Goal: Task Accomplishment & Management: Use online tool/utility

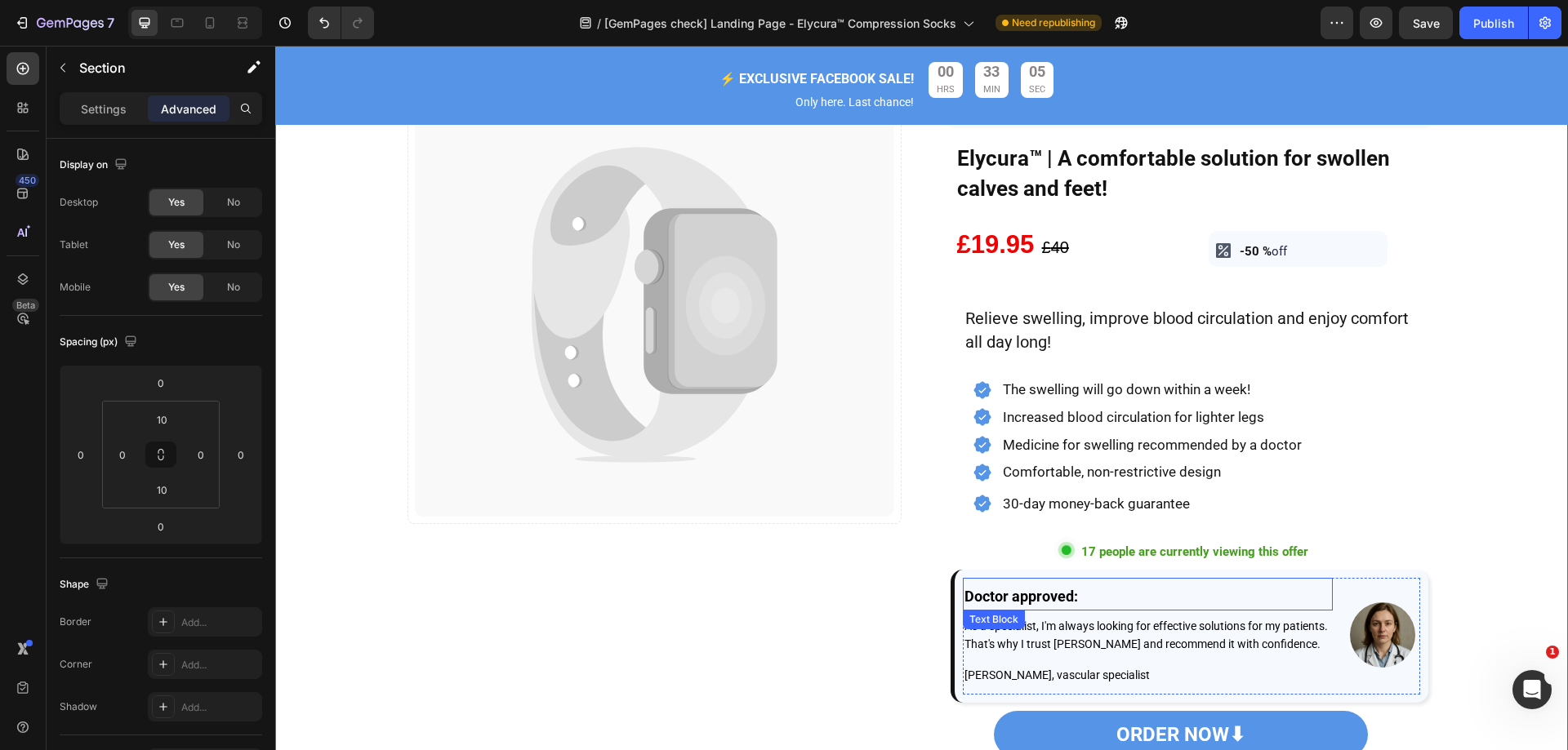
scroll to position [4110, 0]
click at [700, 731] on div "Image Catch your customer's attention with attracted media. Add image or sync d…" at bounding box center [655, 380] width 494 height 902
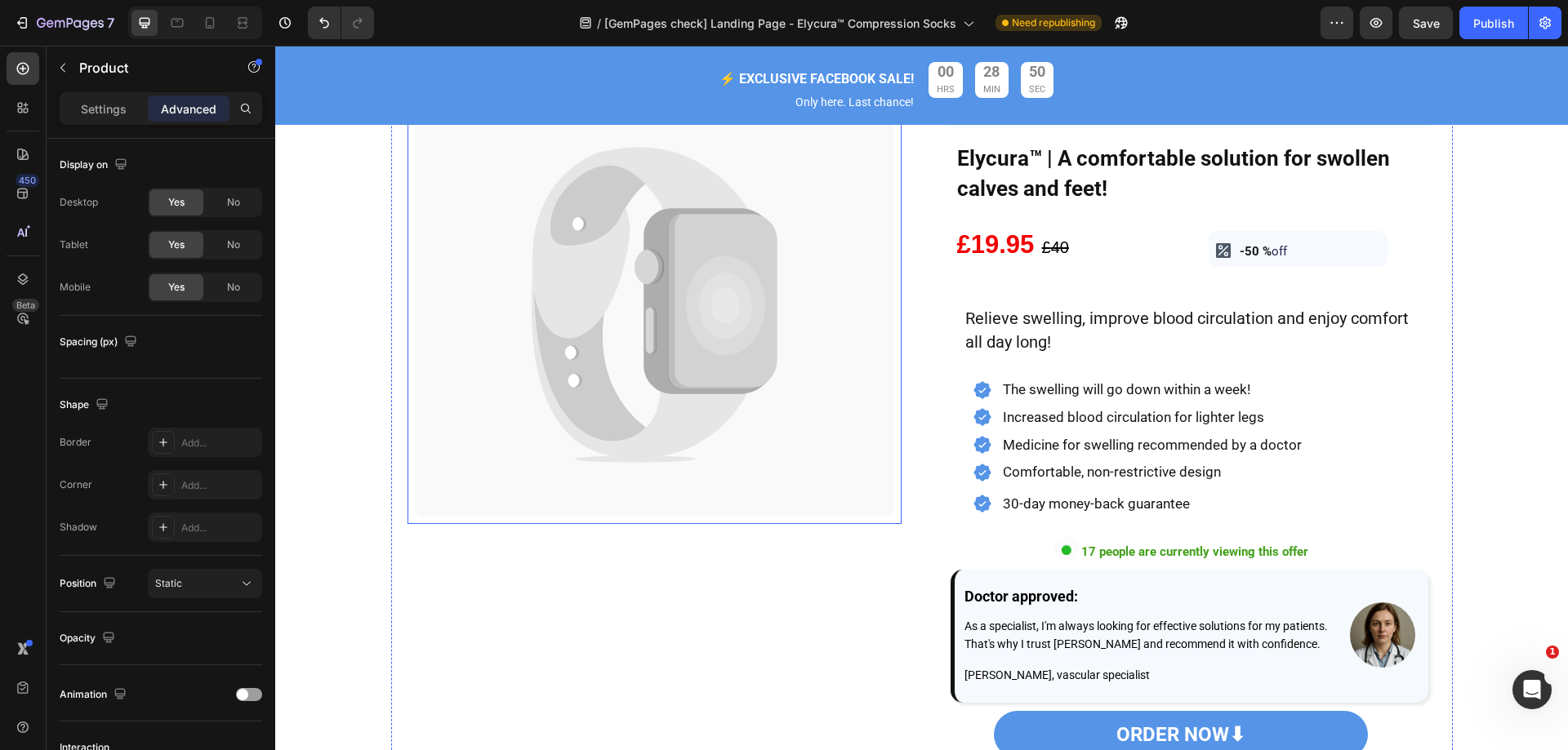
scroll to position [0, 0]
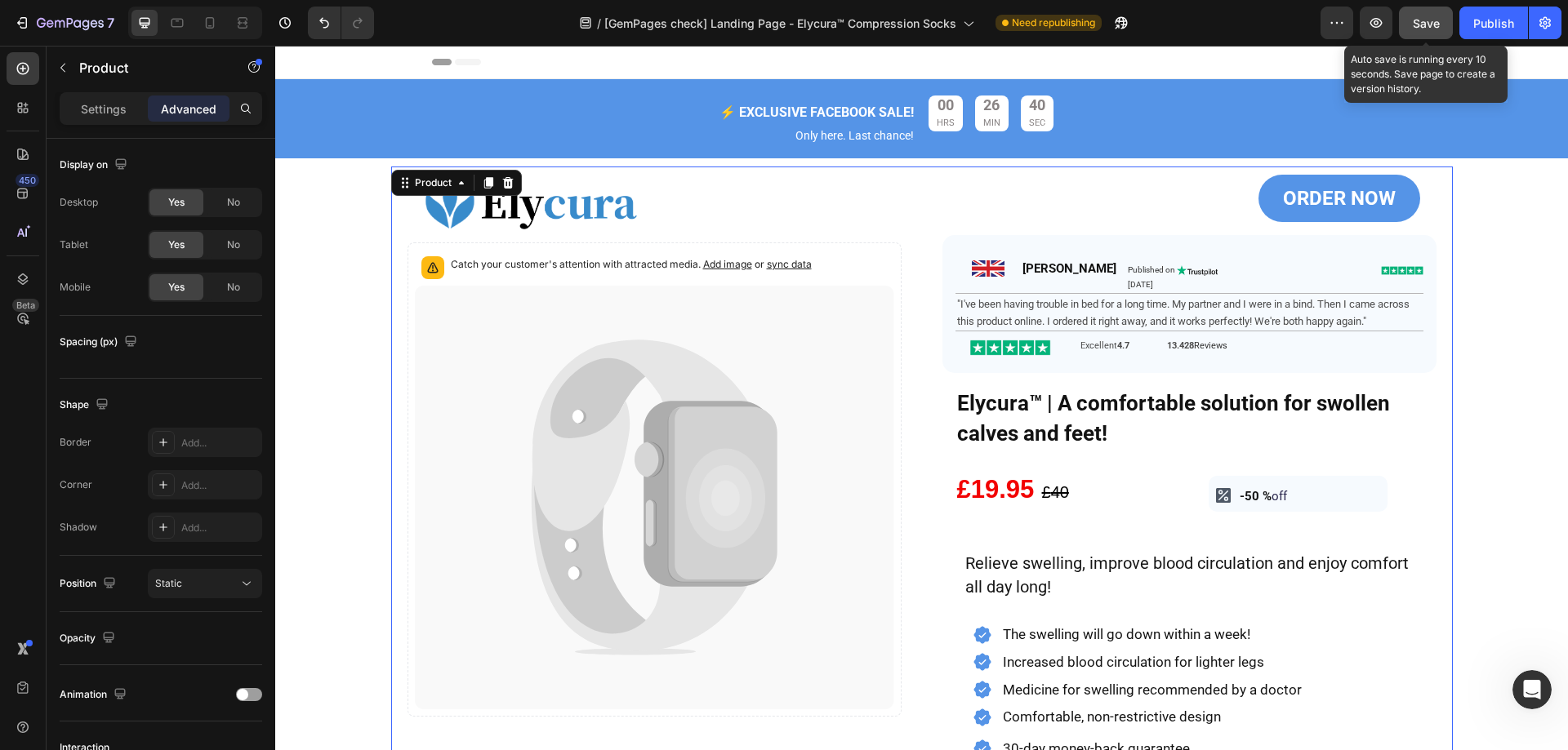
click at [1418, 20] on span "Save" at bounding box center [1426, 23] width 27 height 14
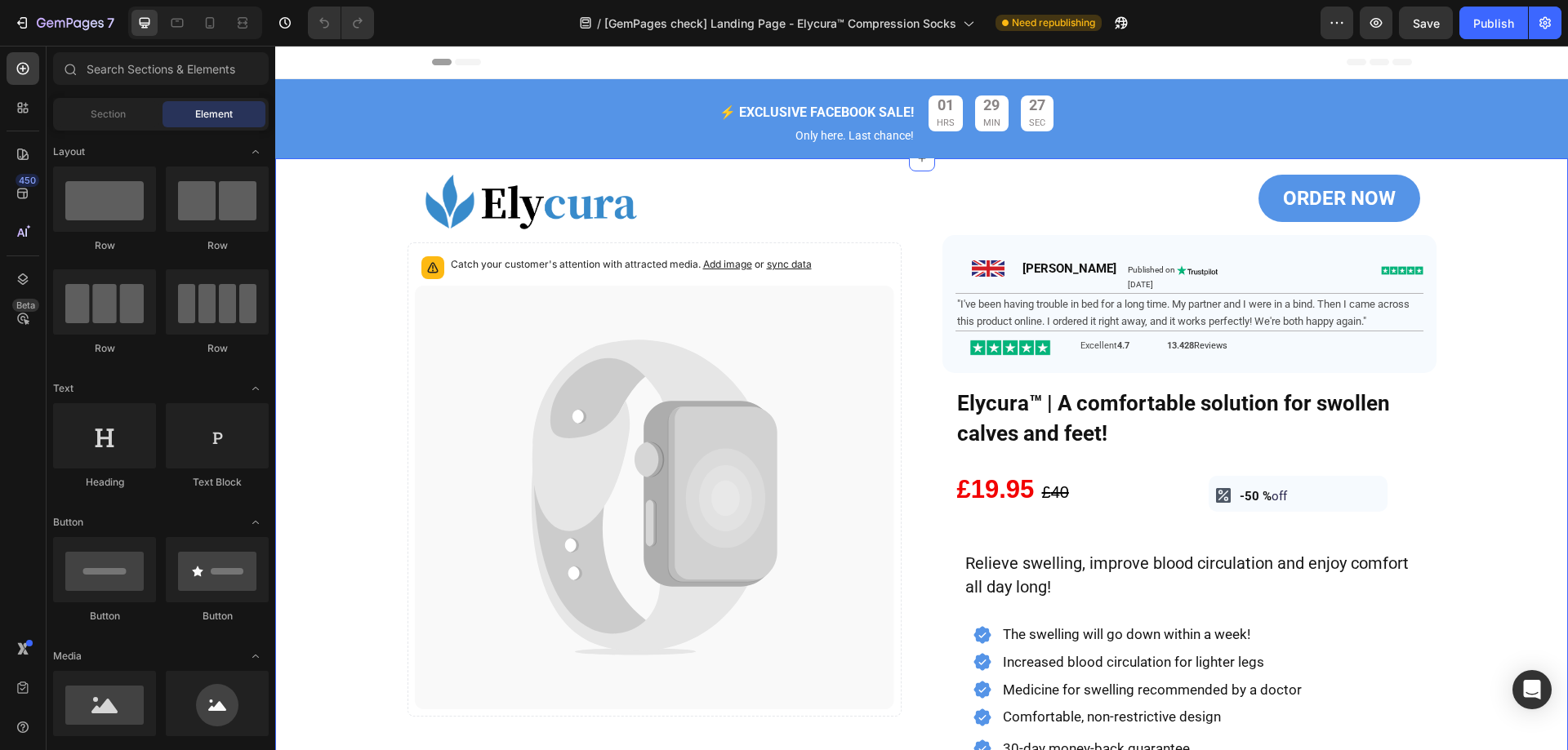
click at [347, 350] on div "Image Catch your customer's attention with attracted media. Add image or sync d…" at bounding box center [921, 621] width 1293 height 910
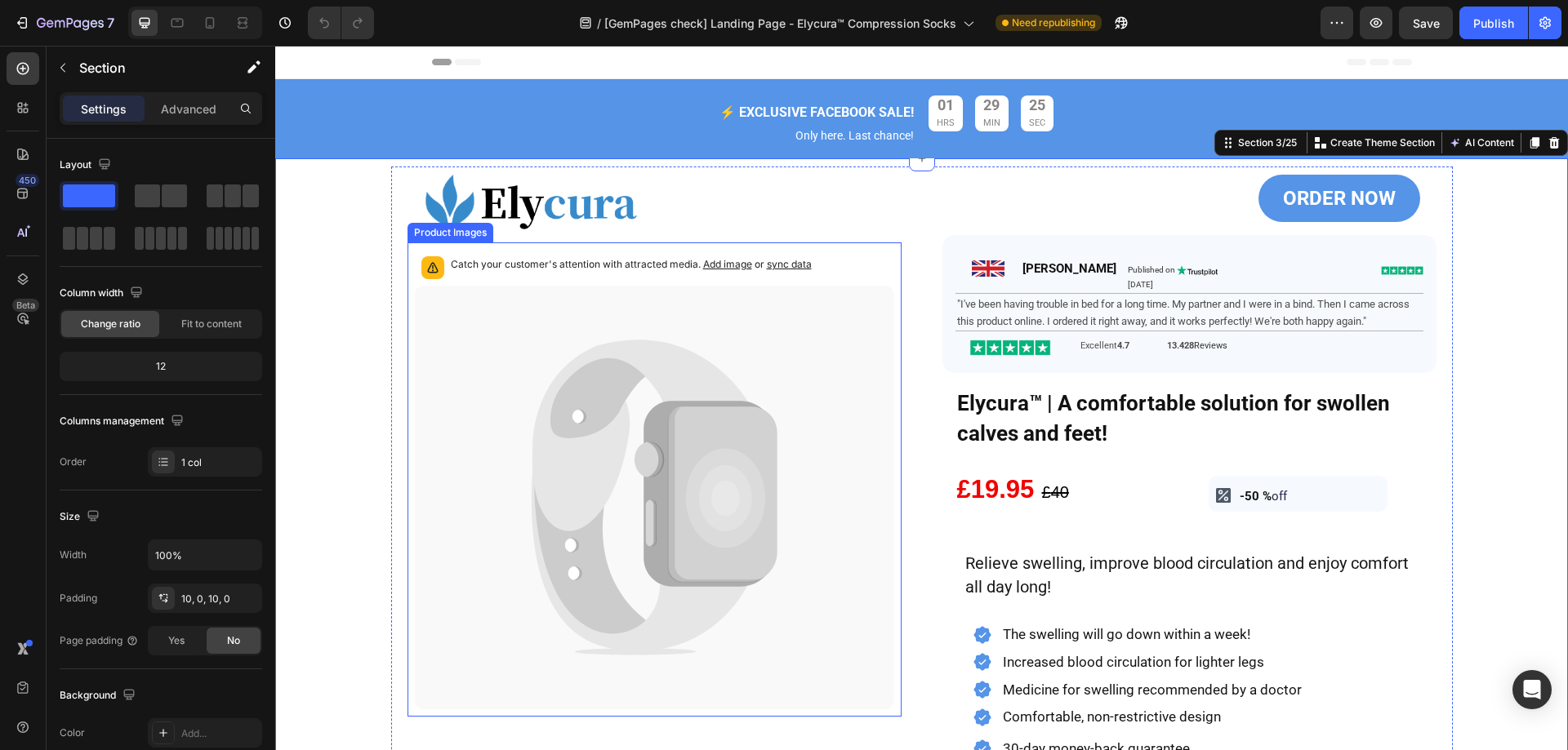
click at [524, 381] on icon at bounding box center [655, 498] width 480 height 423
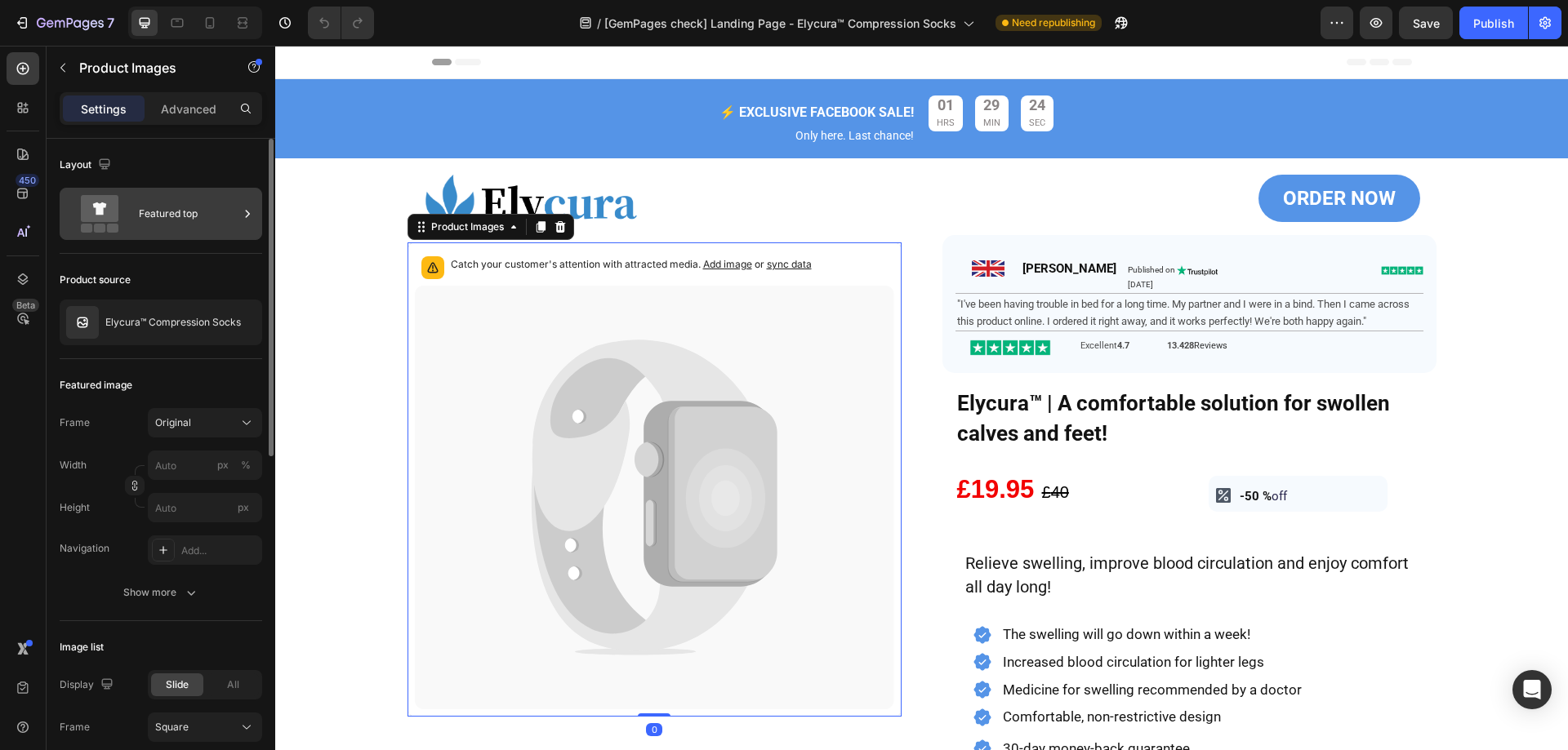
click at [178, 206] on div "Featured top" at bounding box center [189, 213] width 100 height 37
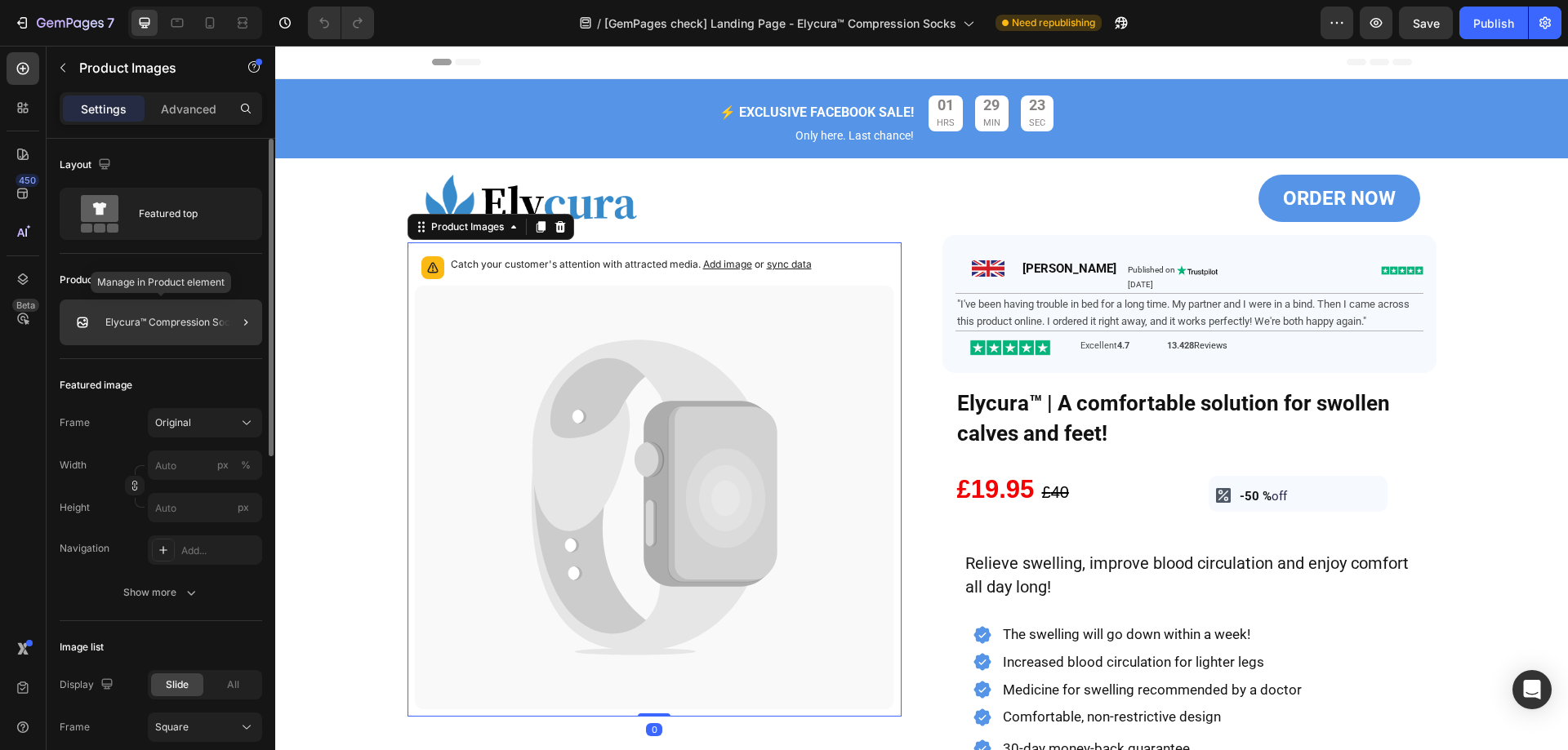
click at [180, 311] on div "Elycura™ Compression Socks" at bounding box center [161, 322] width 203 height 45
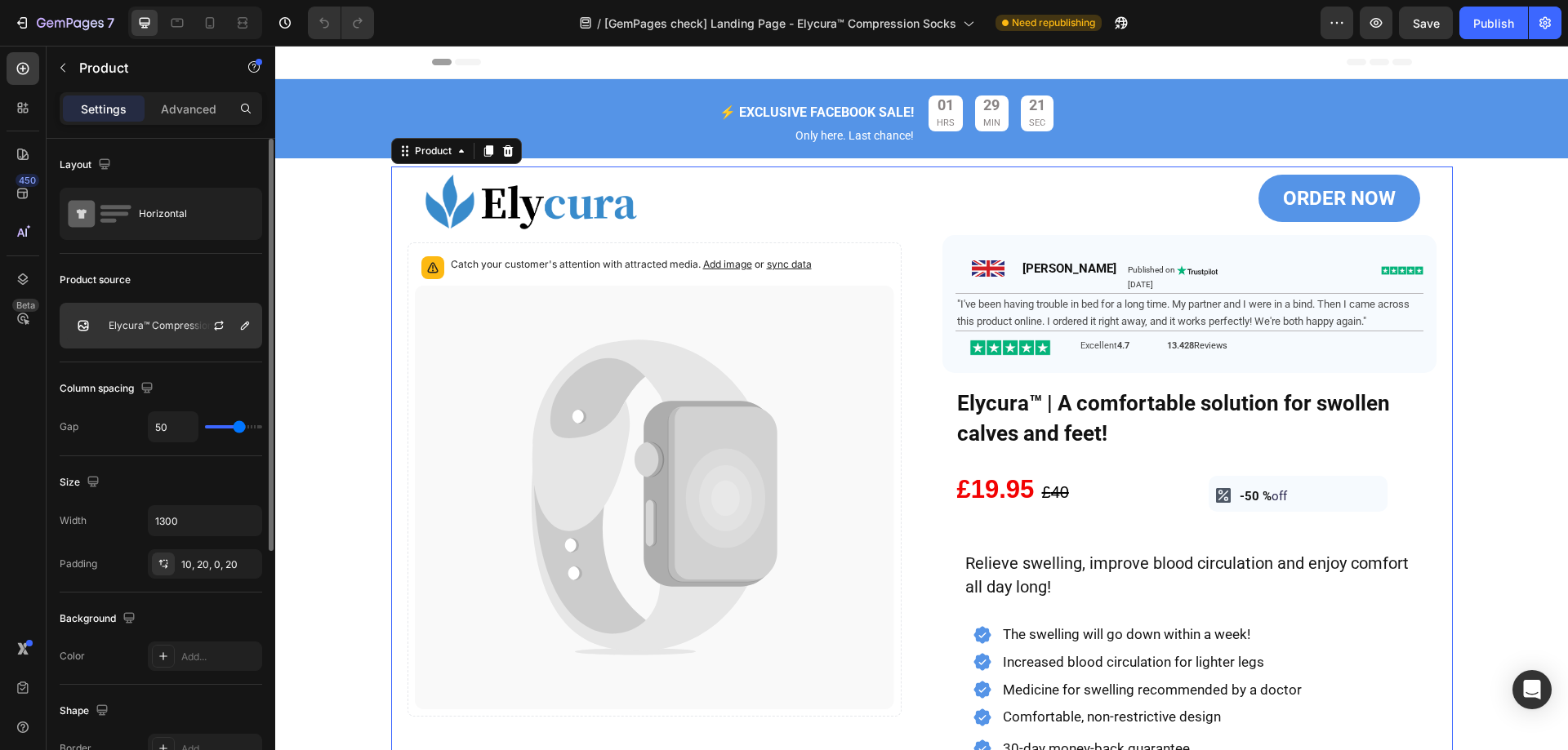
click at [134, 327] on p "Elycura™ Compression Socks" at bounding box center [176, 325] width 135 height 12
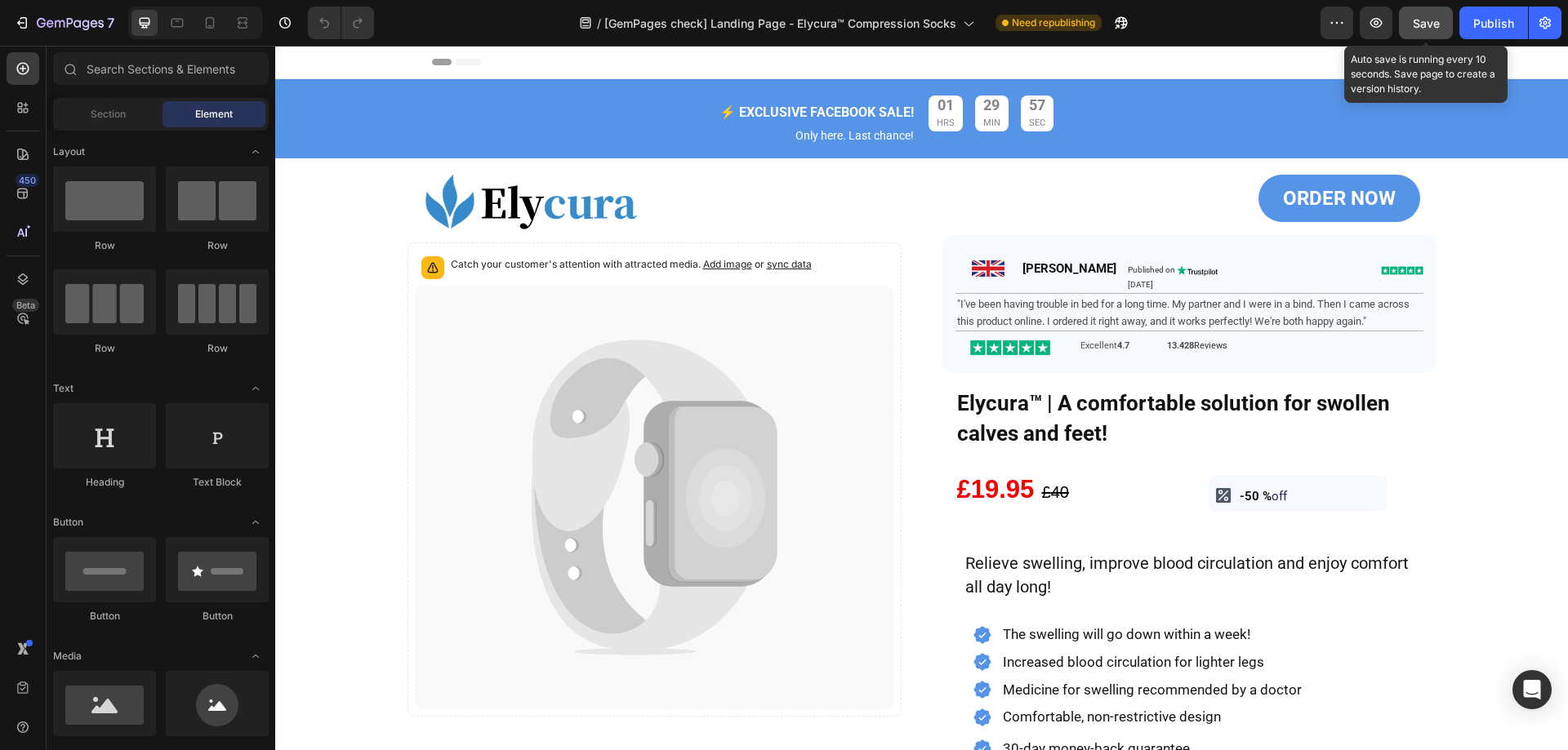
click at [1424, 16] on span "Save" at bounding box center [1426, 23] width 27 height 14
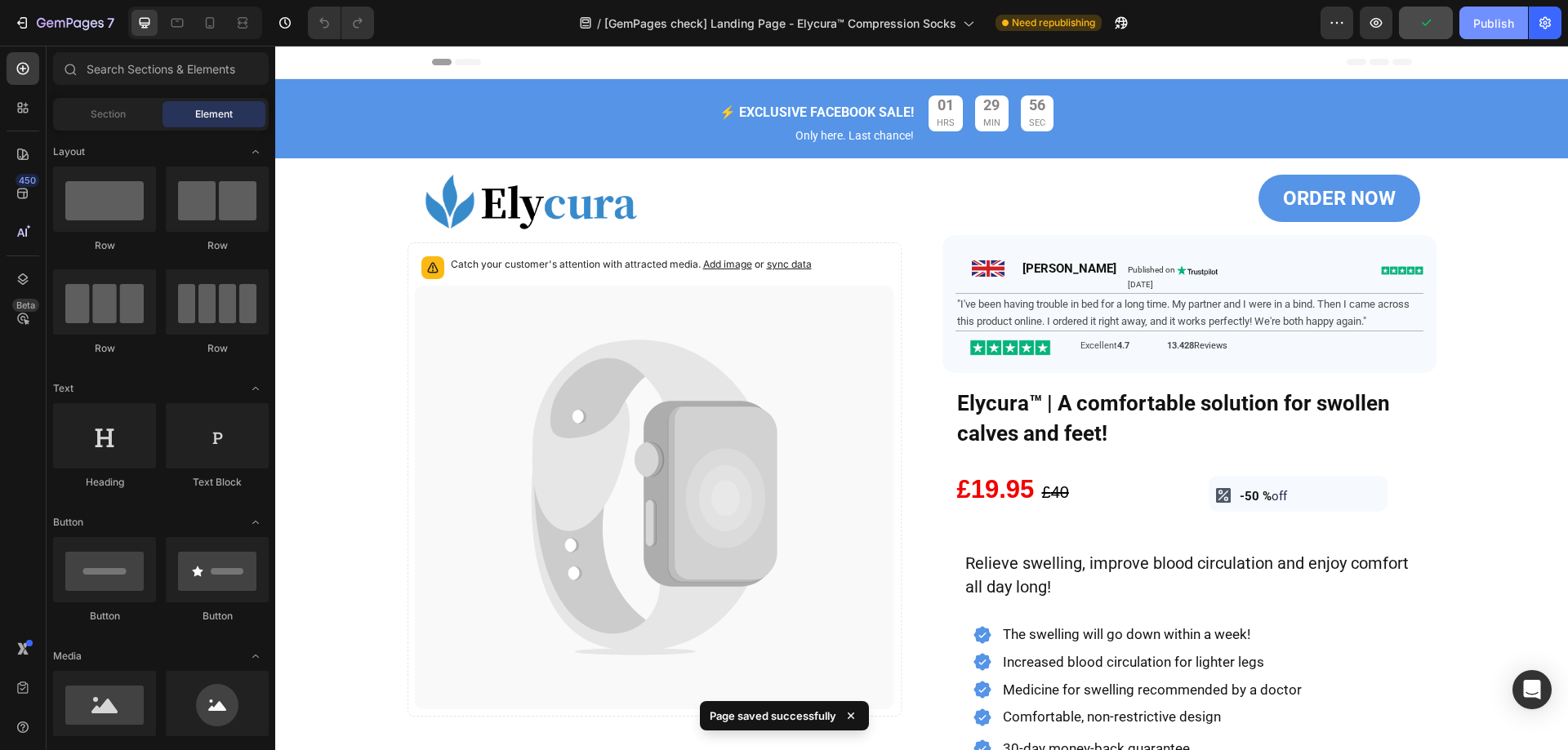
click at [1483, 17] on div "Publish" at bounding box center [1493, 23] width 41 height 17
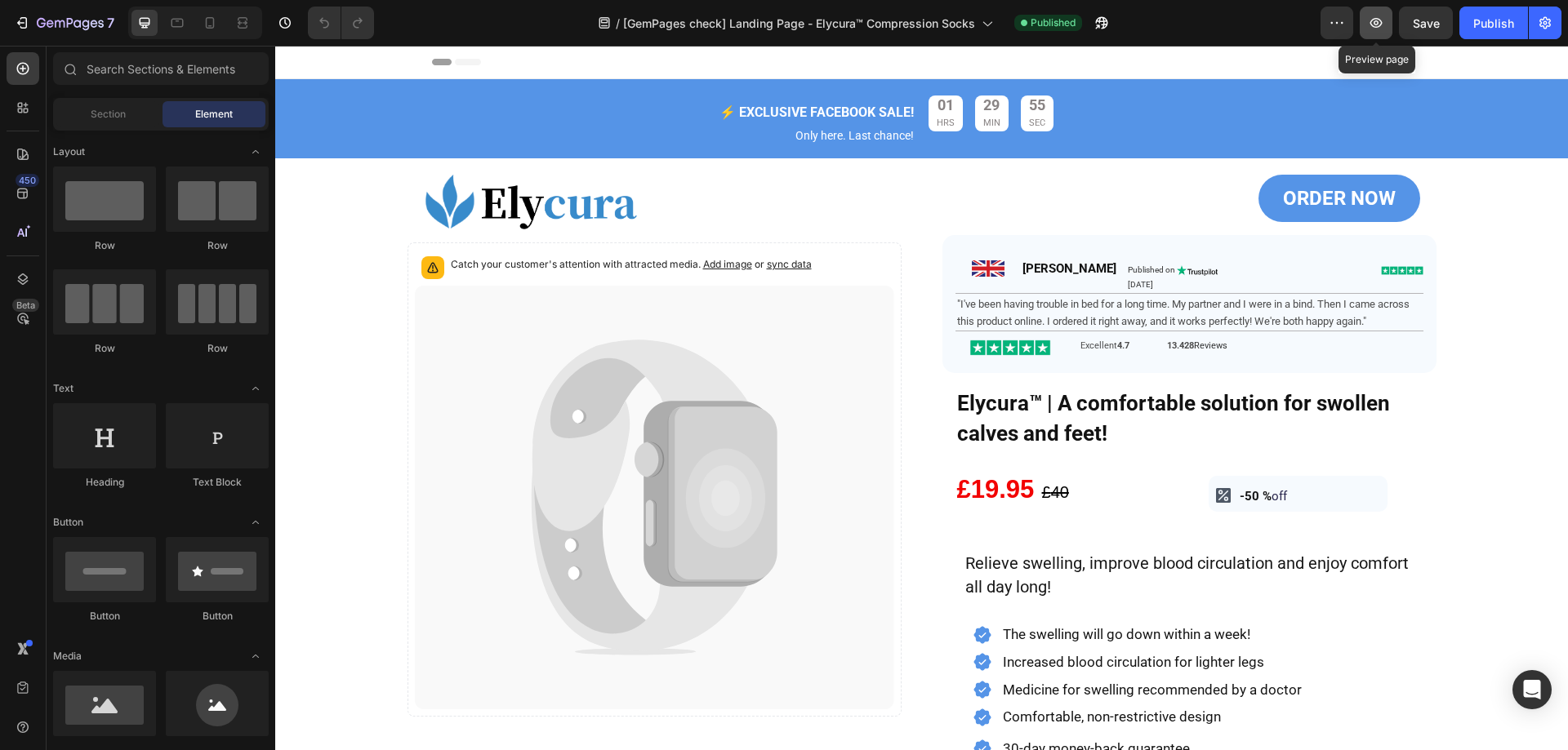
click at [1384, 17] on icon "button" at bounding box center [1376, 23] width 16 height 16
click at [692, 486] on icon at bounding box center [725, 498] width 79 height 100
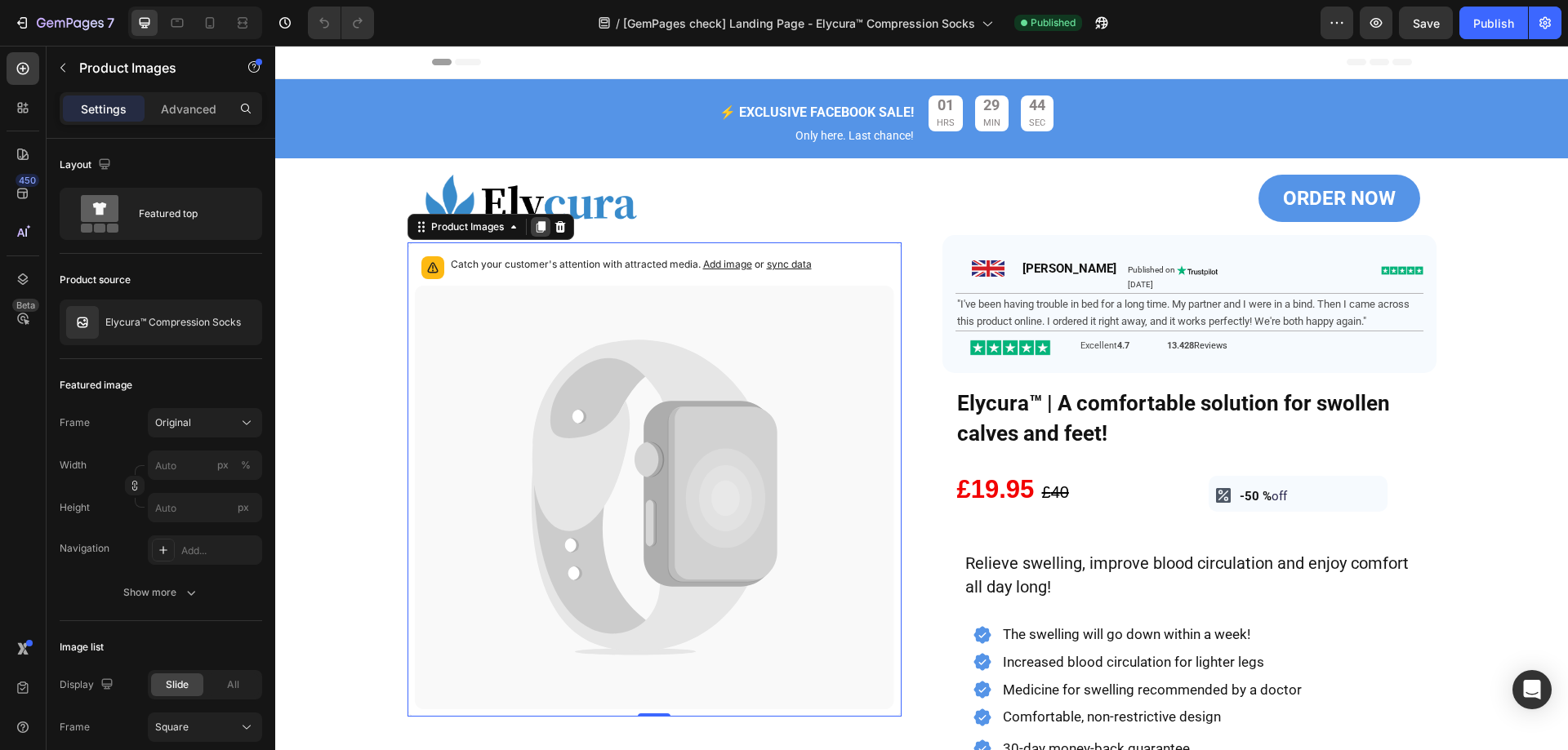
click at [533, 235] on div at bounding box center [541, 227] width 20 height 20
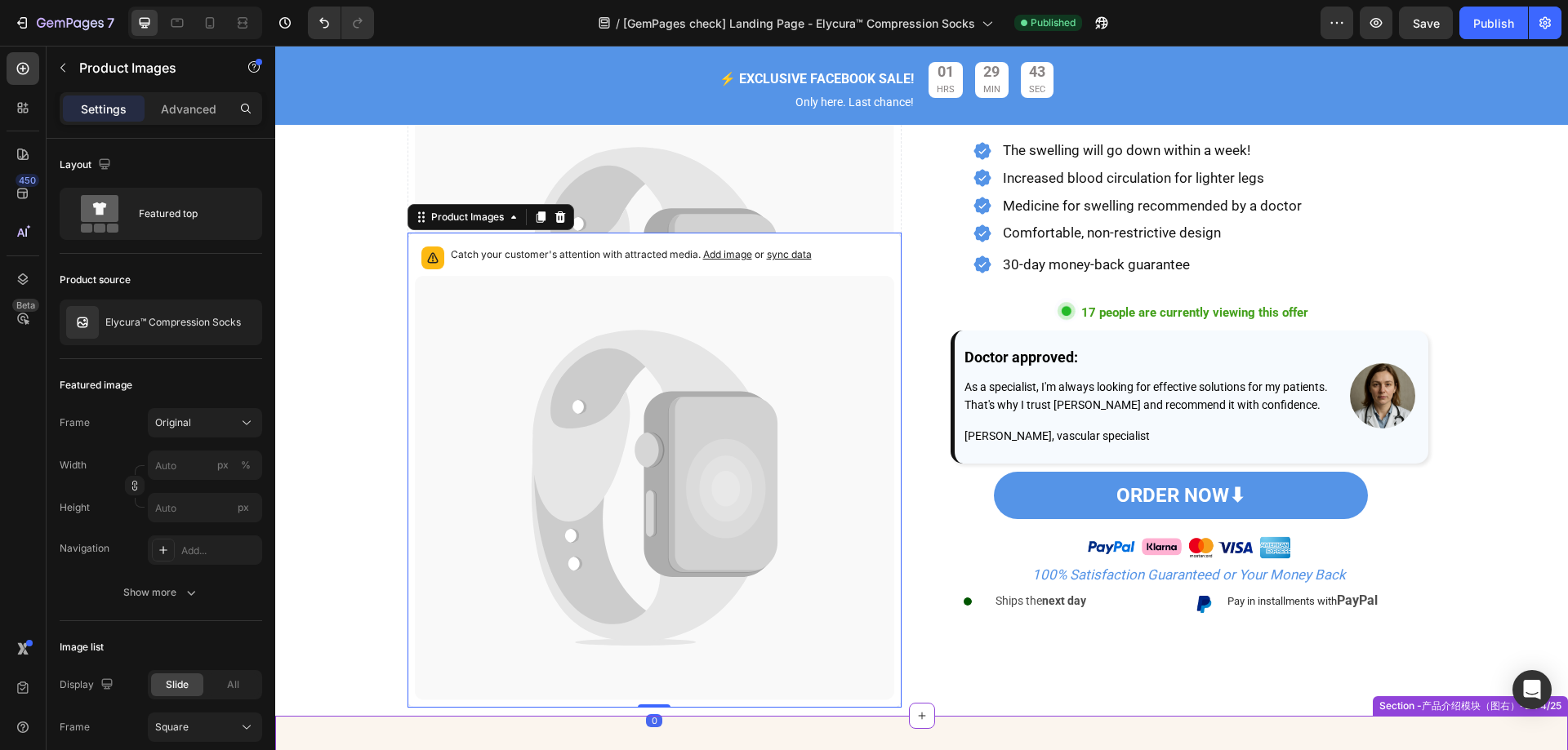
scroll to position [321, 0]
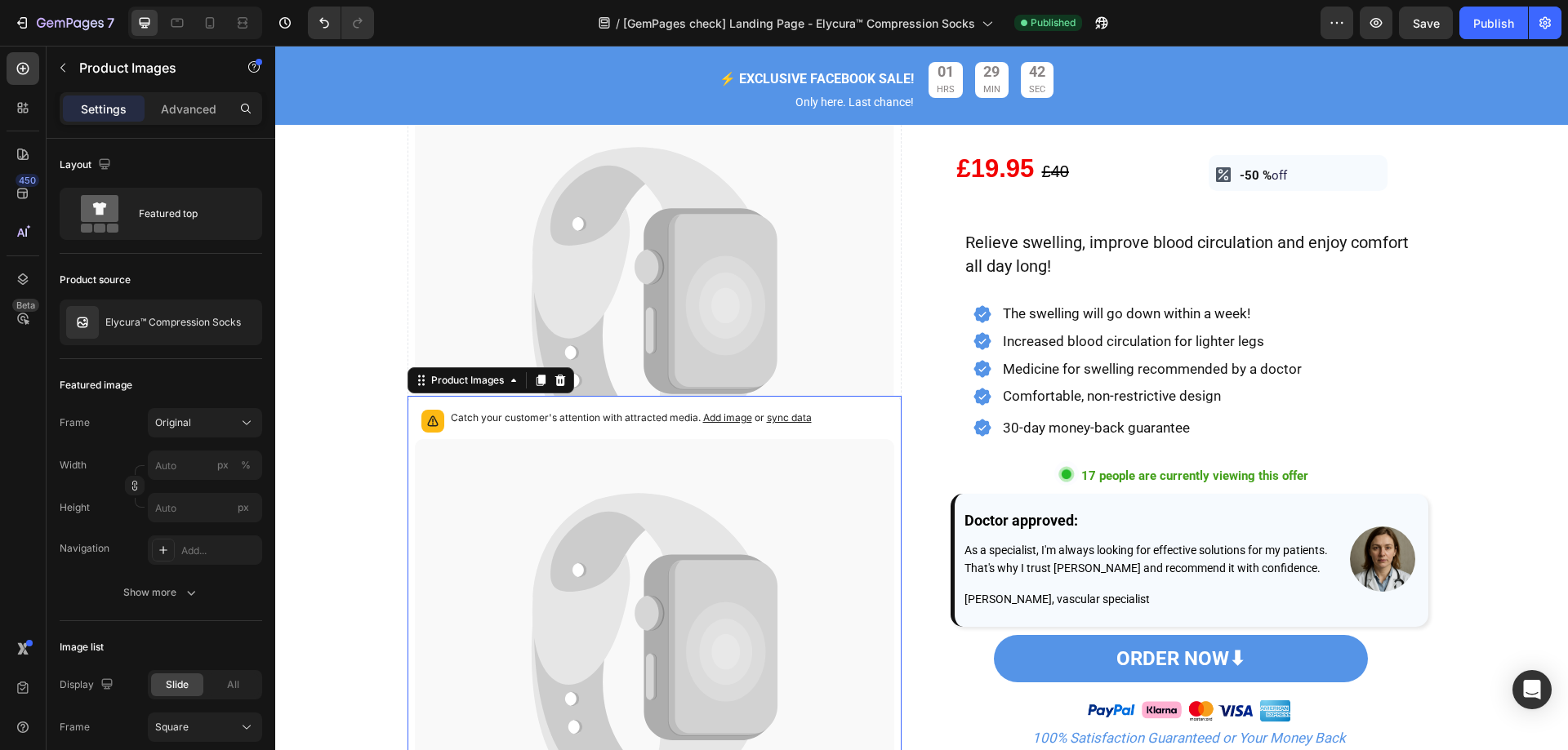
click at [529, 421] on p "Catch your customer's attention with attracted media. Add image or sync data" at bounding box center [630, 418] width 361 height 16
click at [224, 316] on div at bounding box center [239, 322] width 45 height 45
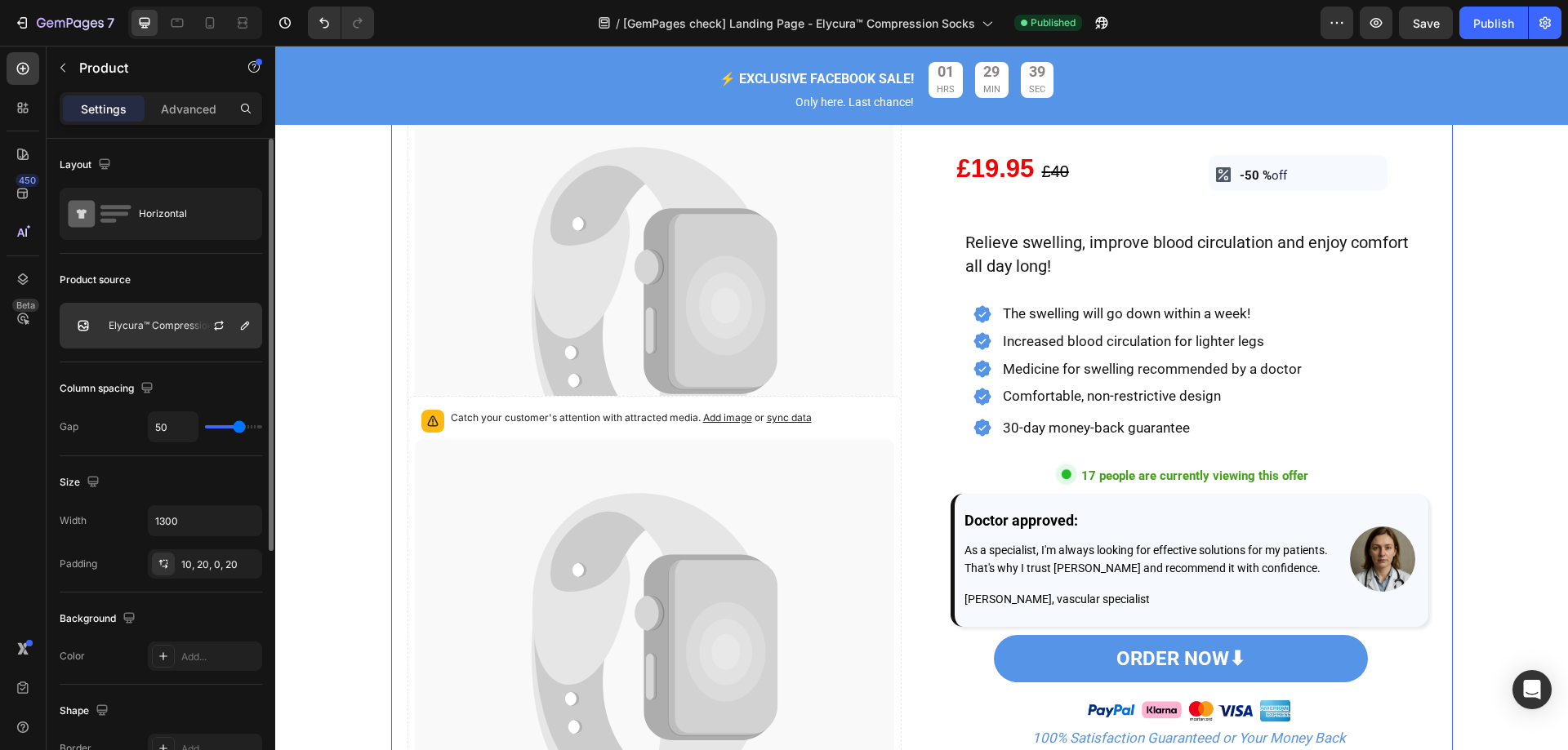
click at [187, 331] on p "Elycura™ Compression Socks" at bounding box center [176, 325] width 135 height 12
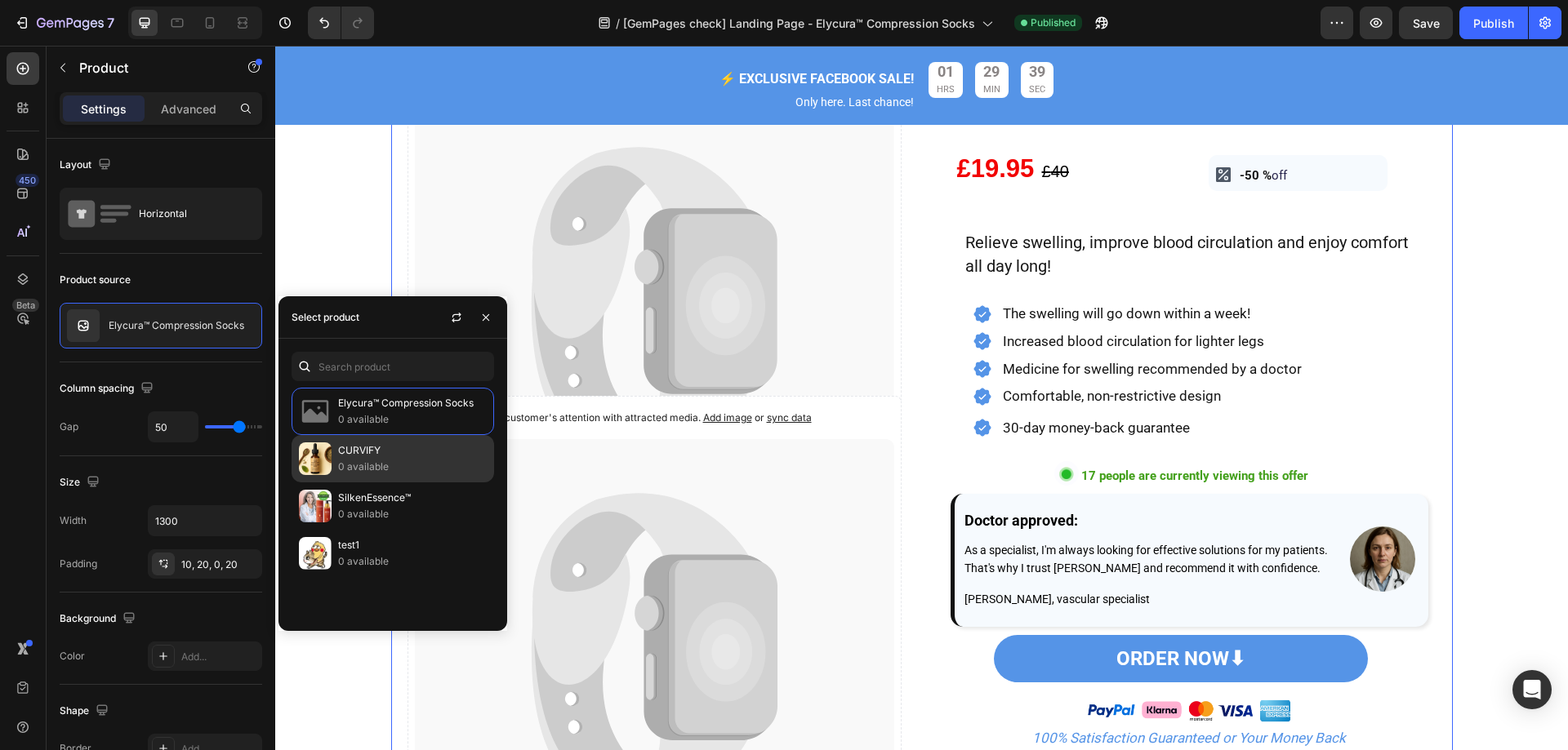
click at [357, 456] on p "CURVIFY" at bounding box center [412, 450] width 149 height 16
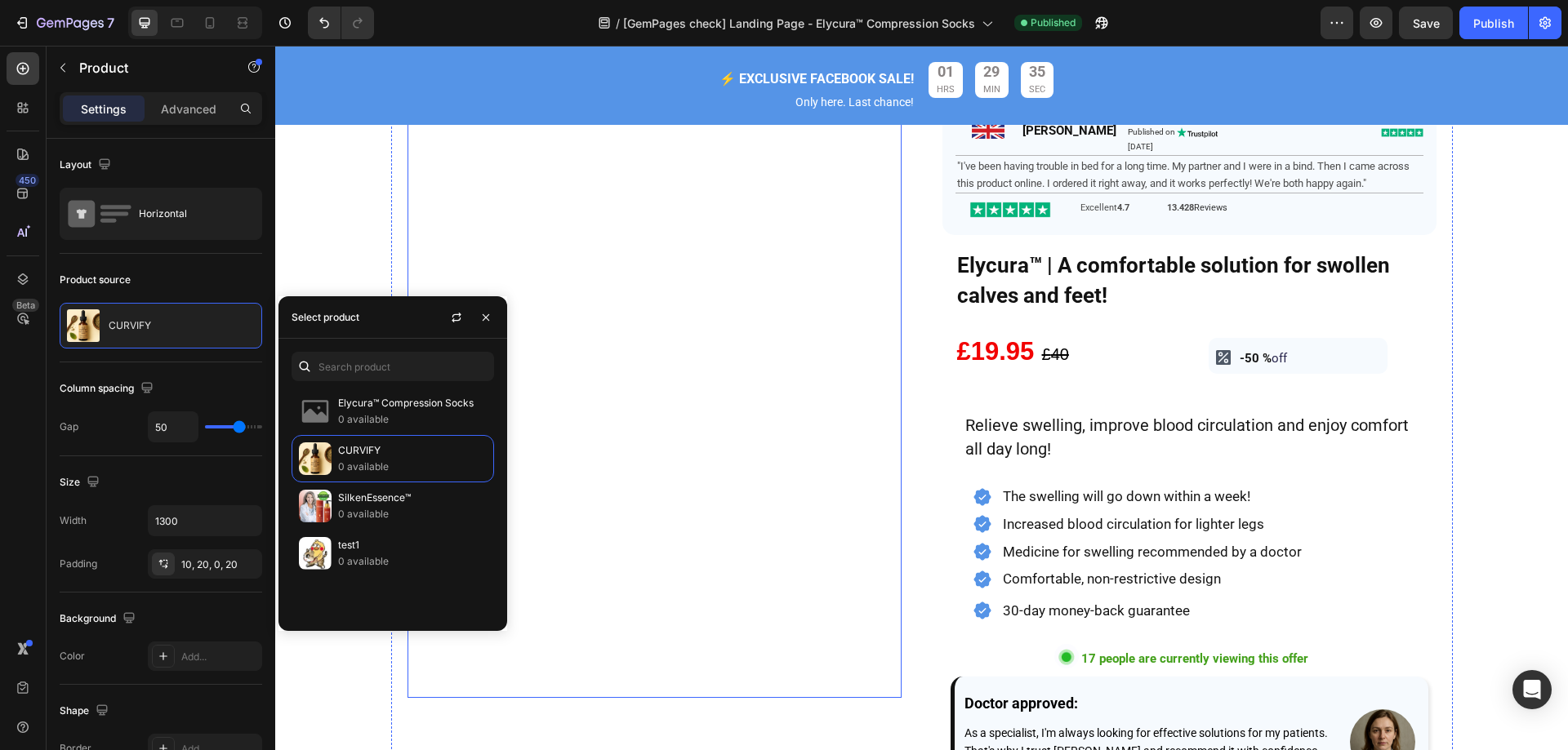
scroll to position [163, 0]
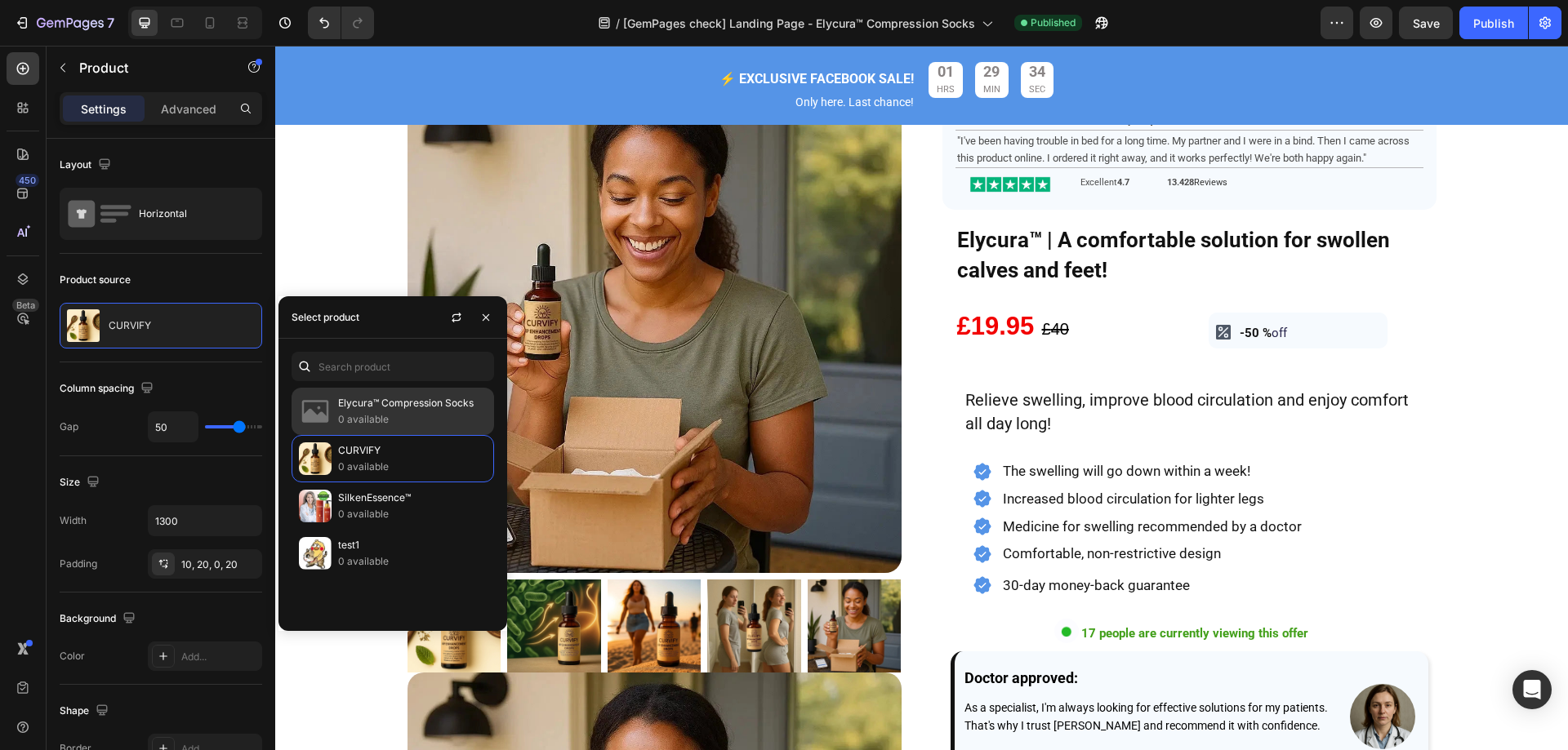
click at [395, 416] on p "0 available" at bounding box center [412, 419] width 149 height 16
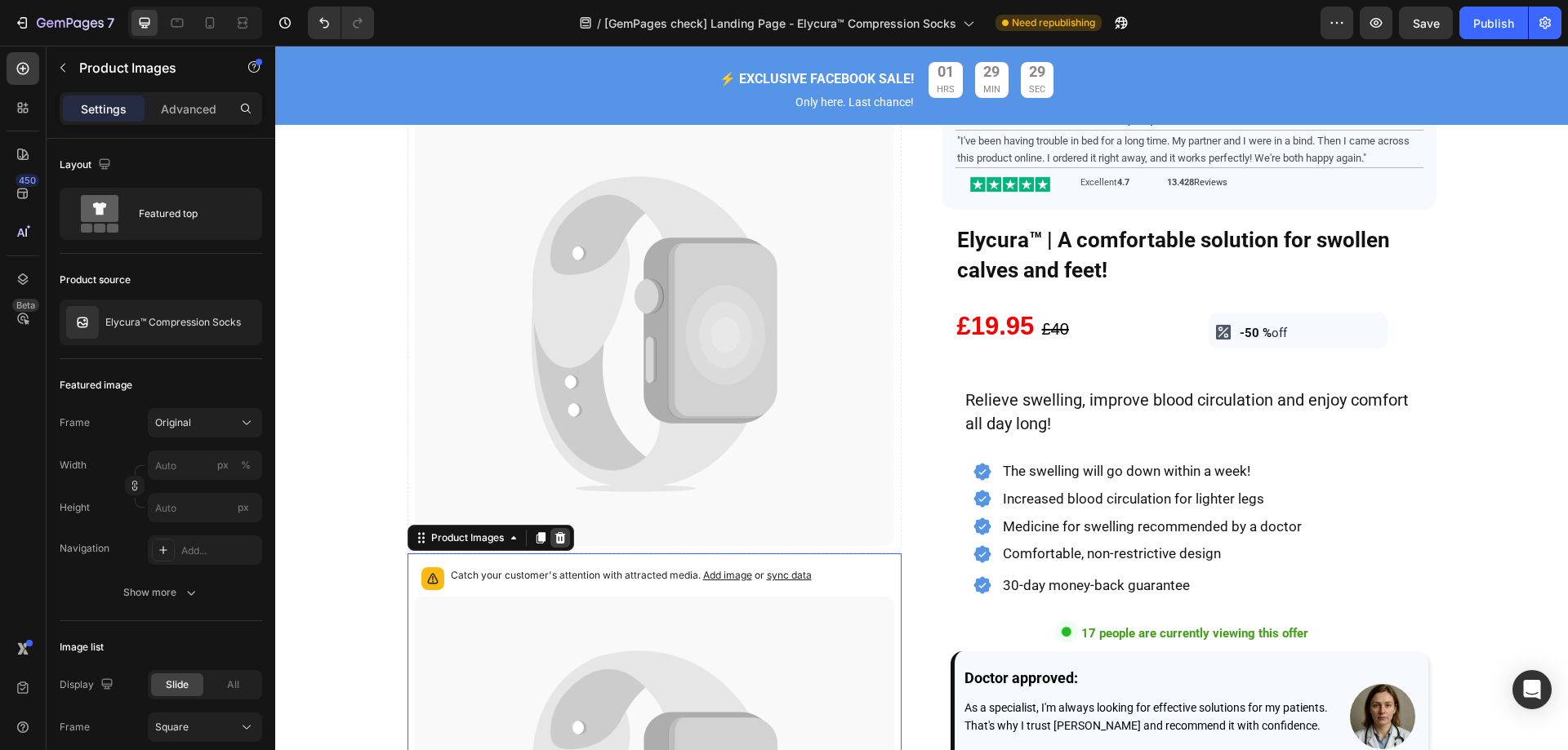
click at [556, 533] on icon at bounding box center [560, 538] width 13 height 13
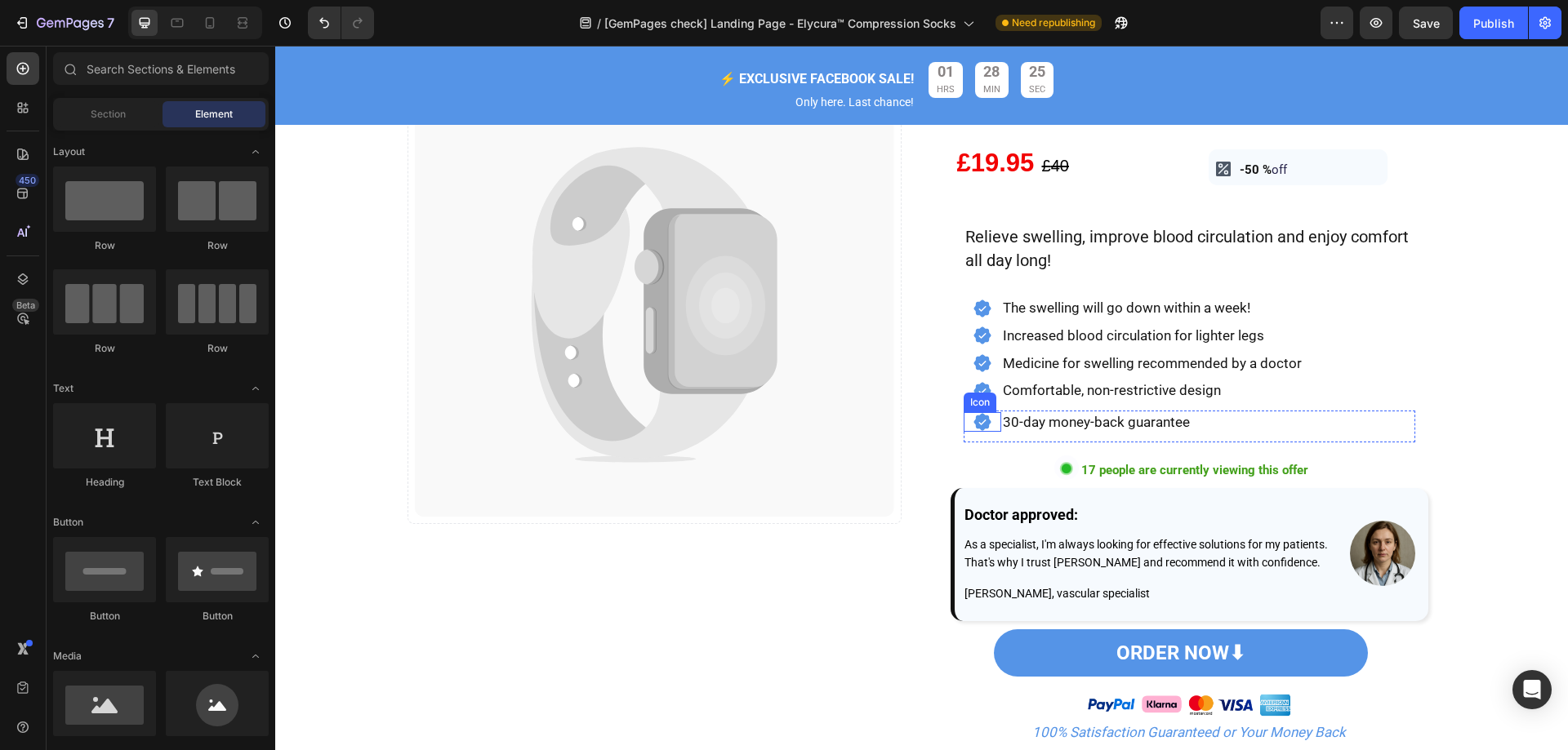
scroll to position [653, 0]
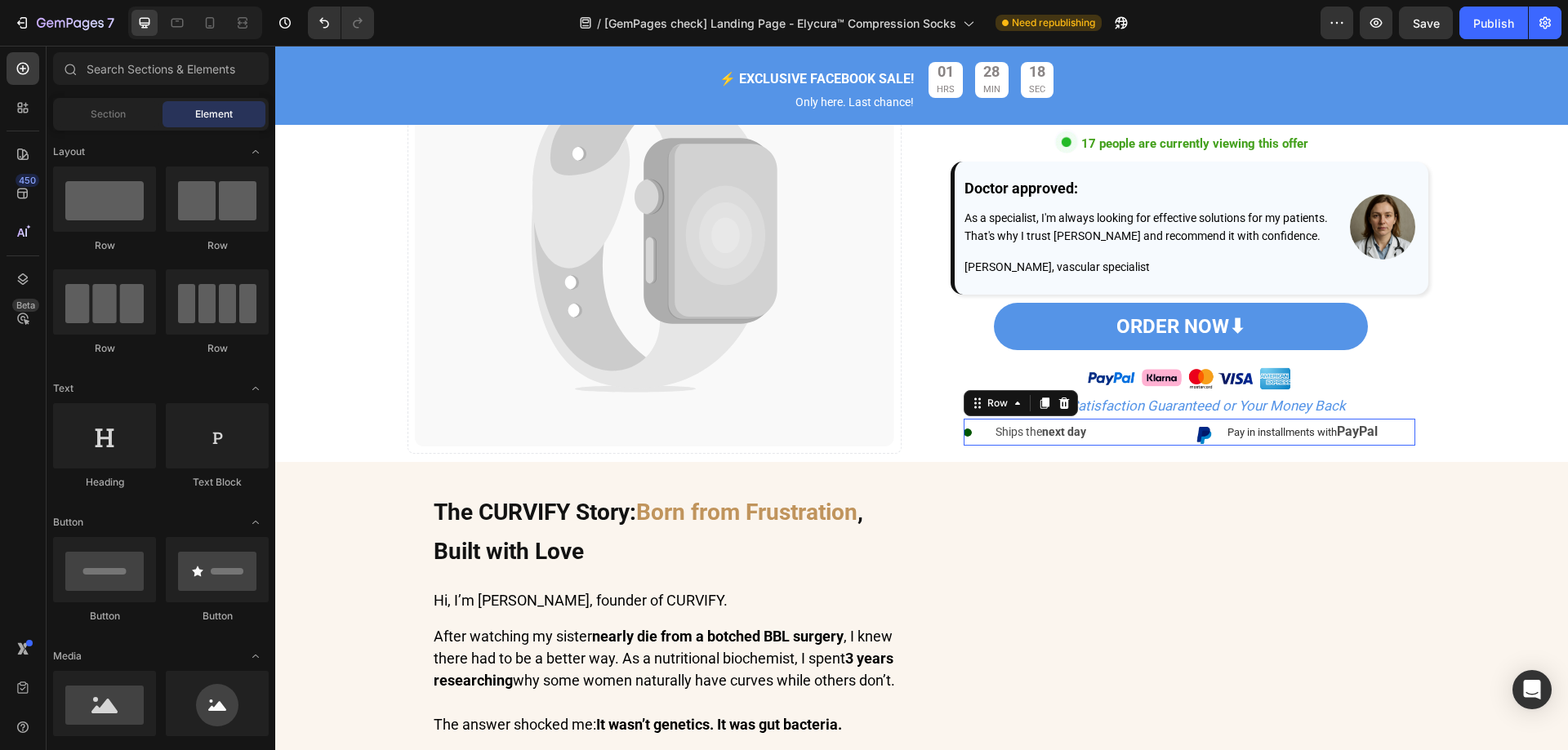
click at [1186, 441] on div "Image Ships the next day Text Block Row Image Pay in installments with PayPal T…" at bounding box center [1189, 432] width 452 height 28
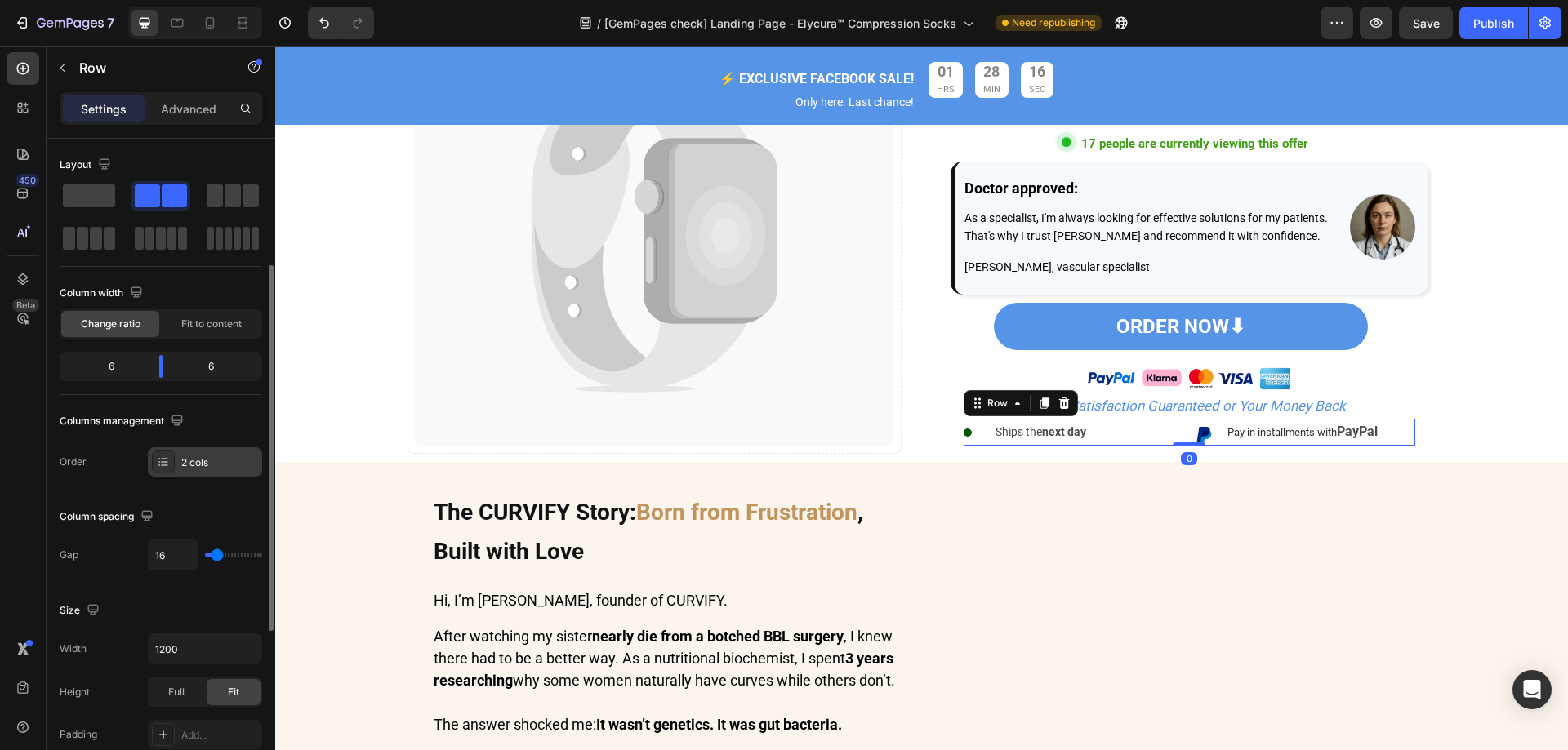
scroll to position [489, 0]
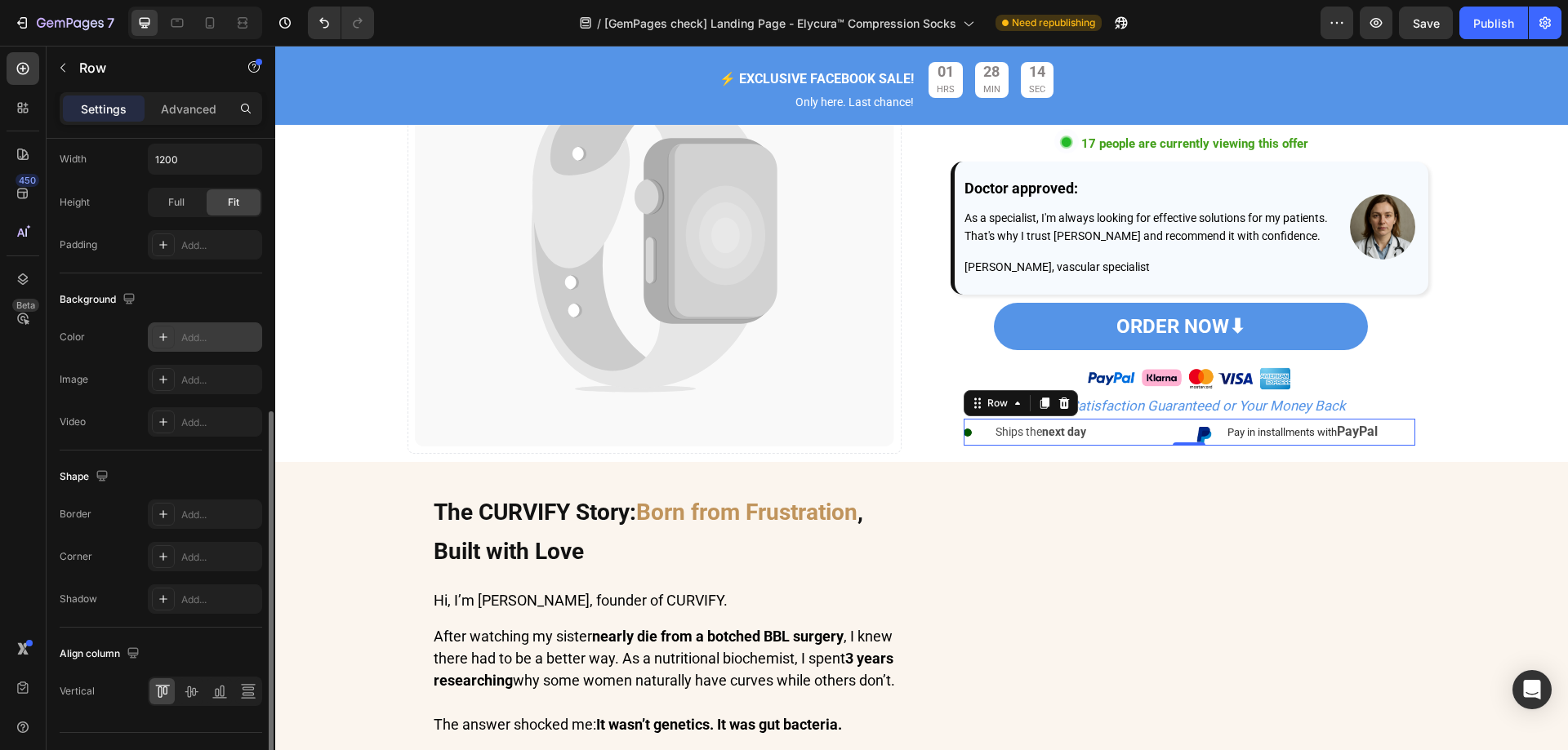
click at [157, 337] on icon at bounding box center [164, 337] width 13 height 13
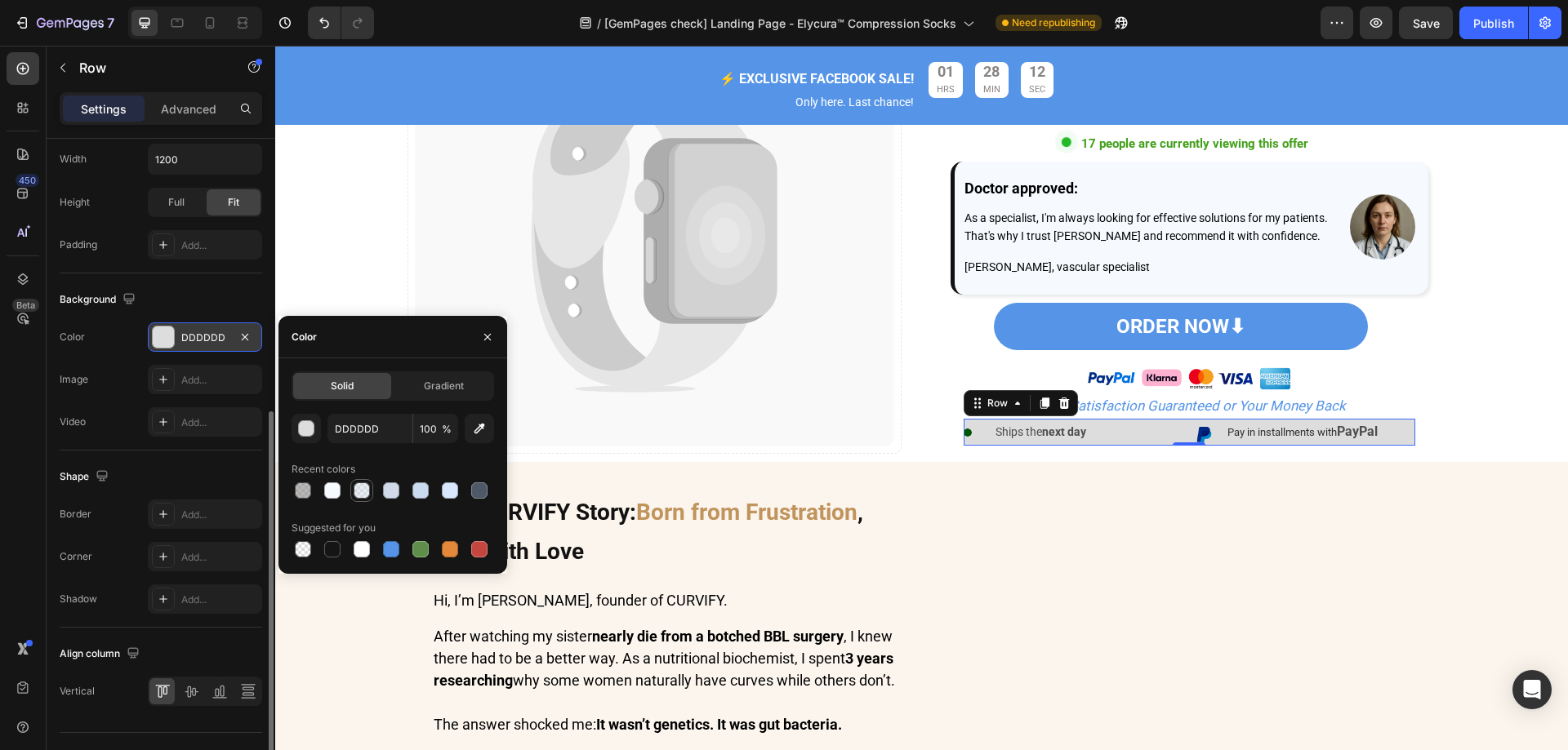
click at [359, 489] on div at bounding box center [362, 490] width 16 height 16
type input "D0DAE8"
click at [397, 485] on div at bounding box center [392, 490] width 16 height 16
type input "100"
click at [453, 488] on div at bounding box center [450, 490] width 16 height 16
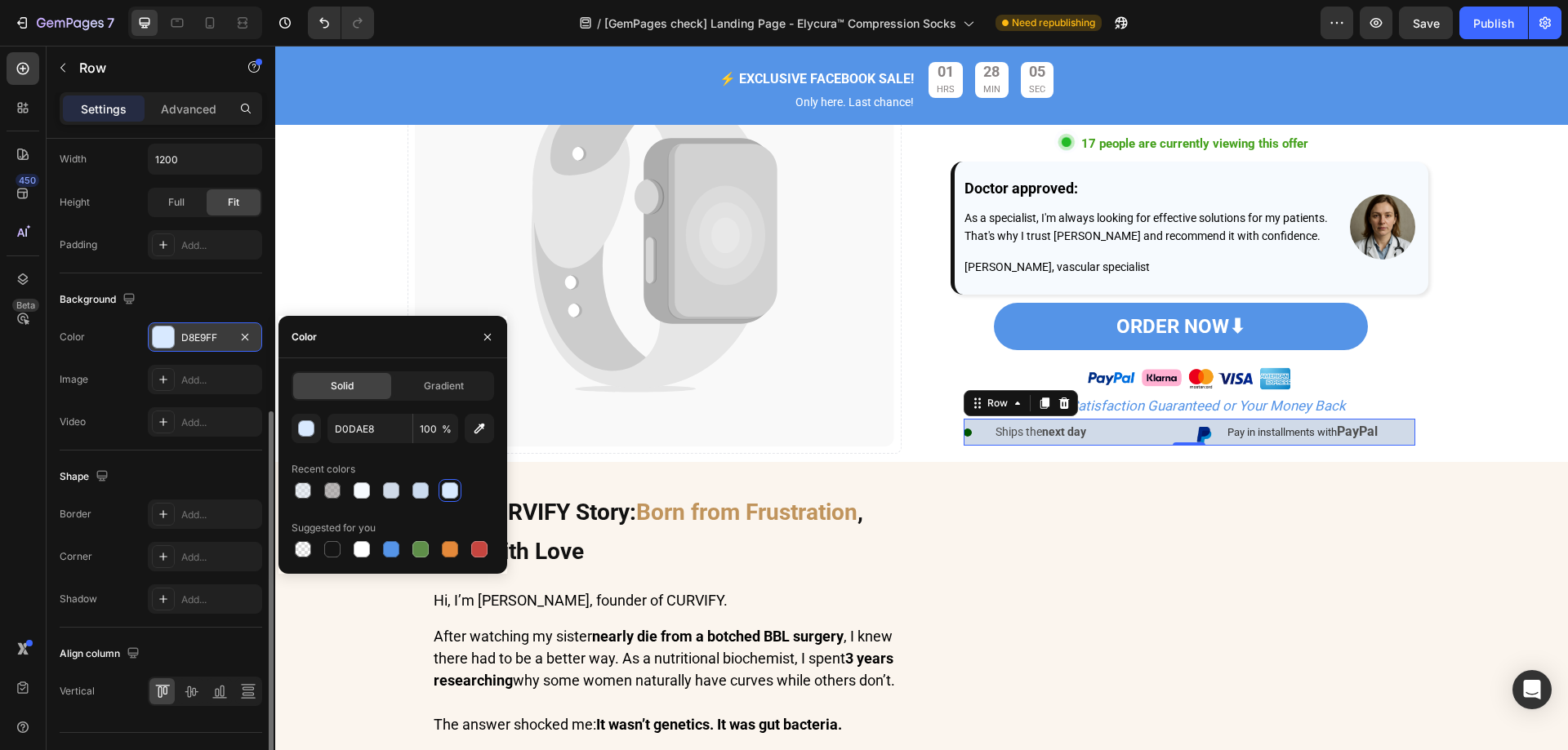
type input "D8E9FF"
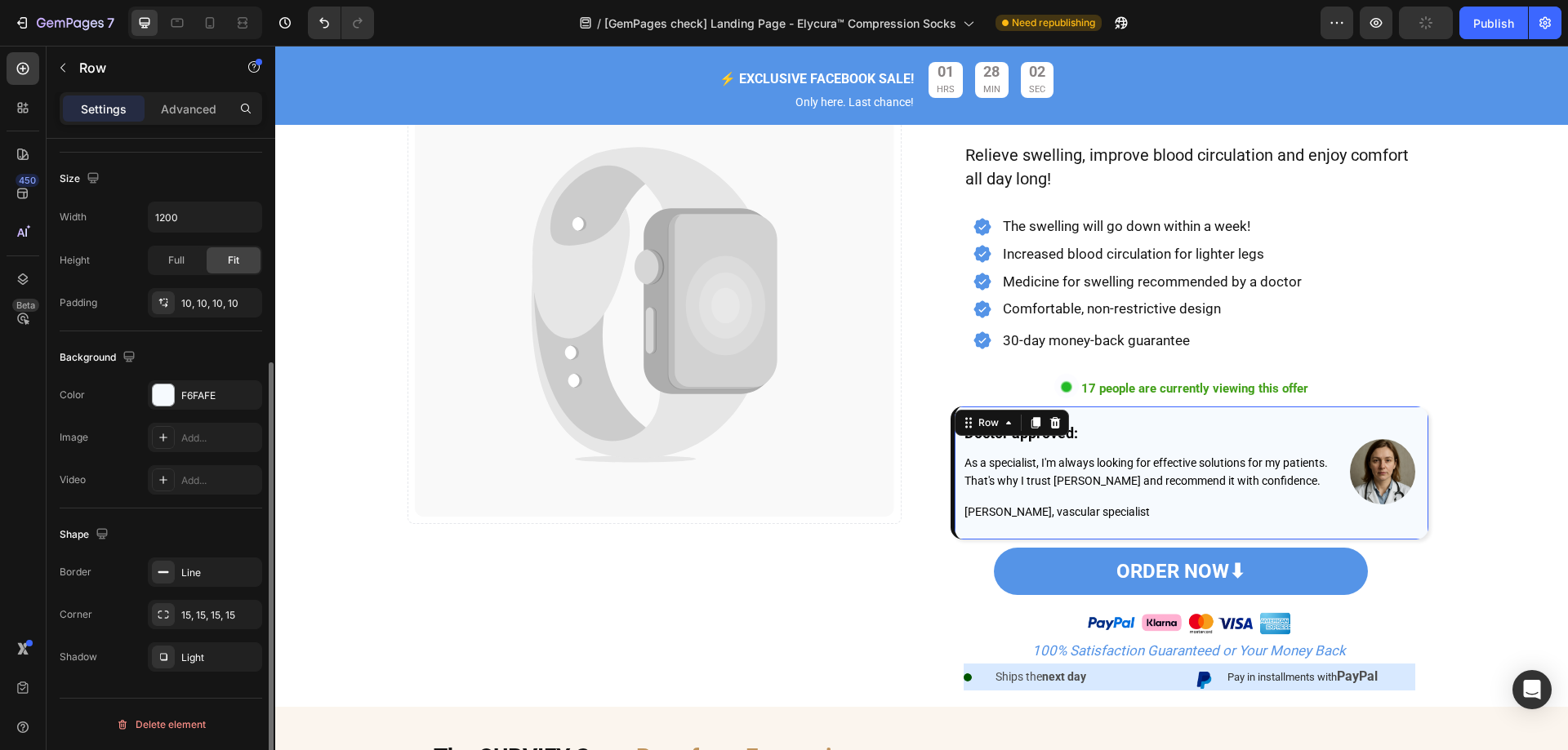
scroll to position [338, 0]
click at [1378, 413] on div "Doctor approved: Text Block As a specialist, I'm always looking for effective s…" at bounding box center [1189, 473] width 478 height 133
click at [207, 404] on div "F6FAFE" at bounding box center [205, 395] width 114 height 29
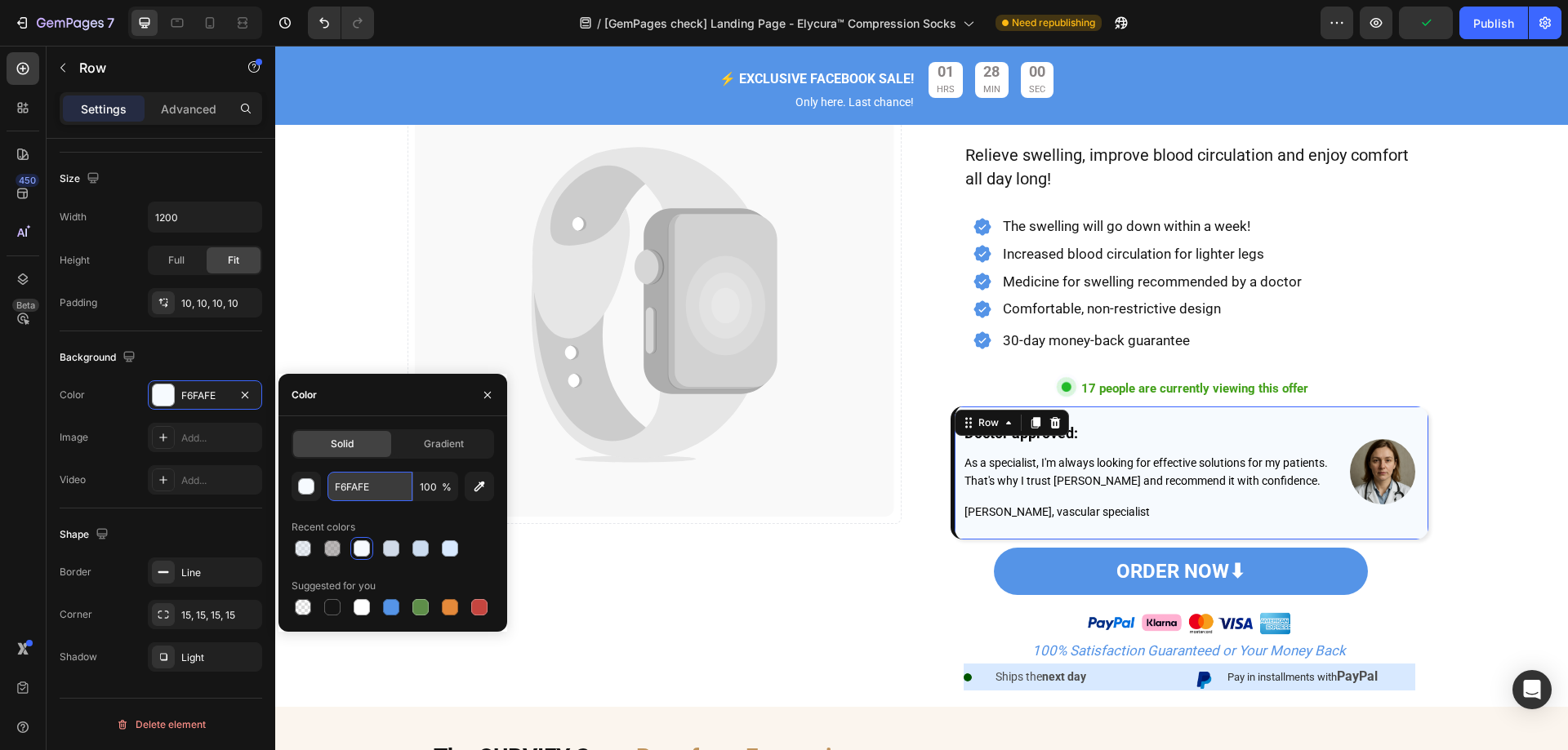
click at [399, 485] on input "F6FAFE" at bounding box center [369, 487] width 84 height 29
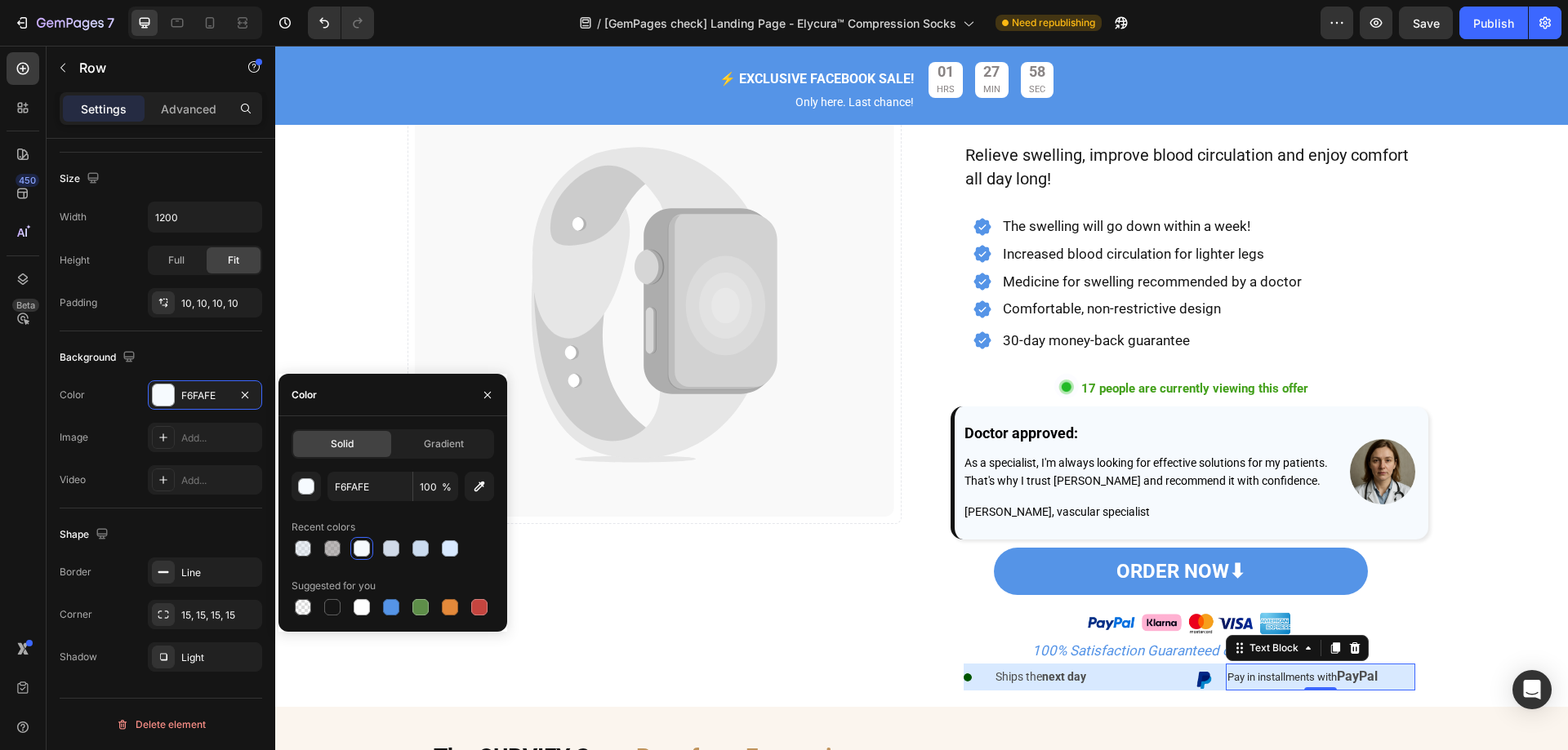
click at [1387, 690] on p "Pay in installments with PayPal" at bounding box center [1320, 677] width 185 height 25
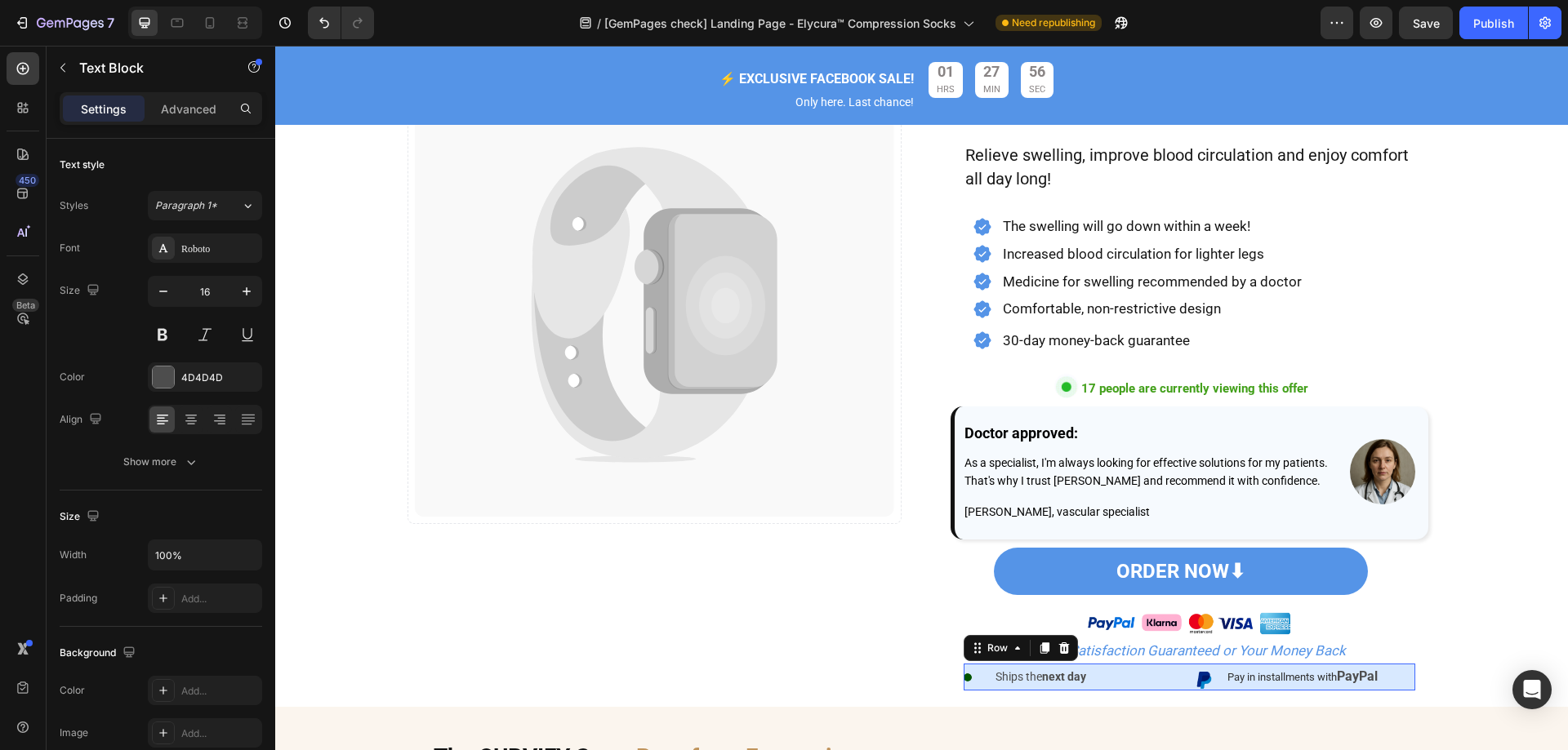
click at [1182, 686] on div "Image Ships the next day Text Block Row Image Pay in installments with PayPal T…" at bounding box center [1189, 677] width 452 height 28
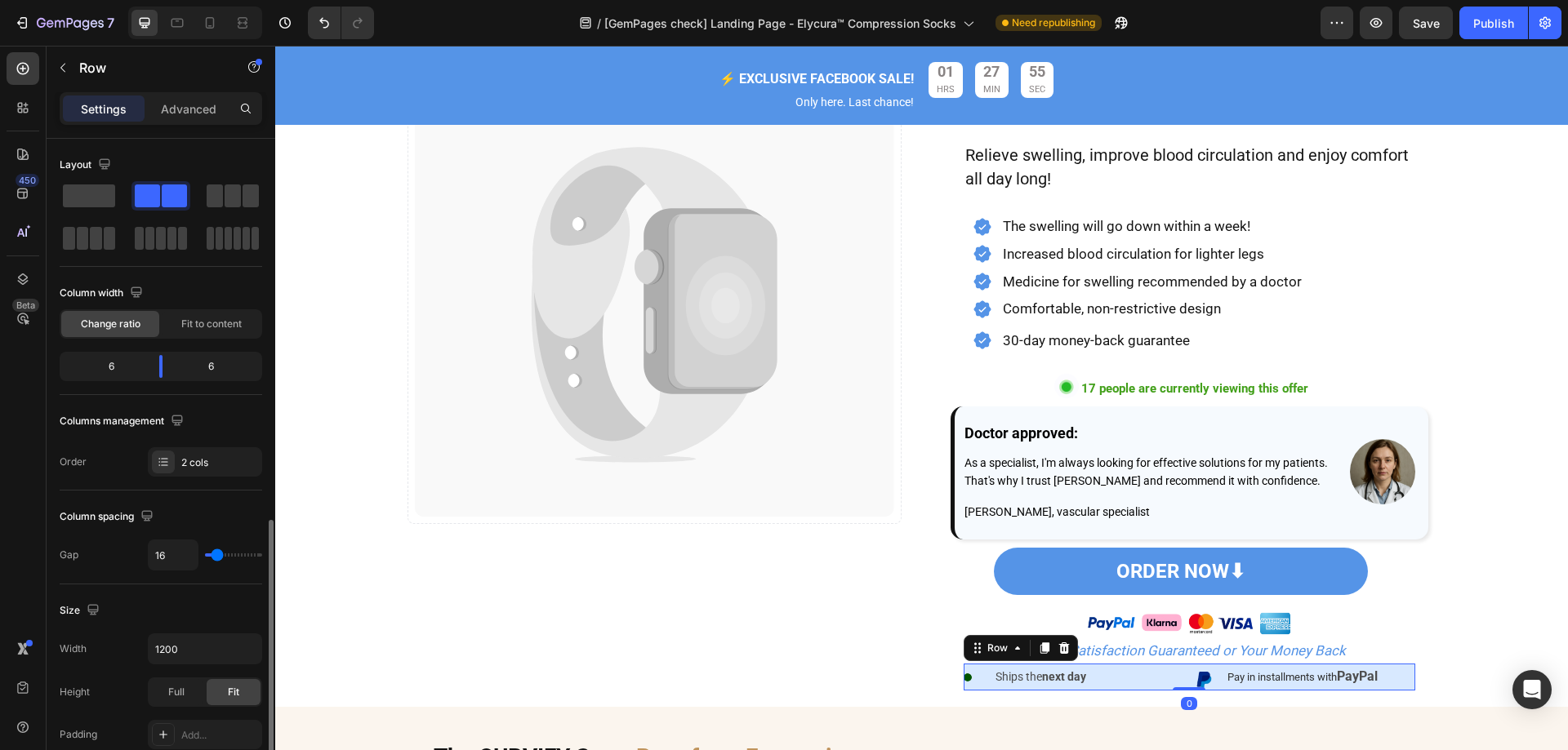
scroll to position [245, 0]
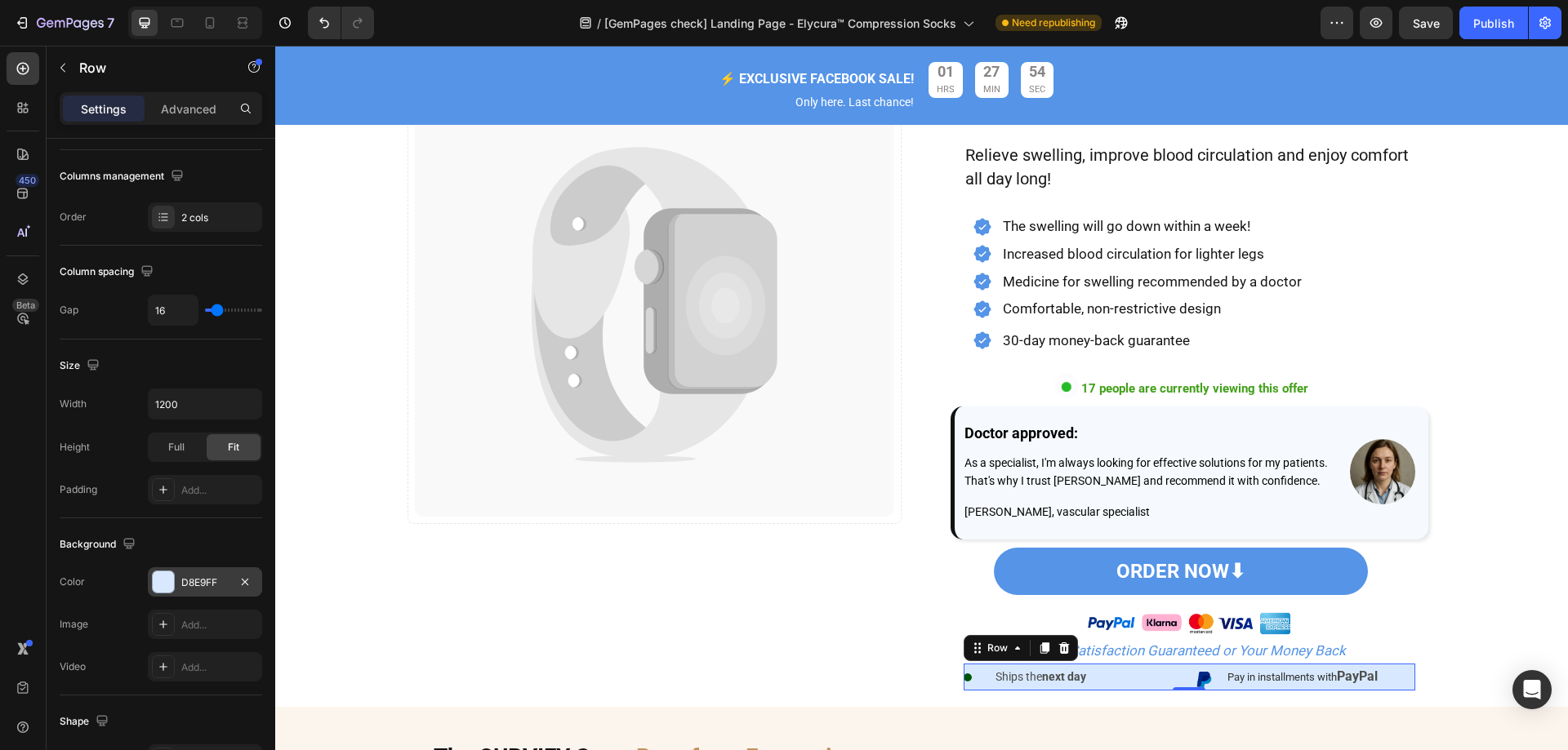
click at [203, 578] on div "D8E9FF" at bounding box center [205, 583] width 47 height 15
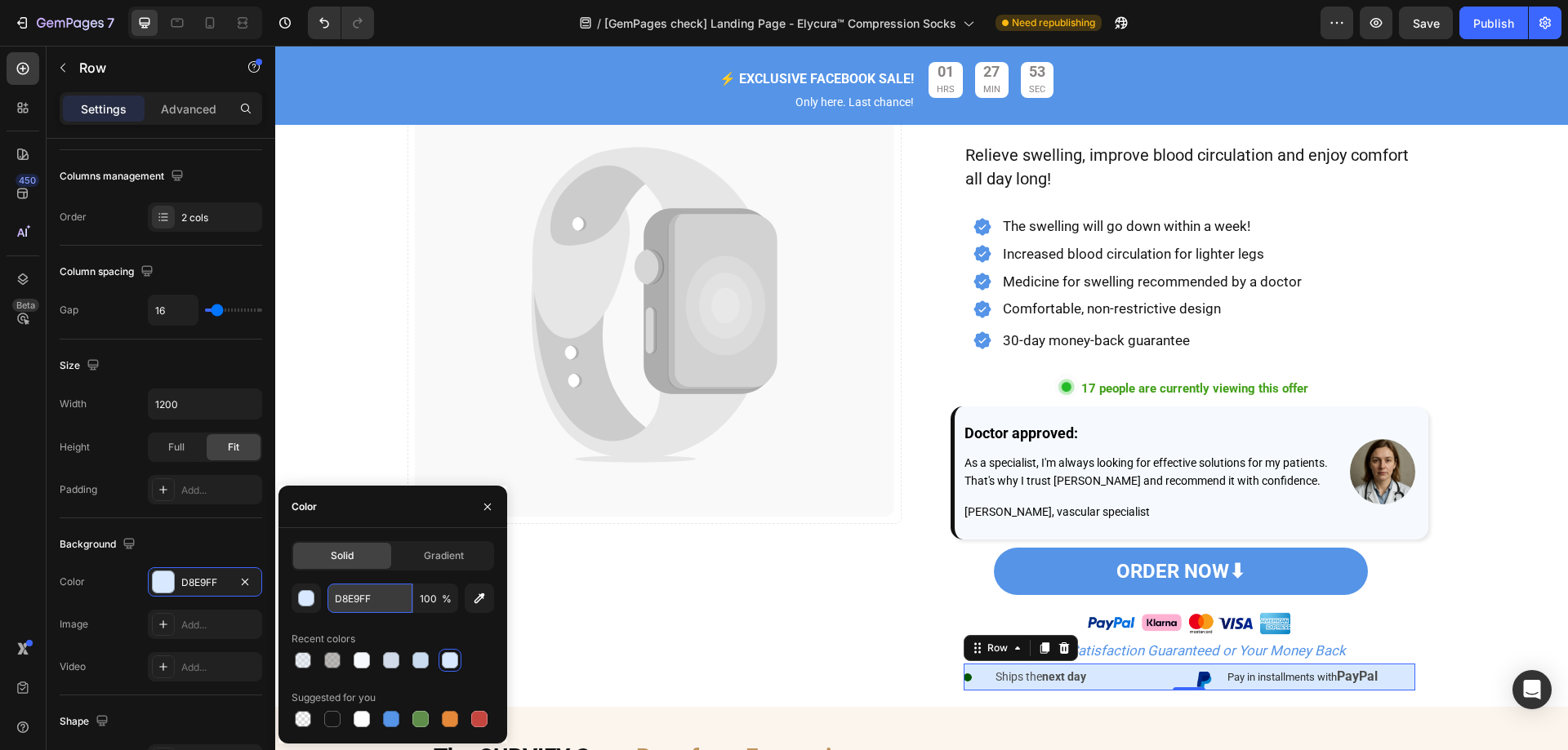
click at [392, 599] on input "D8E9FF" at bounding box center [369, 598] width 84 height 29
paste input "F6FAFE"
type input "F6FAFE"
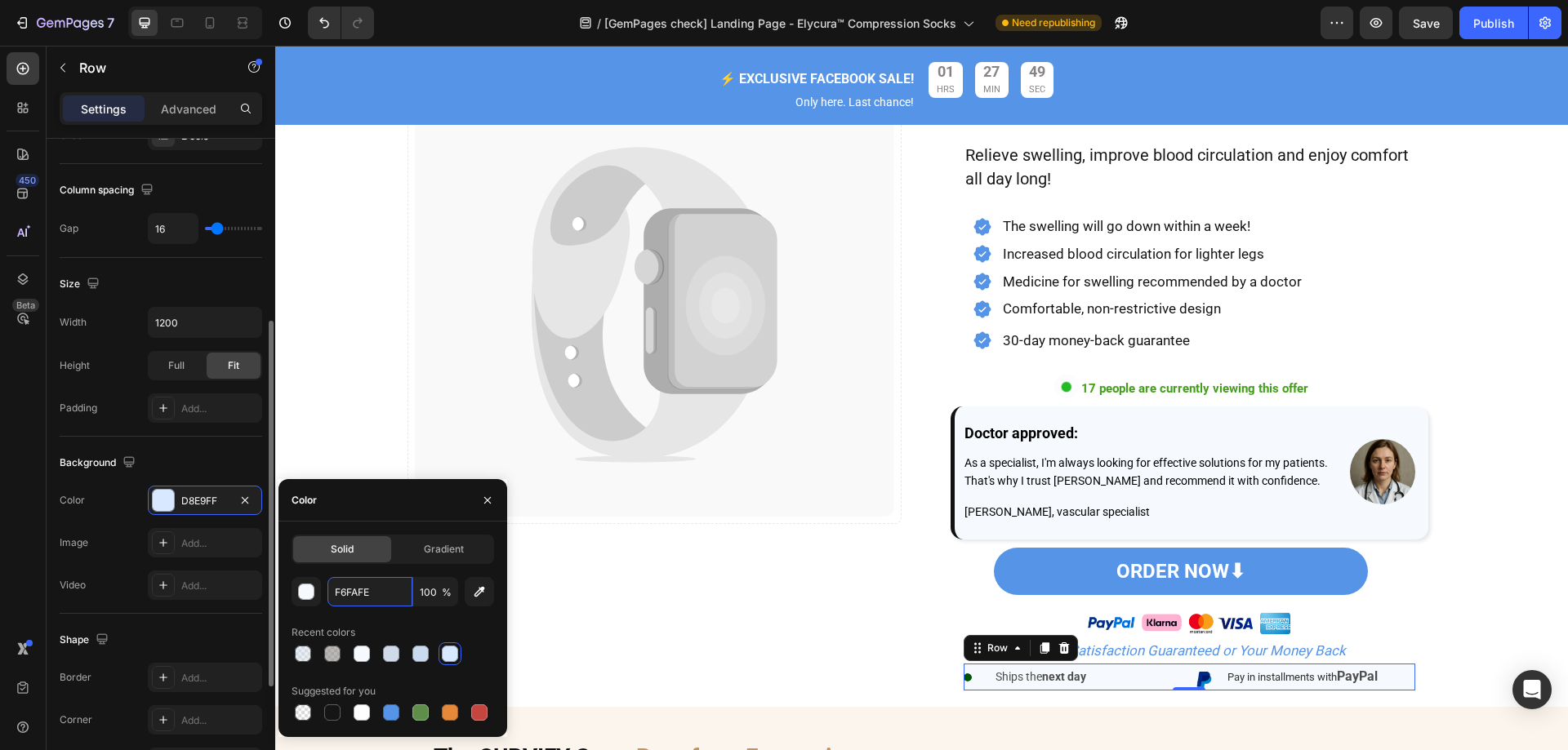
scroll to position [408, 0]
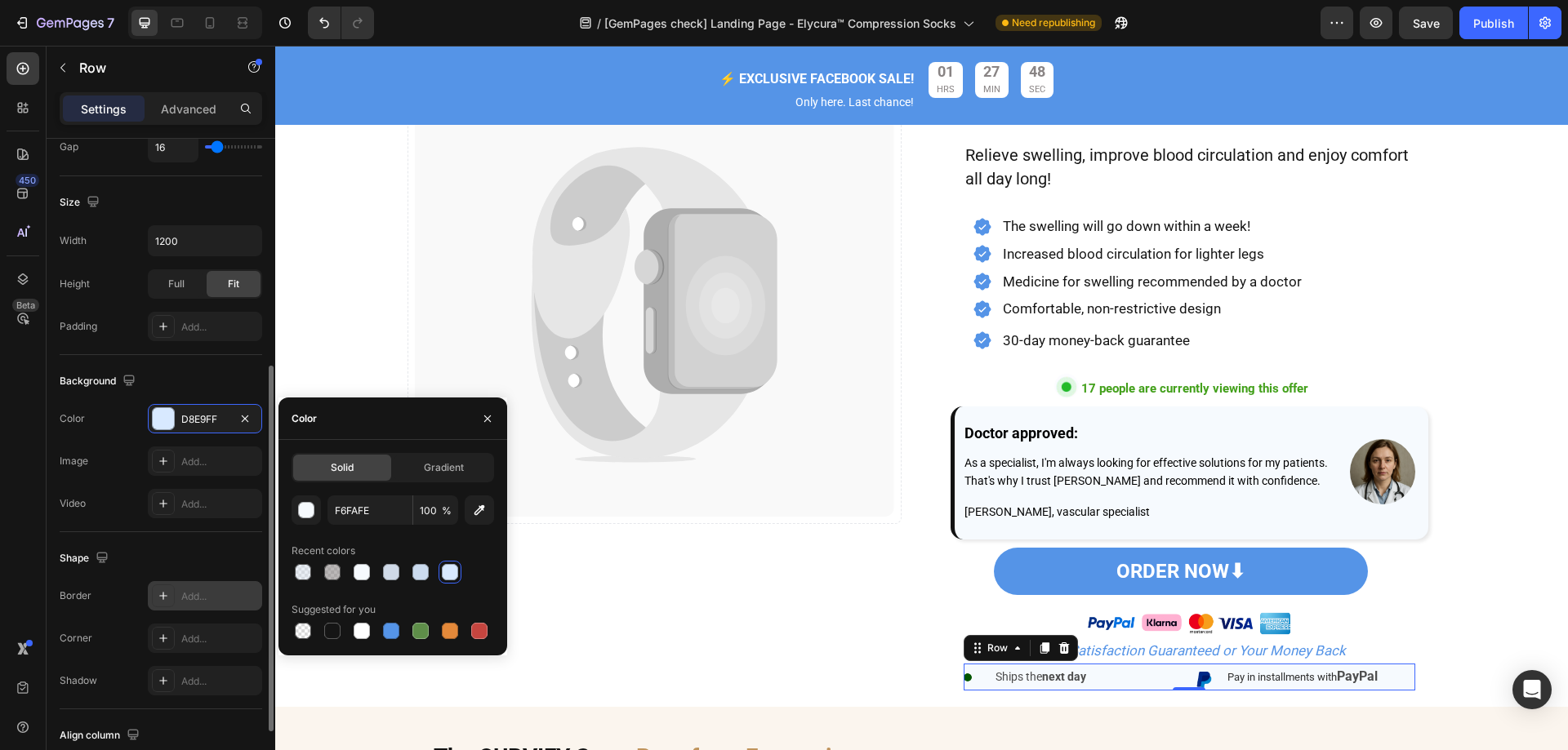
click at [154, 599] on div at bounding box center [163, 596] width 23 height 23
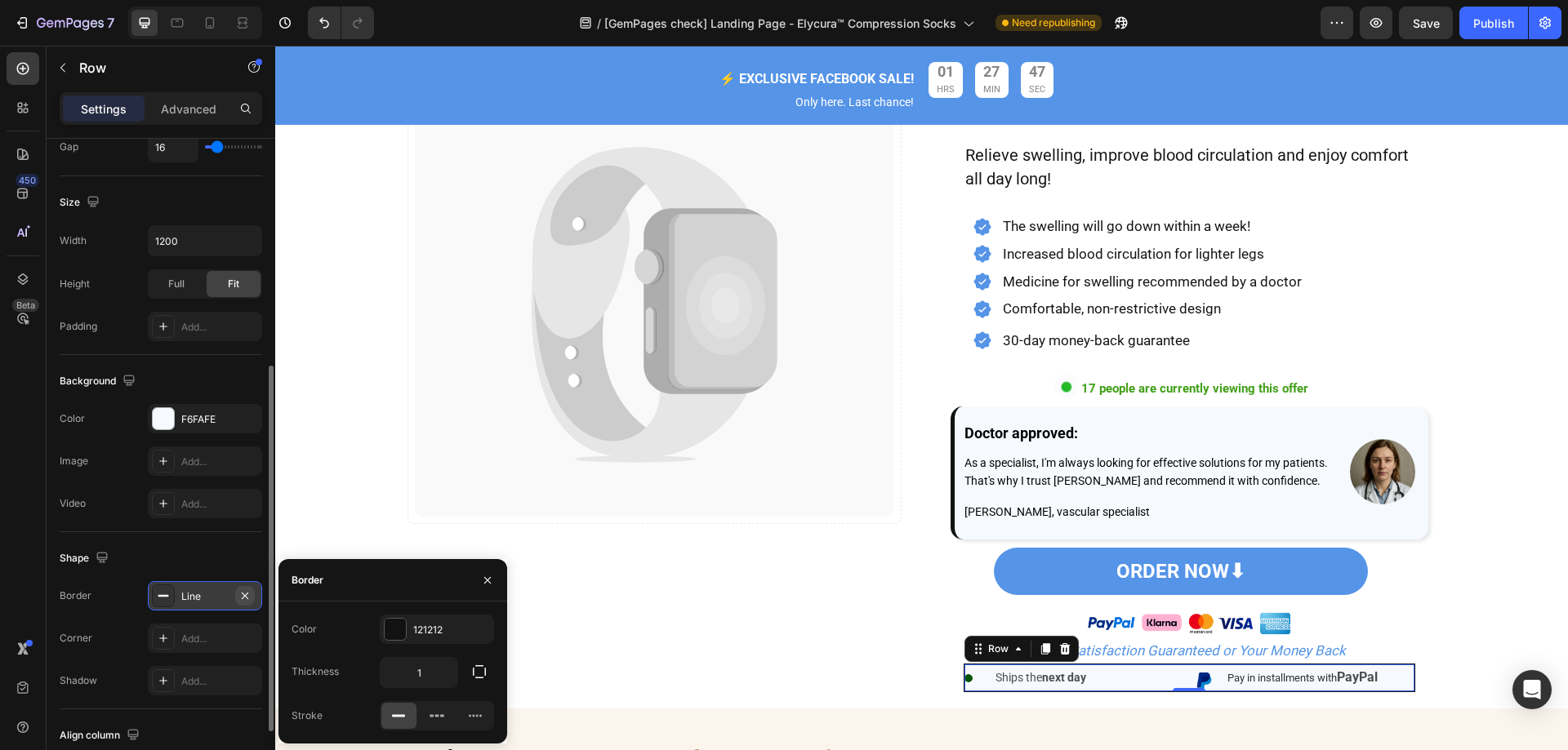
click at [240, 595] on icon "button" at bounding box center [244, 596] width 13 height 13
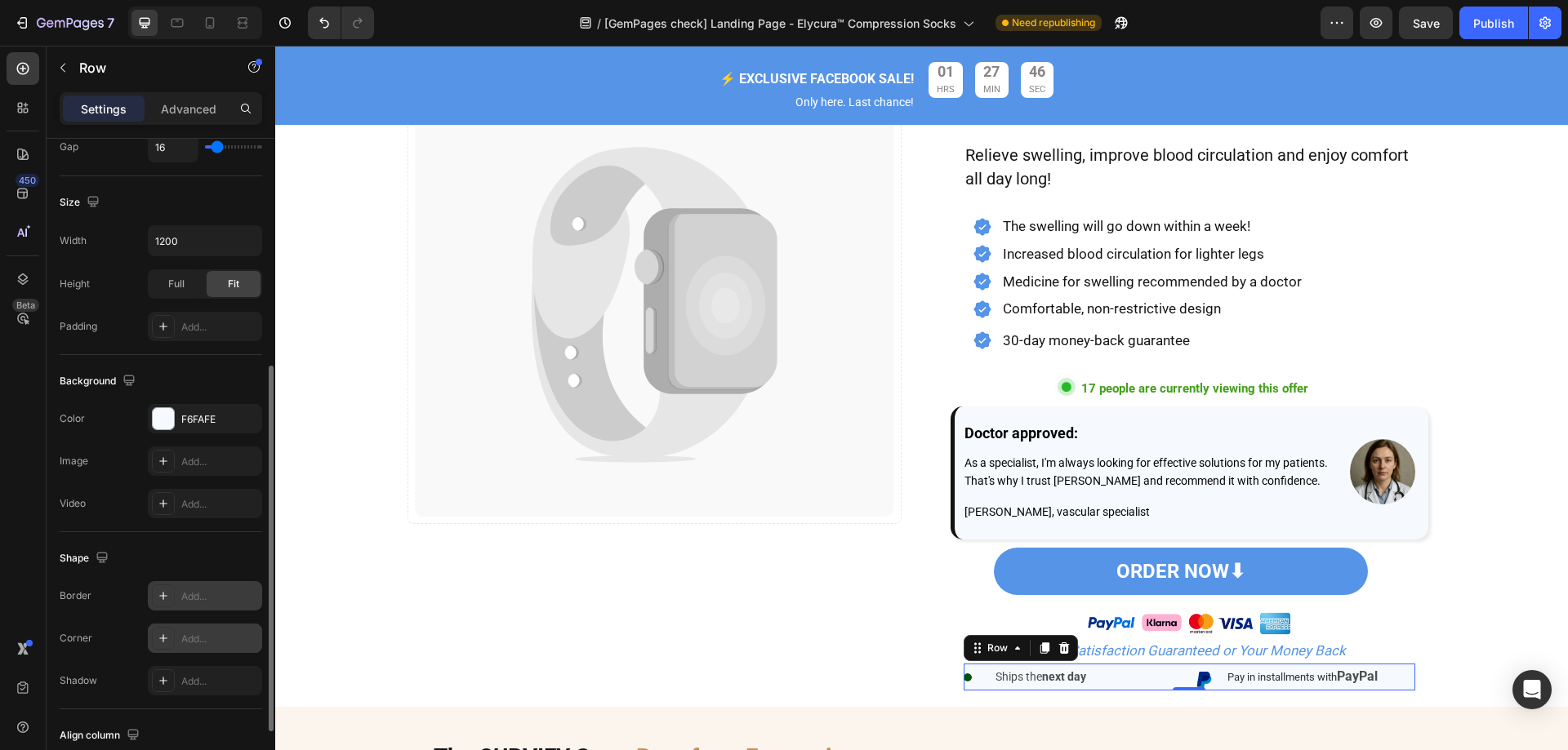
click at [166, 644] on icon at bounding box center [164, 638] width 13 height 13
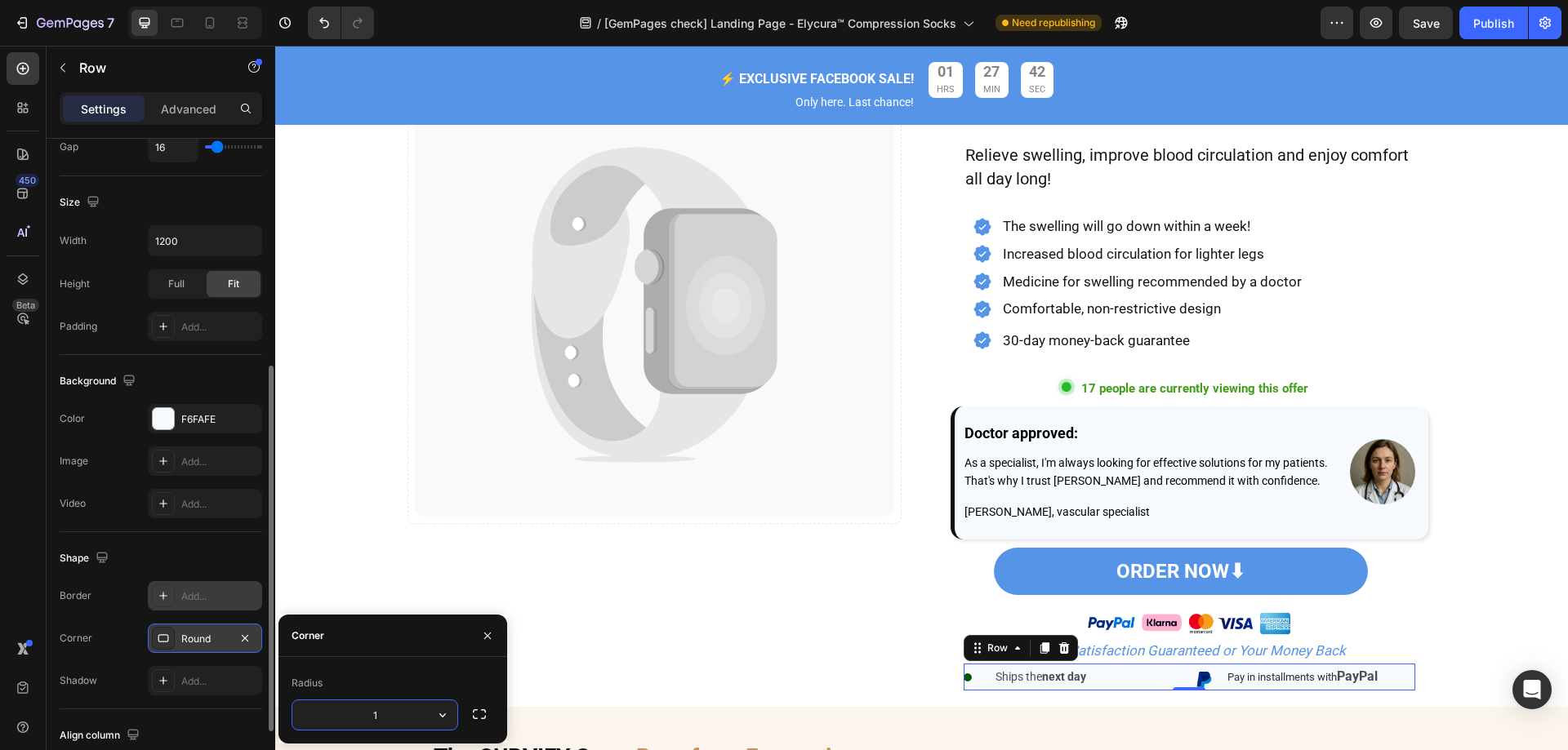
type input "15"
click at [579, 634] on div "Image Catch your customer's attention with attracted media. Add image or sync d…" at bounding box center [655, 232] width 494 height 933
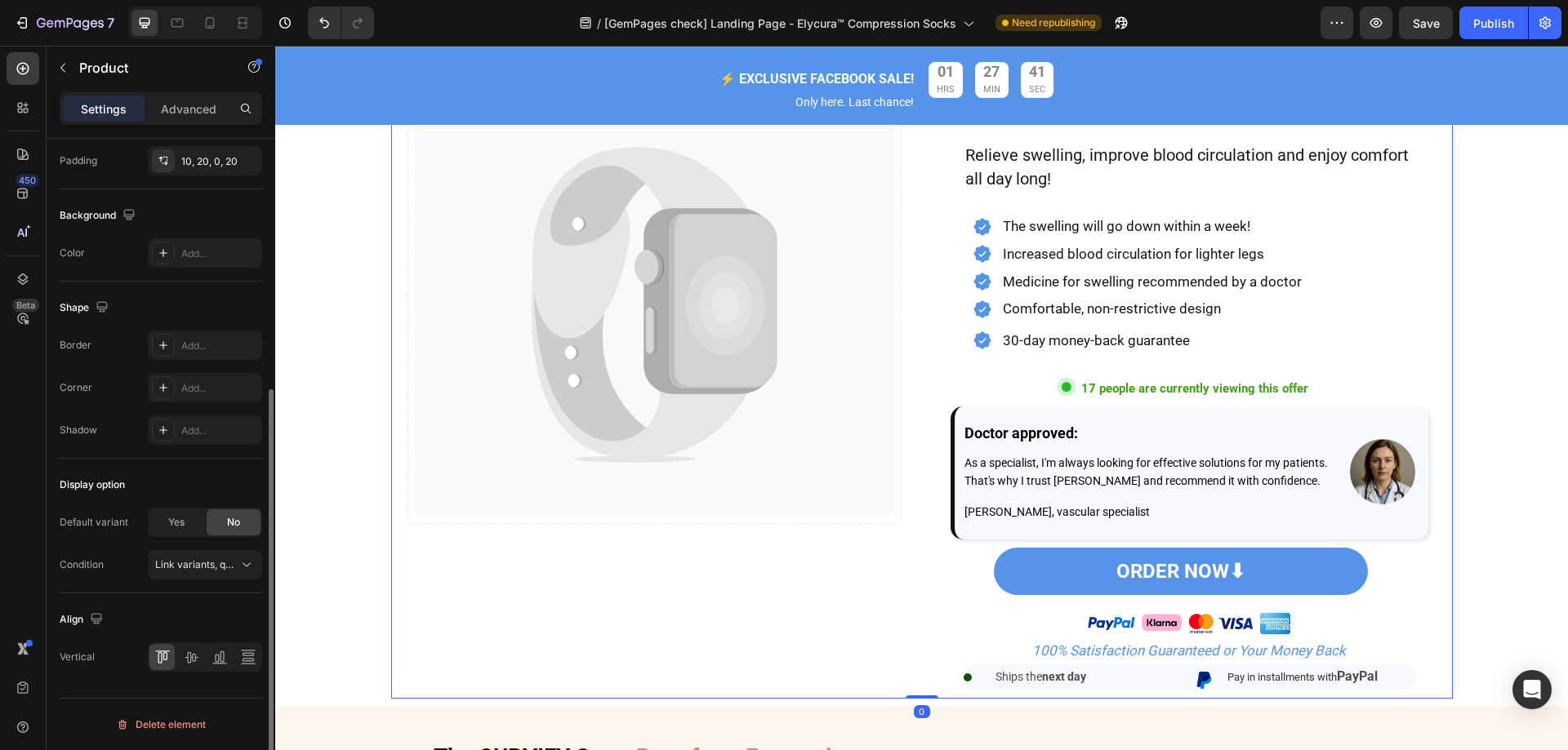
scroll to position [0, 0]
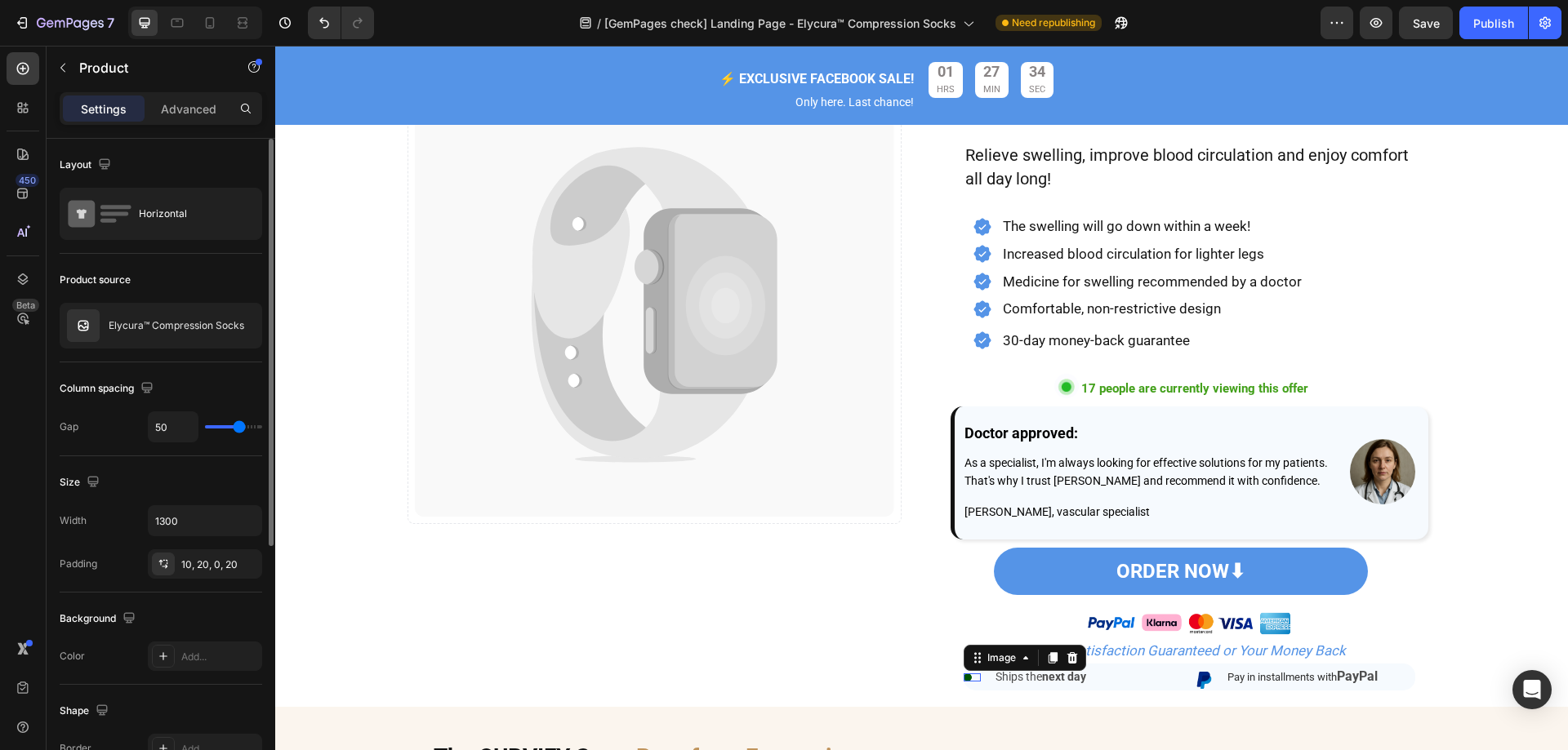
click at [964, 682] on div "Image 0" at bounding box center [972, 677] width 17 height 8
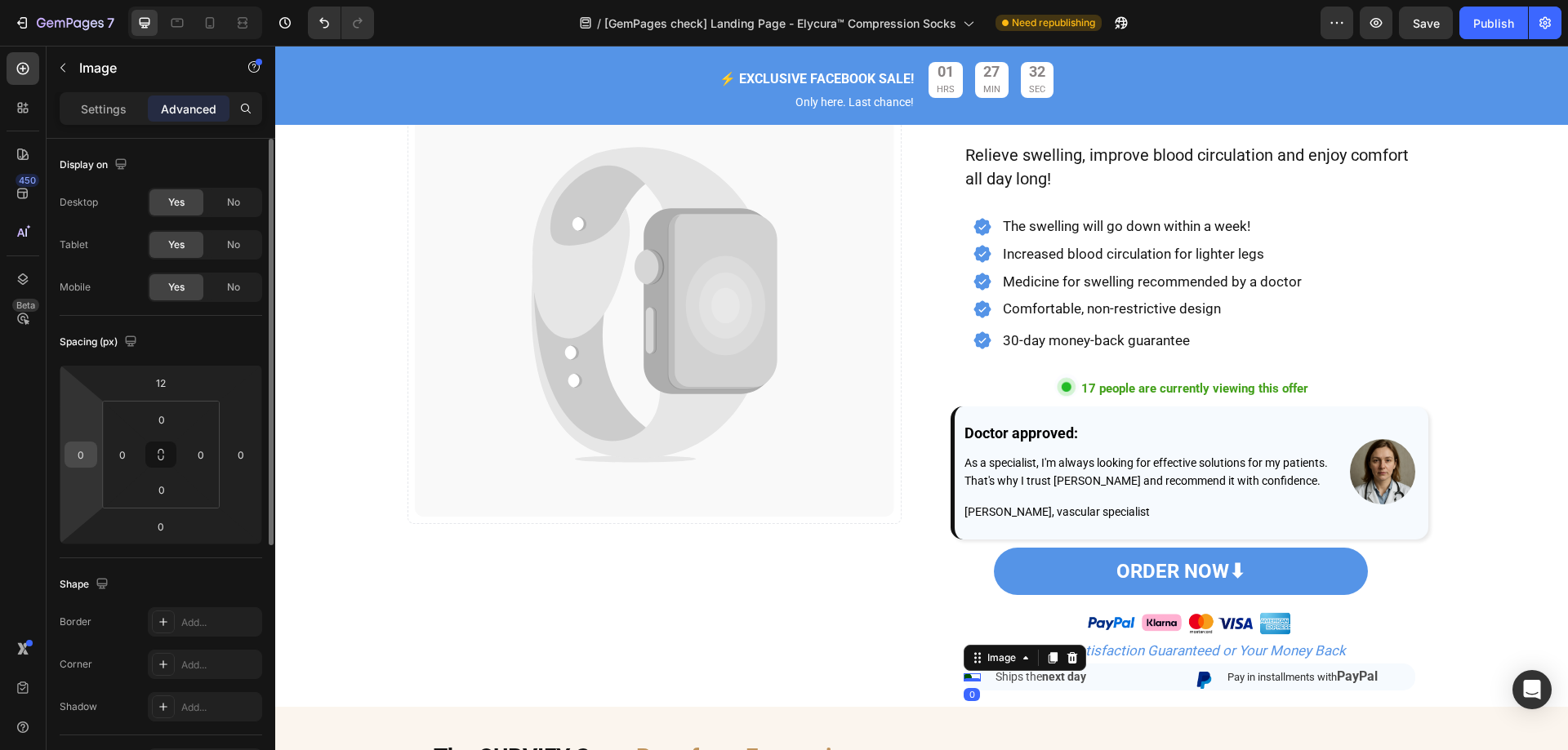
click at [88, 456] on input "0" at bounding box center [81, 454] width 25 height 25
type input "1"
click at [1184, 688] on div "Image 0 Ships the next day Text Block Row Image Pay in installments with PayPal…" at bounding box center [1189, 677] width 452 height 28
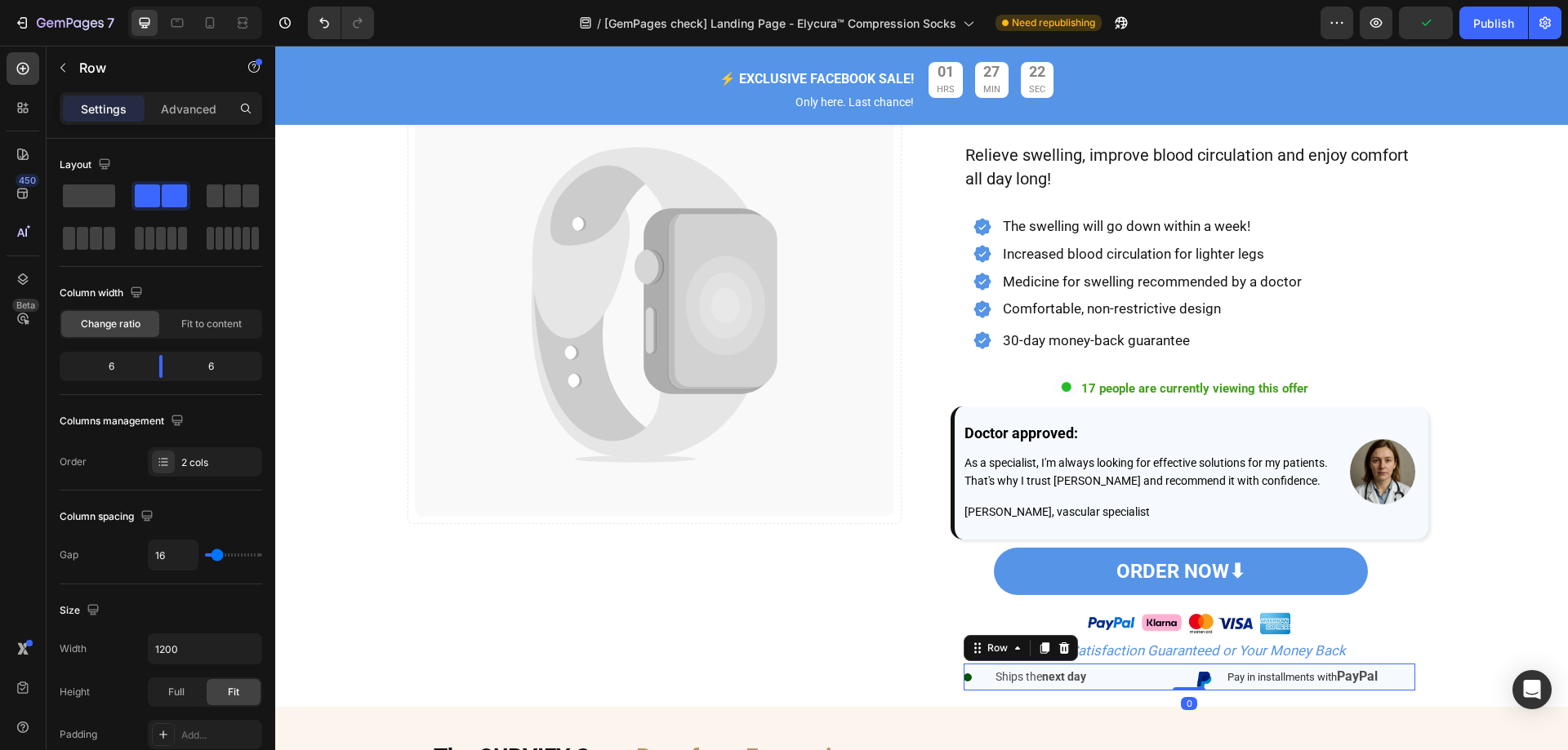
click at [176, 94] on div "Settings Advanced" at bounding box center [161, 109] width 203 height 33
click at [185, 109] on p "Advanced" at bounding box center [188, 109] width 55 height 17
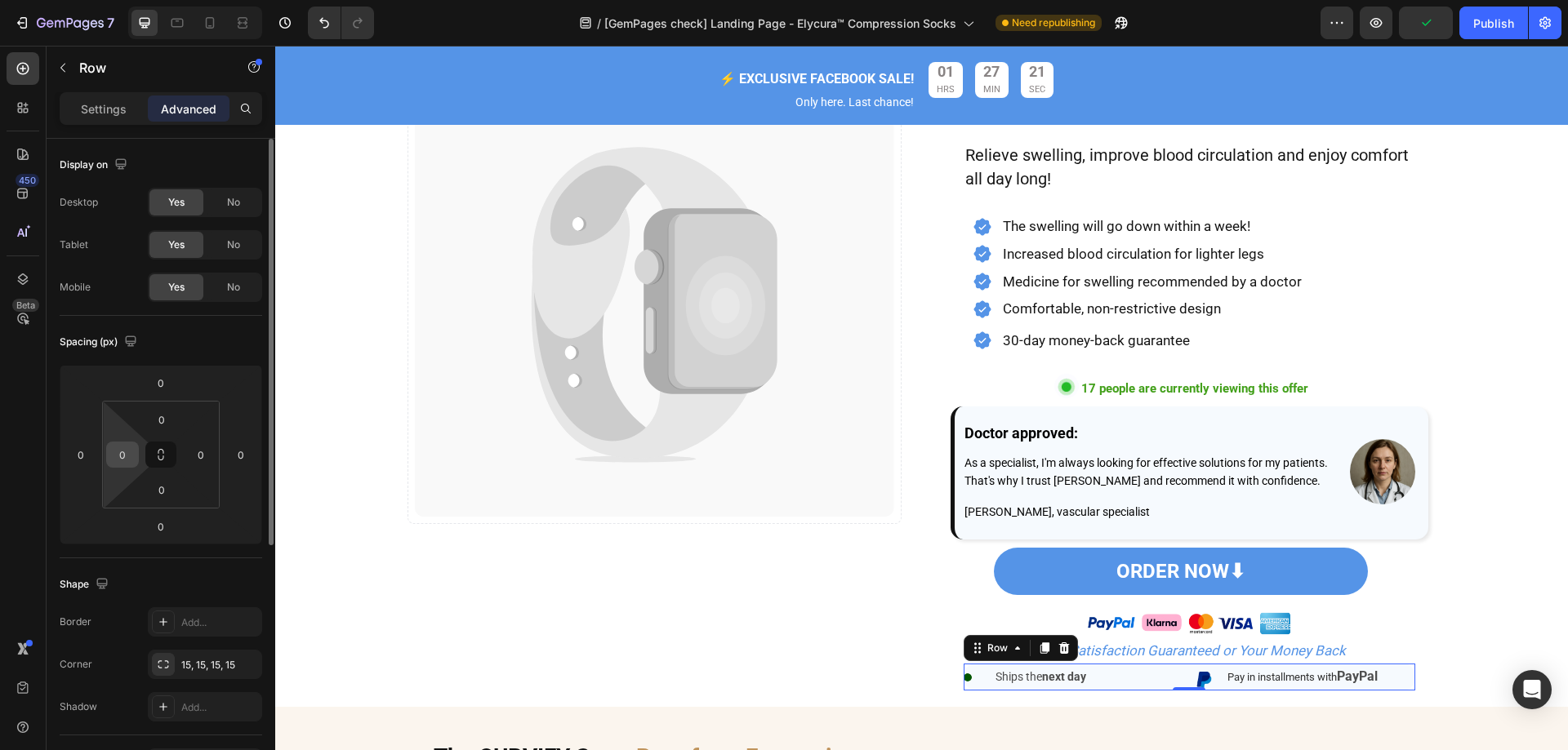
click at [116, 456] on input "0" at bounding box center [122, 454] width 25 height 25
type input "15"
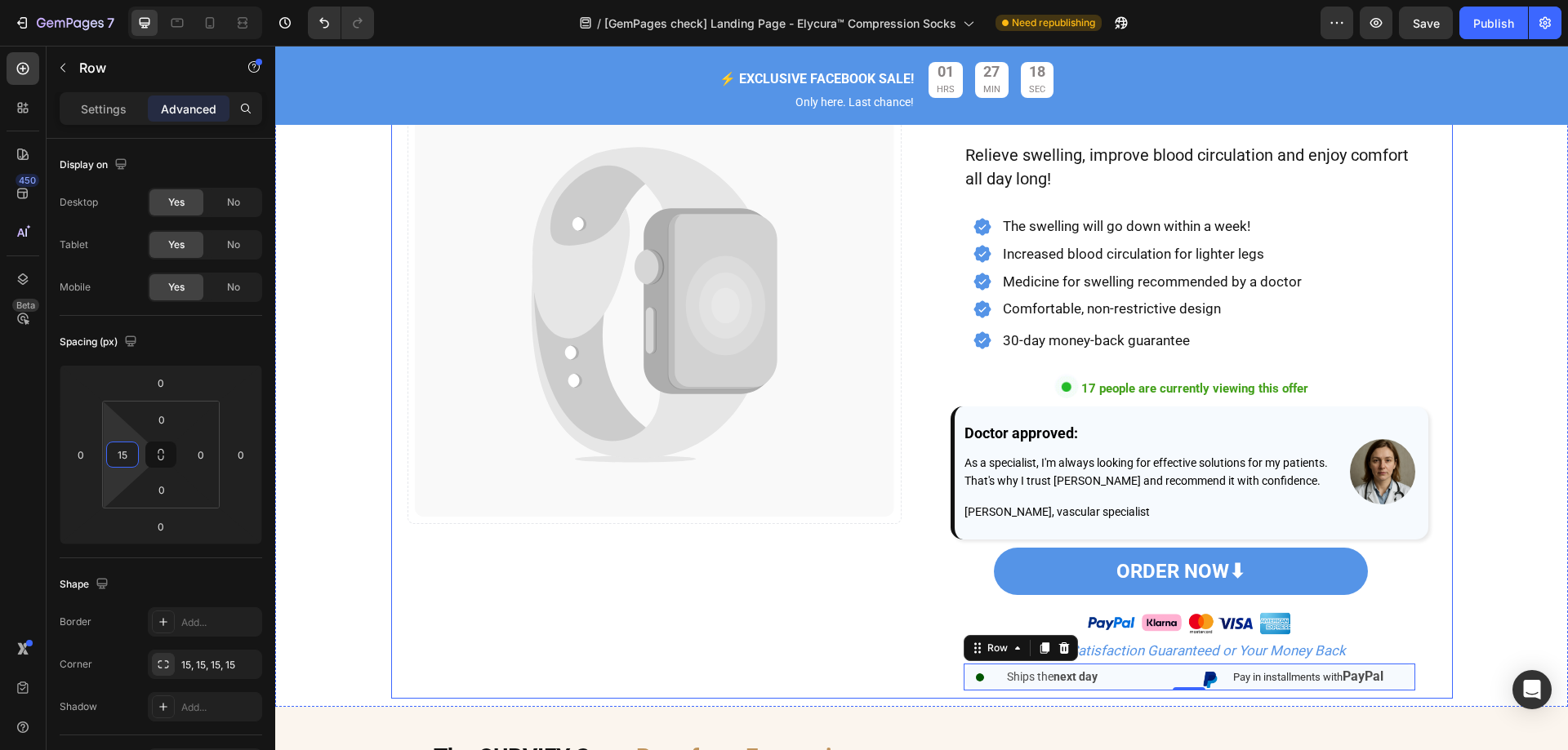
click at [610, 610] on div "Image Catch your customer's attention with attracted media. Add image or sync d…" at bounding box center [655, 232] width 494 height 933
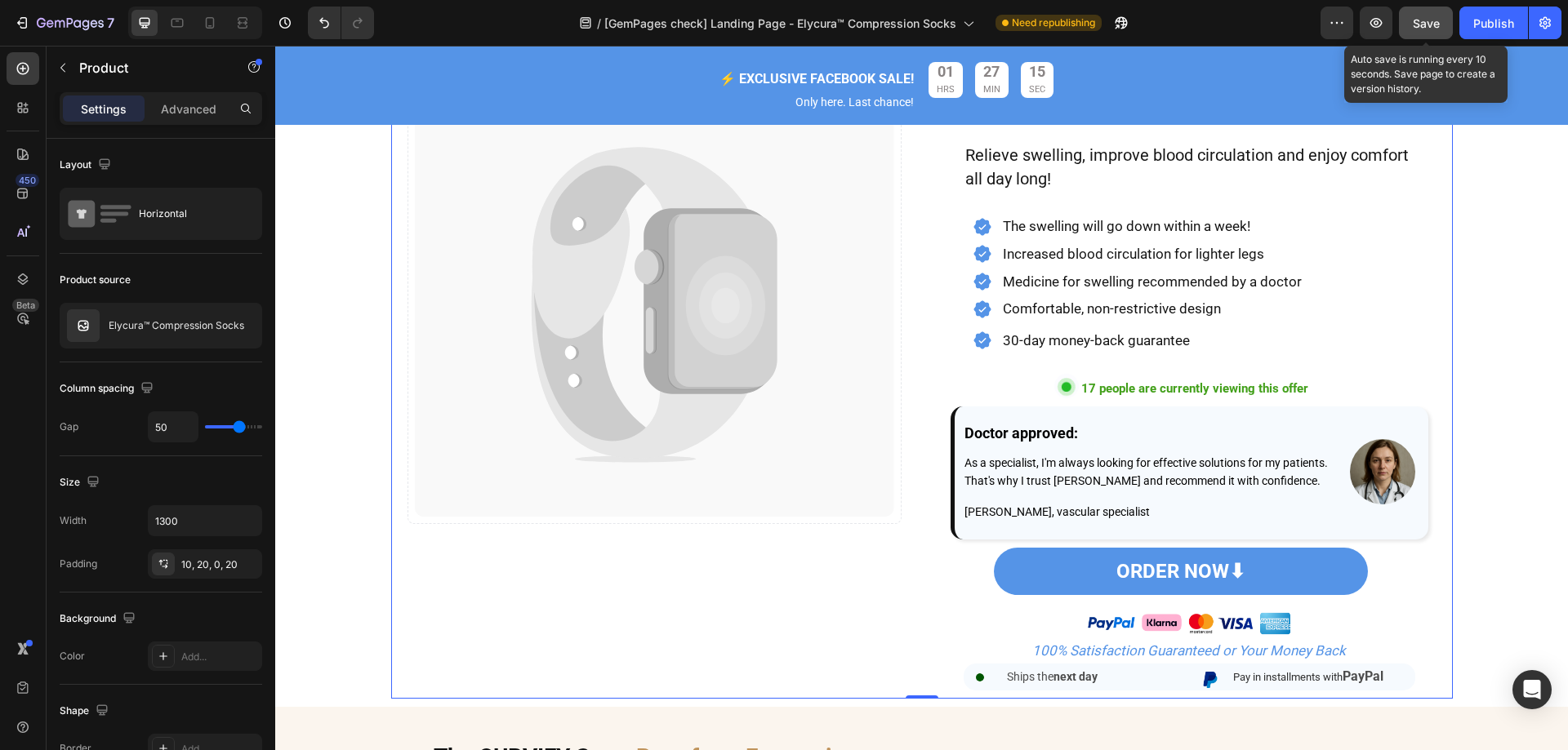
click at [1424, 22] on span "Save" at bounding box center [1426, 23] width 27 height 14
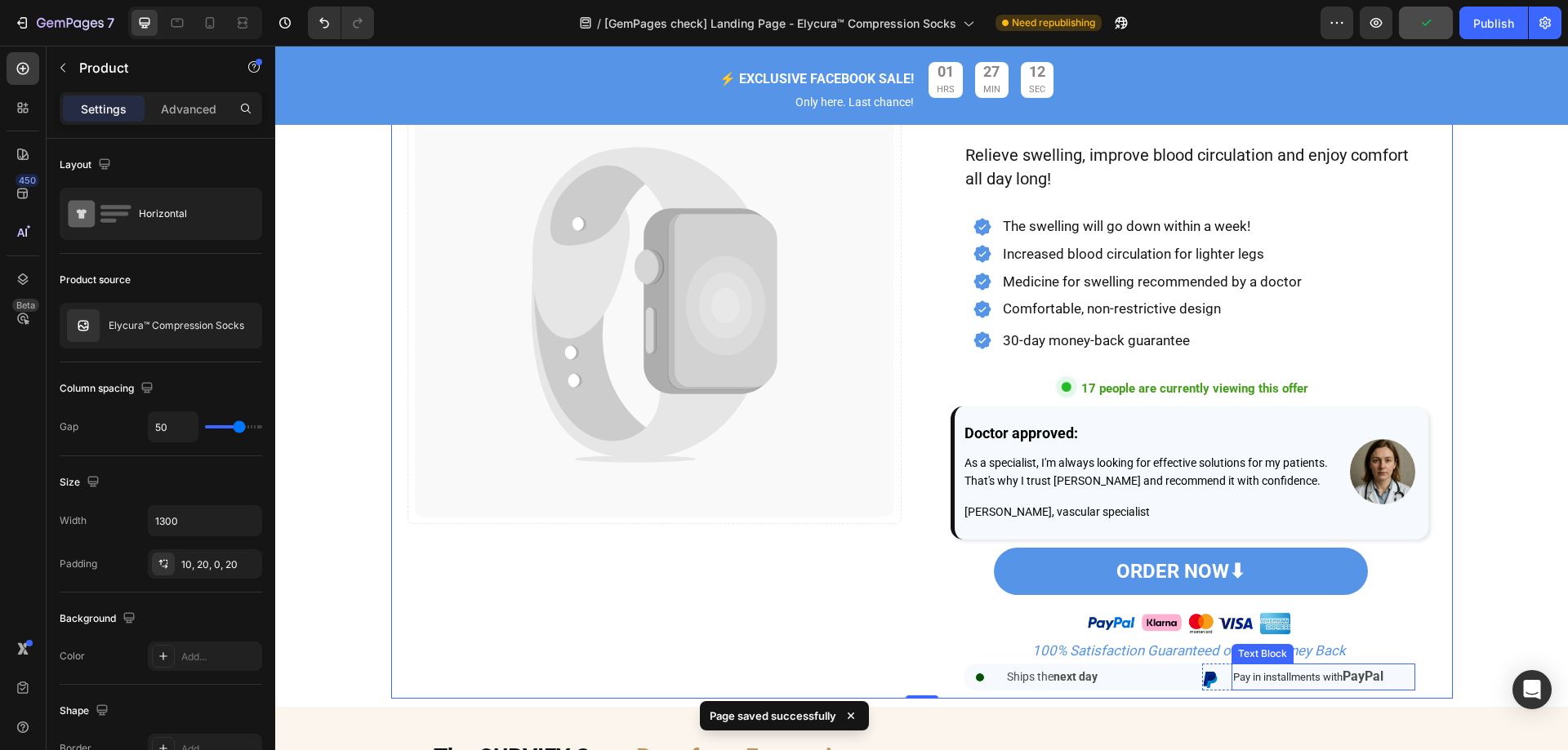
click at [1347, 684] on strong "PayPal" at bounding box center [1363, 676] width 41 height 15
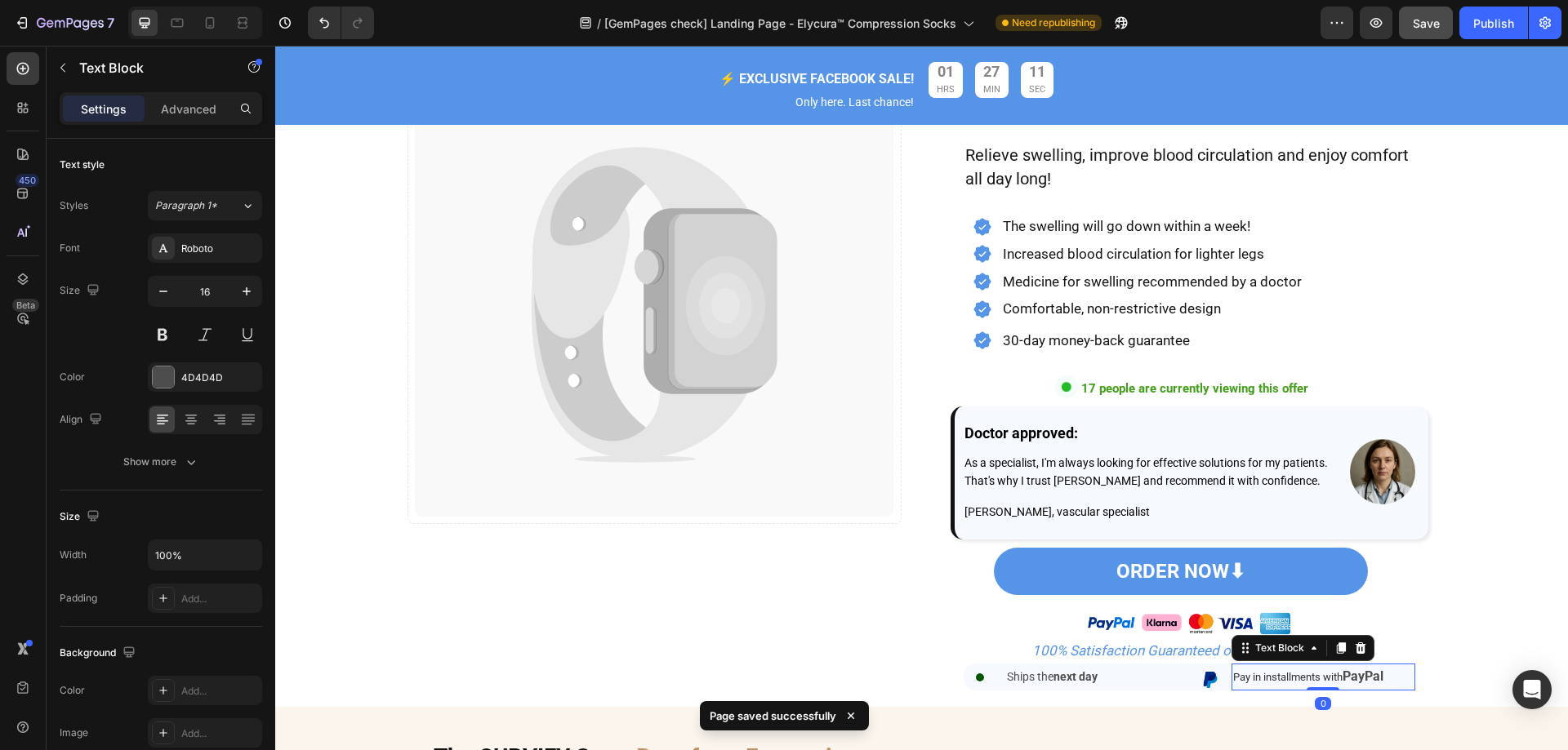
click at [1363, 684] on strong "PayPal" at bounding box center [1363, 676] width 41 height 15
drag, startPoint x: 1380, startPoint y: 699, endPoint x: 1285, endPoint y: 696, distance: 95.0
click at [1285, 690] on p "Pay in installments with PayPal" at bounding box center [1323, 677] width 181 height 25
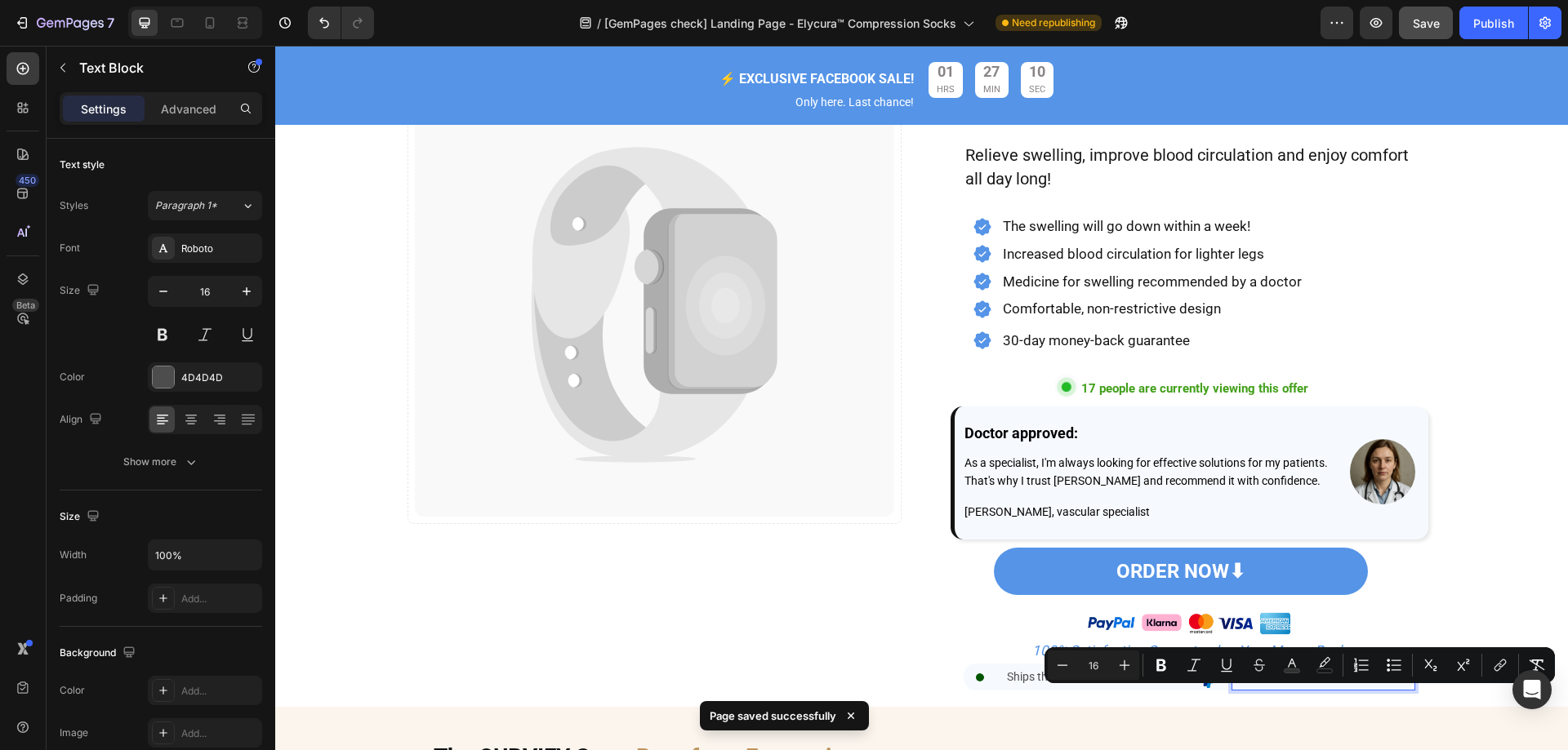
click at [1397, 690] on p "Pay in installments with PayPal" at bounding box center [1323, 677] width 181 height 25
drag, startPoint x: 1397, startPoint y: 696, endPoint x: 1230, endPoint y: 691, distance: 167.1
click at [1233, 690] on p "Pay in installments with PayPal" at bounding box center [1323, 677] width 181 height 25
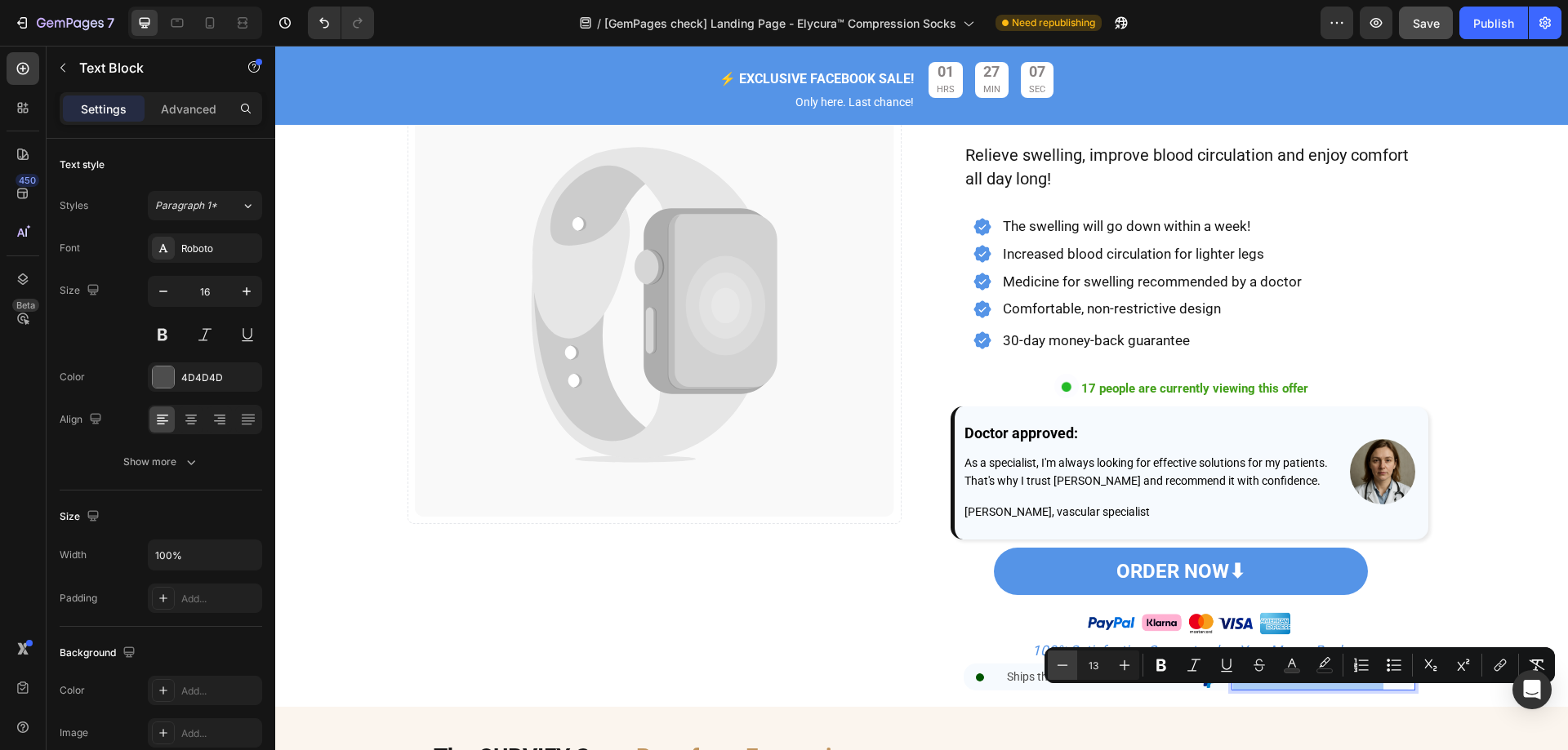
click at [1069, 667] on icon "Editor contextual toolbar" at bounding box center [1062, 666] width 16 height 16
click at [1124, 666] on icon "Editor contextual toolbar" at bounding box center [1125, 666] width 16 height 16
type input "13"
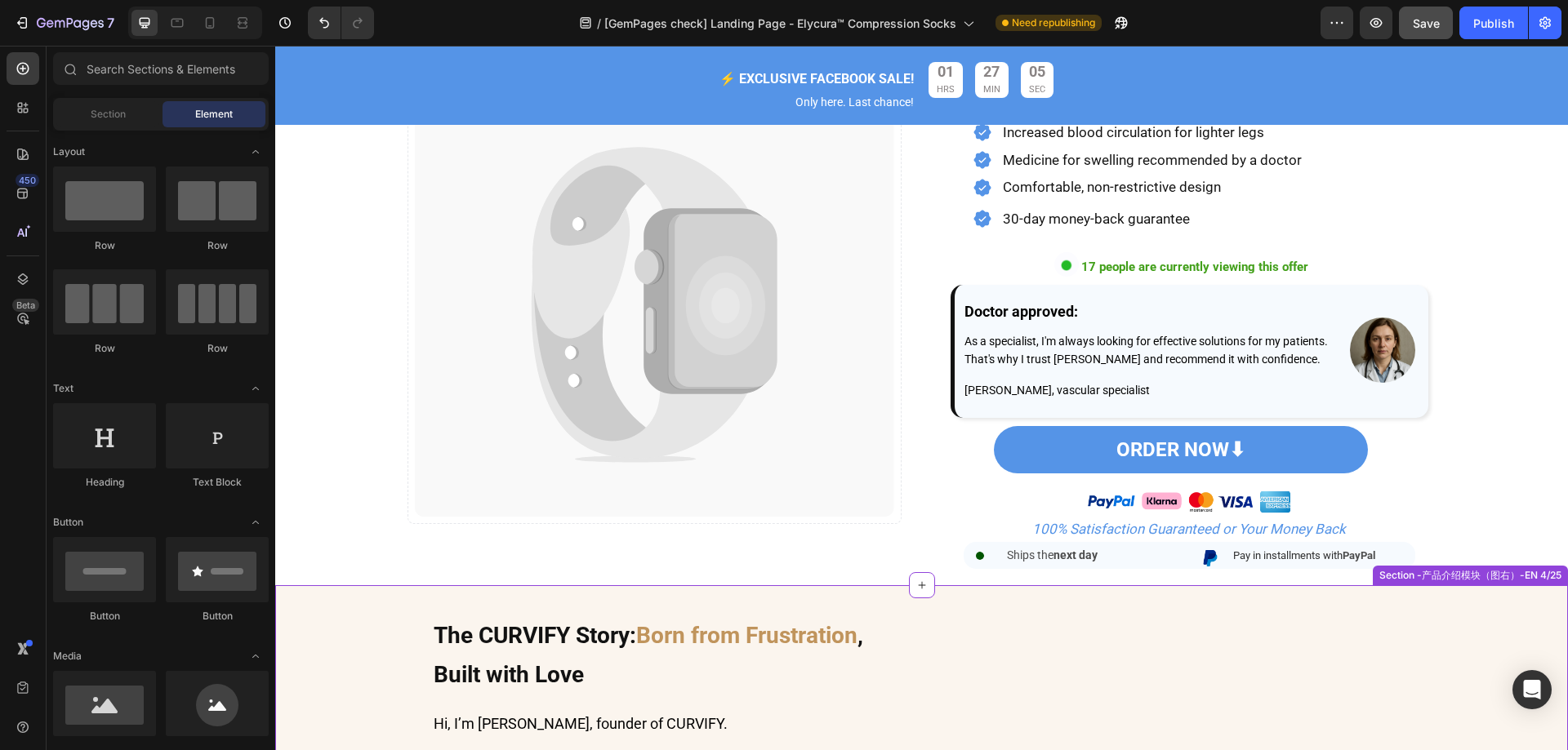
scroll to position [44, 0]
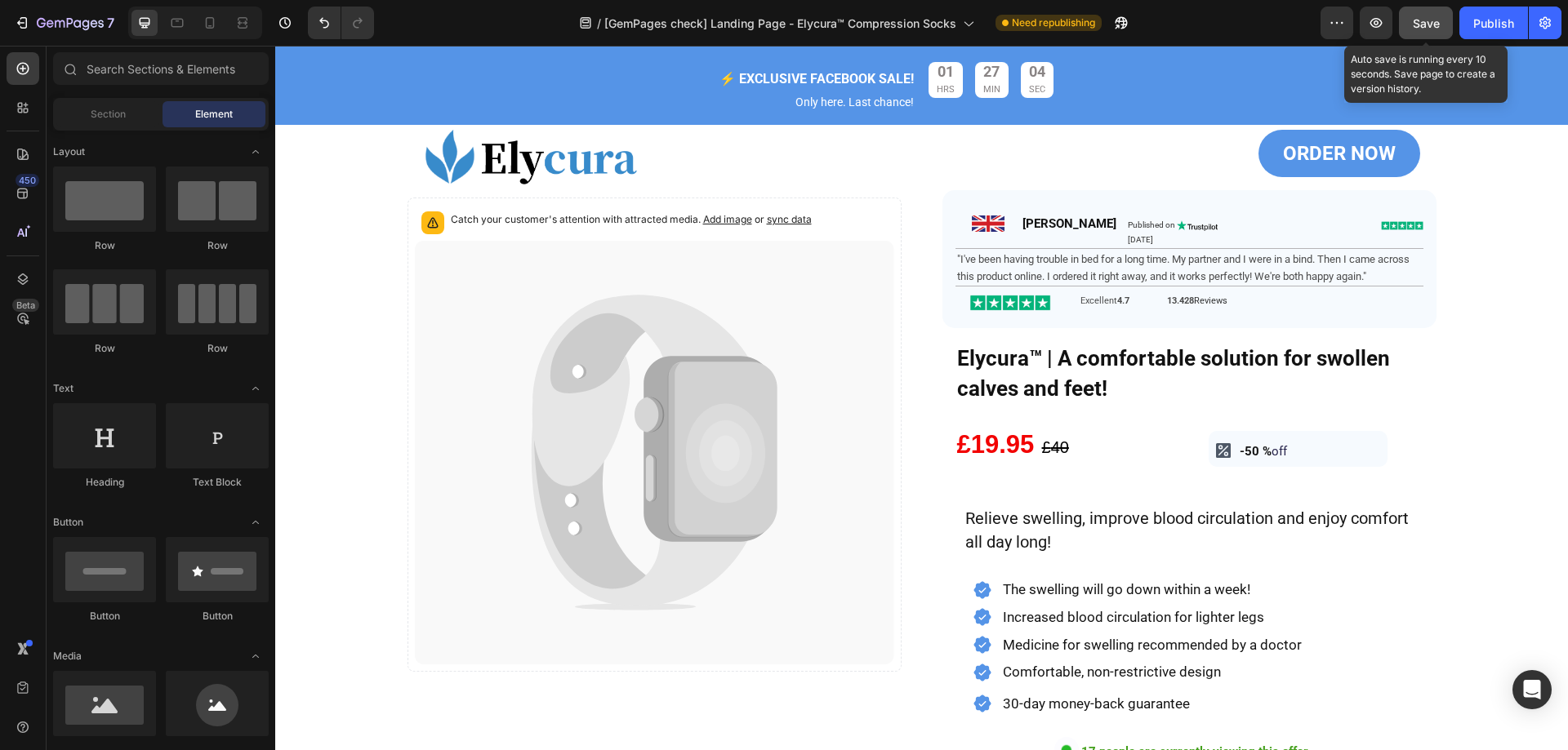
drag, startPoint x: 1435, startPoint y: 28, endPoint x: 1165, endPoint y: 172, distance: 306.0
click at [1435, 28] on span "Save" at bounding box center [1426, 23] width 27 height 14
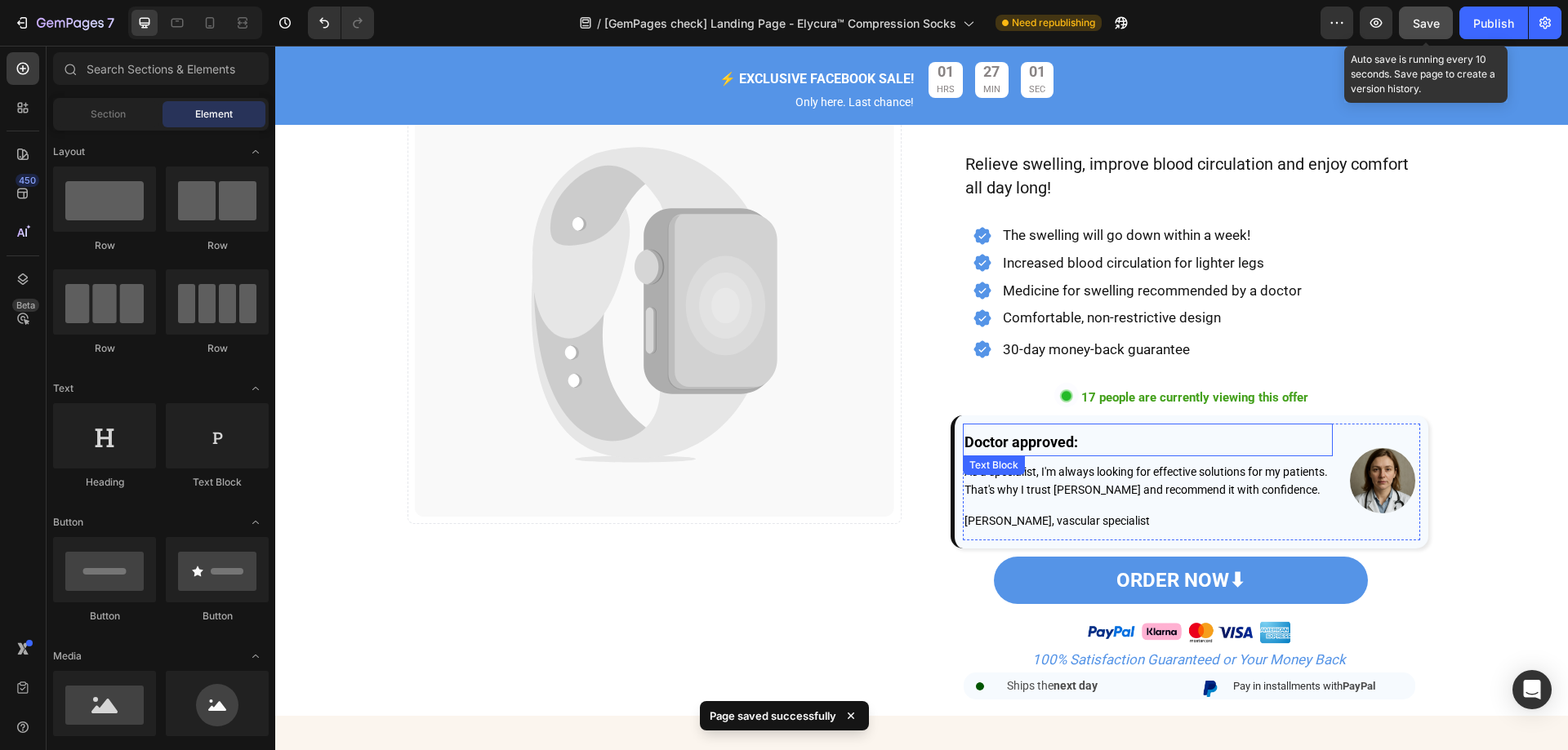
scroll to position [535, 0]
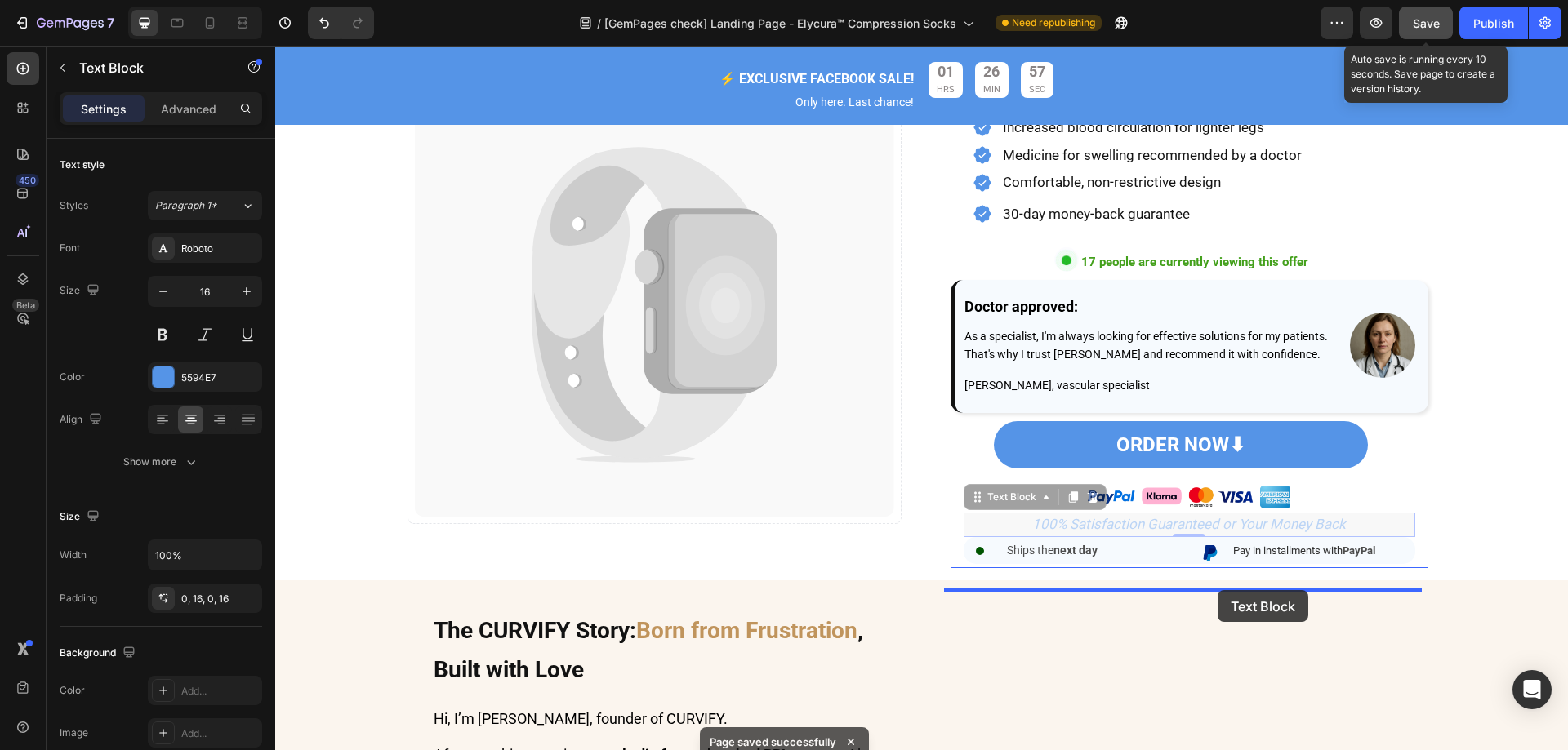
drag, startPoint x: 1230, startPoint y: 542, endPoint x: 1217, endPoint y: 590, distance: 49.7
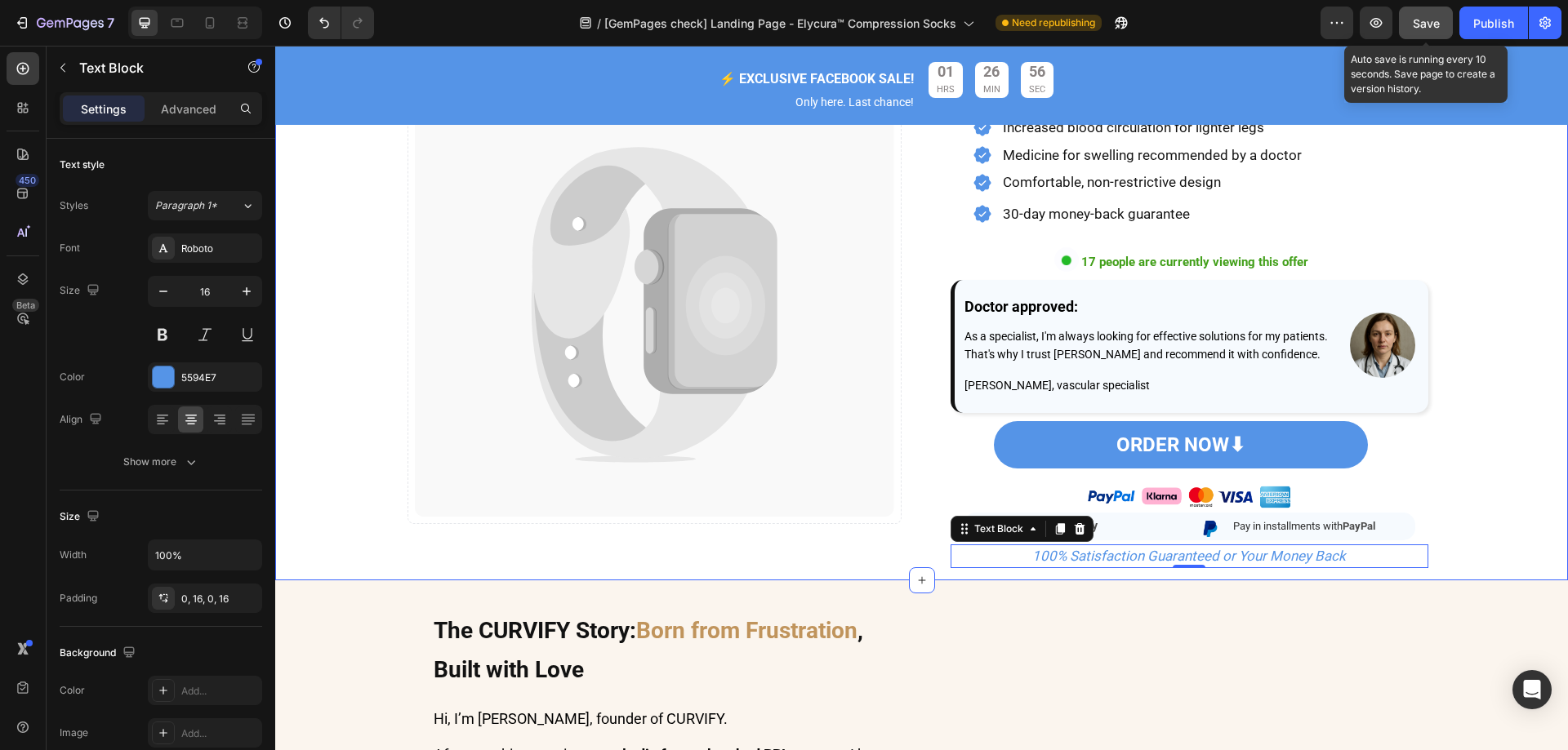
click at [1485, 439] on div "Image Catch your customer's attention with attracted media. Add image or sync d…" at bounding box center [921, 103] width 1293 height 941
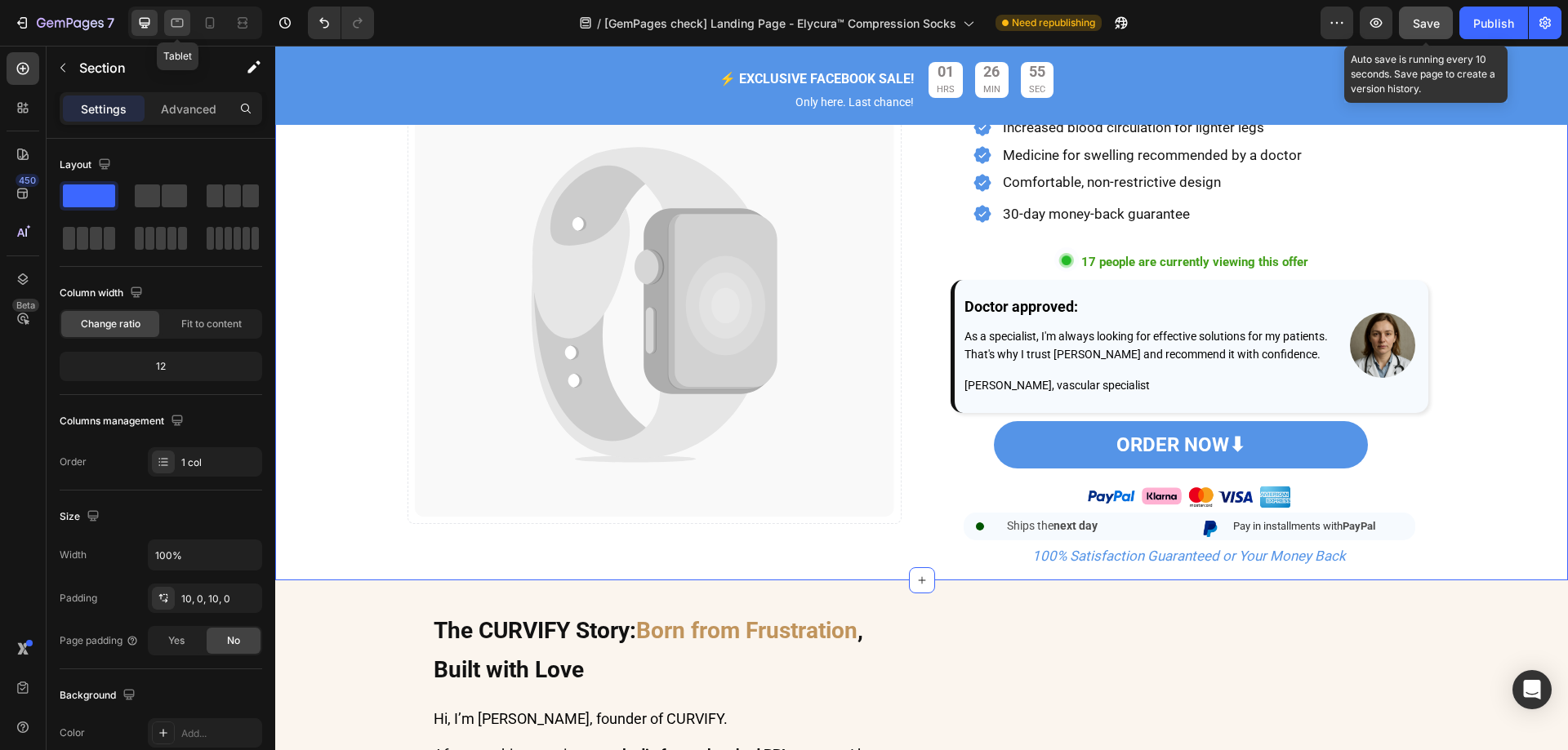
click at [174, 20] on icon at bounding box center [177, 23] width 16 height 16
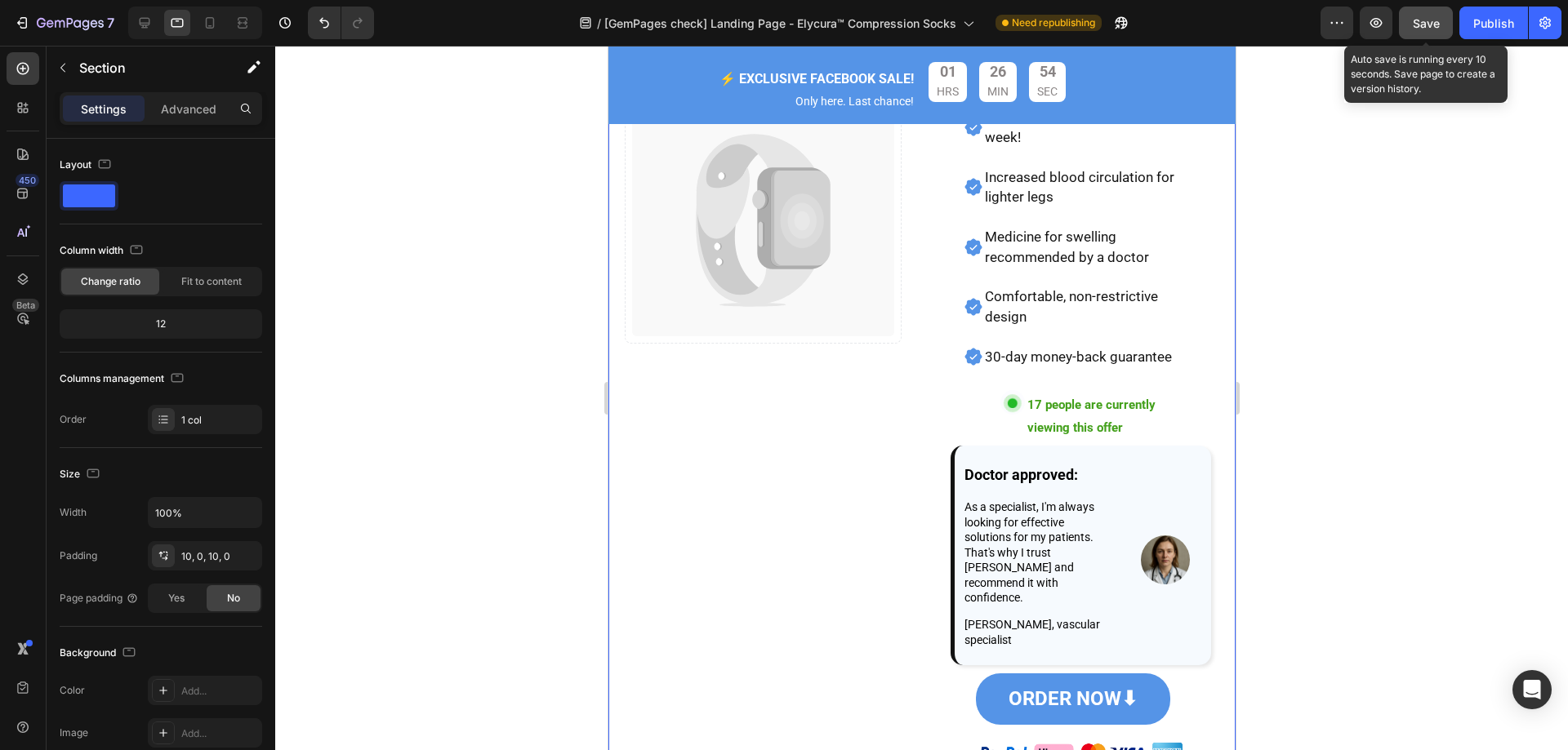
scroll to position [1151, 0]
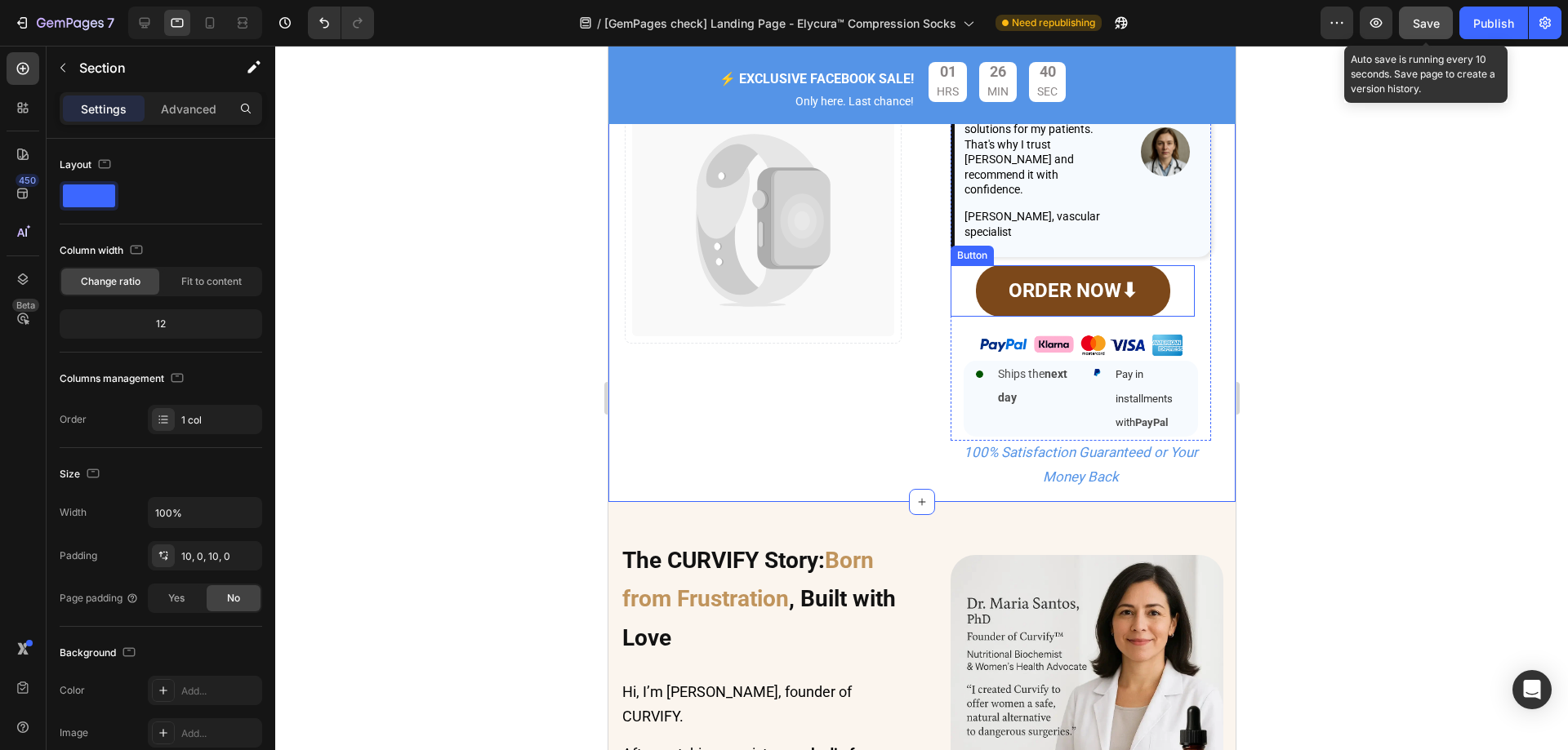
click at [1149, 275] on link "ORDER NOW⬇" at bounding box center [1072, 291] width 194 height 52
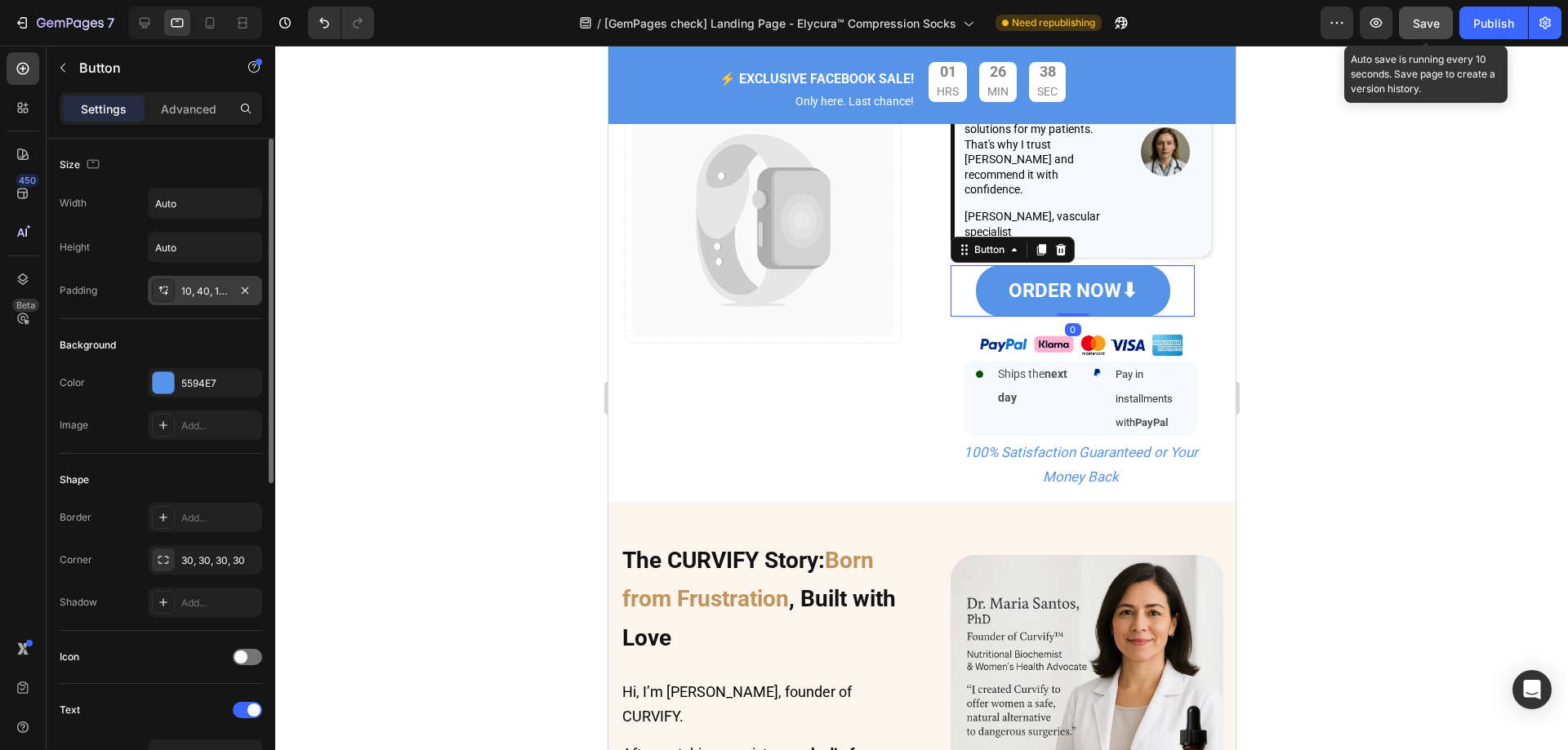
click at [200, 291] on div "10, 40, 10, 40" at bounding box center [205, 291] width 47 height 15
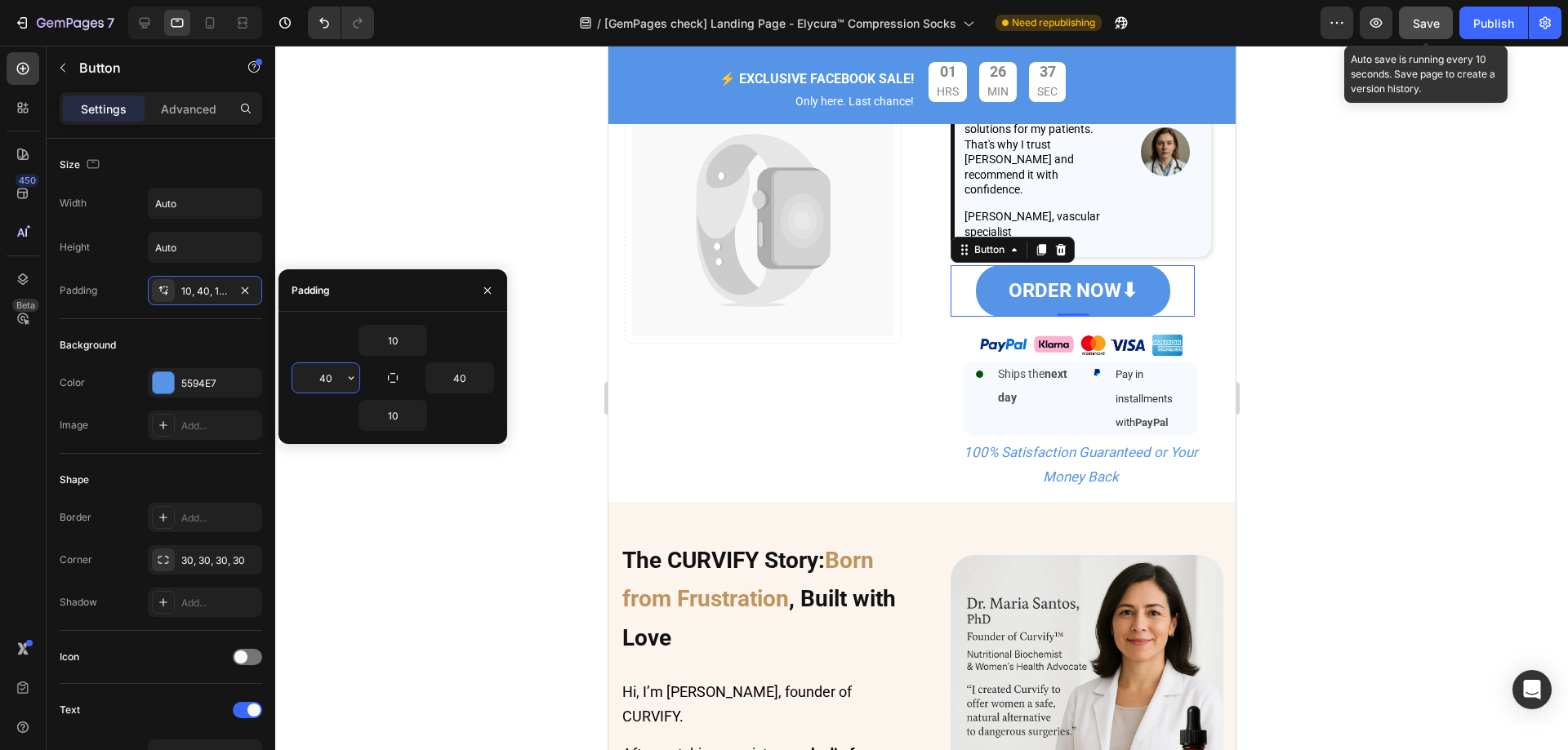
click at [329, 376] on input "40" at bounding box center [326, 378] width 67 height 29
type input "60"
click at [465, 374] on input "40" at bounding box center [460, 378] width 67 height 29
type input "60"
click at [1467, 257] on div at bounding box center [921, 398] width 1293 height 705
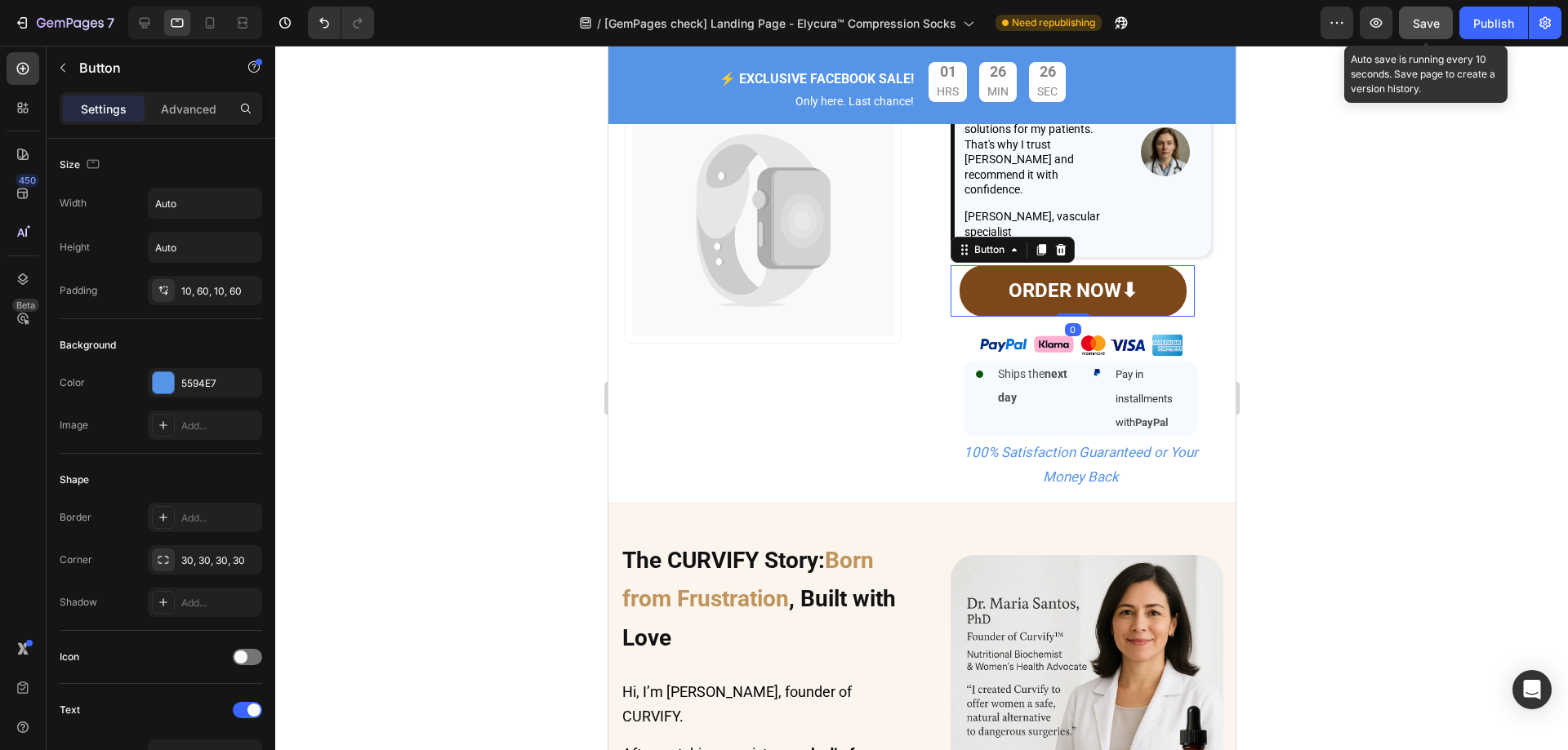
click at [1006, 267] on link "ORDER NOW⬇" at bounding box center [1072, 291] width 227 height 52
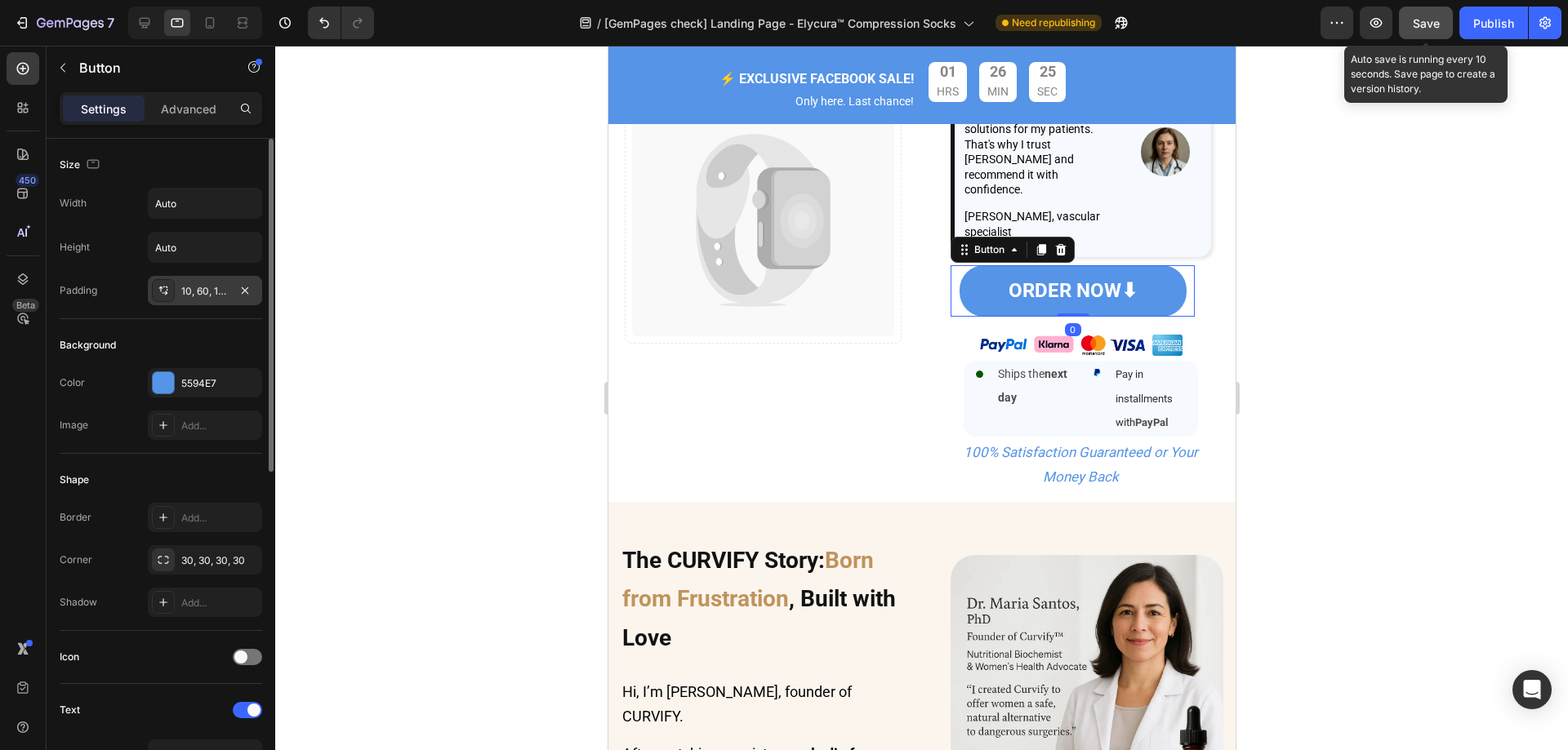
click at [189, 288] on div "10, 60, 10, 60" at bounding box center [205, 291] width 47 height 15
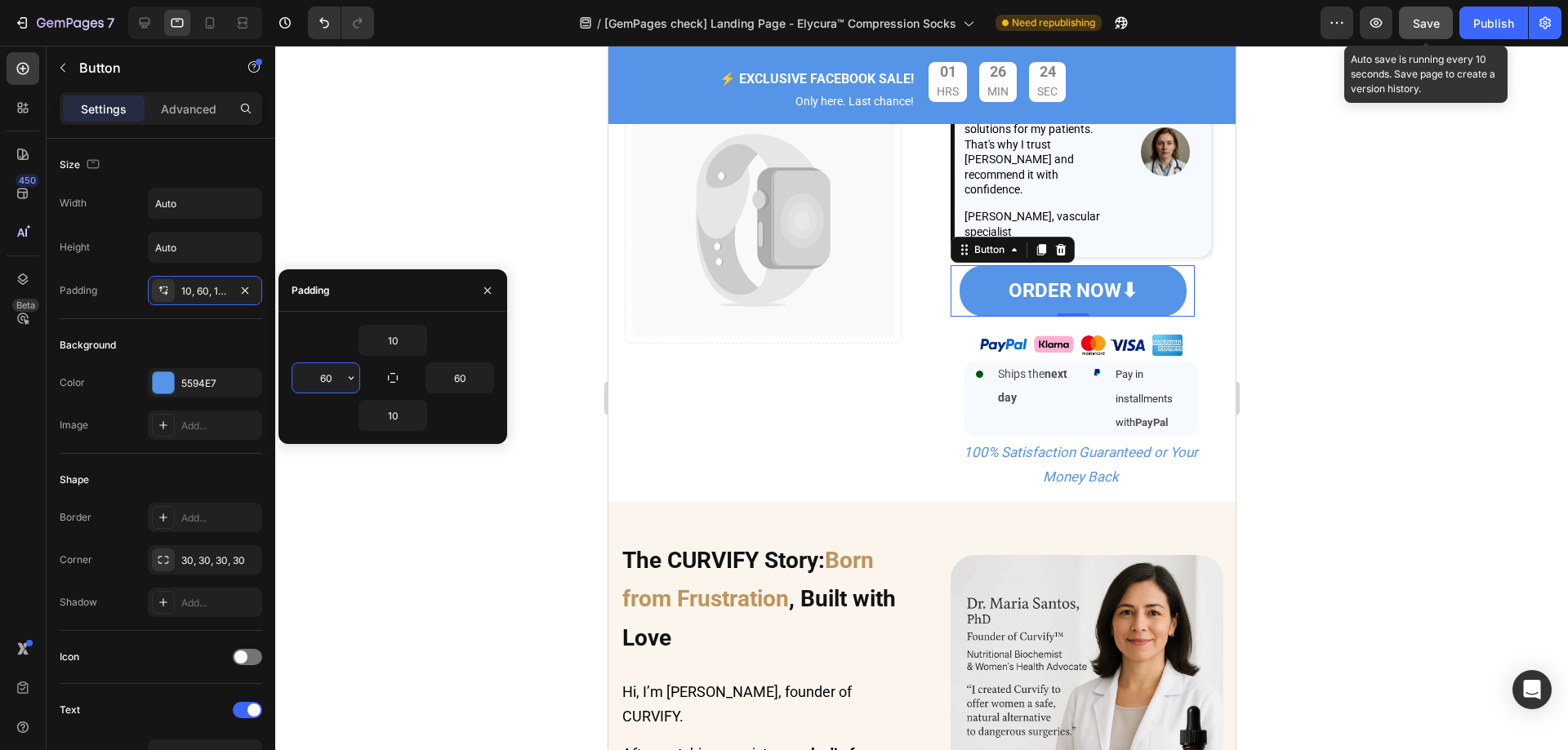
click at [332, 383] on input "60" at bounding box center [326, 378] width 67 height 29
type input "80"
click at [461, 376] on input "60" at bounding box center [460, 378] width 67 height 29
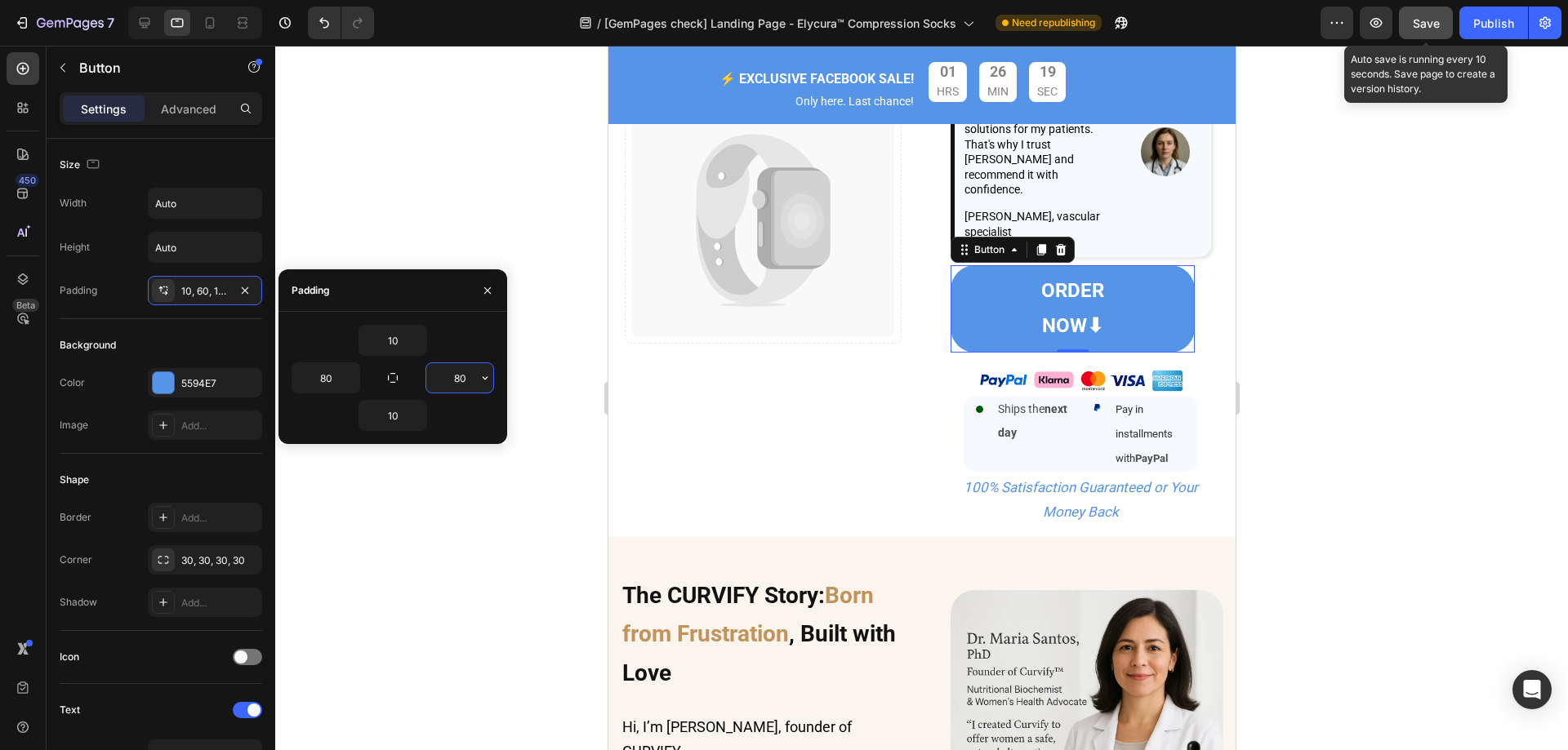
drag, startPoint x: 465, startPoint y: 383, endPoint x: 396, endPoint y: 368, distance: 70.6
click at [432, 378] on input "80" at bounding box center [460, 378] width 67 height 29
type input "70"
click at [326, 375] on input "80" at bounding box center [326, 378] width 67 height 29
type input "70"
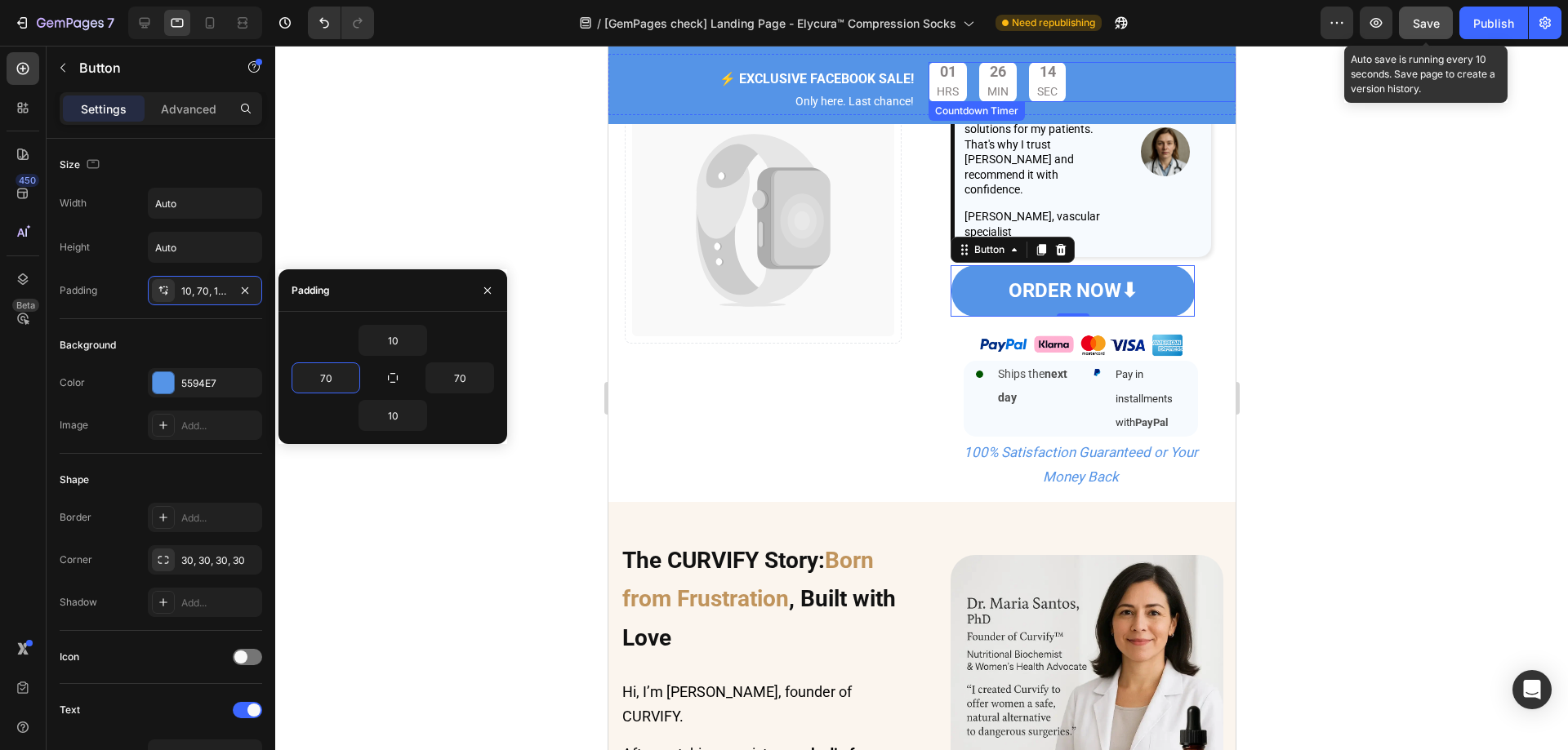
click at [1408, 29] on button "Save" at bounding box center [1425, 23] width 54 height 33
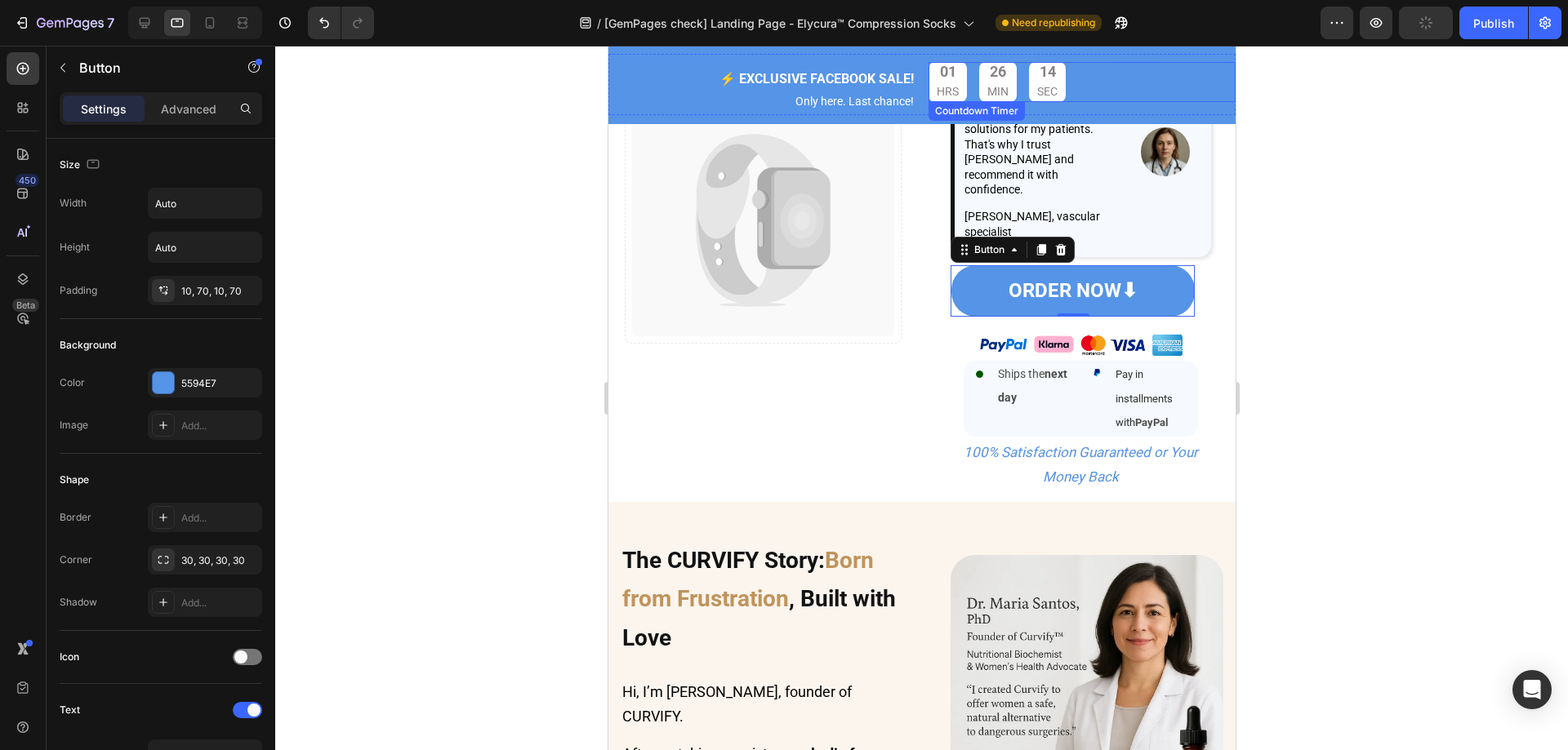
click at [1317, 290] on div at bounding box center [921, 398] width 1293 height 705
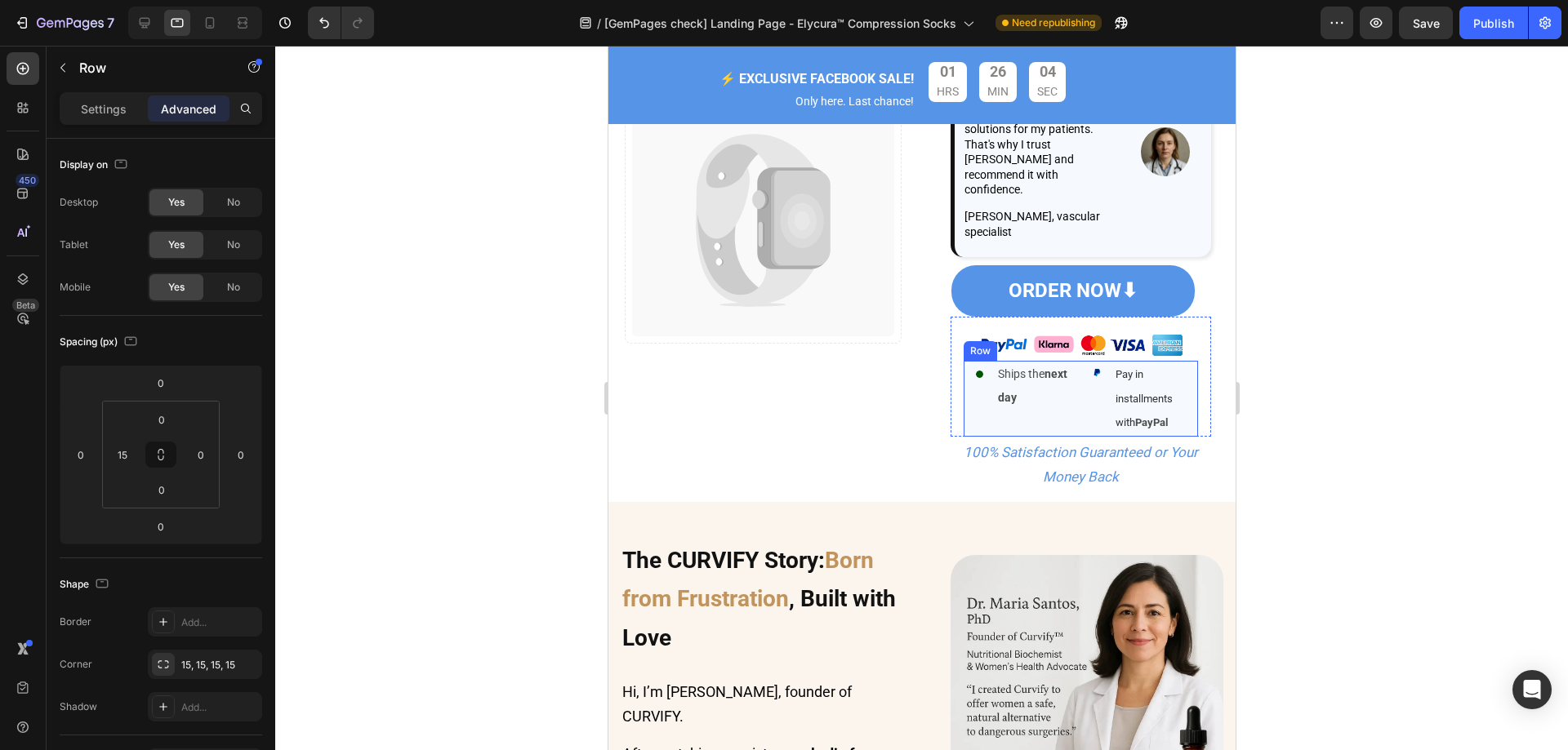
click at [975, 422] on div "Image Ships the next day Text Block Row" at bounding box center [1027, 399] width 104 height 76
click at [125, 454] on input "15" at bounding box center [122, 454] width 25 height 25
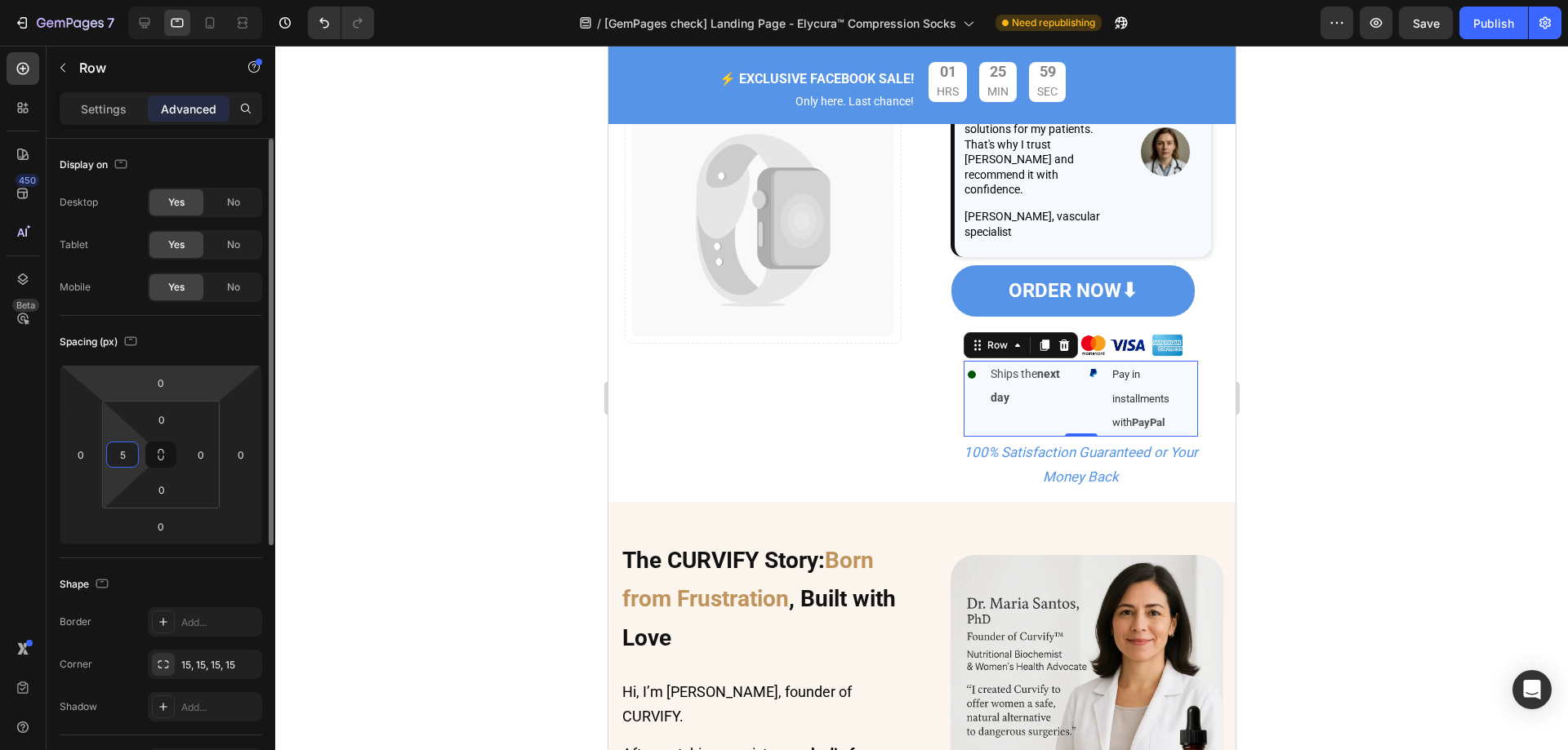
type input "5"
click at [0, 0] on div "Spacing (px) 0 0 0 0 0 5 0 0" at bounding box center [0, 0] width 0 height 0
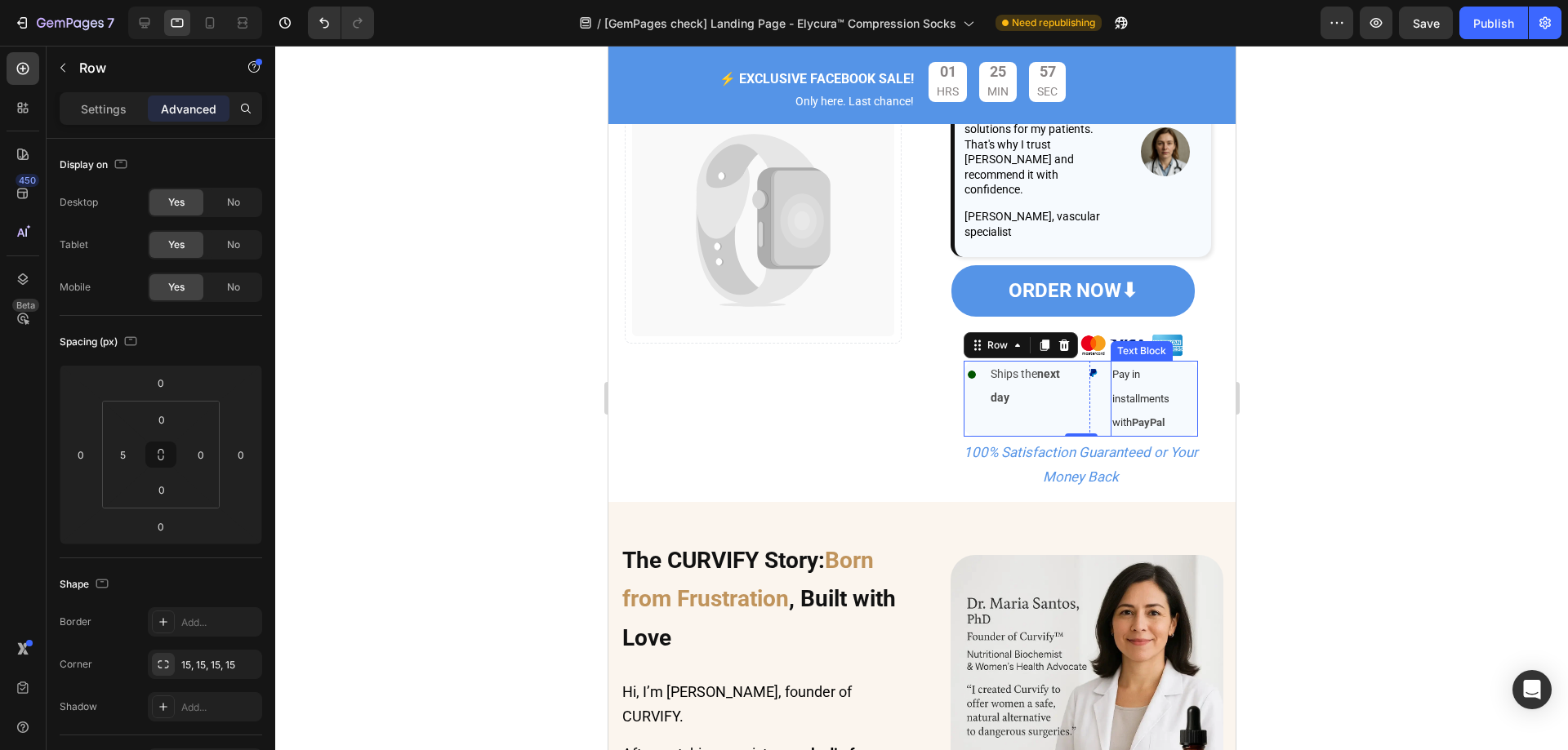
click at [1146, 390] on span "Pay in installments with" at bounding box center [1139, 398] width 57 height 61
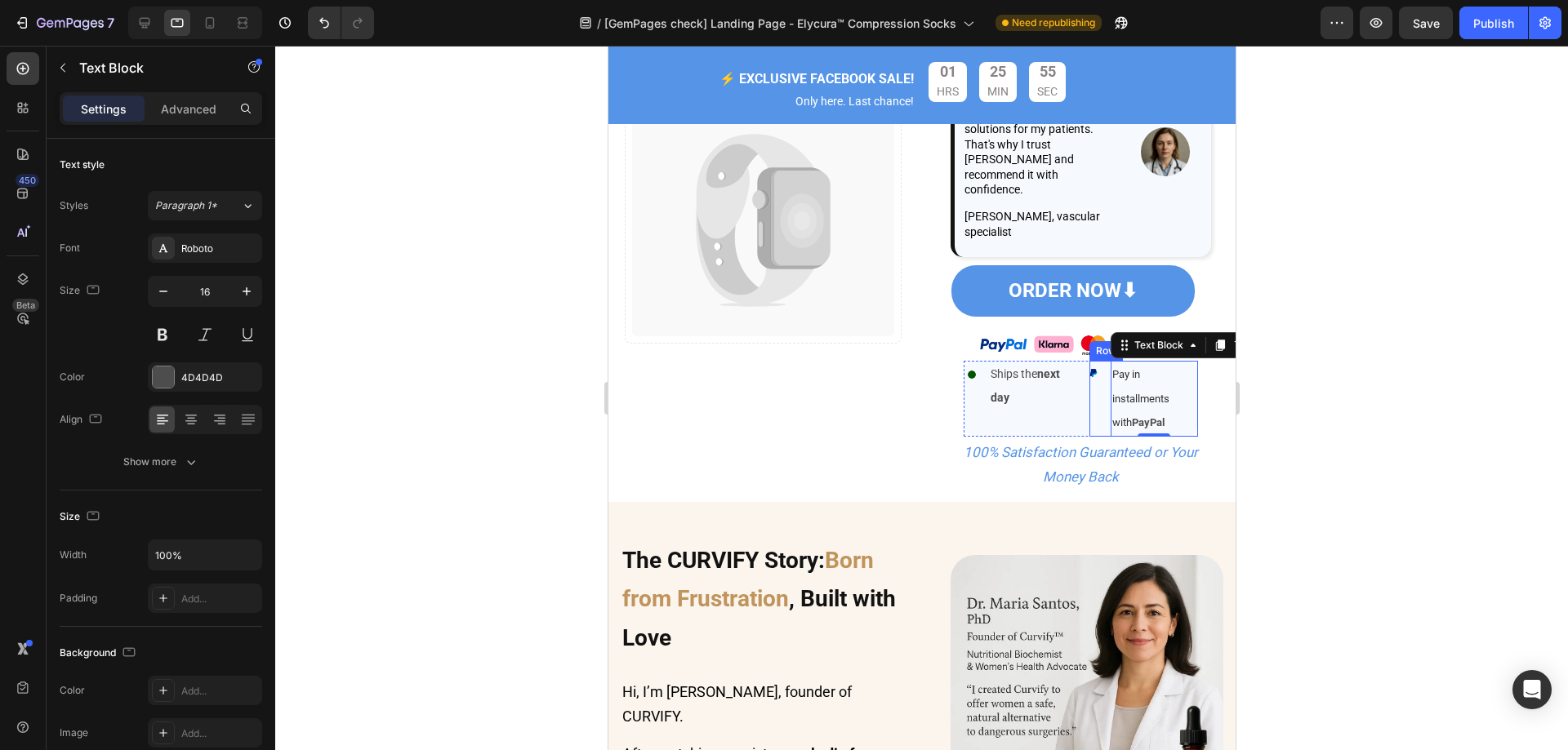
click at [1088, 410] on div "Image" at bounding box center [1092, 399] width 8 height 76
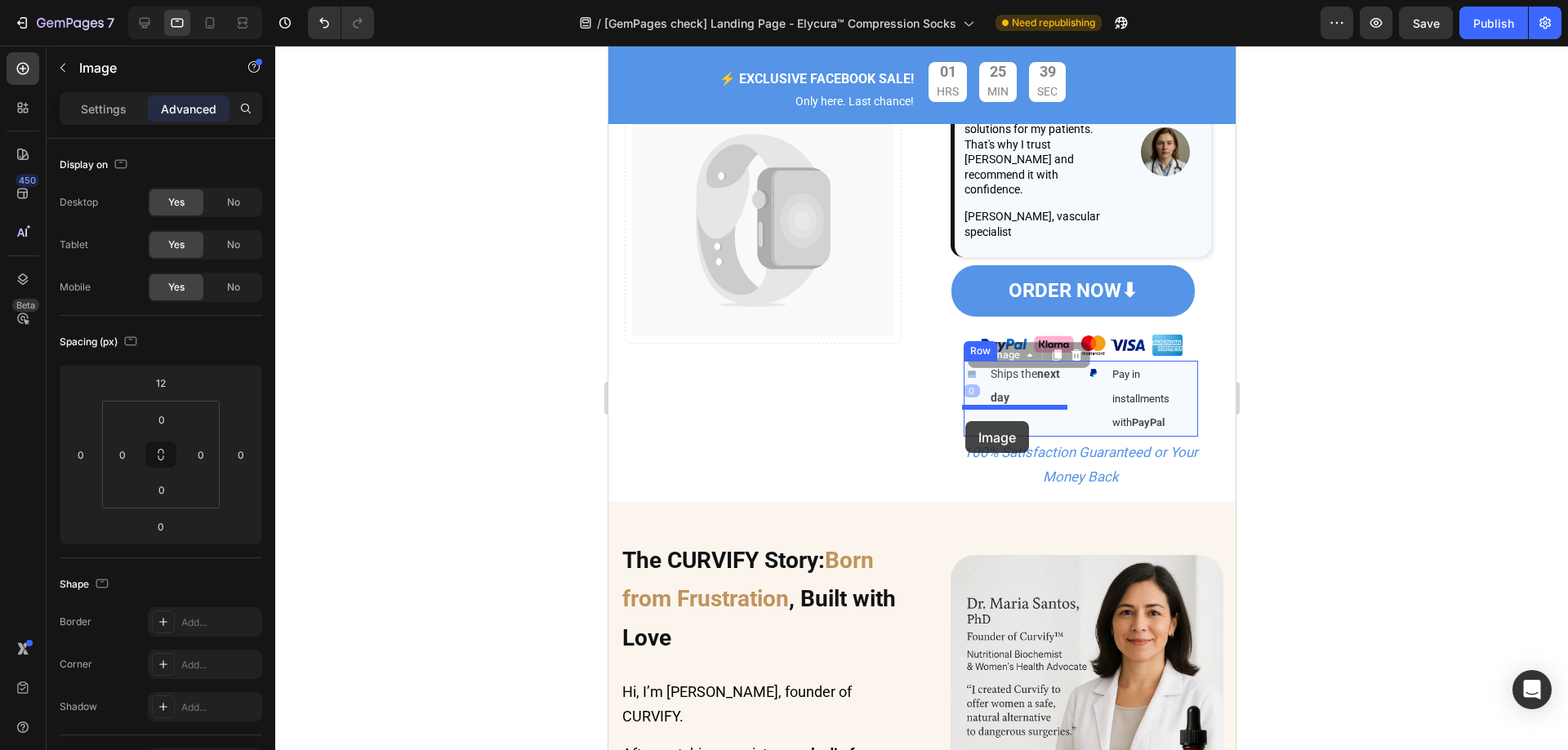
drag, startPoint x: 965, startPoint y: 367, endPoint x: 965, endPoint y: 421, distance: 54.0
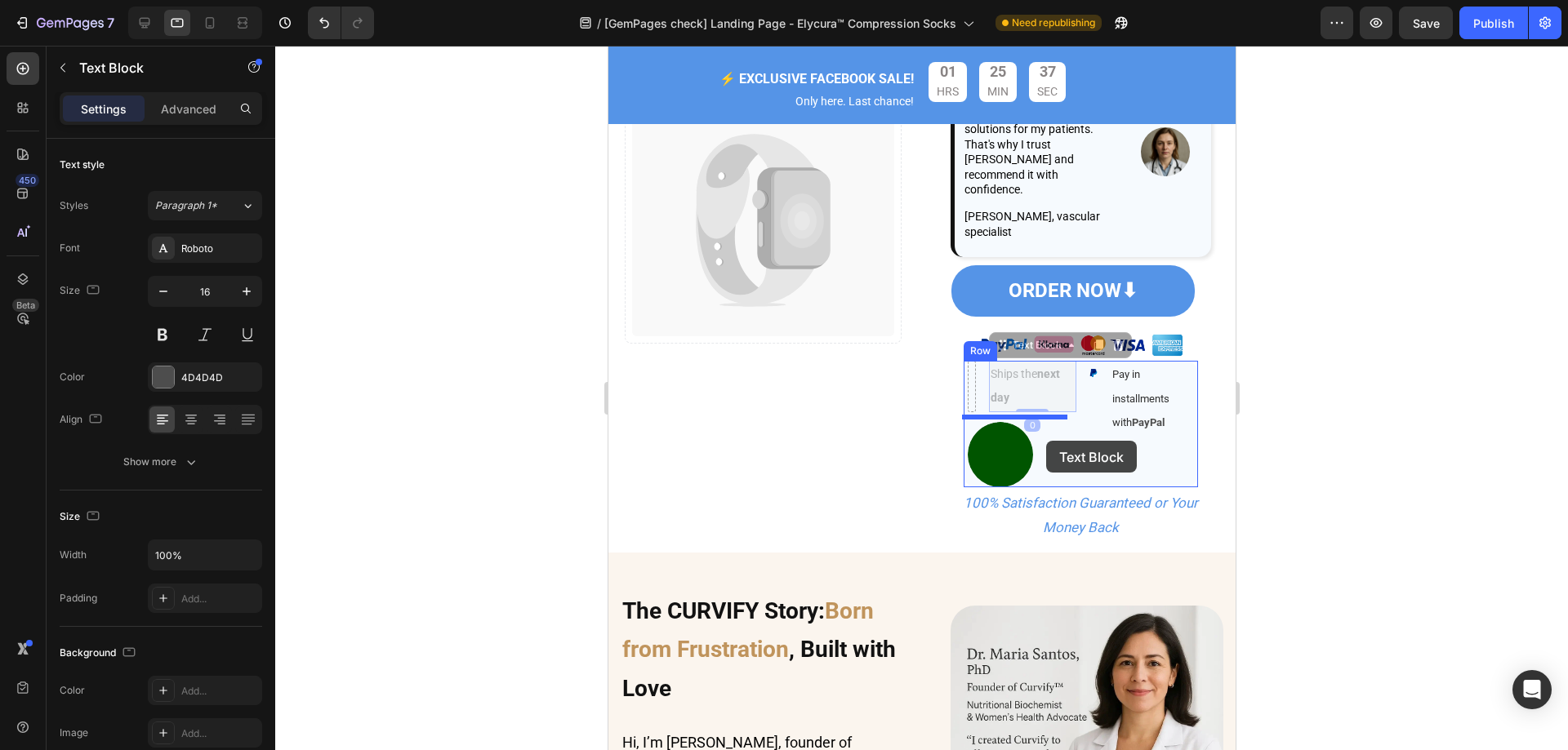
drag, startPoint x: 1024, startPoint y: 371, endPoint x: 1046, endPoint y: 440, distance: 72.4
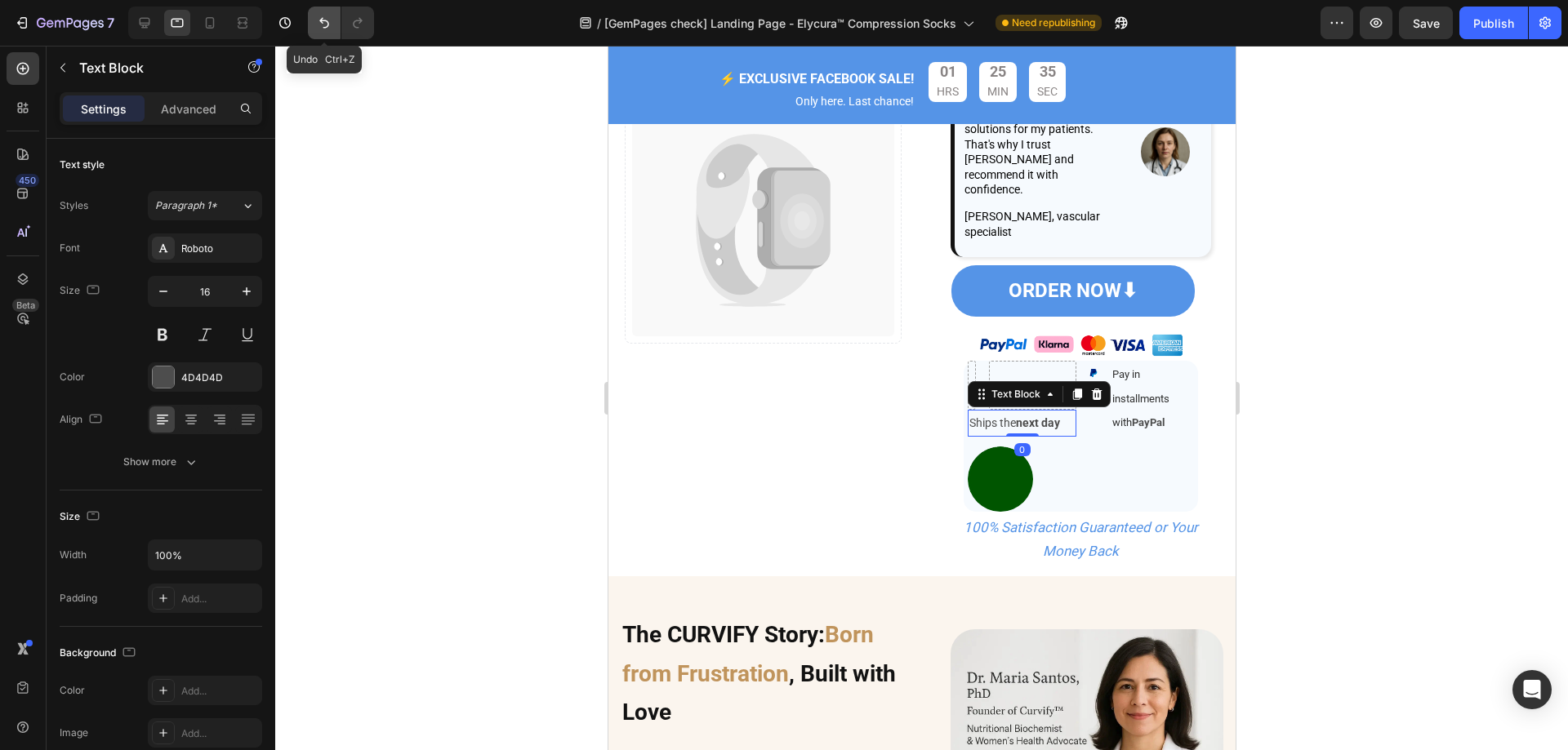
click at [321, 31] on button "Undo/Redo" at bounding box center [324, 23] width 33 height 33
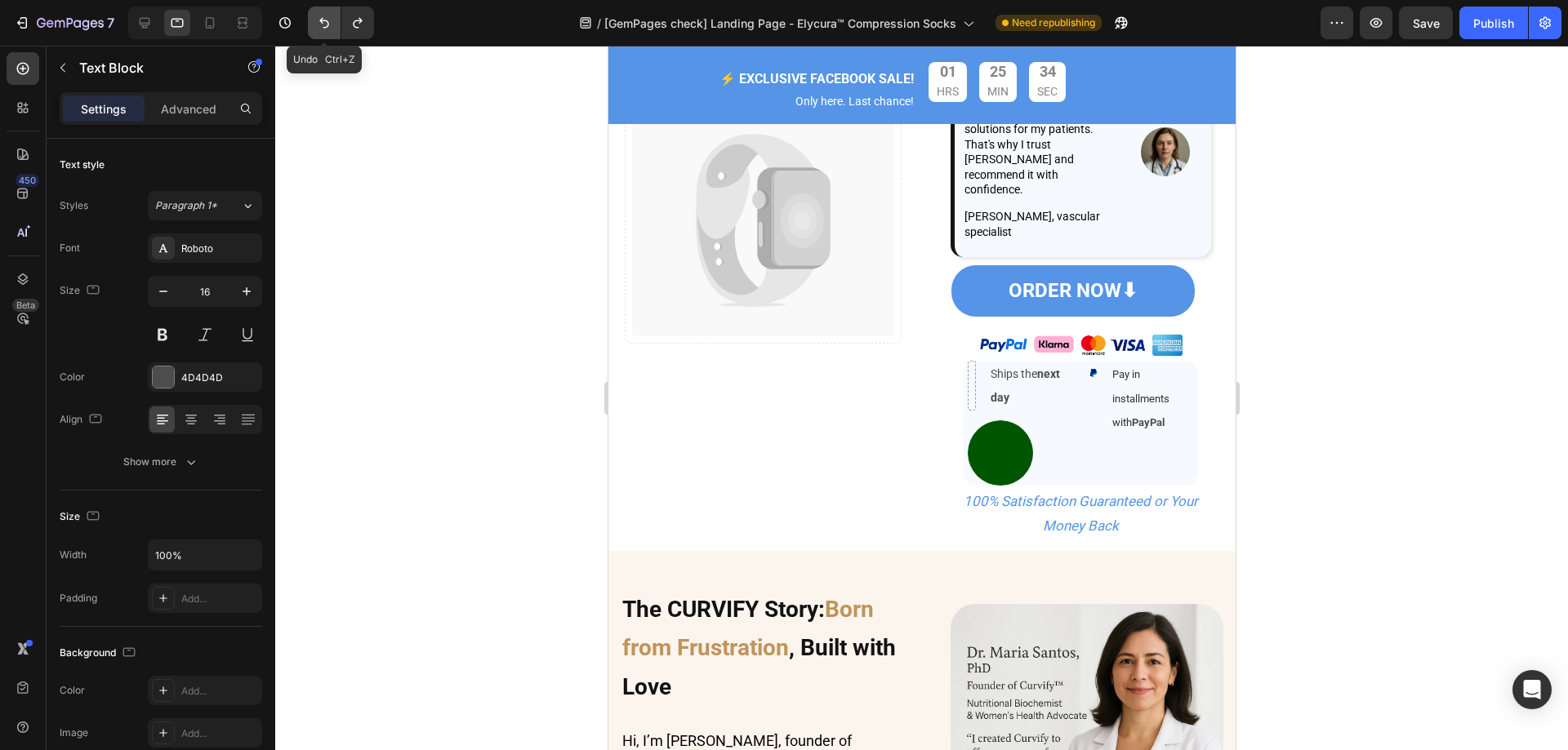
click at [321, 31] on button "Undo/Redo" at bounding box center [324, 23] width 33 height 33
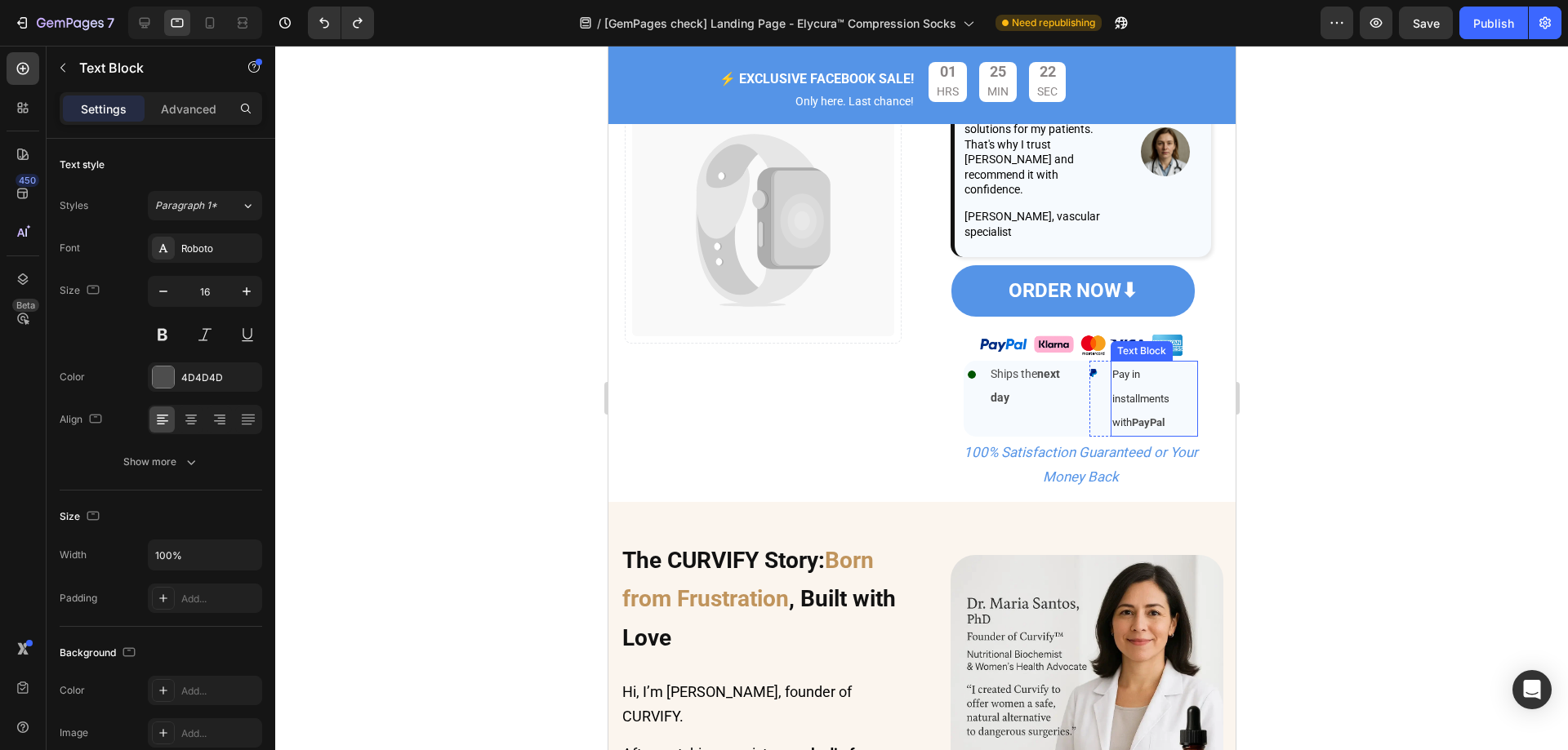
click at [1142, 397] on span "Pay in installments with" at bounding box center [1139, 398] width 57 height 61
click at [1146, 419] on p "Pay in installments with PayPal" at bounding box center [1153, 399] width 84 height 73
drag, startPoint x: 1149, startPoint y: 417, endPoint x: 1077, endPoint y: 358, distance: 93.1
click at [1077, 360] on div "Image Ships the next day Text Block Row Image Pay in installments with PayPal T…" at bounding box center [1080, 399] width 234 height 76
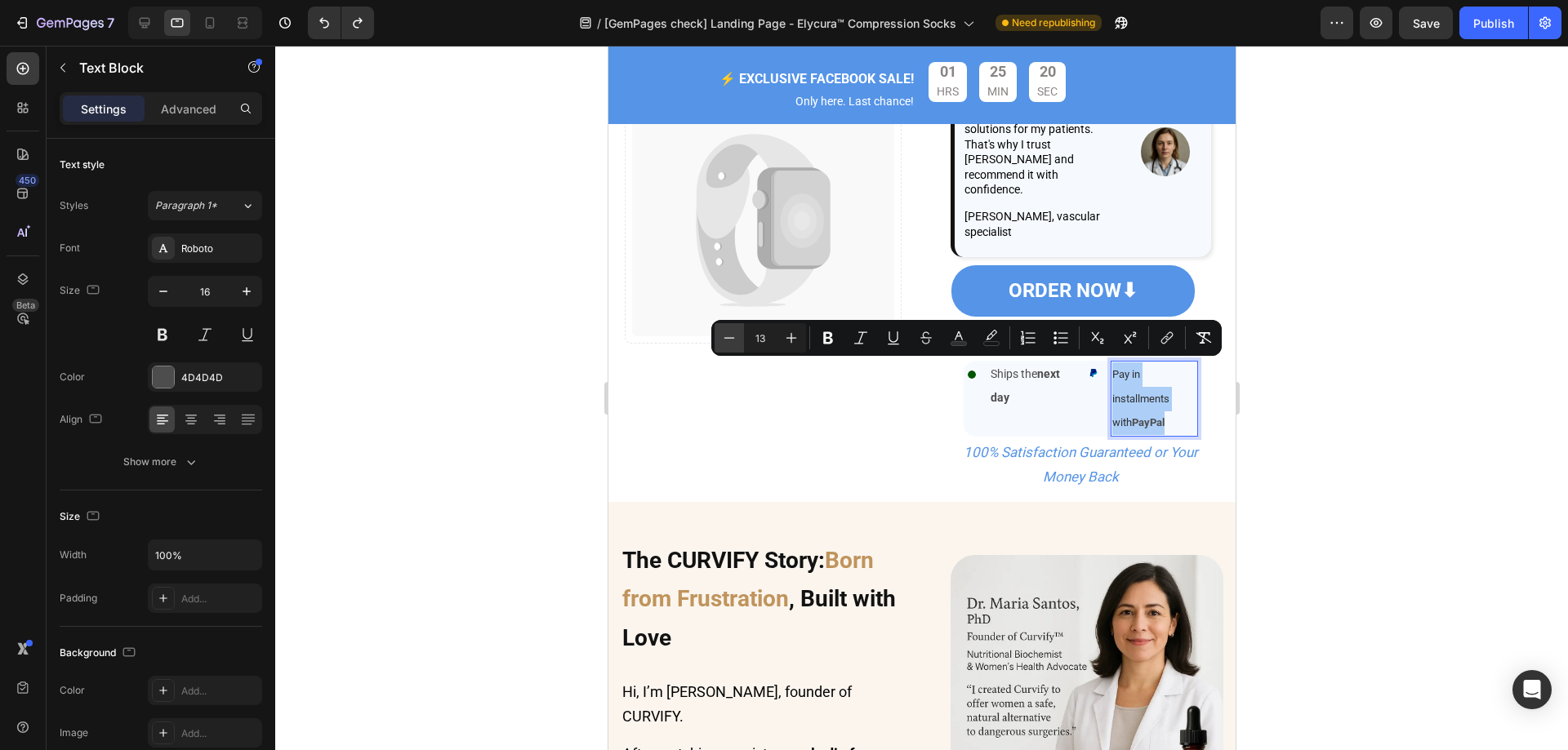
click at [722, 341] on icon "Editor contextual toolbar" at bounding box center [729, 338] width 16 height 16
type input "11"
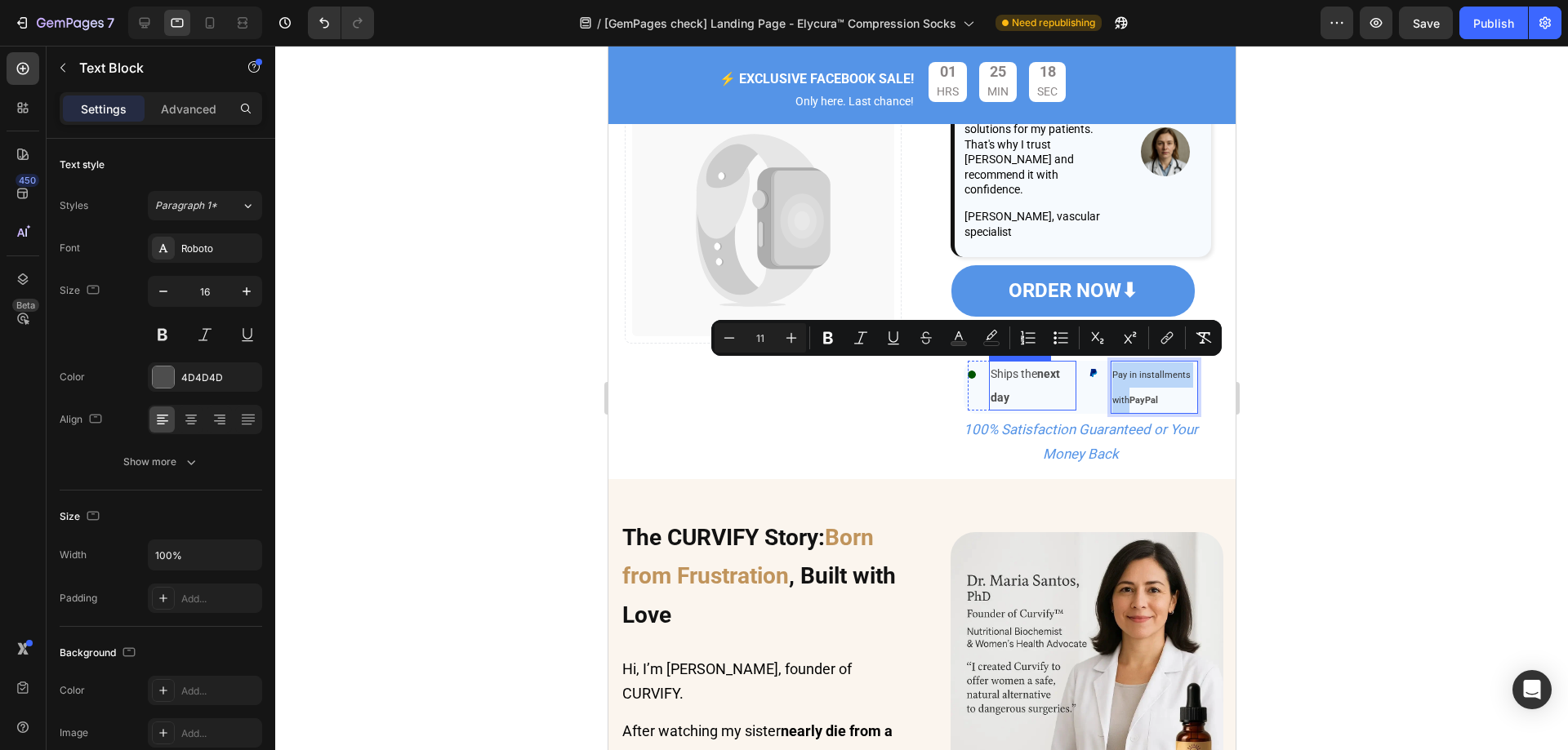
click at [1037, 379] on p "Ships the next day" at bounding box center [1031, 386] width 84 height 47
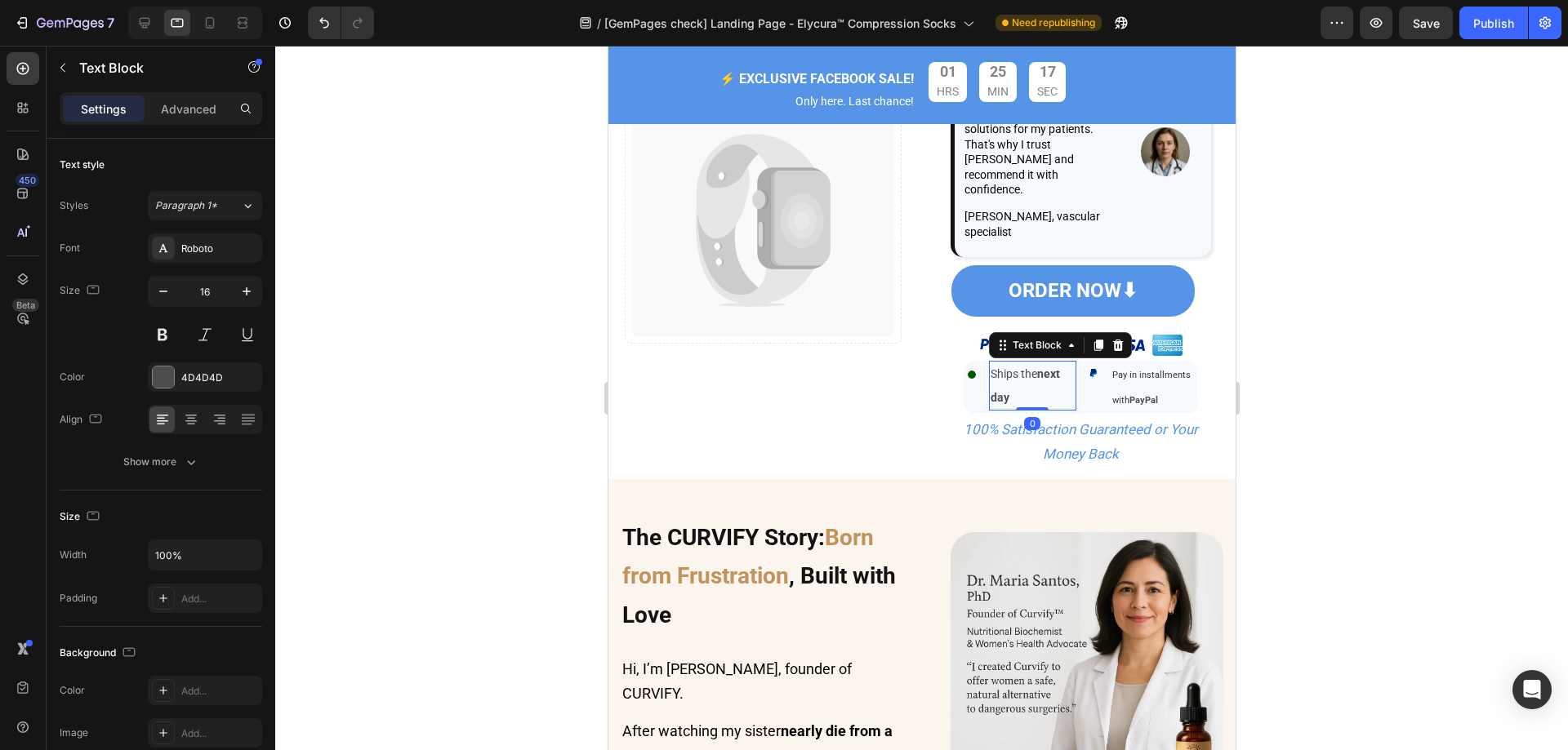
click at [1028, 386] on p "Ships the next day" at bounding box center [1031, 386] width 84 height 47
drag, startPoint x: 1017, startPoint y: 391, endPoint x: 982, endPoint y: 370, distance: 40.8
click at [989, 370] on p "Ships the next day" at bounding box center [1031, 386] width 84 height 47
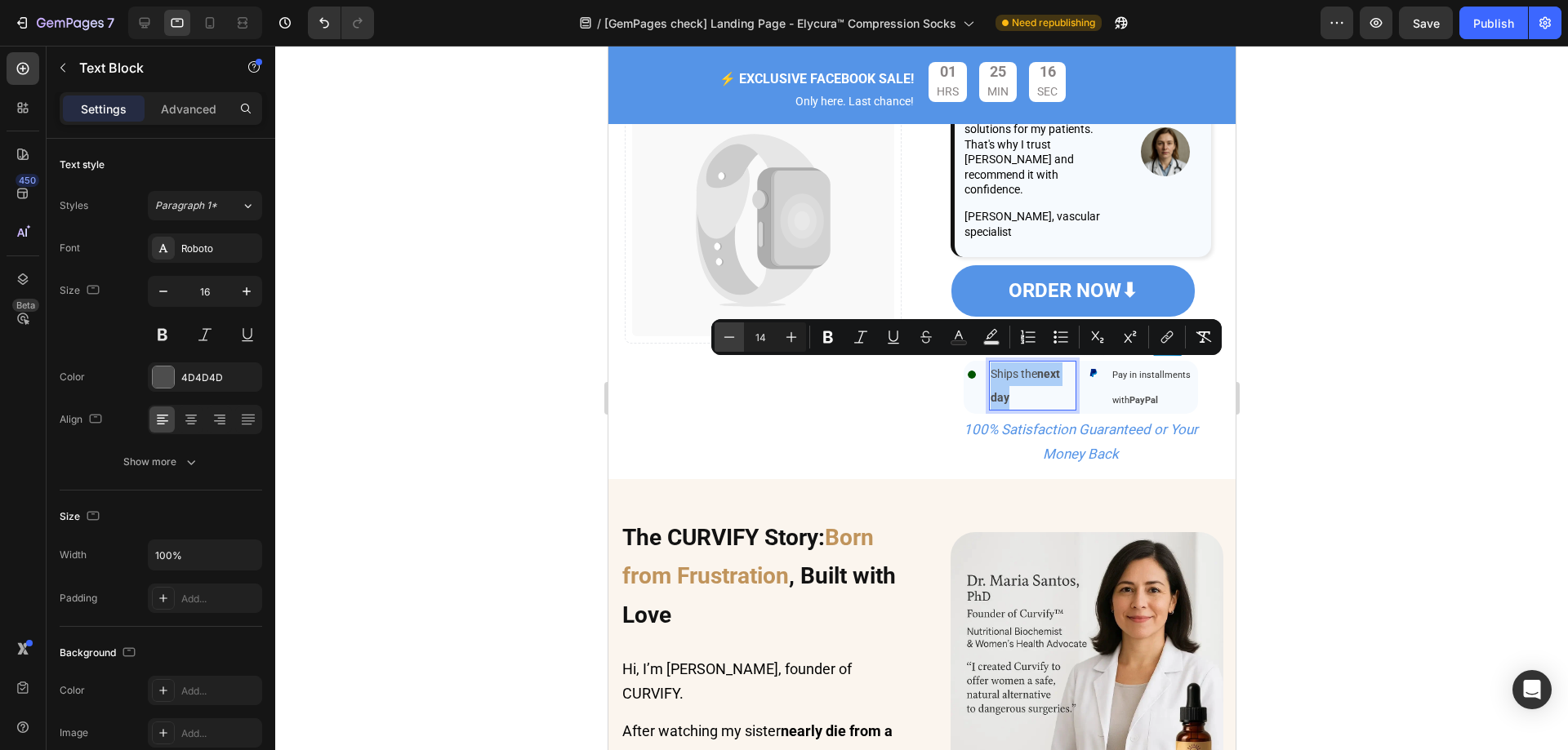
click at [727, 333] on icon "Editor contextual toolbar" at bounding box center [729, 337] width 16 height 16
type input "12"
click at [1429, 379] on div at bounding box center [921, 398] width 1293 height 705
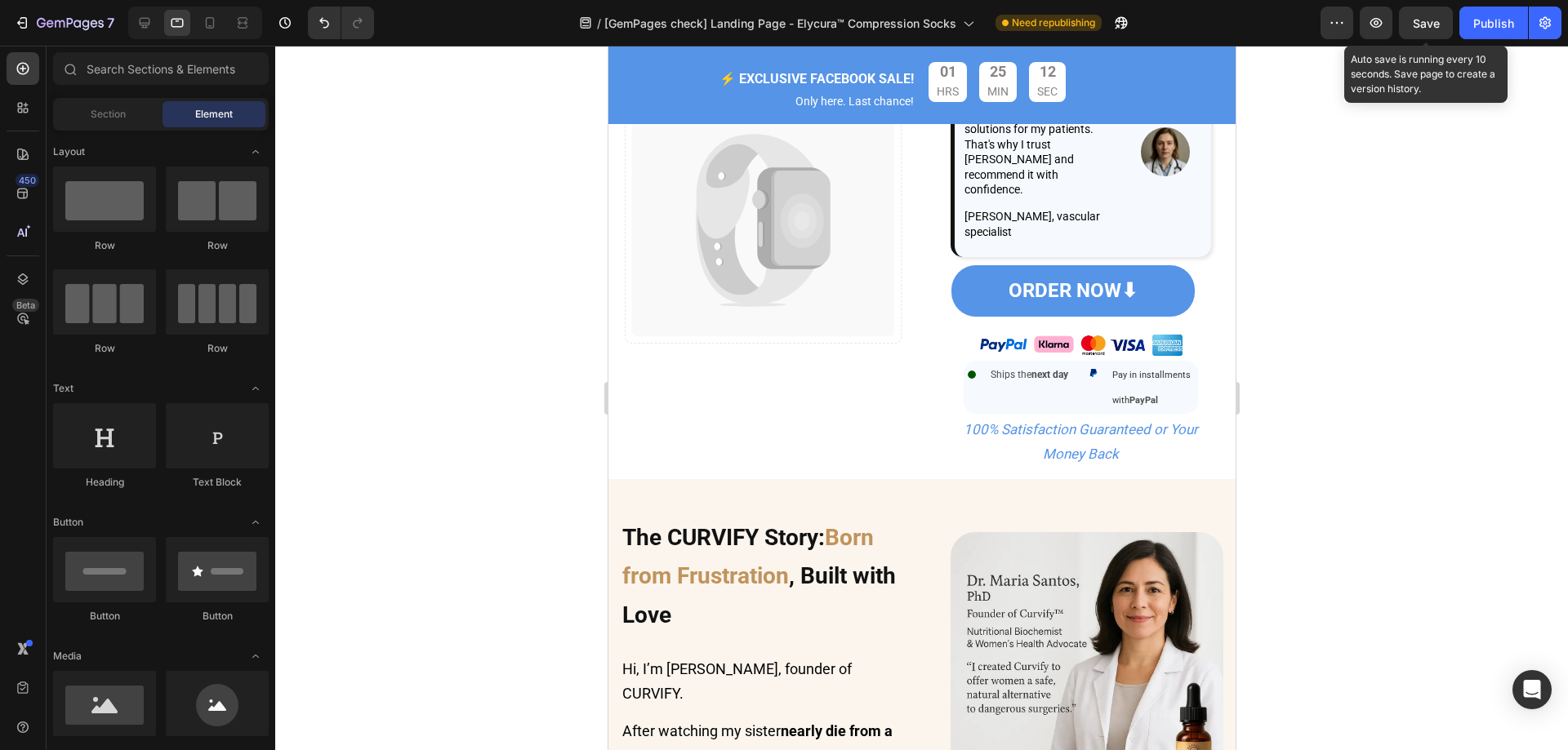
click at [1431, 30] on div "Save" at bounding box center [1426, 23] width 27 height 17
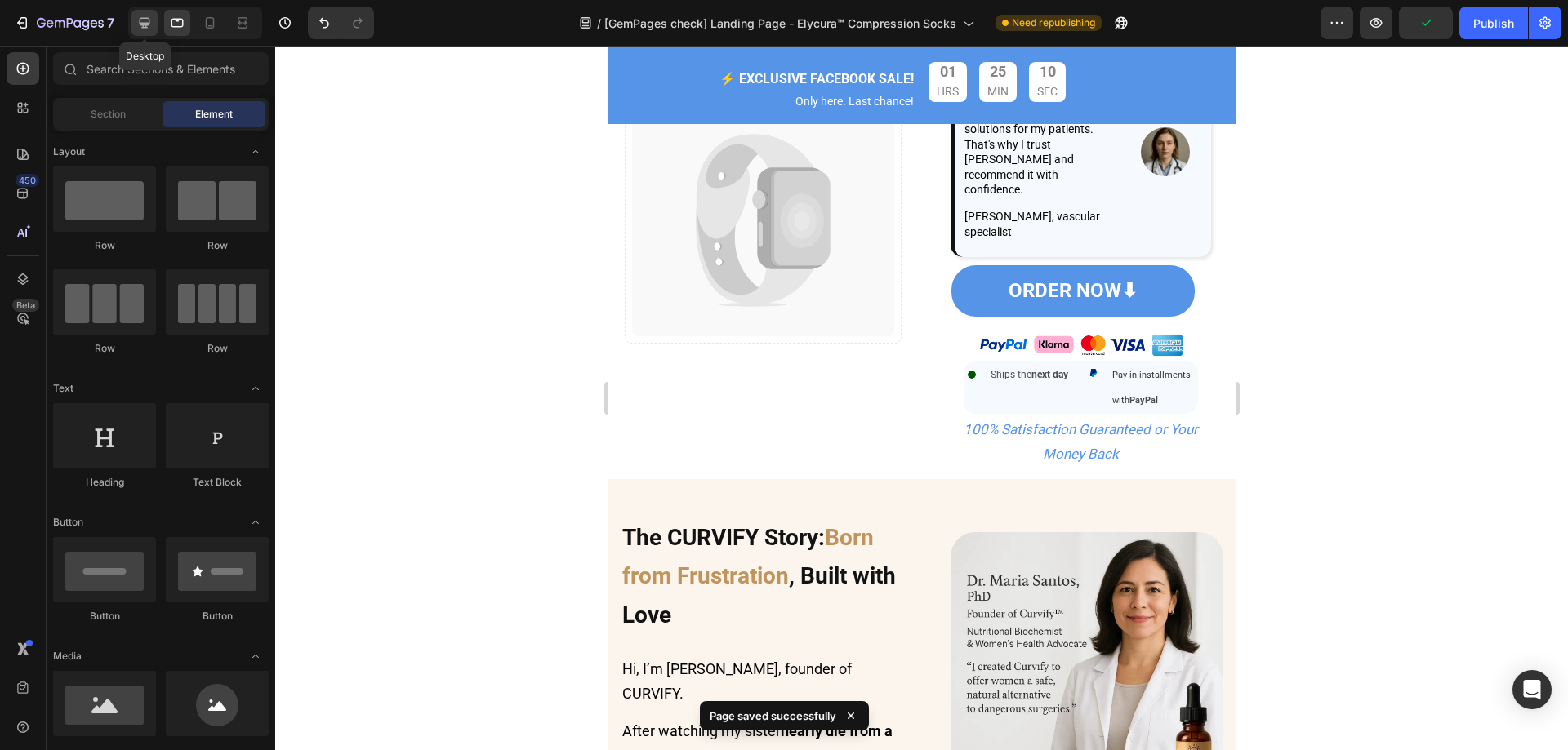
click at [145, 21] on icon at bounding box center [144, 23] width 16 height 16
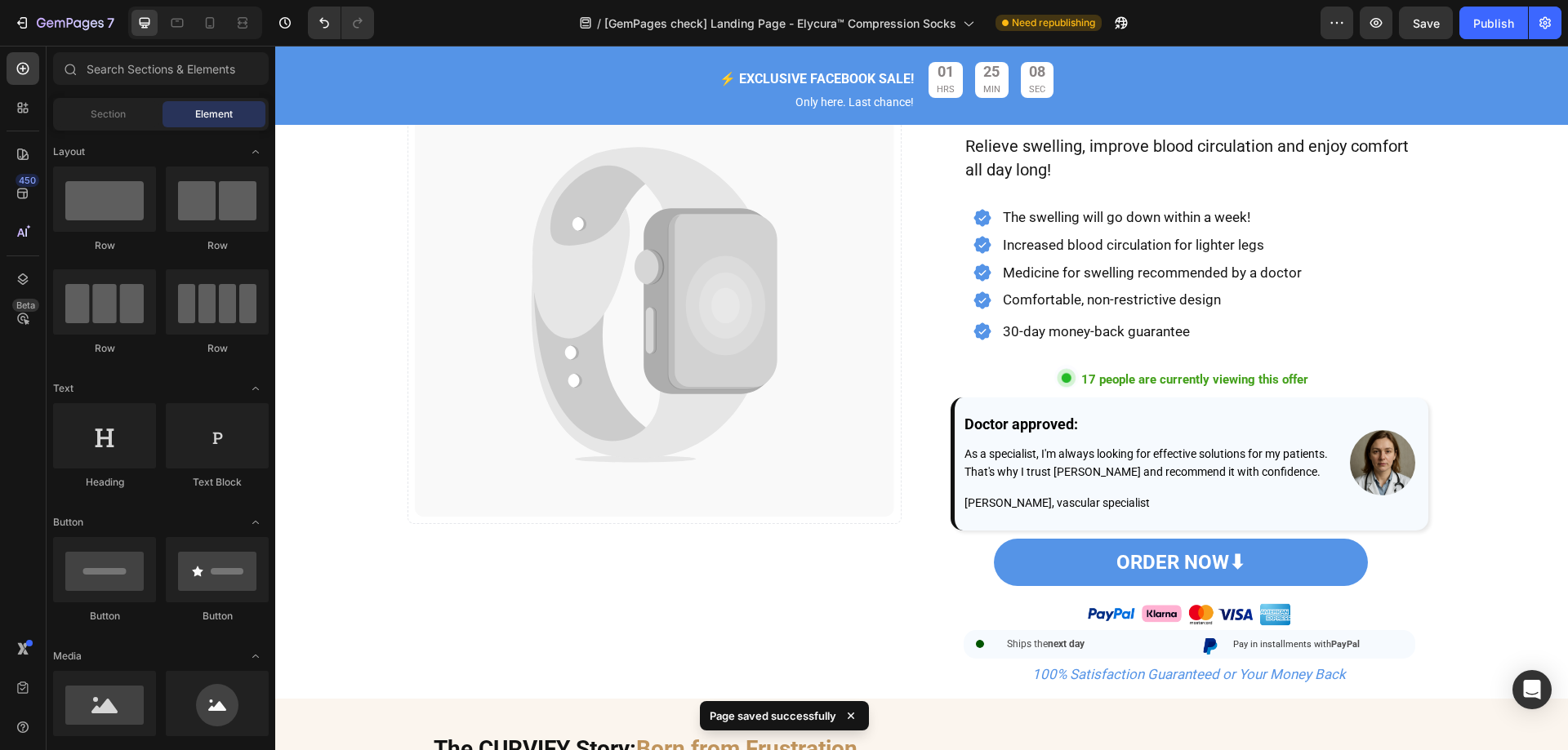
scroll to position [498, 0]
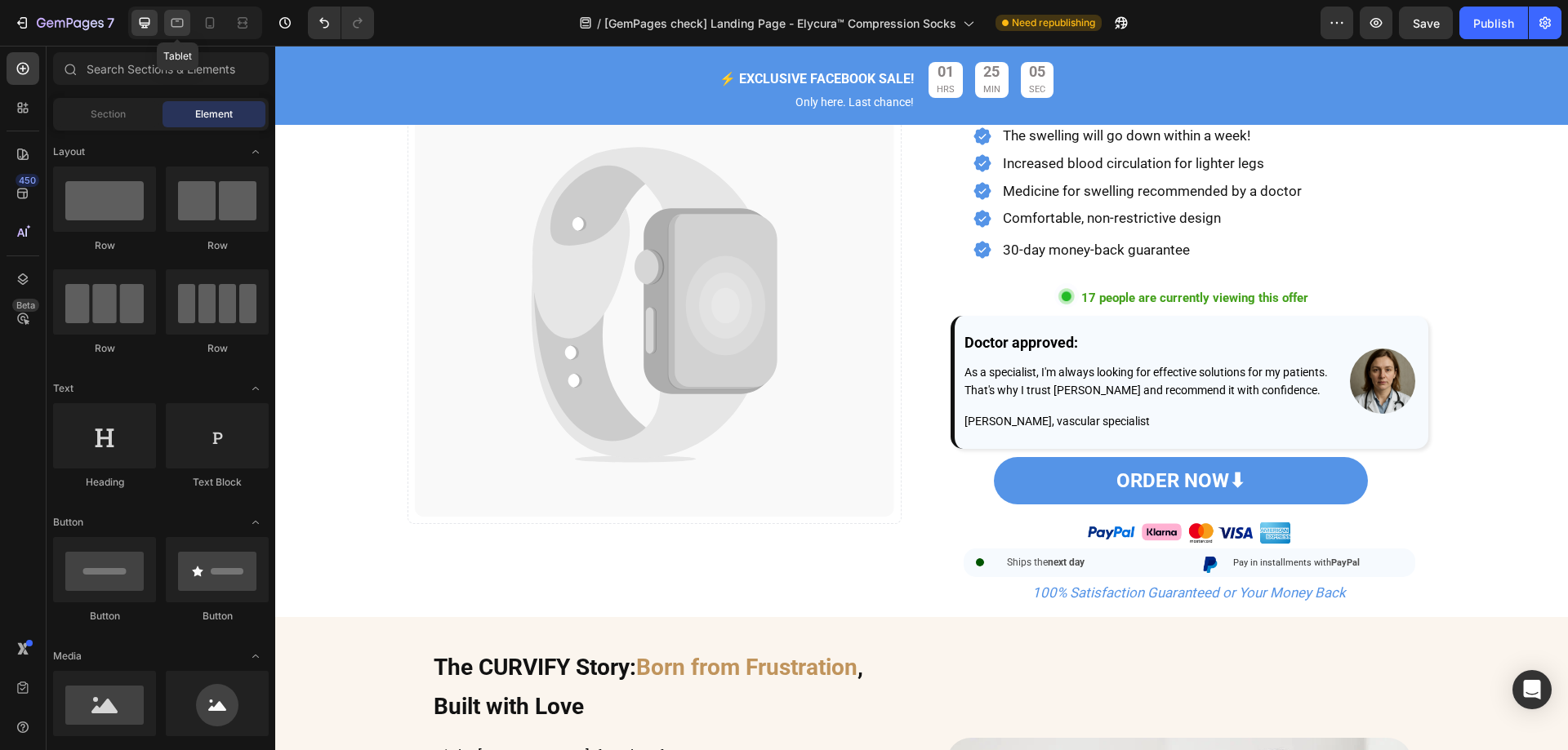
click at [185, 33] on div at bounding box center [177, 23] width 26 height 26
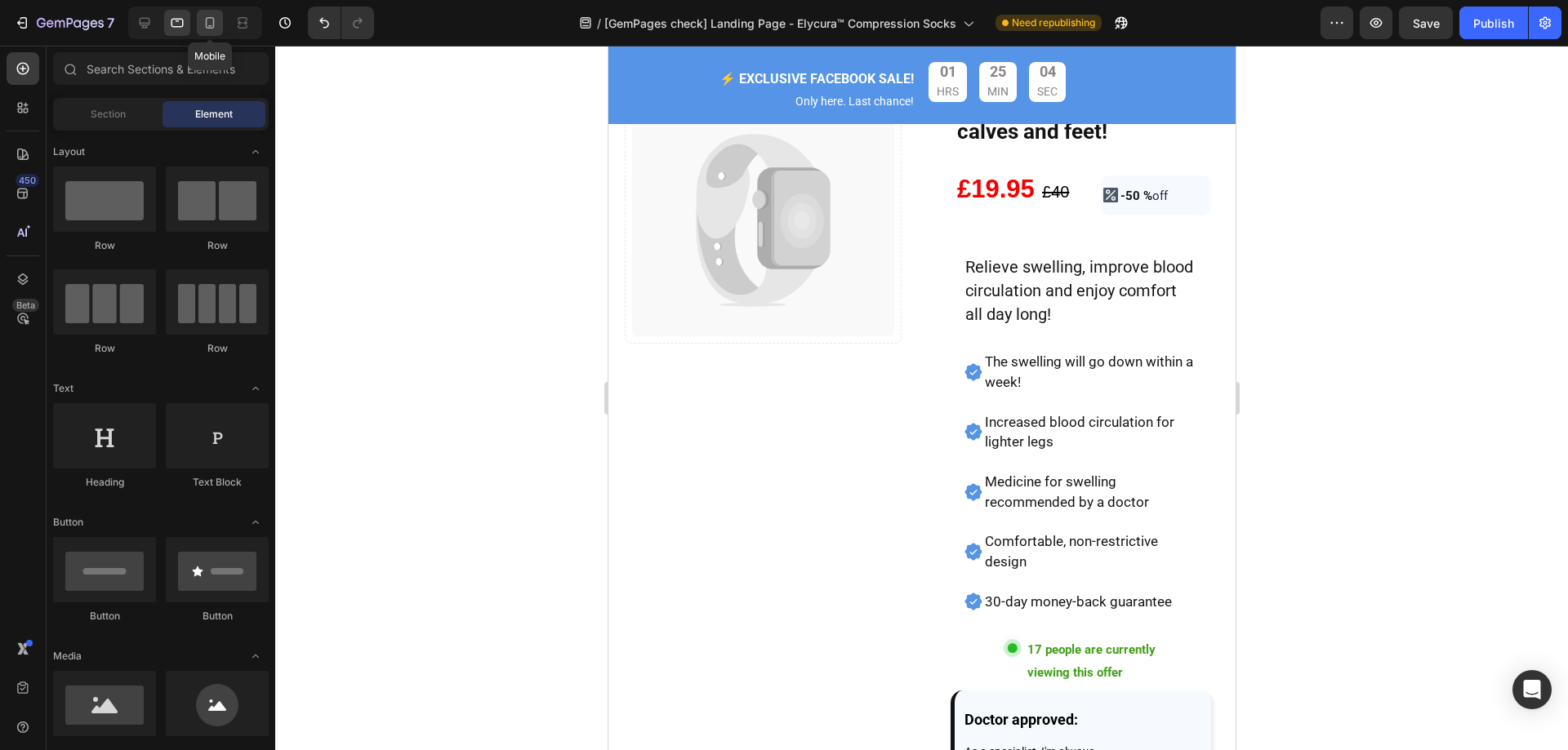
click at [203, 26] on icon at bounding box center [210, 23] width 16 height 16
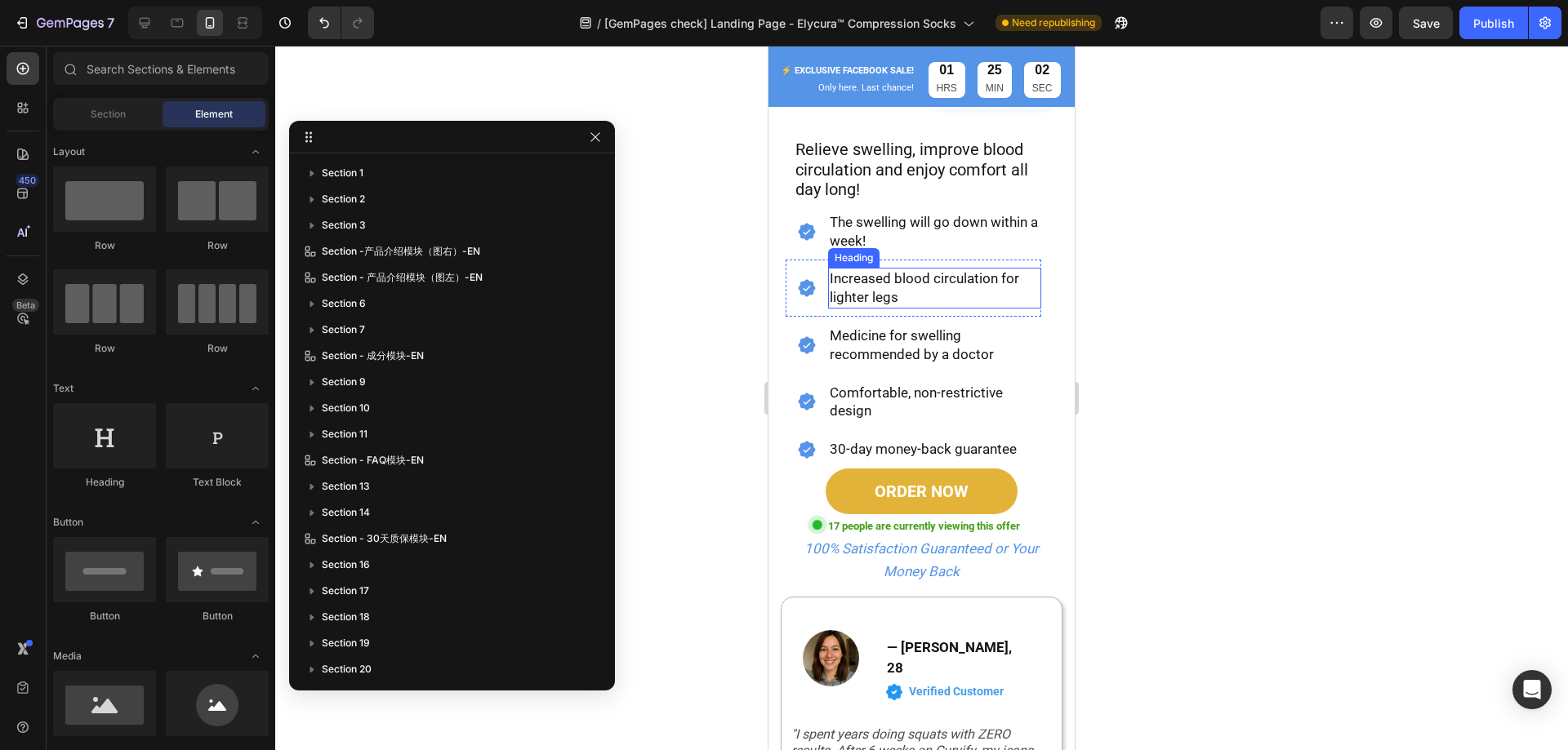
scroll to position [907, 0]
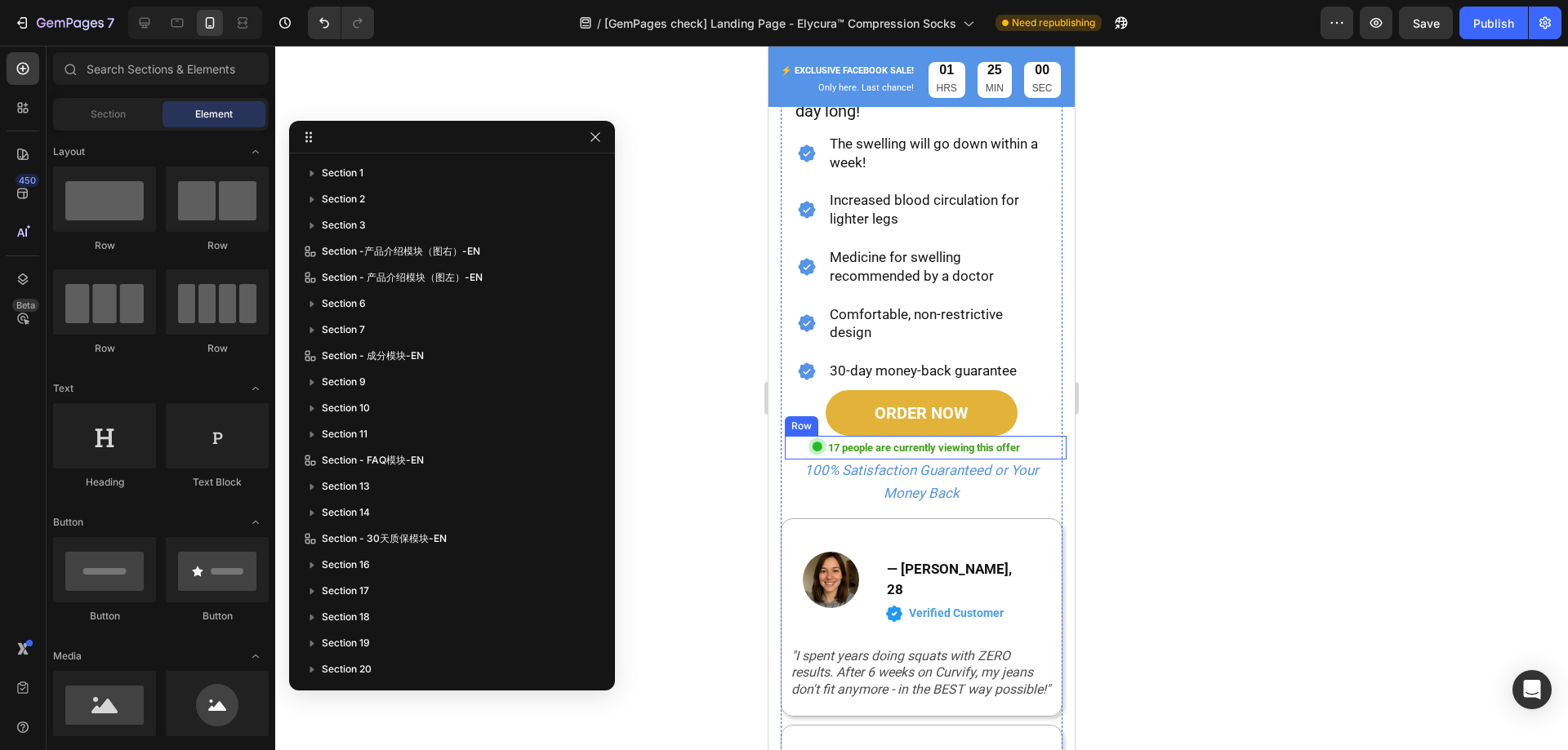
click at [1047, 436] on div "17 people are currently viewing this offer Text Block" at bounding box center [955, 448] width 223 height 24
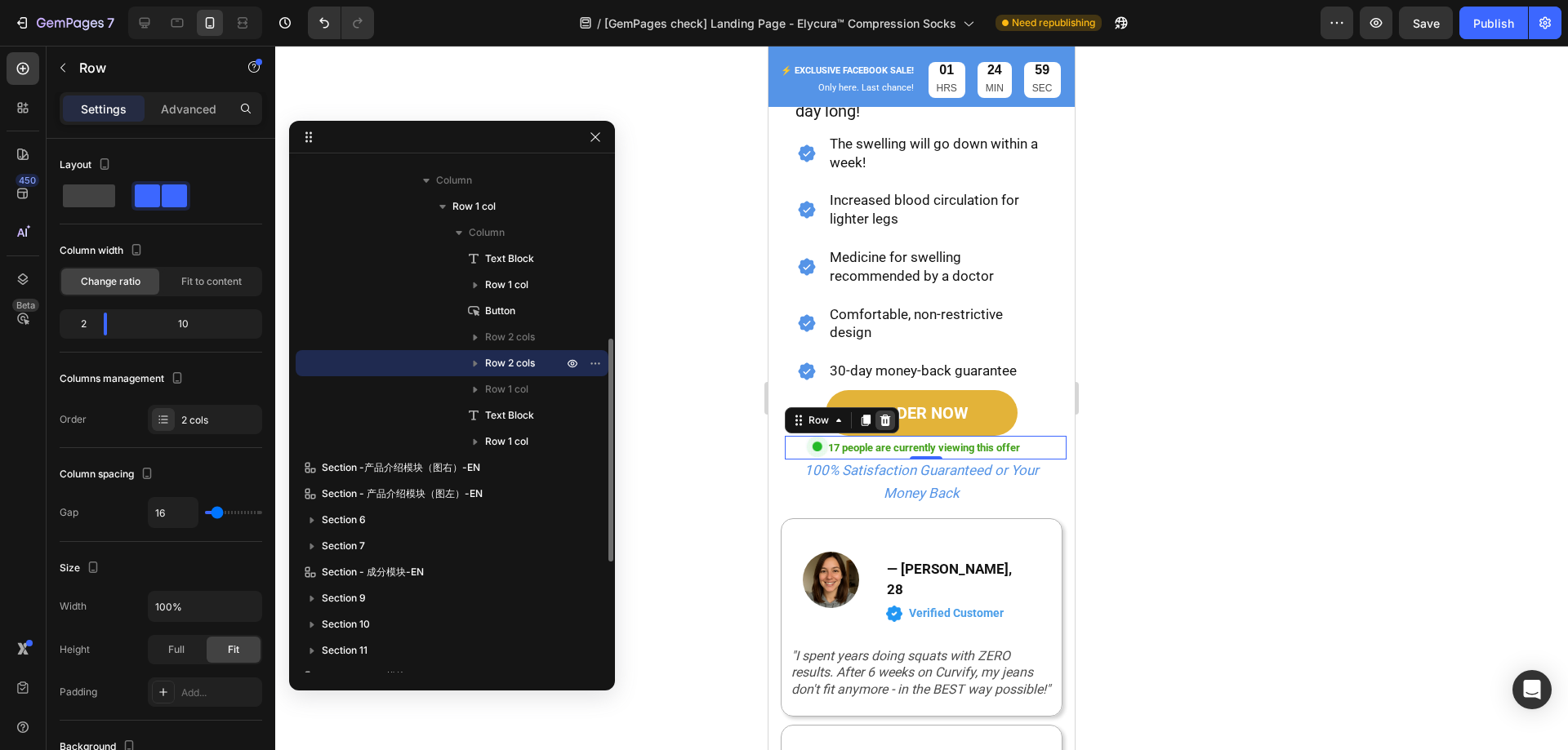
click at [884, 415] on icon at bounding box center [886, 420] width 11 height 12
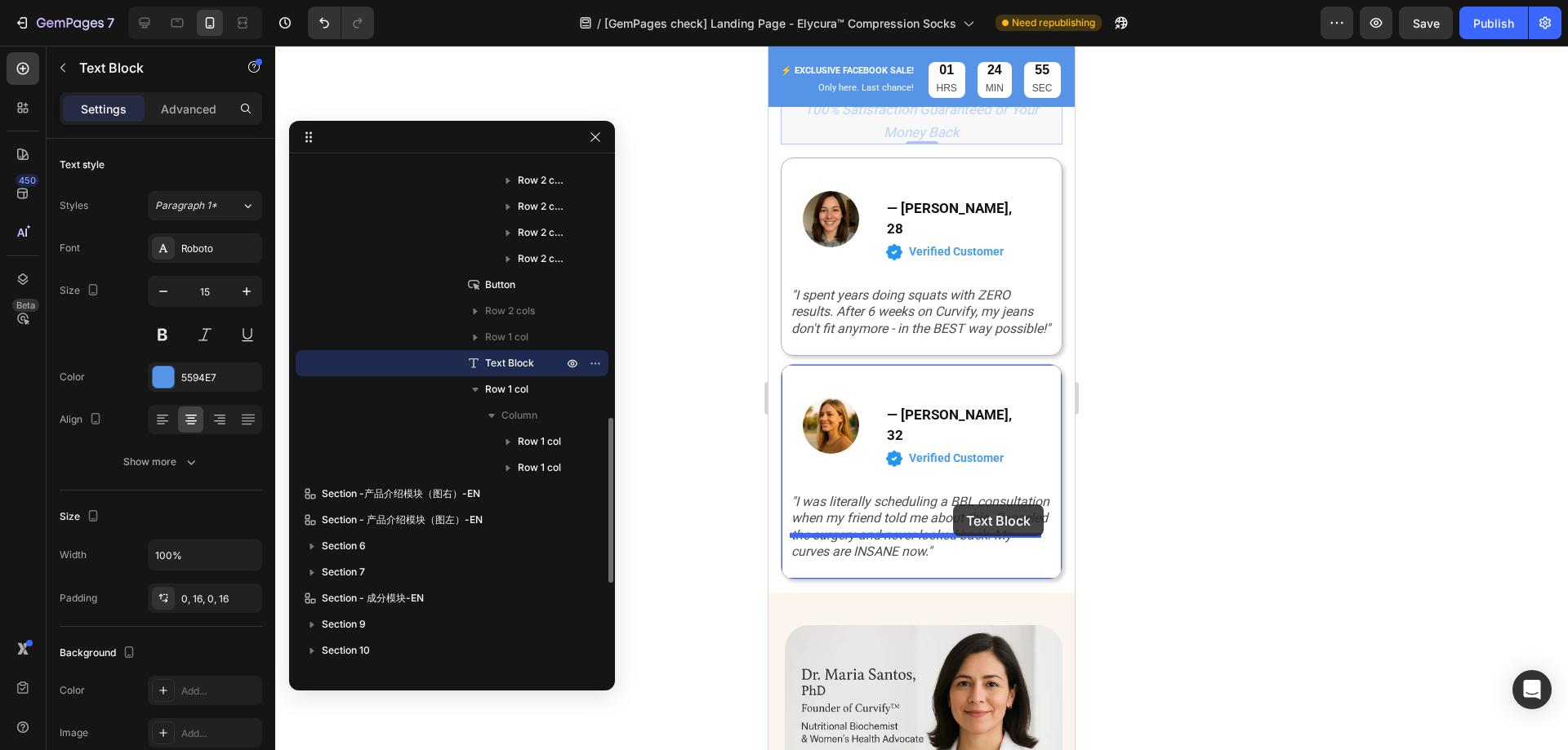
scroll to position [1478, 0]
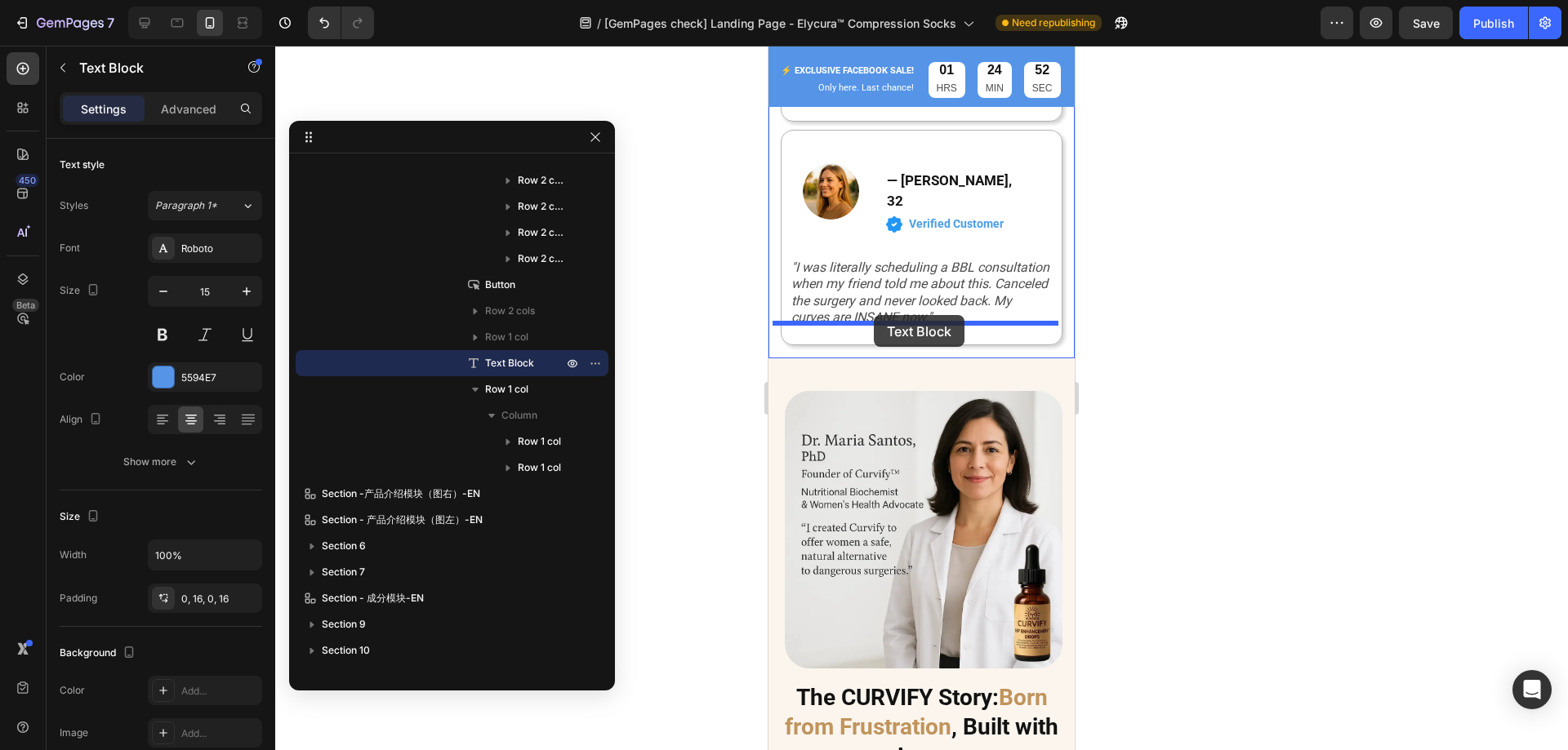
drag, startPoint x: 923, startPoint y: 277, endPoint x: 874, endPoint y: 315, distance: 62.0
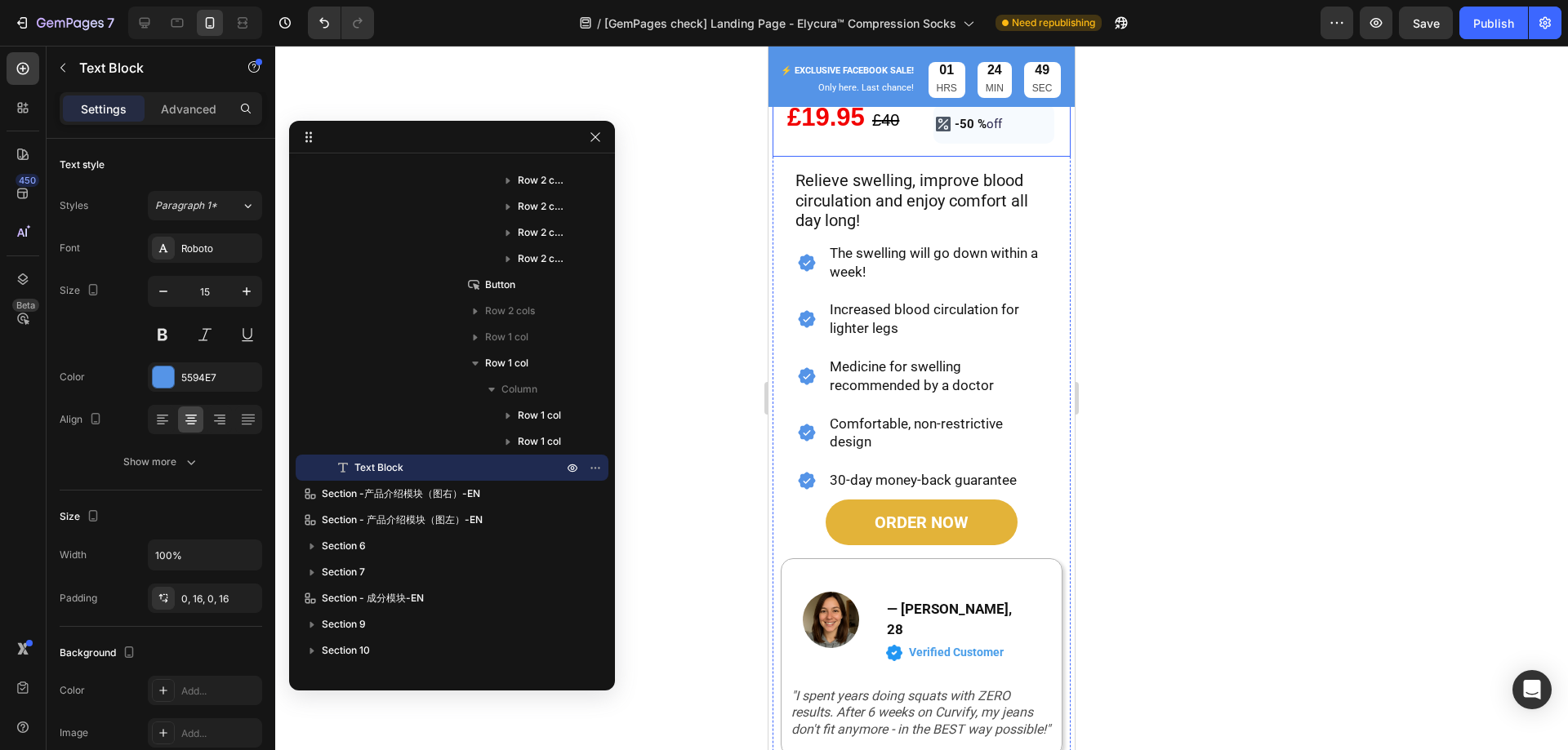
scroll to position [1024, 0]
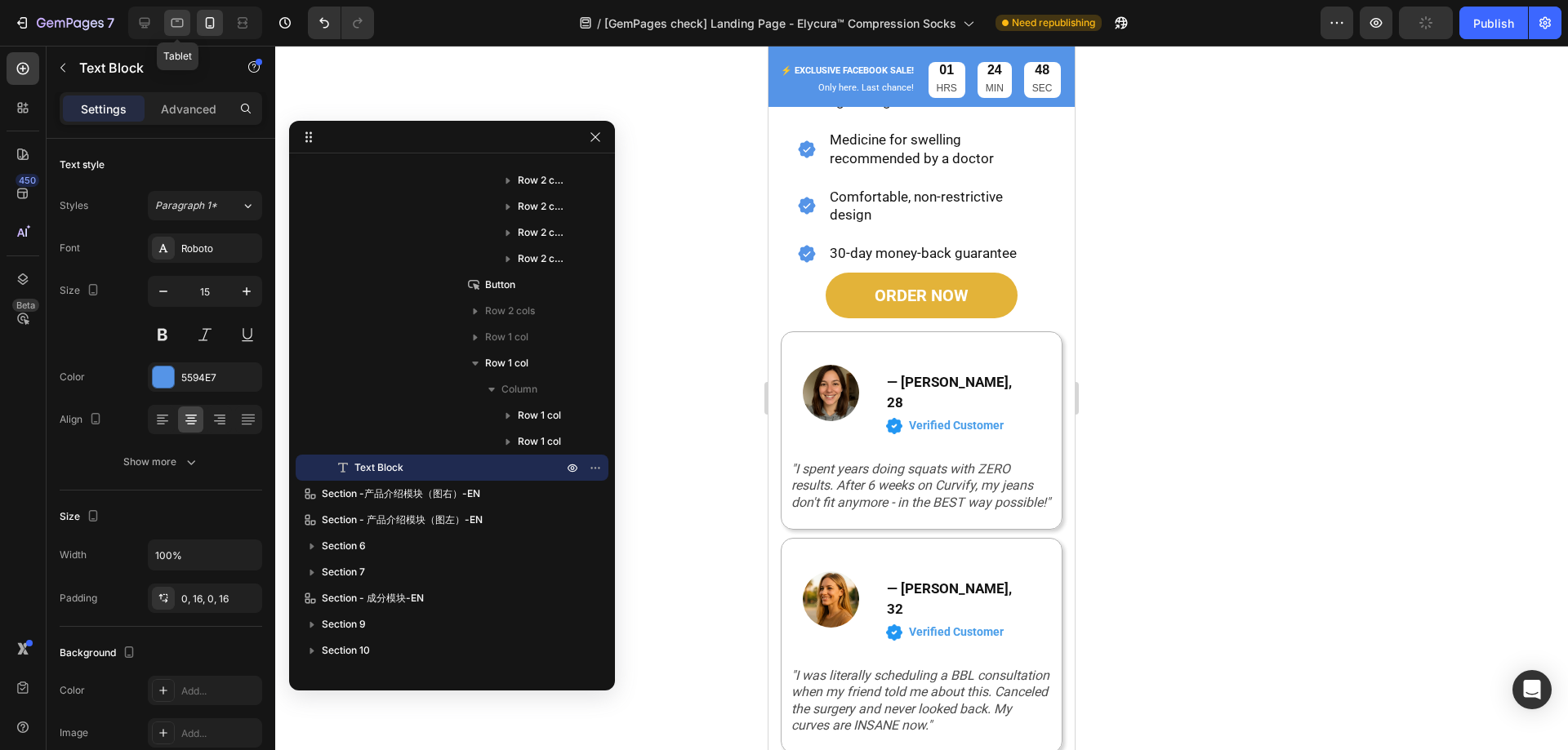
click at [183, 29] on icon at bounding box center [177, 23] width 16 height 16
type input "16"
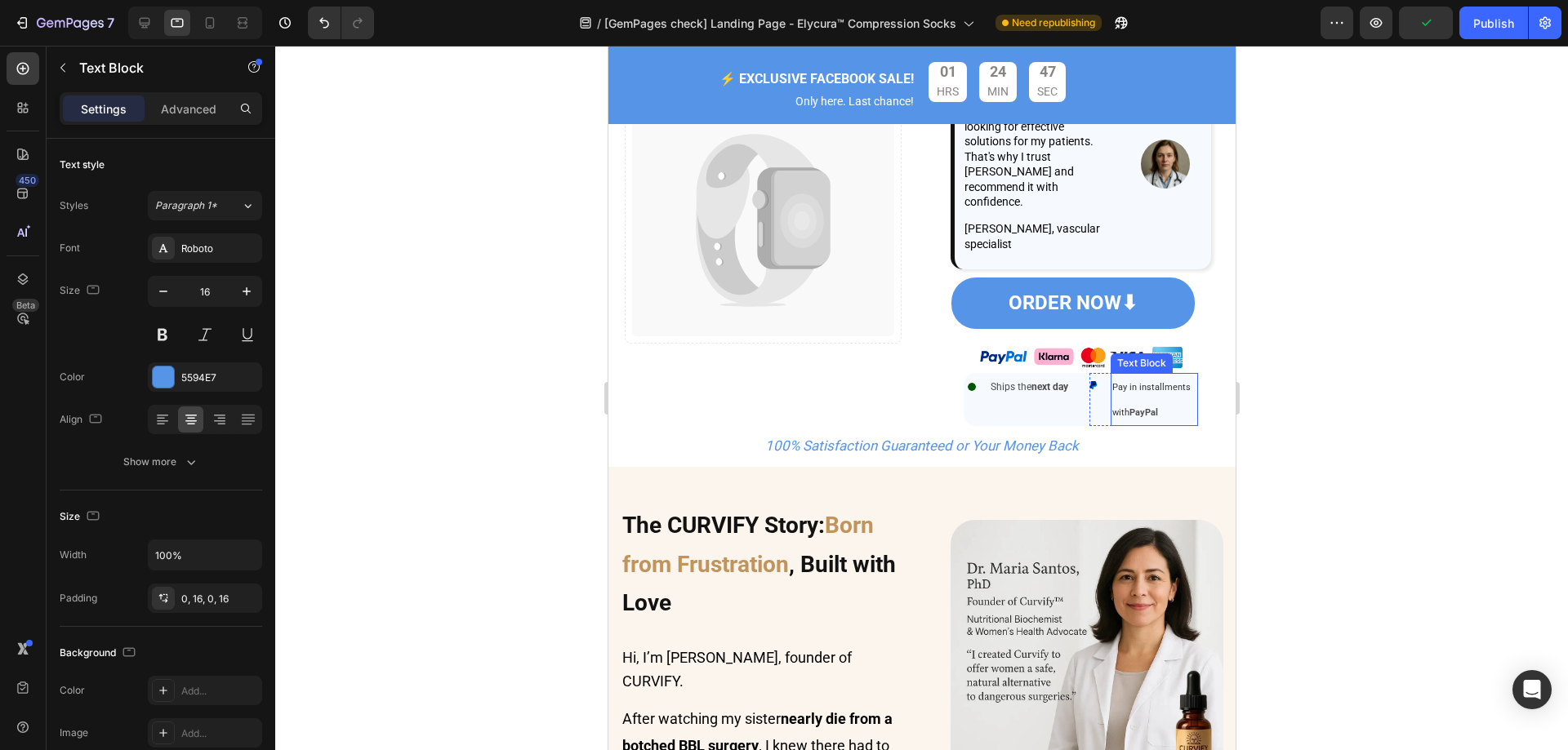
scroll to position [813, 0]
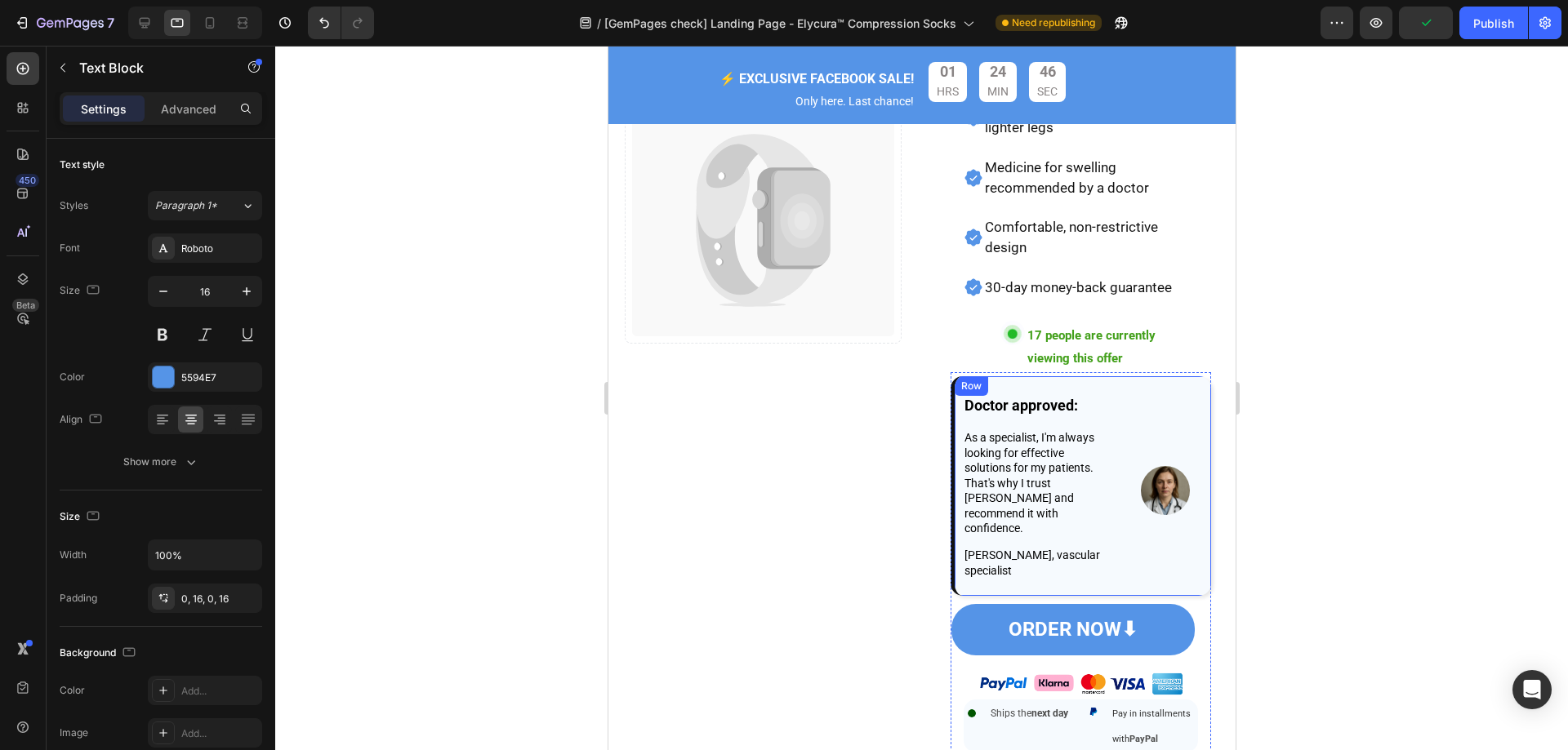
click at [1190, 388] on div "Doctor approved: Text Block As a specialist, I'm always looking for effective s…" at bounding box center [1079, 486] width 261 height 220
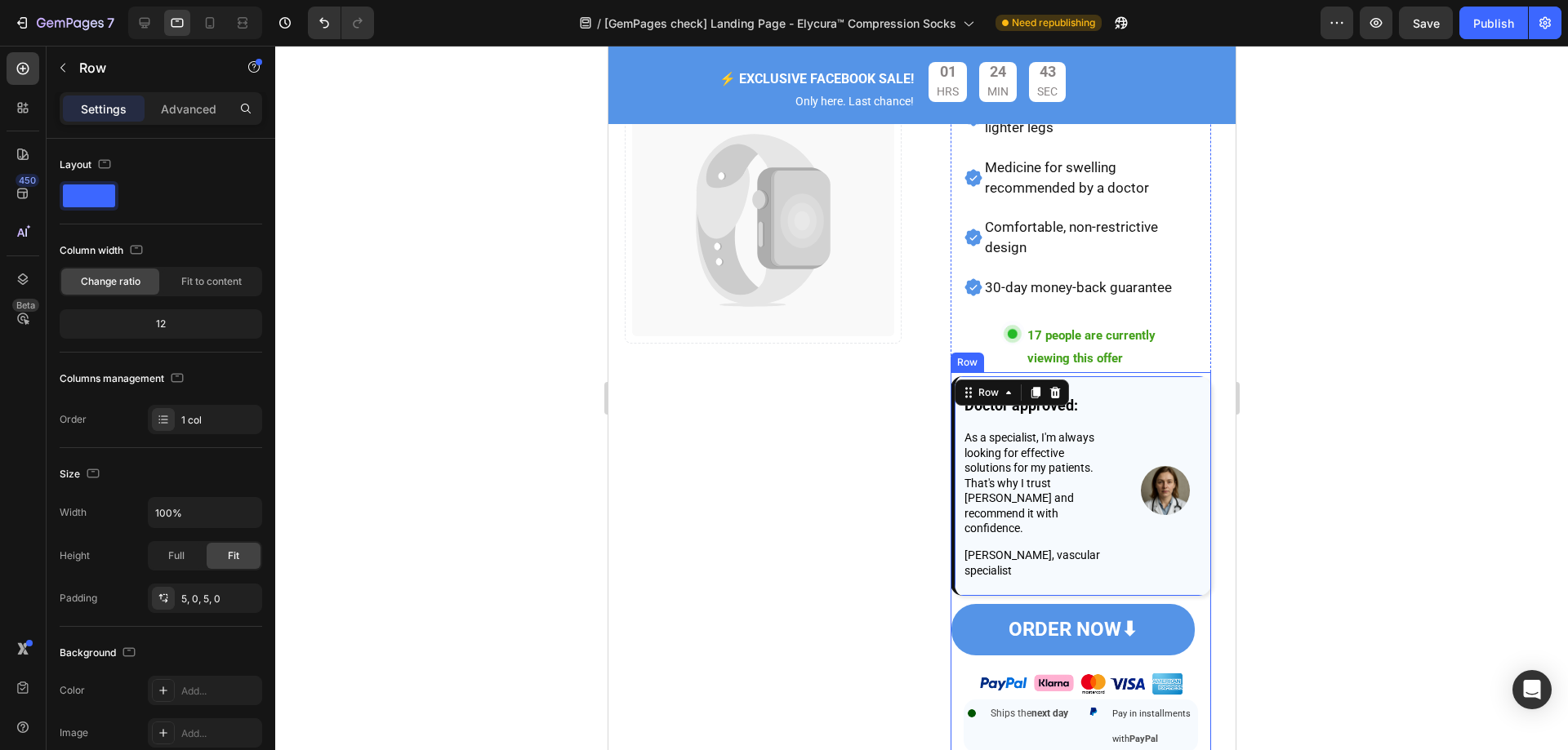
click at [1193, 376] on div "Doctor approved: Text Block As a specialist, I'm always looking for effective s…" at bounding box center [1079, 564] width 261 height 376
click at [176, 108] on p "Advanced" at bounding box center [188, 109] width 55 height 17
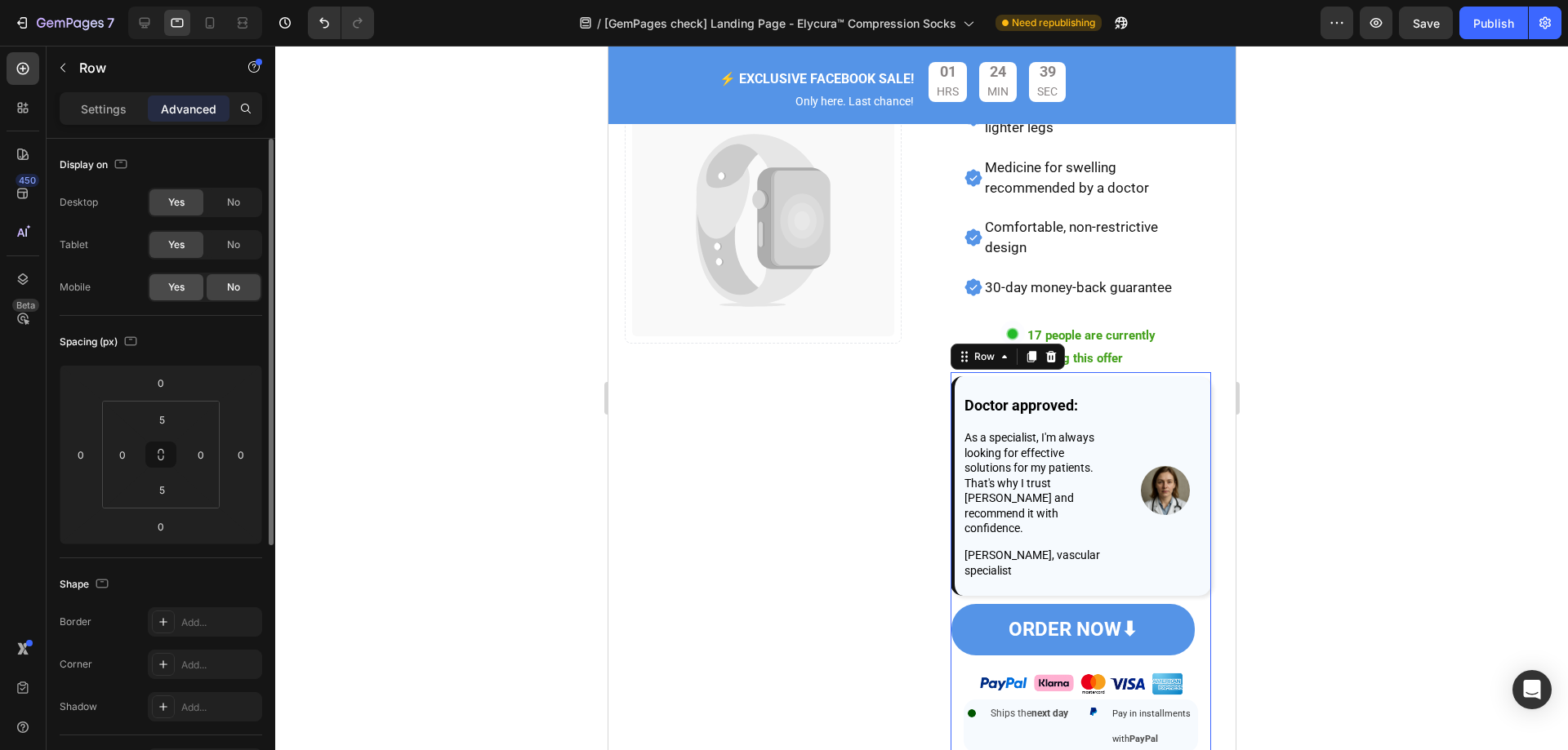
click at [184, 291] on span "Yes" at bounding box center [176, 287] width 16 height 15
click at [213, 24] on icon at bounding box center [210, 23] width 16 height 16
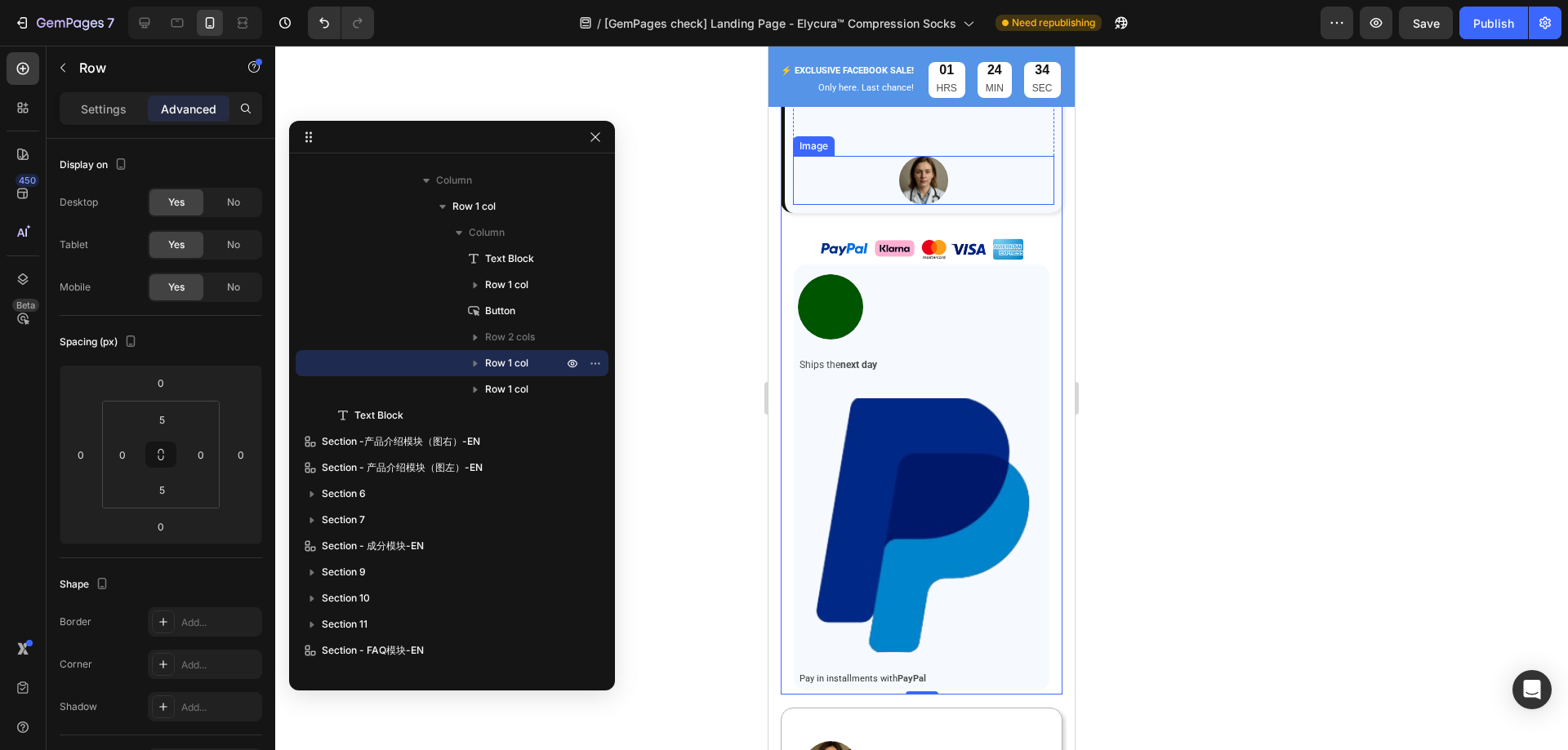
scroll to position [1448, 0]
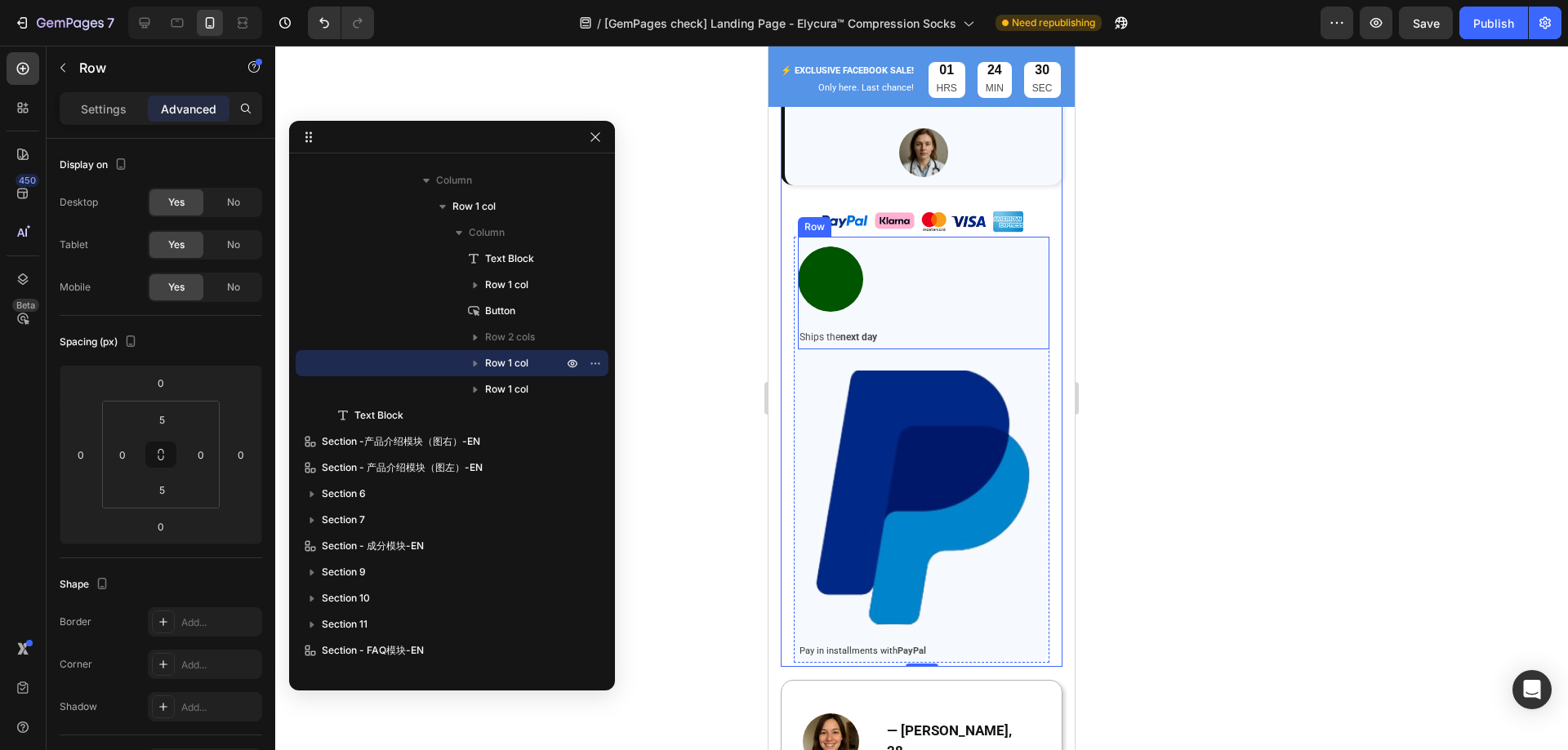
click at [974, 281] on div "Image Ships the next day Text Block Row" at bounding box center [923, 293] width 252 height 113
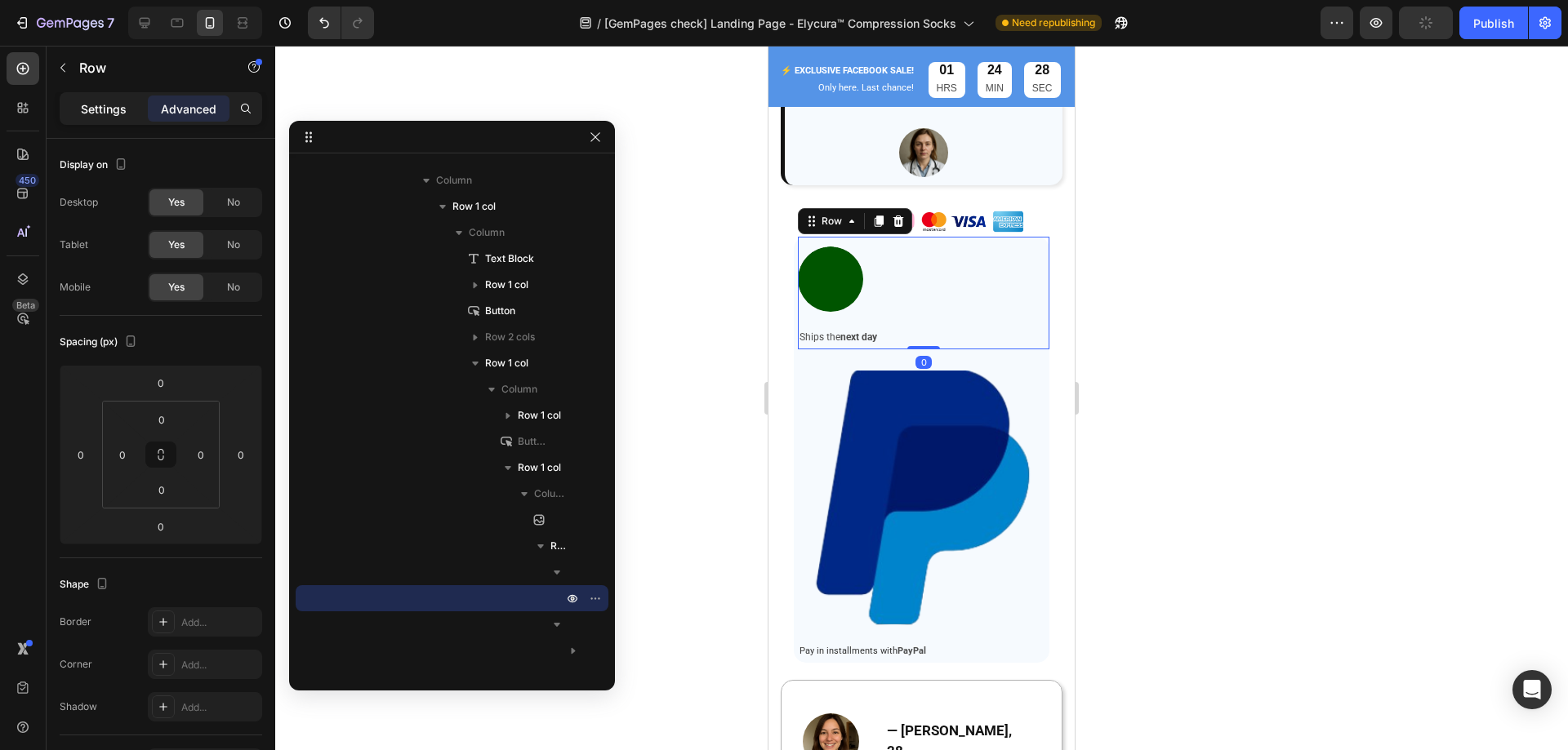
click at [125, 101] on p "Settings" at bounding box center [104, 109] width 45 height 17
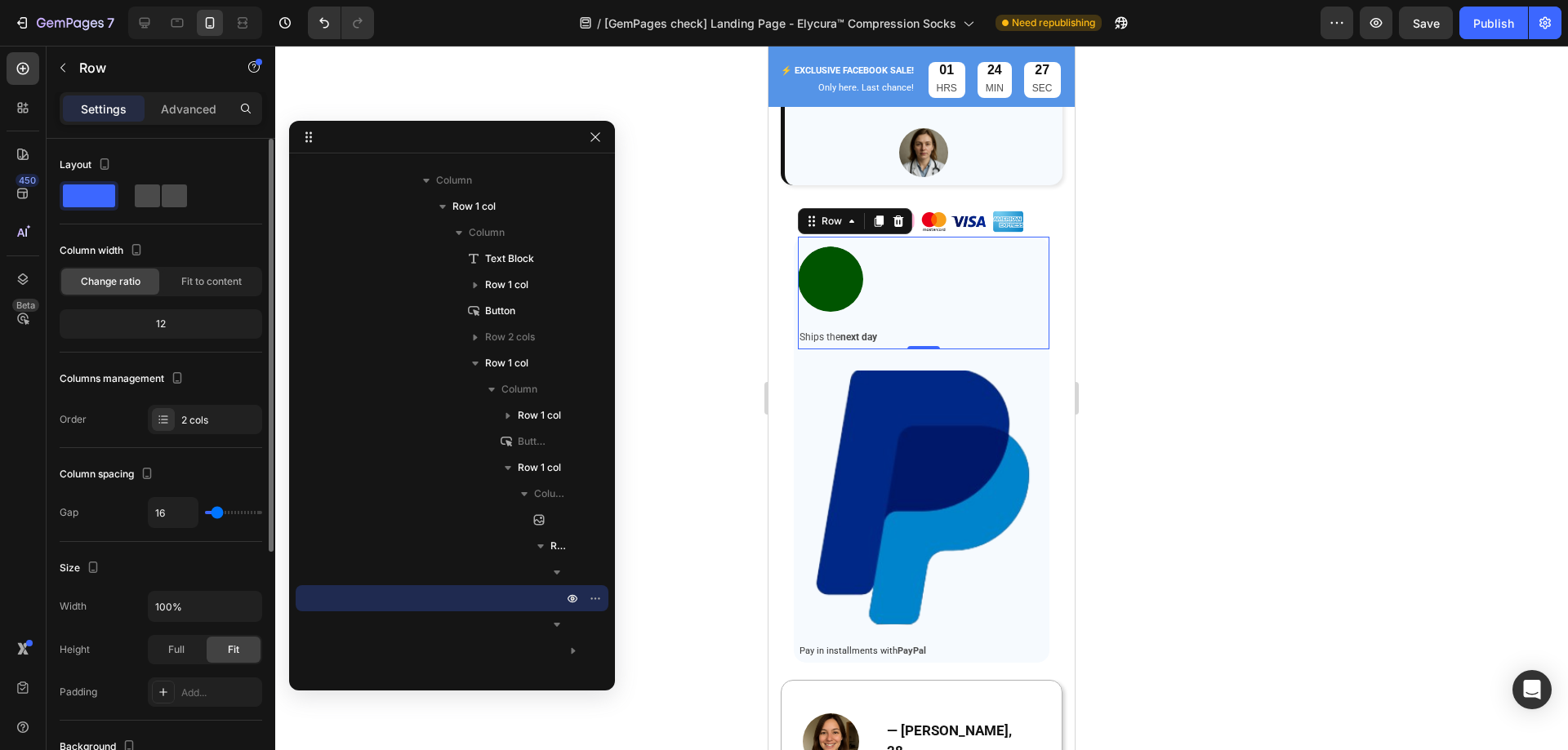
click at [174, 192] on span at bounding box center [174, 195] width 25 height 23
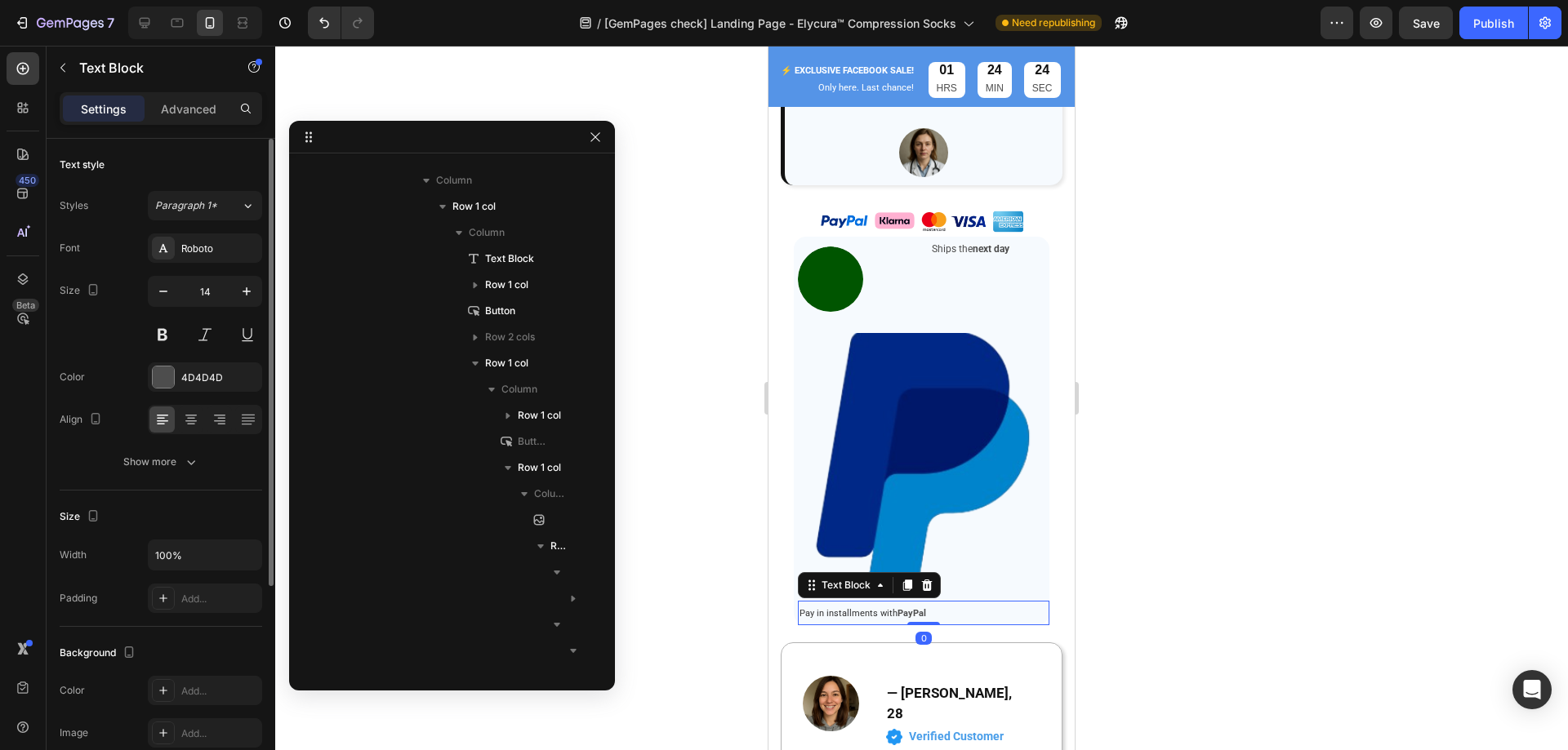
scroll to position [803, 0]
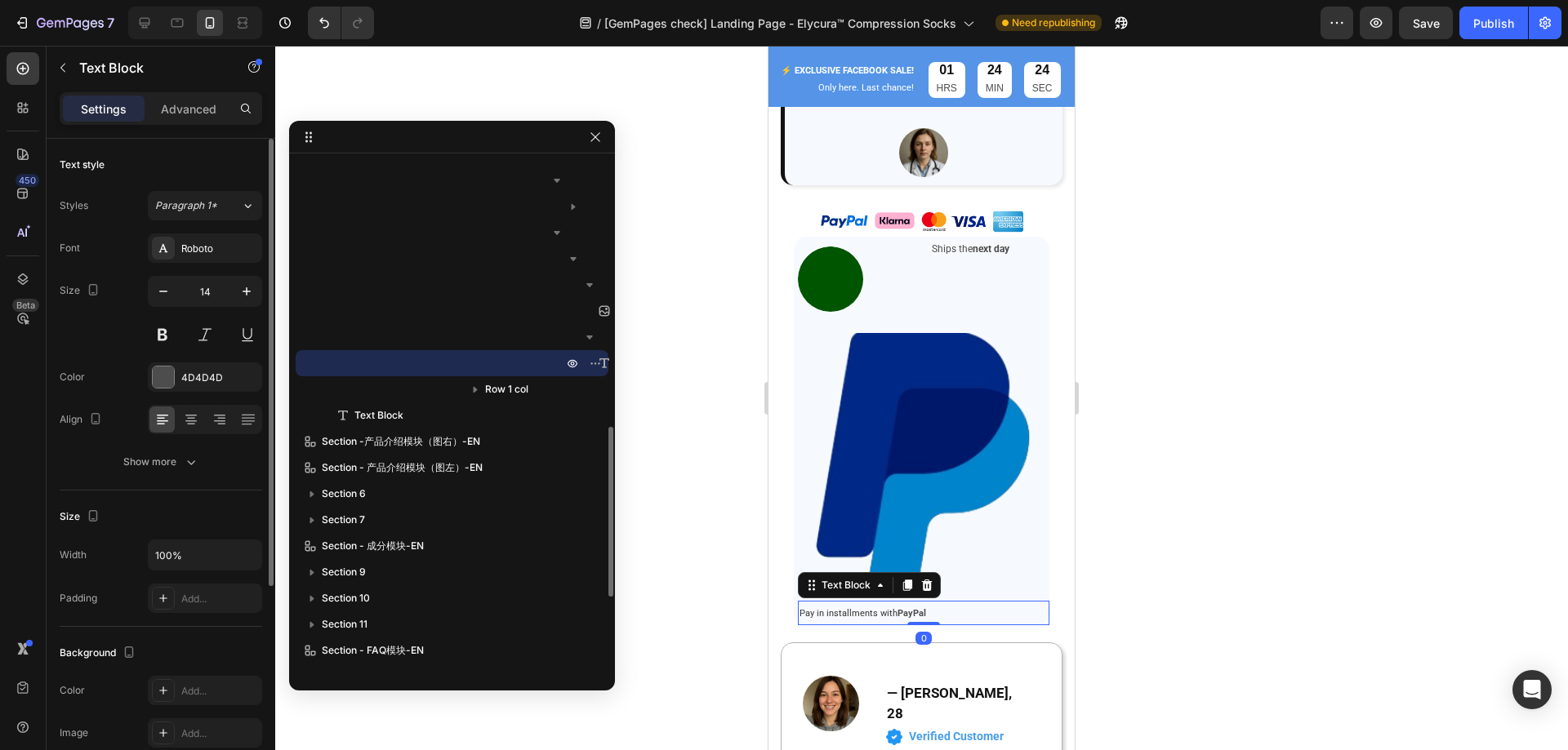
click at [1025, 601] on div "Pay in installments with PayPal" at bounding box center [923, 613] width 252 height 25
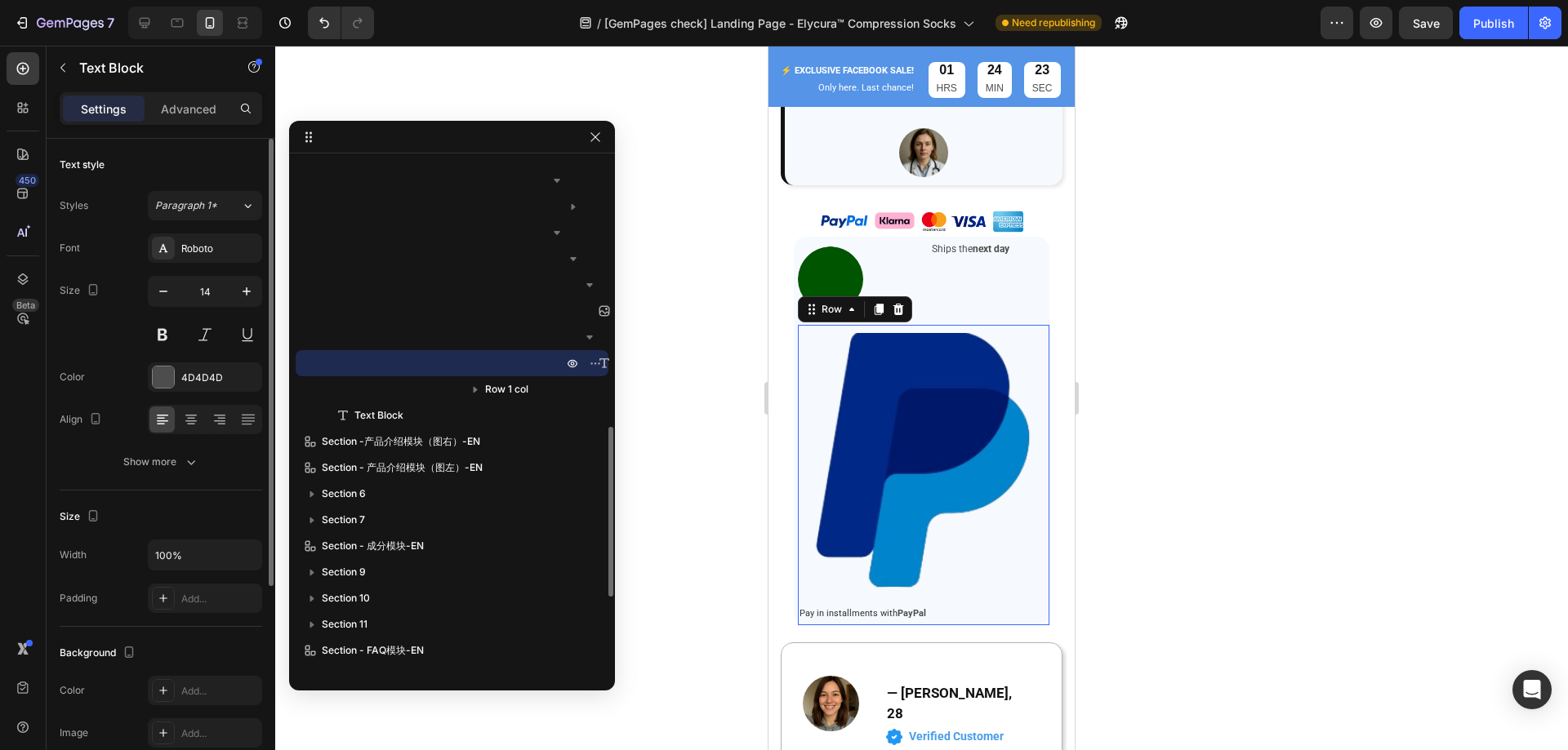
click at [1028, 549] on div "Image Pay in installments with PayPal Text Block Row 0" at bounding box center [923, 475] width 252 height 300
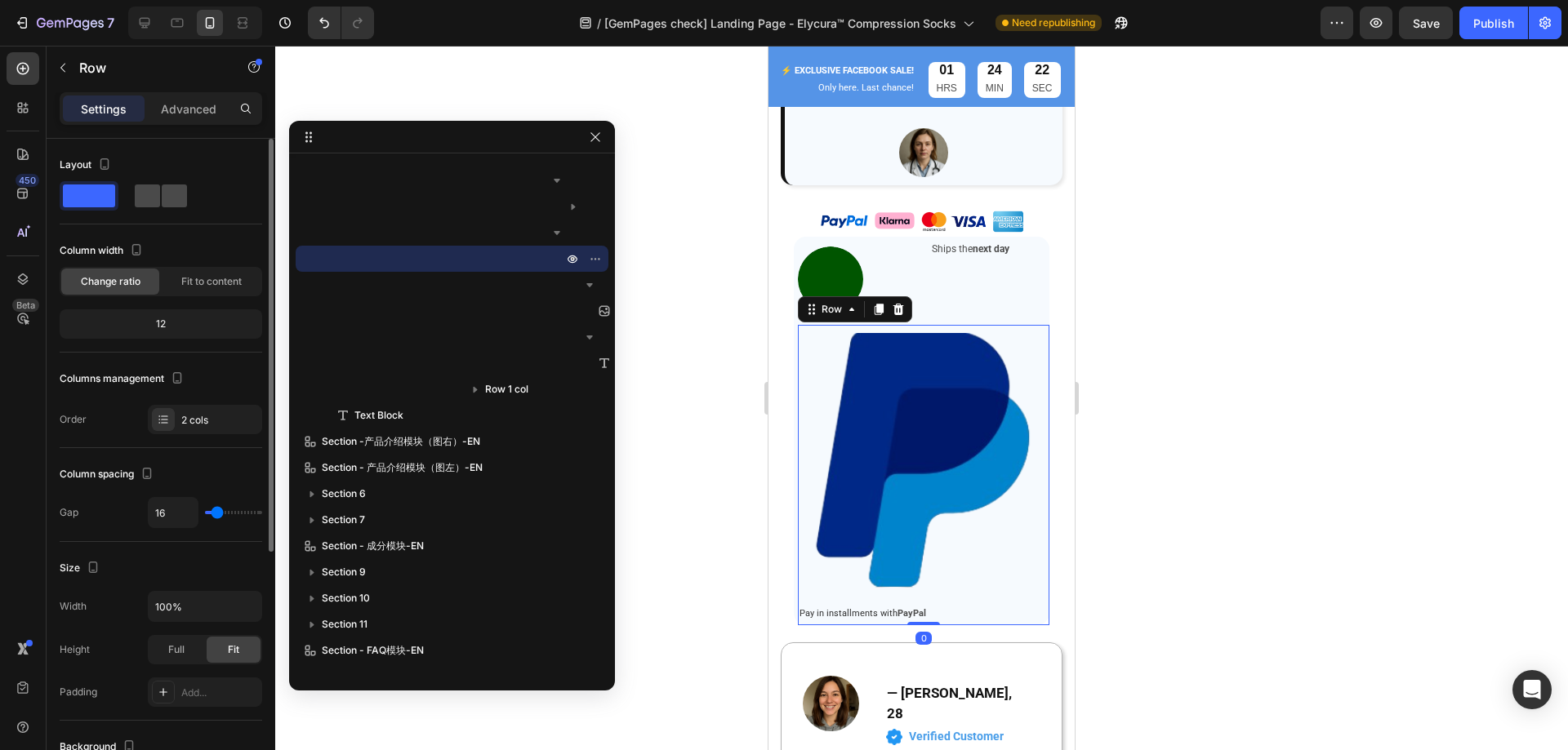
click at [134, 190] on div at bounding box center [161, 196] width 59 height 29
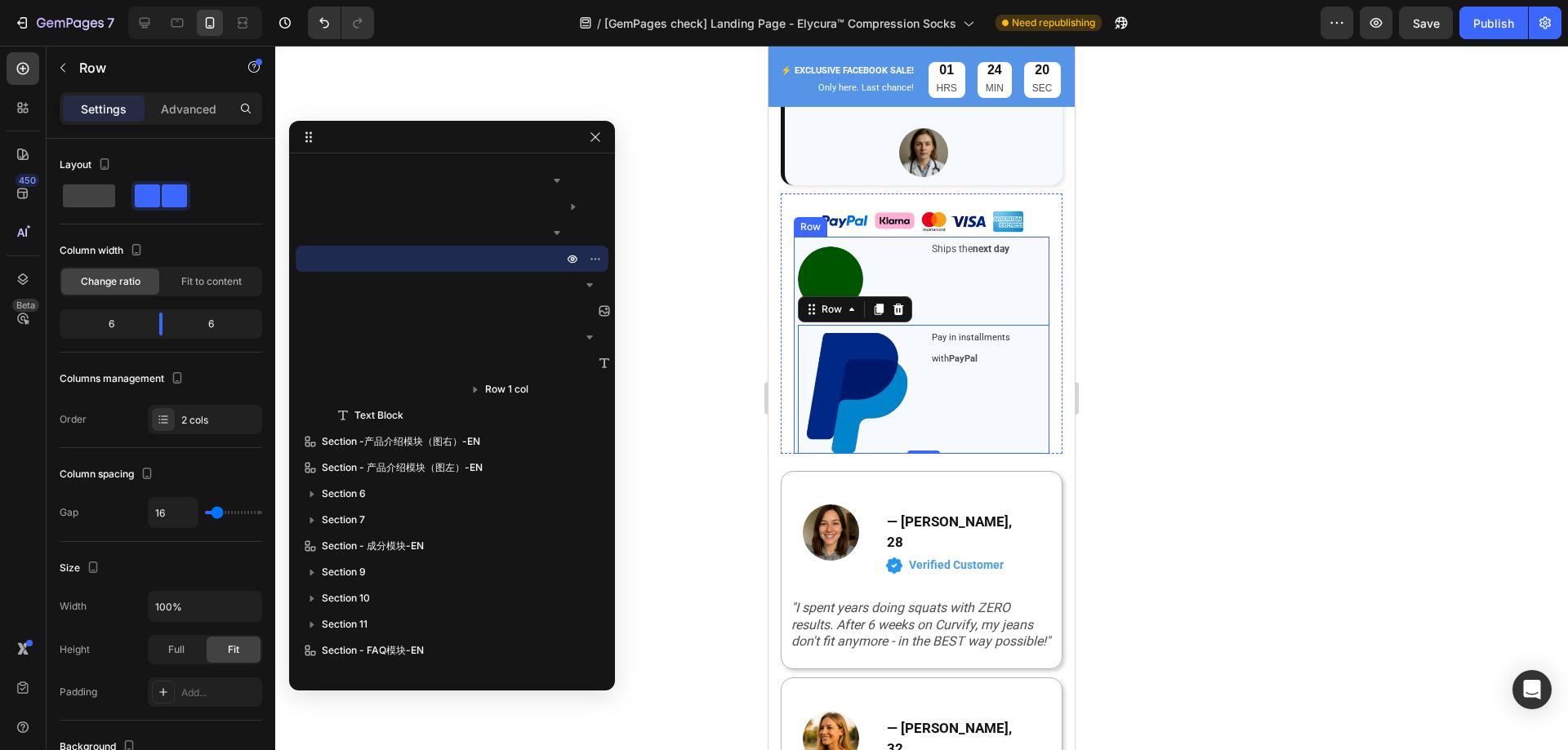
click at [1028, 286] on div "Image Ships the next day Text Block Row Image Pay in installments with PayPal T…" at bounding box center [921, 345] width 255 height 217
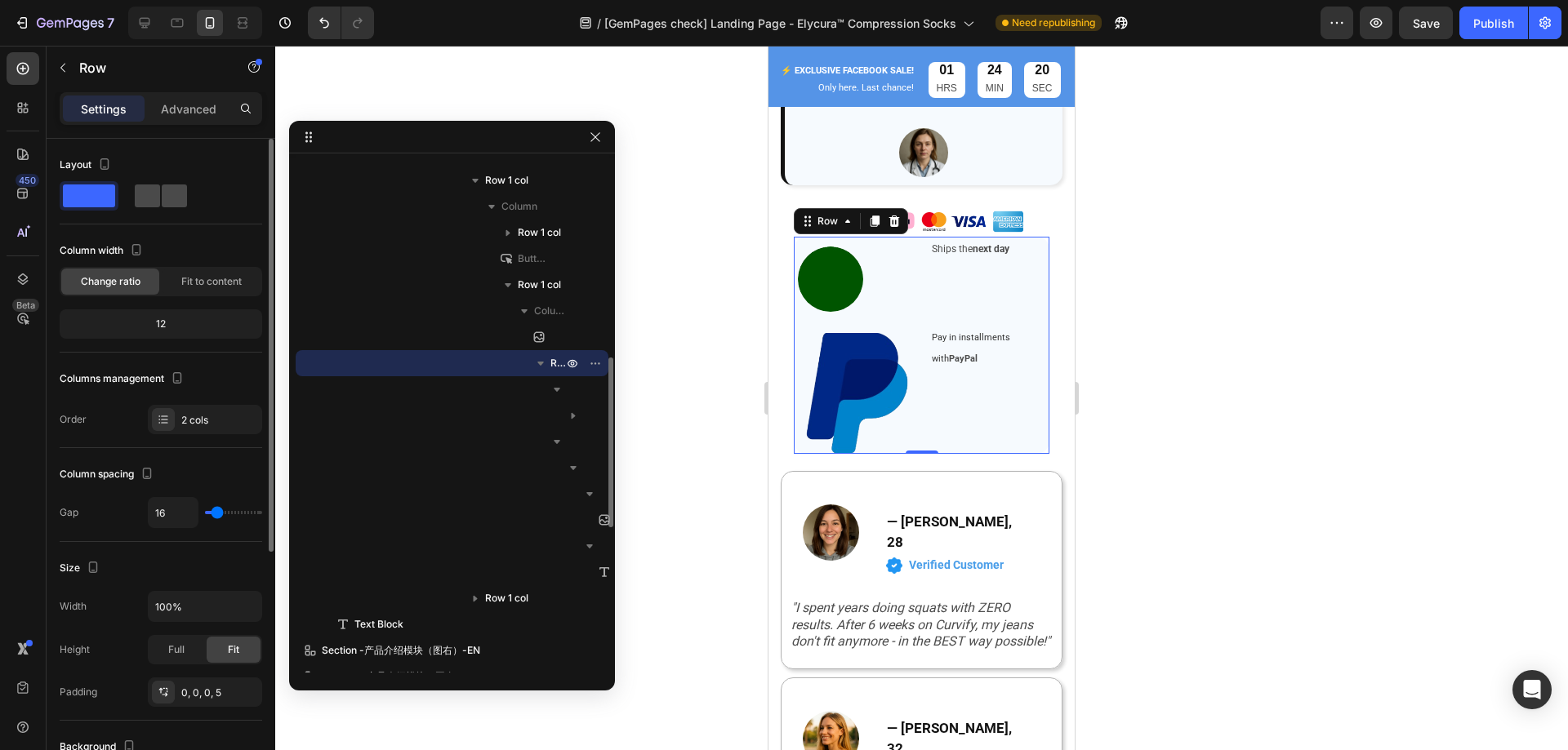
click at [164, 201] on span at bounding box center [174, 195] width 25 height 23
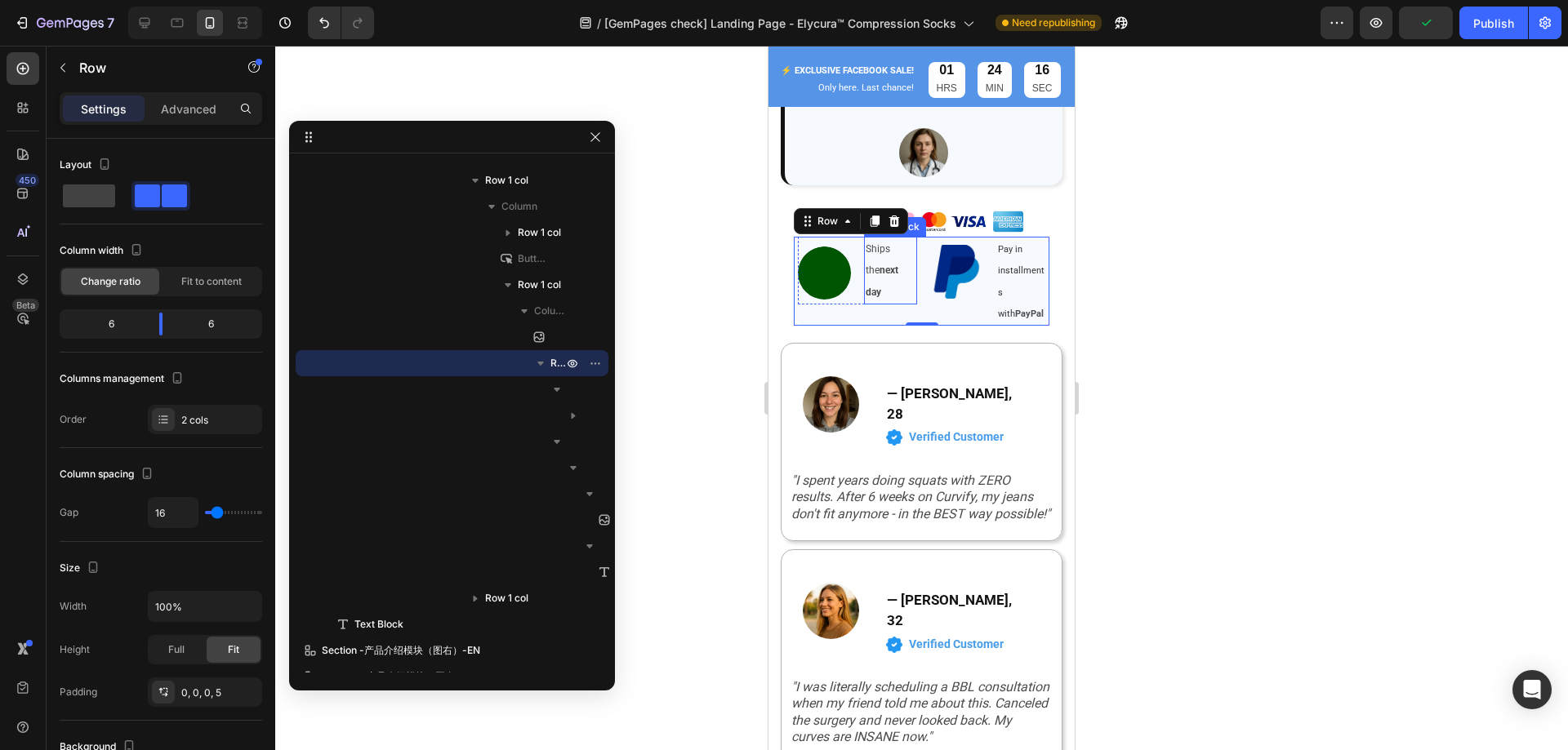
click at [864, 250] on div "Ships the next day" at bounding box center [890, 271] width 53 height 68
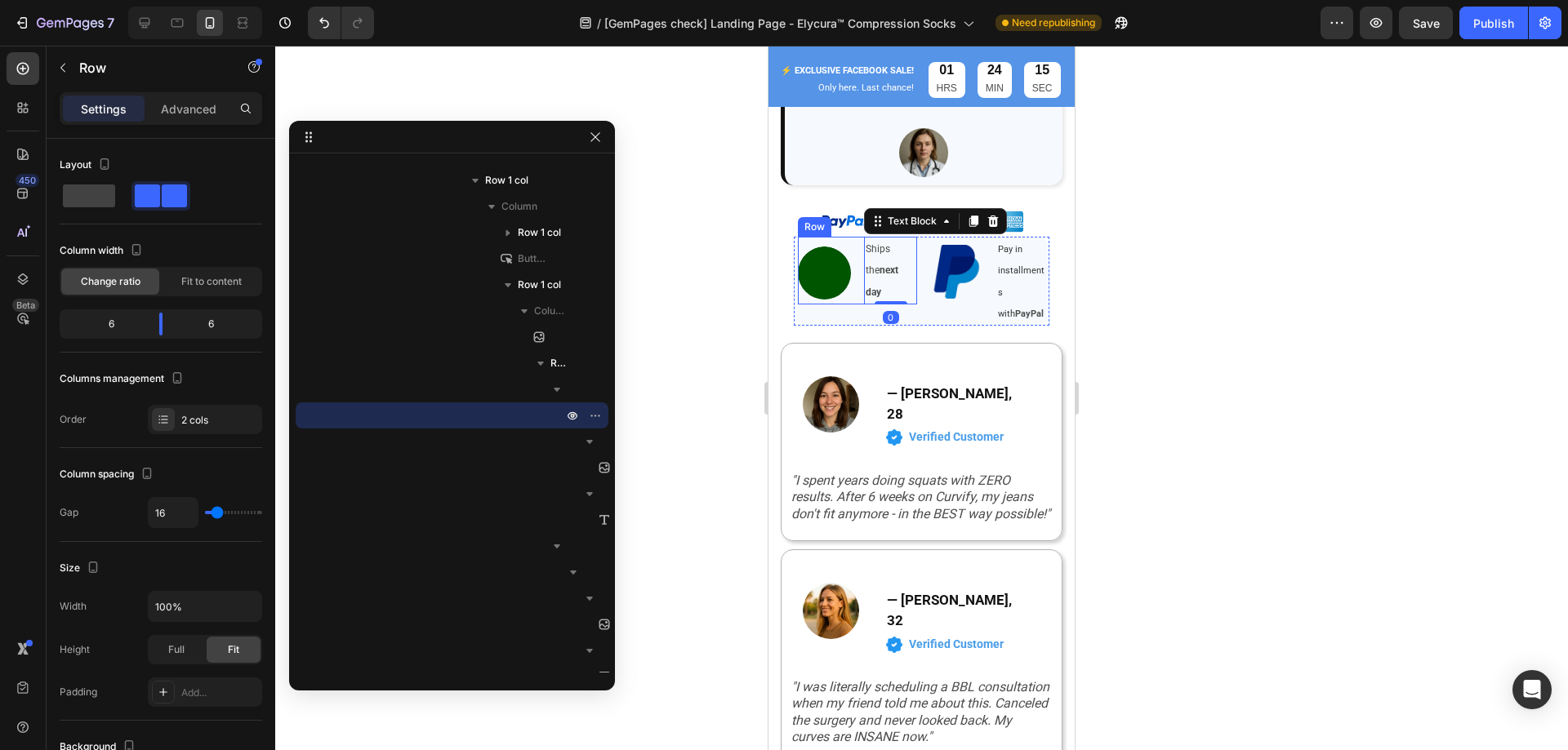
click at [856, 254] on div "Image Ships the next day Text Block 0 Row" at bounding box center [857, 271] width 119 height 68
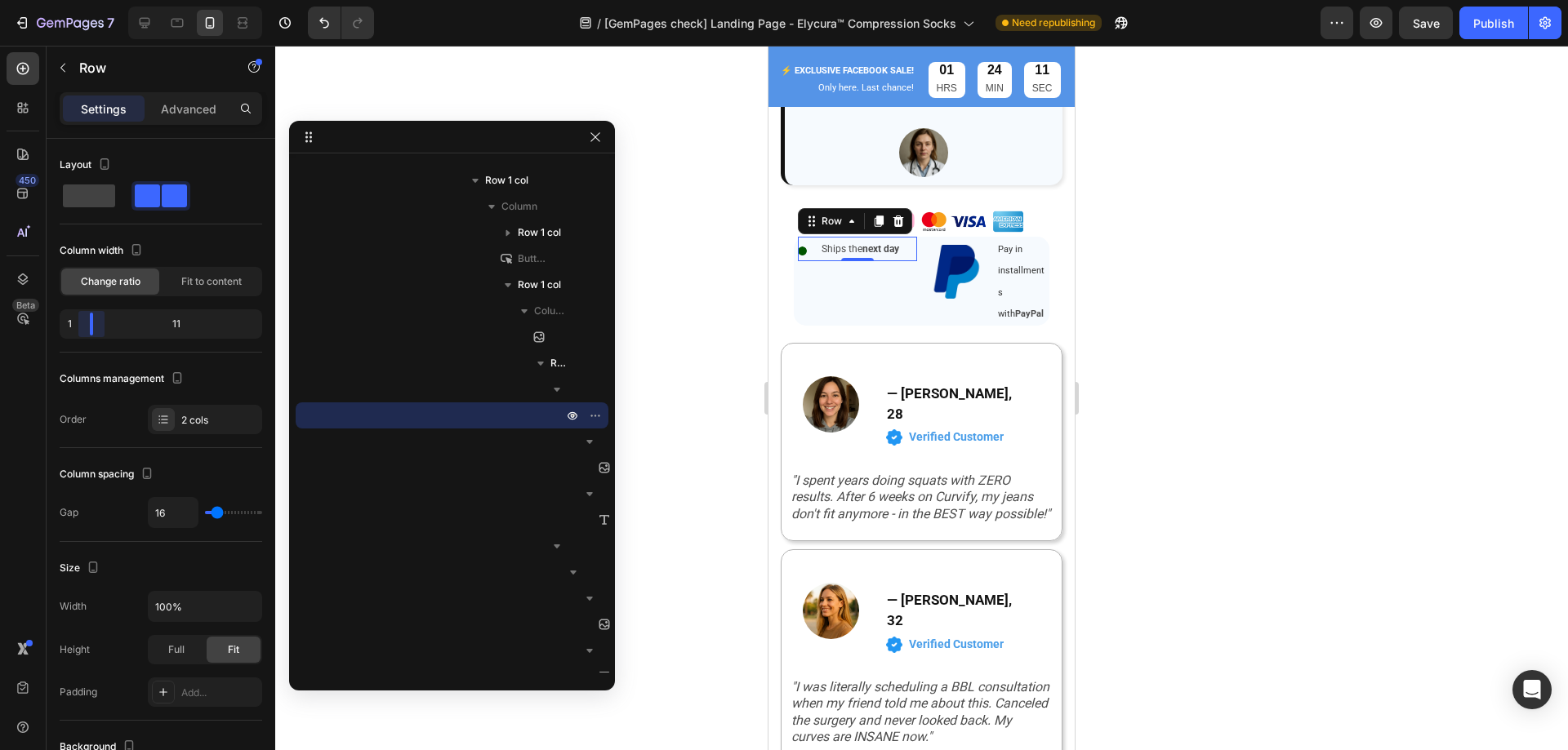
drag, startPoint x: 158, startPoint y: 321, endPoint x: 83, endPoint y: 313, distance: 75.4
click at [83, 0] on body "7 Version history / [GemPages check] Landing Page - Elycura™ Compression Socks …" at bounding box center [784, 0] width 1568 height 0
click at [983, 262] on div "Image Pay in installments with PayPal Text Block Row 0" at bounding box center [989, 281] width 119 height 89
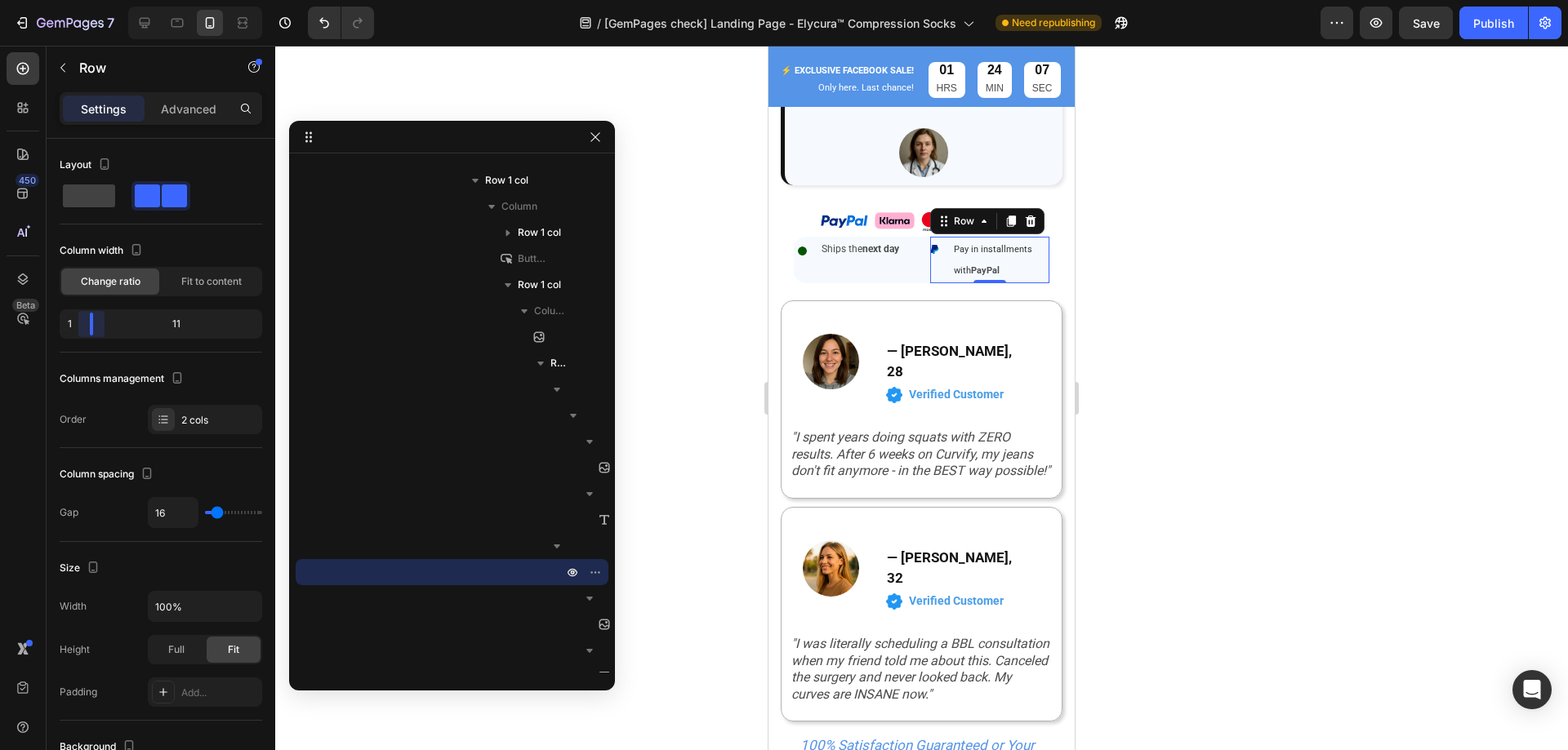
drag, startPoint x: 159, startPoint y: 315, endPoint x: 78, endPoint y: 323, distance: 81.4
click at [78, 0] on body "7 Version history / [GemPages check] Landing Page - Elycura™ Compression Socks …" at bounding box center [784, 0] width 1568 height 0
click at [1142, 306] on div at bounding box center [921, 398] width 1293 height 705
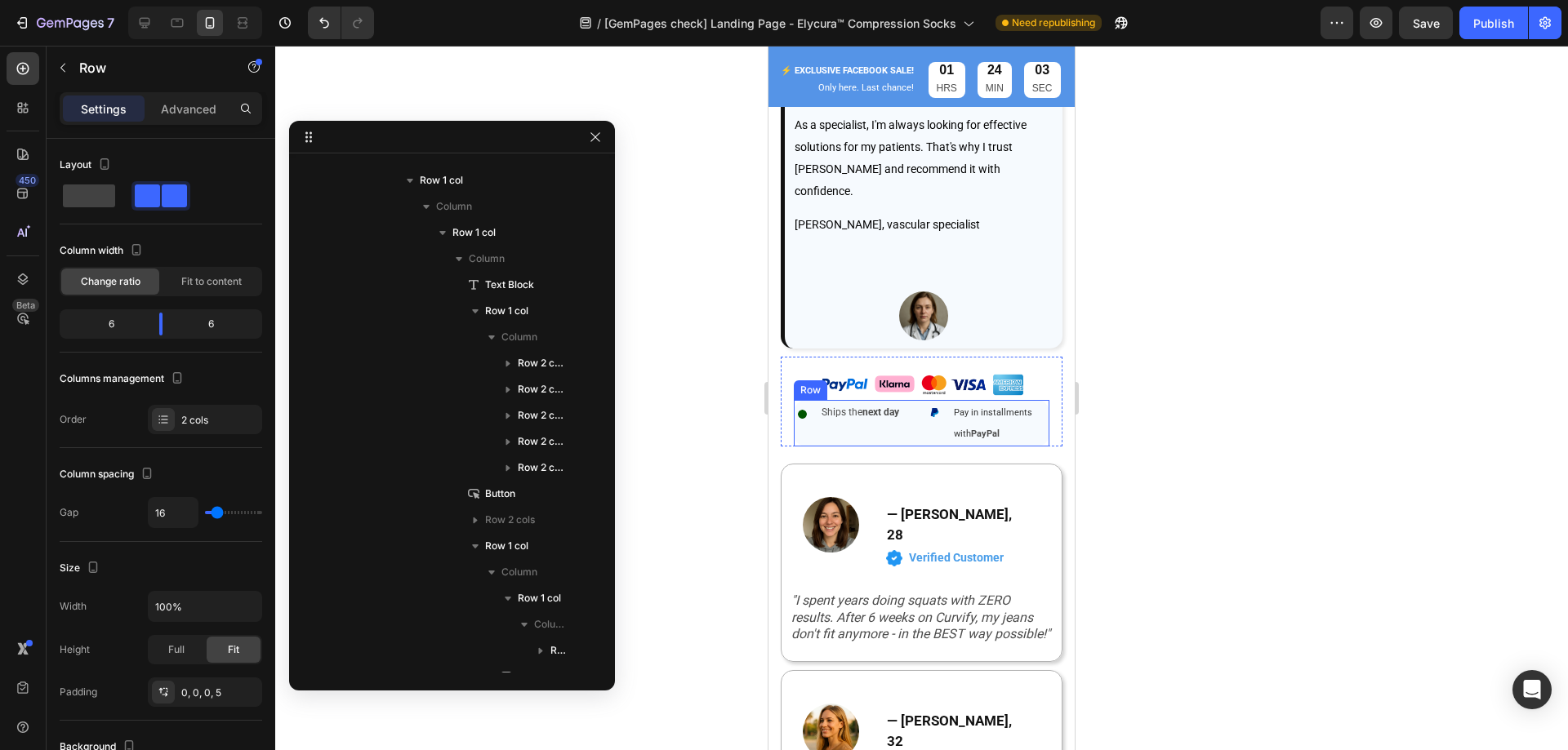
scroll to position [1012, 0]
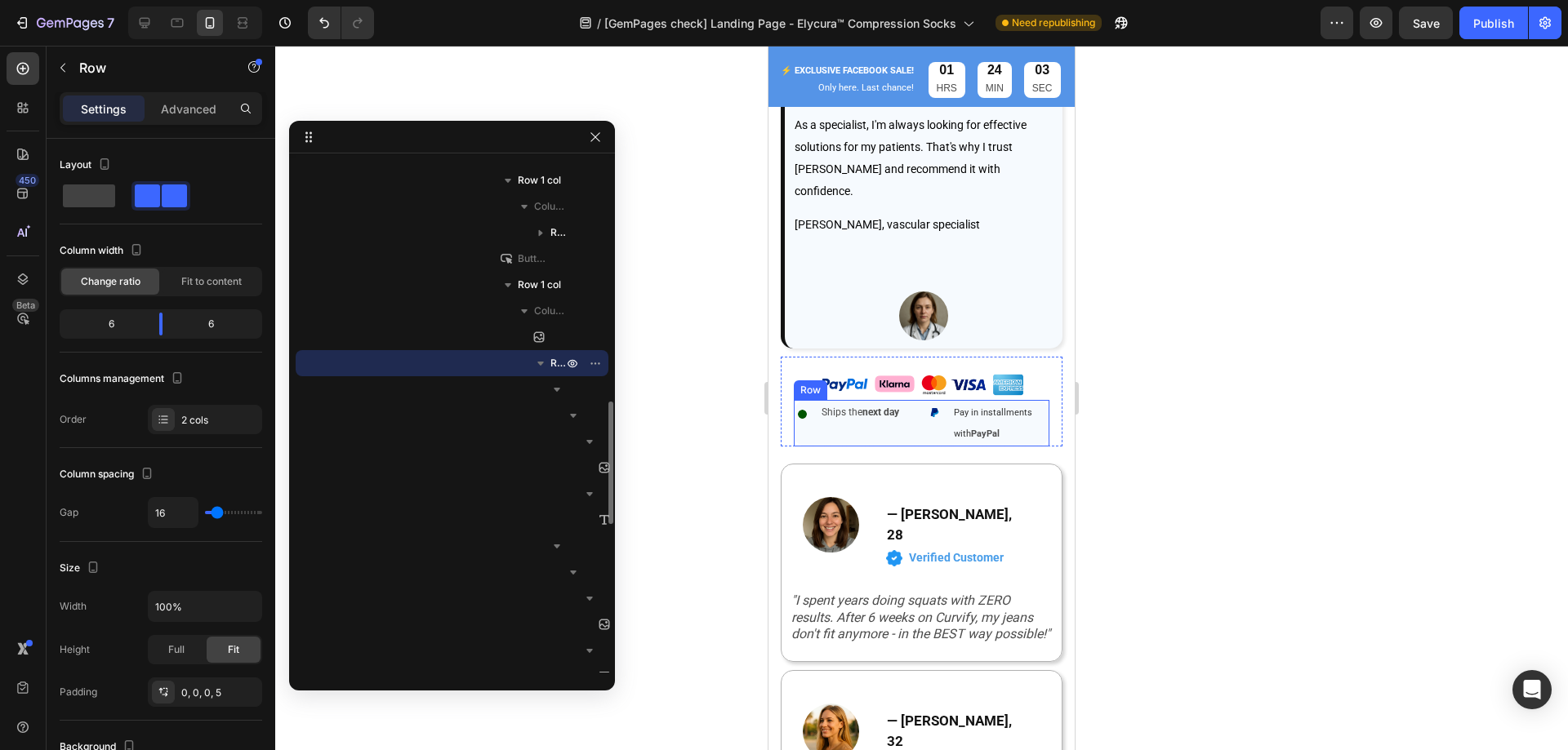
click at [919, 400] on div "Image Ships the next day Text Block Row Image Pay in installments with PayPal T…" at bounding box center [921, 422] width 255 height 45
click at [220, 118] on div "Advanced" at bounding box center [189, 108] width 82 height 26
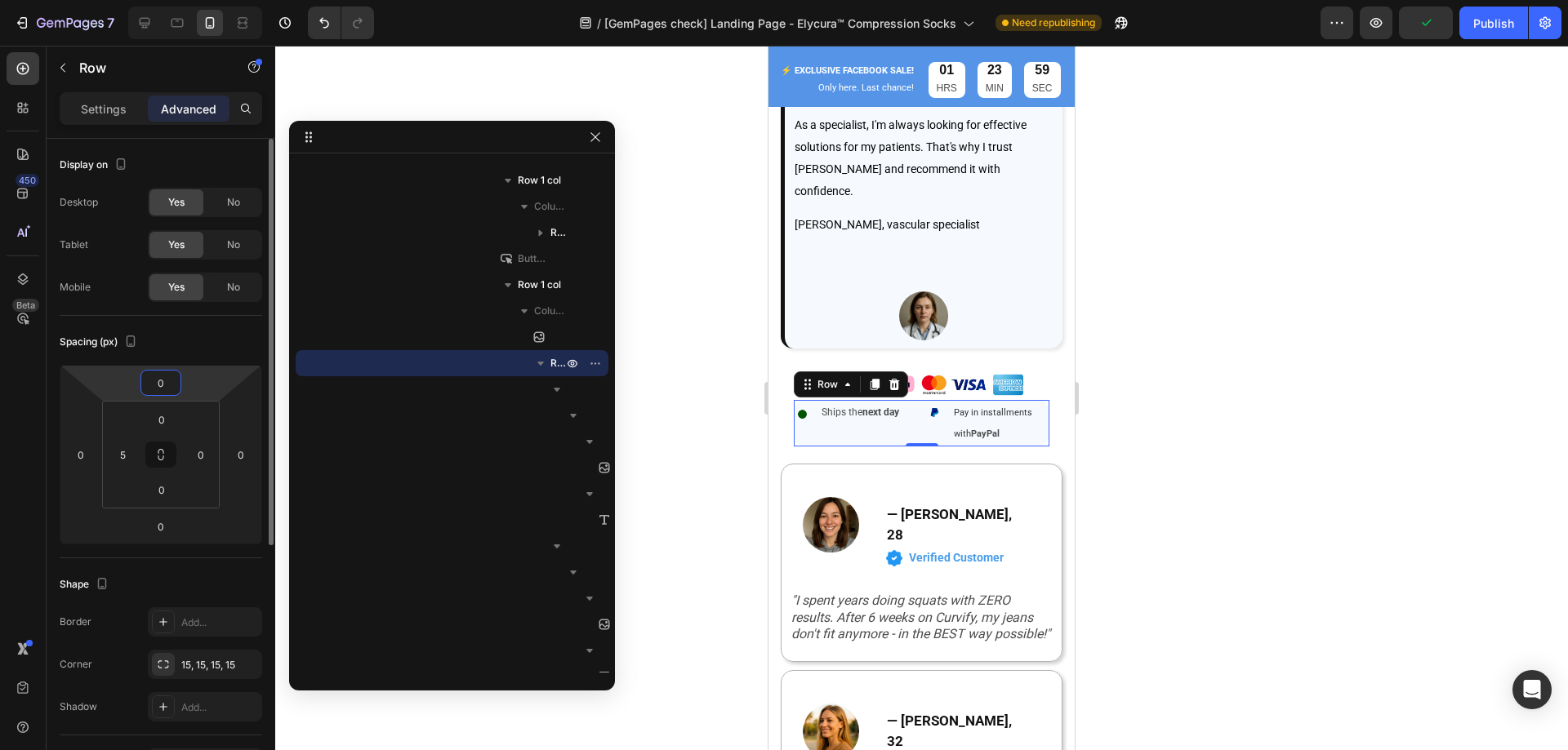
click at [154, 387] on input "0" at bounding box center [161, 382] width 33 height 25
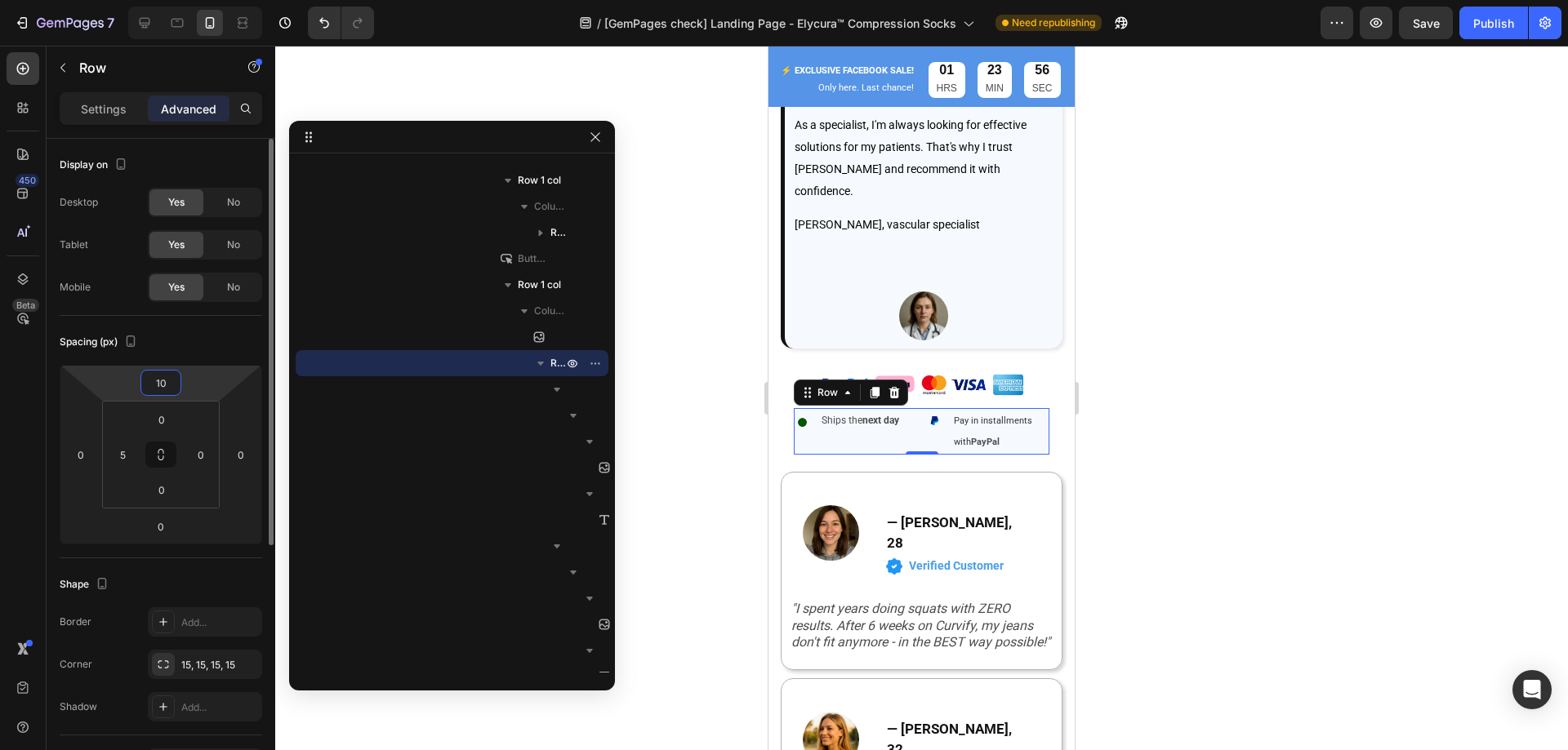
type input "1"
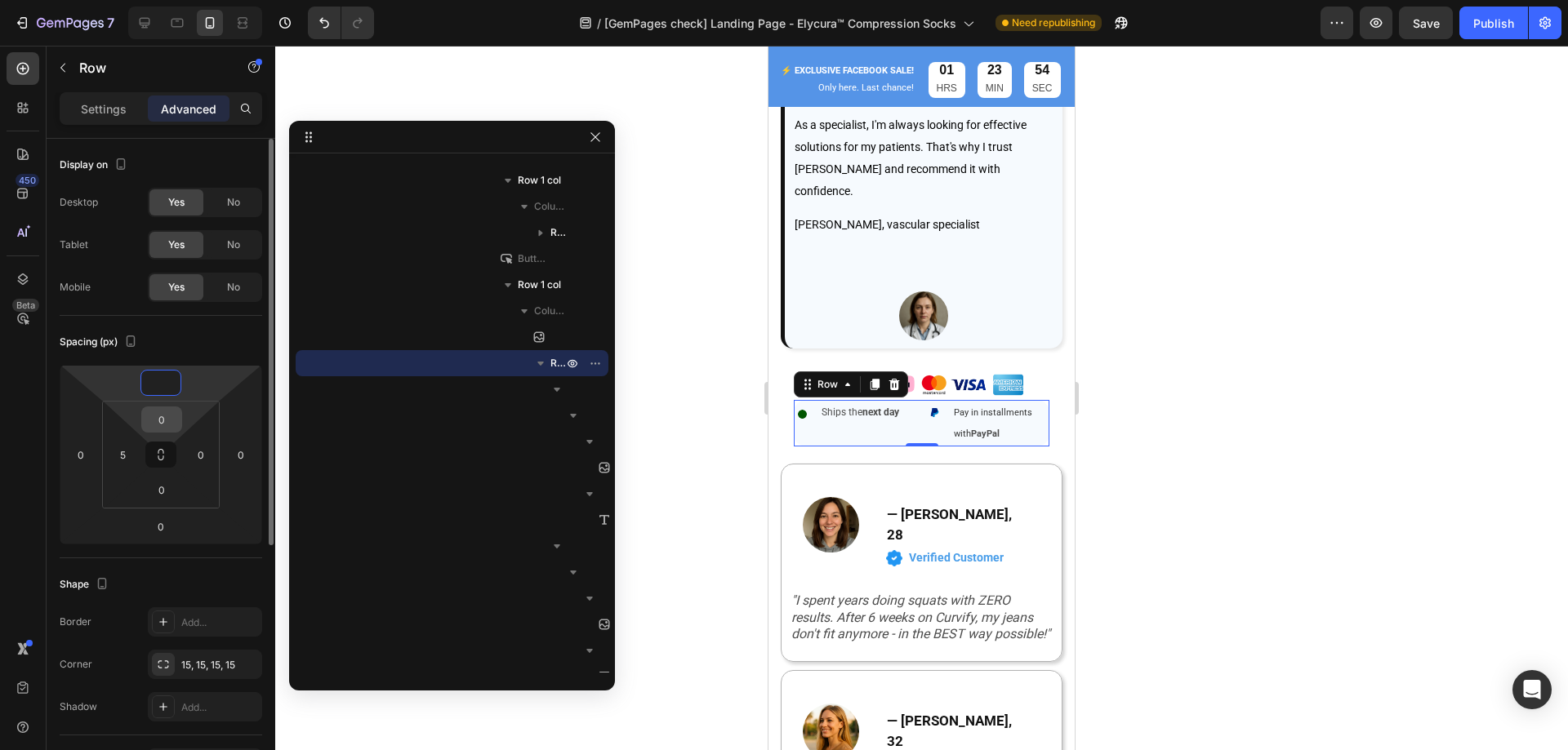
click at [170, 426] on input "0" at bounding box center [162, 419] width 33 height 25
type input "0"
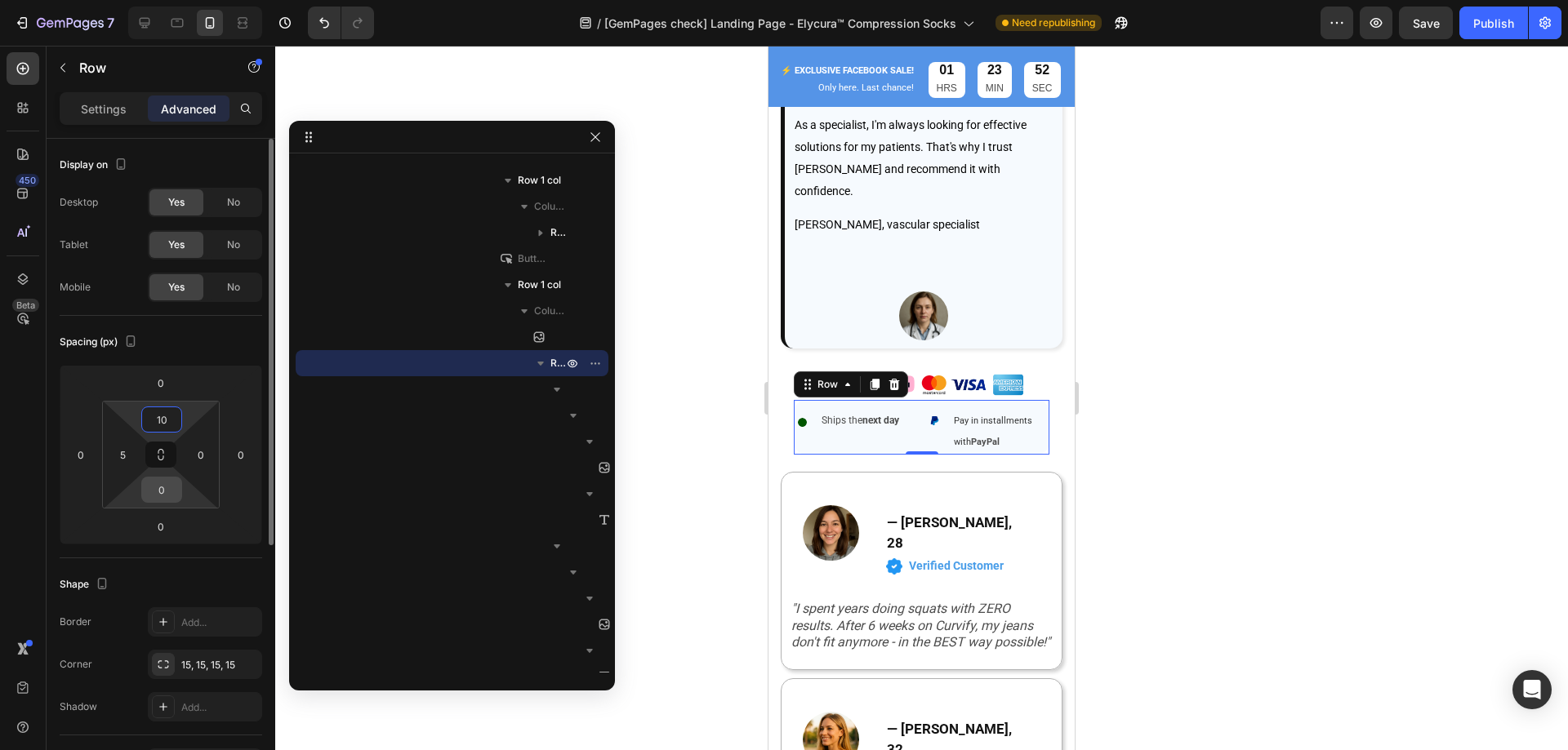
type input "10"
click at [164, 494] on input "0" at bounding box center [162, 489] width 33 height 25
type input "-"
click at [160, 532] on input "0" at bounding box center [161, 526] width 33 height 25
type input "0"
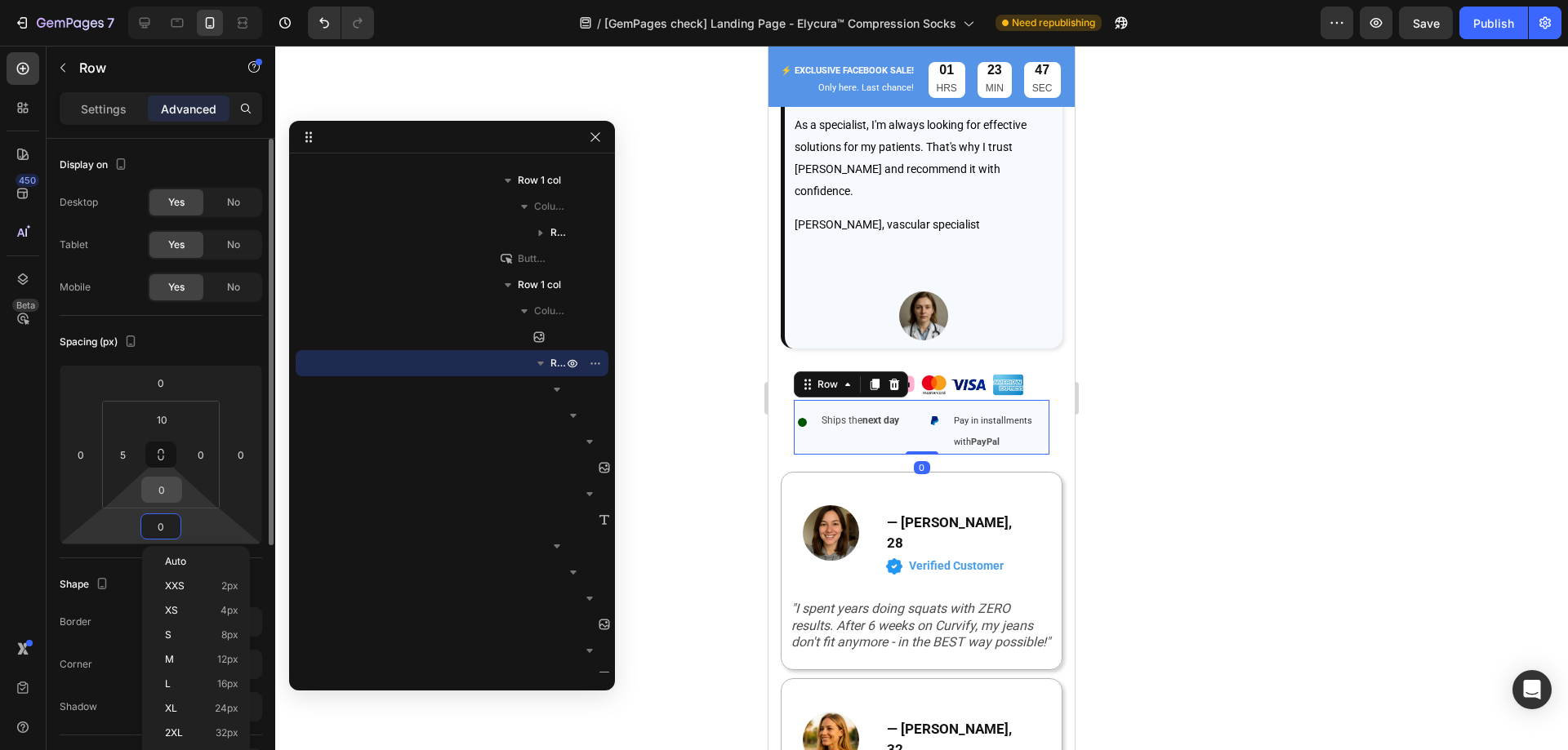
click at [160, 491] on input "0" at bounding box center [162, 489] width 33 height 25
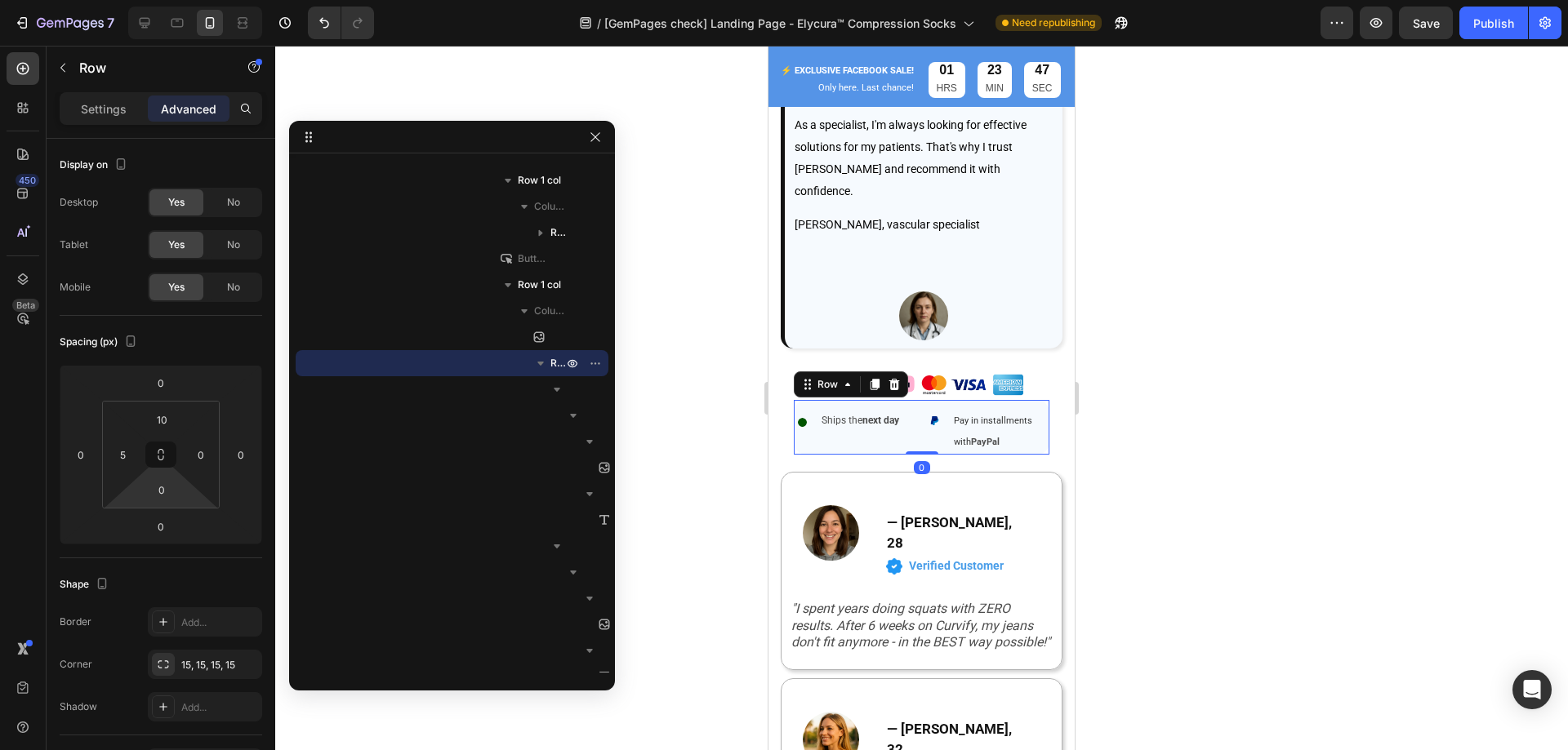
click at [1269, 347] on div at bounding box center [921, 398] width 1293 height 705
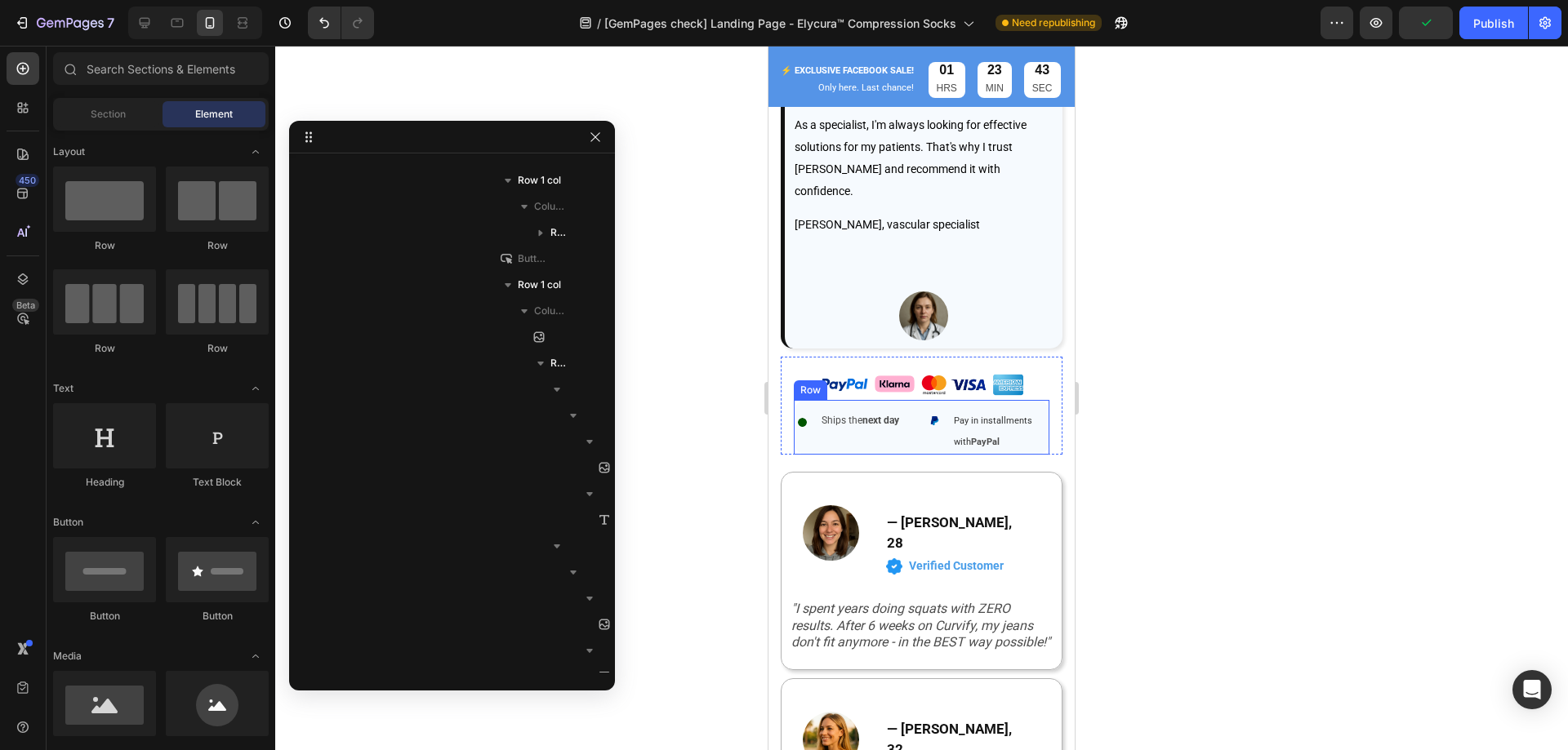
click at [928, 400] on div "Image Ships the next day Text Block Row Image Pay in installments with PayPal T…" at bounding box center [921, 426] width 255 height 54
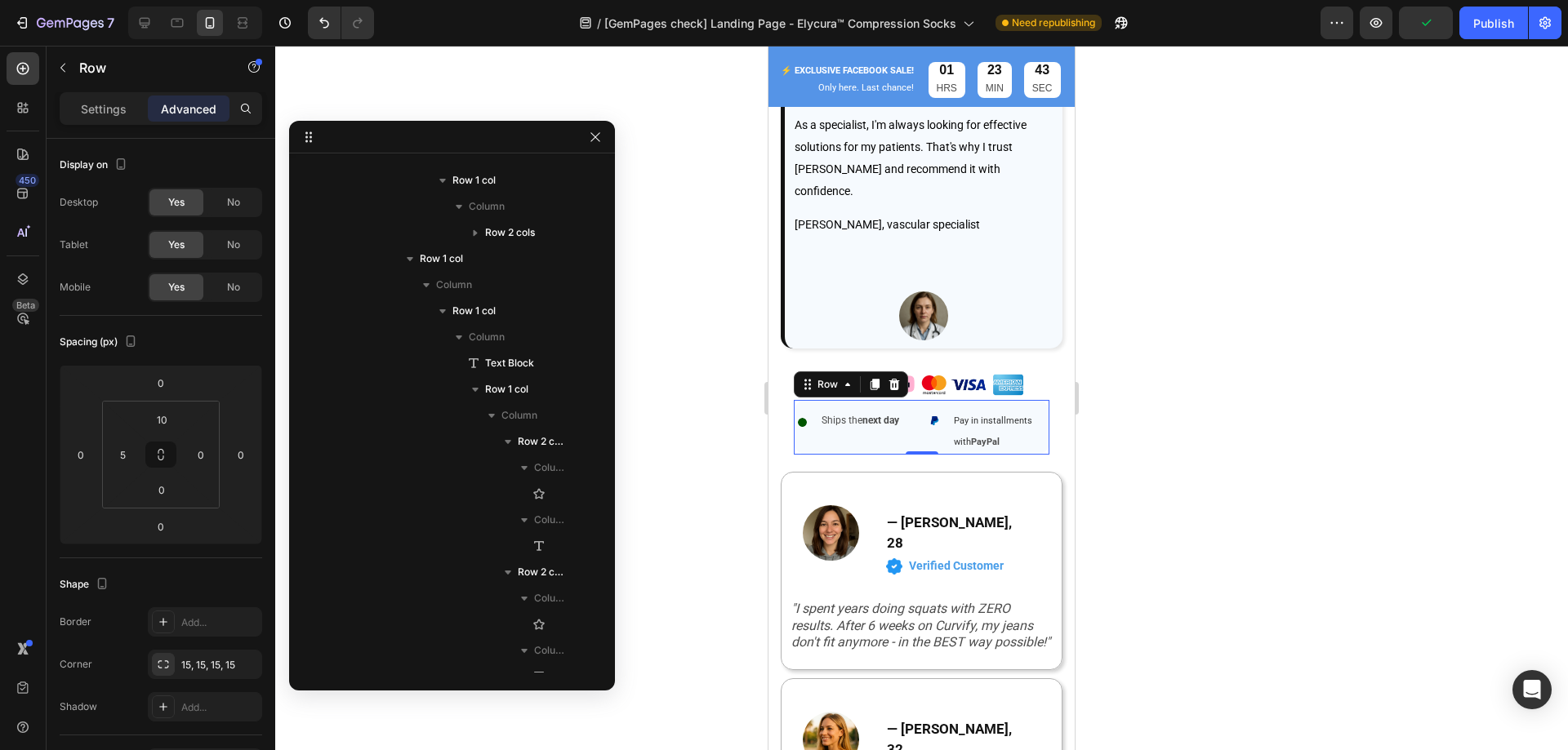
scroll to position [2186, 0]
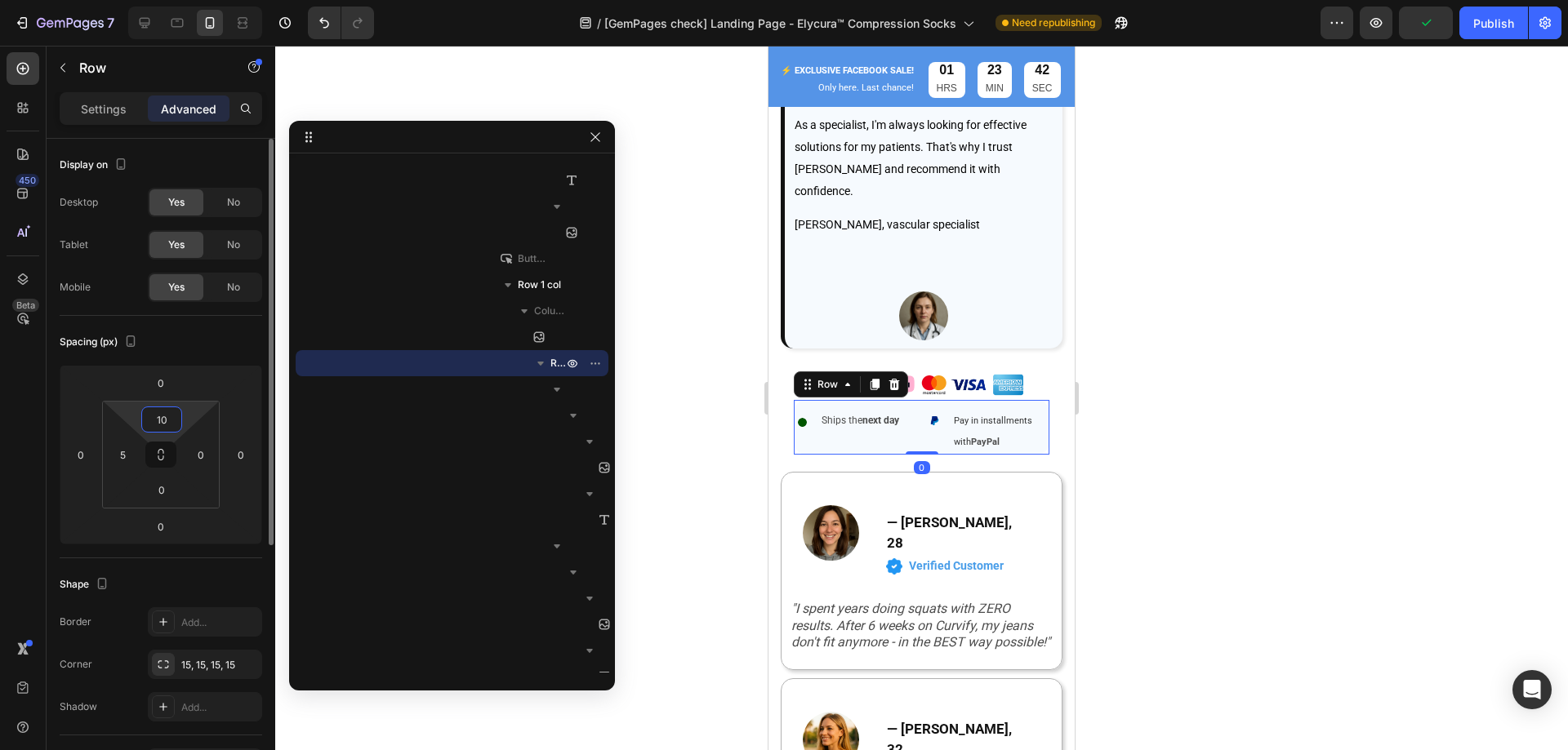
click at [165, 419] on input "10" at bounding box center [162, 419] width 33 height 25
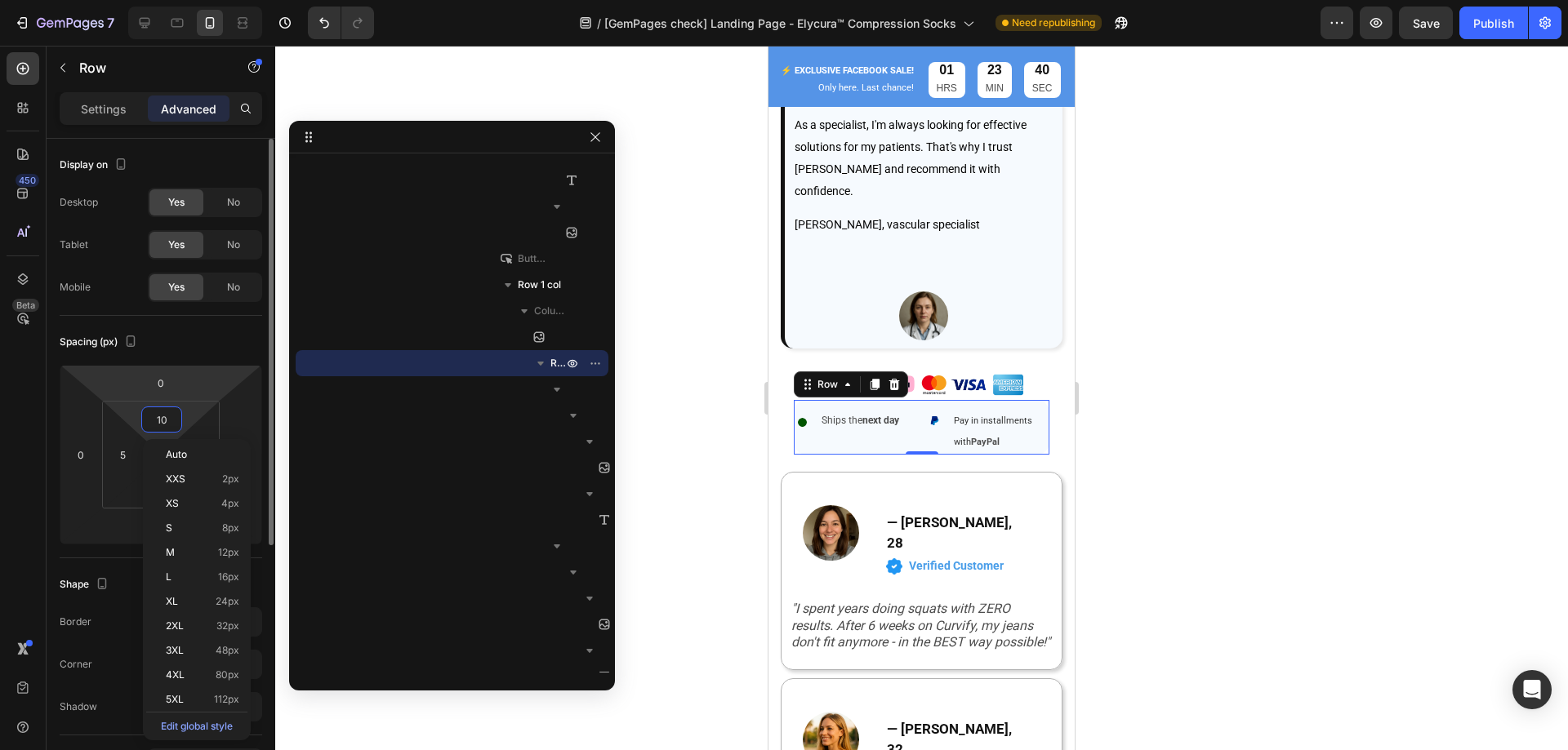
type input "5"
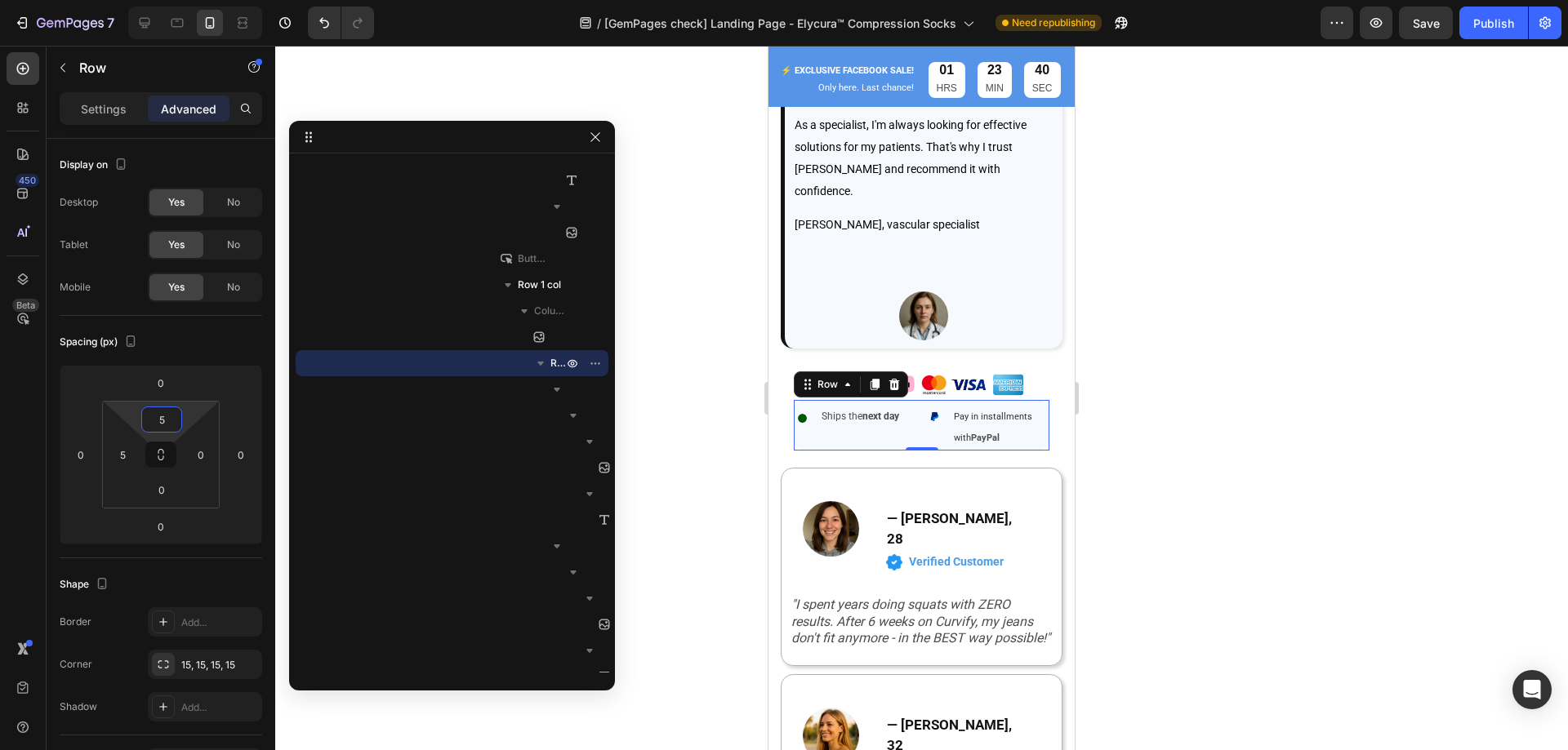
click at [1301, 342] on div at bounding box center [921, 398] width 1293 height 705
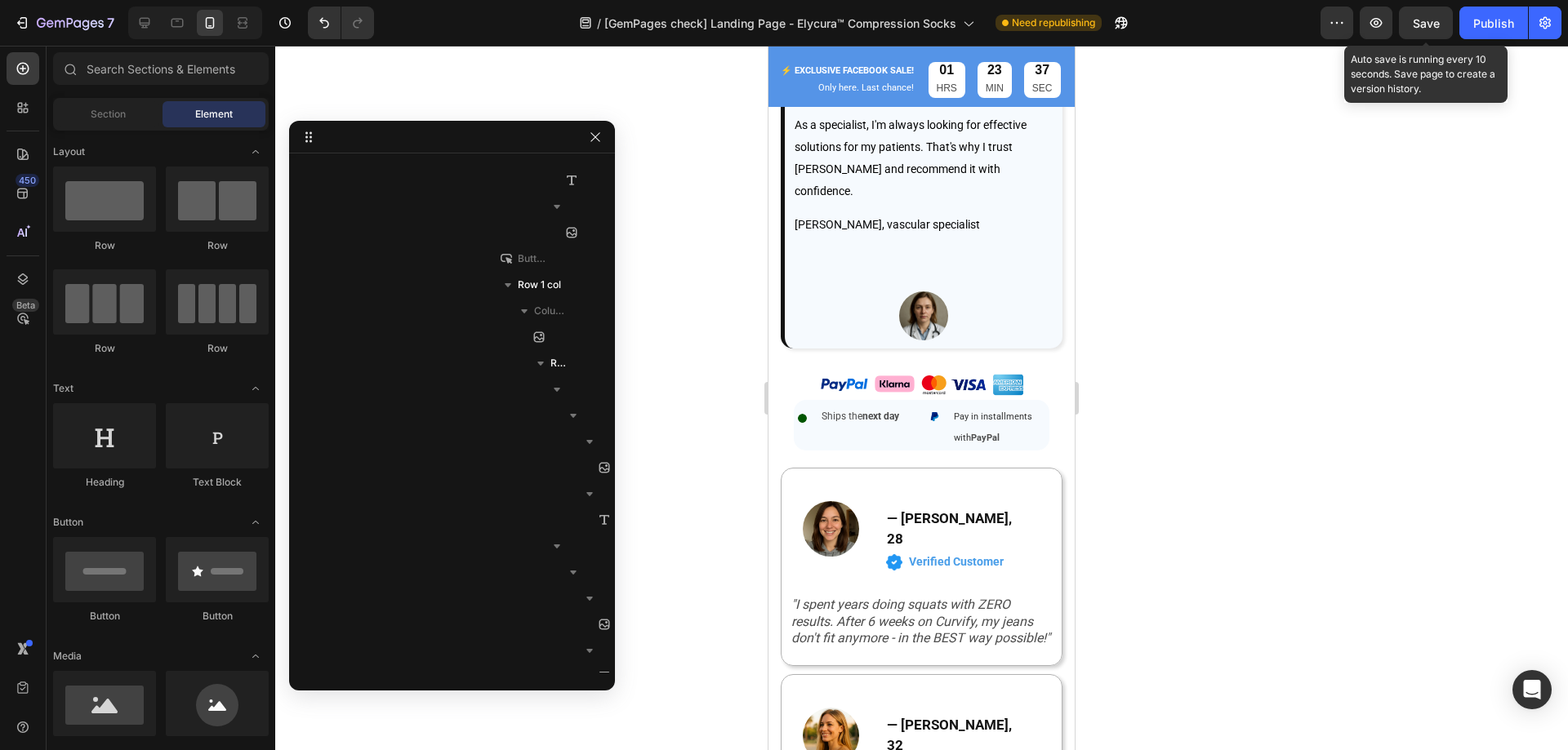
click at [1424, 20] on span "Save" at bounding box center [1426, 23] width 27 height 14
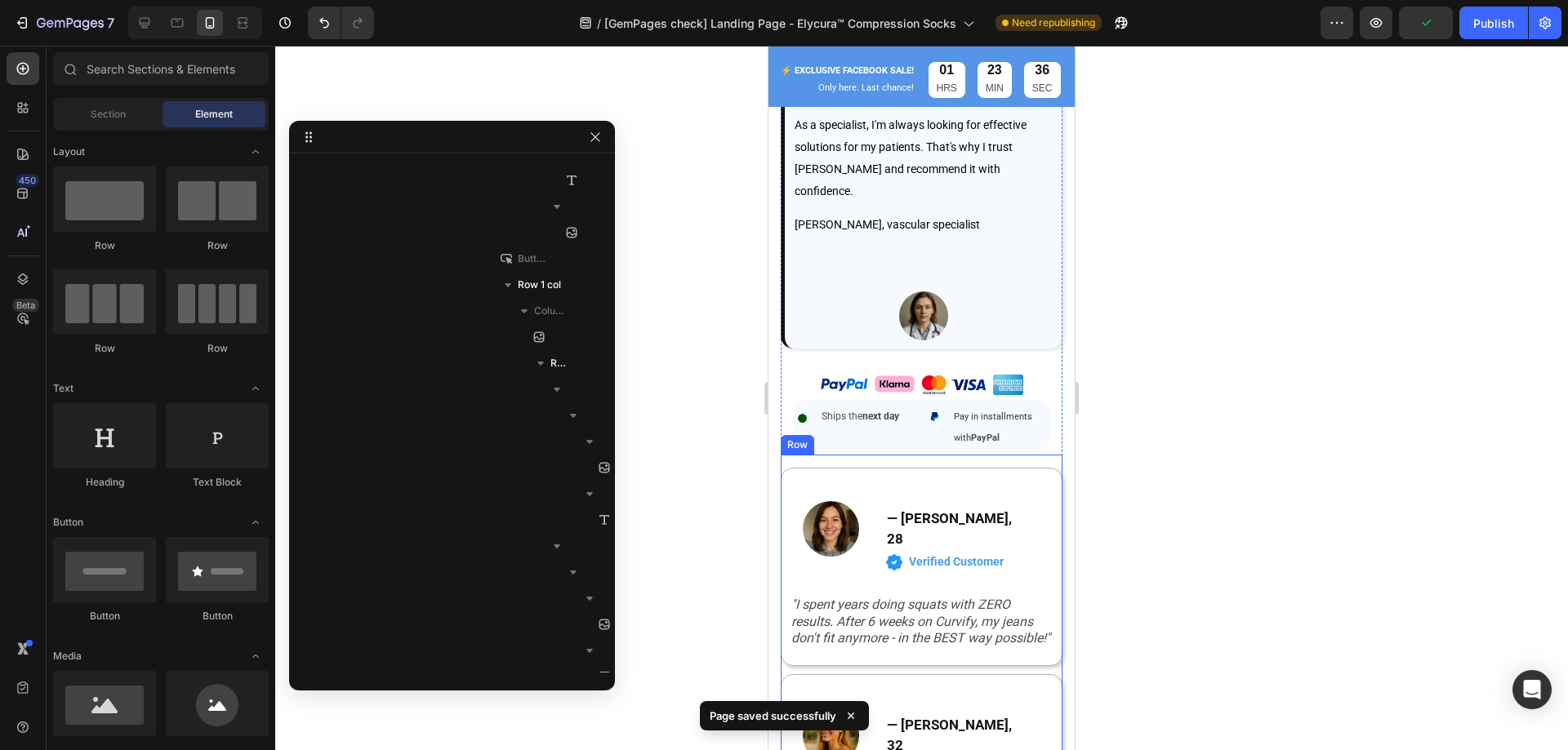
click at [1046, 468] on div "Image — Maria S., 28 Heading Image Verified Customer Text Block Row Row Row Row…" at bounding box center [921, 678] width 282 height 422
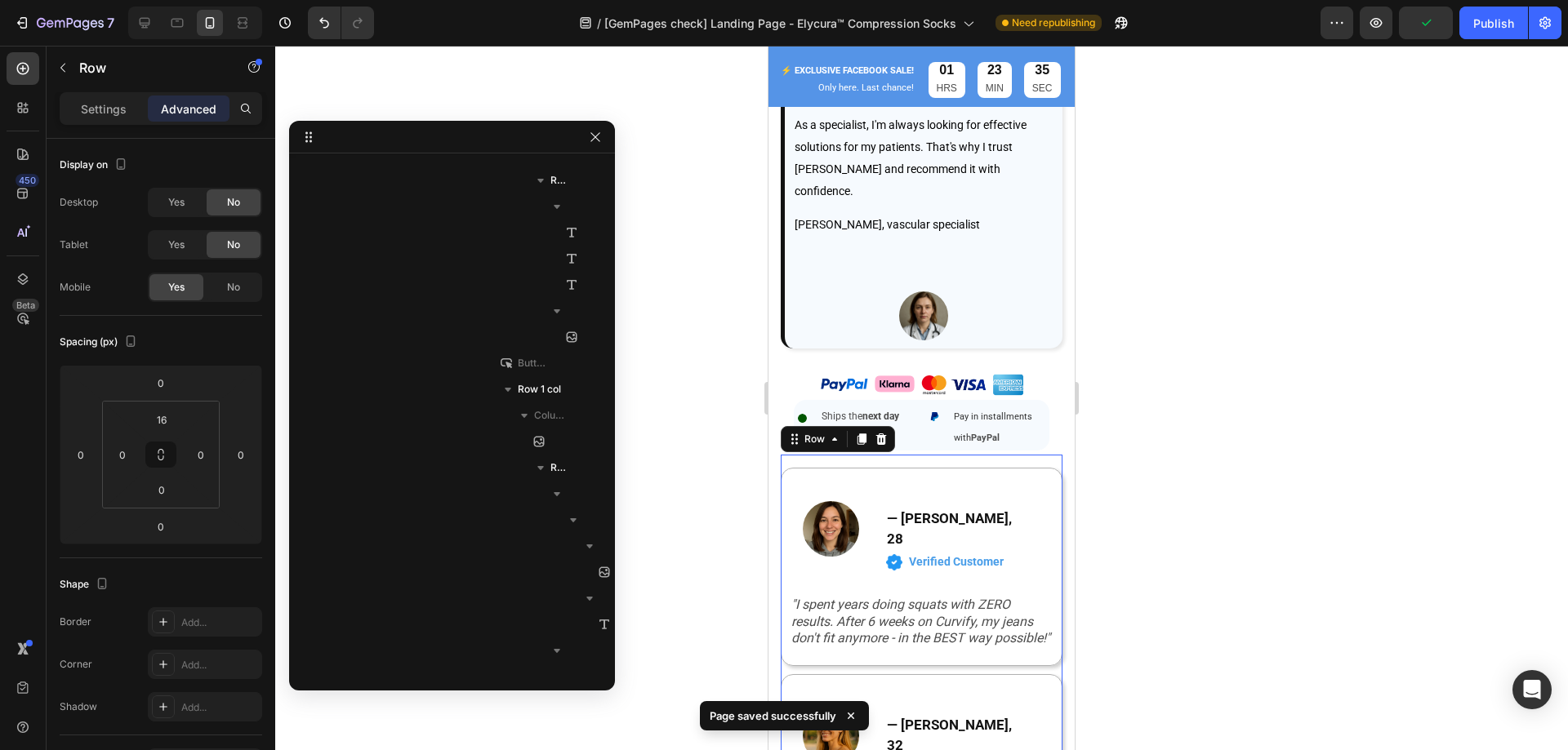
scroll to position [2630, 0]
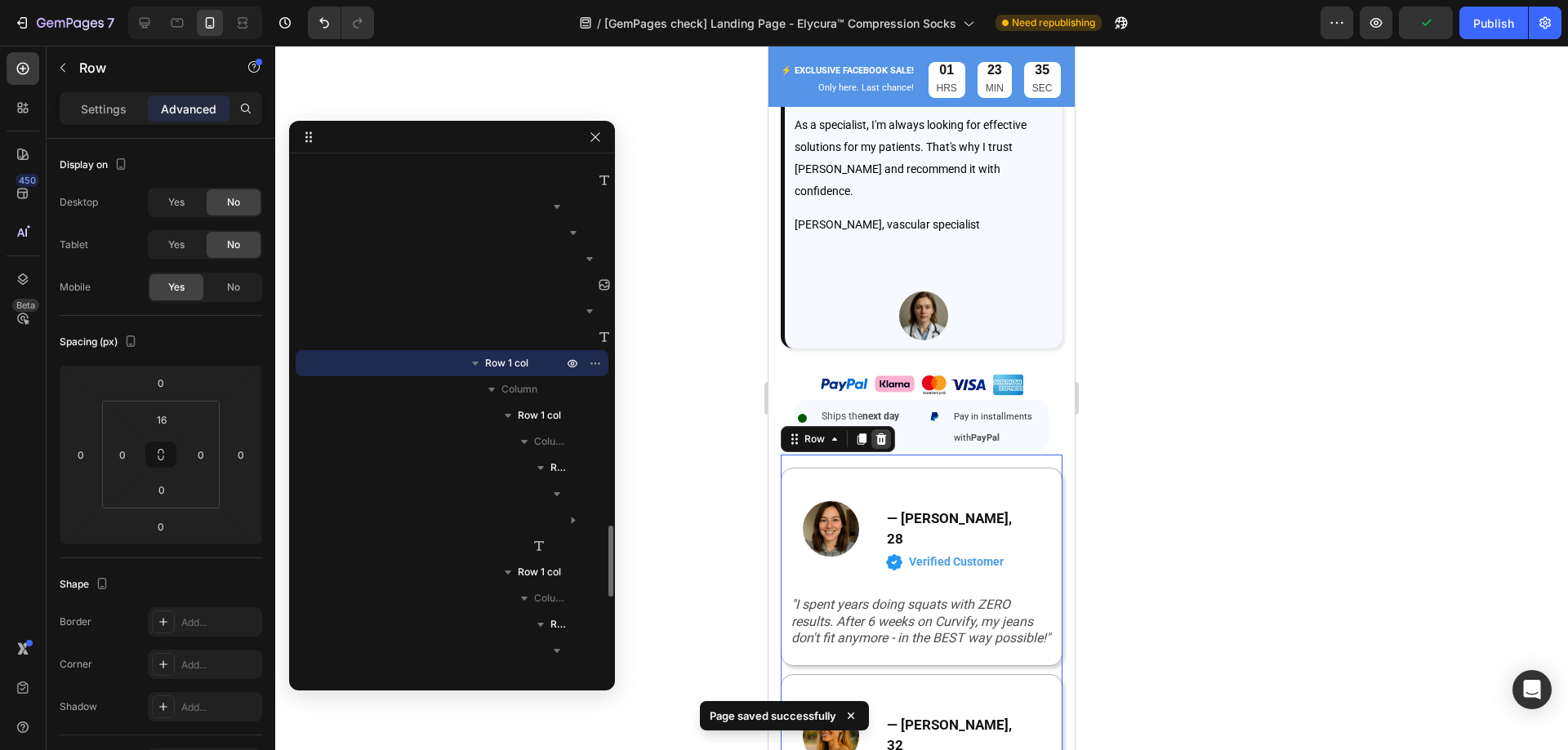
click at [878, 433] on icon at bounding box center [881, 439] width 11 height 12
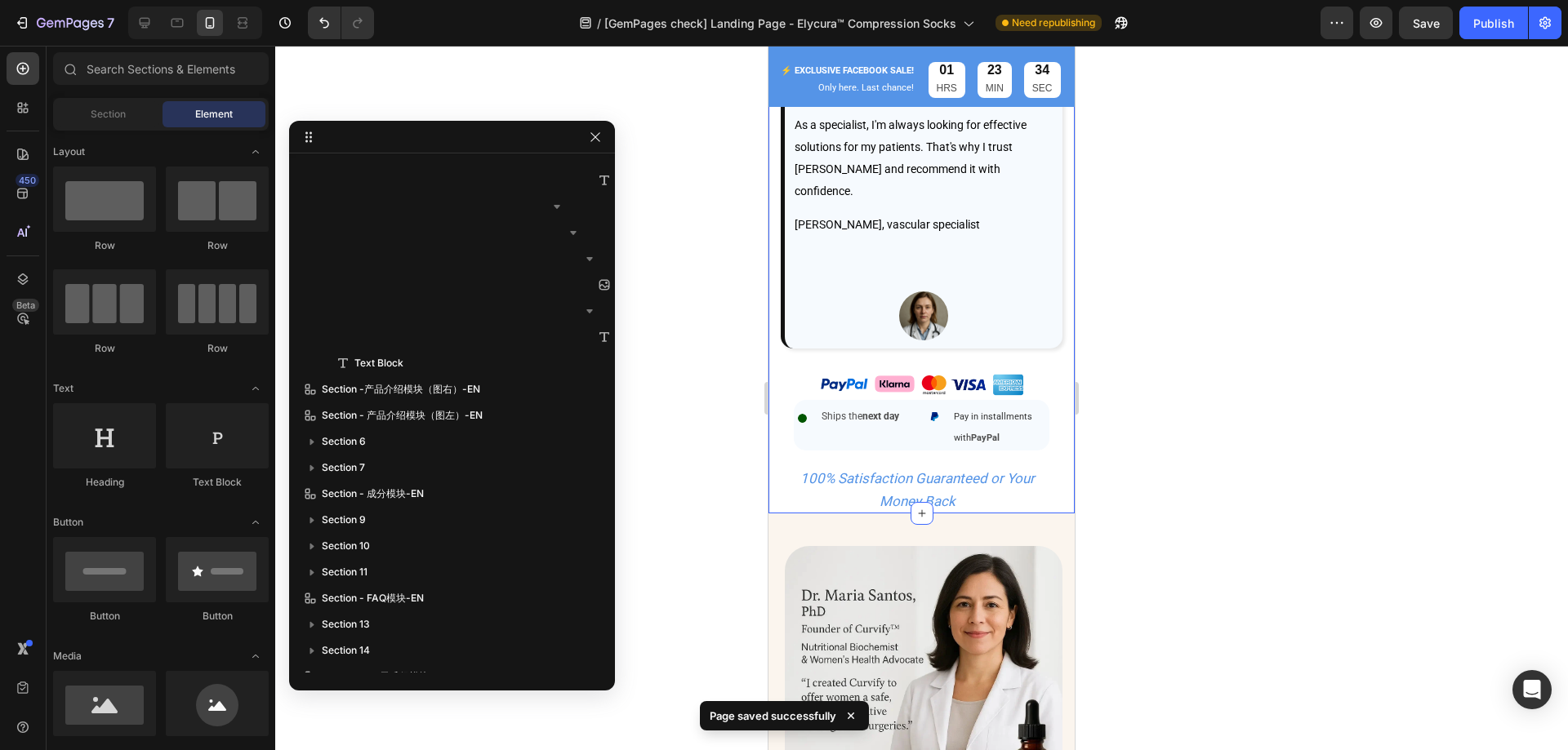
scroll to position [1041, 0]
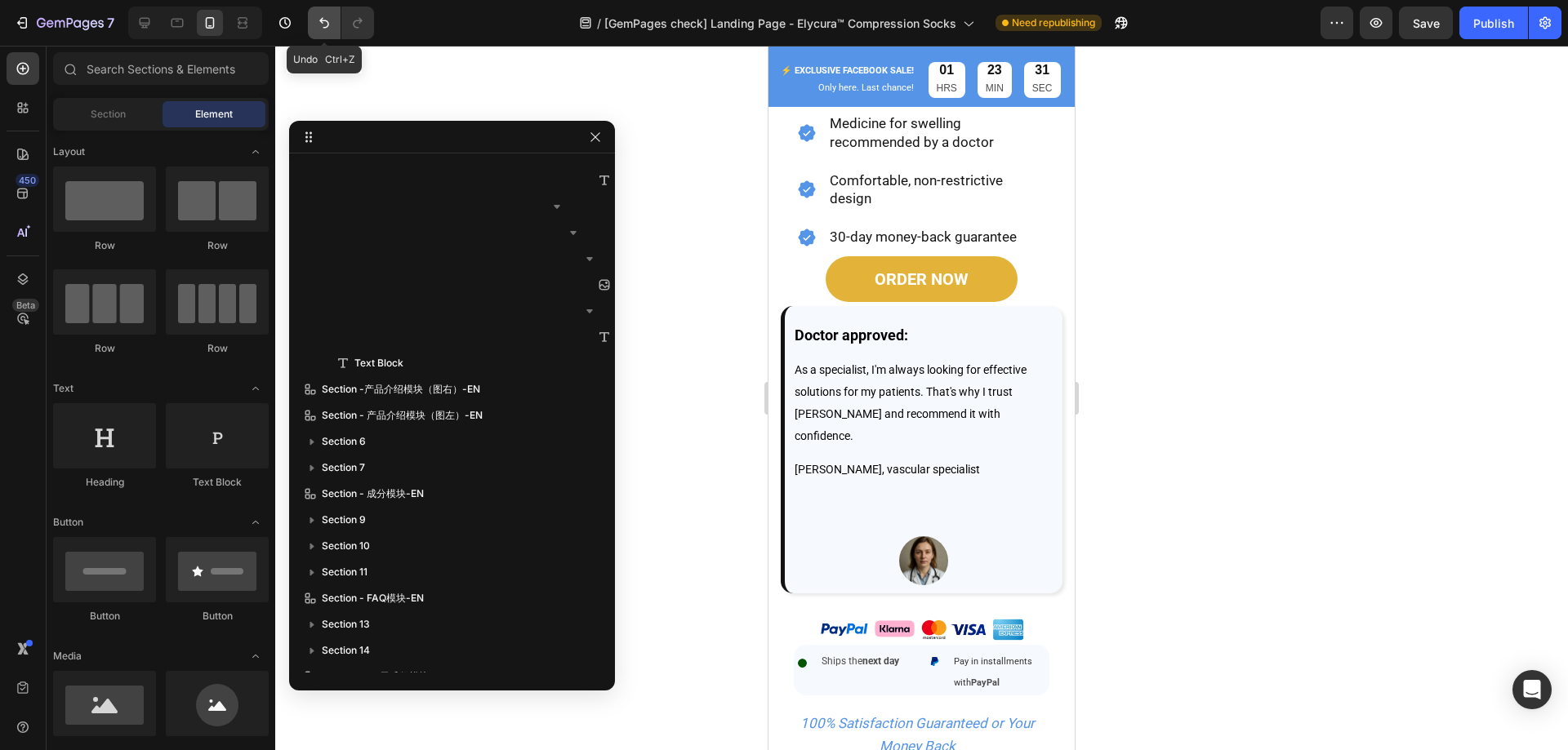
click at [317, 15] on icon "Undo/Redo" at bounding box center [324, 23] width 16 height 16
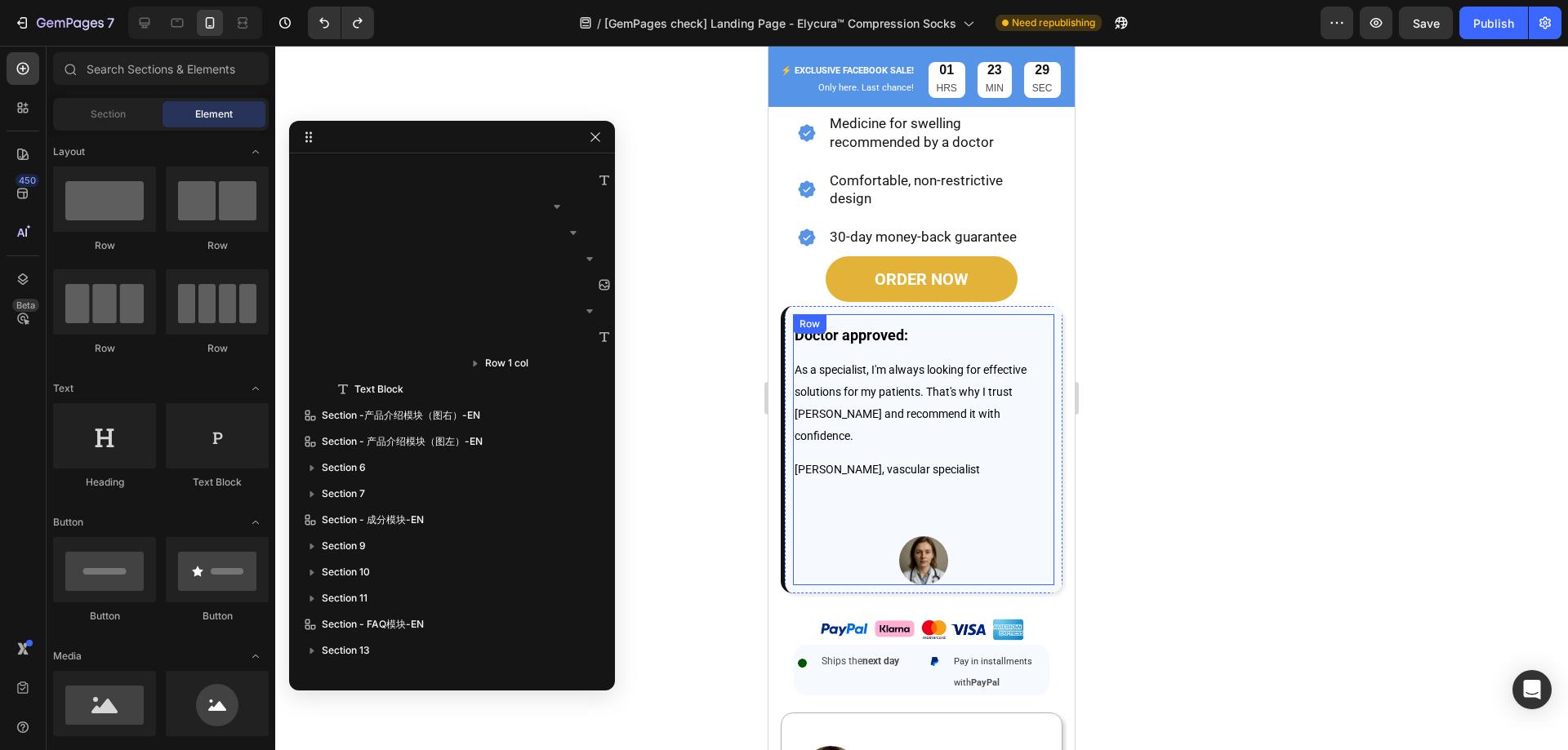
click at [956, 504] on div "Image" at bounding box center [924, 545] width 262 height 82
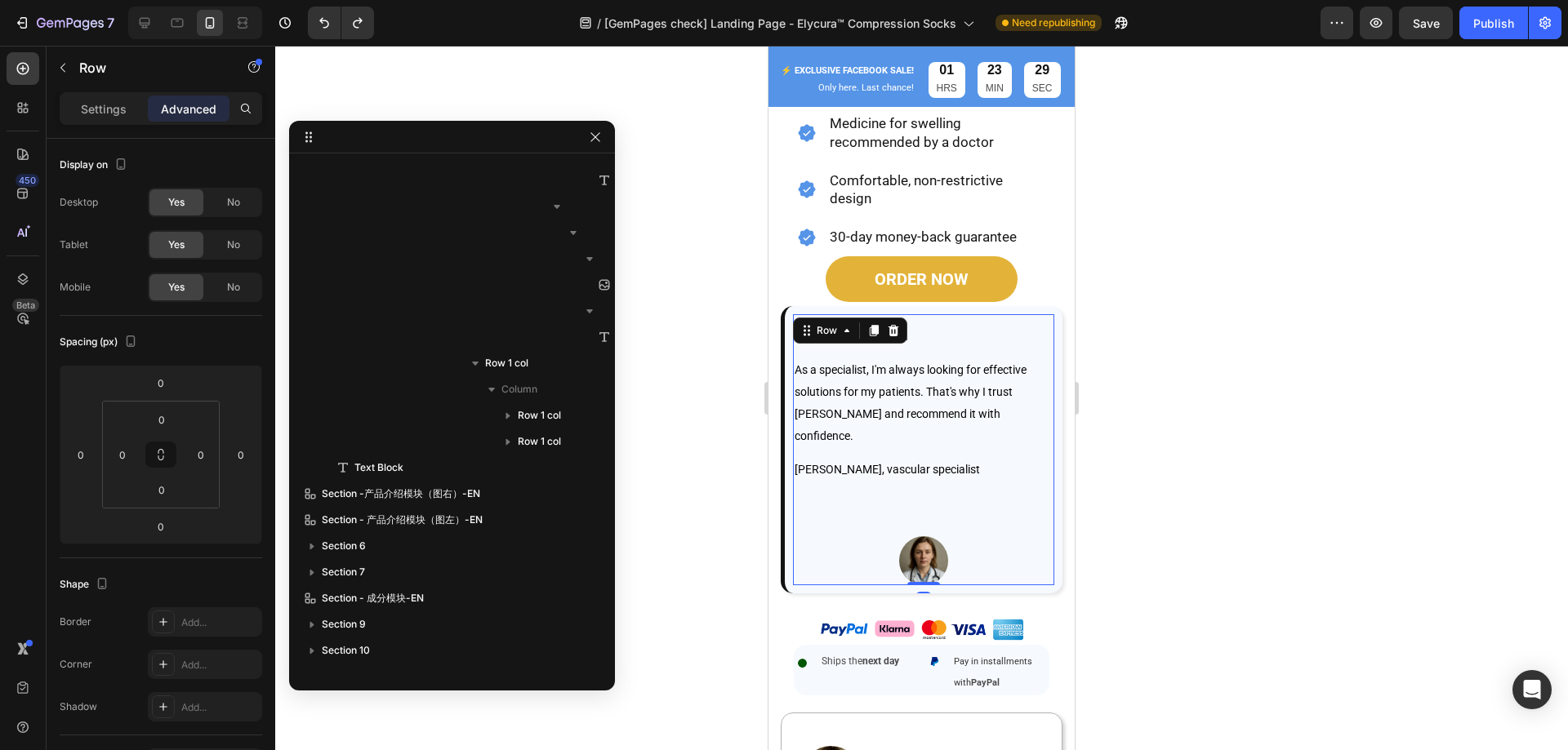
scroll to position [2004, 0]
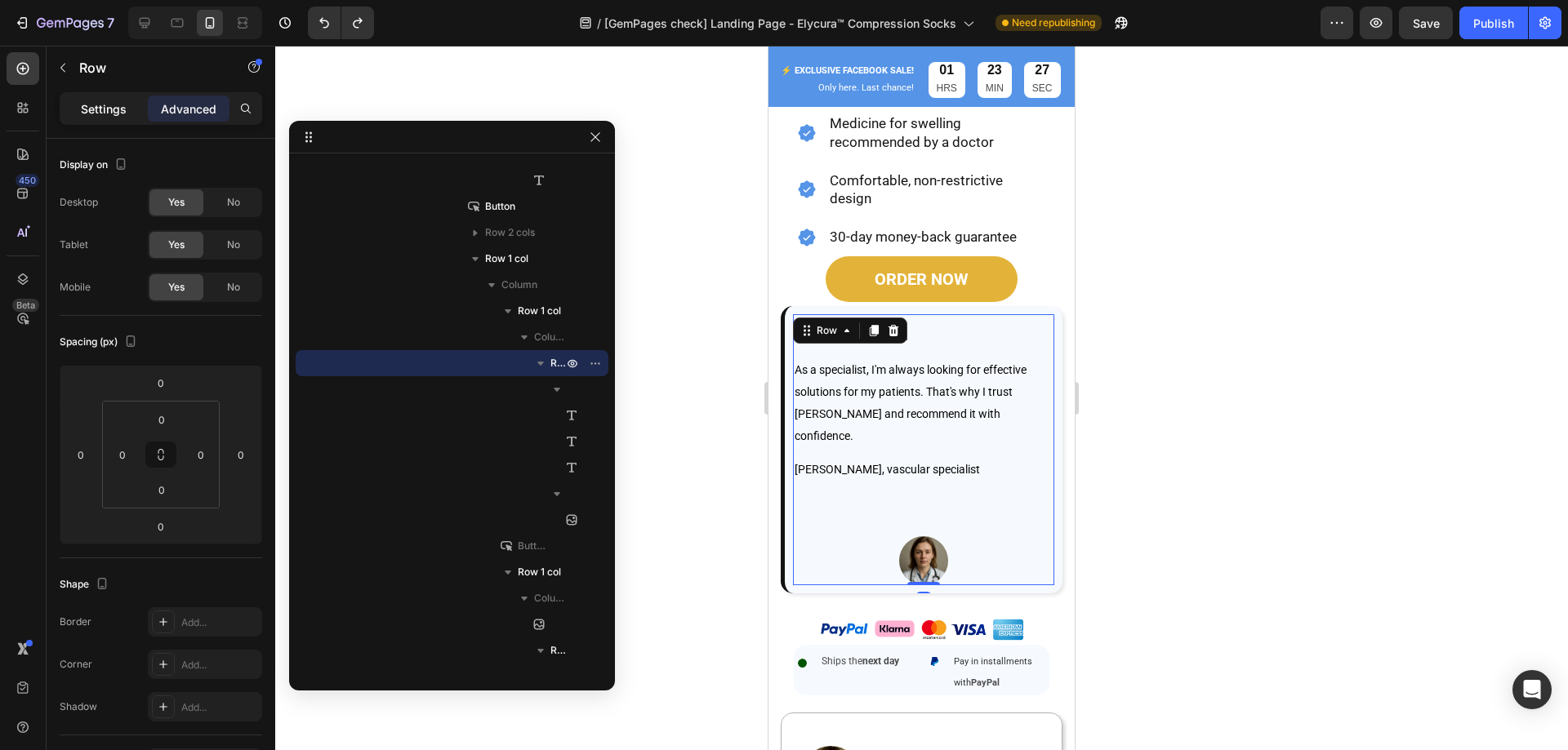
click at [84, 99] on div "Settings" at bounding box center [104, 108] width 82 height 26
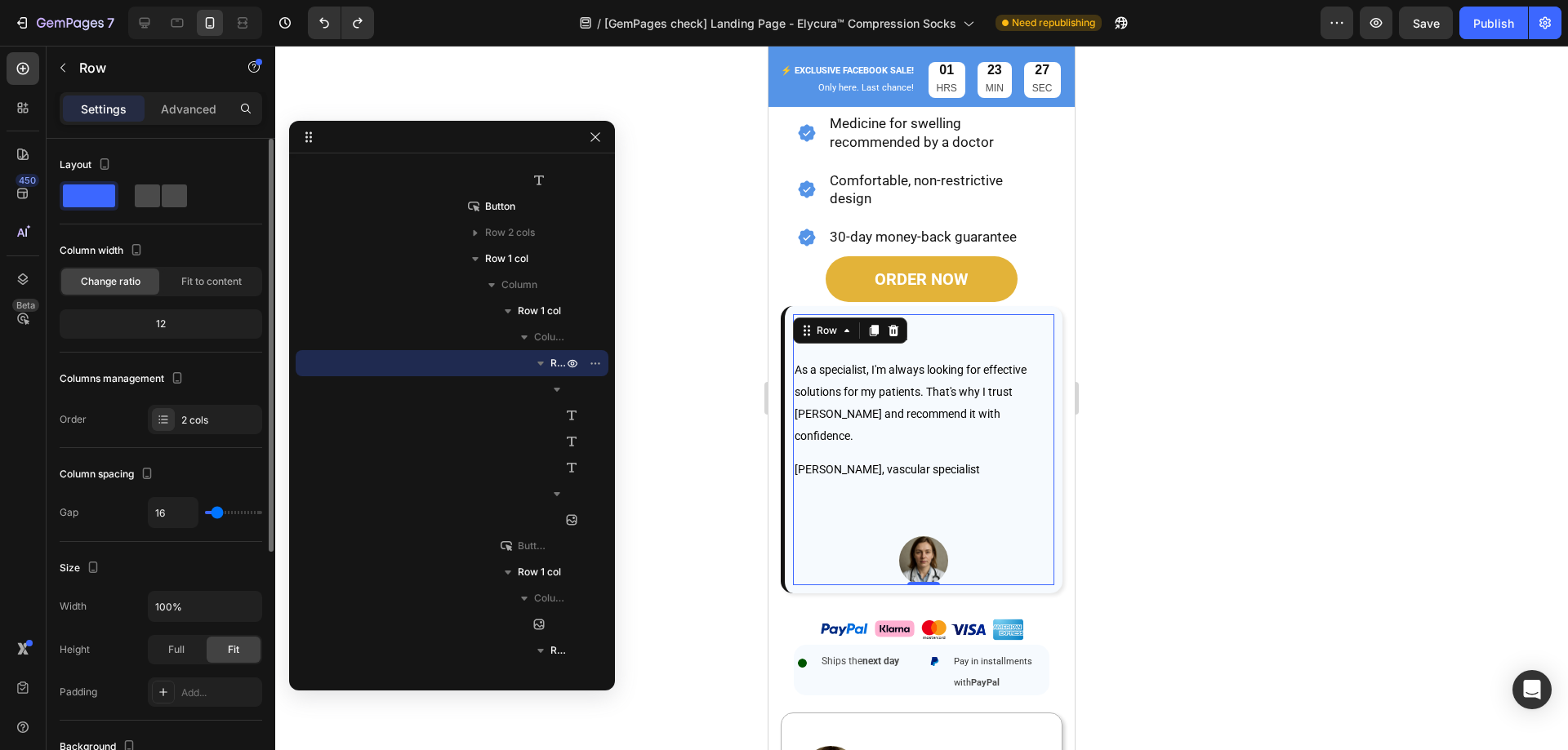
click at [162, 188] on span at bounding box center [174, 195] width 25 height 23
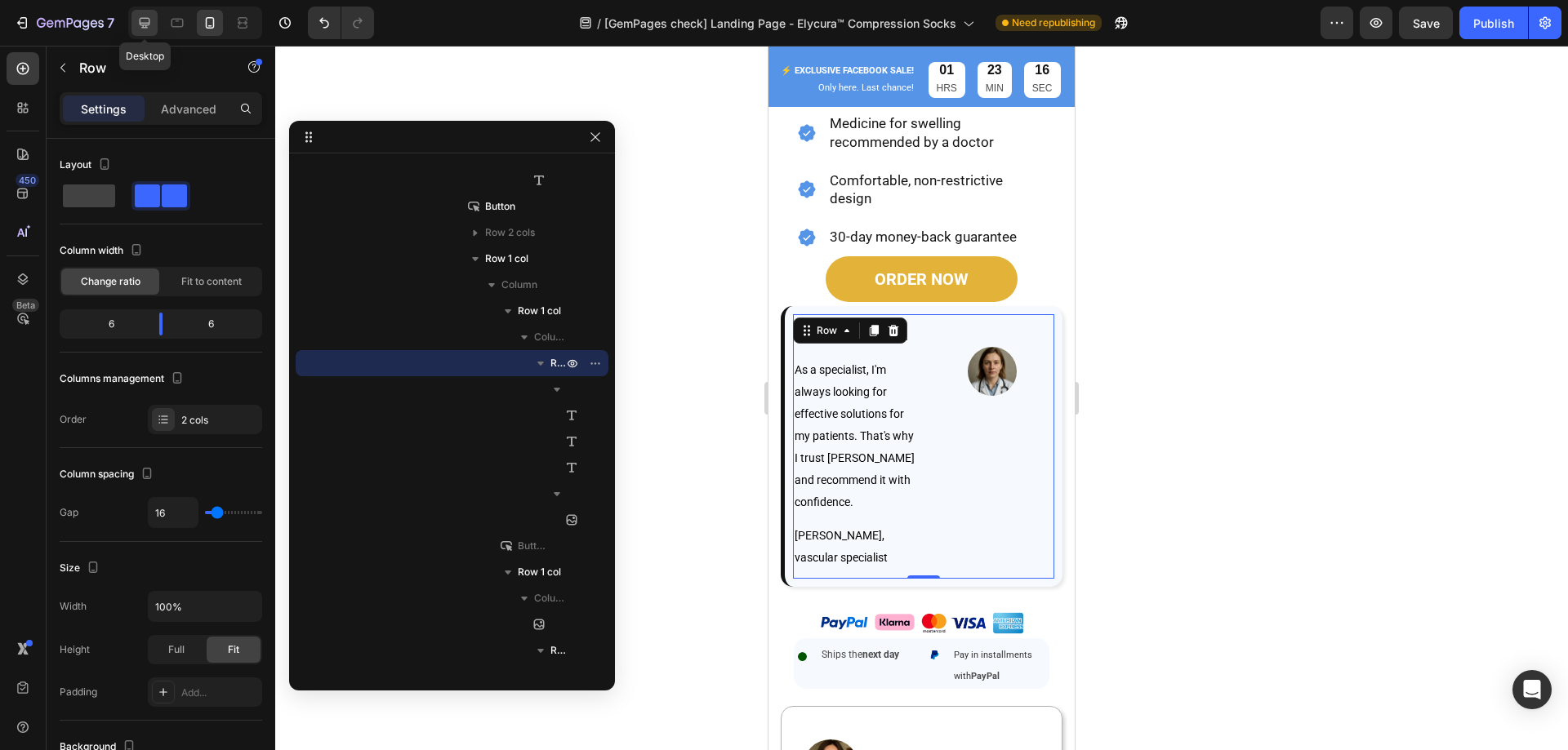
click at [150, 24] on icon at bounding box center [144, 23] width 16 height 16
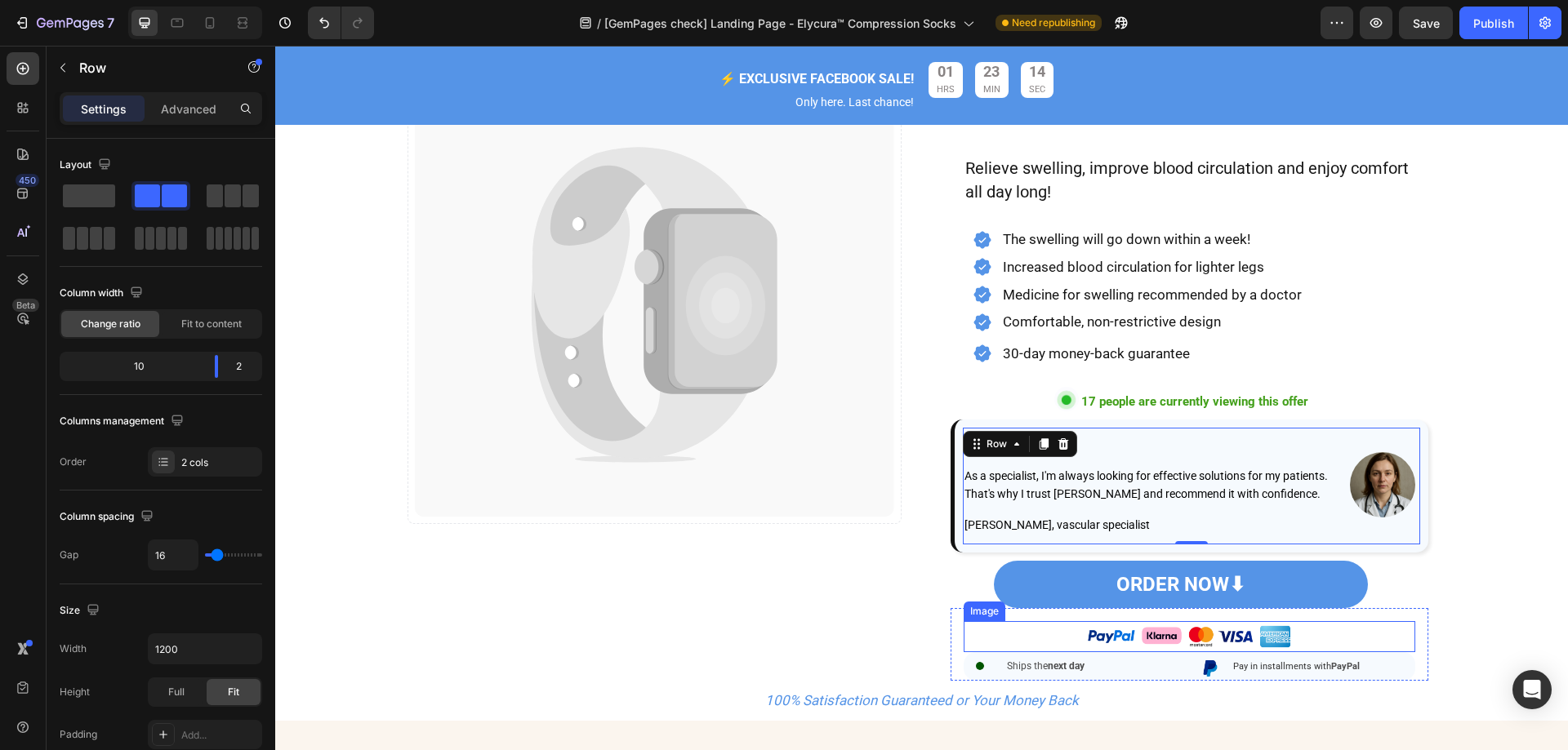
scroll to position [394, 0]
click at [213, 16] on icon at bounding box center [210, 23] width 16 height 16
type input "100%"
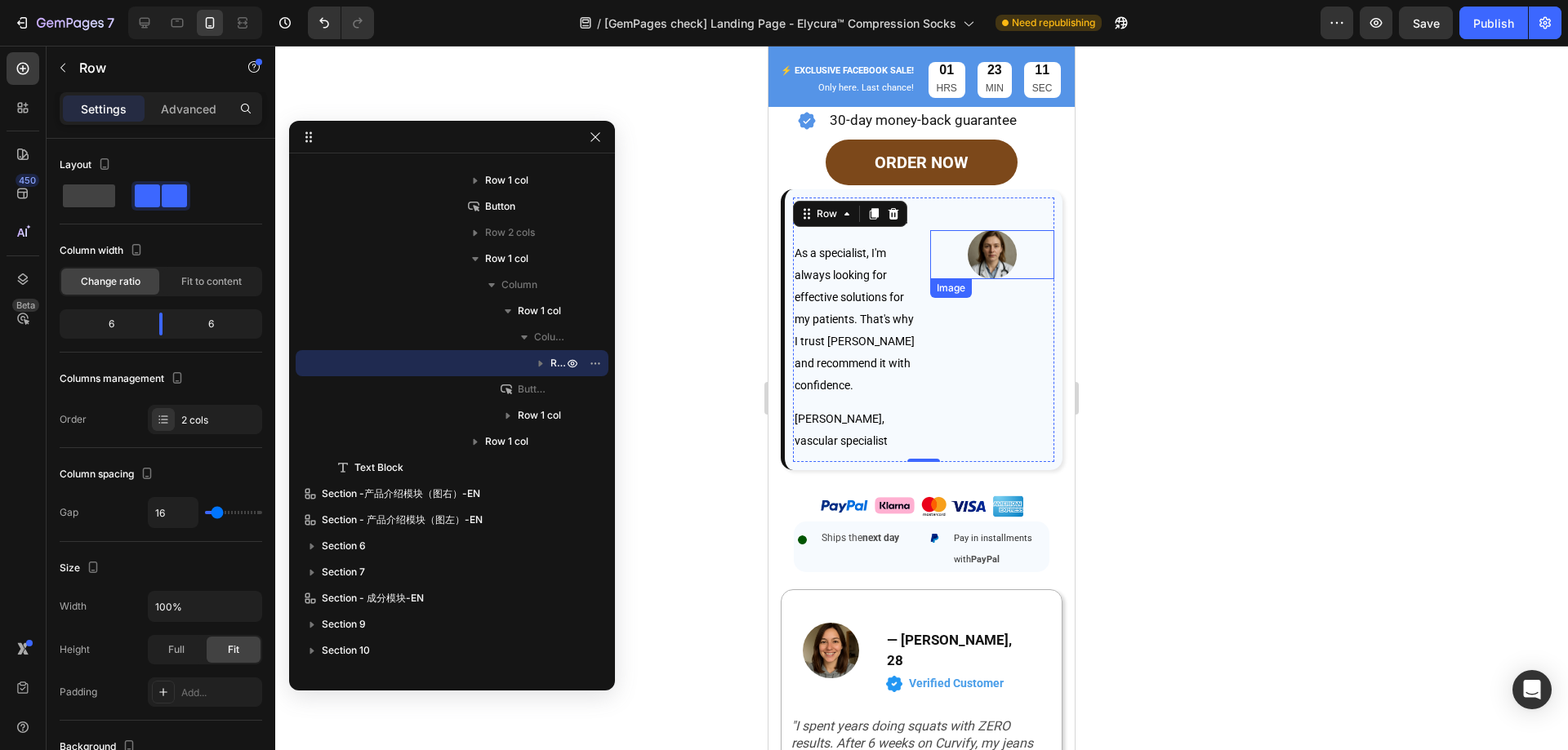
scroll to position [1079, 0]
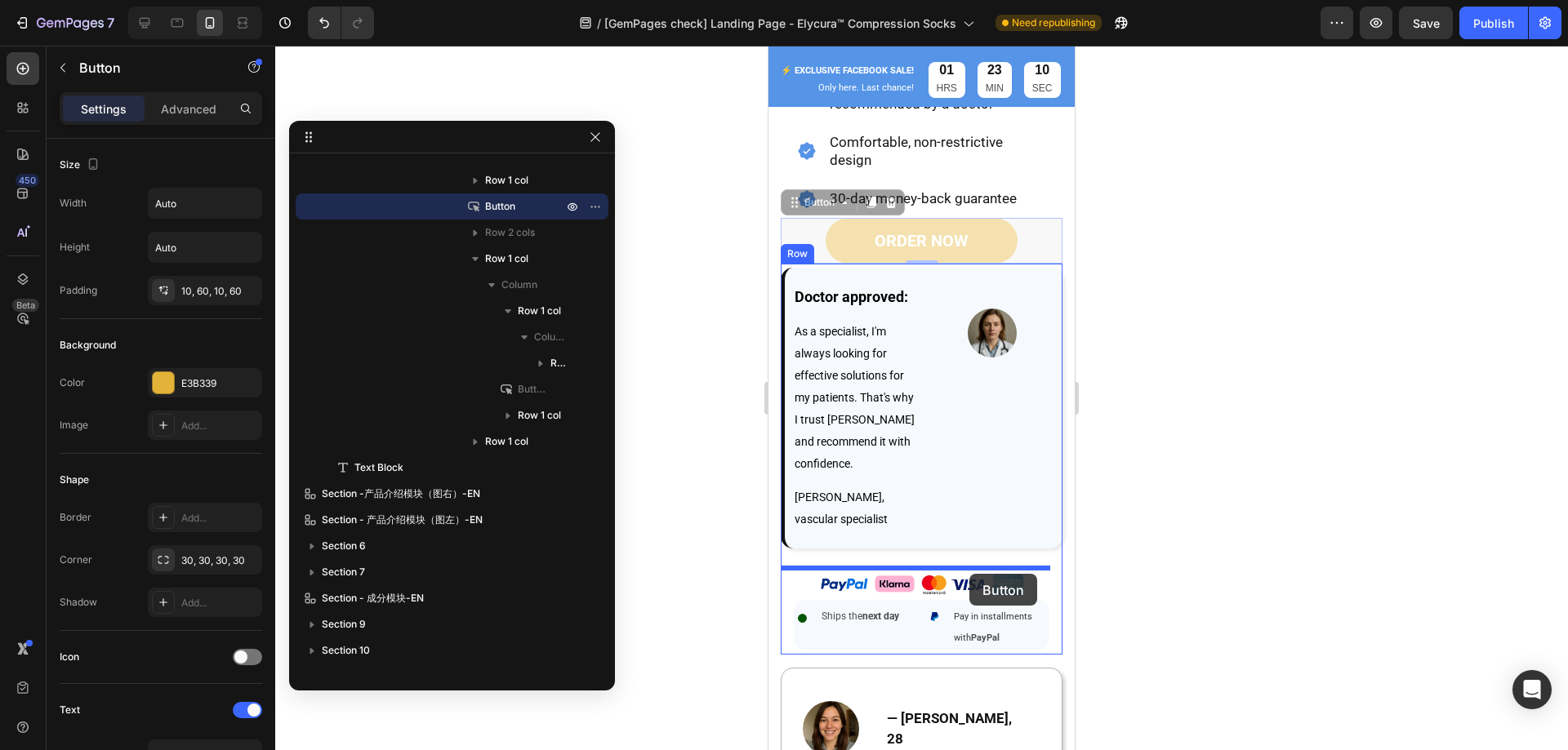
drag, startPoint x: 941, startPoint y: 222, endPoint x: 963, endPoint y: 573, distance: 351.7
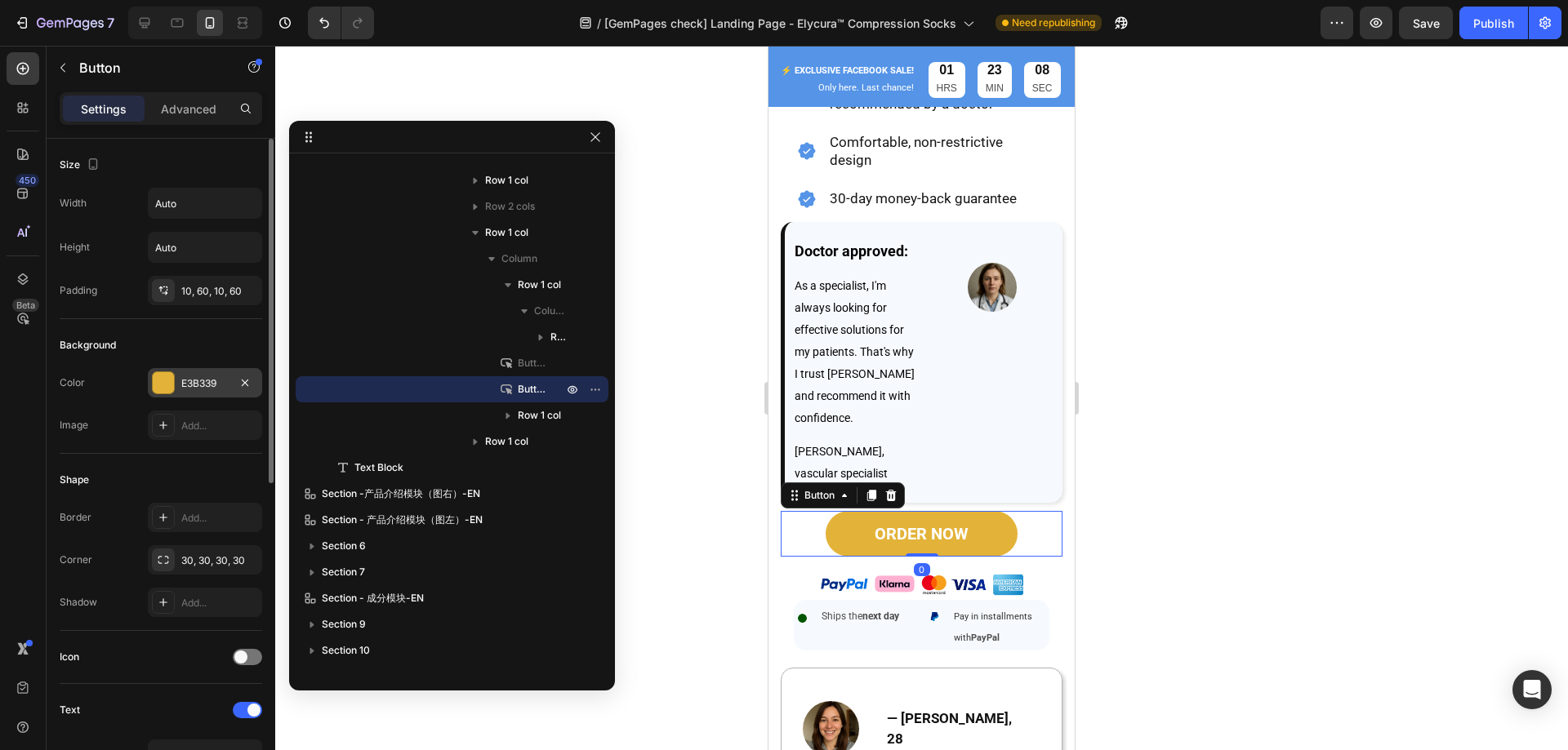
click at [163, 377] on div at bounding box center [163, 382] width 21 height 21
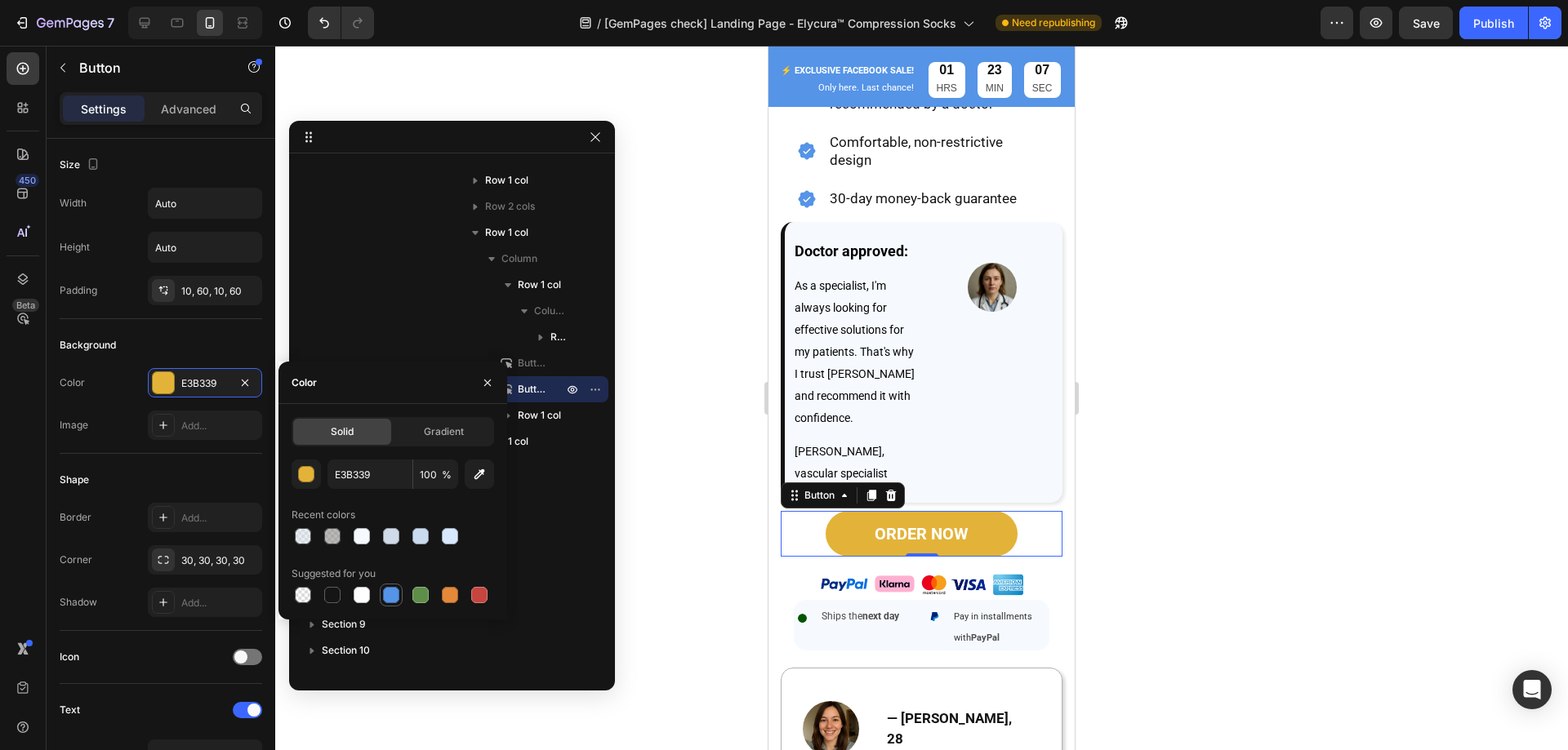
click at [389, 589] on div at bounding box center [392, 595] width 16 height 16
type input "5594E7"
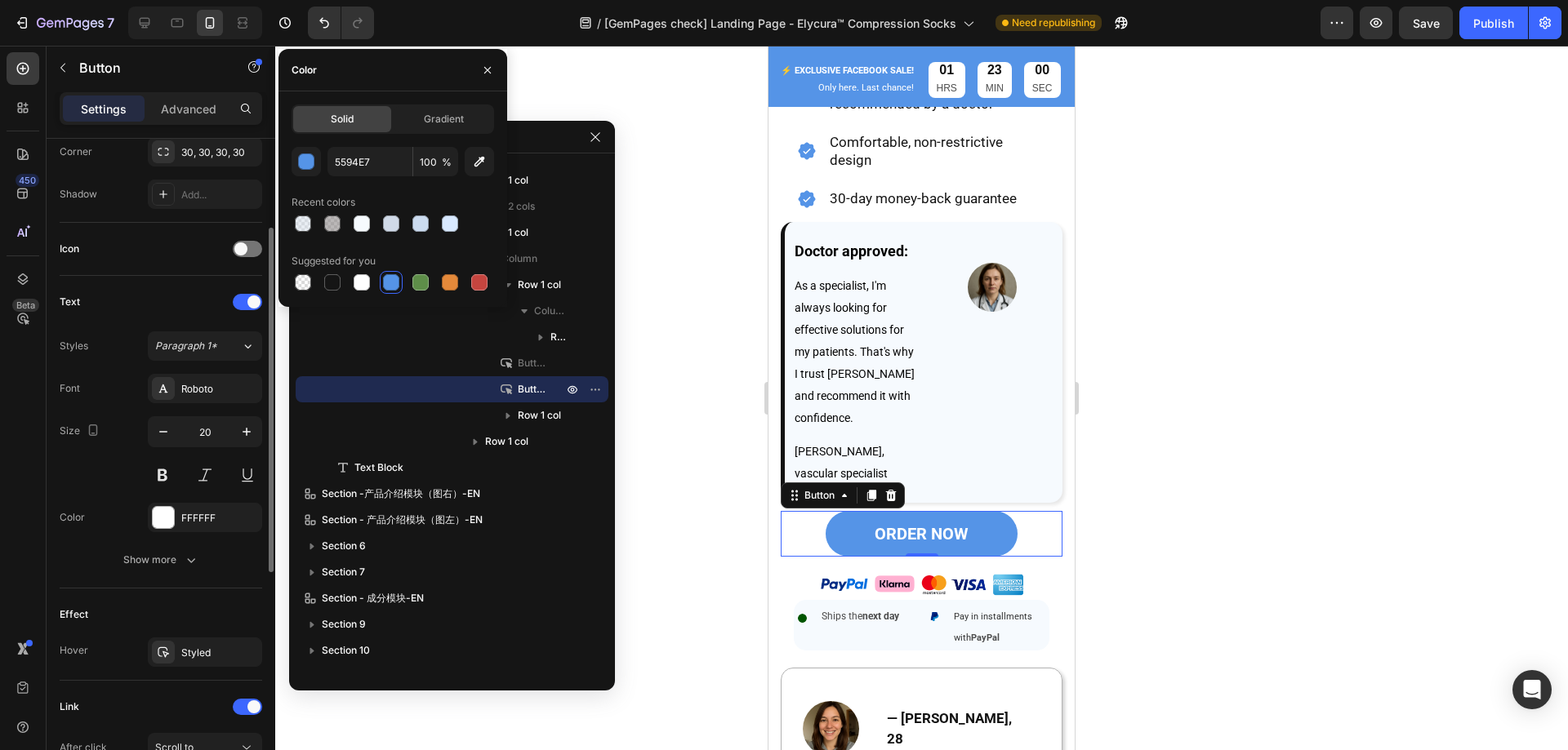
scroll to position [489, 0]
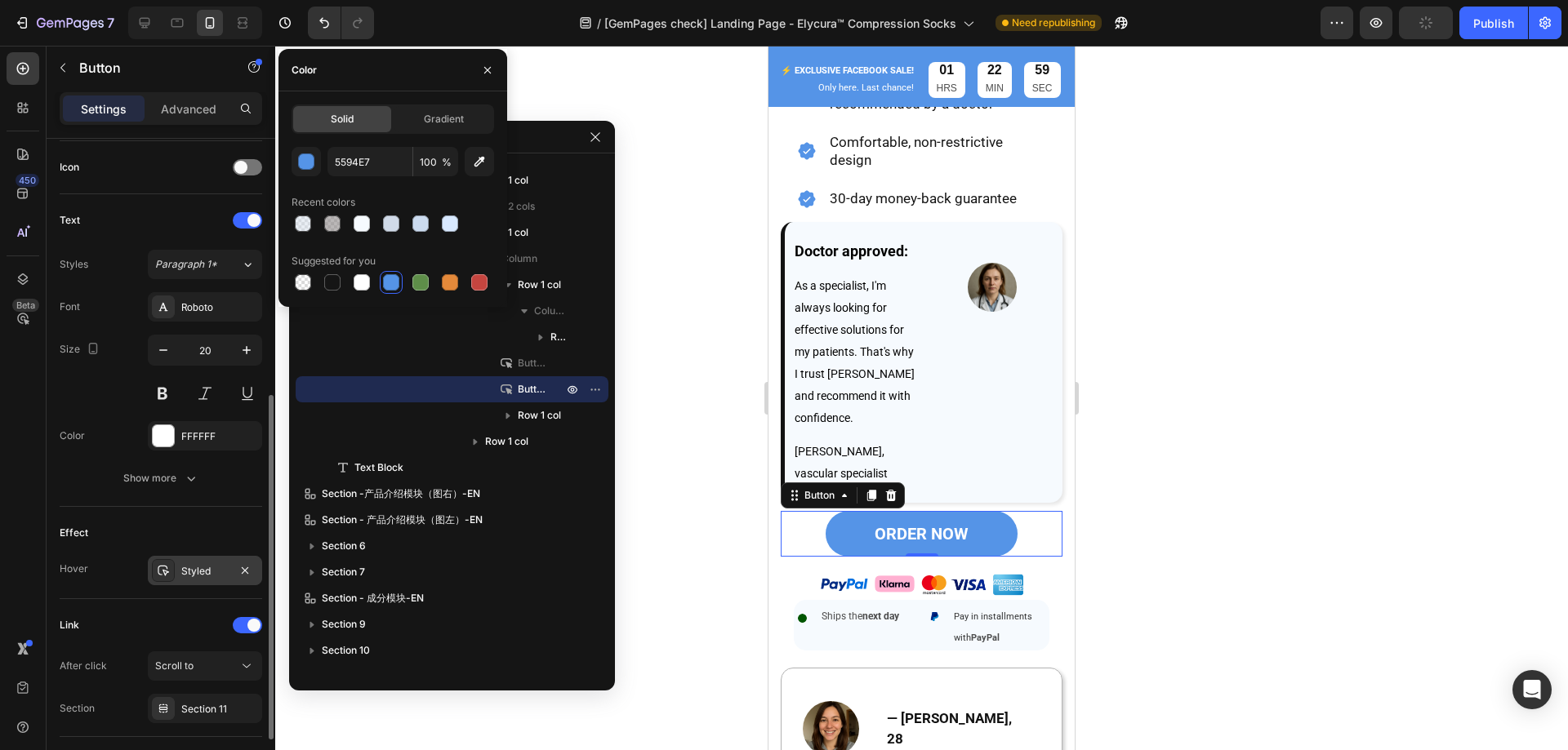
click at [191, 567] on div "Styled" at bounding box center [205, 571] width 47 height 15
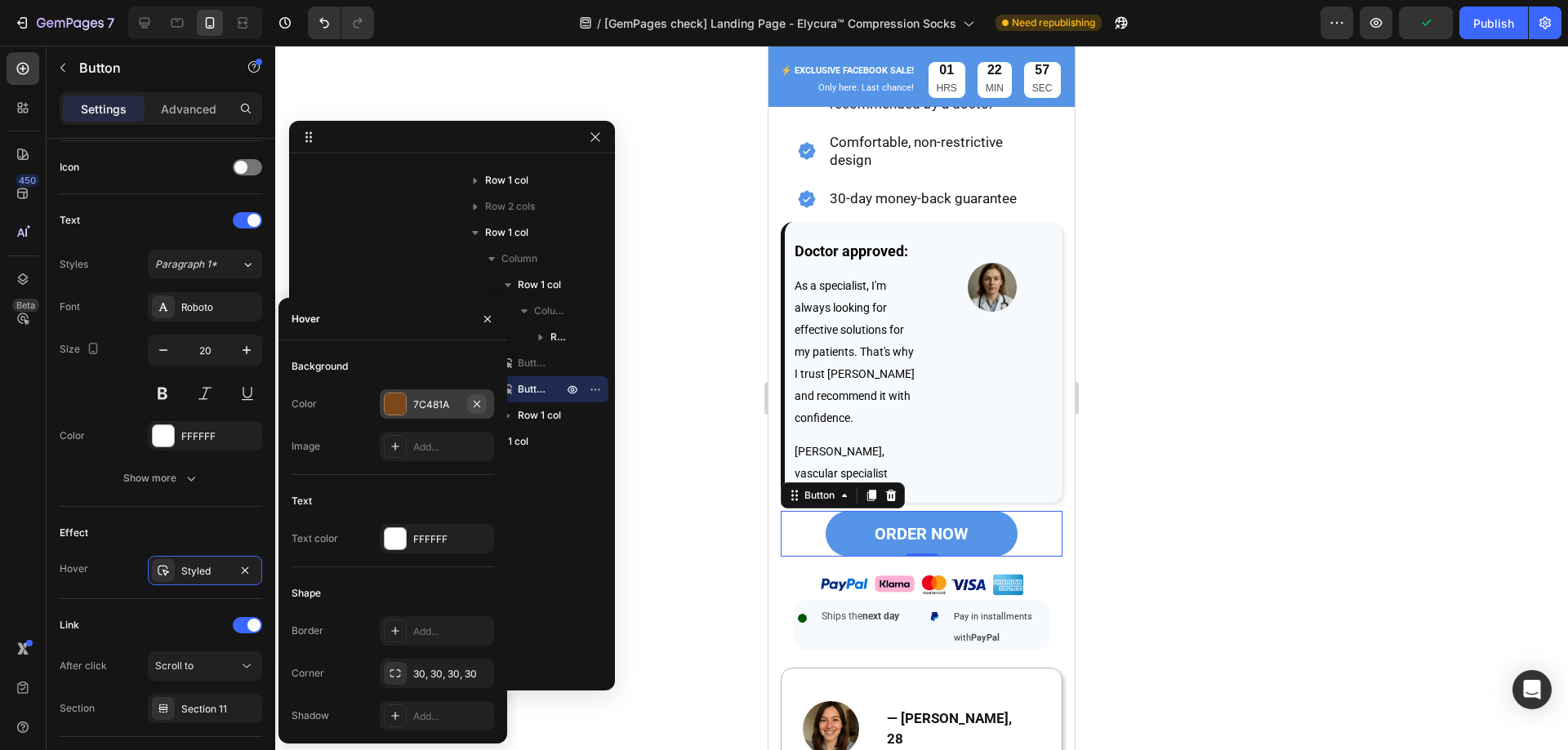
click at [475, 401] on icon "button" at bounding box center [476, 402] width 6 height 6
click at [396, 408] on icon at bounding box center [395, 404] width 13 height 13
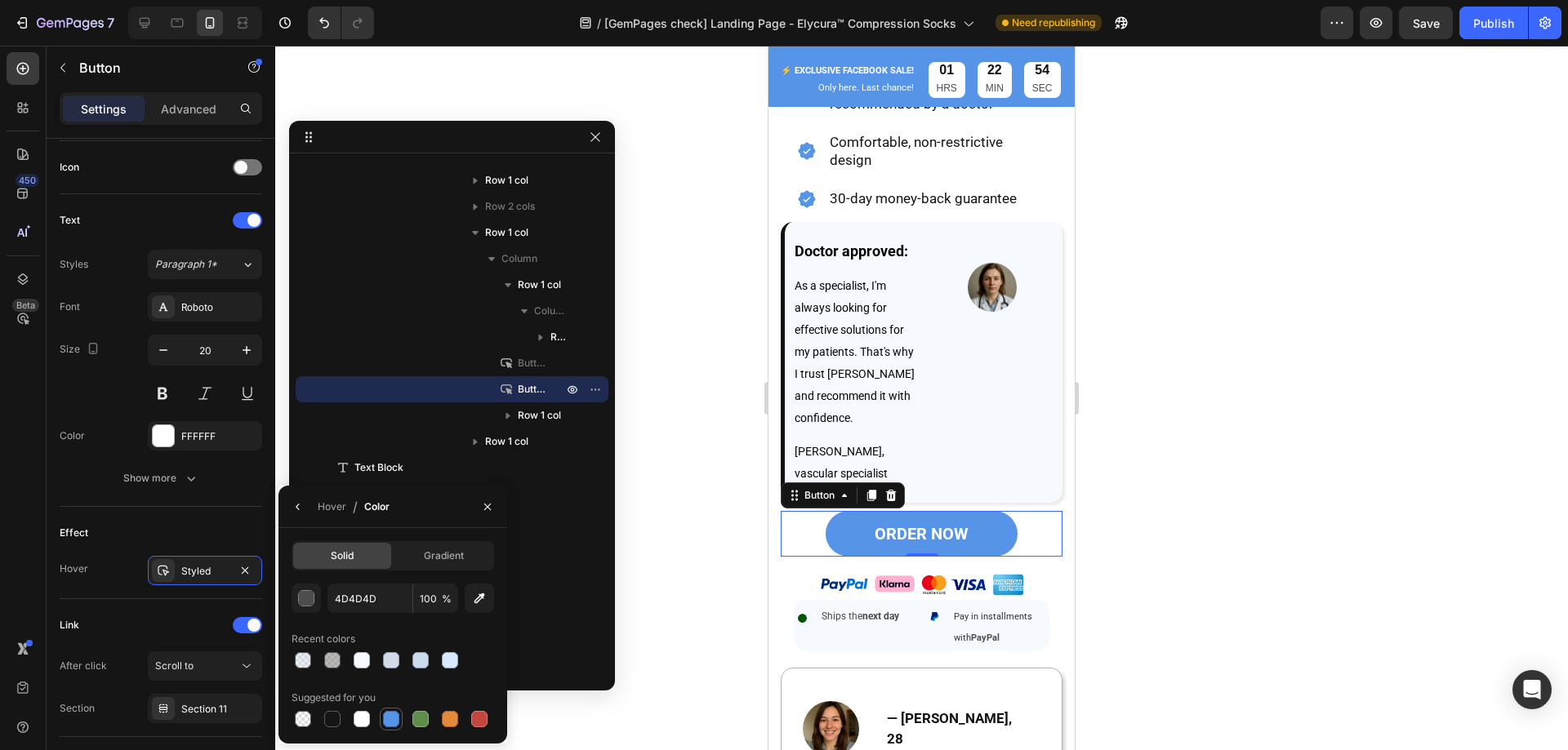
click at [391, 720] on div at bounding box center [392, 719] width 16 height 16
type input "5594E7"
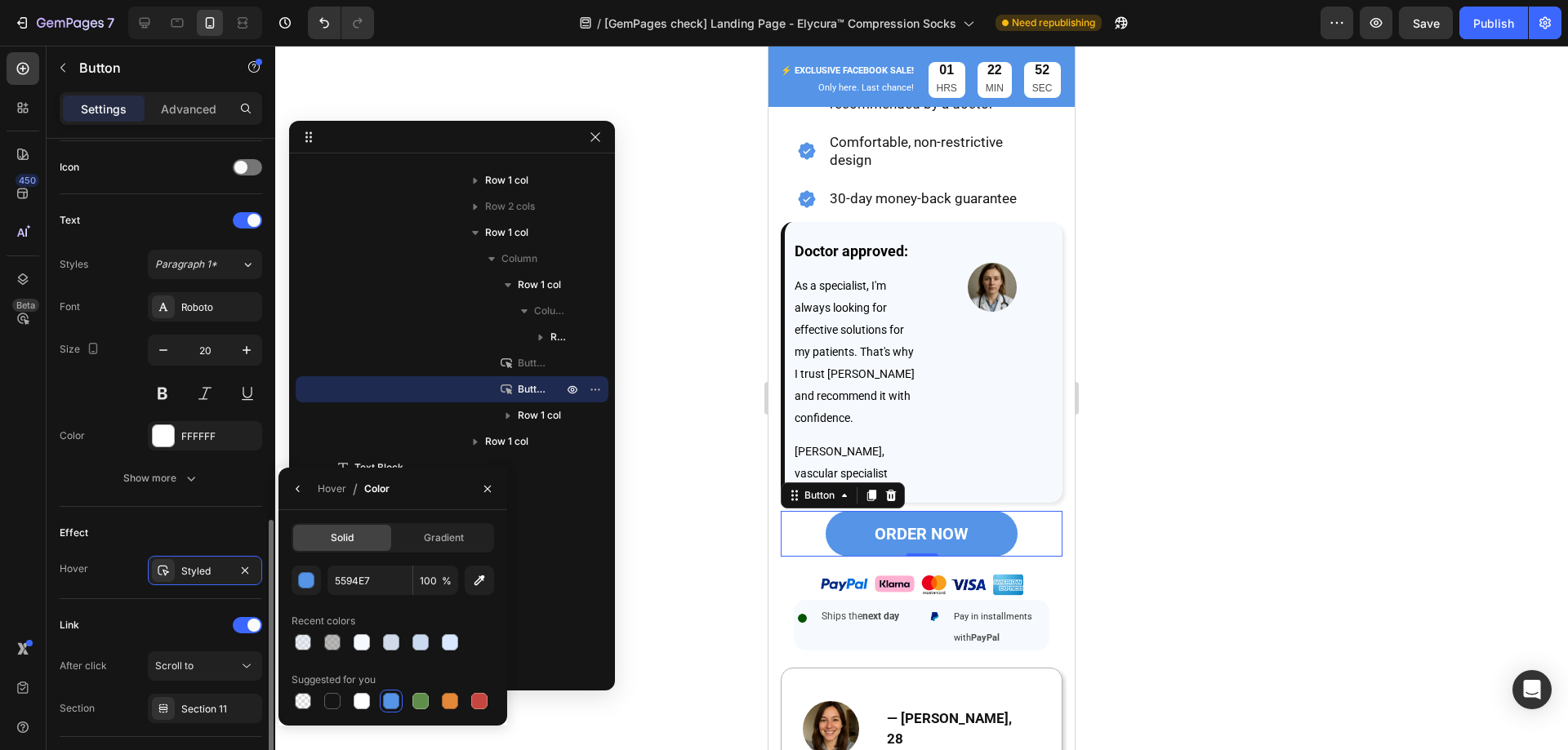
scroll to position [597, 0]
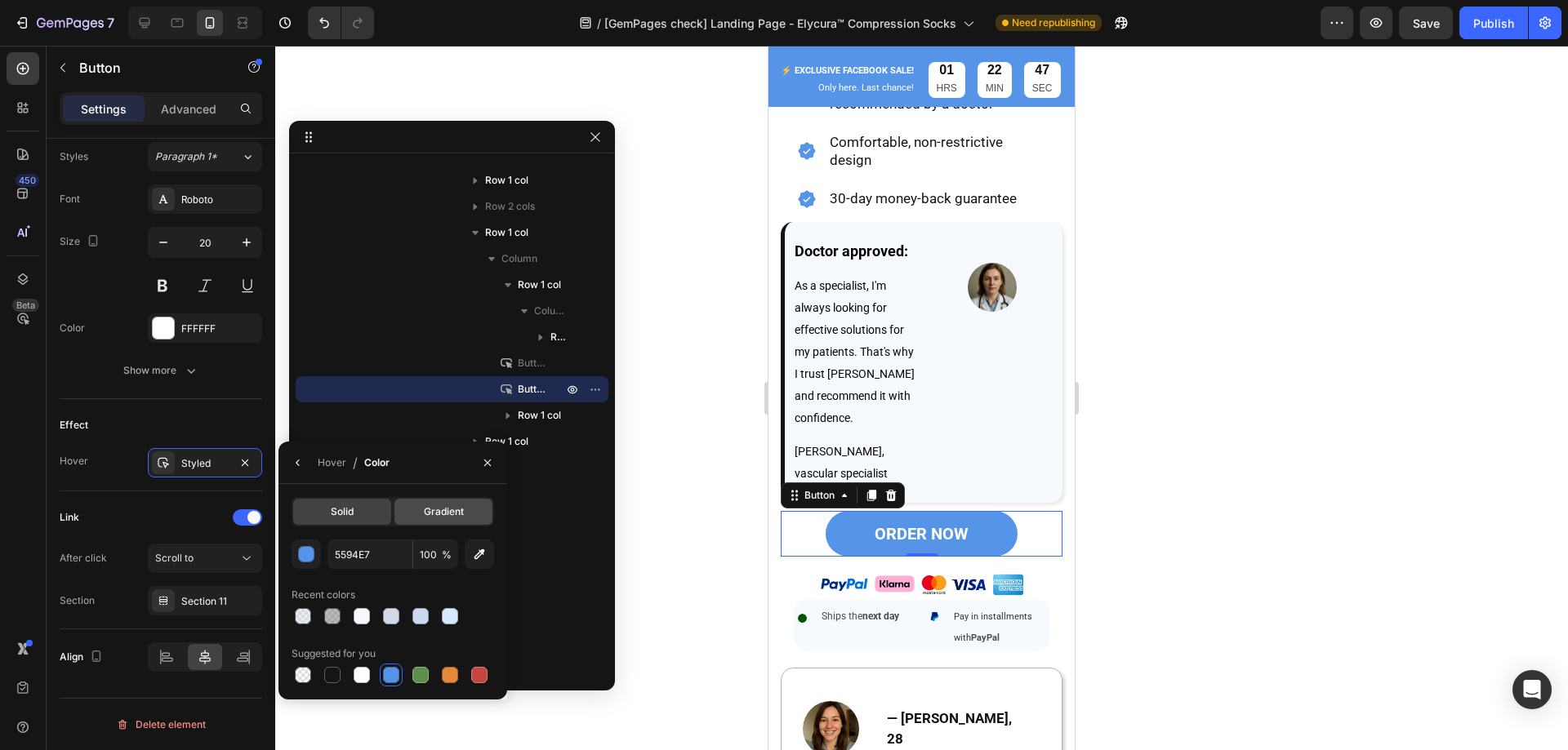
click at [440, 518] on span "Gradient" at bounding box center [443, 511] width 40 height 15
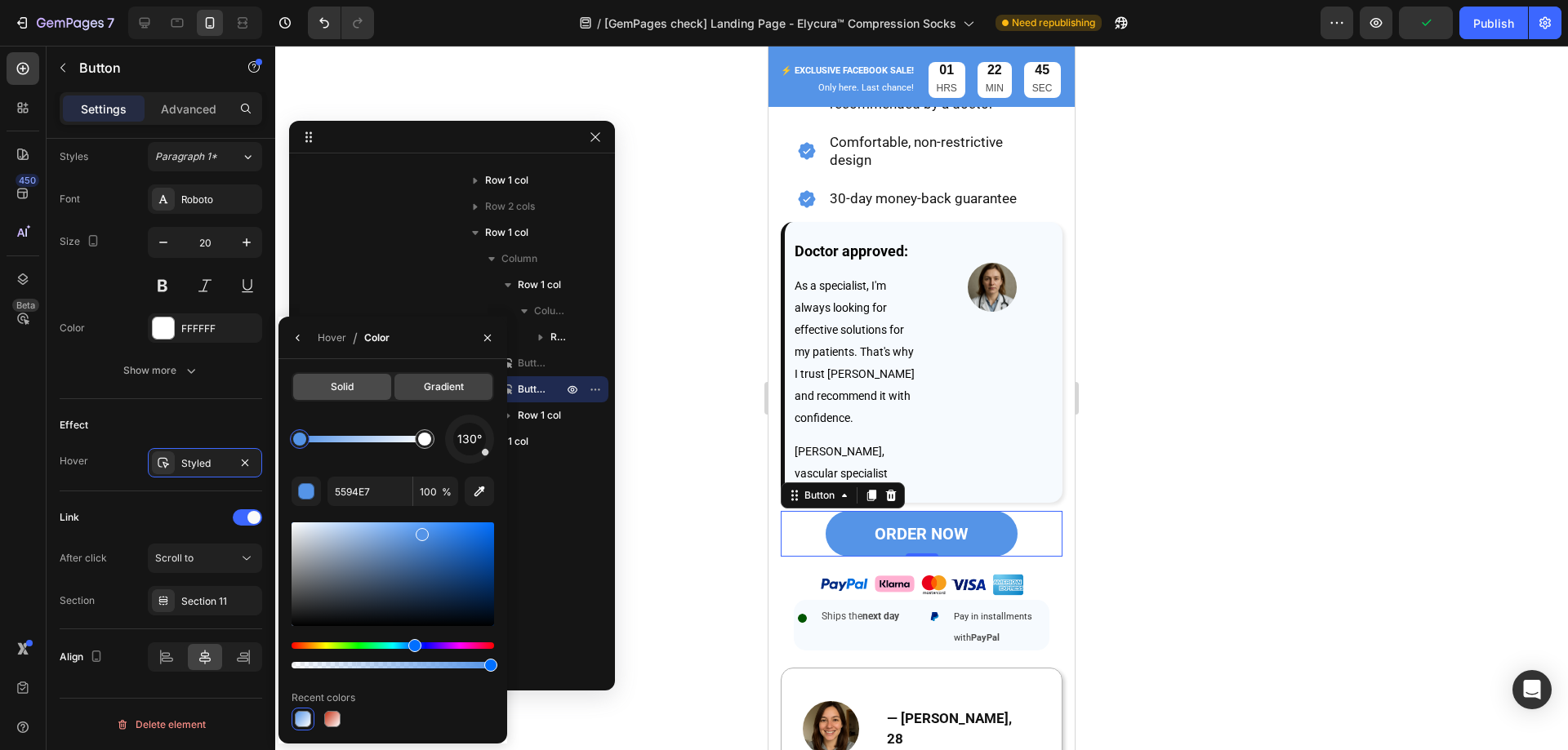
click at [343, 389] on span "Solid" at bounding box center [342, 387] width 23 height 15
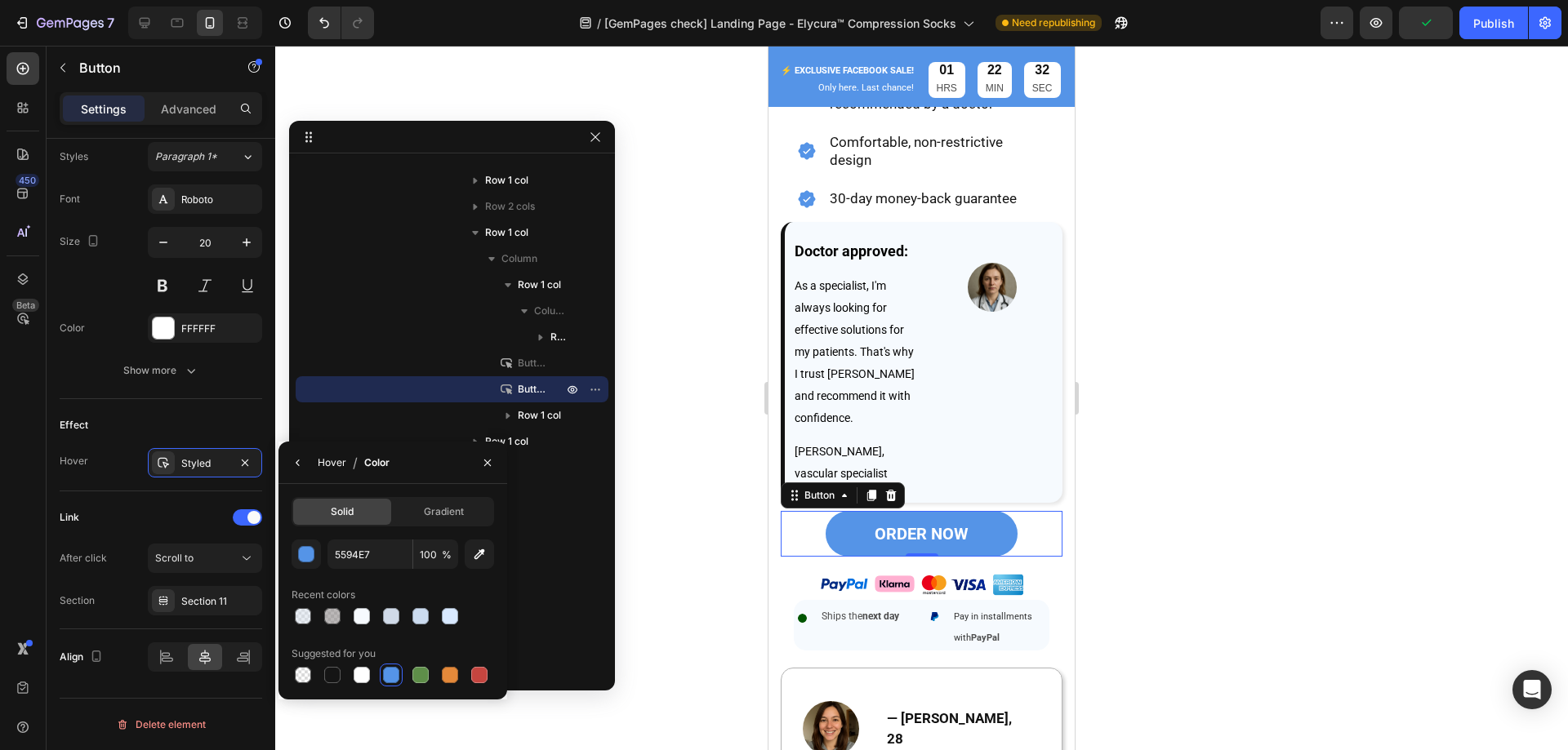
click at [337, 459] on div "Hover" at bounding box center [332, 463] width 28 height 15
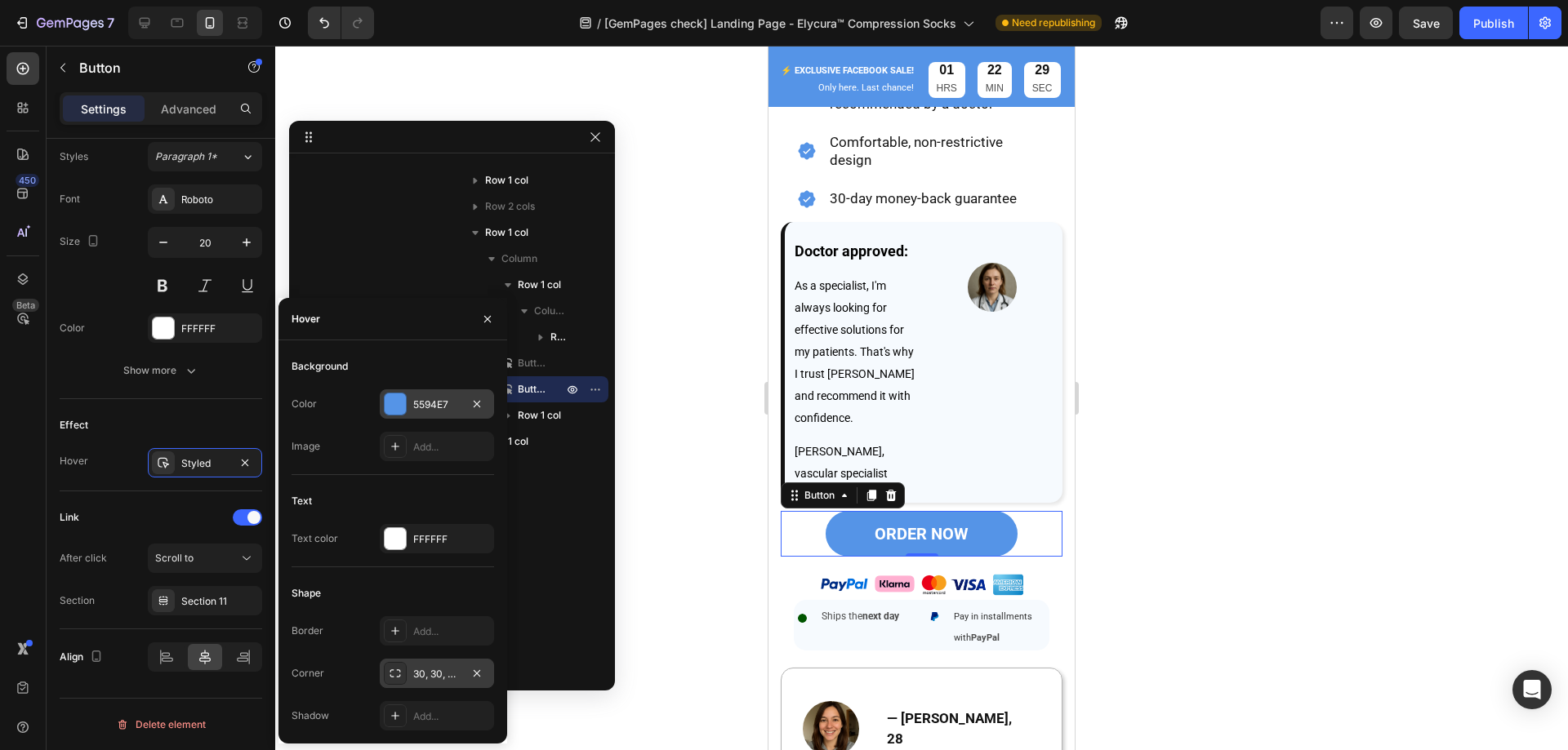
drag, startPoint x: 400, startPoint y: 714, endPoint x: 466, endPoint y: 687, distance: 71.3
click at [399, 714] on icon at bounding box center [395, 715] width 13 height 13
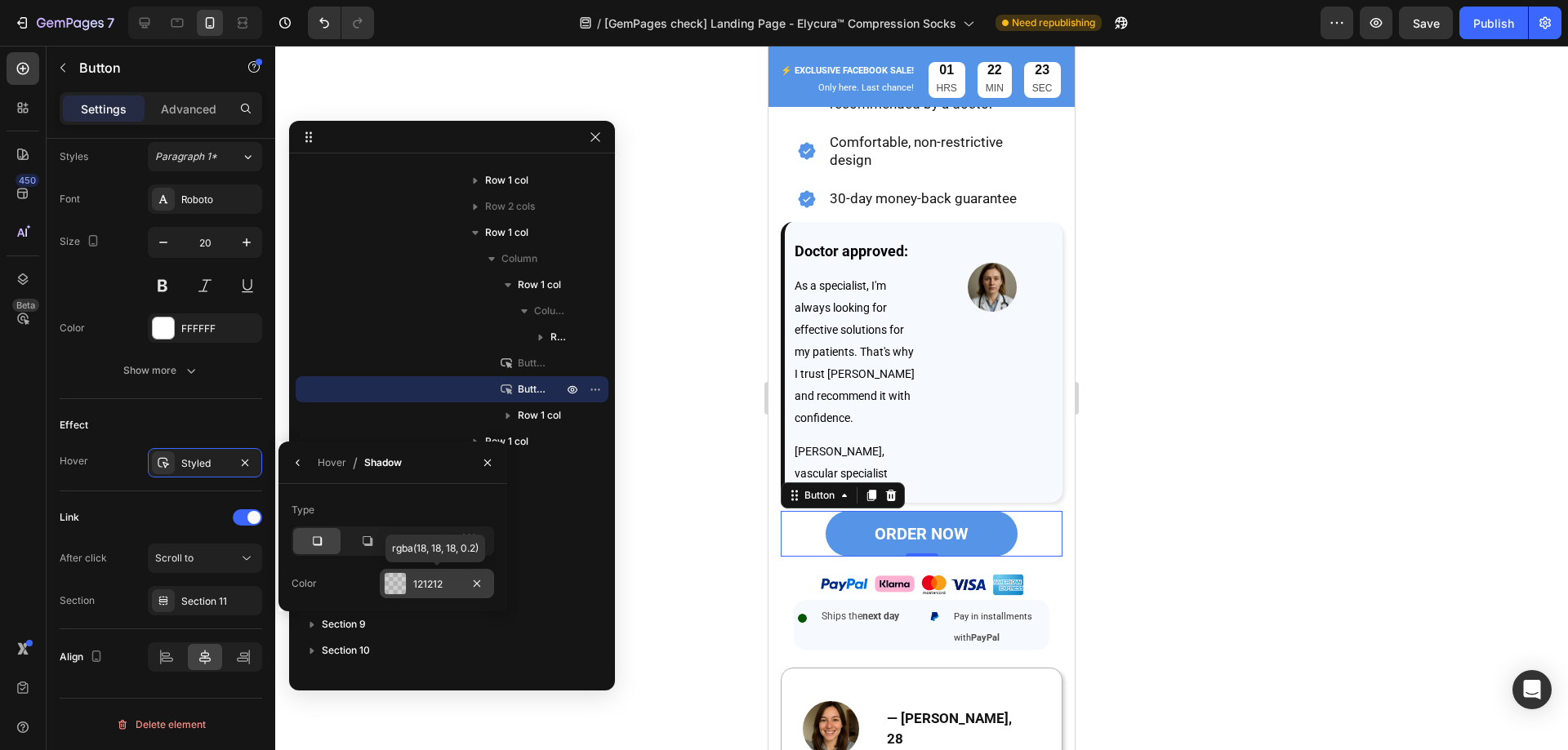
click at [426, 582] on div "121212" at bounding box center [437, 584] width 47 height 15
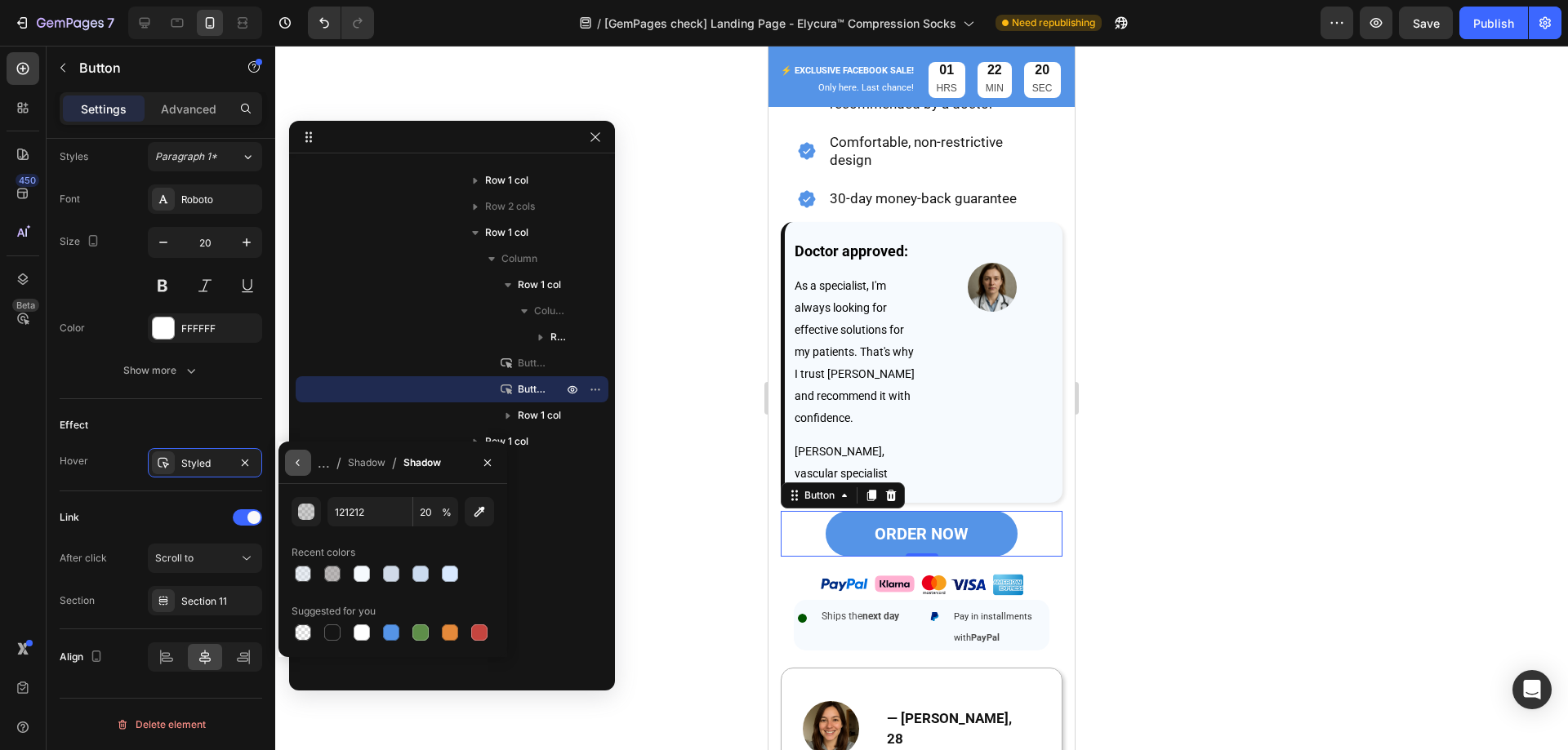
click at [300, 471] on button "button" at bounding box center [298, 462] width 26 height 26
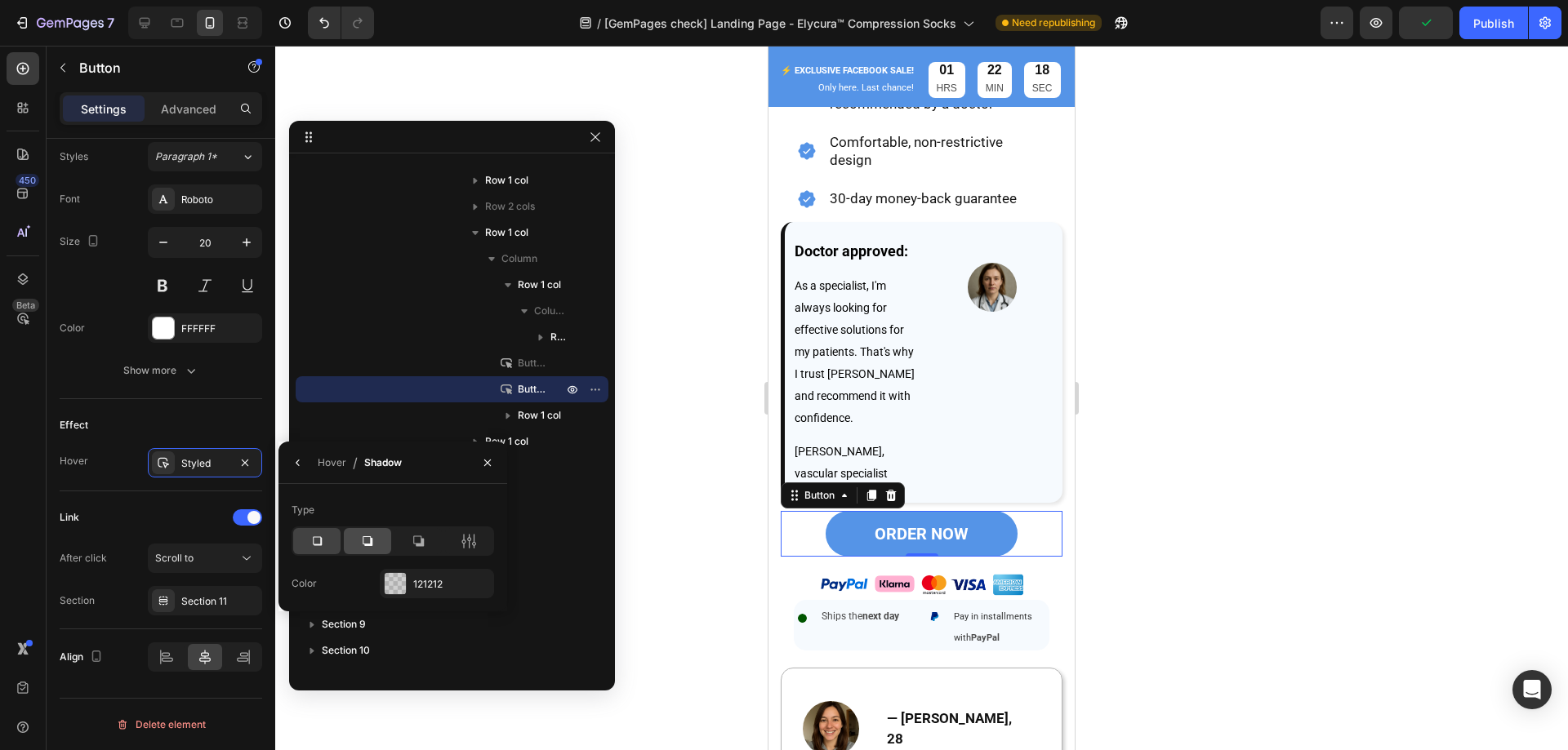
click at [373, 539] on icon at bounding box center [367, 541] width 16 height 16
click at [315, 535] on icon at bounding box center [317, 541] width 16 height 16
click at [473, 548] on icon at bounding box center [474, 541] width 4 height 15
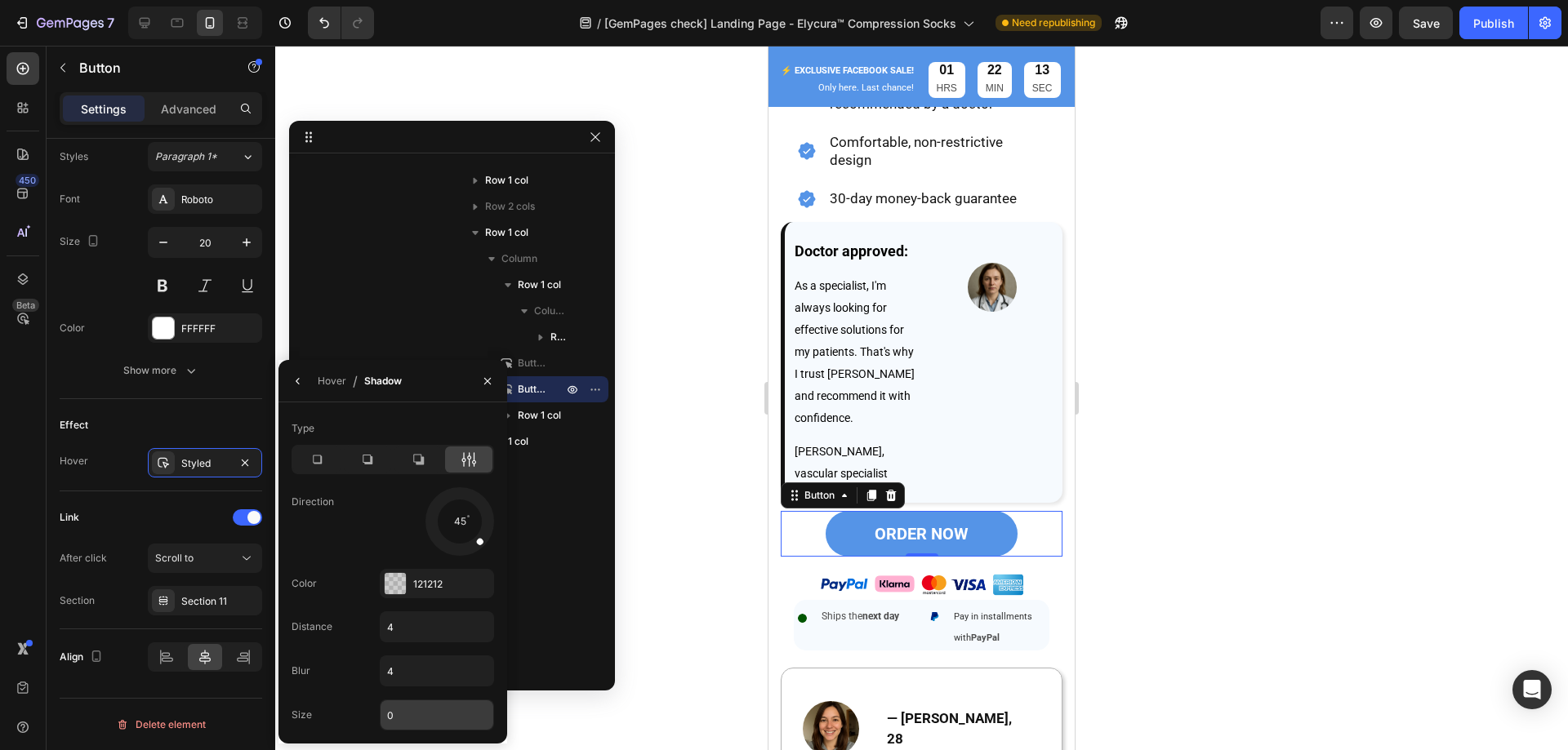
click at [398, 715] on input "0" at bounding box center [437, 715] width 113 height 29
click at [400, 676] on input "4" at bounding box center [437, 671] width 113 height 29
type input "2"
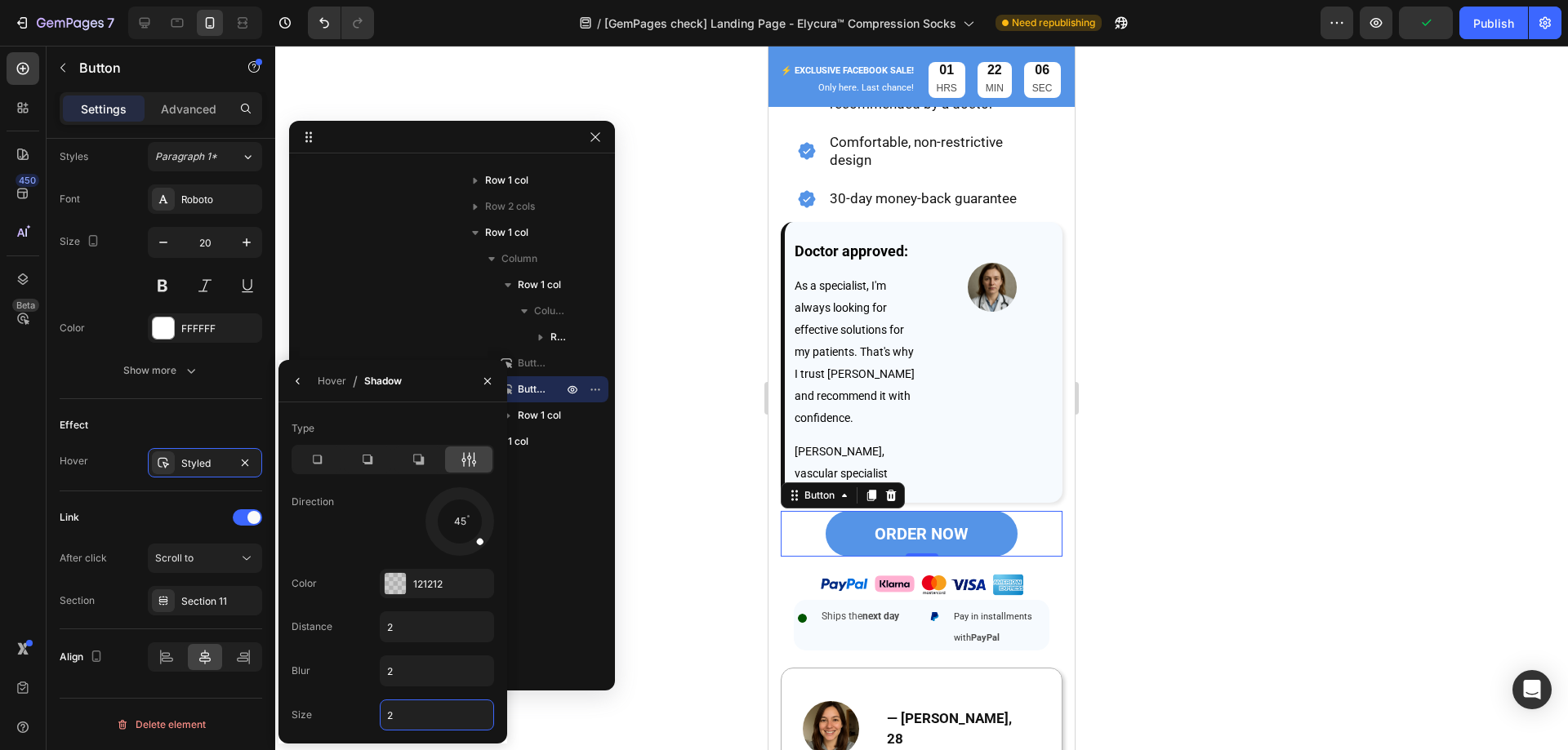
click at [660, 505] on div at bounding box center [921, 398] width 1293 height 705
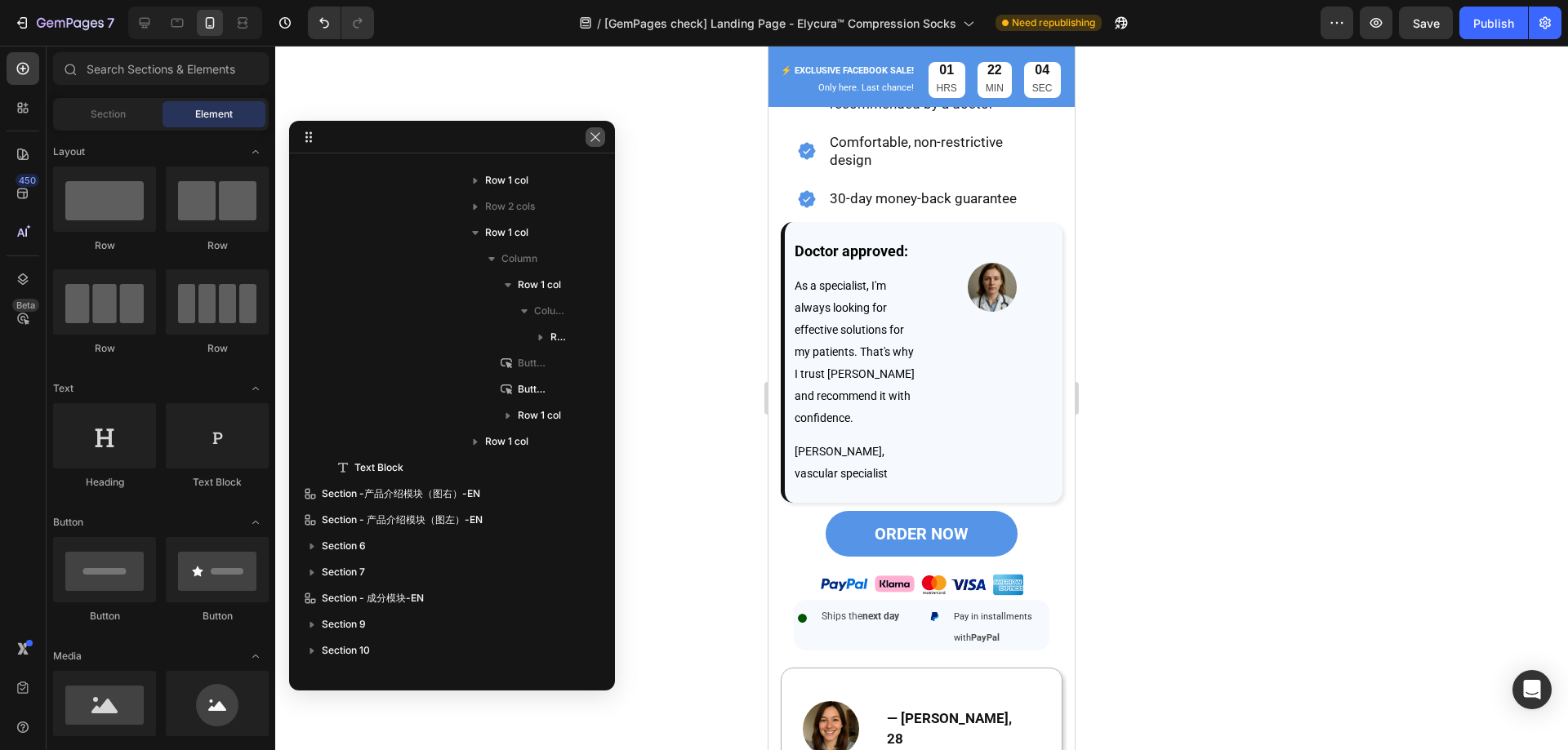
click at [594, 133] on icon "button" at bounding box center [595, 137] width 13 height 13
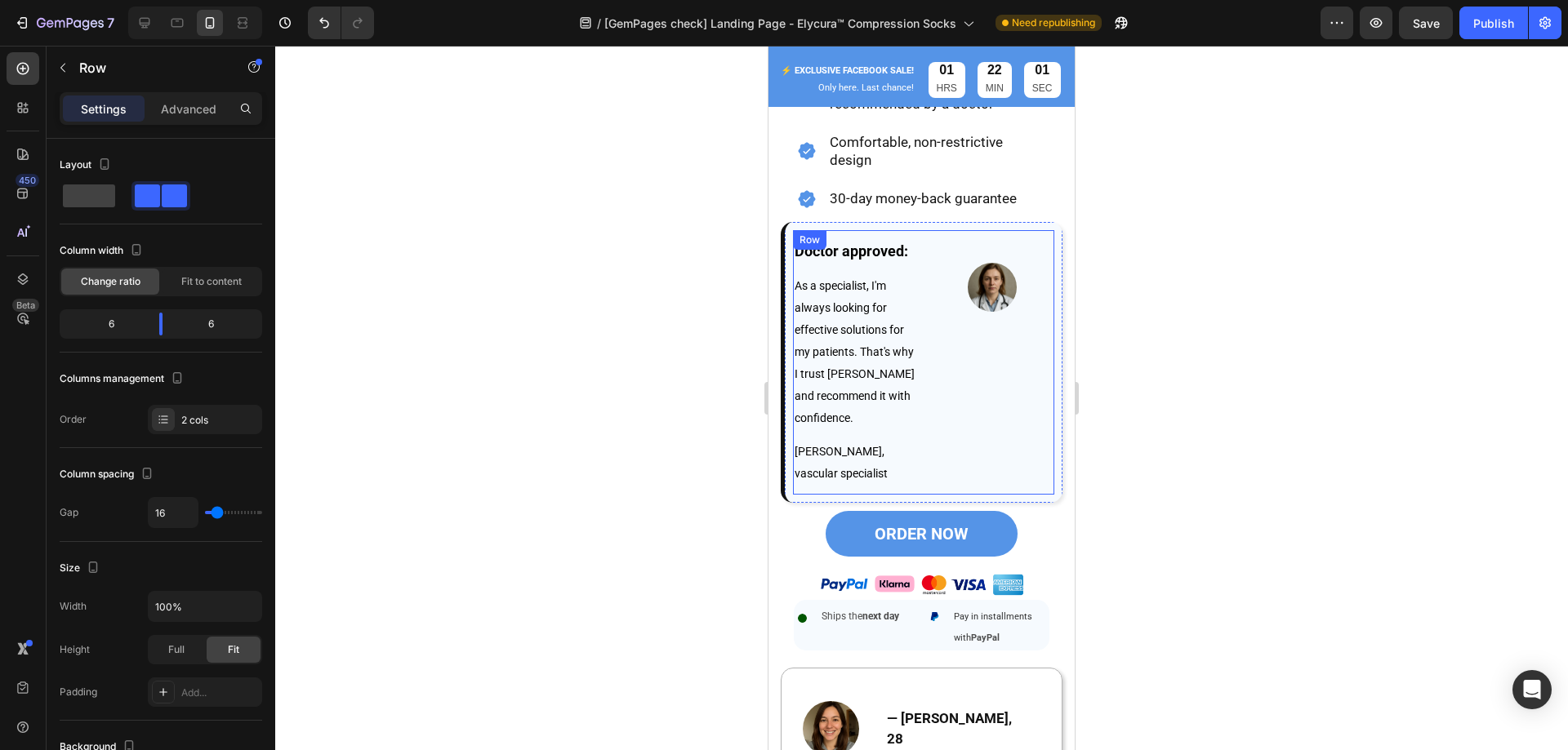
click at [913, 364] on div "Doctor approved: Text Block As a specialist, I'm always looking for effective s…" at bounding box center [924, 361] width 262 height 264
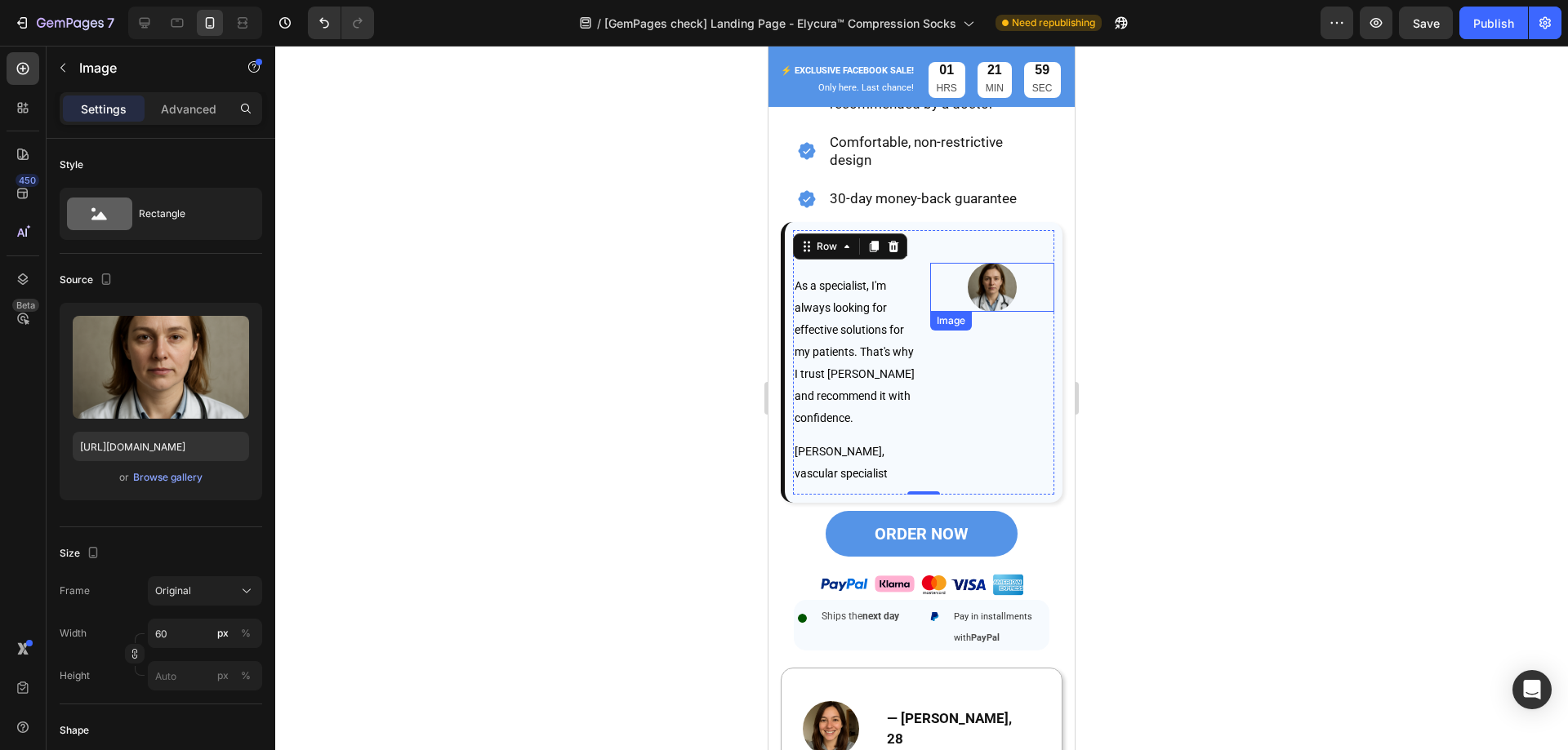
click at [978, 277] on img at bounding box center [992, 287] width 49 height 49
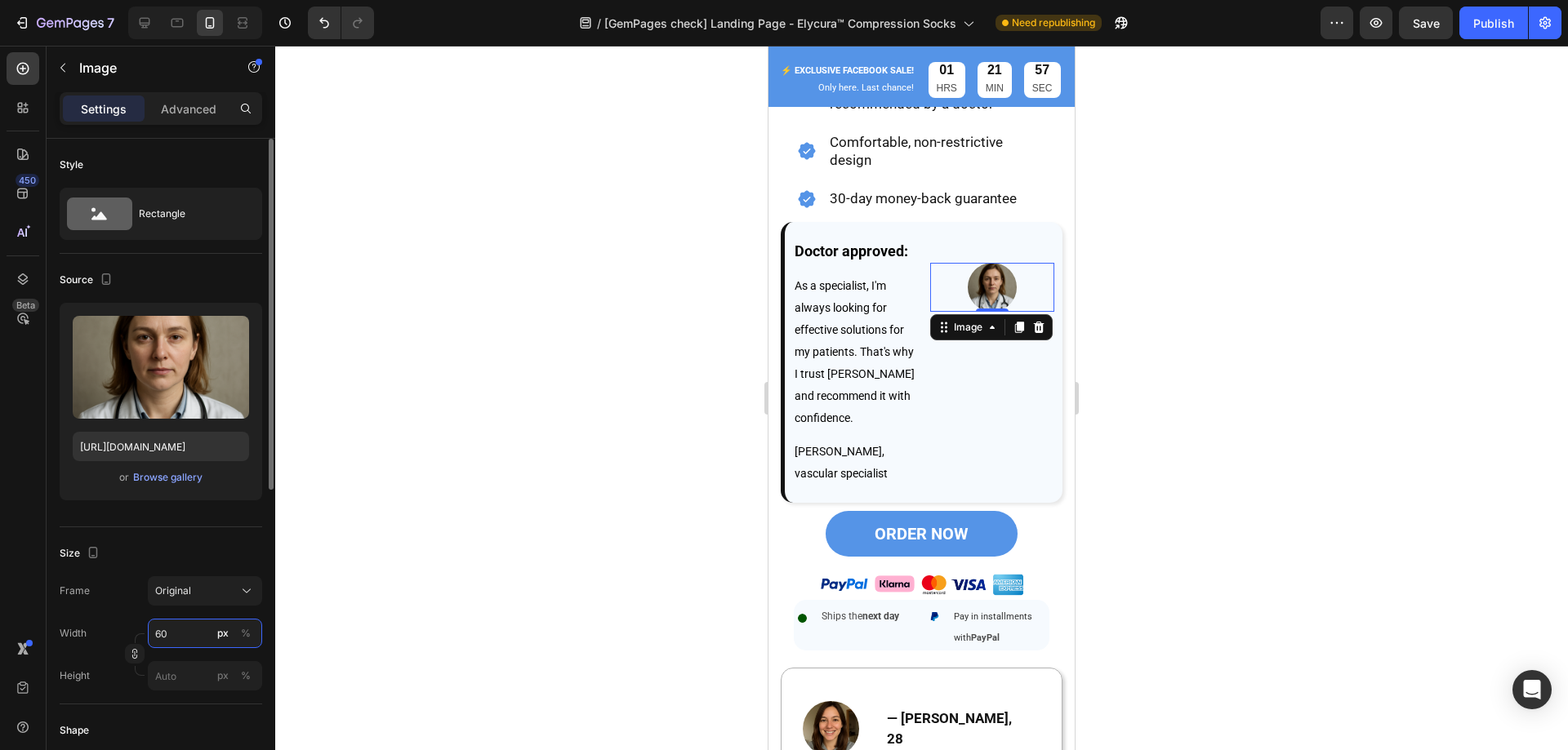
click at [177, 635] on input "60" at bounding box center [205, 633] width 114 height 29
type input "80"
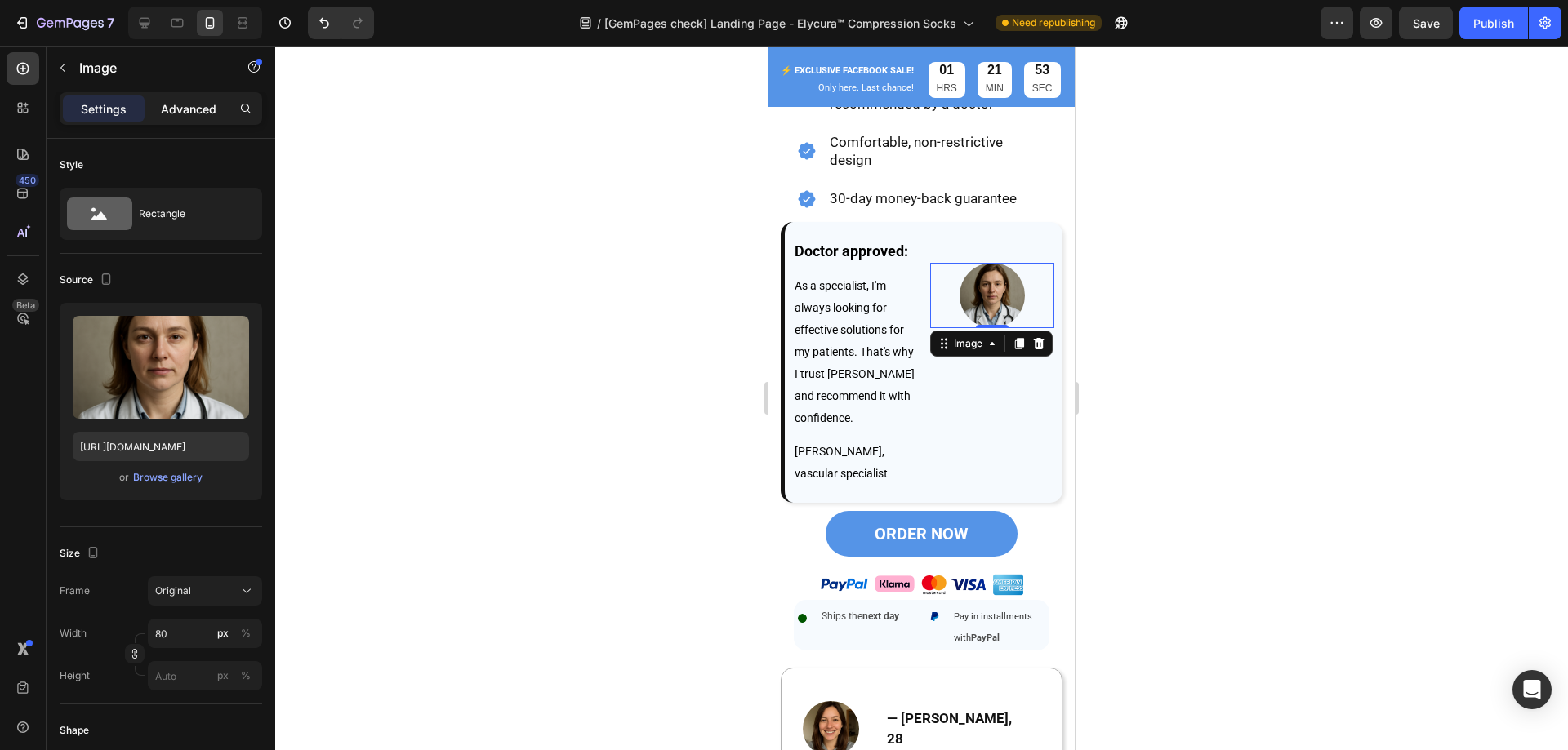
click at [195, 110] on p "Advanced" at bounding box center [188, 109] width 55 height 17
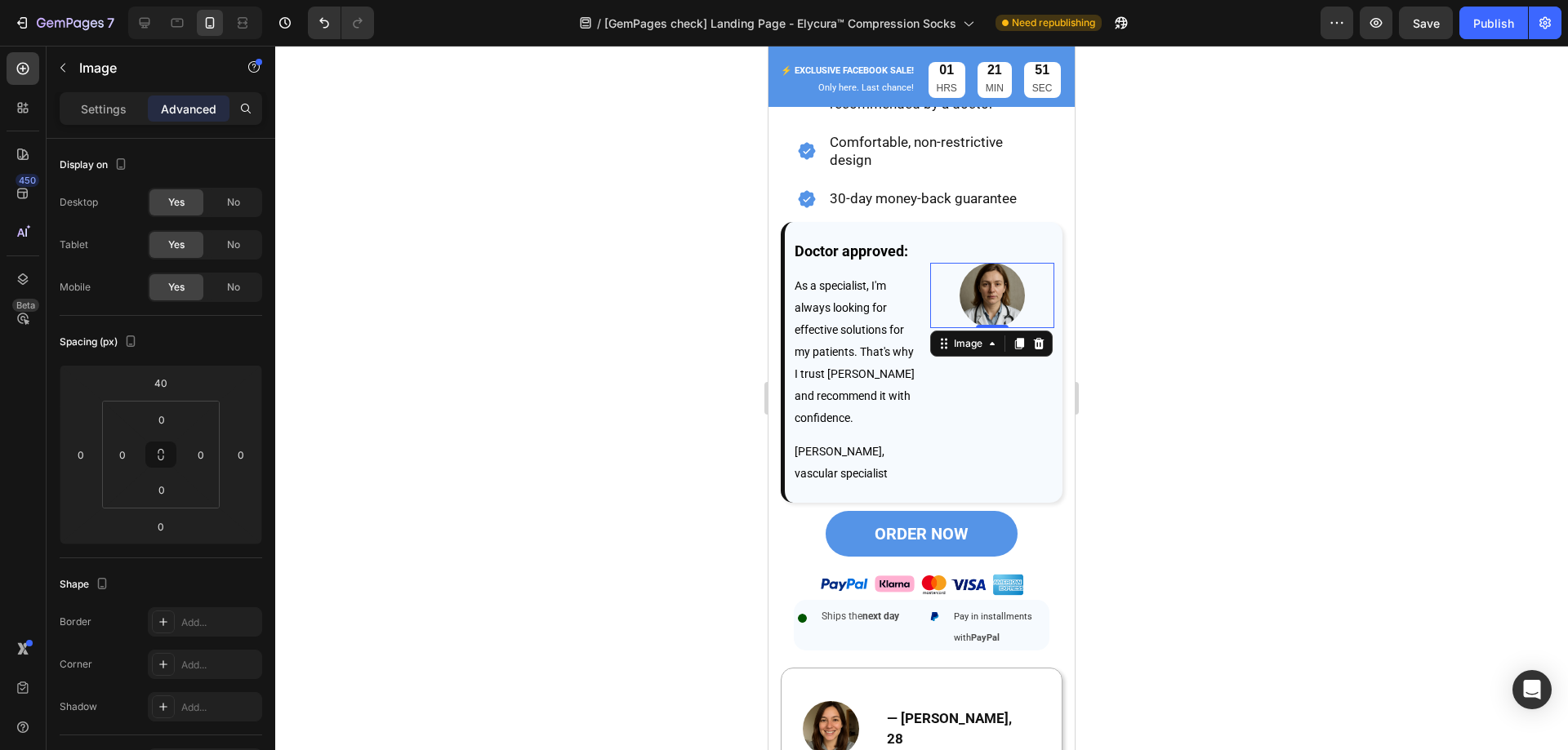
click at [1008, 267] on img at bounding box center [992, 295] width 65 height 65
click at [114, 110] on p "Settings" at bounding box center [104, 109] width 45 height 17
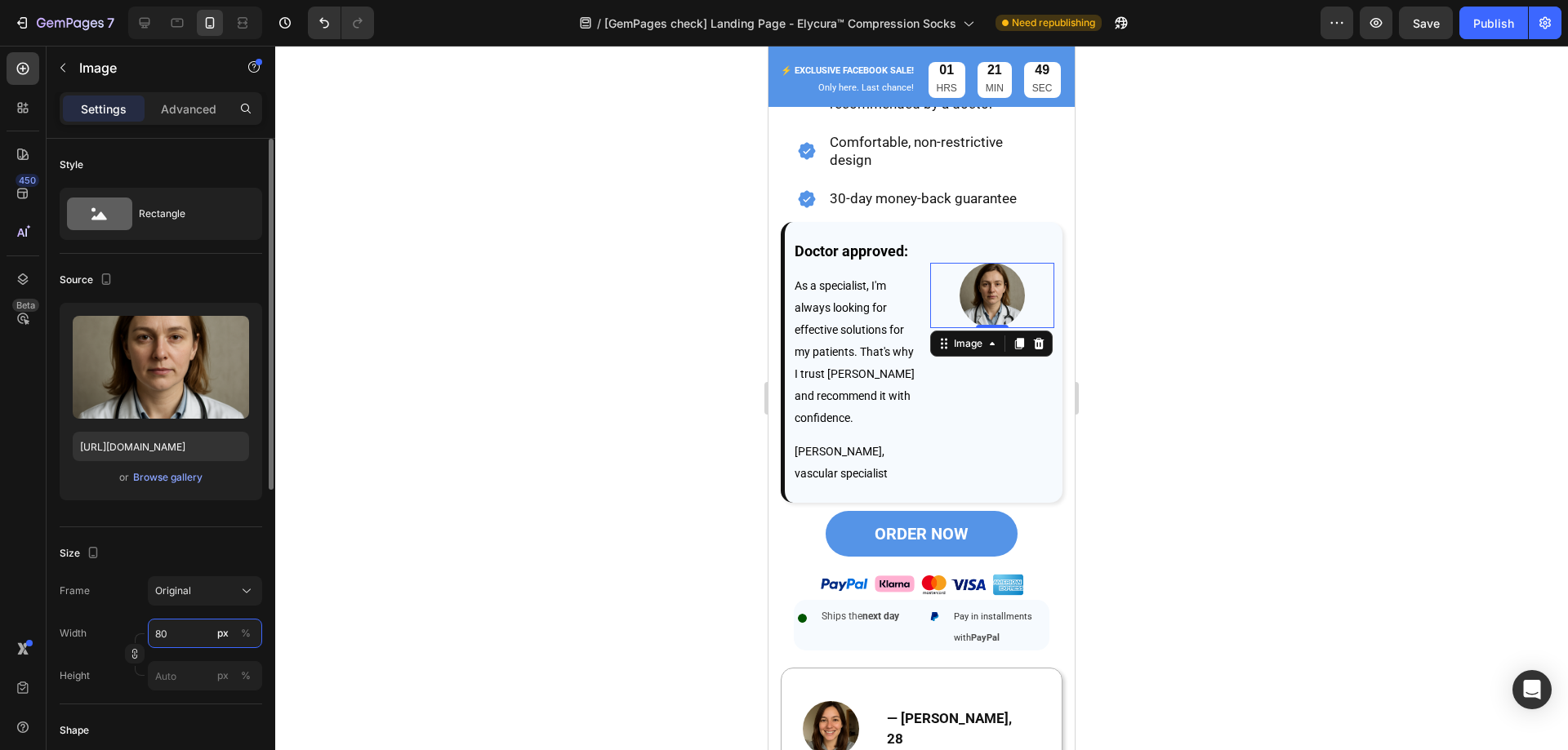
click at [180, 626] on input "80" at bounding box center [205, 633] width 114 height 29
type input "6"
click at [181, 641] on input "8" at bounding box center [205, 633] width 114 height 29
type input "8"
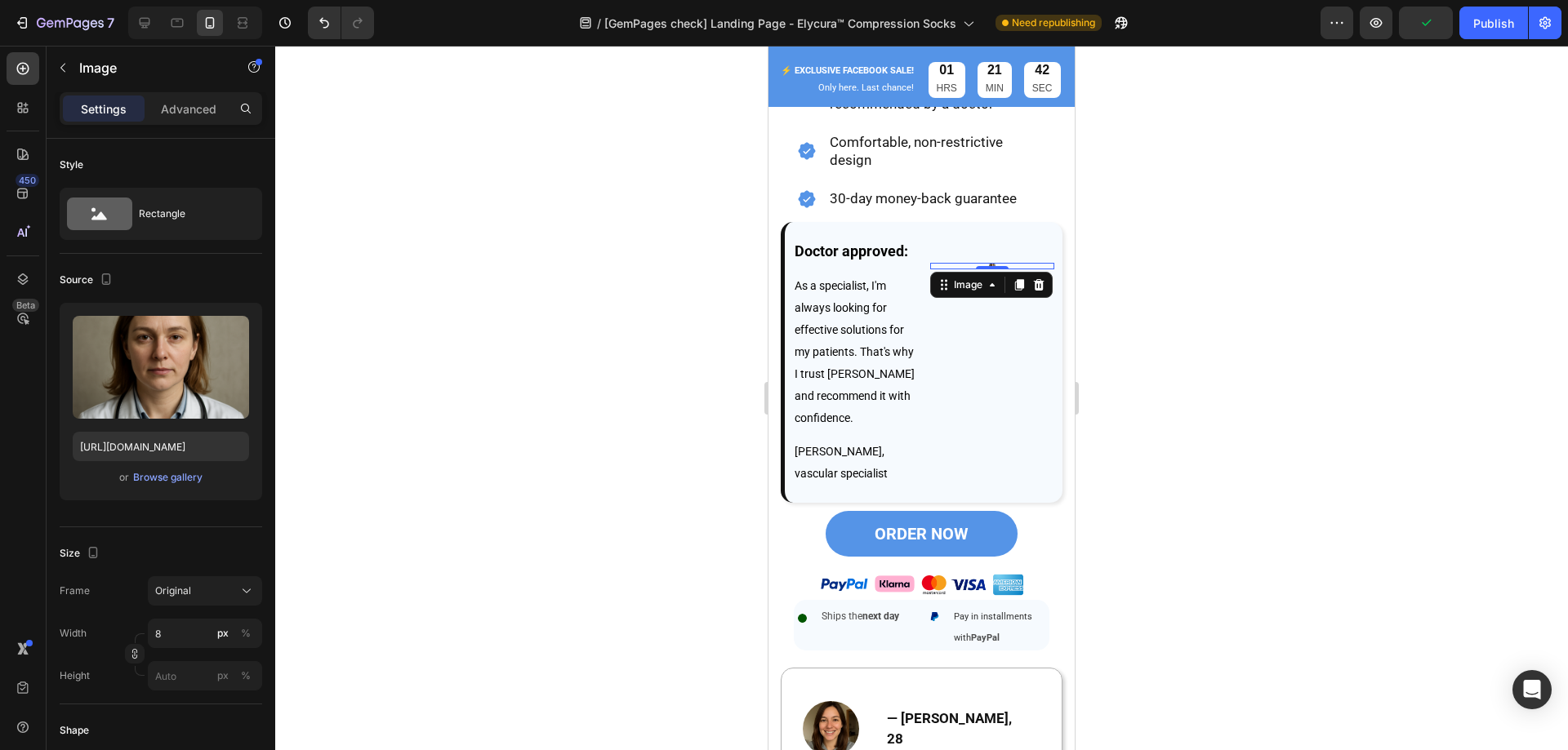
click at [432, 544] on div at bounding box center [921, 398] width 1293 height 705
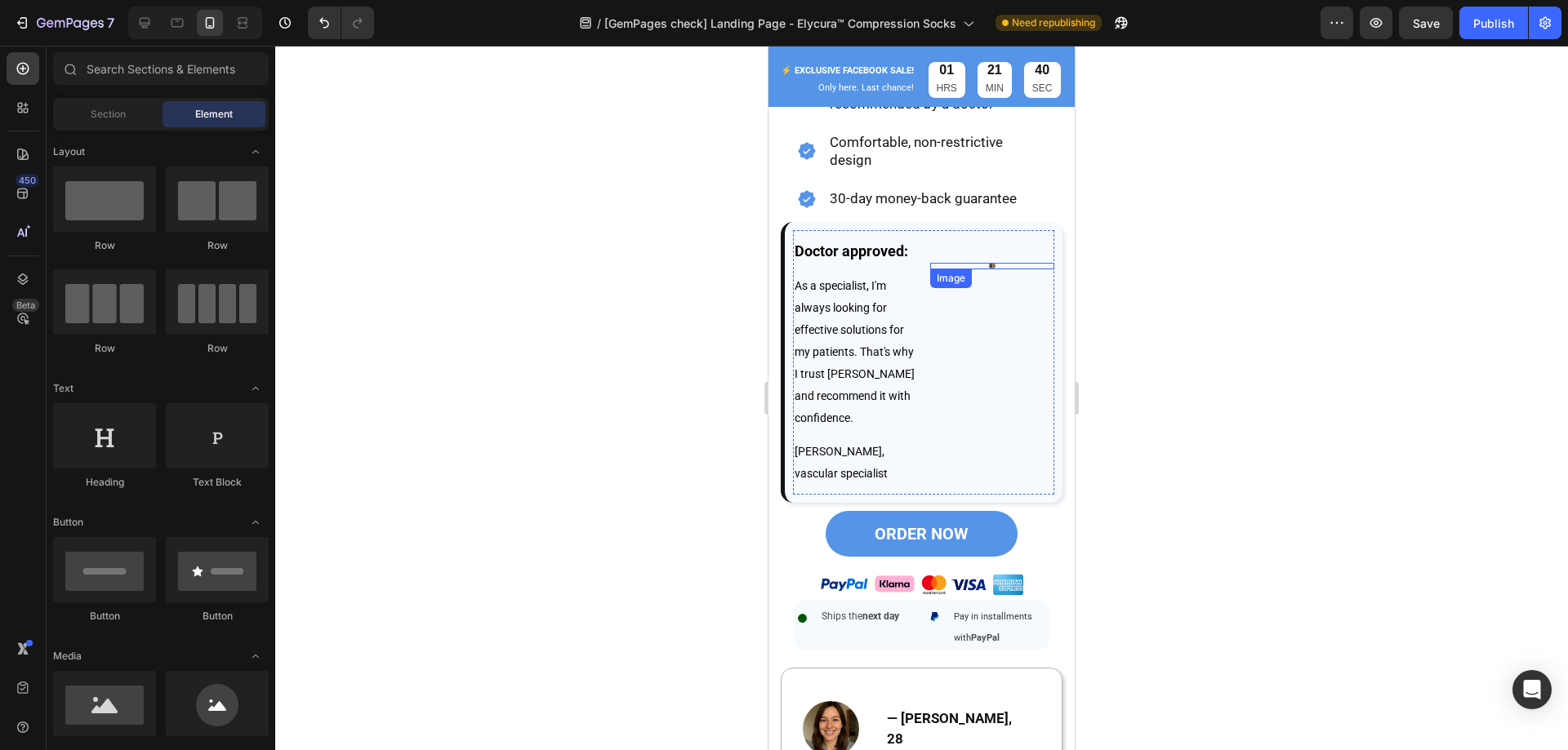
click at [983, 262] on div "Image" at bounding box center [992, 265] width 124 height 6
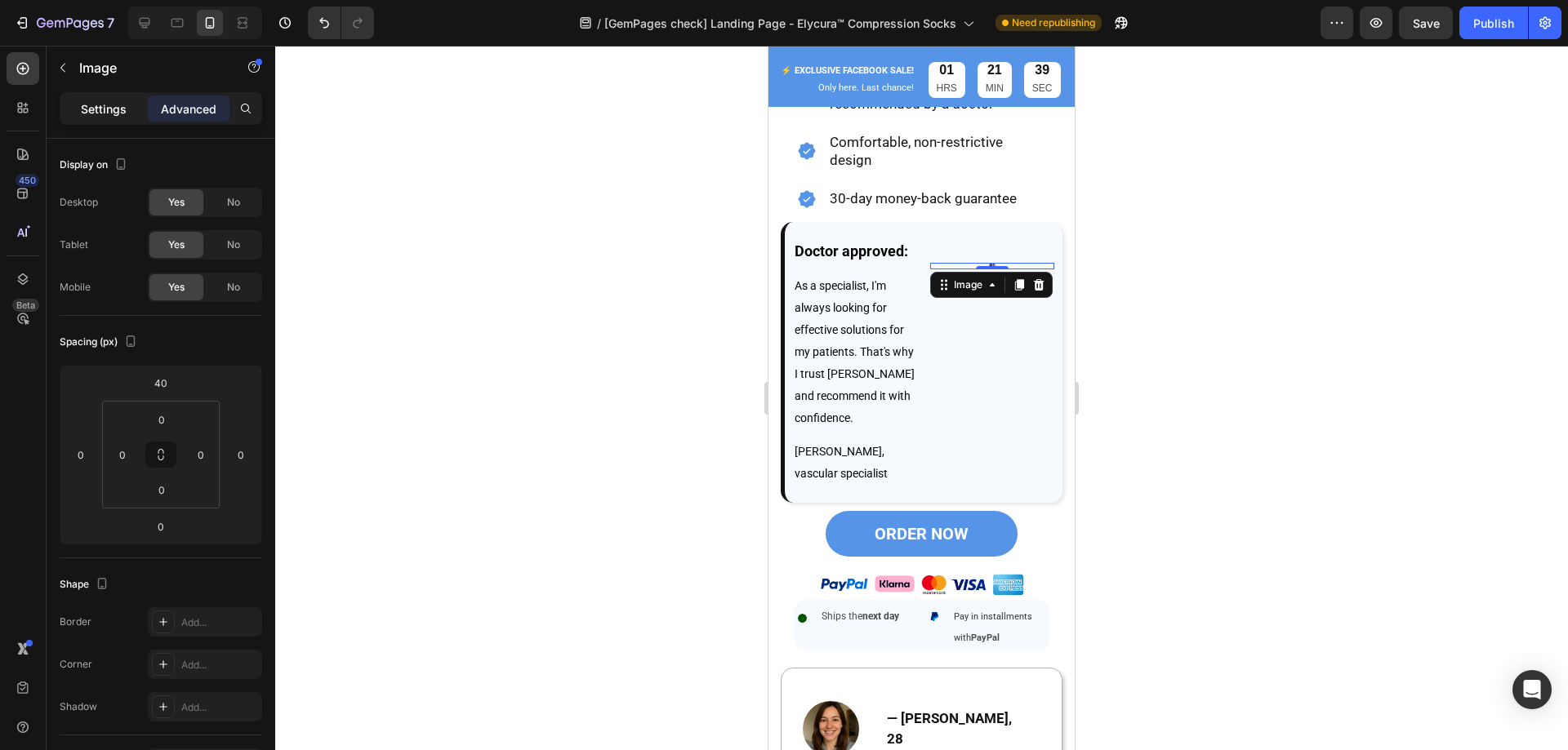
click at [114, 105] on p "Settings" at bounding box center [104, 109] width 45 height 17
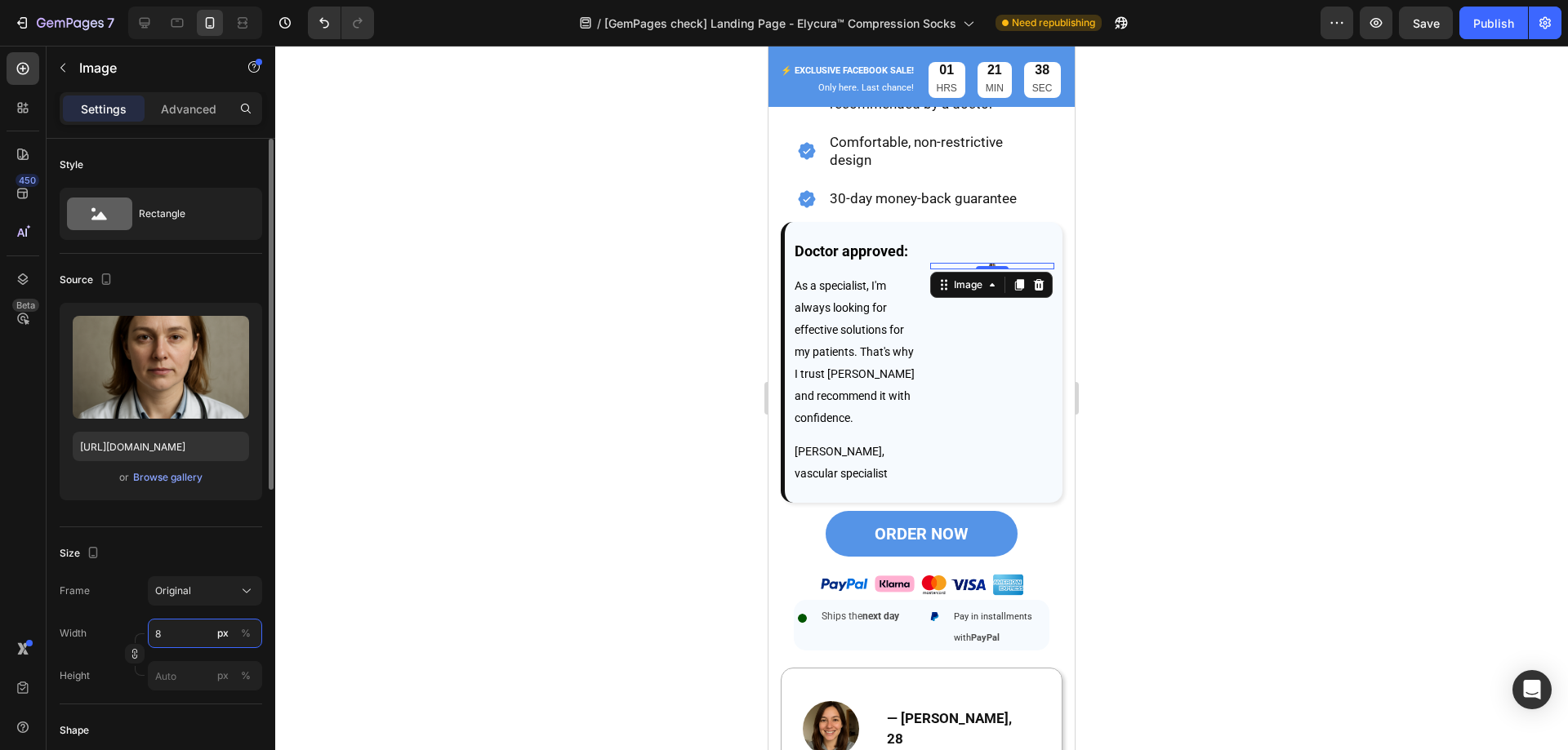
click at [170, 642] on input "8" at bounding box center [205, 633] width 114 height 29
type input "0"
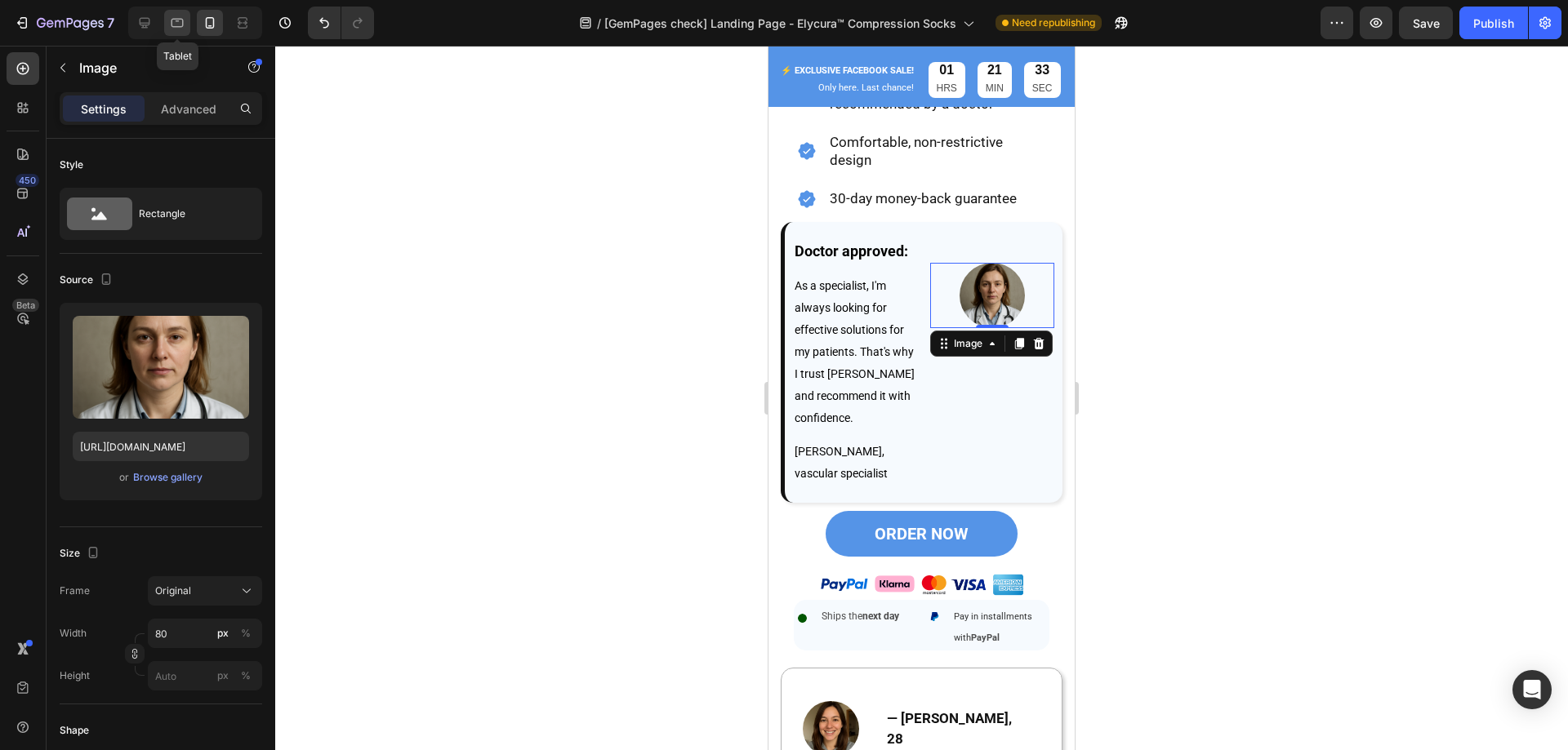
click at [187, 22] on div at bounding box center [177, 23] width 26 height 26
type input "60"
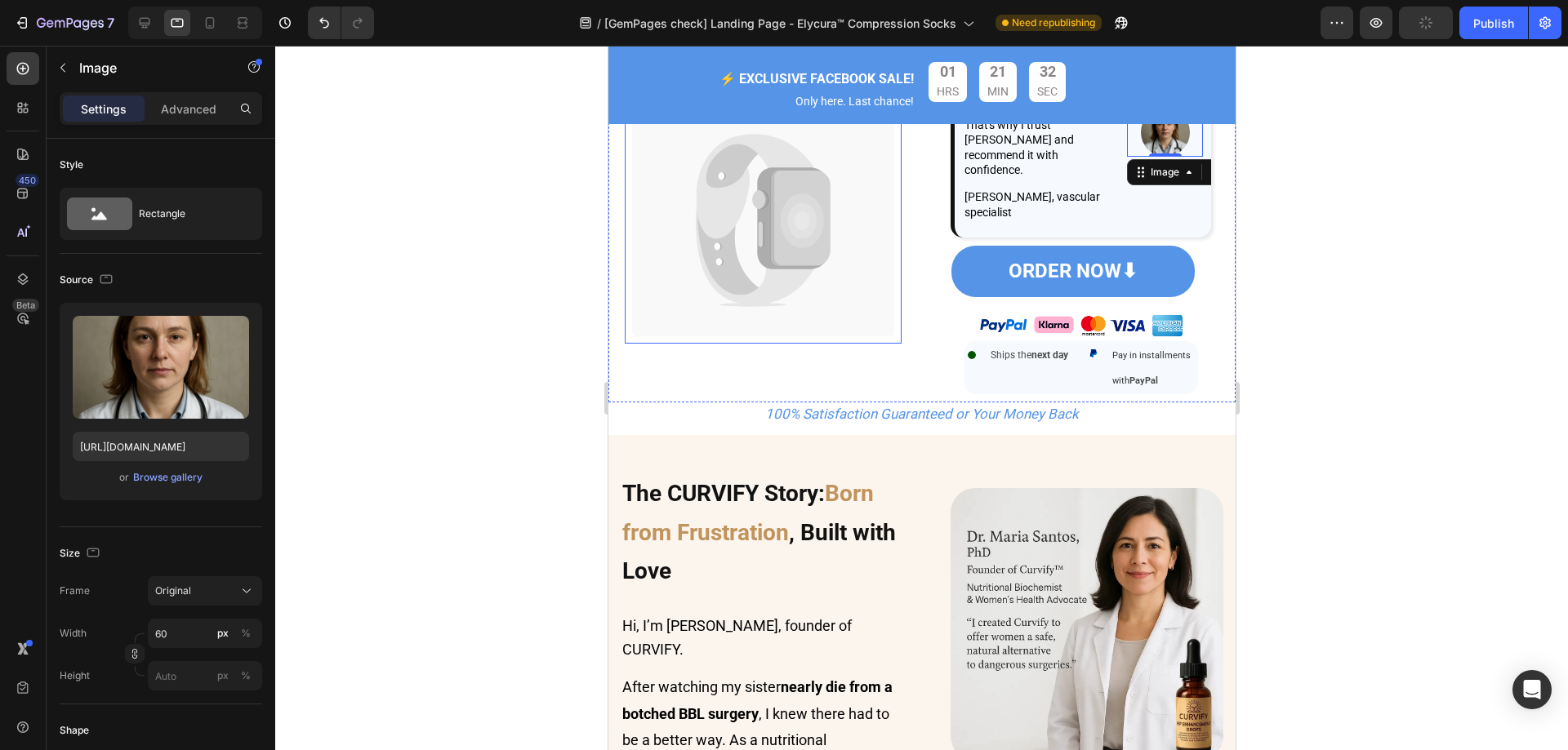
scroll to position [926, 0]
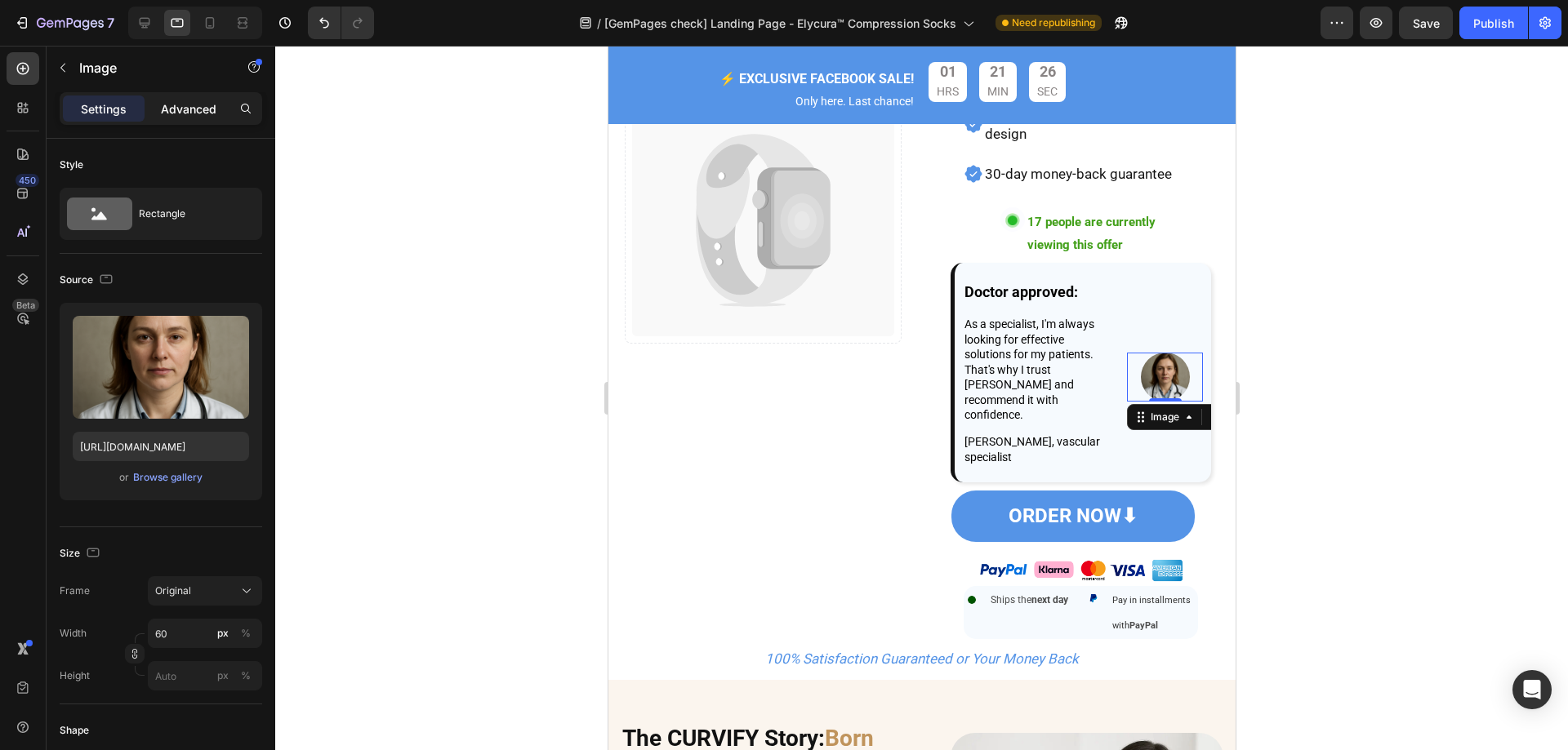
click at [171, 101] on p "Advanced" at bounding box center [188, 109] width 55 height 17
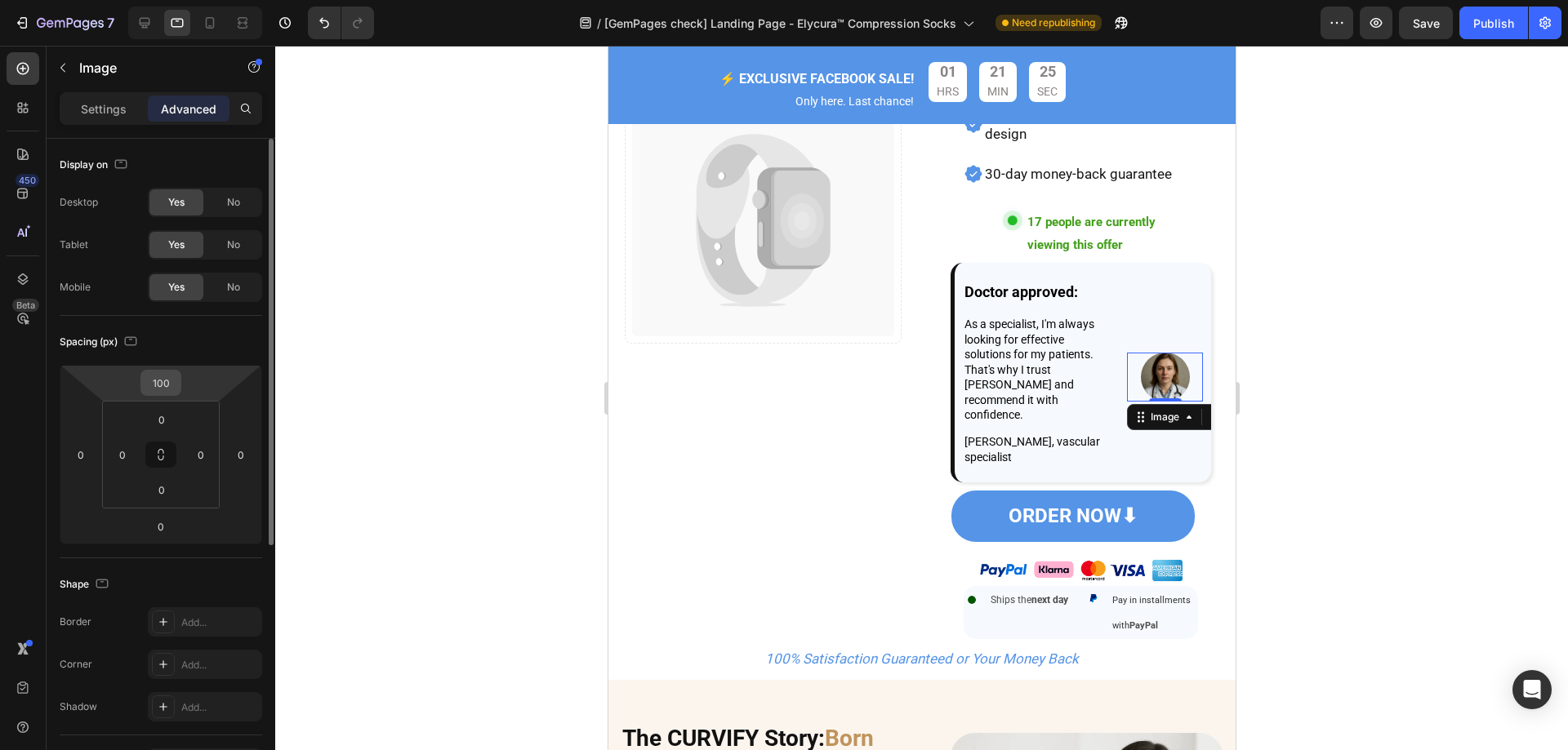
click at [175, 382] on input "100" at bounding box center [161, 382] width 33 height 25
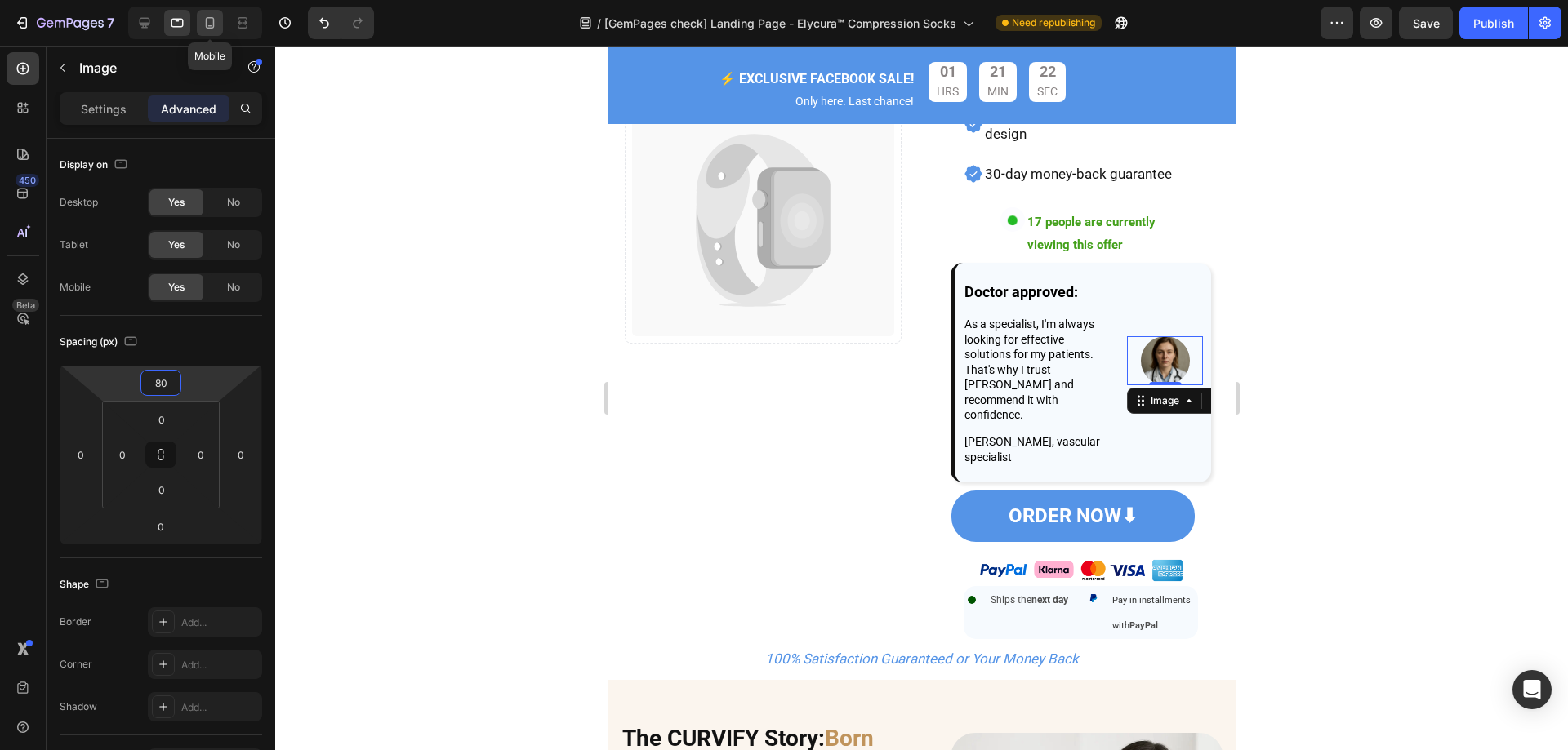
click at [209, 15] on icon at bounding box center [210, 23] width 16 height 16
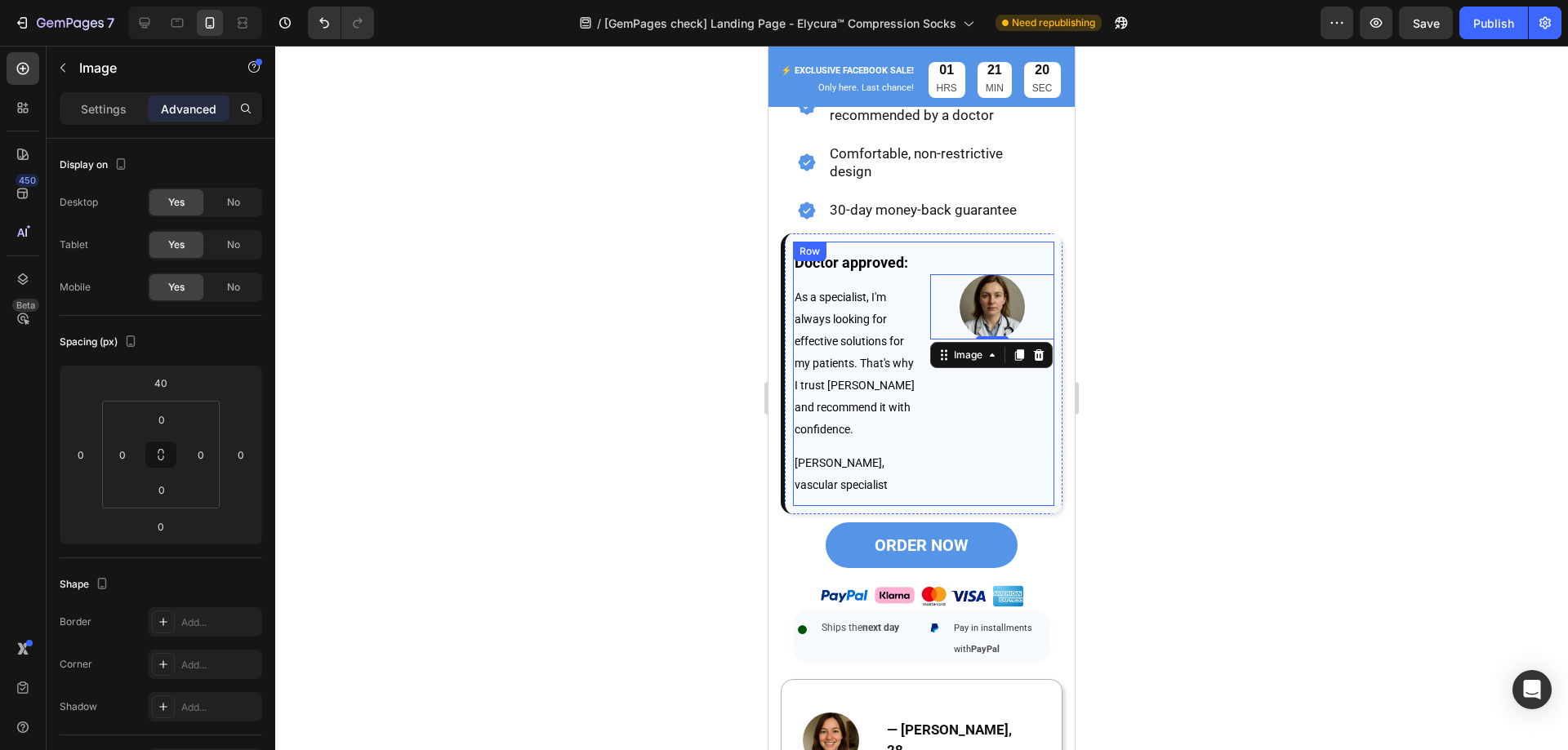
scroll to position [1066, 0]
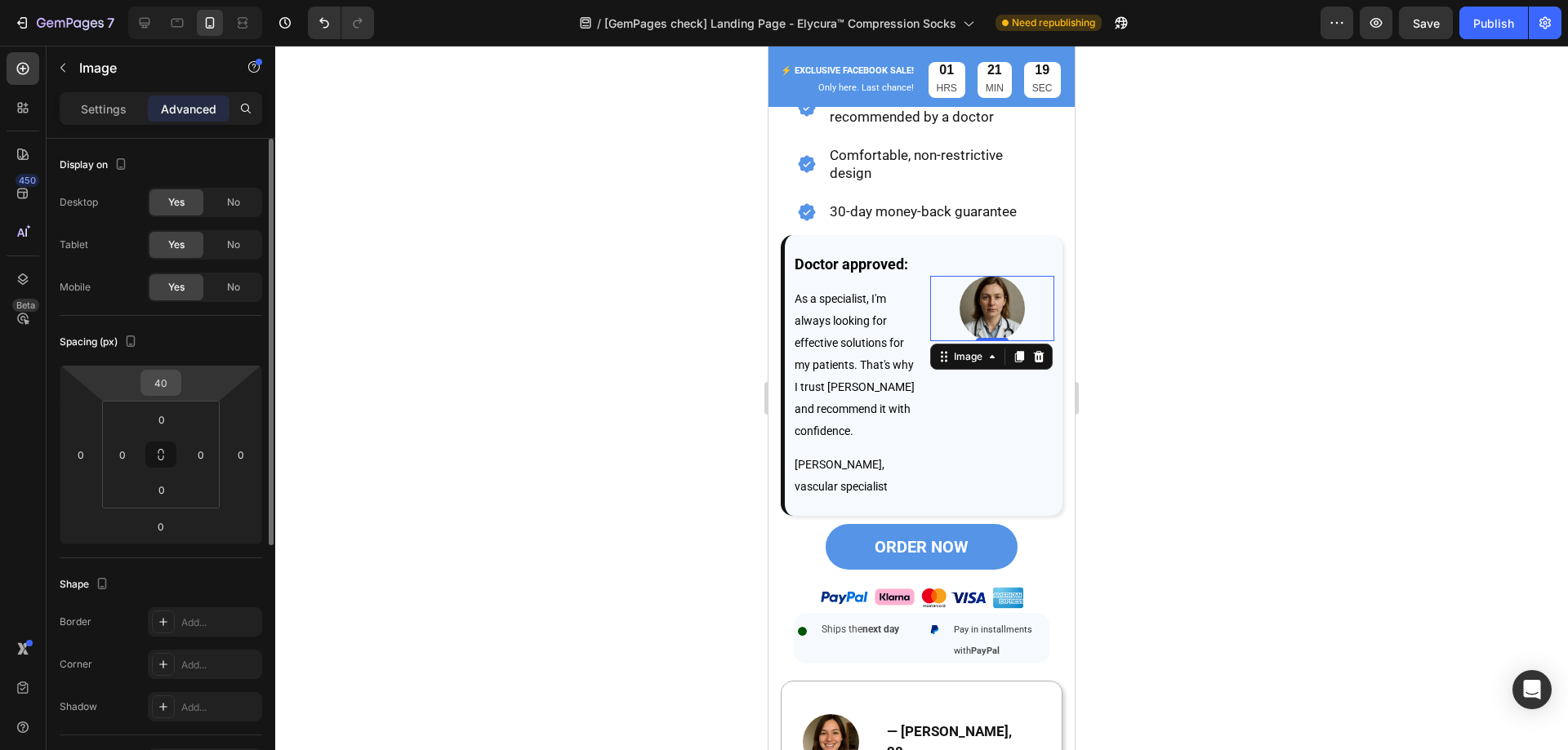
click at [165, 390] on input "40" at bounding box center [161, 382] width 33 height 25
drag, startPoint x: 165, startPoint y: 390, endPoint x: 141, endPoint y: 383, distance: 25.0
click at [141, 383] on div "60" at bounding box center [161, 382] width 41 height 26
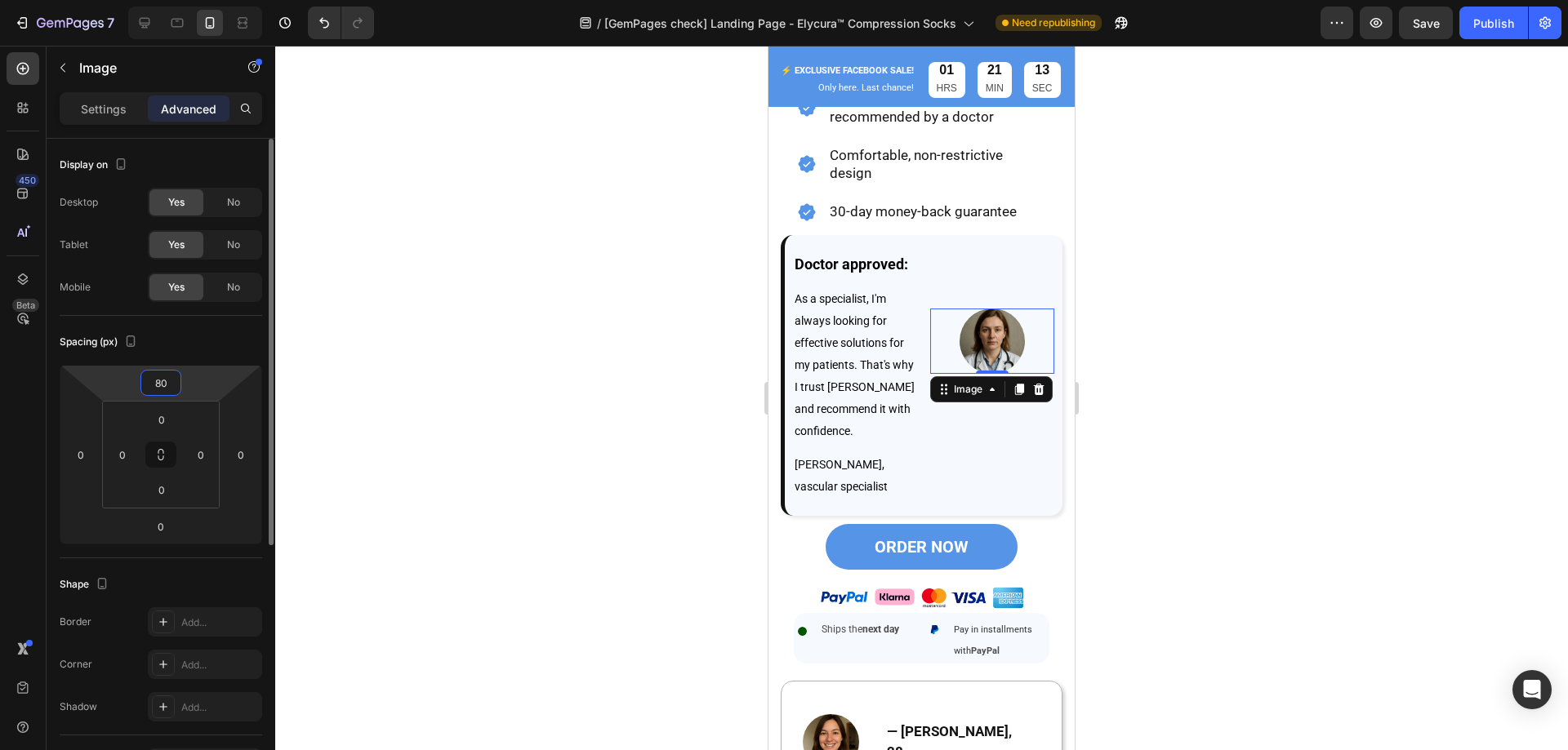
type input "8"
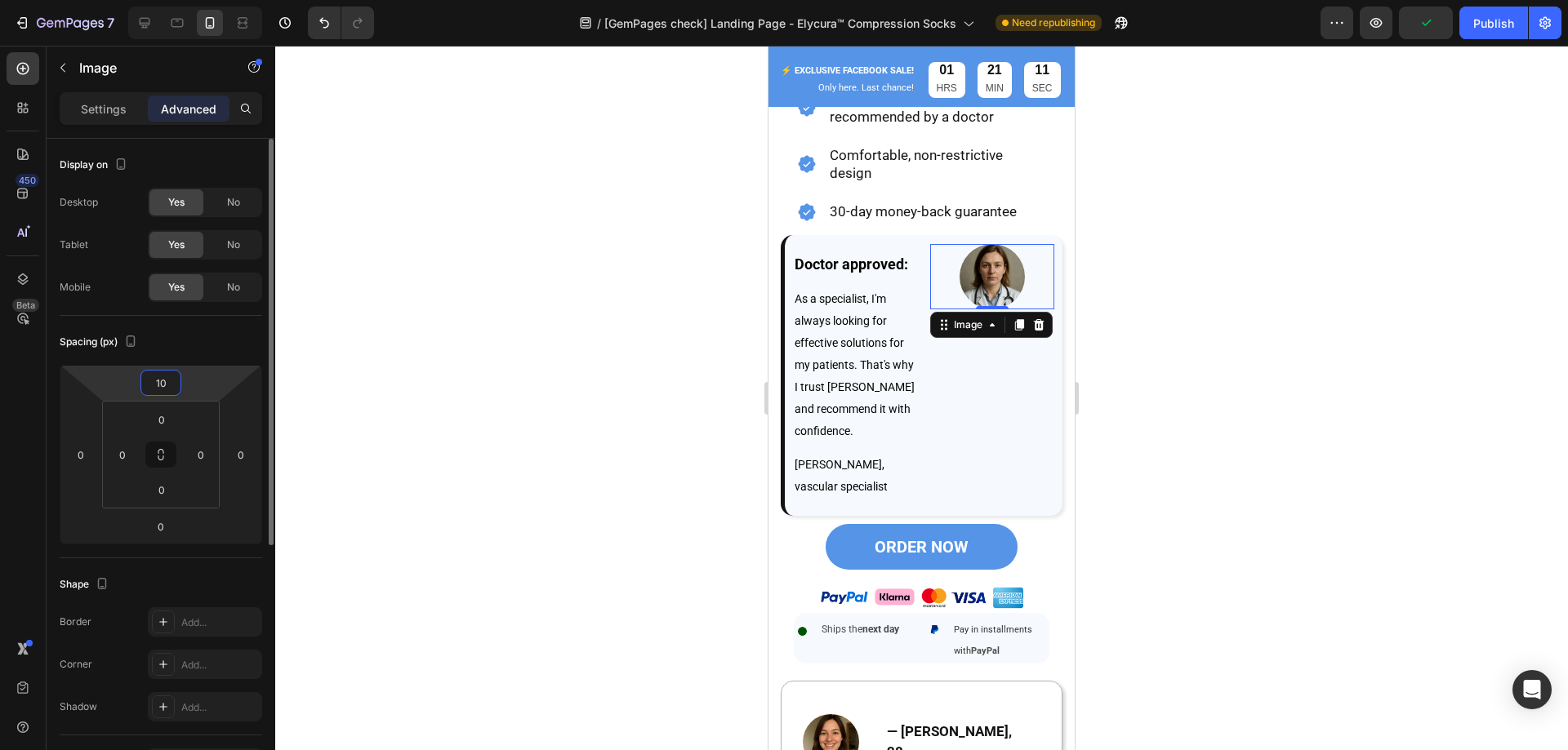
type input "100"
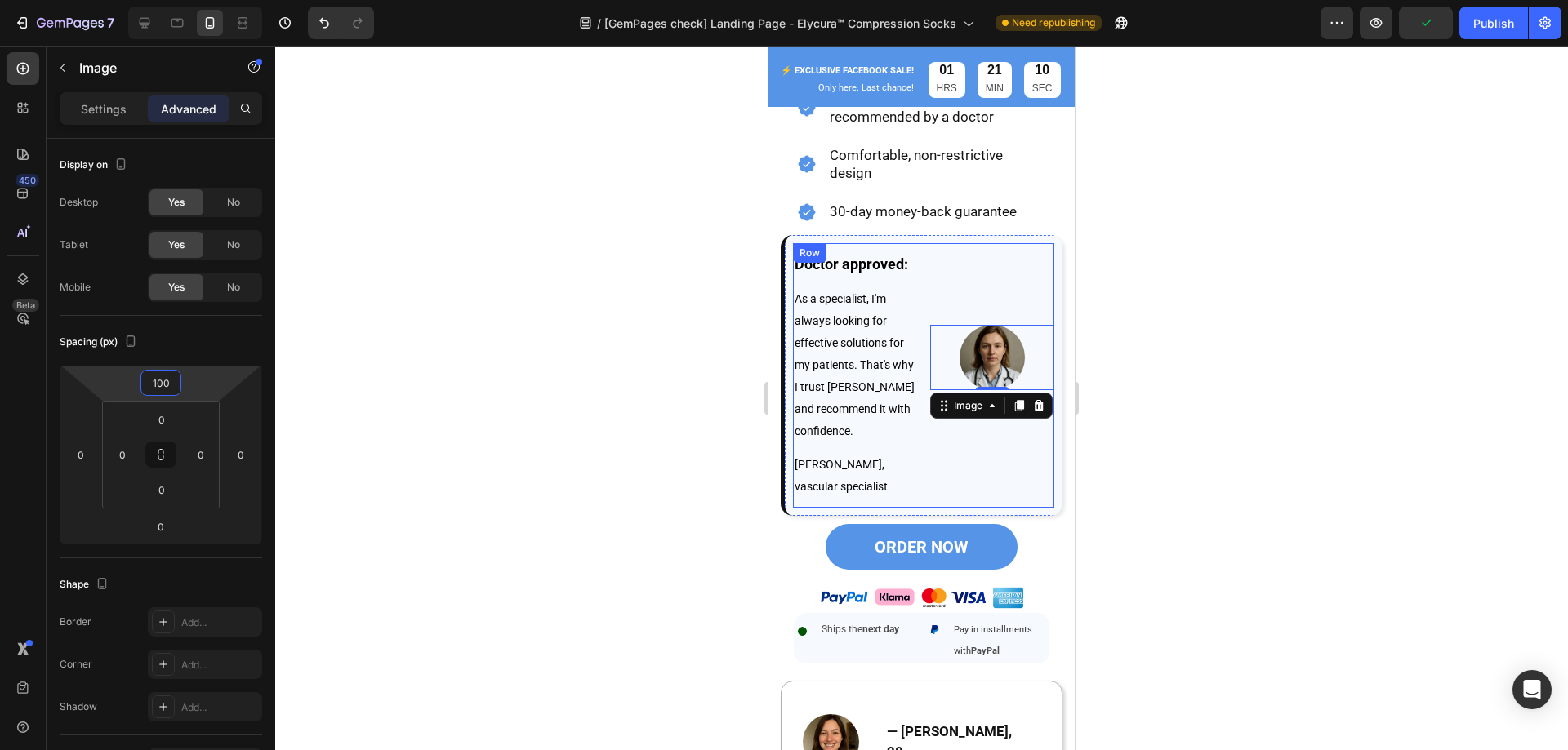
click at [1244, 363] on div at bounding box center [921, 398] width 1293 height 705
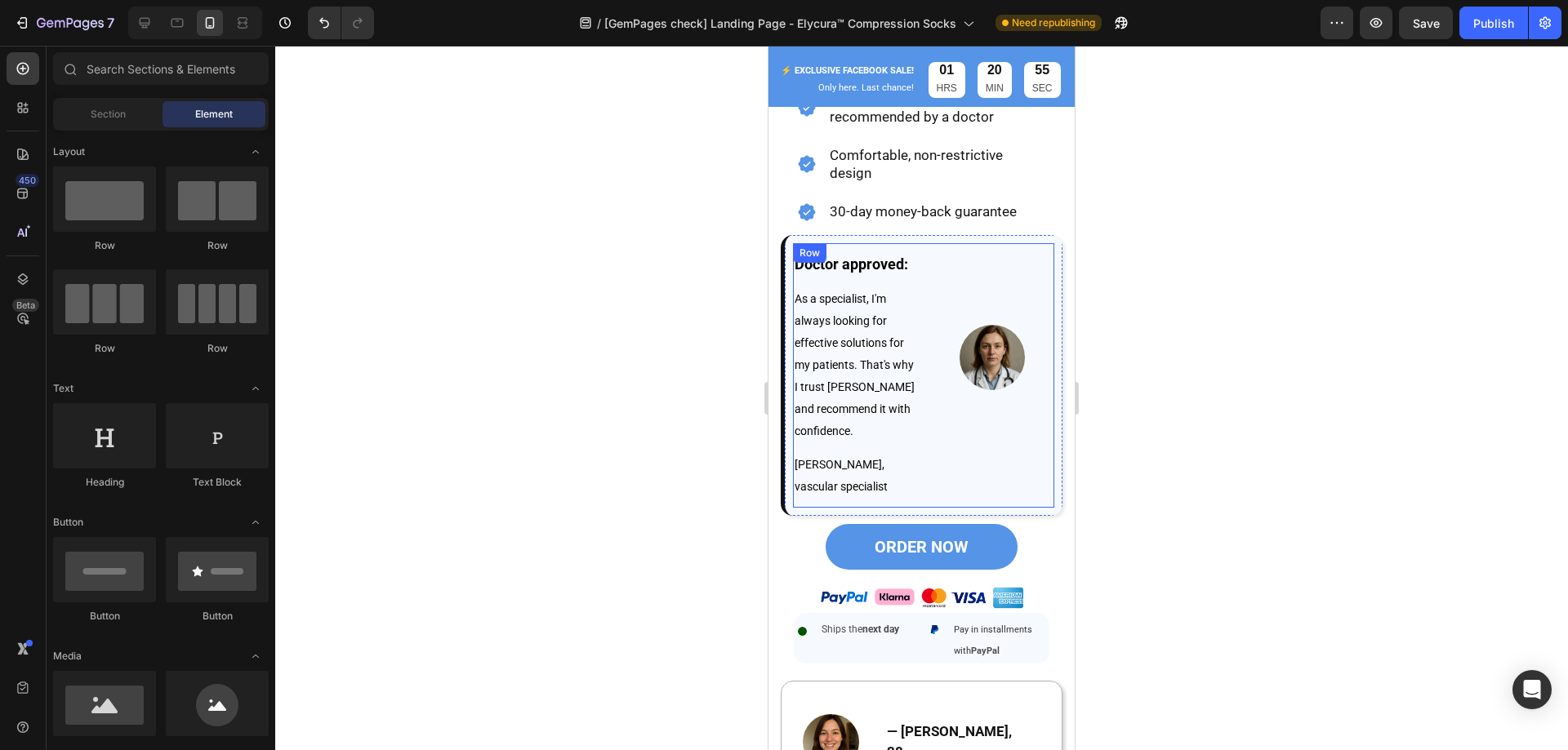
click at [1017, 243] on div "Image" at bounding box center [992, 375] width 124 height 264
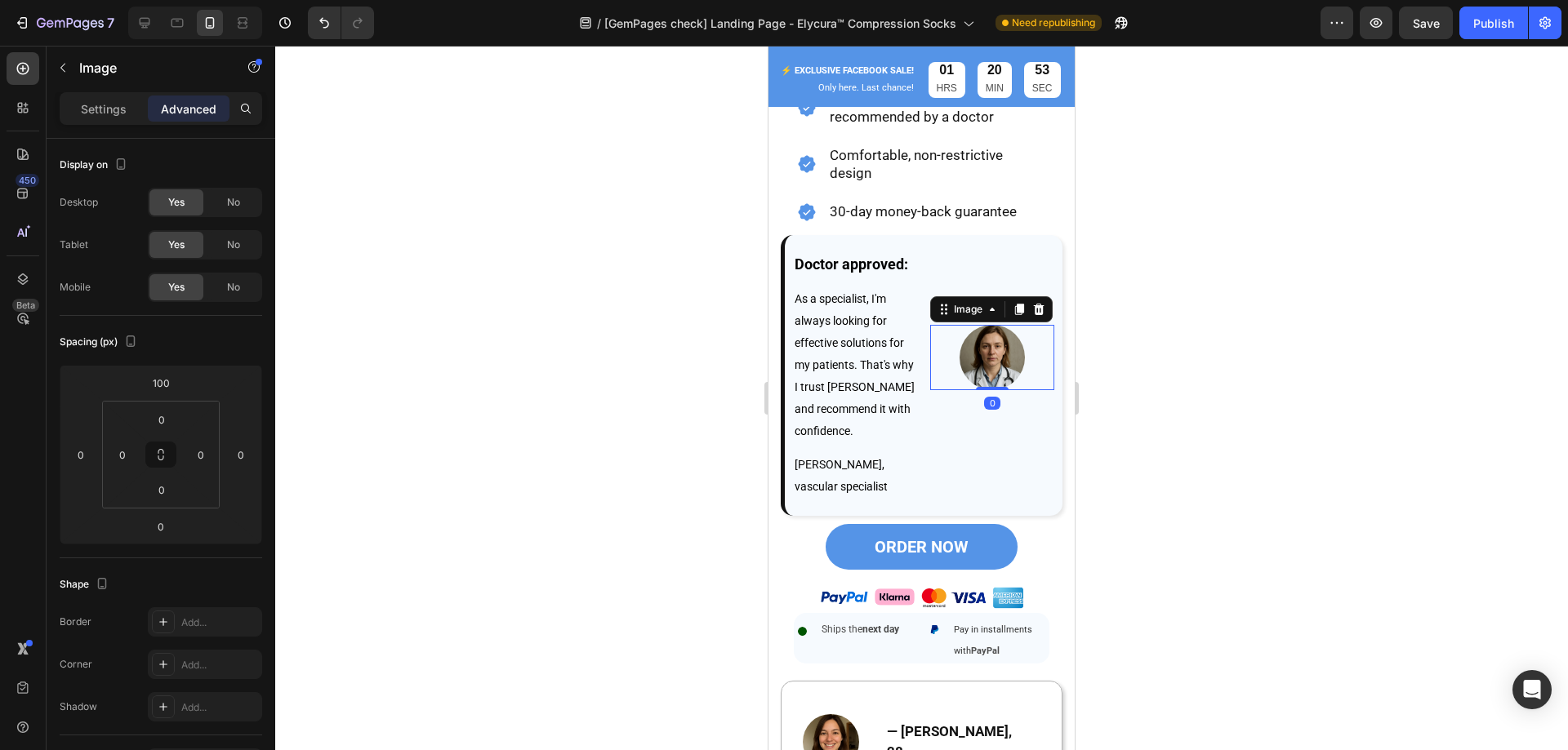
click at [992, 334] on img at bounding box center [992, 358] width 65 height 65
click at [174, 387] on input "100" at bounding box center [161, 382] width 33 height 25
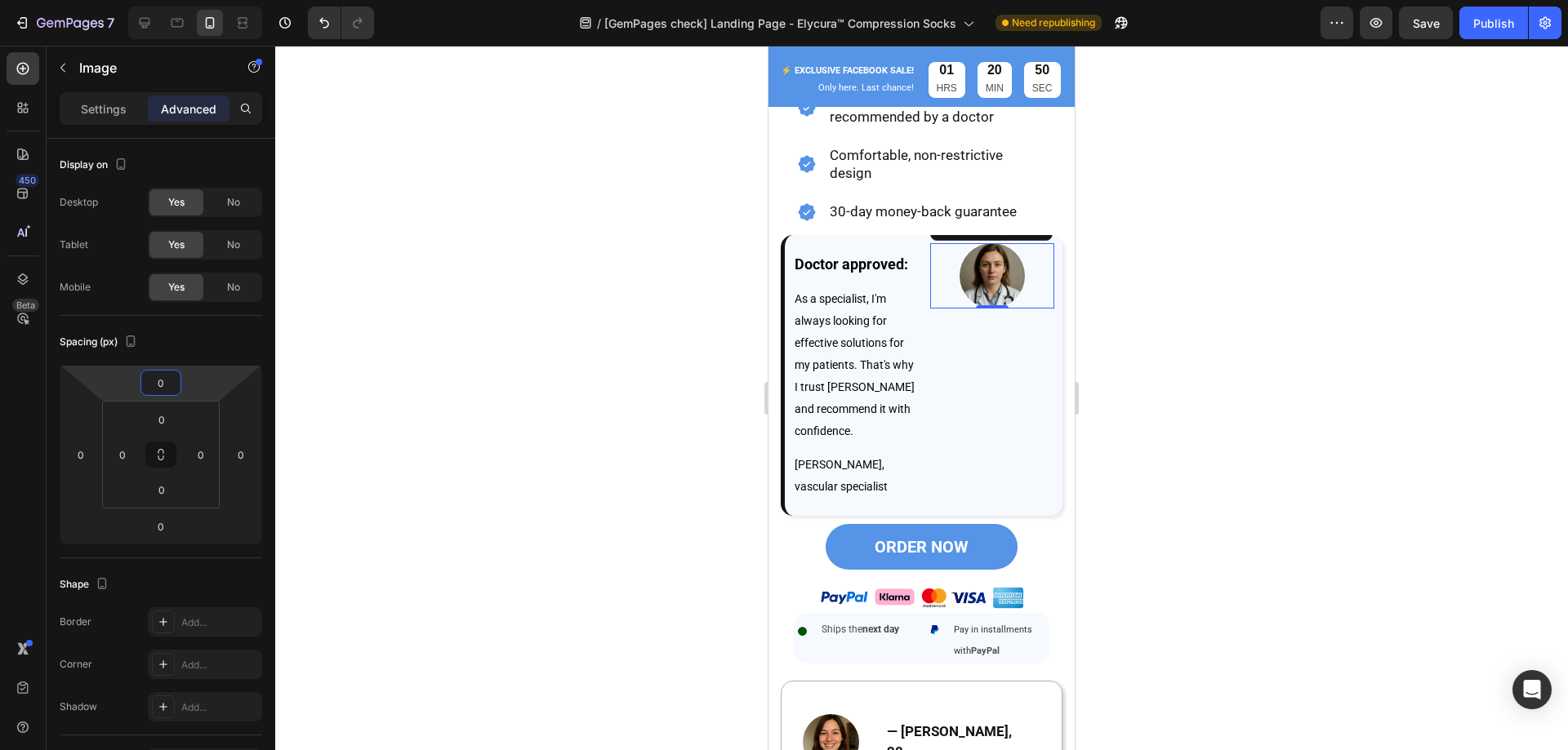
click at [1133, 385] on div at bounding box center [921, 398] width 1293 height 705
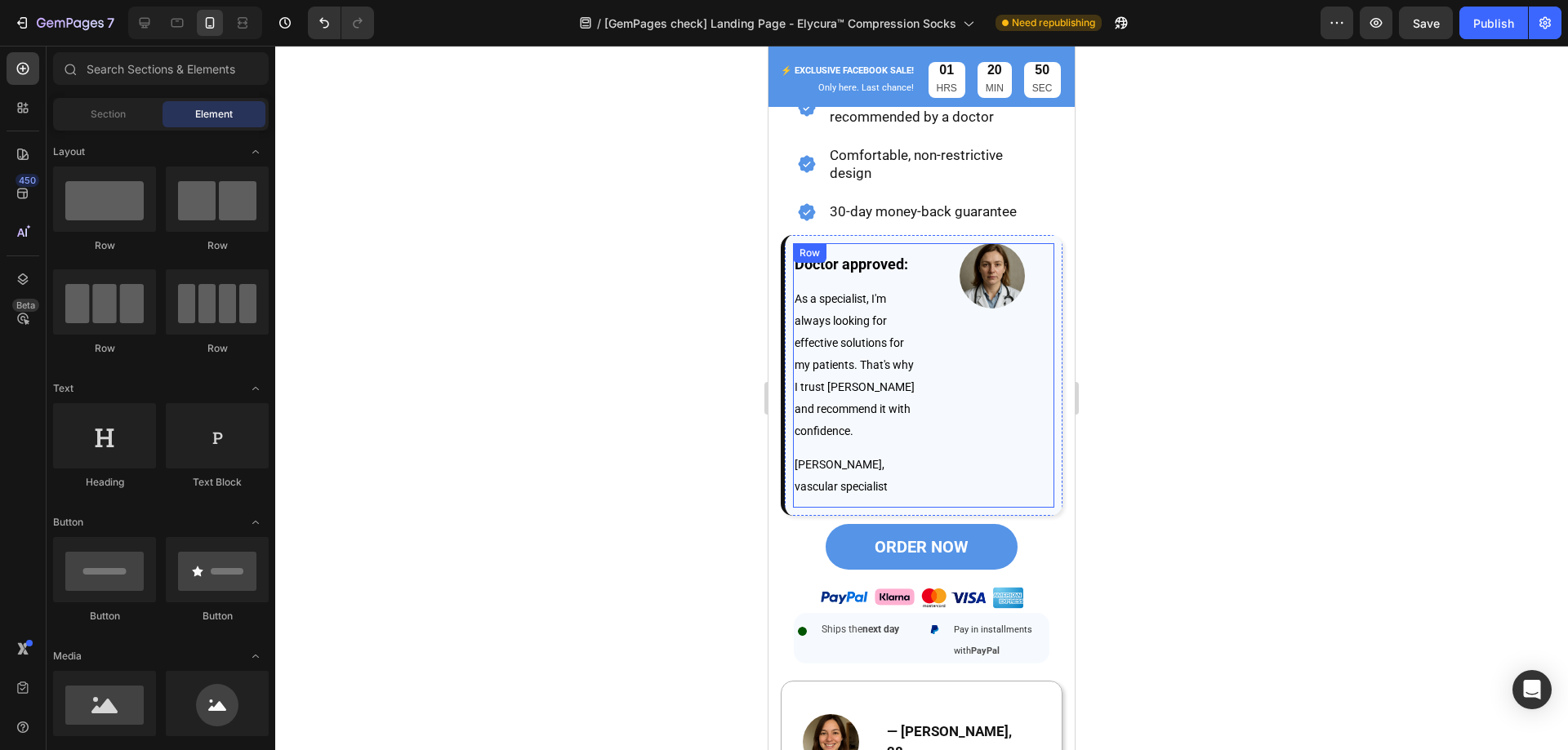
click at [979, 375] on div "Image" at bounding box center [992, 375] width 124 height 264
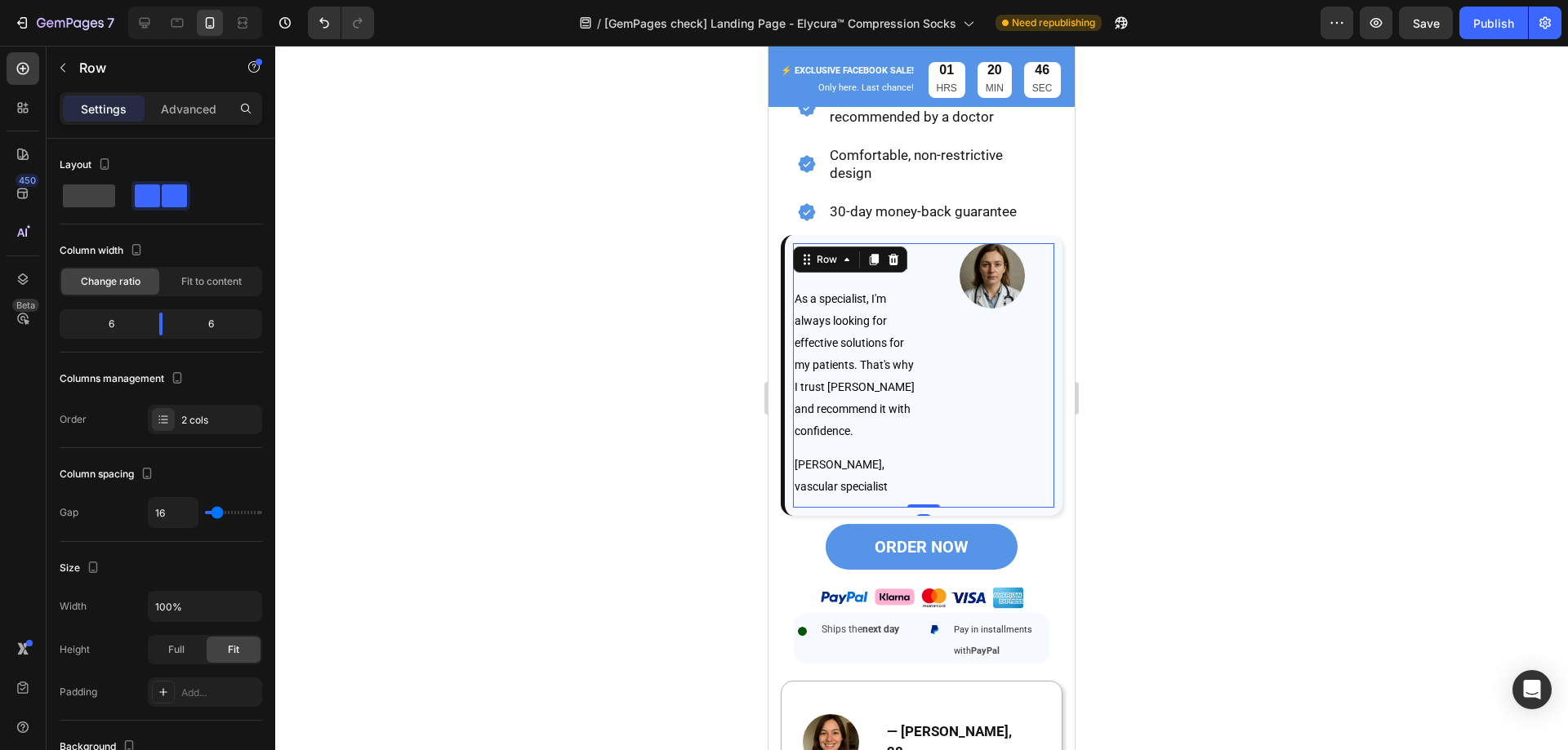
drag, startPoint x: 916, startPoint y: 518, endPoint x: 918, endPoint y: 393, distance: 125.0
click at [918, 393] on div "Doctor approved: Text Block As a specialist, I'm always looking for effective s…" at bounding box center [924, 375] width 262 height 264
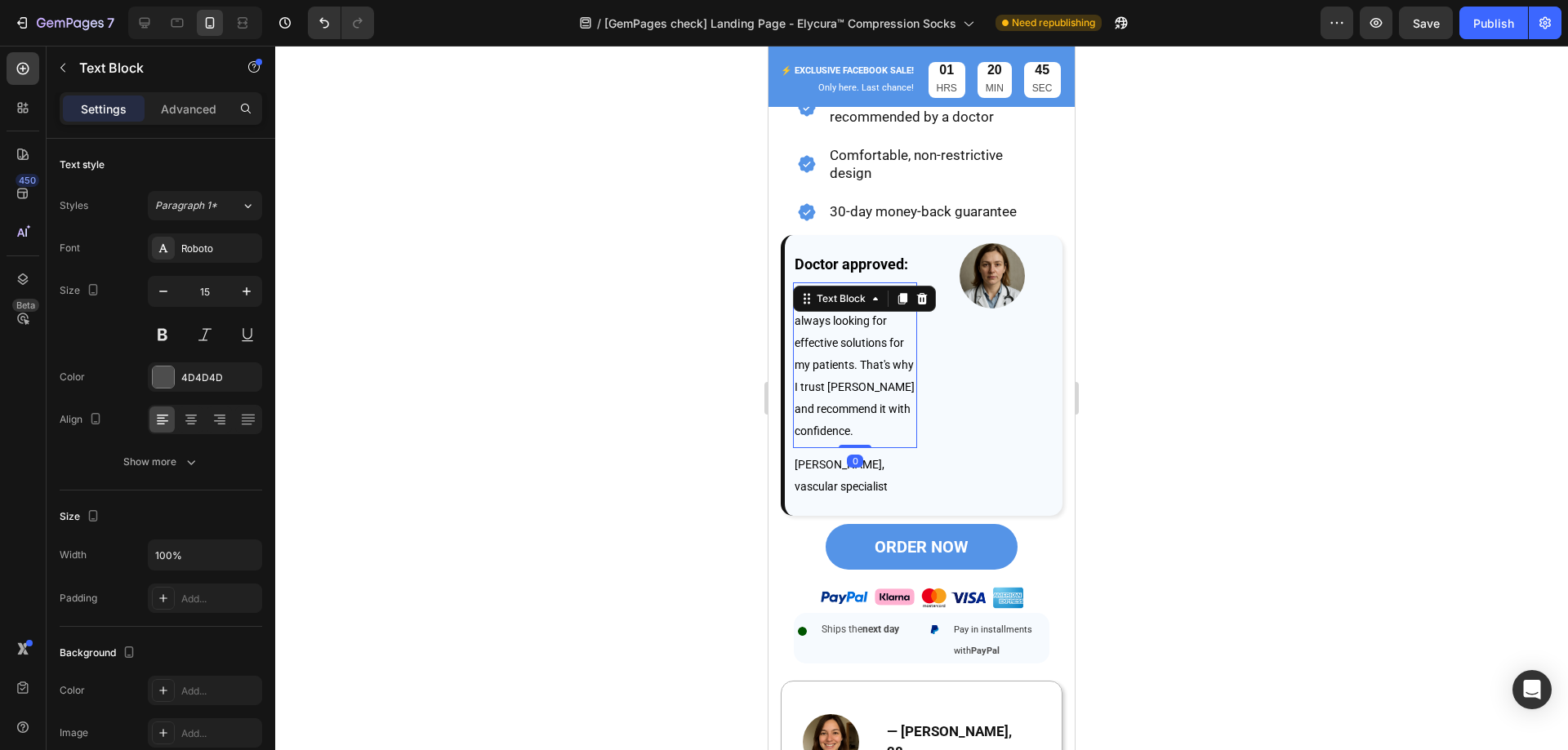
click at [868, 391] on span "As a specialist, I'm always looking for effective solutions for my patients. Th…" at bounding box center [855, 365] width 120 height 145
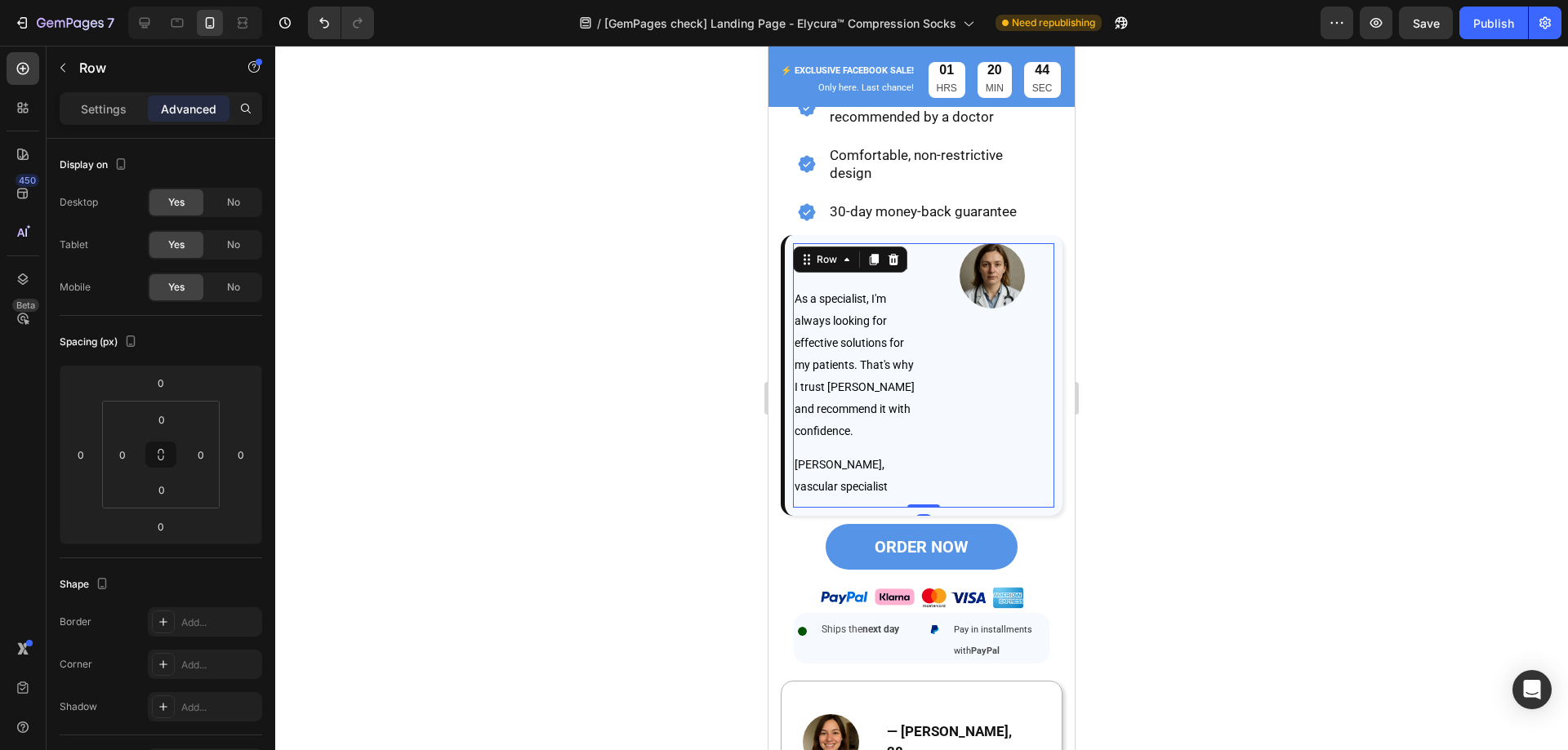
click at [962, 372] on div "Image" at bounding box center [992, 375] width 124 height 264
click at [93, 109] on p "Settings" at bounding box center [104, 109] width 45 height 17
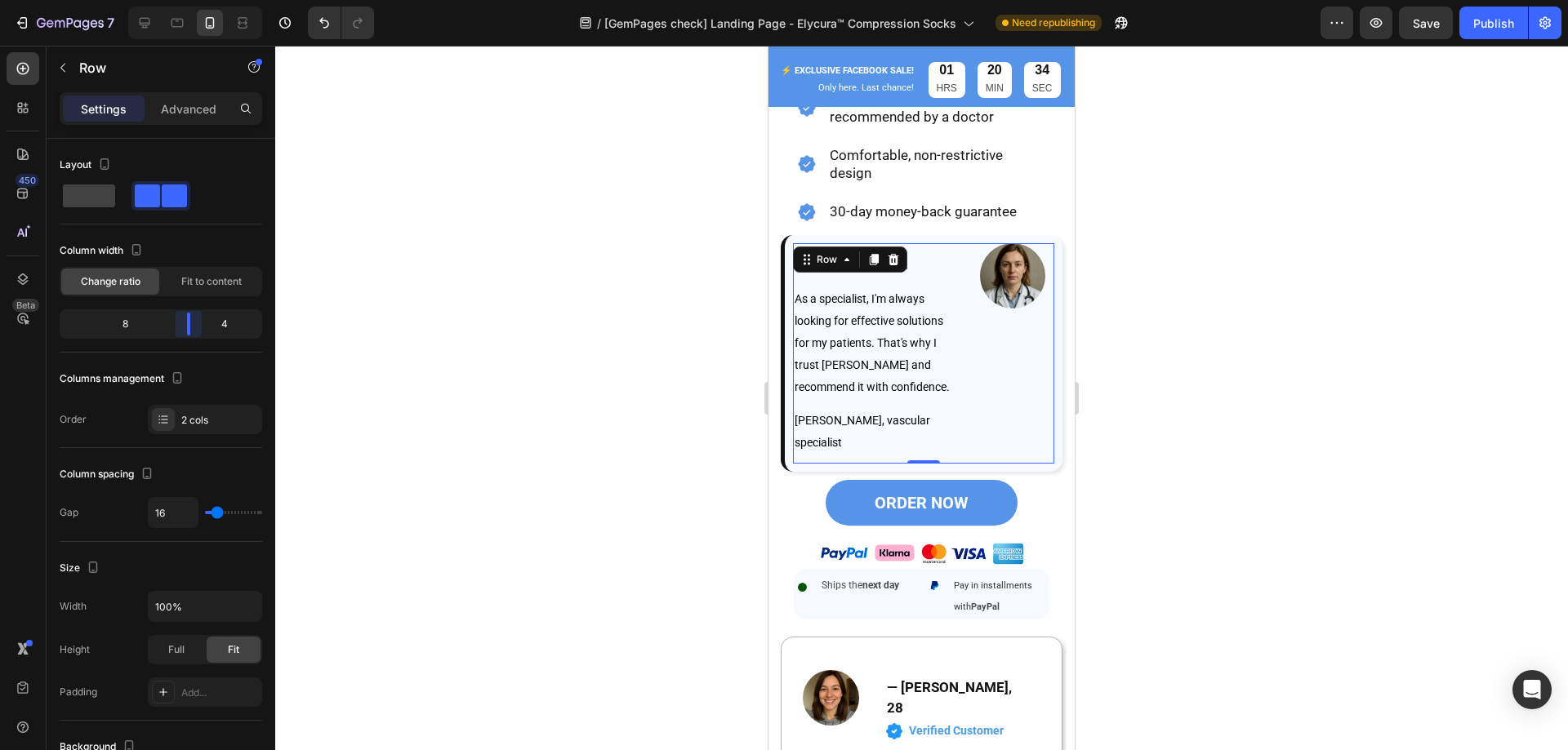
drag, startPoint x: 158, startPoint y: 329, endPoint x: 198, endPoint y: 319, distance: 41.2
click at [198, 0] on body "7 Version history / [GemPages check] Landing Page - Elycura™ Compression Socks …" at bounding box center [784, 0] width 1568 height 0
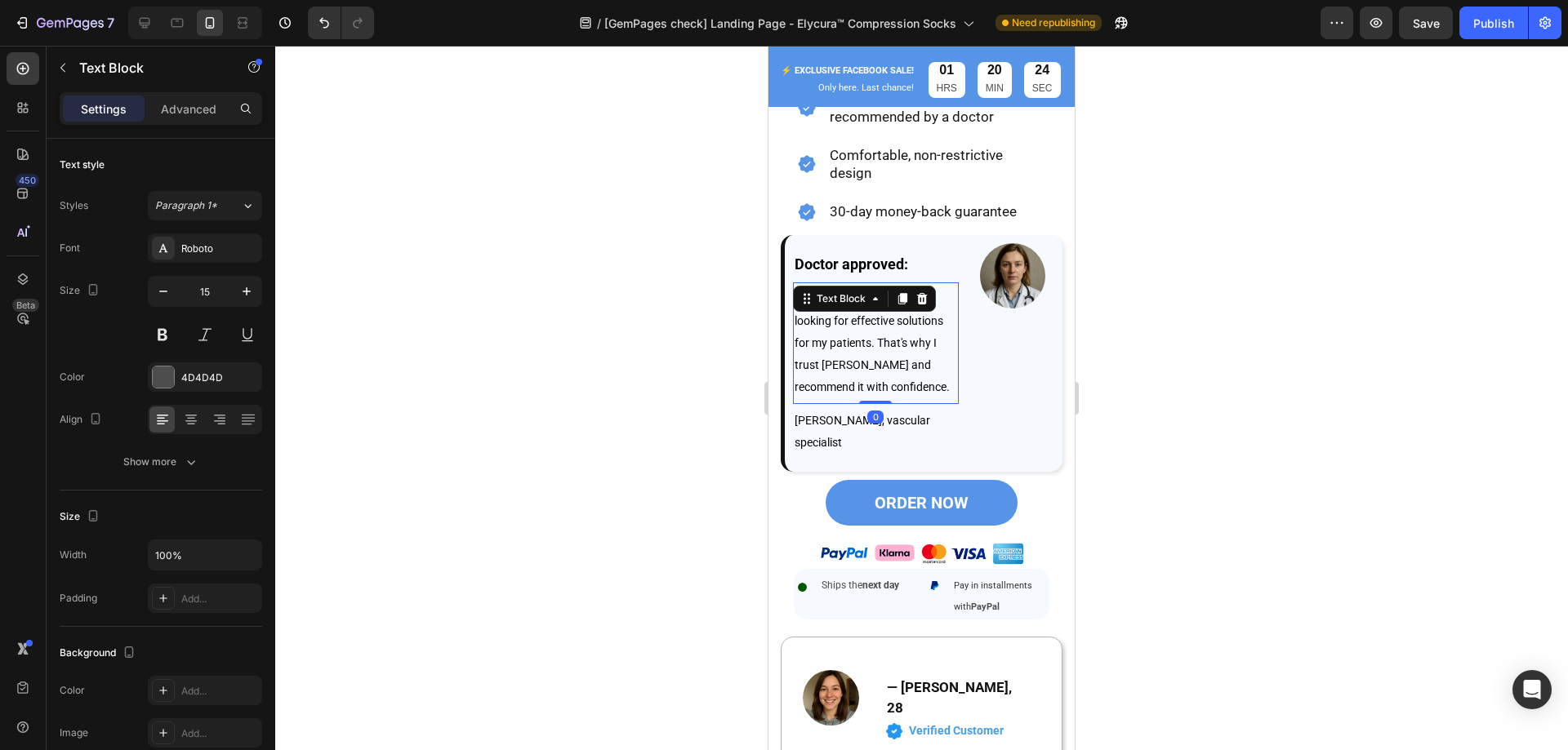
click at [882, 399] on p "As a specialist, I'm always looking for effective solutions for my patients. Th…" at bounding box center [876, 342] width 163 height 110
click at [174, 95] on div "Advanced" at bounding box center [189, 108] width 82 height 26
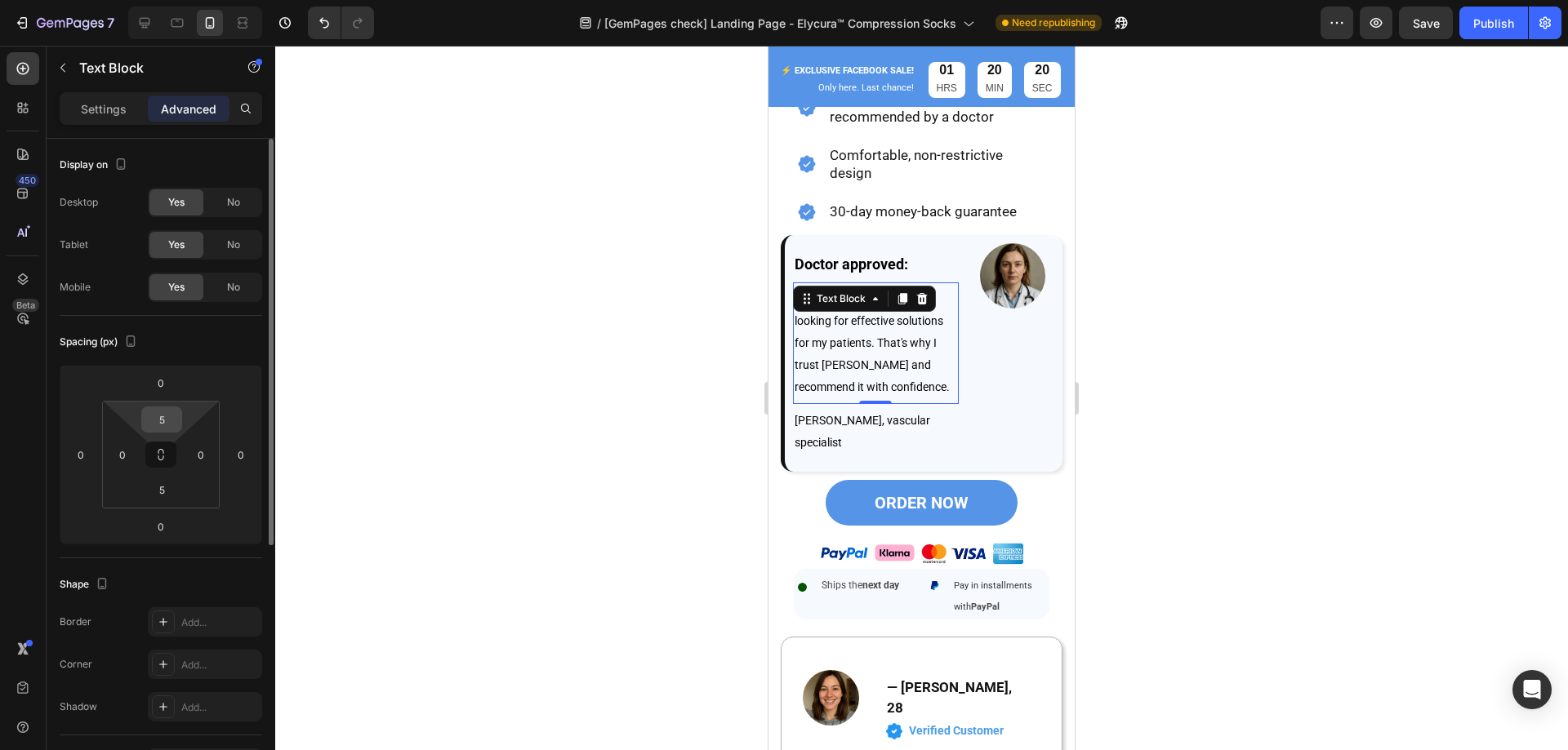
click at [165, 413] on input "5" at bounding box center [162, 419] width 33 height 25
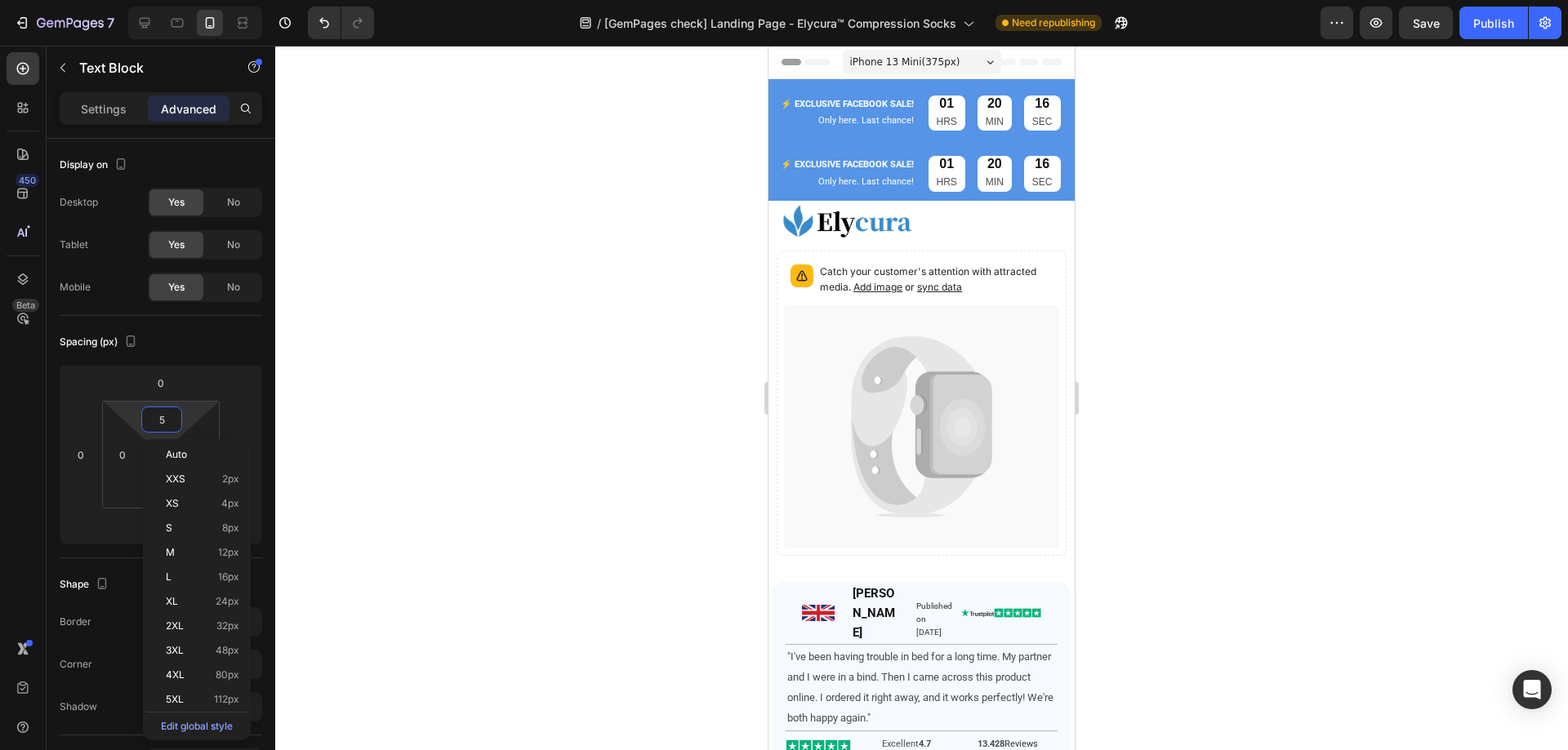
scroll to position [1066, 0]
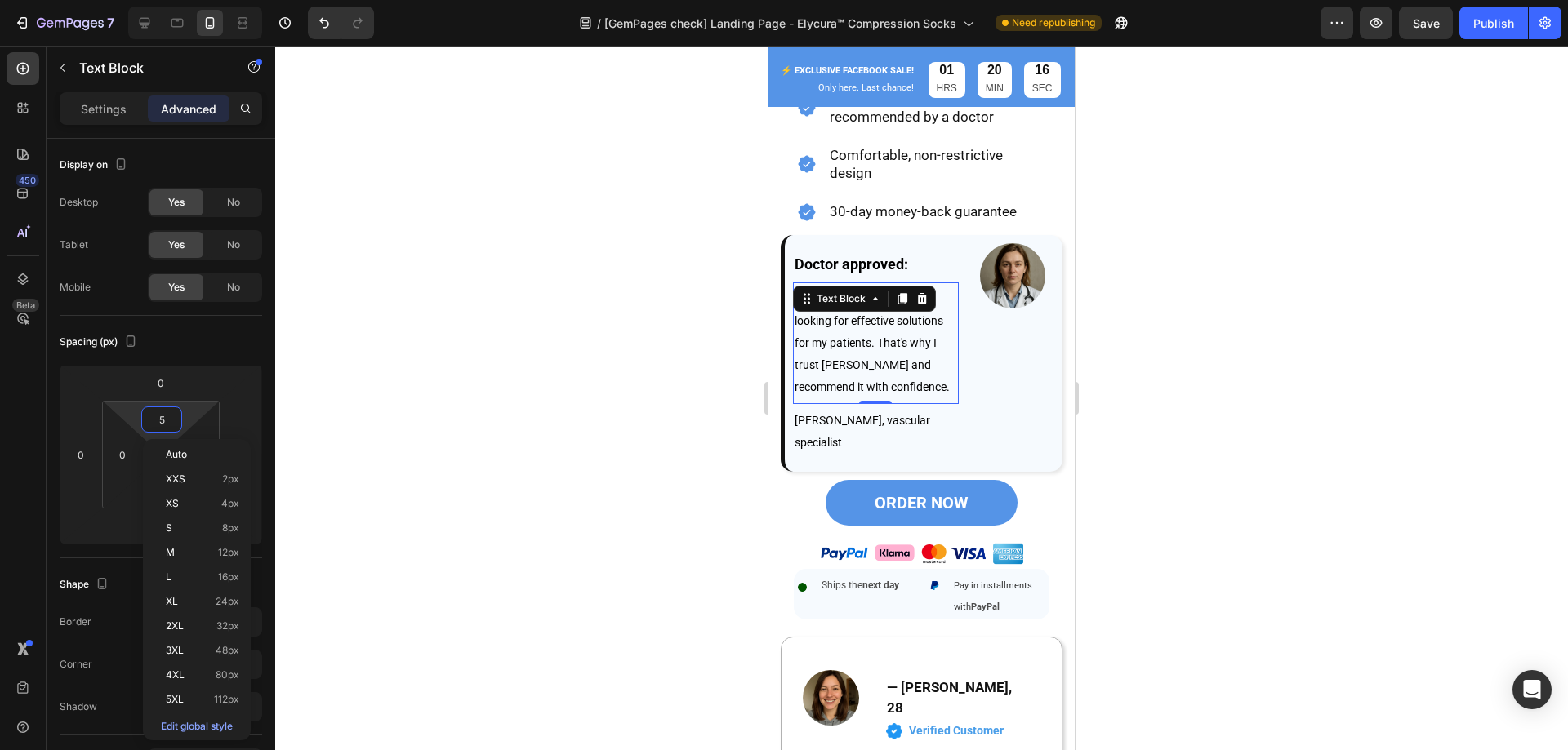
click at [892, 376] on p "As a specialist, I'm always looking for effective solutions for my patients. Th…" at bounding box center [876, 342] width 163 height 110
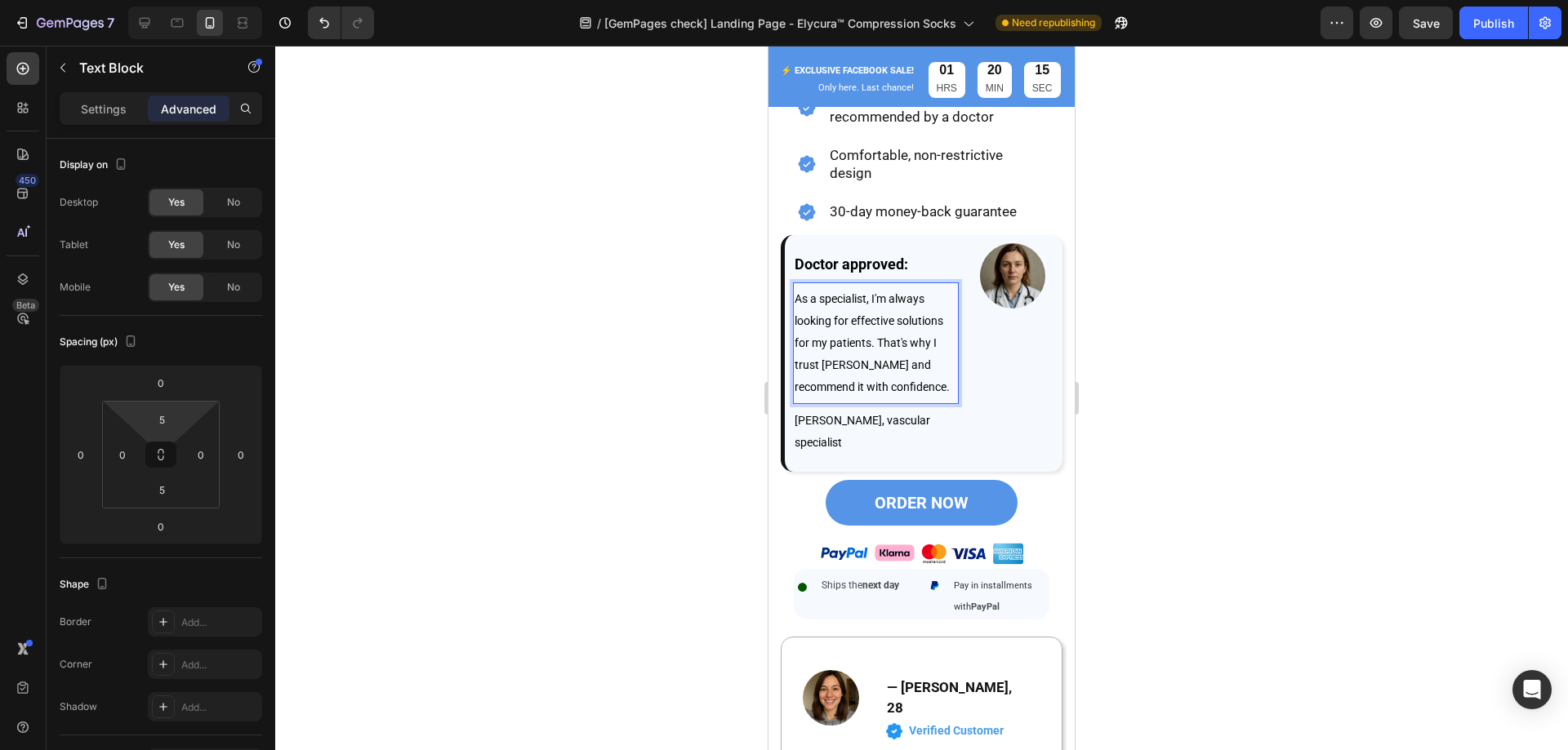
click at [901, 393] on p "As a specialist, I'm always looking for effective solutions for my patients. Th…" at bounding box center [876, 342] width 163 height 110
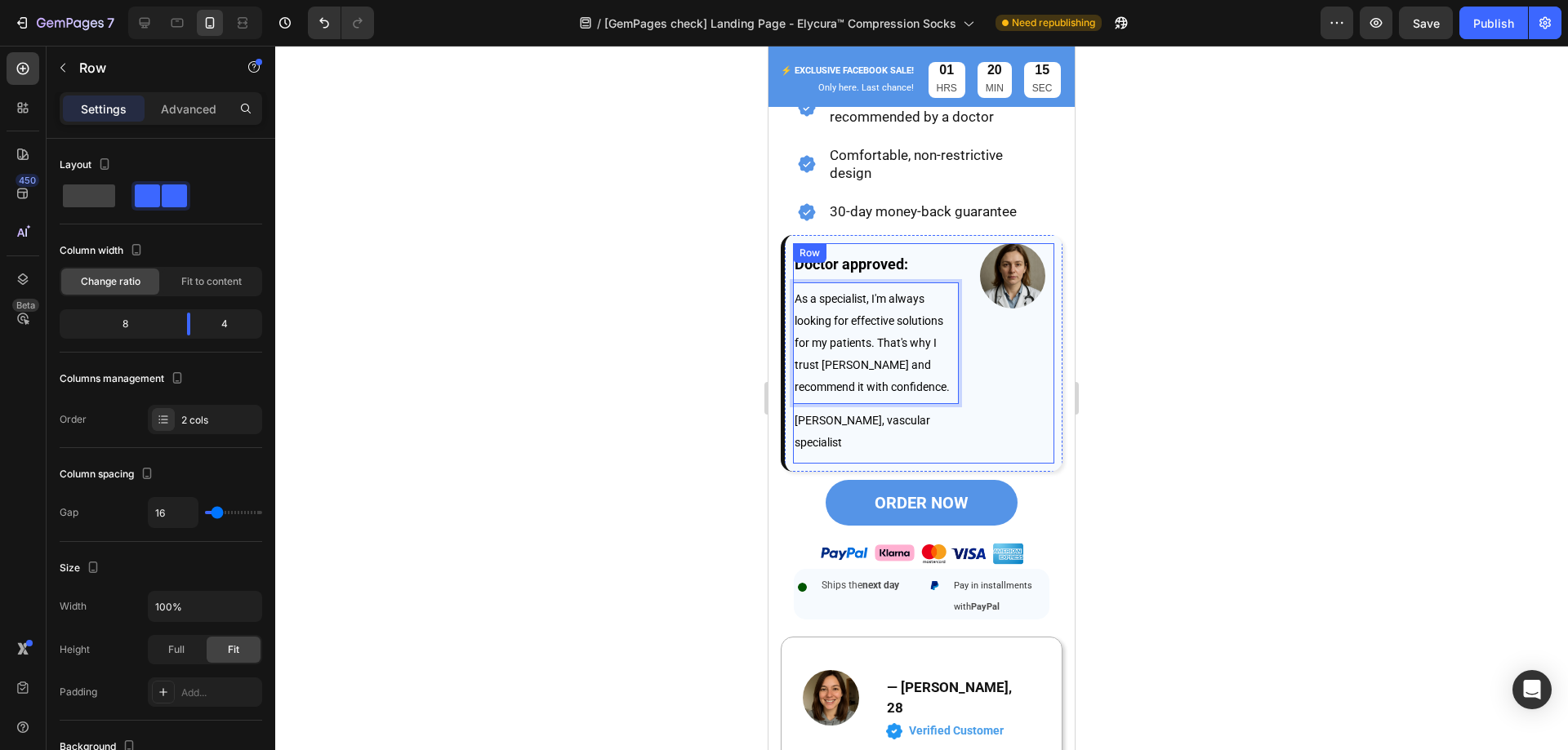
click at [972, 351] on div "Image" at bounding box center [1013, 353] width 83 height 221
click at [973, 390] on div "Image" at bounding box center [1013, 353] width 83 height 221
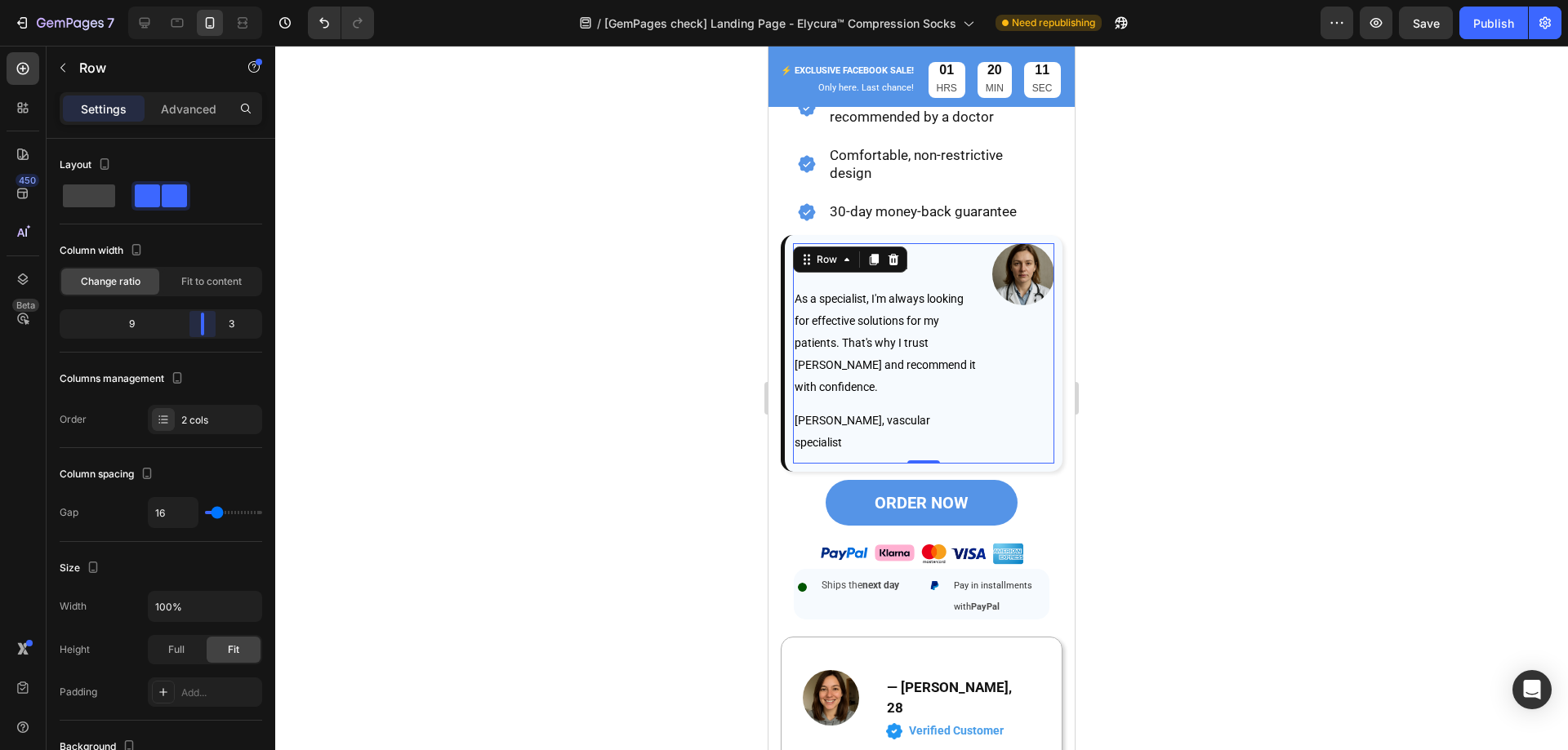
drag, startPoint x: 190, startPoint y: 329, endPoint x: 219, endPoint y: 330, distance: 29.0
click at [219, 0] on body "7 Version history / [GemPages check] Landing Page - Elycura™ Compression Socks …" at bounding box center [784, 0] width 1568 height 0
click at [1022, 267] on img at bounding box center [1023, 274] width 62 height 62
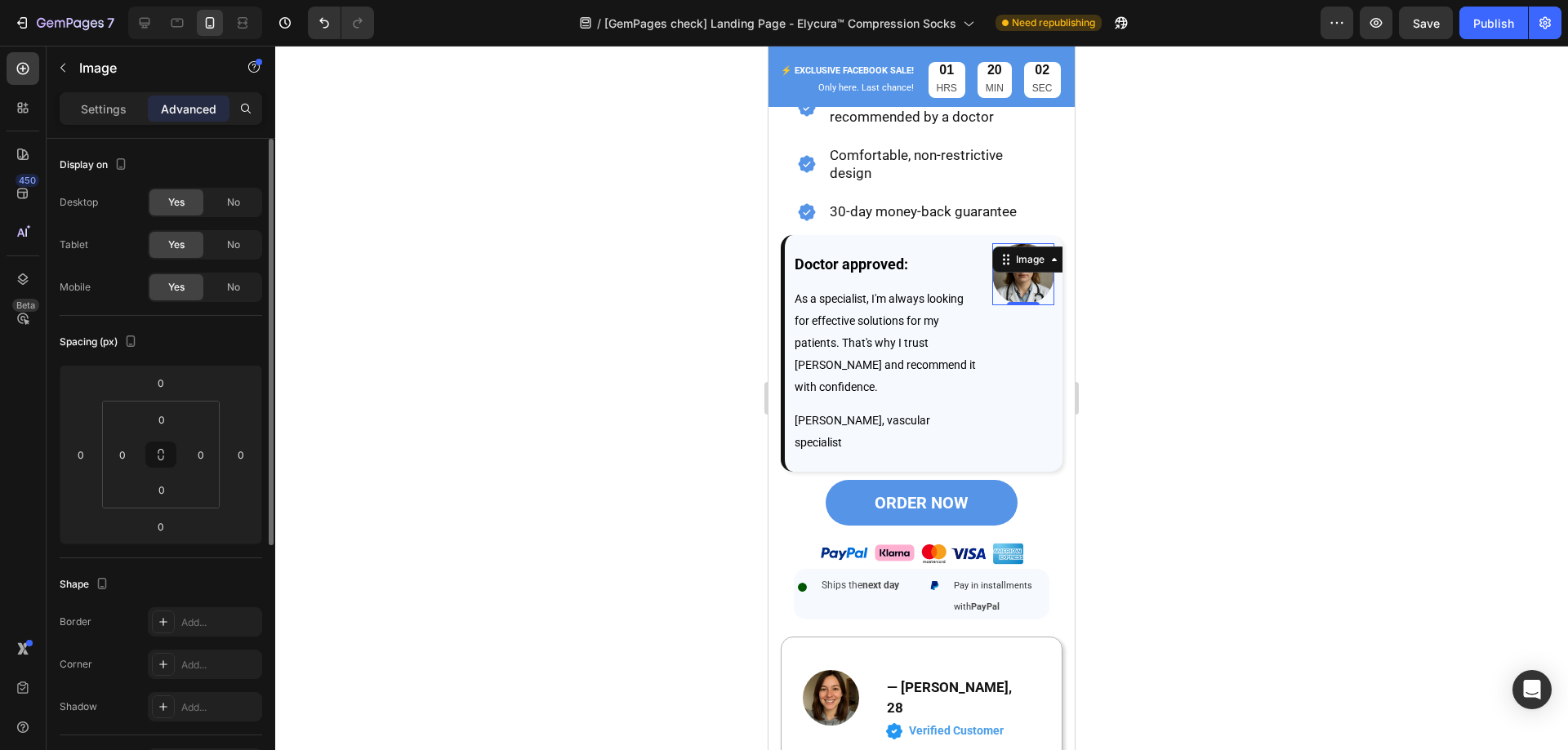
scroll to position [245, 0]
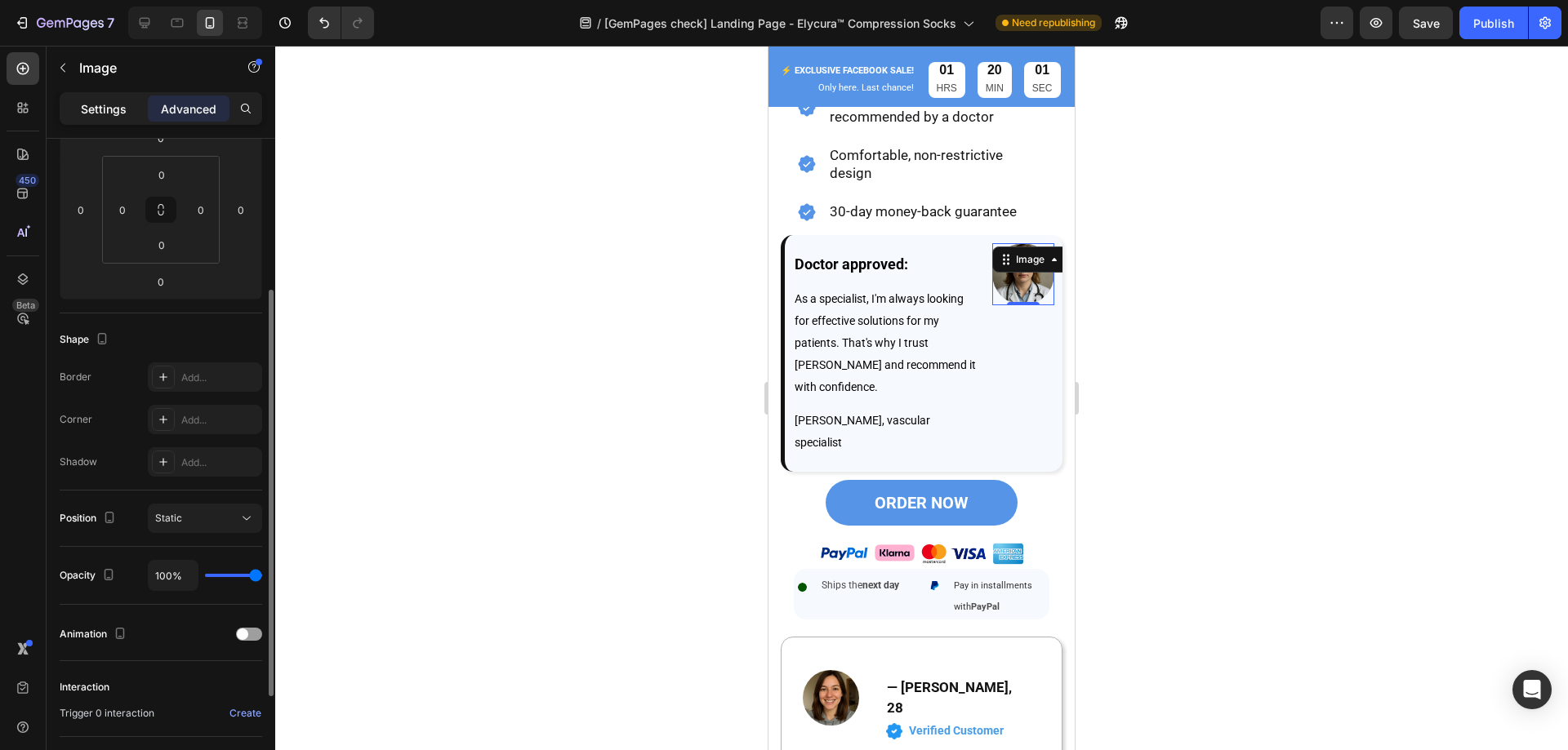
click at [124, 112] on p "Settings" at bounding box center [104, 109] width 45 height 17
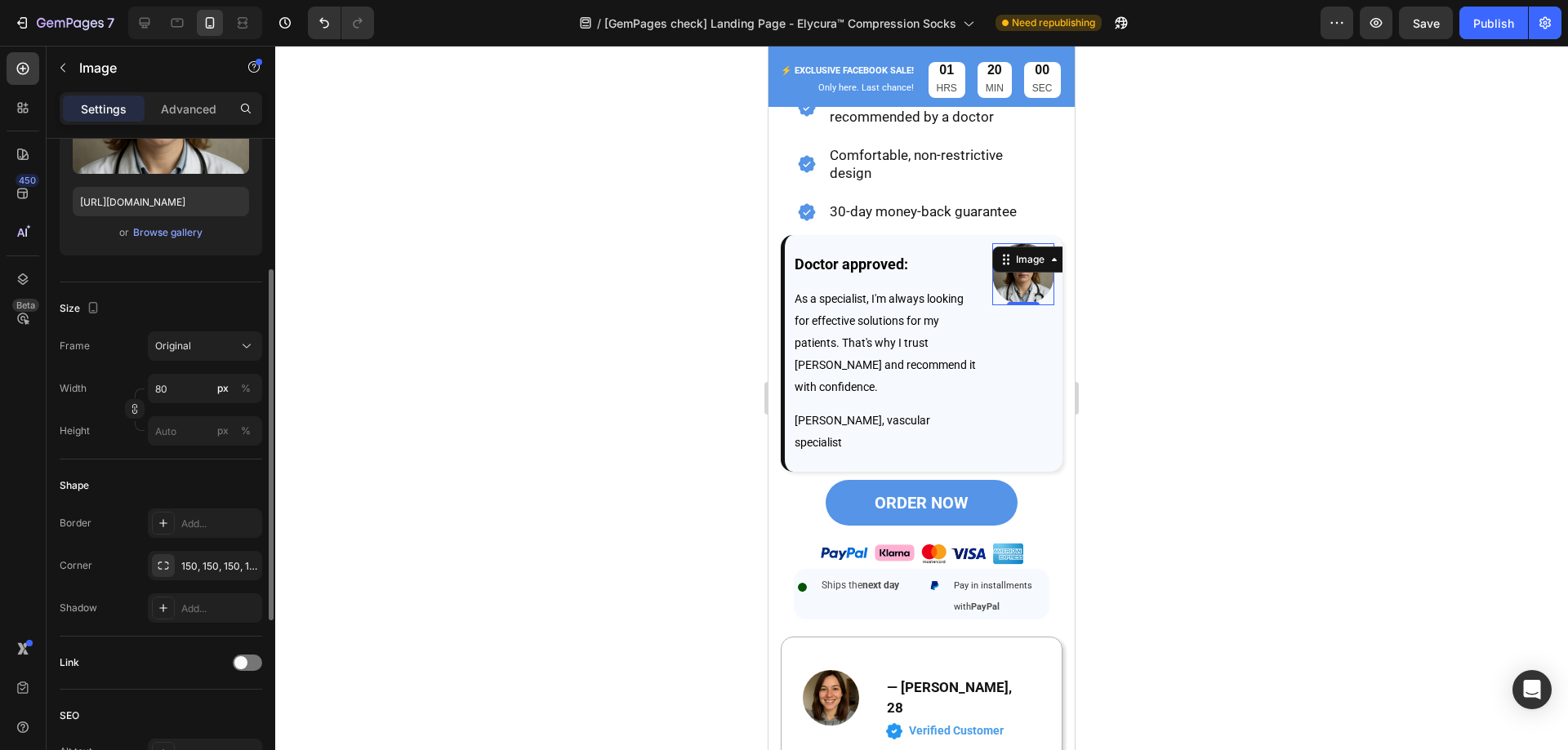
click at [176, 408] on div "Width 80 px % Height px %" at bounding box center [161, 410] width 203 height 72
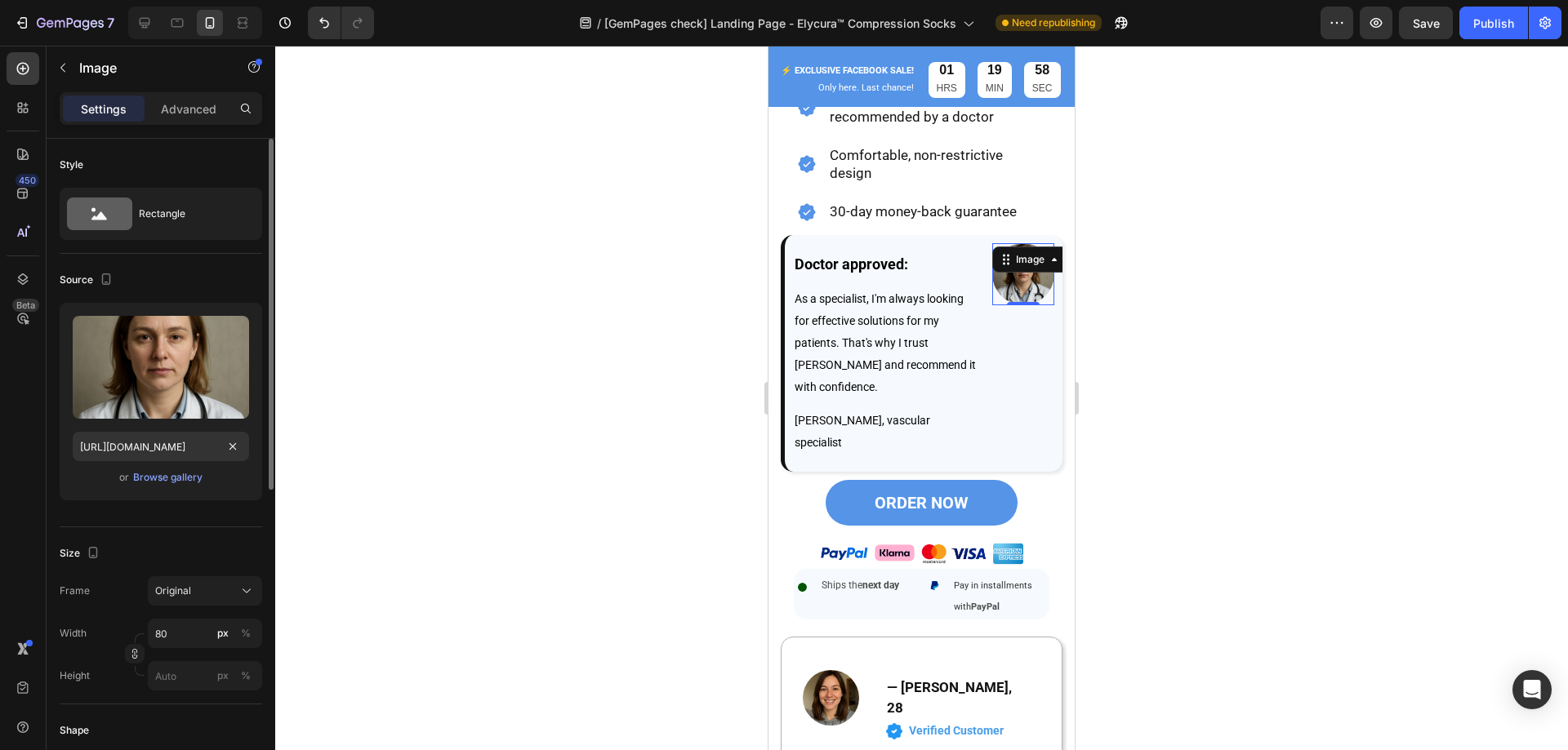
scroll to position [489, 0]
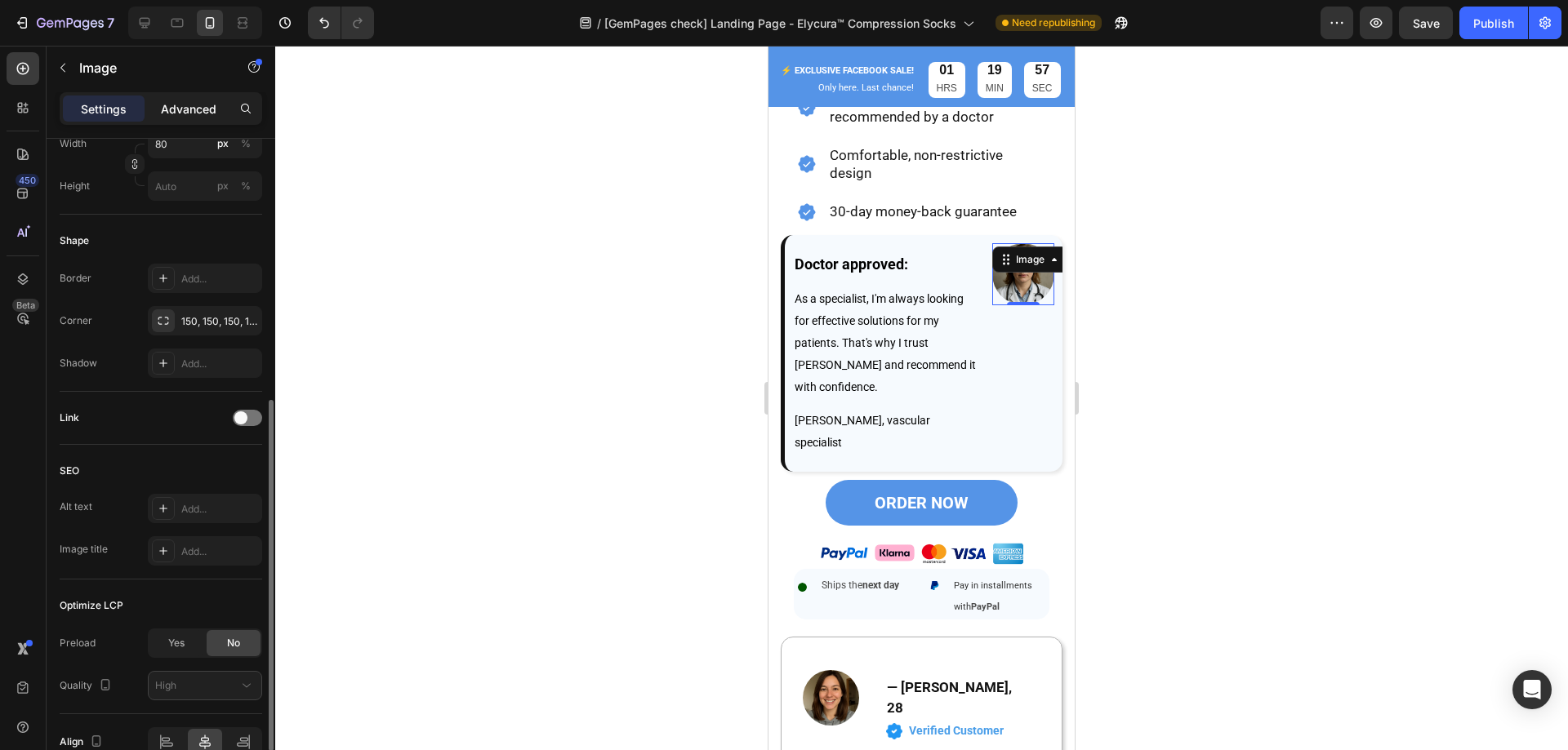
click at [162, 102] on p "Advanced" at bounding box center [188, 109] width 55 height 17
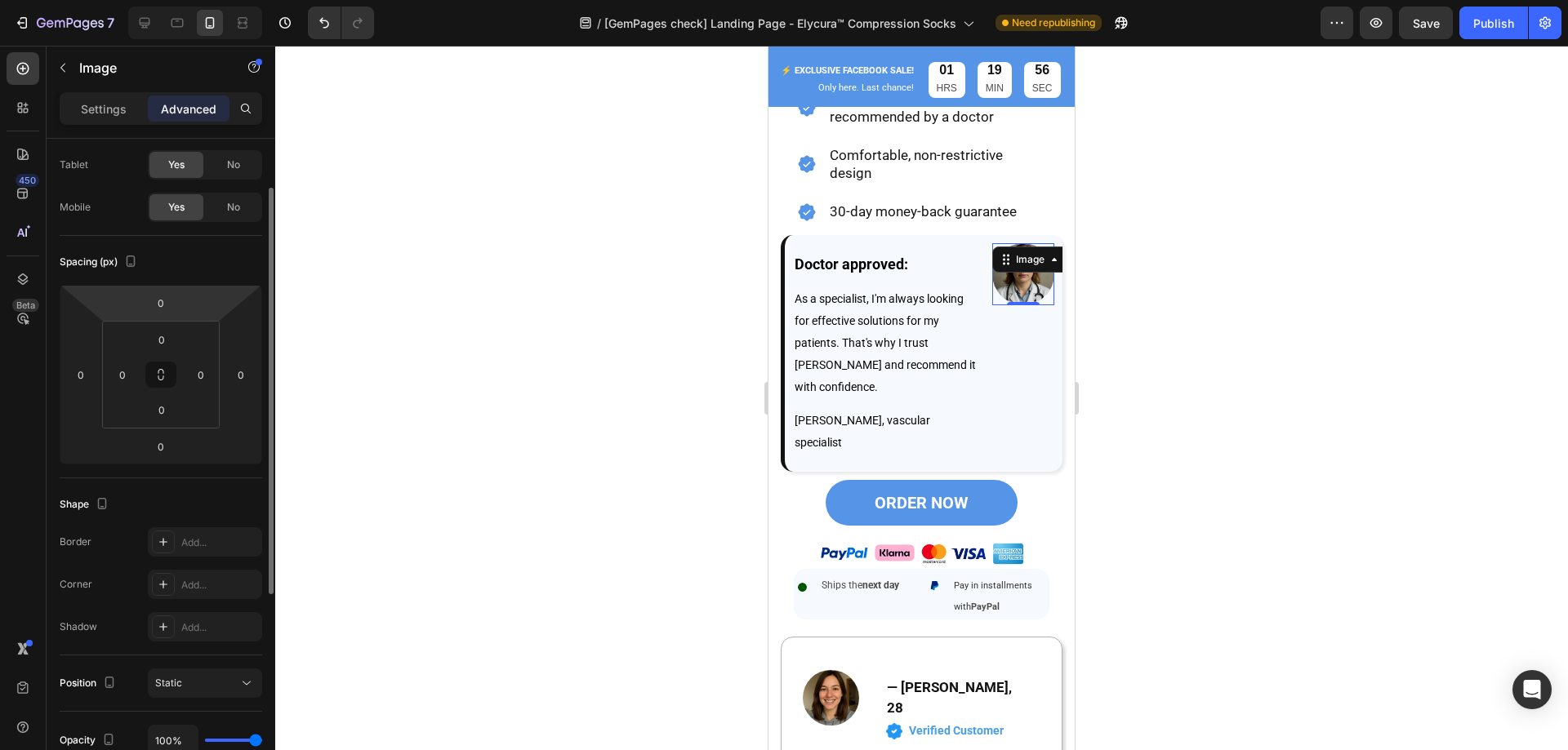
scroll to position [0, 0]
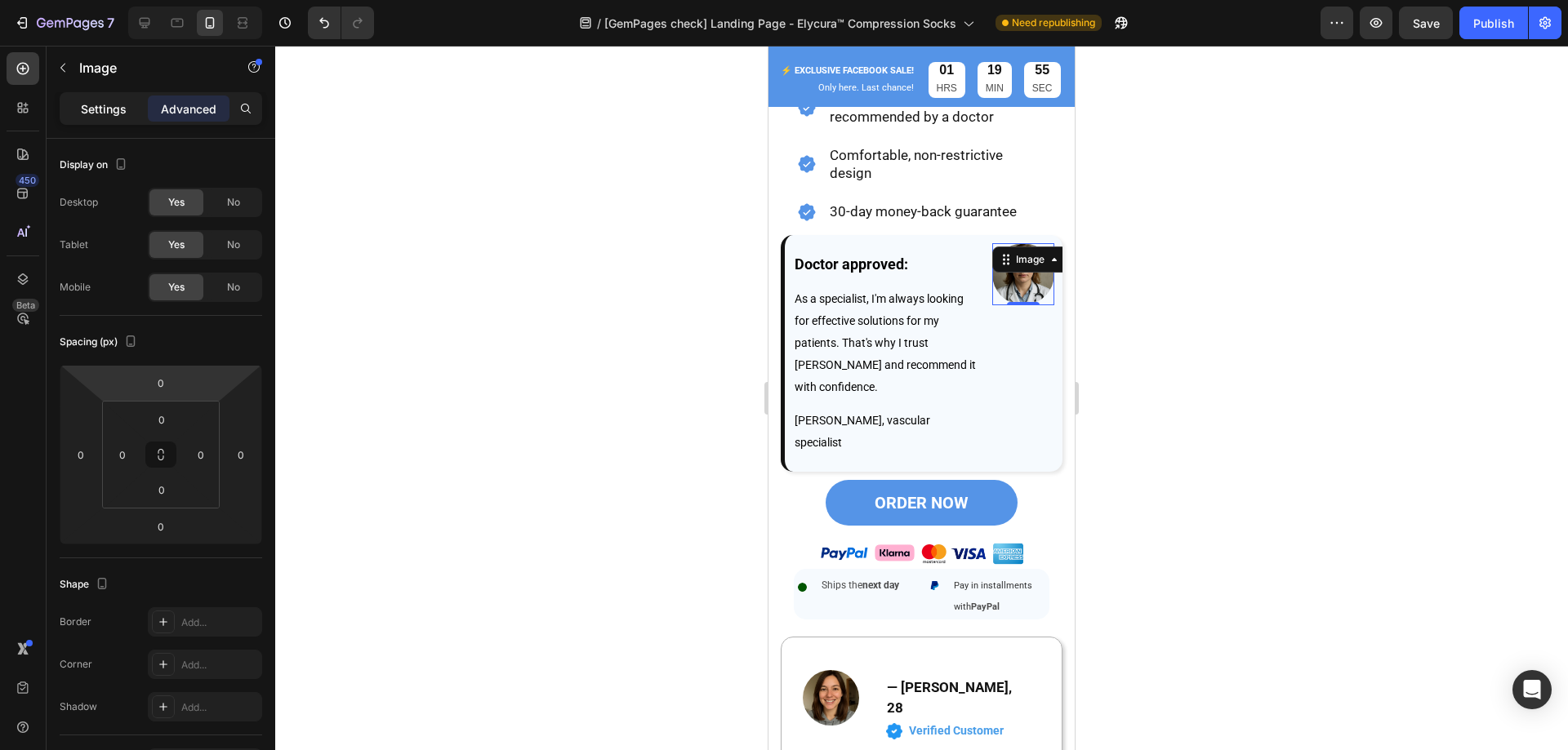
click at [126, 113] on div "Settings" at bounding box center [104, 108] width 82 height 26
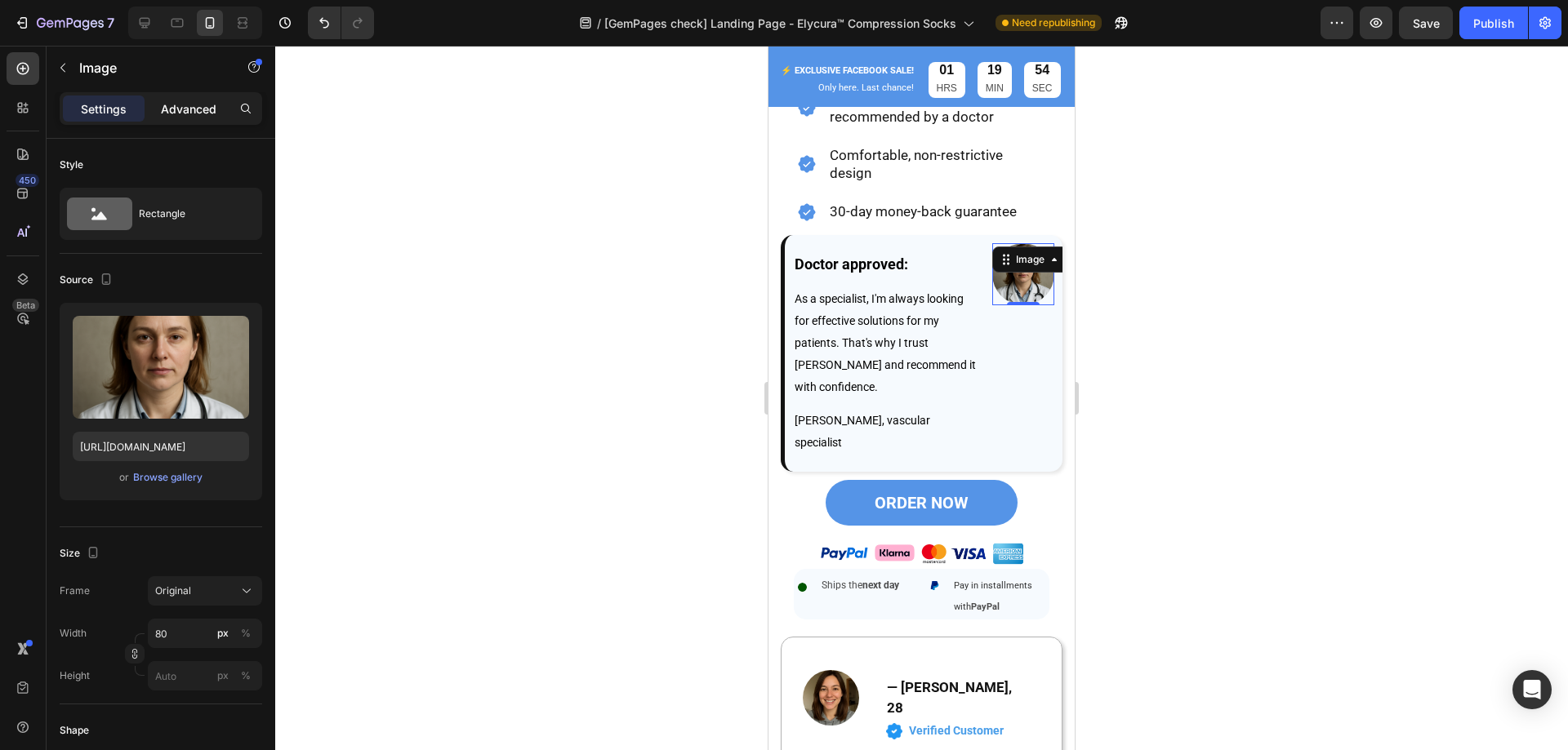
click at [184, 111] on p "Advanced" at bounding box center [188, 109] width 55 height 17
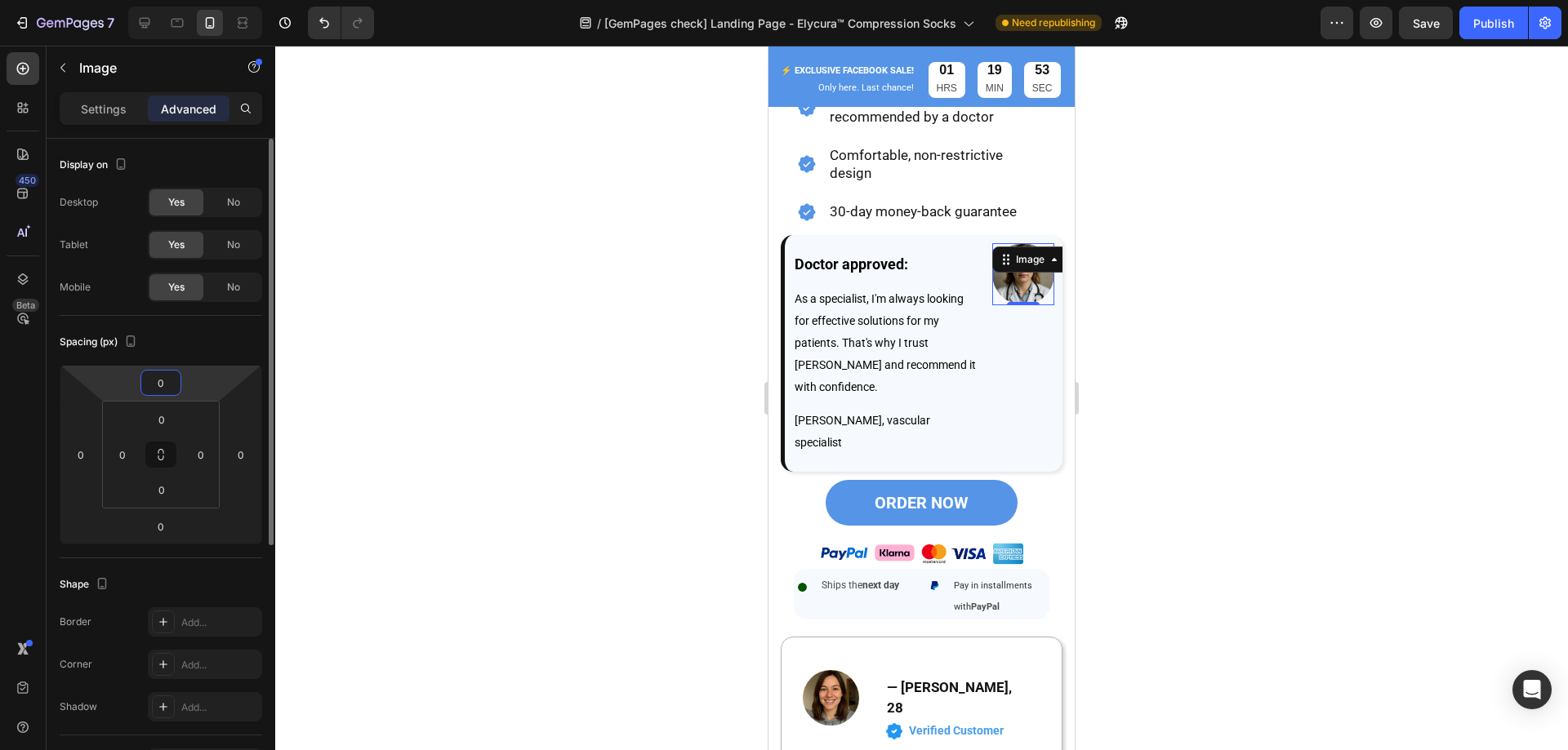
click at [156, 386] on input "0" at bounding box center [161, 382] width 33 height 25
drag, startPoint x: 171, startPoint y: 382, endPoint x: 99, endPoint y: 381, distance: 72.0
click at [99, 381] on div "60 0 0 0" at bounding box center [161, 455] width 203 height 180
type input "80"
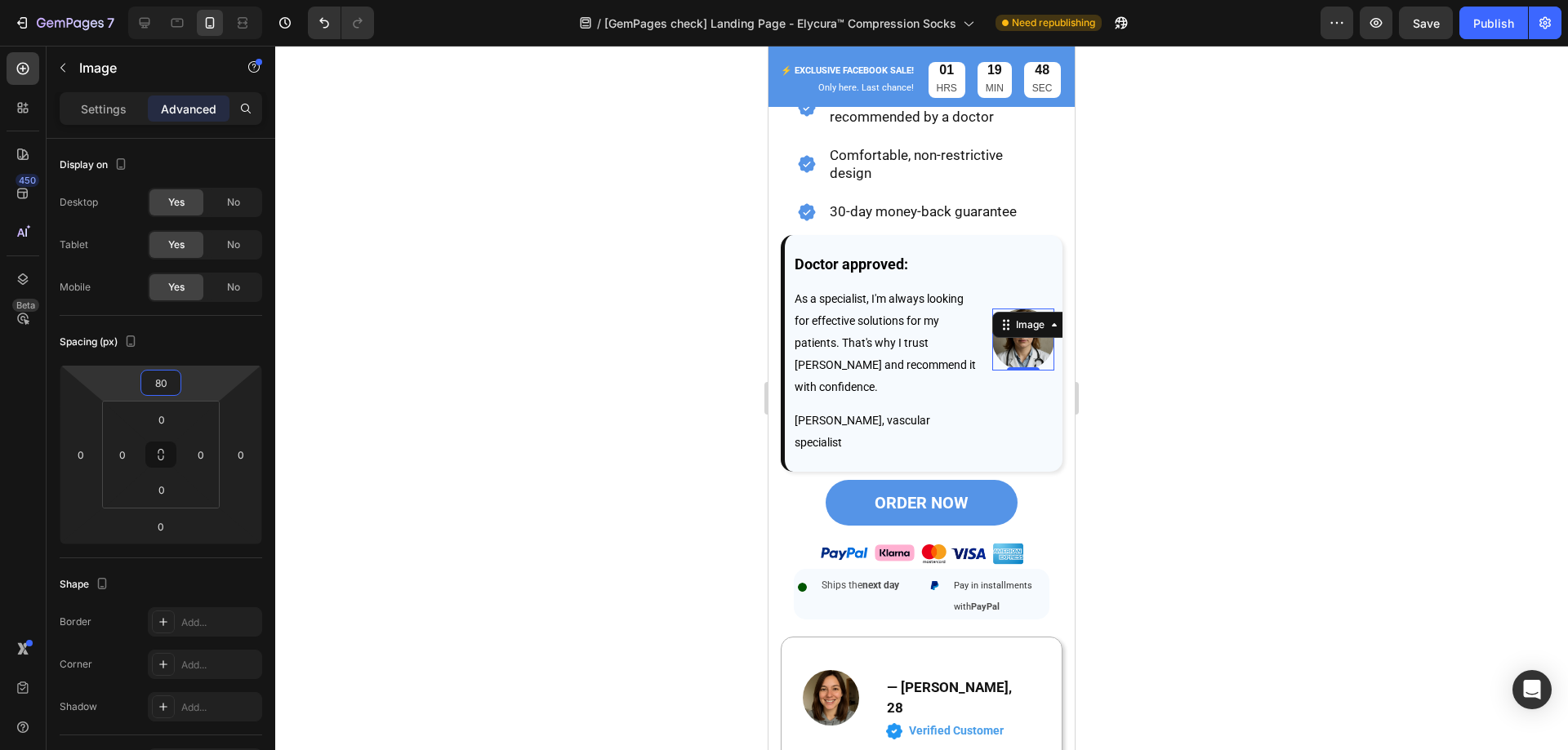
click at [1279, 343] on div at bounding box center [921, 398] width 1293 height 705
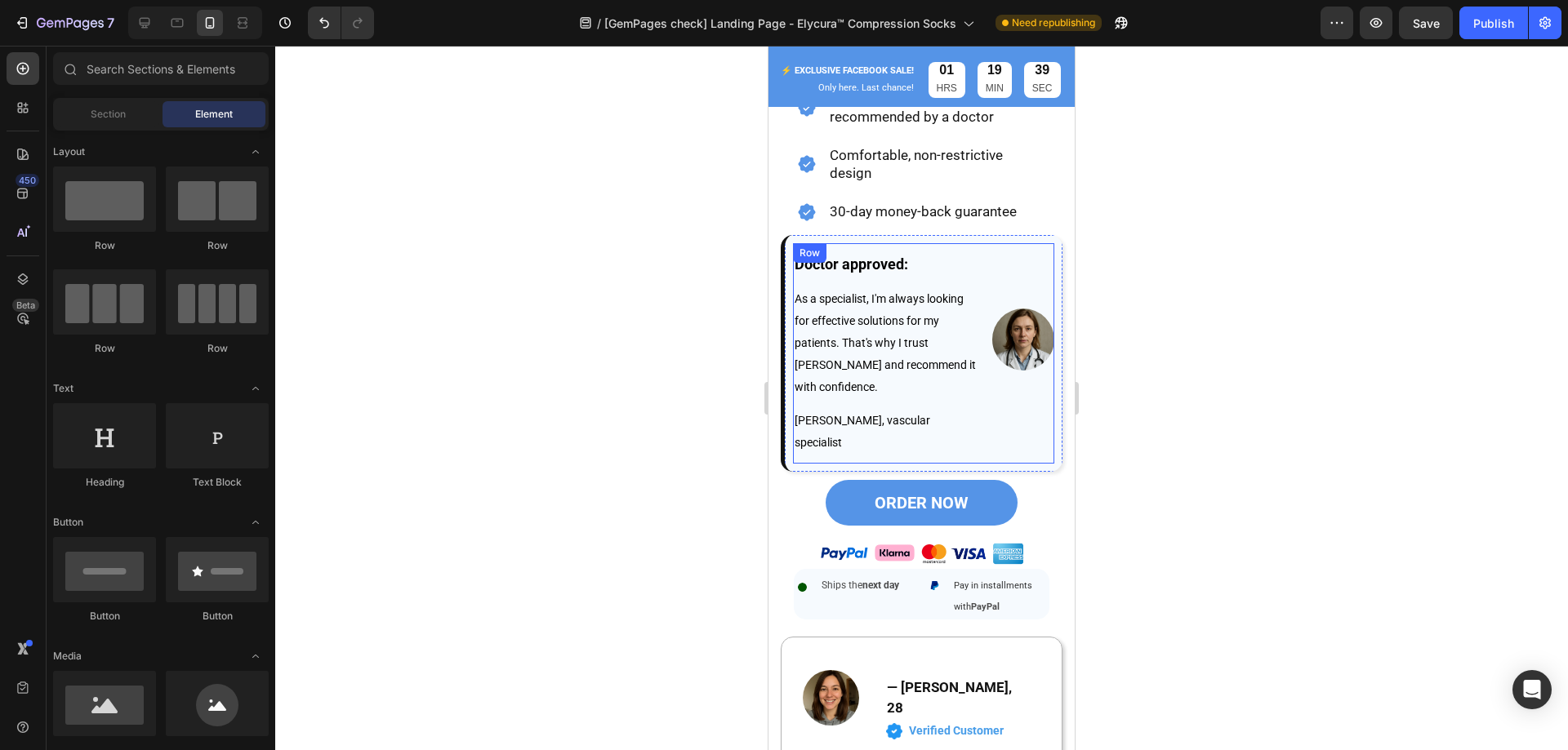
click at [992, 440] on div "Image" at bounding box center [1023, 353] width 62 height 221
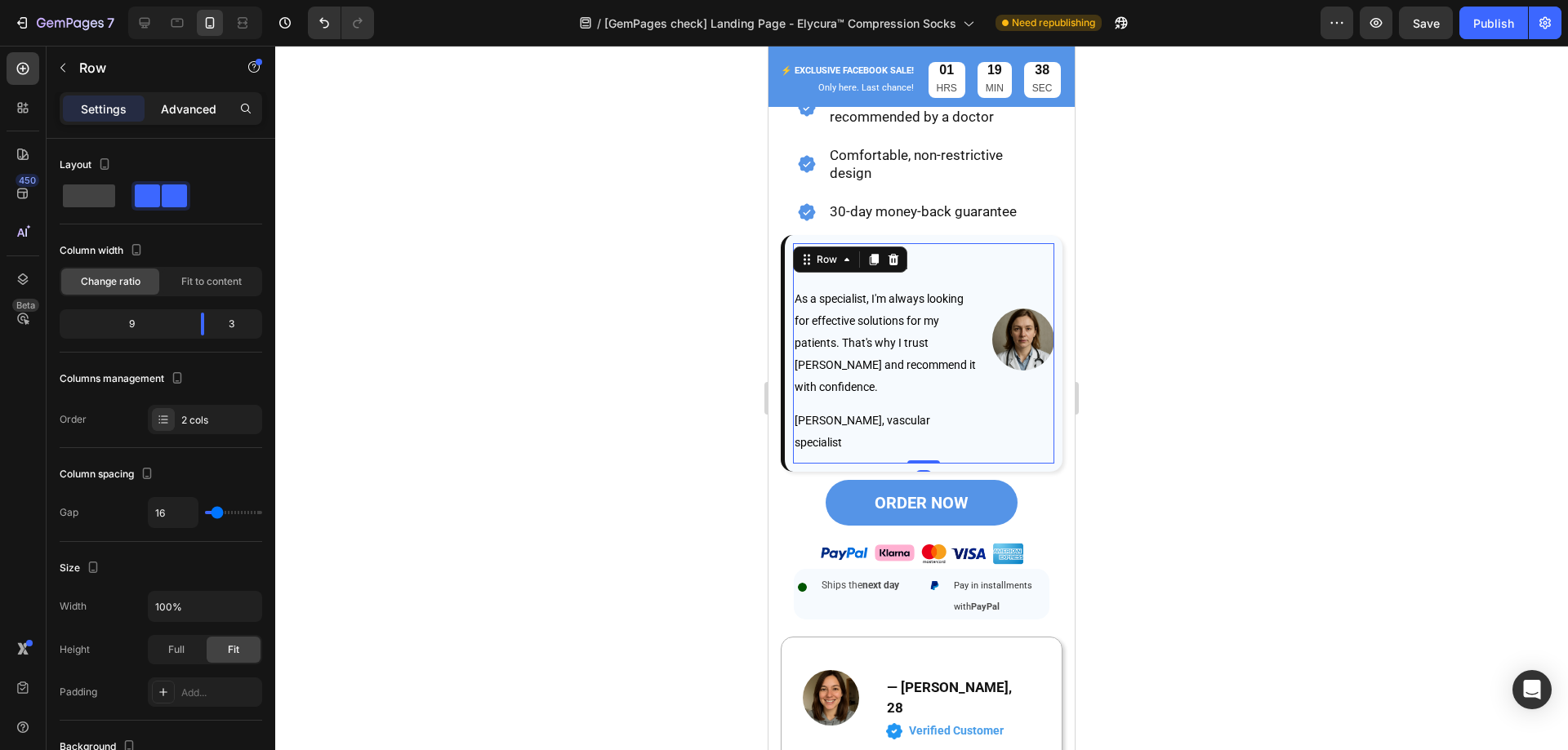
click at [180, 109] on p "Advanced" at bounding box center [188, 109] width 55 height 17
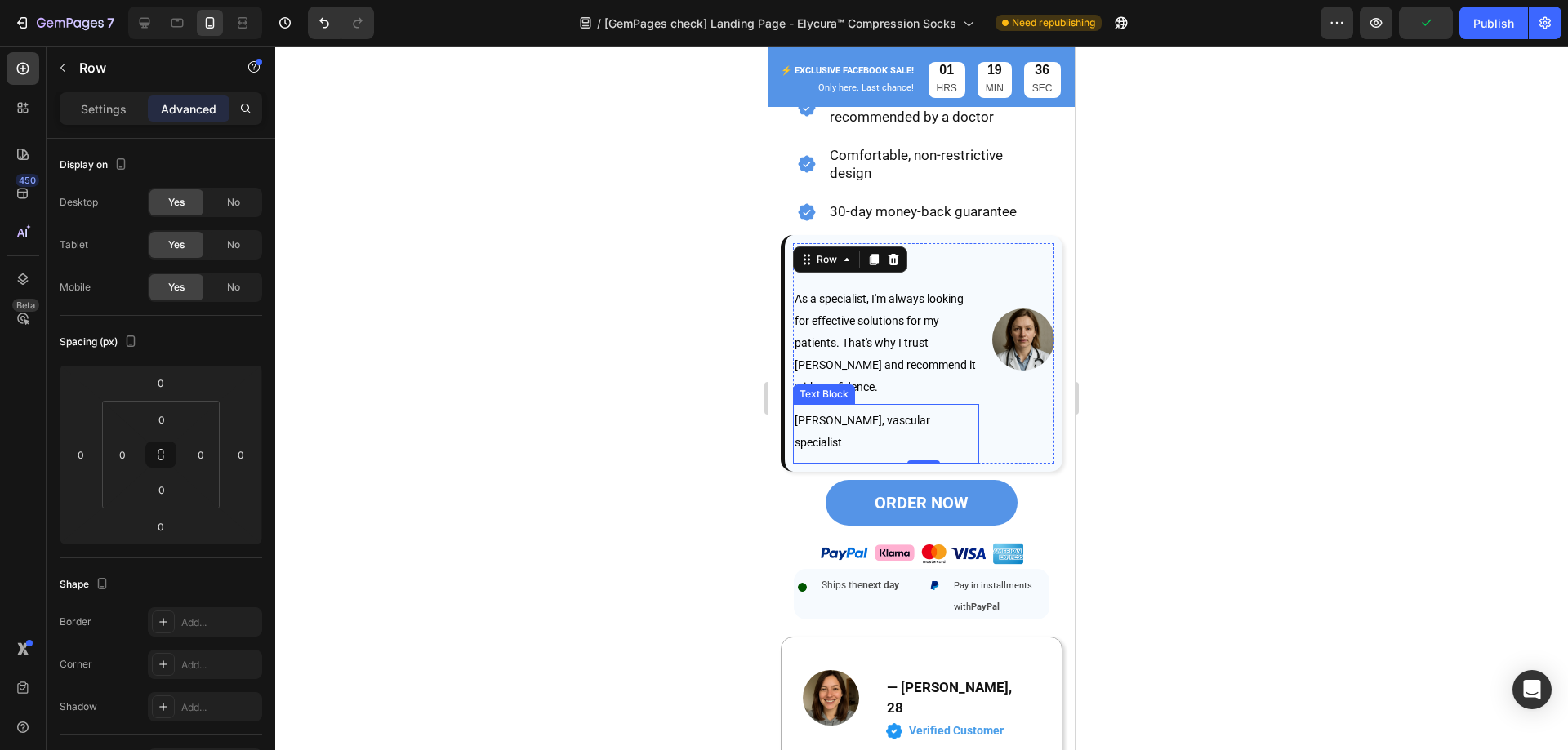
click at [903, 414] on span "[PERSON_NAME], vascular specialist" at bounding box center [862, 431] width 135 height 35
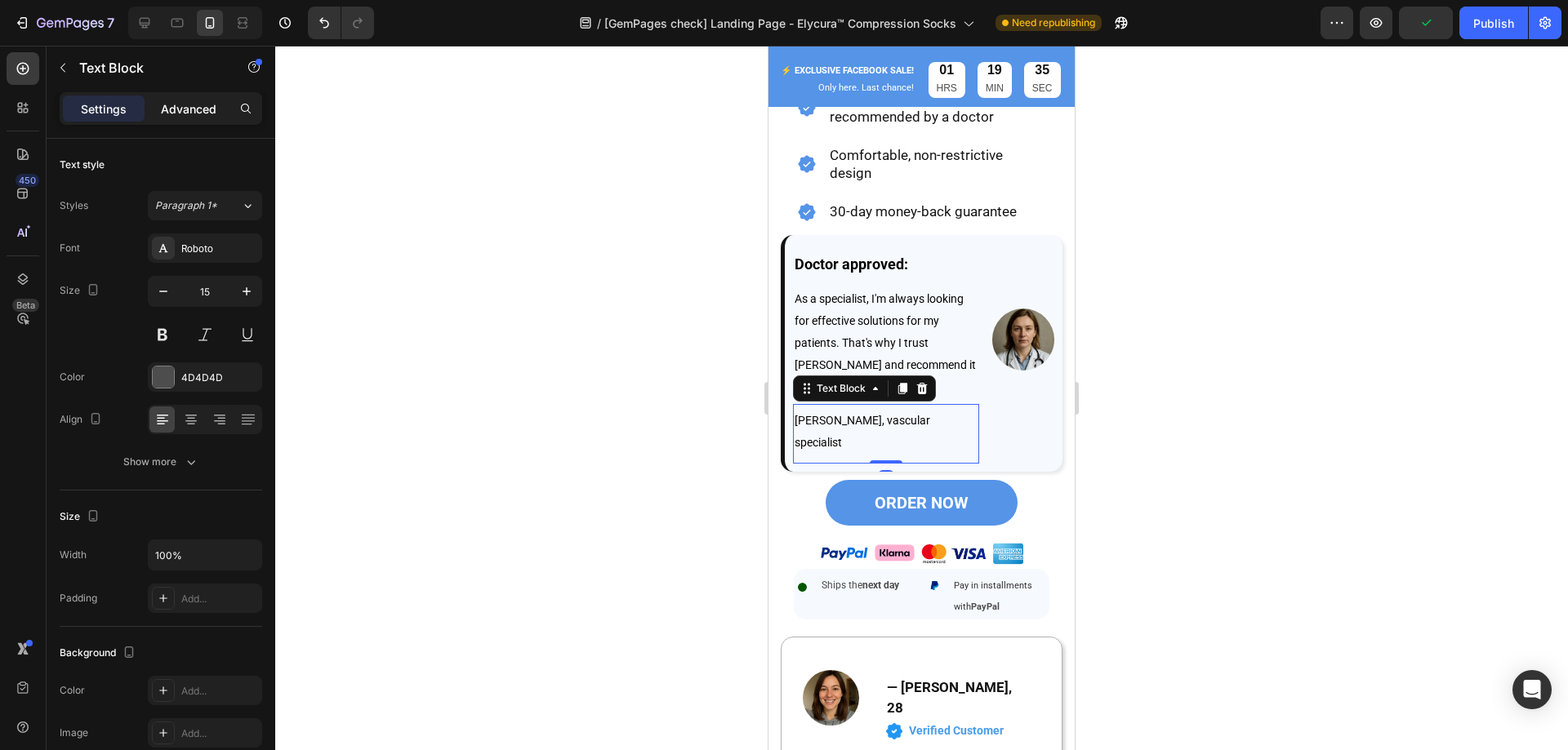
click at [189, 107] on p "Advanced" at bounding box center [188, 109] width 55 height 17
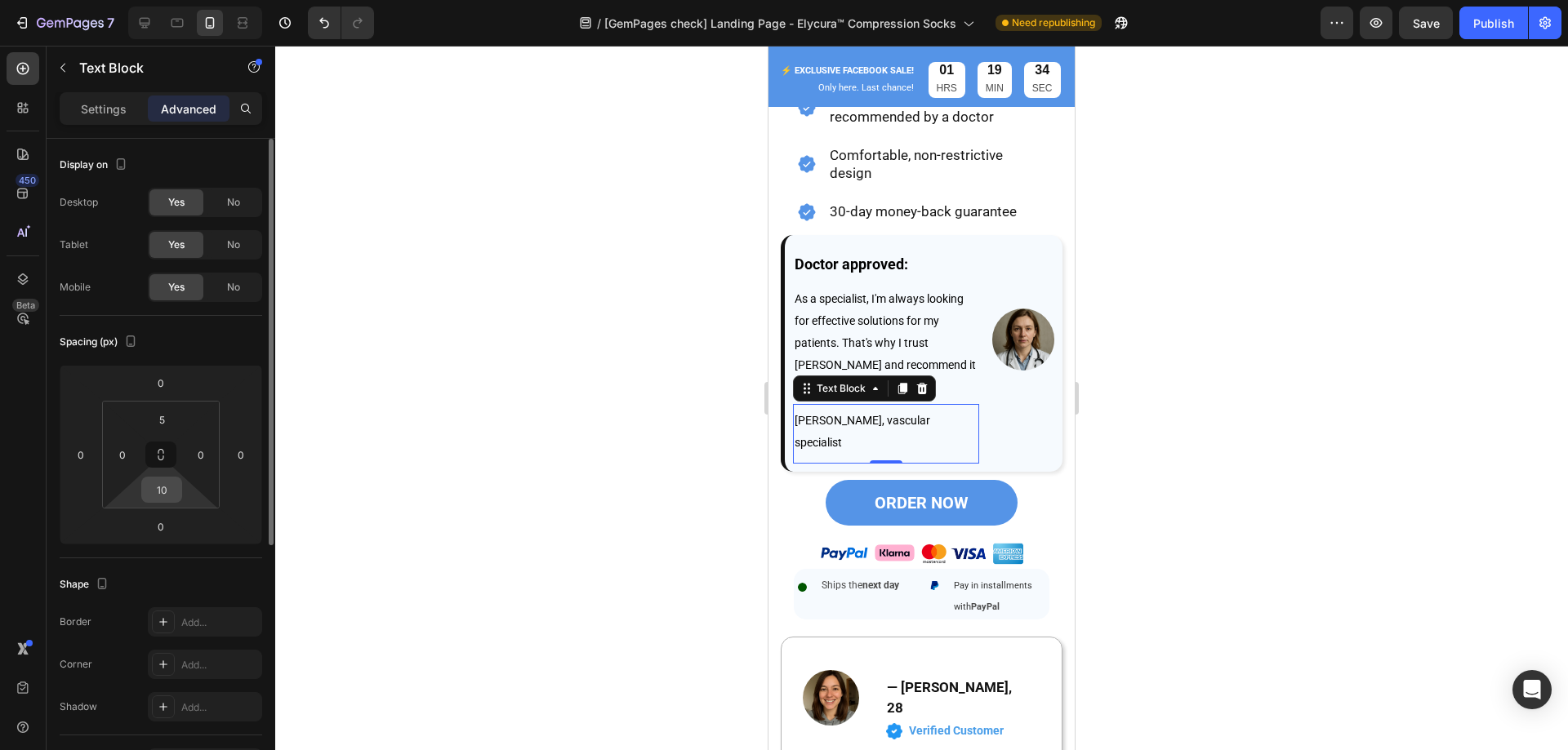
click at [170, 486] on input "10" at bounding box center [162, 489] width 33 height 25
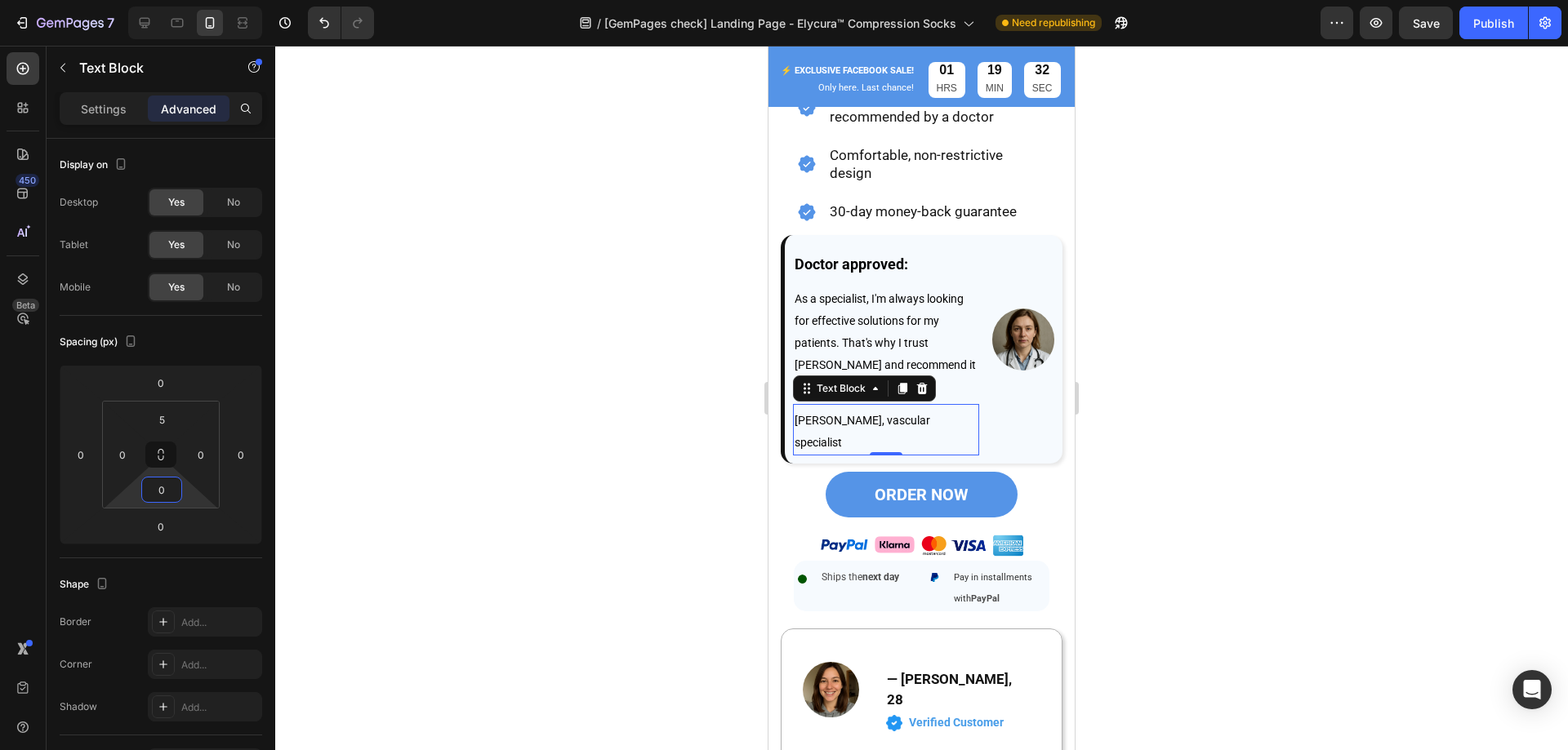
click at [448, 413] on div at bounding box center [921, 398] width 1293 height 705
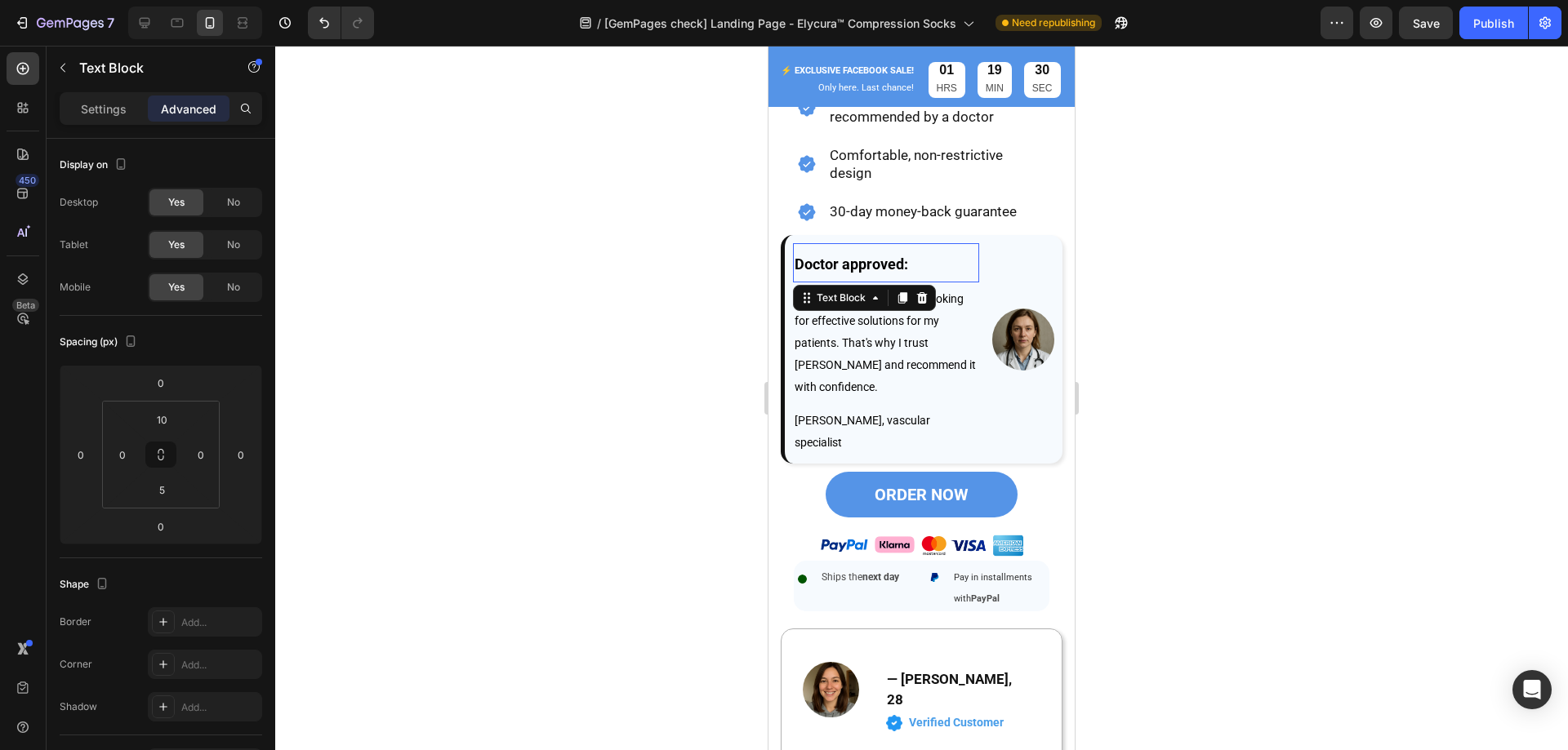
click at [891, 255] on strong "Doctor approved:" at bounding box center [851, 263] width 114 height 17
click at [164, 416] on input "10" at bounding box center [162, 419] width 33 height 25
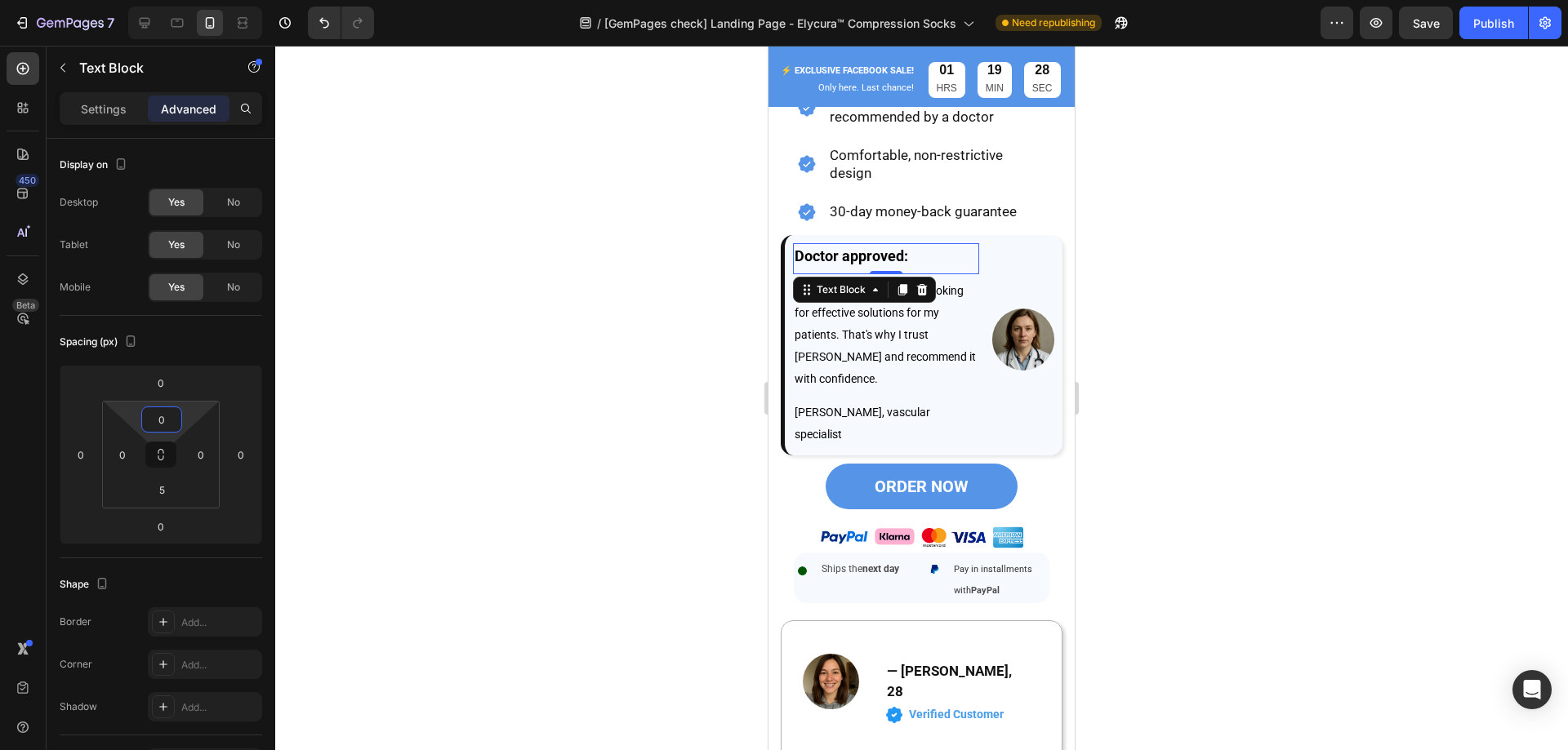
click at [419, 421] on div at bounding box center [921, 398] width 1293 height 705
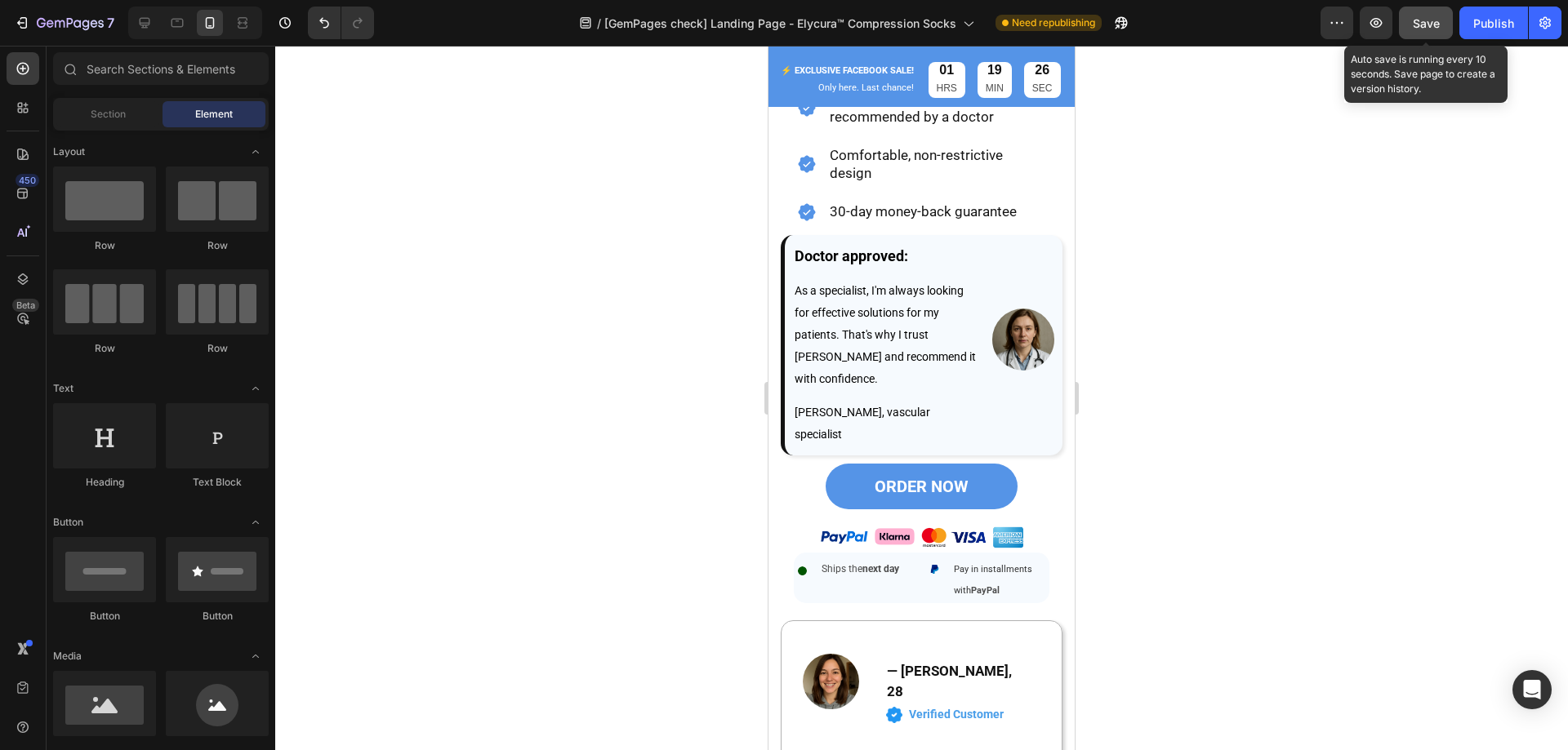
click at [1416, 21] on span "Save" at bounding box center [1426, 23] width 27 height 14
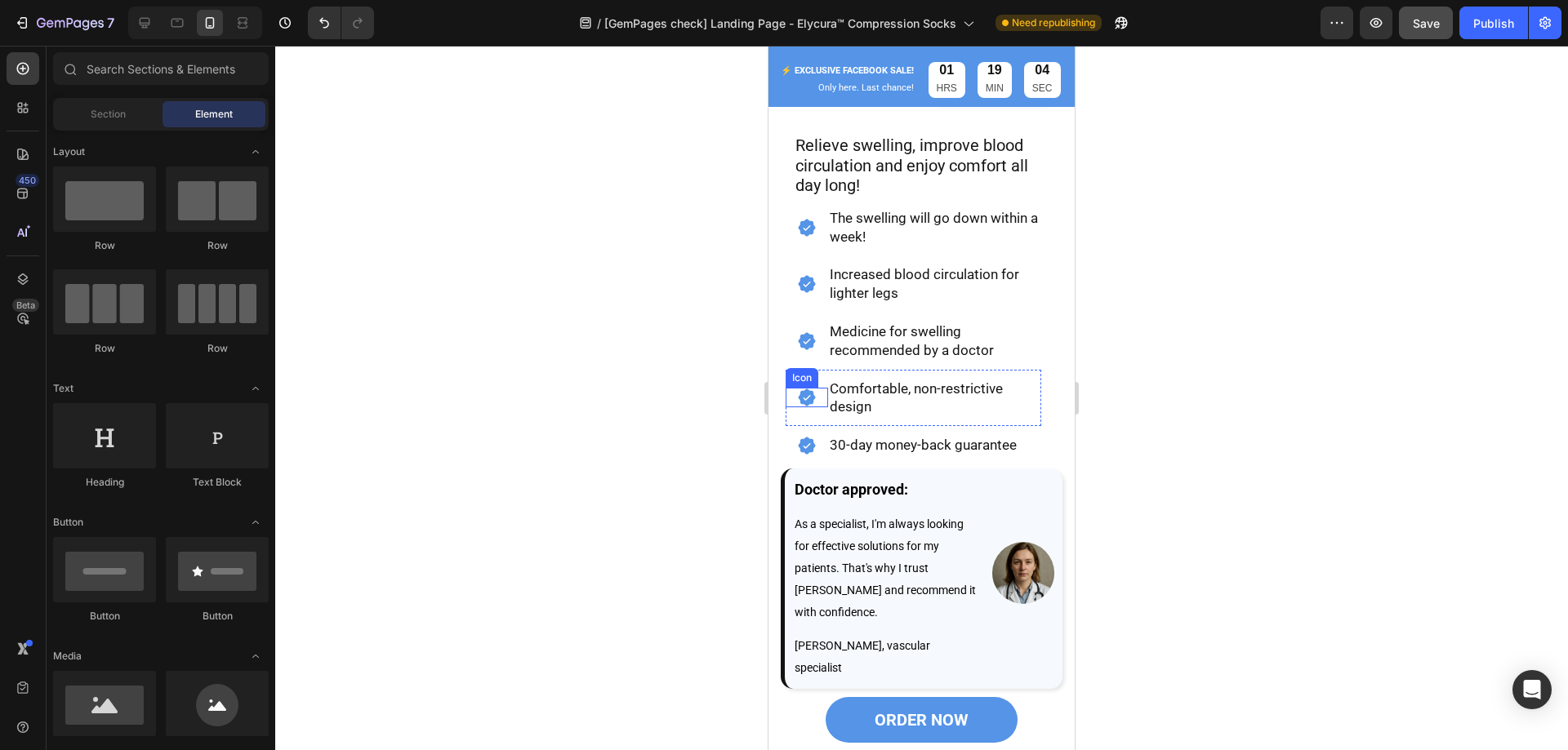
scroll to position [739, 0]
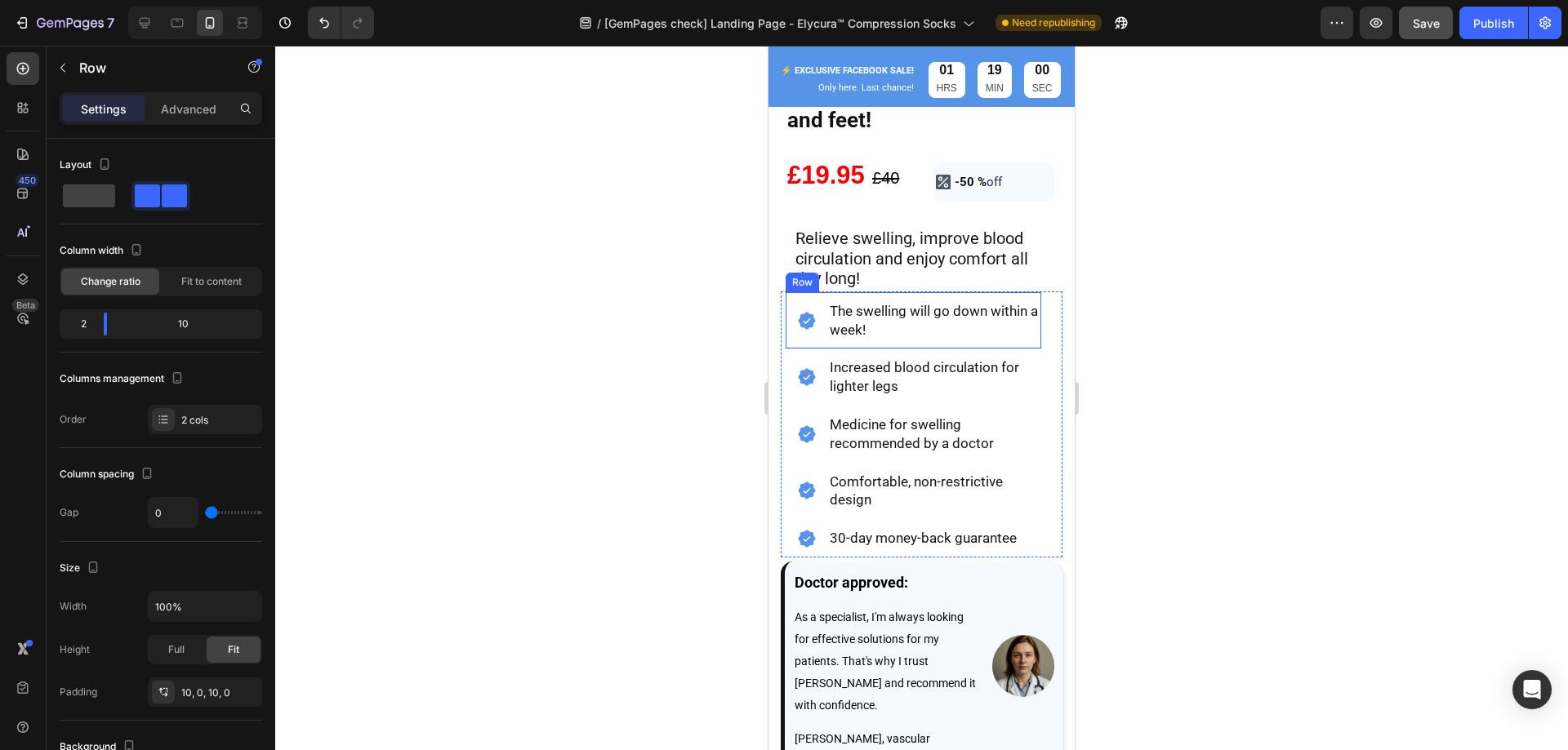
click at [814, 330] on div "Icon" at bounding box center [807, 321] width 43 height 41
click at [194, 111] on p "Advanced" at bounding box center [188, 109] width 55 height 17
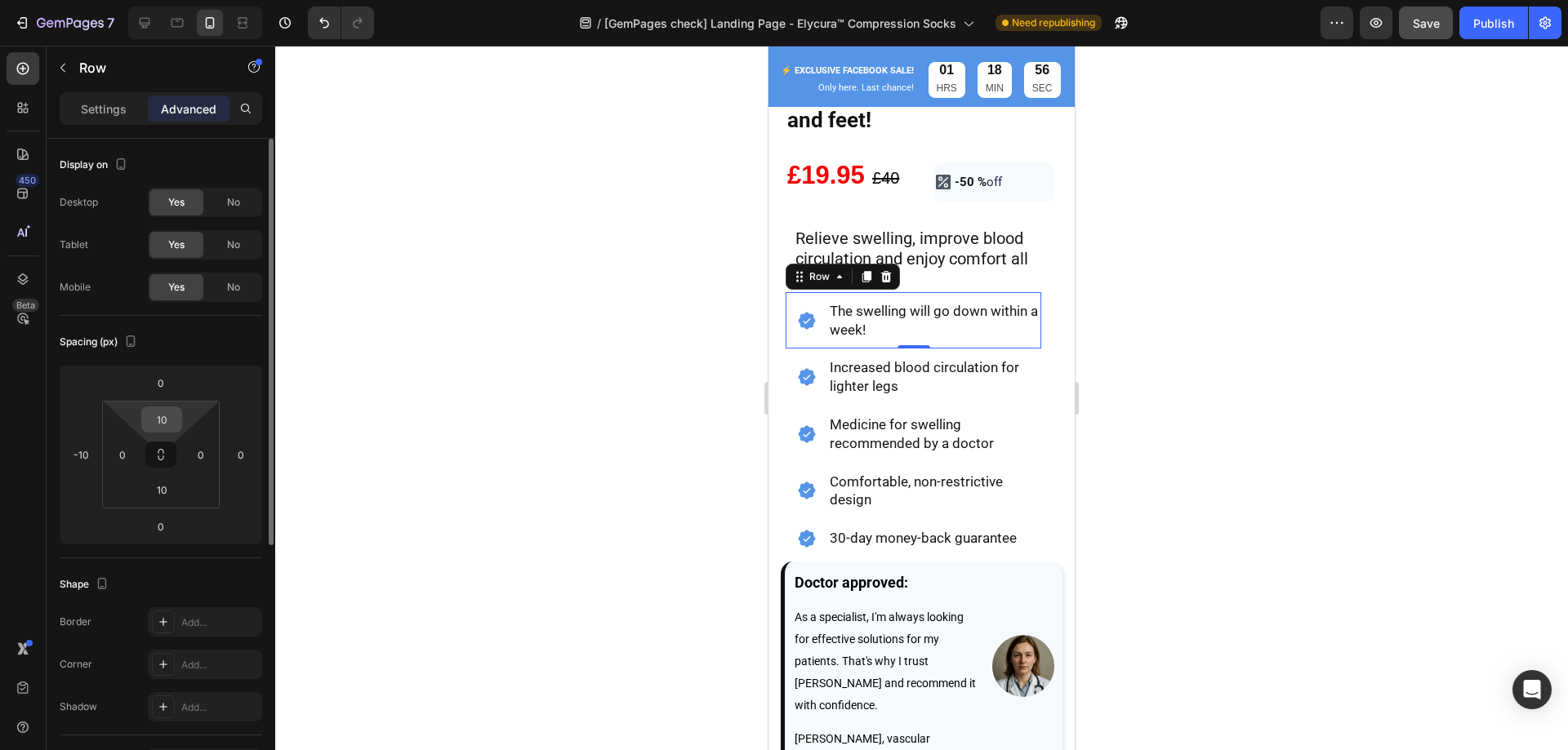
click at [169, 421] on input "10" at bounding box center [162, 419] width 33 height 25
type input "8"
click at [163, 496] on input "10" at bounding box center [162, 489] width 33 height 25
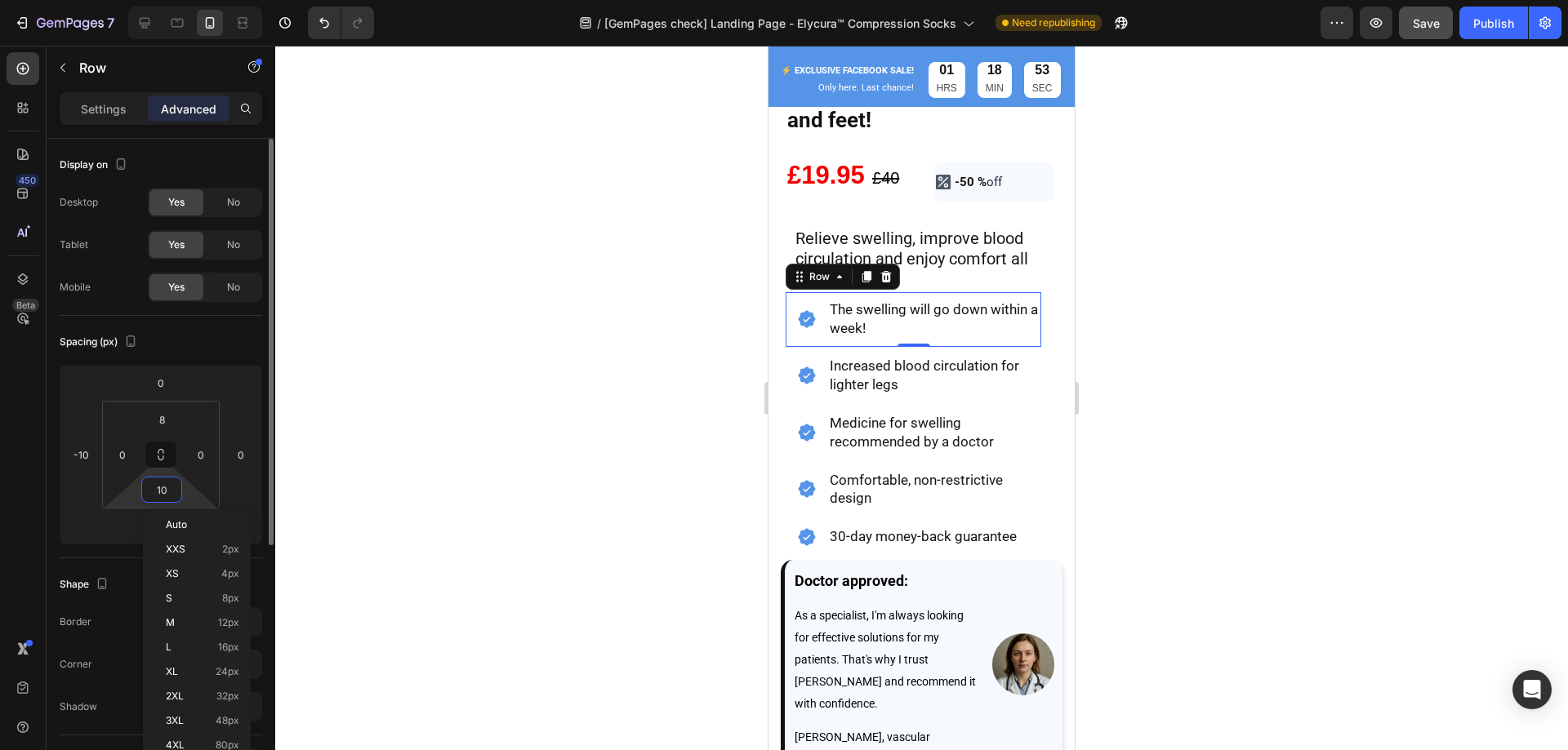
type input "8"
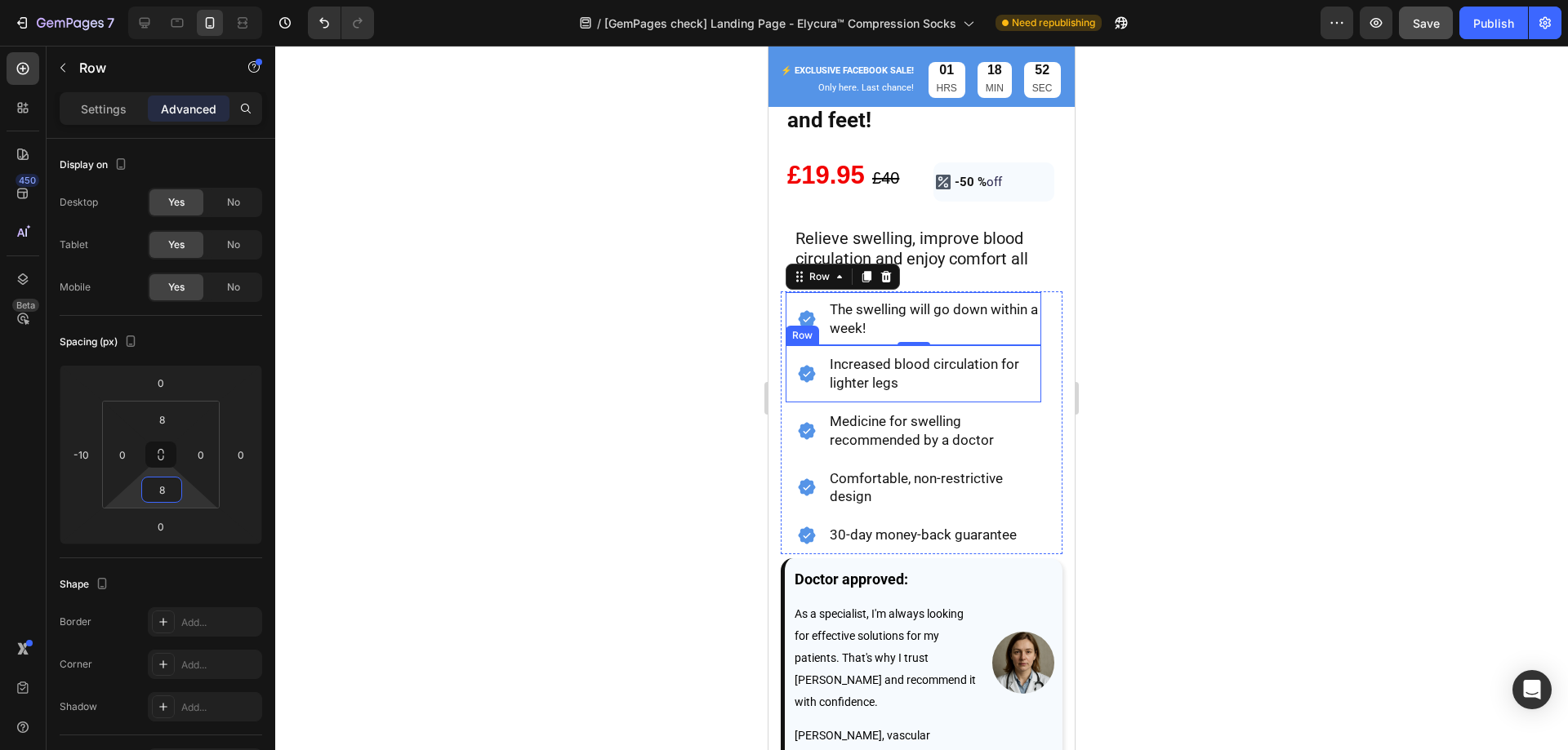
click at [819, 382] on div "Icon" at bounding box center [807, 373] width 43 height 41
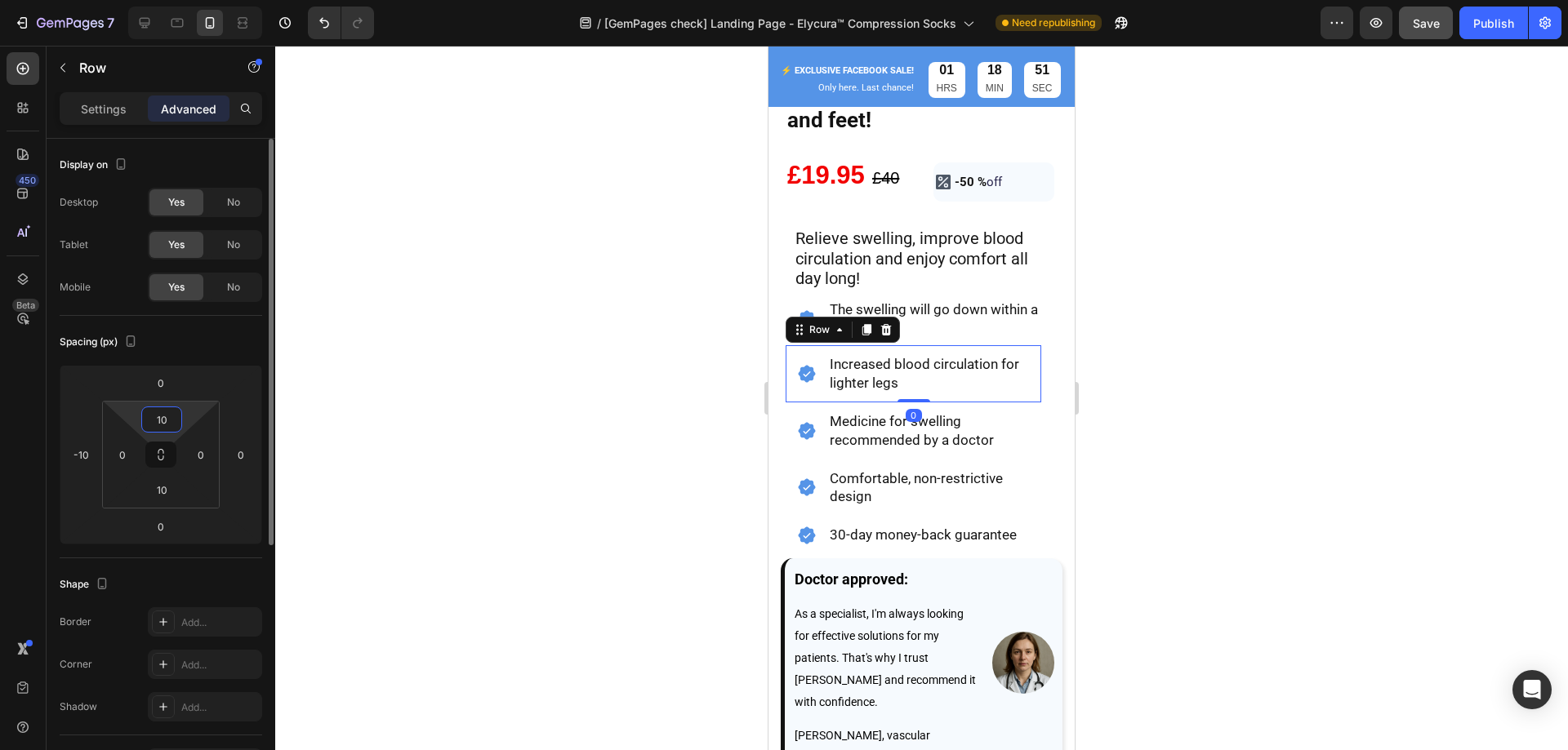
click at [156, 408] on input "10" at bounding box center [162, 419] width 33 height 25
type input "8"
click at [164, 488] on input "10" at bounding box center [162, 489] width 33 height 25
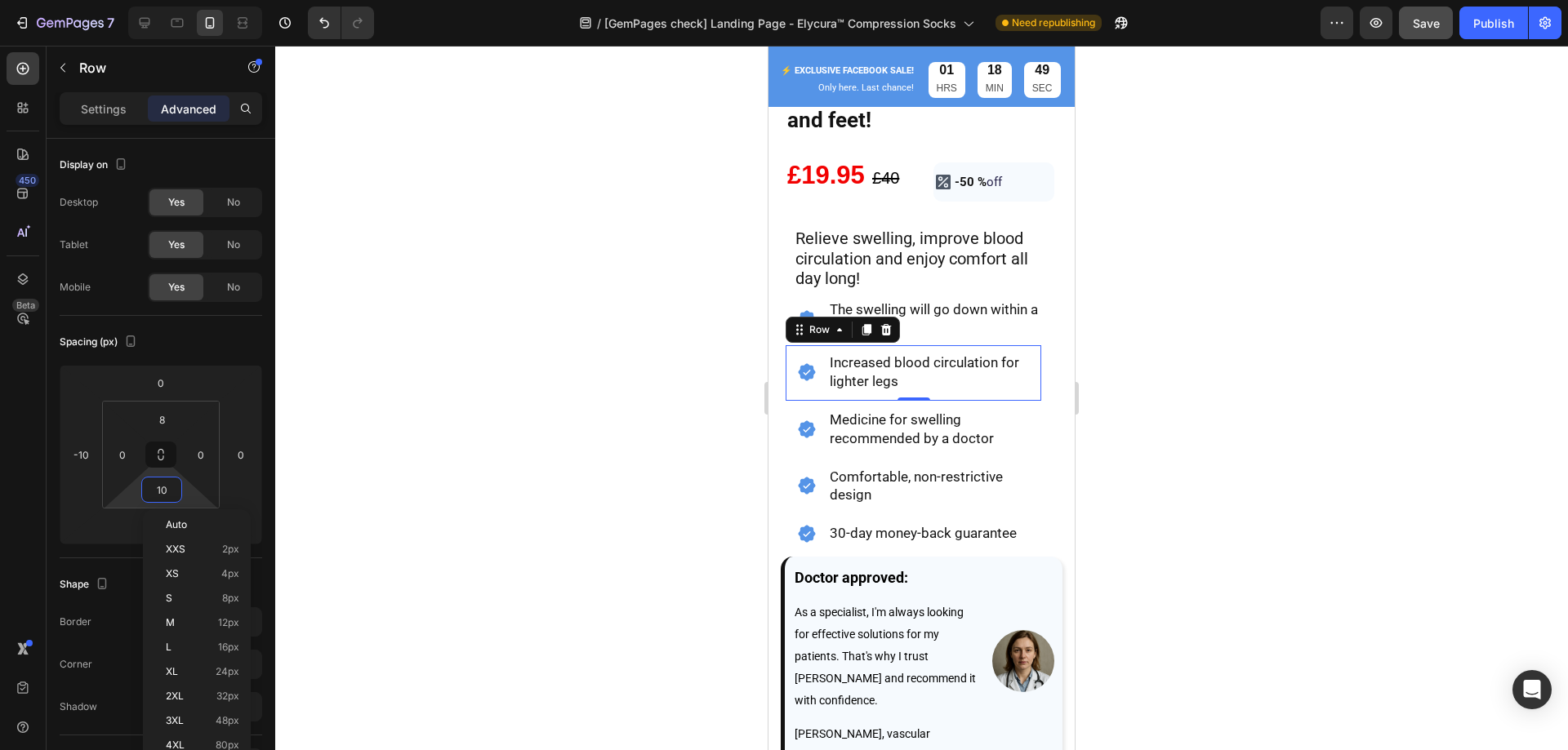
type input "8"
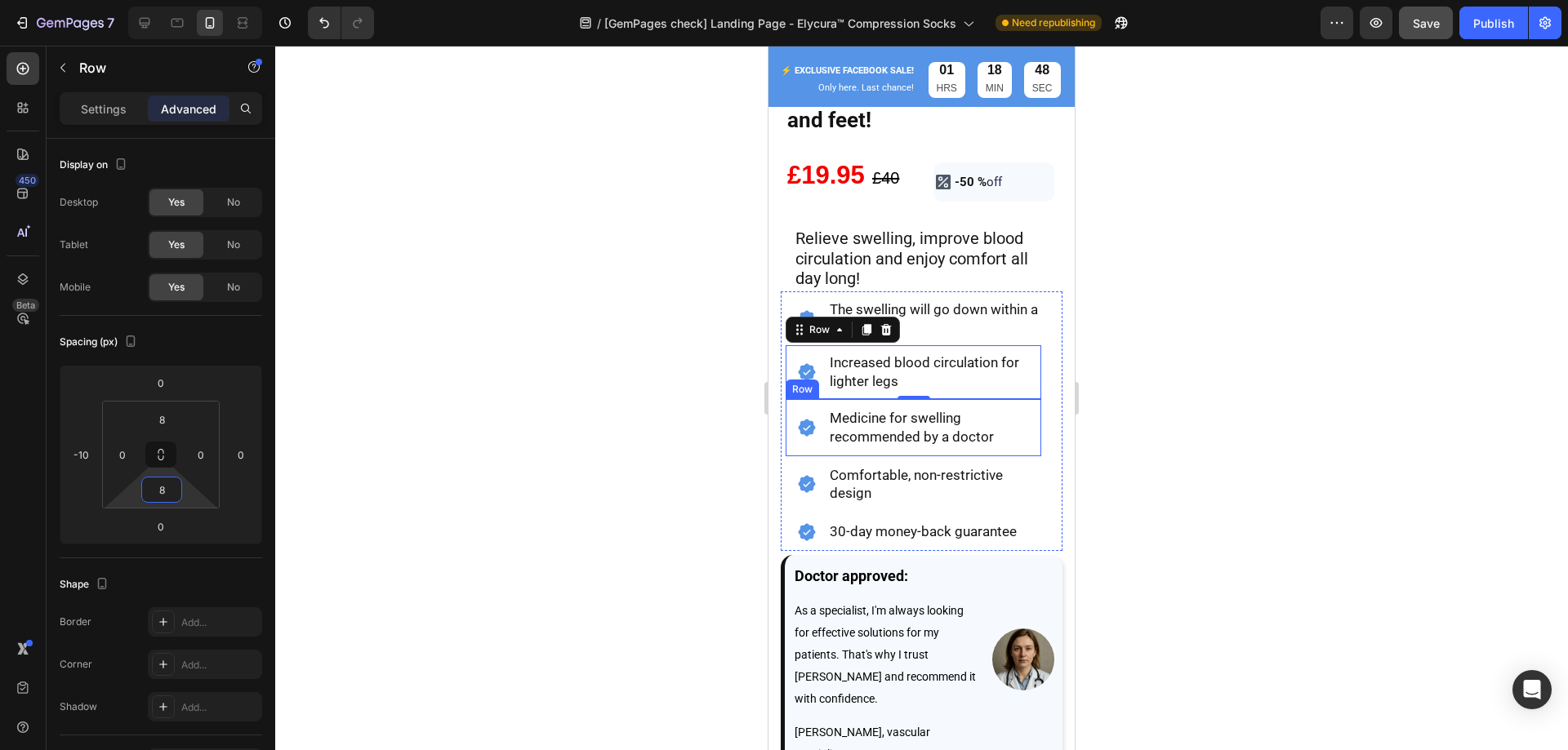
click at [819, 437] on div "Icon" at bounding box center [807, 428] width 43 height 41
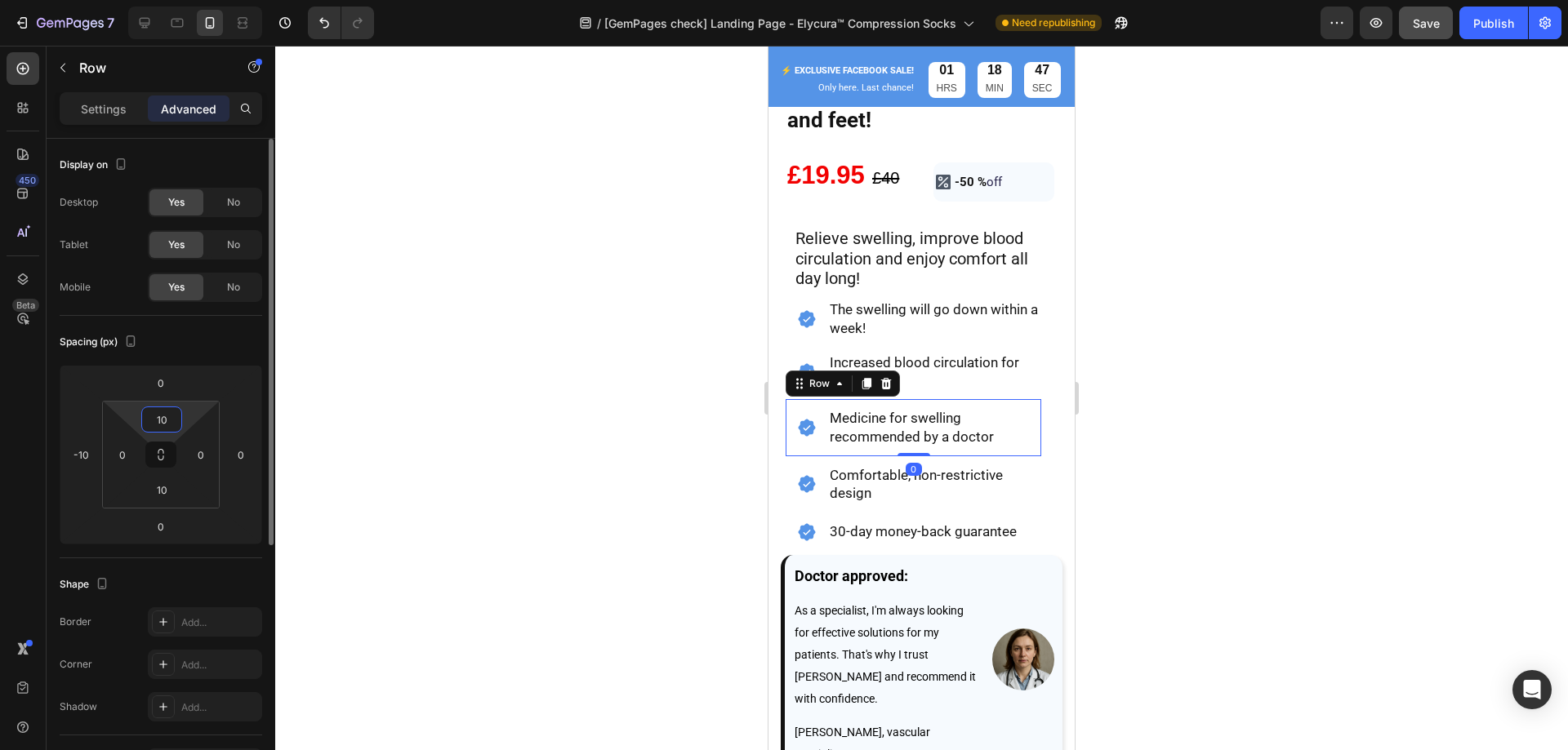
click at [165, 416] on input "10" at bounding box center [162, 419] width 33 height 25
type input "8"
click at [162, 491] on input "10" at bounding box center [162, 489] width 33 height 25
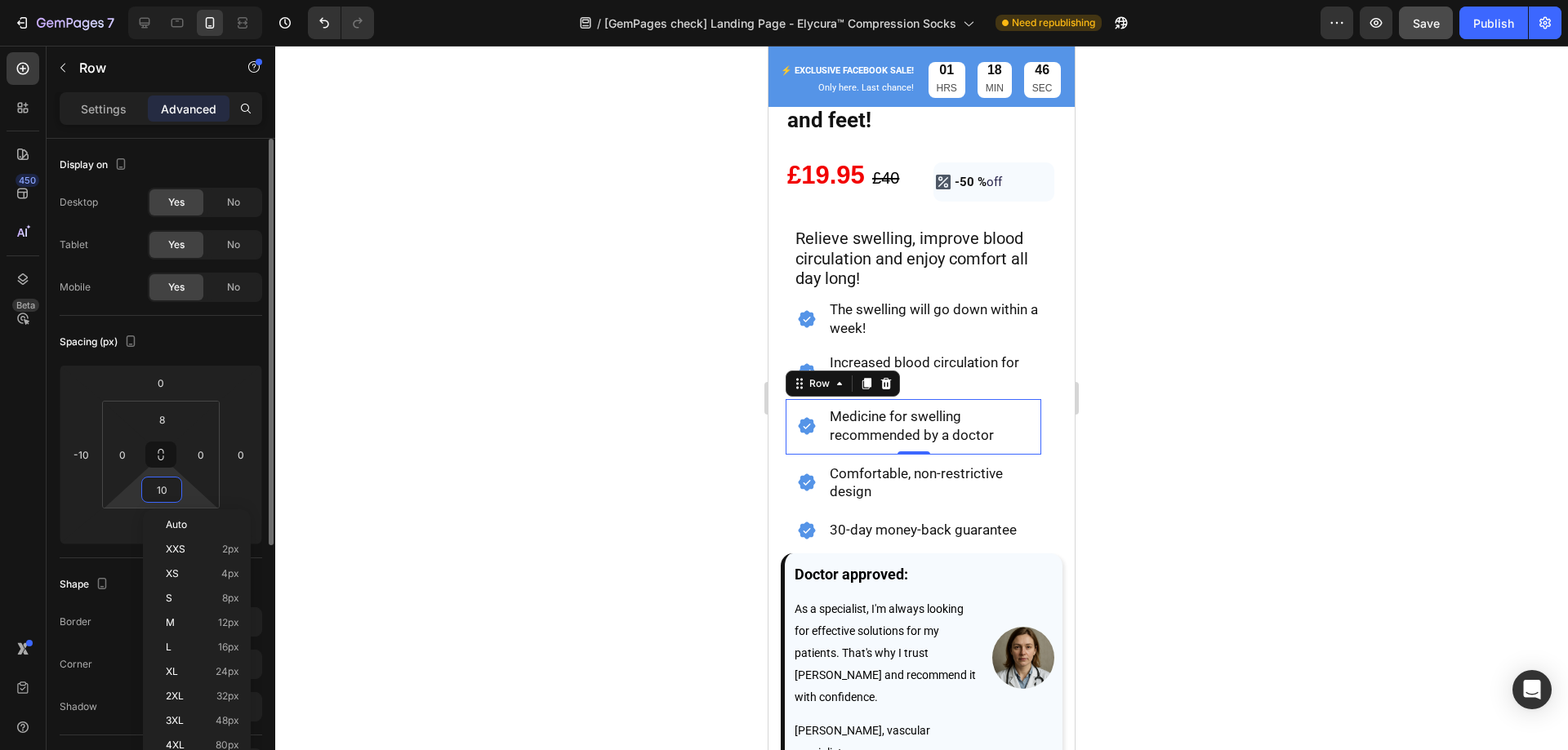
type input "8"
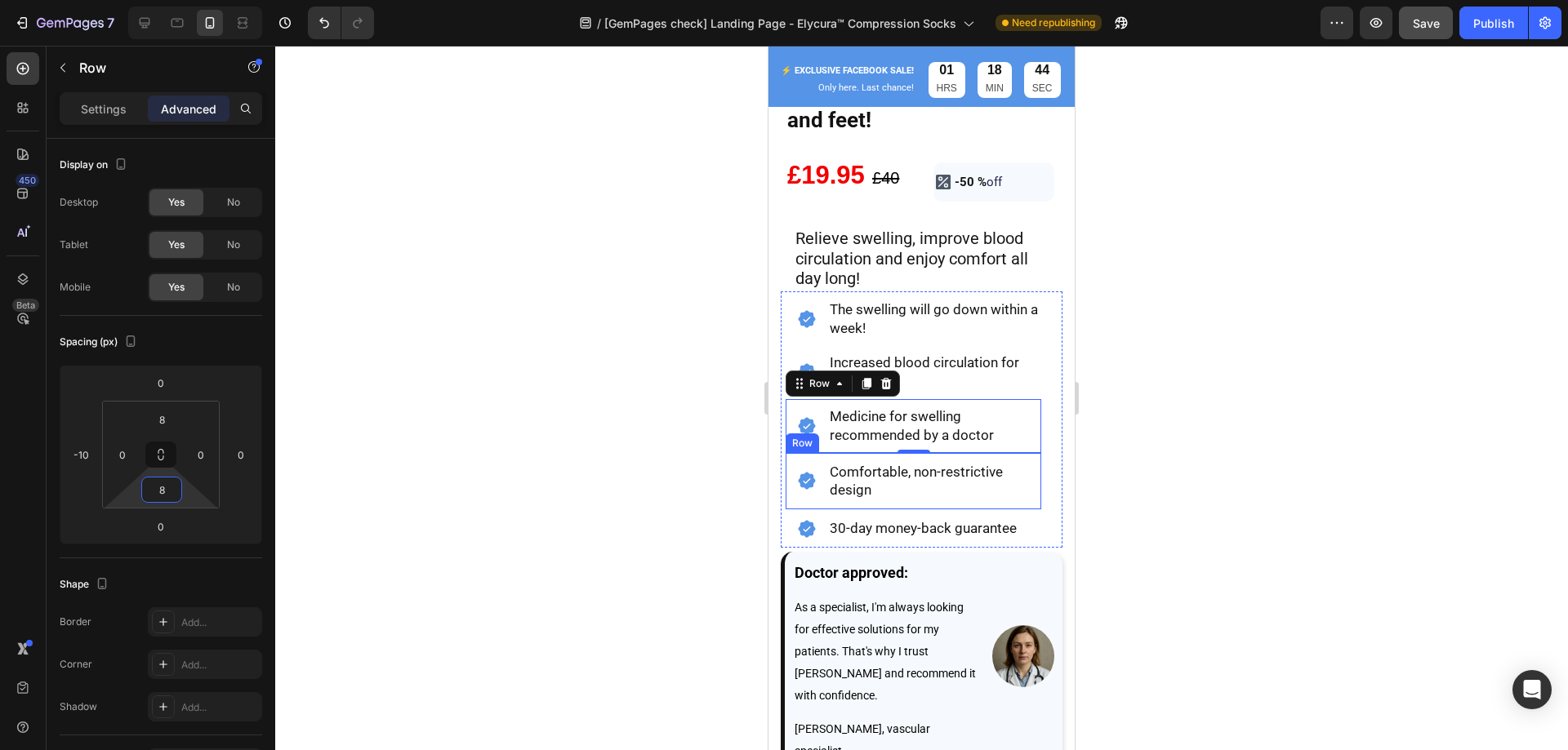
click at [820, 487] on div "Icon" at bounding box center [807, 481] width 43 height 41
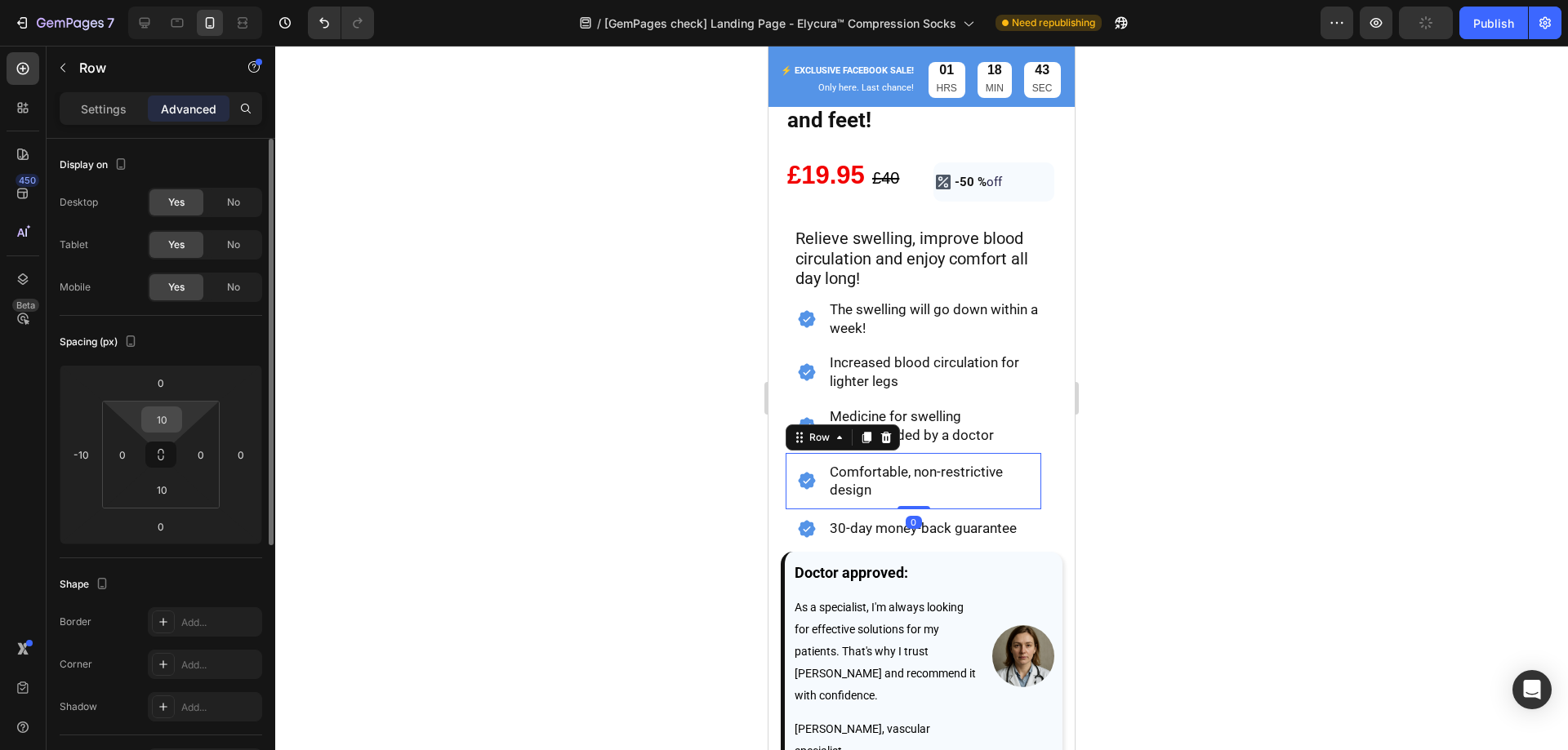
click at [167, 417] on input "10" at bounding box center [162, 419] width 33 height 25
type input "8"
click at [168, 488] on input "10" at bounding box center [162, 489] width 33 height 25
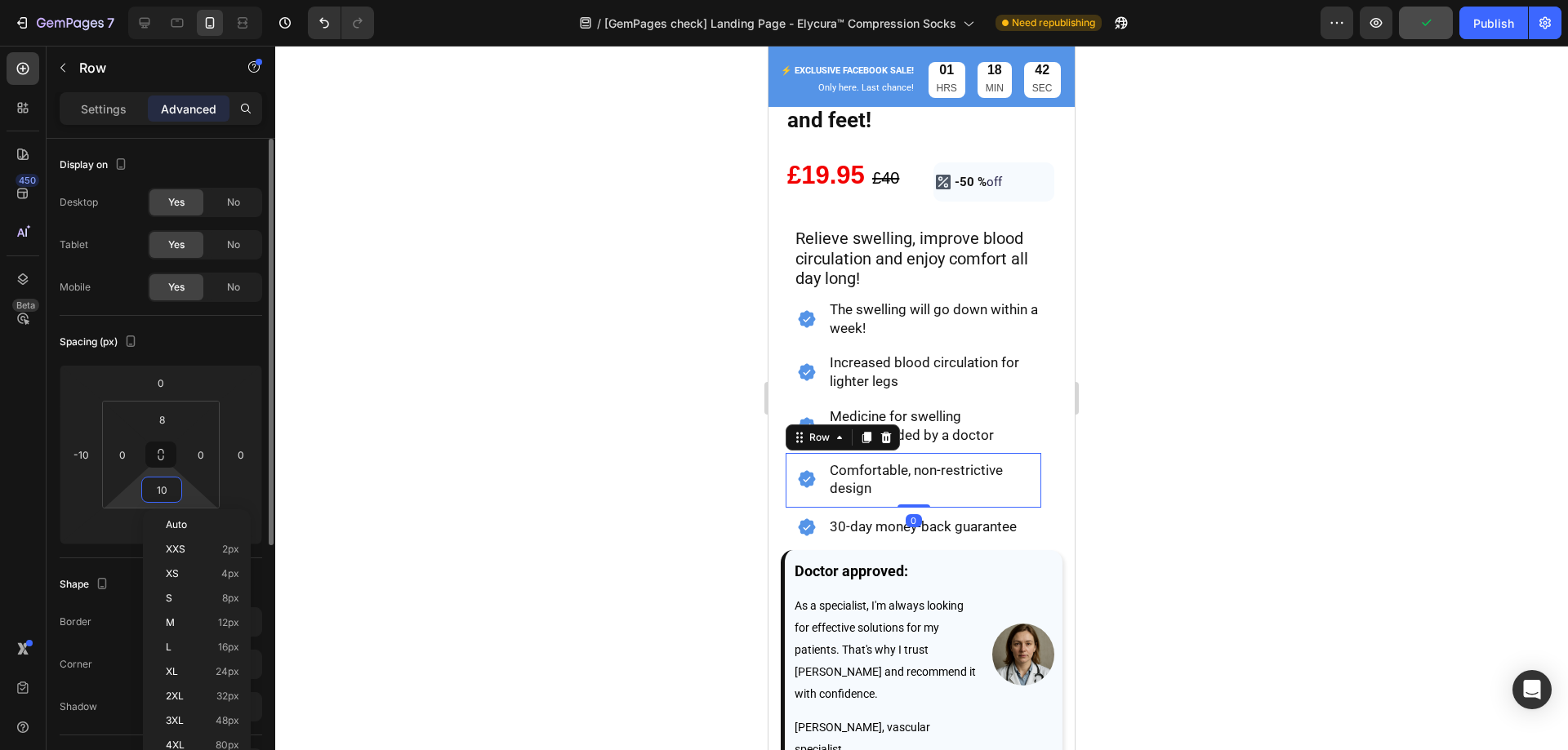
type input "8"
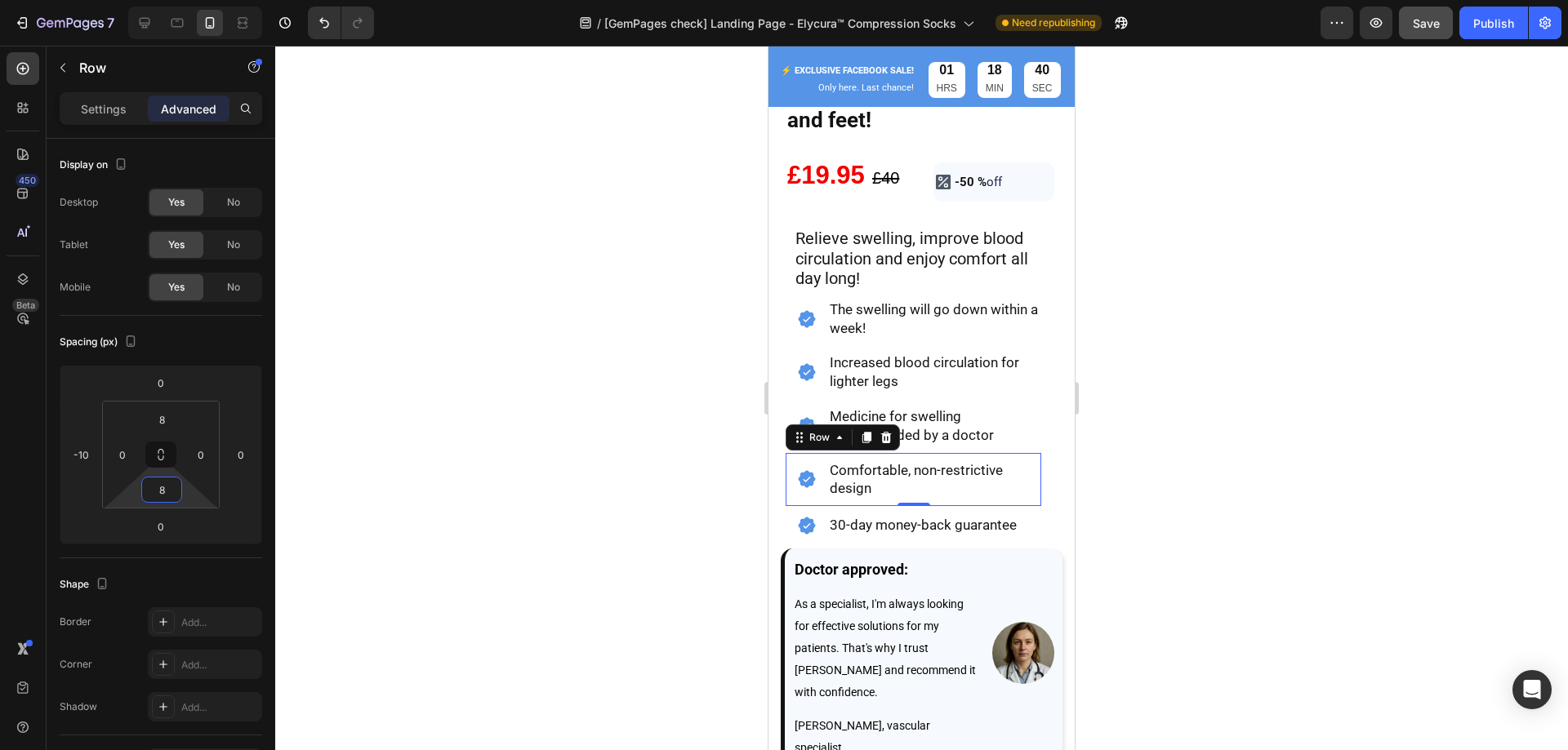
click at [1325, 397] on div at bounding box center [921, 398] width 1293 height 705
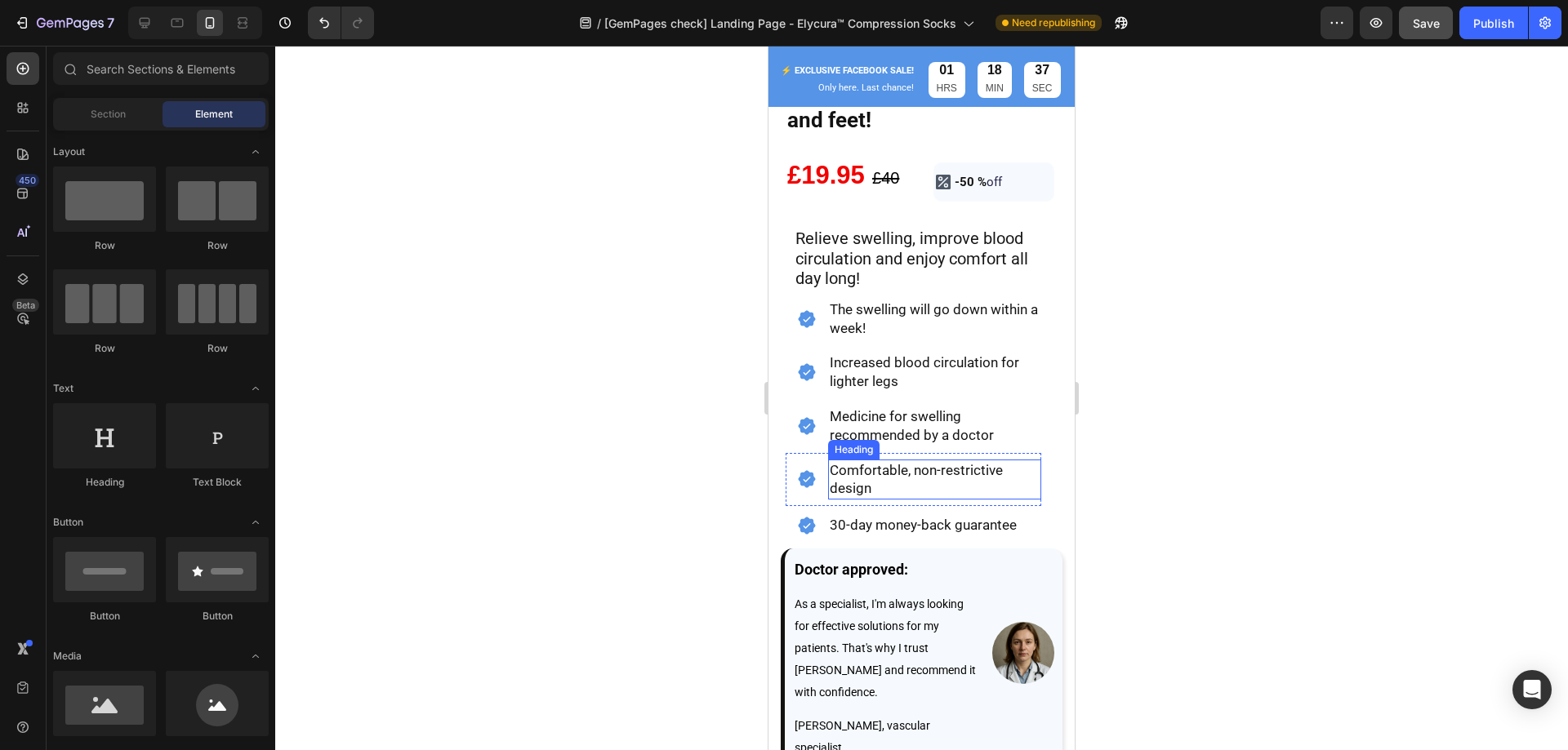
click at [911, 477] on h2 "Comfortable, non-restrictive design" at bounding box center [934, 479] width 213 height 41
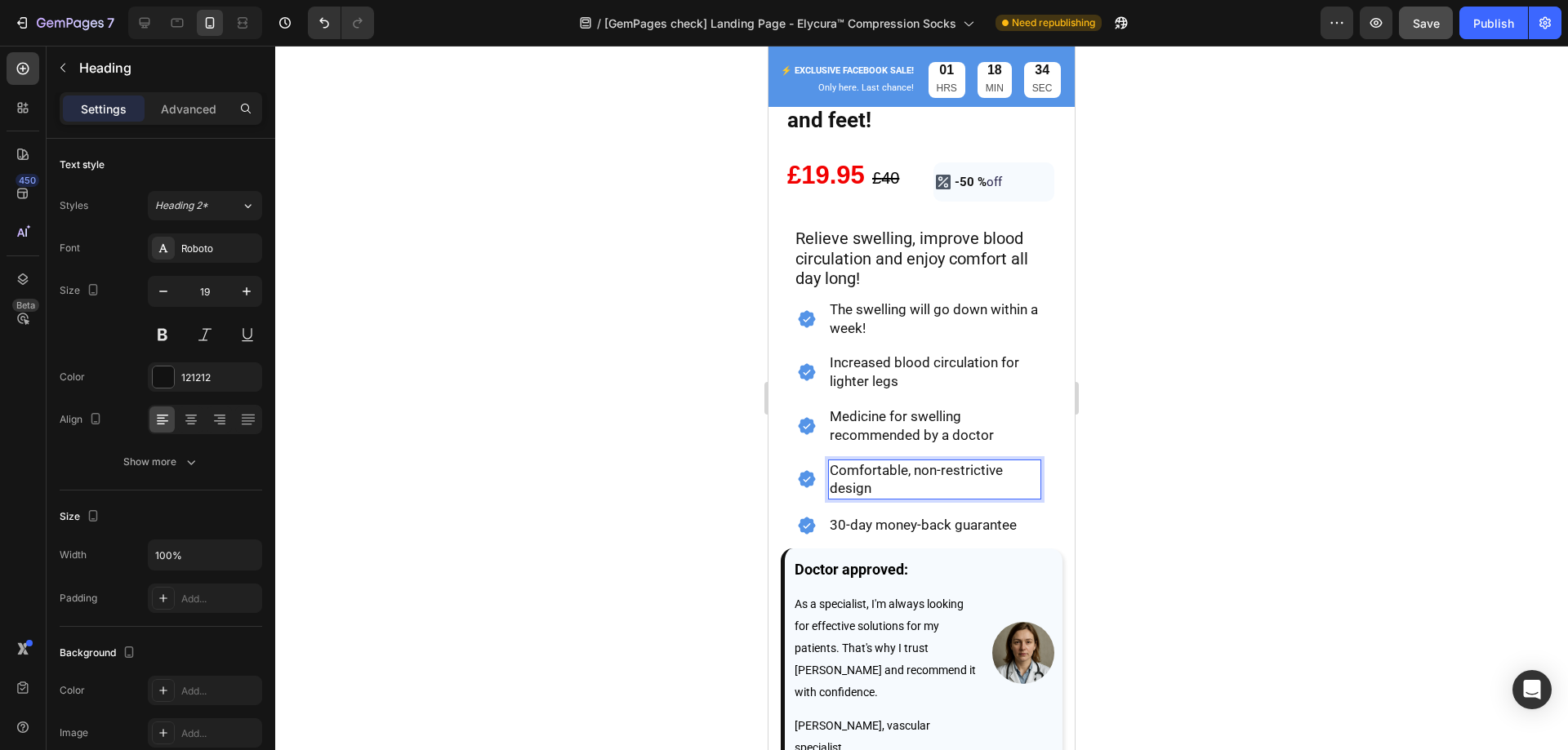
click at [876, 475] on p "Comfortable, non-restrictive design" at bounding box center [934, 479] width 210 height 37
drag, startPoint x: 876, startPoint y: 476, endPoint x: 811, endPoint y: 449, distance: 70.4
click at [811, 453] on div "Icon Comfortable, non-restrictive design Heading 0 Row" at bounding box center [913, 479] width 255 height 54
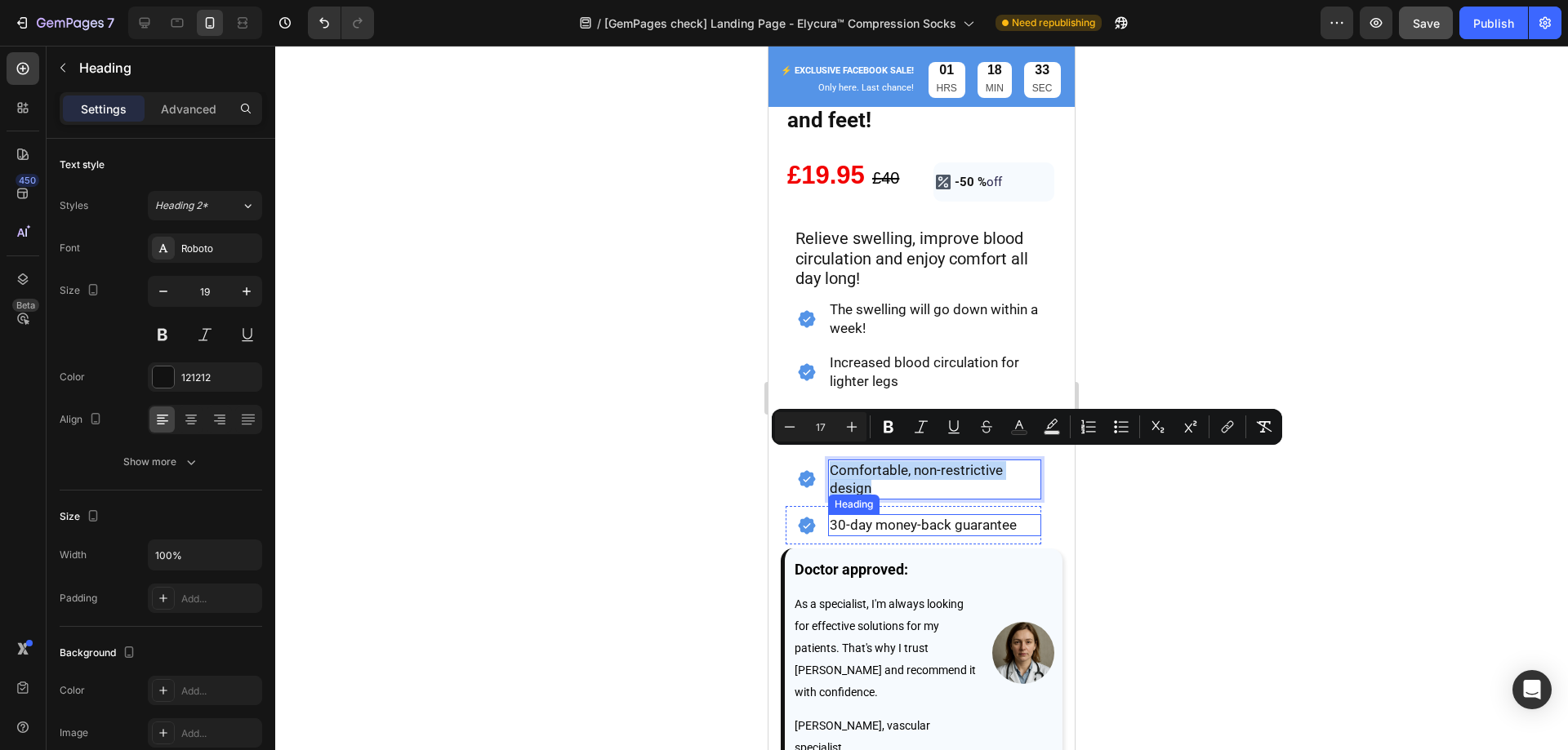
click at [878, 517] on span "30-day money-back guarantee" at bounding box center [923, 525] width 187 height 16
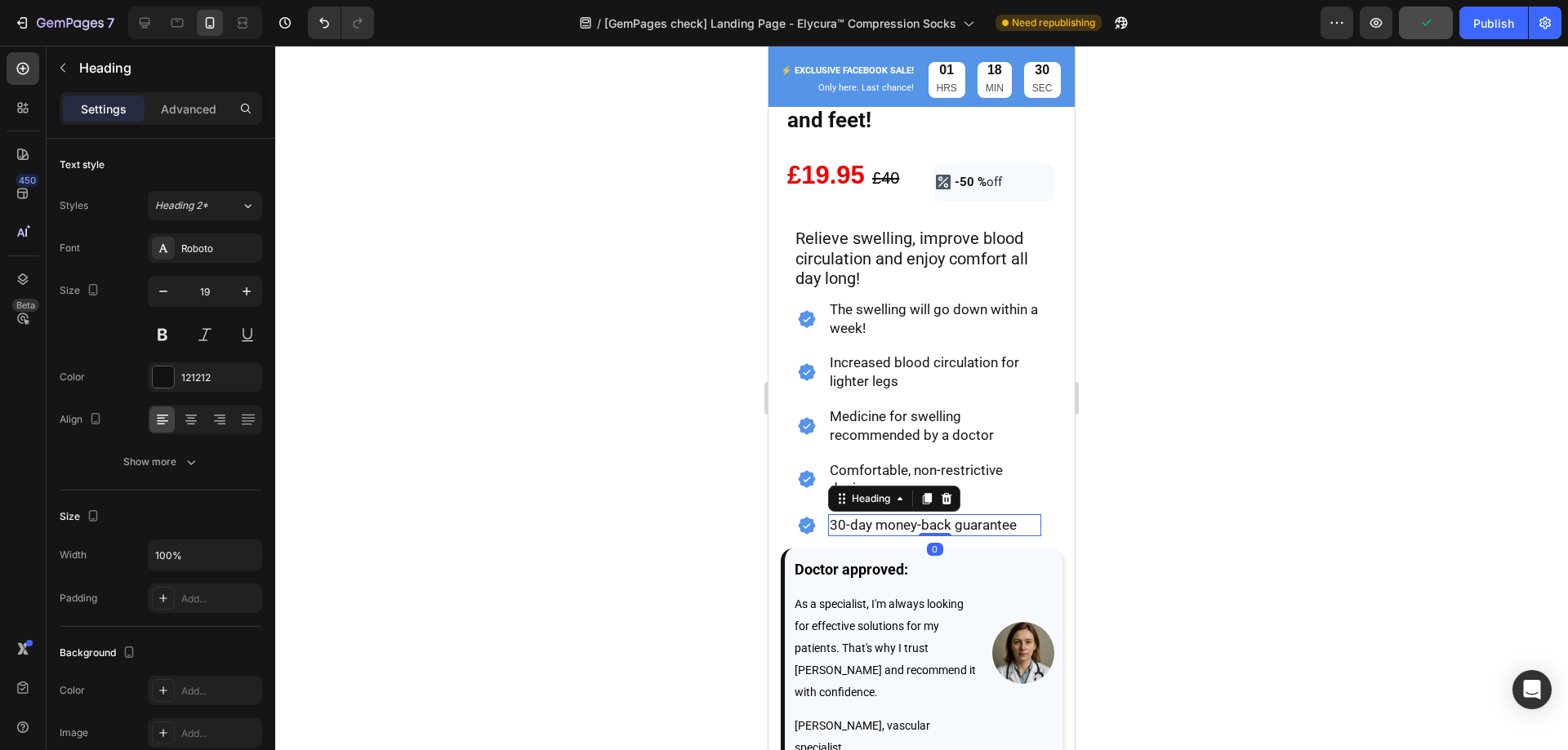
click at [886, 517] on span "30-day money-back guarantee" at bounding box center [923, 525] width 187 height 16
drag, startPoint x: 829, startPoint y: 512, endPoint x: 1039, endPoint y: 520, distance: 210.2
click at [1039, 520] on div "Icon The swelling will go down within a week! Heading Row Icon Increased blood …" at bounding box center [921, 418] width 282 height 253
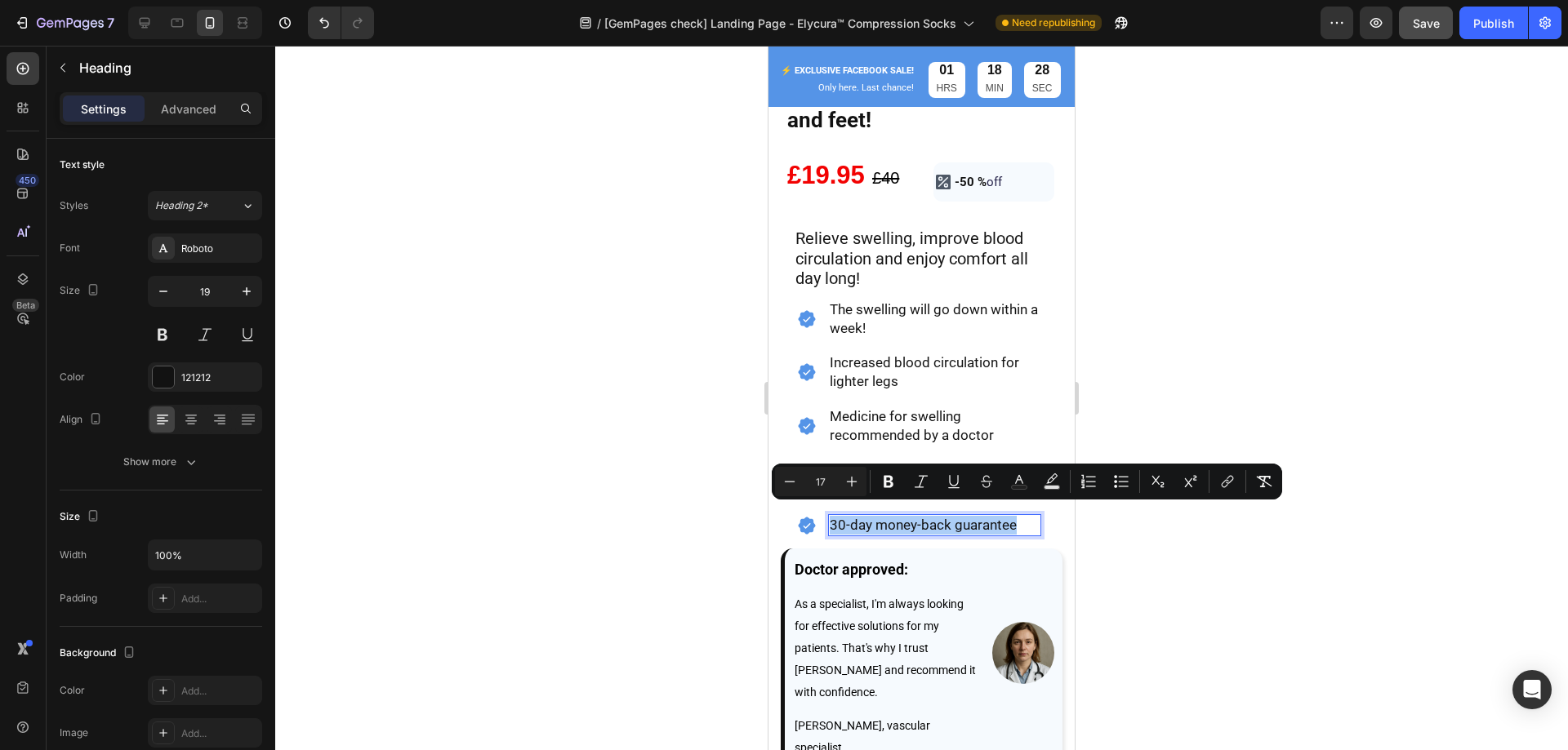
click at [1107, 528] on div at bounding box center [921, 398] width 1293 height 705
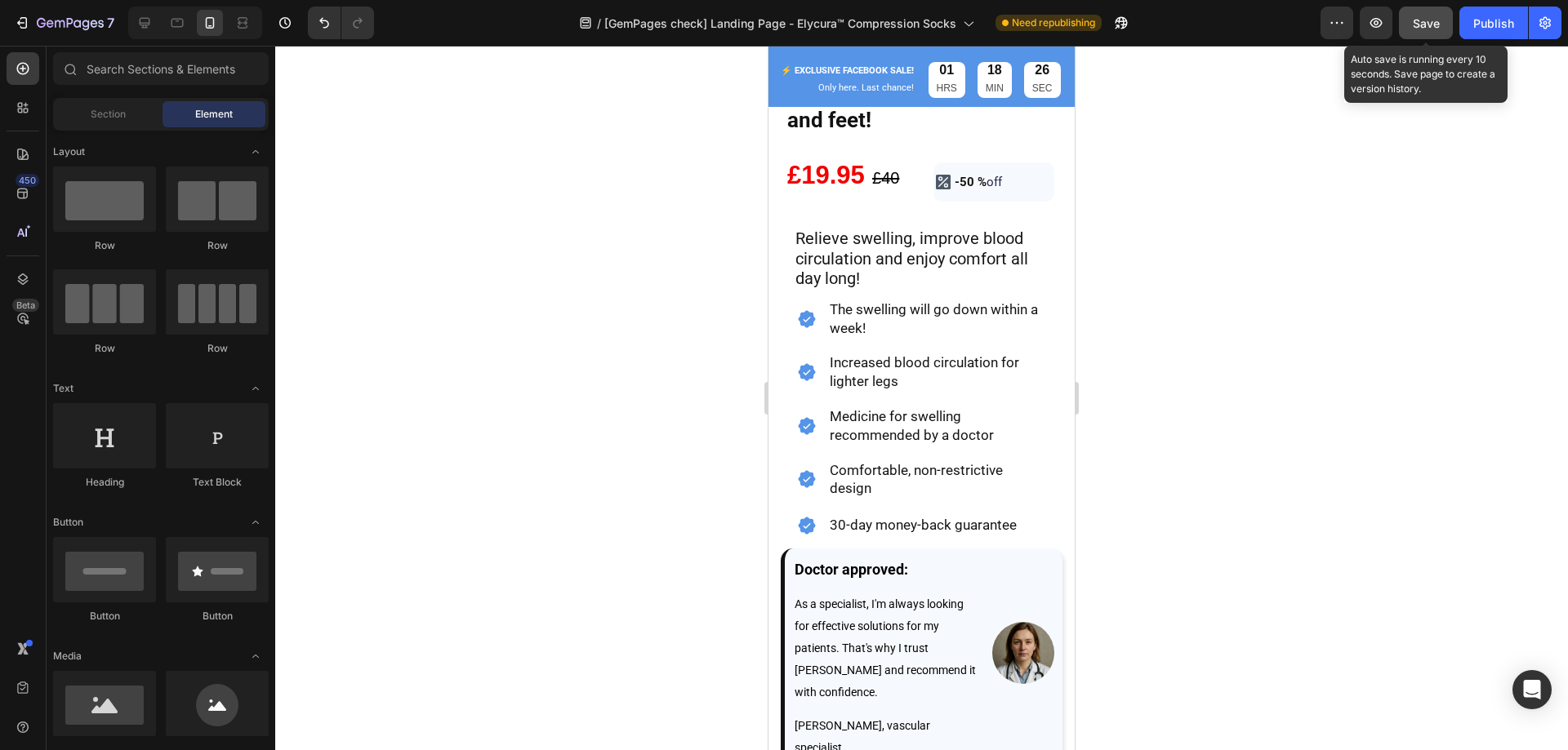
click at [1433, 28] on span "Save" at bounding box center [1426, 23] width 27 height 14
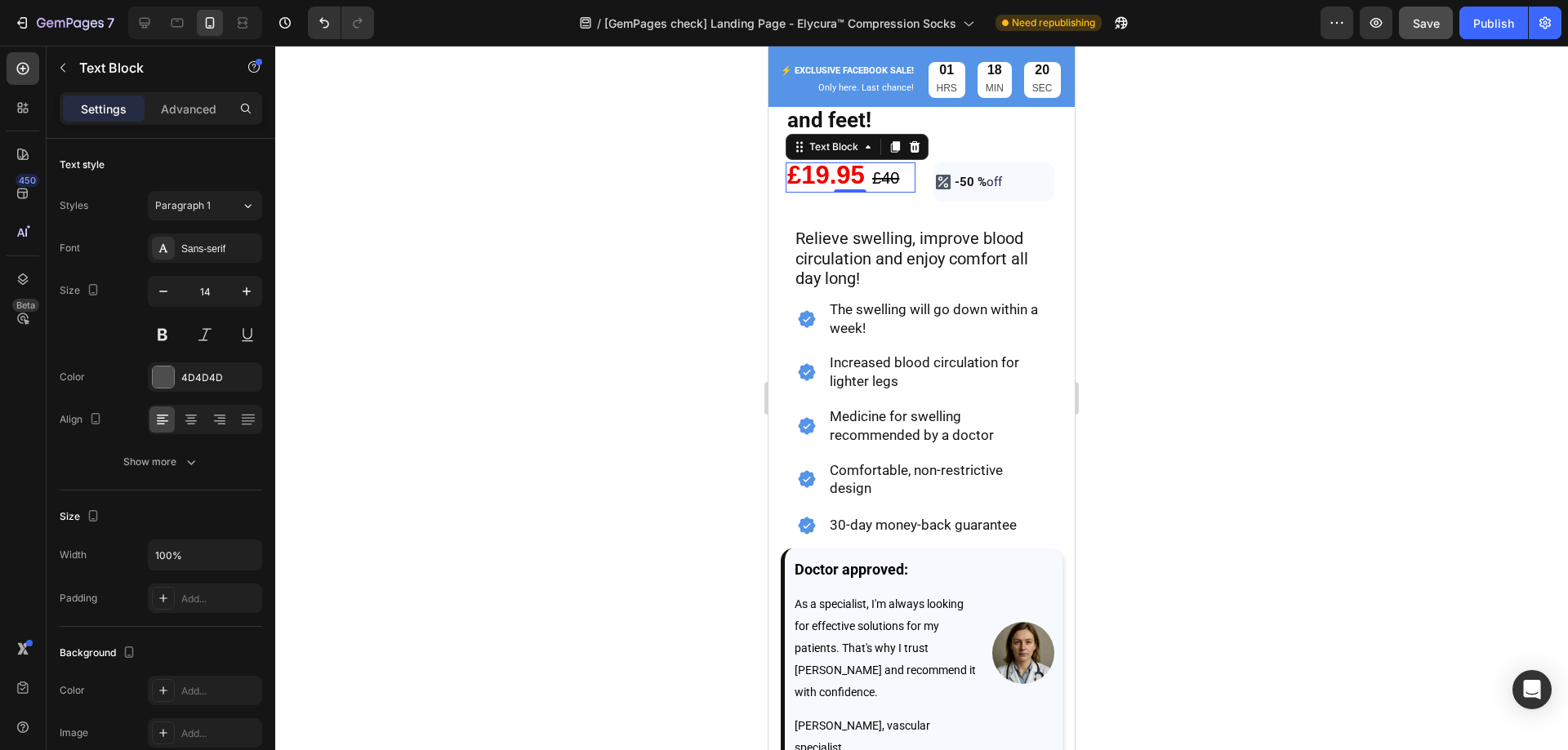
click at [884, 164] on p "£19.95 £ 40" at bounding box center [849, 177] width 126 height 26
click at [171, 101] on p "Advanced" at bounding box center [188, 109] width 55 height 17
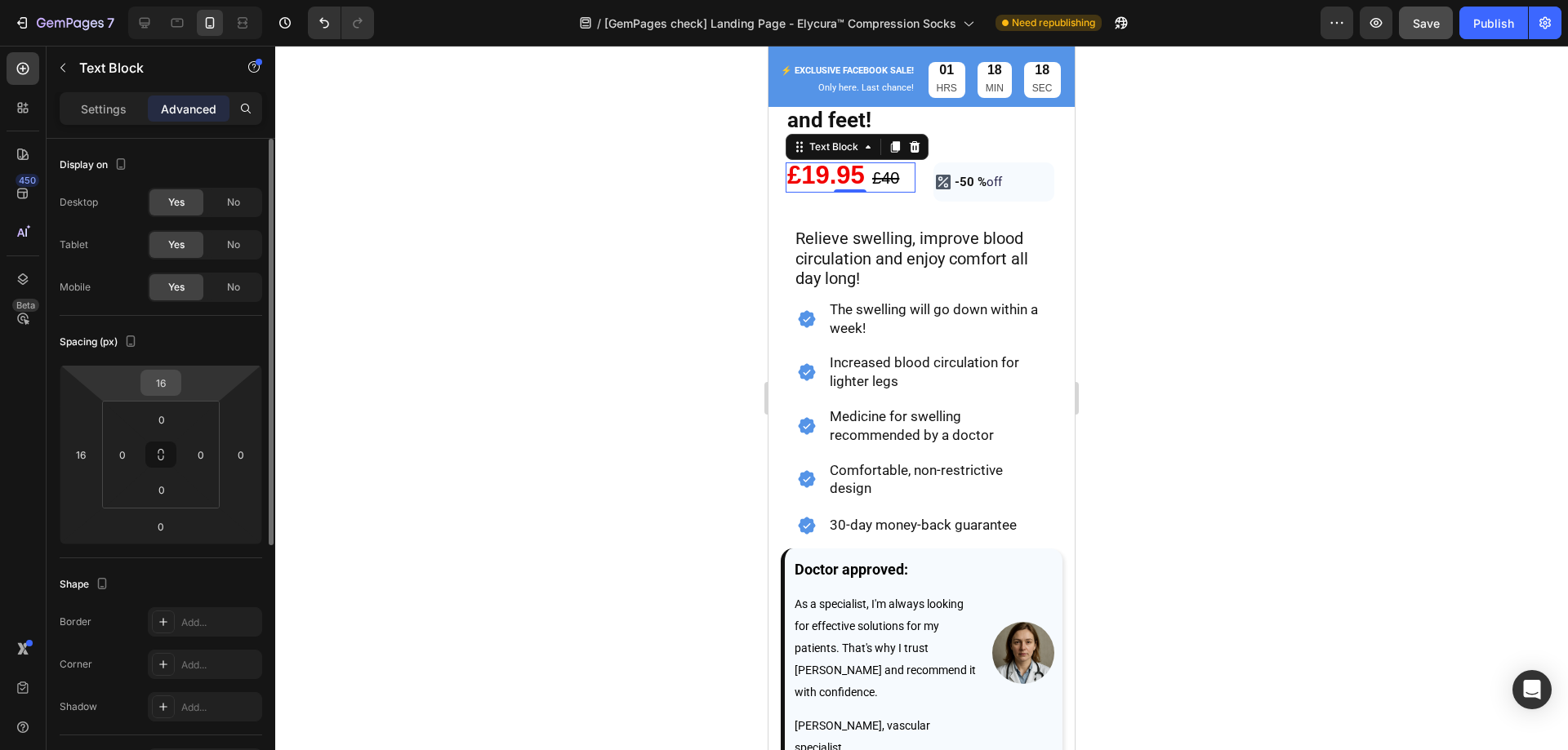
click at [165, 379] on input "16" at bounding box center [161, 382] width 33 height 25
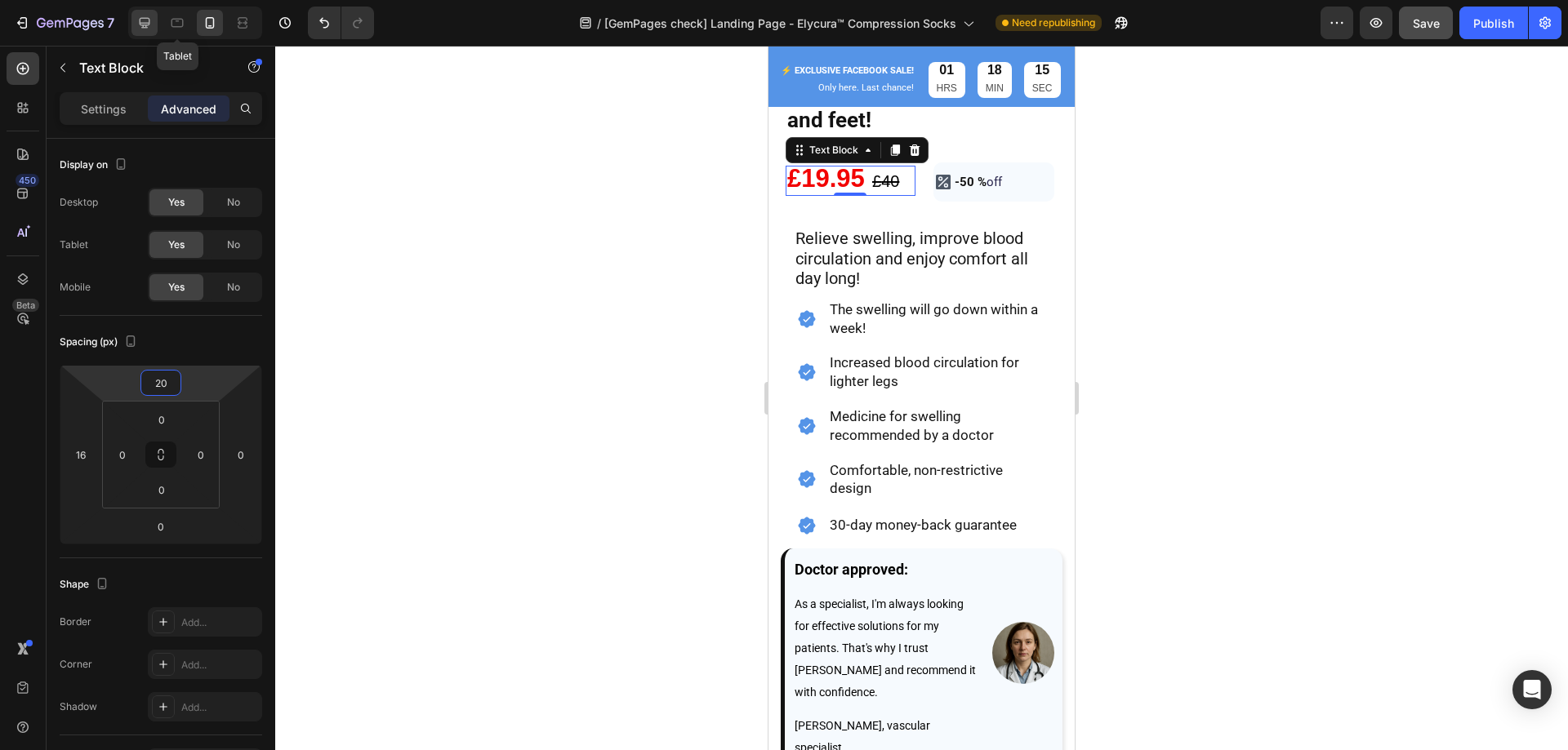
click at [186, 21] on div at bounding box center [177, 23] width 26 height 26
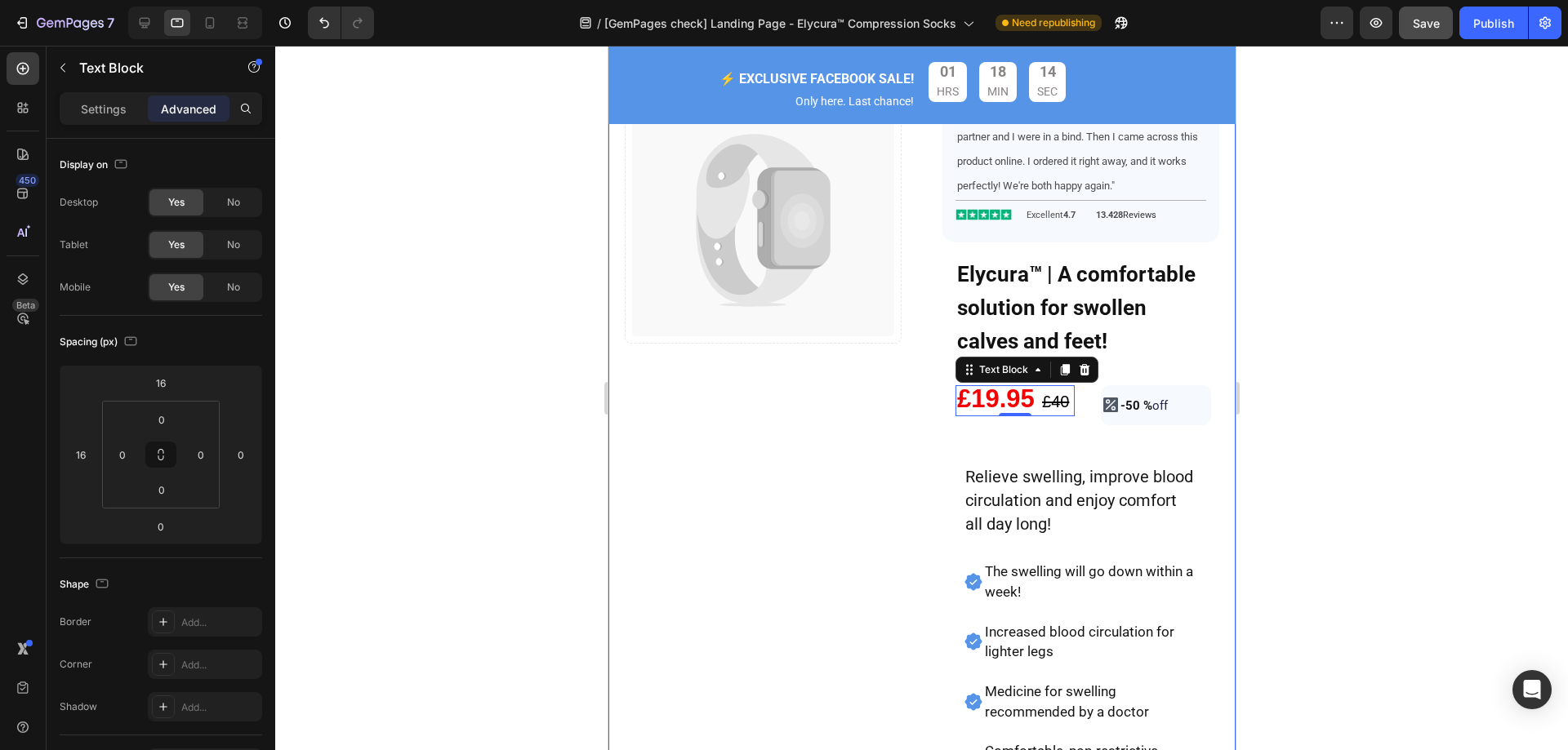
scroll to position [239, 0]
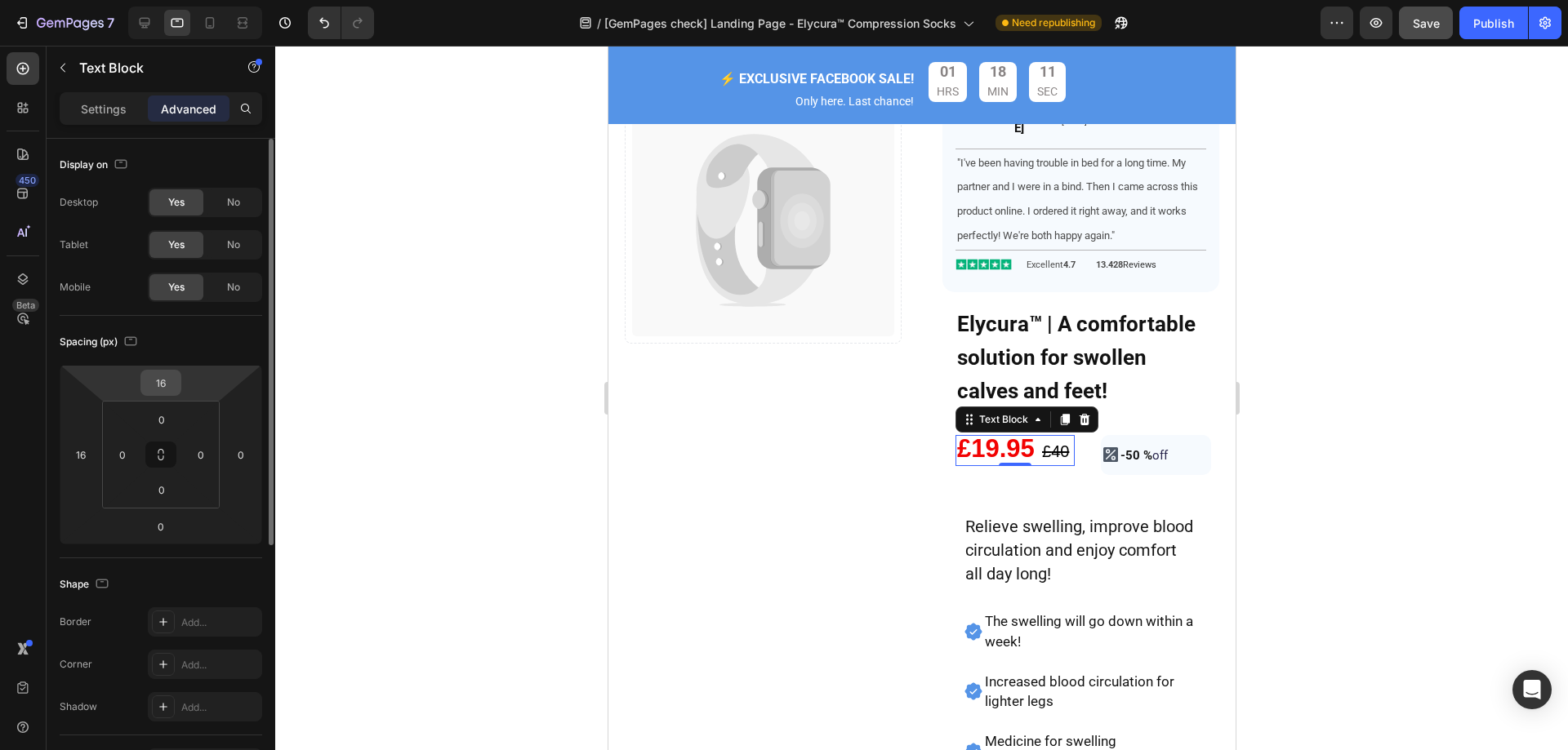
click at [166, 377] on input "16" at bounding box center [161, 382] width 33 height 25
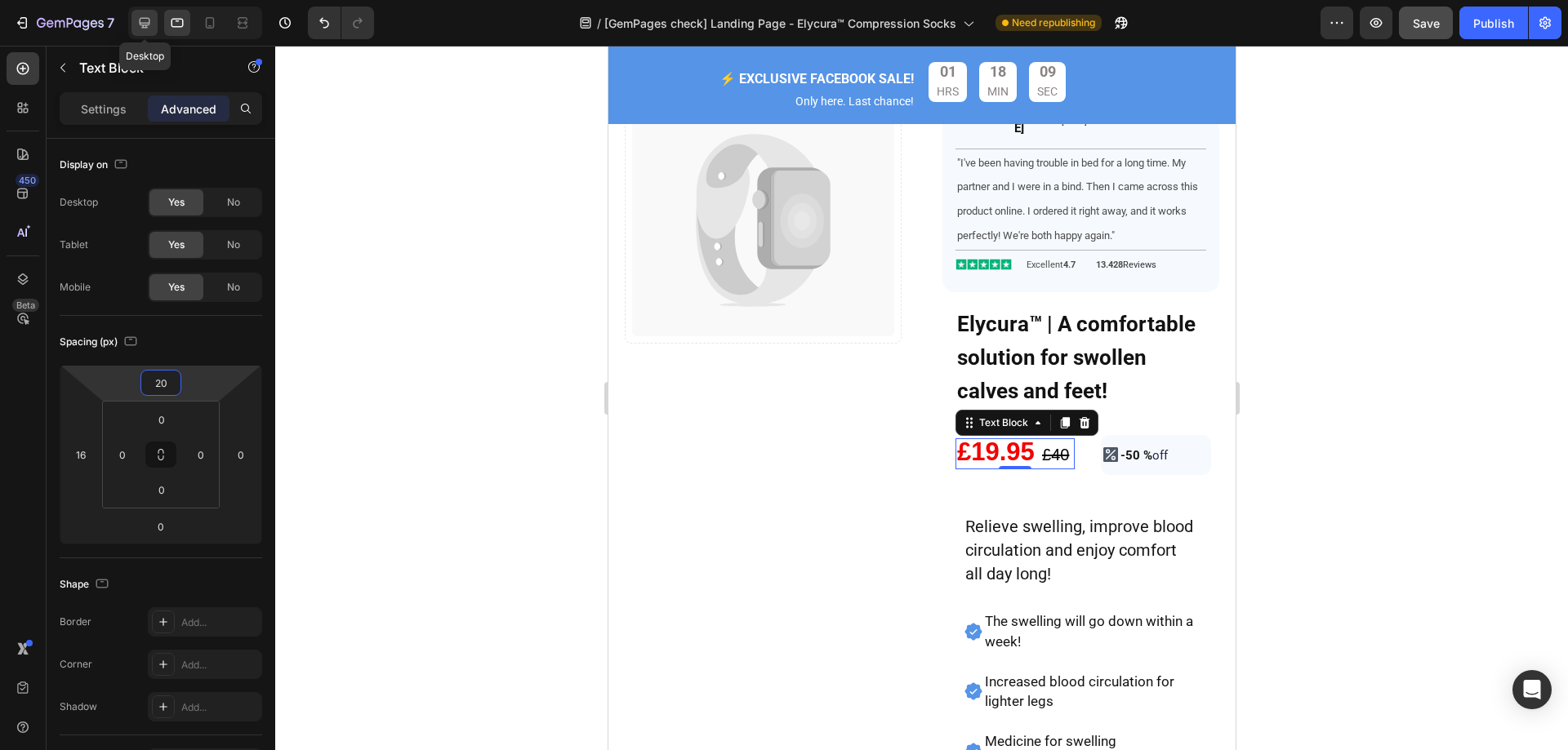
click at [138, 18] on icon at bounding box center [144, 23] width 16 height 16
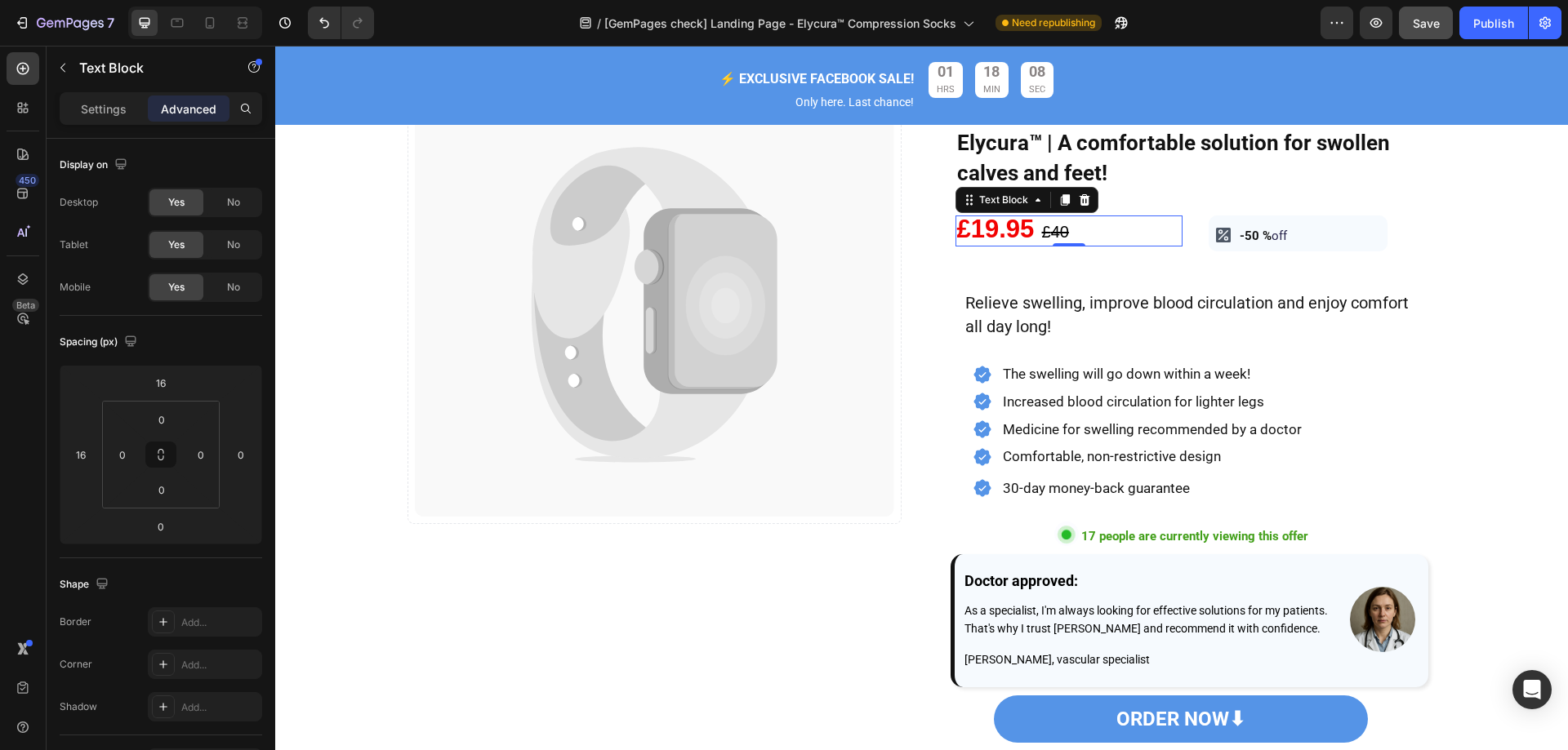
scroll to position [211, 0]
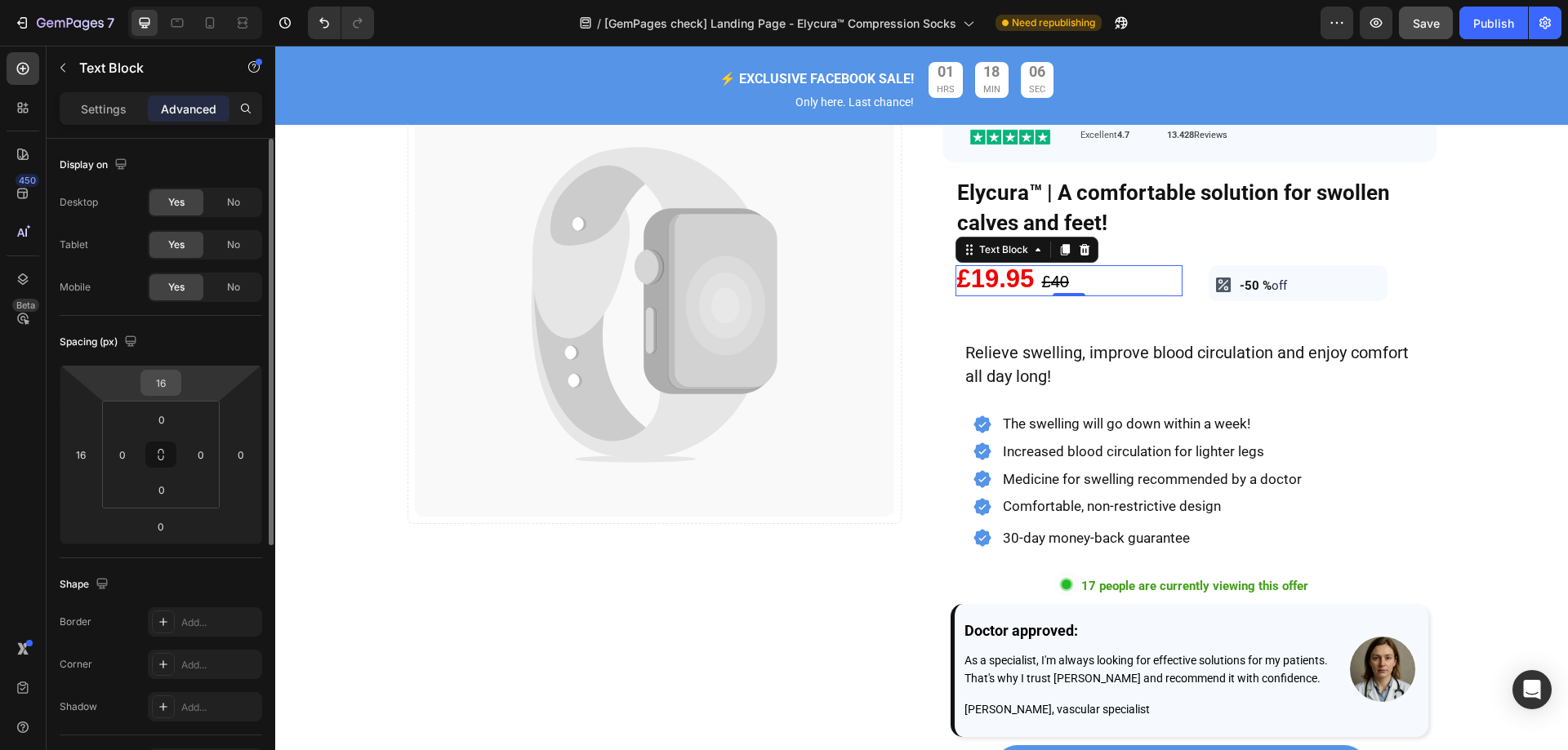
click at [167, 376] on input "16" at bounding box center [161, 382] width 33 height 25
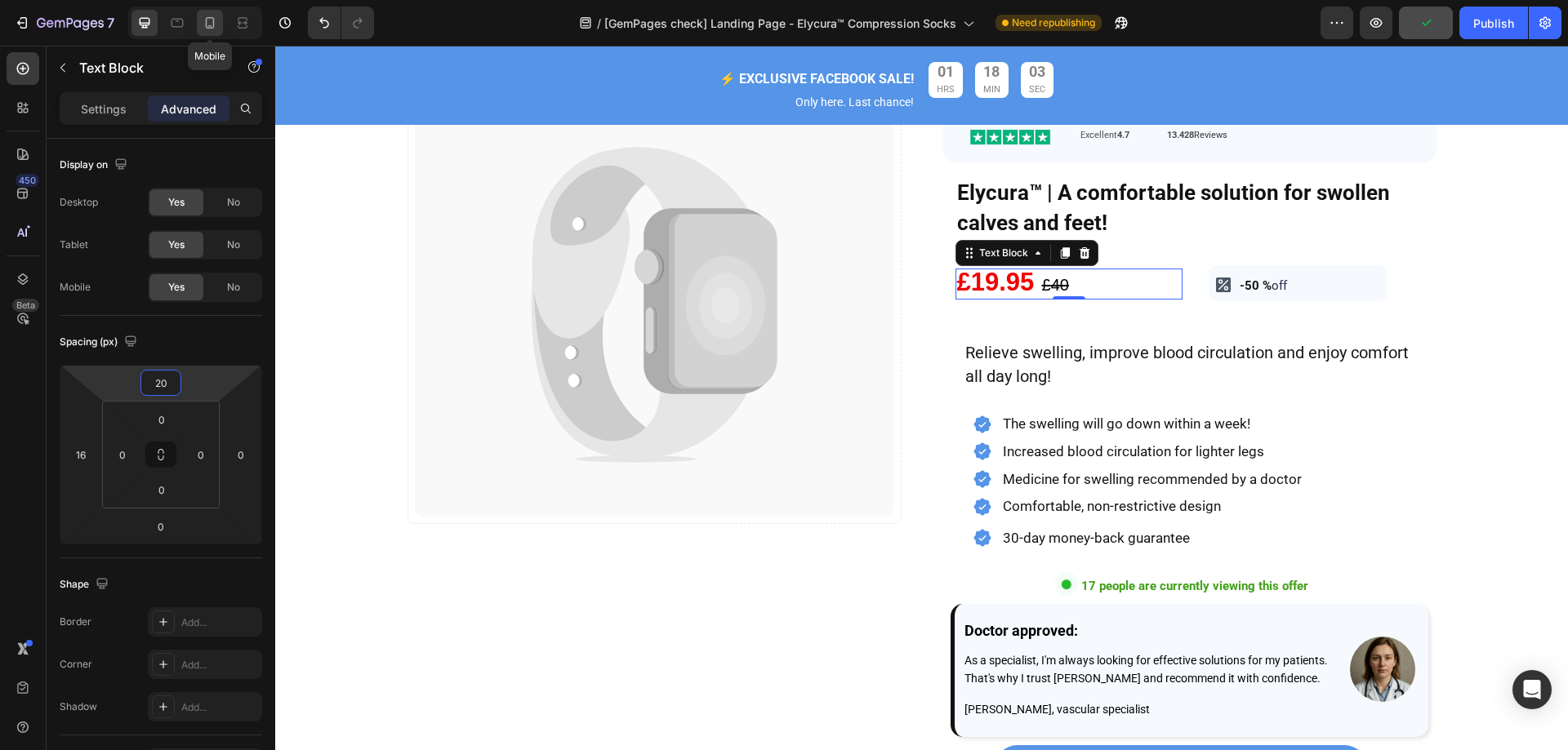
type input "20"
click at [206, 24] on icon at bounding box center [211, 23] width 9 height 12
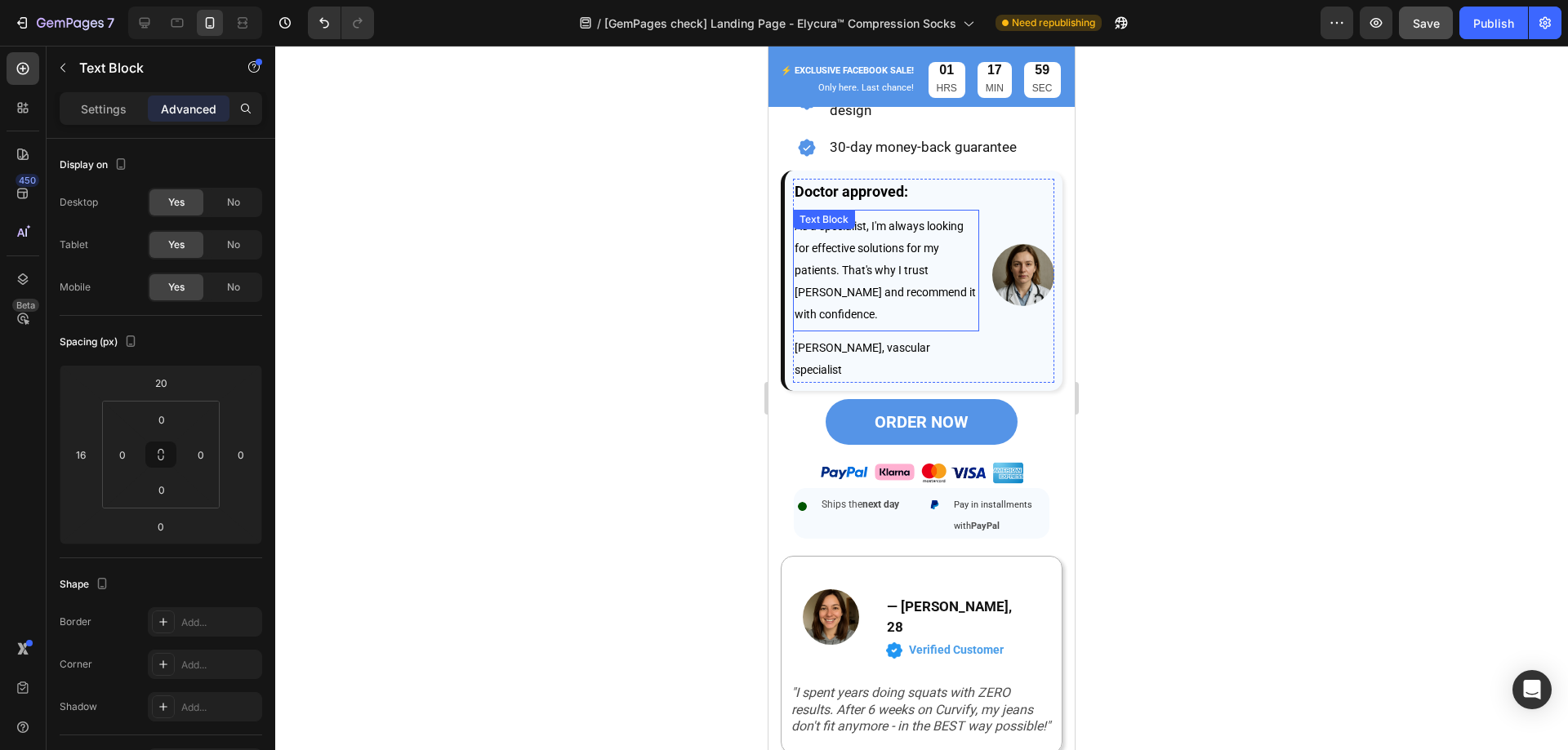
scroll to position [1119, 0]
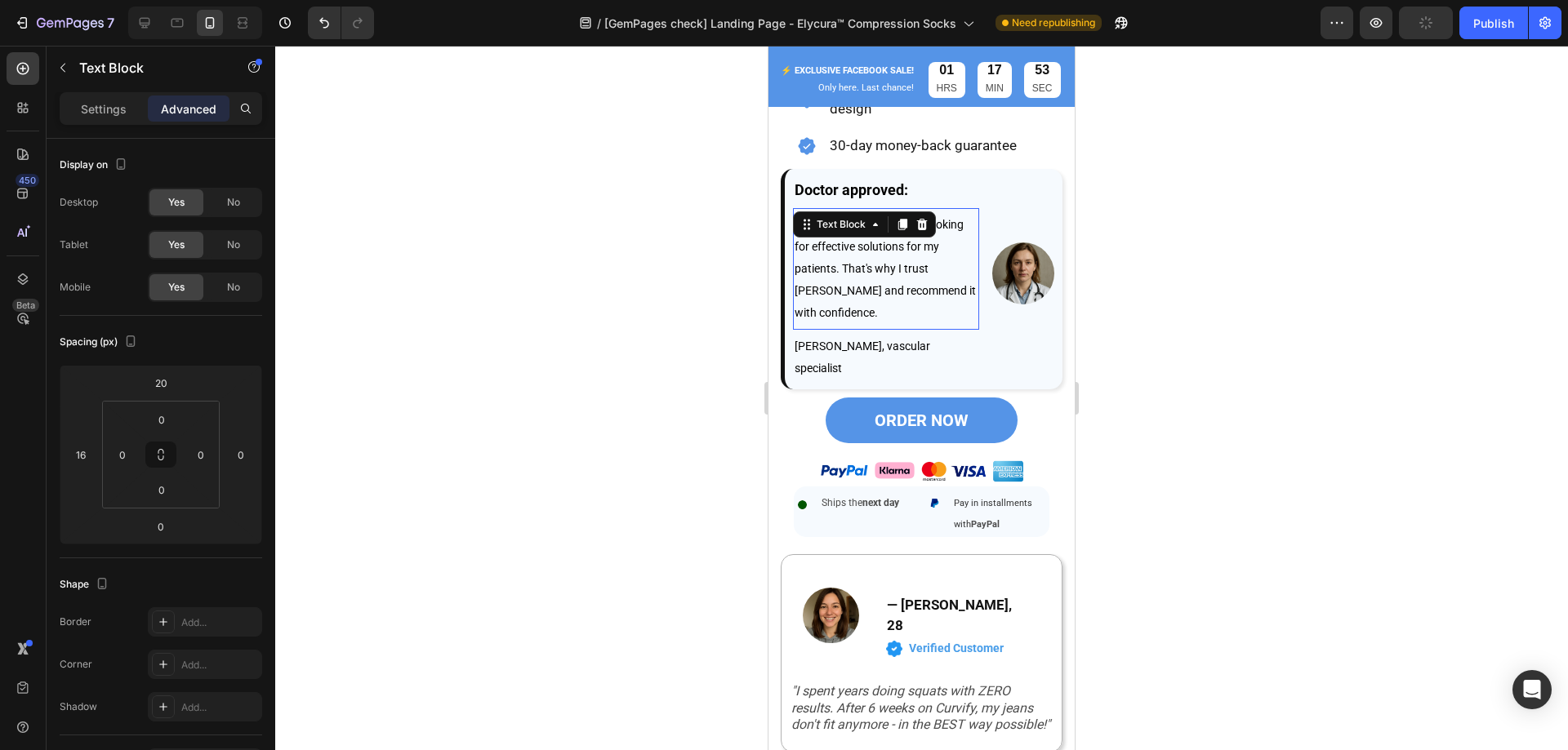
click at [948, 218] on span "As a specialist, I'm always looking for effective solutions for my patients. Th…" at bounding box center [886, 268] width 182 height 101
click at [922, 183] on p "Doctor approved:" at bounding box center [886, 191] width 183 height 24
click at [173, 493] on input "5" at bounding box center [162, 489] width 33 height 25
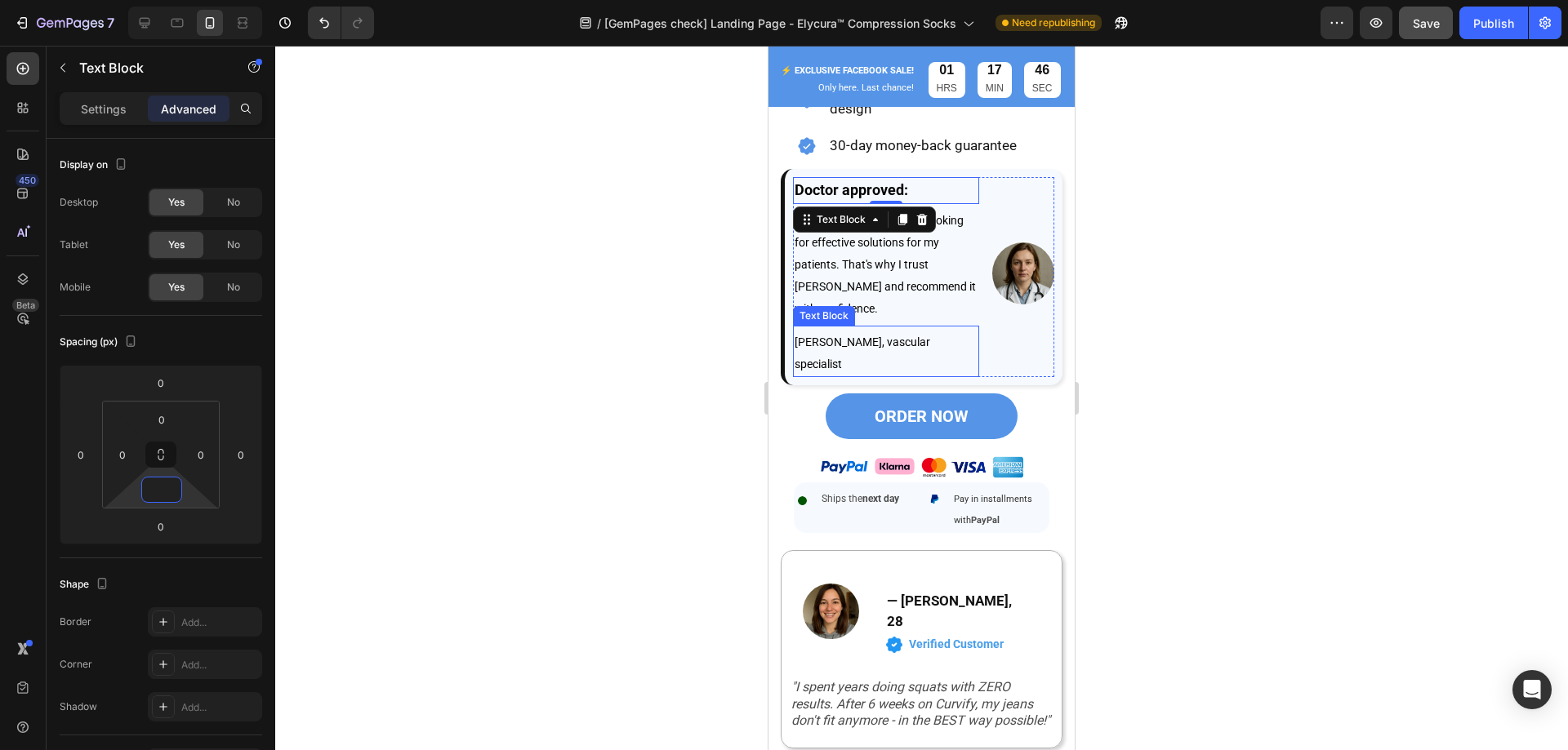
click at [872, 343] on p "[PERSON_NAME], vascular specialist" at bounding box center [886, 353] width 183 height 44
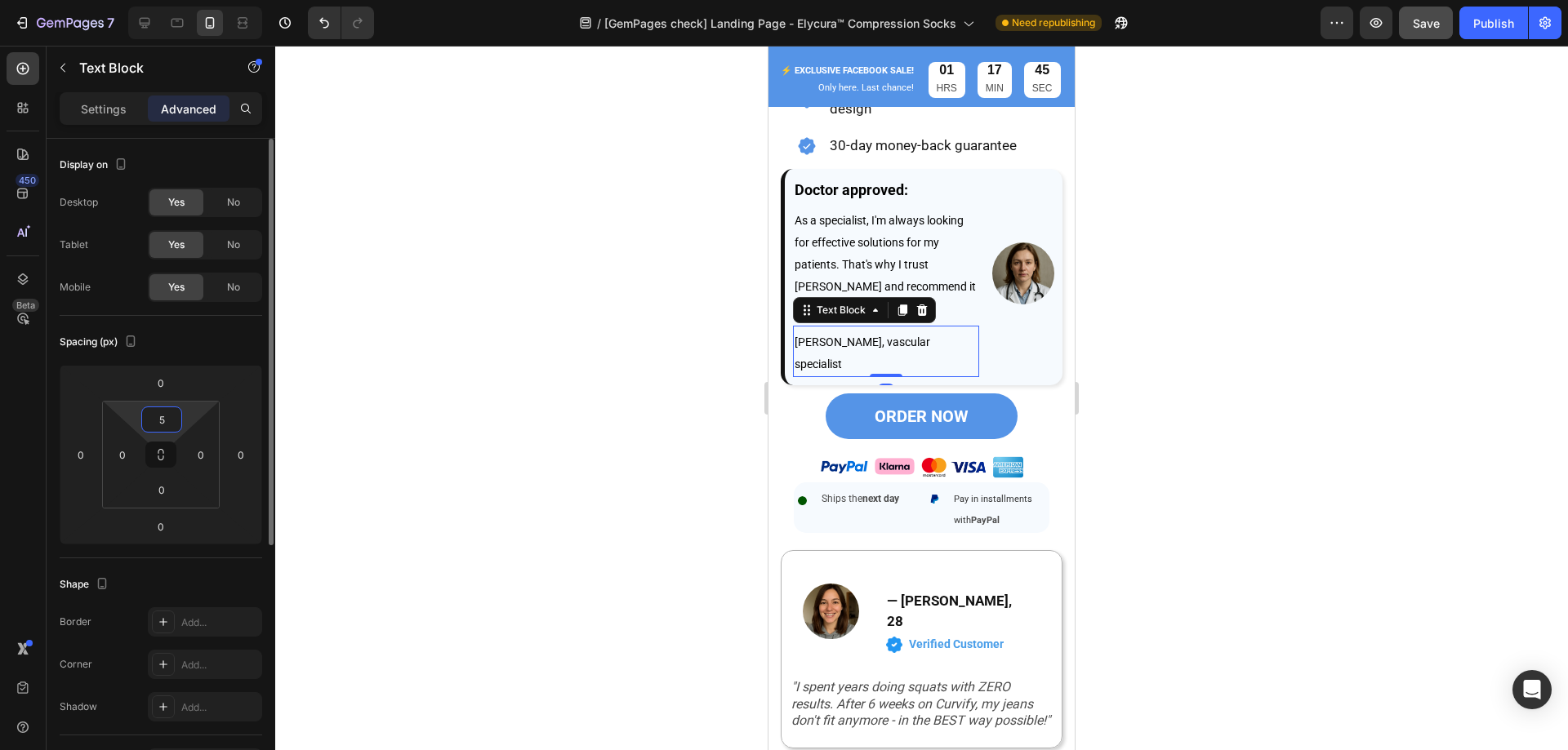
click at [170, 0] on html "7 Version history / [GemPages check] Landing Page - Elycura™ Compression Socks …" at bounding box center [784, 0] width 1568 height 0
click at [166, 423] on input "5" at bounding box center [162, 419] width 33 height 25
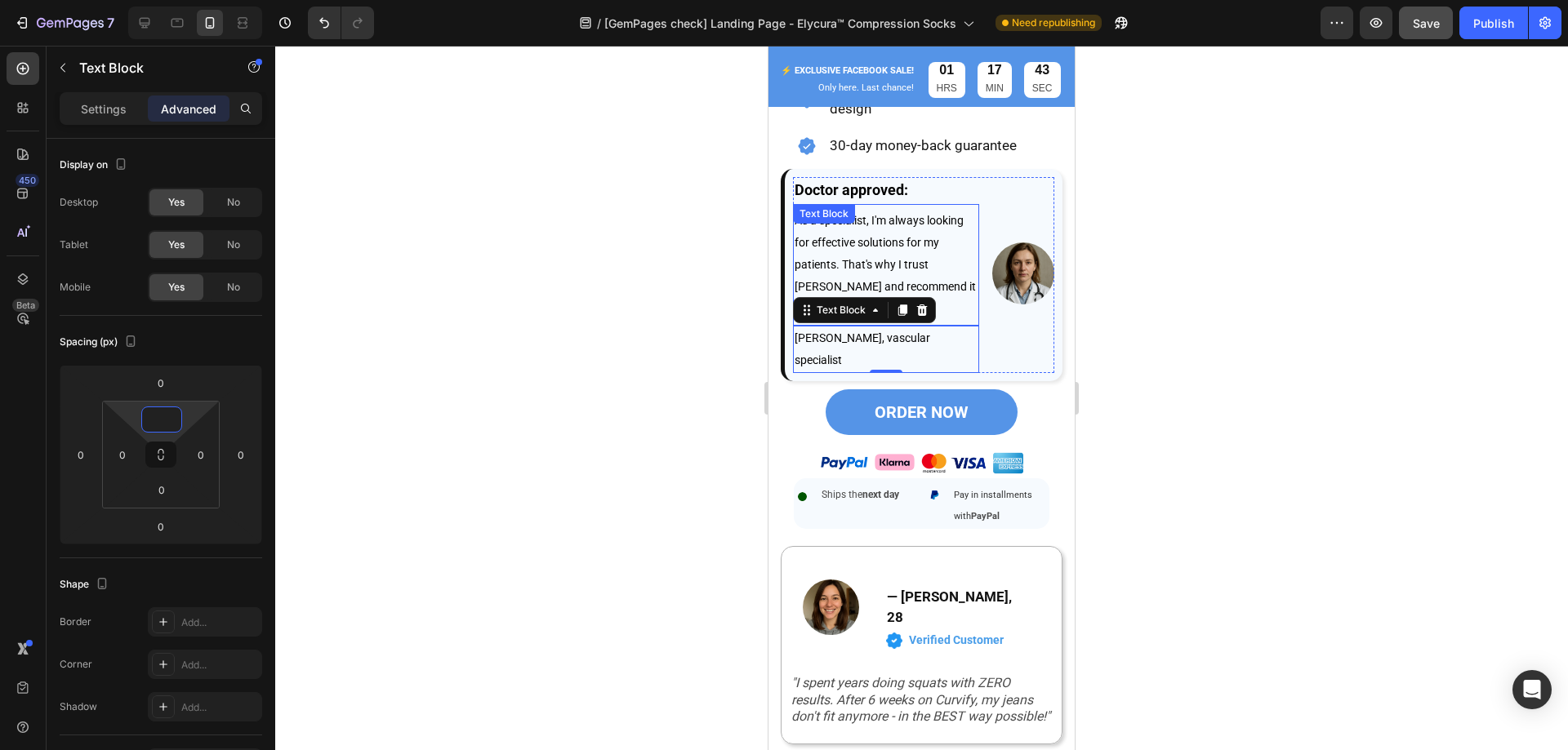
click at [949, 251] on p "As a specialist, I'm always looking for effective solutions for my patients. Th…" at bounding box center [886, 264] width 183 height 110
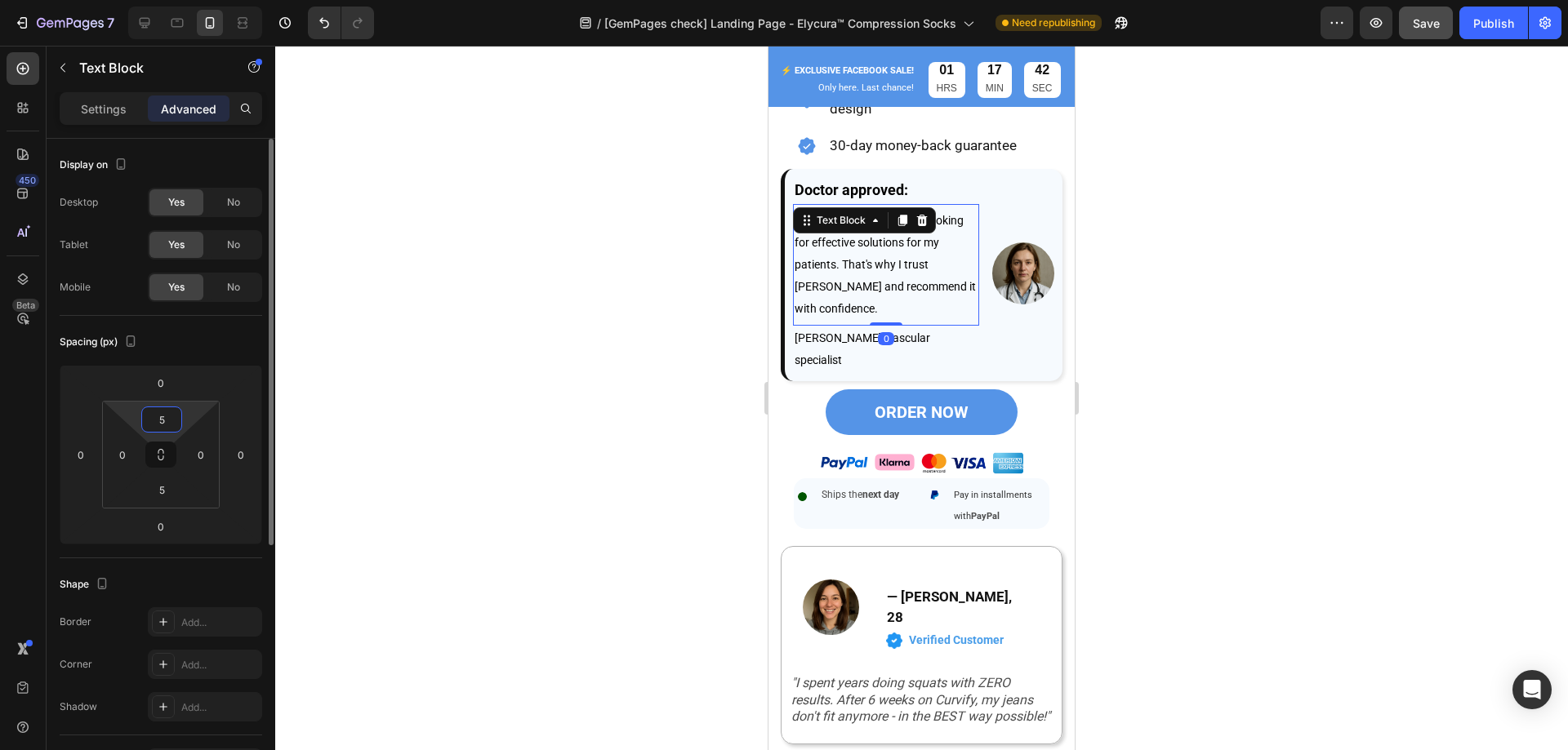
click at [160, 419] on input "5" at bounding box center [162, 419] width 33 height 25
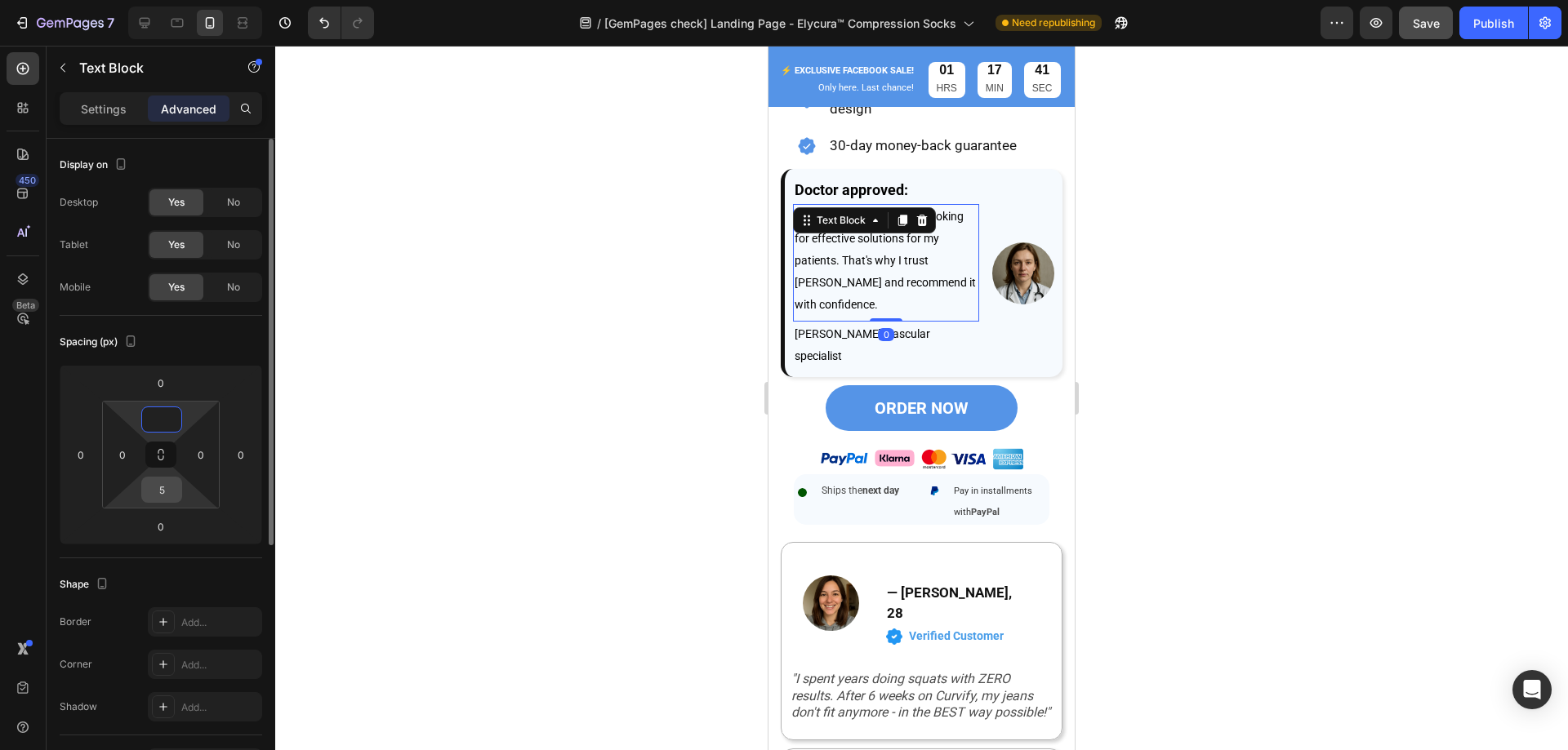
type input "0"
click at [166, 490] on input "5" at bounding box center [162, 489] width 33 height 25
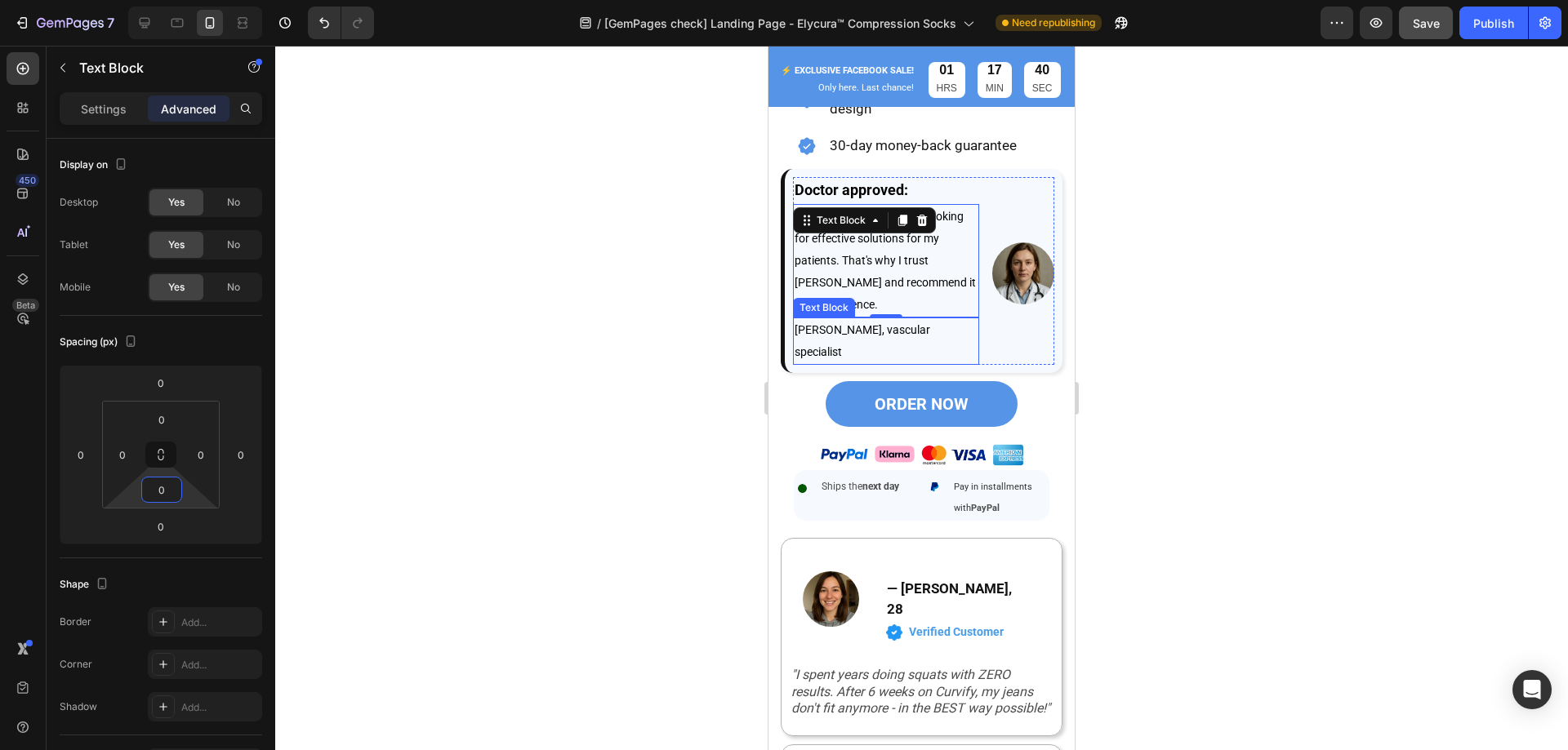
click at [1285, 271] on div at bounding box center [921, 398] width 1293 height 705
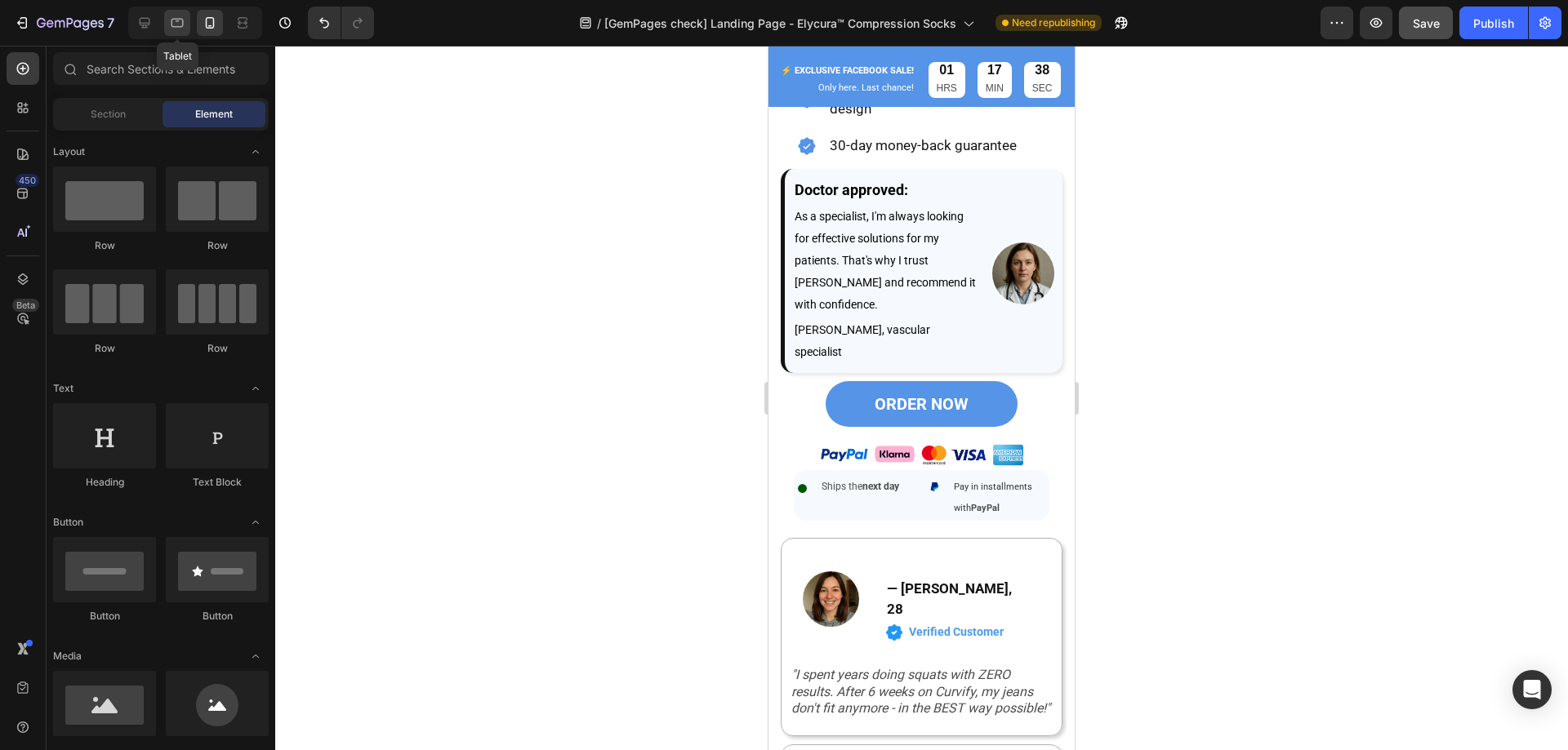
click at [174, 31] on div at bounding box center [177, 23] width 26 height 26
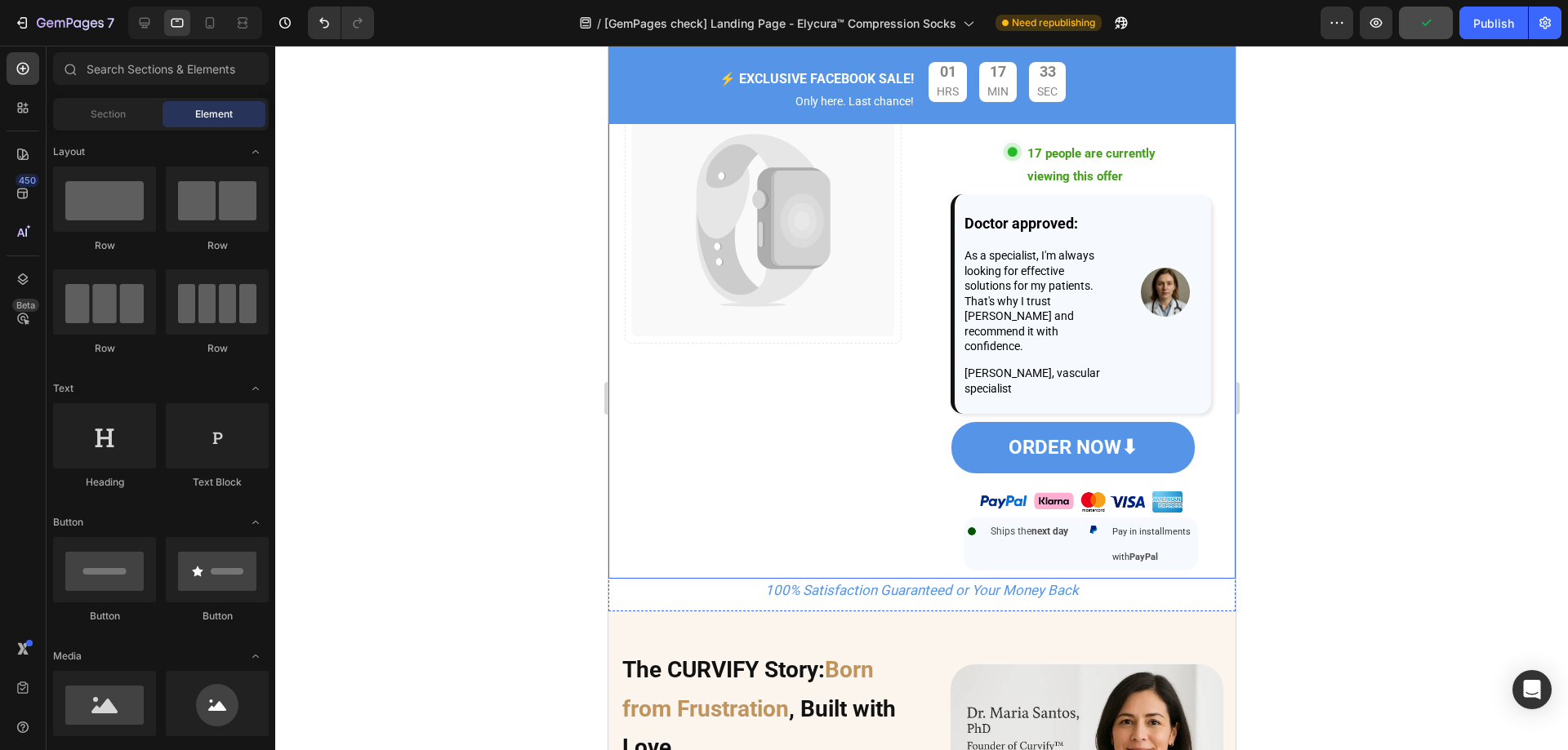
scroll to position [832, 0]
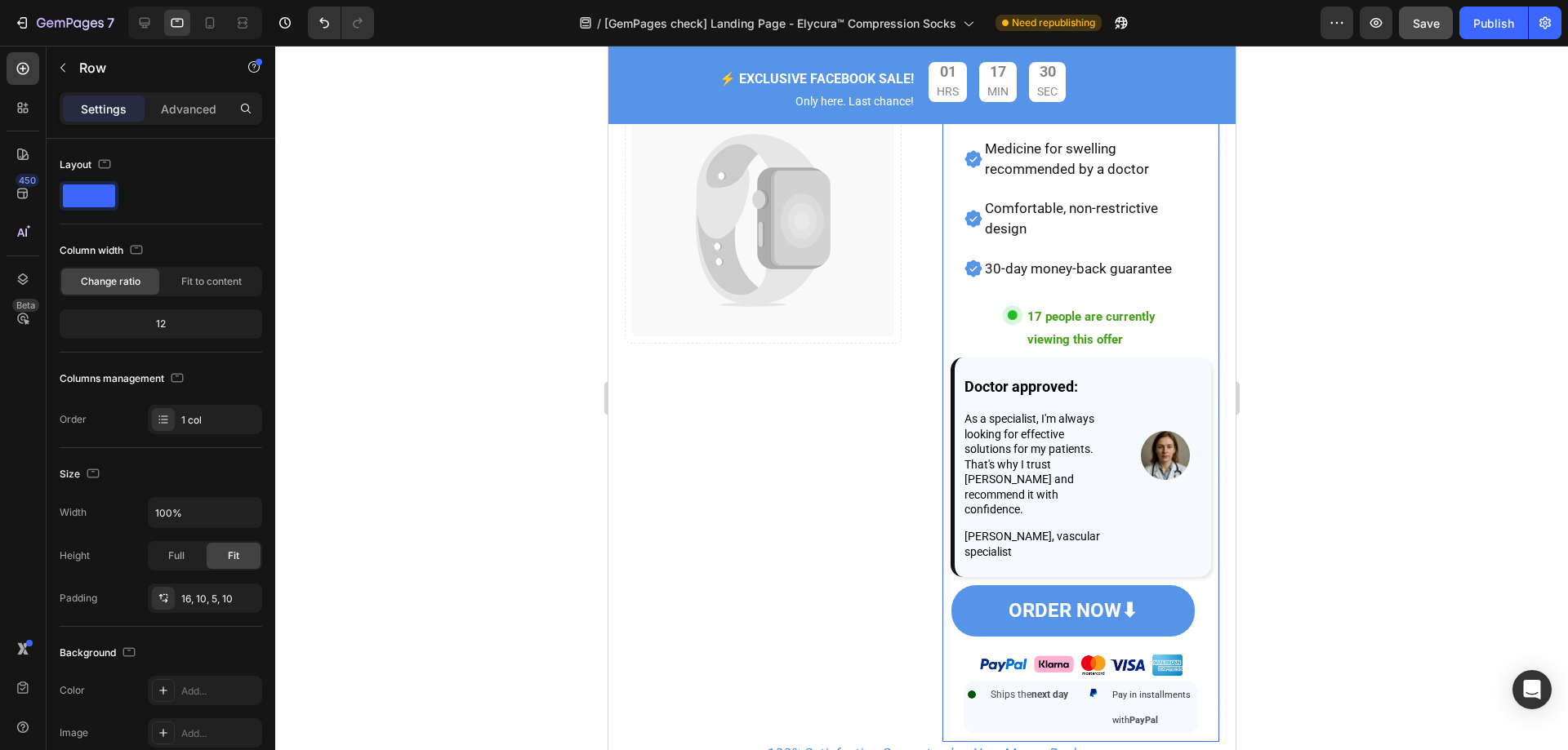
click at [941, 348] on div "Relieve swelling, improve blood circulation and enjoy comfort all day long! Tex…" at bounding box center [1079, 325] width 277 height 834
click at [188, 117] on p "Advanced" at bounding box center [188, 109] width 55 height 17
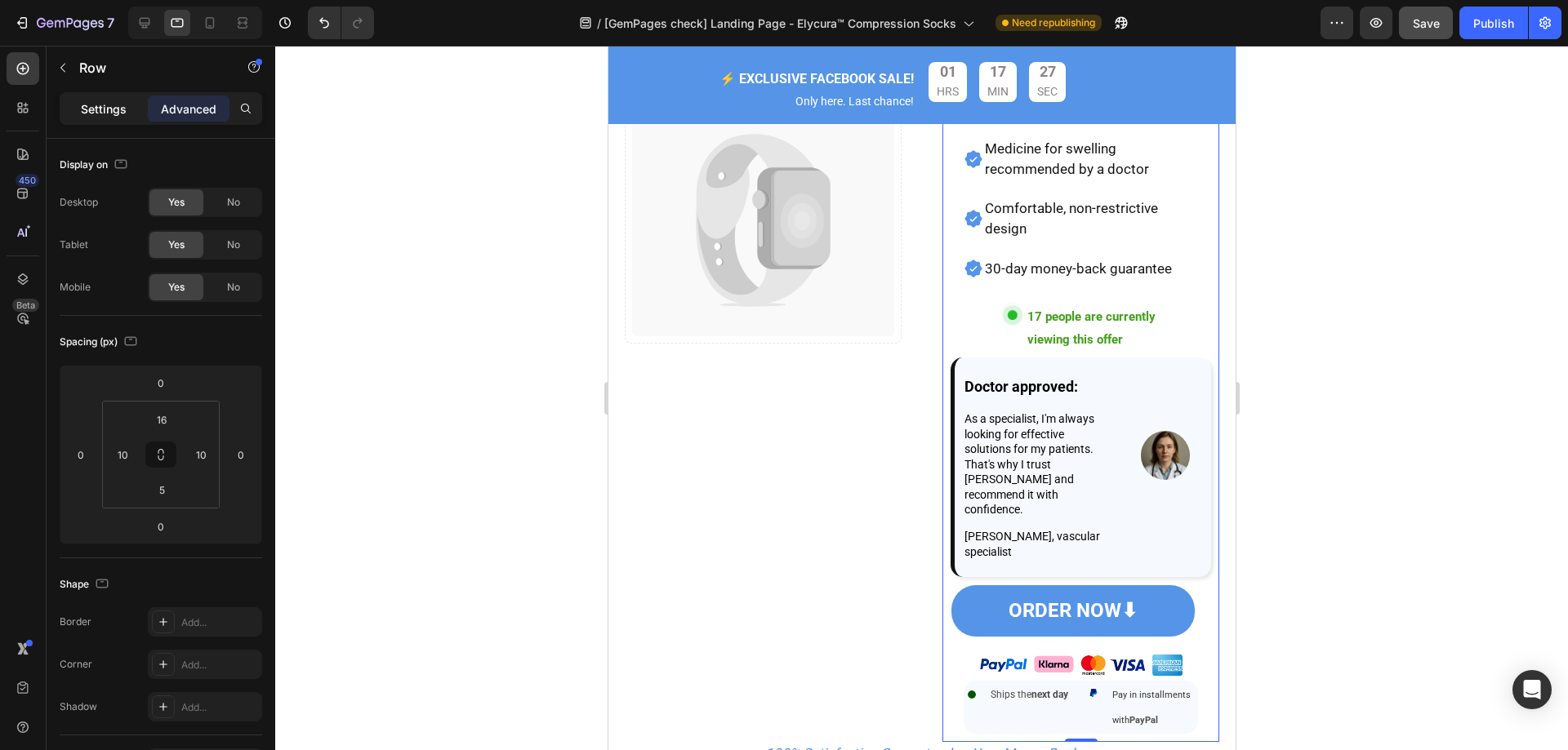
click at [111, 117] on p "Settings" at bounding box center [104, 109] width 45 height 17
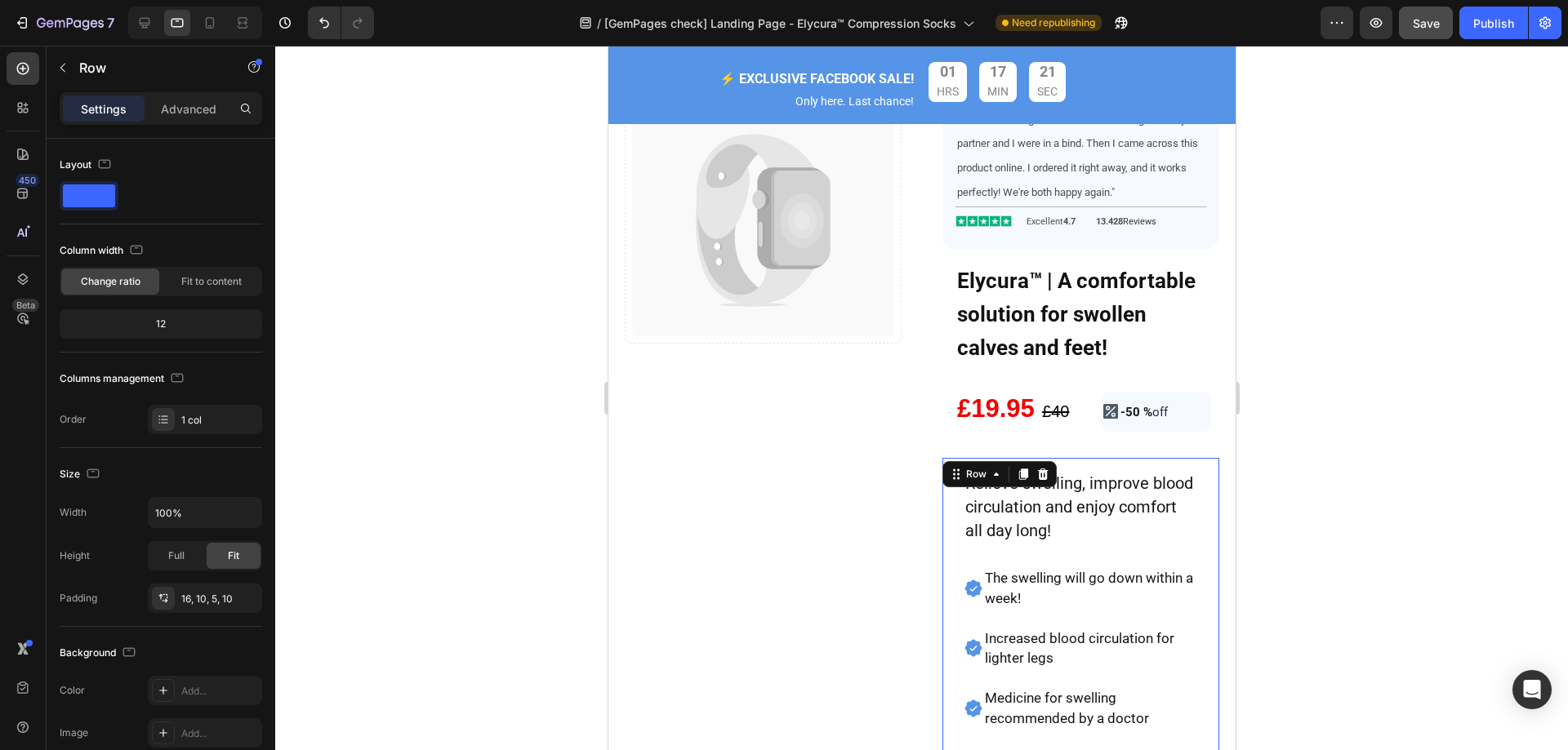
scroll to position [261, 0]
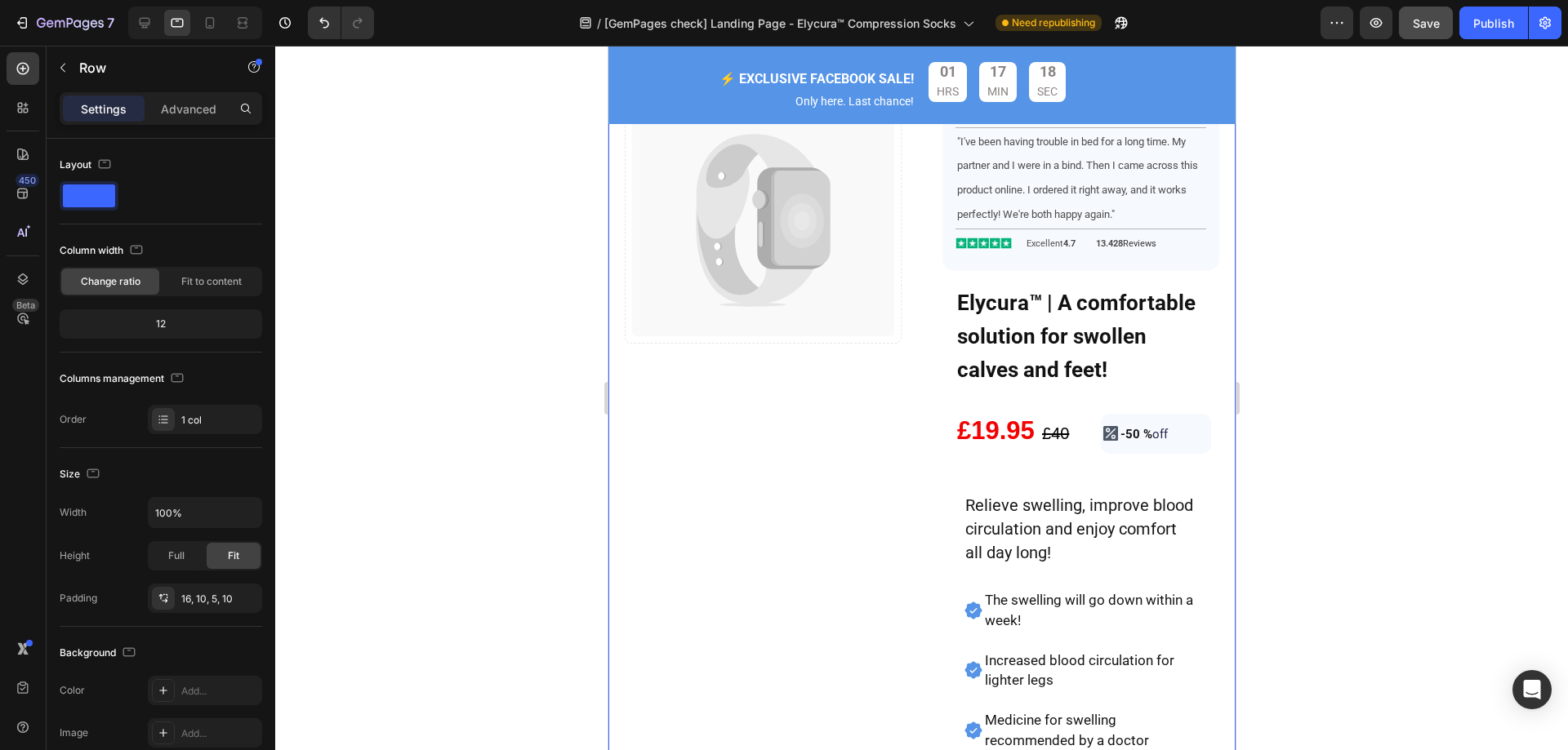
click at [847, 475] on div "Image Catch your customer's attention with attracted media. Add image or sync d…" at bounding box center [762, 646] width 277 height 1334
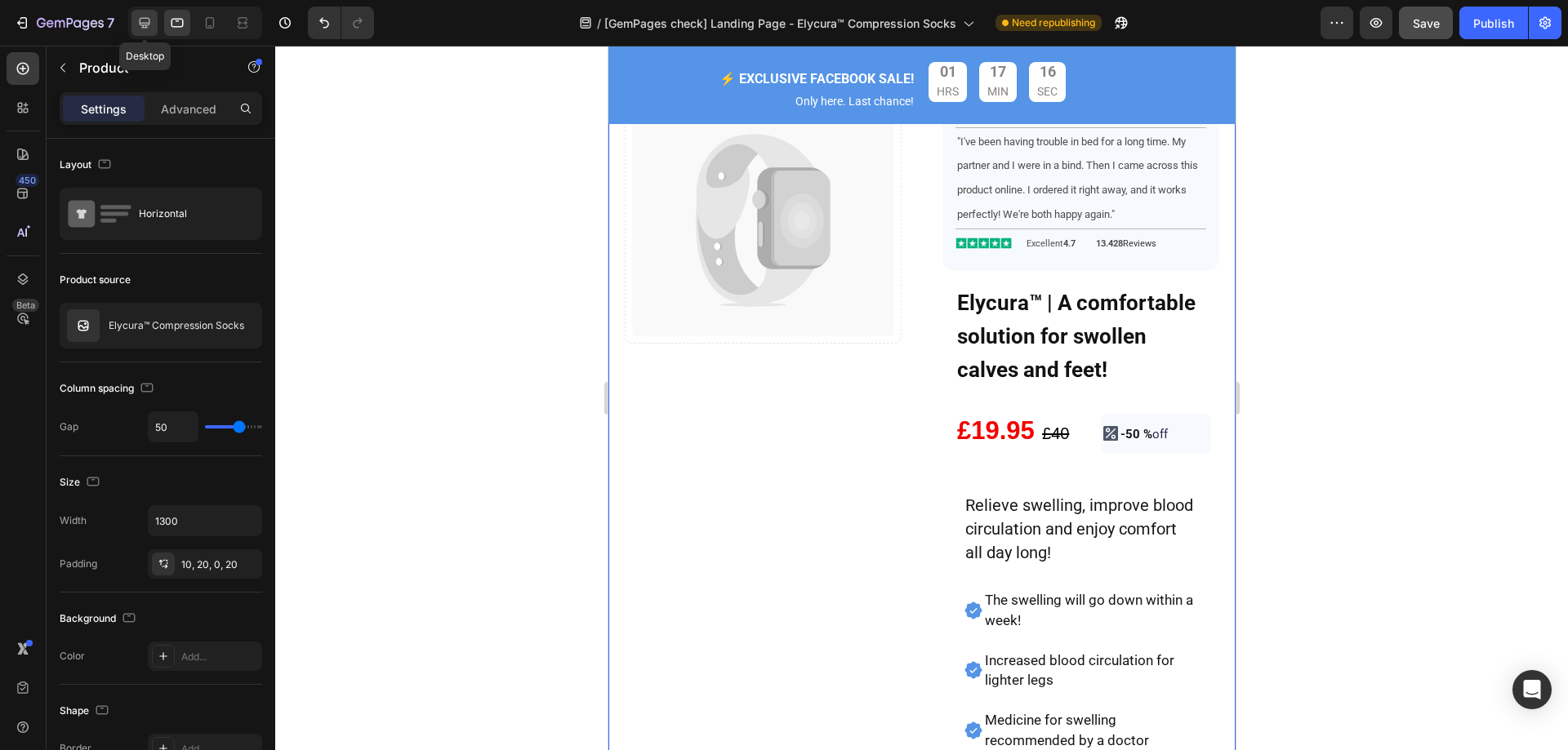
click at [142, 19] on icon at bounding box center [145, 24] width 11 height 11
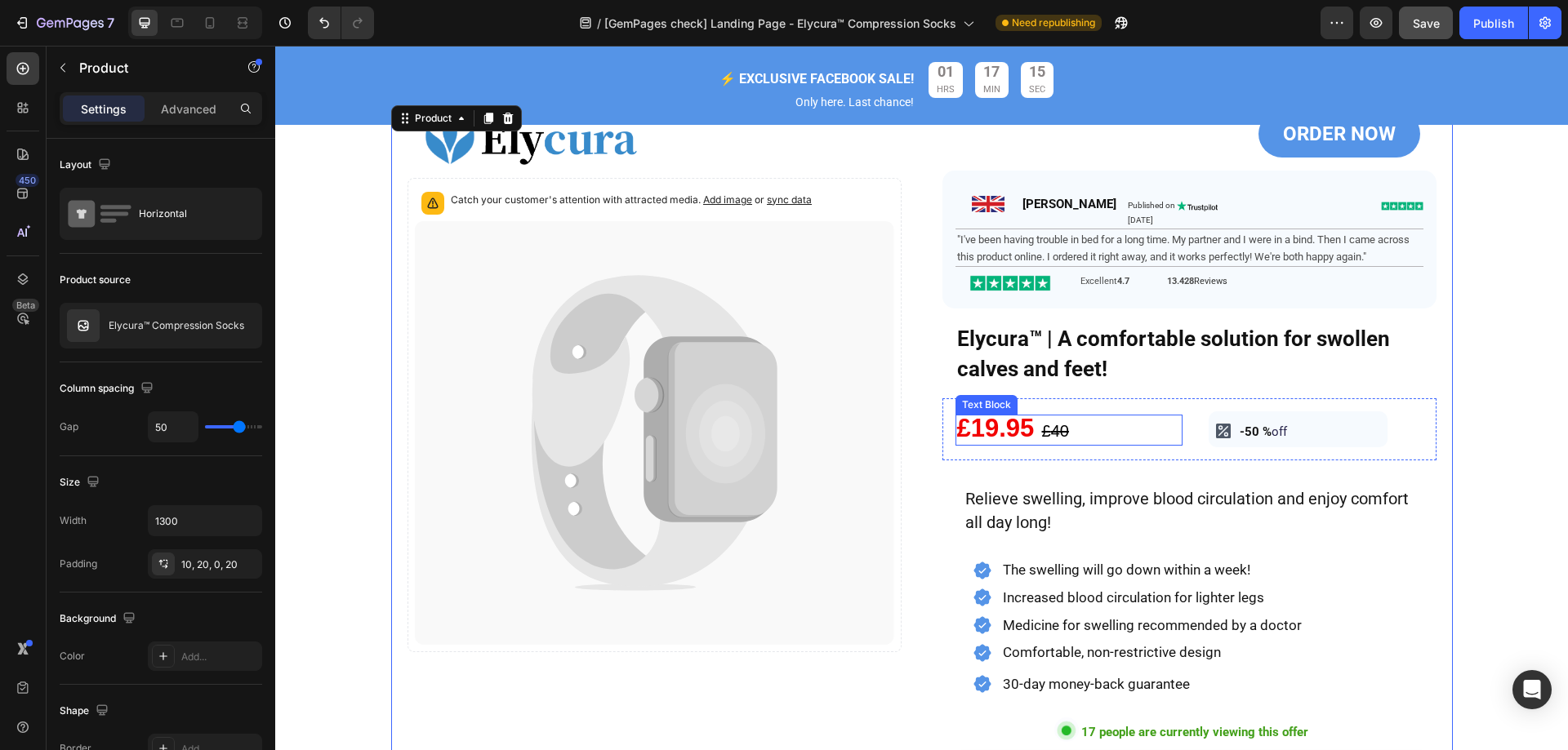
scroll to position [472, 0]
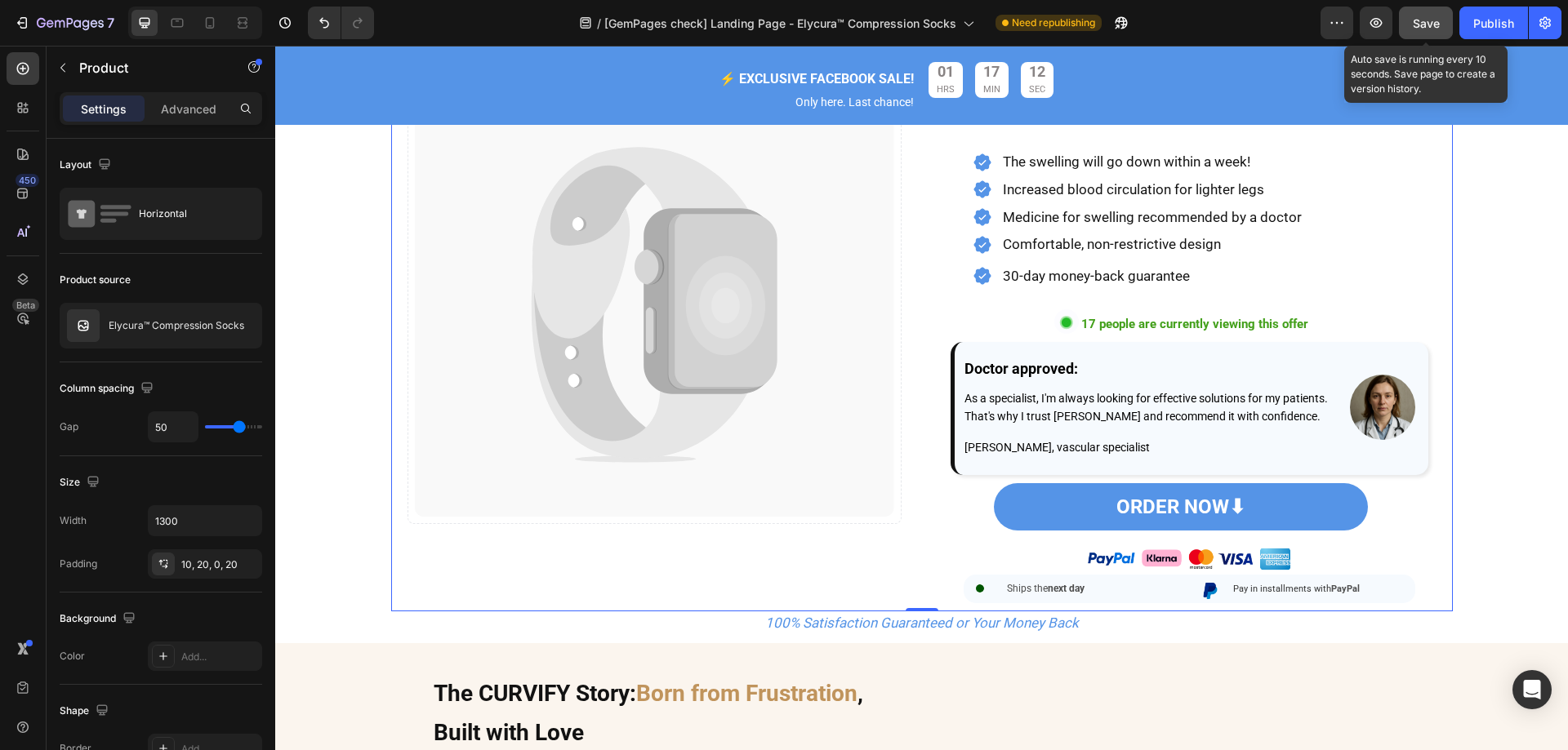
click at [1442, 26] on button "Save" at bounding box center [1425, 23] width 54 height 33
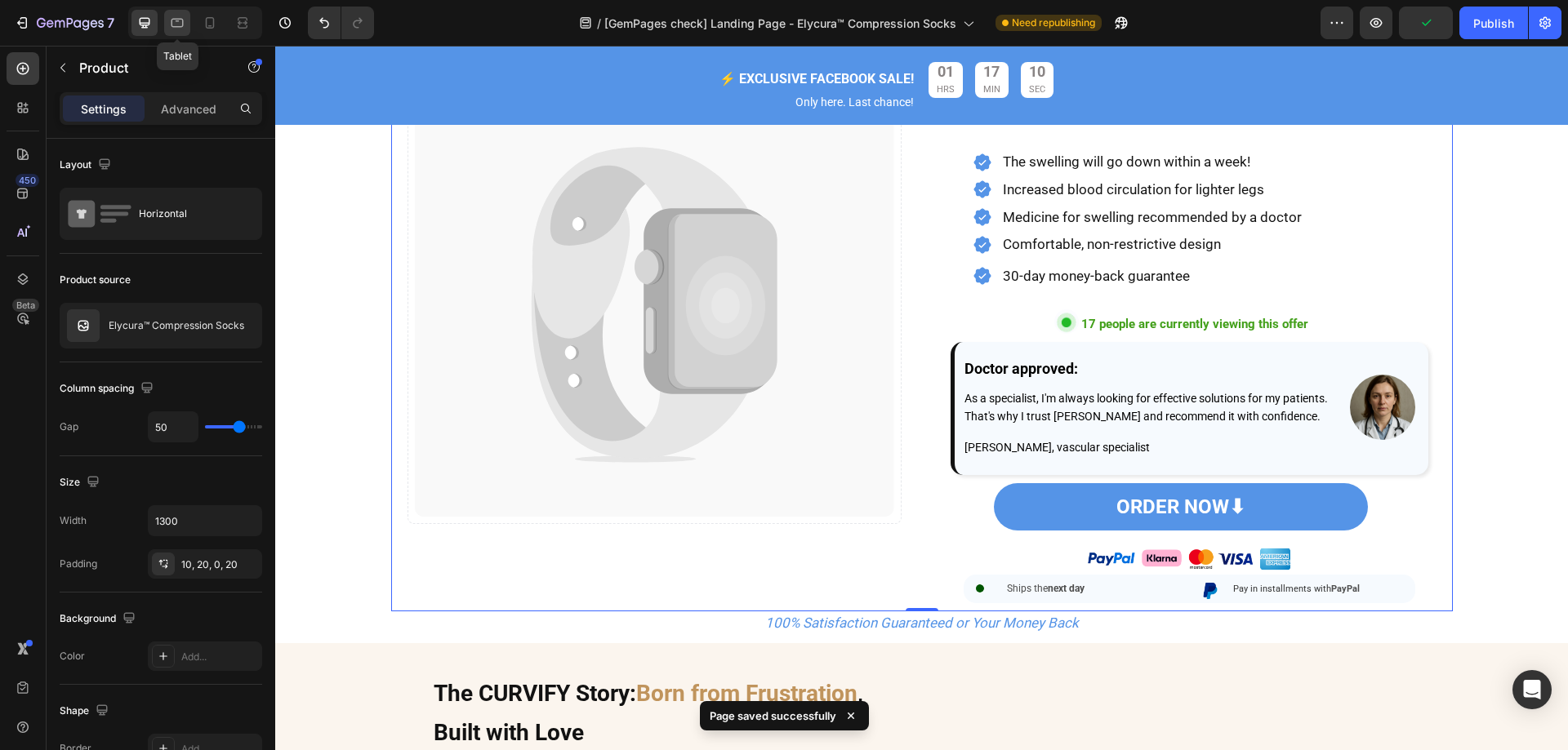
click at [177, 21] on icon at bounding box center [177, 24] width 12 height 9
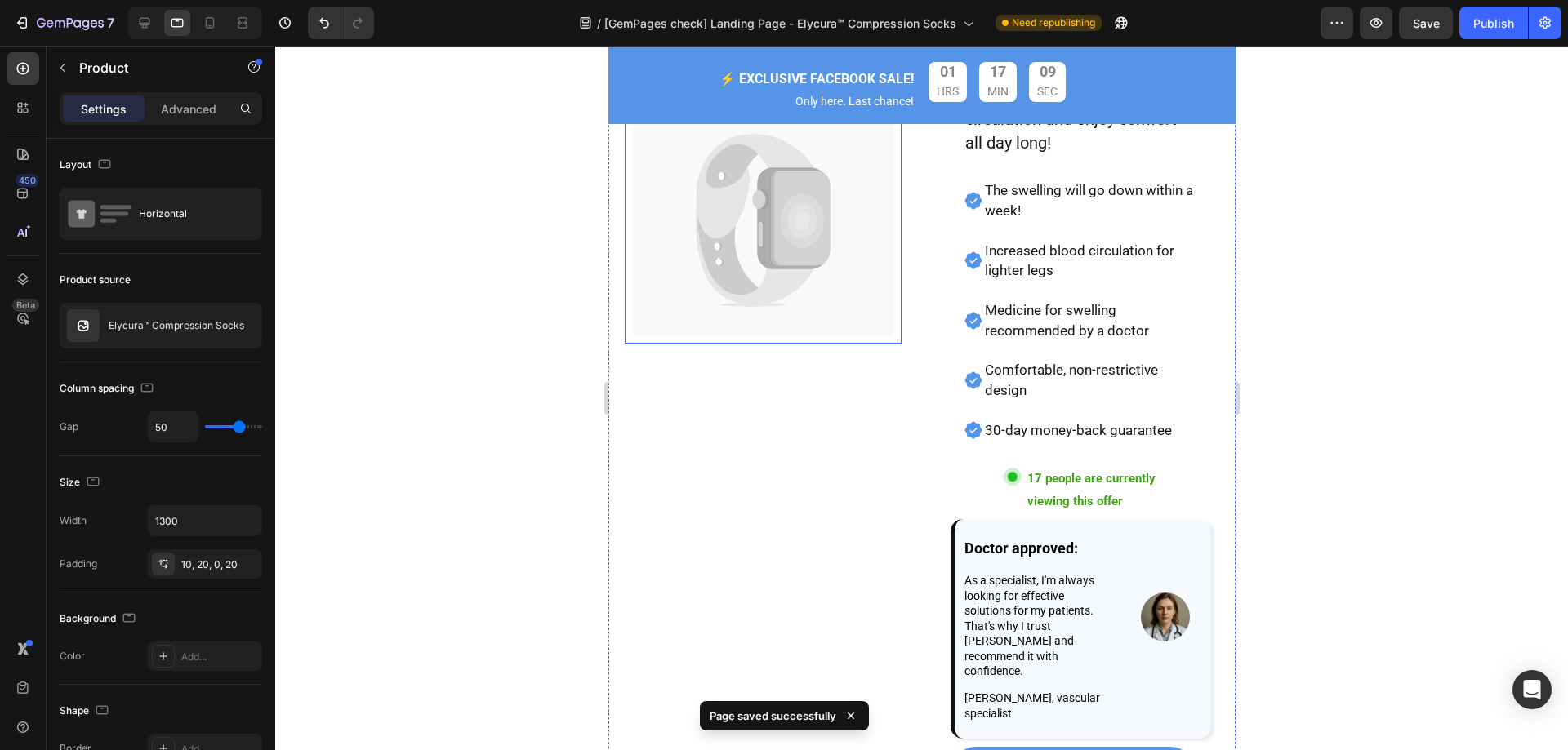
scroll to position [783, 0]
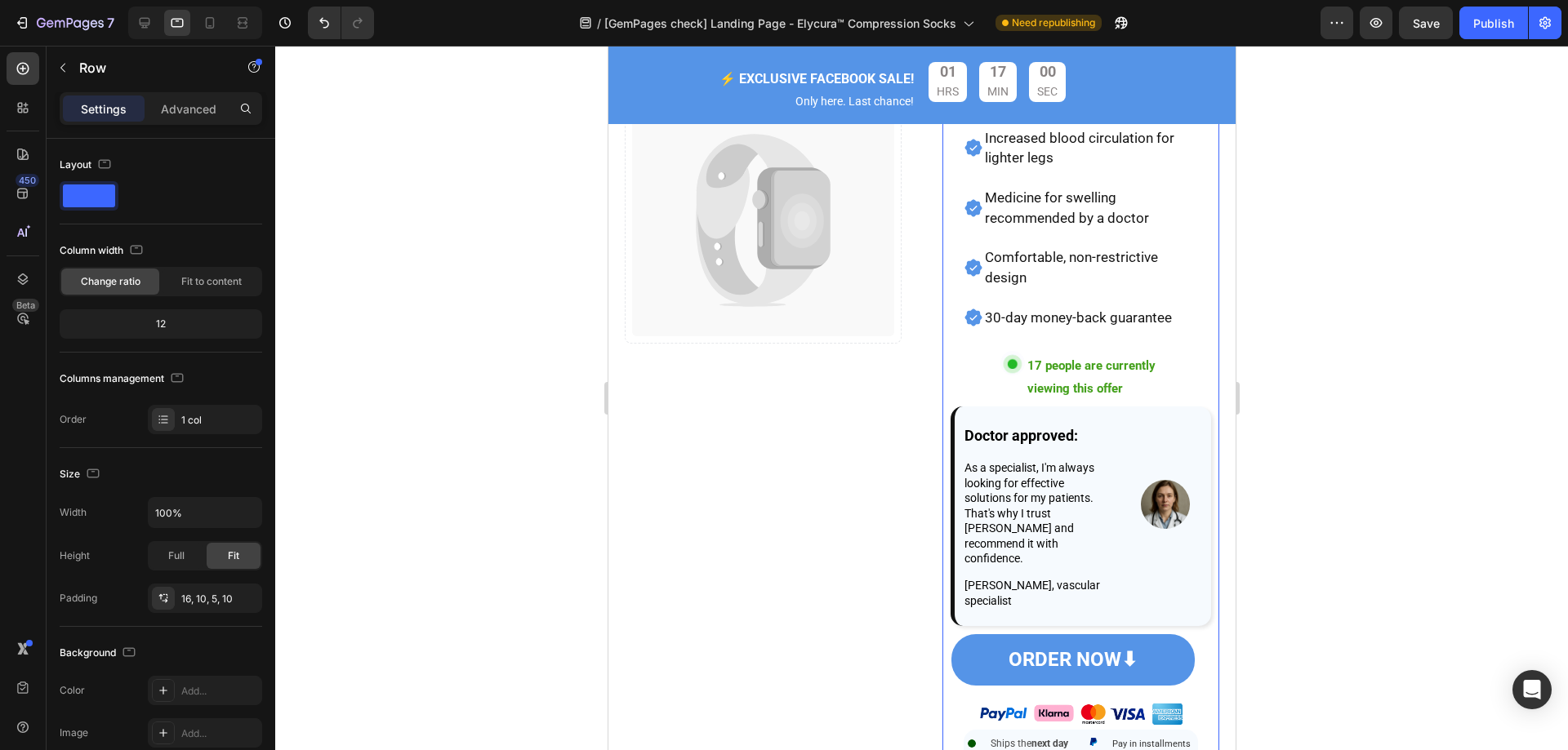
click at [941, 397] on div "Relieve swelling, improve blood circulation and enjoy comfort all day long! Tex…" at bounding box center [1079, 374] width 277 height 834
click at [178, 97] on div "Advanced" at bounding box center [189, 108] width 82 height 26
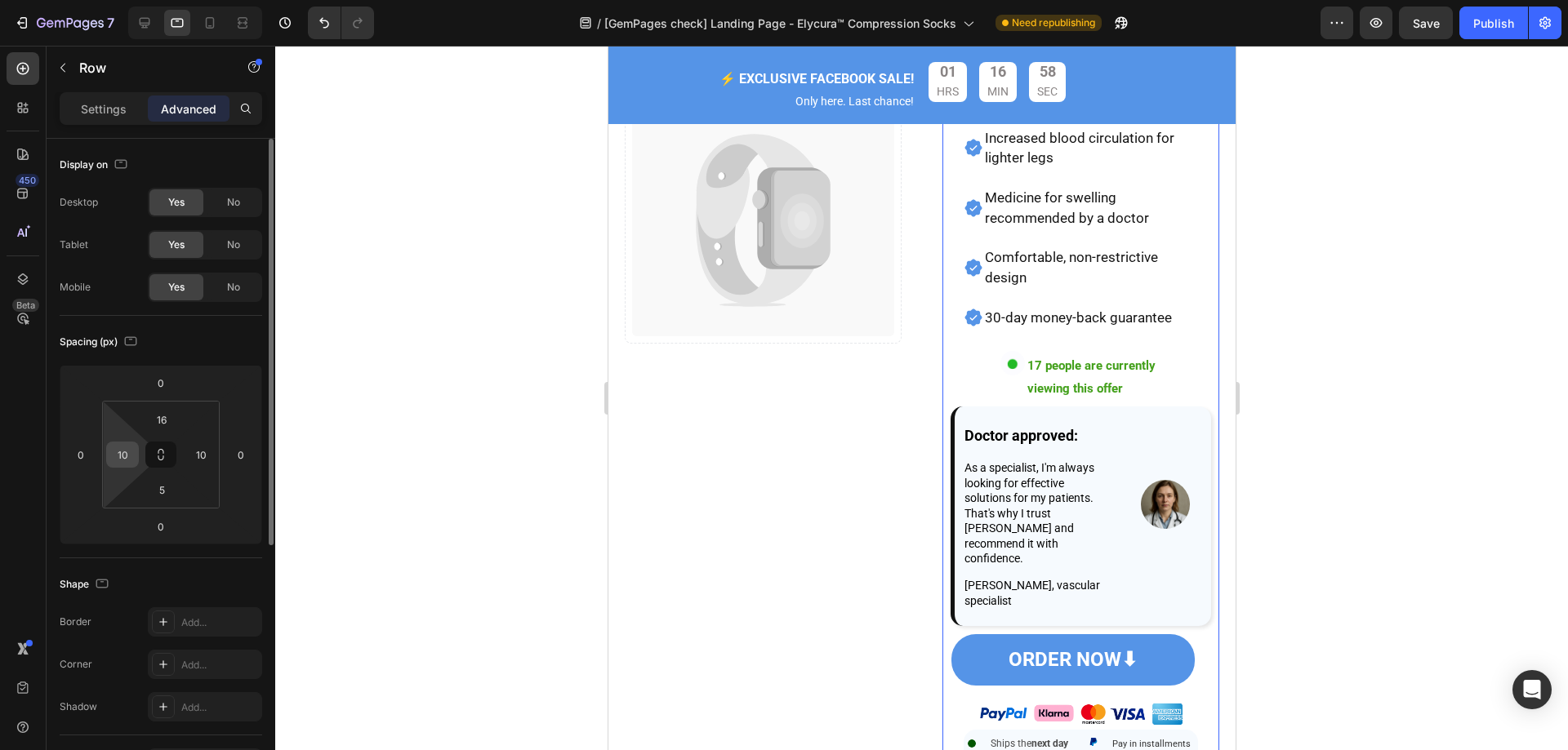
click at [120, 456] on input "10" at bounding box center [122, 454] width 25 height 25
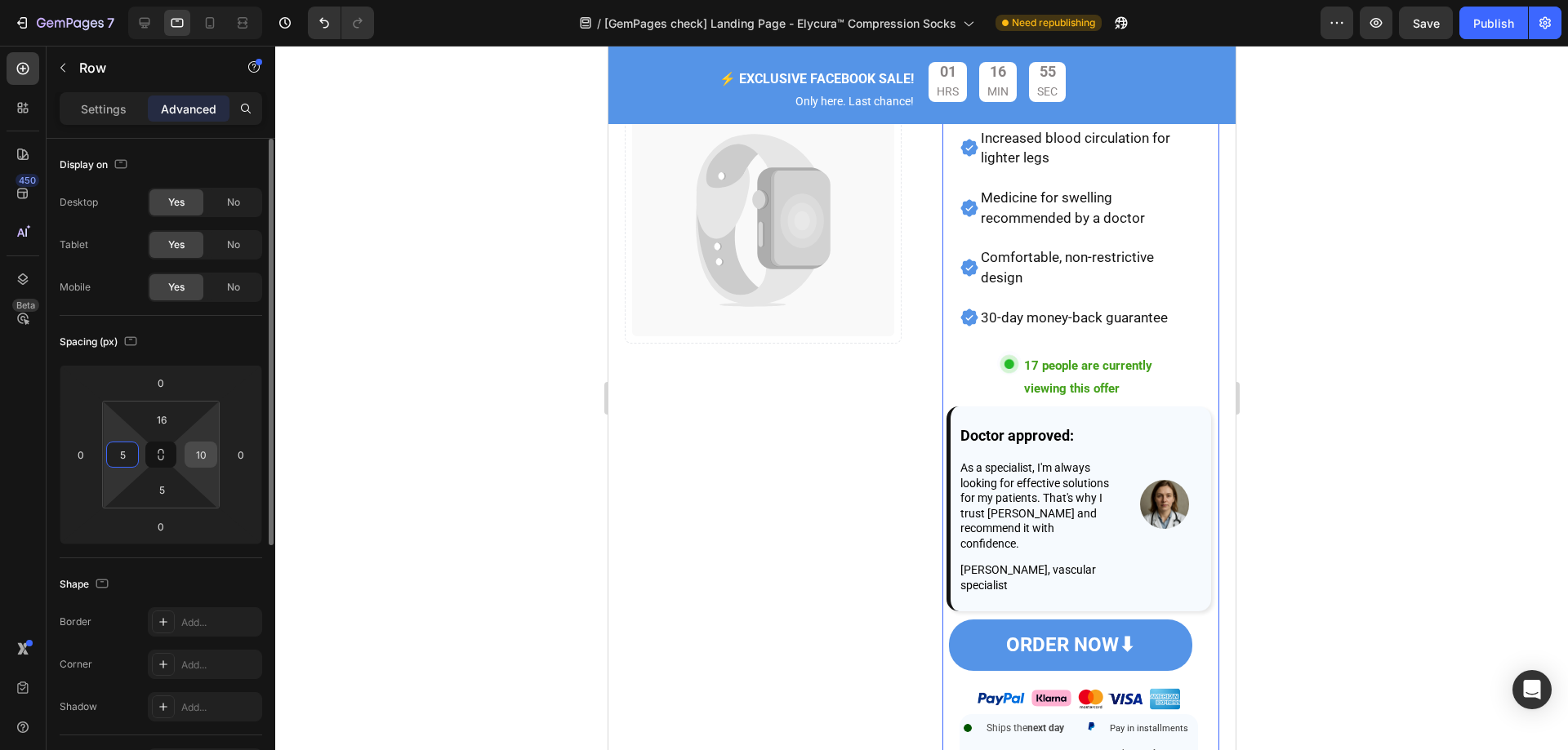
type input "5"
click at [211, 457] on input "10" at bounding box center [201, 454] width 25 height 25
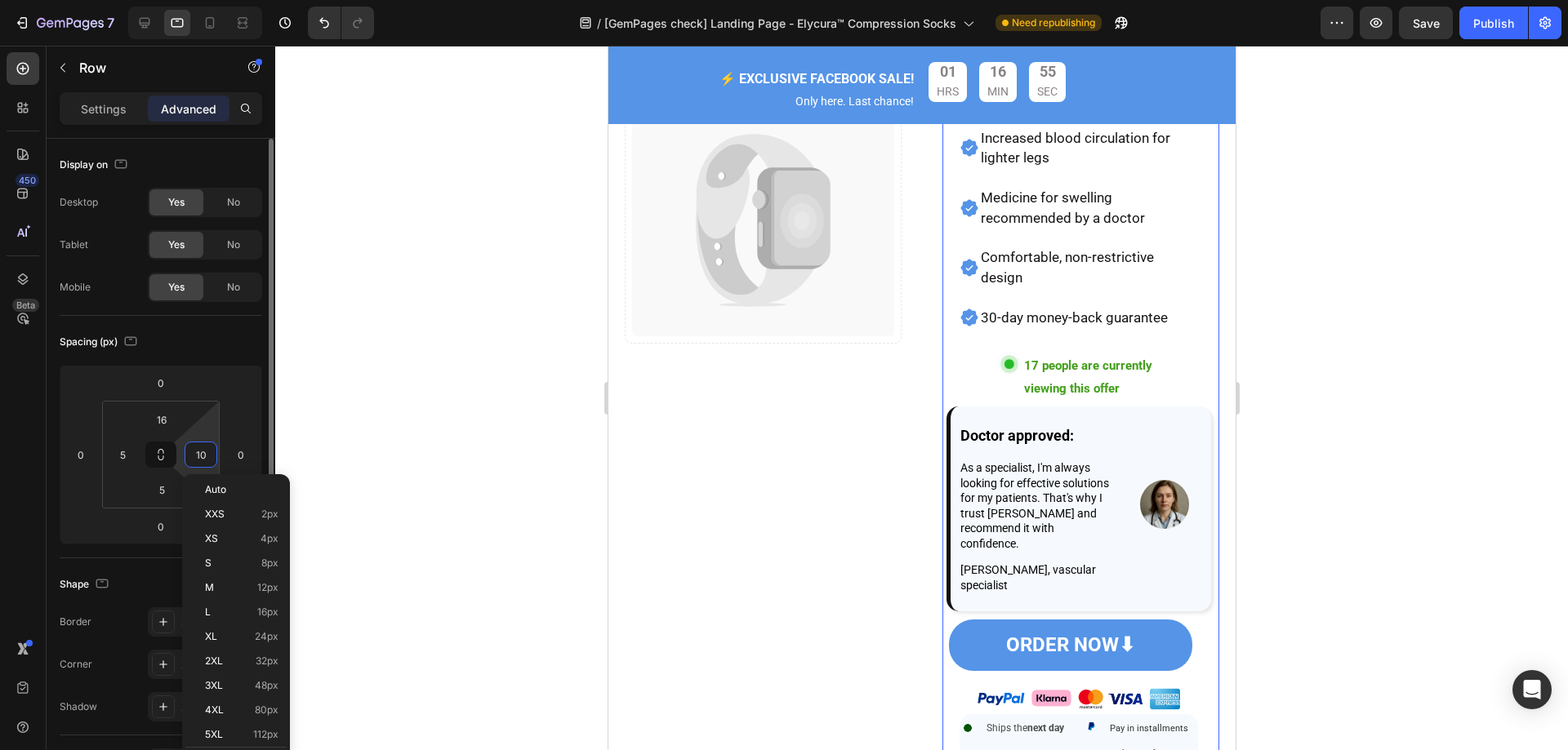
type input "5"
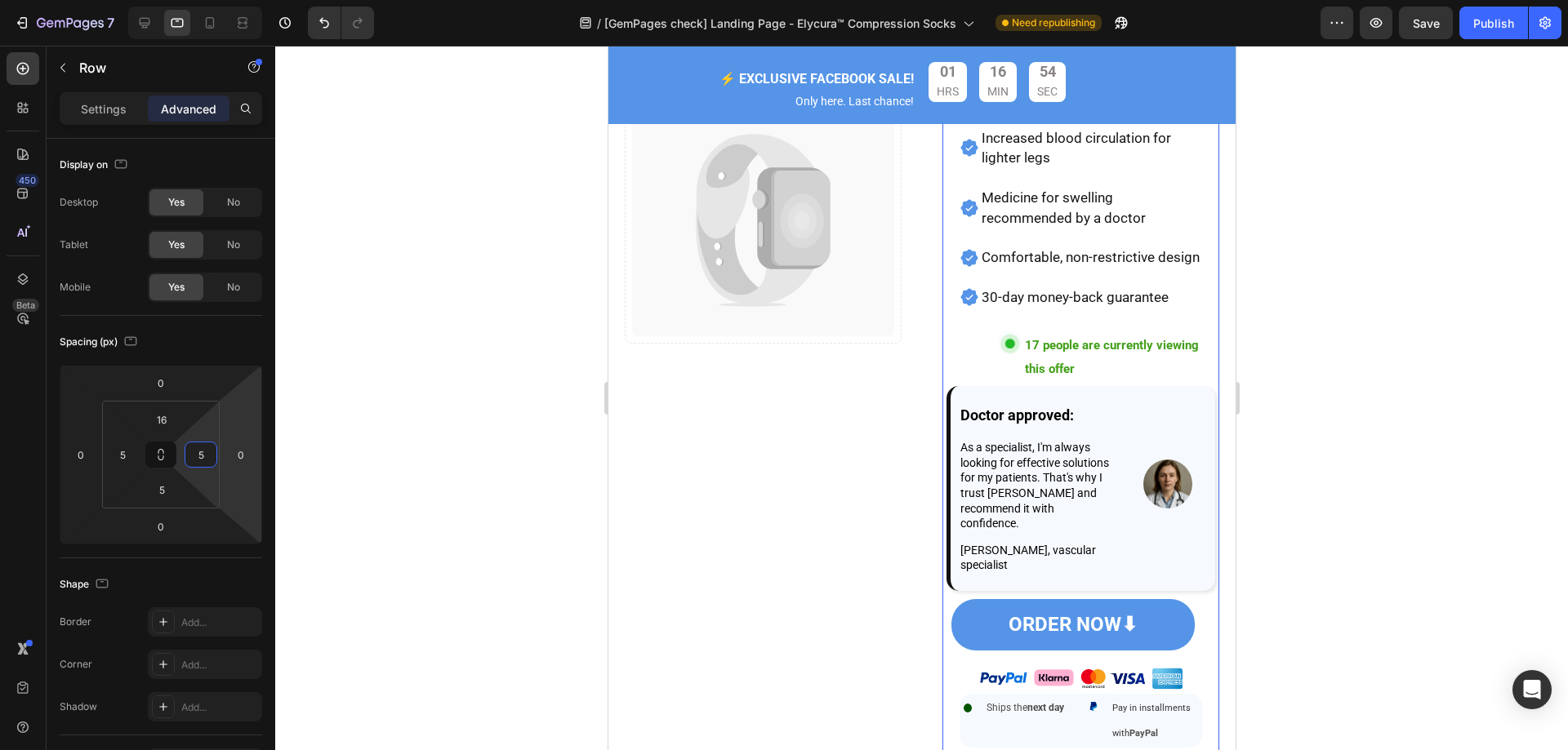
click at [473, 441] on div at bounding box center [921, 398] width 1293 height 705
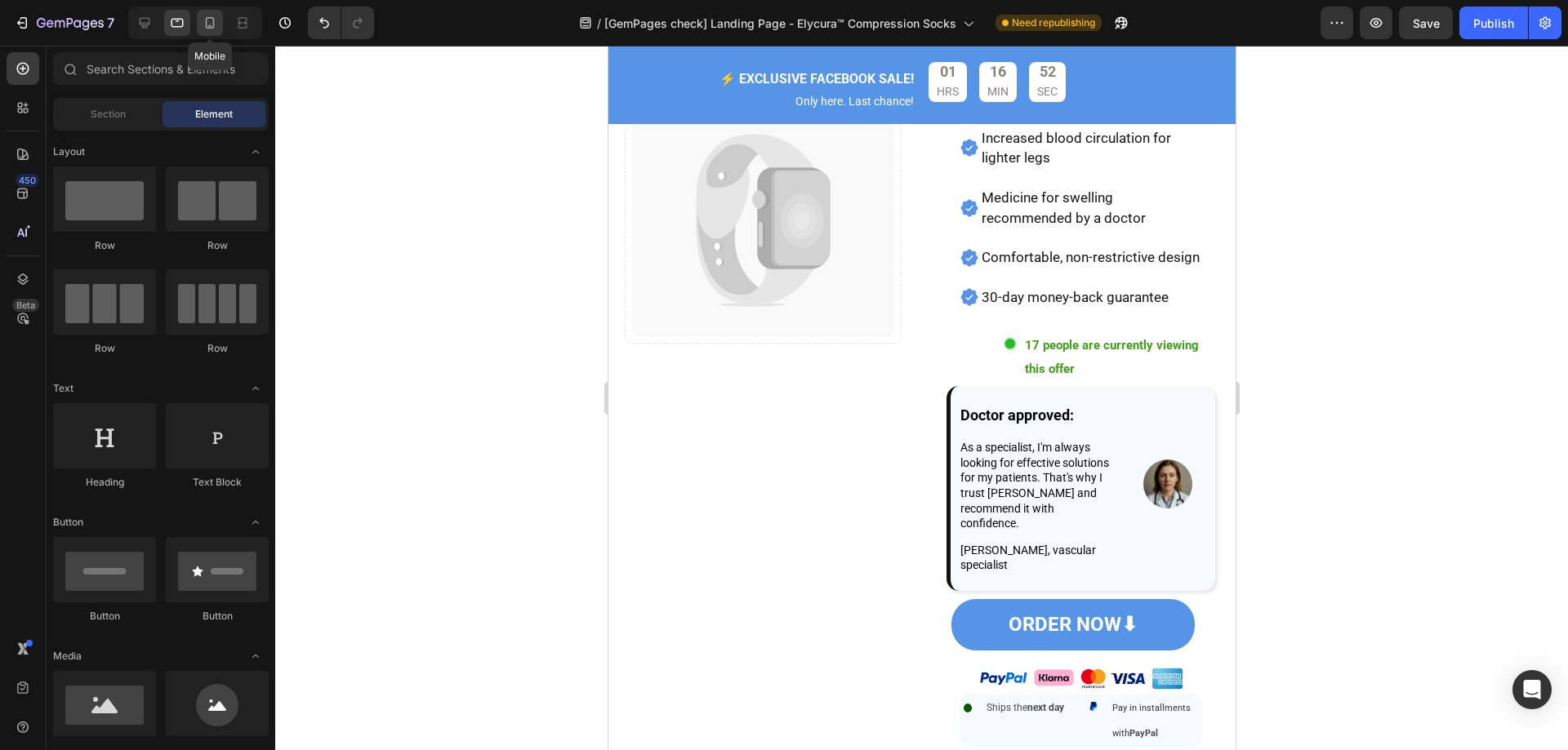
click at [206, 15] on icon at bounding box center [210, 23] width 16 height 16
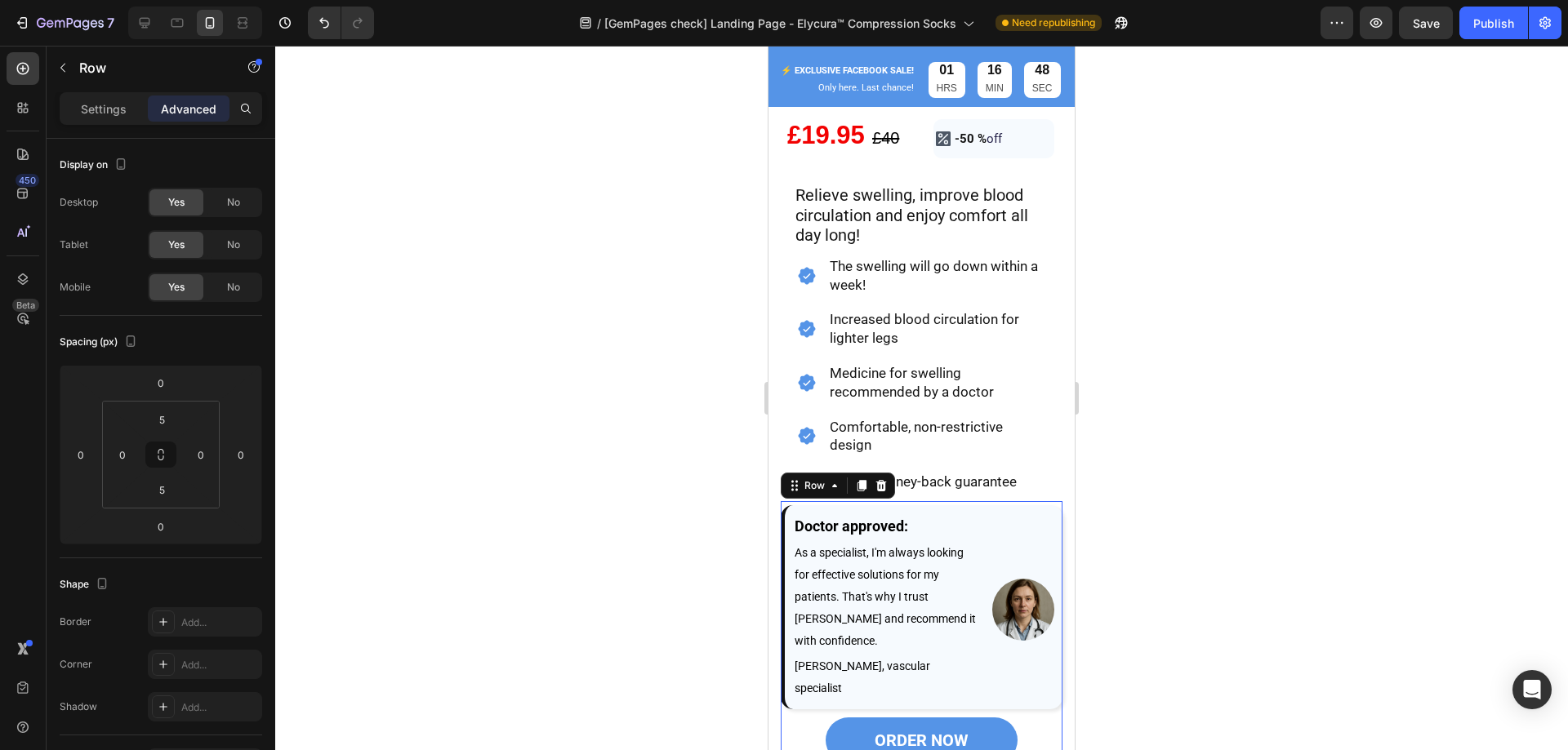
click at [1047, 501] on div "Doctor approved: Text Block As a specialist, I'm always looking for effective s…" at bounding box center [921, 681] width 282 height 360
click at [1054, 488] on div "Relieve swelling, improve blood circulation and enjoy comfort all day long! Tex…" at bounding box center [921, 739] width 298 height 1110
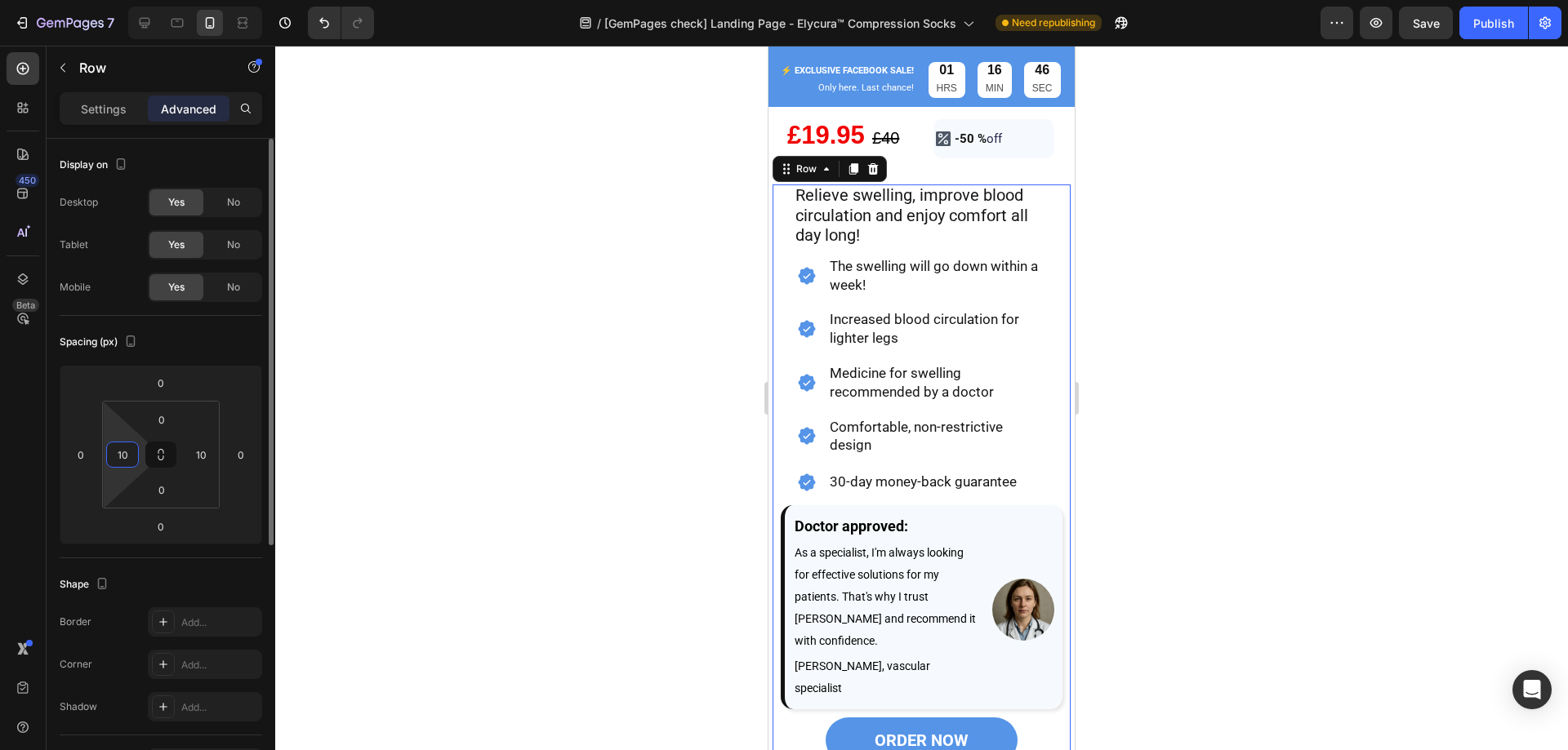
click at [128, 457] on input "10" at bounding box center [122, 454] width 25 height 25
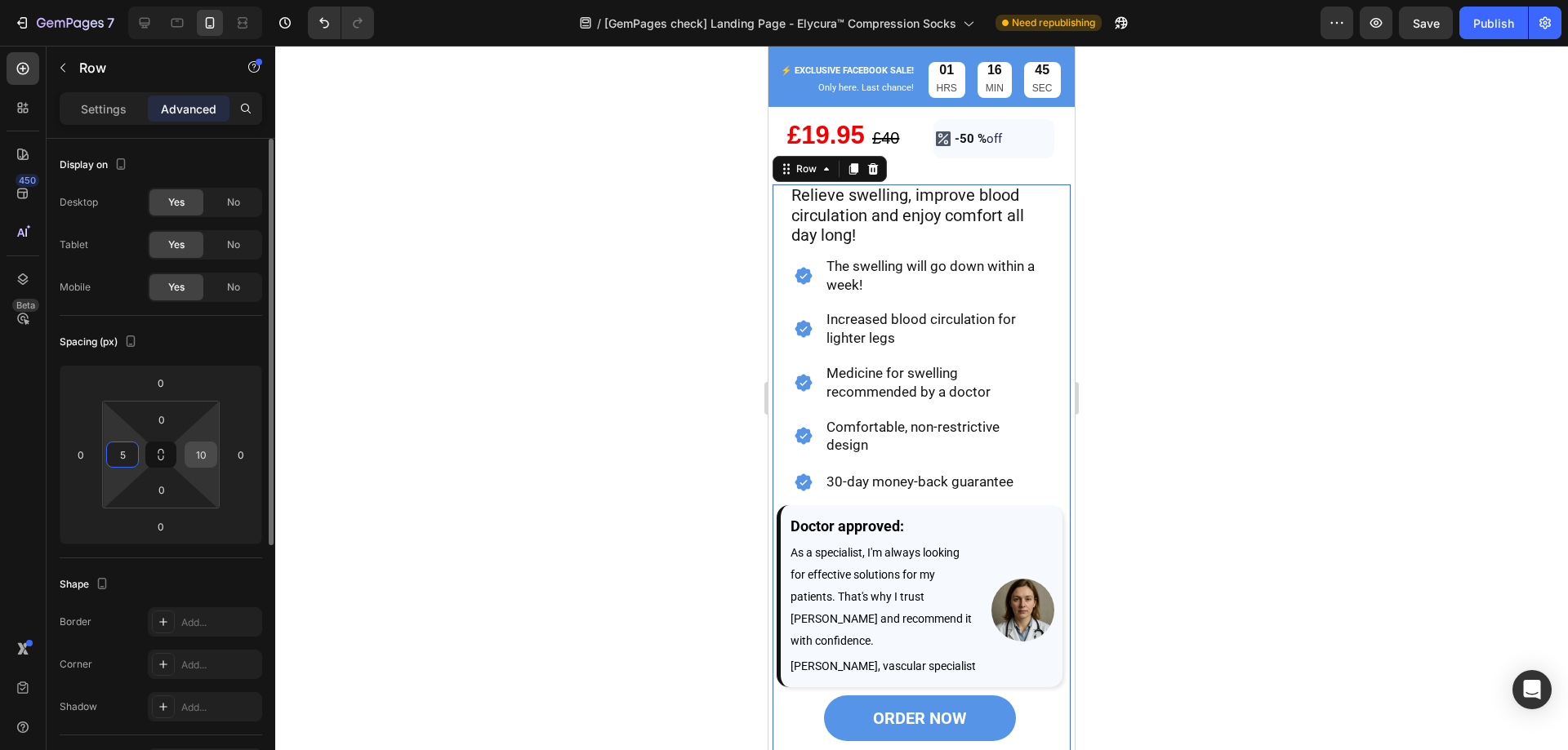
type input "5"
click at [210, 452] on input "10" at bounding box center [201, 454] width 25 height 25
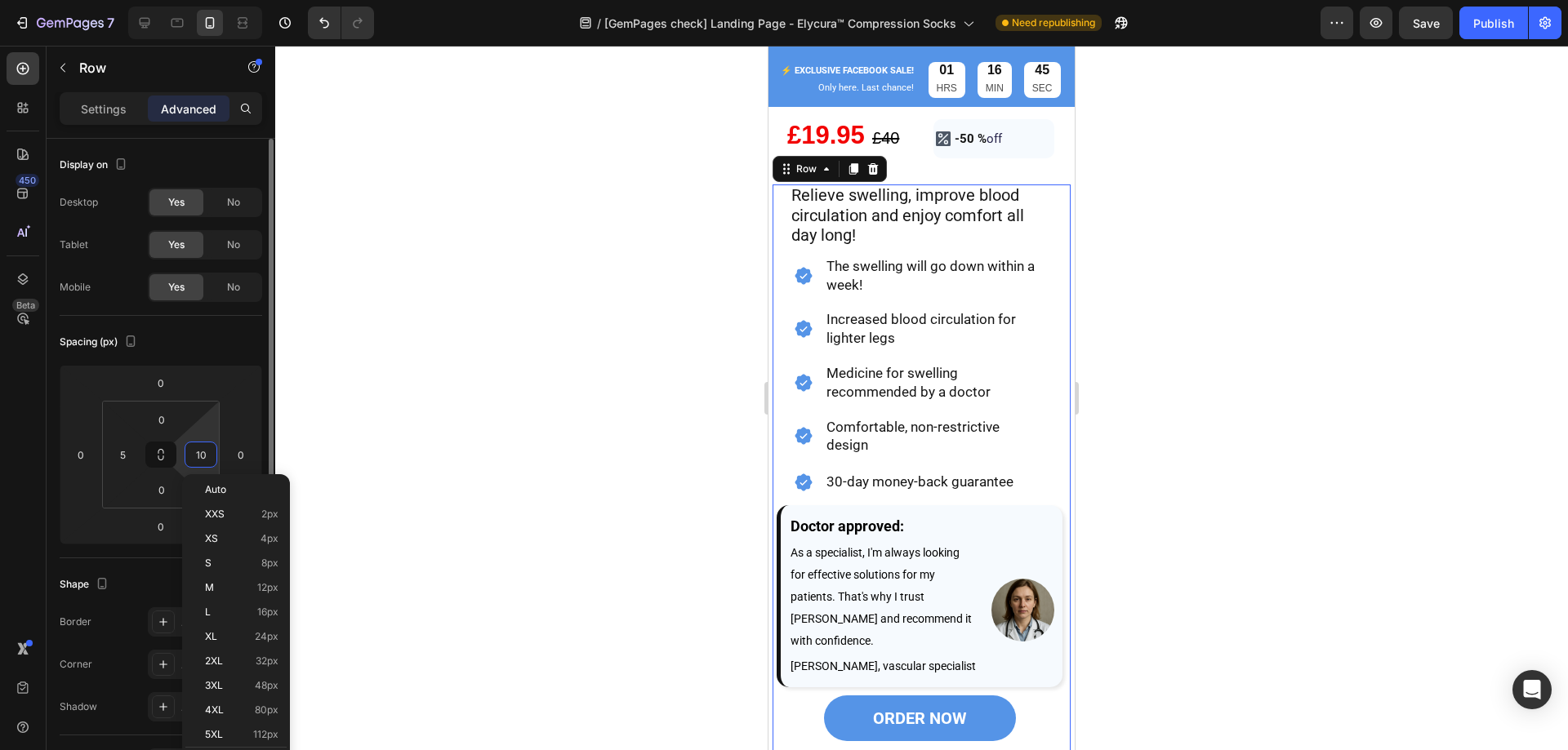
type input "5"
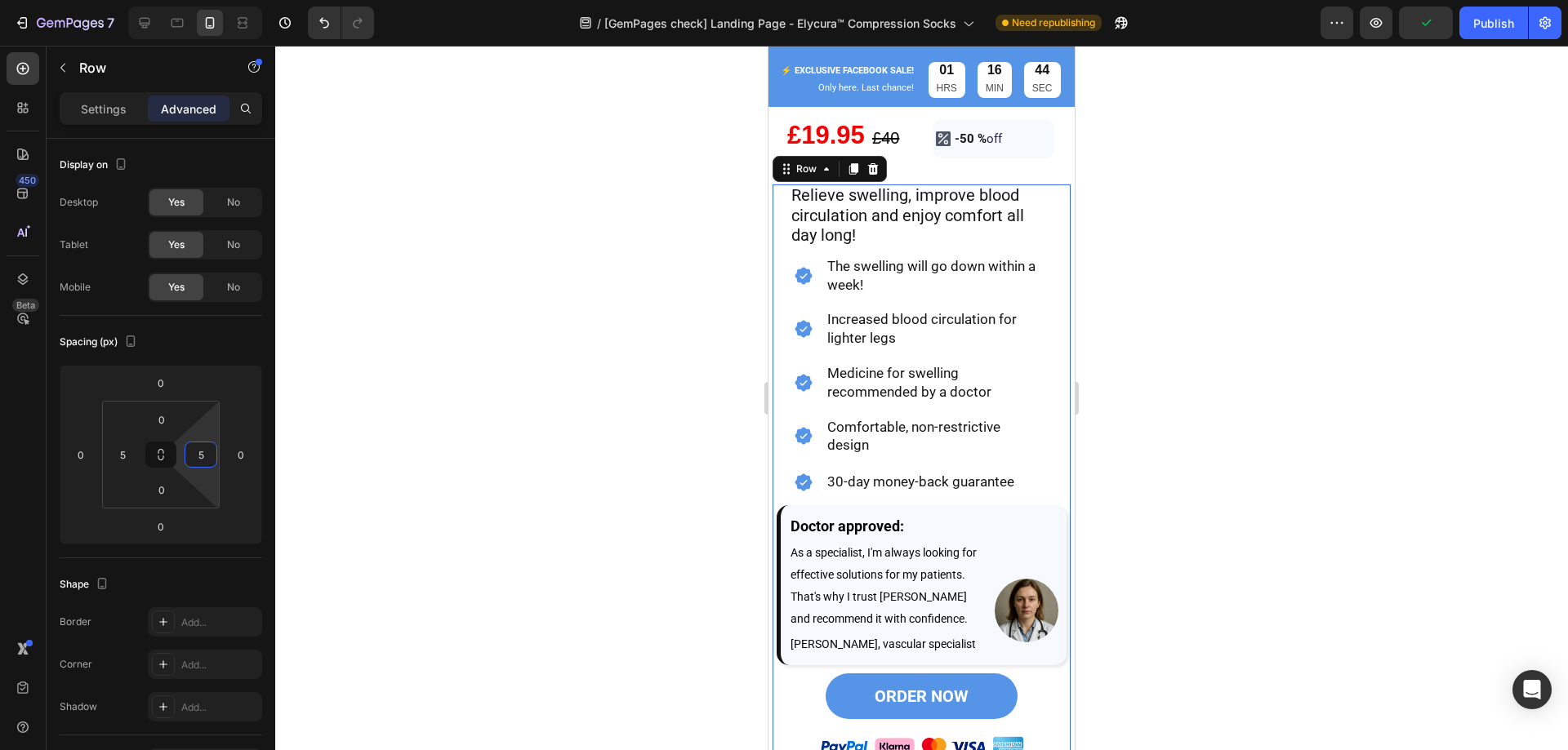
click at [636, 477] on div at bounding box center [921, 398] width 1293 height 705
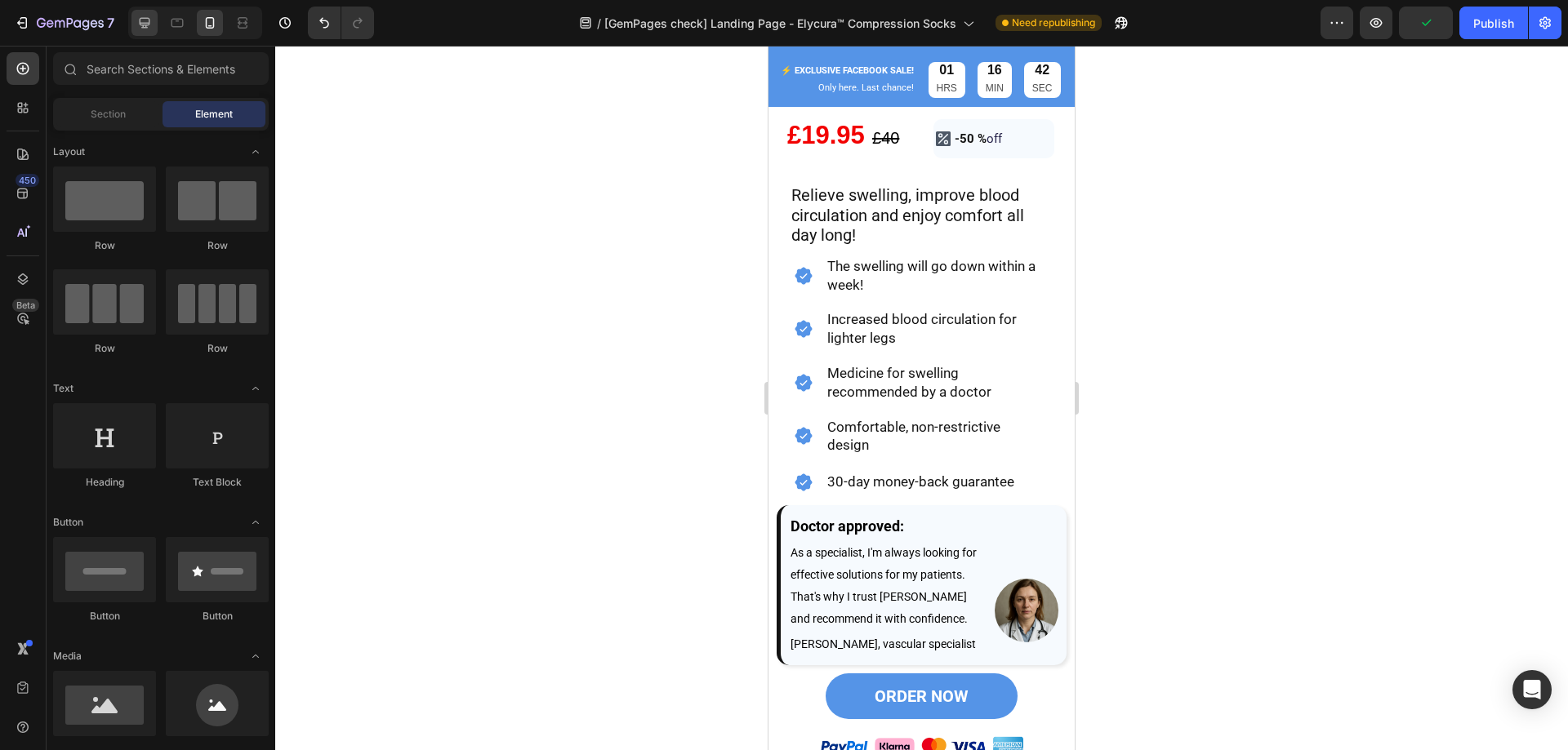
click at [139, 29] on icon at bounding box center [144, 23] width 16 height 16
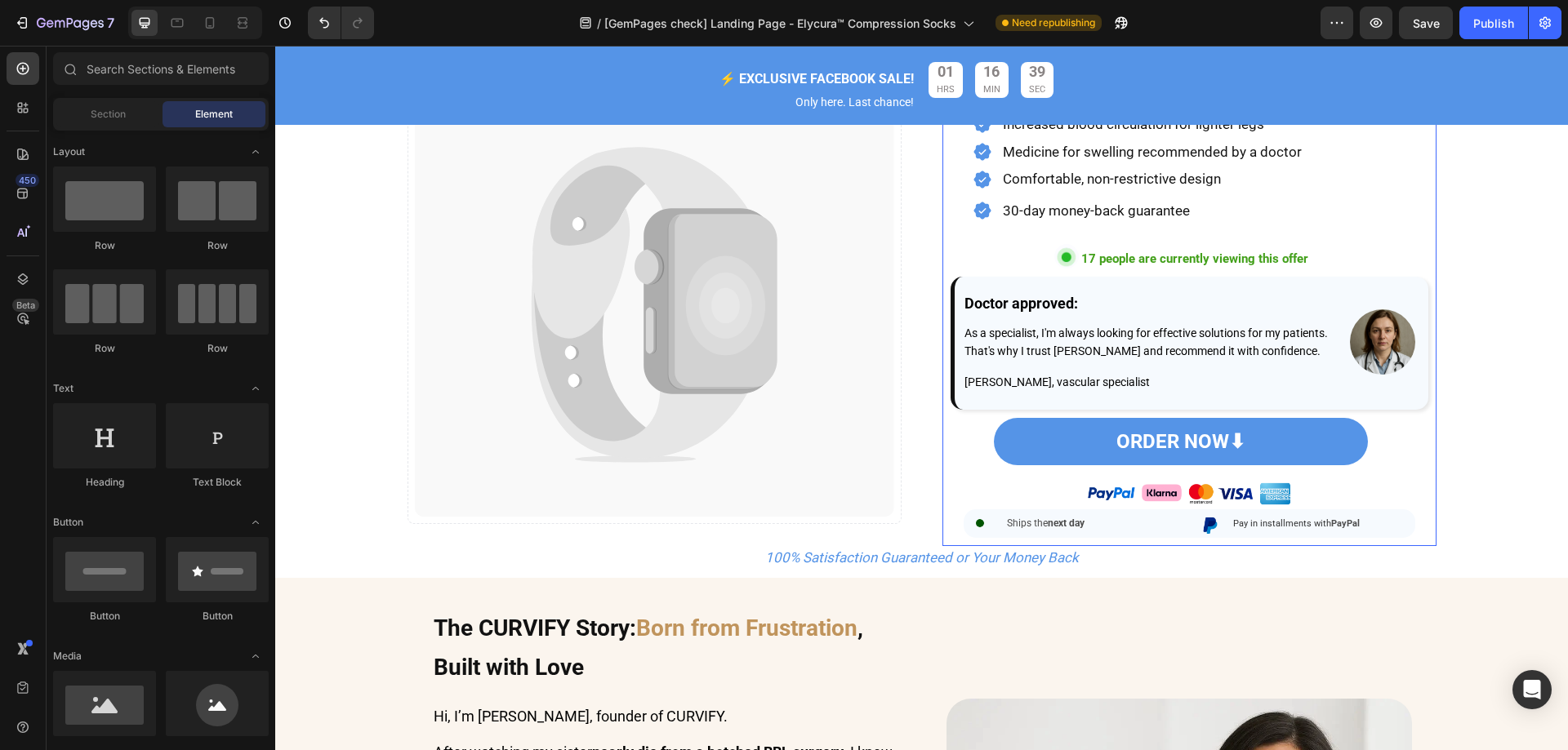
scroll to position [375, 0]
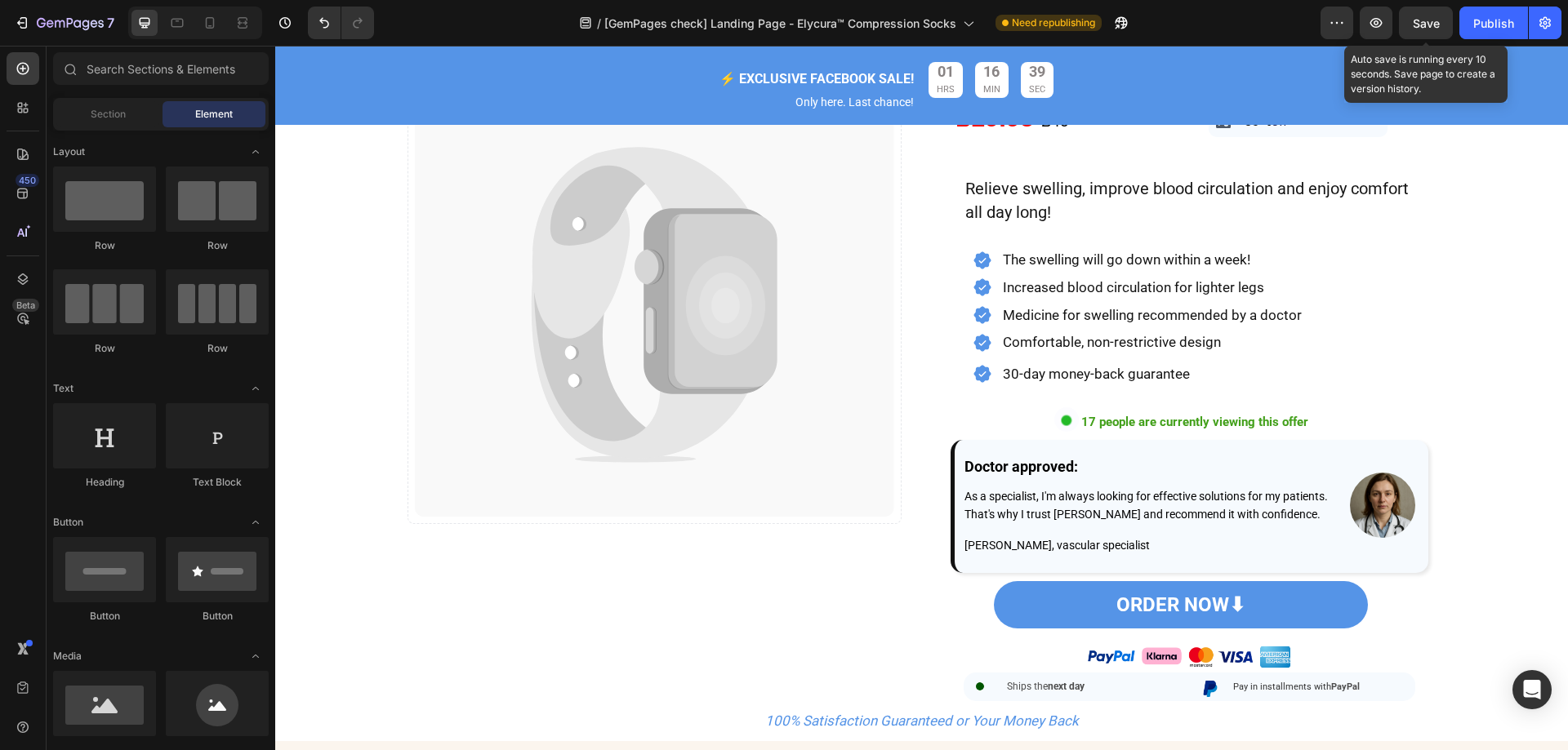
drag, startPoint x: 1427, startPoint y: 26, endPoint x: 1186, endPoint y: 87, distance: 248.6
click at [1427, 26] on span "Save" at bounding box center [1426, 23] width 27 height 14
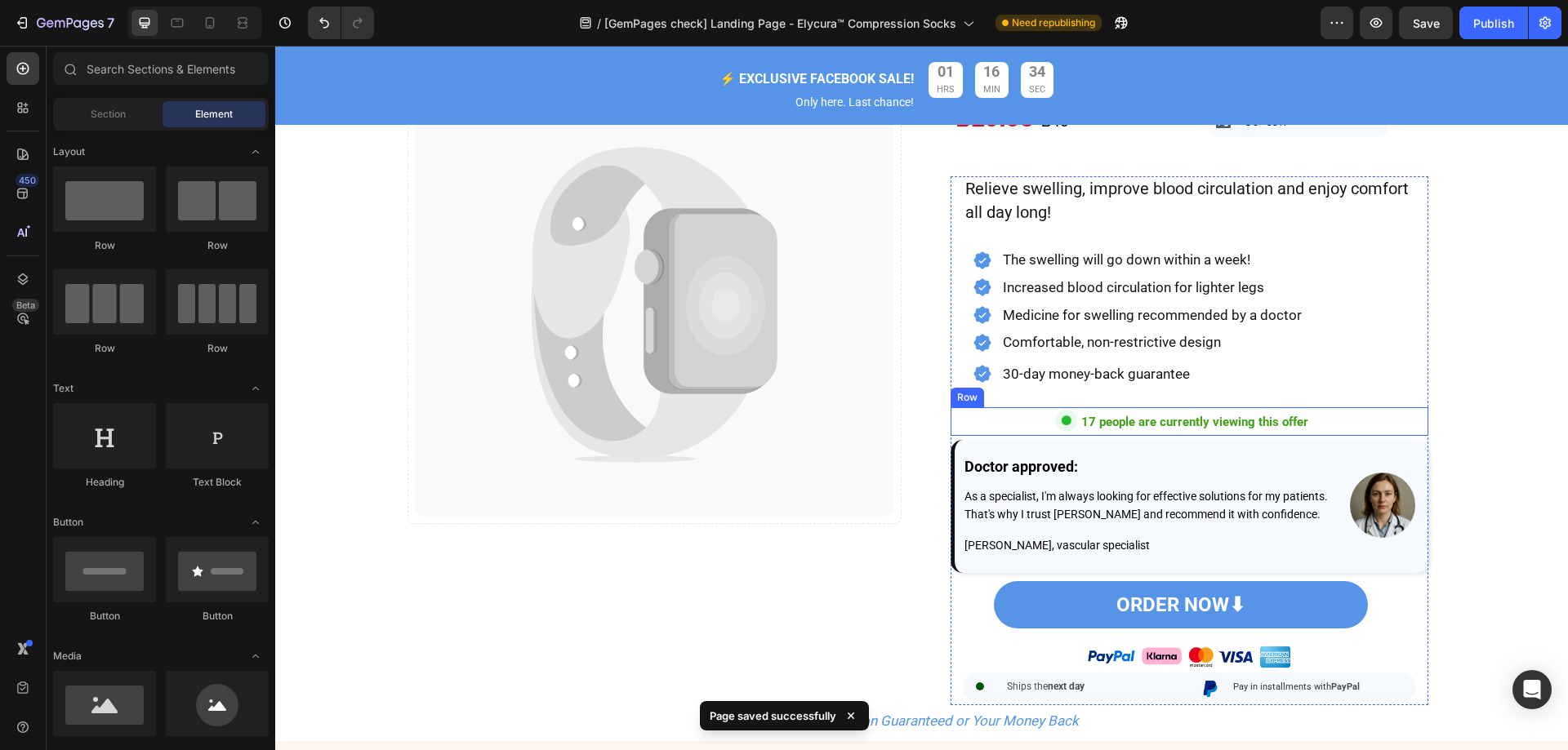
click at [950, 421] on div "Image 17 people are currently viewing this offer Text Block Row" at bounding box center [1189, 421] width 478 height 28
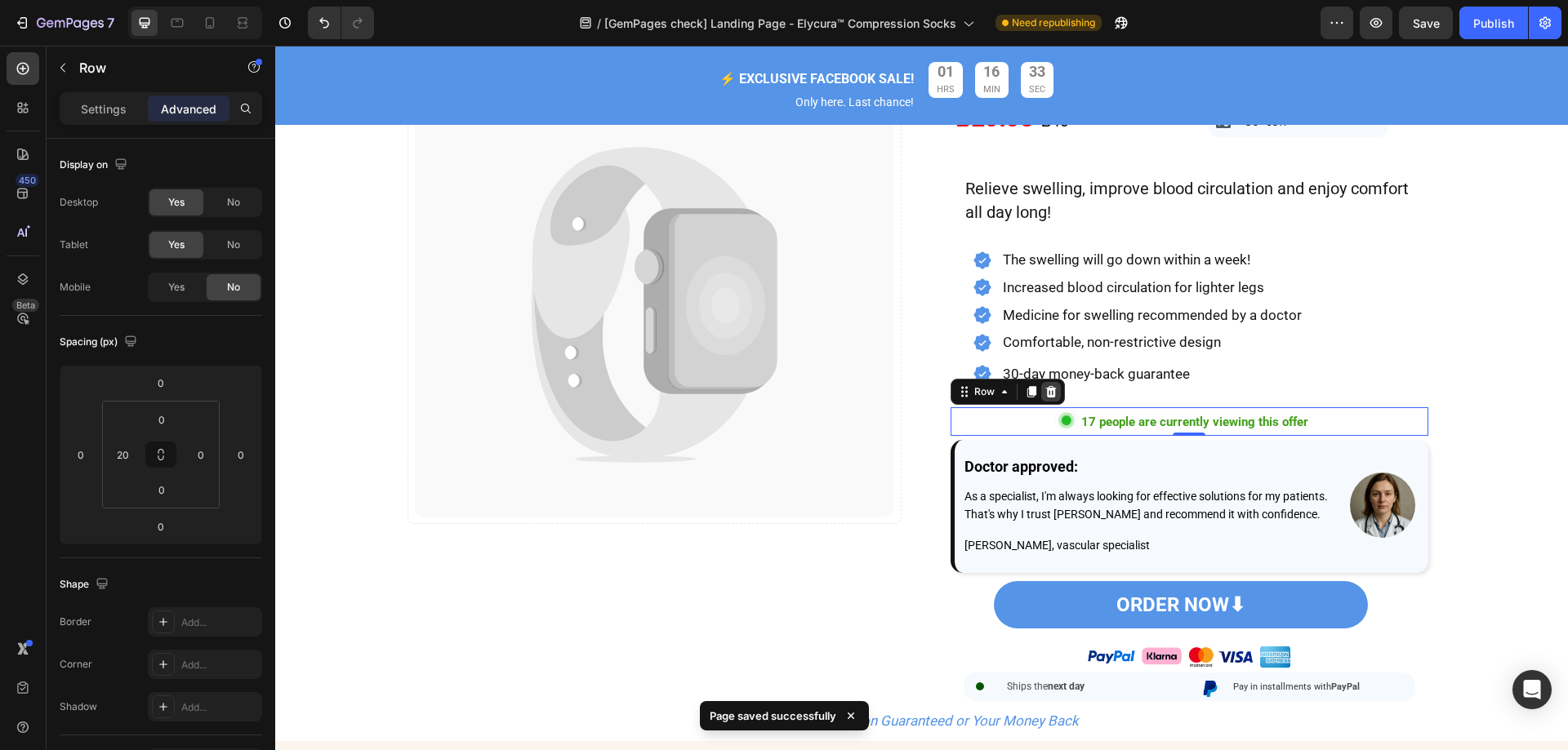
click at [1050, 399] on icon at bounding box center [1051, 391] width 13 height 13
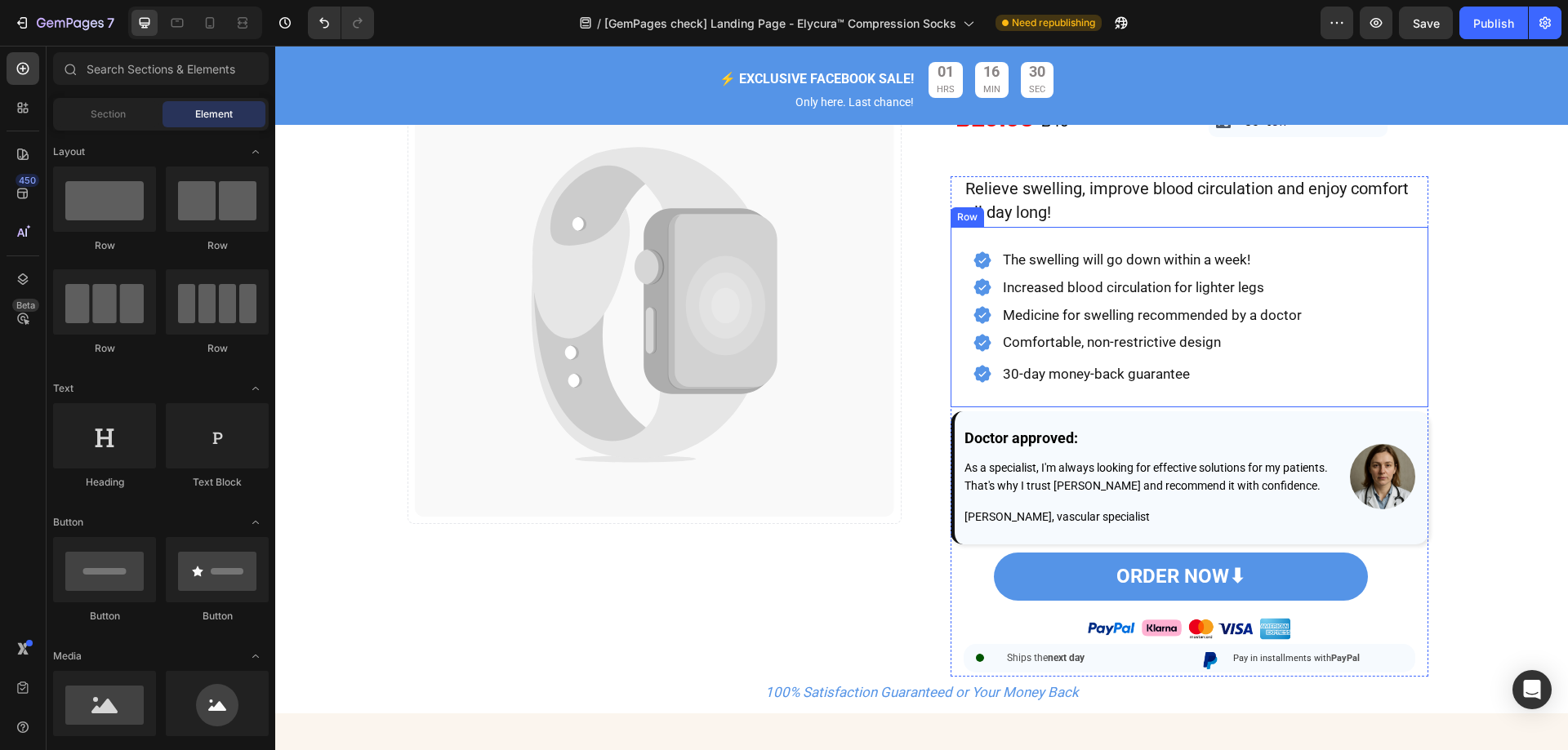
click at [990, 398] on div "Icon The swelling will go down within a week! Heading Row Icon Increased blood …" at bounding box center [1189, 317] width 478 height 181
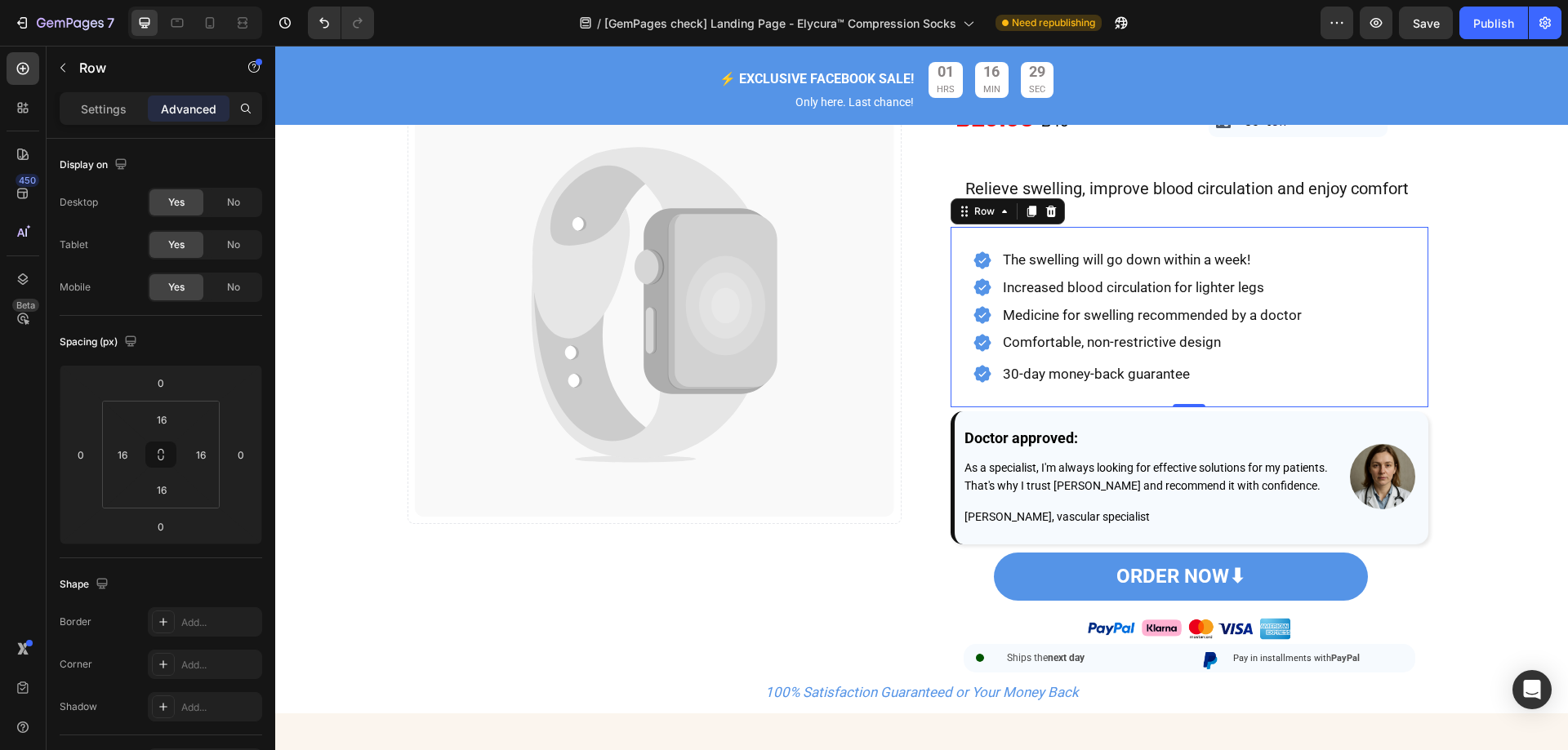
click at [196, 107] on p "Advanced" at bounding box center [188, 109] width 55 height 17
click at [172, 484] on input "16" at bounding box center [162, 489] width 33 height 25
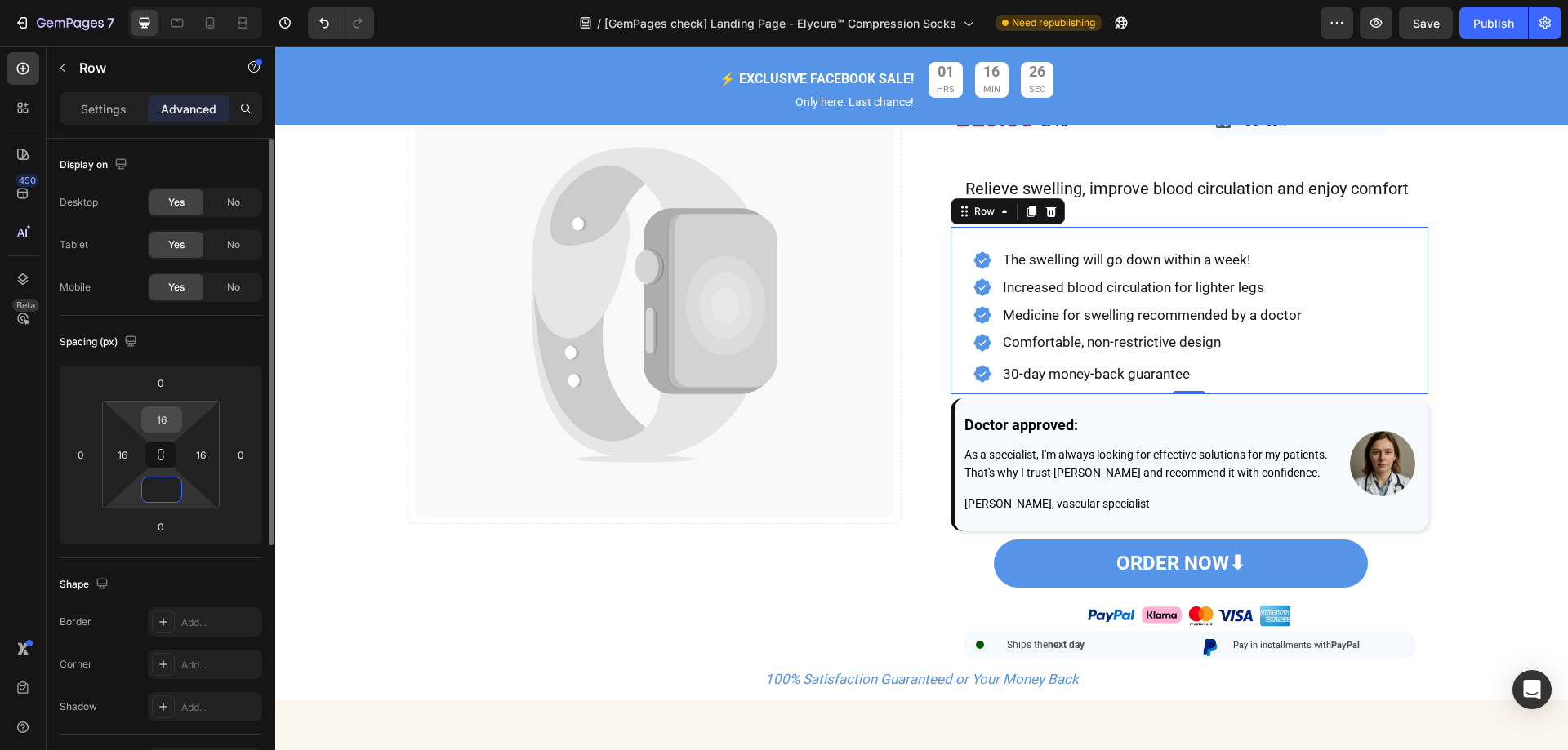
type input "0"
click at [169, 416] on input "16" at bounding box center [162, 419] width 33 height 25
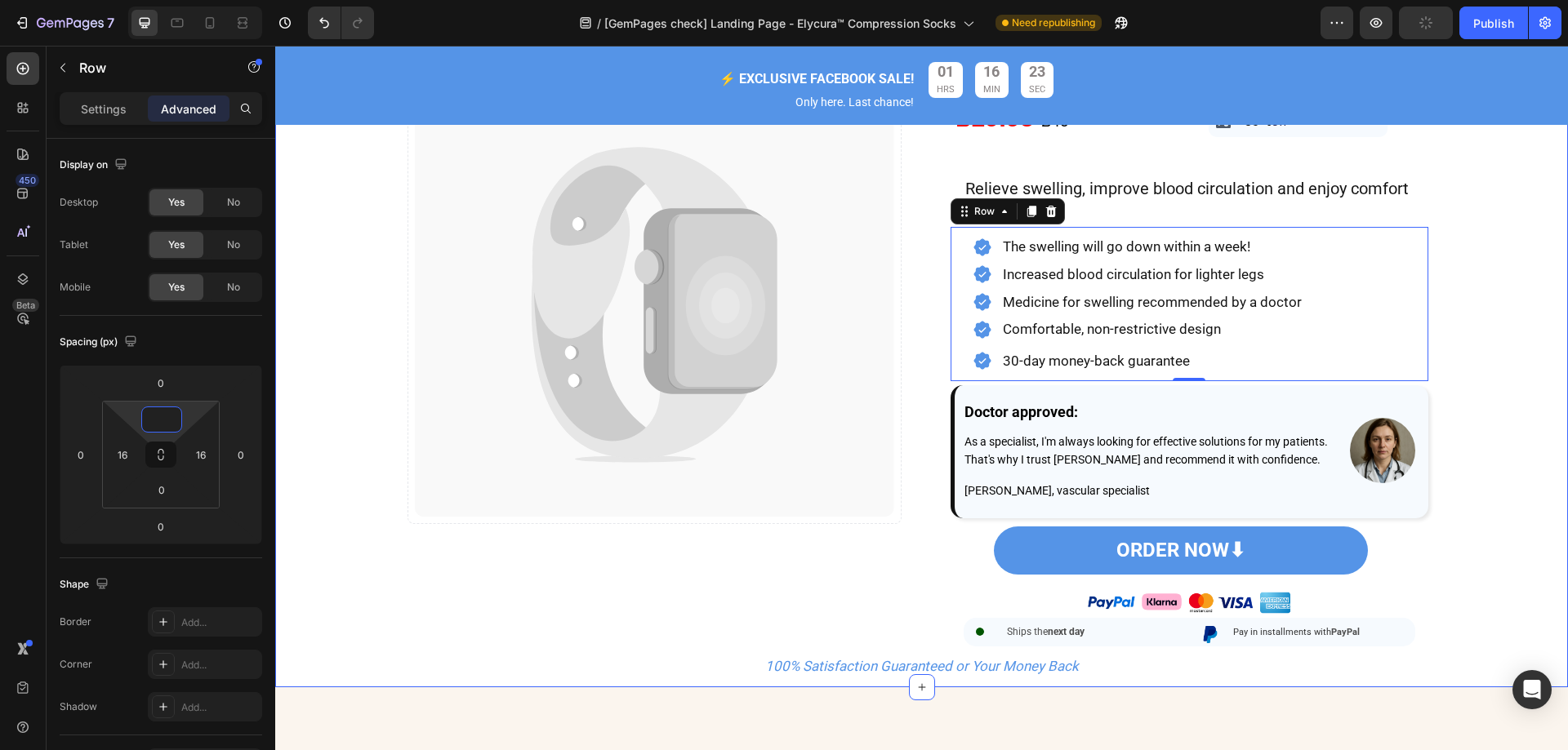
click at [1476, 264] on div "Image Catch your customer's attention with attracted media. Add image or sync d…" at bounding box center [921, 235] width 1293 height 887
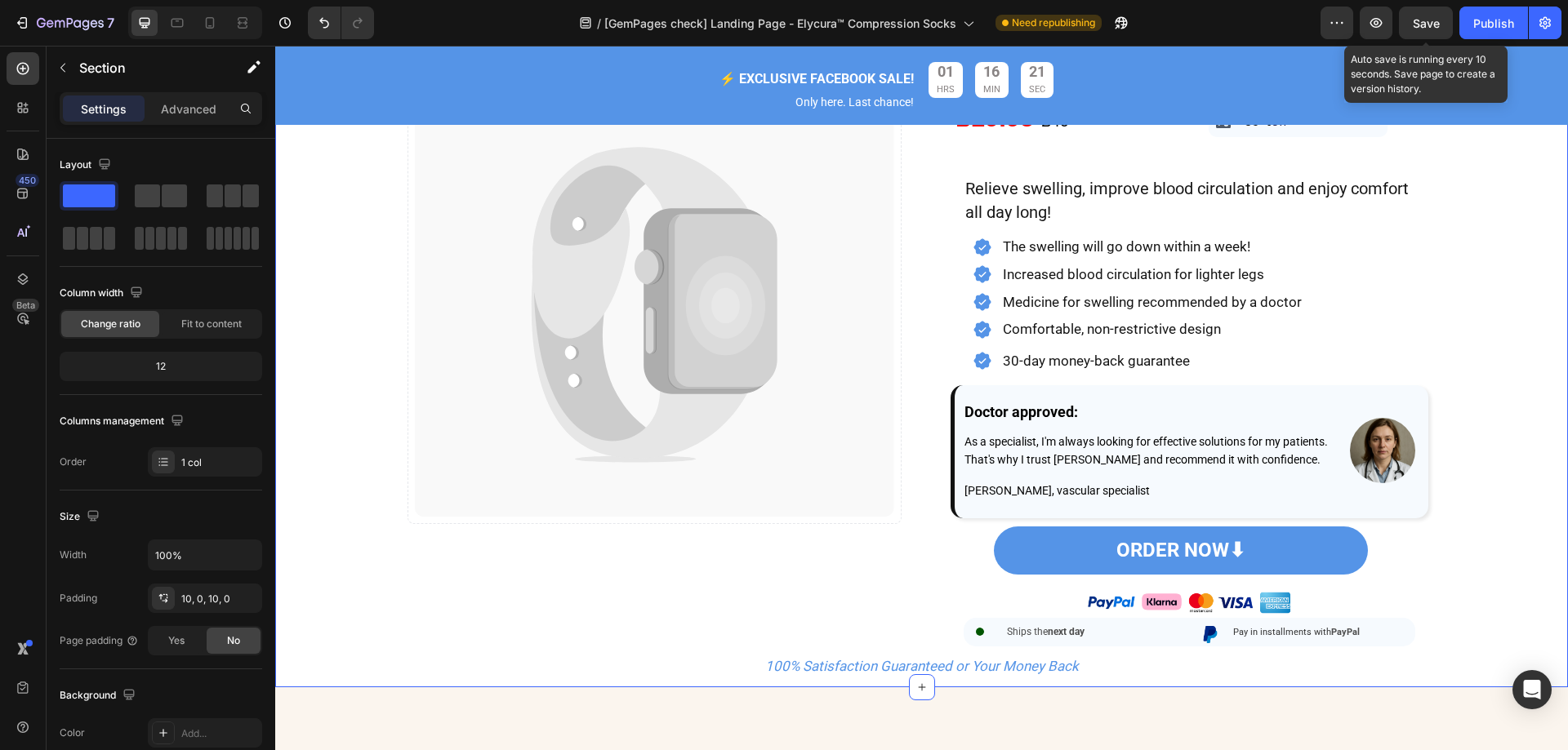
click at [1424, 29] on span "Save" at bounding box center [1426, 23] width 27 height 14
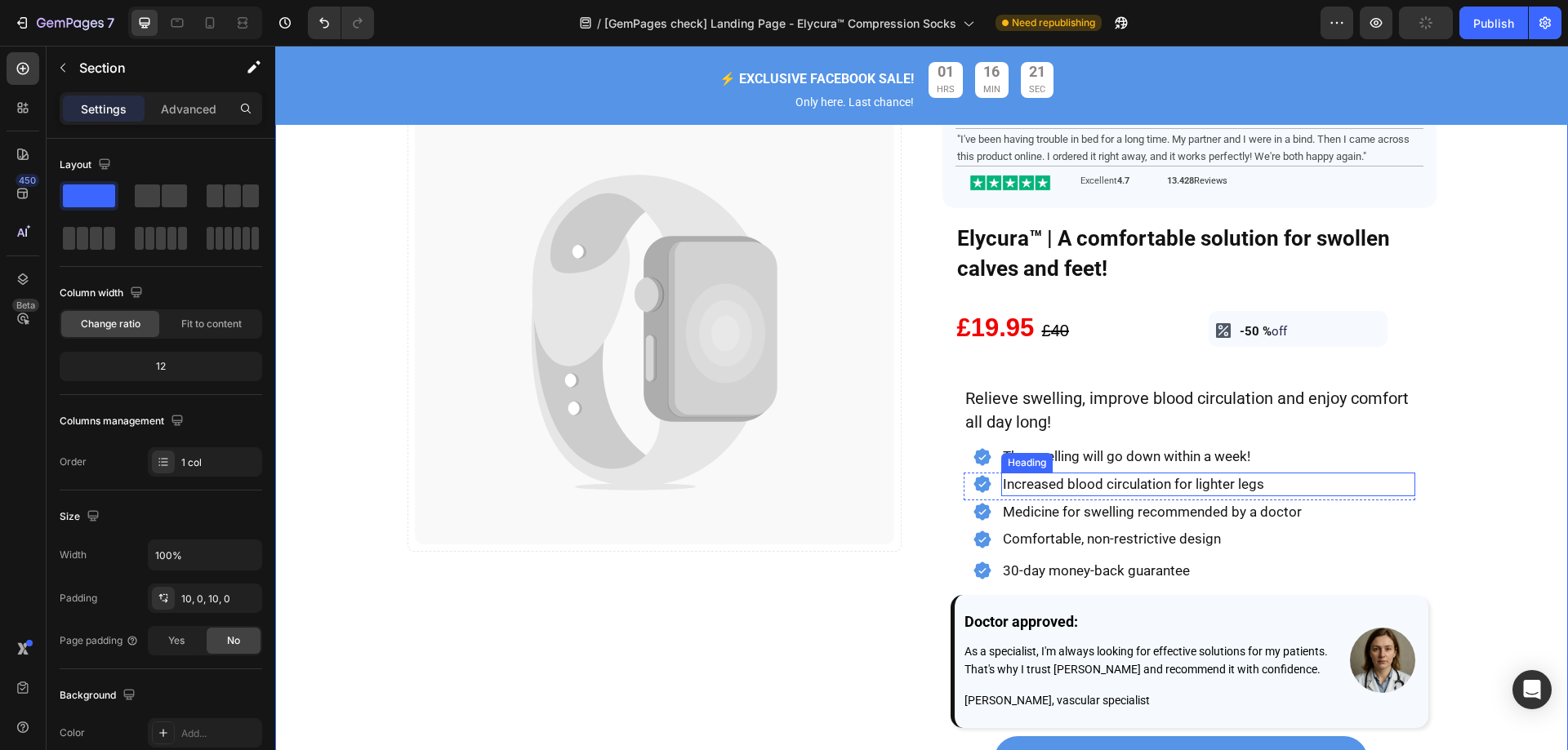
scroll to position [130, 0]
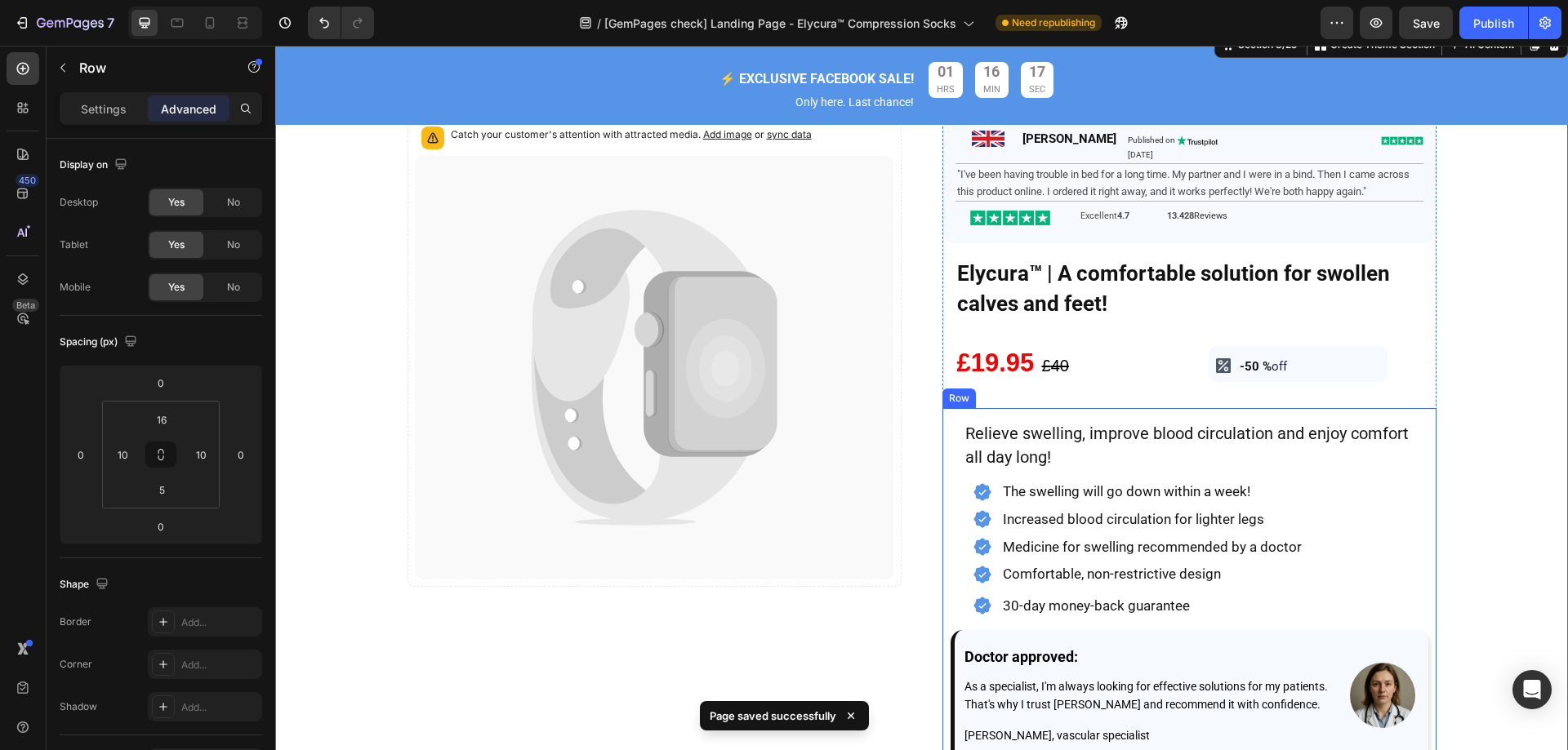
click at [1422, 442] on div "Relieve swelling, improve blood circulation and enjoy comfort all day long! Tex…" at bounding box center [1189, 653] width 494 height 490
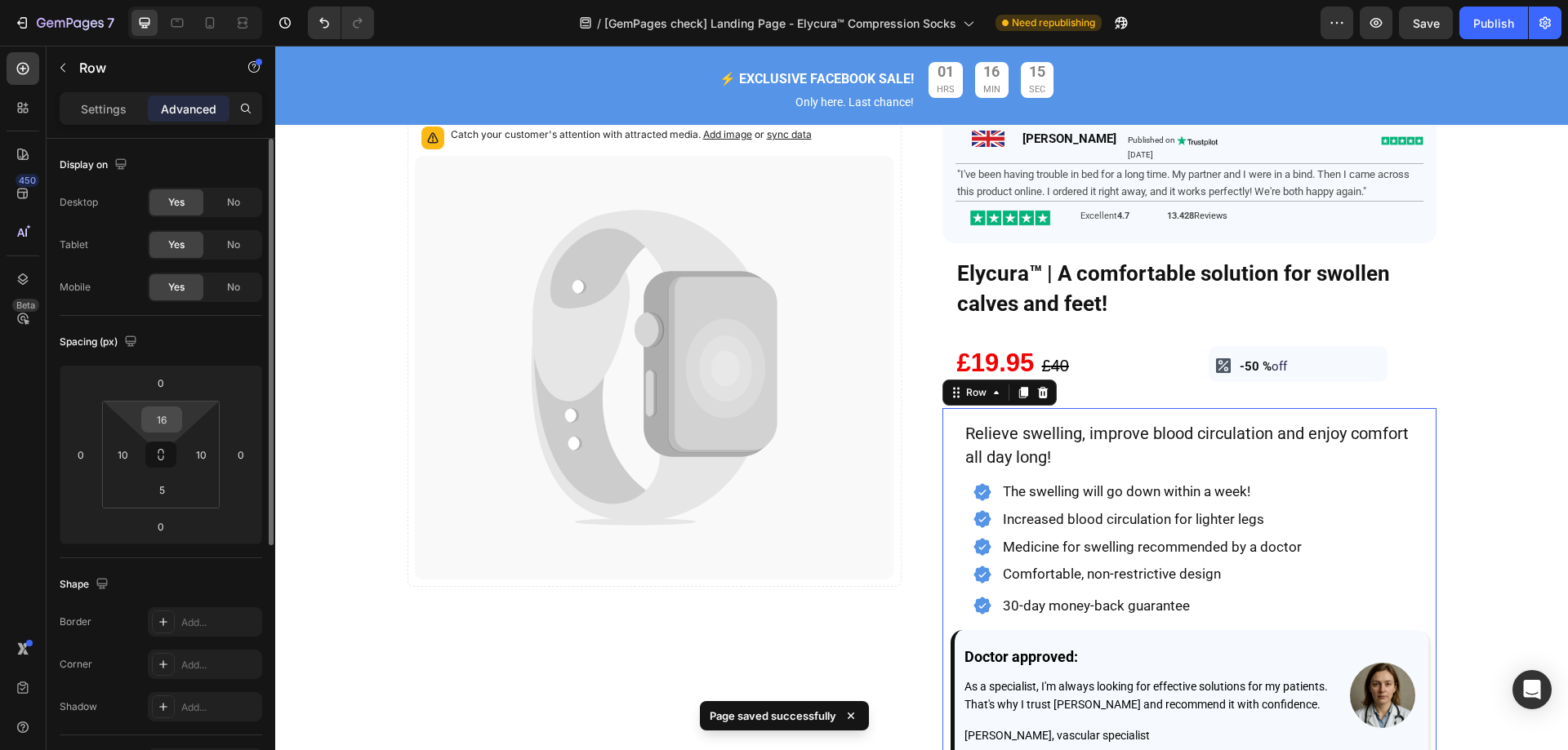
click at [167, 416] on input "16" at bounding box center [162, 419] width 33 height 25
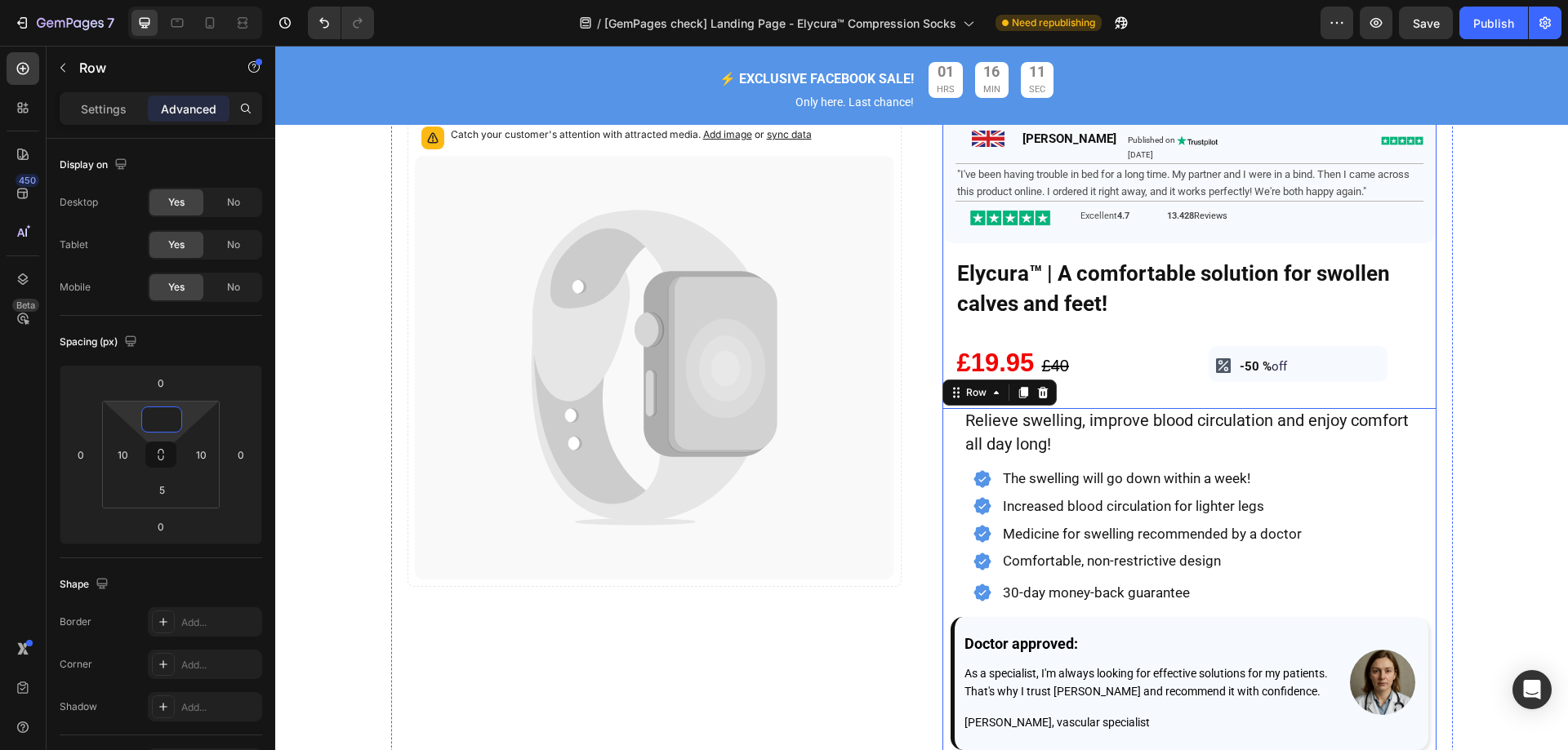
click at [1143, 402] on div "ORDER NOW Button Image James Heading Published on August 7, 2025 Text Block Ima…" at bounding box center [1189, 465] width 494 height 842
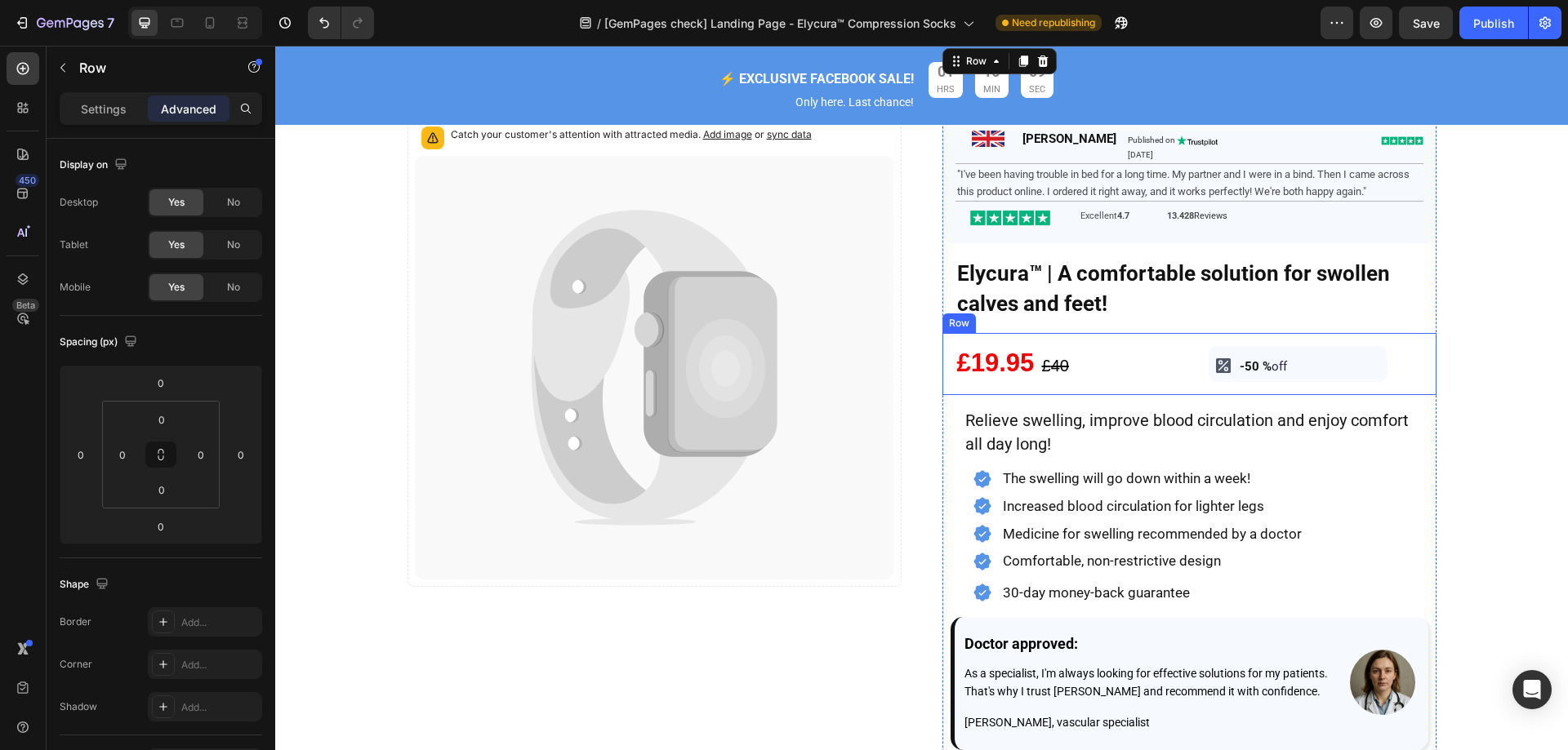
click at [1150, 391] on div "£19.95 £ 40 Text Block" at bounding box center [1062, 364] width 241 height 63
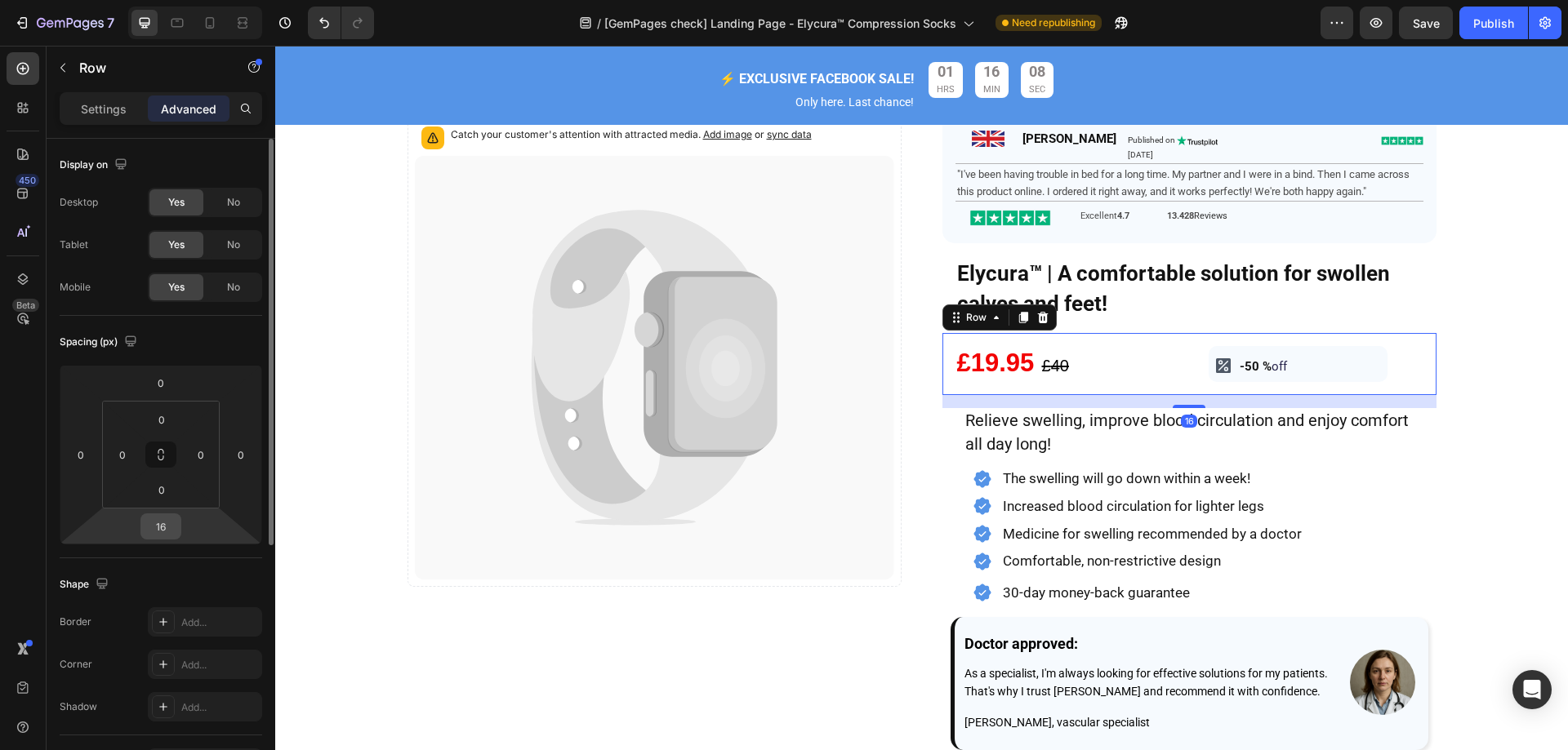
click at [174, 537] on input "16" at bounding box center [161, 526] width 33 height 25
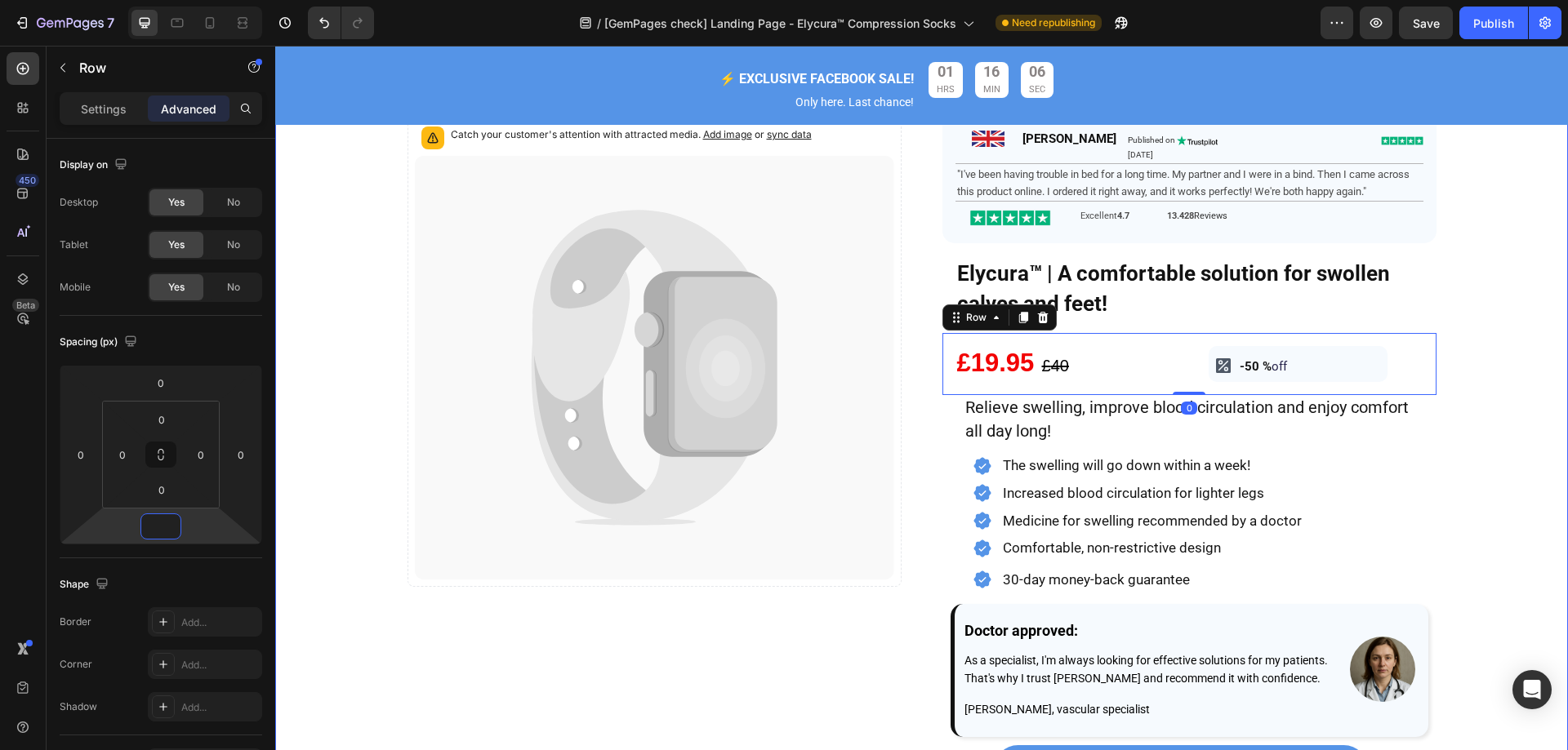
click at [1465, 189] on div "Image Catch your customer's attention with attracted media. Add image or sync d…" at bounding box center [921, 467] width 1293 height 861
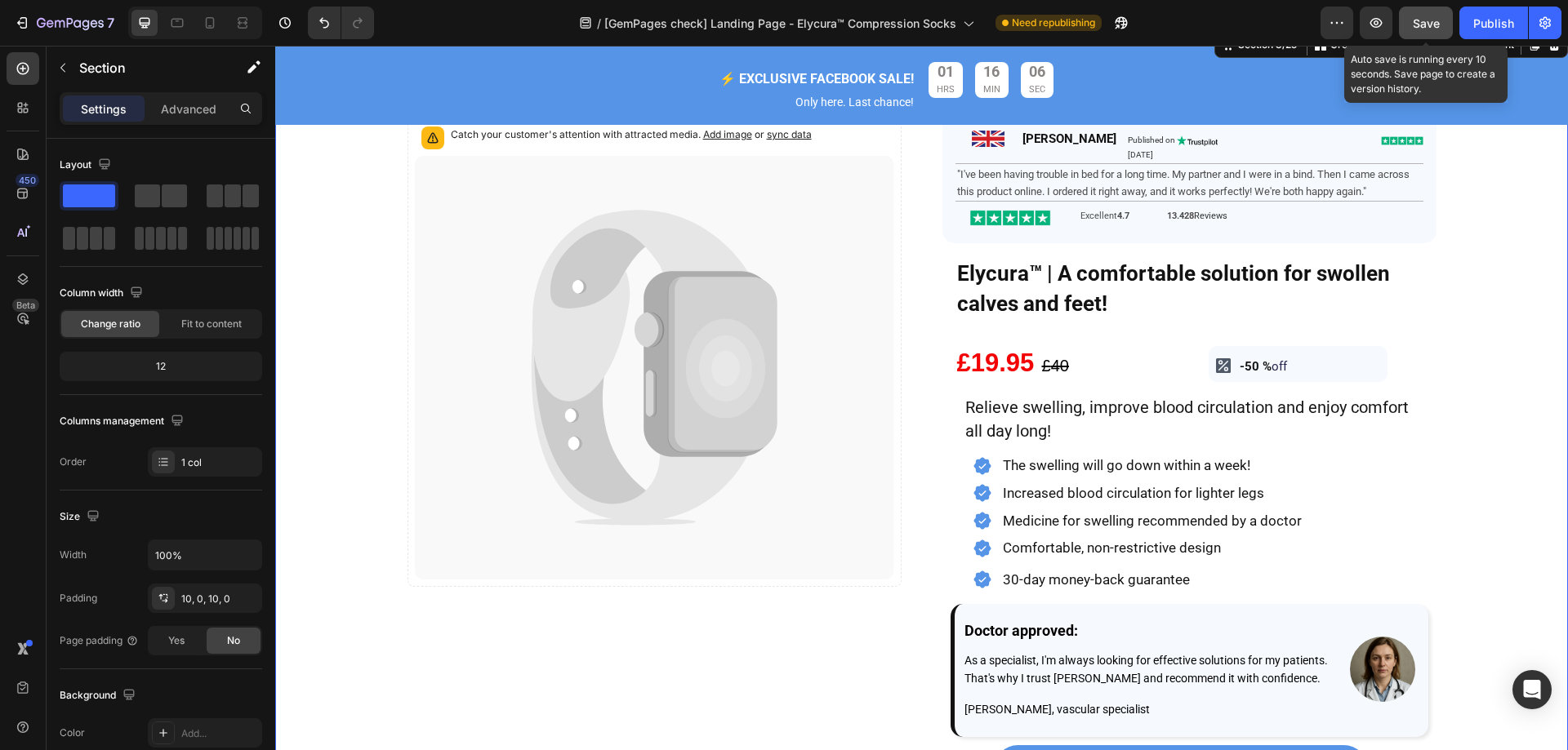
drag, startPoint x: 1447, startPoint y: 28, endPoint x: 1122, endPoint y: 97, distance: 332.2
click at [1447, 28] on button "Save" at bounding box center [1425, 23] width 54 height 33
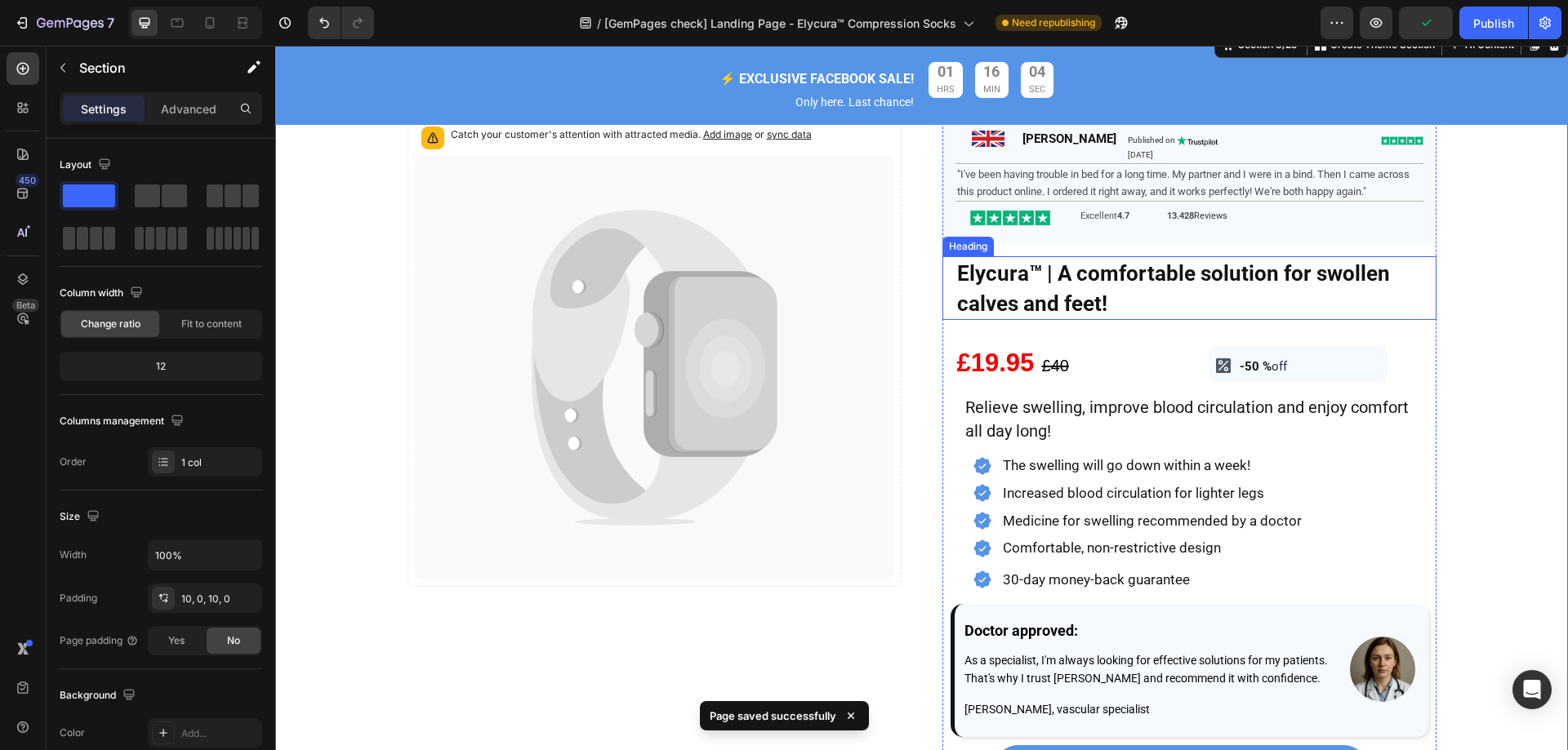
click at [1135, 314] on h5 "Elycura™ | A comfortable solution for swollen calves and feet!" at bounding box center [1189, 288] width 468 height 64
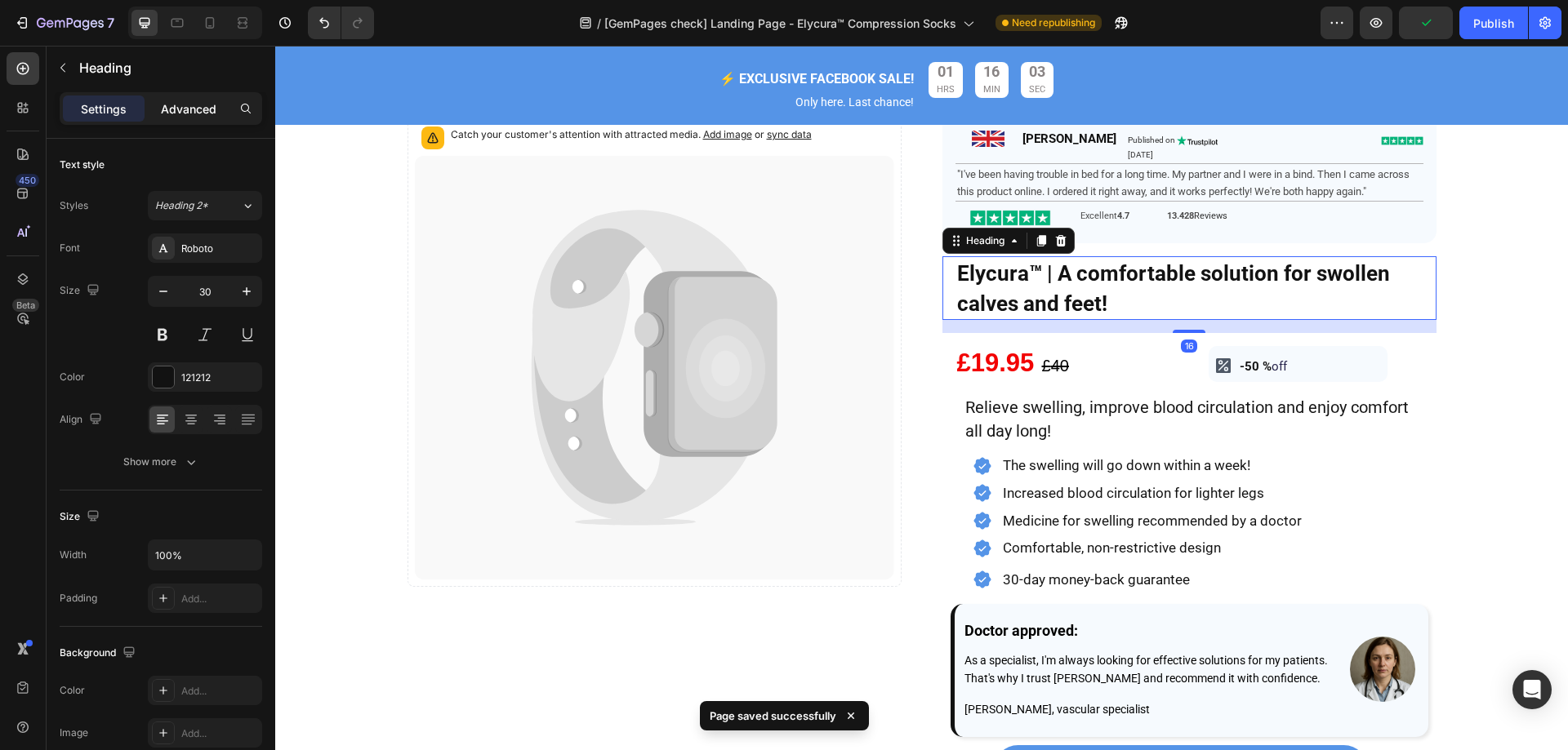
click at [207, 120] on div "Advanced" at bounding box center [189, 108] width 82 height 26
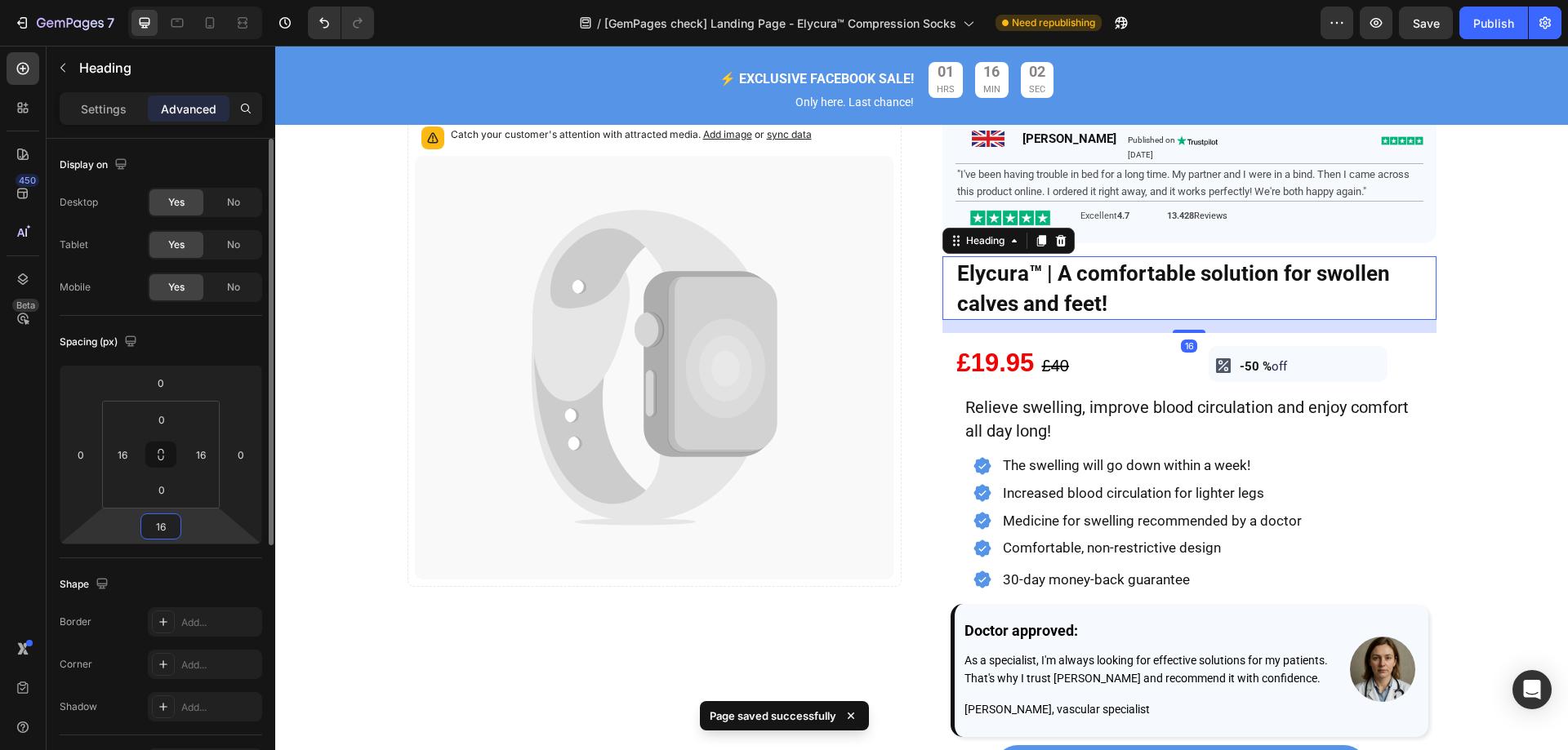
click at [161, 523] on input "16" at bounding box center [161, 526] width 33 height 25
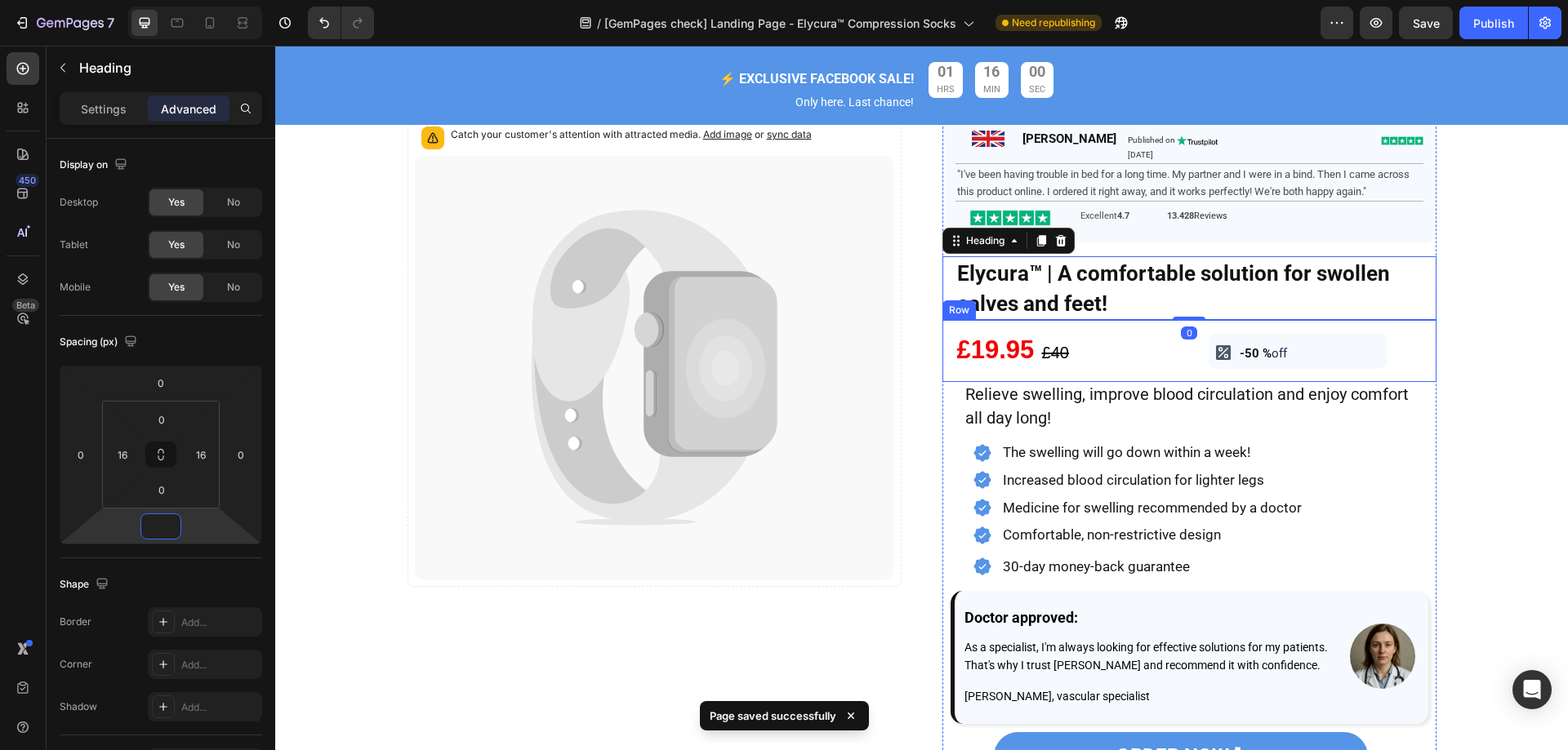
click at [1154, 331] on div "£19.95 £ 40 Text Block" at bounding box center [1062, 350] width 241 height 63
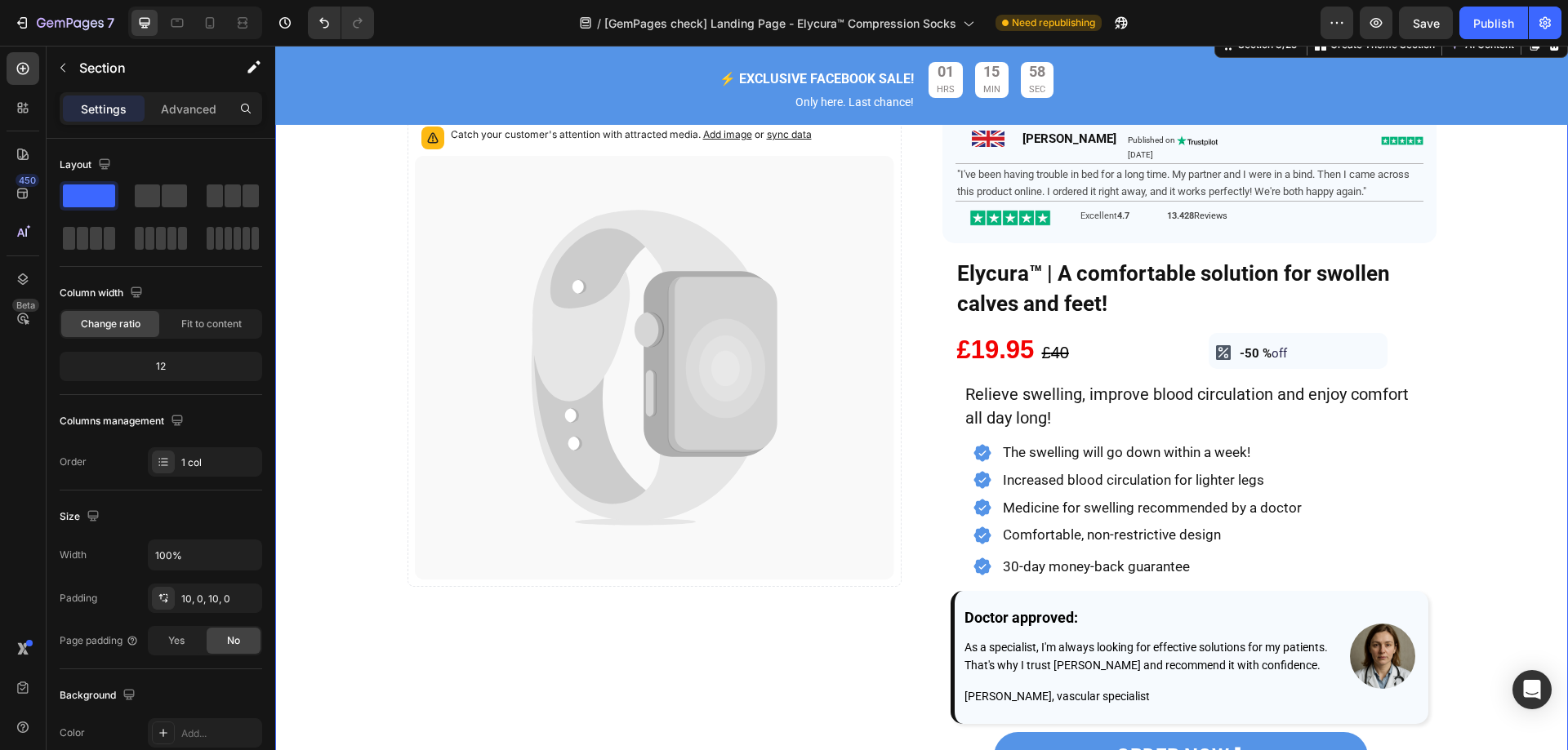
click at [1507, 260] on div "Image Catch your customer's attention with attracted media. Add image or sync d…" at bounding box center [921, 460] width 1293 height 848
click at [1038, 274] on strong "Elycura™ | A comfortable solution for swollen calves and feet!" at bounding box center [1173, 289] width 432 height 54
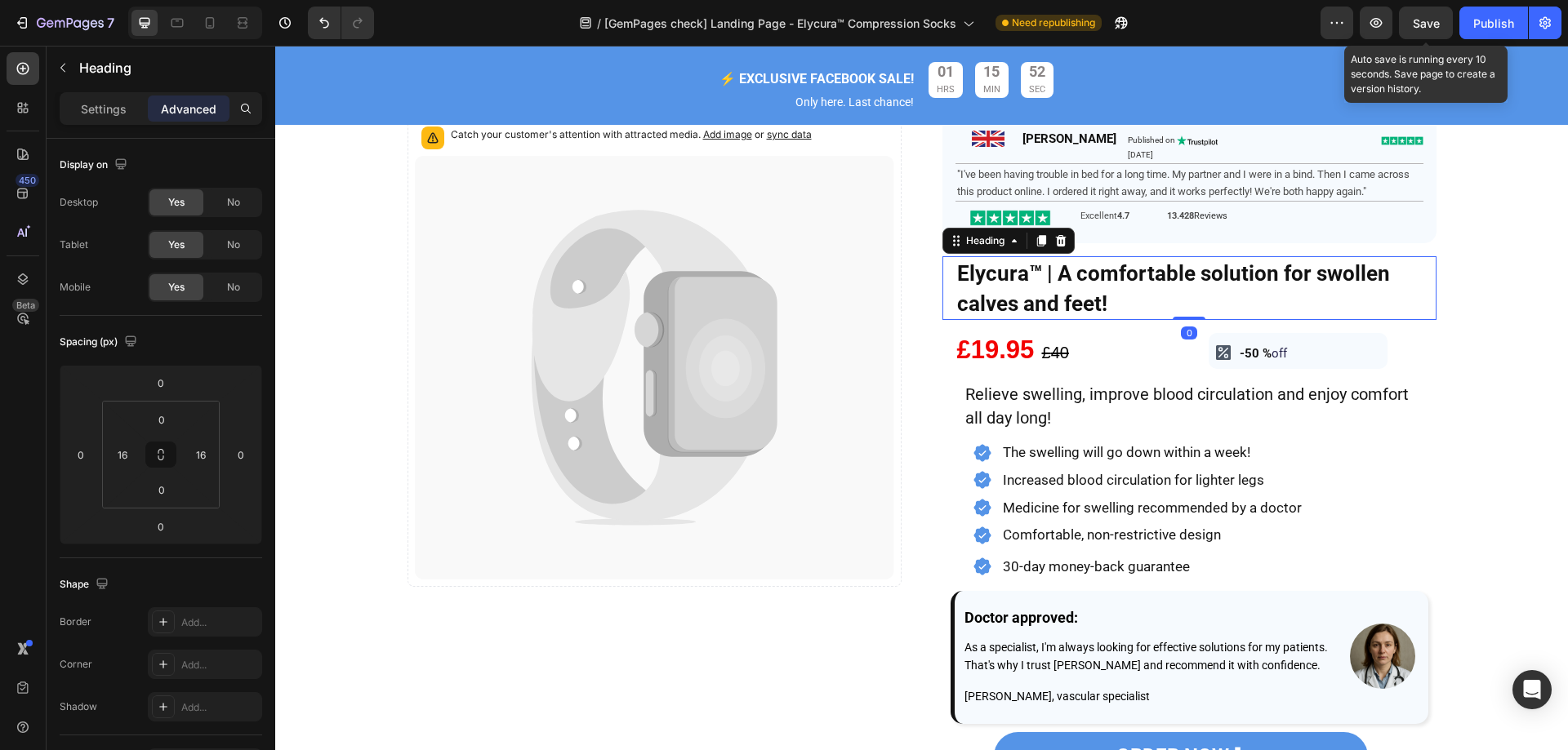
click at [1433, 23] on span "Save" at bounding box center [1426, 23] width 27 height 14
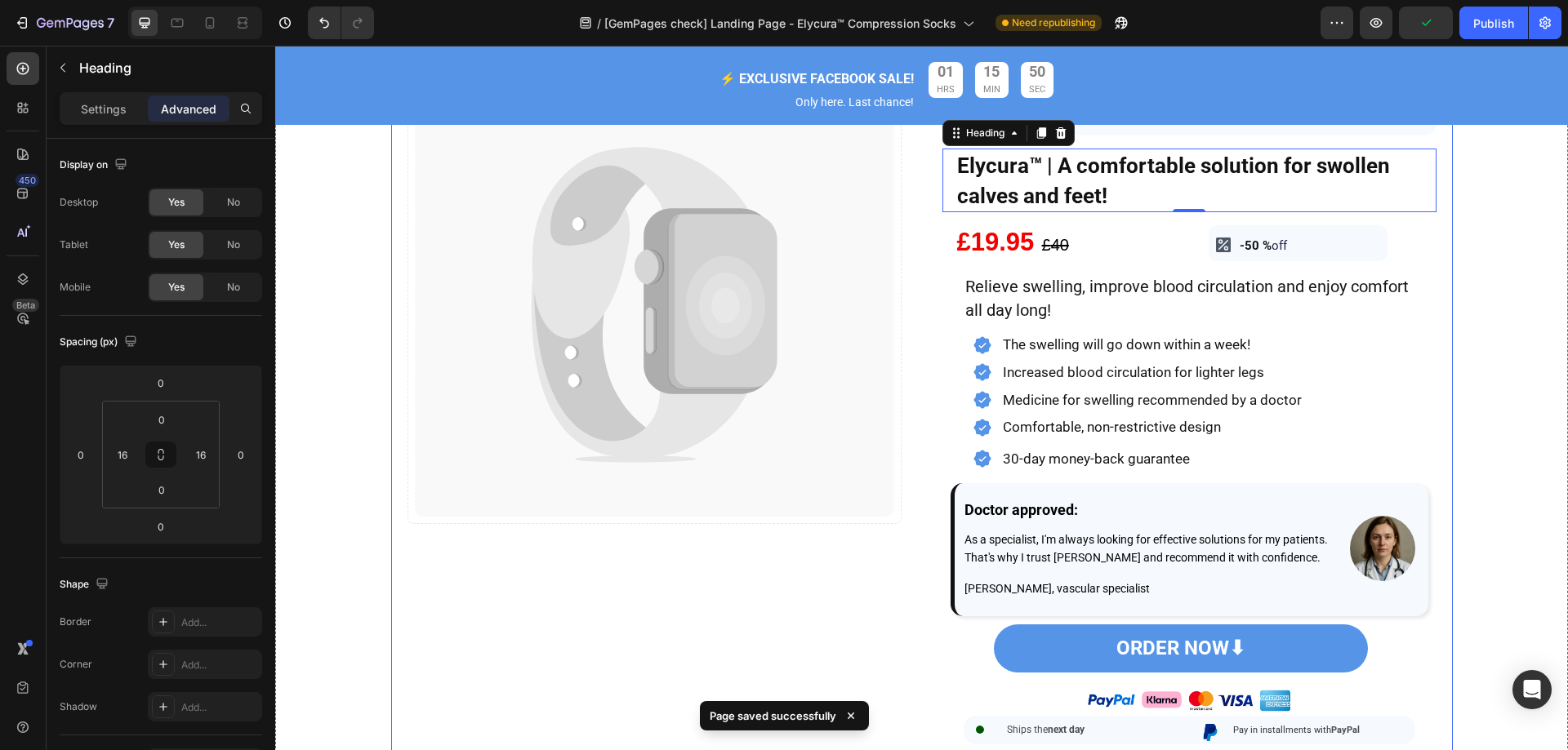
scroll to position [327, 0]
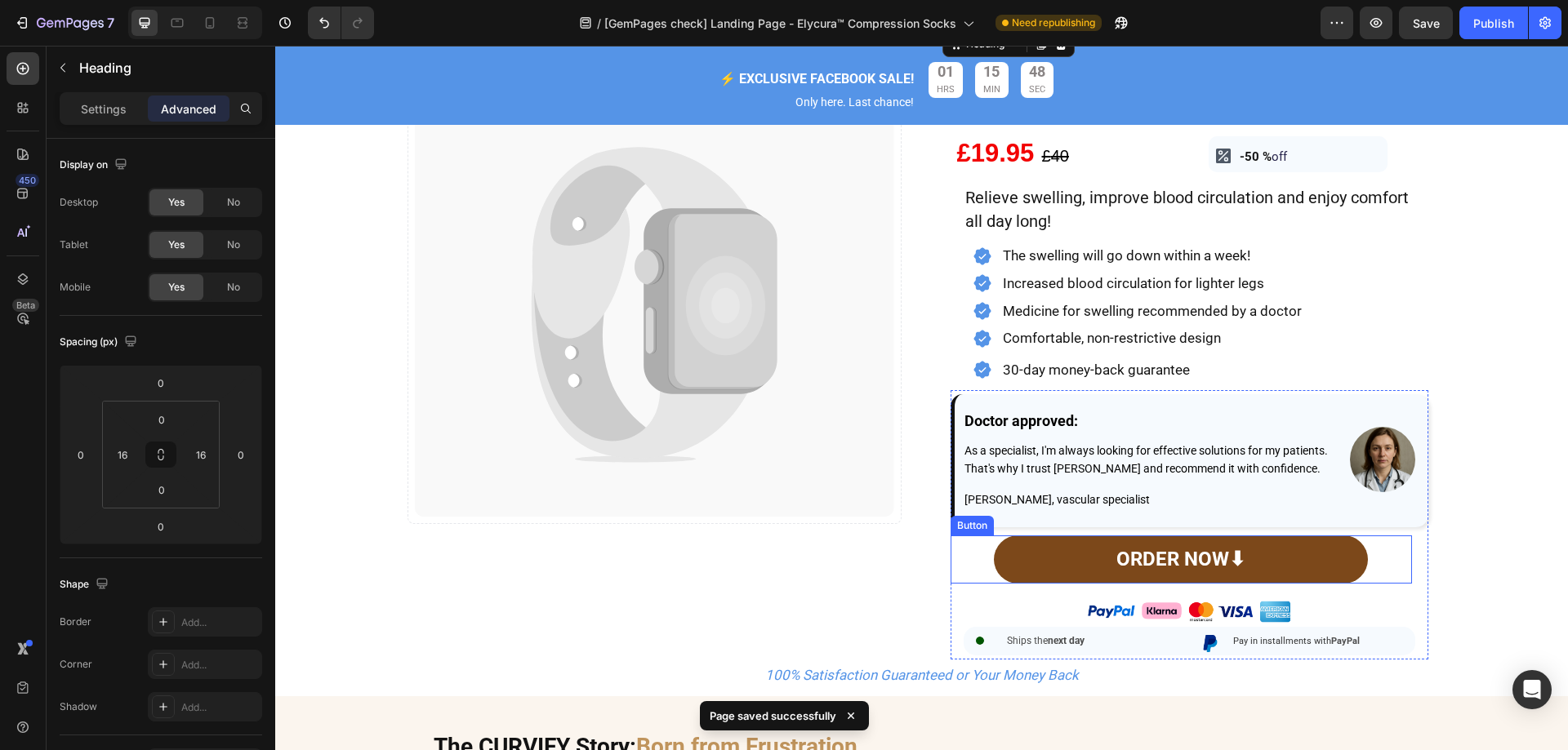
click at [1026, 579] on link "ORDER NOW⬇" at bounding box center [1181, 559] width 374 height 48
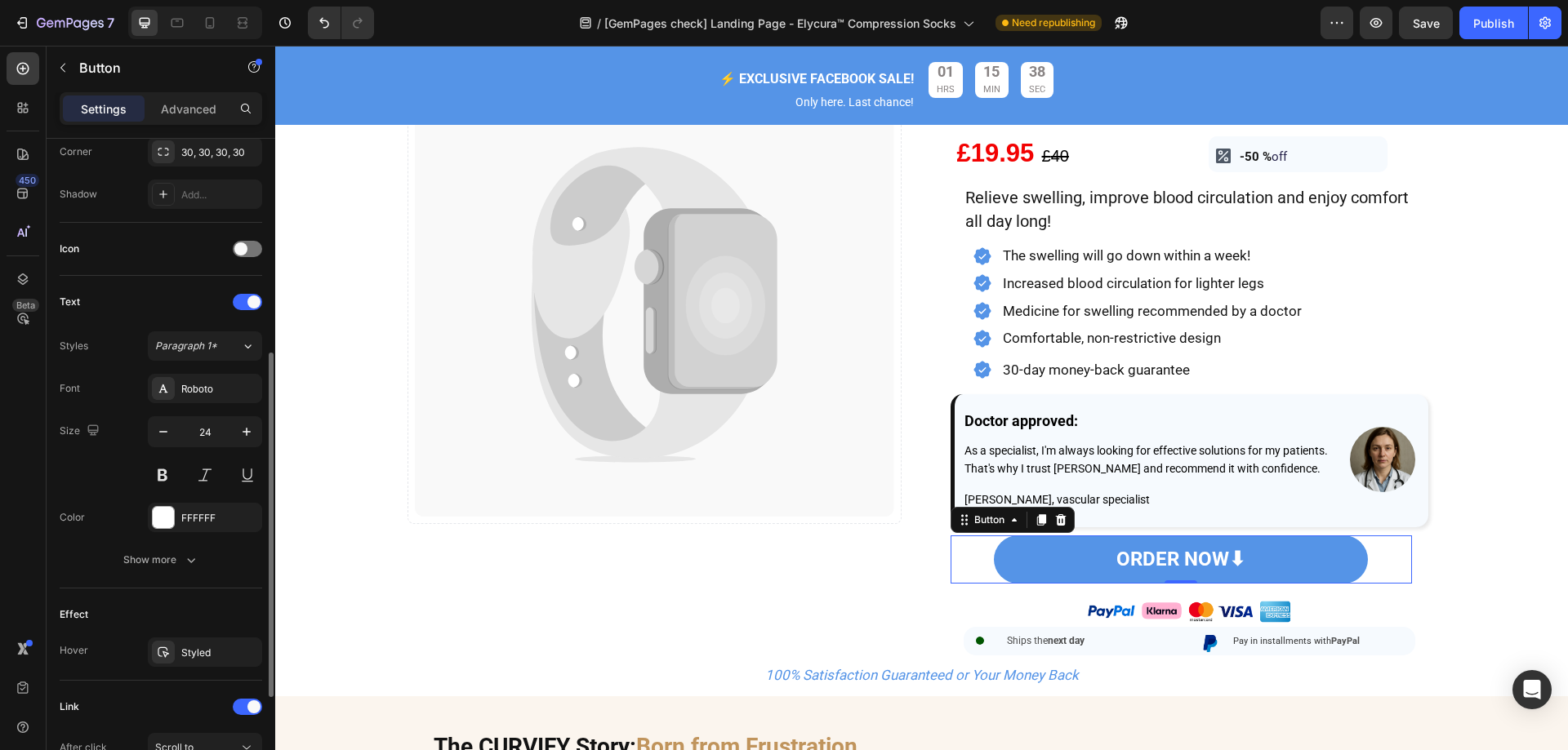
scroll to position [489, 0]
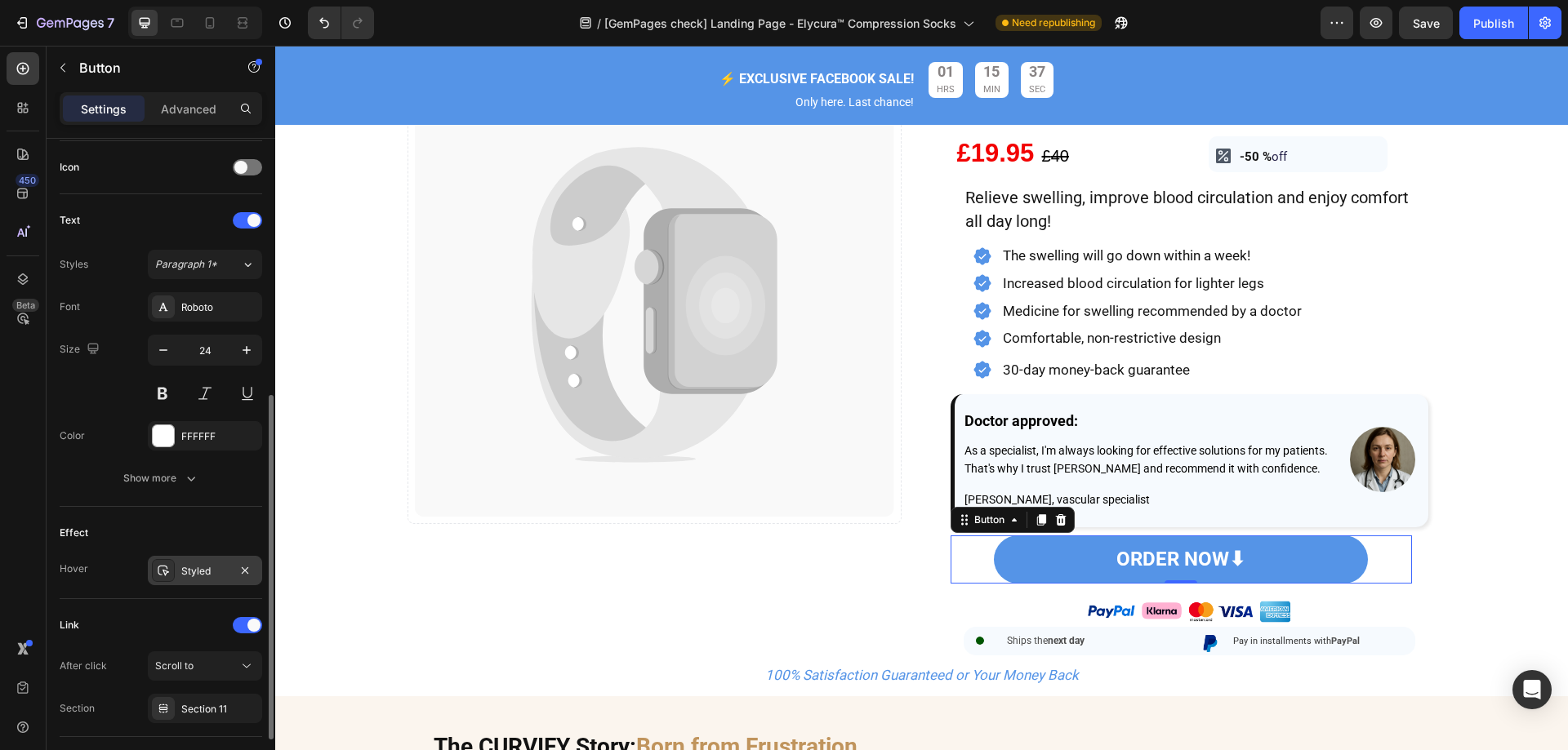
click at [149, 564] on div "Styled" at bounding box center [205, 570] width 114 height 29
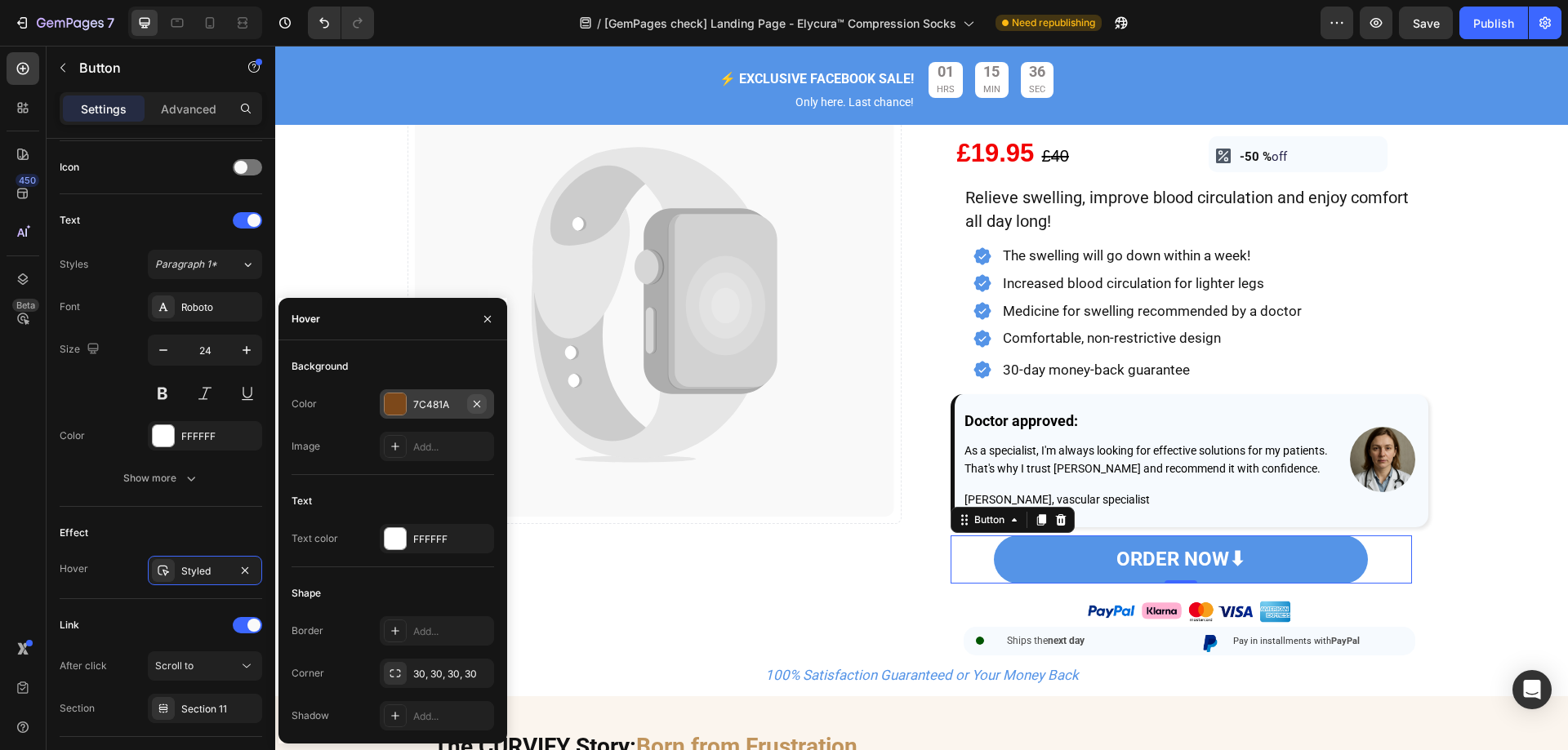
click at [481, 400] on icon "button" at bounding box center [477, 404] width 13 height 13
click at [398, 405] on icon at bounding box center [395, 404] width 13 height 13
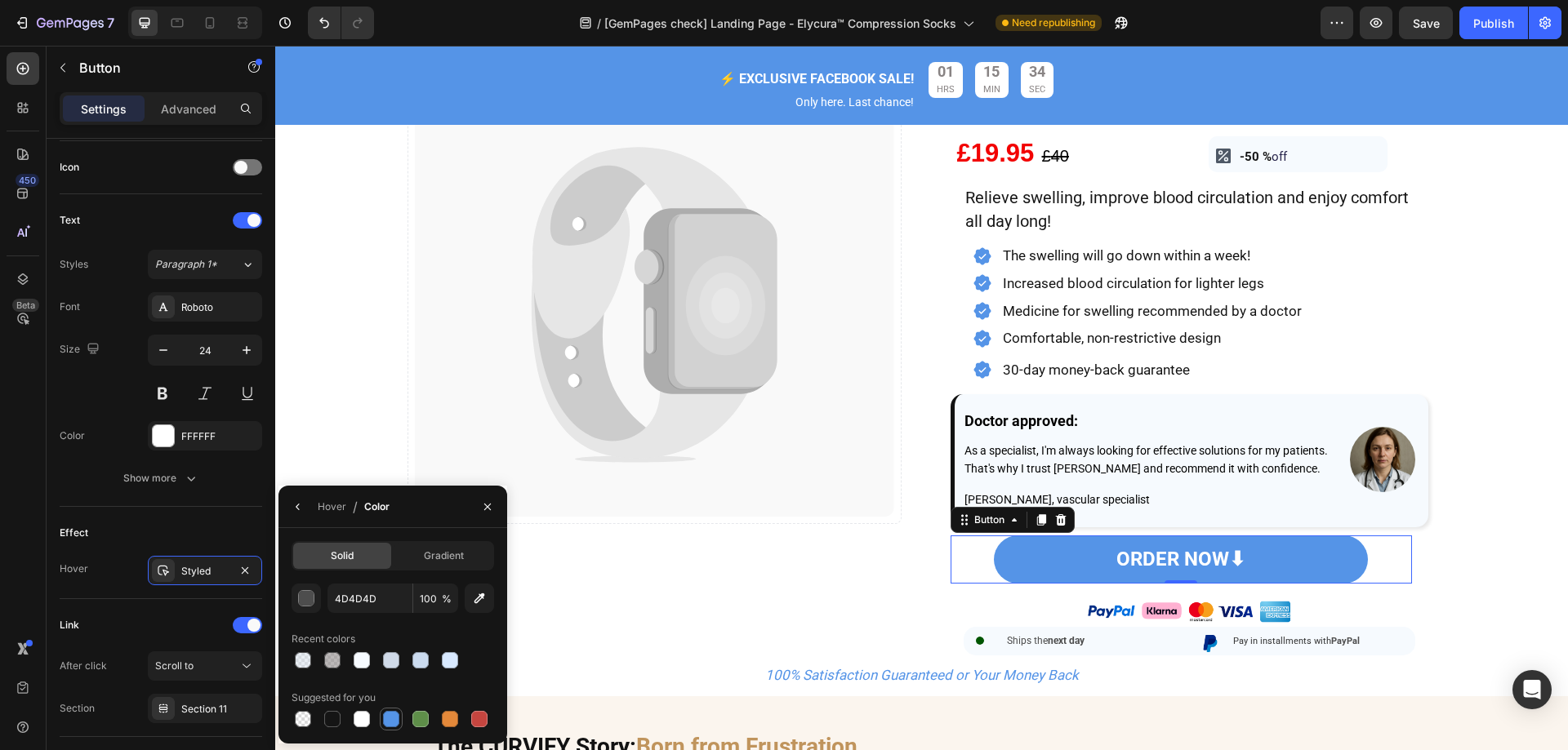
click at [392, 722] on div at bounding box center [392, 719] width 16 height 16
type input "5594E7"
click at [320, 503] on div "Hover" at bounding box center [332, 507] width 28 height 15
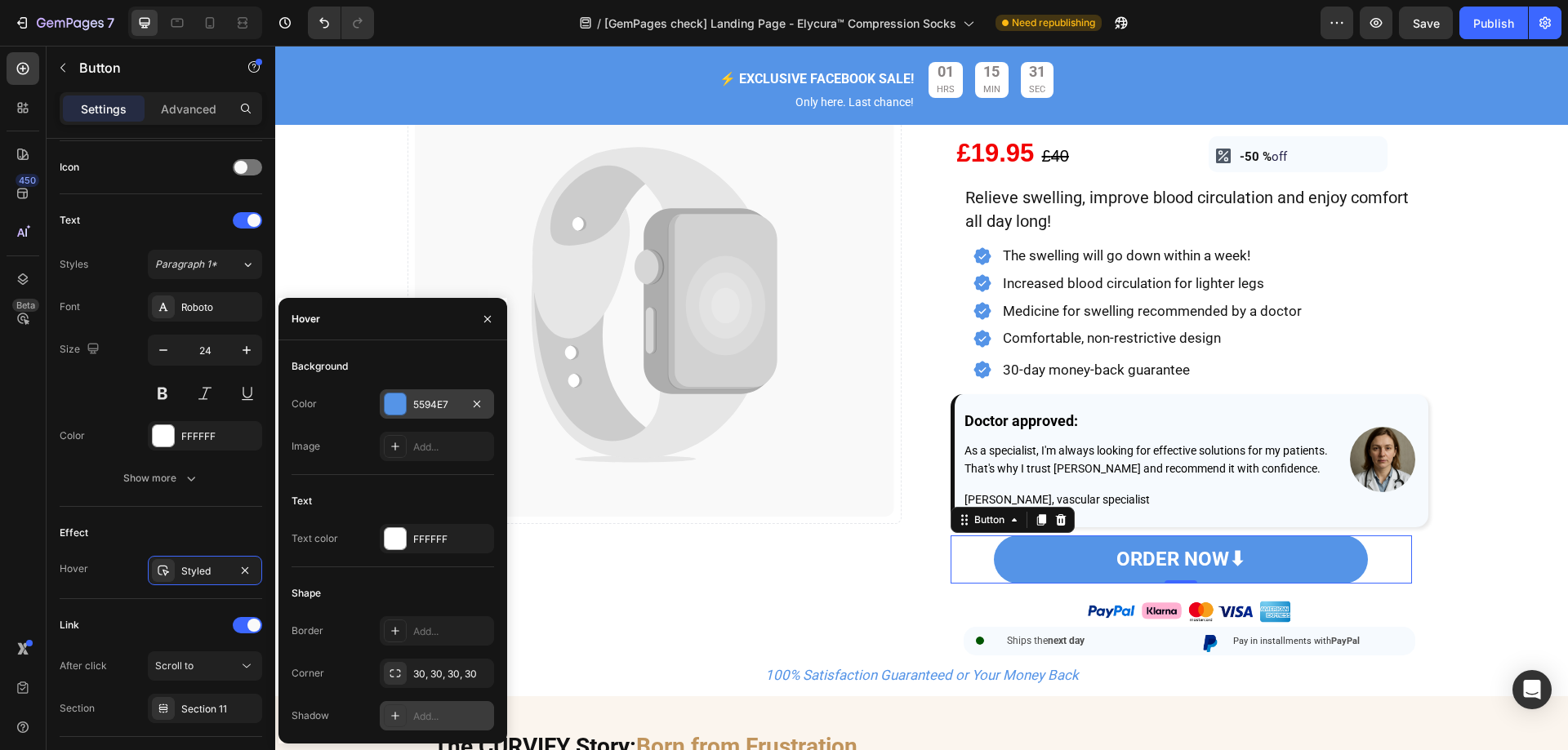
click at [391, 708] on div at bounding box center [394, 715] width 23 height 23
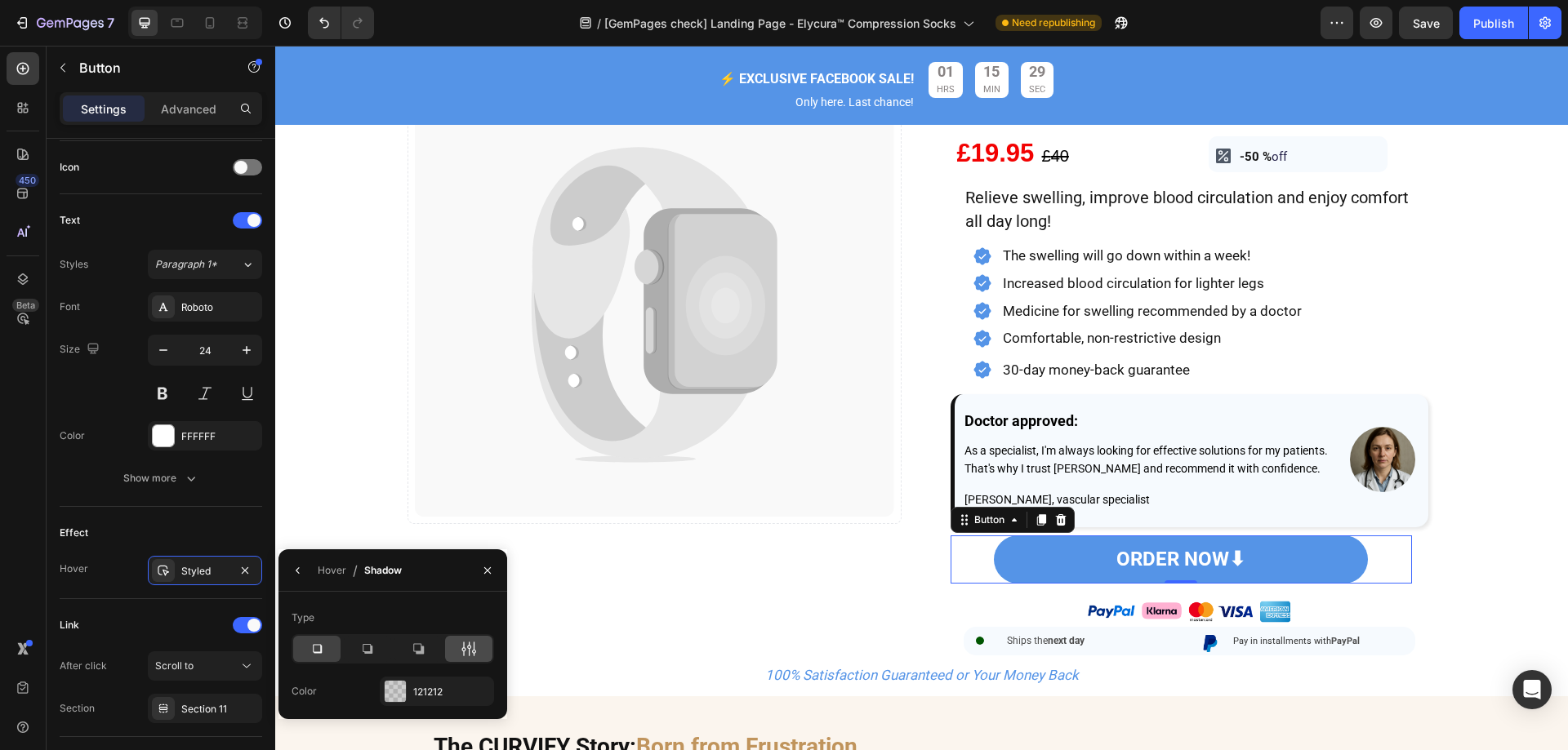
click at [464, 650] on icon at bounding box center [464, 648] width 4 height 15
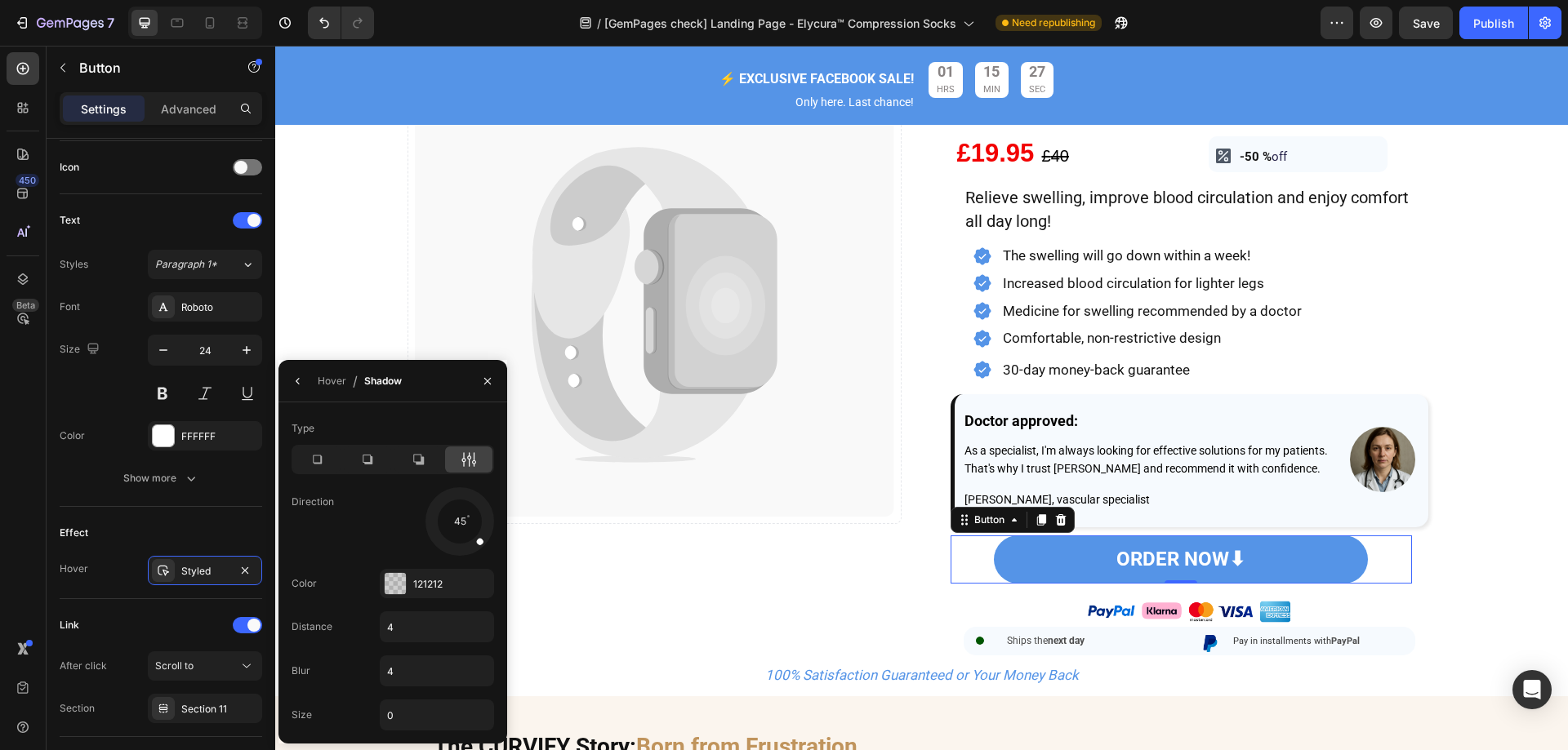
click at [402, 643] on div "Type Direction 45 Color 121212 Distance 4 Blur 4 Size 0" at bounding box center [393, 573] width 229 height 315
click at [410, 619] on input "4" at bounding box center [437, 627] width 113 height 29
type input "2"
click at [393, 656] on div "4" at bounding box center [437, 671] width 114 height 31
click at [397, 666] on input "4" at bounding box center [437, 671] width 113 height 29
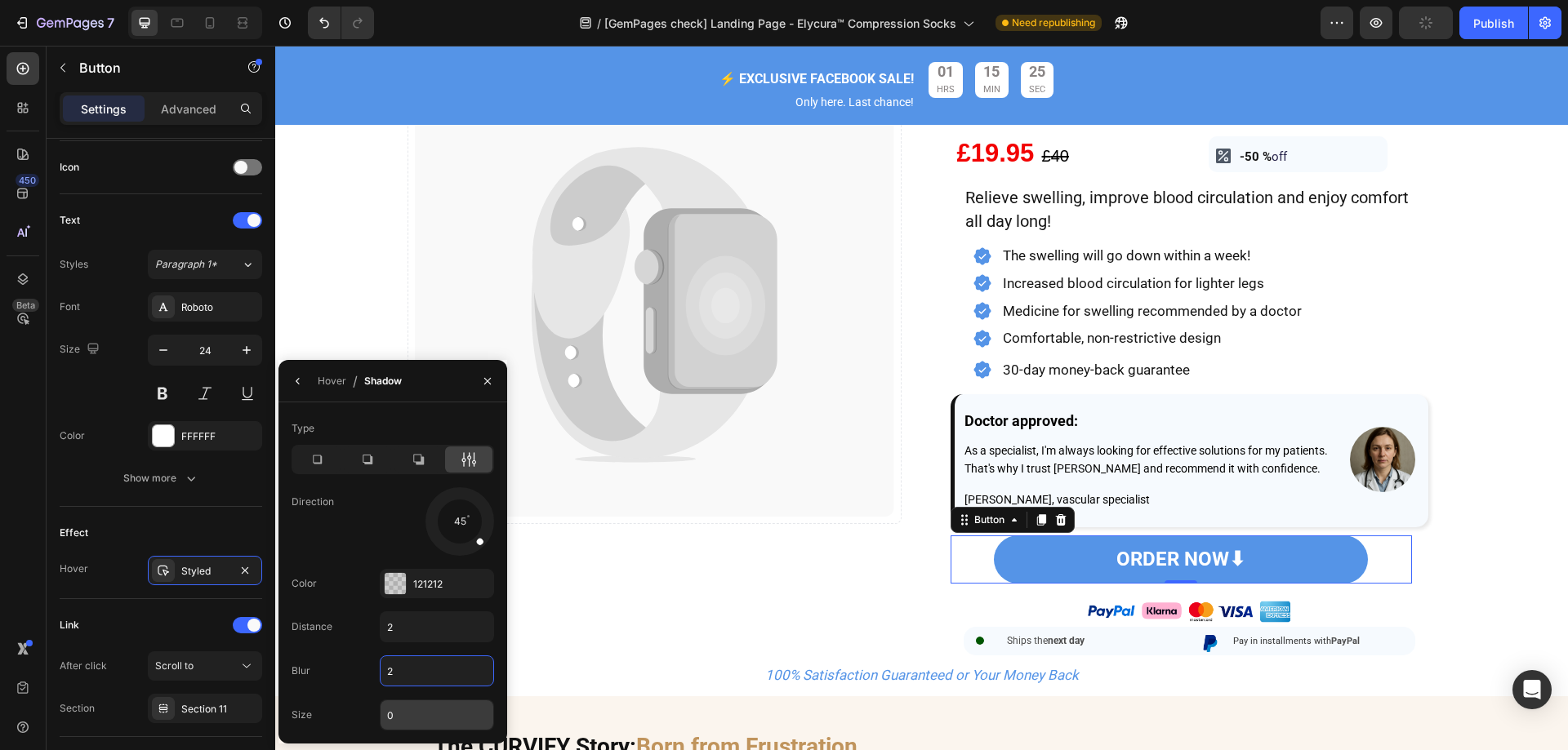
type input "2"
click at [412, 712] on input "0" at bounding box center [437, 715] width 113 height 29
type input "2"
click at [399, 577] on div at bounding box center [394, 583] width 21 height 21
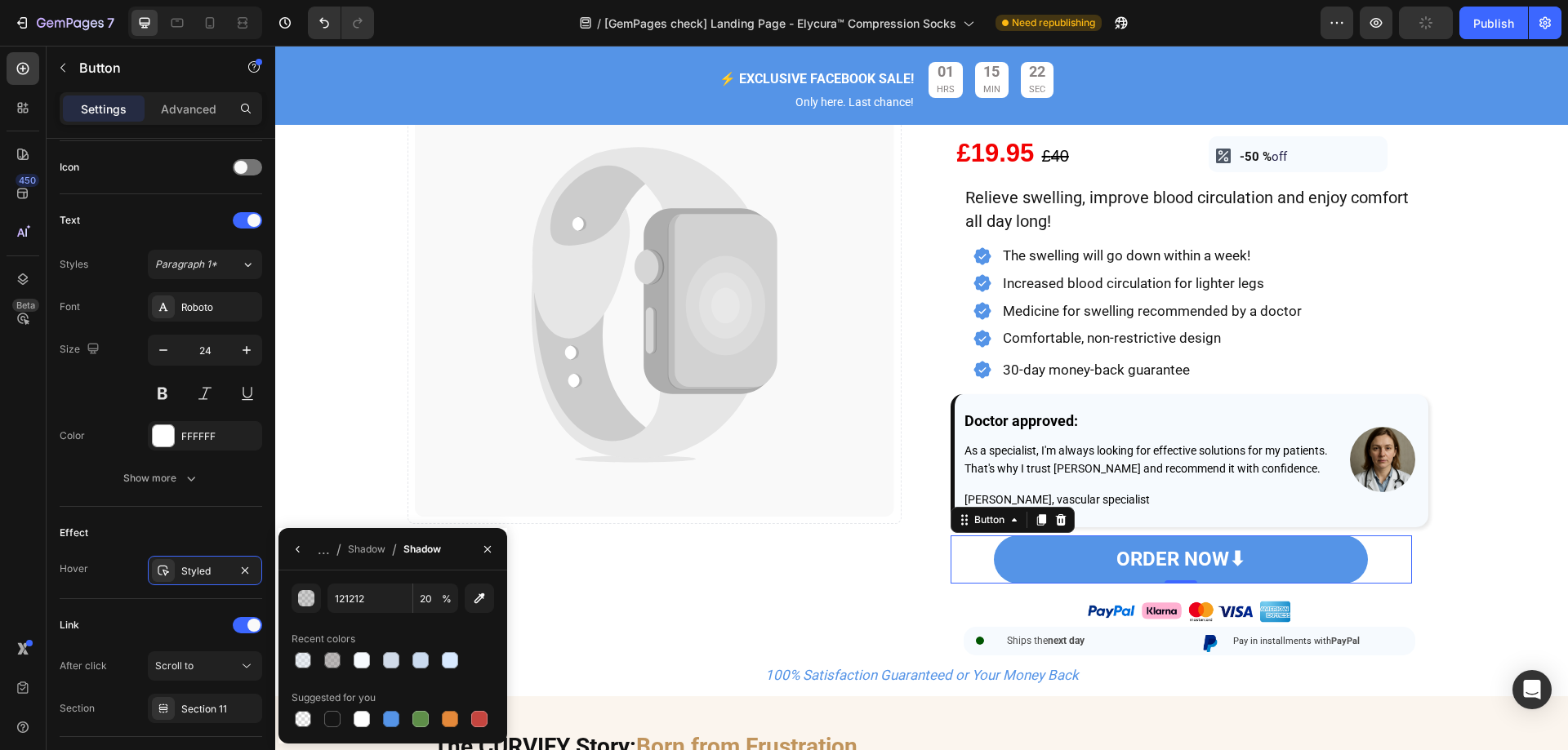
click at [468, 646] on div "Recent colors" at bounding box center [392, 638] width 203 height 26
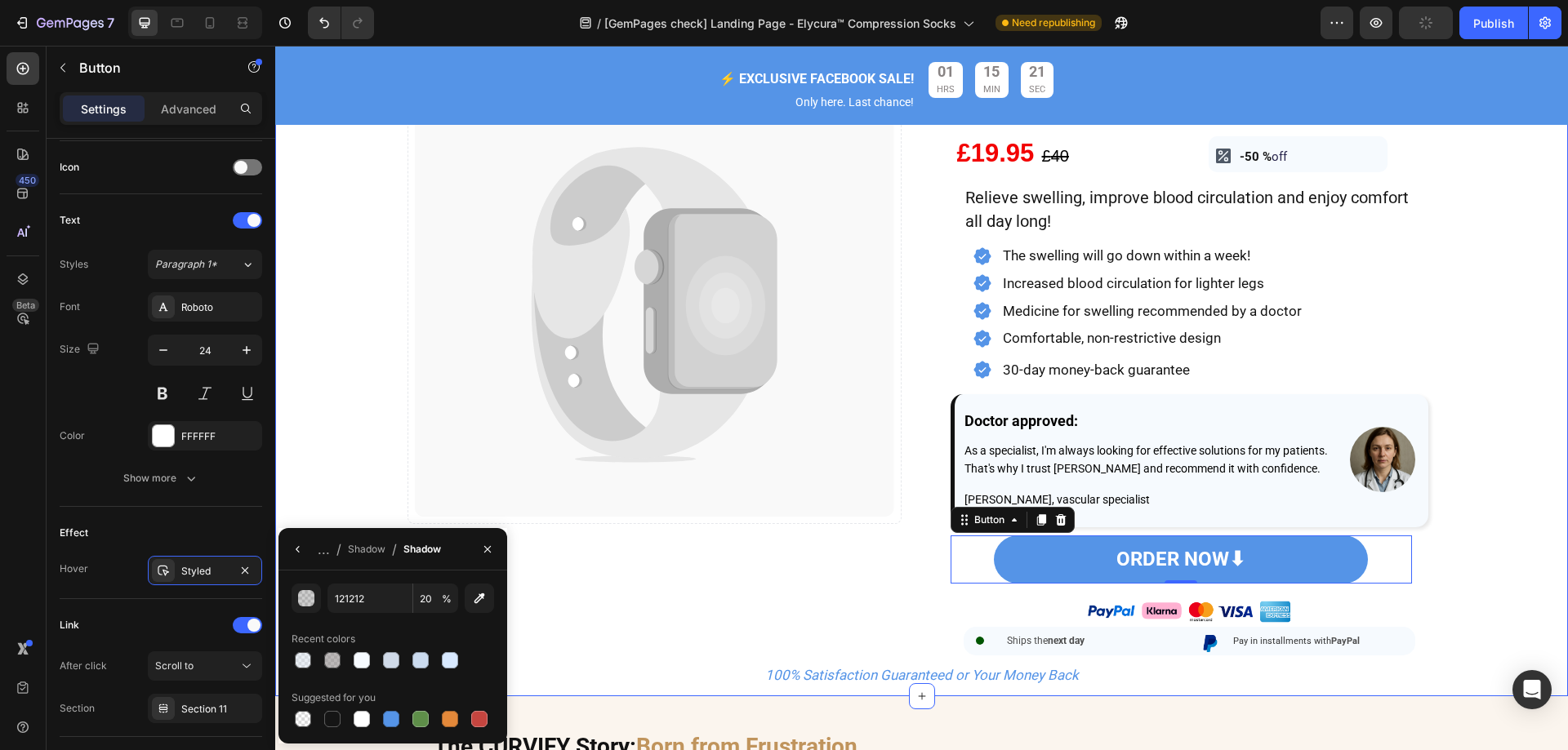
click at [1530, 407] on div "Image Catch your customer's attention with attracted media. Add image or sync d…" at bounding box center [921, 264] width 1293 height 848
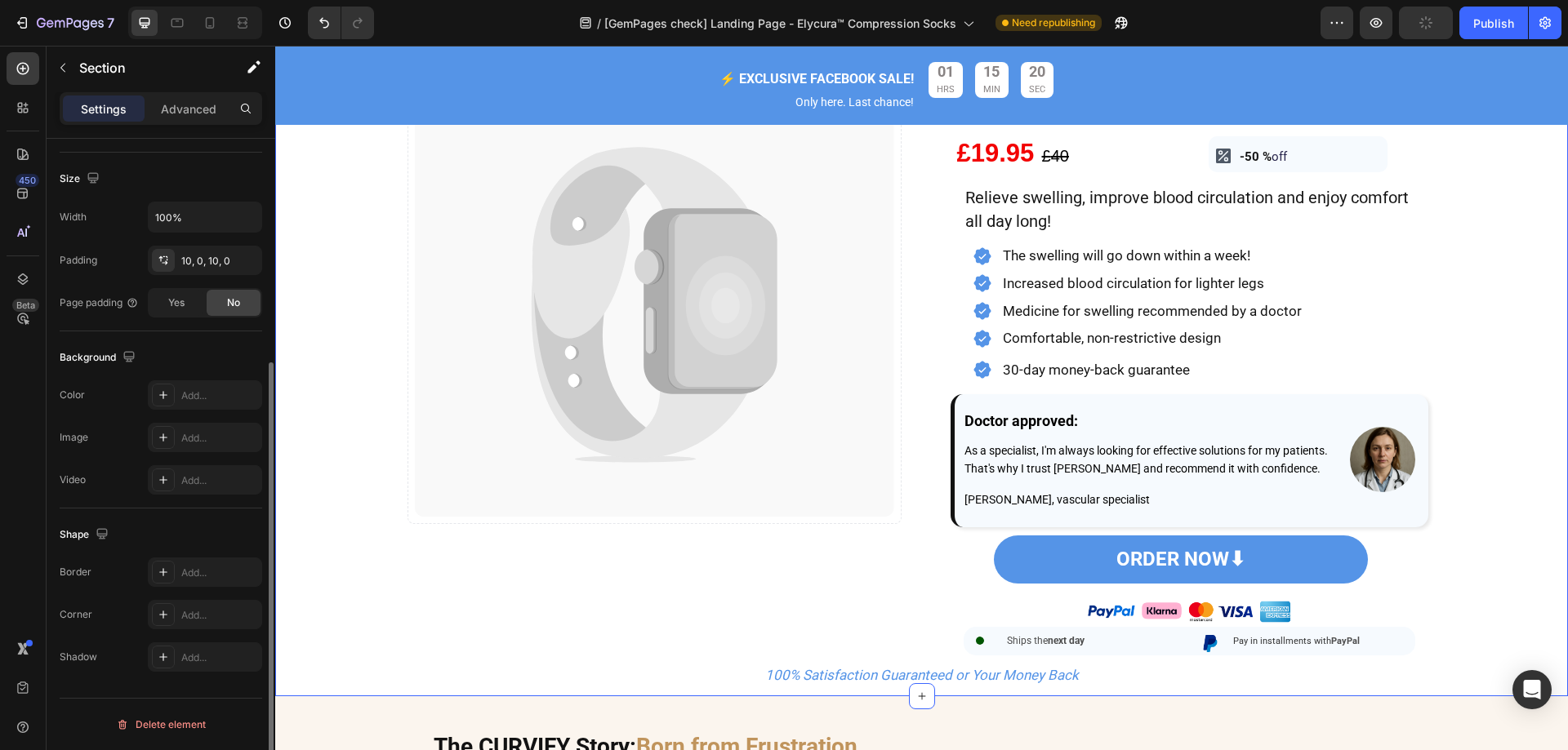
scroll to position [0, 0]
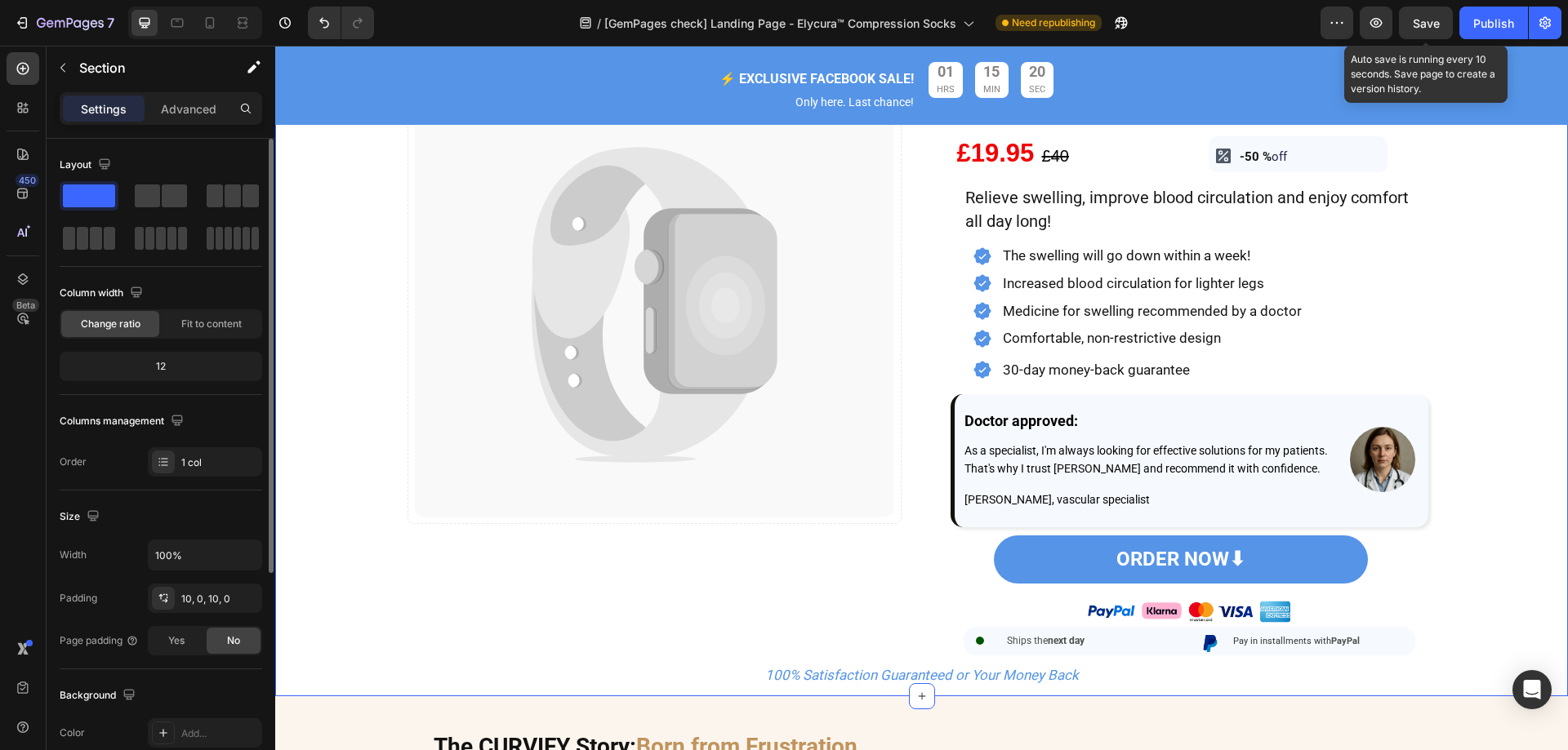
click at [1435, 16] on span "Save" at bounding box center [1426, 23] width 27 height 14
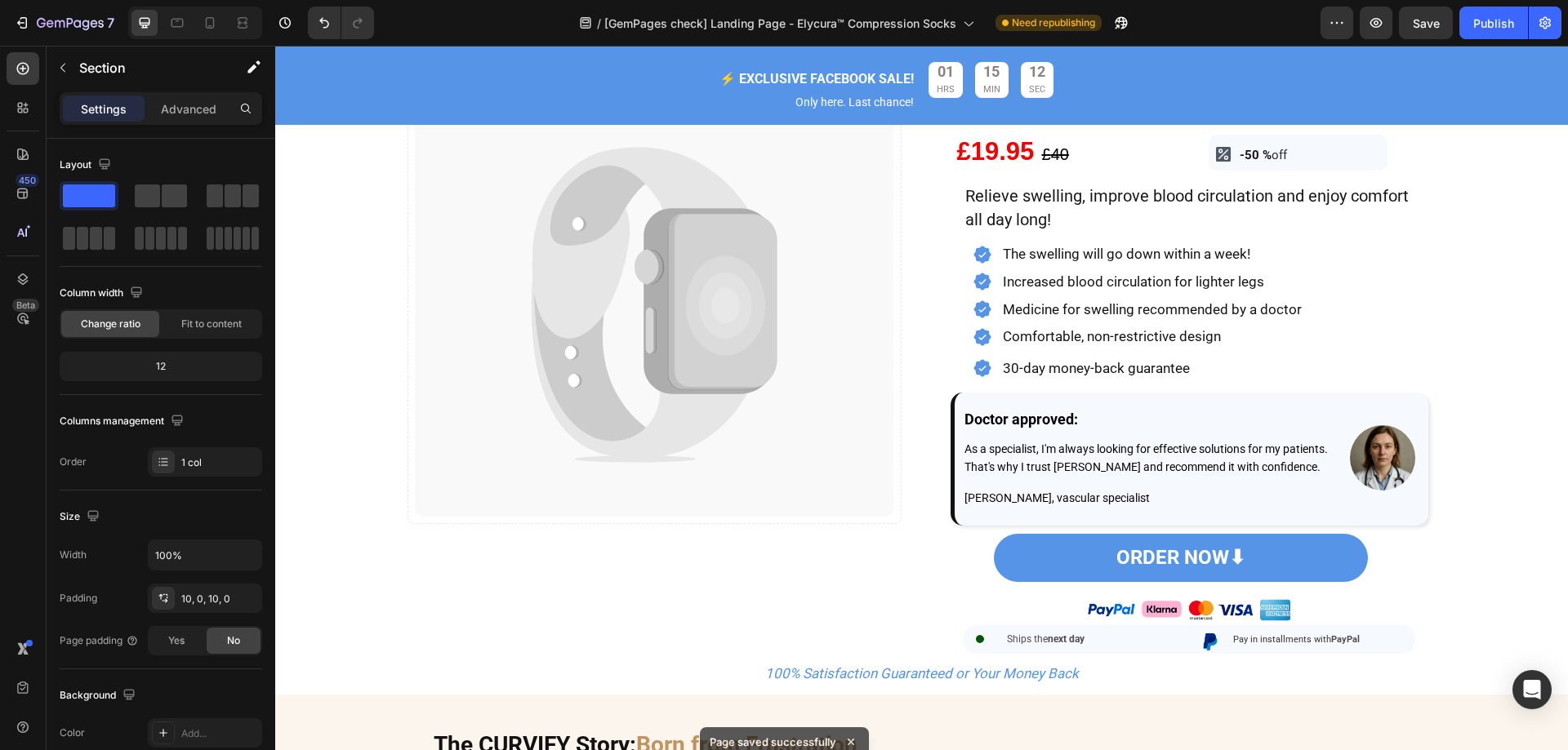
scroll to position [408, 0]
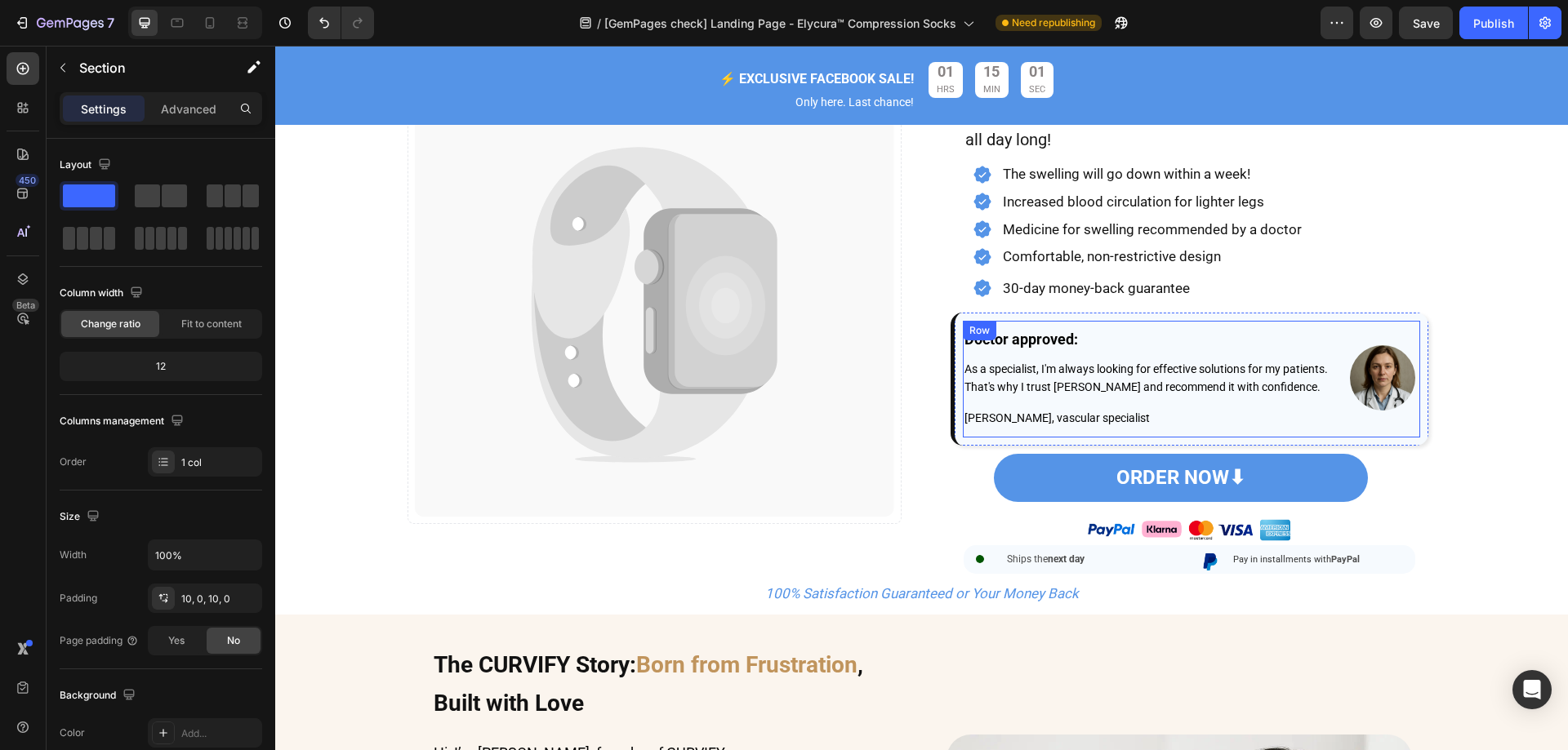
click at [1358, 426] on div "Image" at bounding box center [1383, 379] width 74 height 117
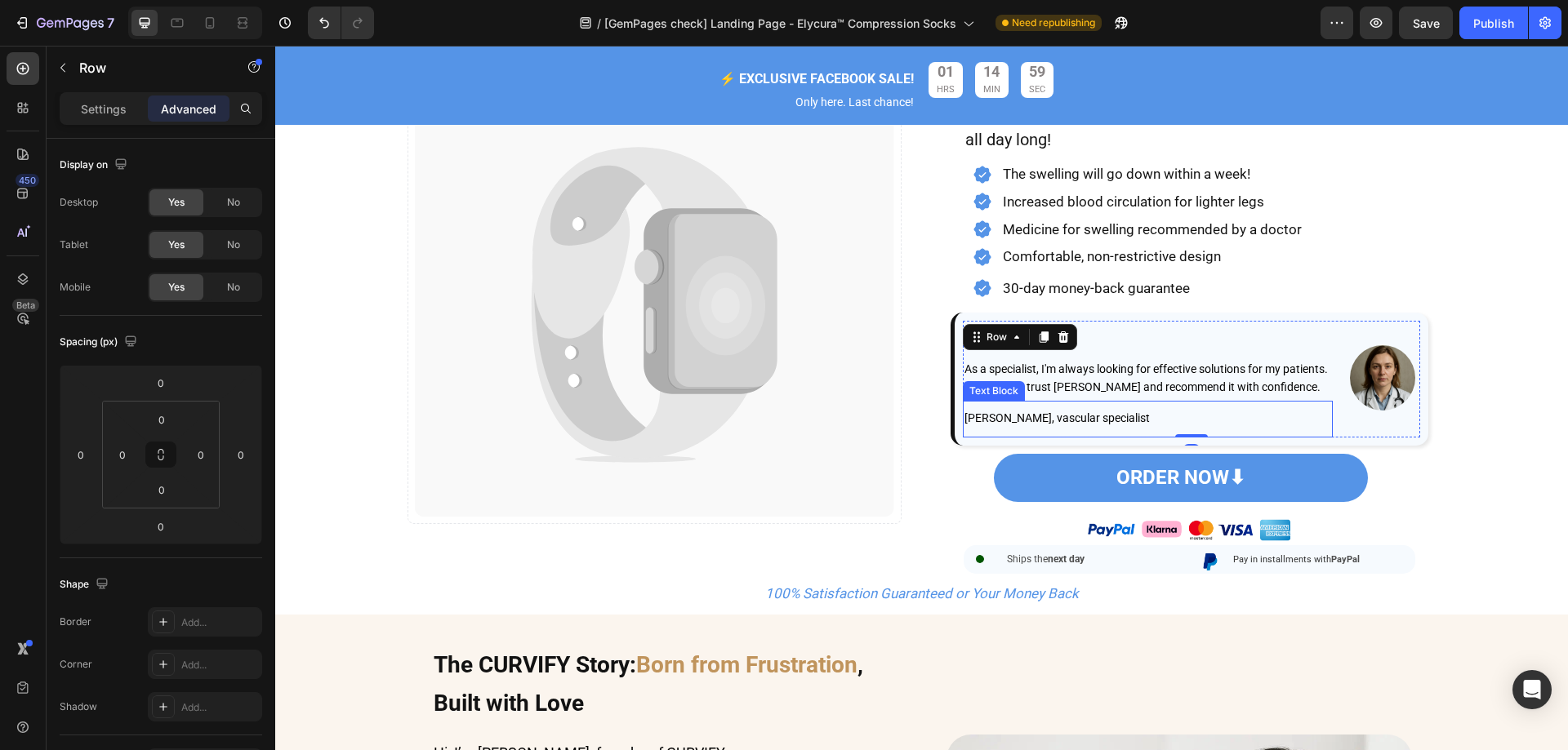
click at [1226, 428] on p "[PERSON_NAME], vascular specialist" at bounding box center [1148, 417] width 367 height 21
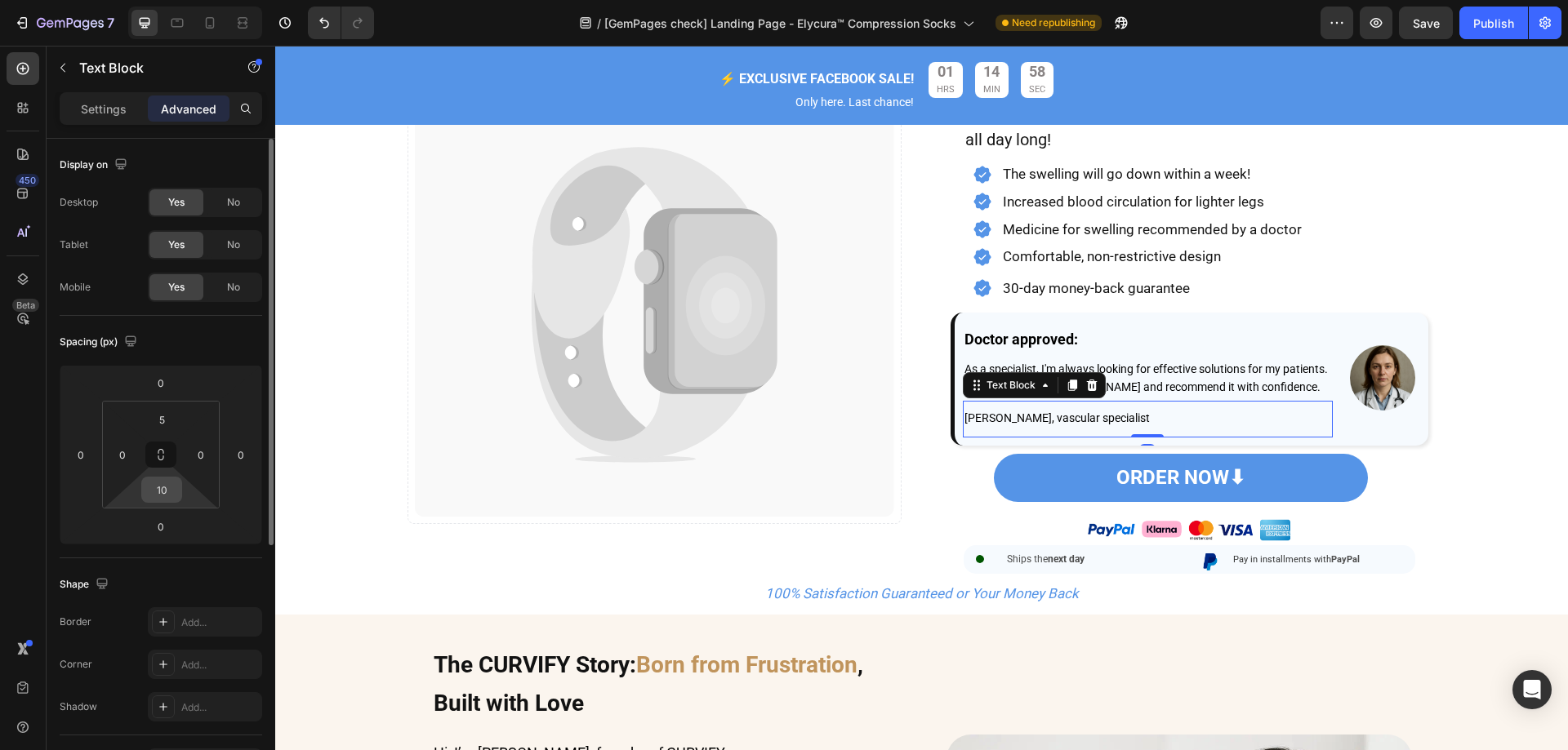
click at [167, 493] on input "10" at bounding box center [162, 489] width 33 height 25
type input "5"
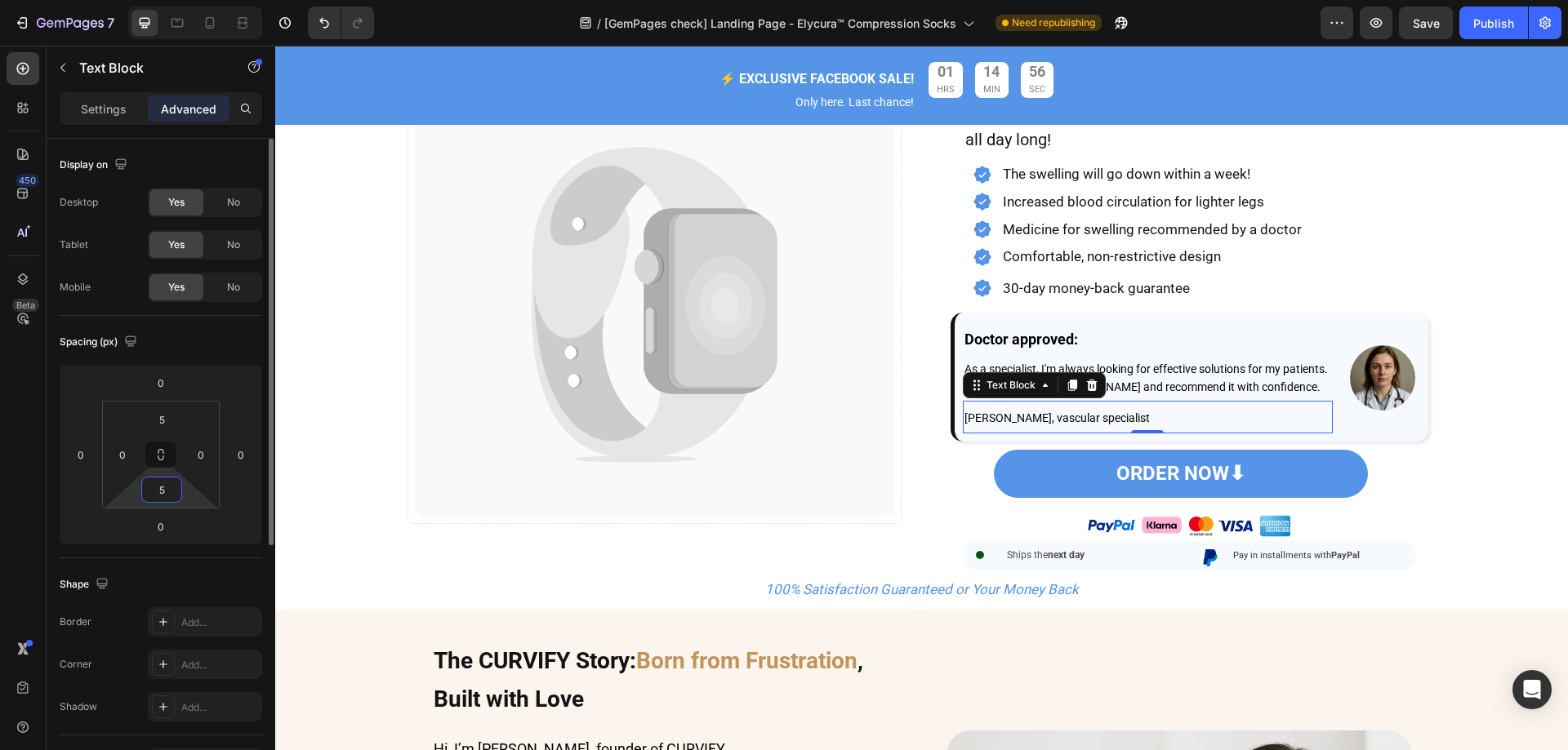
click at [164, 490] on input "5" at bounding box center [162, 489] width 33 height 25
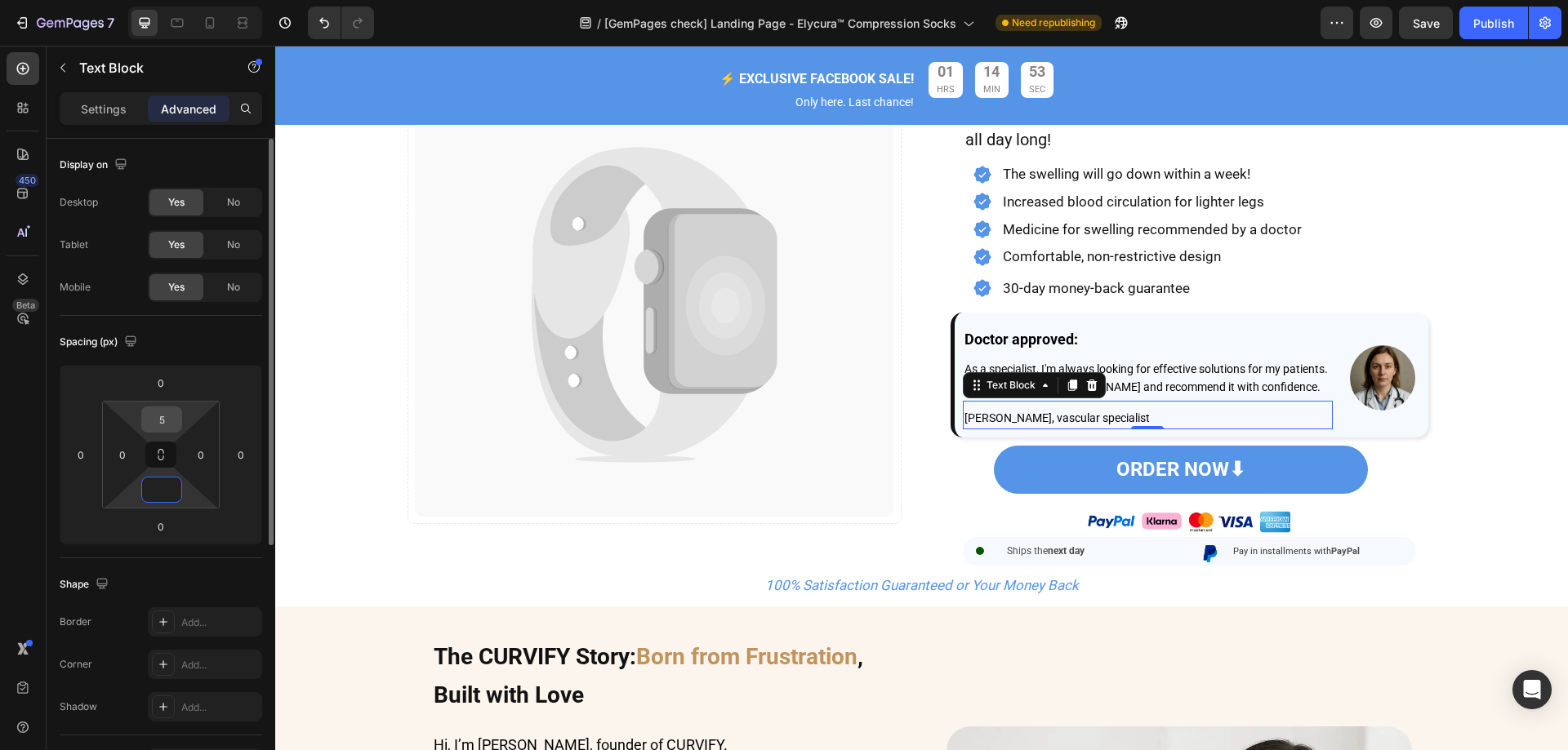
type input "0"
click at [164, 417] on input "5" at bounding box center [162, 419] width 33 height 25
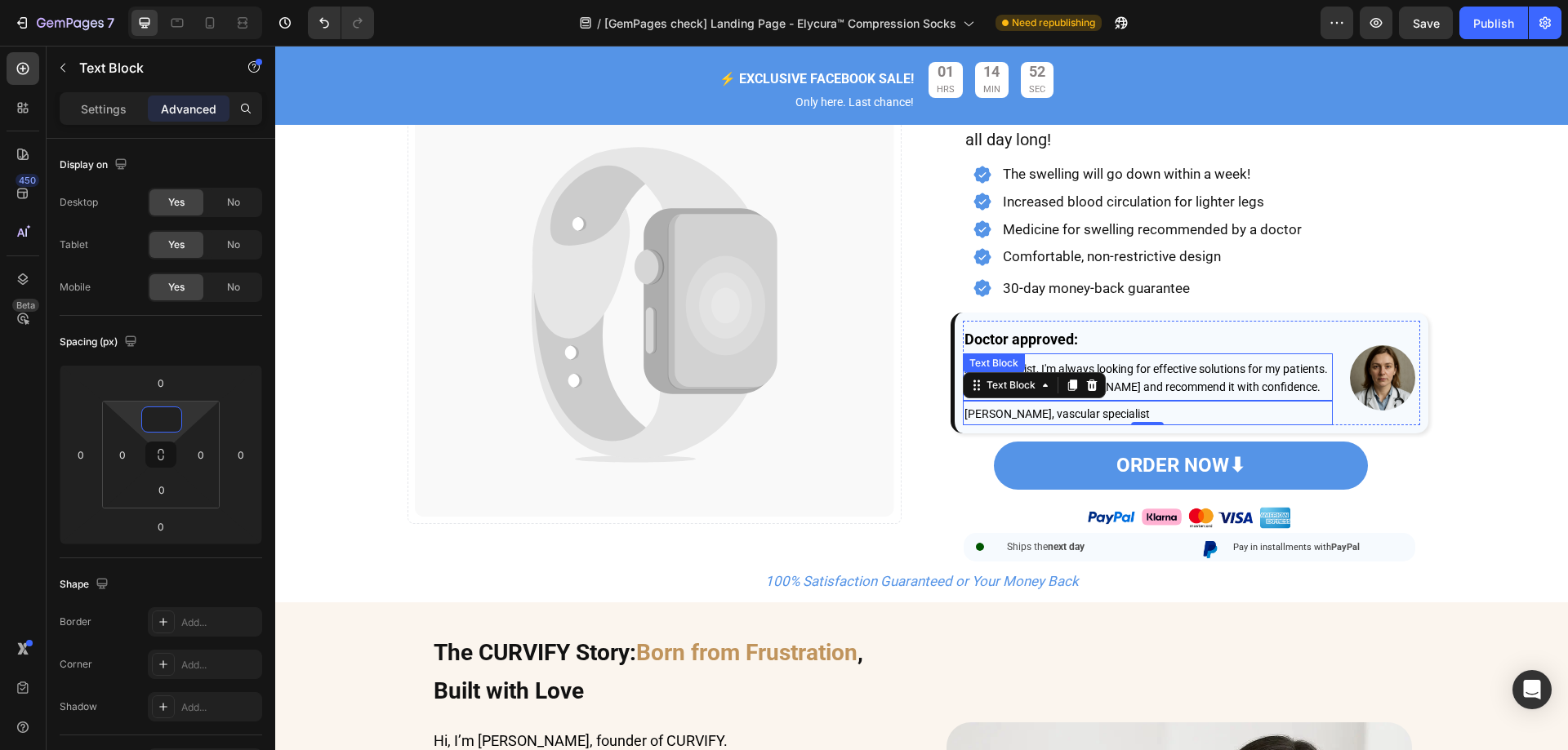
click at [1247, 395] on p "As a specialist, I'm always looking for effective solutions for my patients. Th…" at bounding box center [1148, 377] width 367 height 36
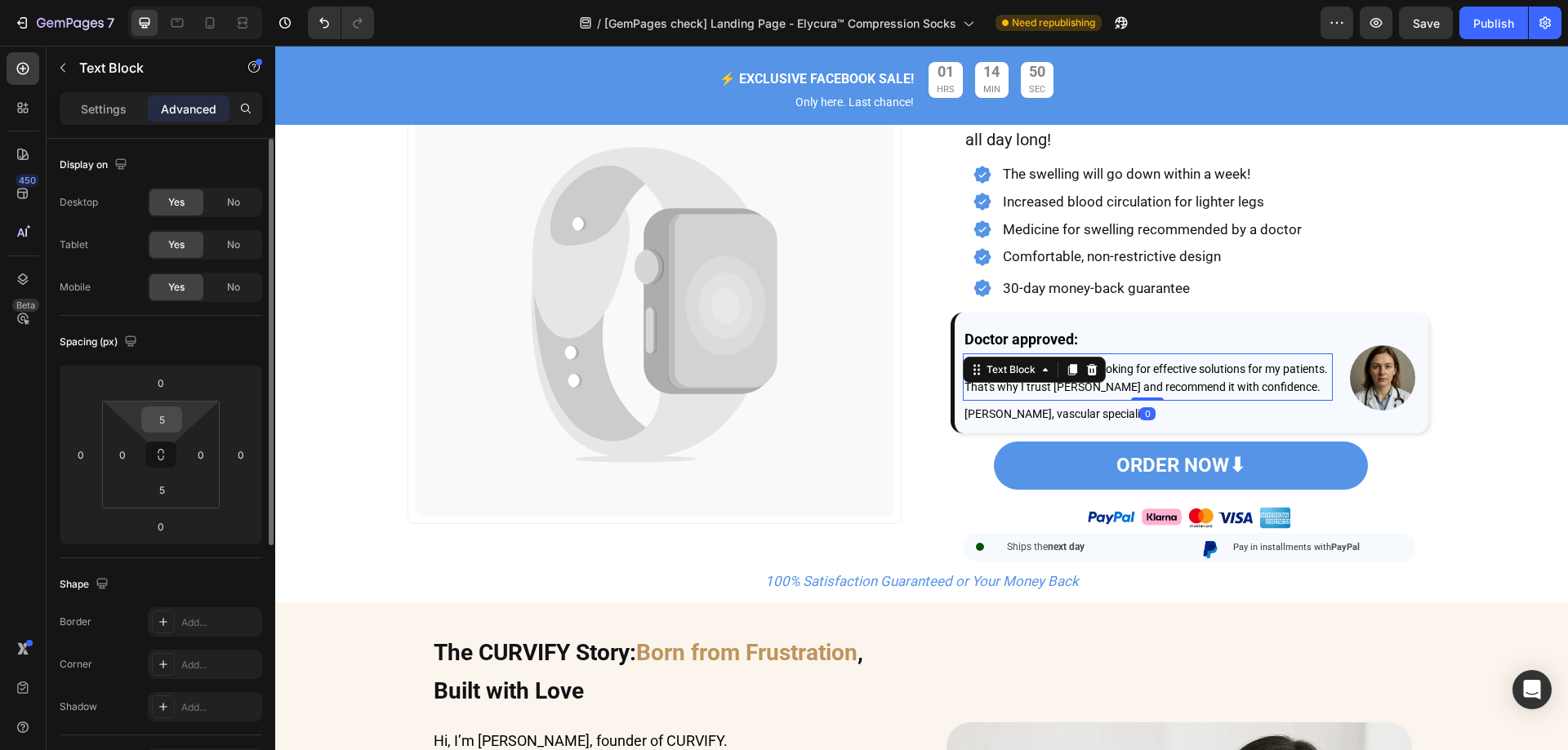
click at [169, 419] on input "5" at bounding box center [162, 419] width 33 height 25
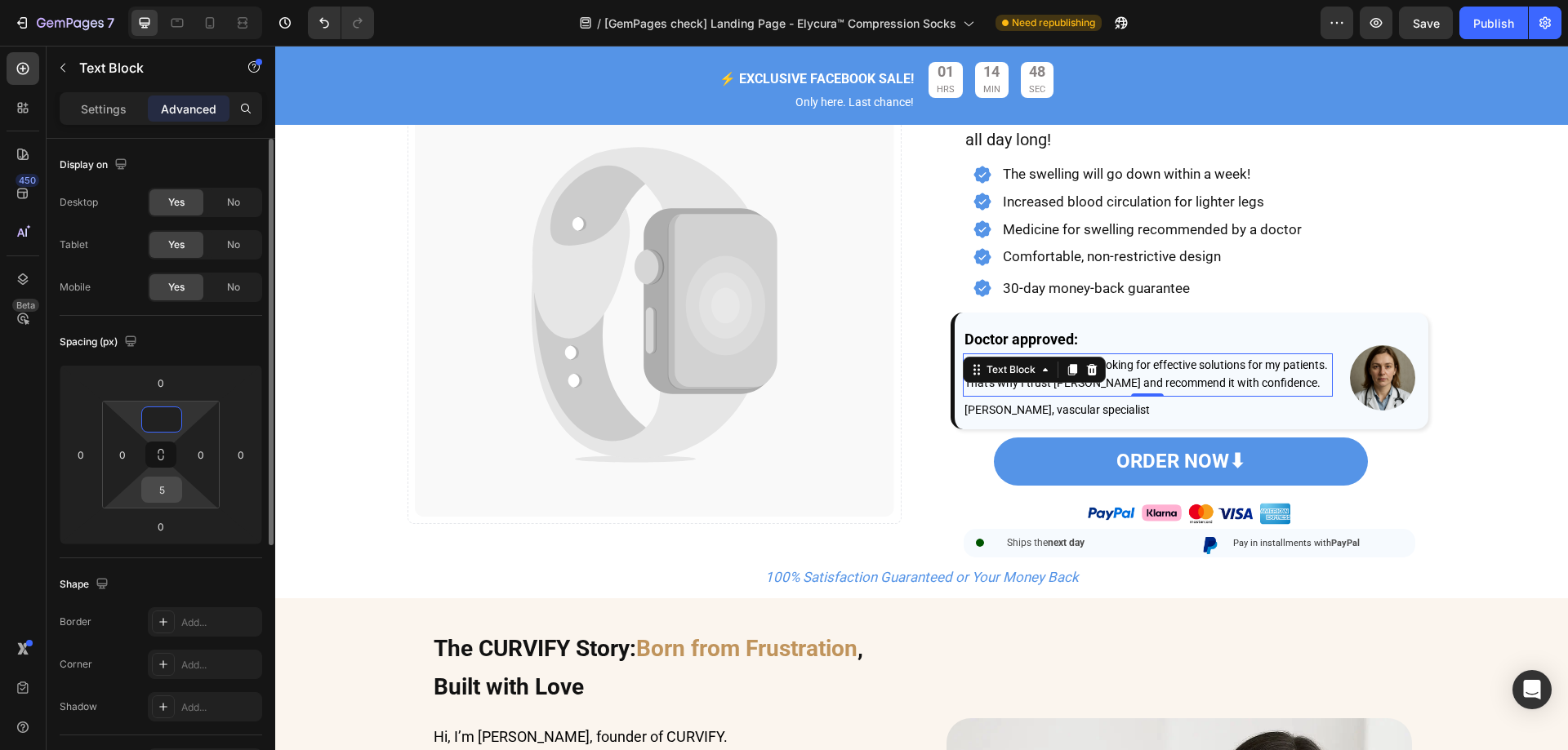
type input "0"
click at [162, 490] on input "5" at bounding box center [162, 489] width 33 height 25
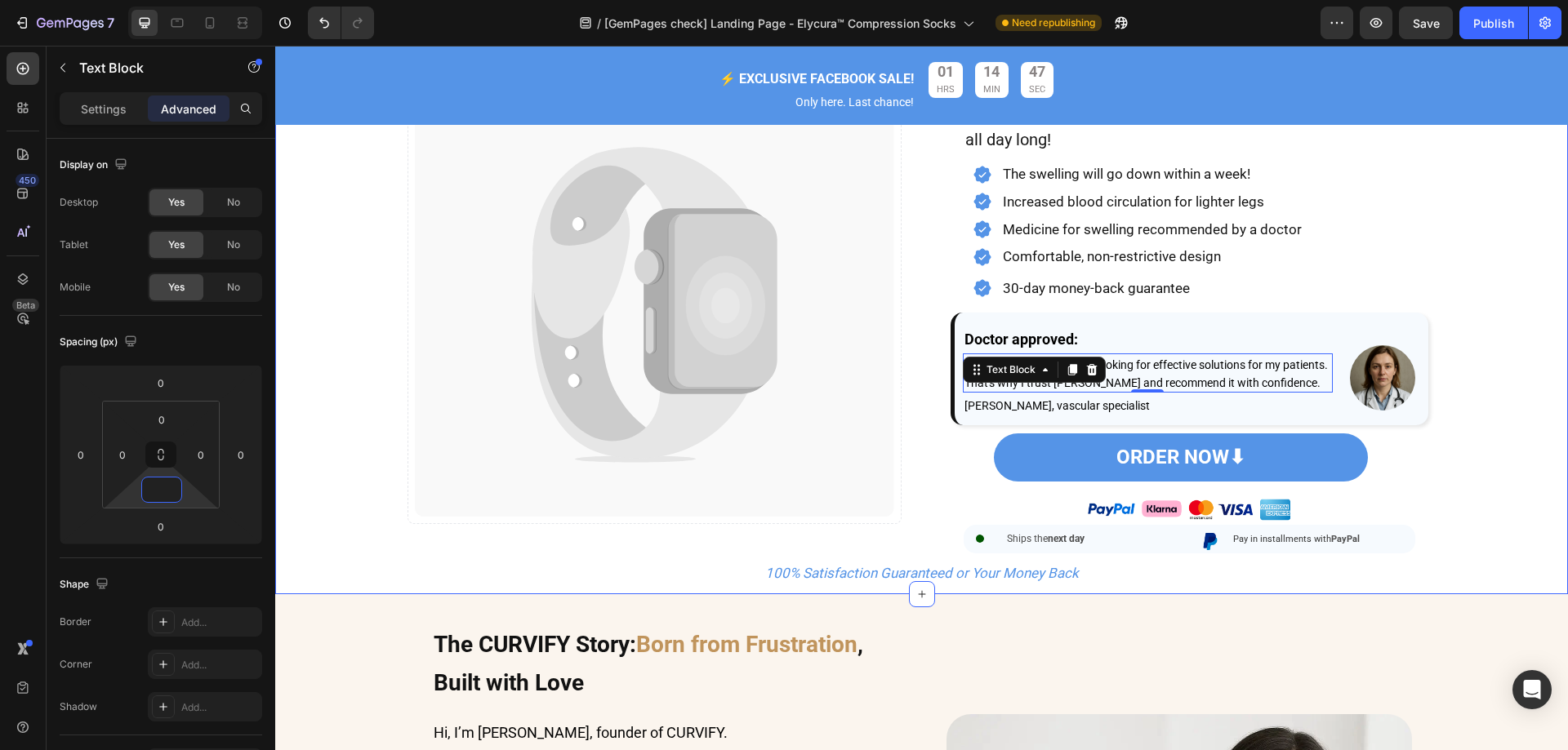
click at [1499, 345] on div "Image Catch your customer's attention with attracted media. Add image or sync d…" at bounding box center [921, 172] width 1293 height 827
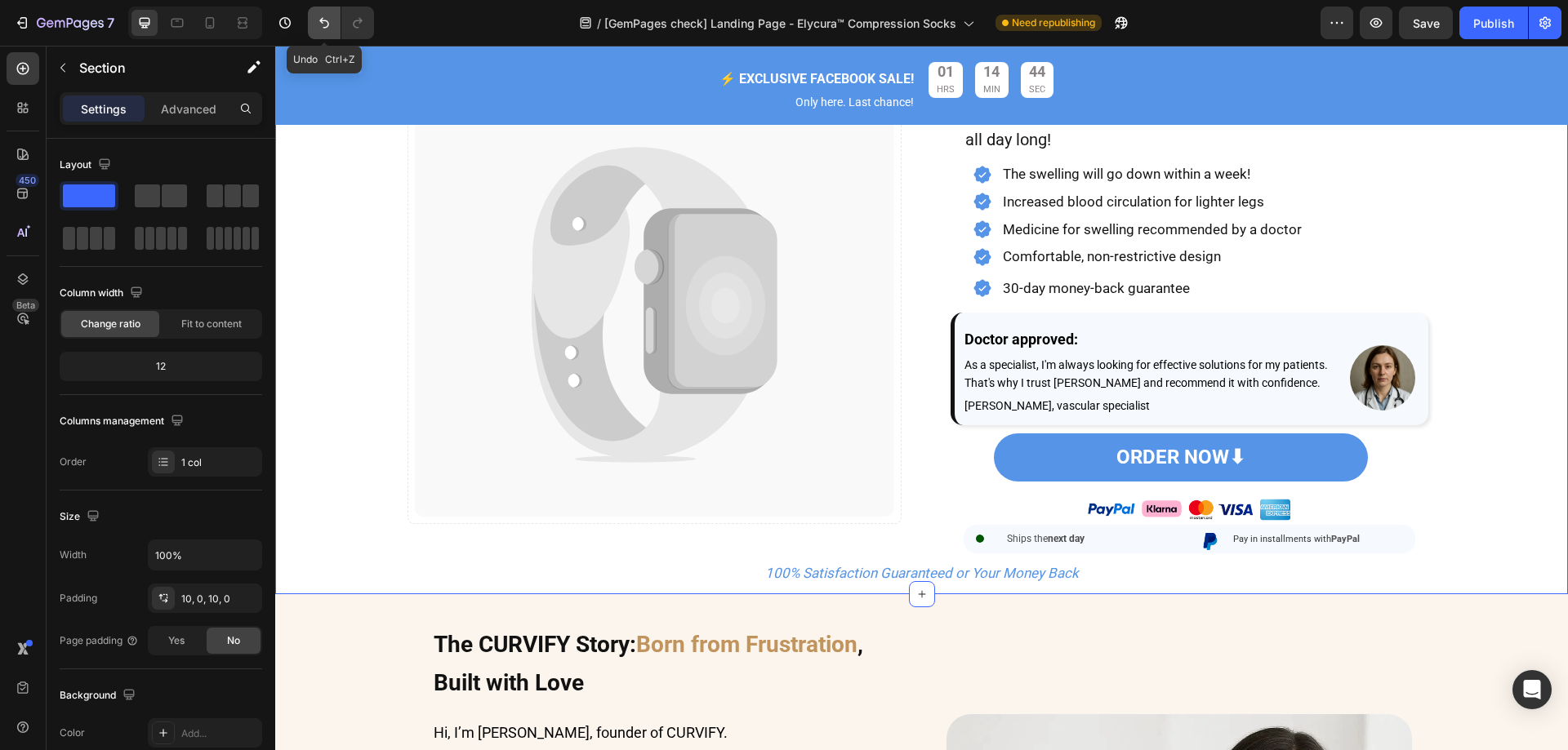
click at [319, 23] on icon "Undo/Redo" at bounding box center [324, 23] width 16 height 16
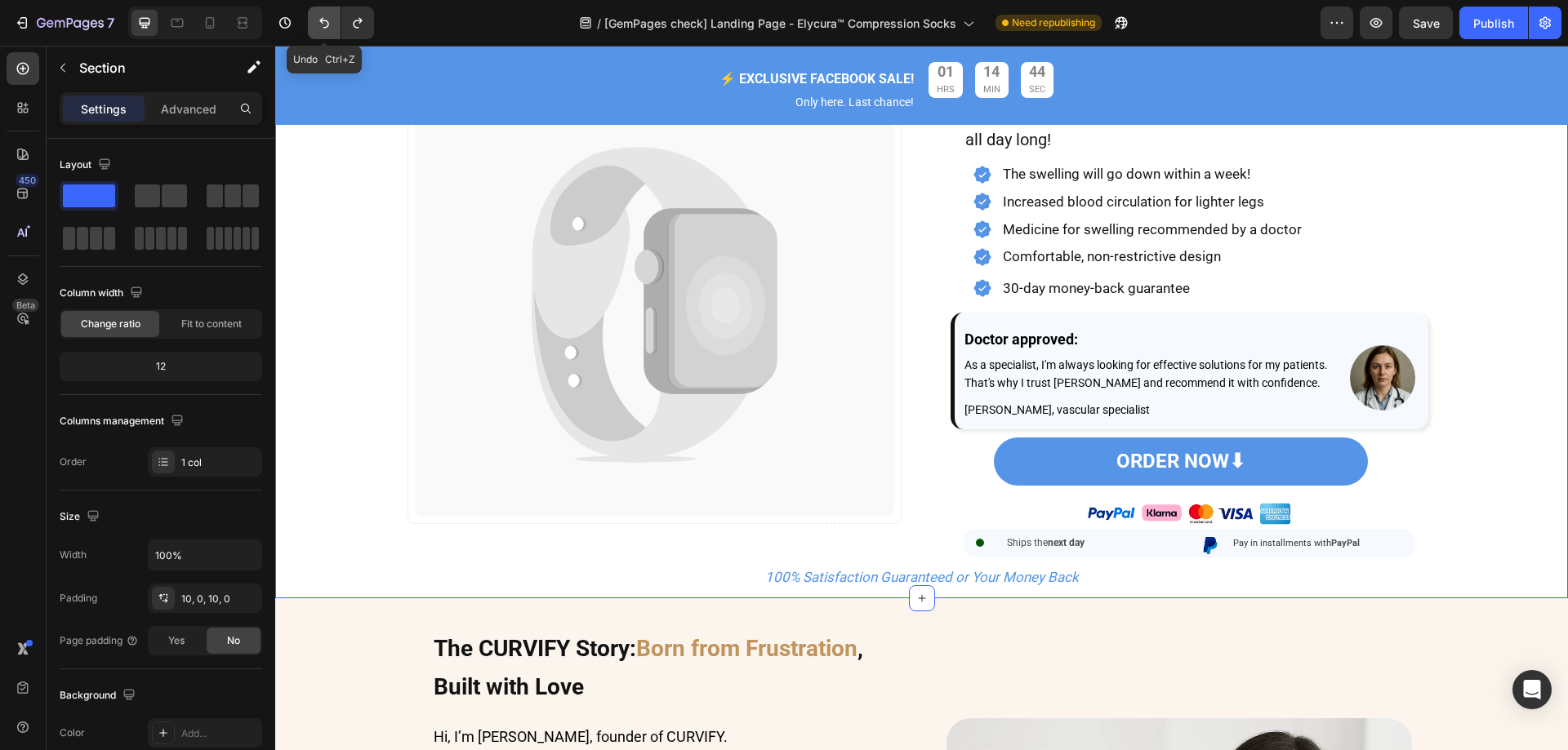
click at [319, 23] on icon "Undo/Redo" at bounding box center [324, 23] width 16 height 16
click at [314, 21] on button "Undo/Redo" at bounding box center [324, 23] width 33 height 33
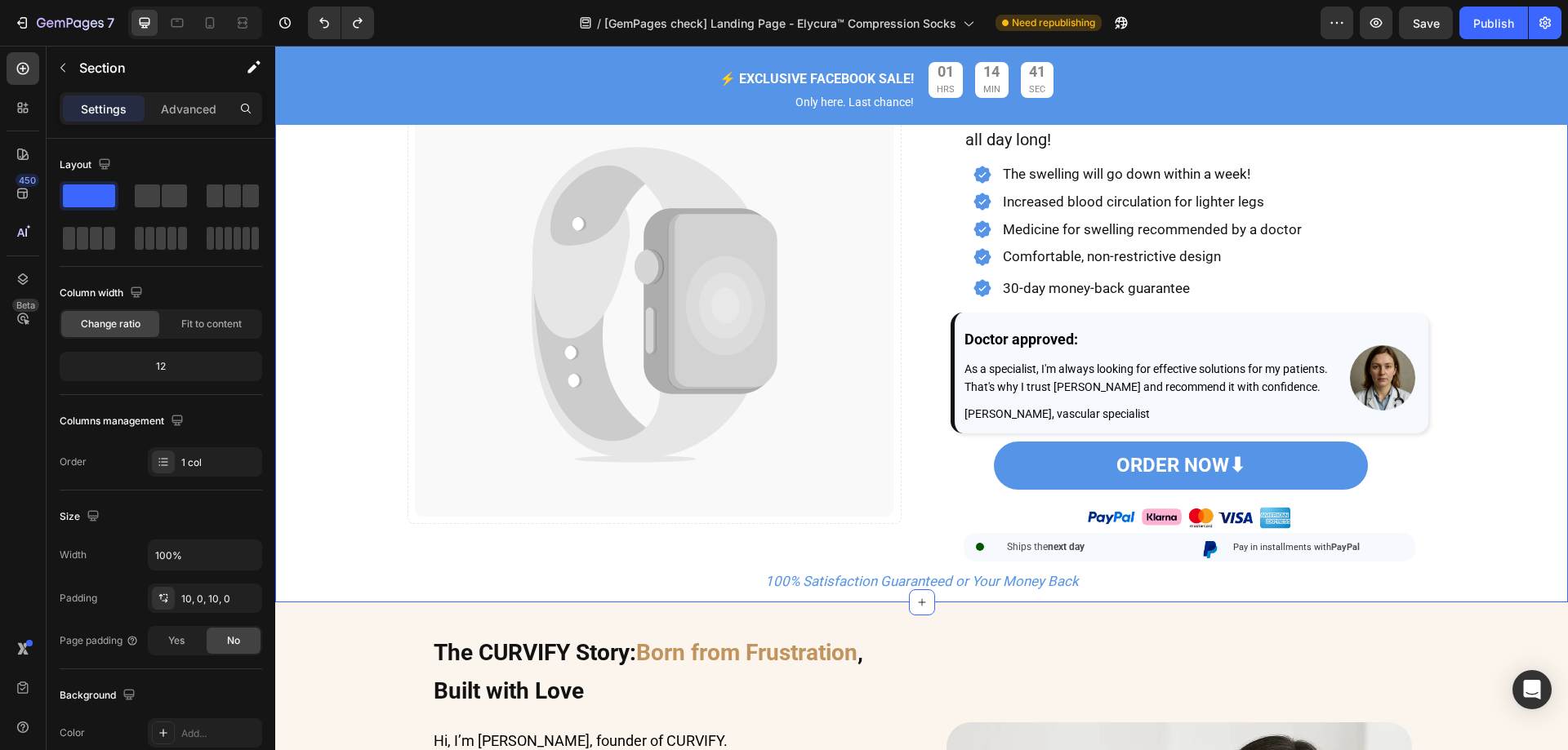
click at [1466, 196] on div "Image Catch your customer's attention with attracted media. Add image or sync d…" at bounding box center [921, 176] width 1293 height 835
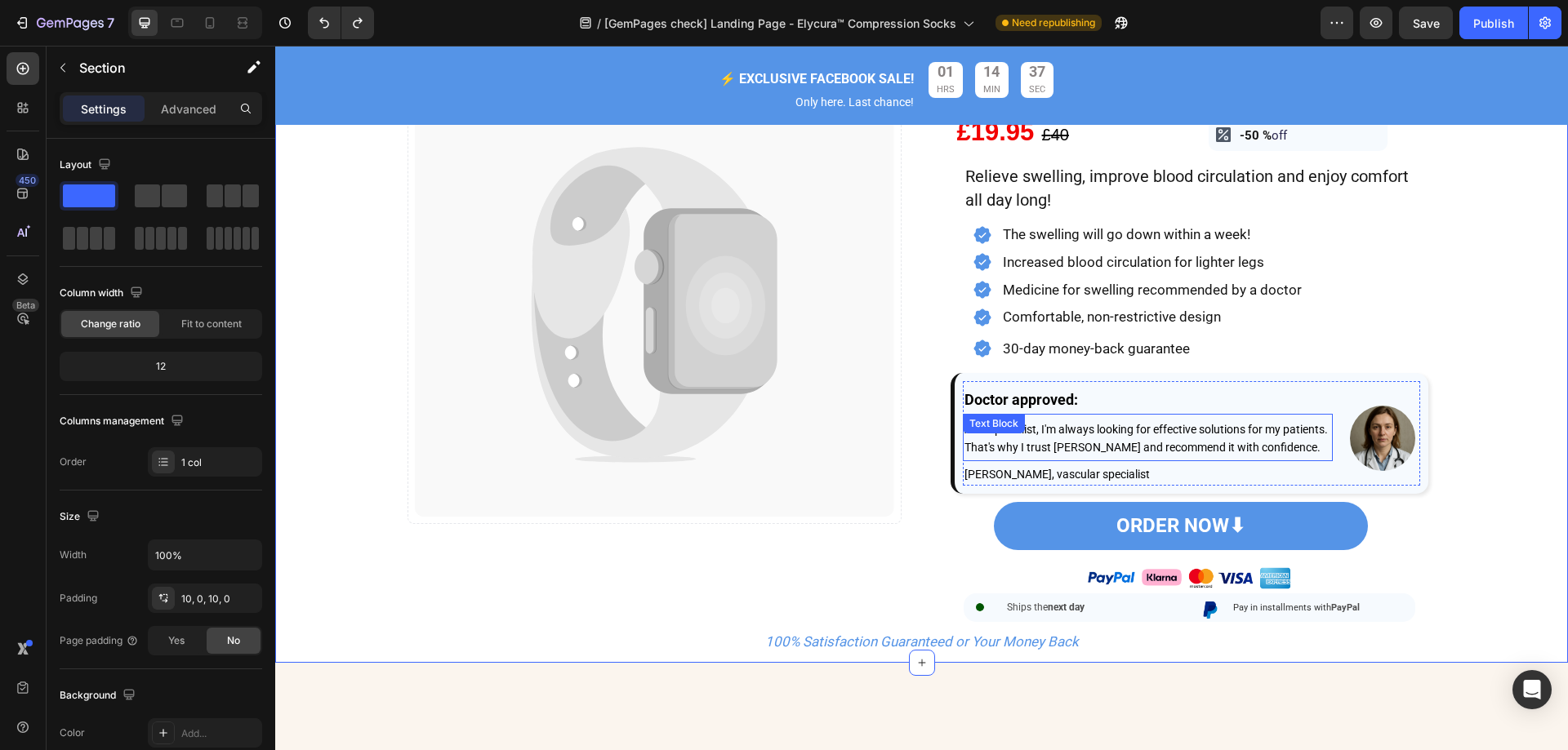
scroll to position [245, 0]
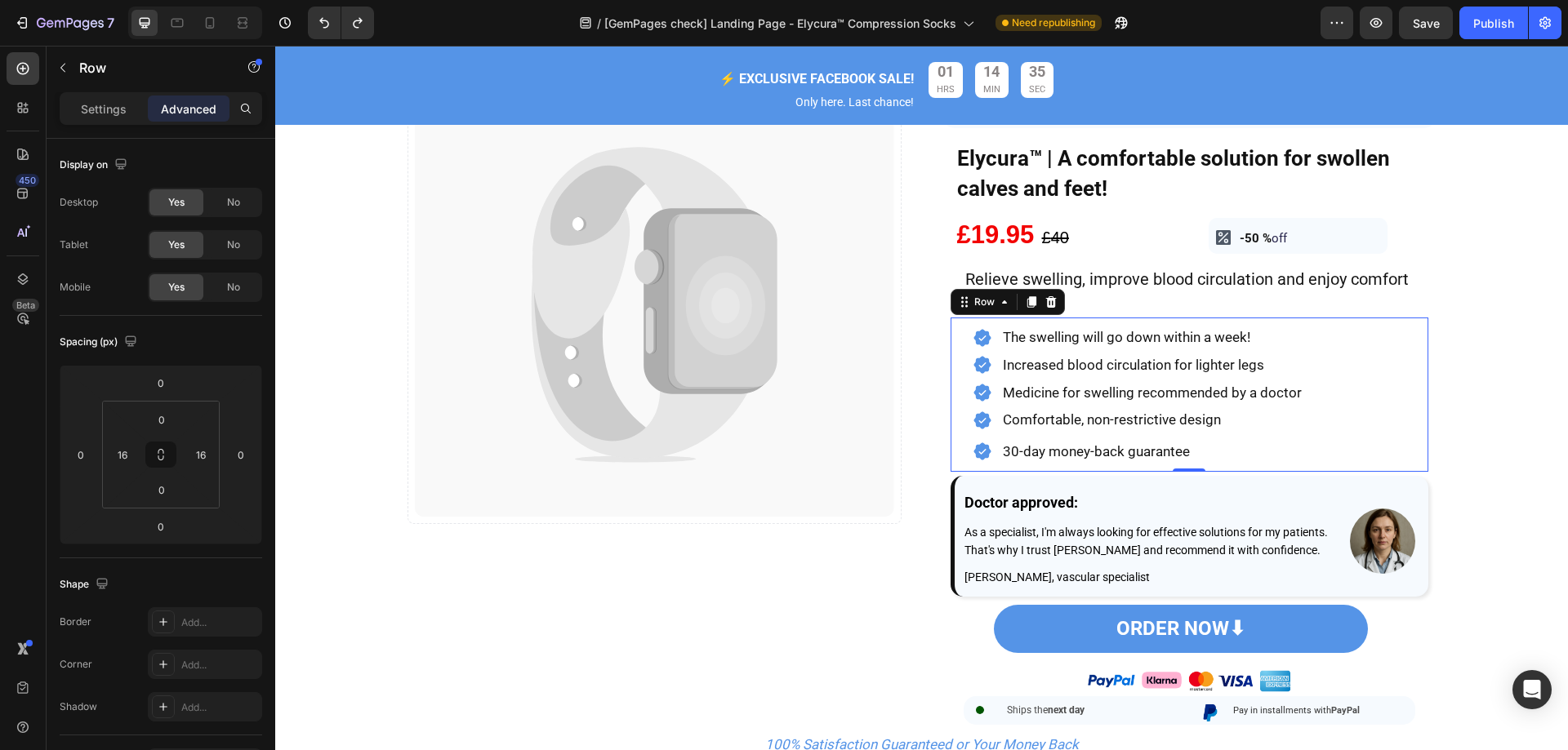
click at [952, 339] on div "Icon The swelling will go down within a week! Heading Row Icon Increased blood …" at bounding box center [1189, 395] width 478 height 154
click at [124, 455] on input "16" at bounding box center [122, 454] width 25 height 25
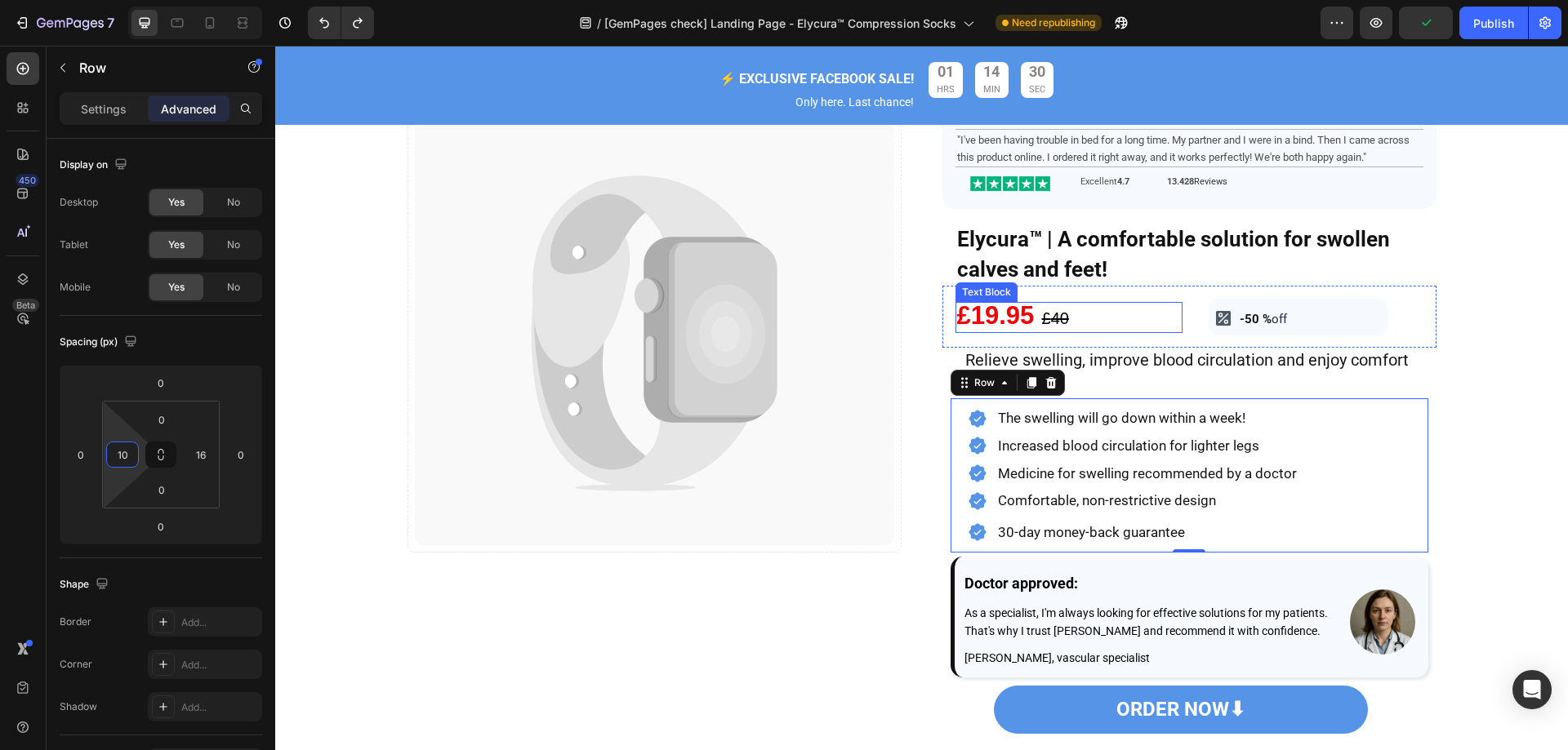
scroll to position [163, 0]
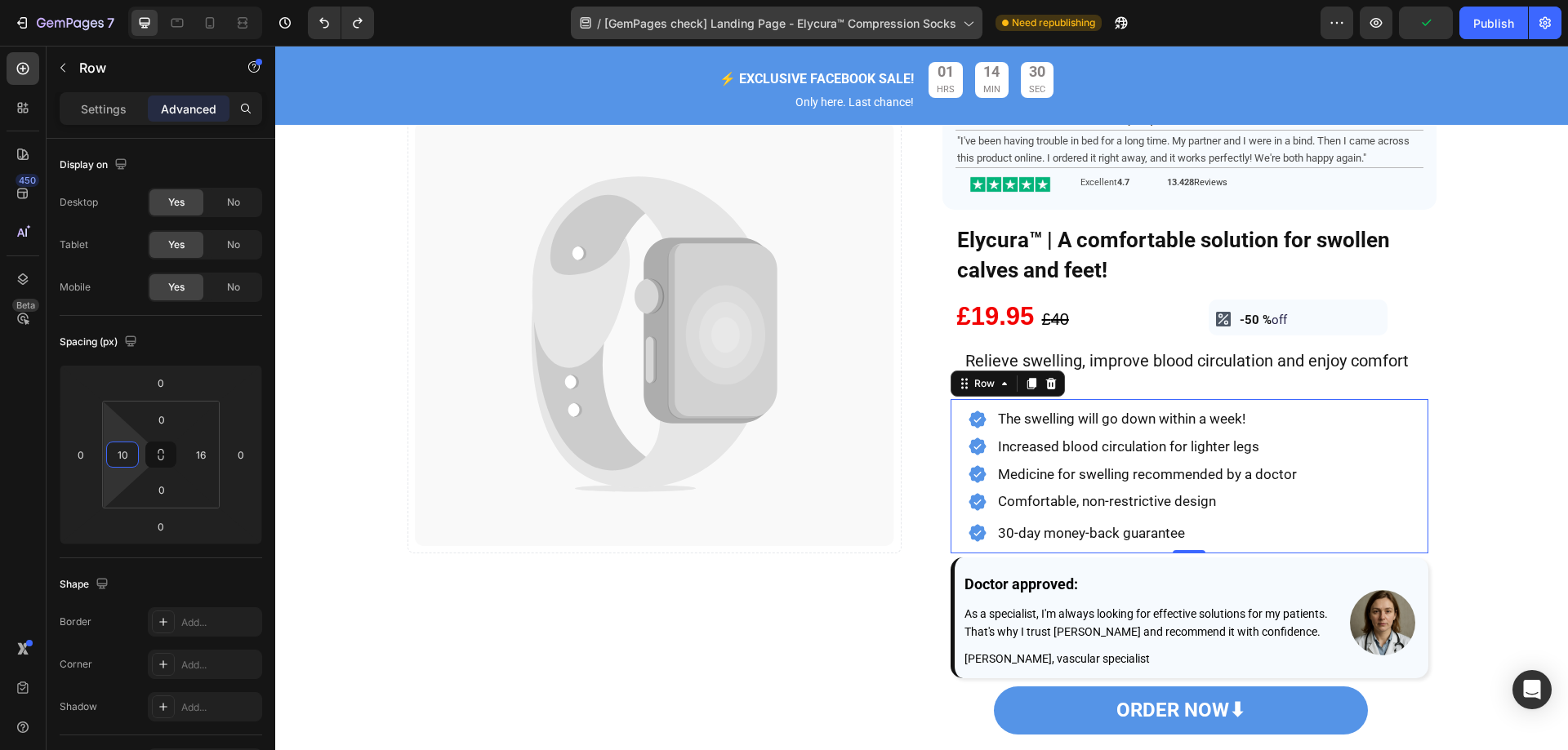
type input "10"
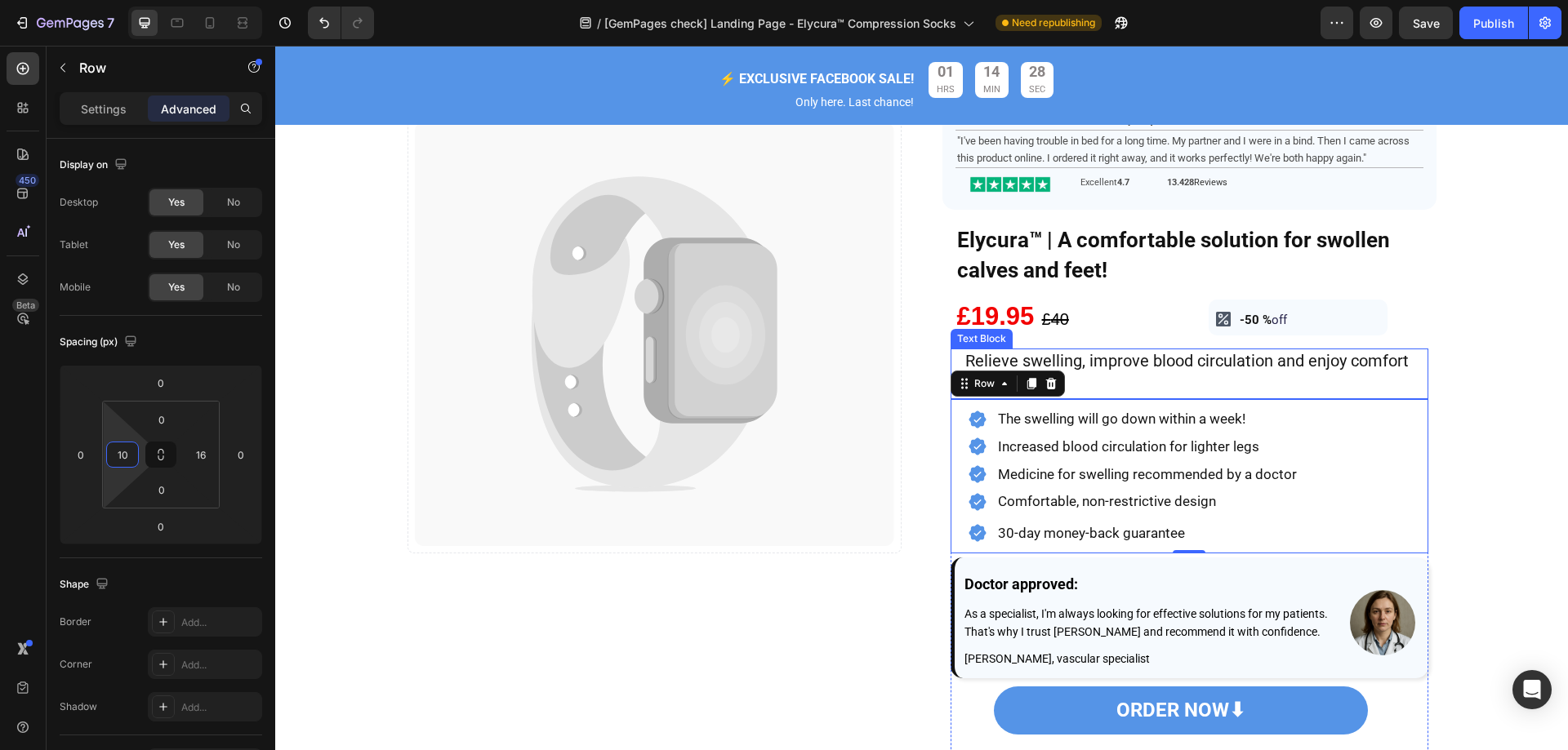
click at [1183, 370] on span "Relieve swelling, improve blood circulation and enjoy comfort all day long!" at bounding box center [1186, 372] width 443 height 44
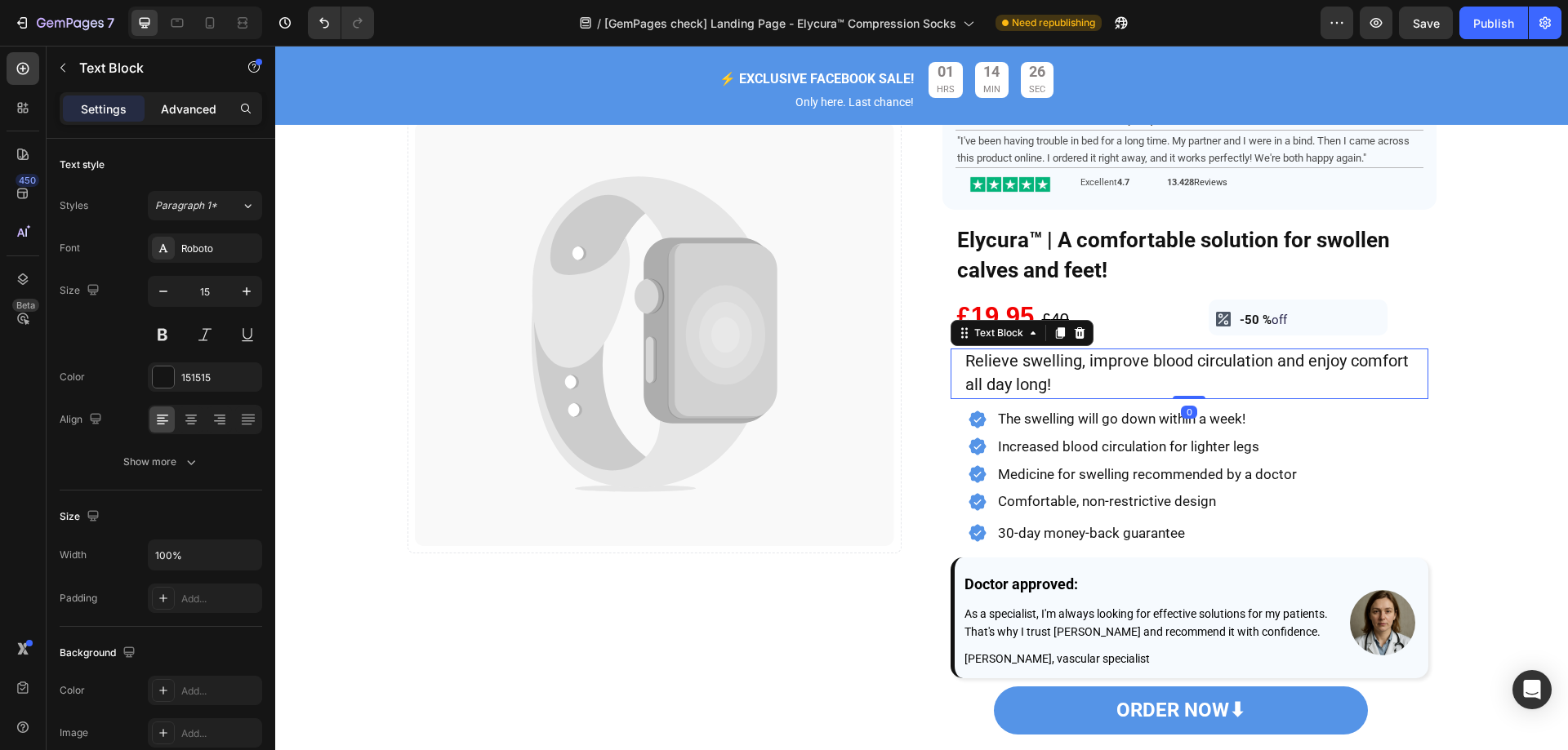
click at [205, 117] on p "Advanced" at bounding box center [188, 109] width 55 height 17
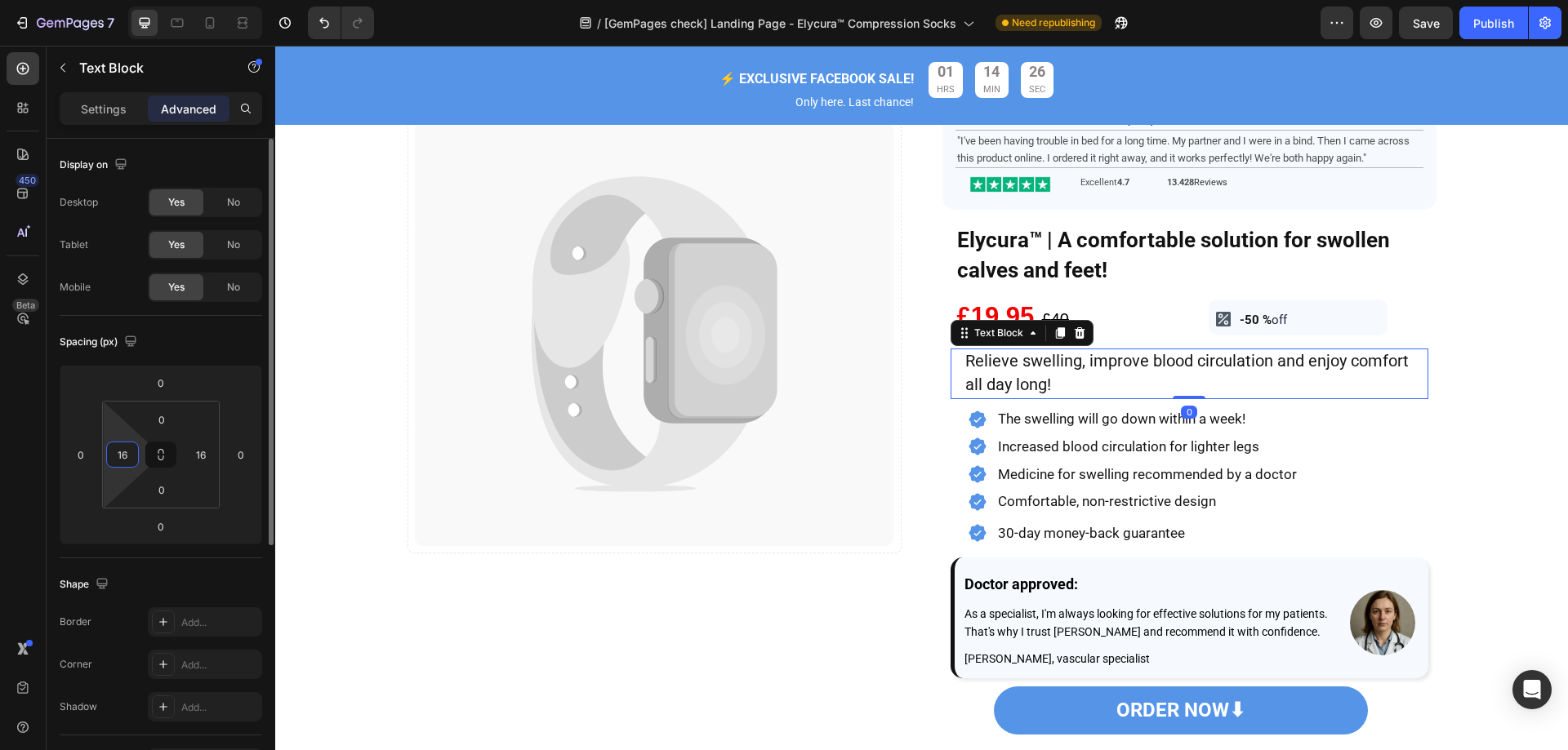
click at [124, 456] on input "16" at bounding box center [122, 454] width 25 height 25
drag, startPoint x: 124, startPoint y: 455, endPoint x: 100, endPoint y: 449, distance: 24.7
click at [100, 449] on div "0 0 0 0 0 10 0 16" at bounding box center [161, 455] width 203 height 180
drag, startPoint x: 126, startPoint y: 459, endPoint x: 118, endPoint y: 456, distance: 8.5
click at [118, 456] on input "10" at bounding box center [122, 454] width 25 height 25
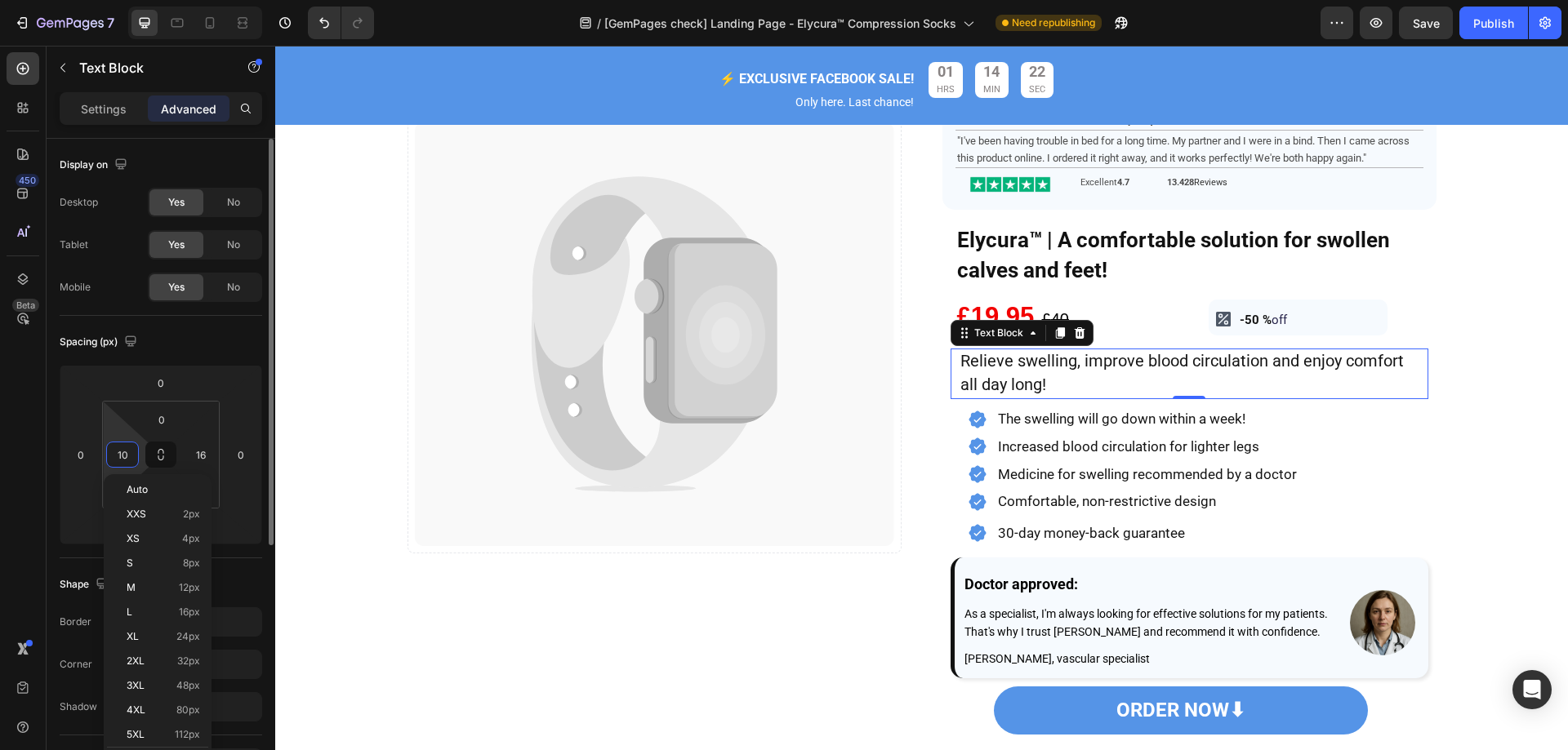
type input "5"
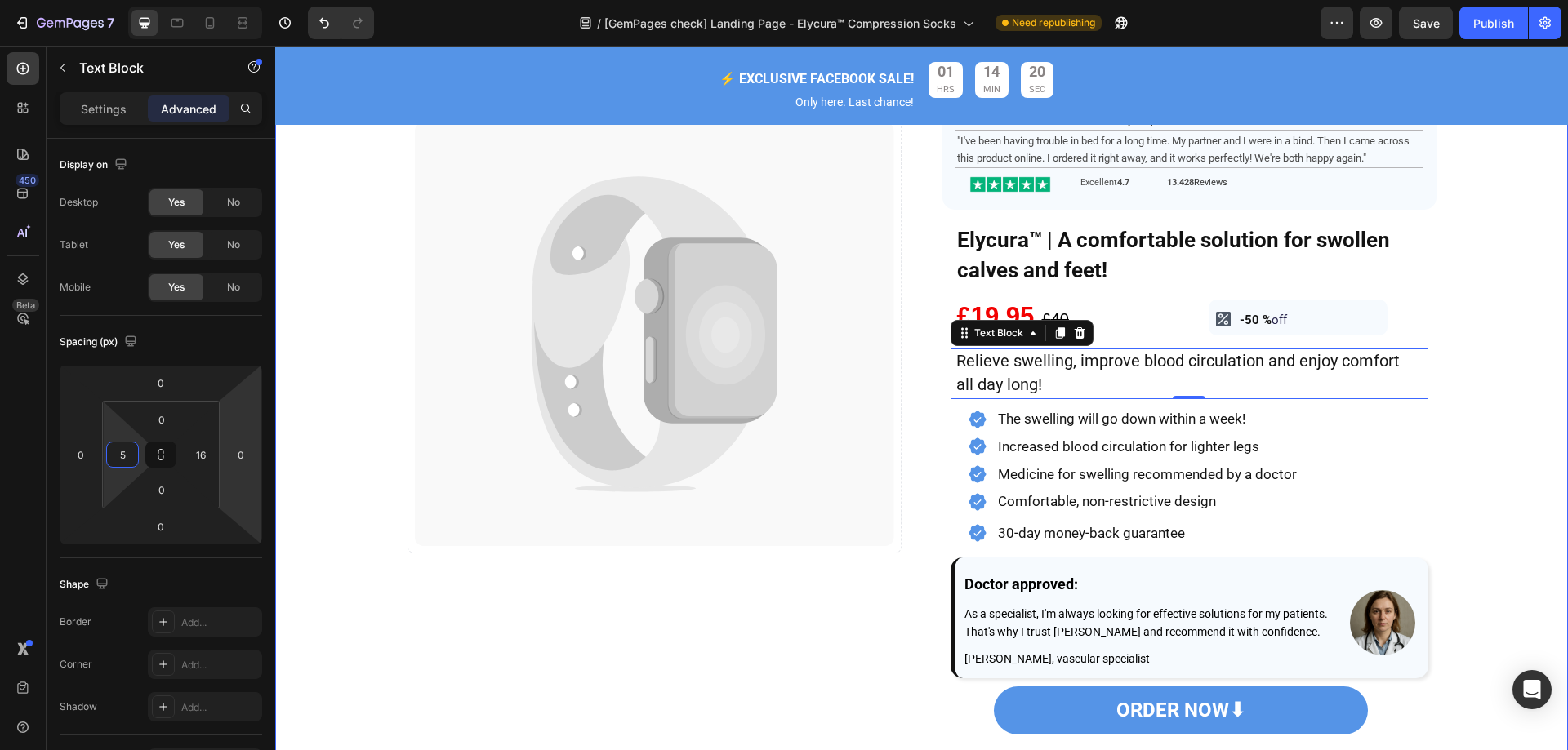
click at [1479, 233] on div "Image Catch your customer's attention with attracted media. Add image or sync d…" at bounding box center [921, 421] width 1293 height 835
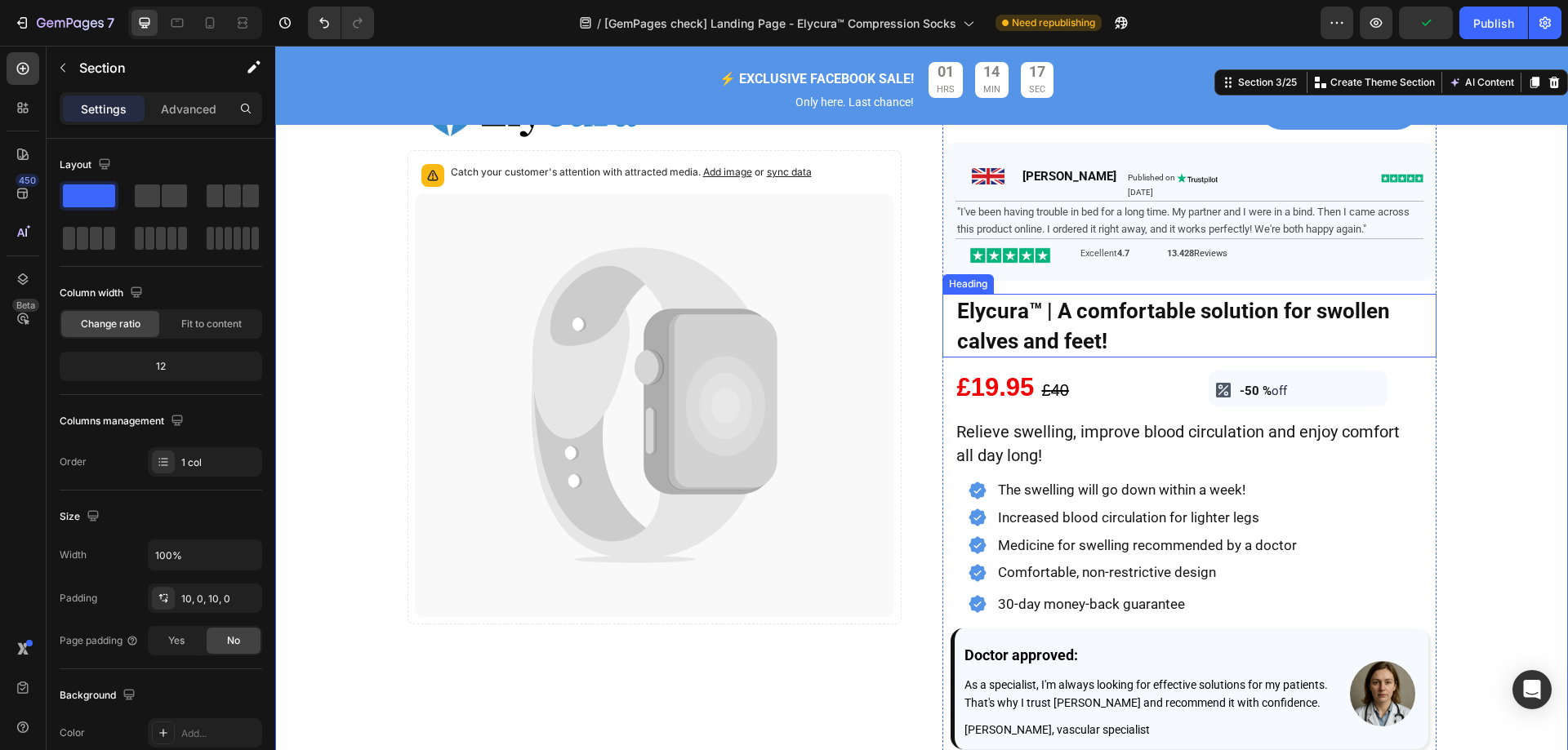
scroll to position [82, 0]
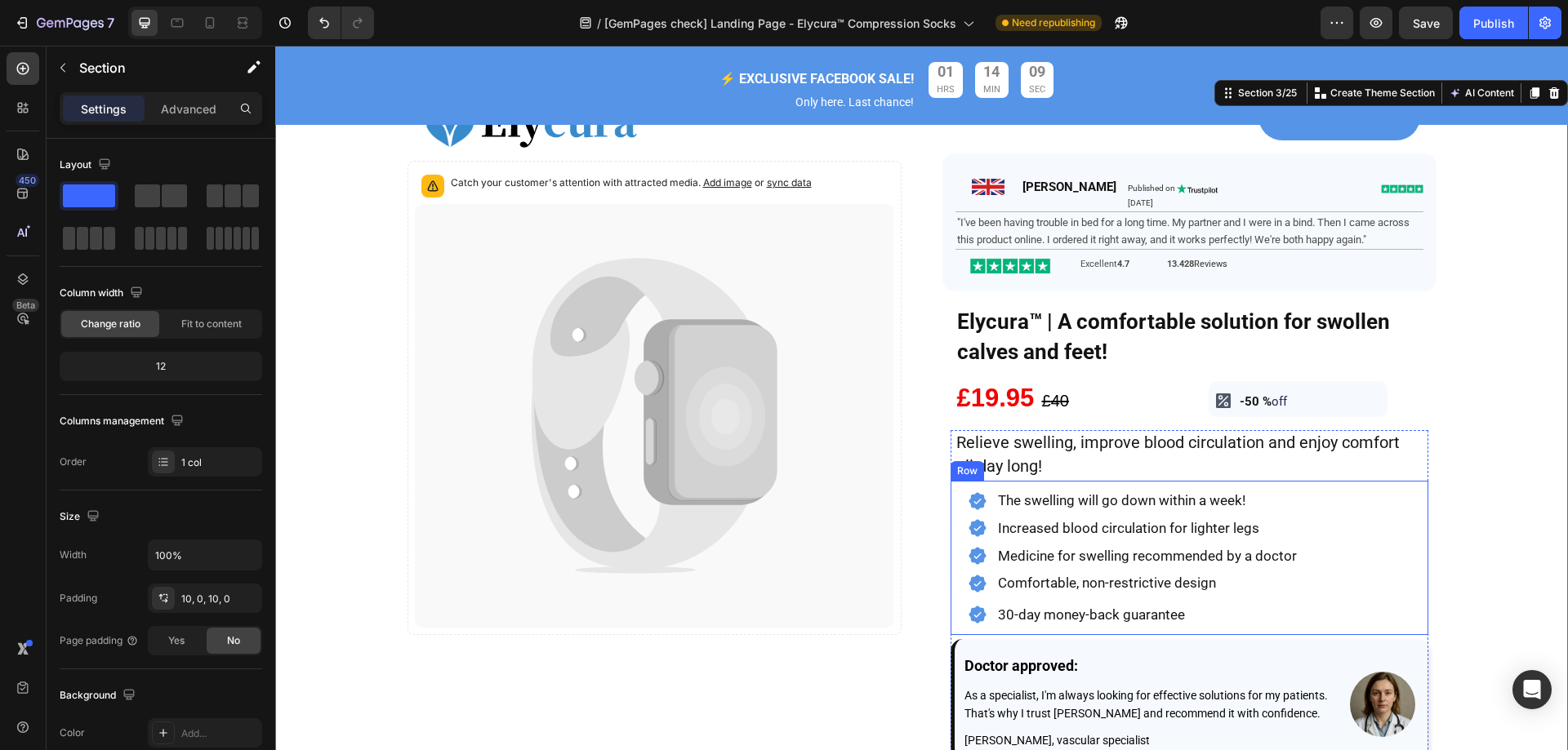
click at [950, 524] on div "Icon The swelling will go down within a week! Heading Row Icon Increased blood …" at bounding box center [1189, 558] width 478 height 154
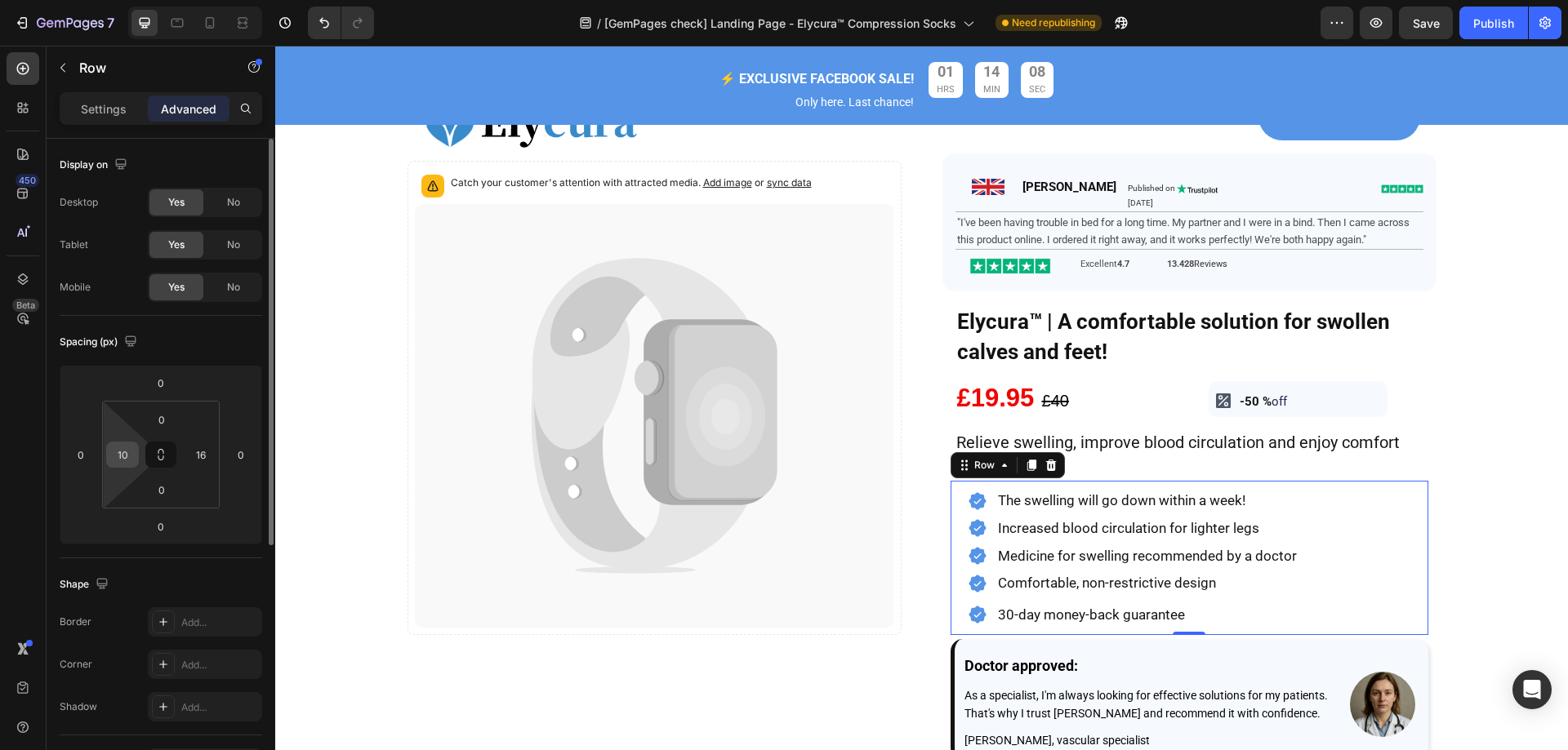
click at [129, 447] on input "10" at bounding box center [122, 454] width 25 height 25
drag, startPoint x: 124, startPoint y: 452, endPoint x: 112, endPoint y: 449, distance: 12.4
click at [112, 449] on input "8" at bounding box center [122, 454] width 25 height 25
type input "5"
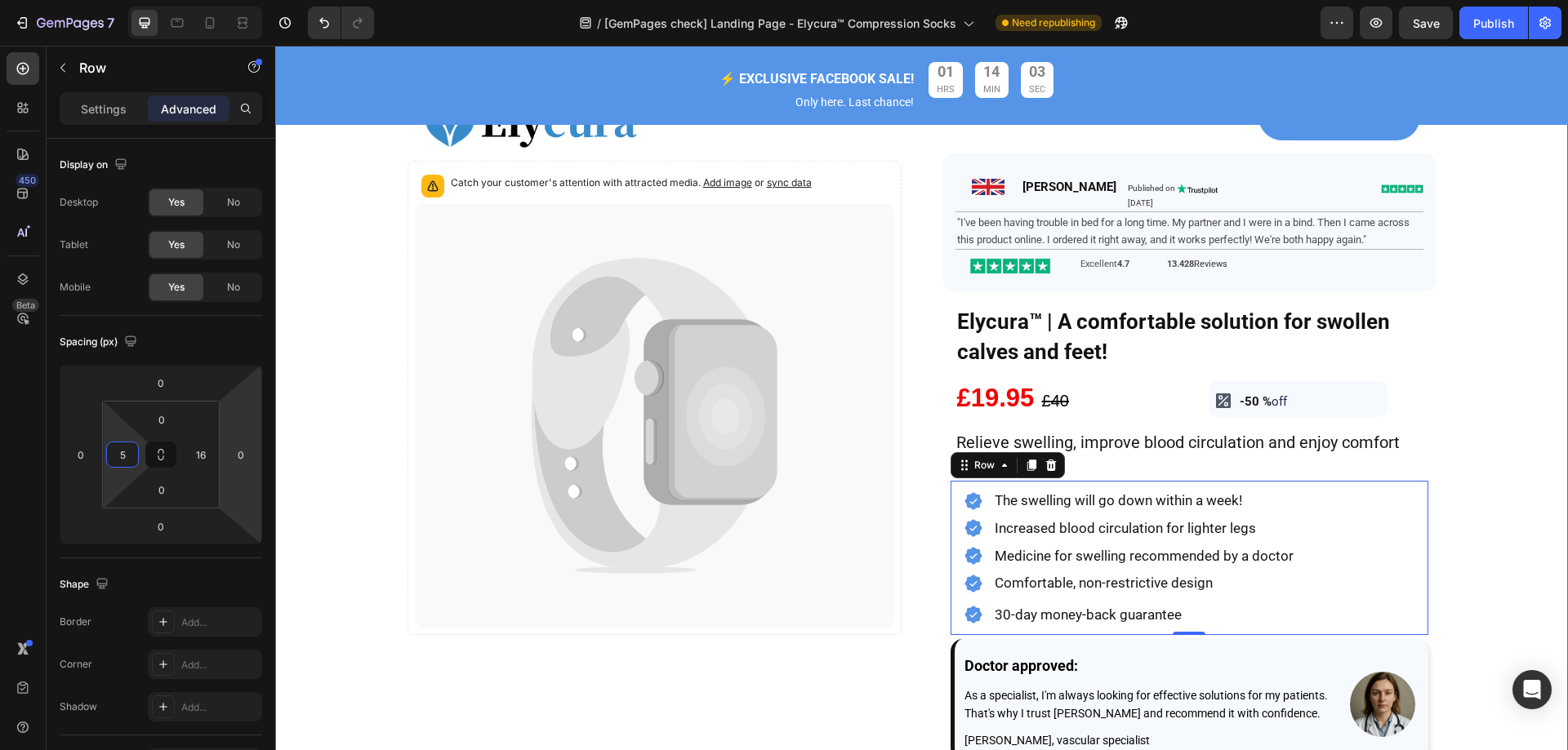
click at [1449, 223] on div "Image Catch your customer's attention with attracted media. Add image or sync d…" at bounding box center [921, 502] width 1293 height 835
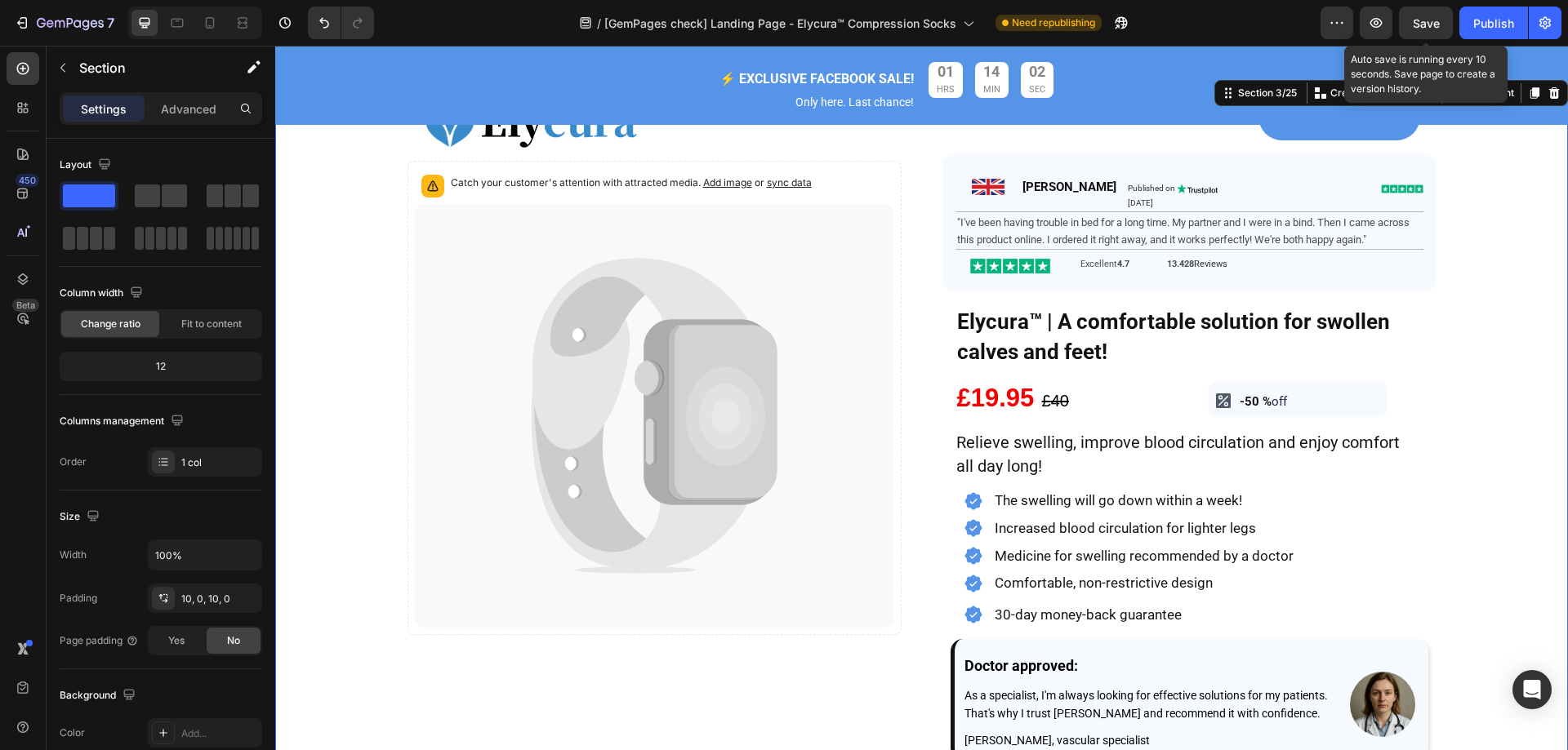
click at [1438, 25] on span "Save" at bounding box center [1426, 23] width 27 height 14
click at [184, 20] on icon at bounding box center [177, 23] width 16 height 16
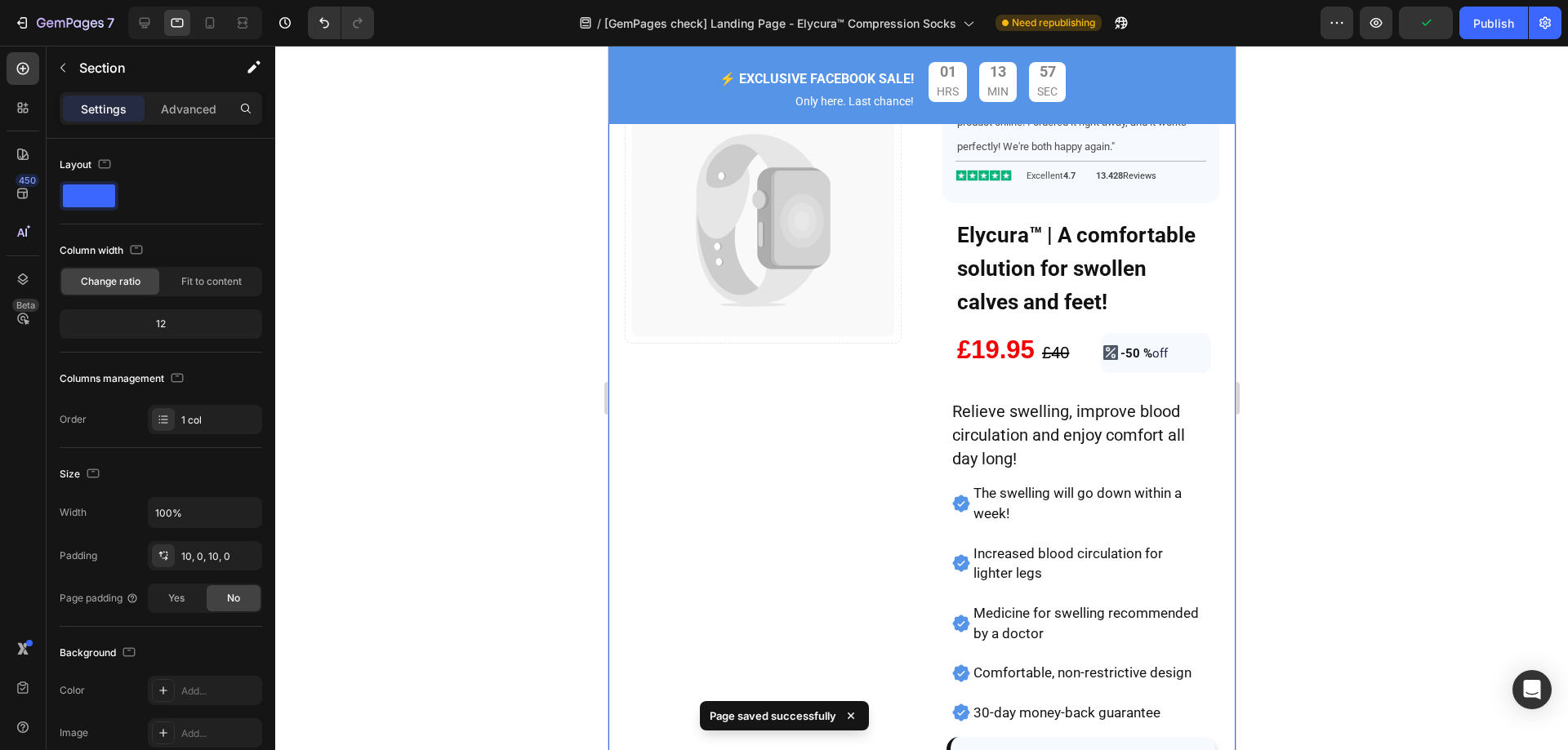
scroll to position [367, 0]
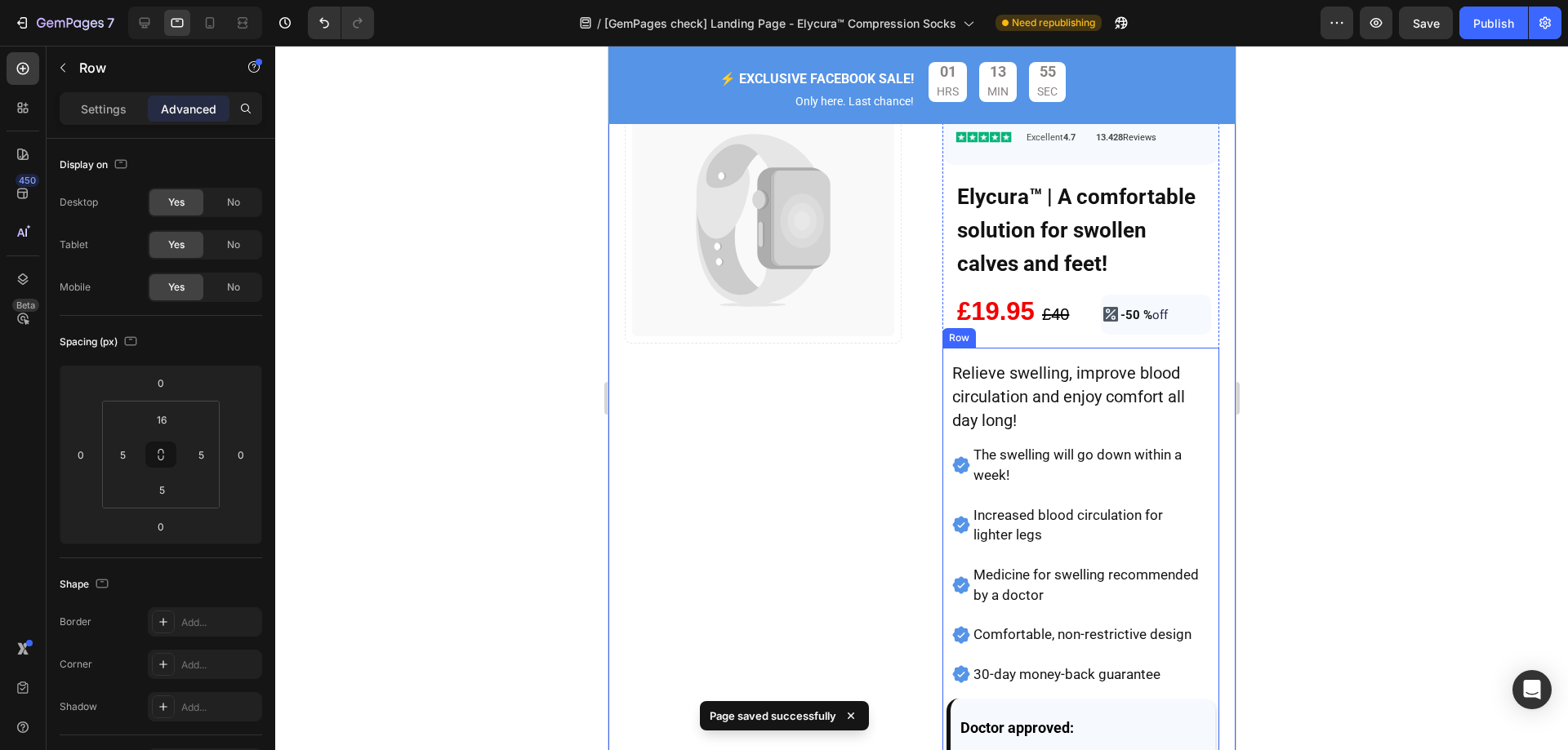
click at [1084, 348] on div "Relieve swelling, improve blood circulation and enjoy comfort all day long! Tex…" at bounding box center [1079, 707] width 277 height 720
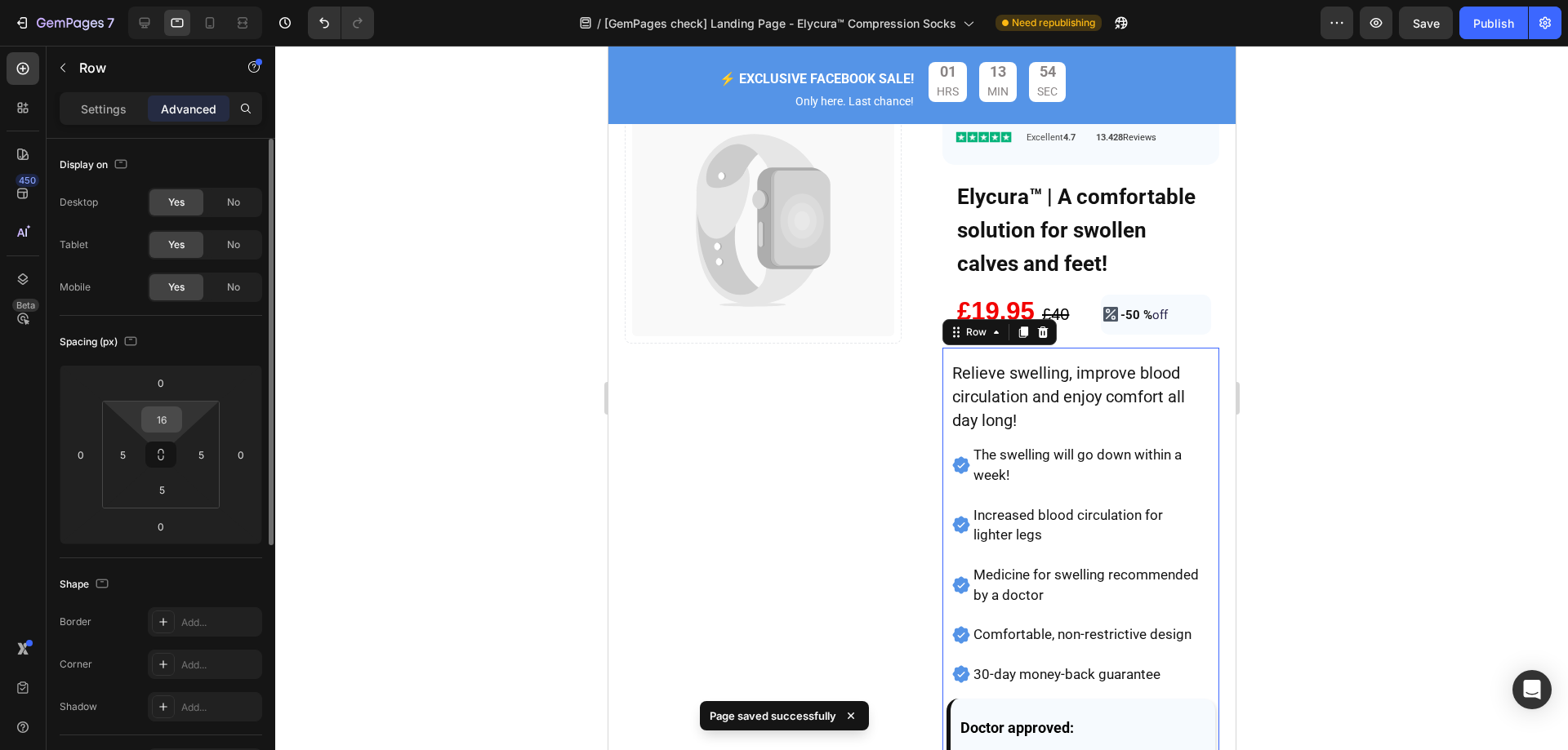
click at [165, 412] on input "16" at bounding box center [162, 419] width 33 height 25
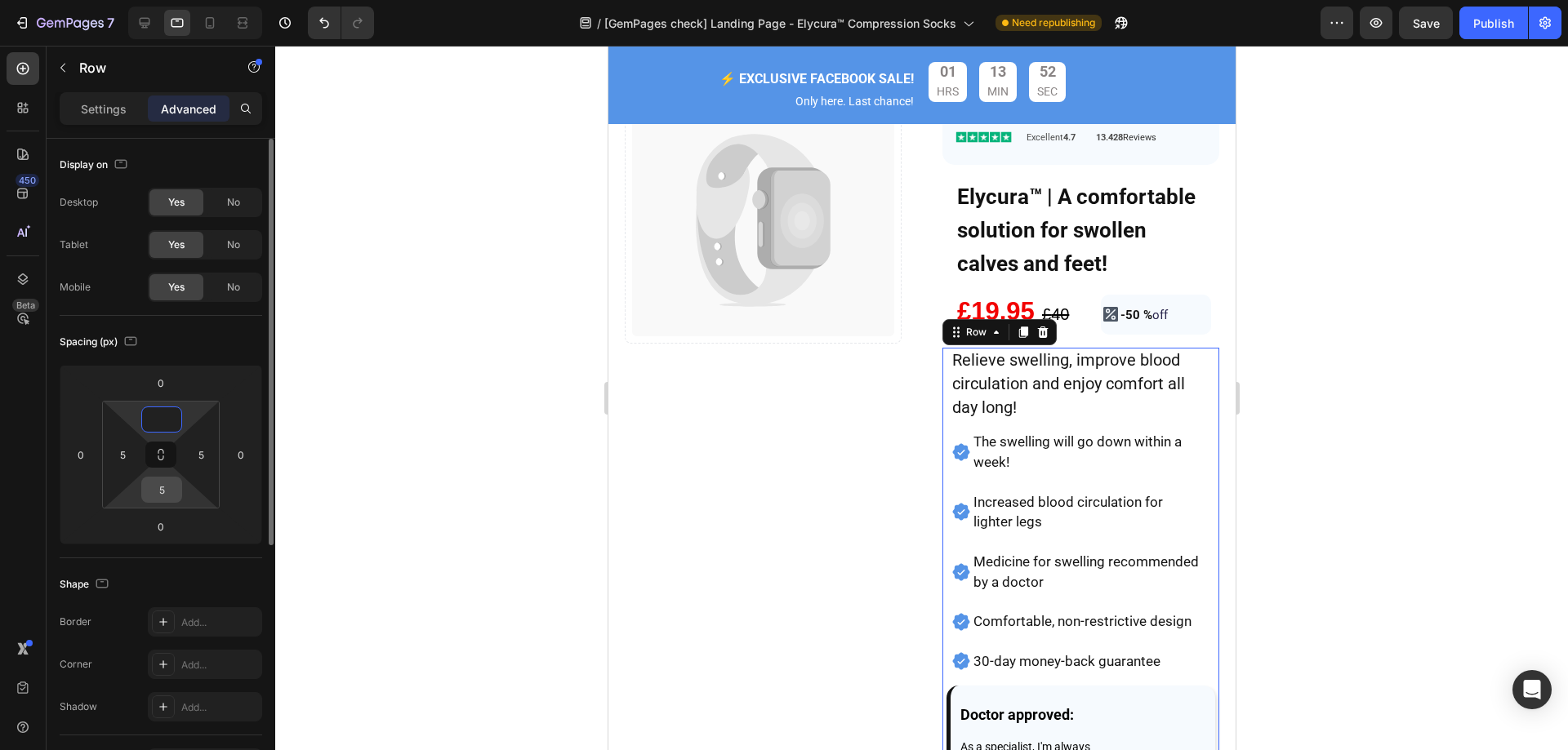
type input "0"
click at [164, 486] on input "5" at bounding box center [162, 489] width 33 height 25
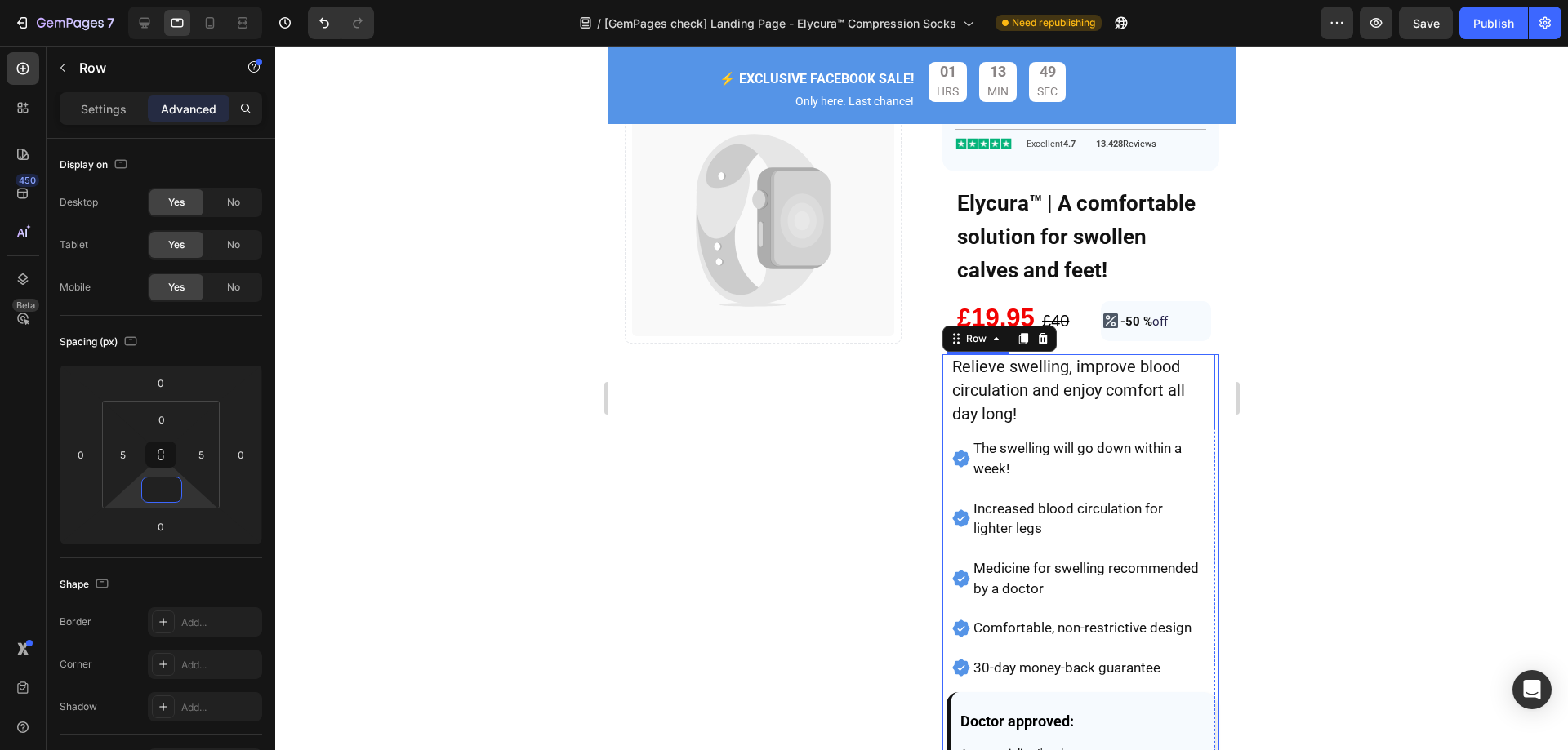
scroll to position [285, 0]
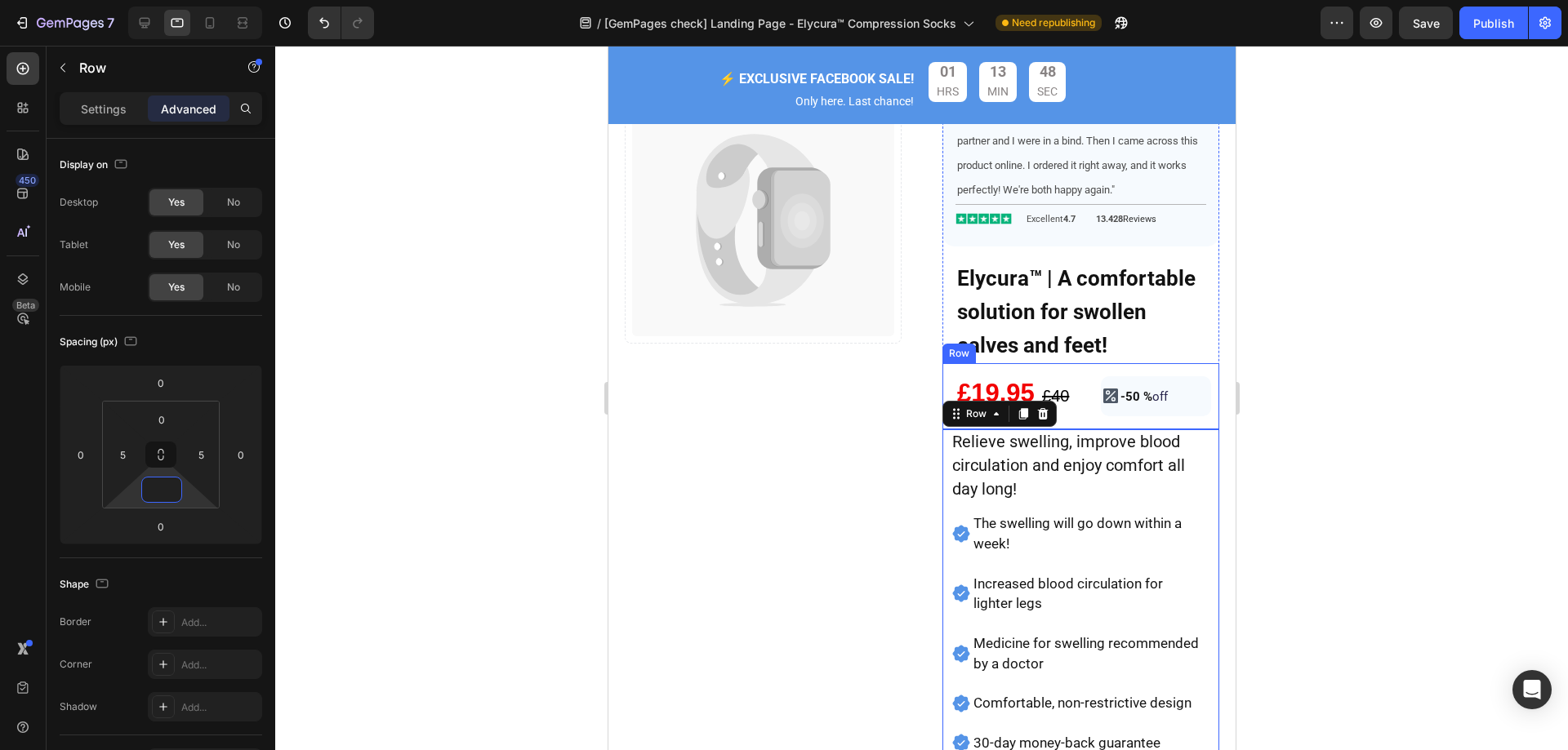
click at [1070, 403] on div "£19.95 £ 40 Text Block Icon -50 % off Heading Row Row Row" at bounding box center [1079, 397] width 277 height 67
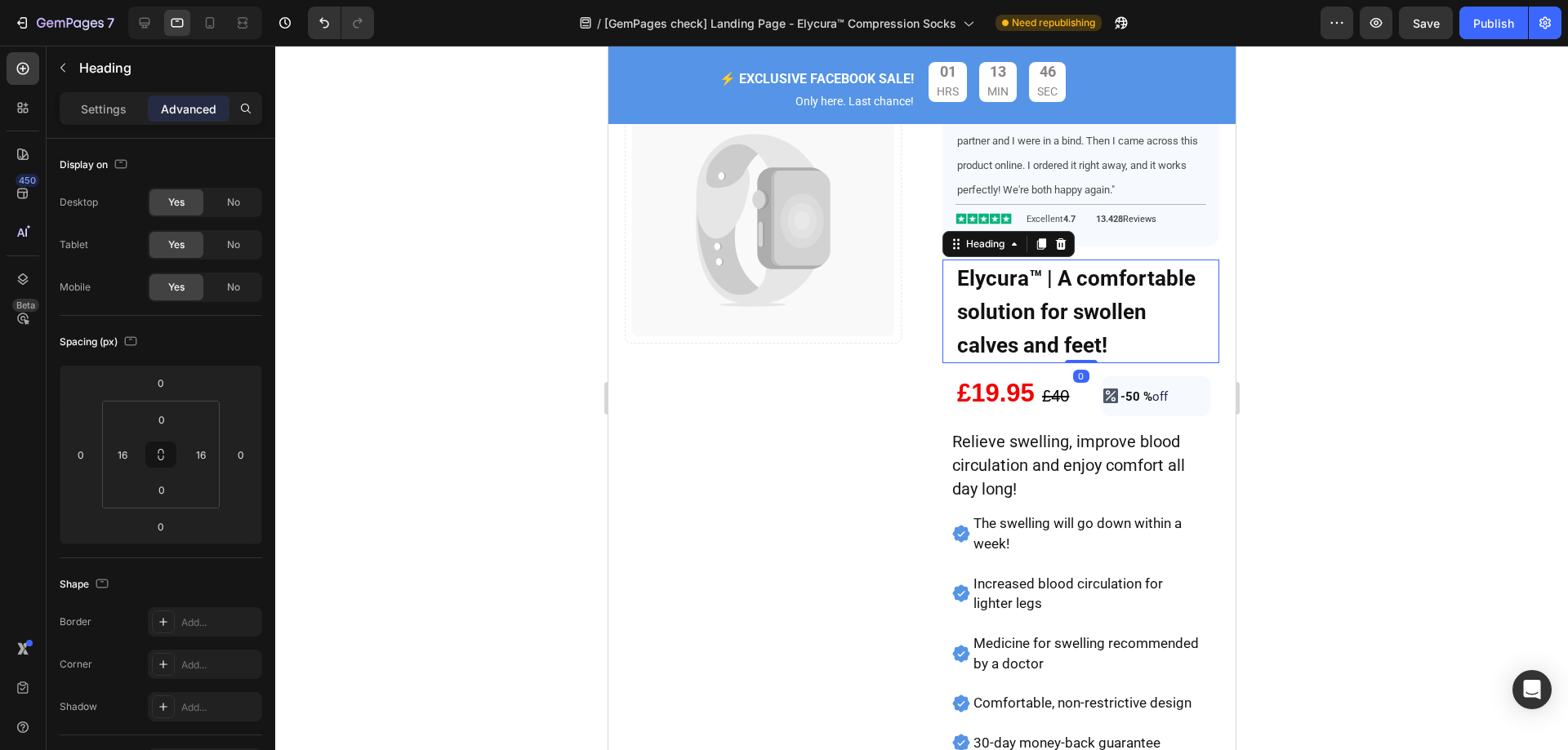
click at [1167, 345] on h5 "Elycura™ | A comfortable solution for swollen calves and feet!" at bounding box center [1080, 311] width 251 height 104
click at [1159, 248] on div "ORDER NOW Button Image James Heading Published on August 7, 2025 Text Block Ima…" at bounding box center [1079, 544] width 277 height 1177
click at [150, 20] on icon at bounding box center [144, 23] width 16 height 16
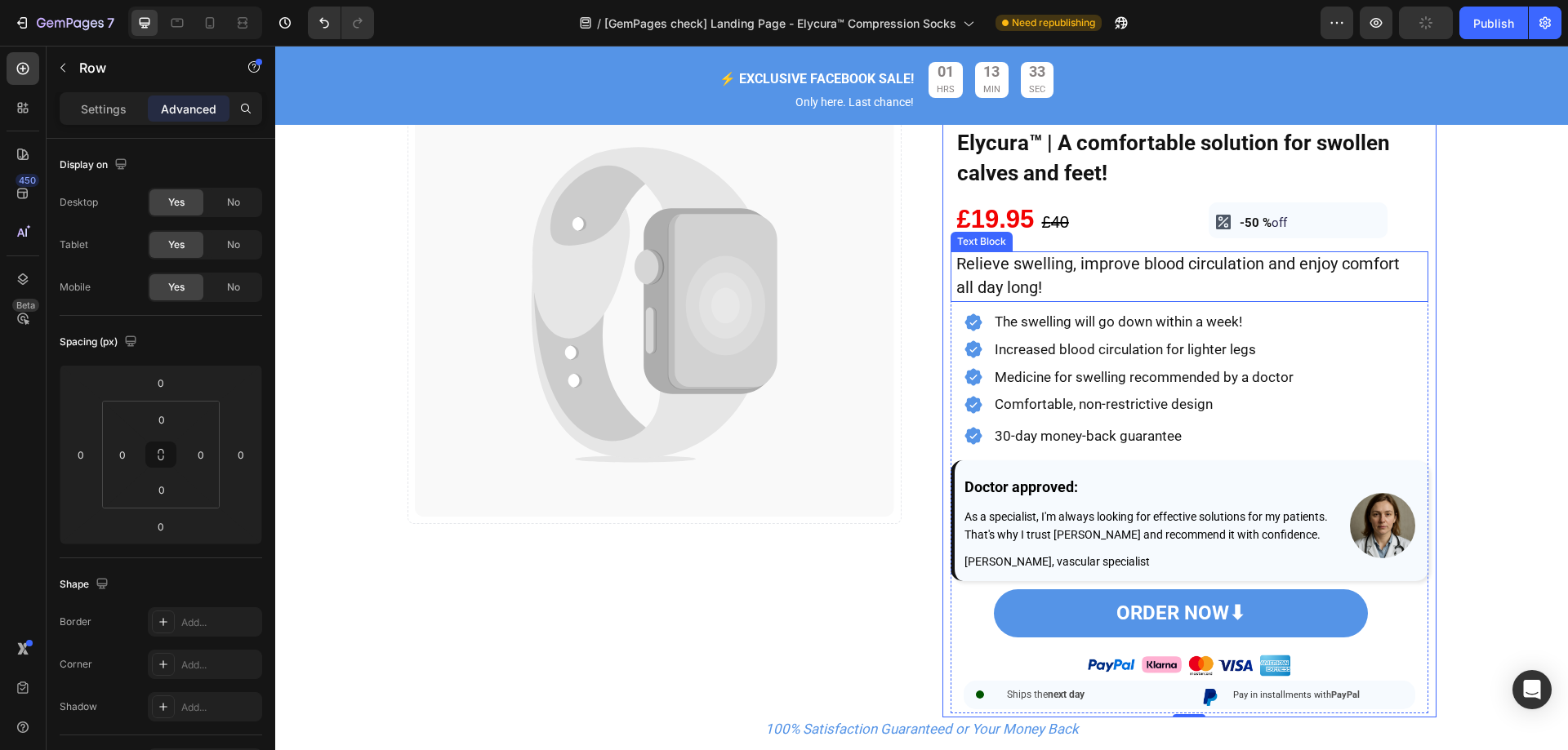
scroll to position [327, 0]
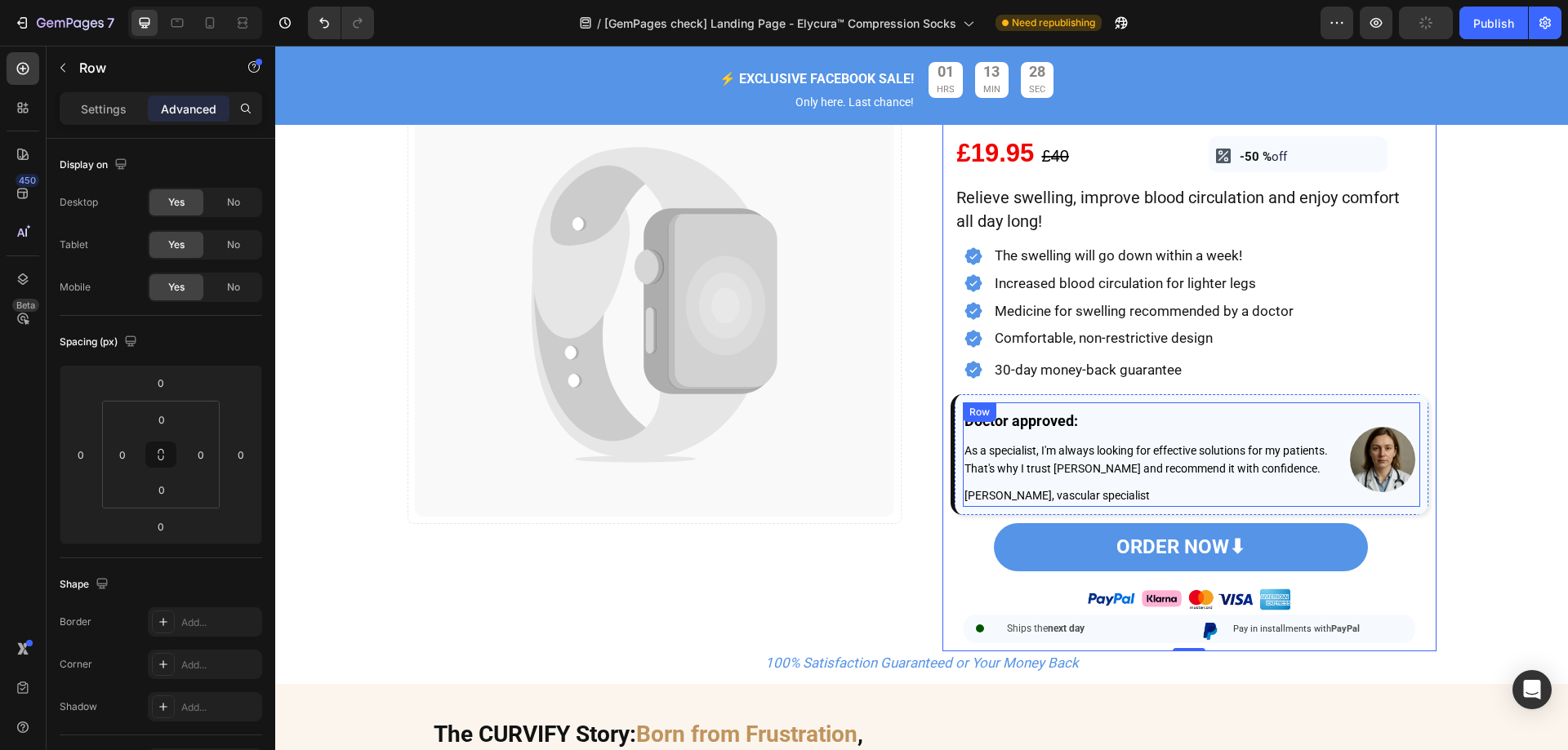
click at [1336, 417] on div "Doctor approved: Text Block As a specialist, I'm always looking for effective s…" at bounding box center [1191, 454] width 457 height 104
click at [117, 105] on p "Settings" at bounding box center [104, 109] width 45 height 17
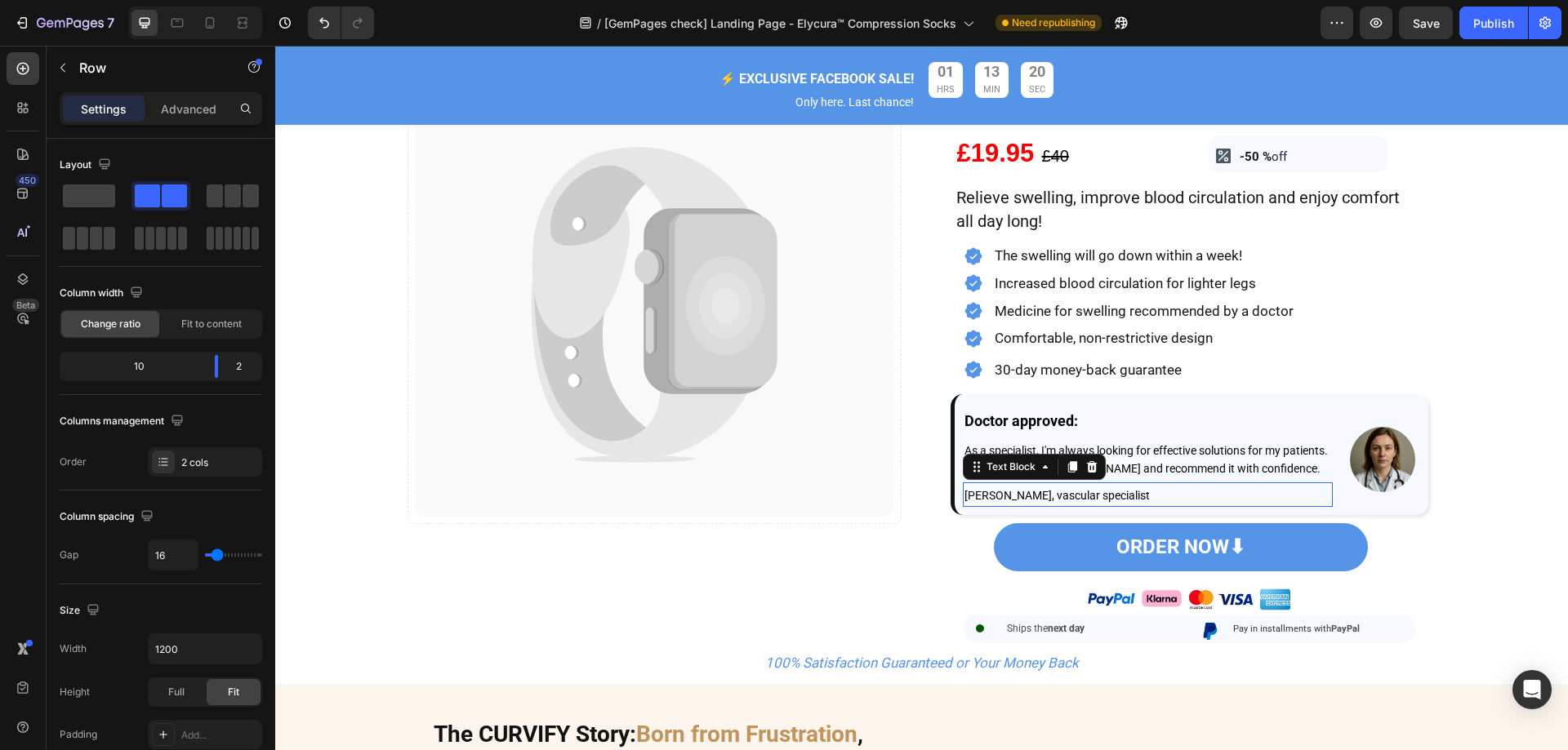
click at [1183, 505] on p "[PERSON_NAME], vascular specialist" at bounding box center [1148, 494] width 367 height 21
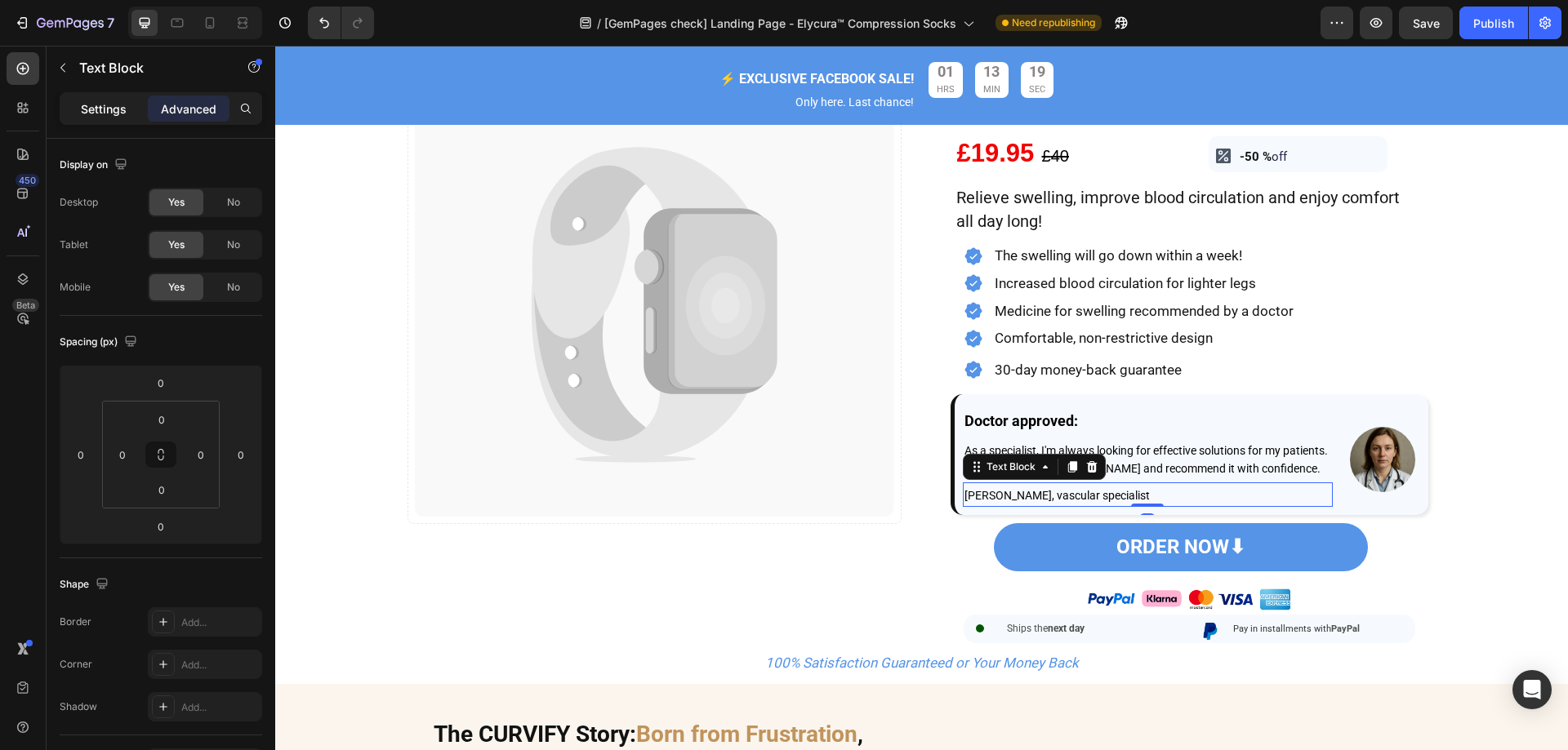
click at [93, 107] on p "Settings" at bounding box center [104, 109] width 45 height 17
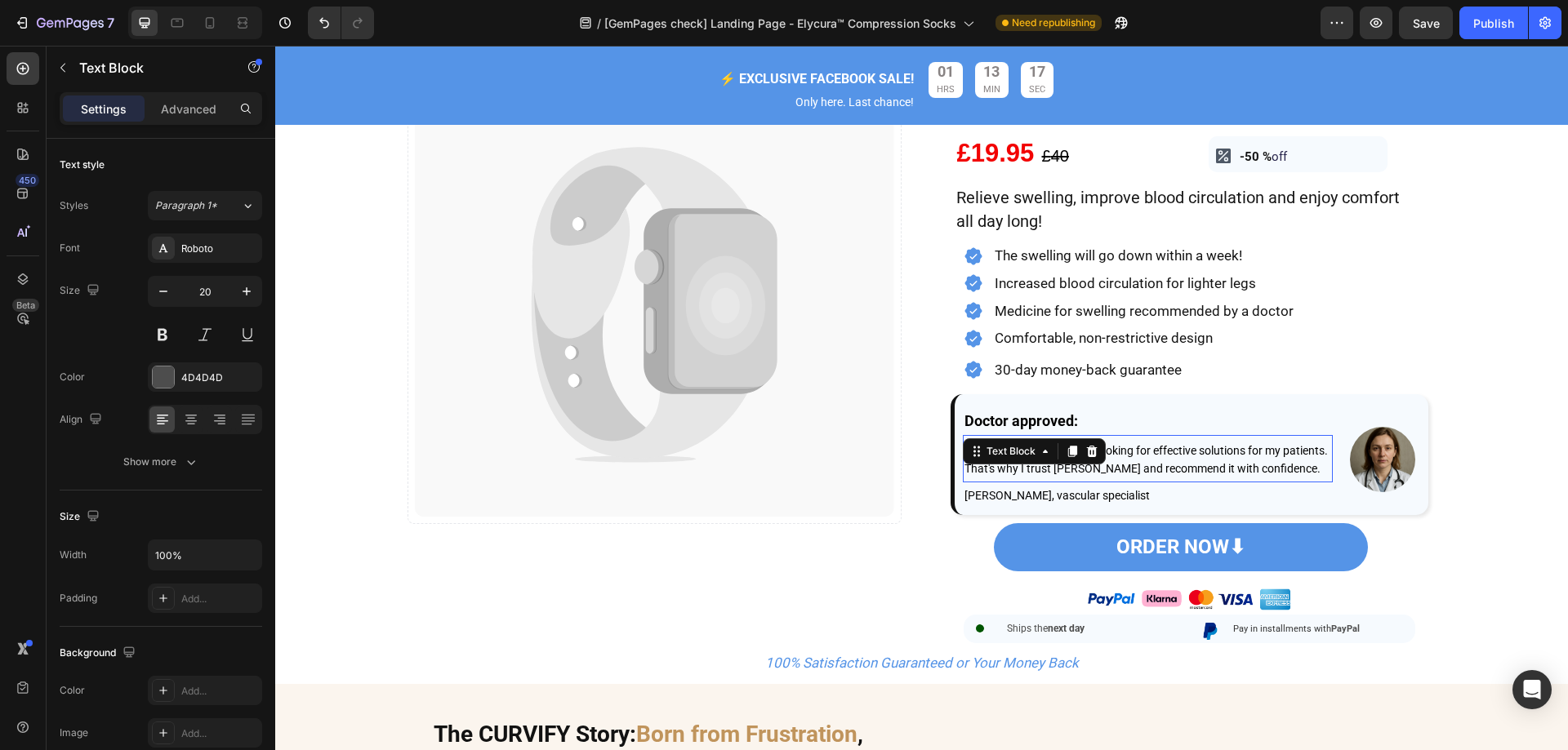
click at [1124, 456] on span "As a specialist, I'm always looking for effective solutions for my patients. Th…" at bounding box center [1146, 459] width 363 height 31
click at [1119, 412] on p "Doctor approved:" at bounding box center [1148, 420] width 367 height 17
click at [530, 569] on div "Image Catch your customer's attention with attracted media. Add image or sync d…" at bounding box center [655, 250] width 494 height 803
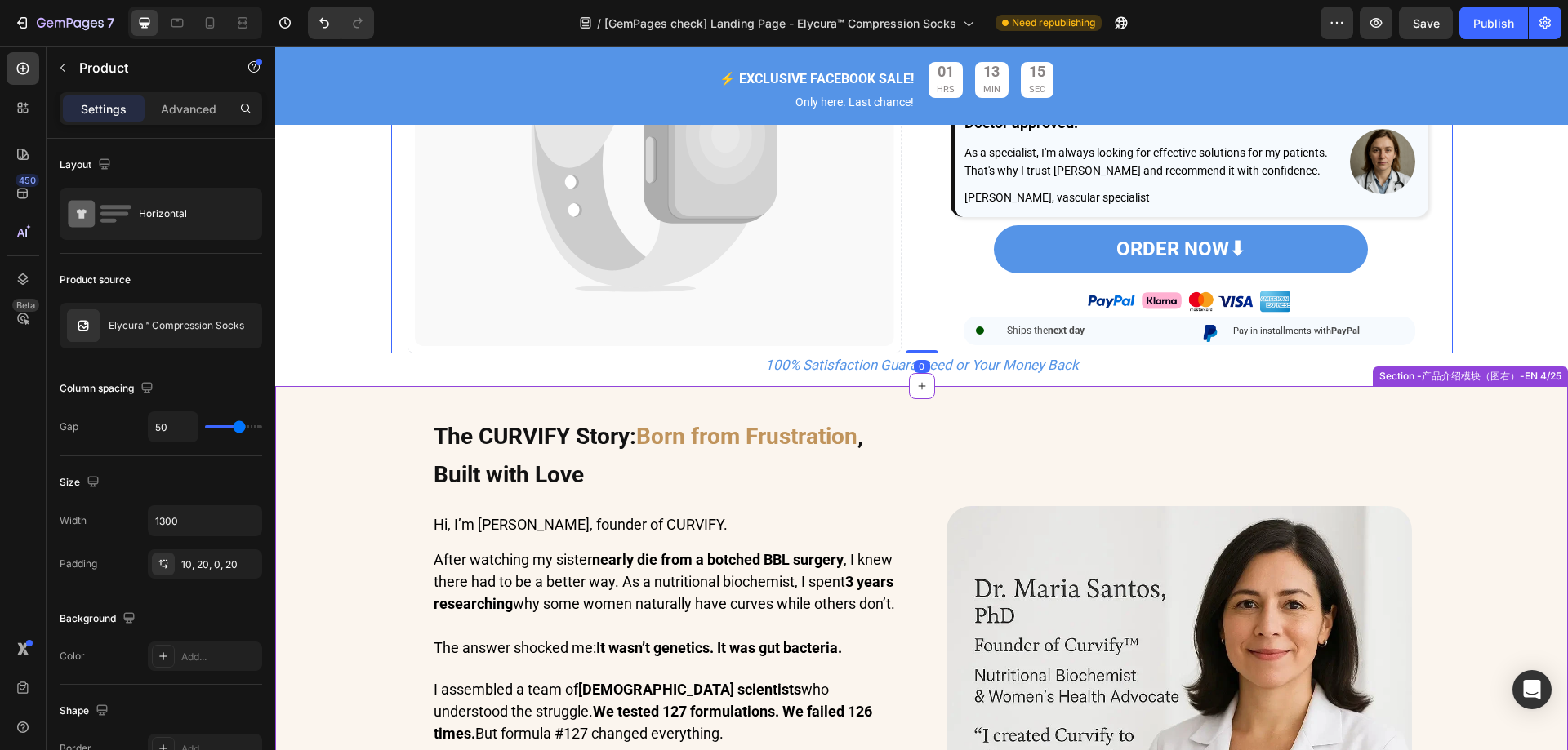
scroll to position [653, 0]
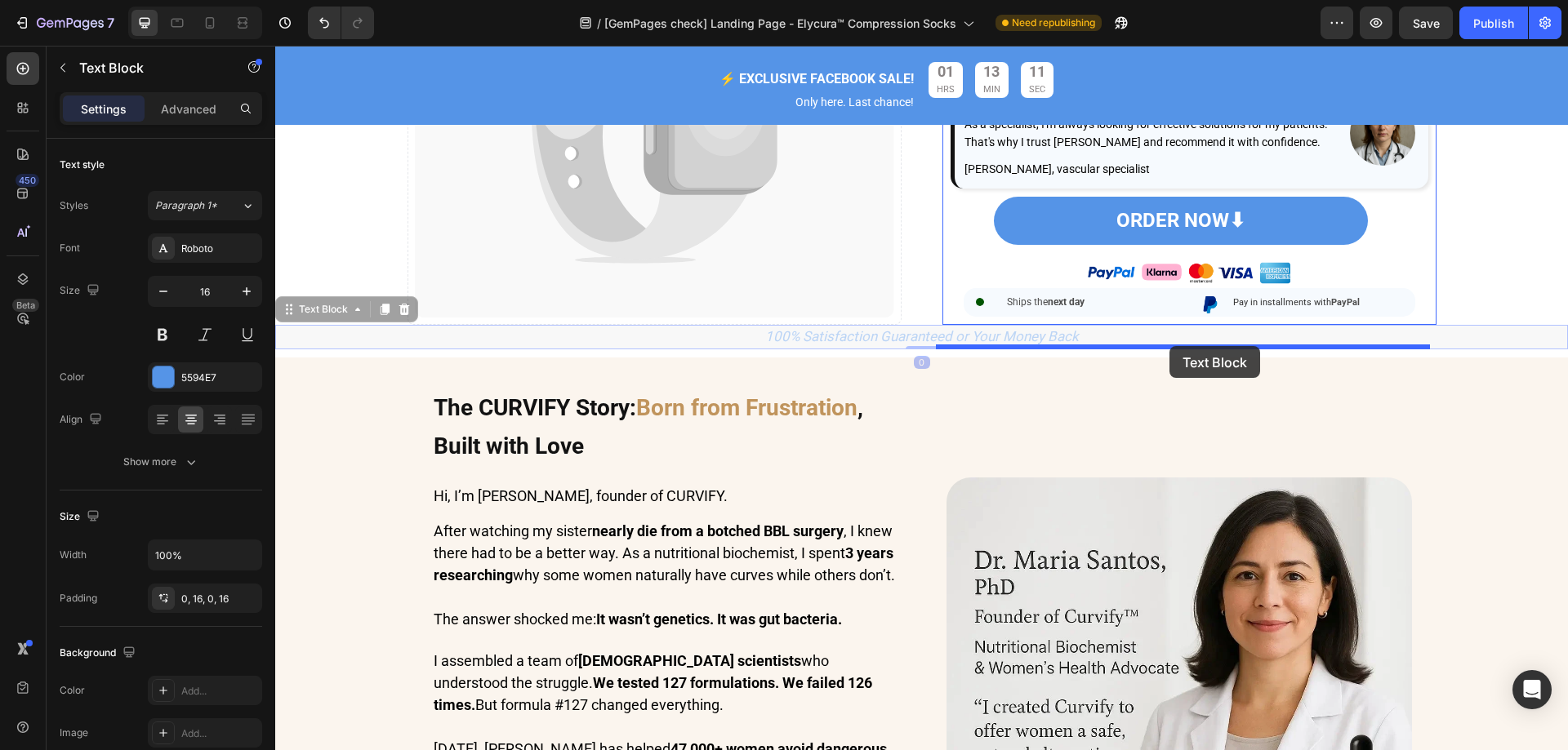
drag, startPoint x: 936, startPoint y: 361, endPoint x: 1169, endPoint y: 346, distance: 233.5
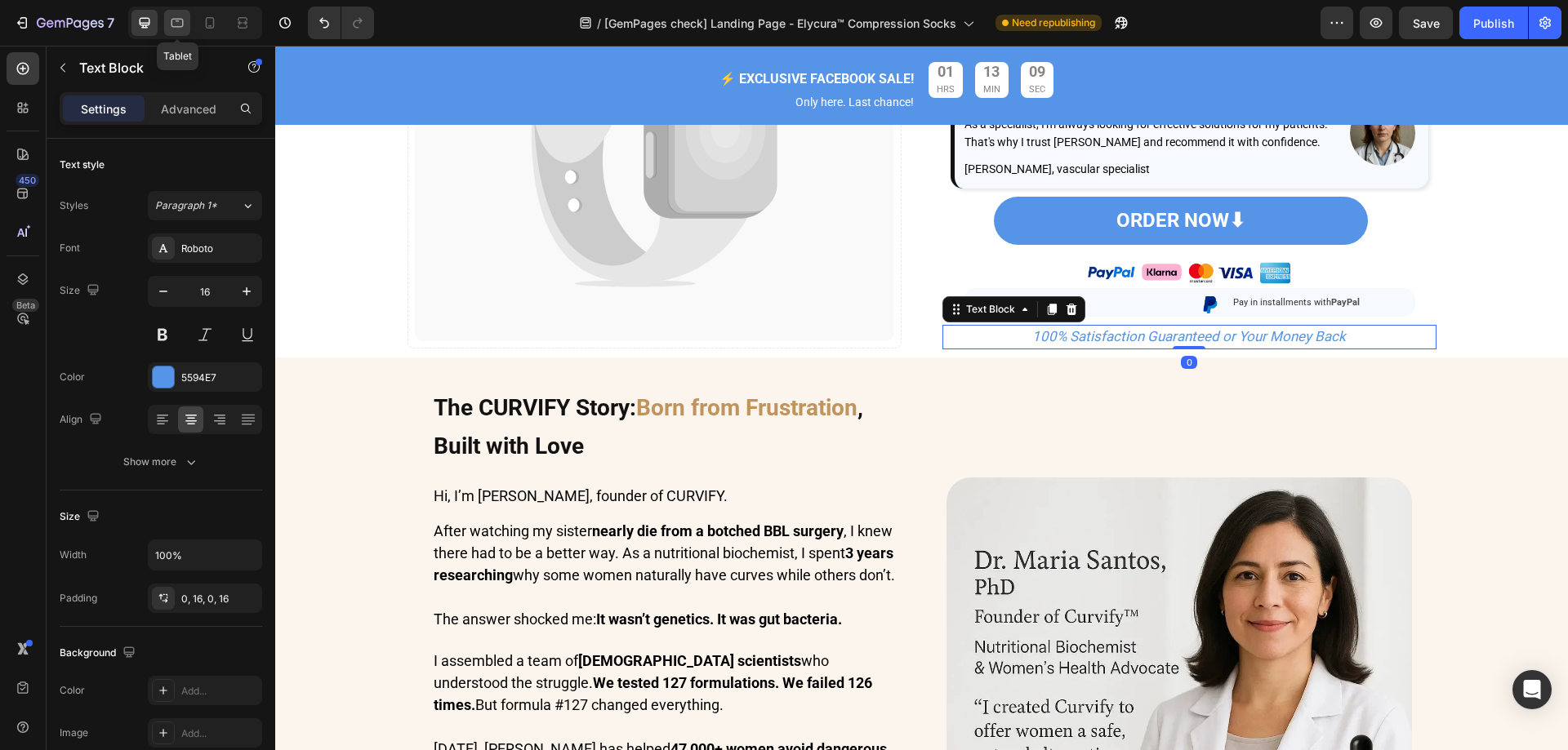
click at [170, 23] on icon at bounding box center [177, 23] width 16 height 16
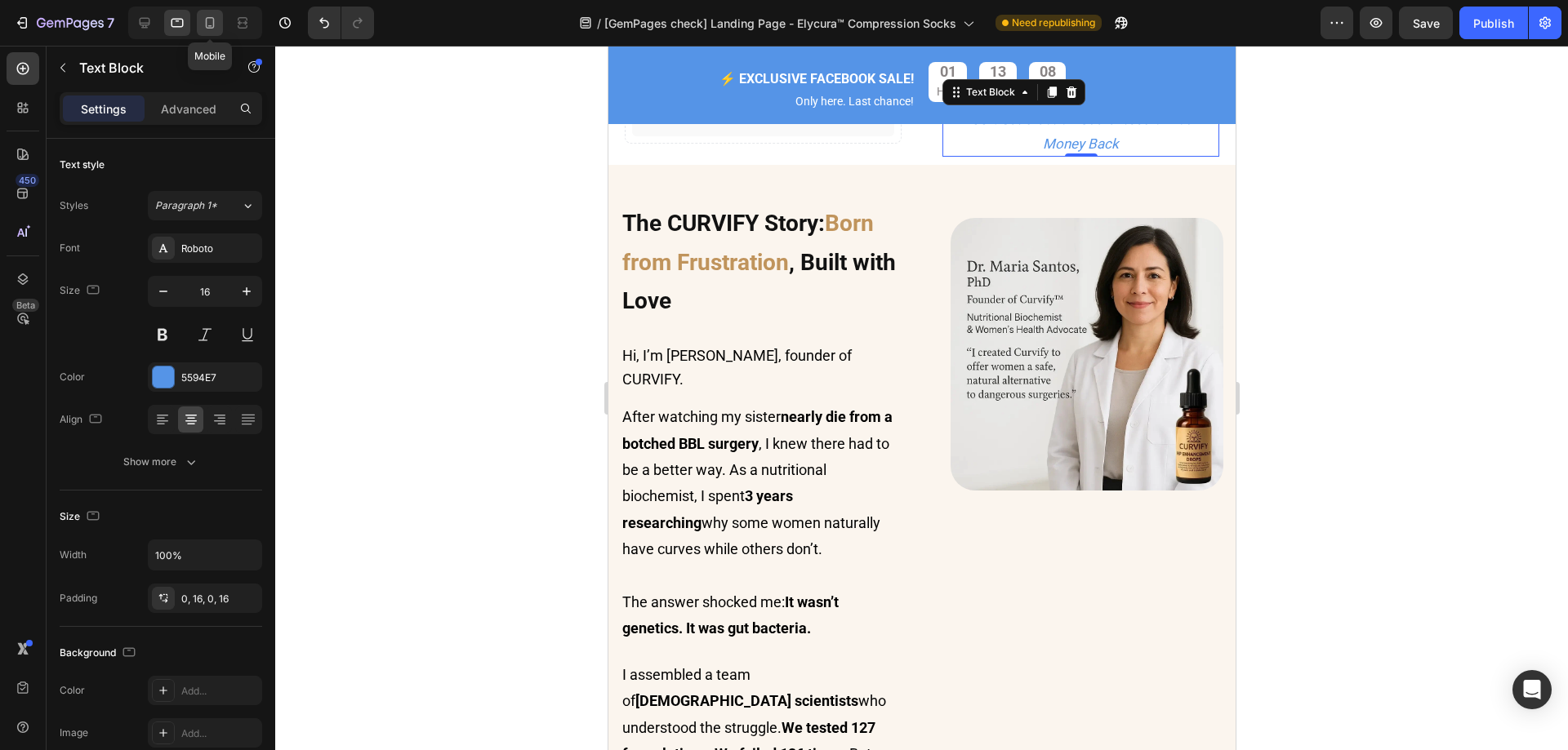
click at [206, 26] on icon at bounding box center [211, 23] width 9 height 12
type input "15"
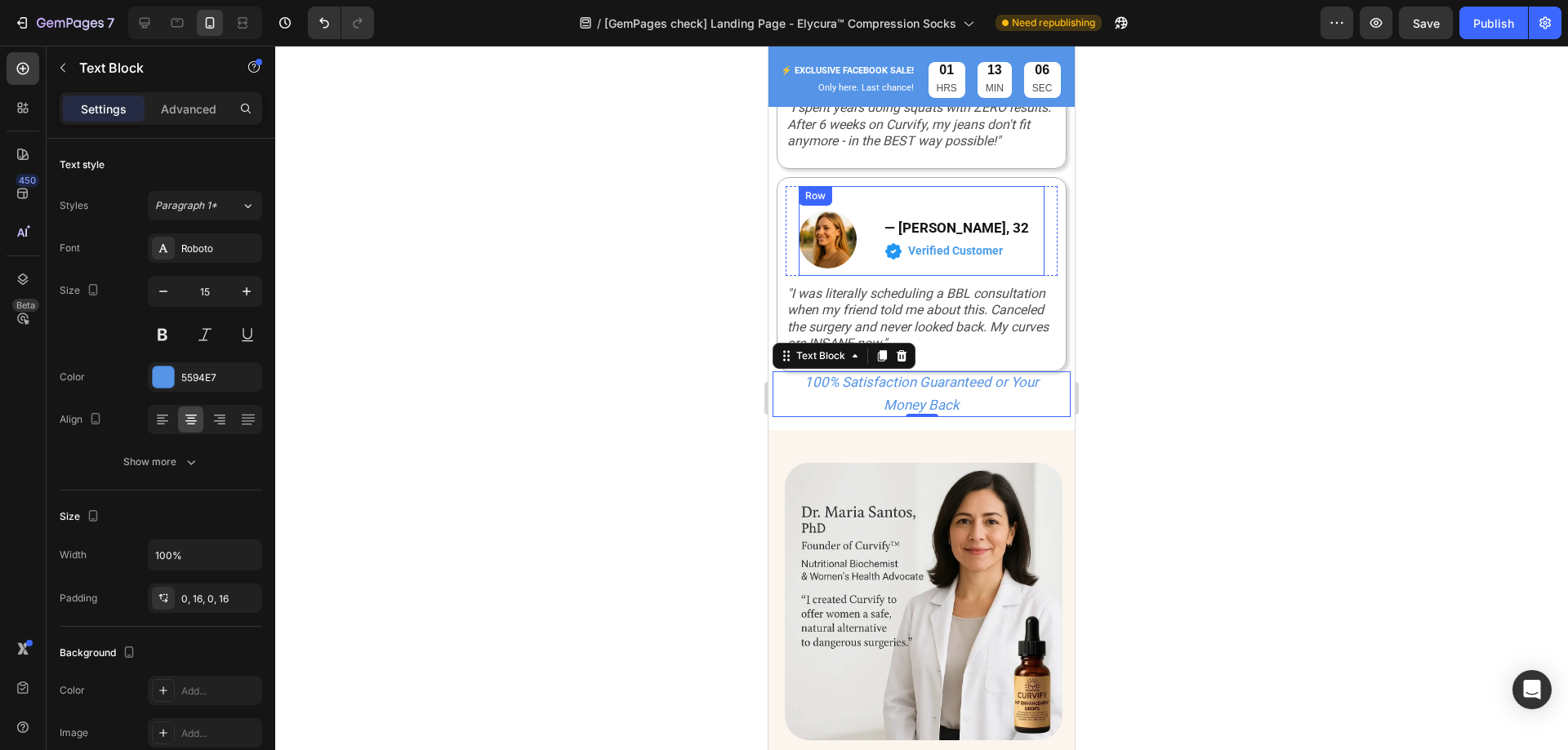
scroll to position [1587, 0]
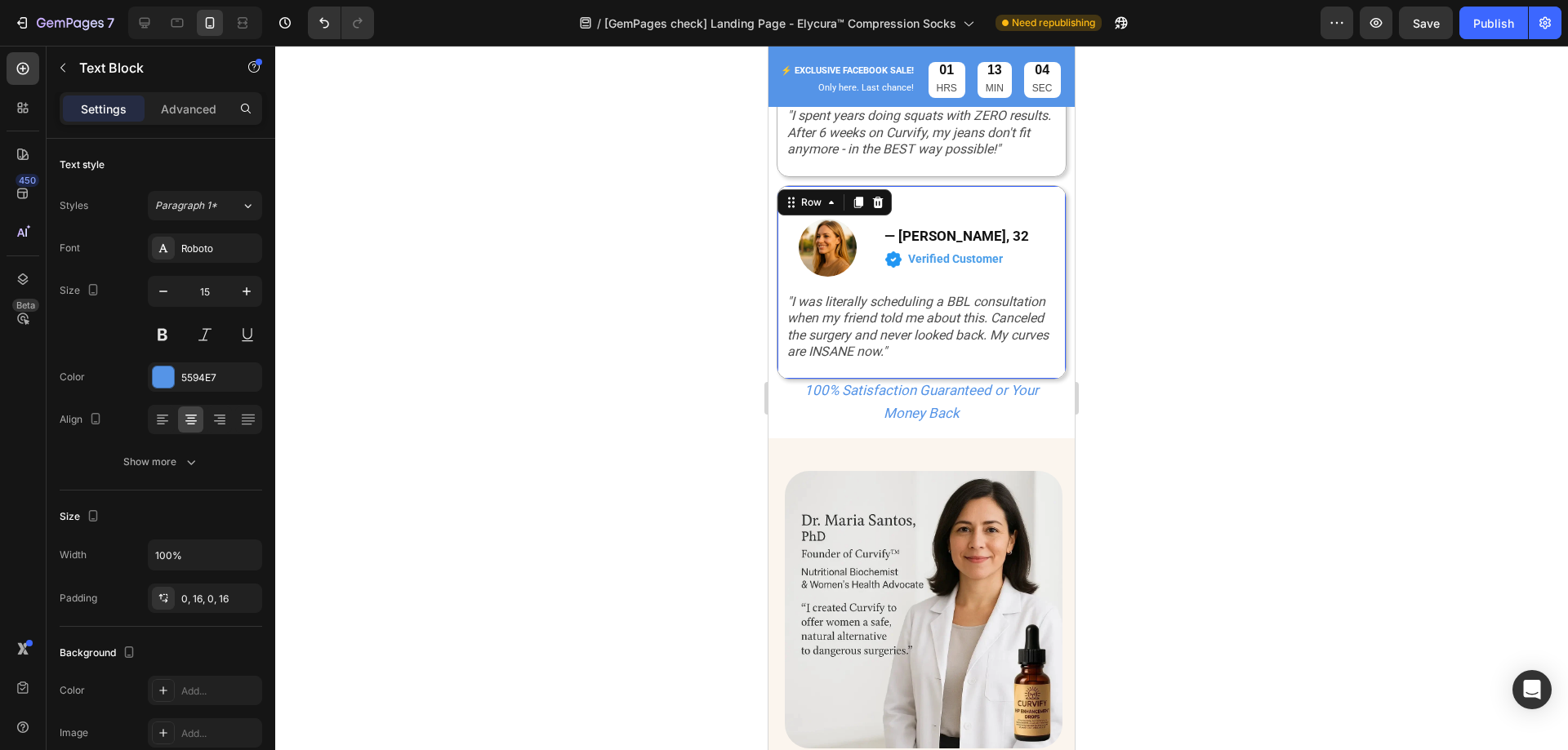
click at [1037, 240] on div "Image — Ashley T., 32 Heading Image Verified Customer Text Block Row Row Row Ro…" at bounding box center [921, 282] width 290 height 194
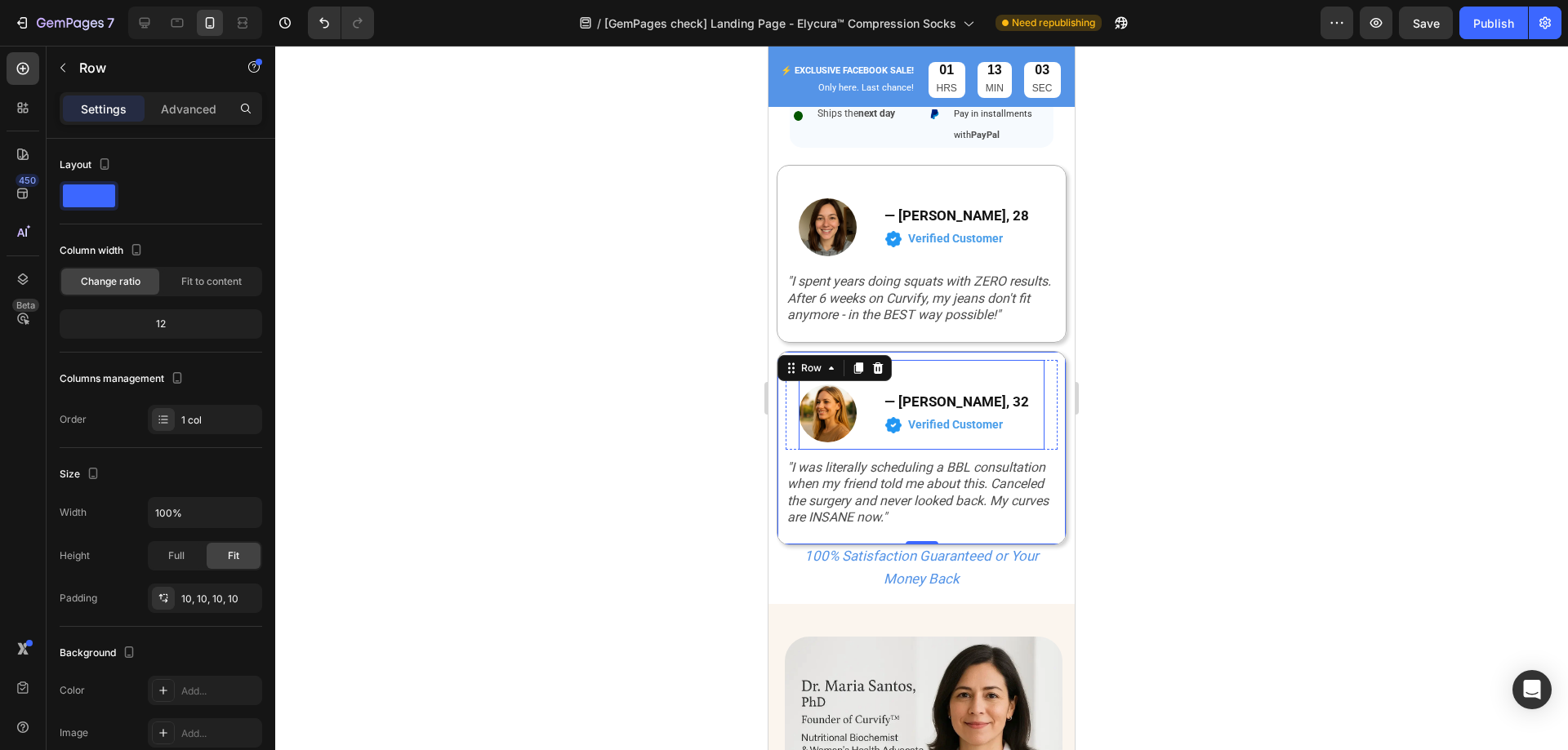
scroll to position [1343, 0]
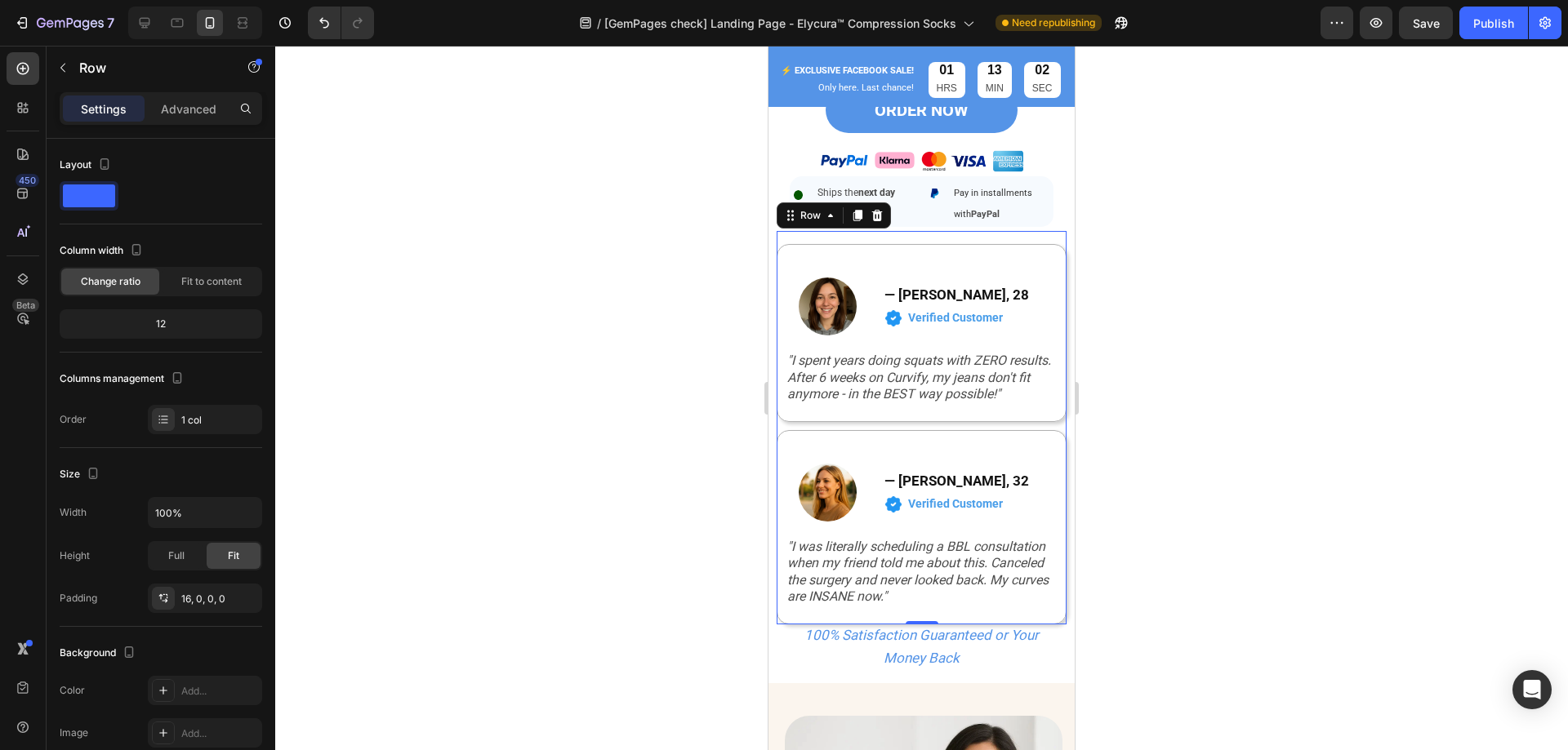
click at [783, 271] on div "Image — Maria S., 28 Heading Image Verified Customer Text Block Row Row Row Row…" at bounding box center [921, 427] width 290 height 393
click at [880, 222] on icon at bounding box center [878, 215] width 11 height 12
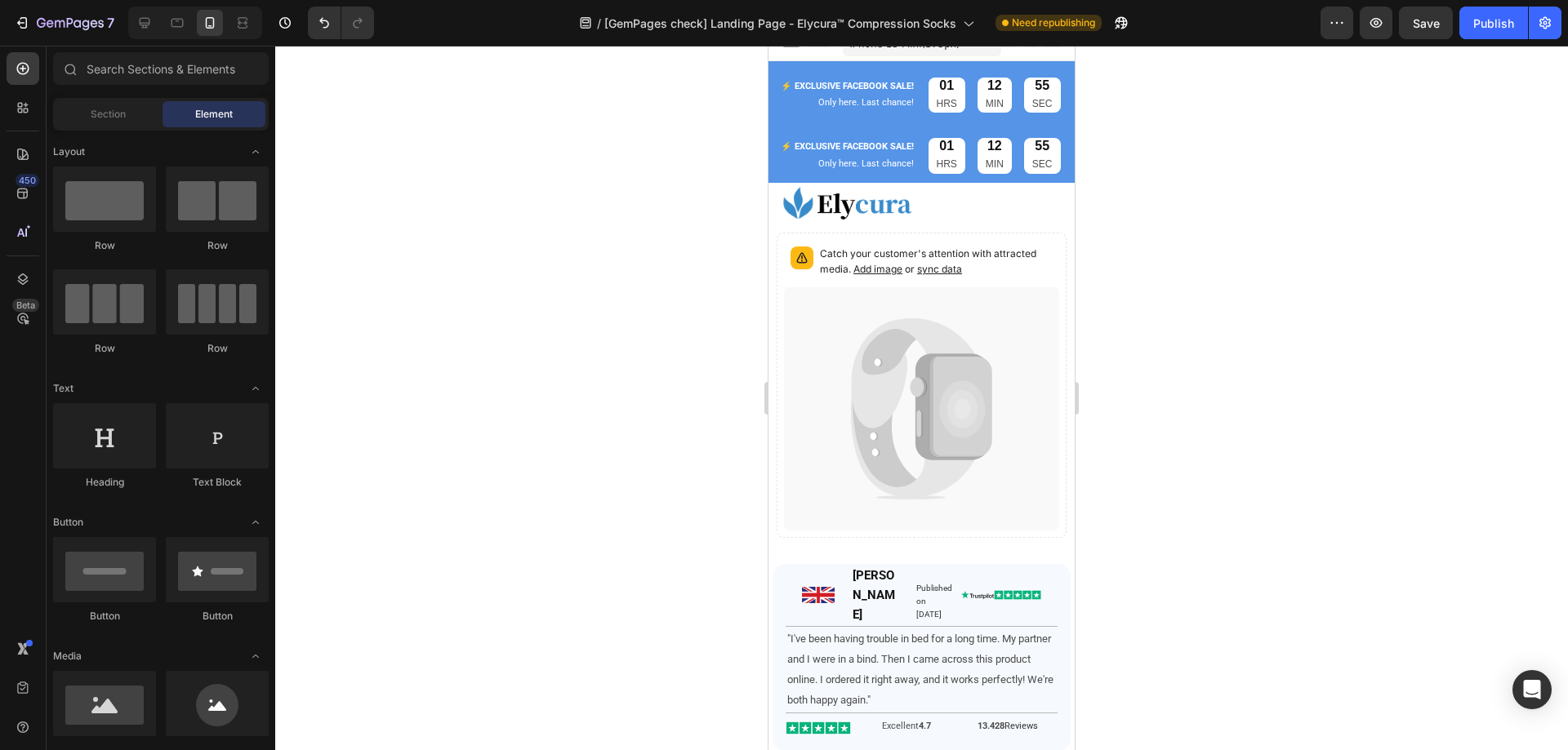
scroll to position [0, 0]
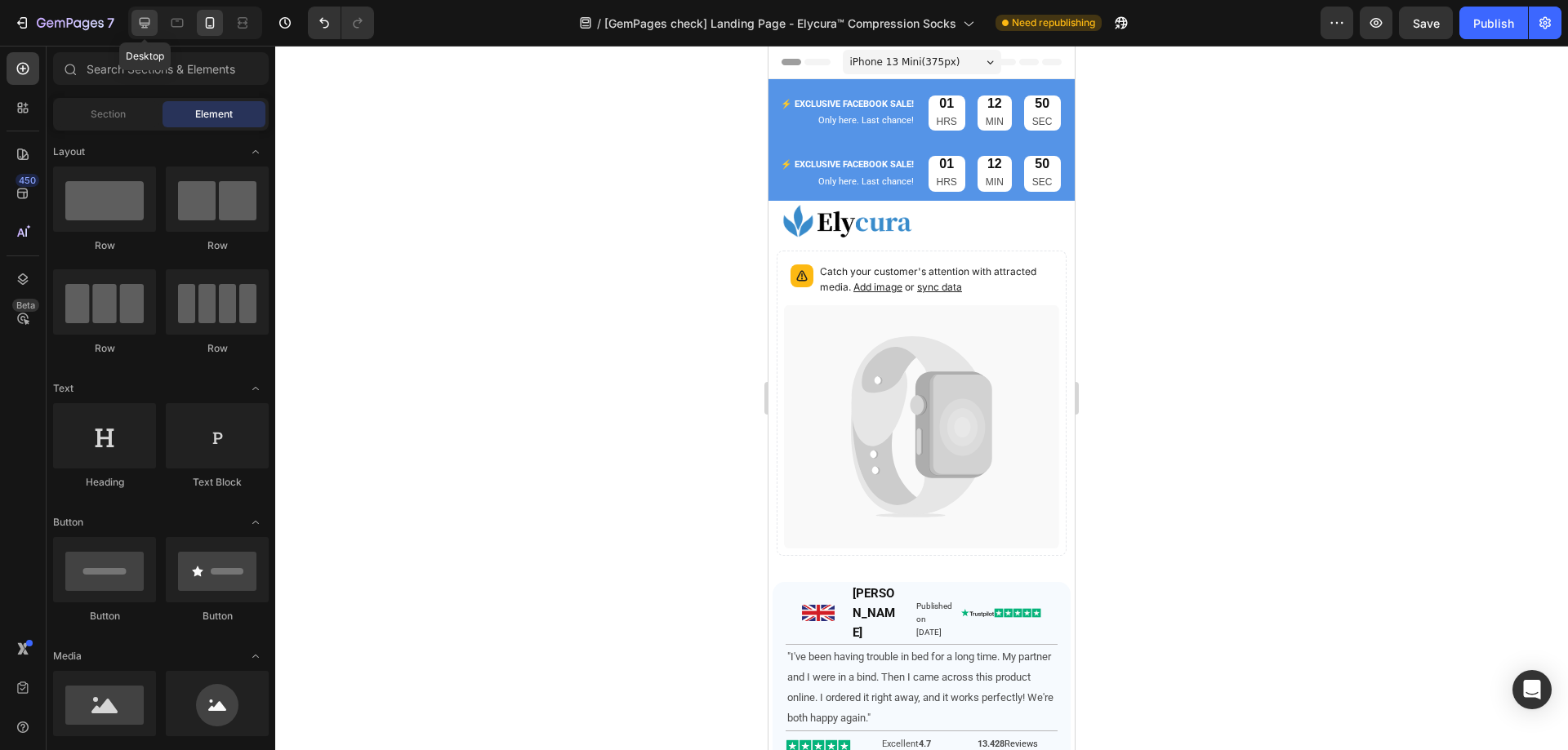
click at [154, 16] on div at bounding box center [144, 23] width 26 height 26
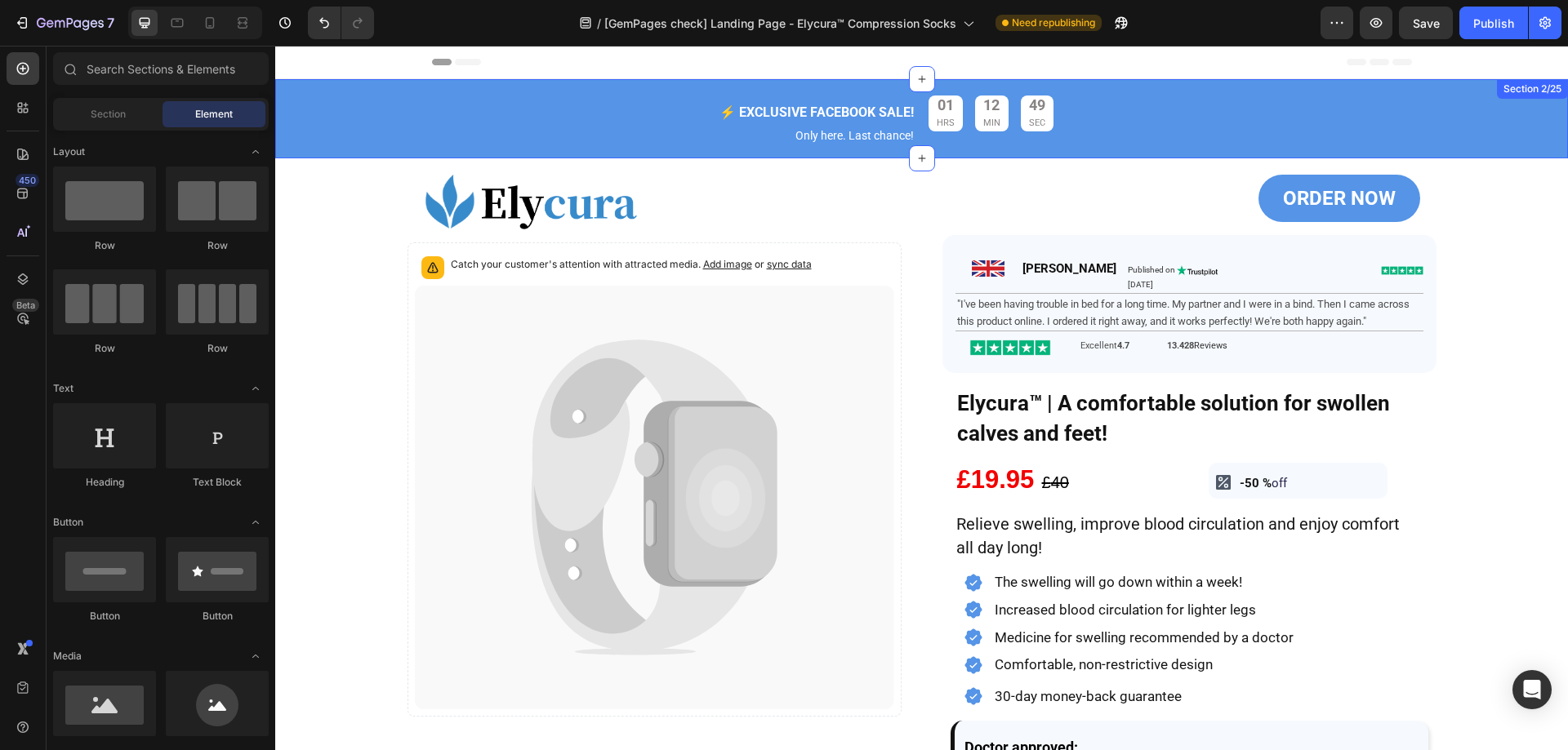
click at [294, 100] on div "⚡️ EXCLUSIVE FACEBOOK SALE! Text Block Only here. Last chance! Text Block 01 HR…" at bounding box center [921, 123] width 1293 height 71
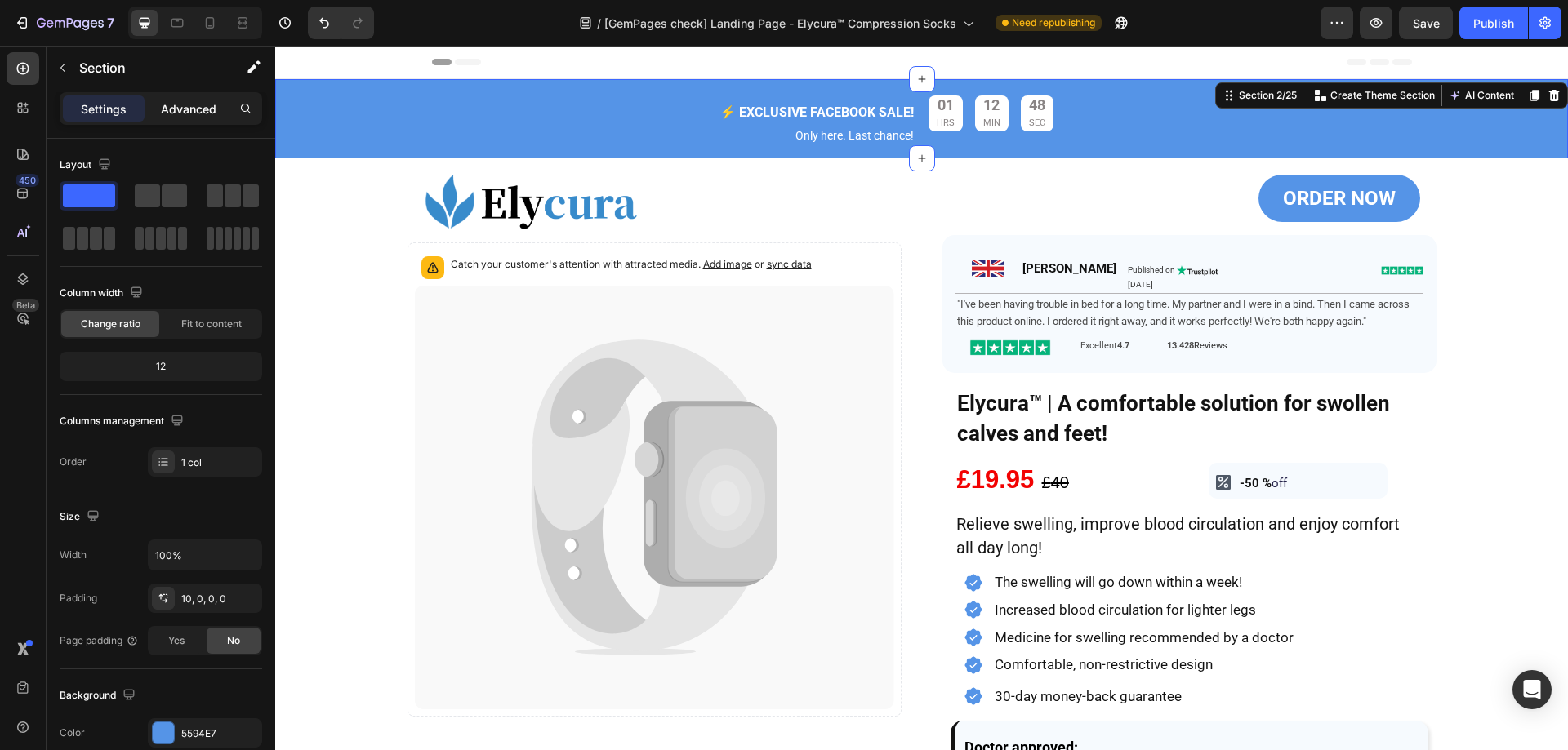
click at [190, 101] on p "Advanced" at bounding box center [188, 109] width 55 height 17
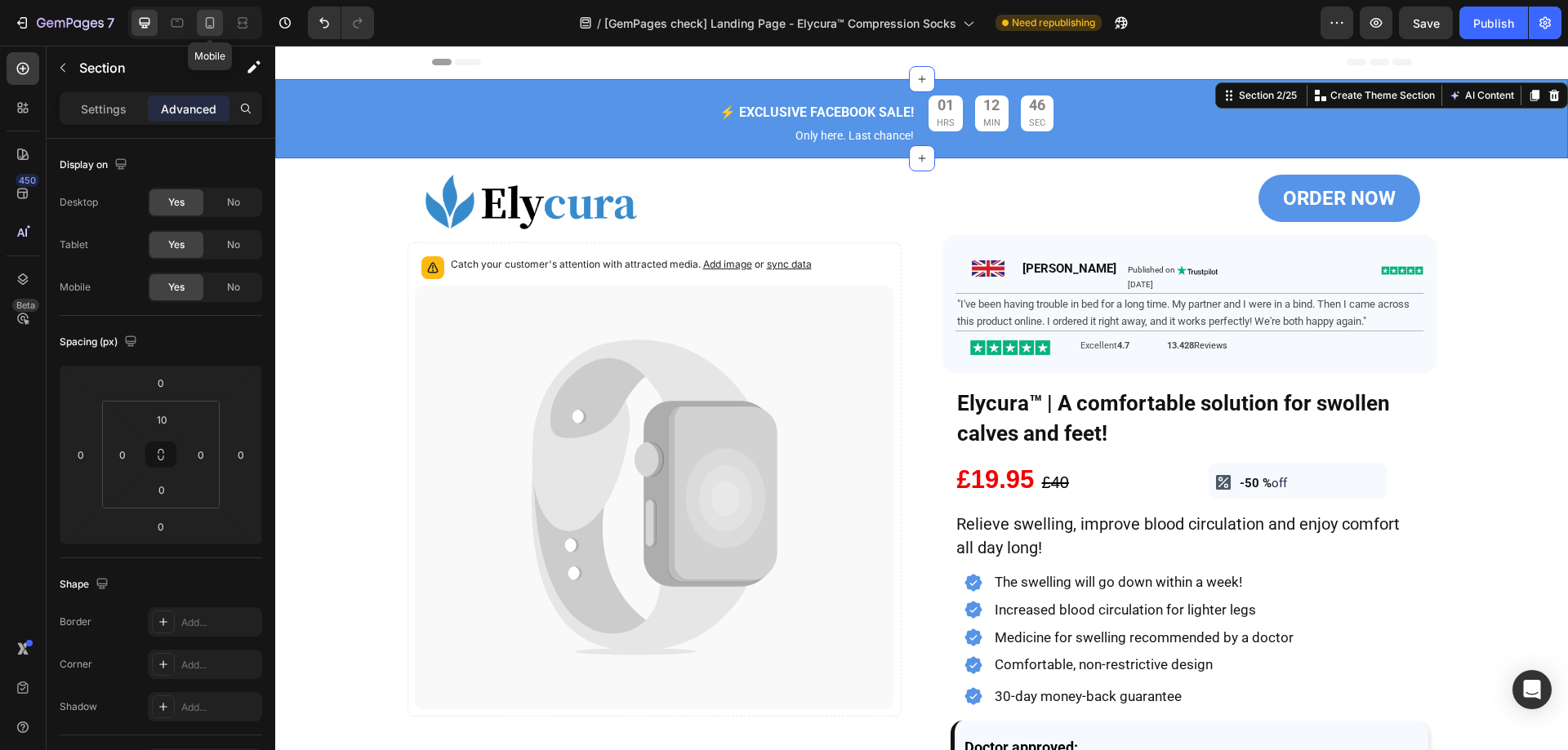
click at [205, 26] on icon at bounding box center [210, 23] width 16 height 16
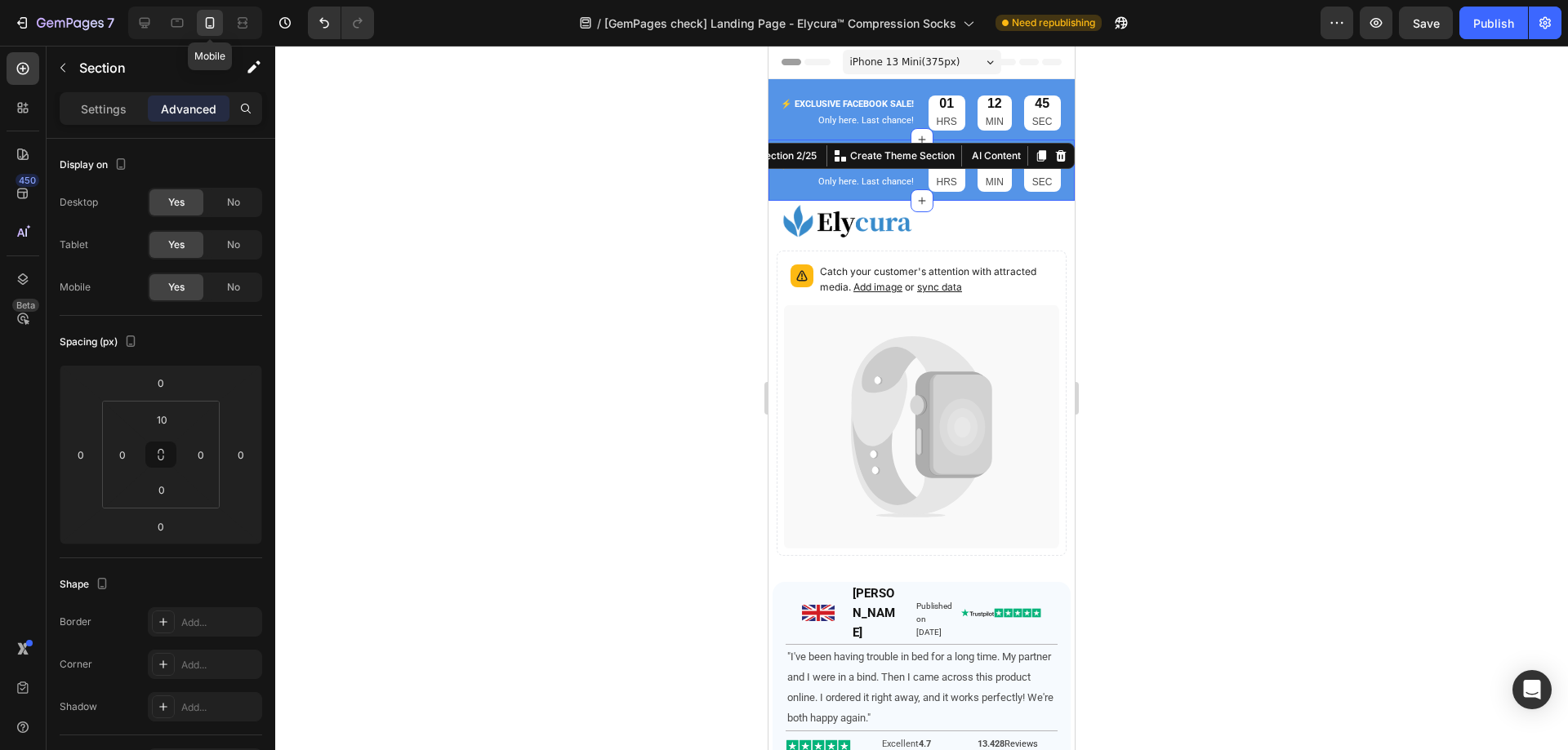
scroll to position [36, 0]
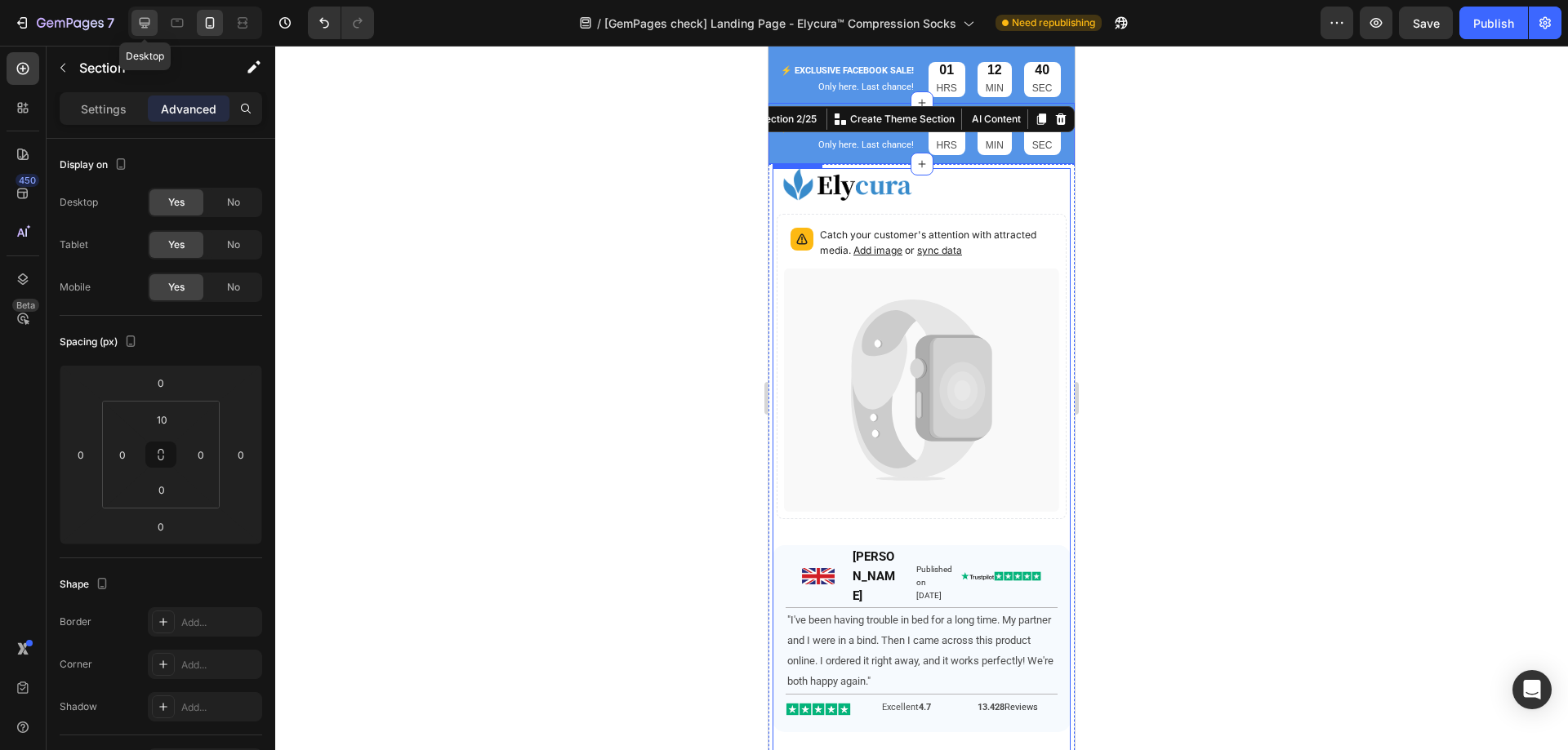
click at [142, 25] on icon at bounding box center [145, 24] width 11 height 11
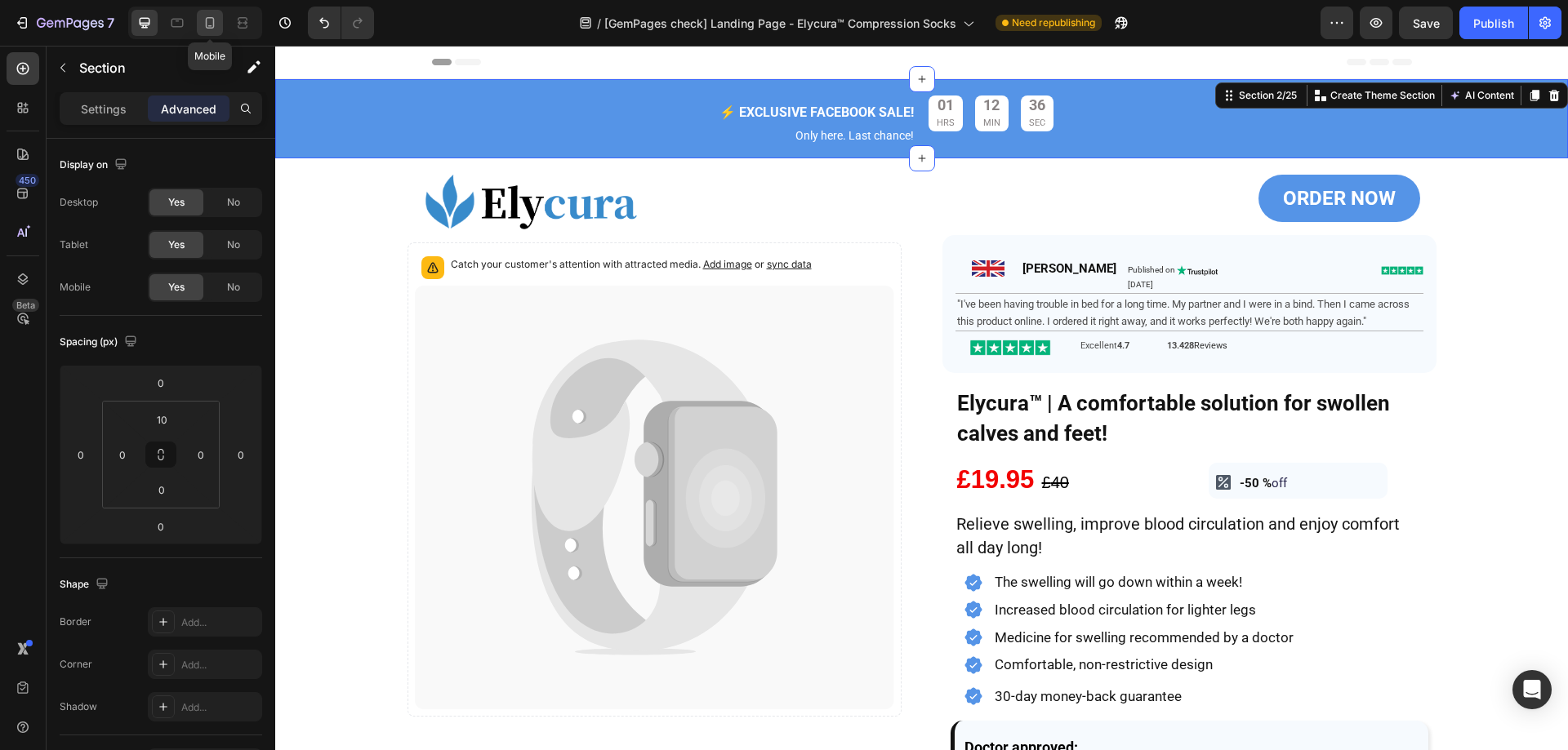
click at [204, 28] on icon at bounding box center [210, 23] width 16 height 16
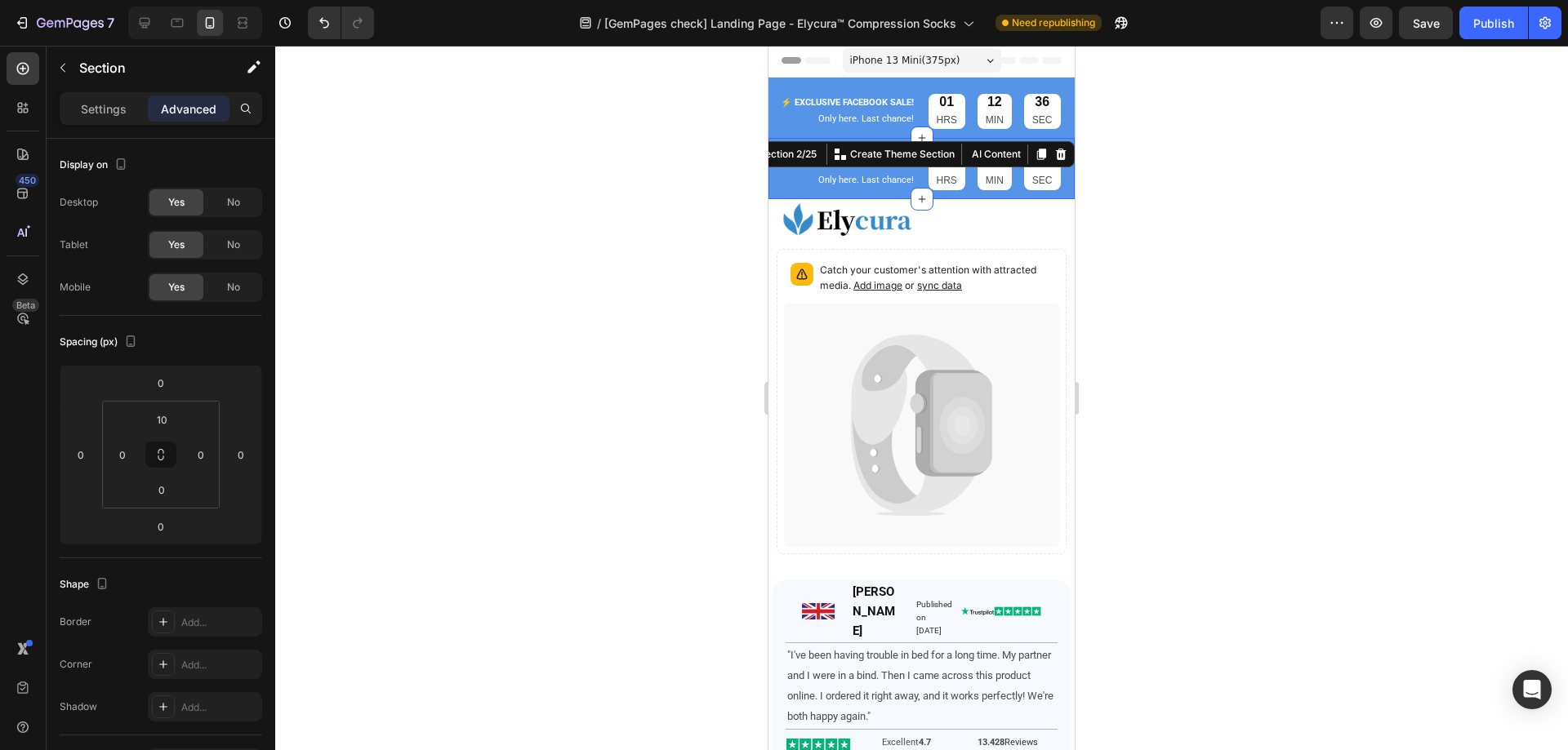
scroll to position [36, 0]
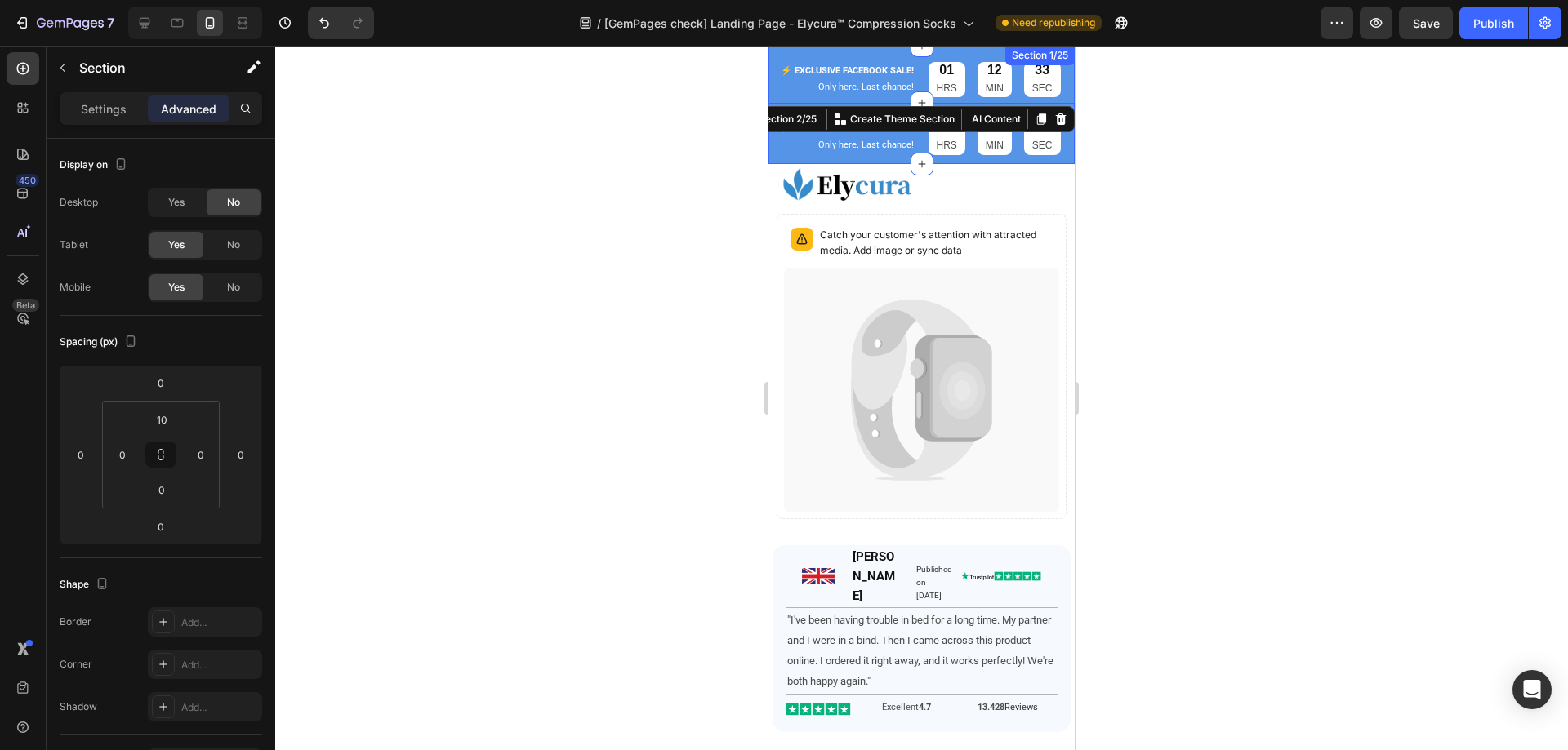
click at [985, 47] on div "⚡️ EXCLUSIVE FACEBOOK SALE! Text Block Only here. Last chance! Text Block 01 HR…" at bounding box center [921, 75] width 306 height 61
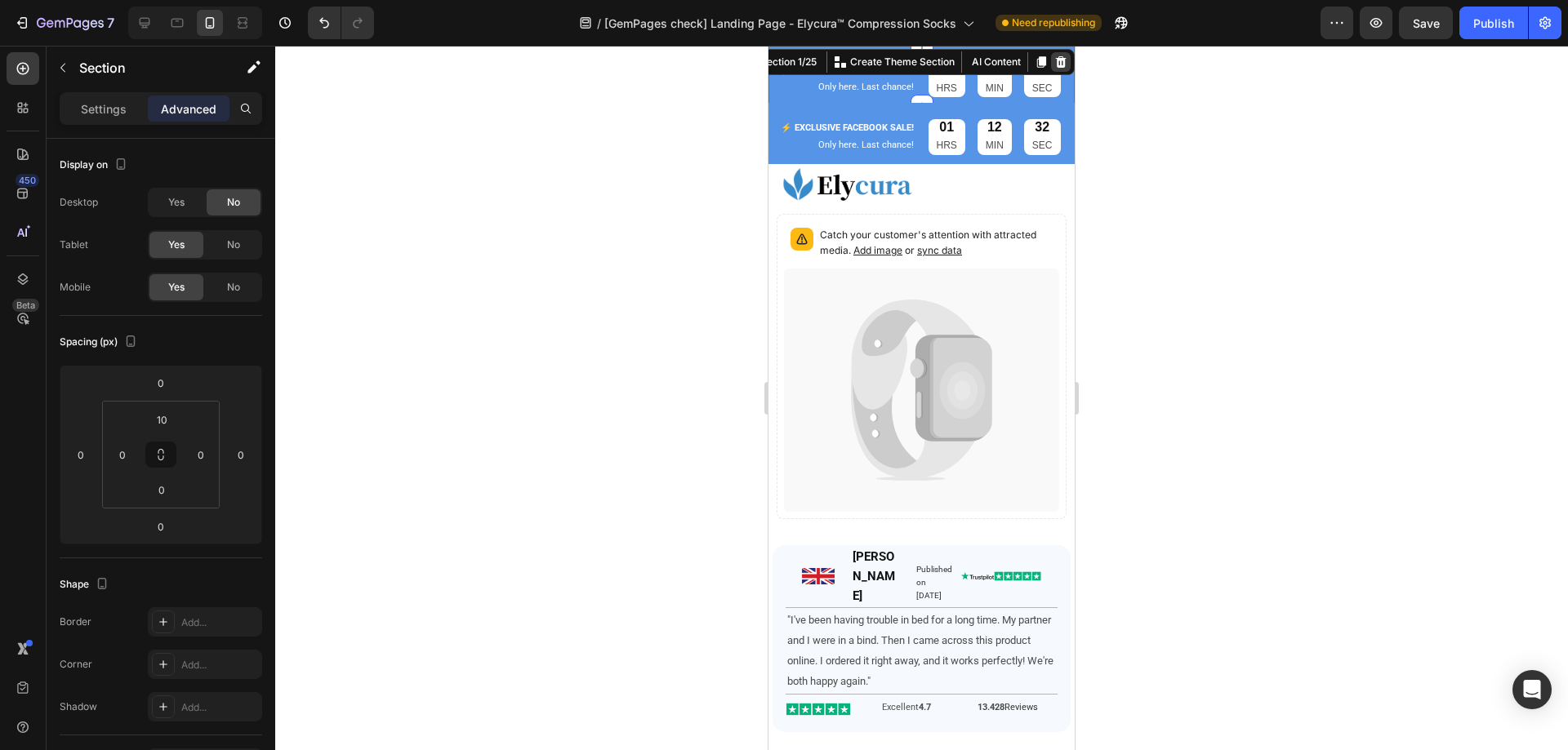
click at [1056, 60] on icon at bounding box center [1061, 62] width 11 height 12
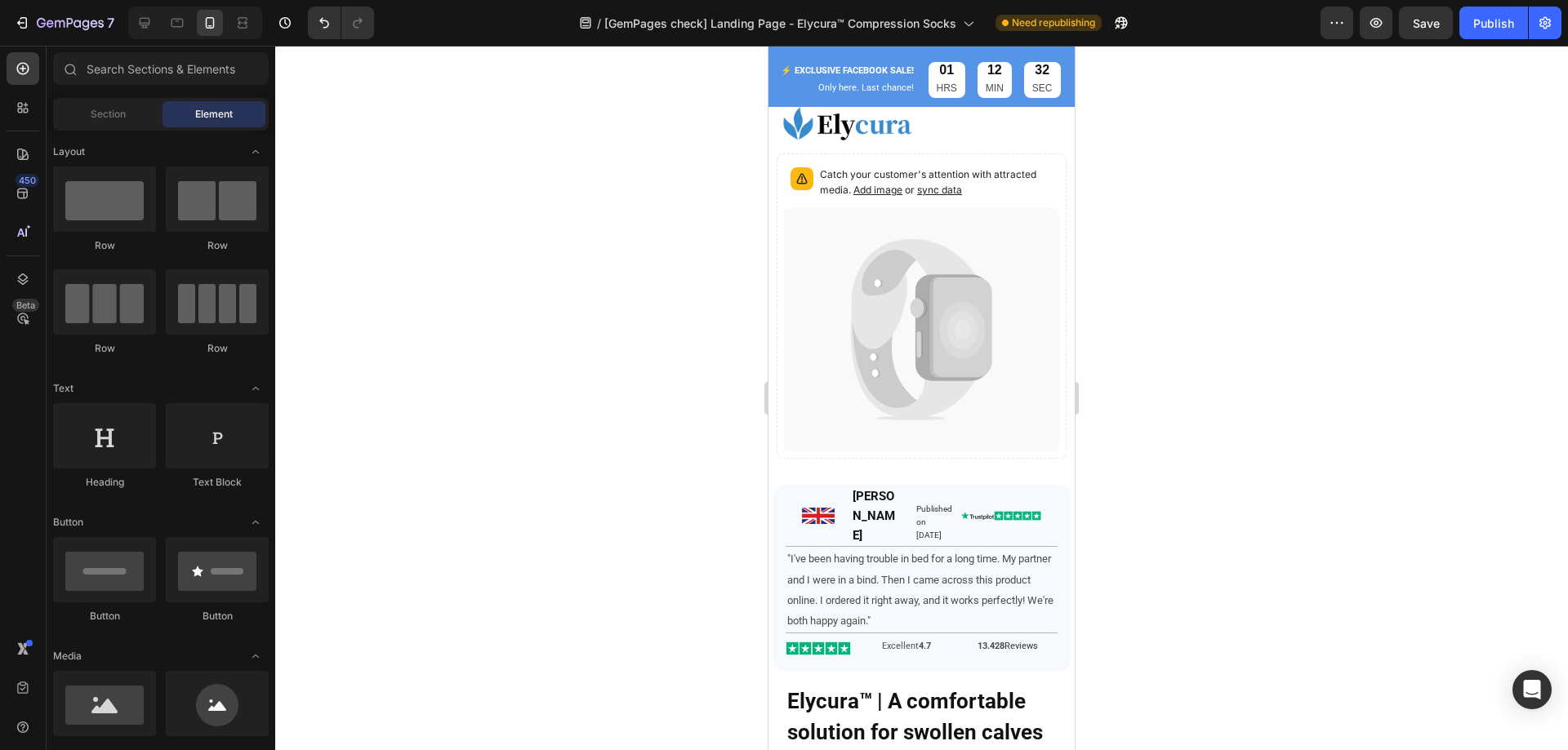
scroll to position [0, 0]
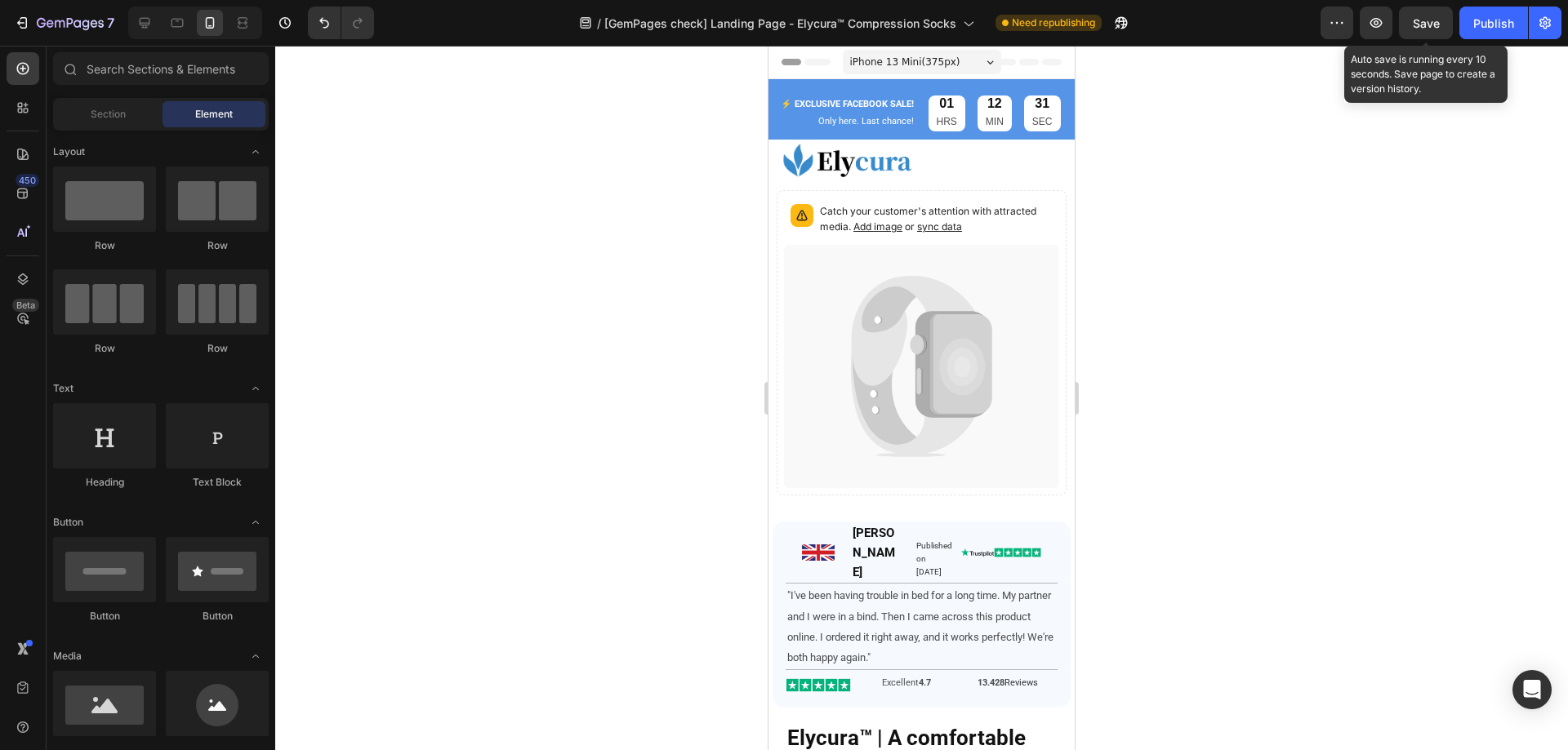
click at [1426, 30] on div "Save" at bounding box center [1426, 23] width 27 height 17
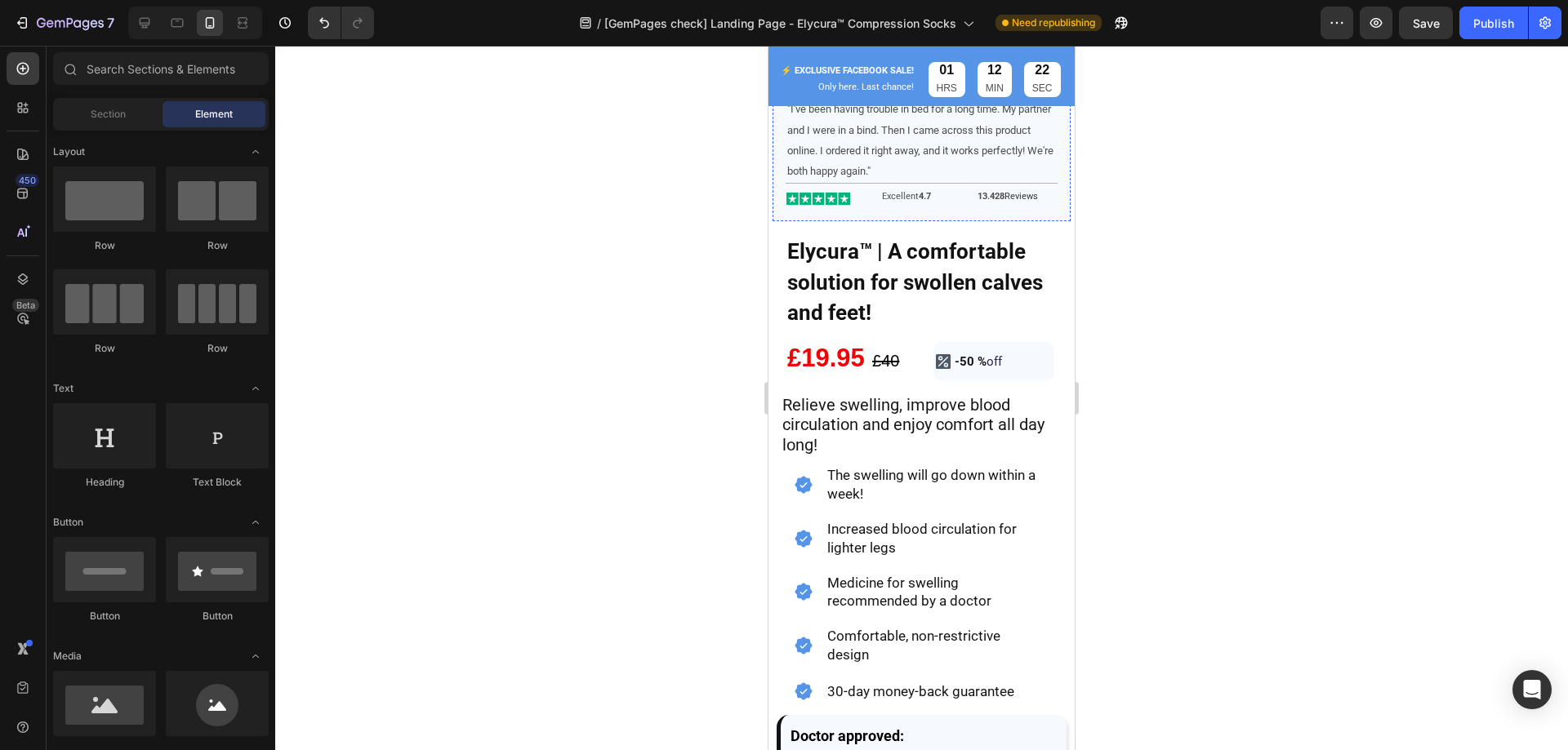
scroll to position [489, 0]
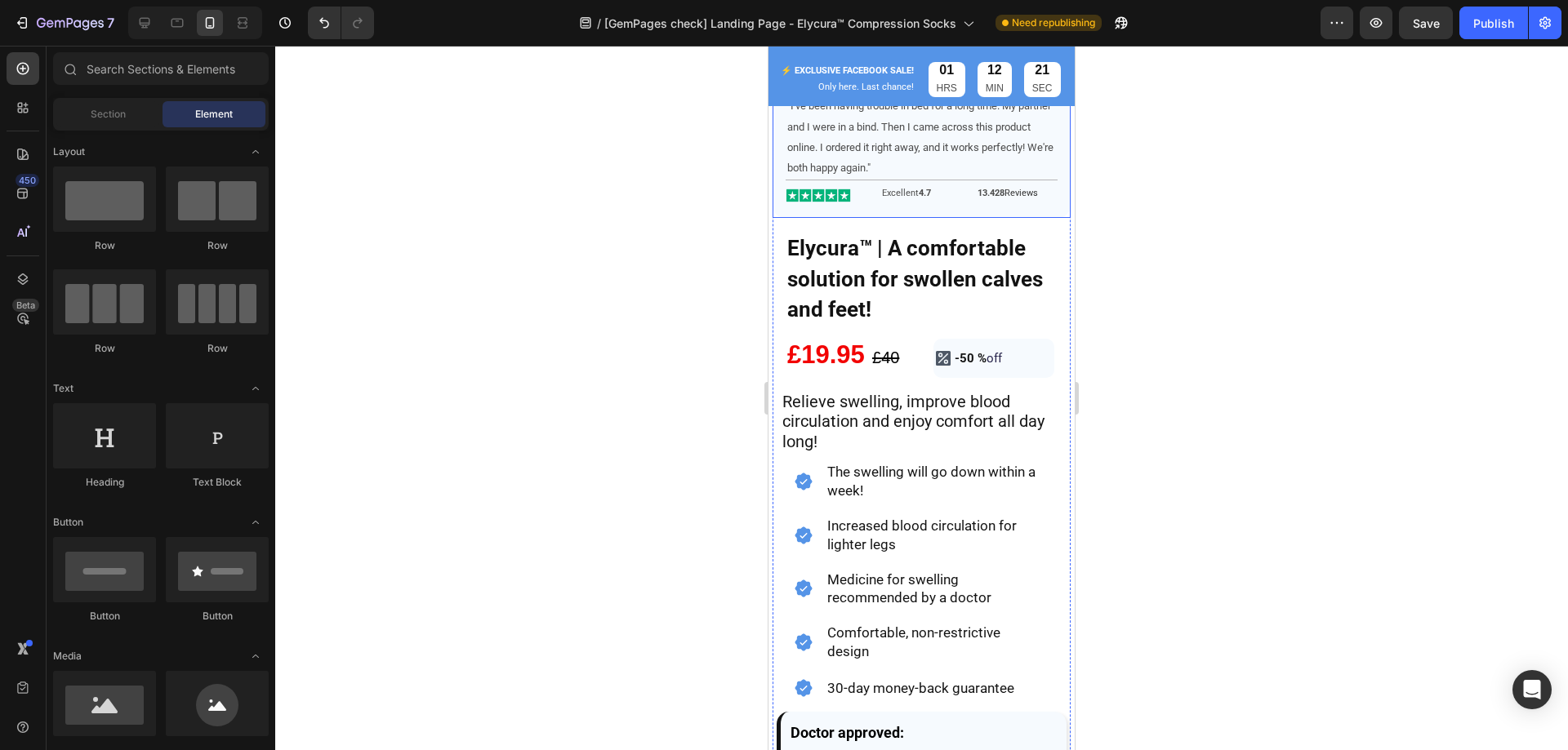
click at [961, 198] on div "Image James Heading Published on August 7, 2025 Text Block Image Image Image Ro…" at bounding box center [921, 124] width 298 height 186
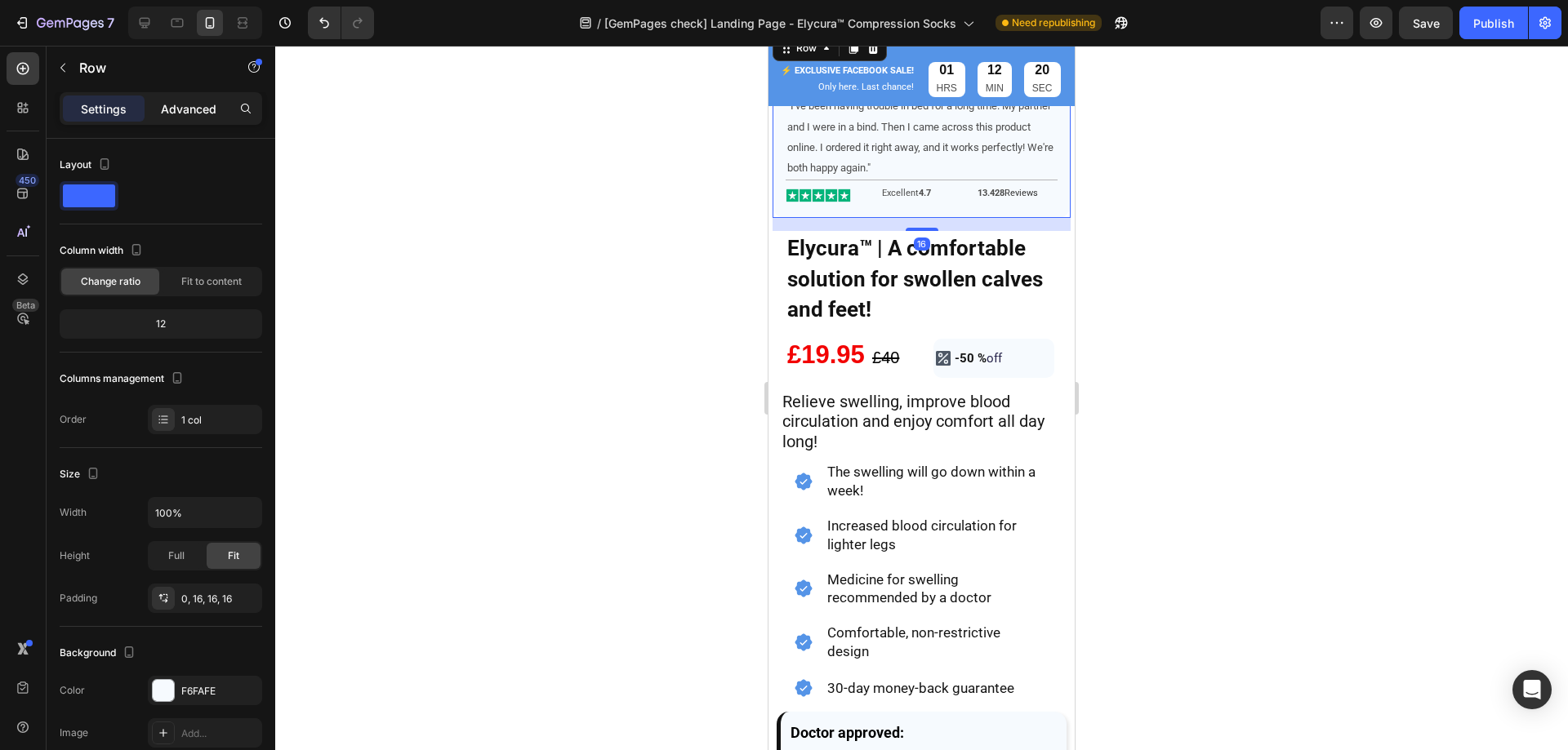
click at [184, 112] on p "Advanced" at bounding box center [188, 109] width 55 height 17
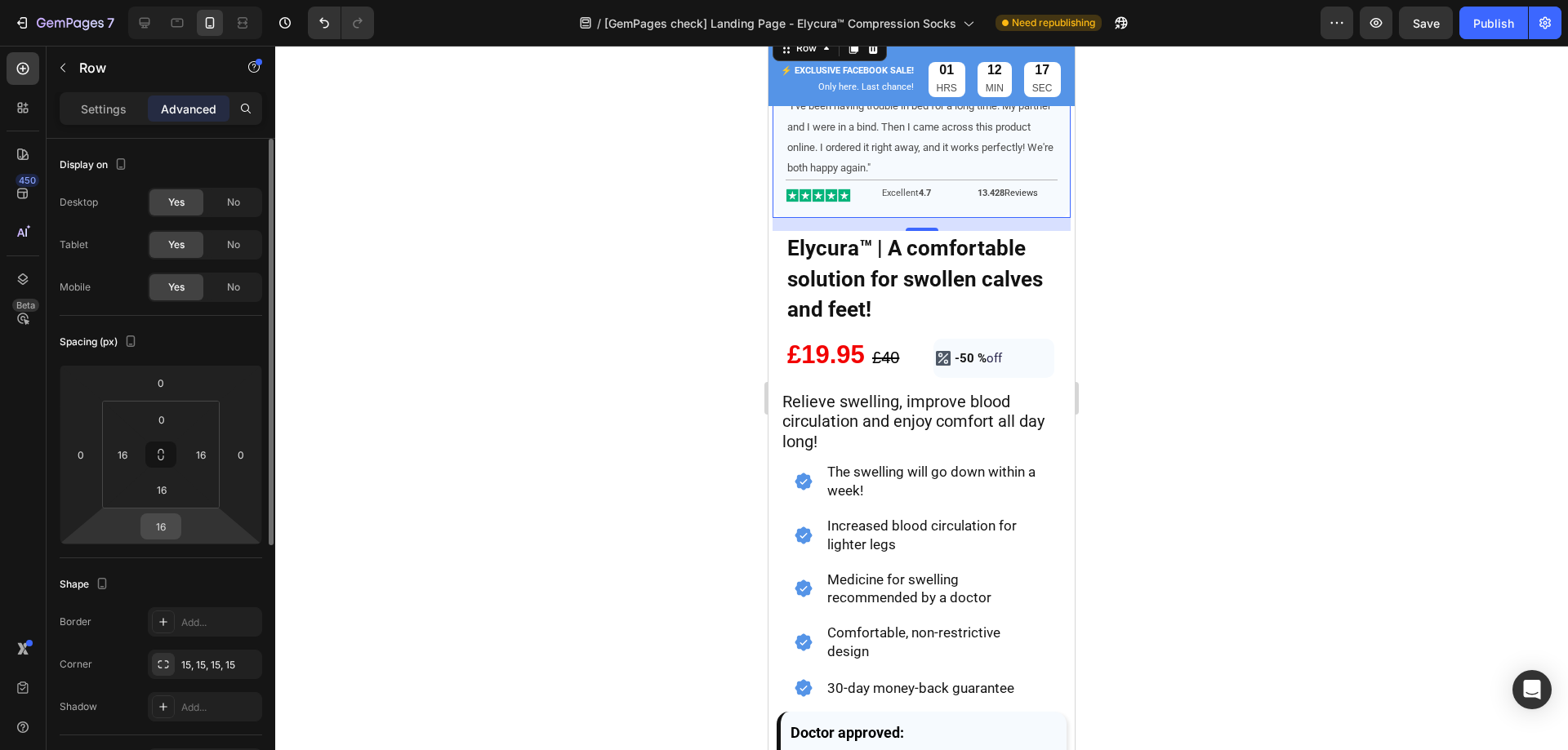
click at [169, 526] on input "16" at bounding box center [161, 526] width 33 height 25
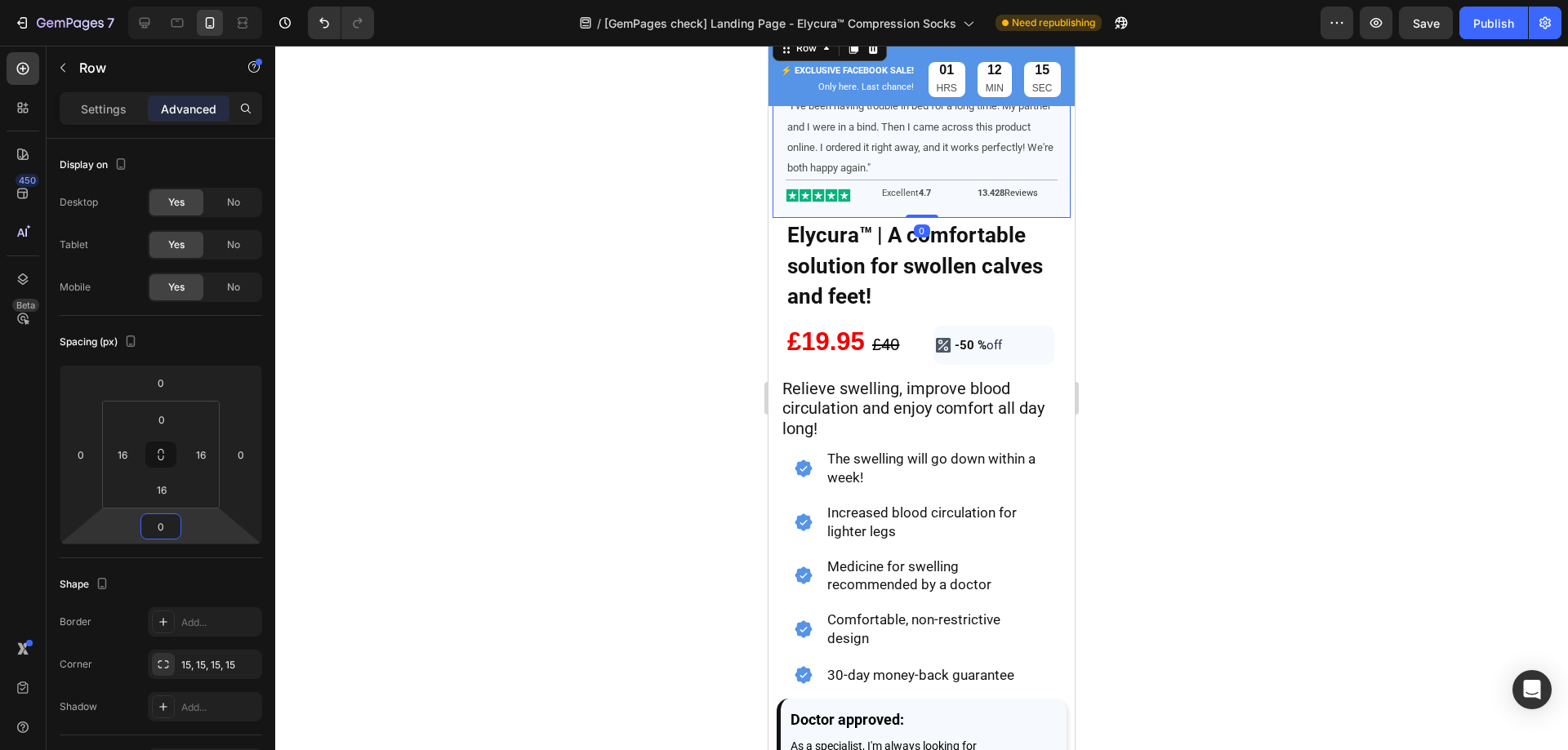
click at [1263, 176] on div at bounding box center [921, 398] width 1293 height 705
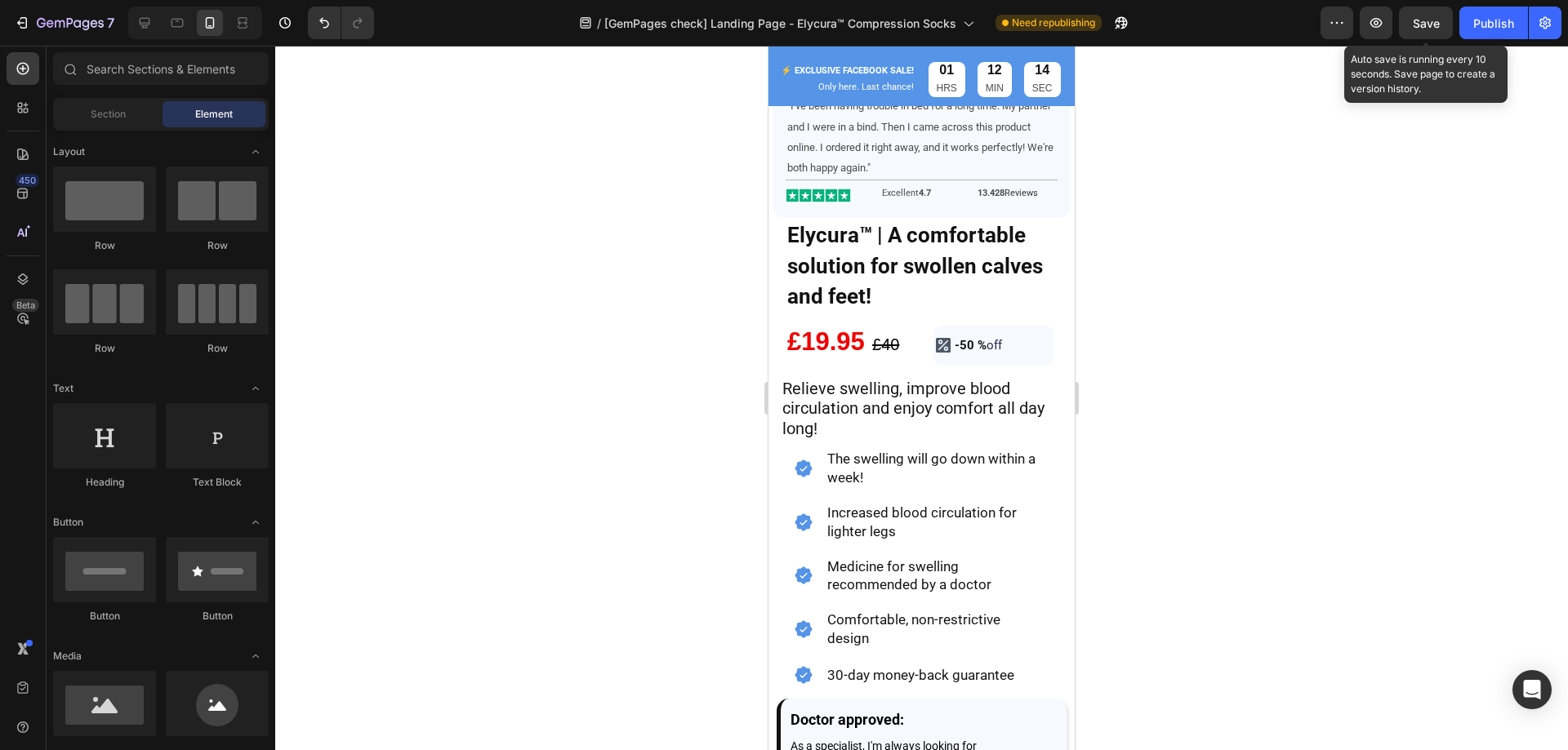
click at [1432, 17] on span "Save" at bounding box center [1426, 23] width 27 height 14
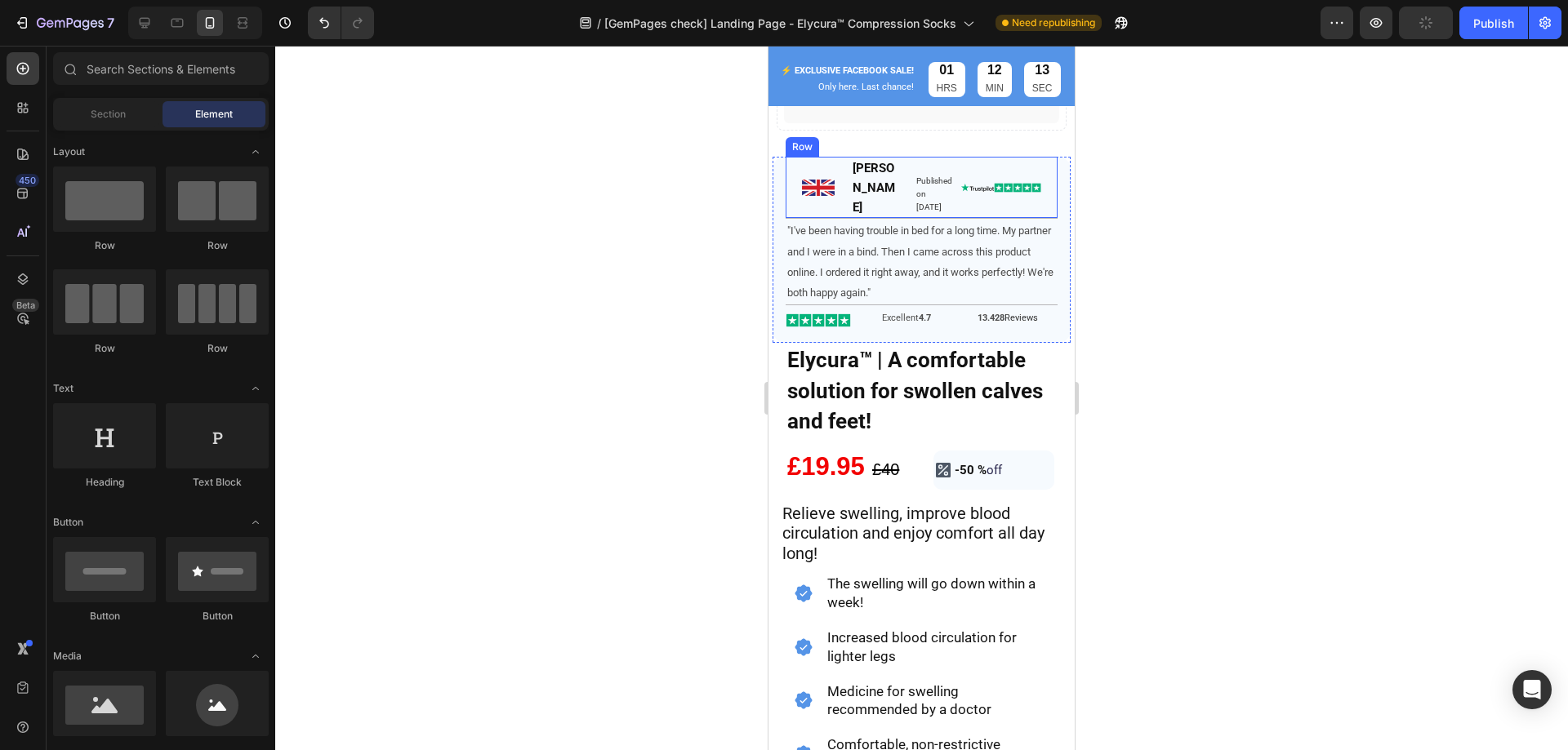
scroll to position [245, 0]
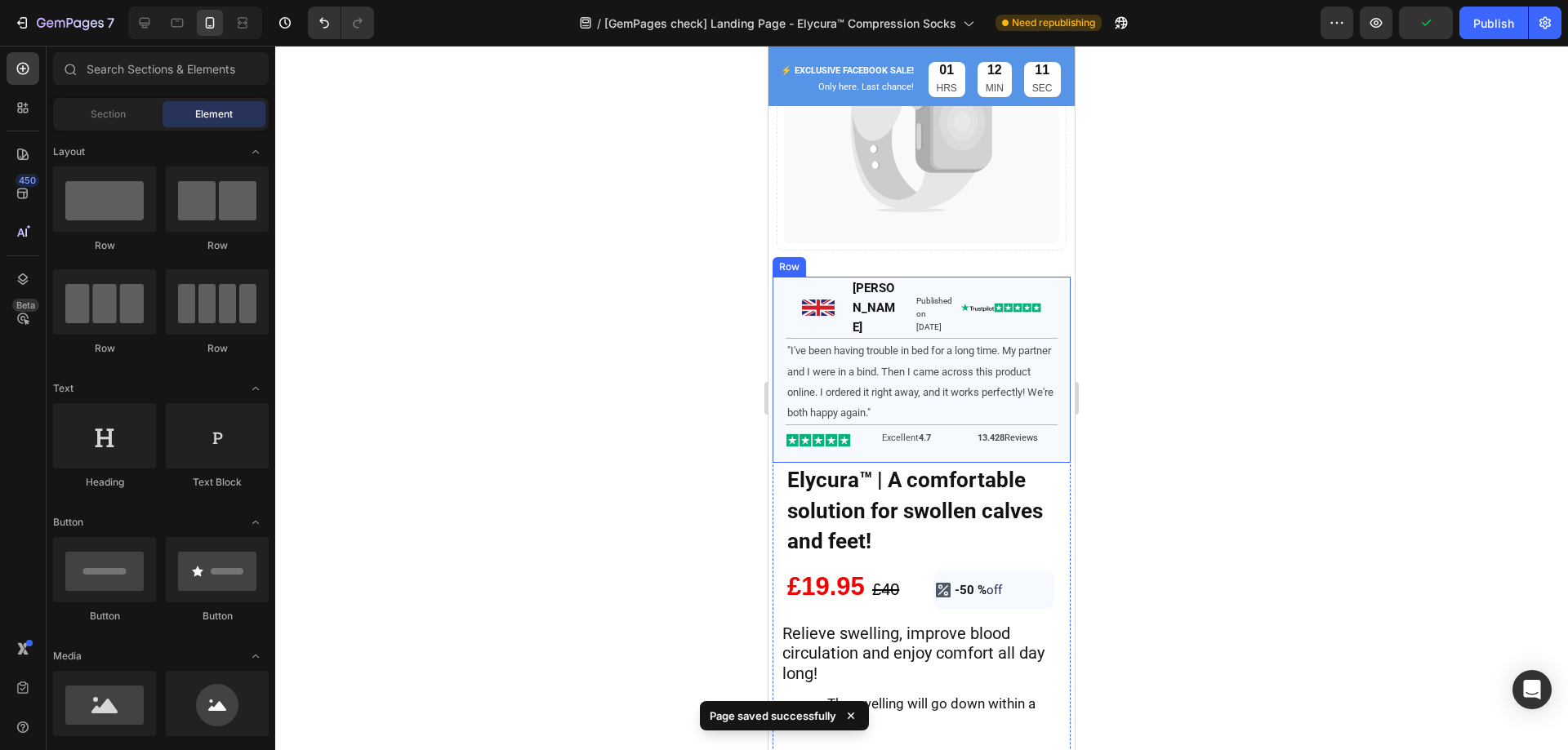
click at [774, 279] on div "Image James Heading Published on August 7, 2025 Text Block Image Image Image Ro…" at bounding box center [921, 370] width 298 height 186
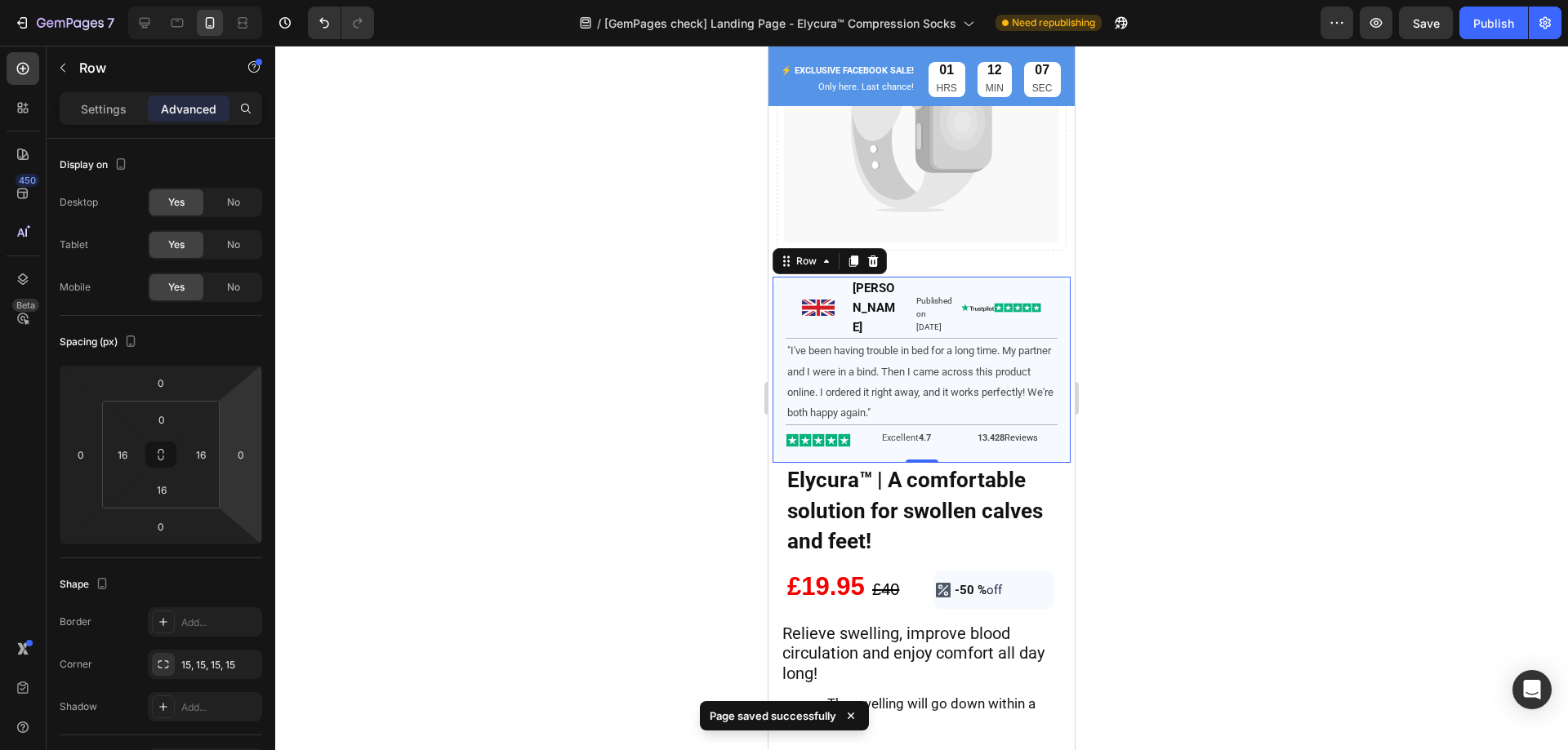
click at [1228, 227] on div at bounding box center [921, 398] width 1293 height 705
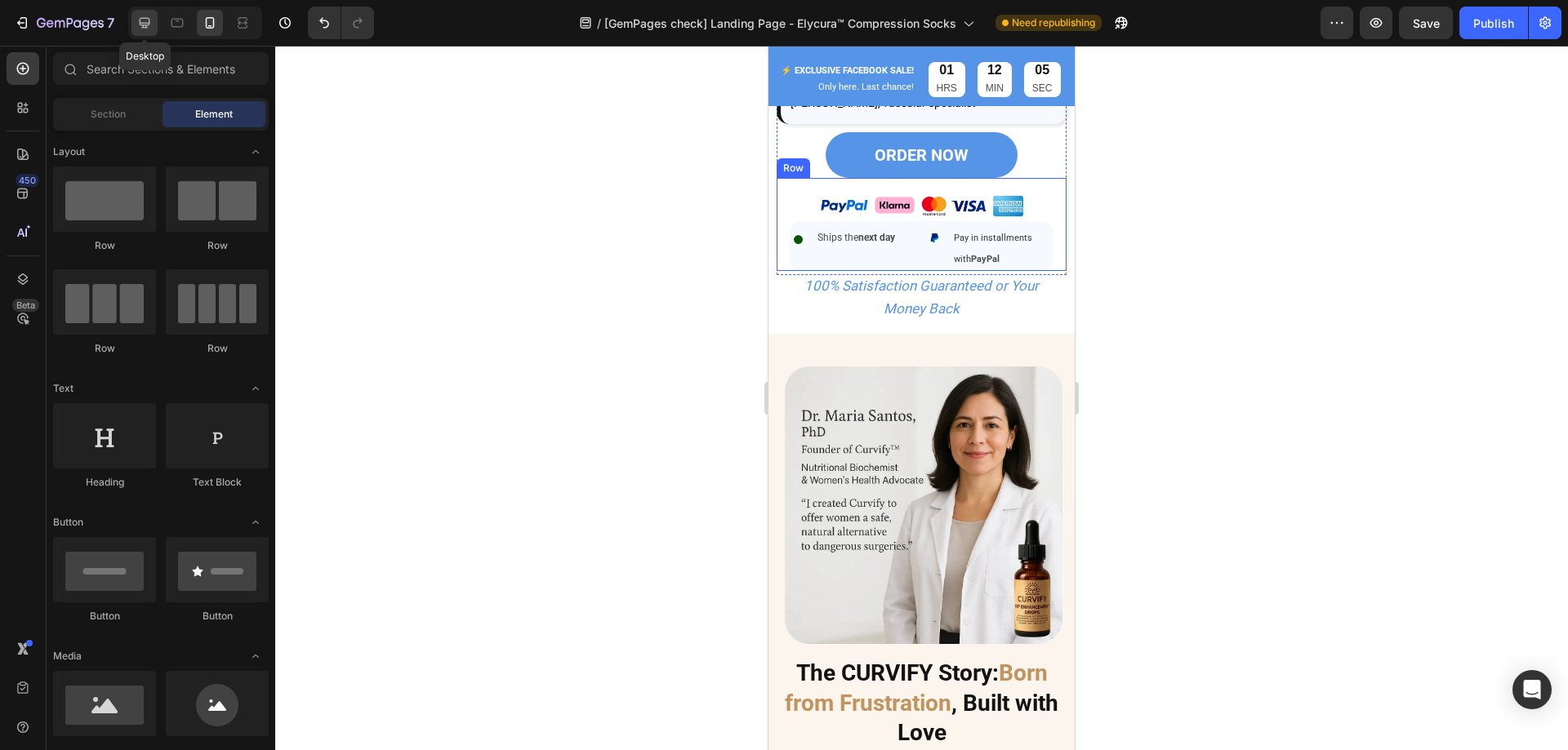
click at [147, 25] on icon at bounding box center [145, 24] width 11 height 11
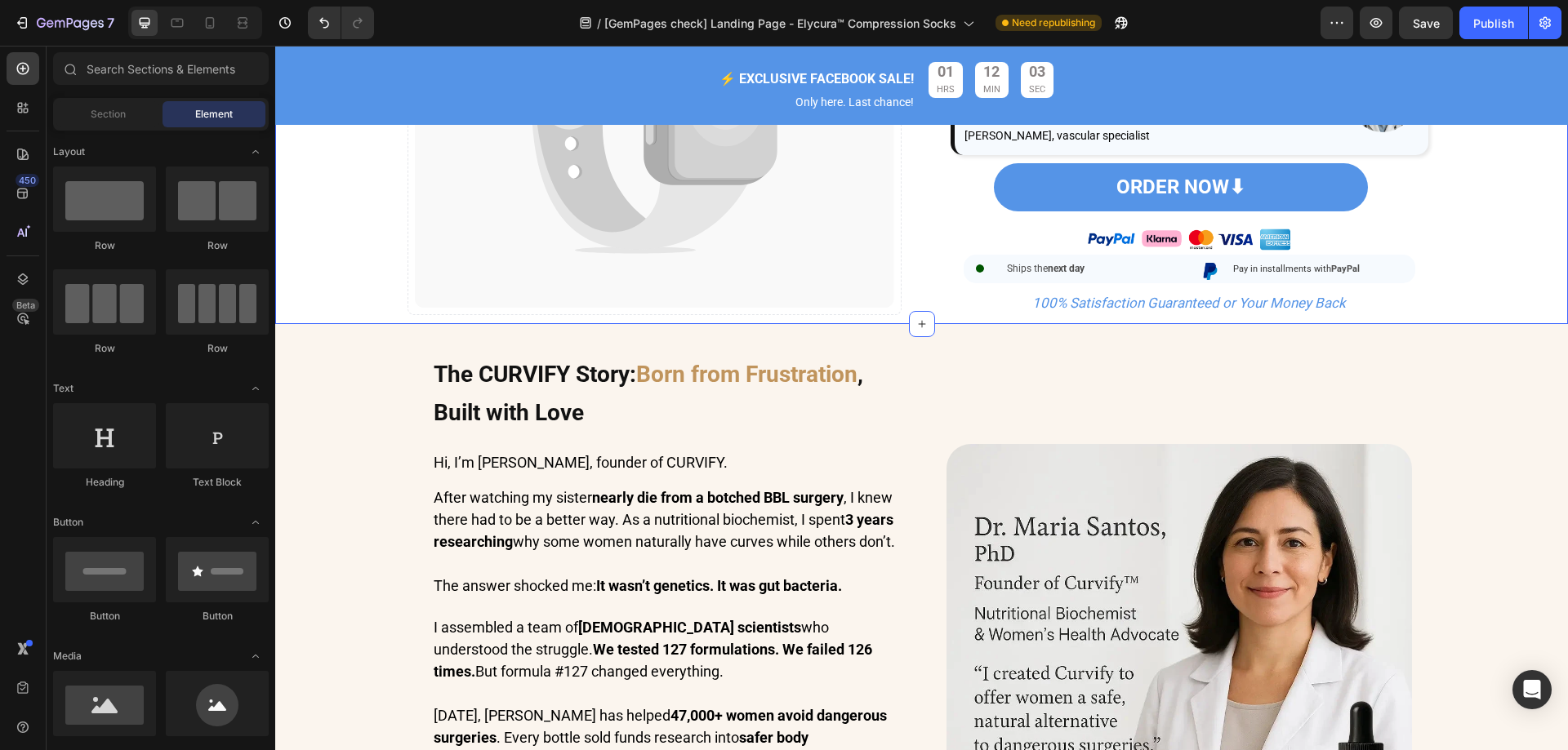
scroll to position [737, 0]
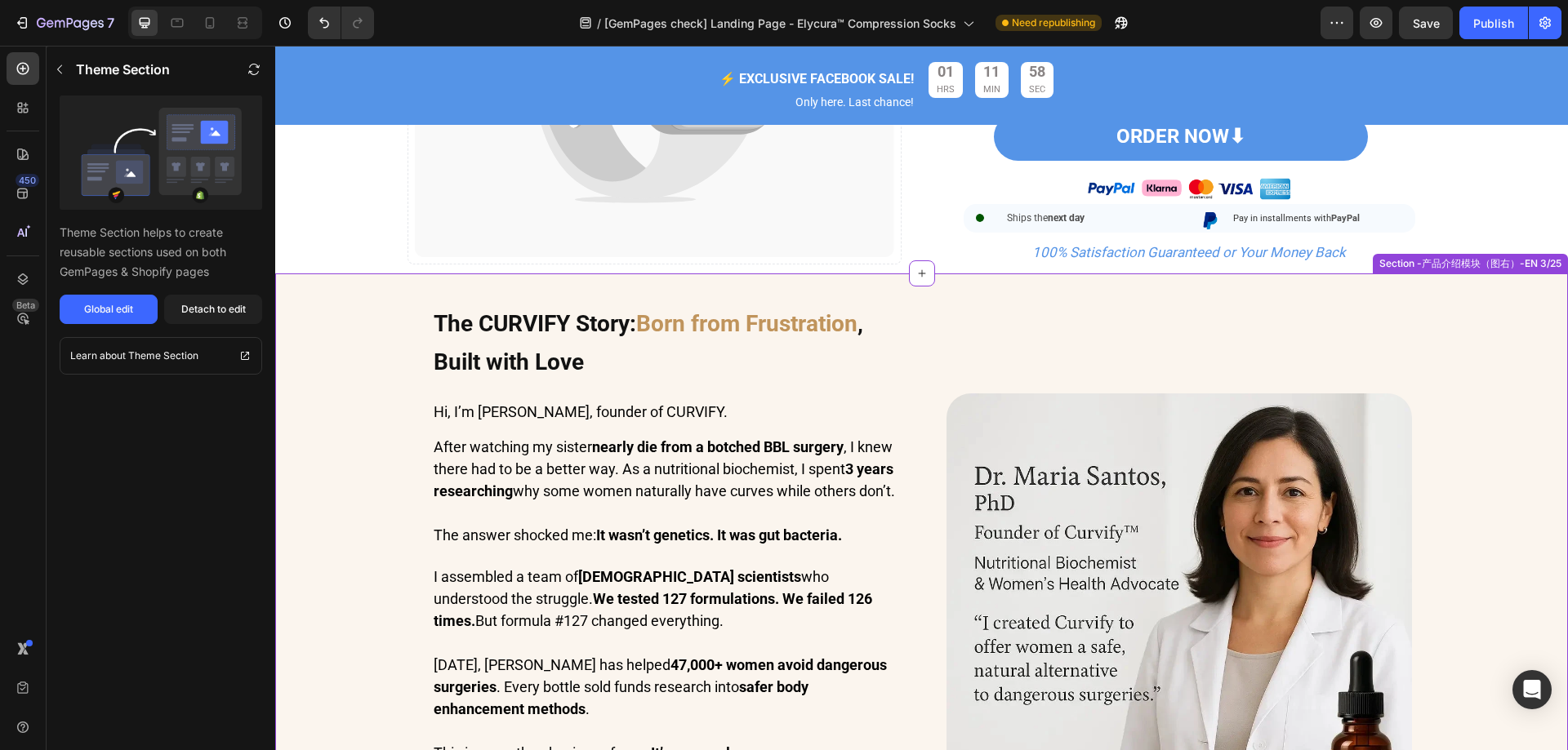
click at [310, 399] on div "The CURVIFY Story: Born from Frustration , Built with Love Heading Hi, I’m [PER…" at bounding box center [921, 622] width 1276 height 681
click at [204, 307] on div "Detach to edit" at bounding box center [213, 310] width 65 height 15
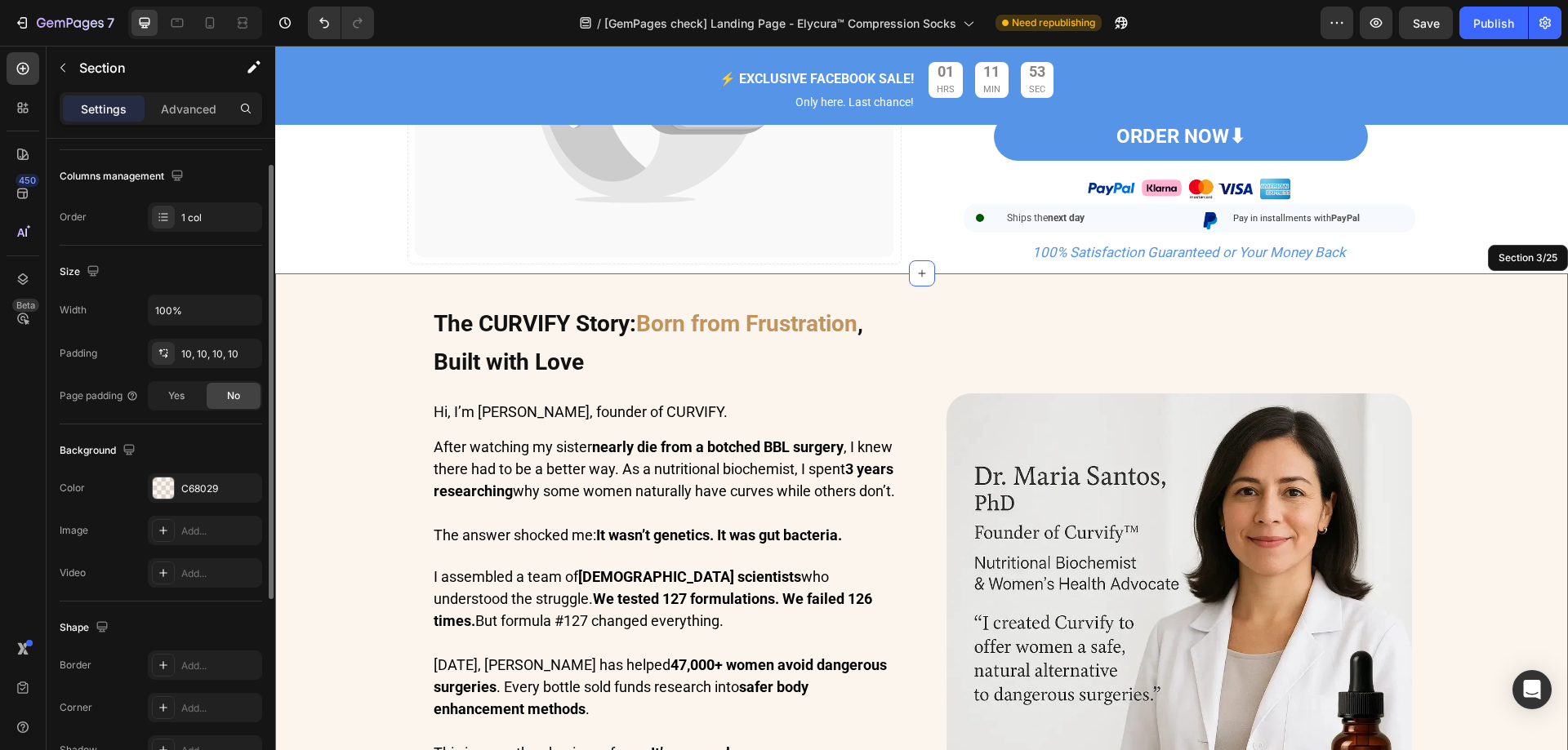
scroll to position [163, 0]
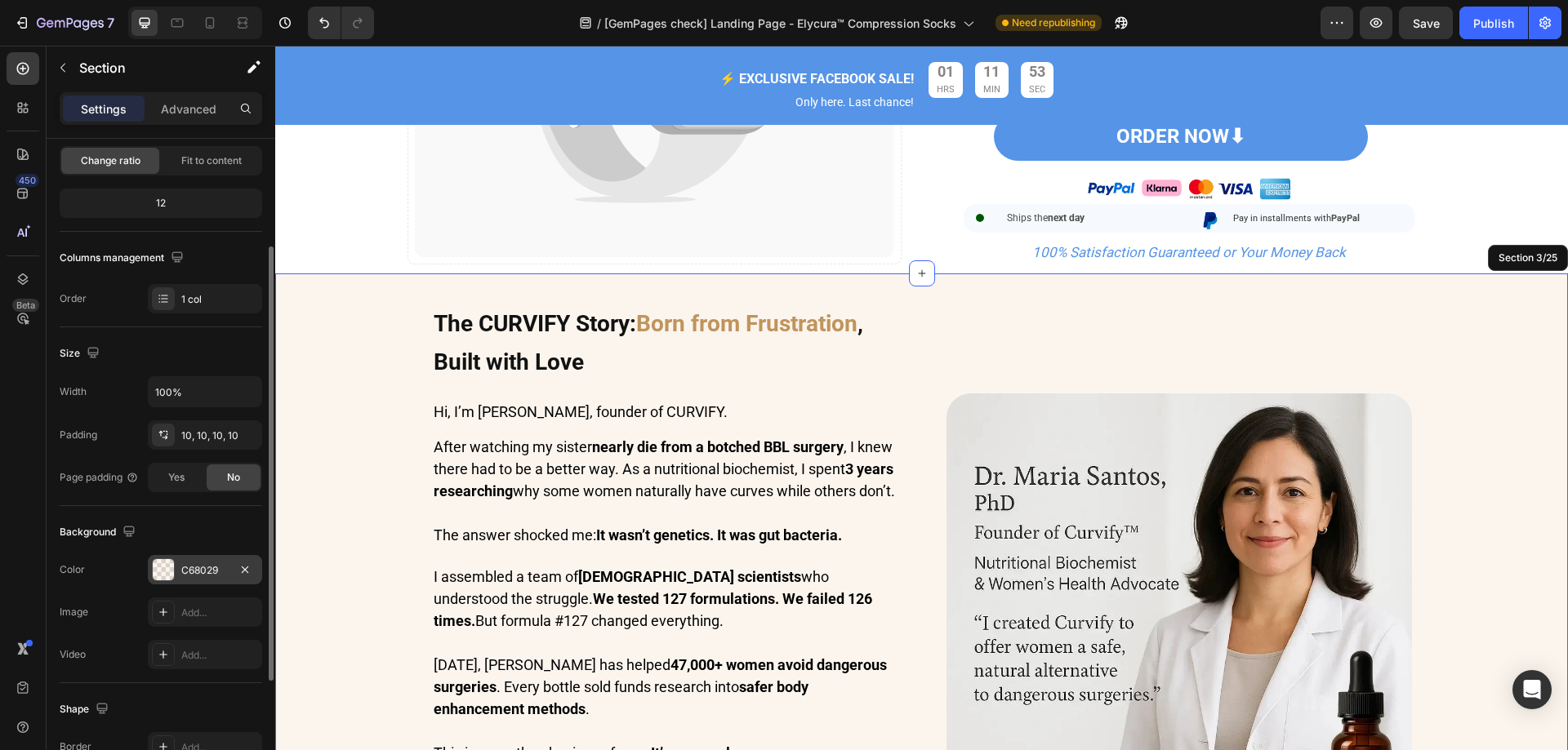
click at [163, 559] on div at bounding box center [163, 569] width 23 height 23
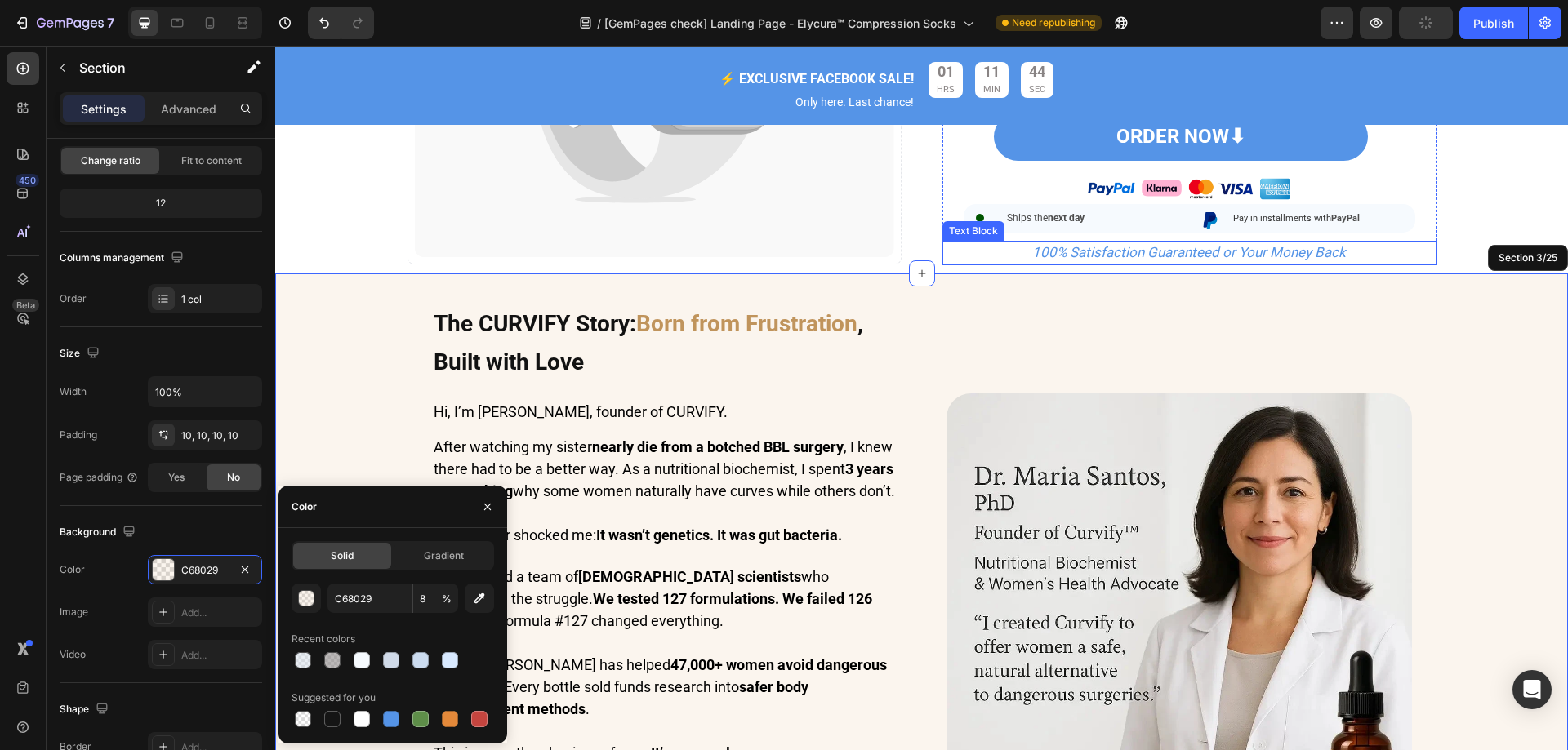
click at [1345, 265] on p "100% Satisfaction Guaranteed or Your Money Back" at bounding box center [1189, 252] width 468 height 25
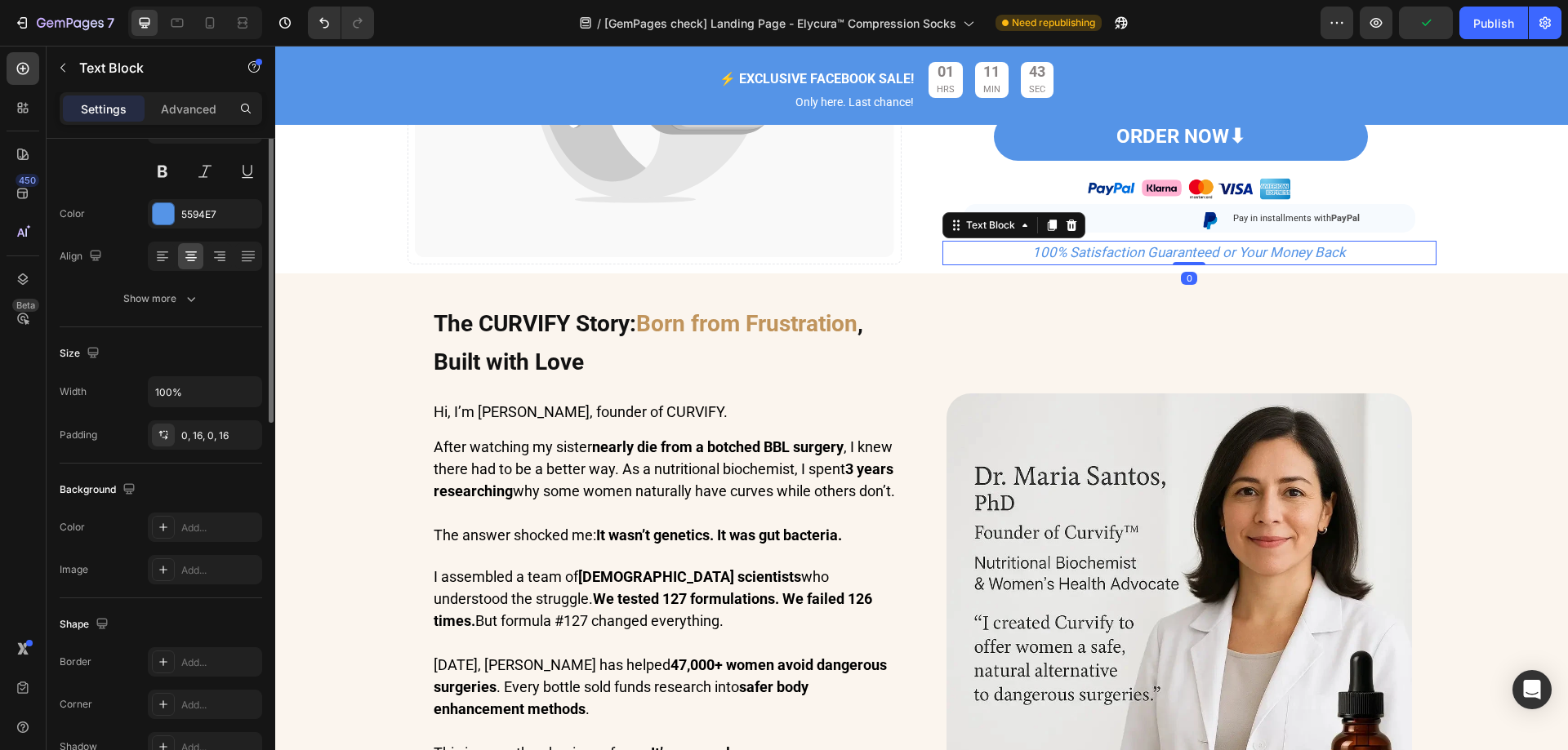
scroll to position [0, 0]
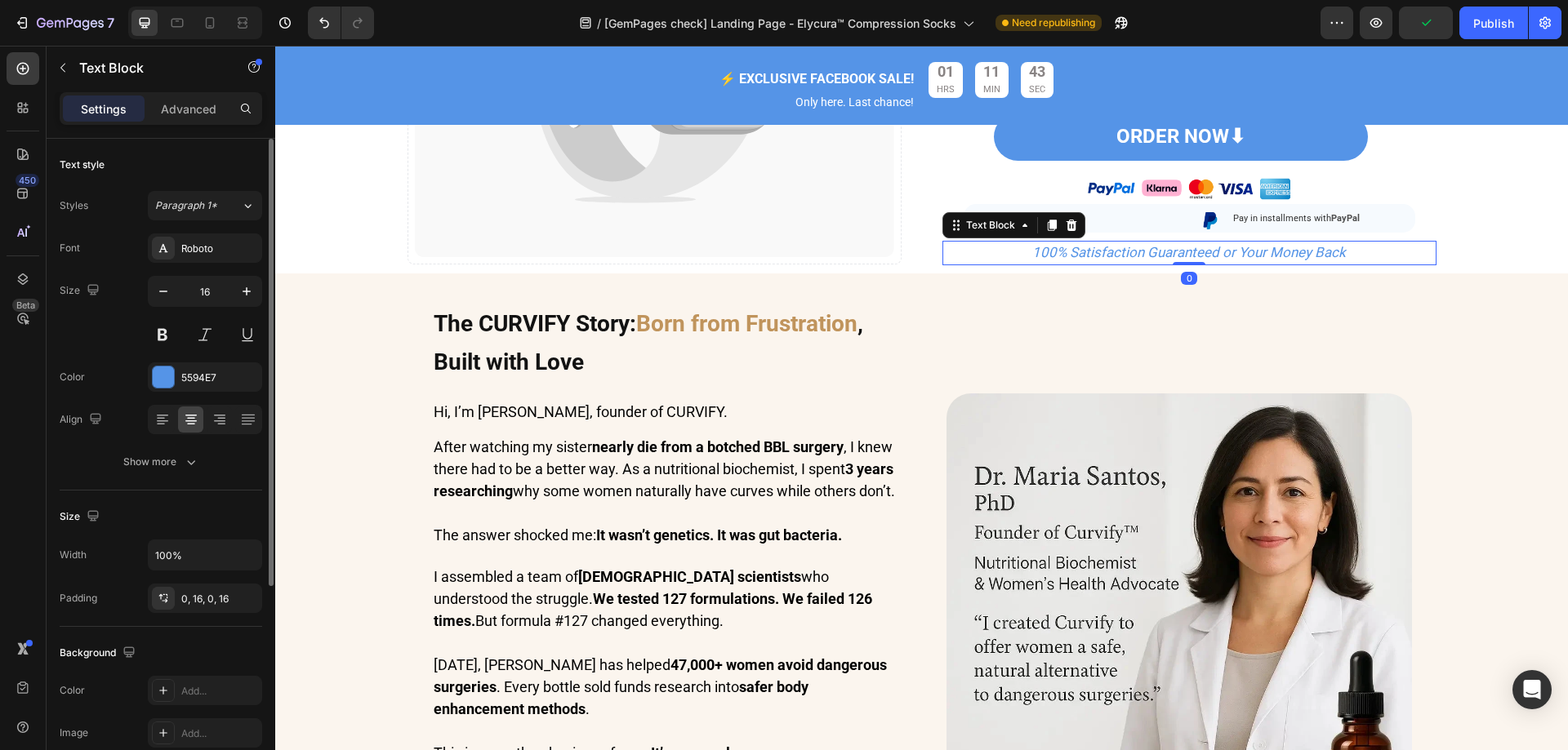
click at [1355, 265] on p "100% Satisfaction Guaranteed or Your Money Back" at bounding box center [1189, 252] width 468 height 25
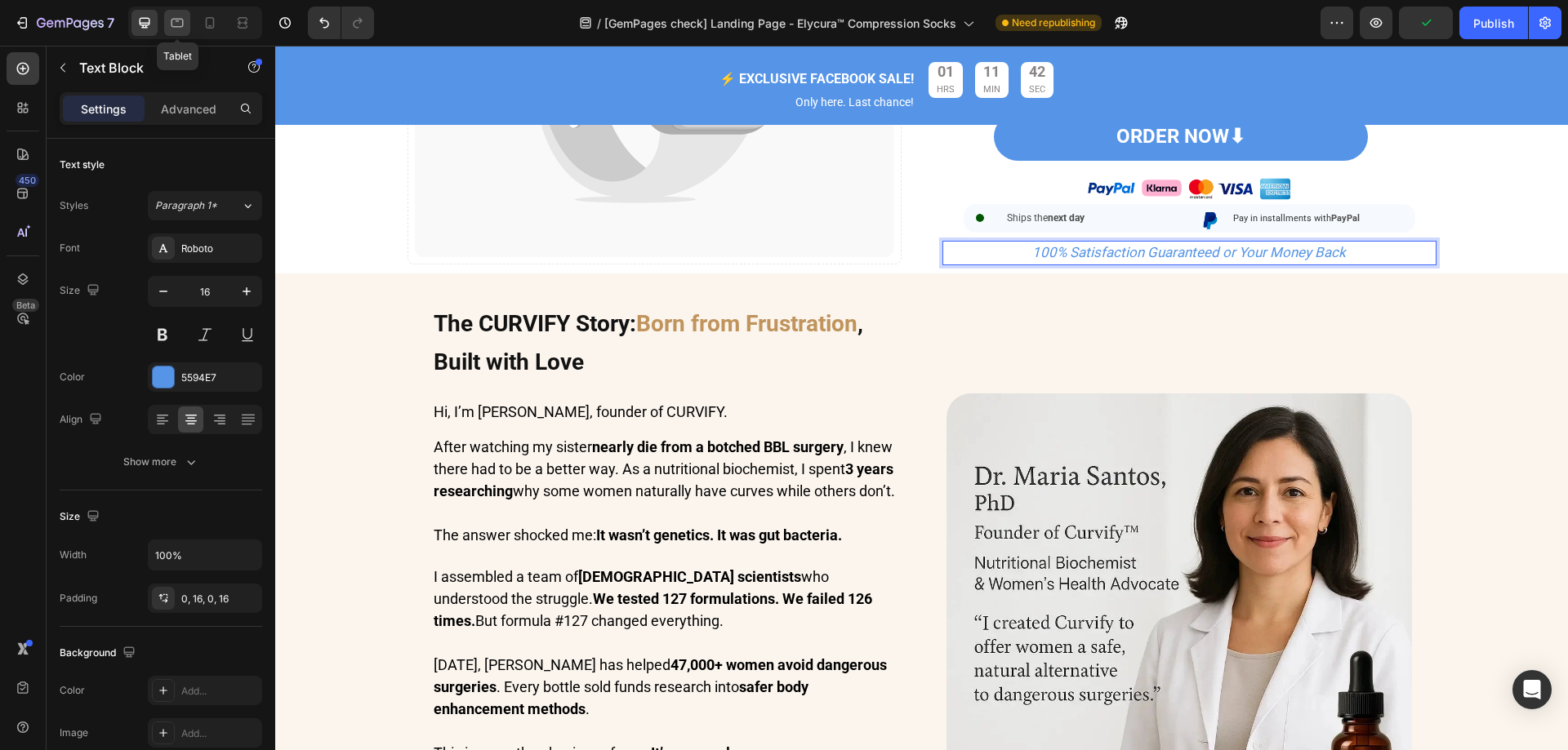
click at [184, 25] on icon at bounding box center [177, 23] width 16 height 16
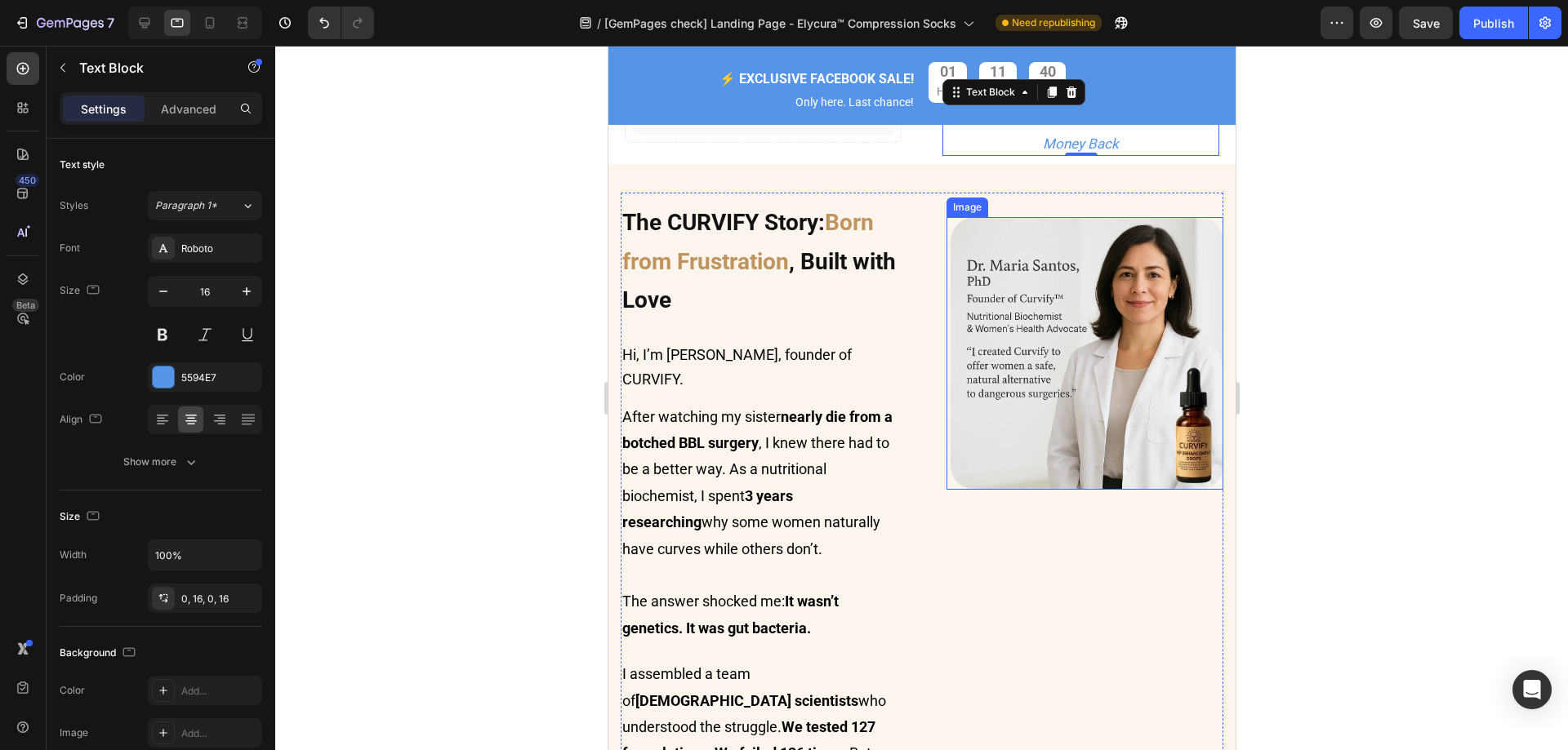
scroll to position [999, 0]
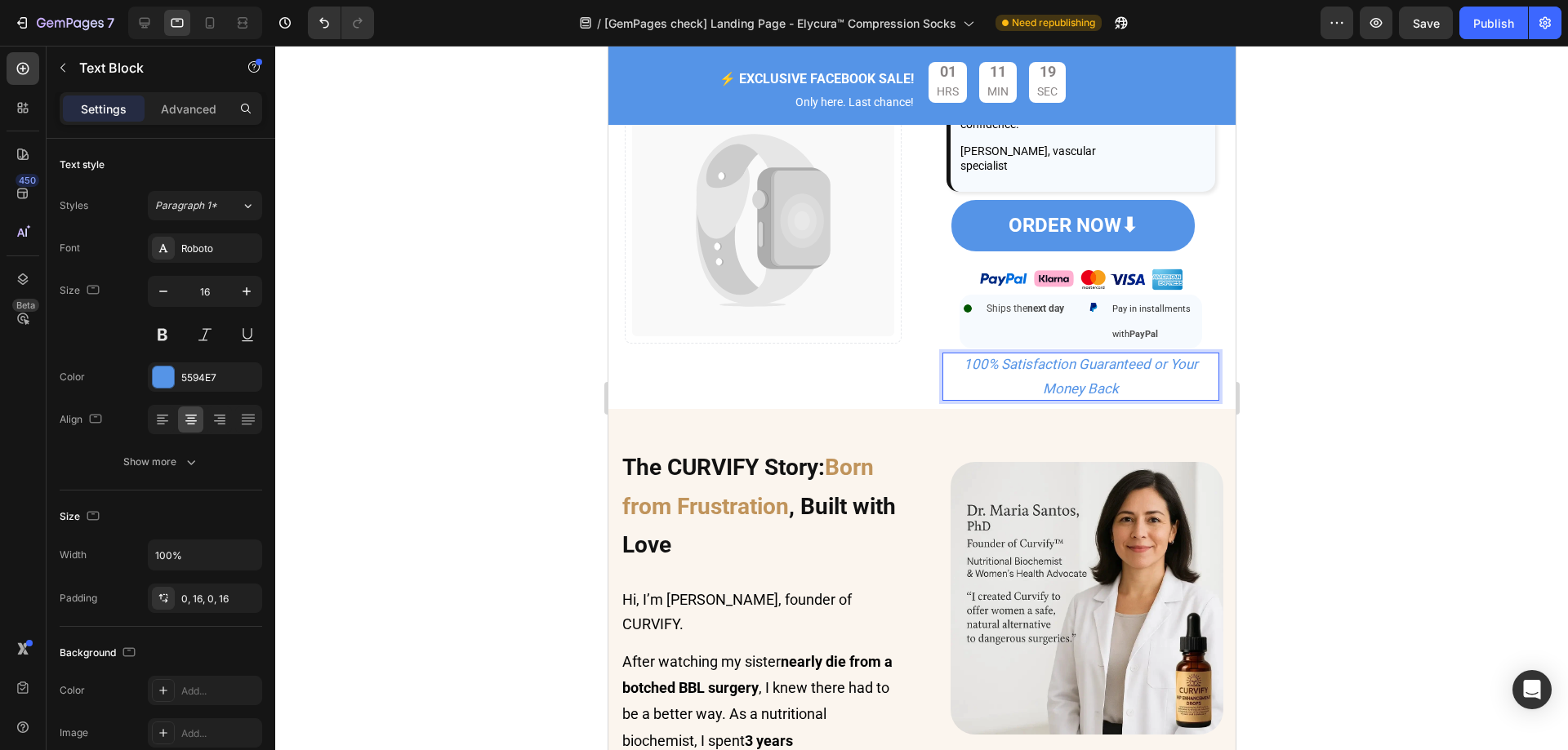
click at [1125, 379] on p "100% Satisfaction Guaranteed or Your Money Back" at bounding box center [1080, 377] width 251 height 49
drag, startPoint x: 1134, startPoint y: 385, endPoint x: 918, endPoint y: 357, distance: 217.8
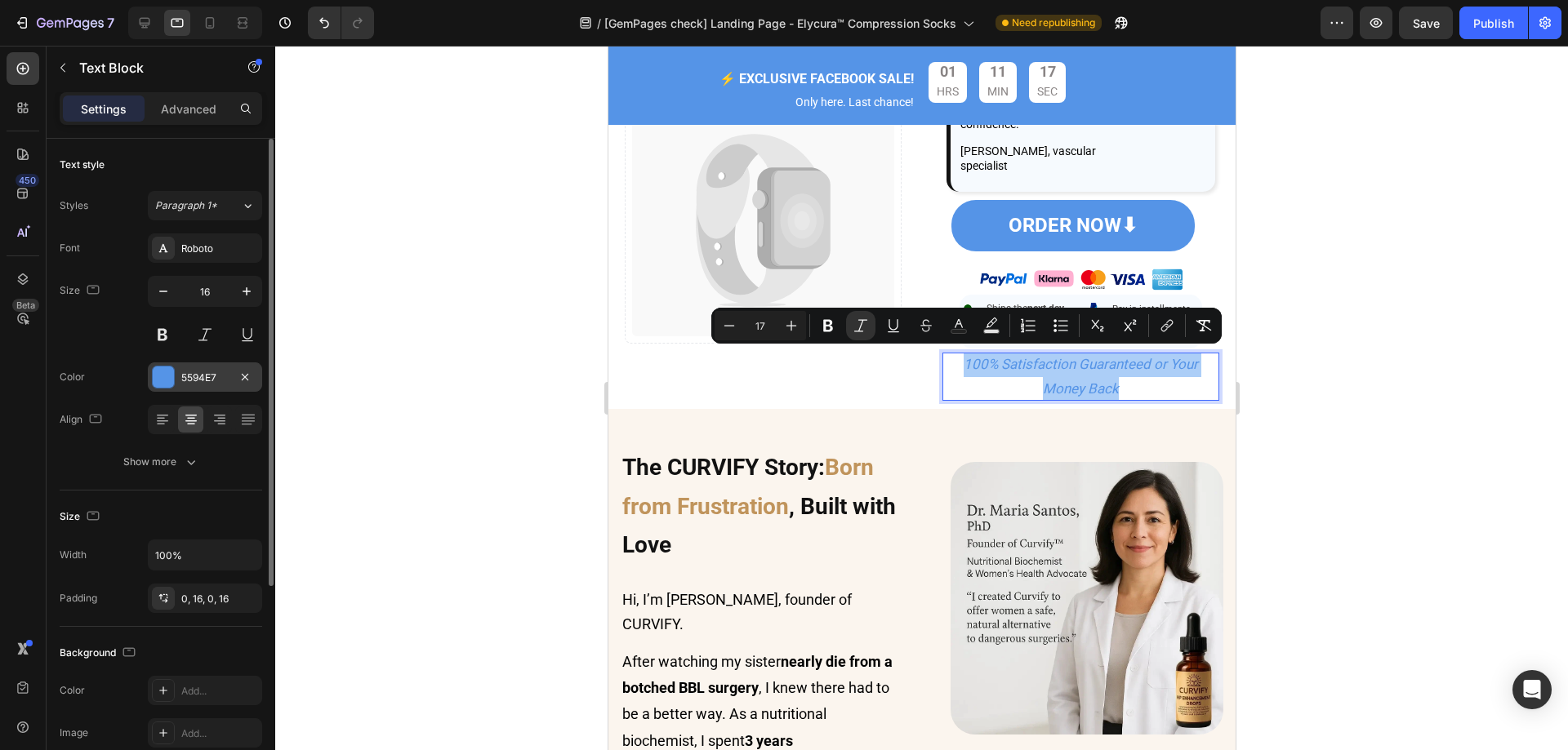
click at [200, 381] on div "5594E7" at bounding box center [205, 378] width 47 height 15
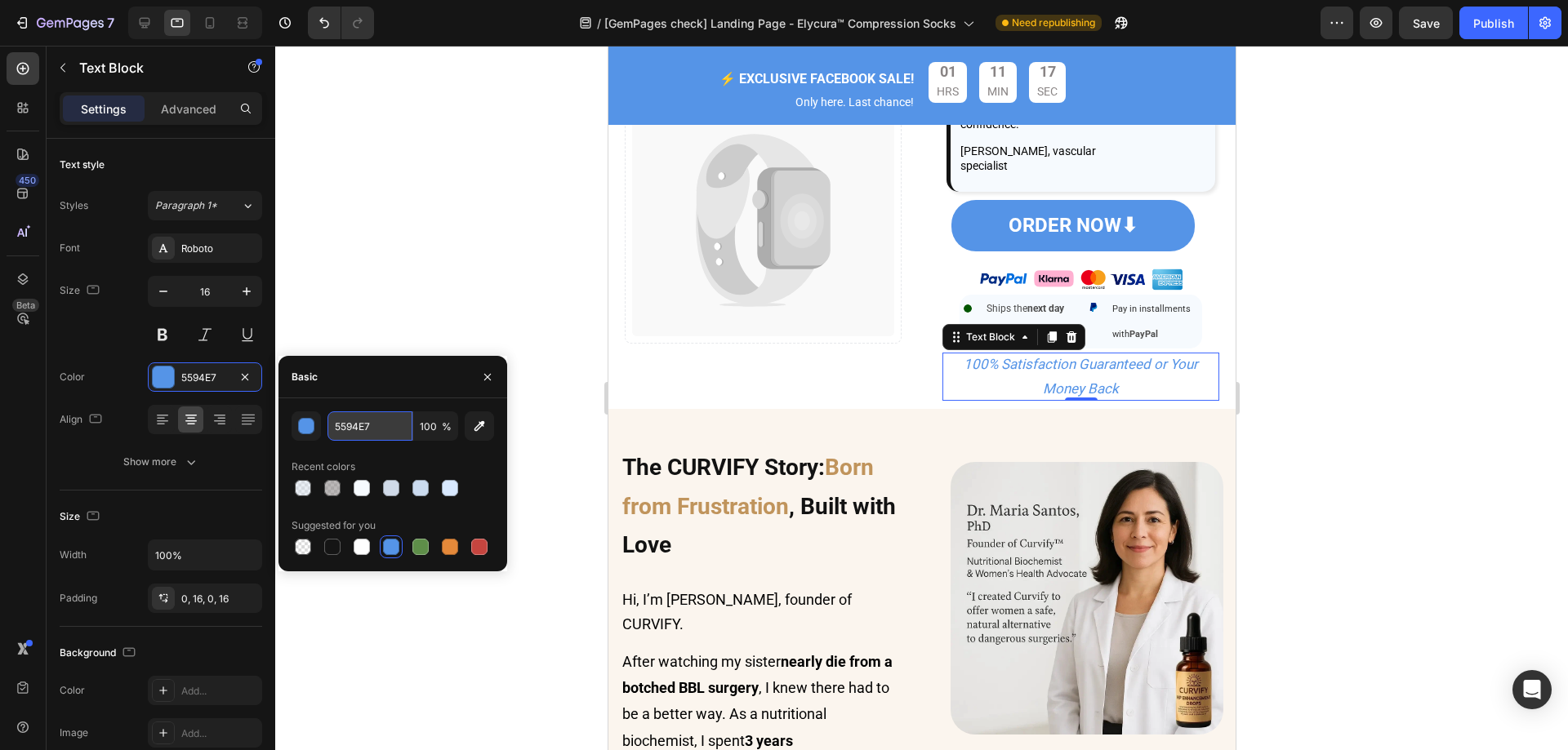
click at [383, 426] on input "5594E7" at bounding box center [369, 426] width 84 height 29
type input "2476C9"
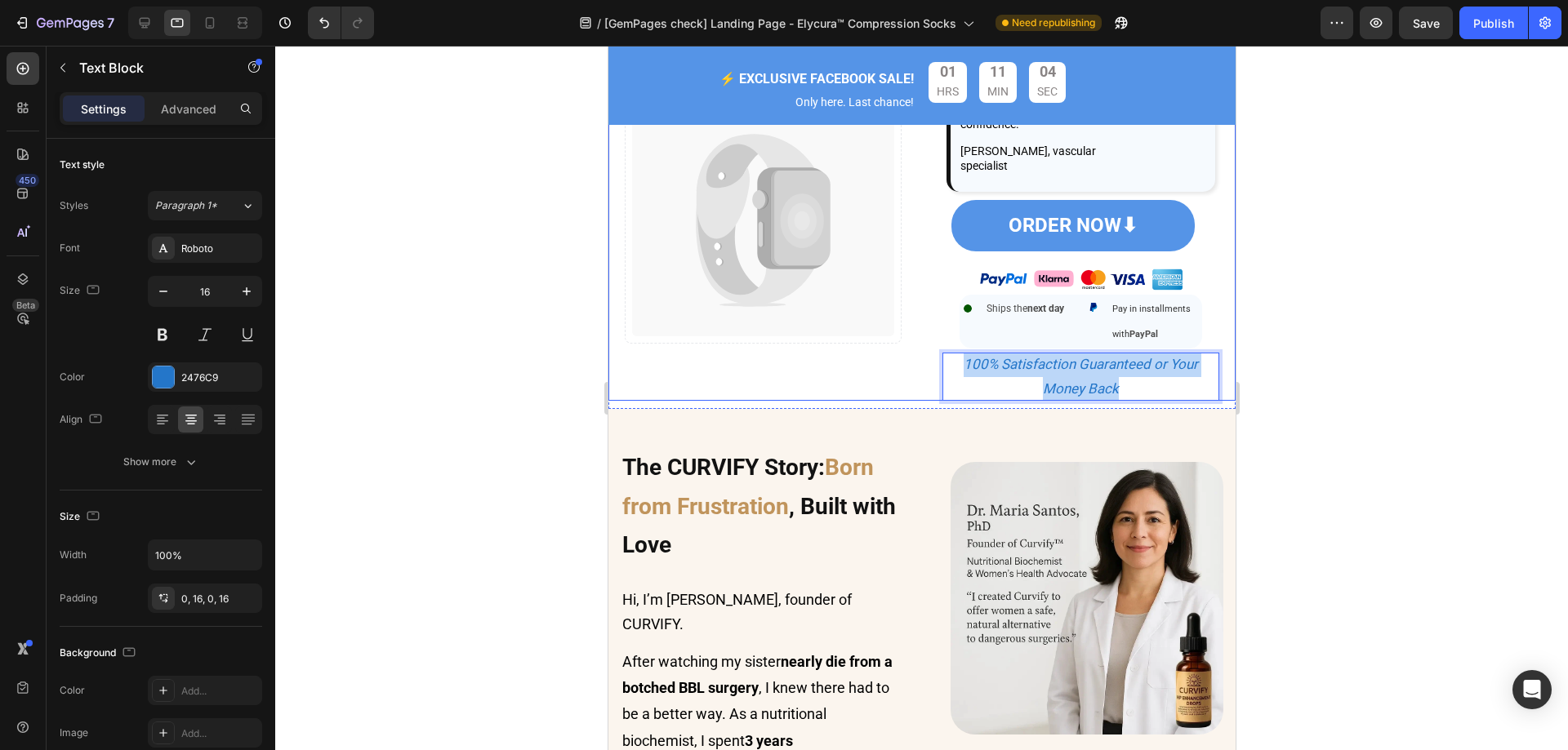
drag, startPoint x: 1141, startPoint y: 381, endPoint x: 928, endPoint y: 351, distance: 215.1
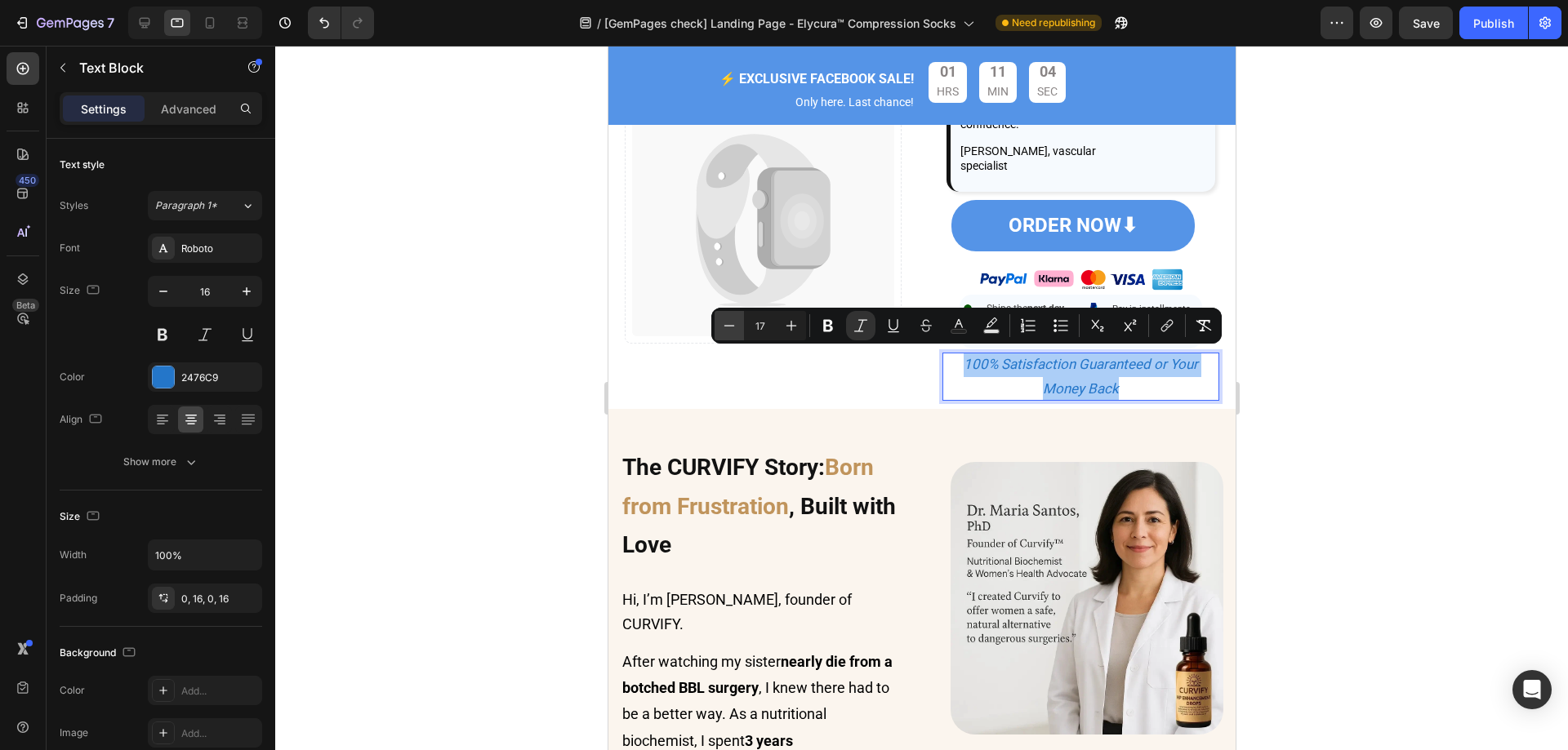
click at [723, 321] on icon "Editor contextual toolbar" at bounding box center [729, 326] width 16 height 16
type input "13"
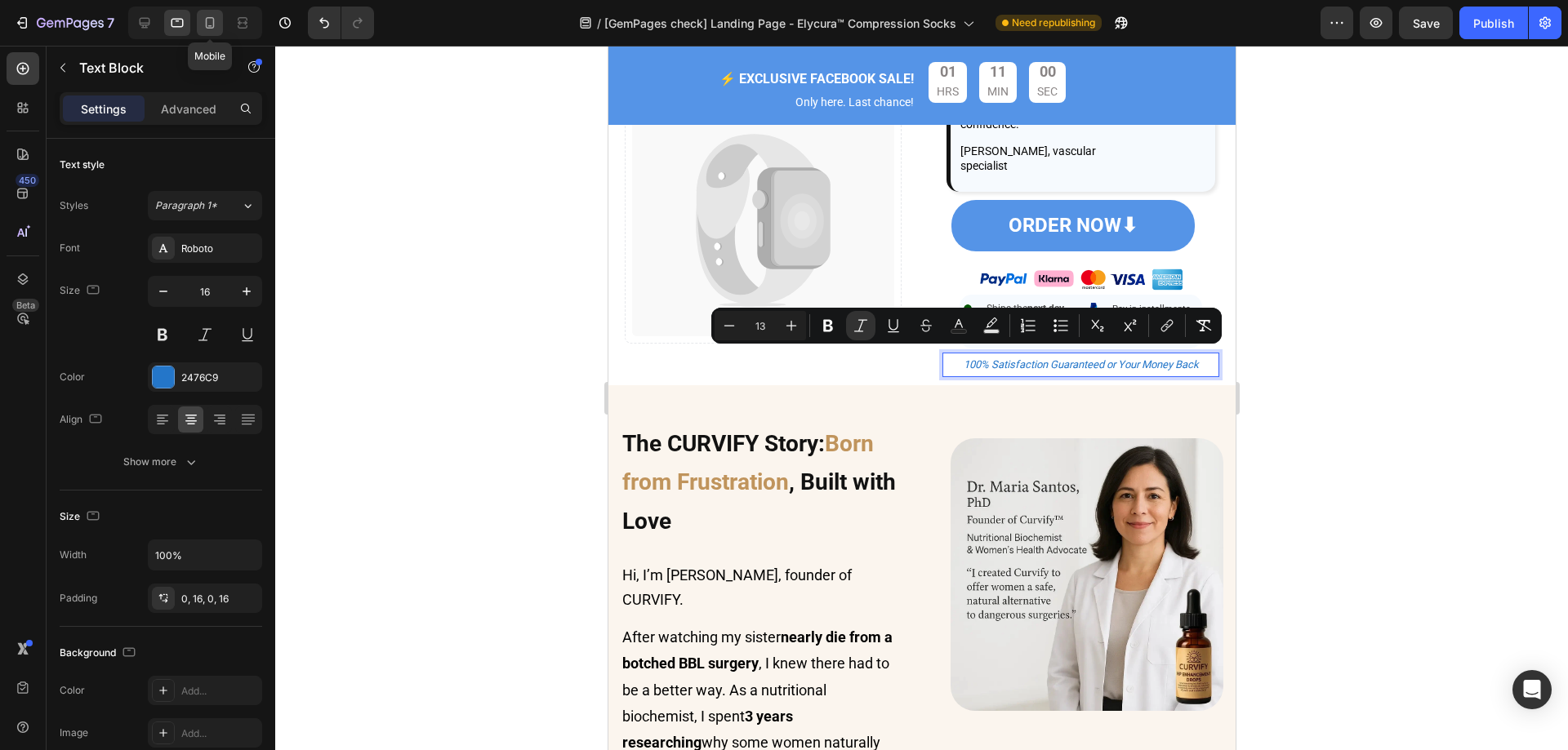
click at [206, 10] on div at bounding box center [210, 23] width 26 height 26
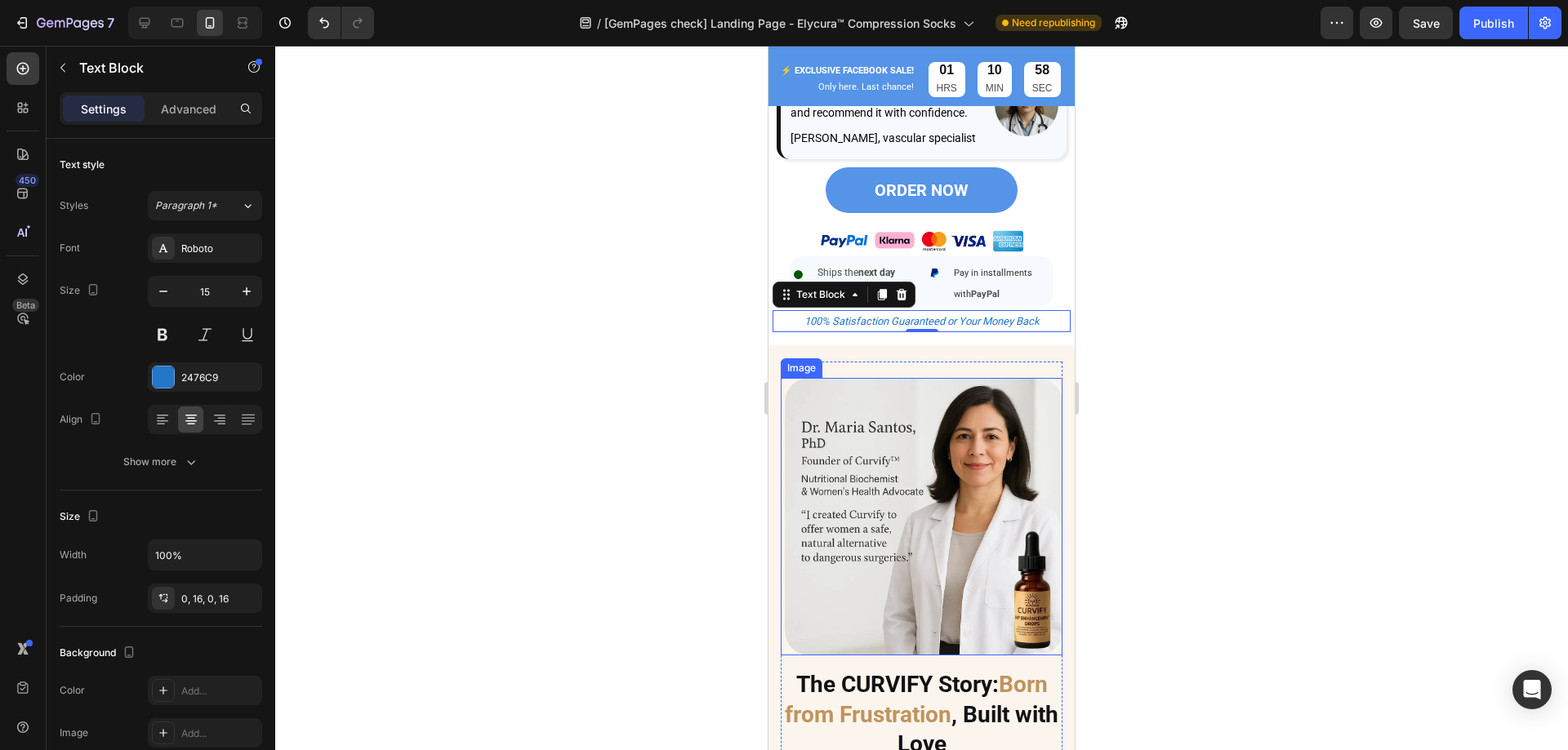
scroll to position [1185, 0]
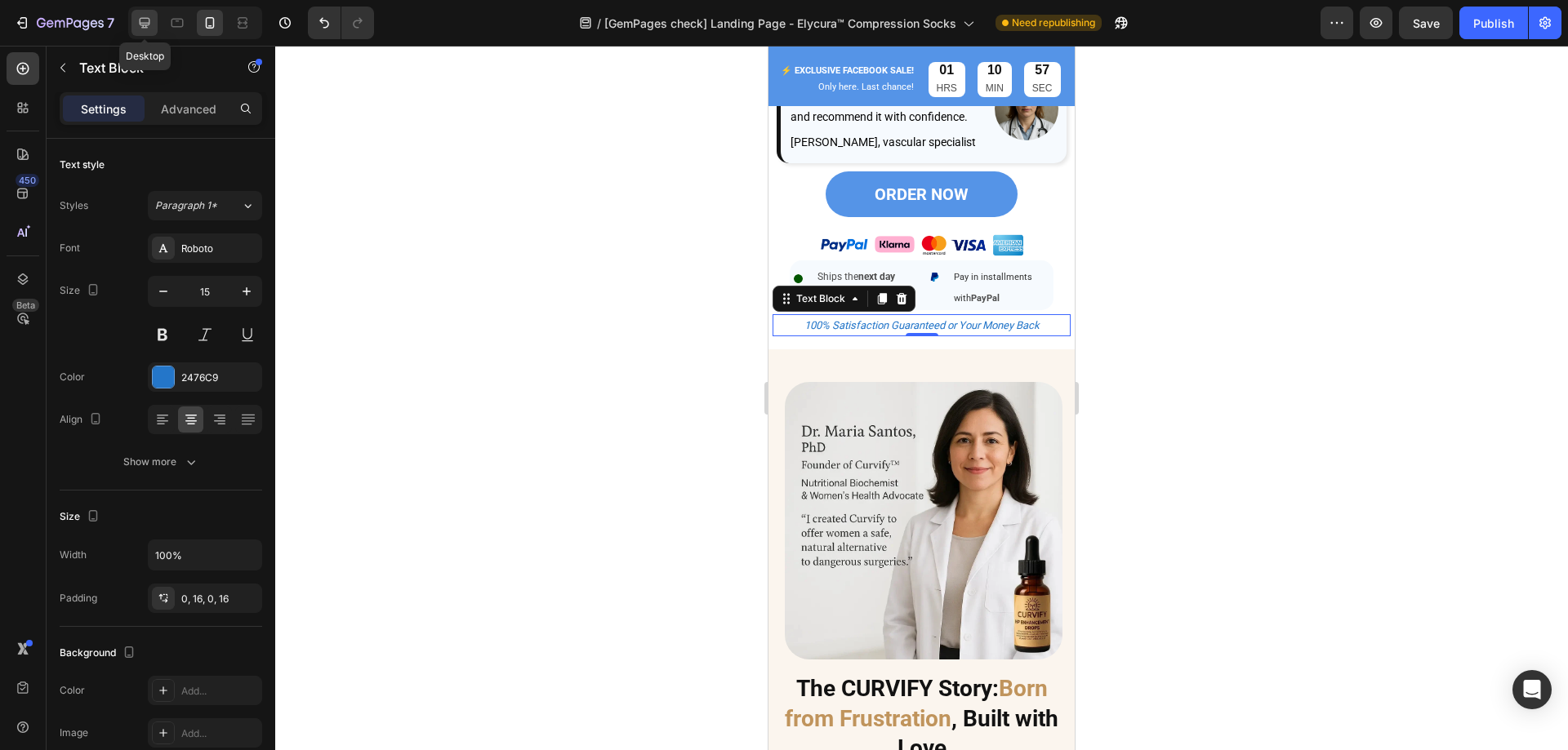
click at [140, 23] on icon at bounding box center [145, 24] width 11 height 11
type input "16"
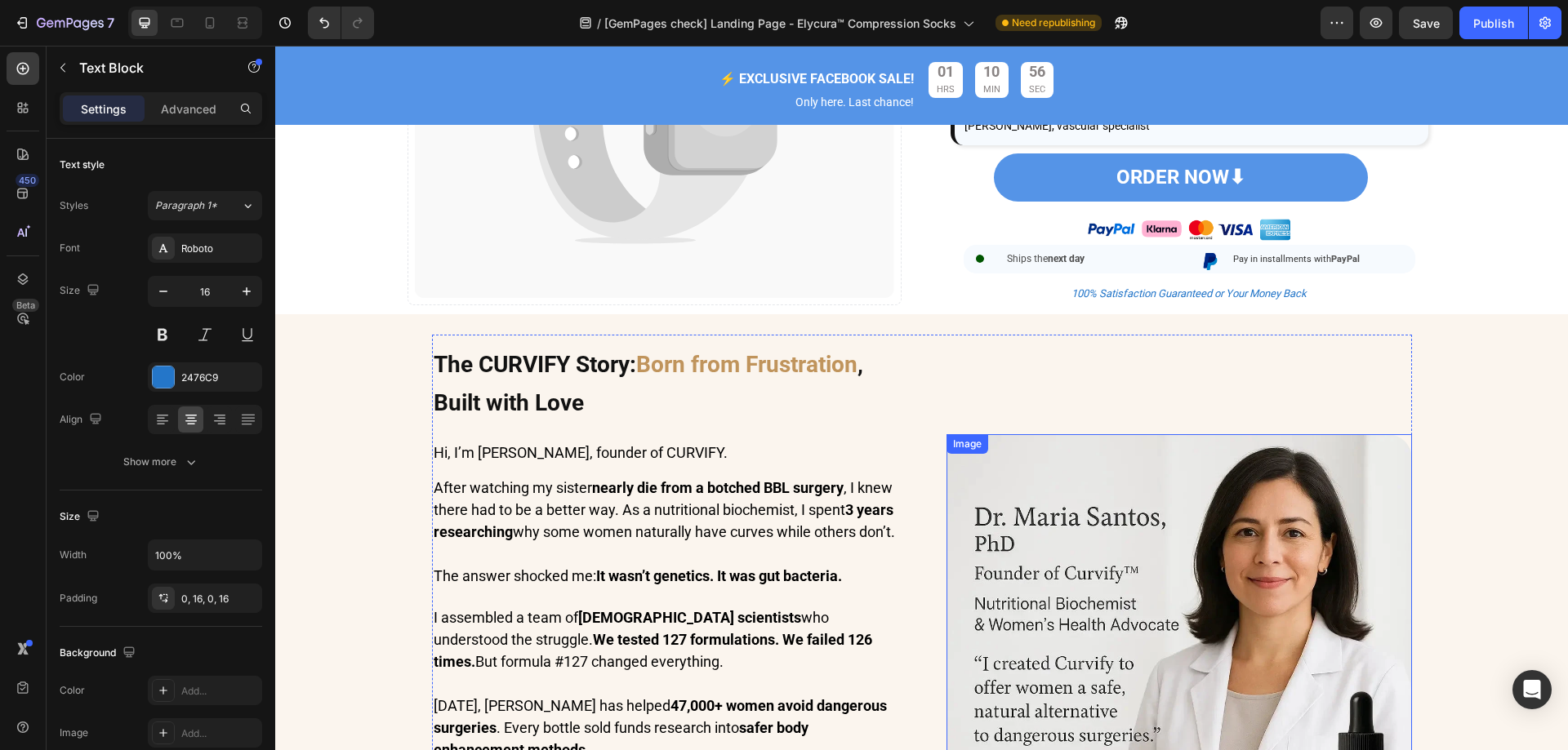
scroll to position [533, 0]
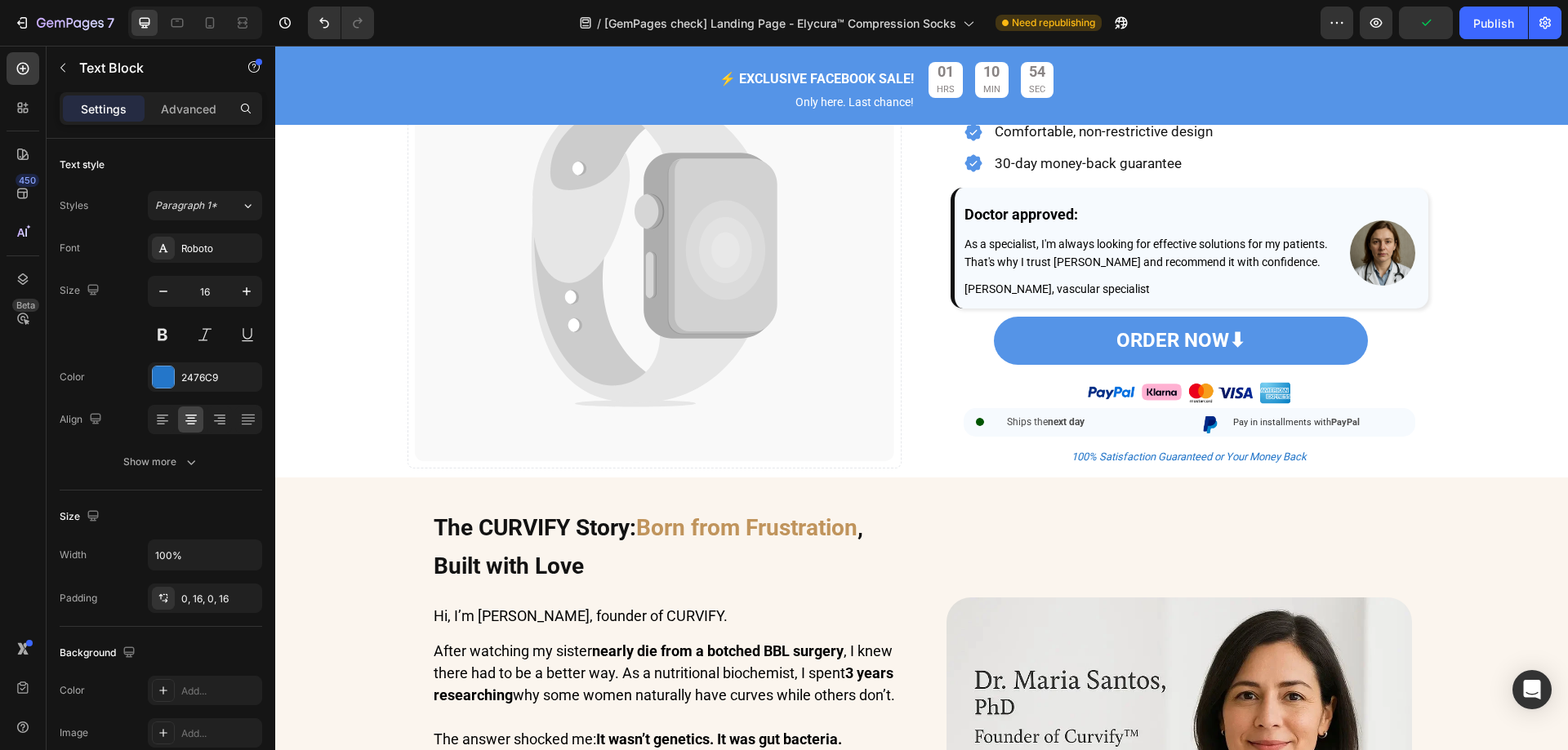
click at [1061, 469] on p "100% Satisfaction Guaranteed or Your Money Back" at bounding box center [1189, 457] width 468 height 25
click at [1396, 469] on p "100% Satisfaction Guaranteed or Your Money Back" at bounding box center [1189, 457] width 468 height 25
click at [1408, 429] on div "Image Image Ships the next day Text Block Row Image Pay in installments with Pa…" at bounding box center [1189, 400] width 478 height 72
click at [1352, 469] on p "100% Satisfaction Guaranteed or Your Money Back" at bounding box center [1189, 457] width 468 height 25
click at [1048, 435] on icon at bounding box center [1051, 429] width 9 height 12
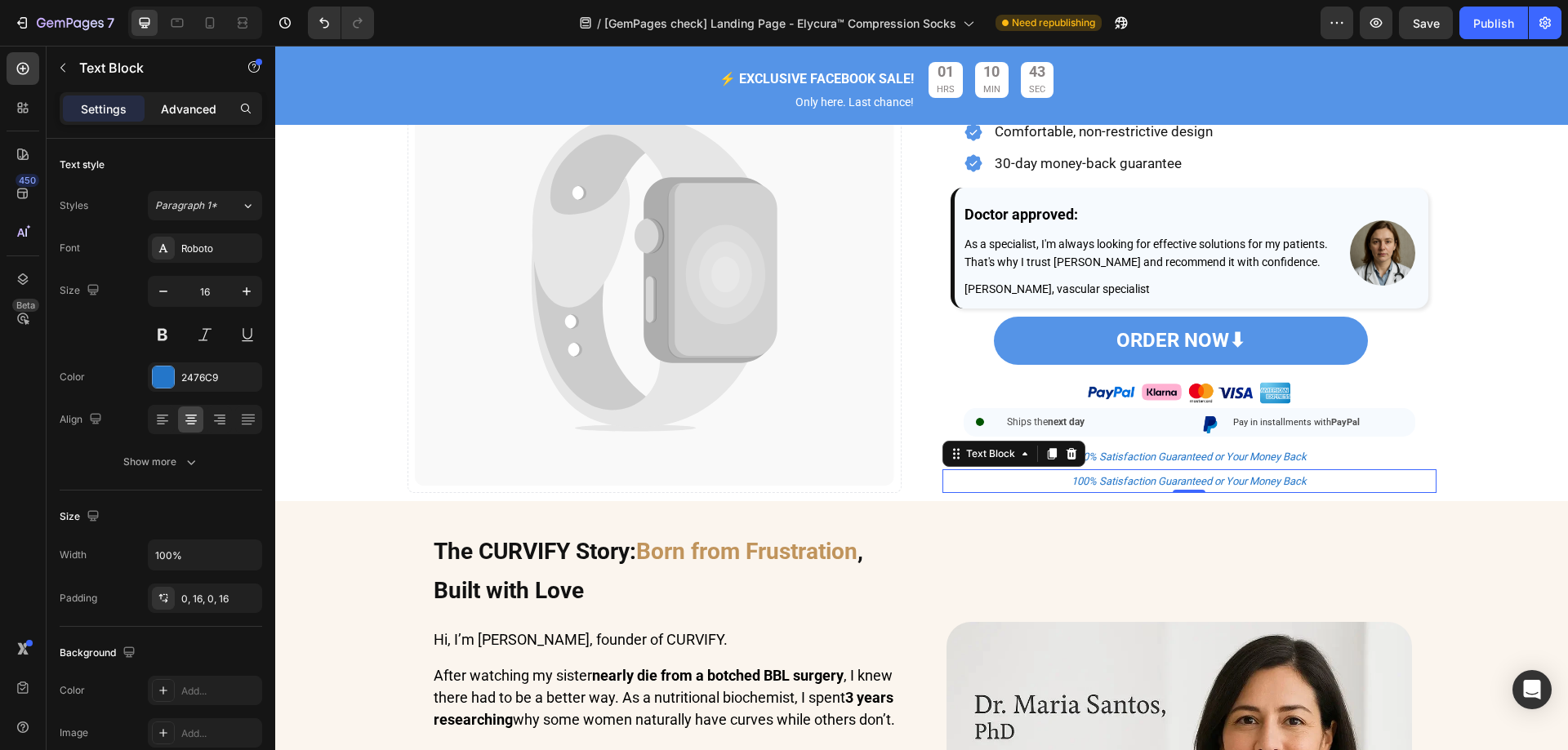
click at [176, 108] on p "Advanced" at bounding box center [188, 109] width 55 height 17
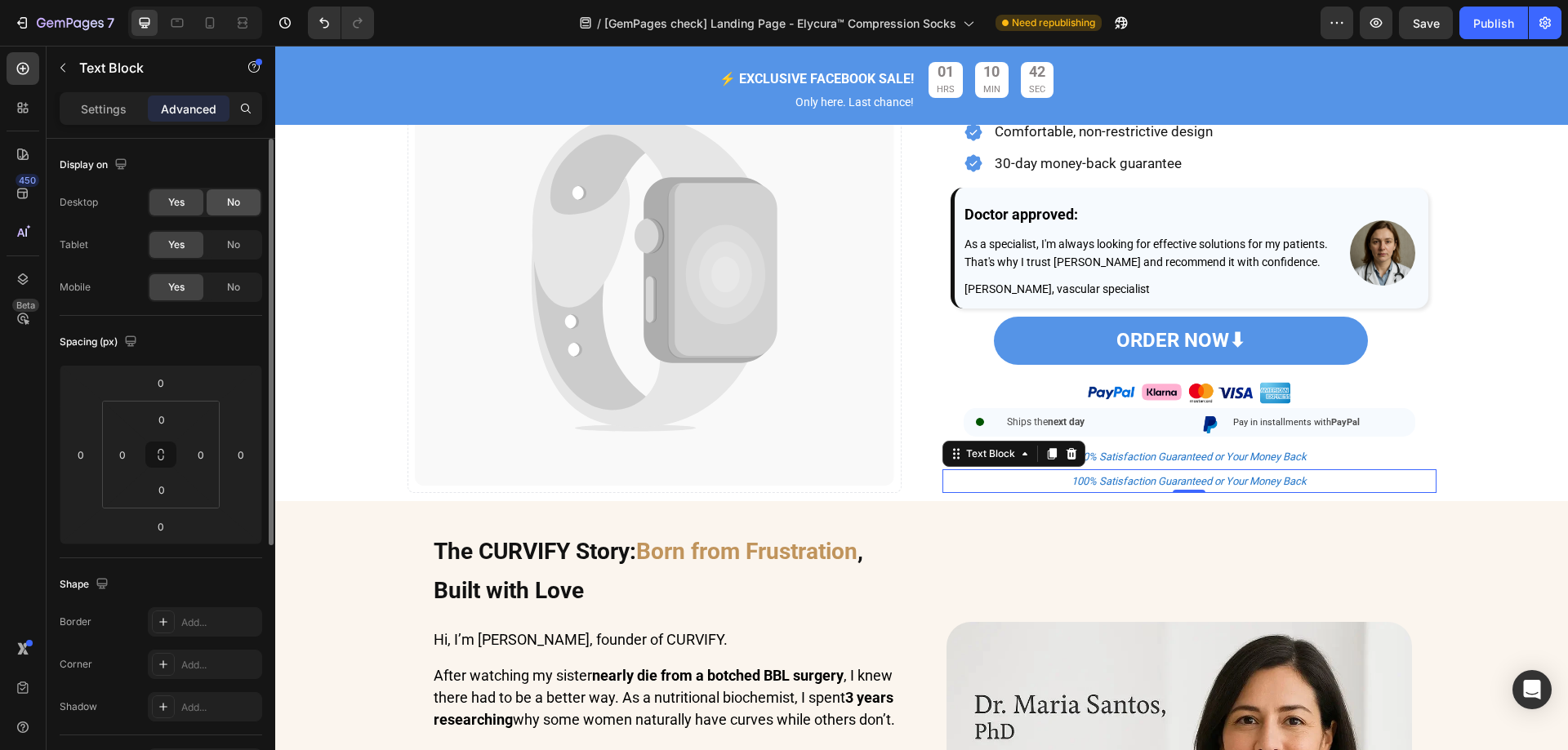
click at [229, 210] on div "No" at bounding box center [233, 202] width 54 height 26
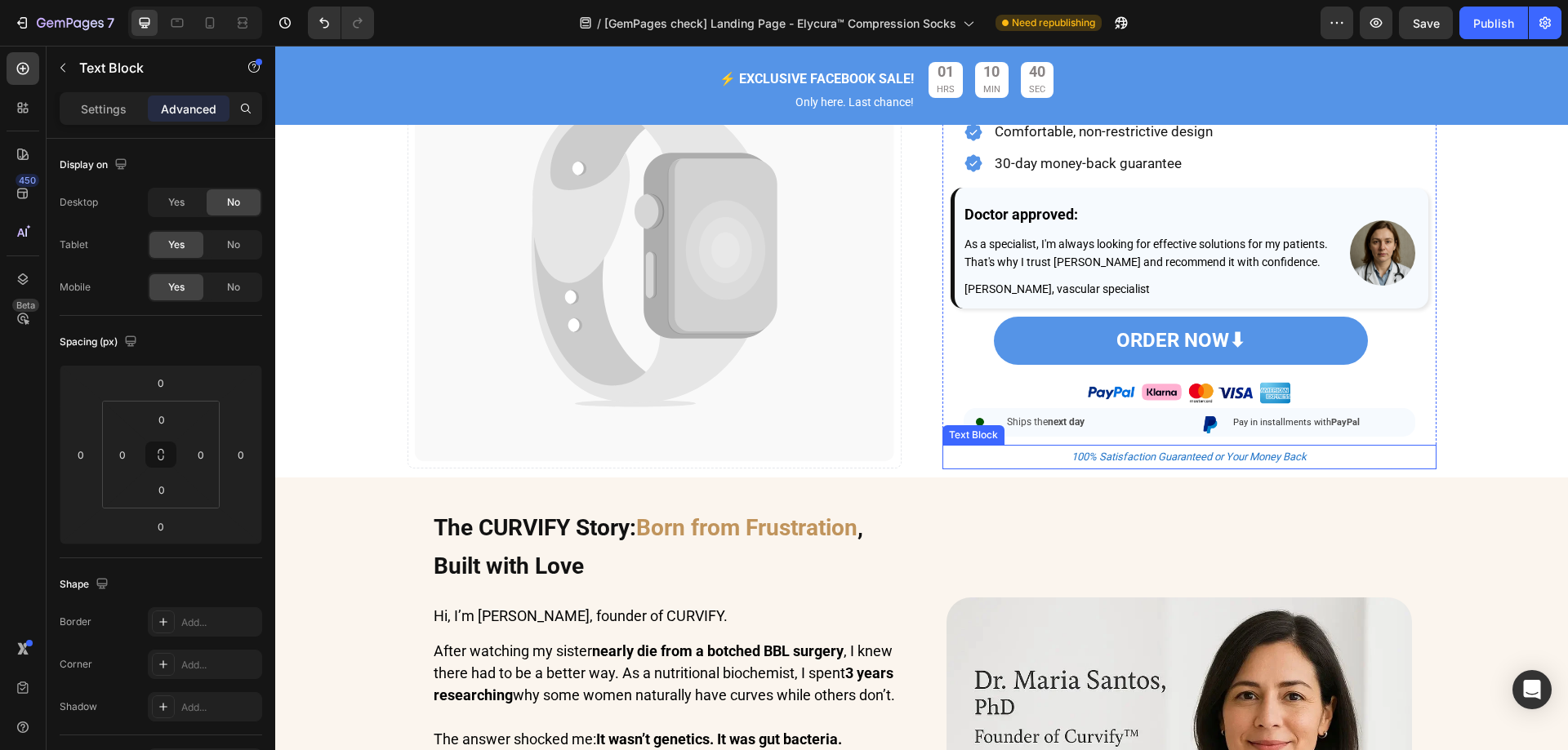
click at [1053, 469] on p "100% Satisfaction Guaranteed or Your Money Back" at bounding box center [1189, 457] width 468 height 25
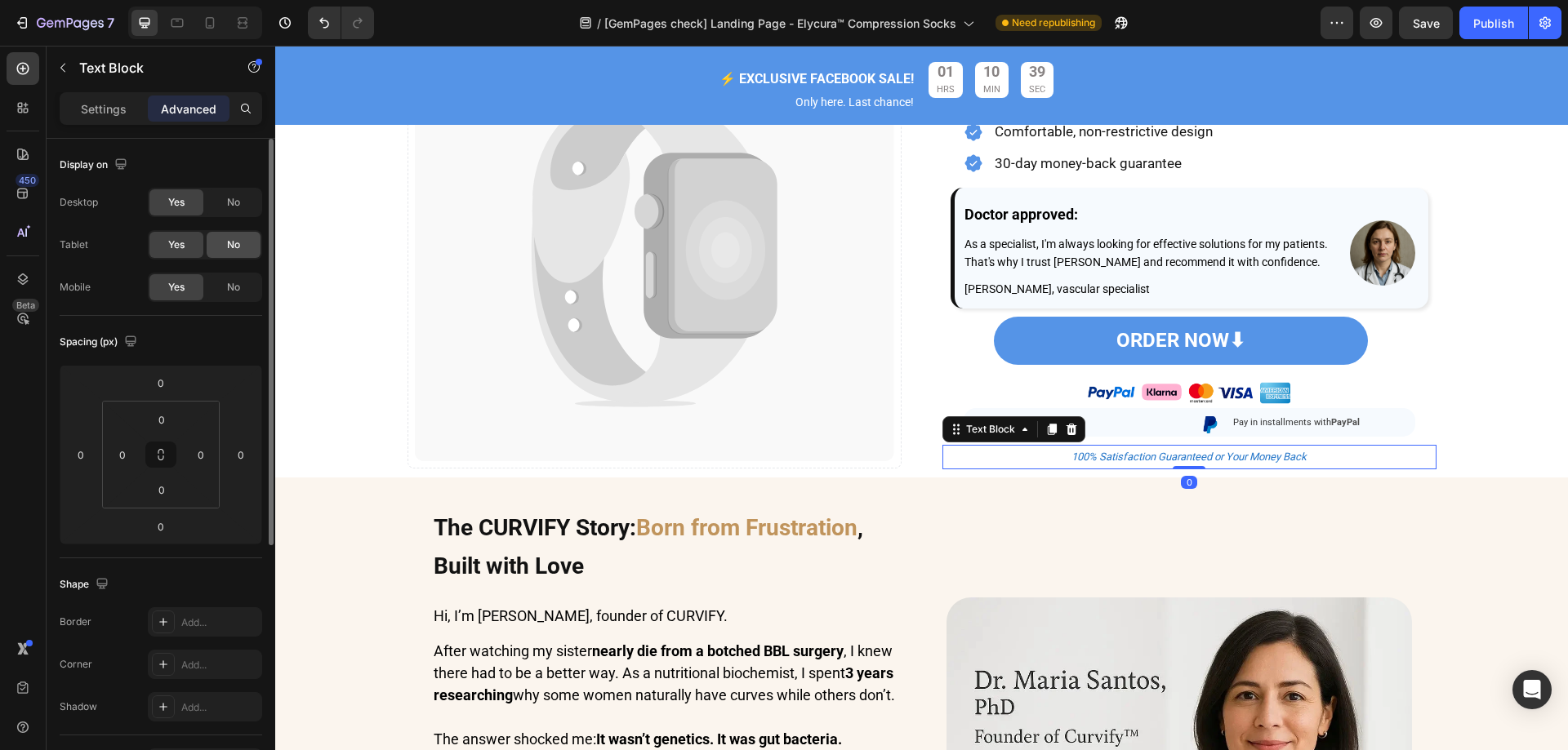
click at [218, 245] on div "No" at bounding box center [233, 244] width 54 height 26
click at [221, 274] on div "No" at bounding box center [233, 287] width 54 height 26
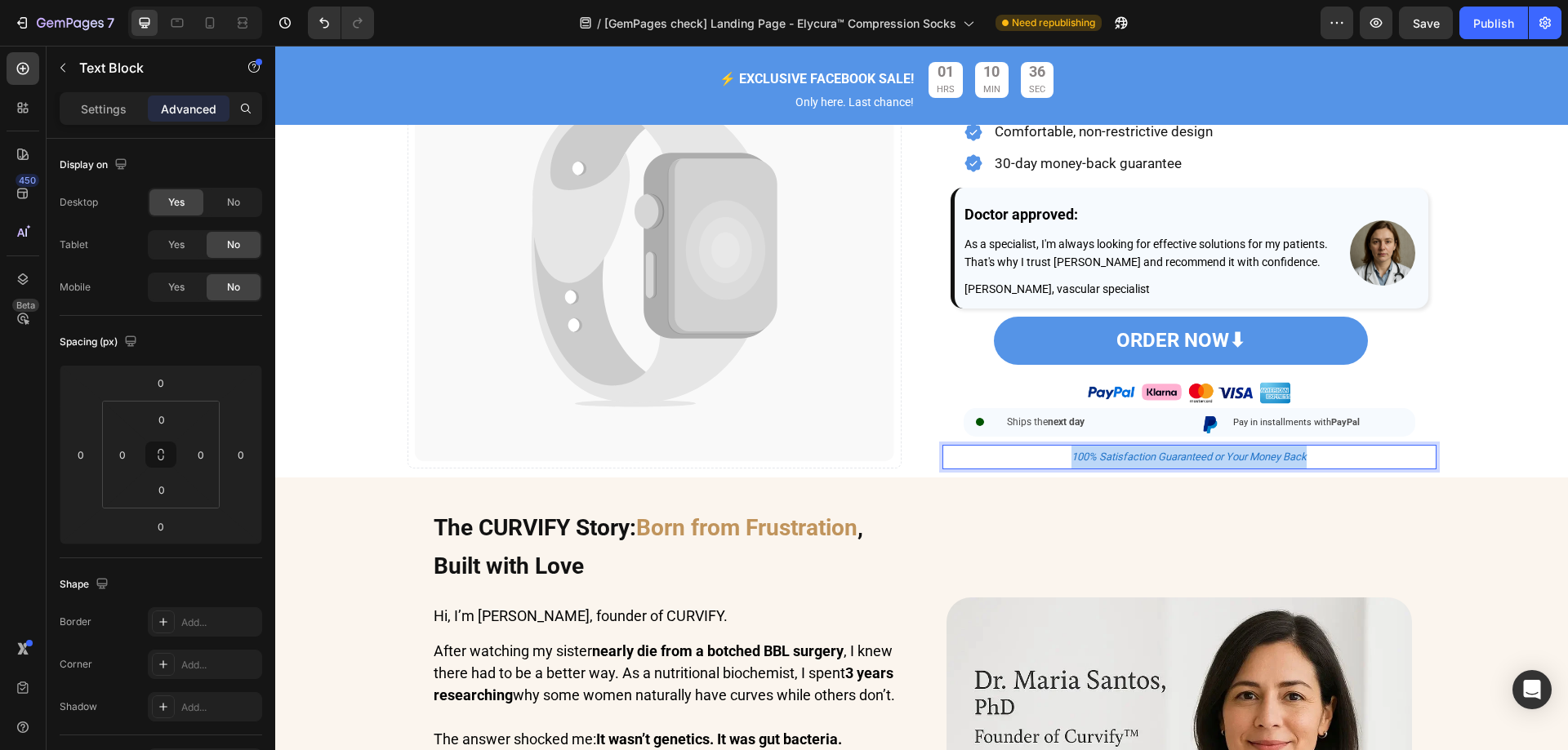
drag, startPoint x: 1323, startPoint y: 480, endPoint x: 974, endPoint y: 477, distance: 349.0
click at [978, 469] on p "100% Satisfaction Guaranteed or Your Money Back" at bounding box center [1189, 457] width 468 height 25
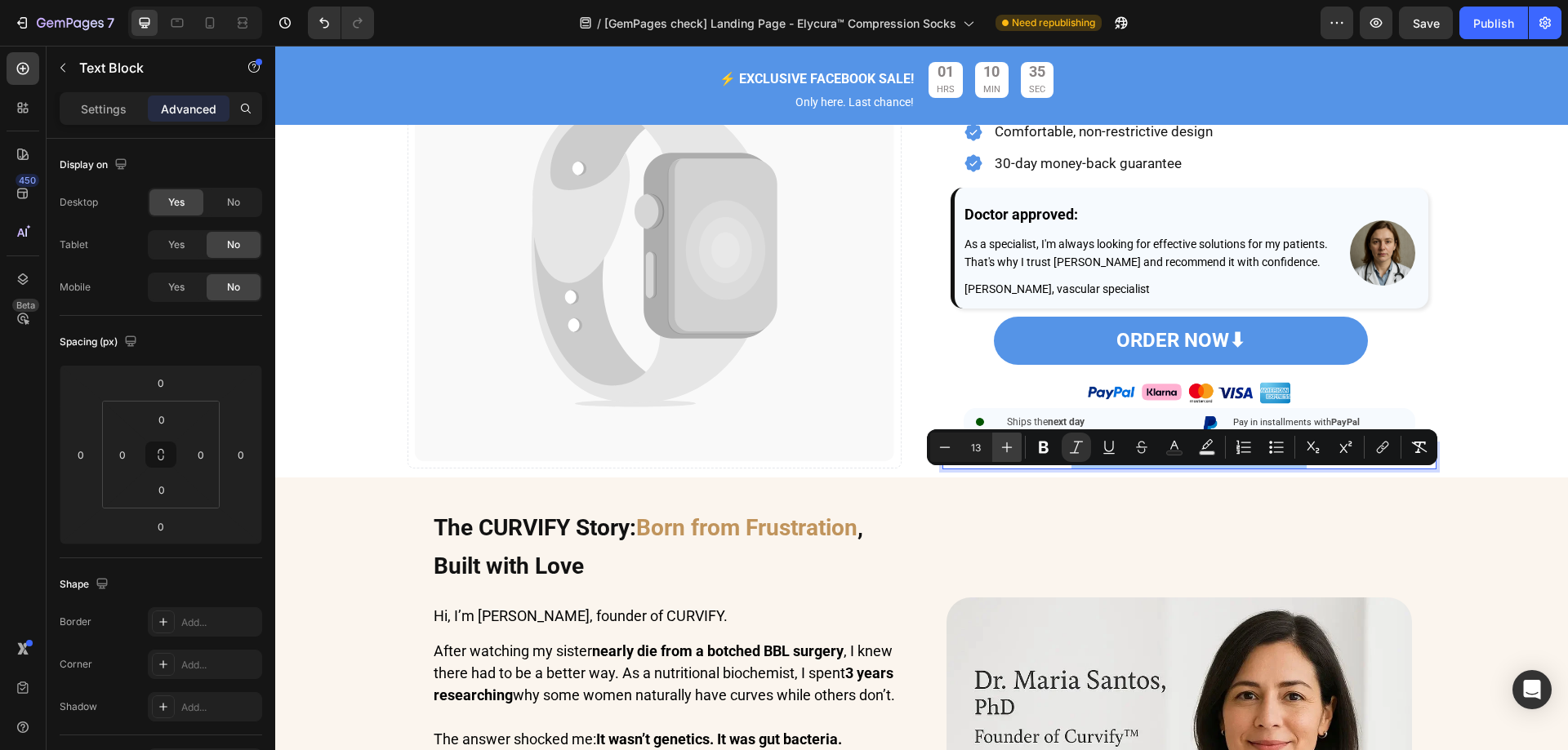
click at [1017, 444] on button "Plus" at bounding box center [1007, 447] width 29 height 29
click at [1017, 443] on button "Plus" at bounding box center [1007, 447] width 29 height 29
type input "17"
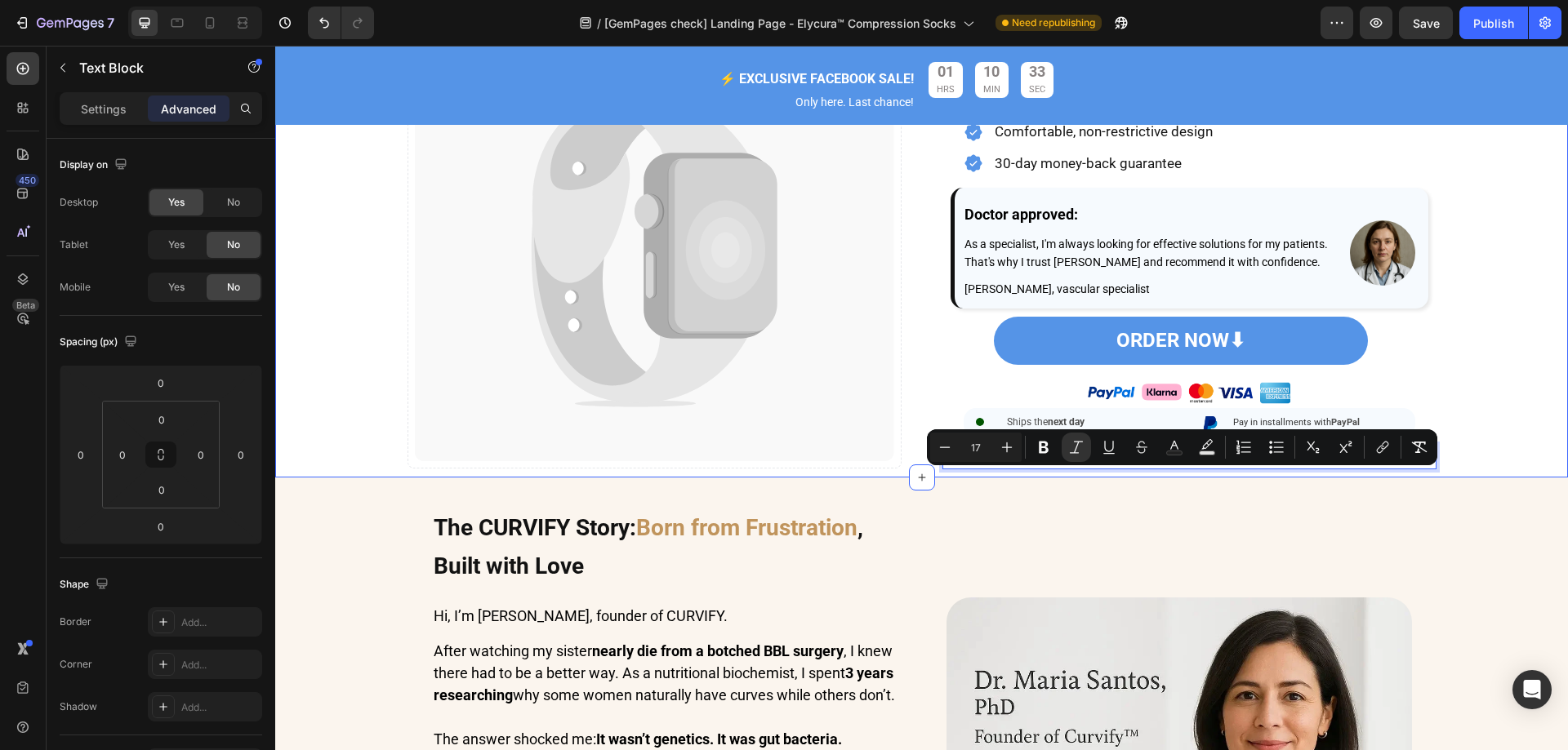
click at [1449, 373] on div "Image Catch your customer's attention with attracted media. Add image or sync d…" at bounding box center [921, 51] width 1293 height 835
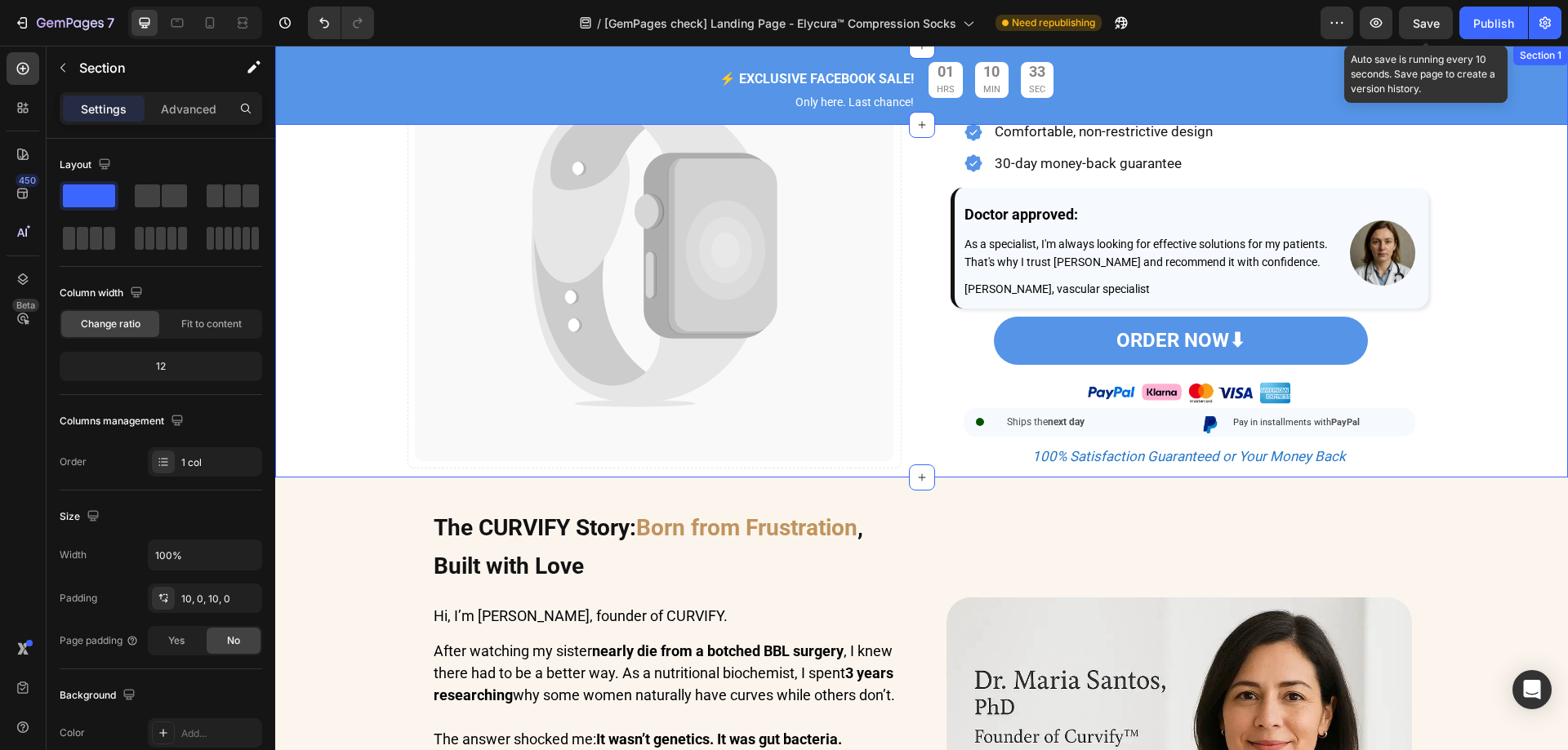
click at [1424, 20] on span "Save" at bounding box center [1426, 23] width 27 height 14
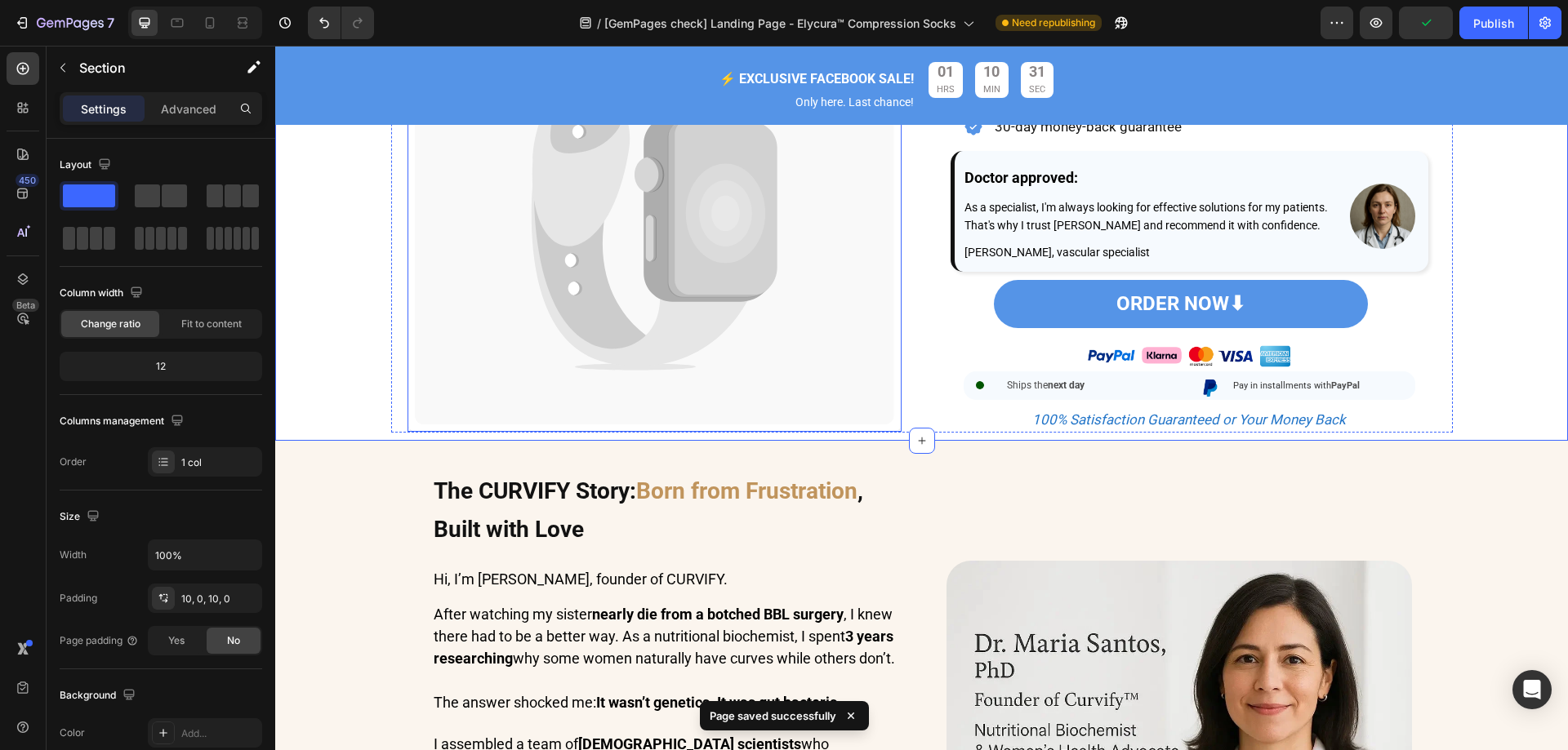
scroll to position [571, 0]
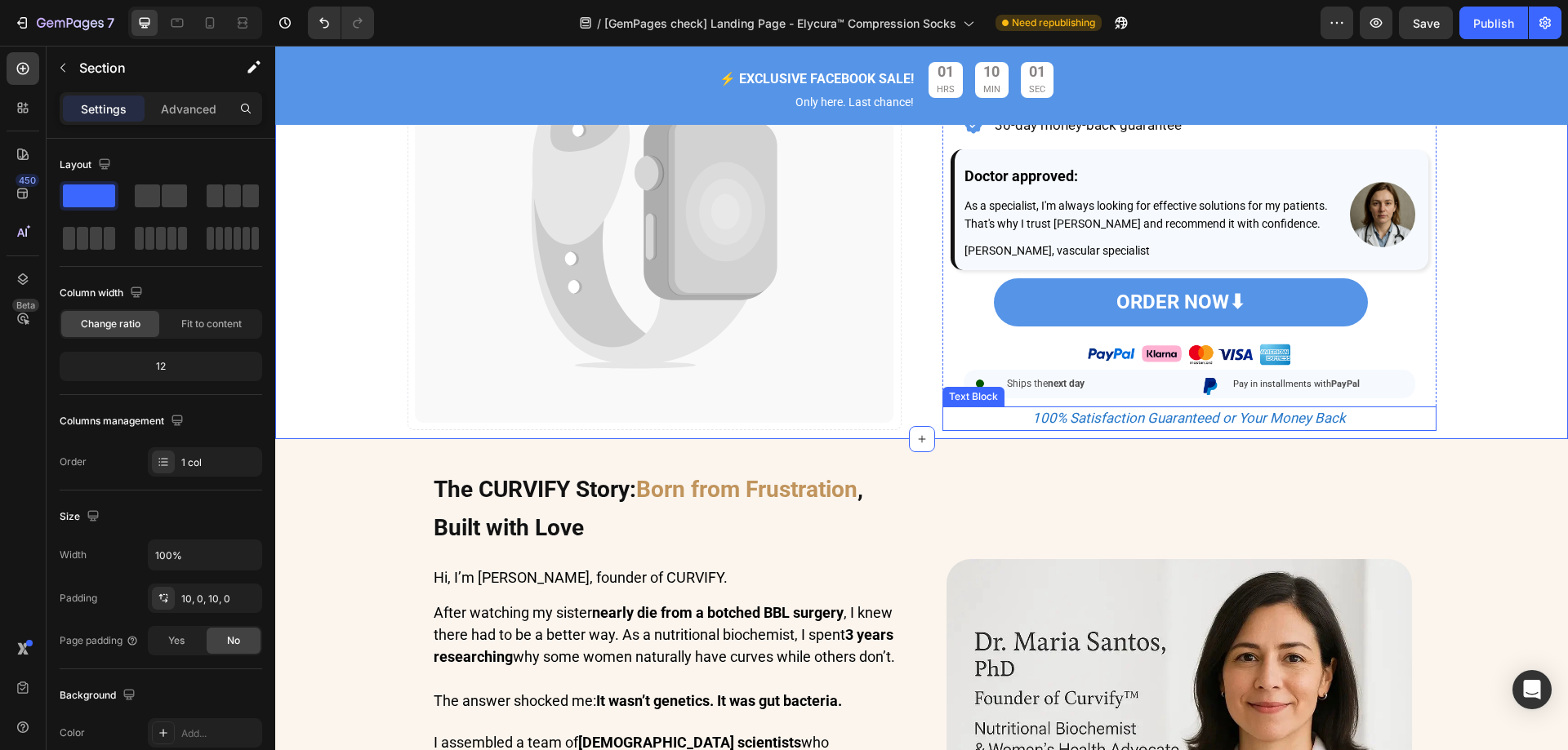
click at [1377, 431] on p "100% Satisfaction Guaranteed or Your Money Back" at bounding box center [1189, 419] width 468 height 25
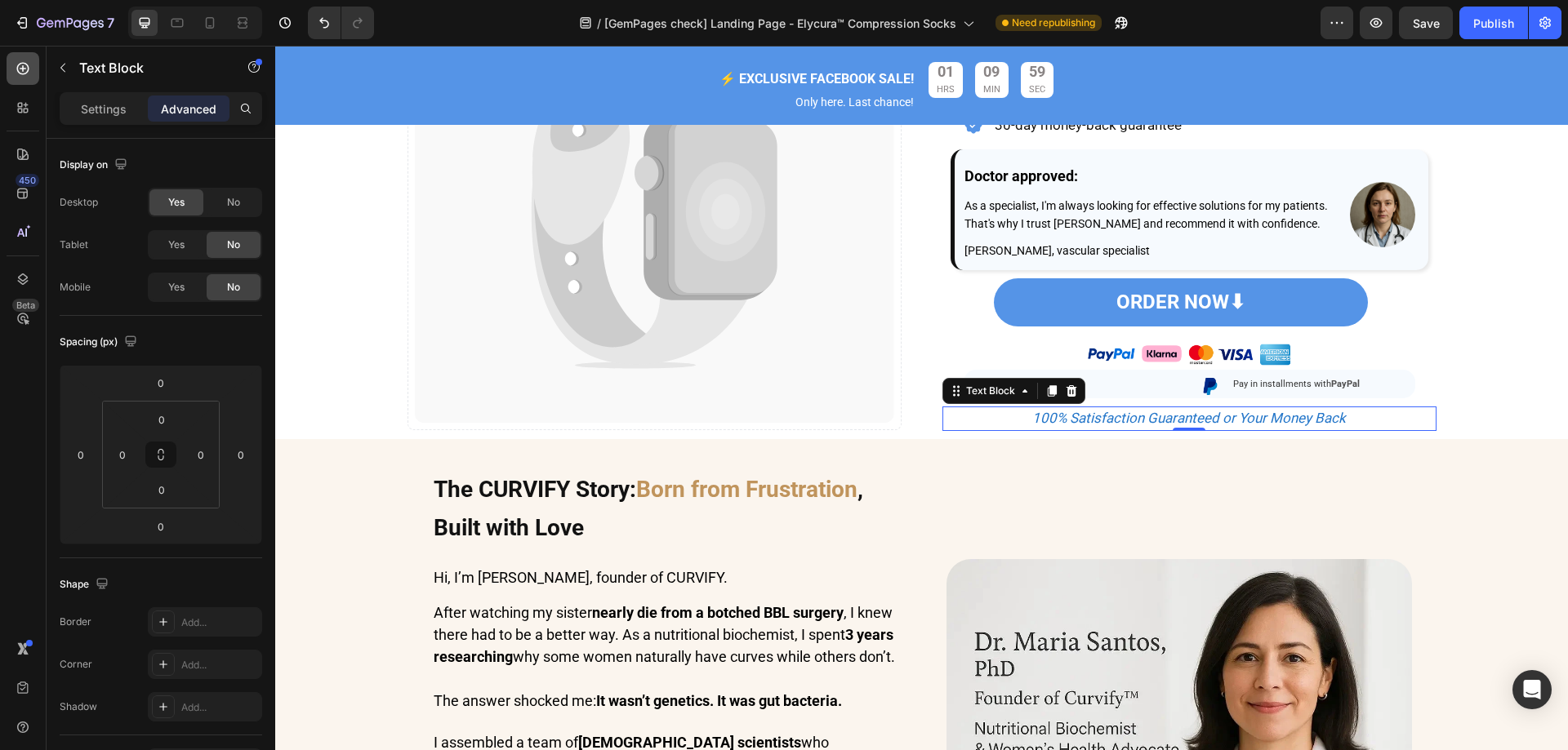
click at [17, 76] on icon at bounding box center [23, 69] width 16 height 16
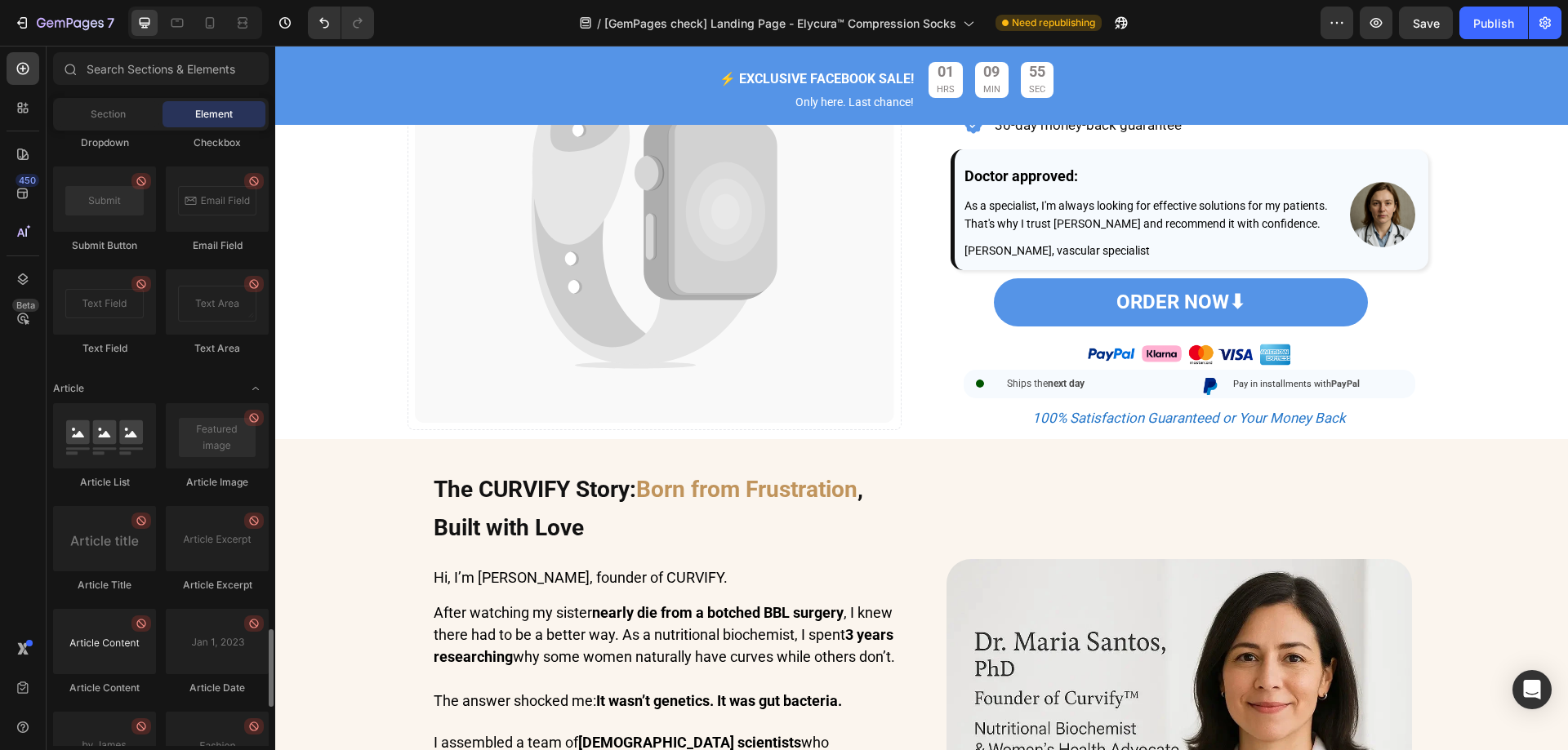
scroll to position [4221, 0]
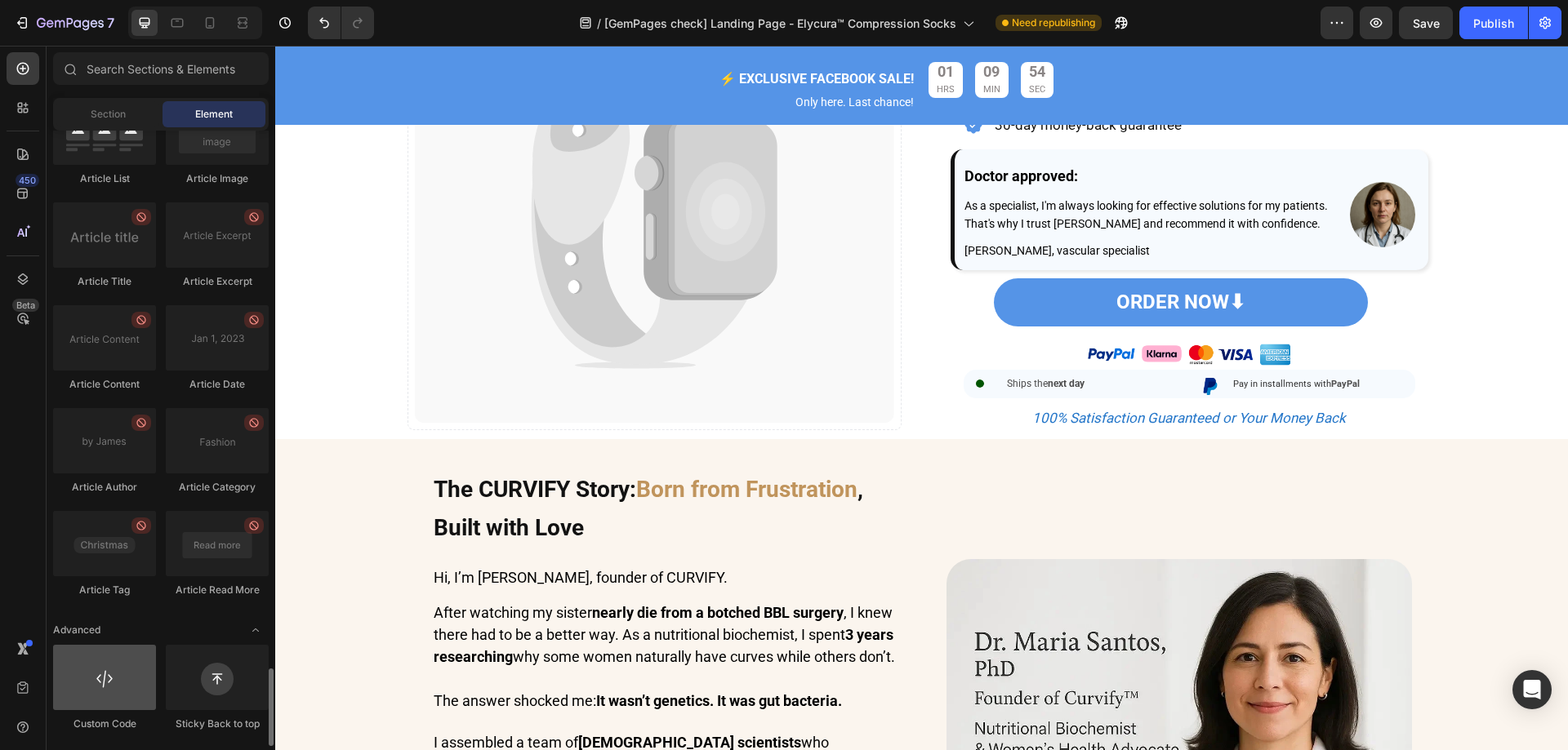
click at [129, 674] on div at bounding box center [104, 677] width 103 height 65
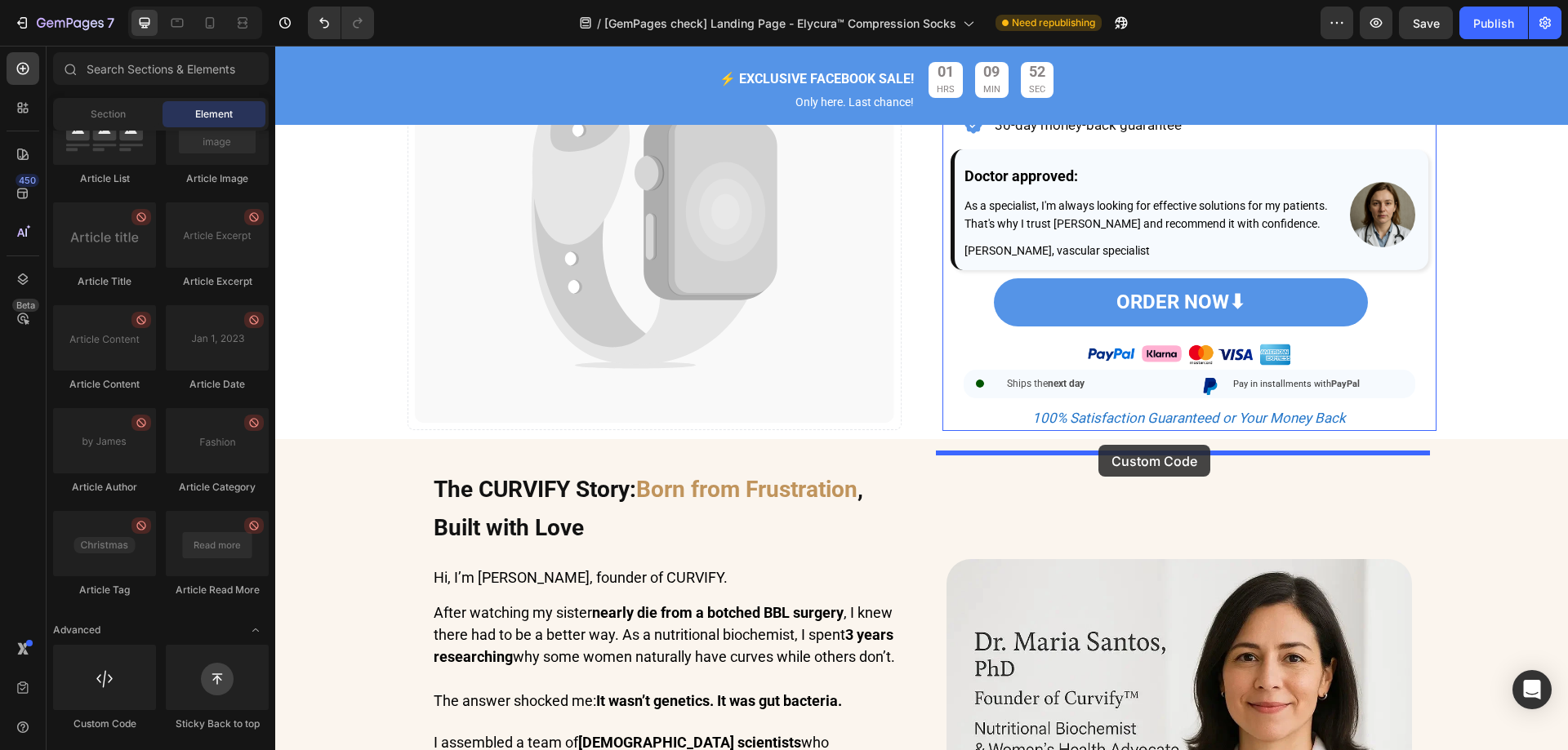
drag, startPoint x: 533, startPoint y: 715, endPoint x: 1098, endPoint y: 445, distance: 626.2
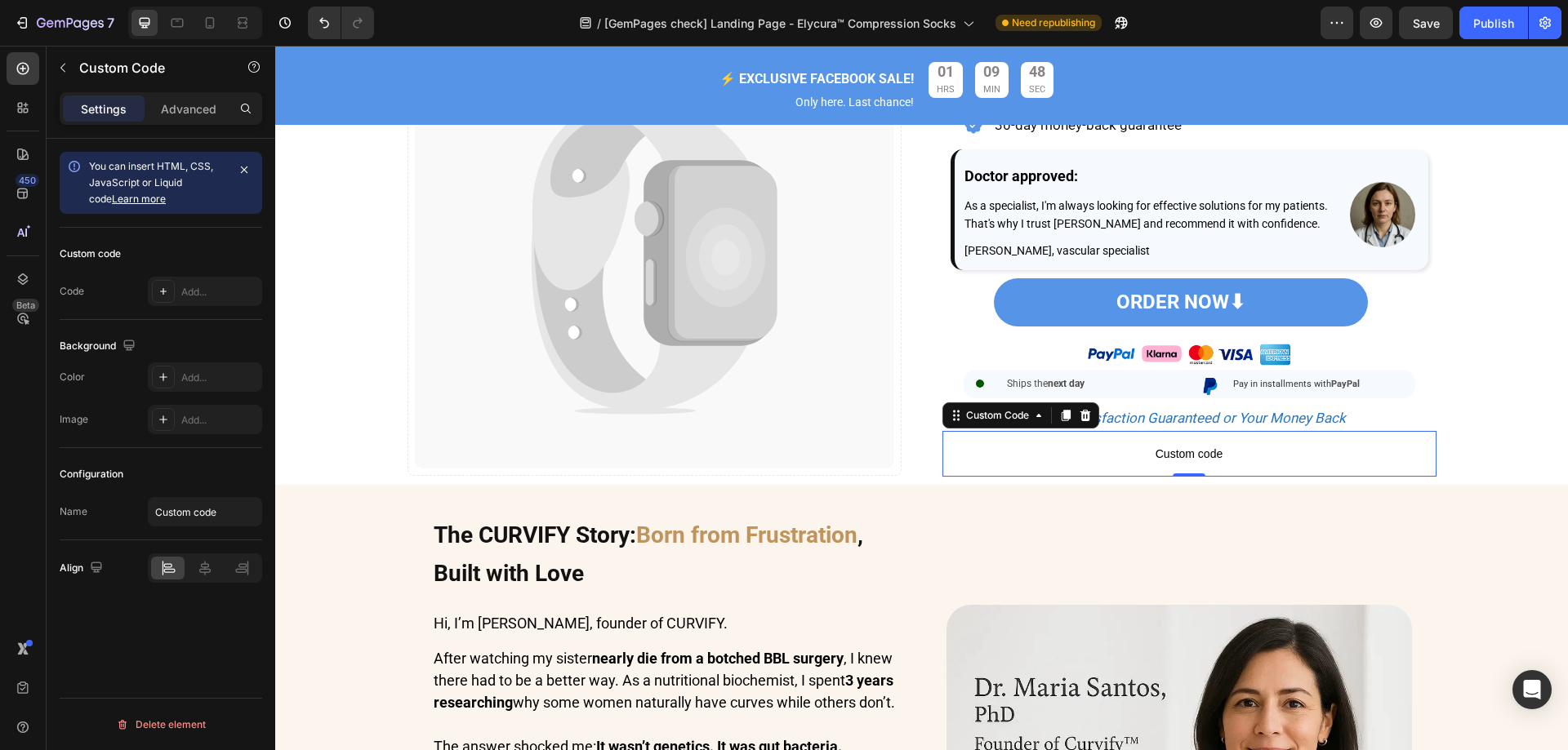
click at [112, 199] on link "Learn more" at bounding box center [138, 198] width 54 height 12
click at [1163, 464] on span "Custom code" at bounding box center [1189, 454] width 494 height 20
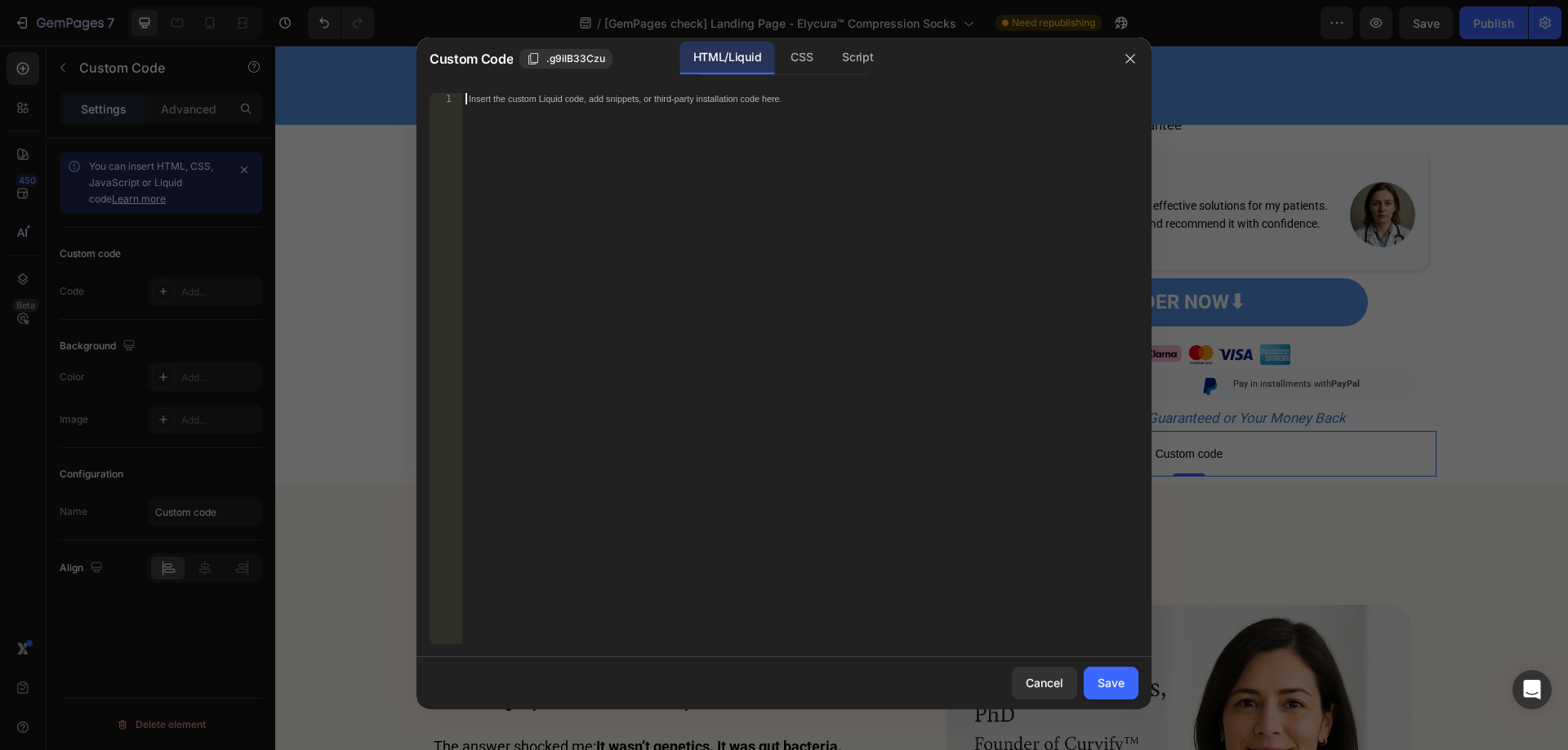
click at [587, 119] on div "Insert the custom Liquid code, add snippets, or third-party installation code h…" at bounding box center [800, 380] width 676 height 574
paste textarea "<div class="logo-center-el"><img class="star-icon" src="https://img.funnelish.c…"
type textarea "<div class="logo-center-el"><img class="star-icon" src="https://img.funnelish.c…"
click at [1119, 683] on div "Save" at bounding box center [1111, 682] width 27 height 17
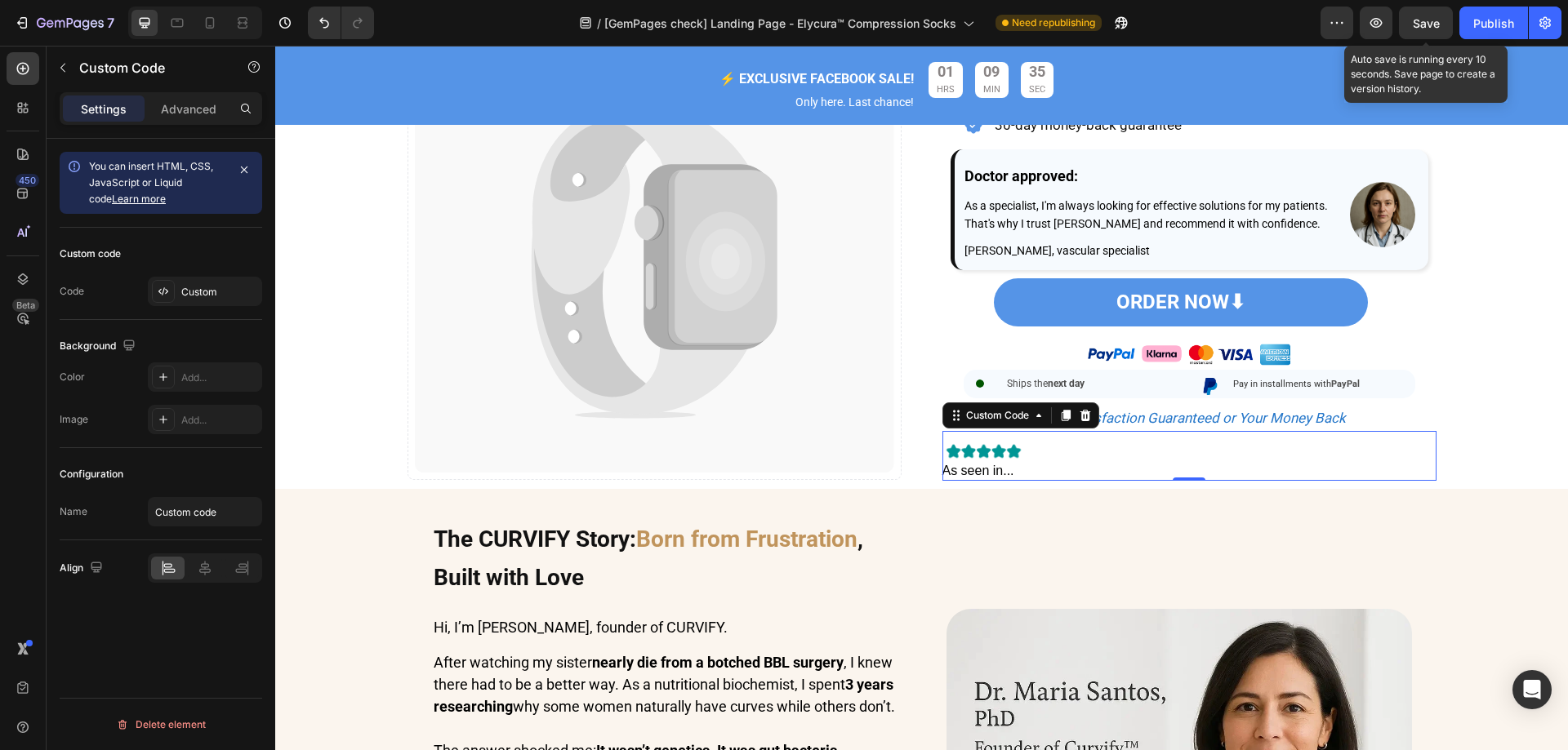
click at [1434, 28] on span "Save" at bounding box center [1426, 23] width 27 height 14
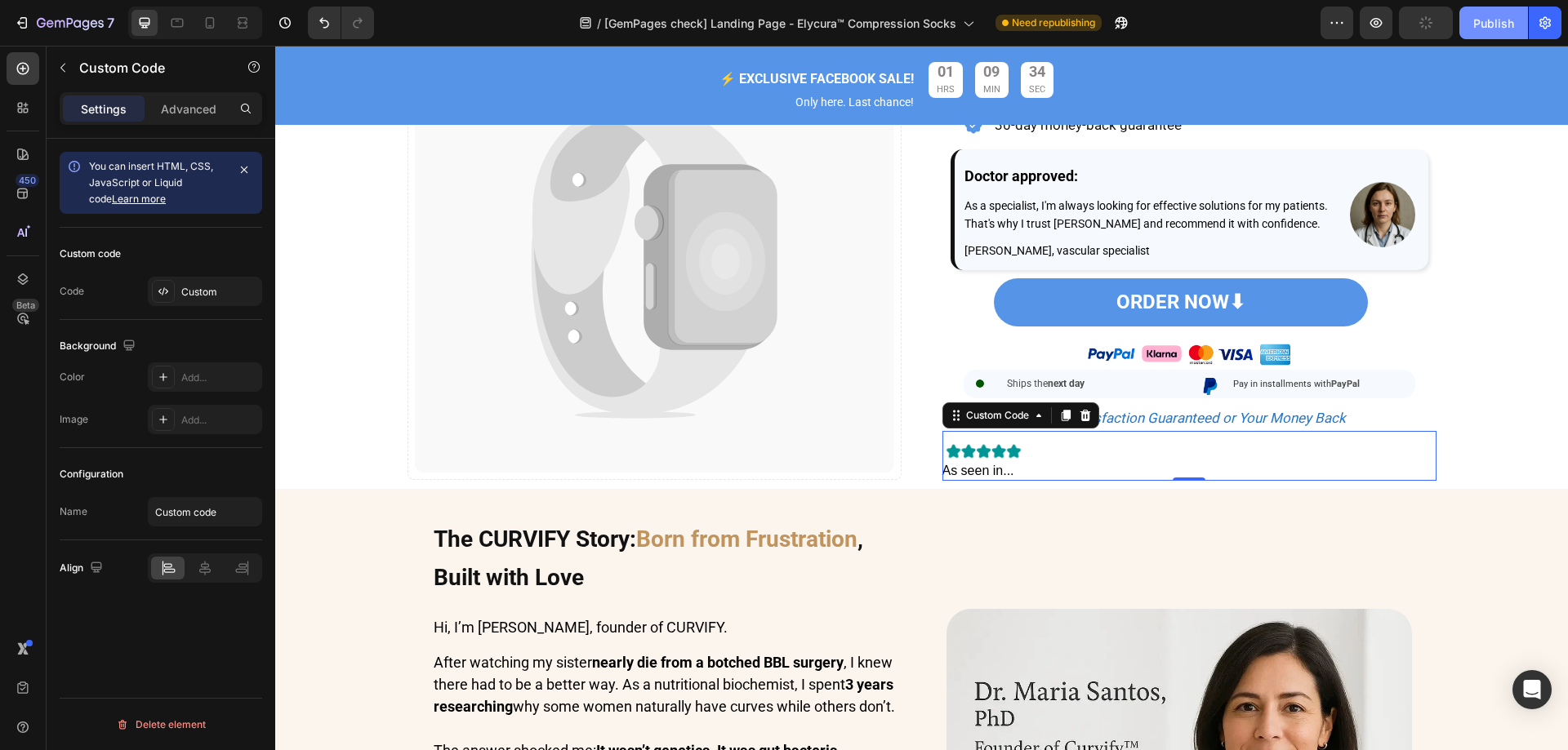
click at [1503, 20] on div "Publish" at bounding box center [1493, 23] width 41 height 17
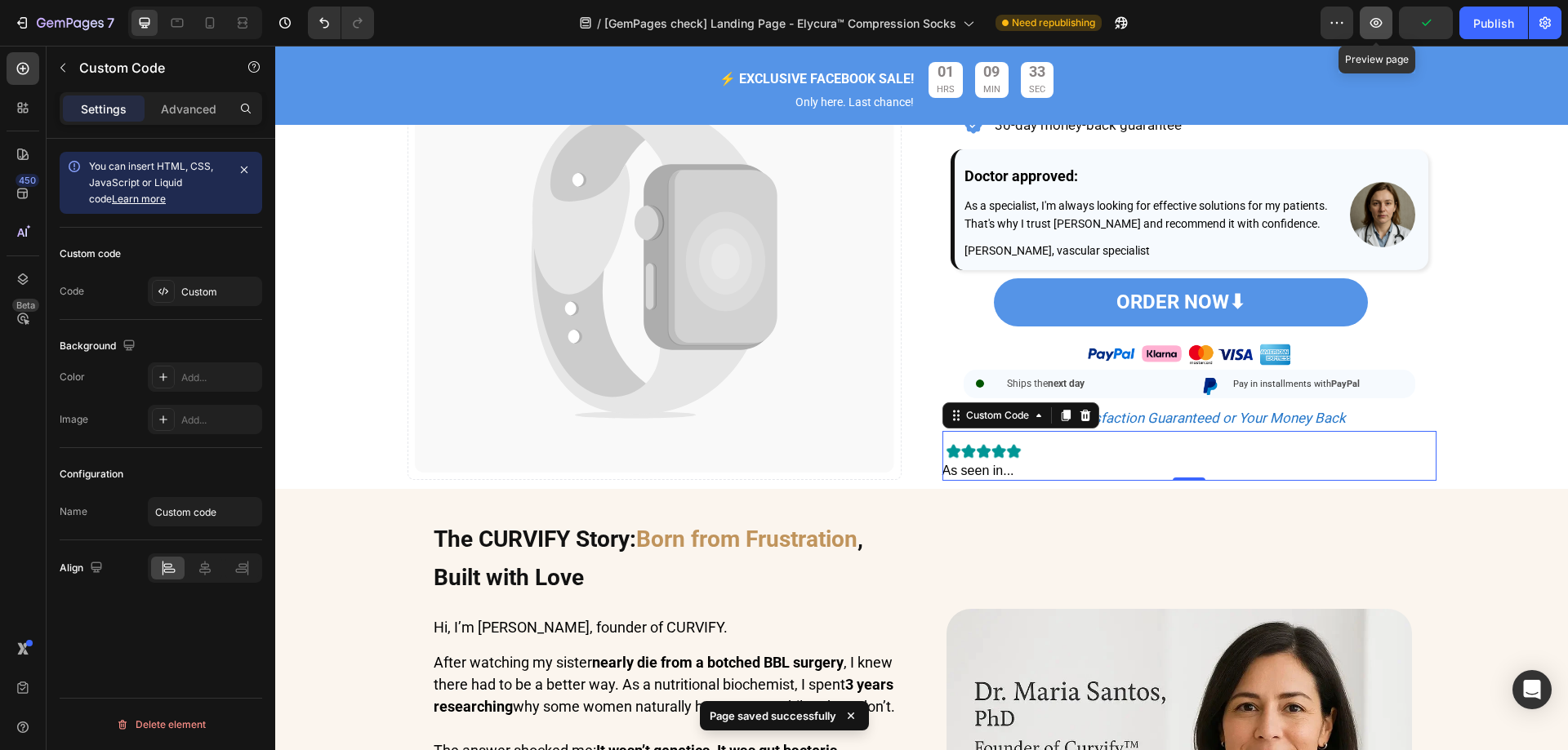
click at [1388, 25] on button "button" at bounding box center [1376, 23] width 33 height 33
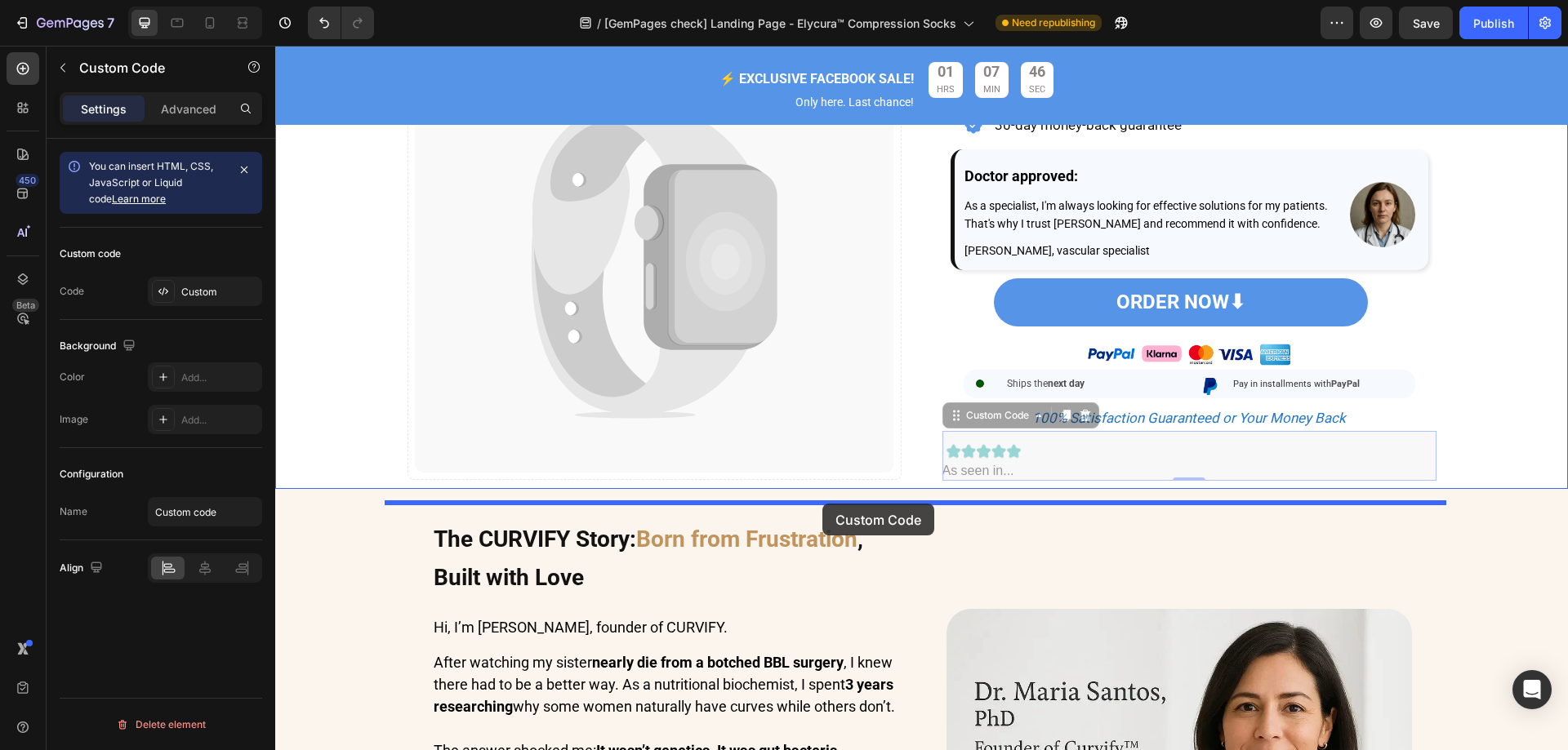
drag, startPoint x: 1190, startPoint y: 464, endPoint x: 822, endPoint y: 504, distance: 370.2
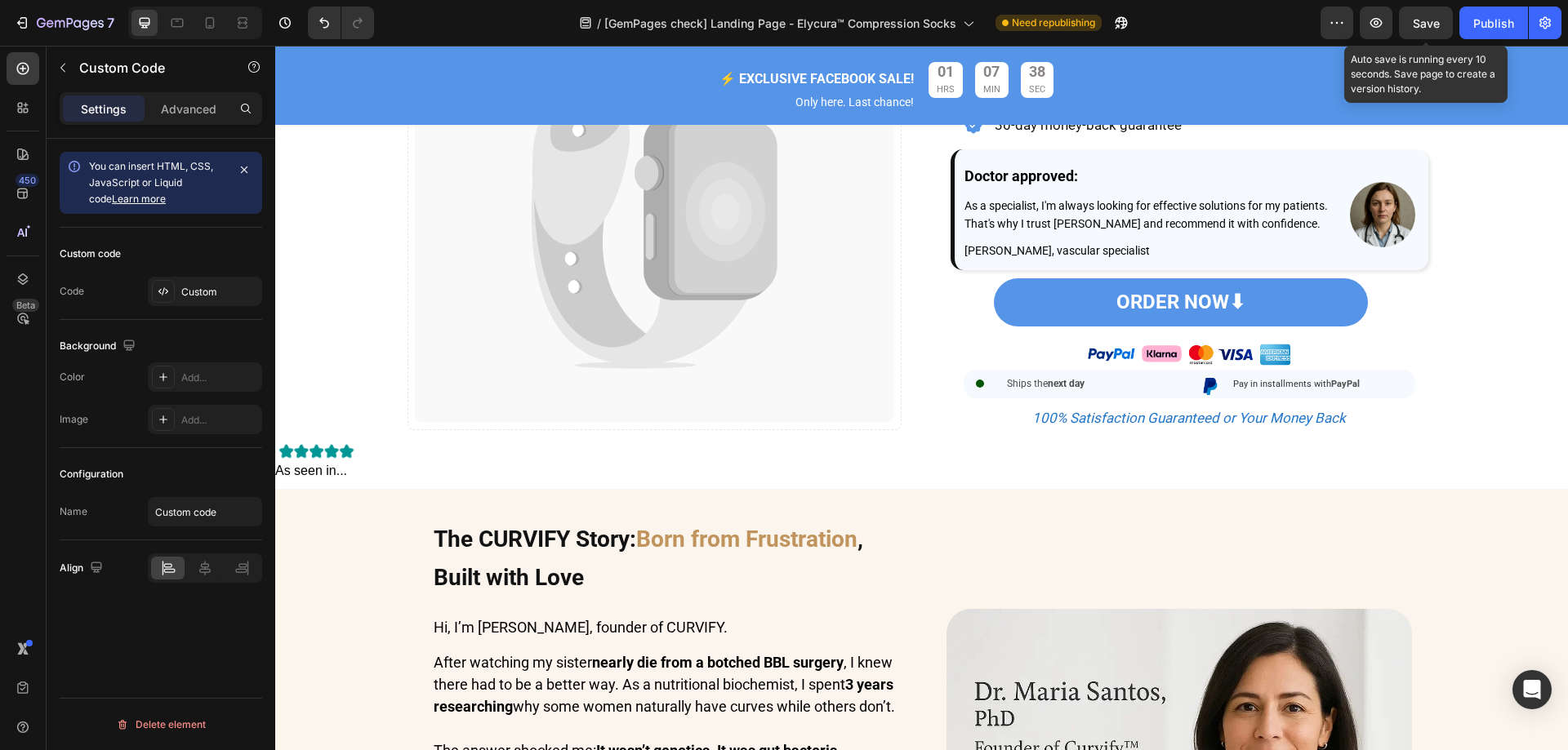
click at [1430, 16] on span "Save" at bounding box center [1426, 23] width 27 height 14
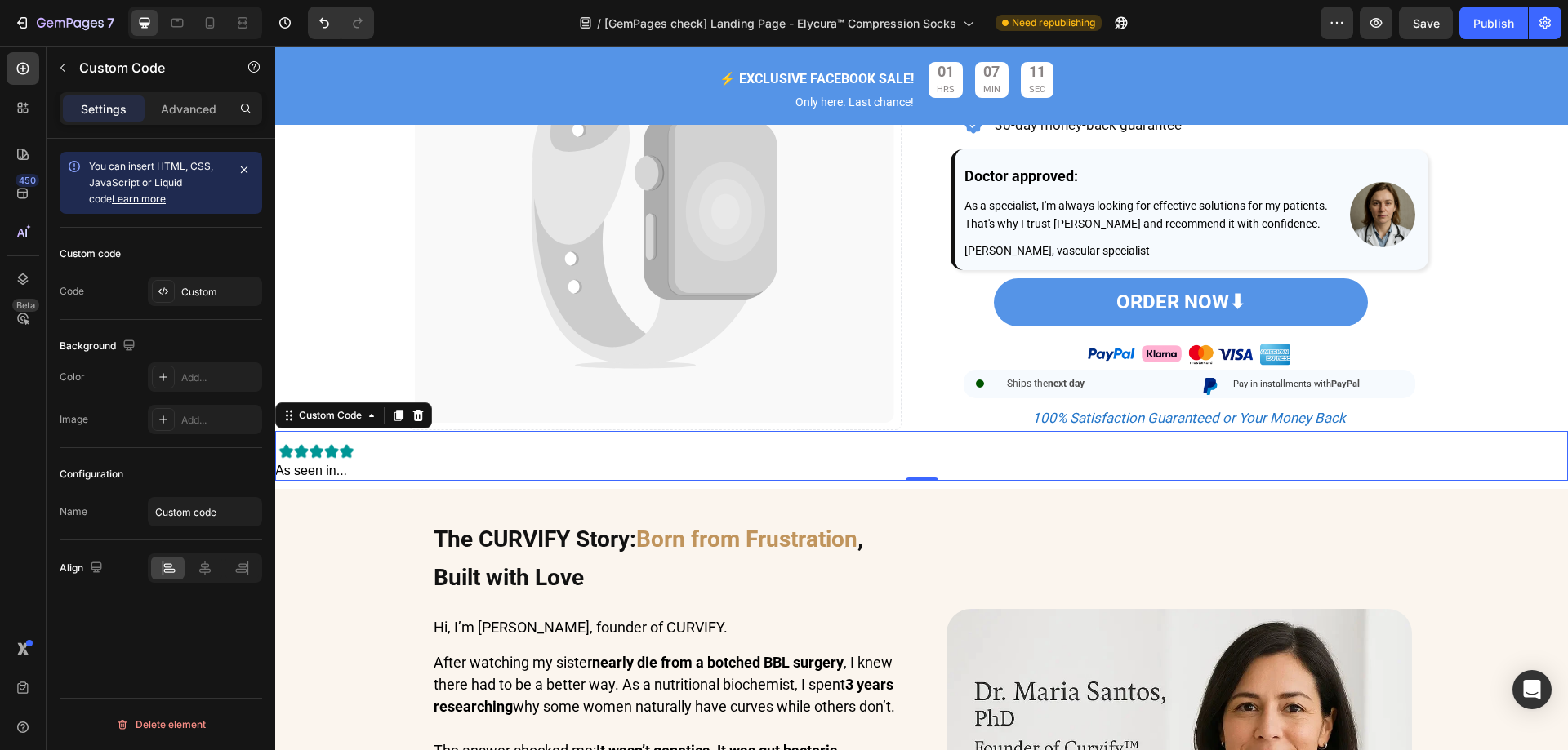
click at [521, 470] on div "As seen in..." at bounding box center [921, 456] width 1293 height 50
click at [190, 290] on div "Custom" at bounding box center [220, 292] width 76 height 15
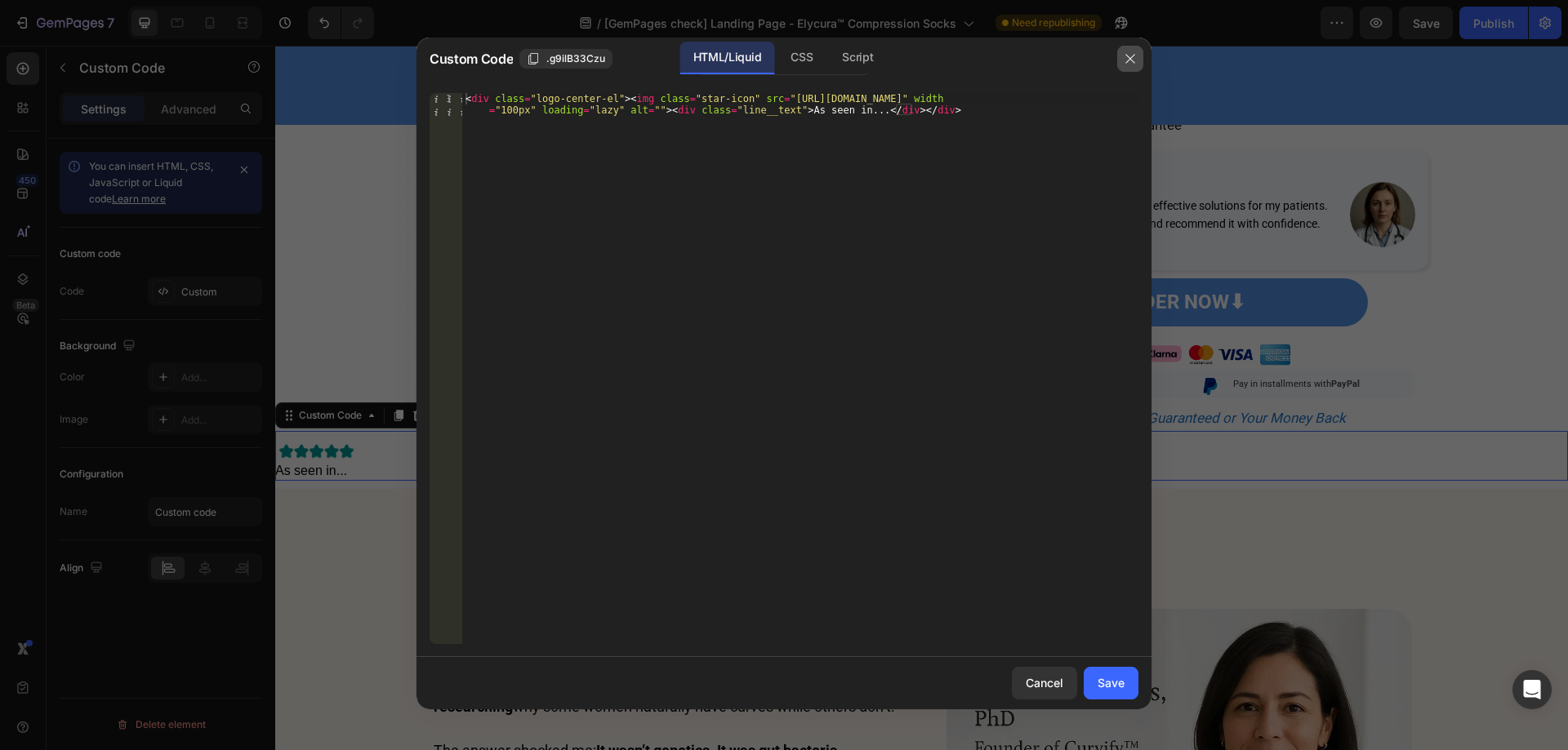
click at [1134, 55] on icon "button" at bounding box center [1130, 59] width 13 height 13
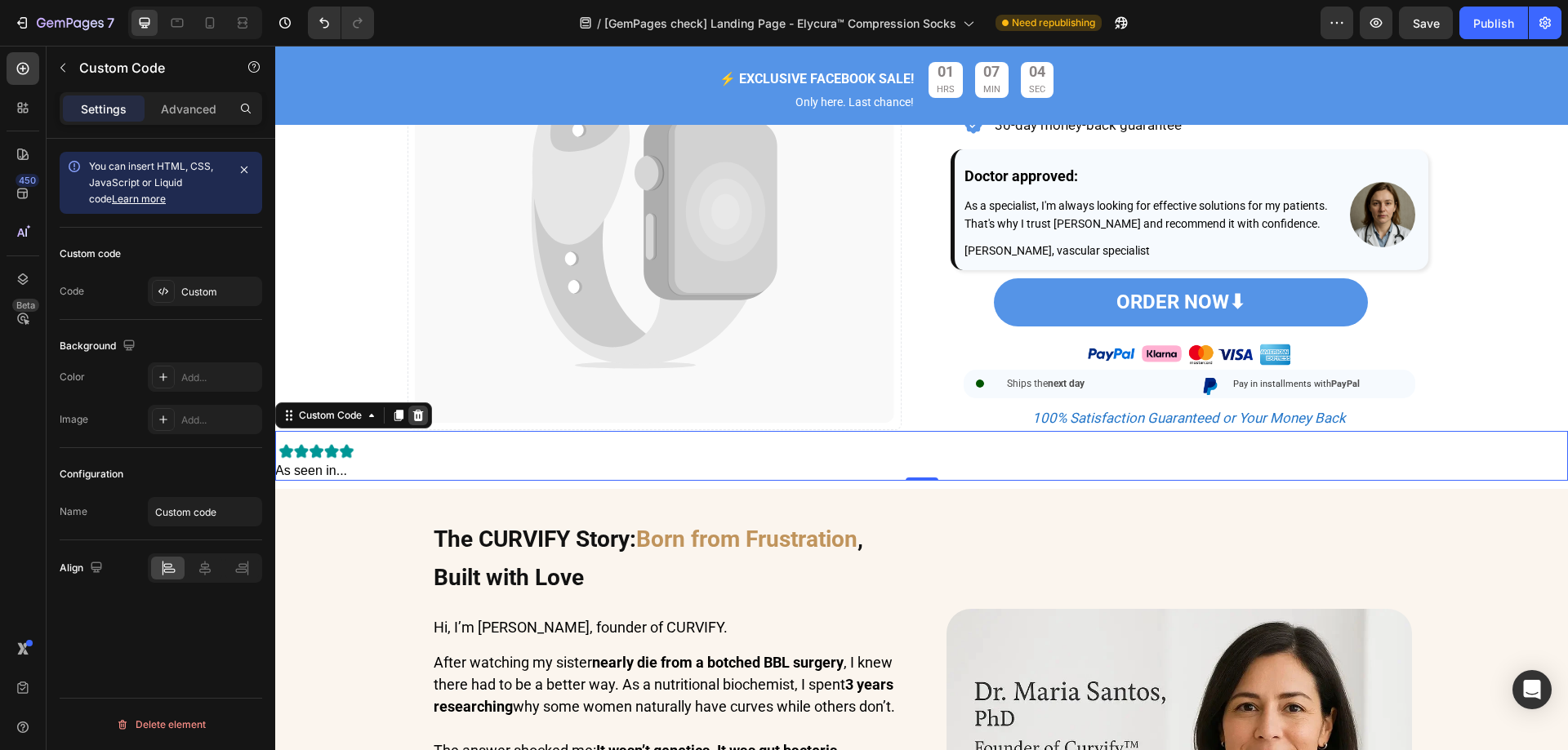
click at [416, 420] on icon at bounding box center [419, 414] width 11 height 12
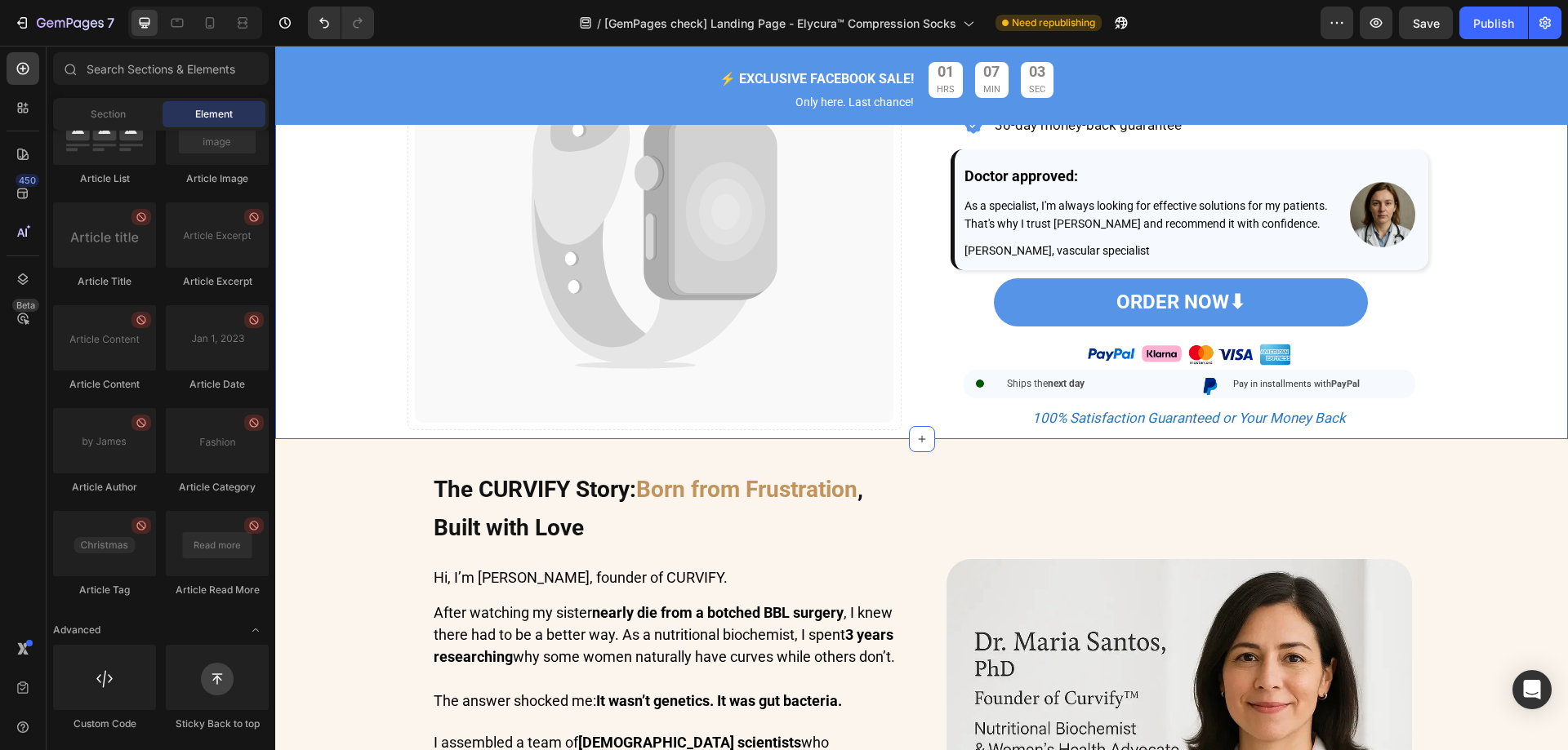
click at [319, 431] on div "Image Catch your customer's attention with attracted media. Add image or sync d…" at bounding box center [921, 13] width 1293 height 835
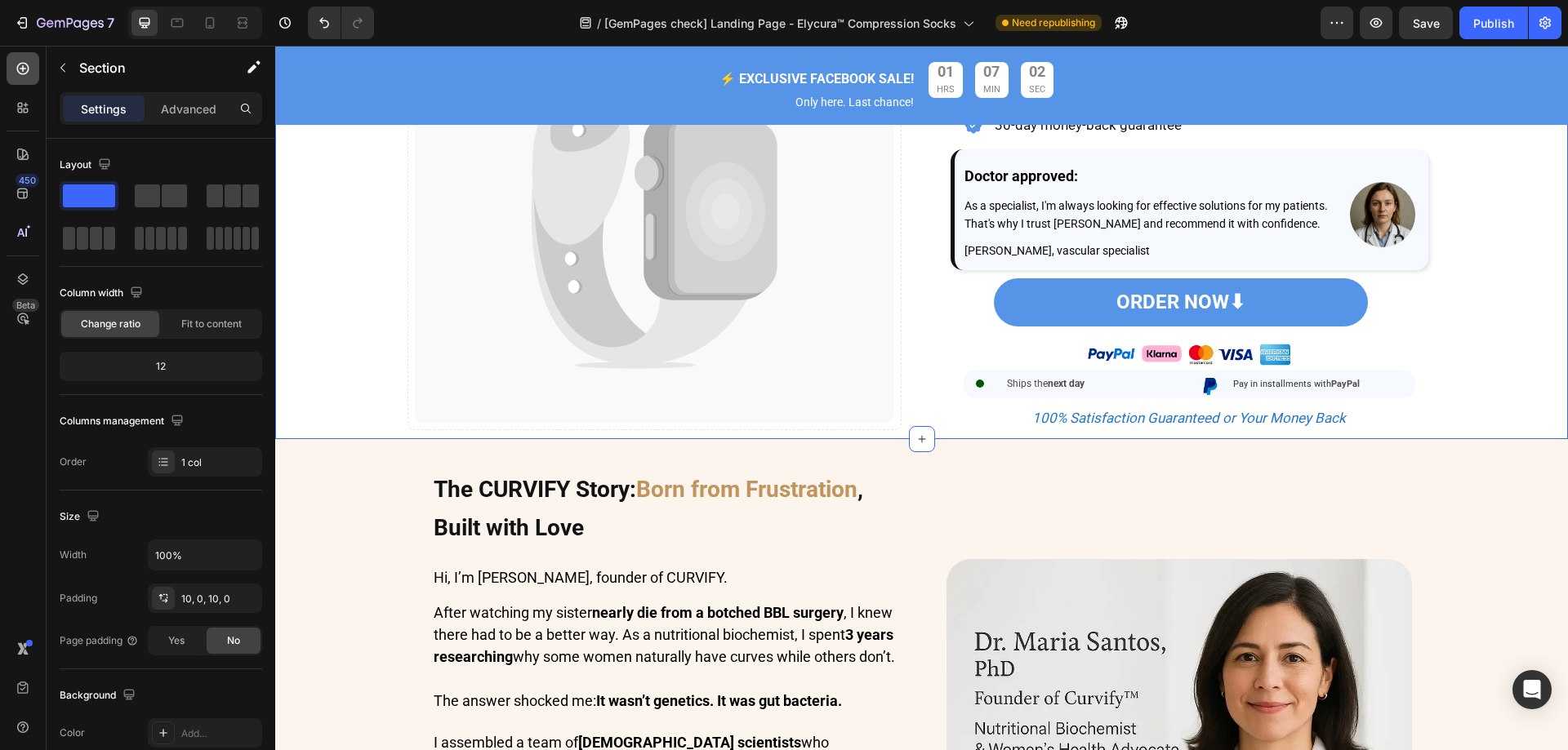
click at [25, 61] on icon at bounding box center [23, 69] width 16 height 16
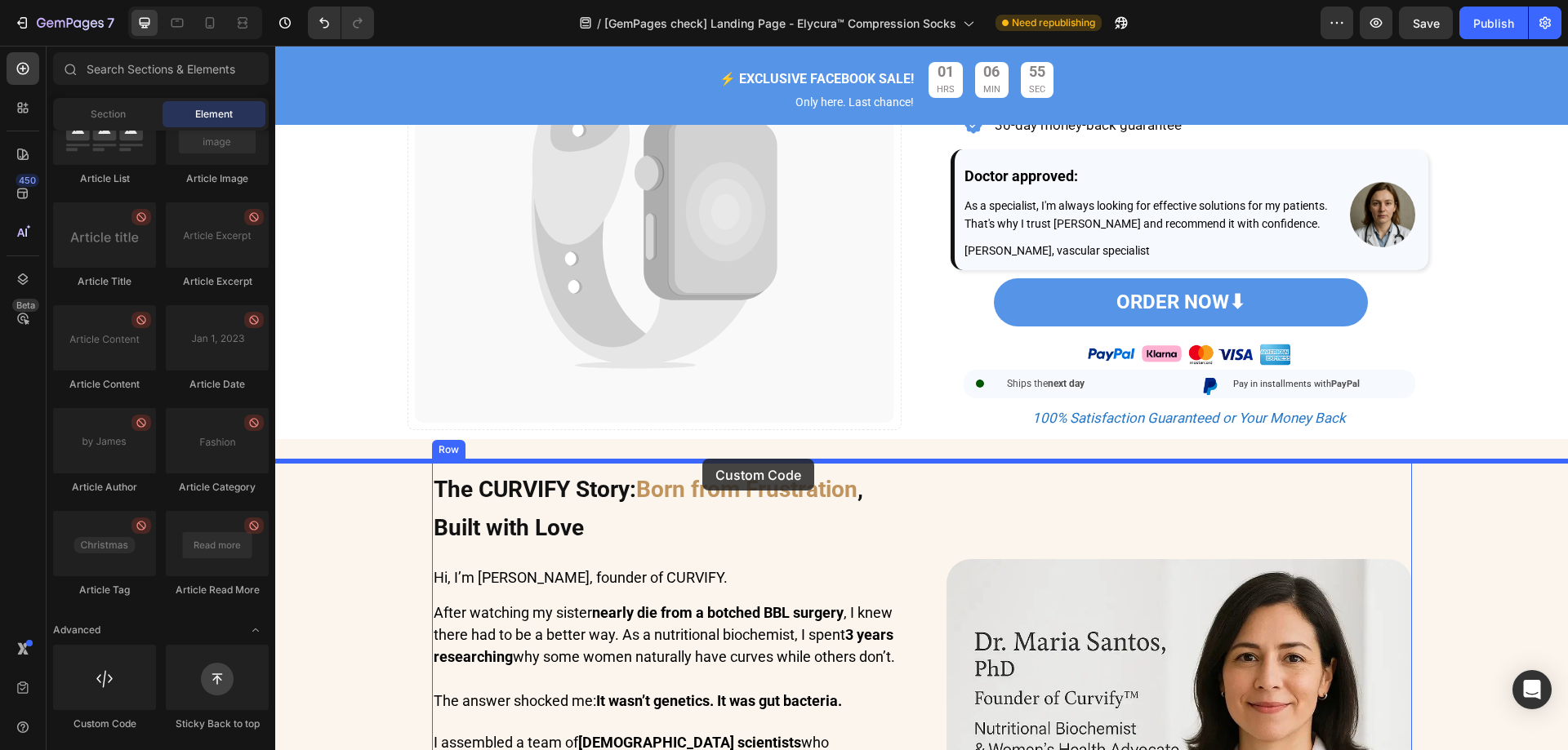
drag, startPoint x: 397, startPoint y: 715, endPoint x: 702, endPoint y: 459, distance: 398.2
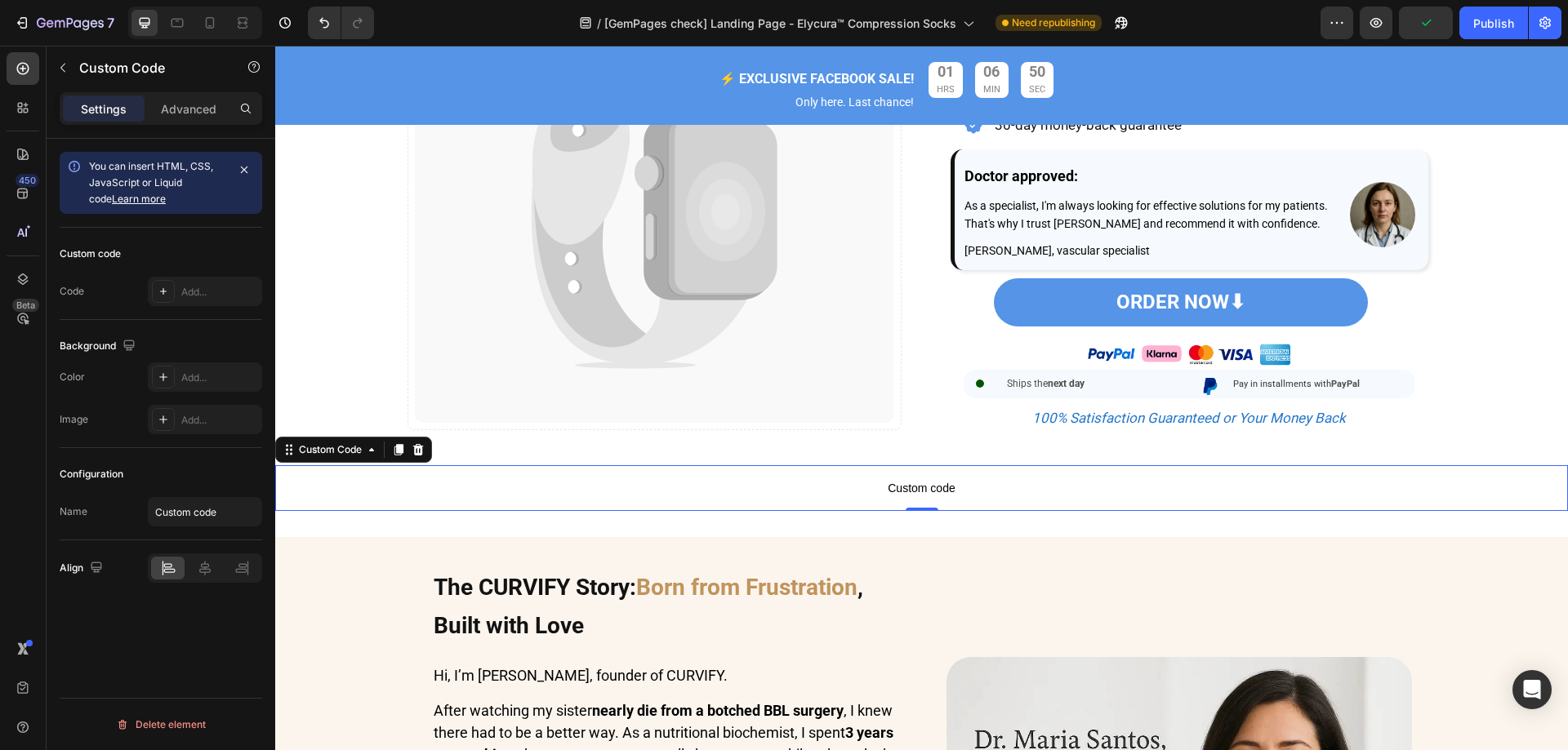
click at [529, 498] on span "Custom code" at bounding box center [921, 488] width 1293 height 20
click at [247, 167] on icon "button" at bounding box center [244, 170] width 13 height 13
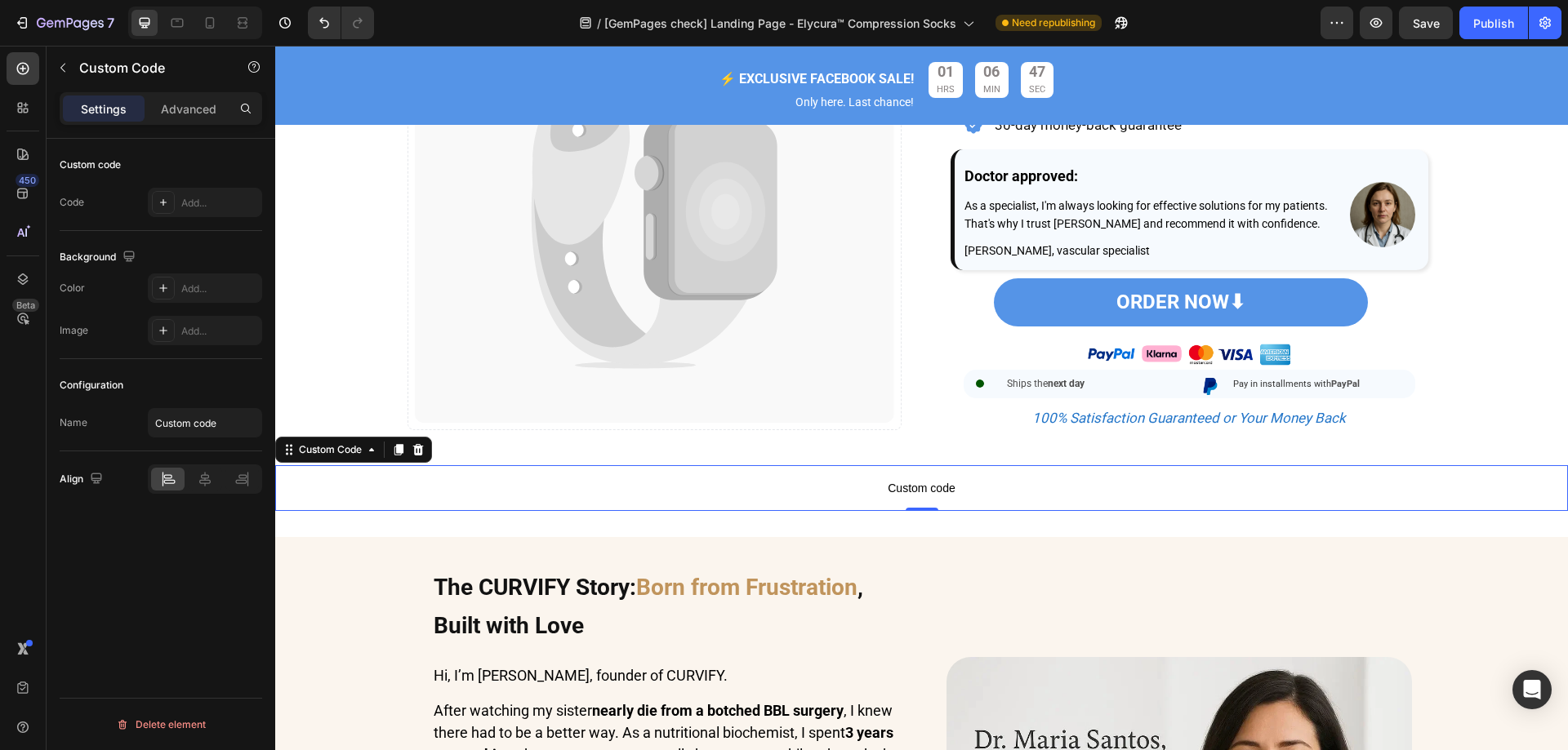
click at [507, 498] on span "Custom code" at bounding box center [921, 488] width 1293 height 20
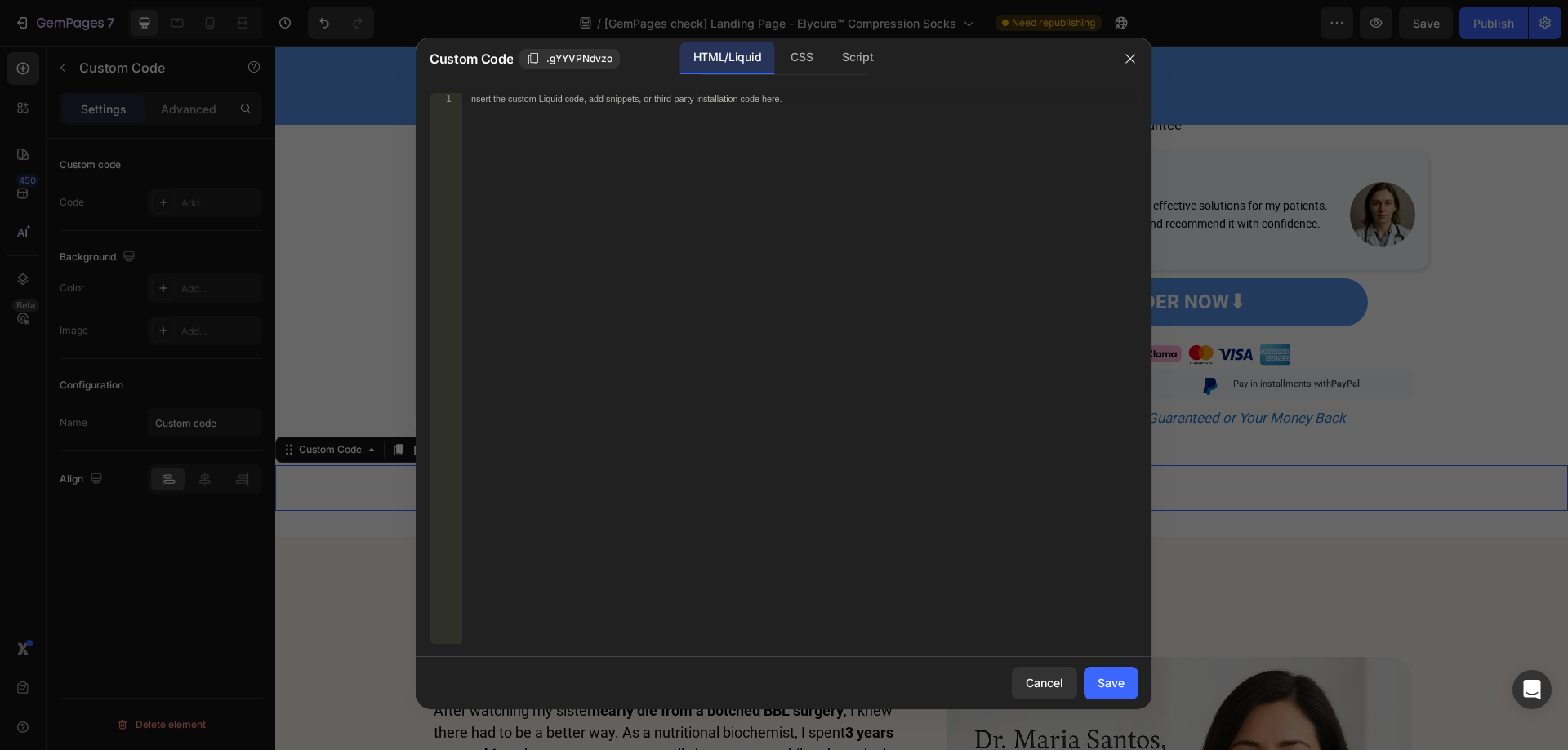
click at [706, 125] on div "Insert the custom Liquid code, add snippets, or third-party installation code h…" at bounding box center [800, 380] width 676 height 574
paste textarea
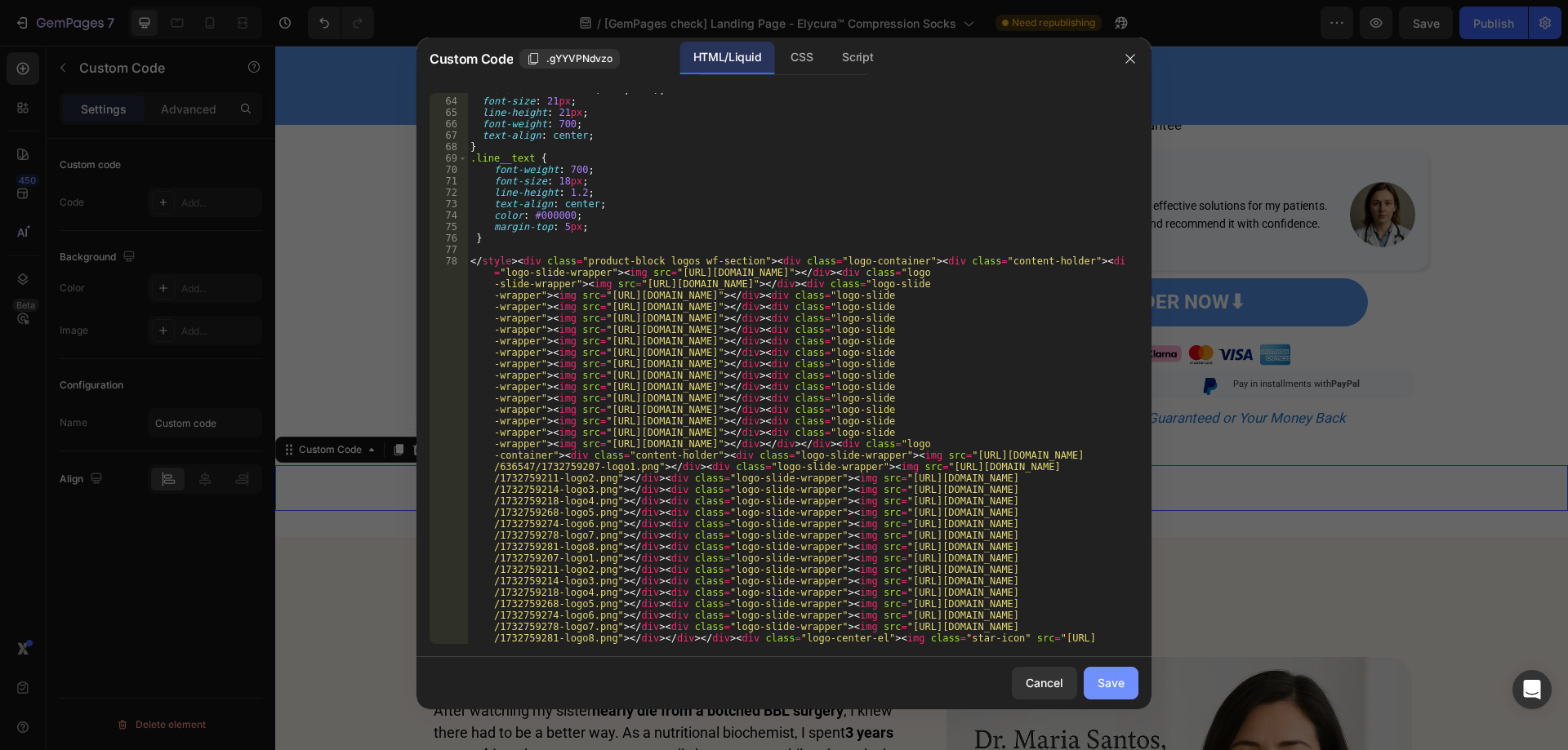
click at [1102, 687] on div "Save" at bounding box center [1111, 682] width 27 height 17
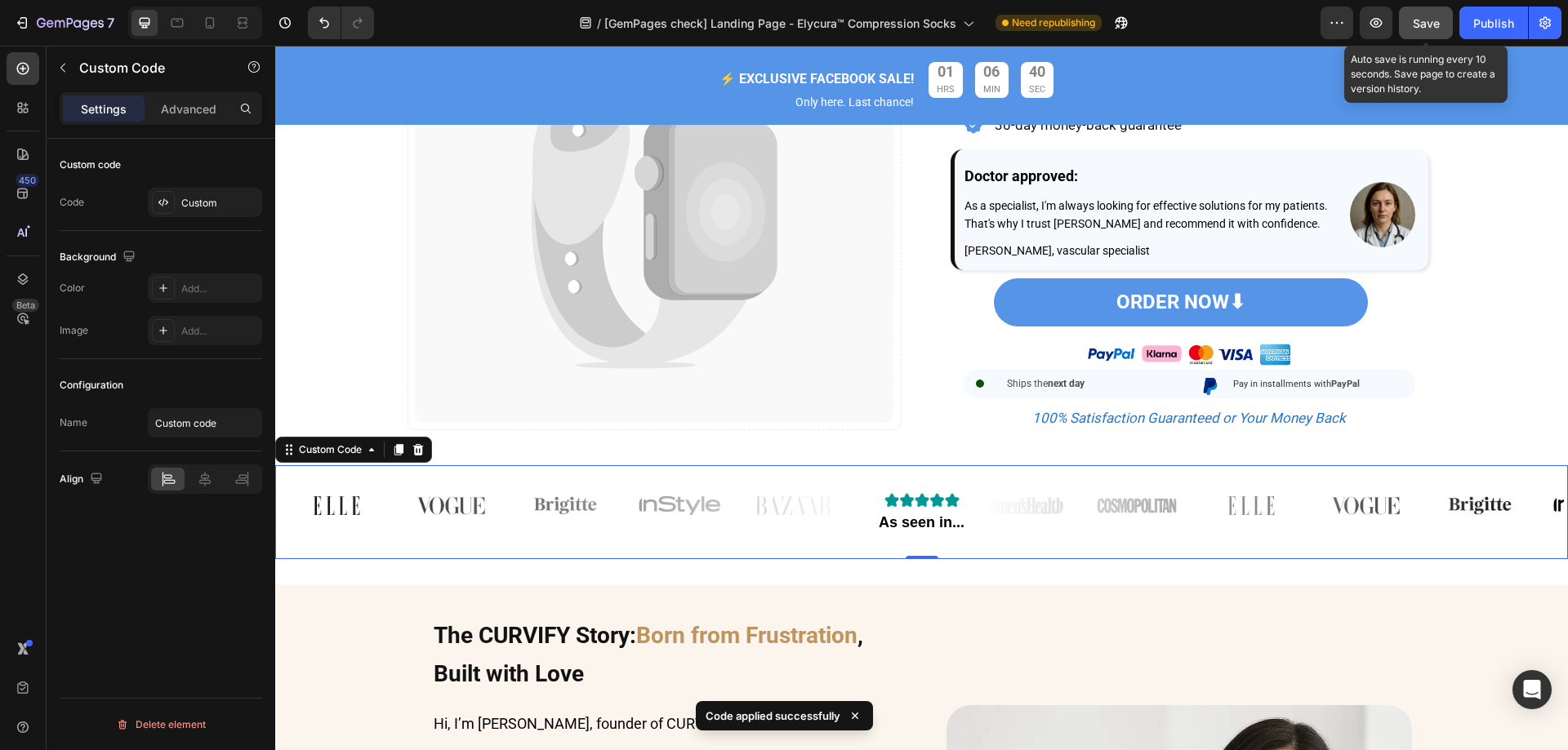
click at [1441, 29] on button "Save" at bounding box center [1425, 23] width 54 height 33
click at [1389, 22] on button "button" at bounding box center [1376, 23] width 33 height 33
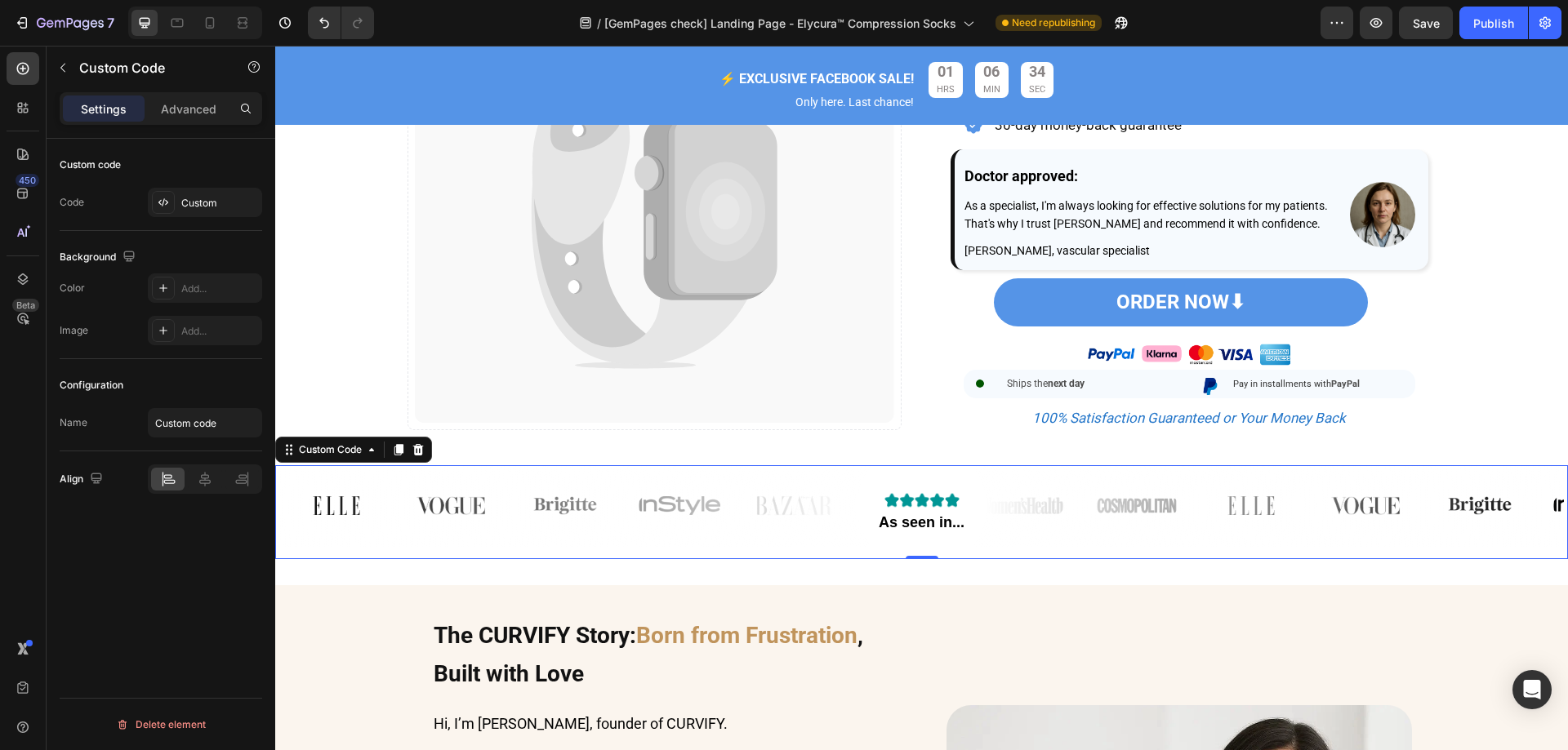
scroll to position [489, 0]
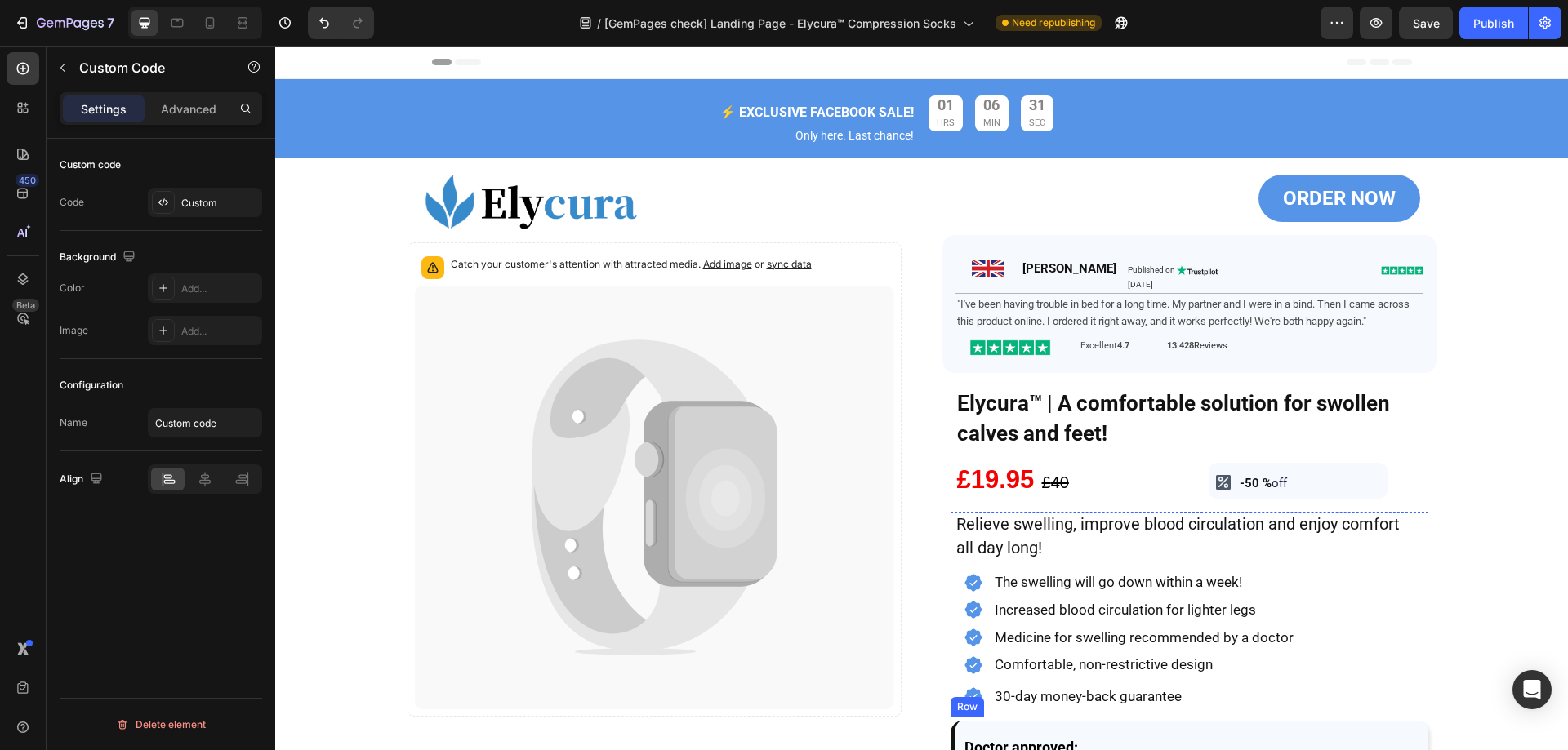
scroll to position [489, 0]
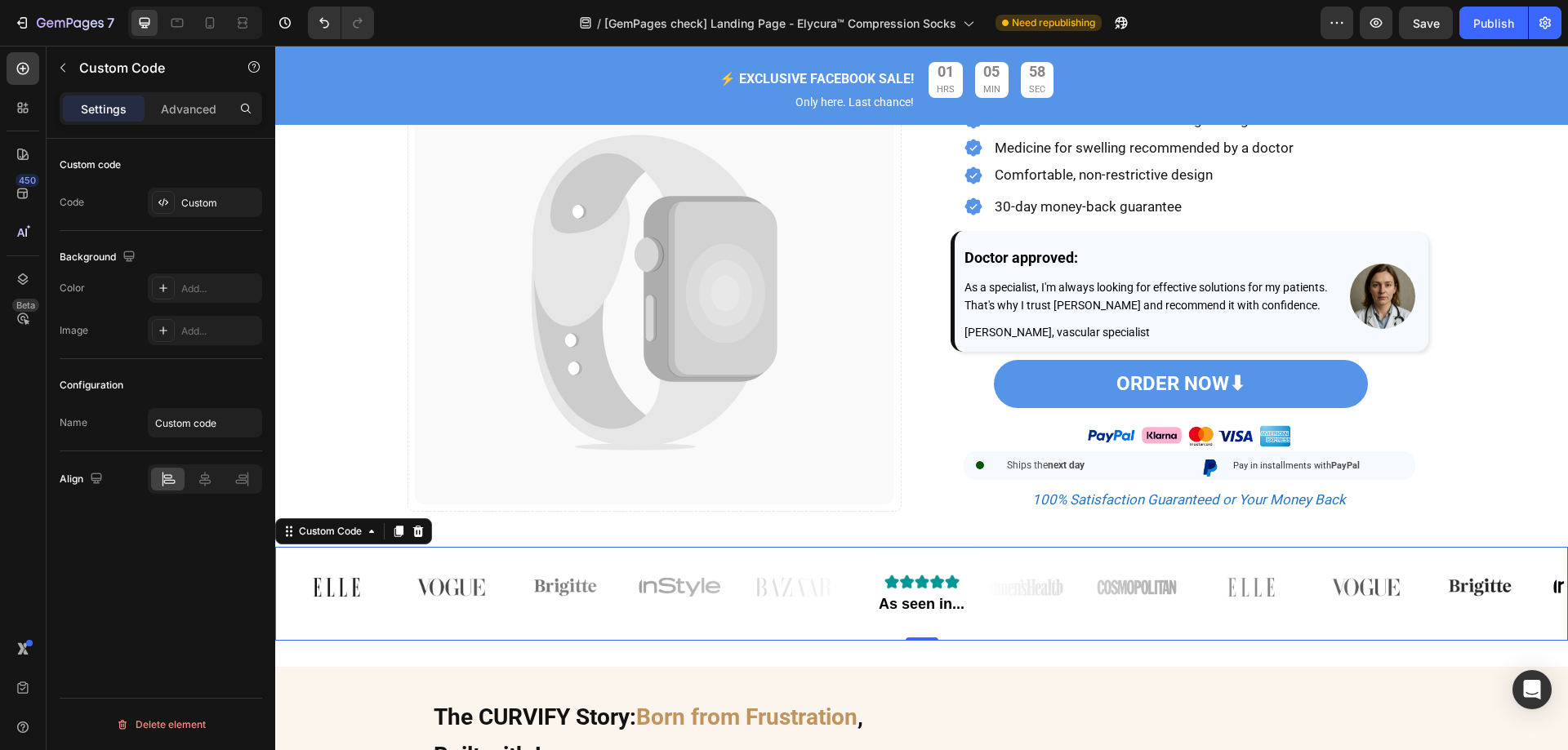
click at [382, 614] on div "As seen in..." at bounding box center [921, 587] width 1285 height 82
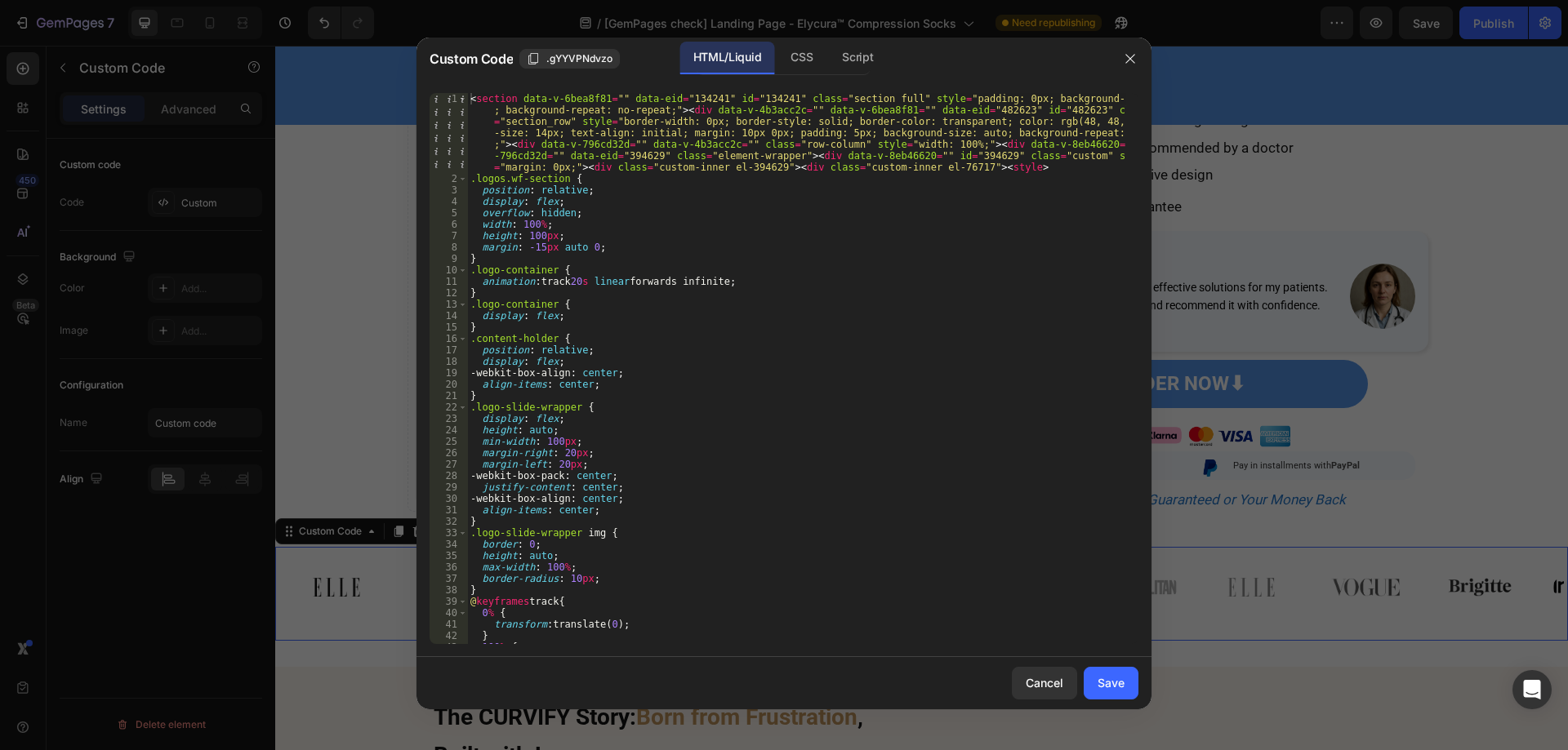
scroll to position [0, 0]
click at [1123, 51] on button "button" at bounding box center [1130, 58] width 26 height 26
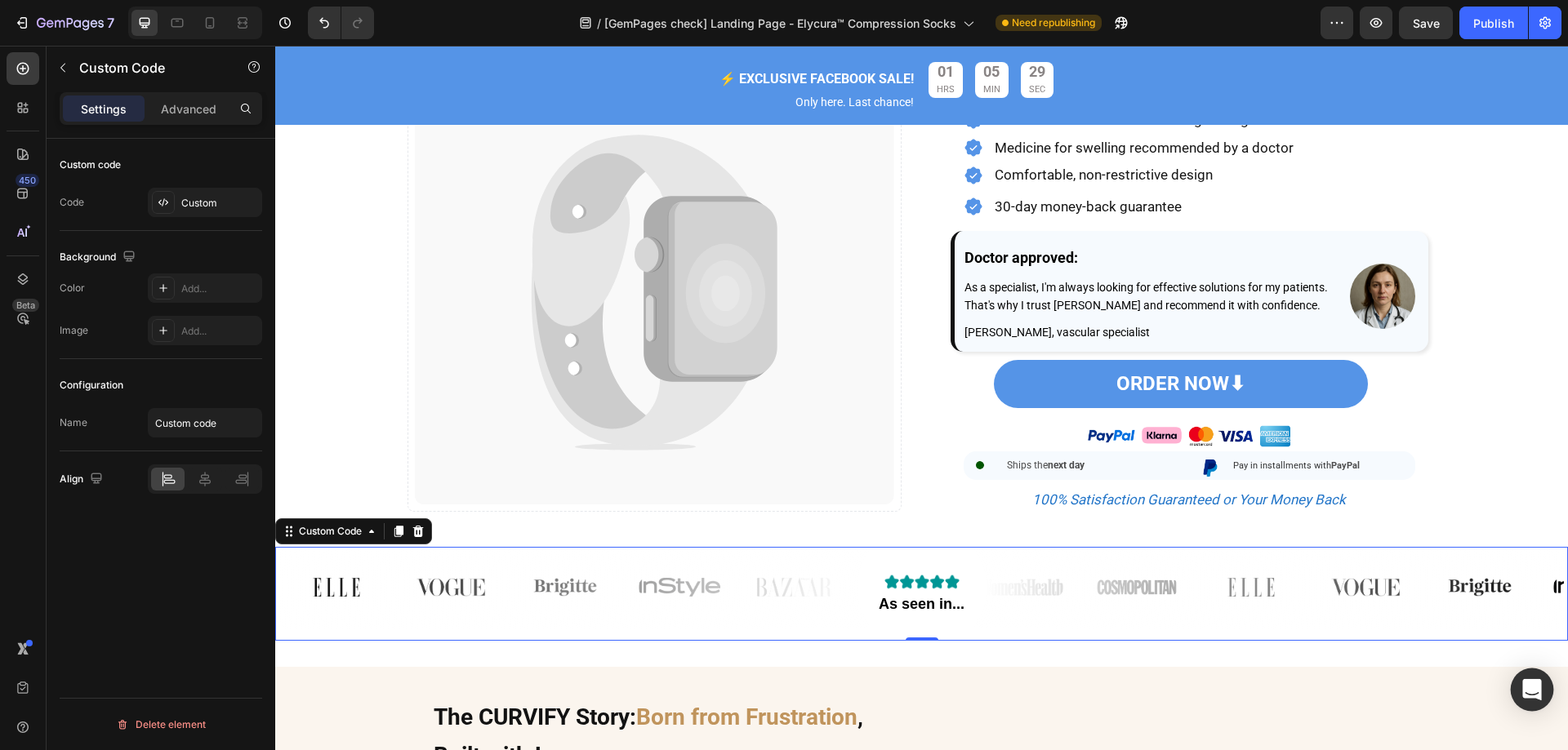
click at [1519, 682] on div "Open Intercom Messenger" at bounding box center [1533, 690] width 44 height 44
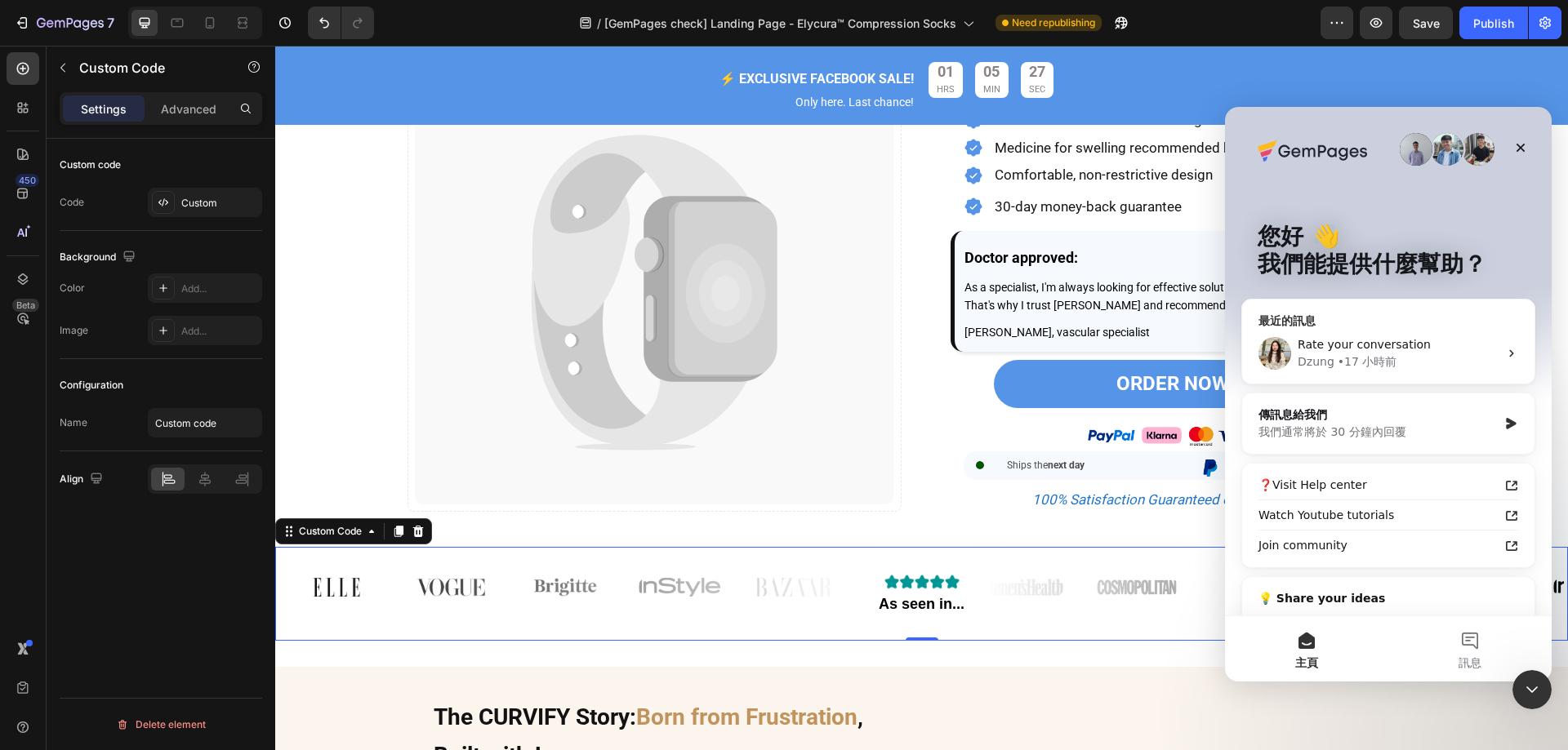
click at [1457, 350] on div "Rate your conversation" at bounding box center [1397, 344] width 201 height 17
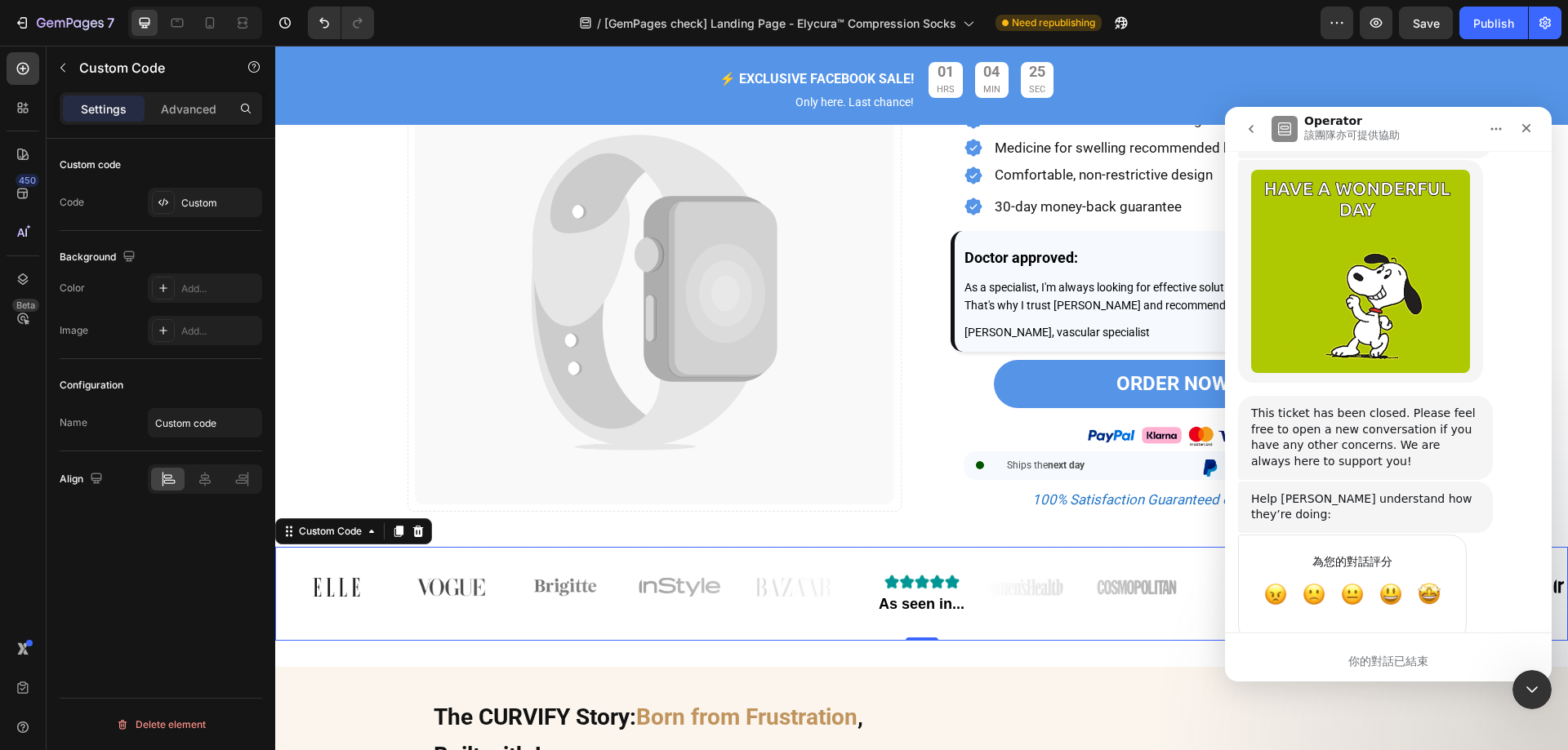
scroll to position [4110, 0]
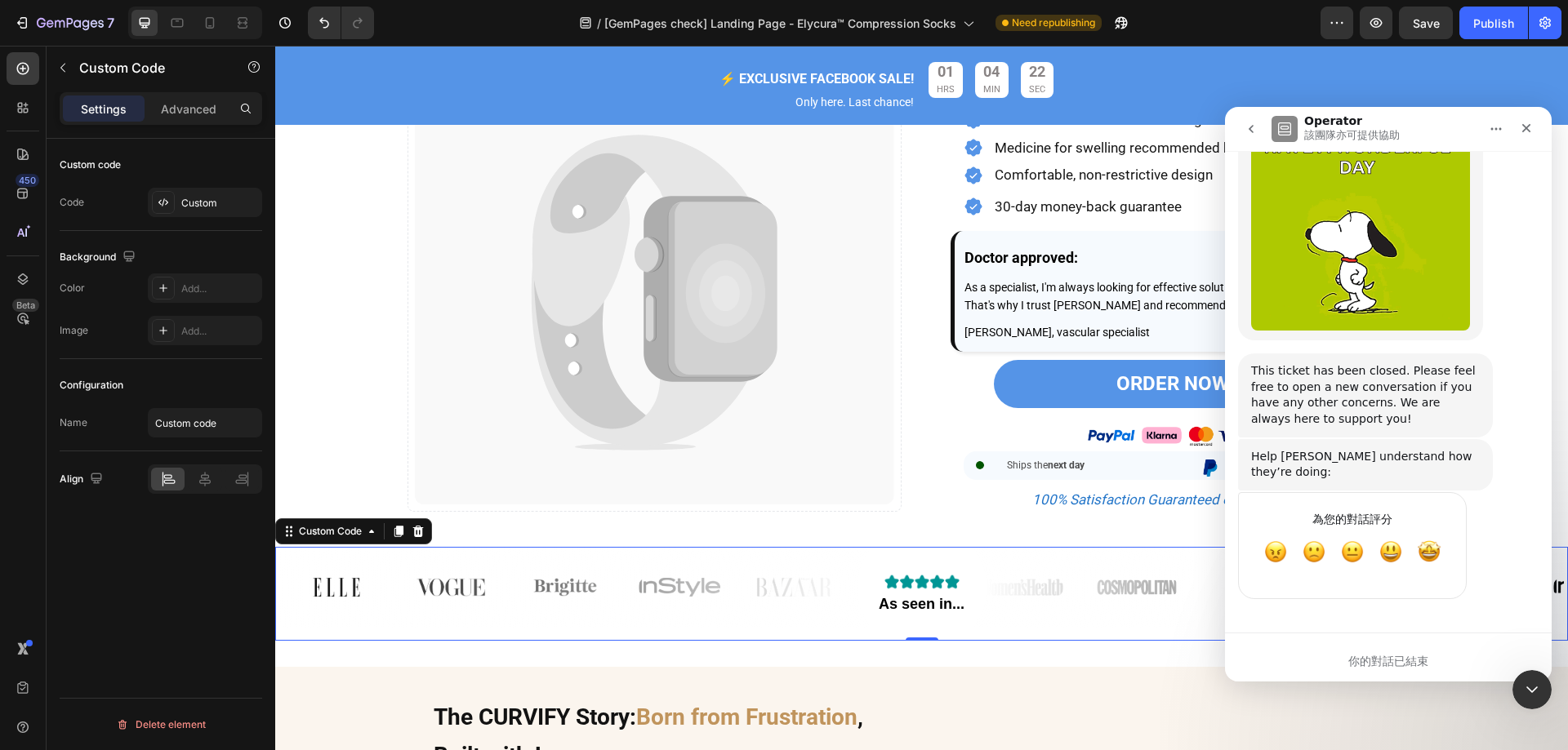
click at [1257, 130] on button "go back" at bounding box center [1251, 129] width 31 height 31
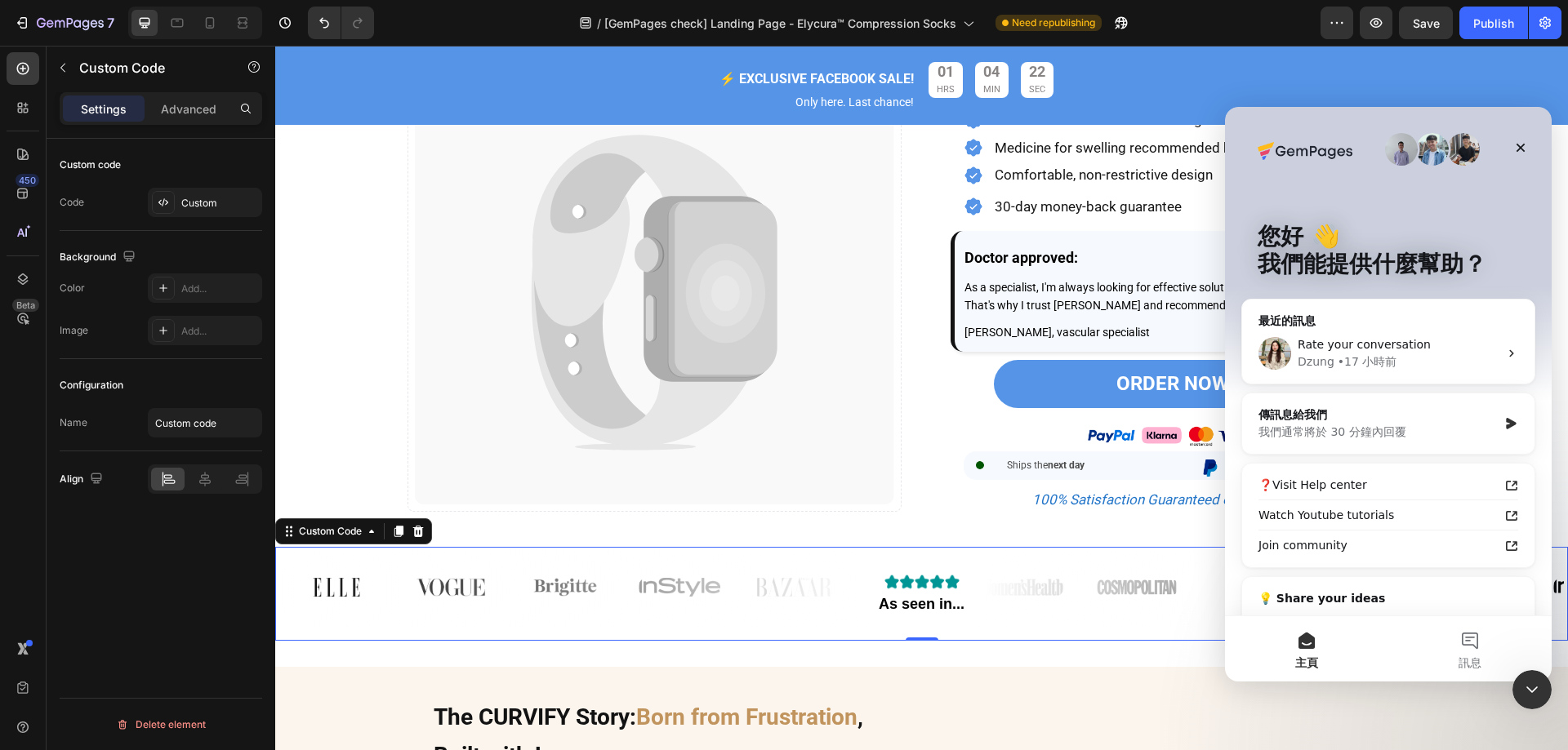
scroll to position [0, 0]
click at [1448, 421] on div "傳訊息給我們" at bounding box center [1377, 415] width 239 height 17
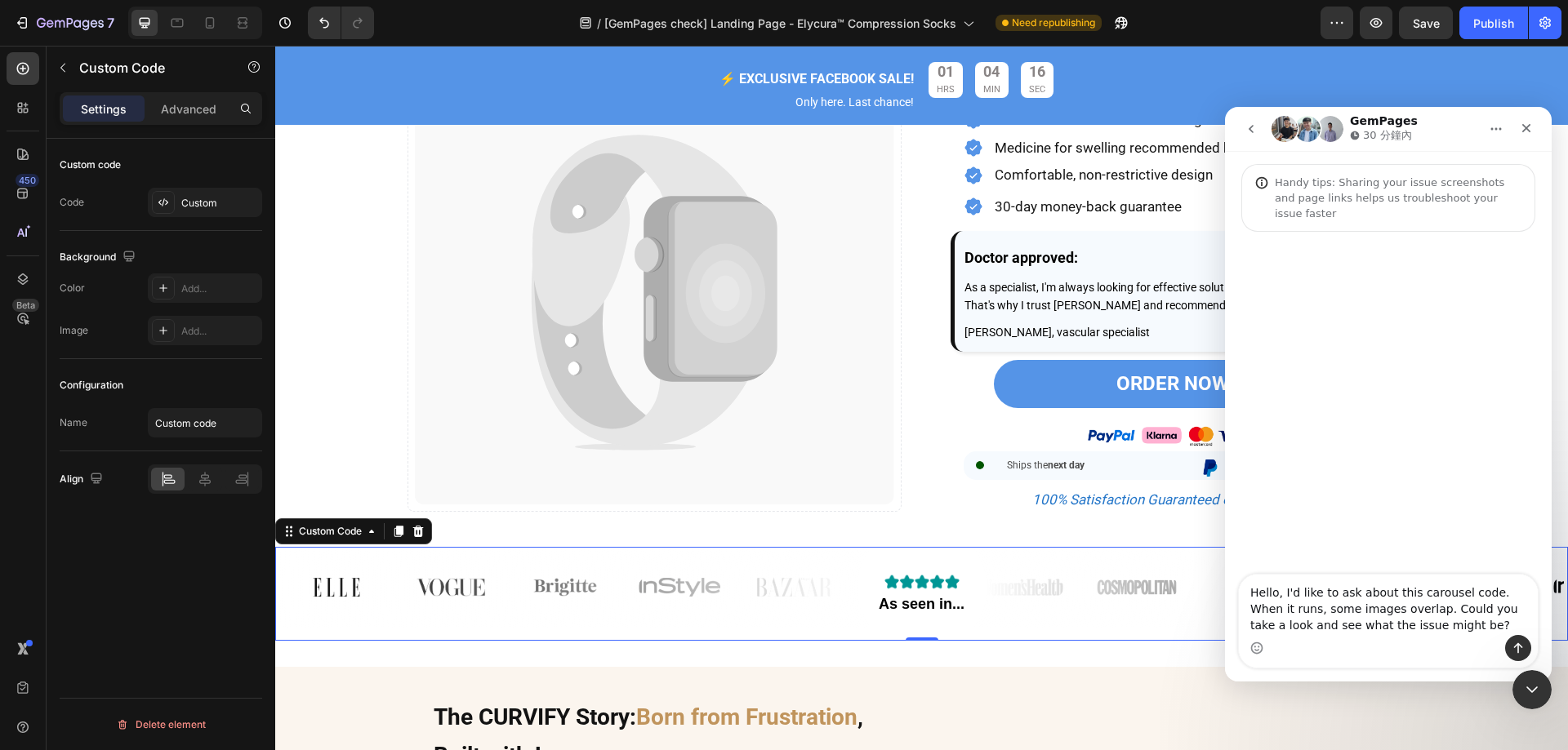
type textarea "Hello, I'd like to ask about this carousel code. When it runs, some images over…"
click at [1517, 638] on button "傳送訊息…" at bounding box center [1518, 647] width 26 height 26
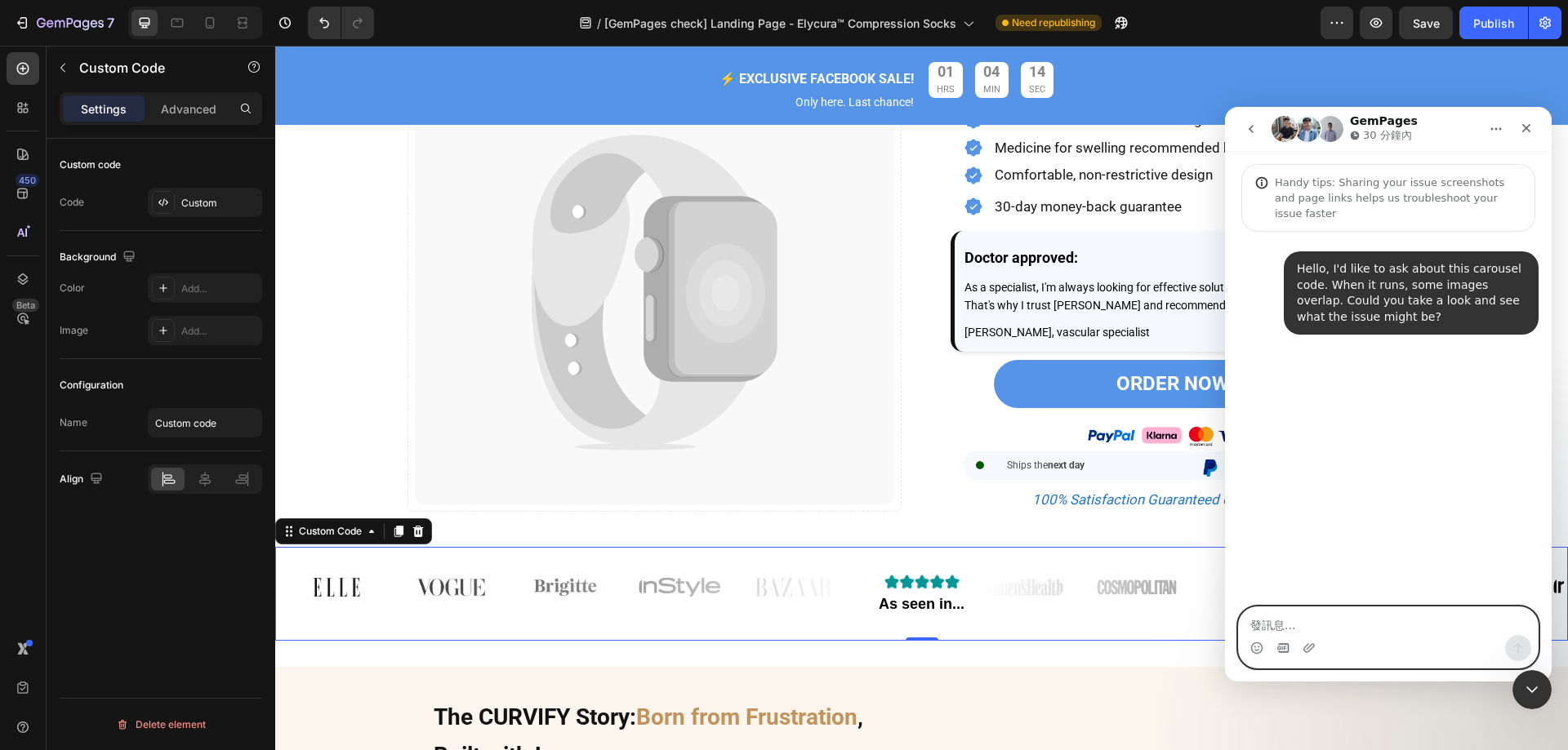
click at [1283, 649] on icon "Gif 選擇器" at bounding box center [1283, 647] width 13 height 13
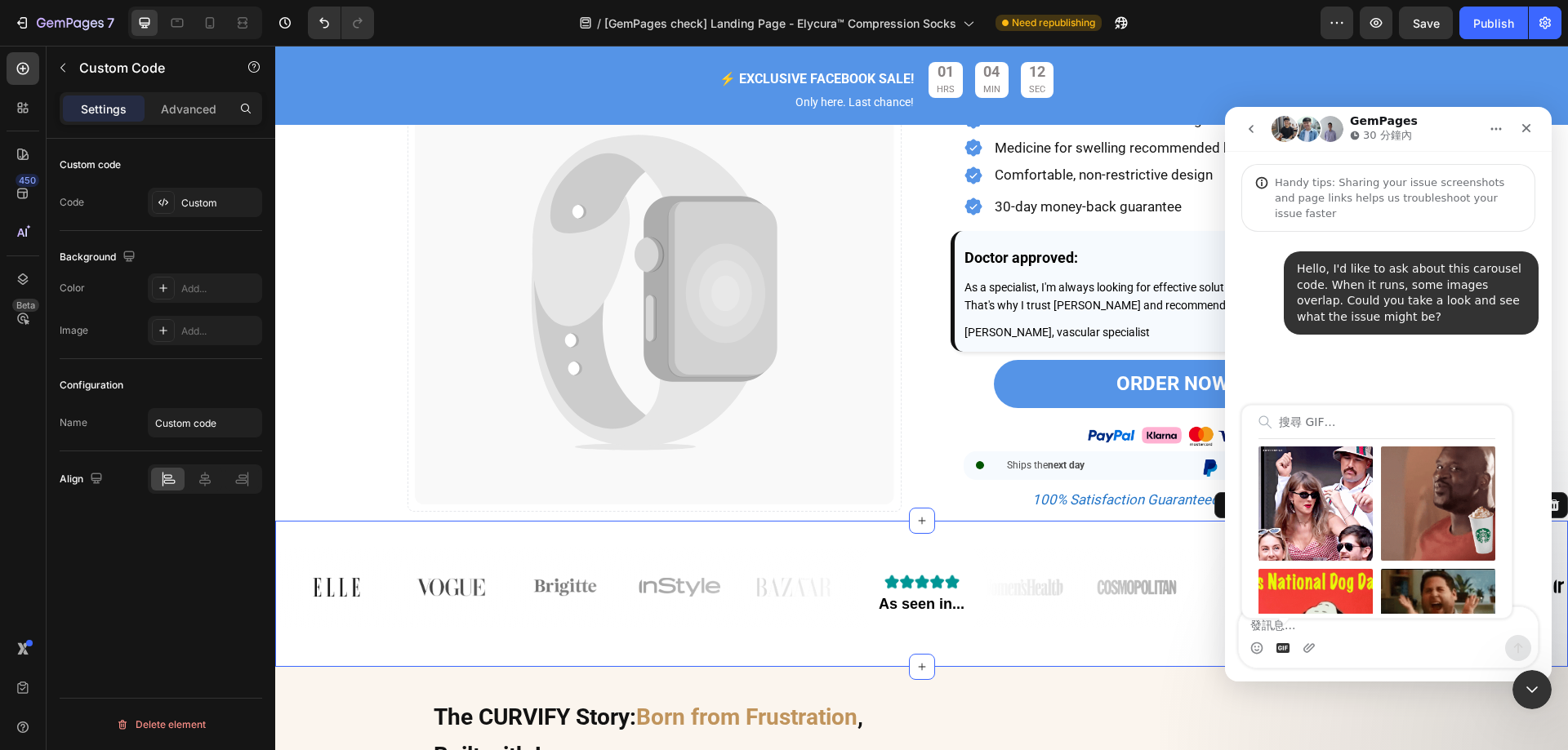
click at [1166, 666] on div "As seen in... Custom Code Section 3/25 Create Theme Section AI Content Write wi…" at bounding box center [921, 593] width 1293 height 146
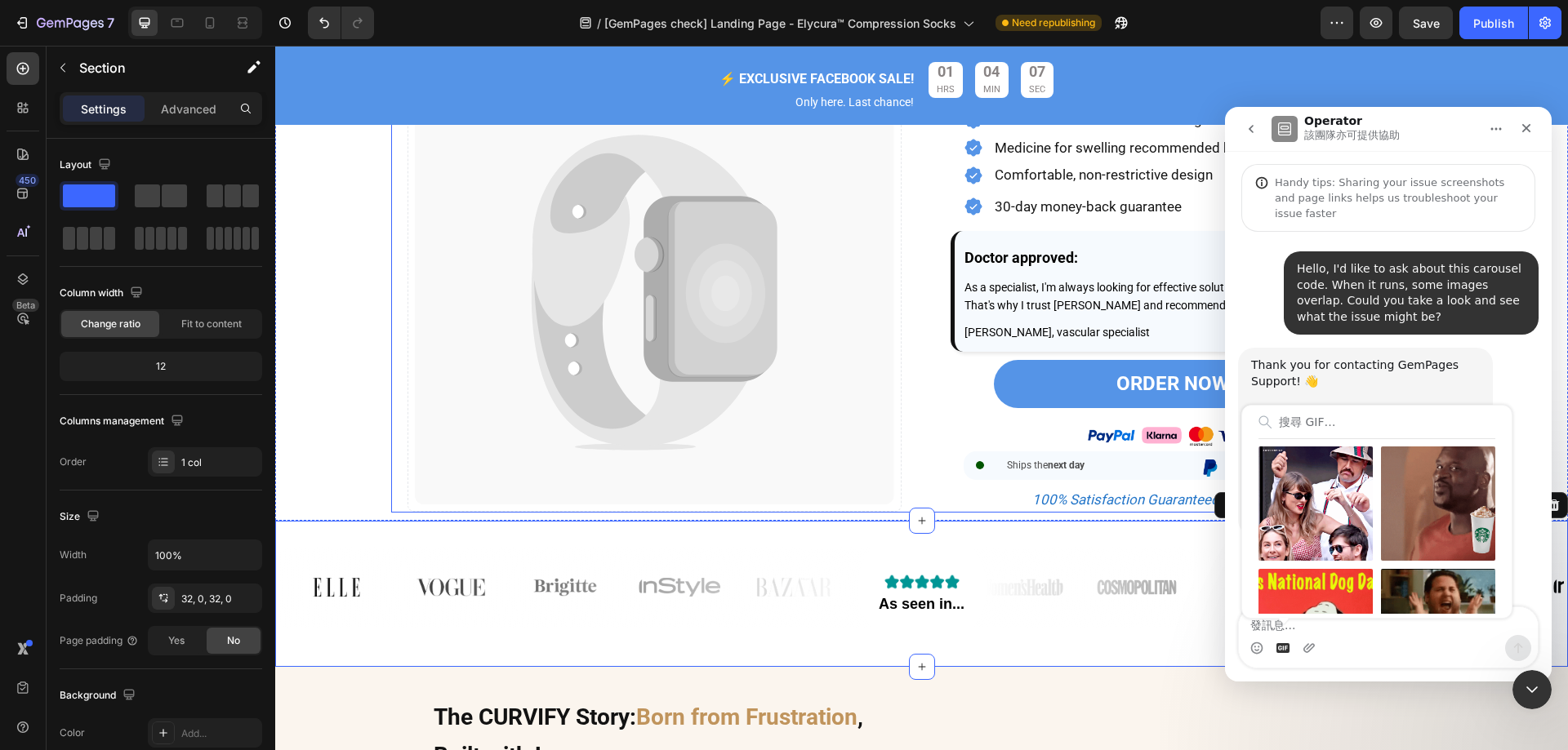
click at [914, 508] on div "Image Catch your customer's attention with attracted media. Add image or sync d…" at bounding box center [922, 94] width 1061 height 835
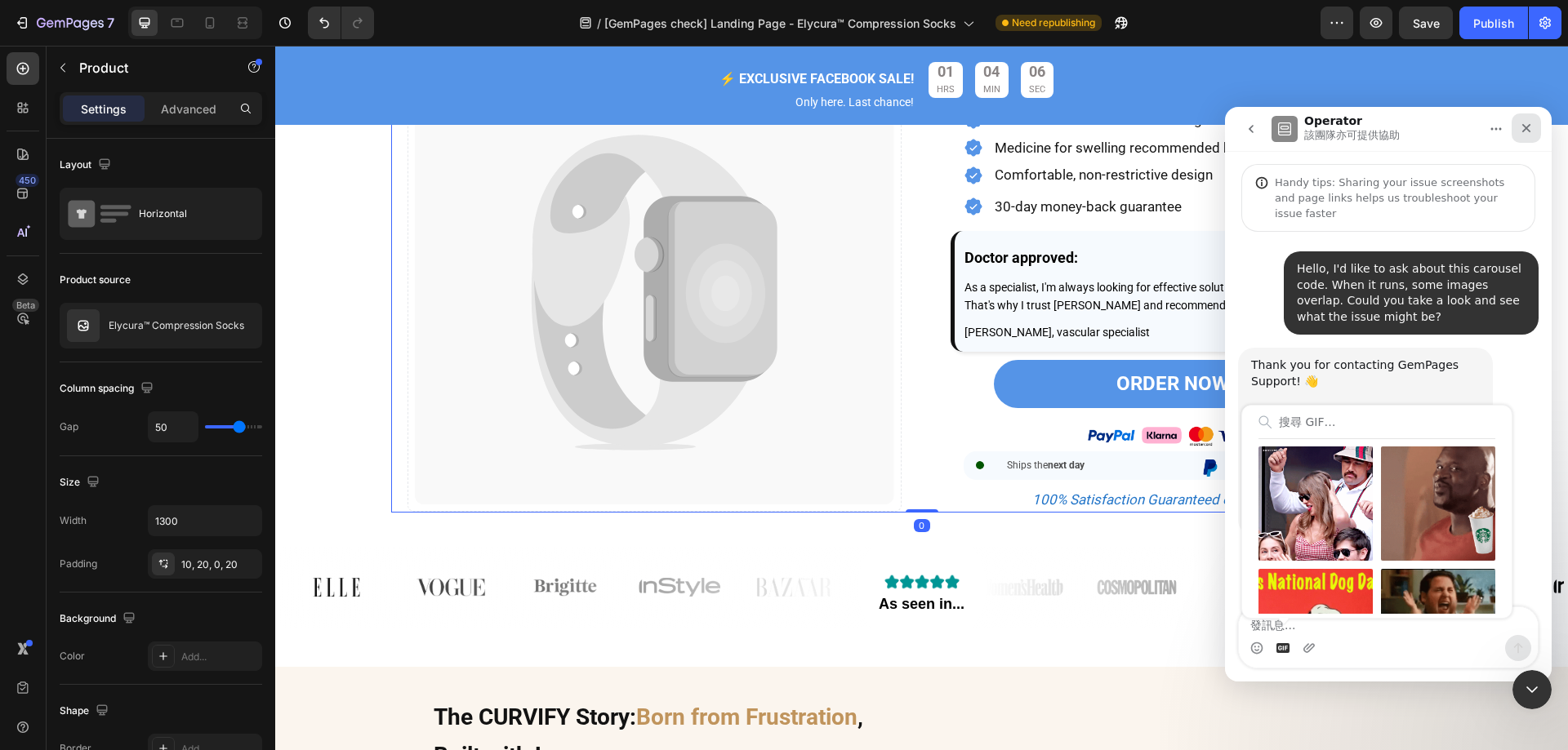
click at [1523, 131] on icon "關閉" at bounding box center [1526, 129] width 9 height 9
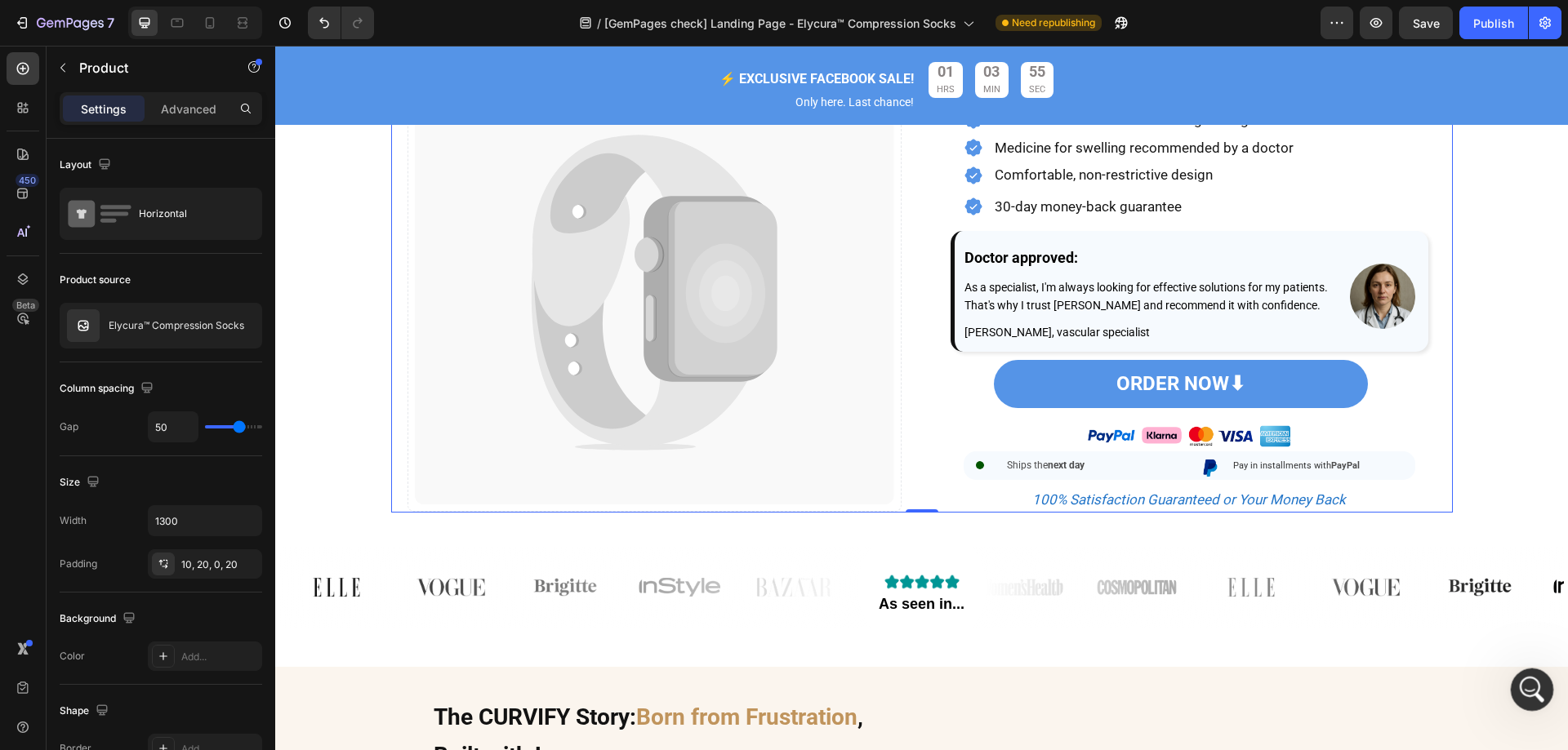
drag, startPoint x: 1537, startPoint y: 684, endPoint x: 3022, endPoint y: 1339, distance: 1623.0
click at [1537, 684] on icon "開啟 Intercom Messenger" at bounding box center [1530, 687] width 27 height 27
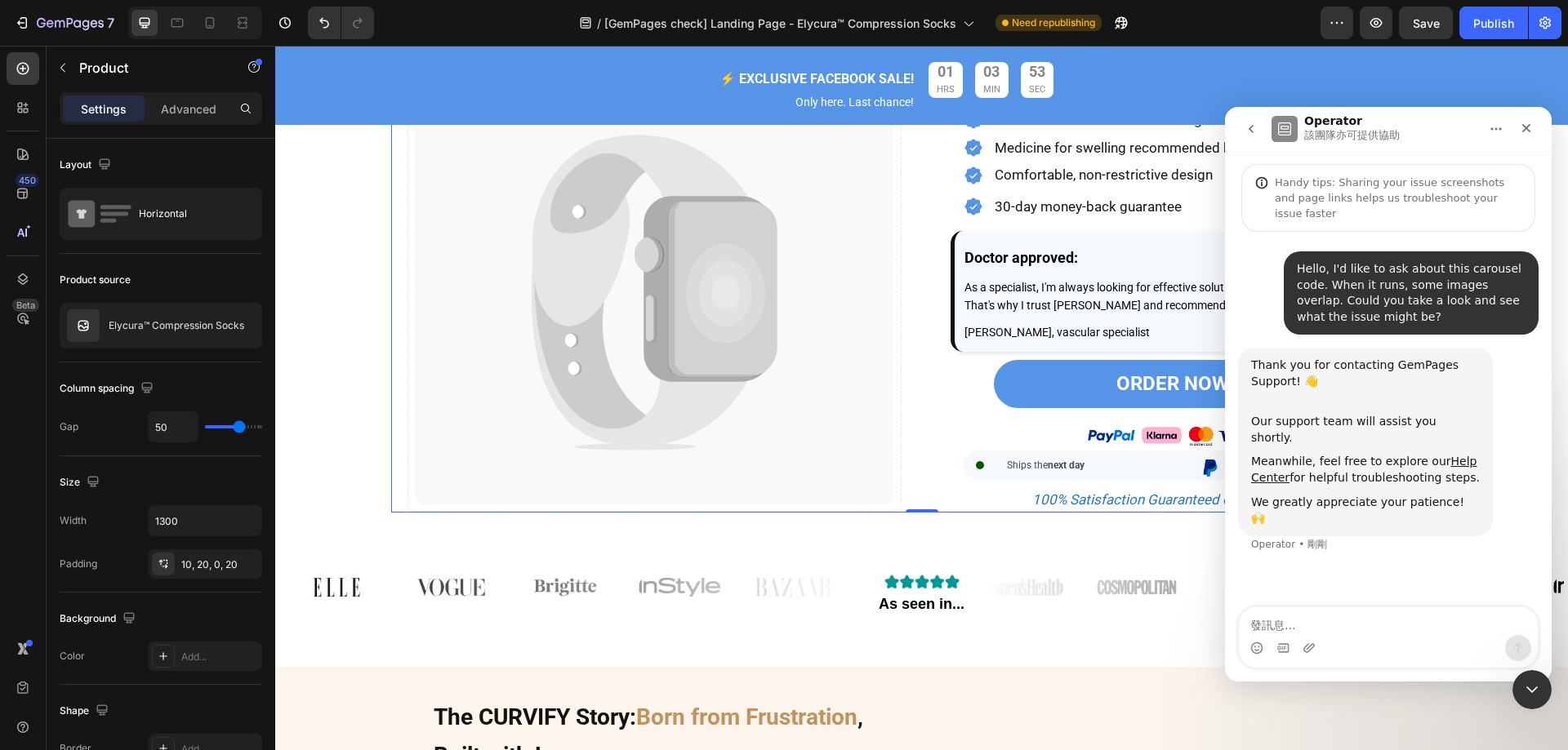
click at [1368, 624] on textarea "發訊息..." at bounding box center [1388, 621] width 299 height 28
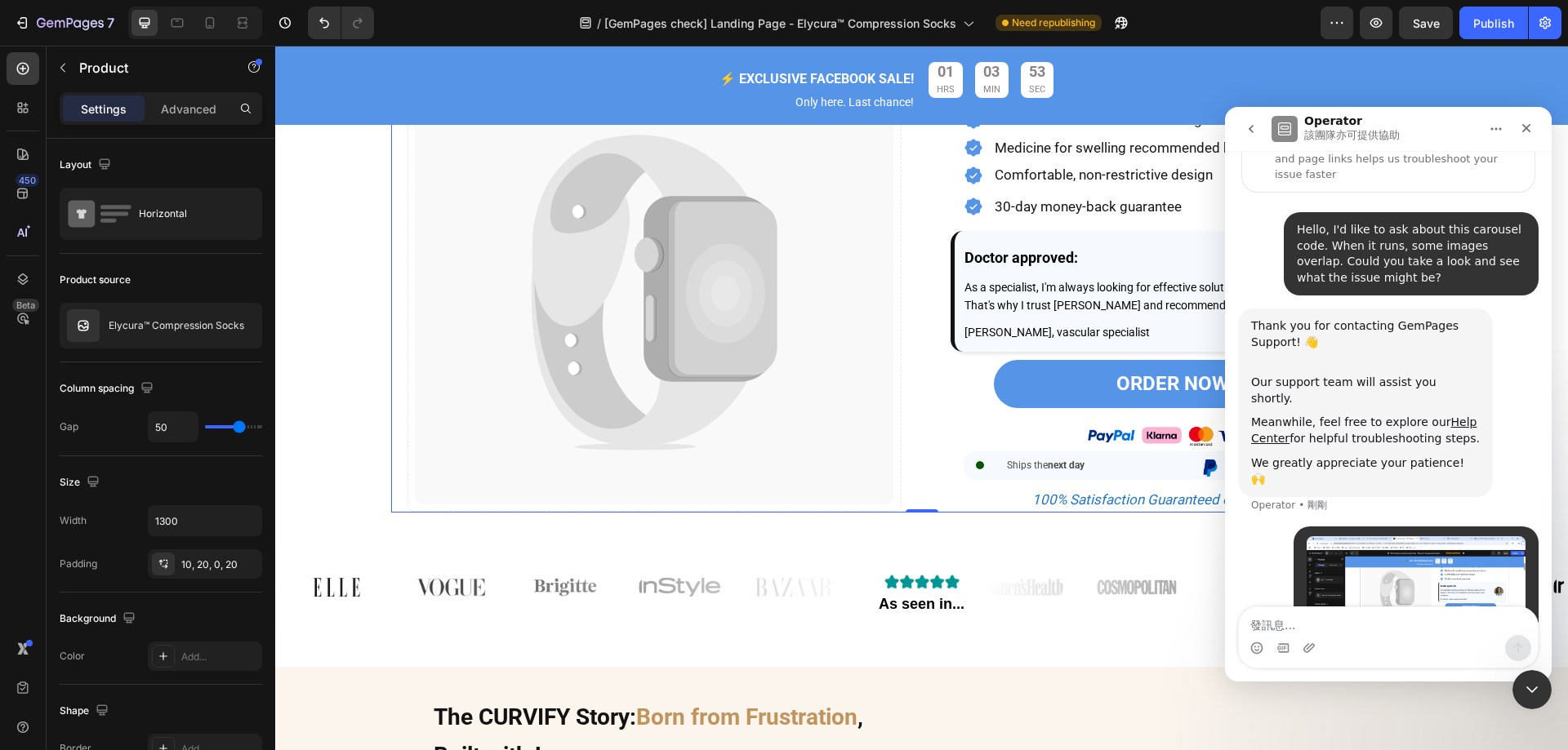
scroll to position [84, 0]
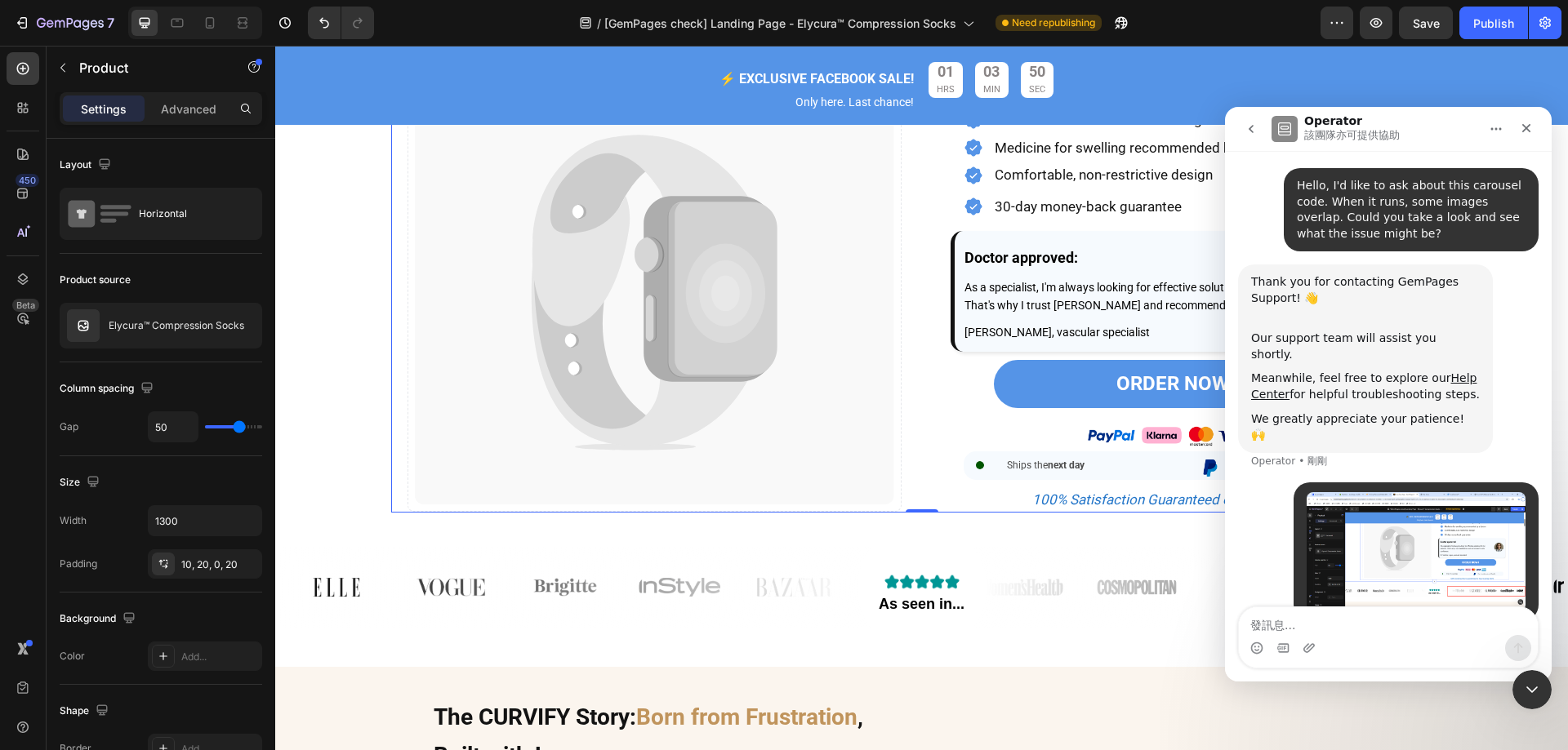
click at [1430, 544] on img "user 說…" at bounding box center [1415, 551] width 219 height 119
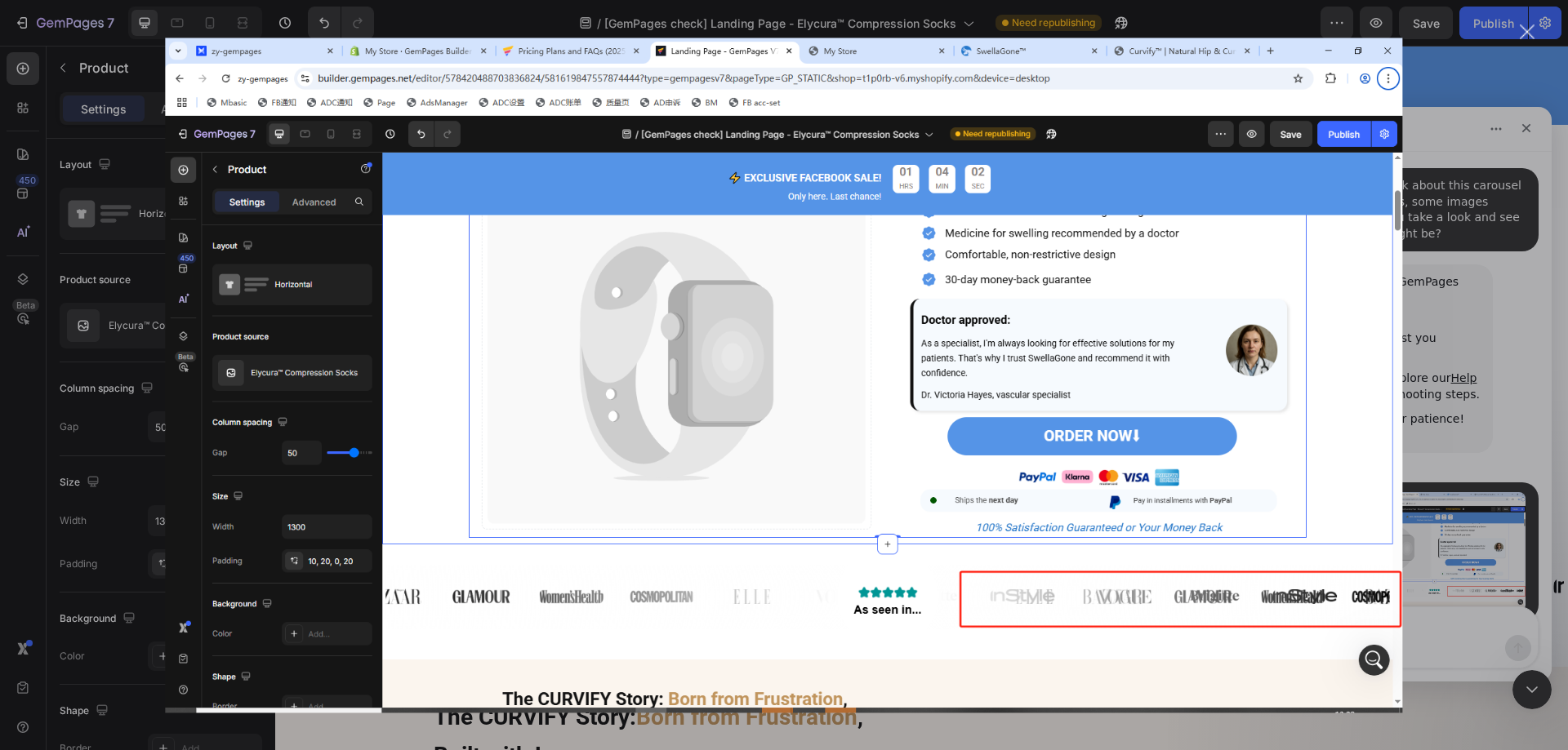
click at [1522, 33] on div "關閉" at bounding box center [1527, 32] width 15 height 15
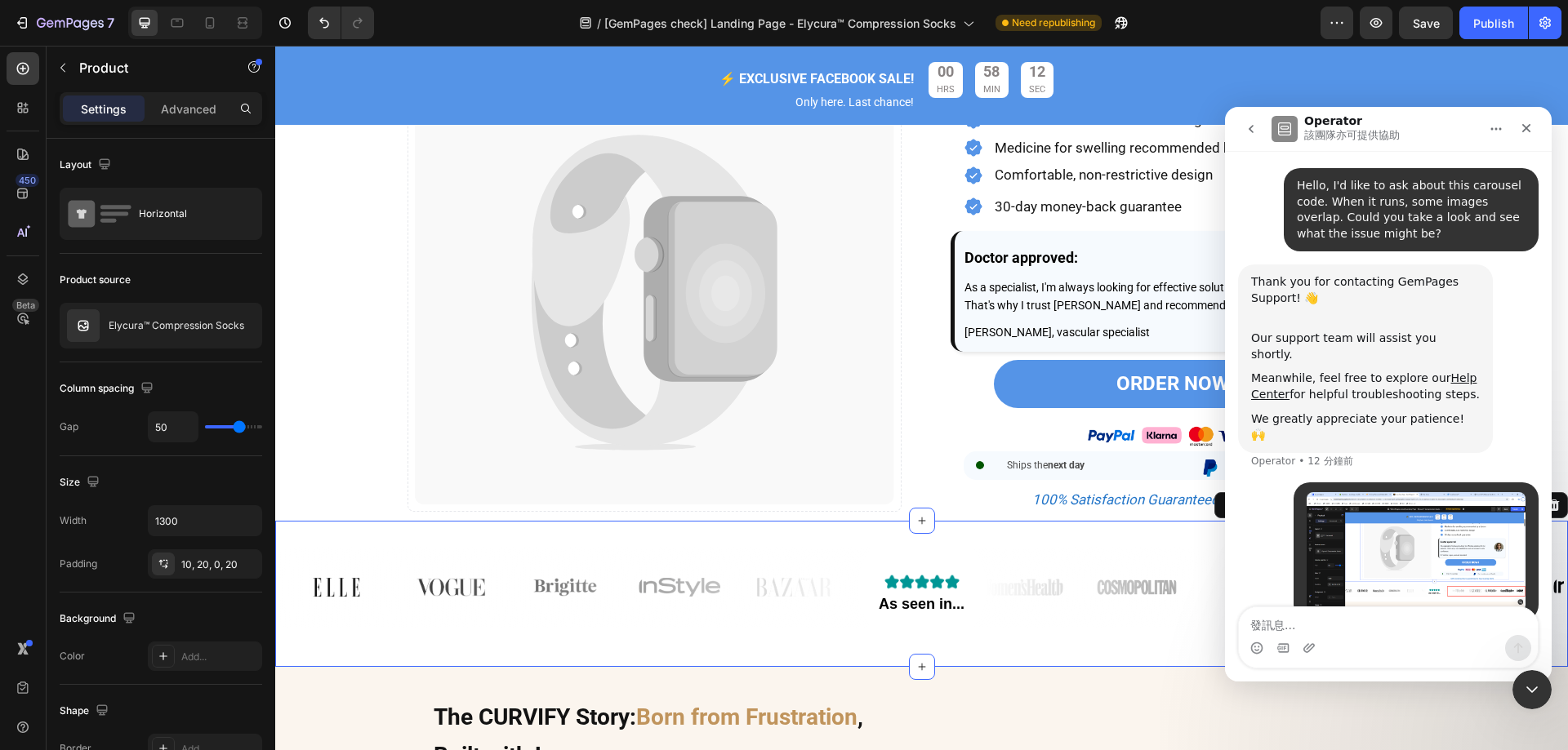
click at [1027, 666] on div "As seen in... Custom Code Section 3/25 Create Theme Section AI Content Write wi…" at bounding box center [921, 593] width 1293 height 146
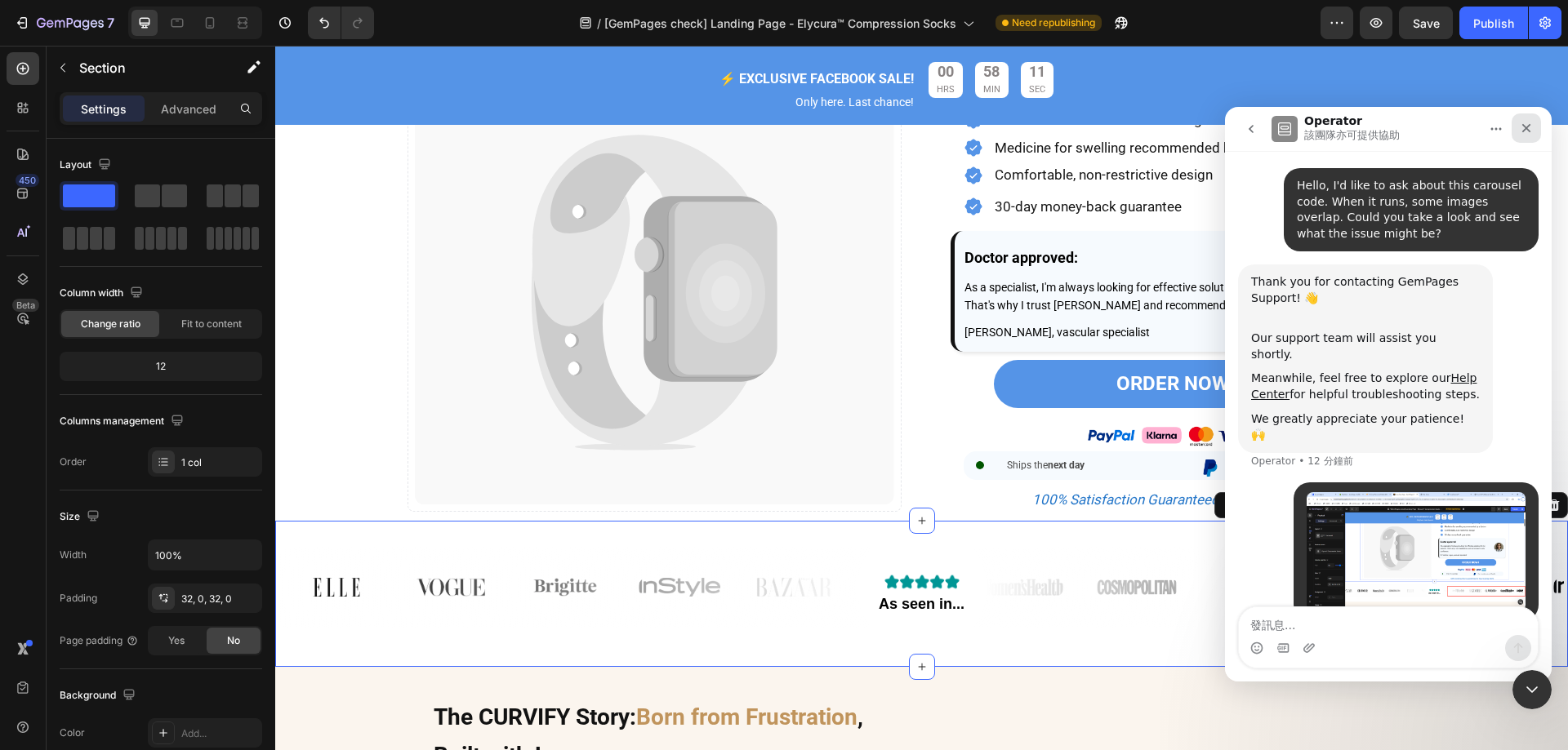
click at [1533, 129] on div "關閉" at bounding box center [1526, 128] width 29 height 29
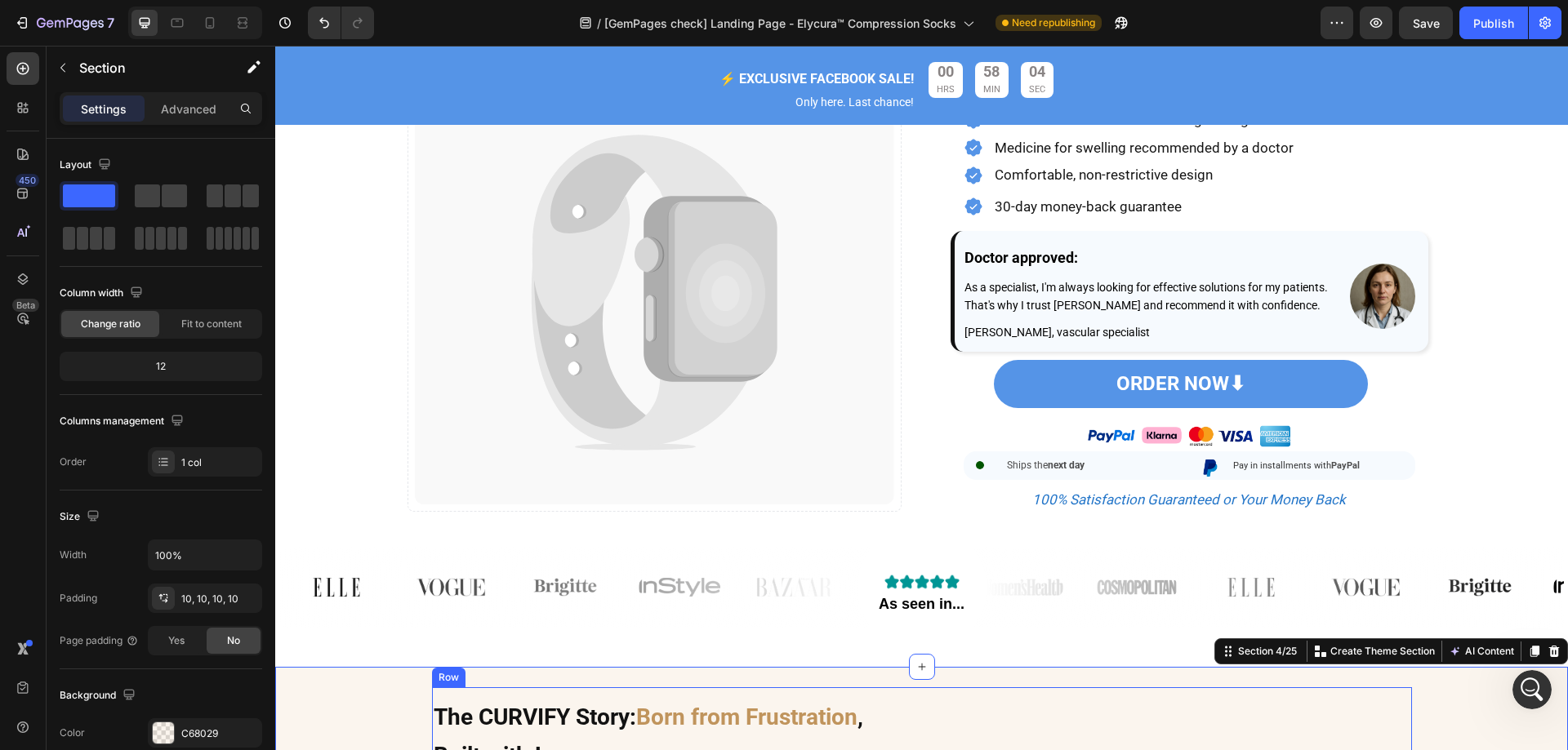
drag, startPoint x: 1257, startPoint y: 718, endPoint x: 1312, endPoint y: 735, distance: 57.6
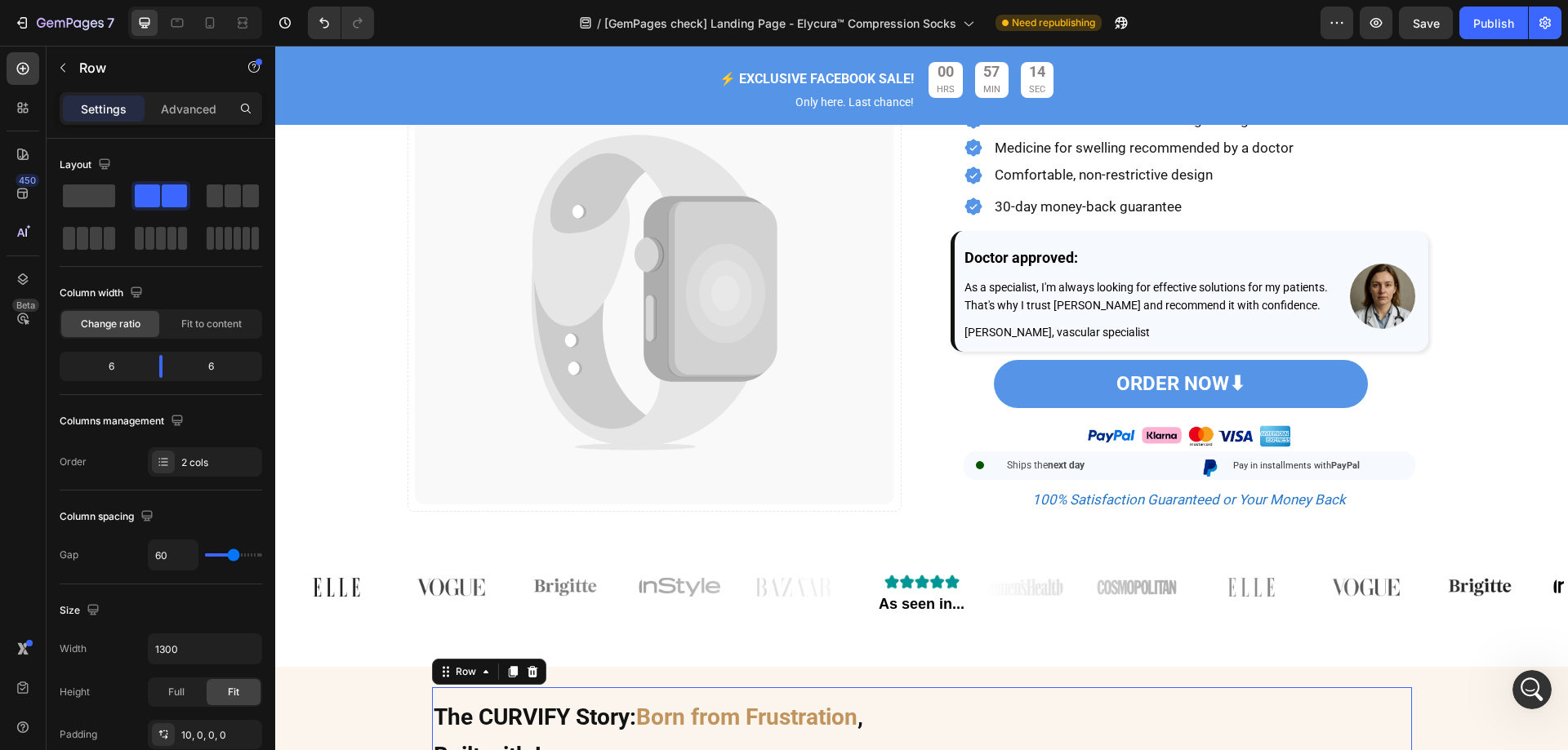
click at [4, 388] on div "450 Beta" at bounding box center [23, 398] width 46 height 705
click at [28, 76] on icon at bounding box center [23, 69] width 16 height 16
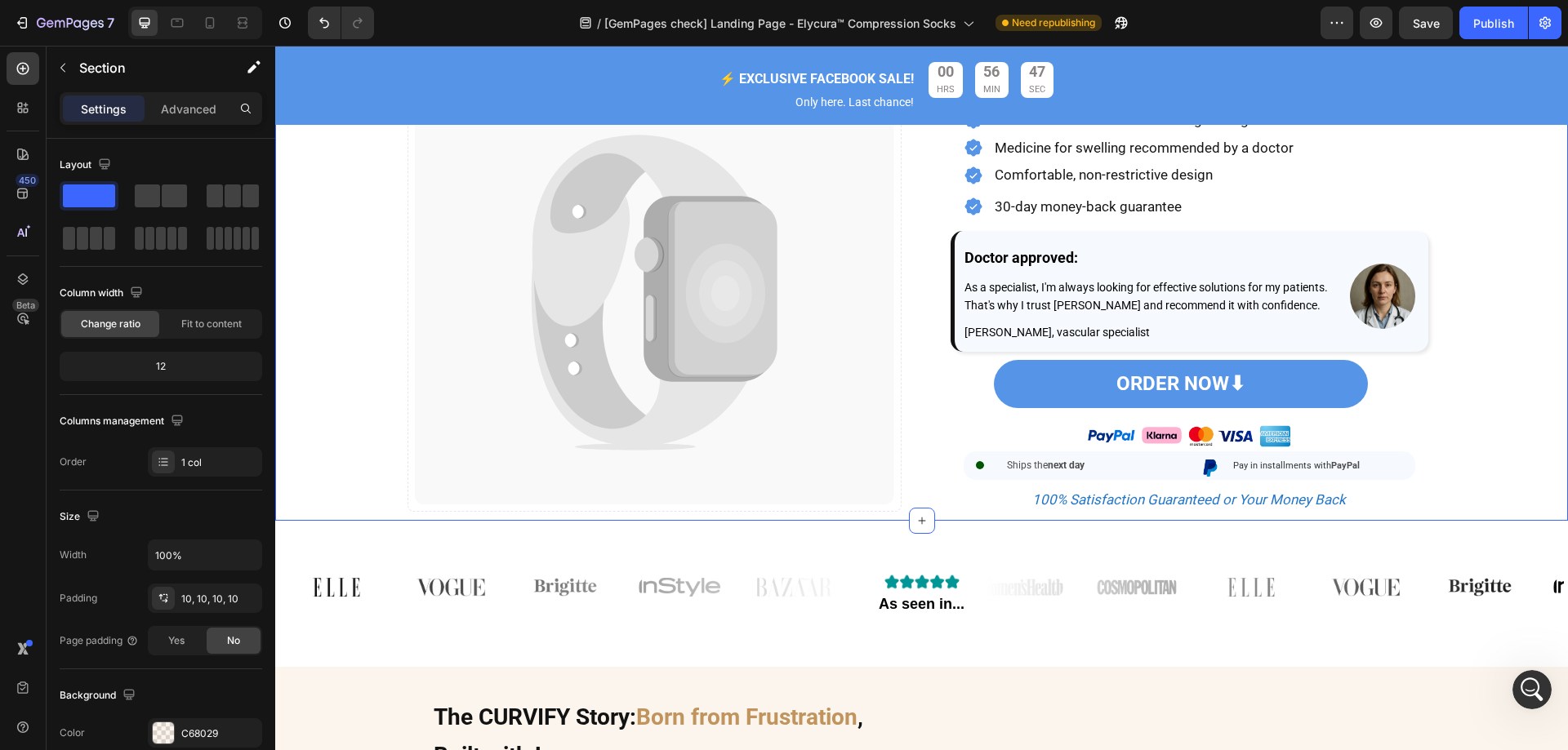
click at [1456, 413] on div "Image Catch your customer's attention with attracted media. Add image or sync d…" at bounding box center [921, 94] width 1293 height 835
click at [10, 65] on div at bounding box center [23, 69] width 33 height 33
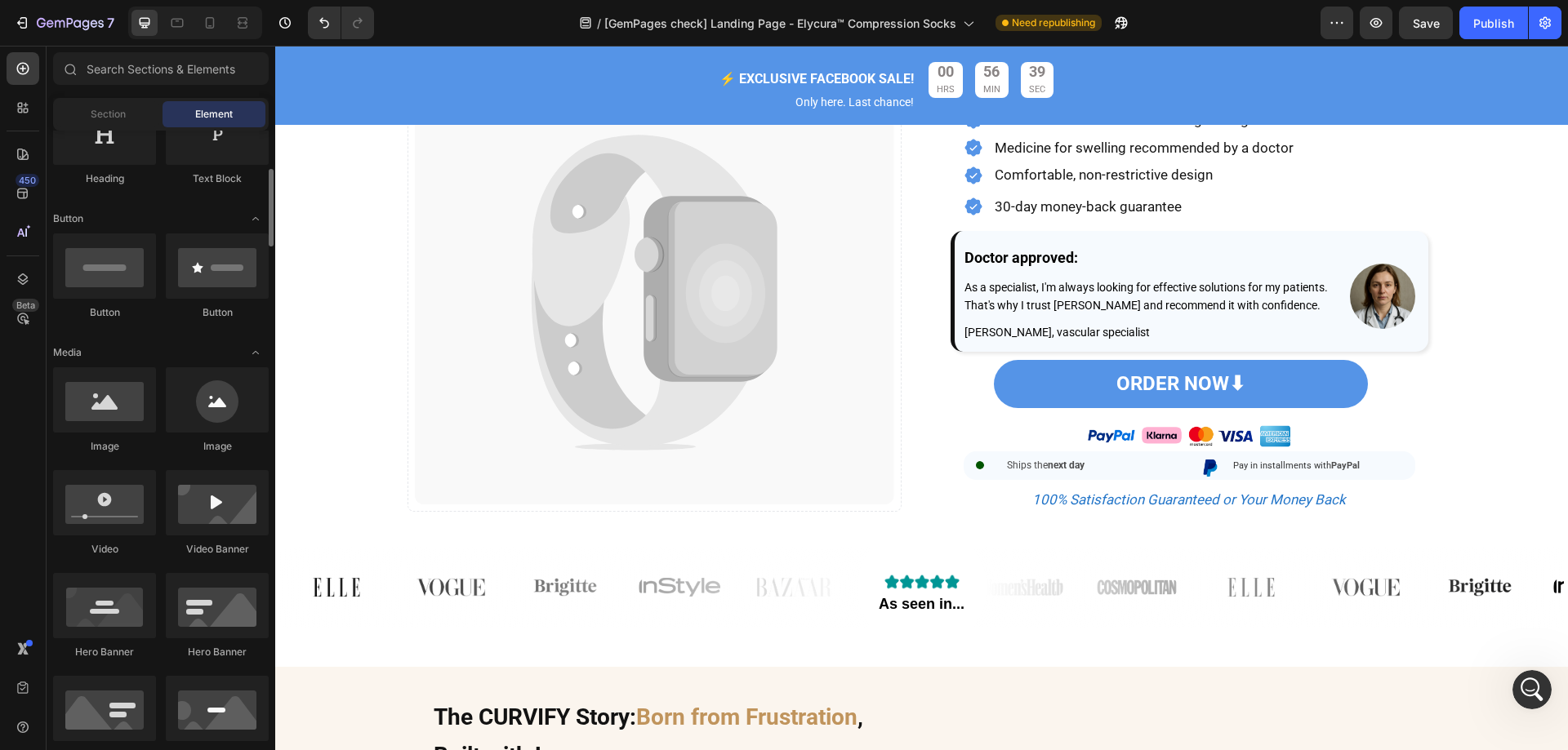
scroll to position [548, 0]
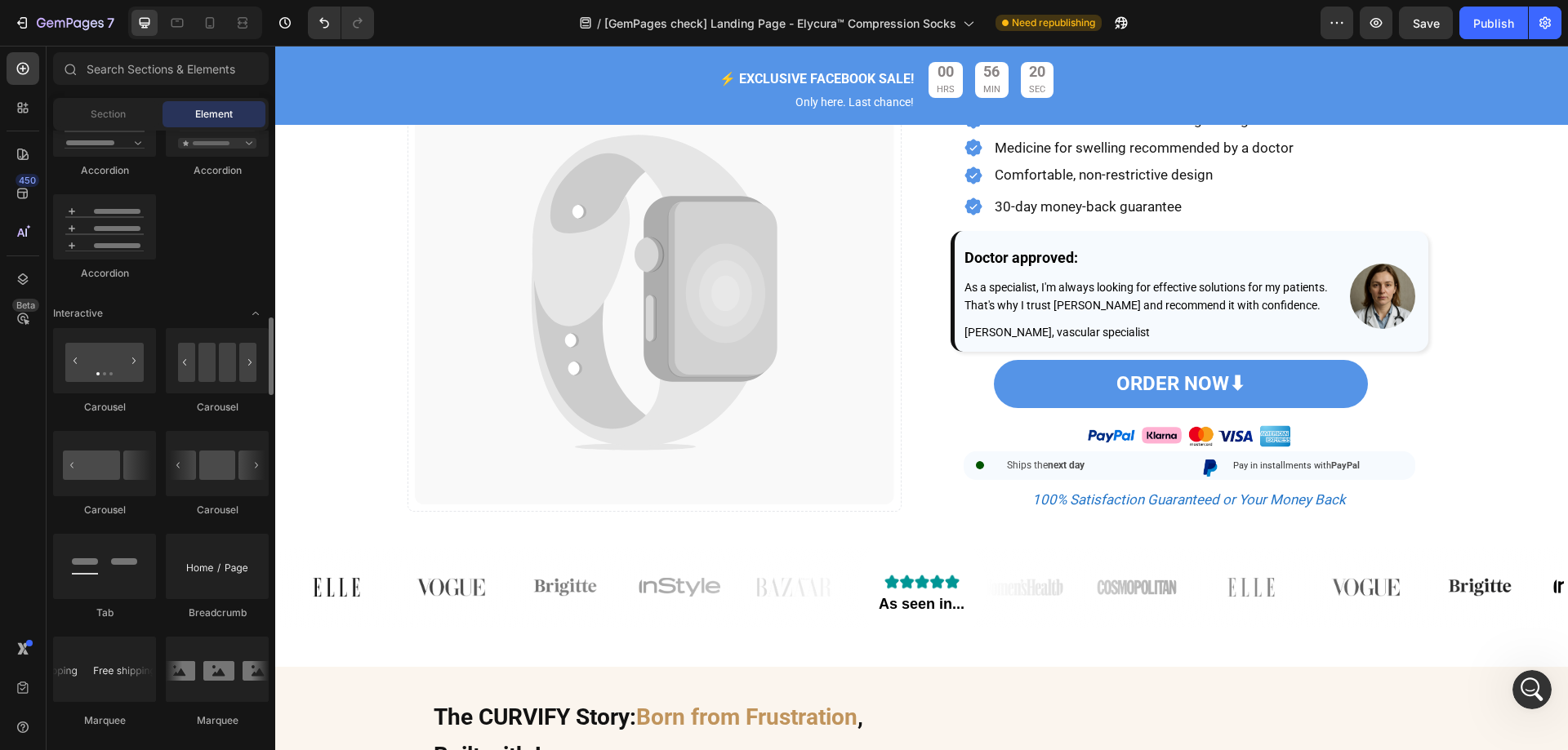
scroll to position [1633, 0]
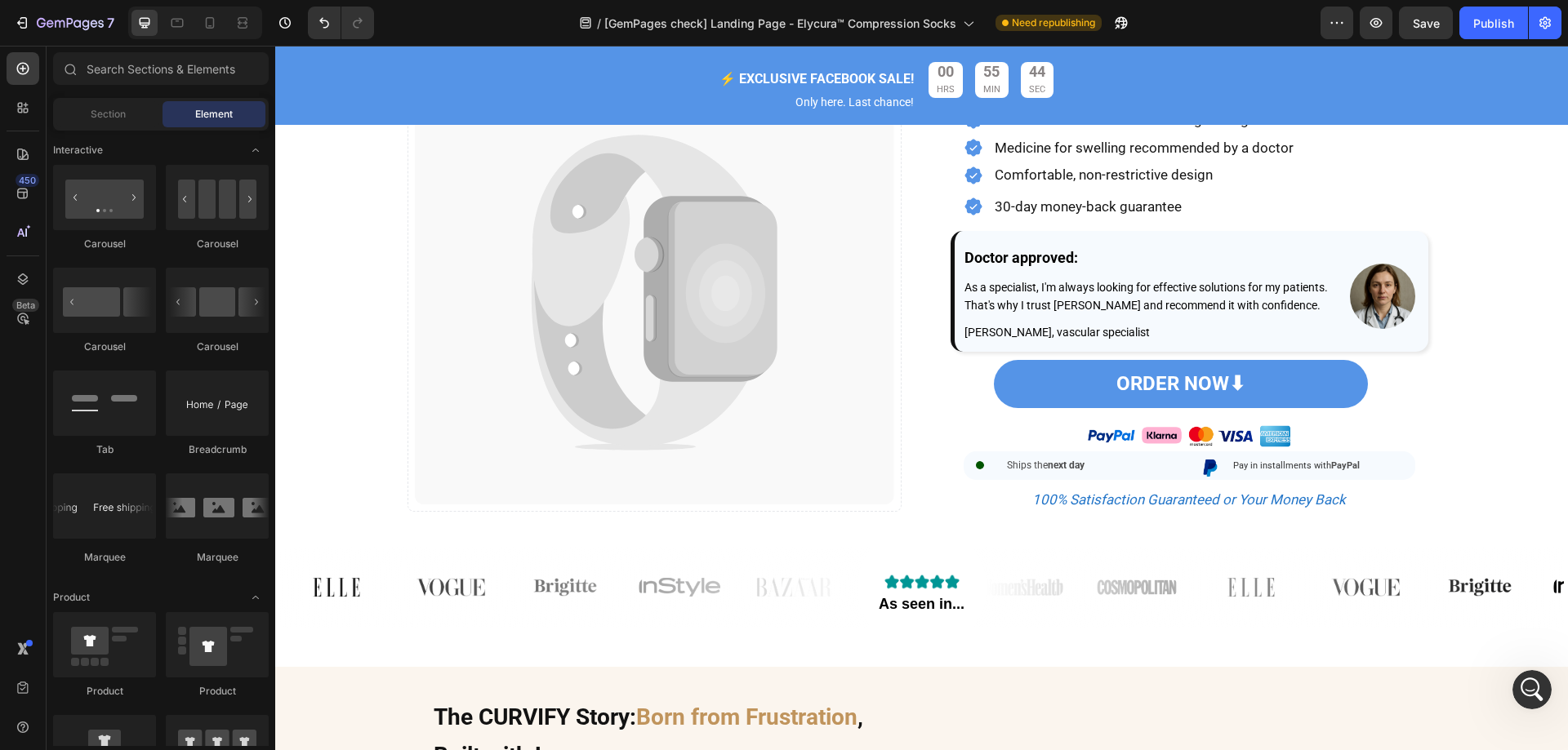
click at [34, 463] on div "450 Beta" at bounding box center [23, 342] width 33 height 580
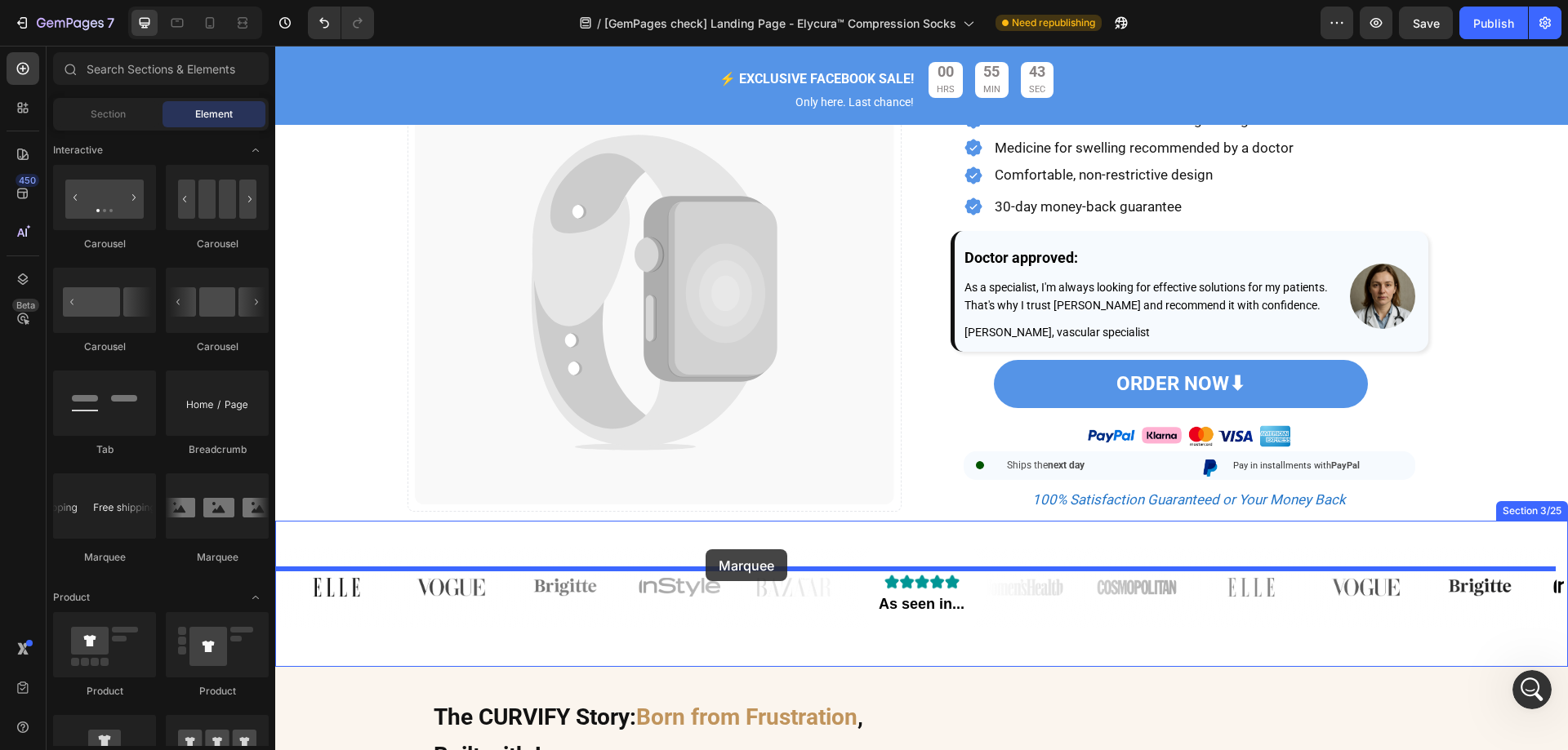
drag, startPoint x: 387, startPoint y: 561, endPoint x: 706, endPoint y: 549, distance: 319.2
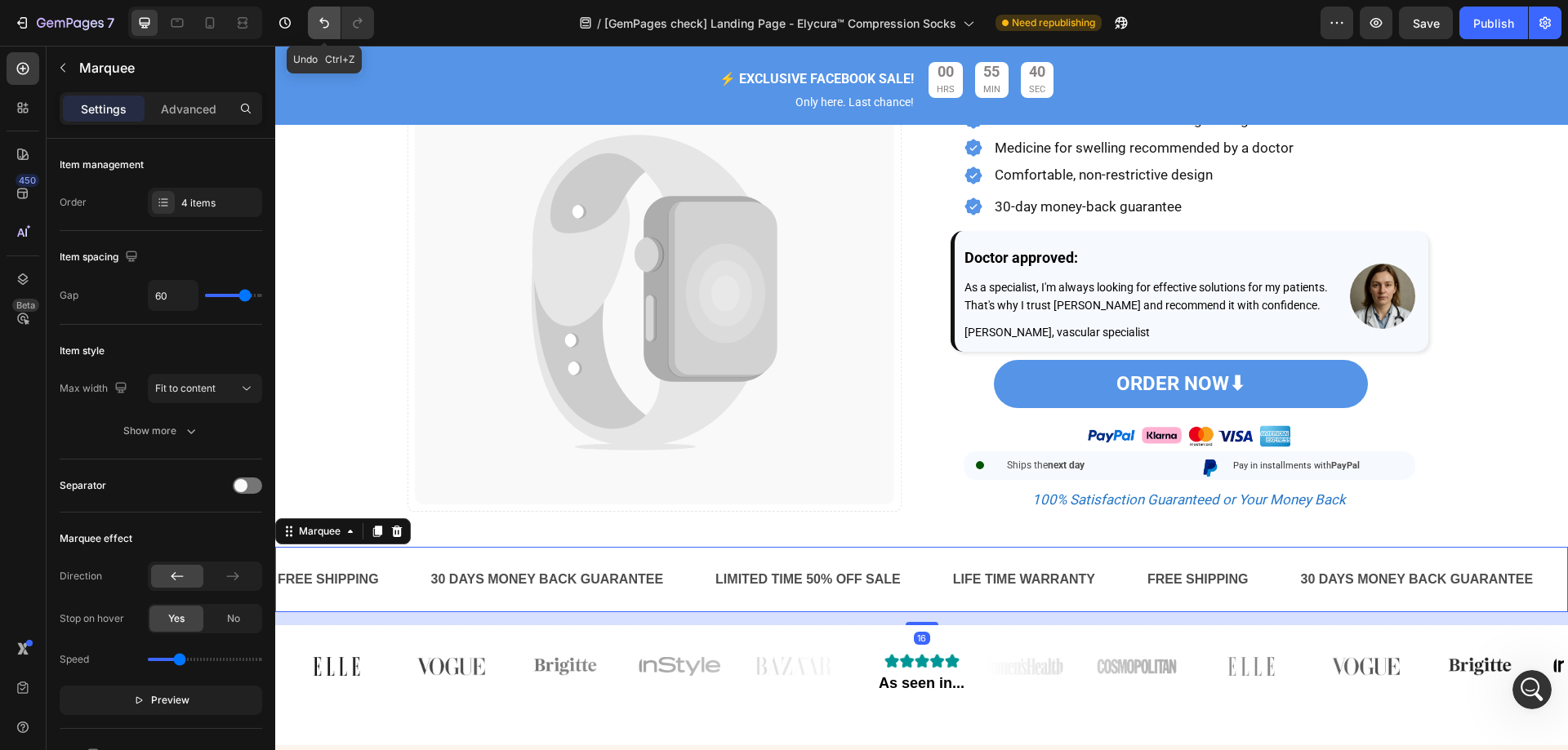
click at [317, 21] on icon "Undo/Redo" at bounding box center [324, 23] width 16 height 16
click at [351, 592] on div "FREE SHIPPING" at bounding box center [328, 580] width 104 height 27
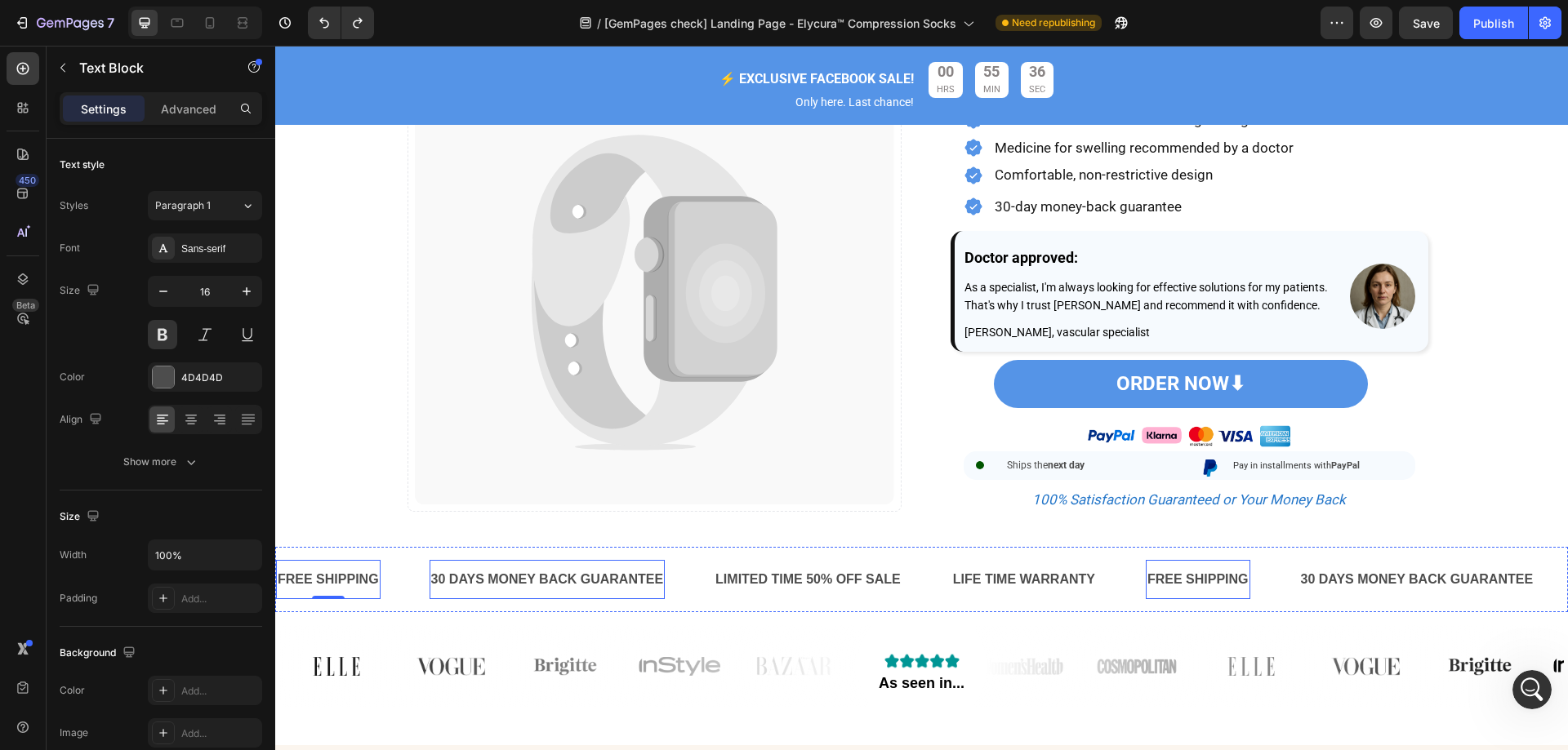
click at [600, 592] on div "30 DAYS MONEY BACK GUARANTEE" at bounding box center [548, 580] width 236 height 27
click at [824, 593] on div "LIMITED TIME 50% OFF SALE" at bounding box center [809, 580] width 189 height 27
click at [980, 593] on div "LIFE TIME WARRANTY" at bounding box center [1024, 580] width 145 height 27
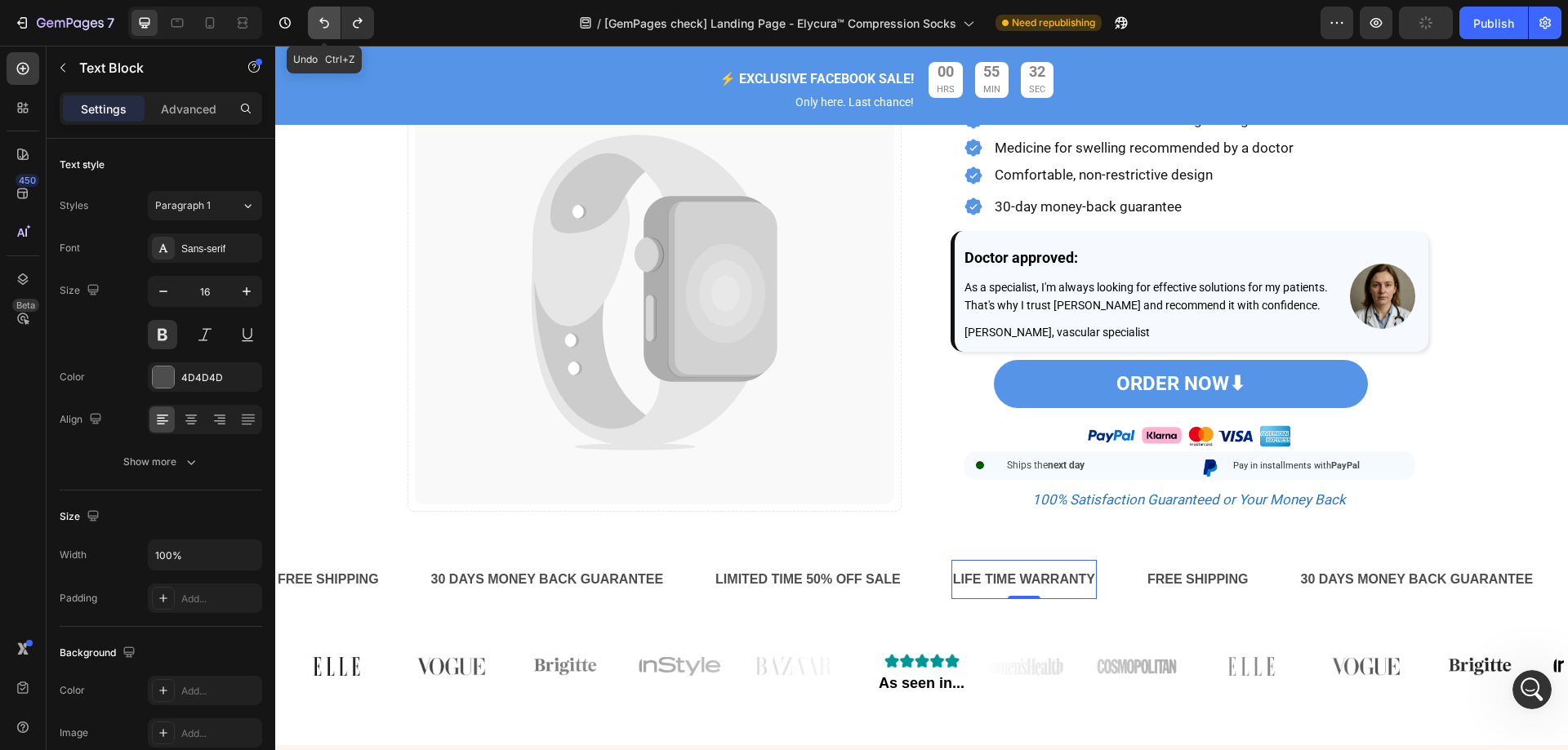
click at [313, 24] on button "Undo/Redo" at bounding box center [324, 23] width 33 height 33
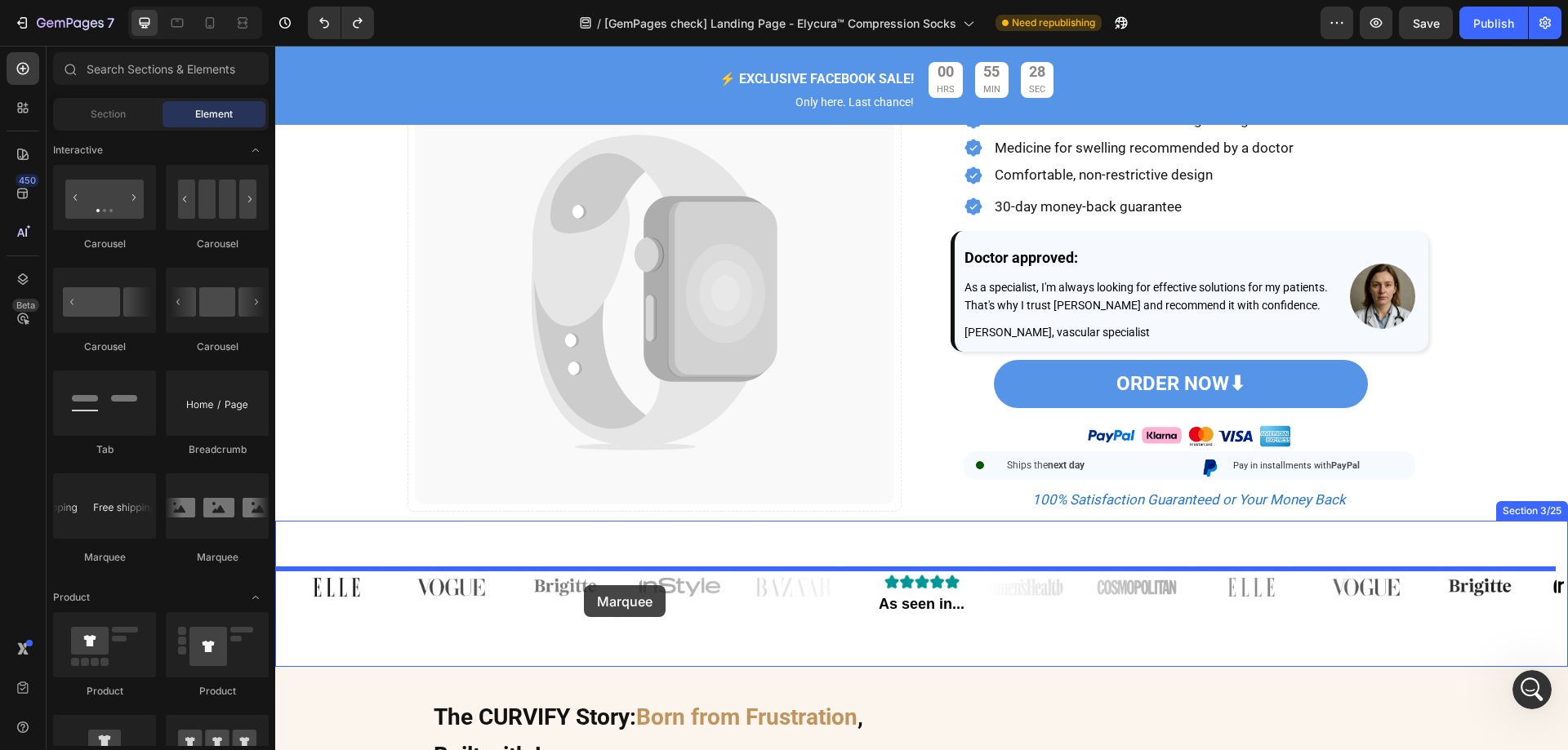
drag, startPoint x: 484, startPoint y: 567, endPoint x: 584, endPoint y: 585, distance: 101.6
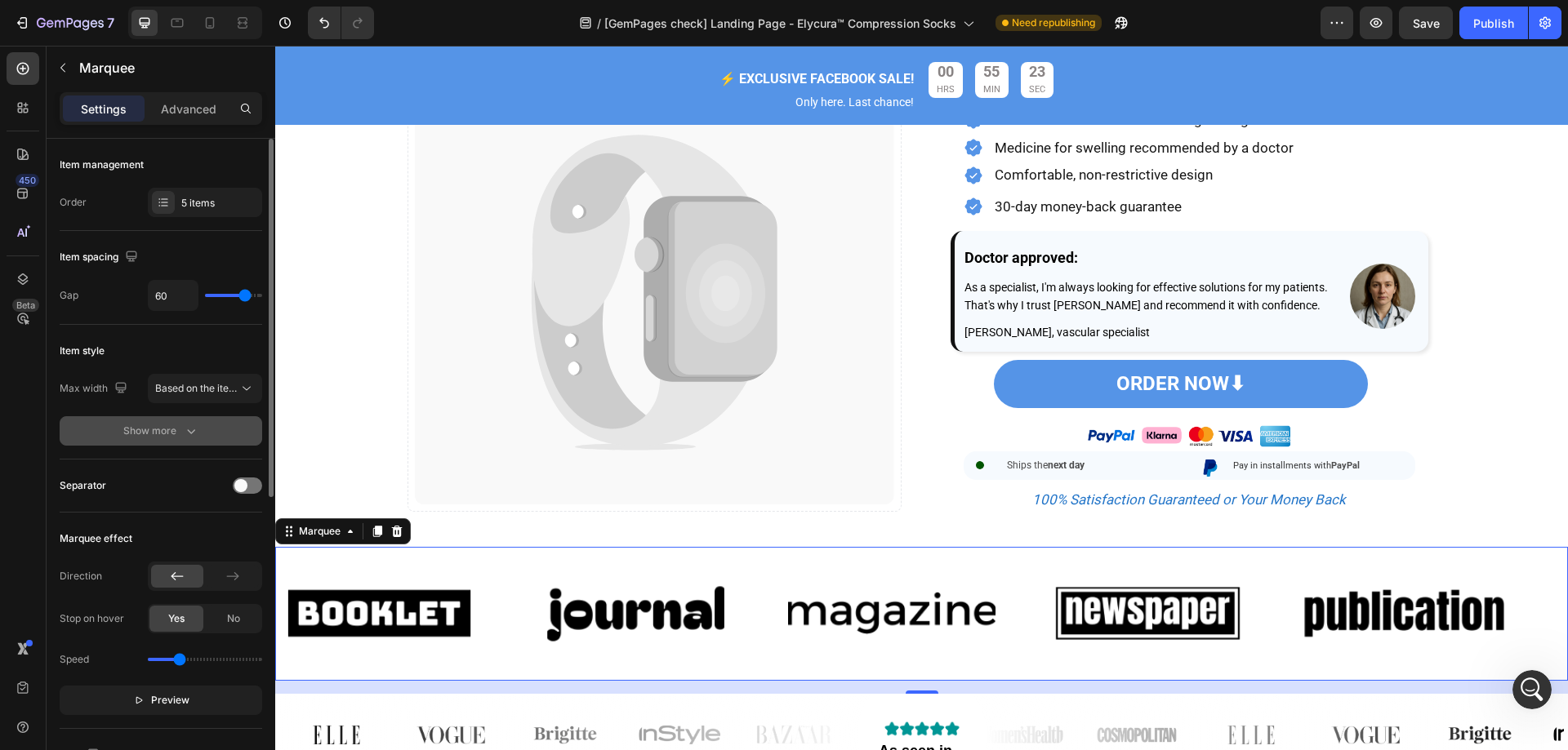
click at [162, 445] on button "Show more" at bounding box center [161, 430] width 203 height 29
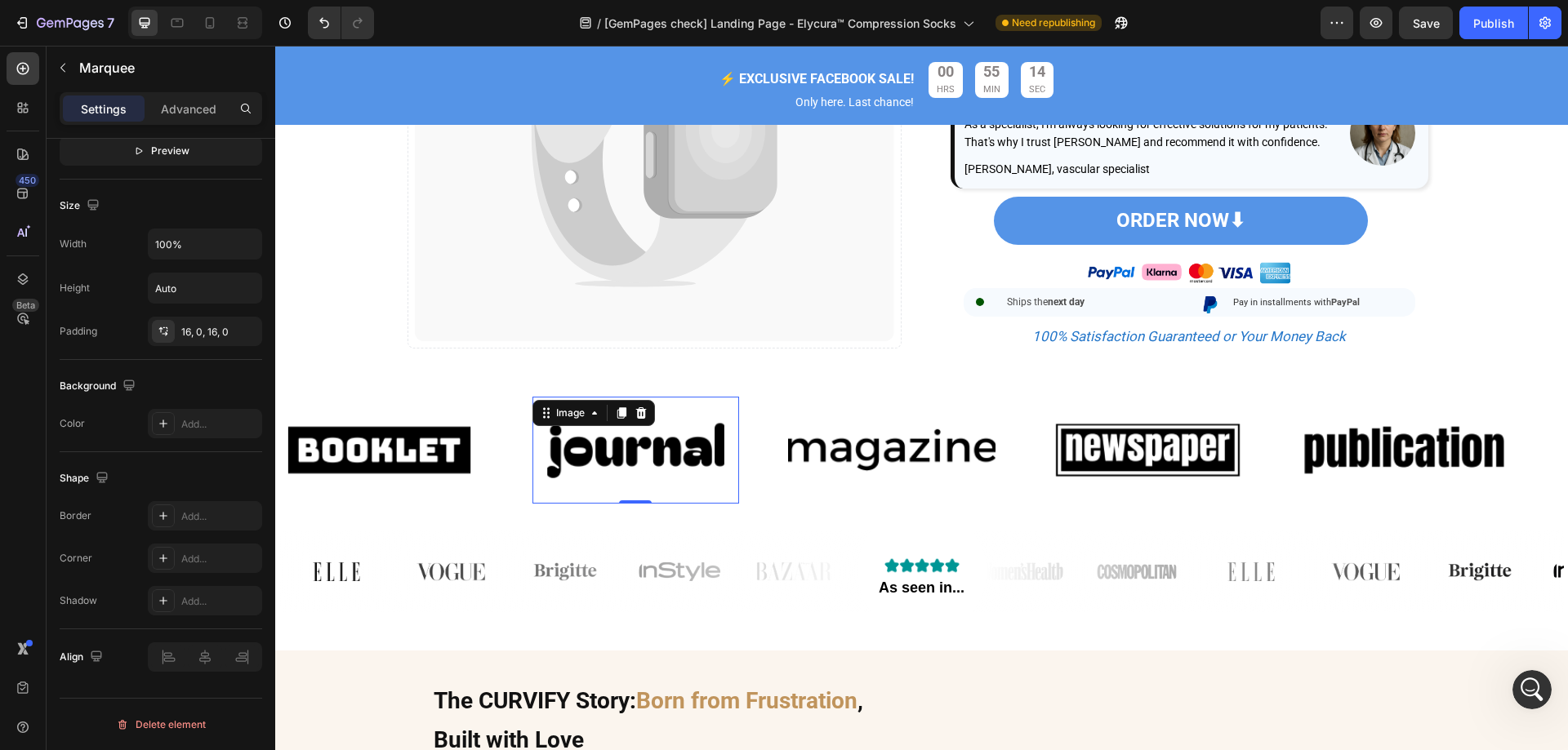
scroll to position [0, 0]
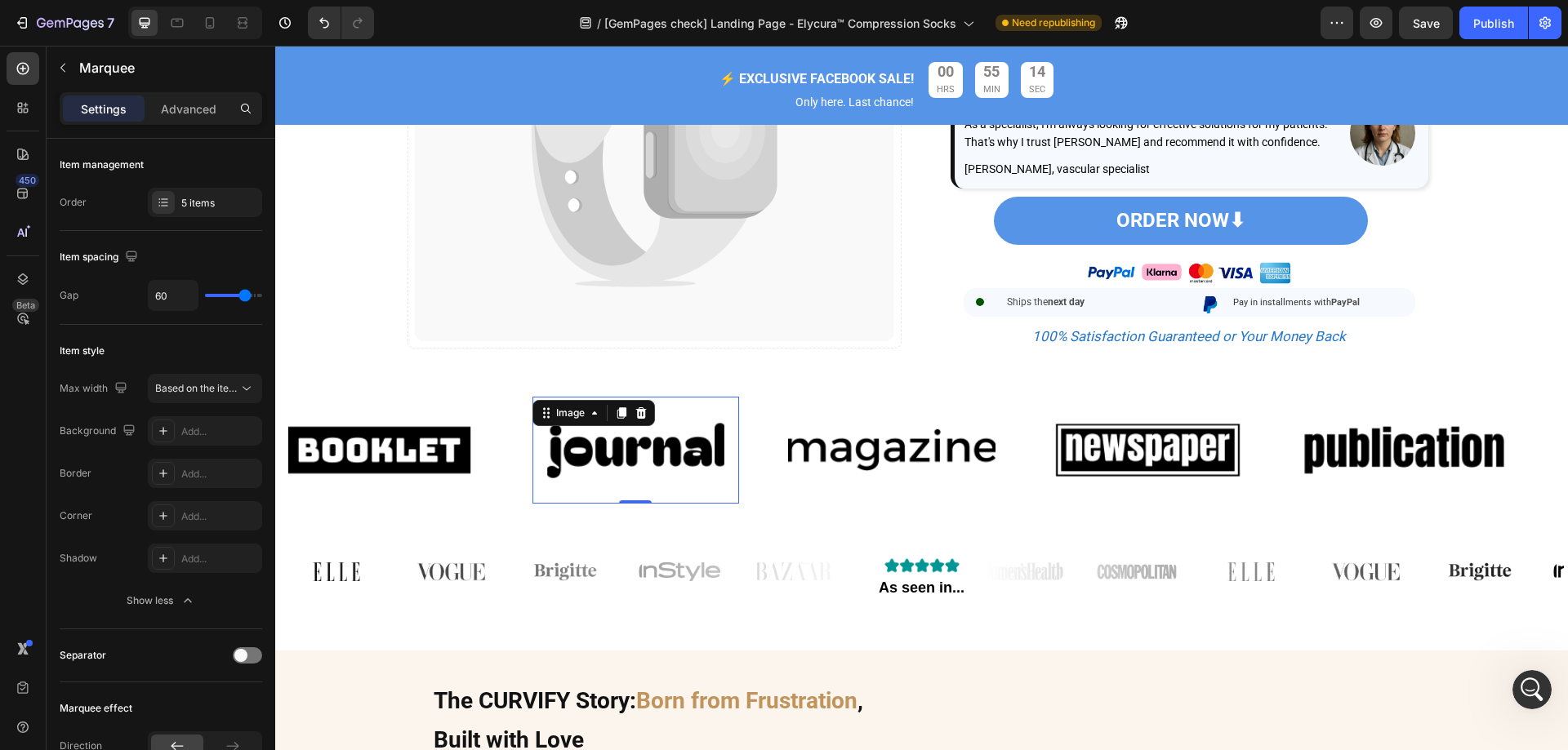
click at [668, 466] on img at bounding box center [636, 450] width 207 height 87
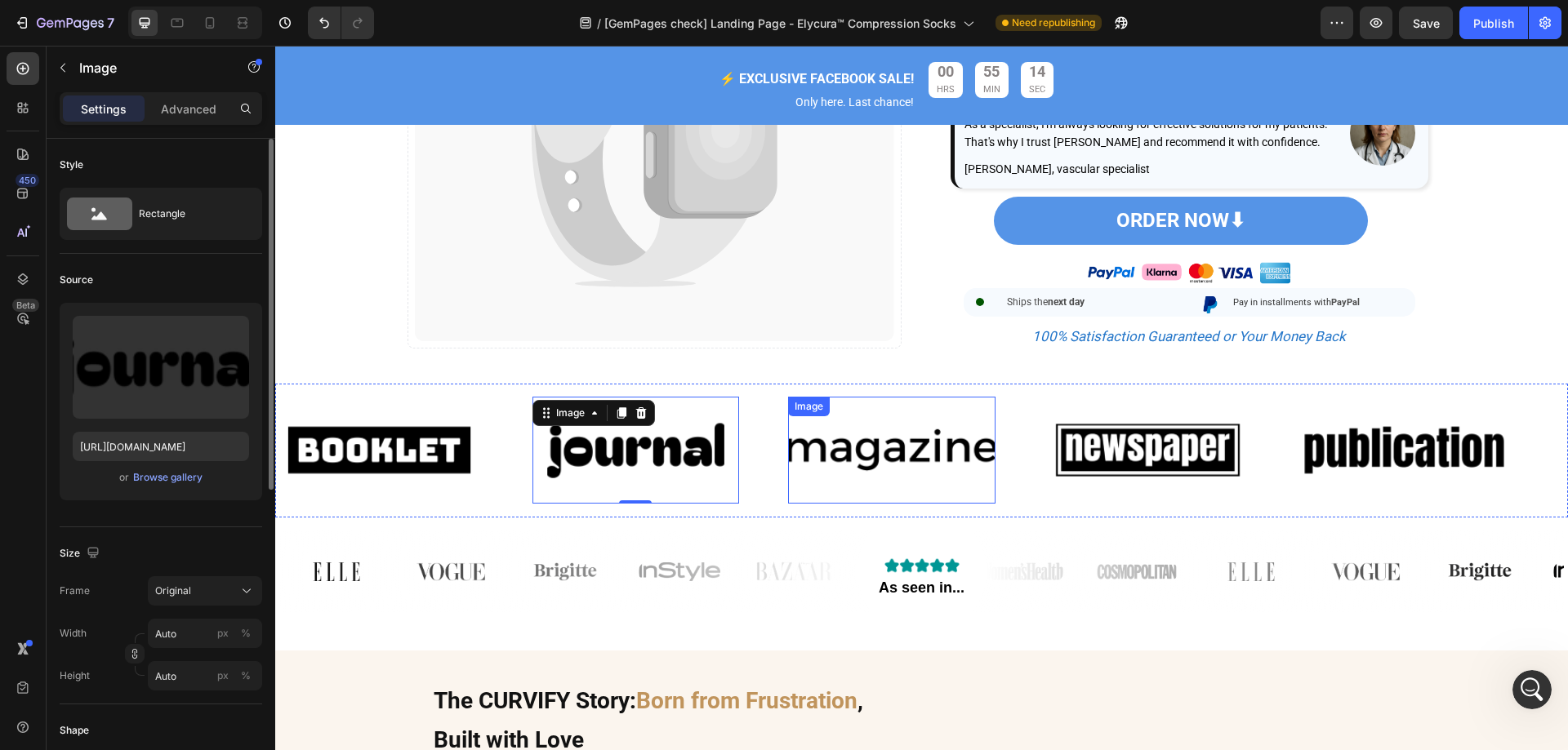
click at [889, 467] on img at bounding box center [891, 450] width 207 height 87
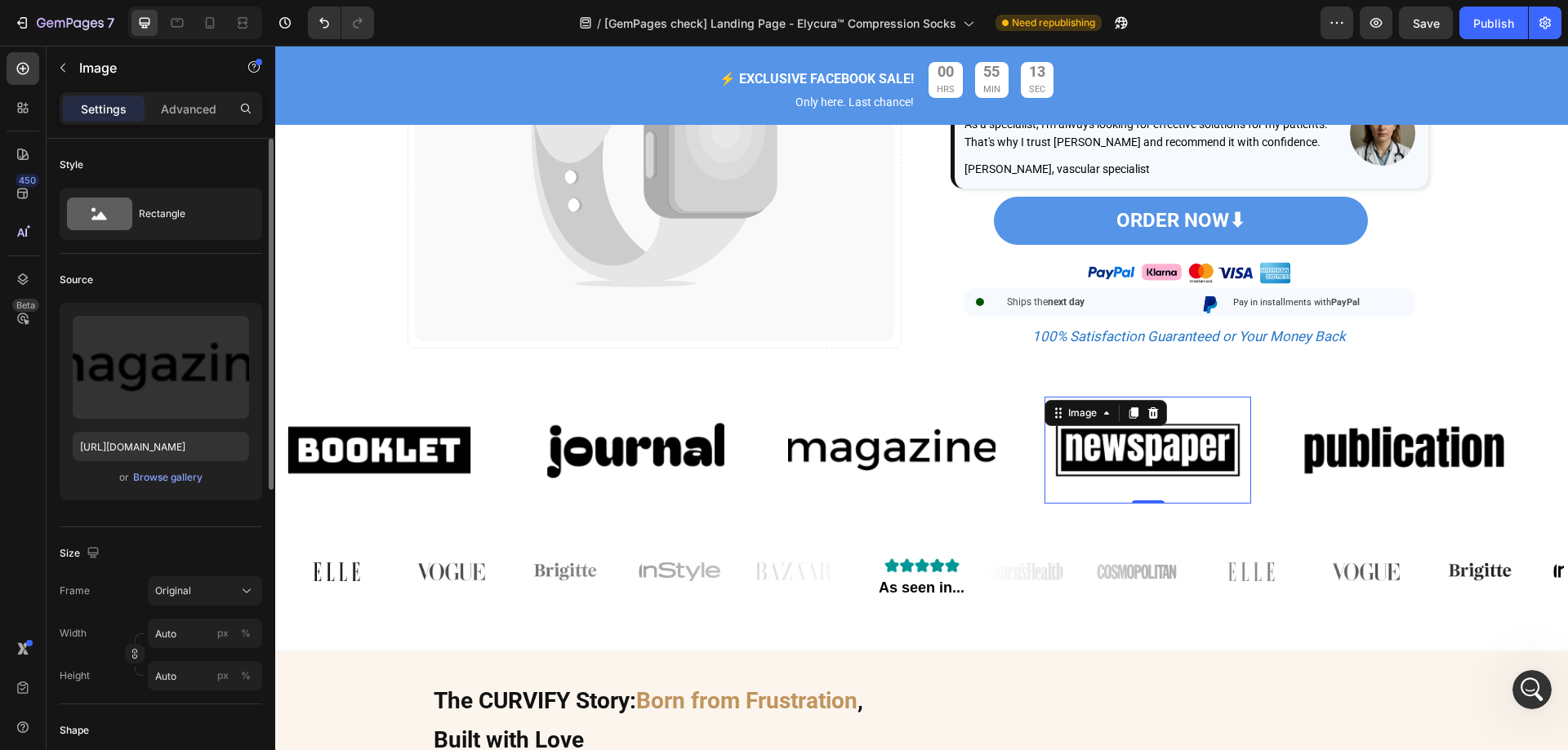
click at [1114, 471] on img at bounding box center [1148, 450] width 207 height 87
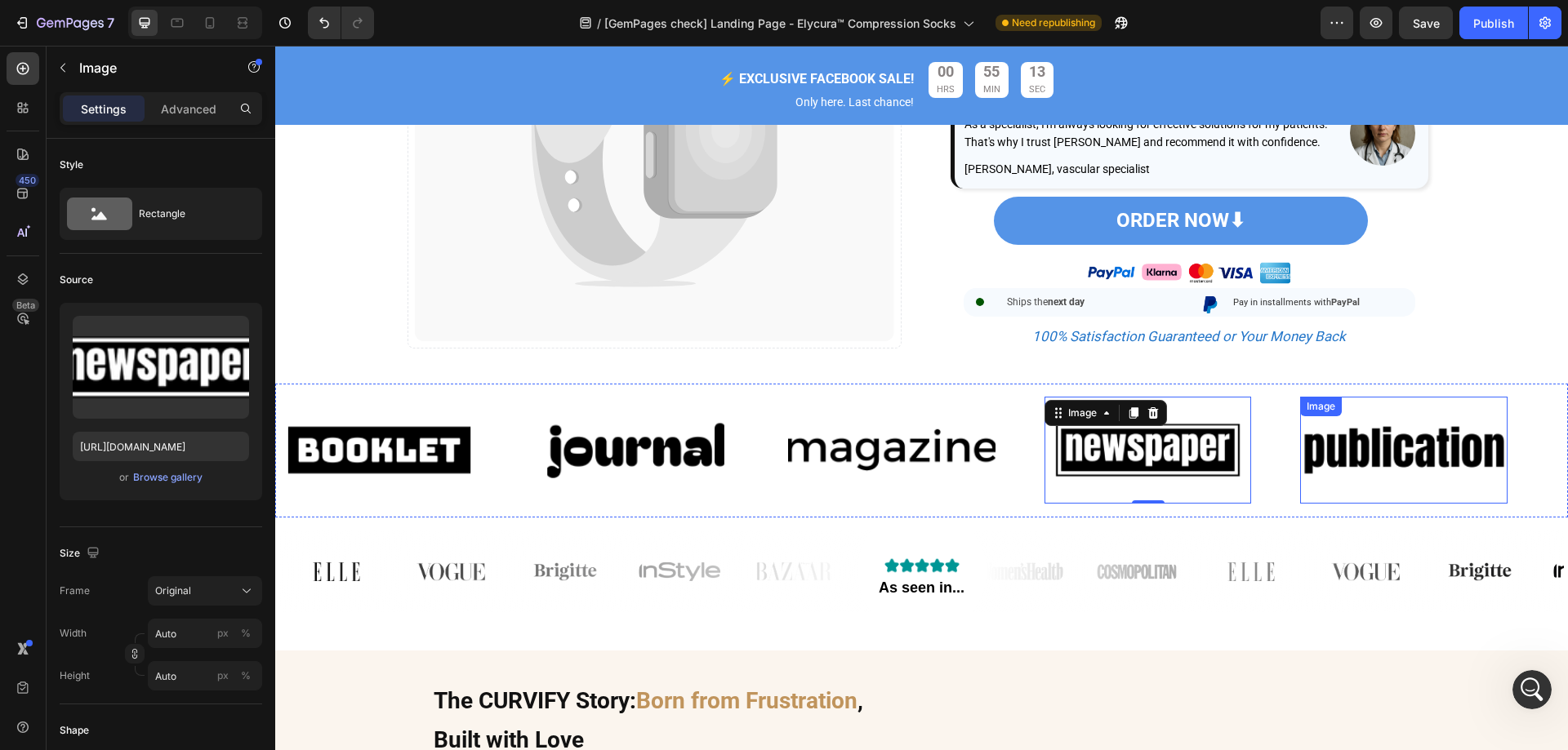
click at [1398, 477] on img at bounding box center [1404, 450] width 207 height 87
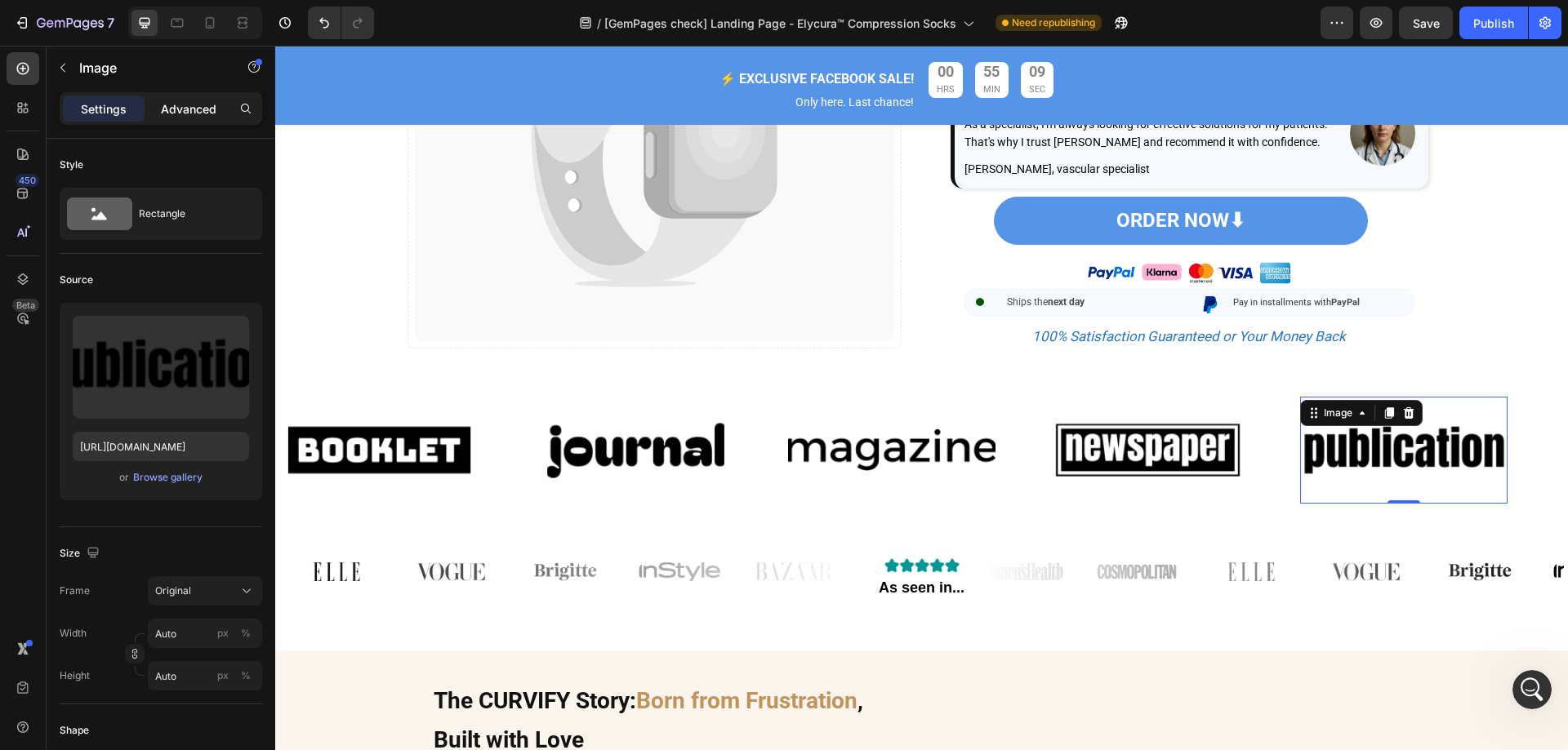
click at [196, 117] on div "Advanced" at bounding box center [189, 108] width 82 height 26
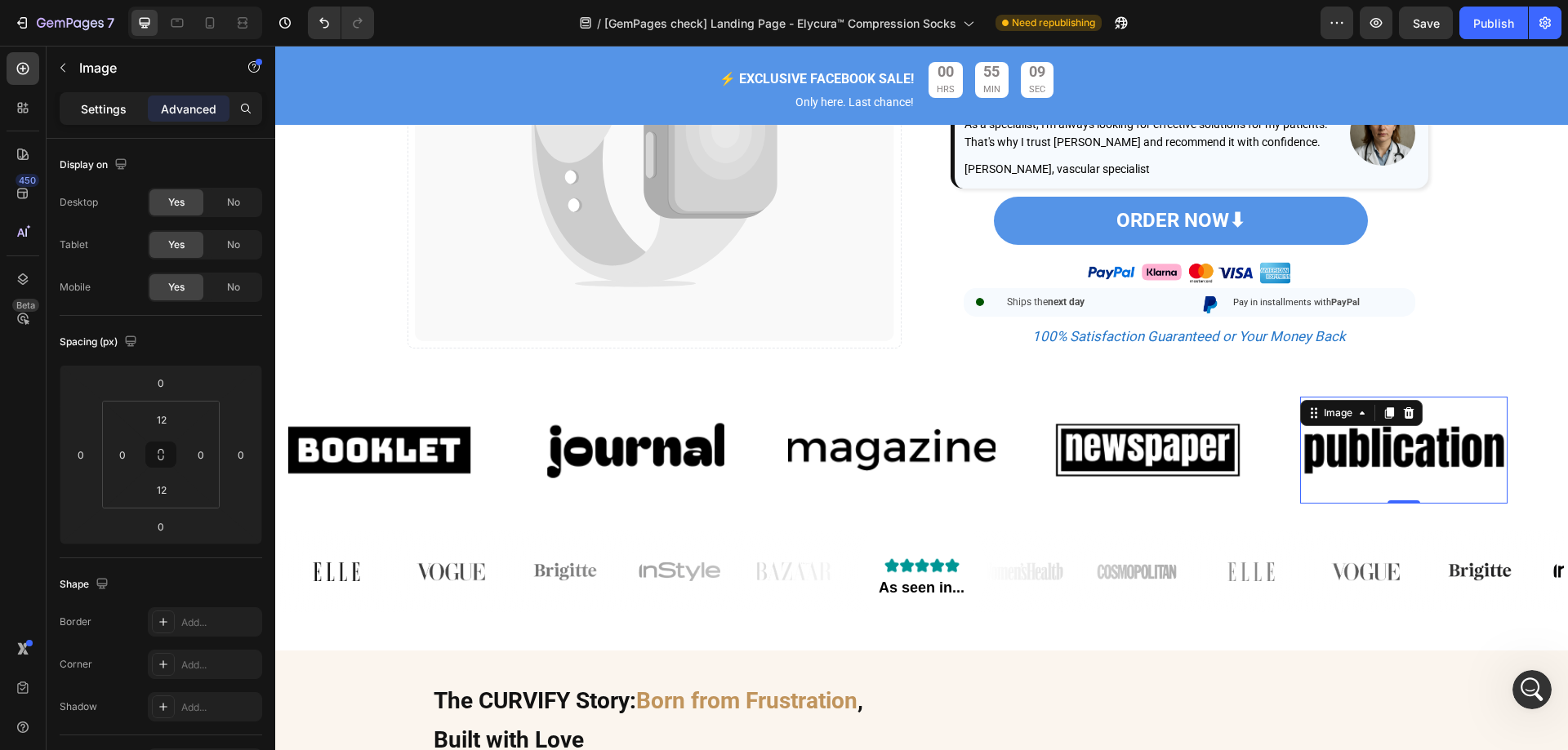
click at [92, 112] on p "Settings" at bounding box center [104, 109] width 45 height 17
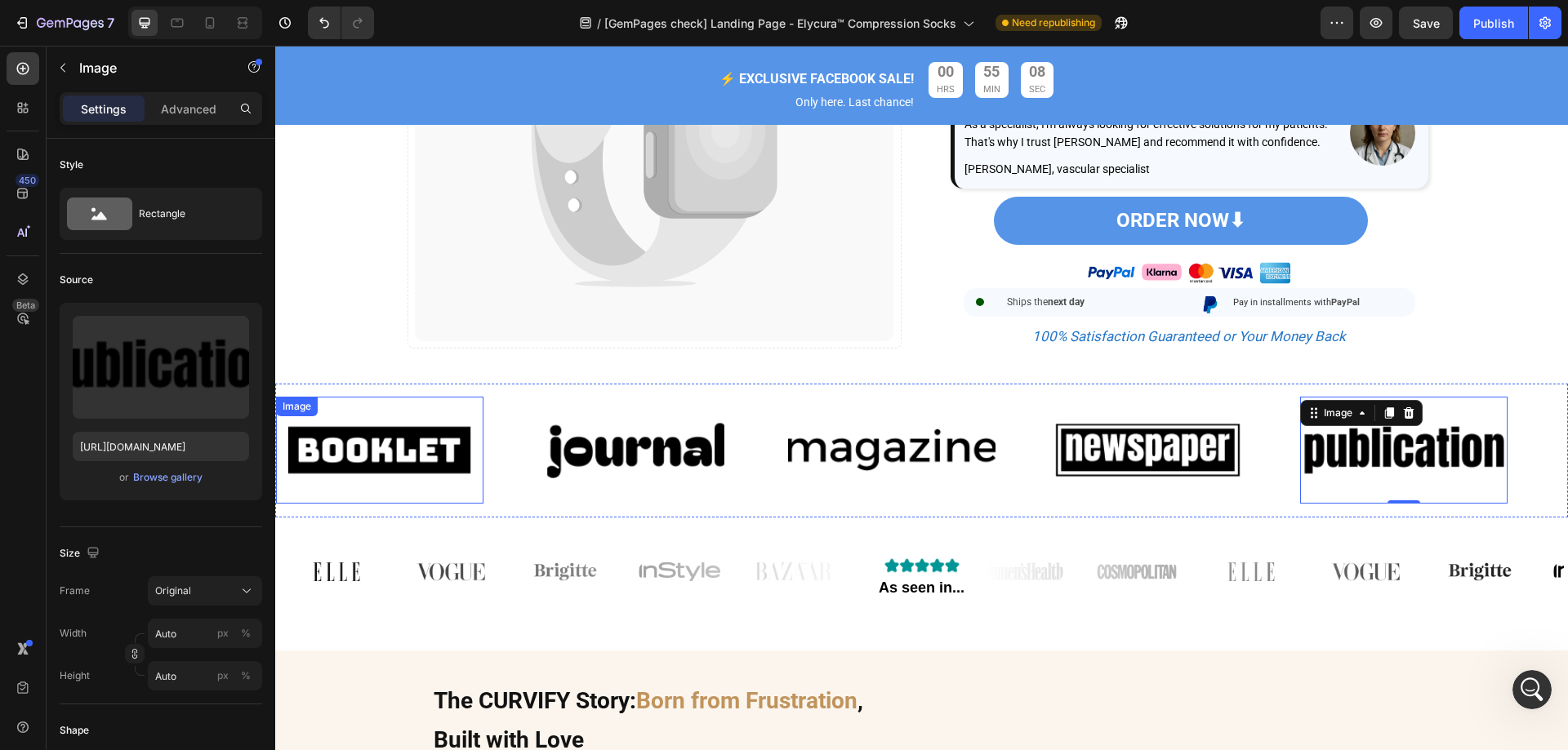
click at [397, 480] on img at bounding box center [380, 450] width 207 height 87
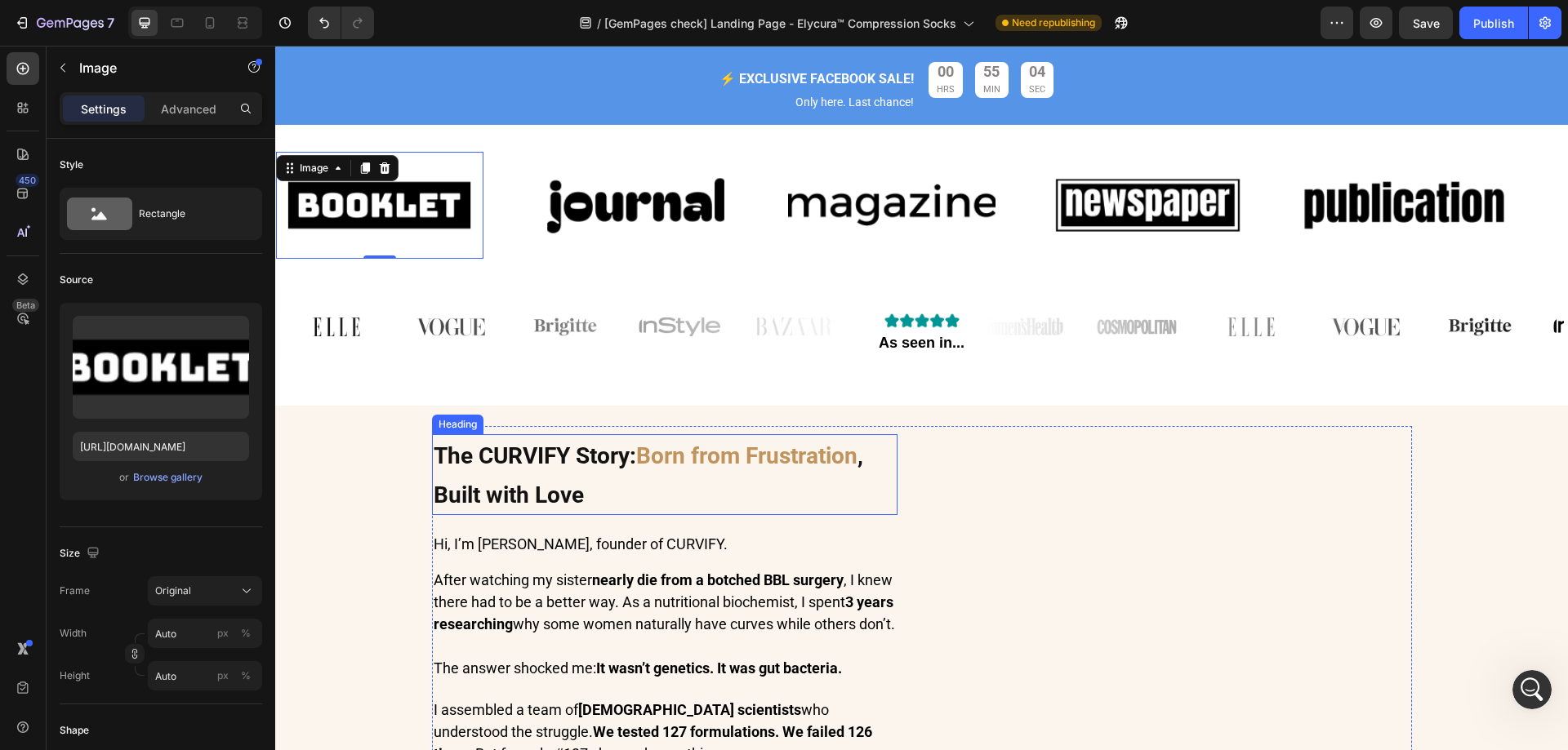
scroll to position [735, 0]
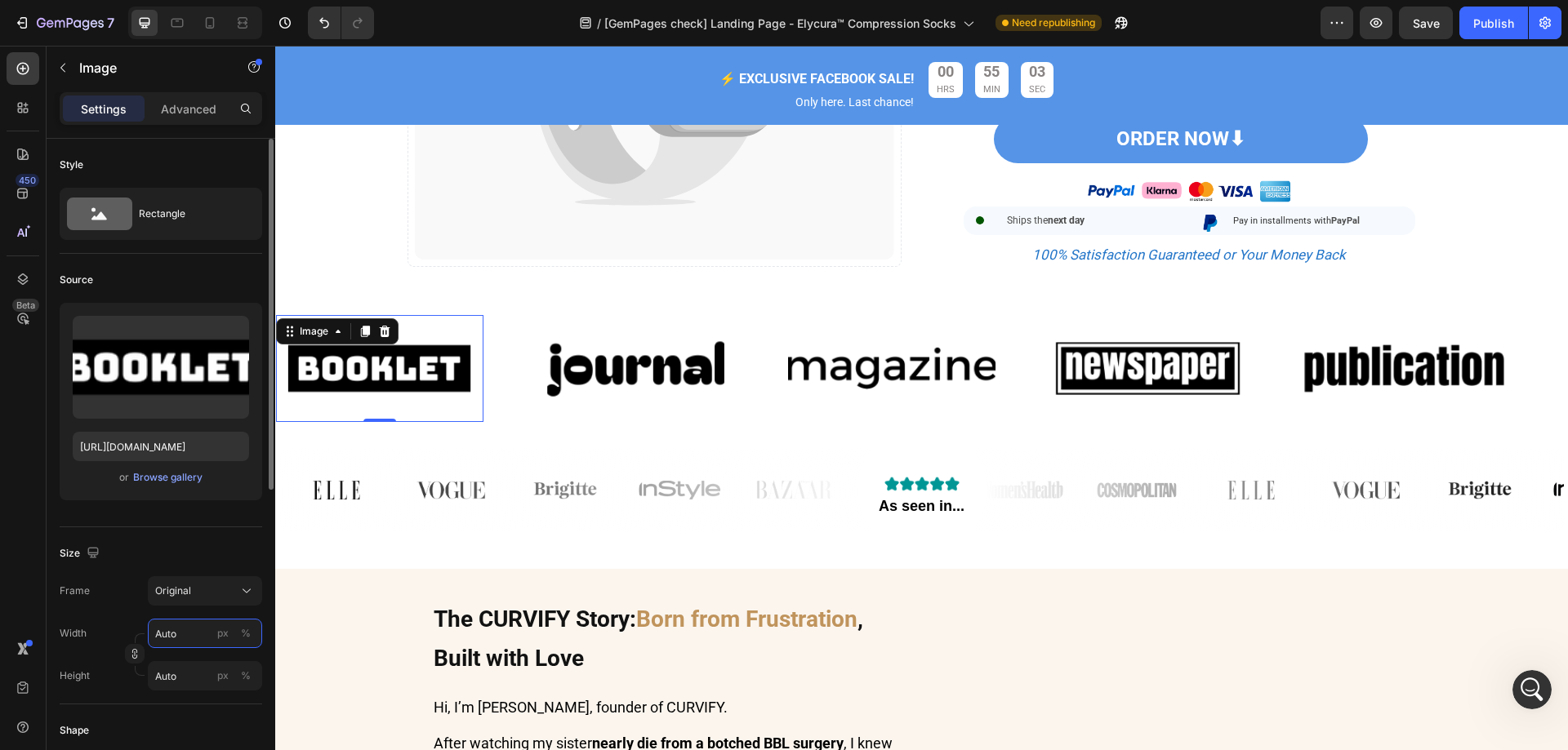
click at [184, 634] on input "Auto" at bounding box center [205, 633] width 114 height 29
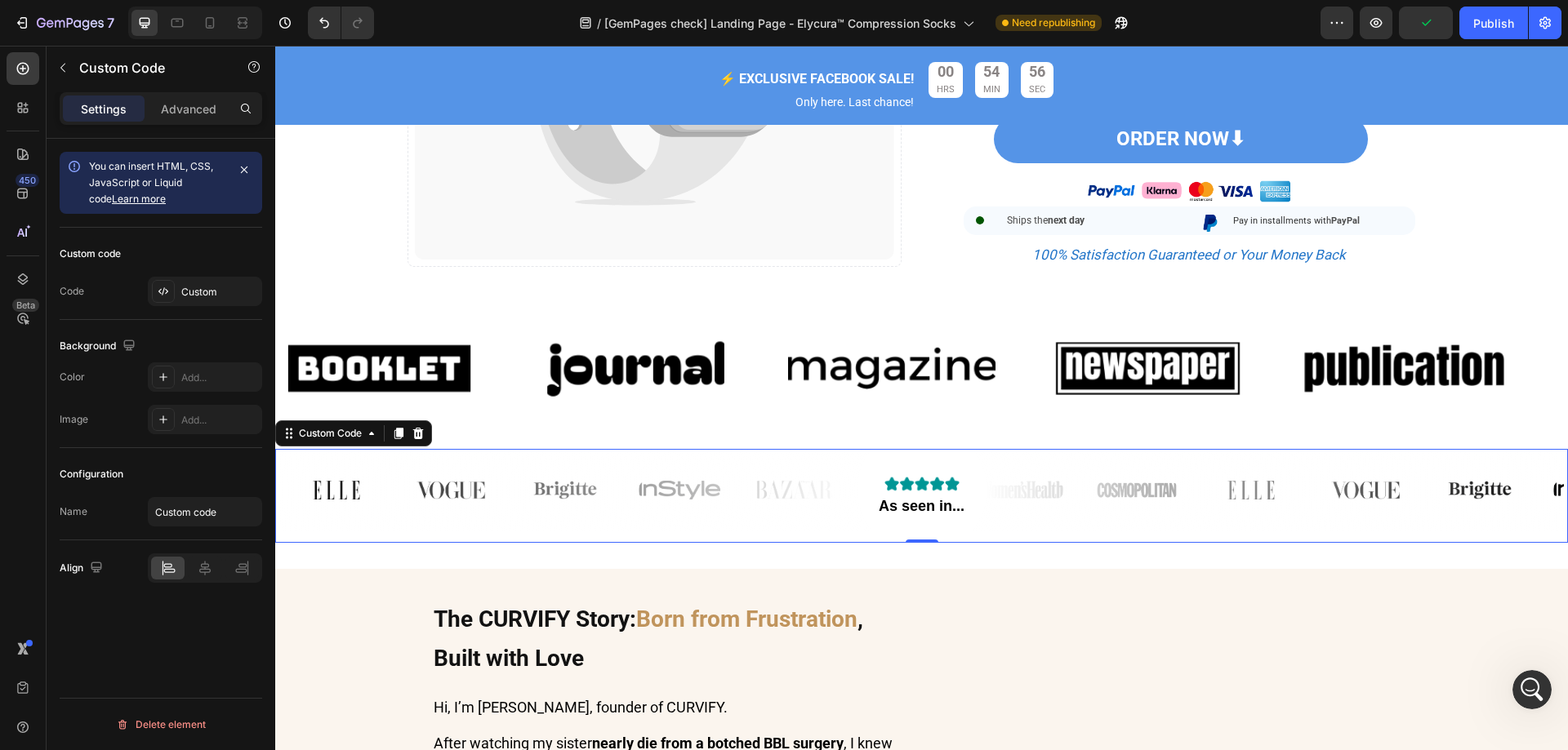
click at [389, 511] on div "As seen in..." at bounding box center [921, 489] width 1285 height 82
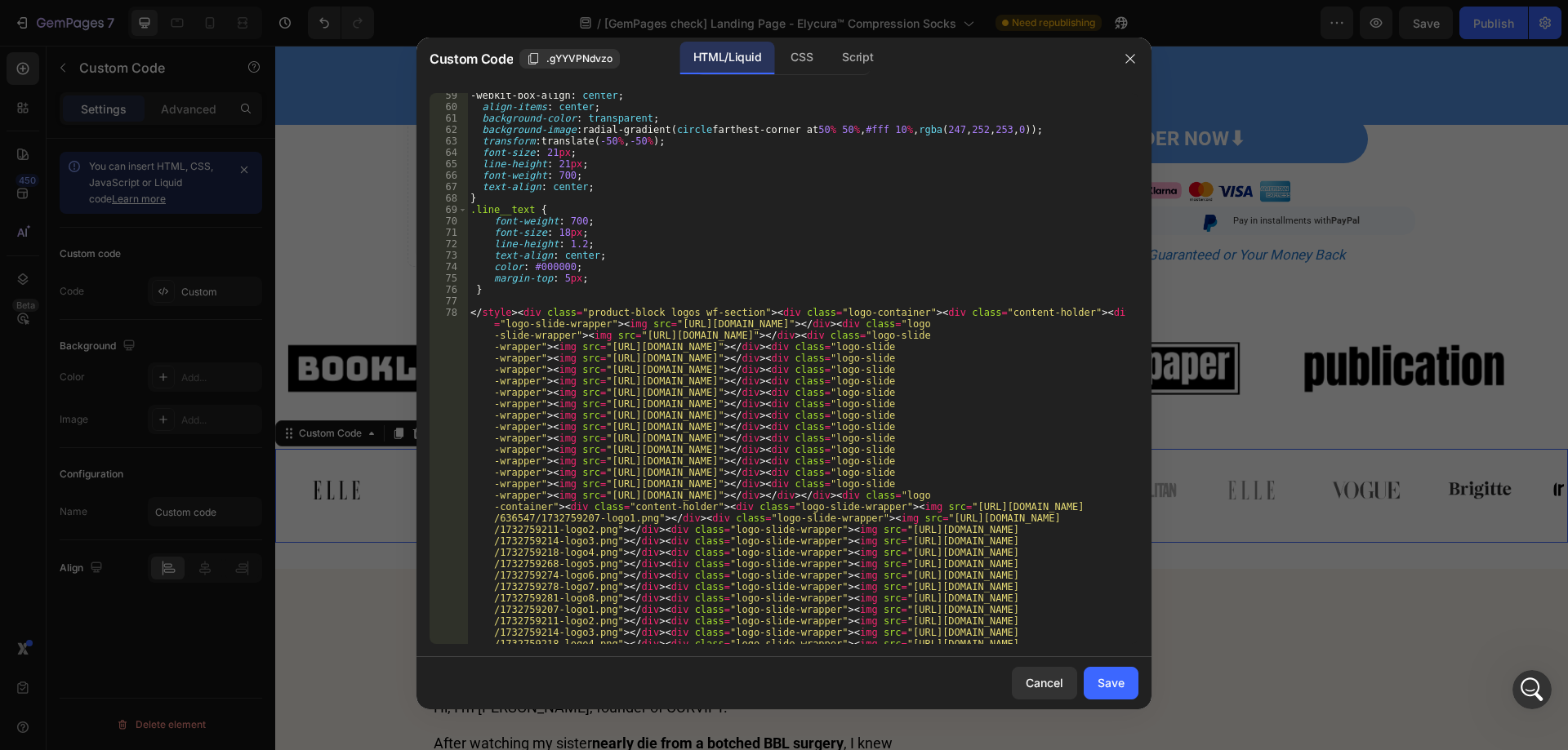
scroll to position [809, 0]
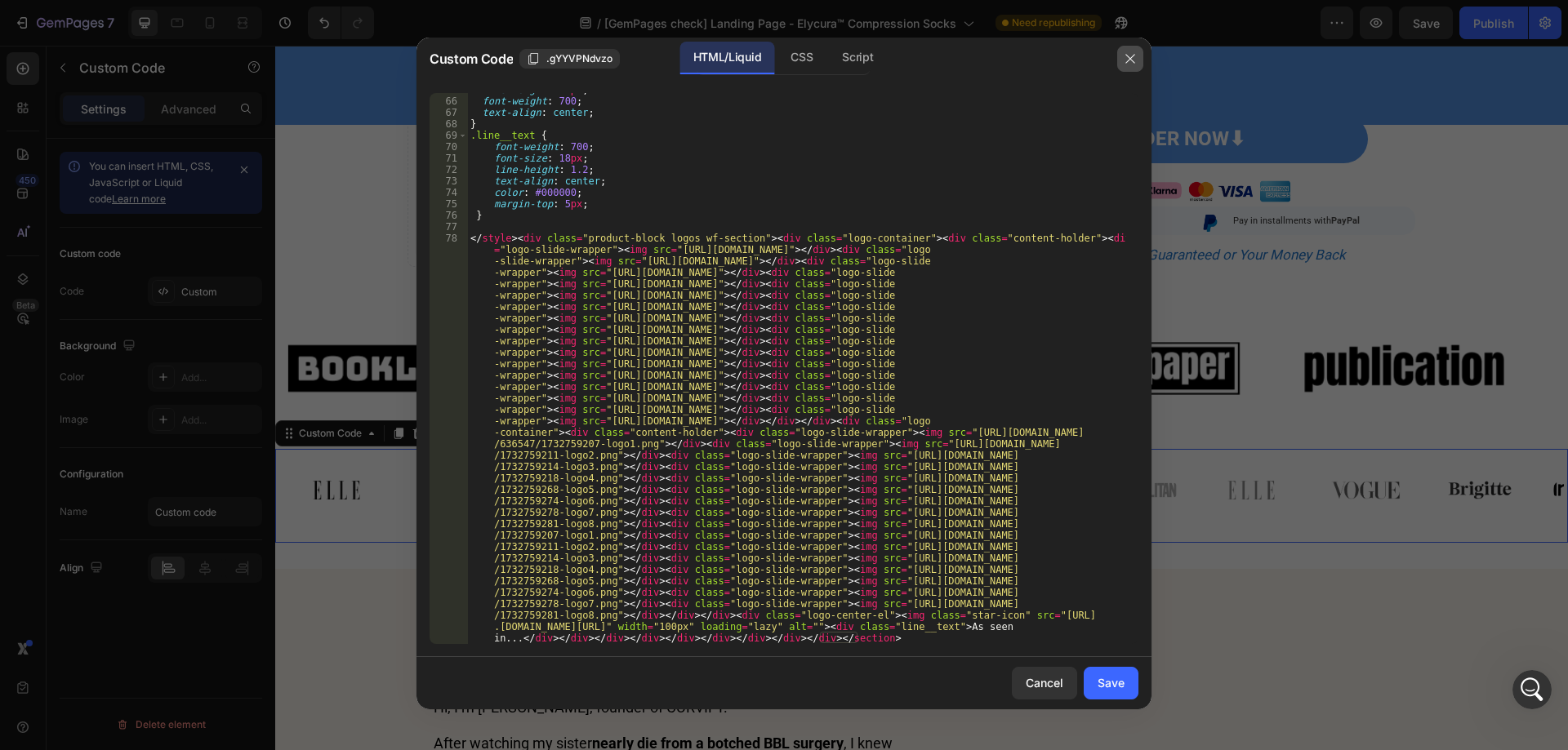
click at [1127, 50] on button "button" at bounding box center [1130, 58] width 26 height 26
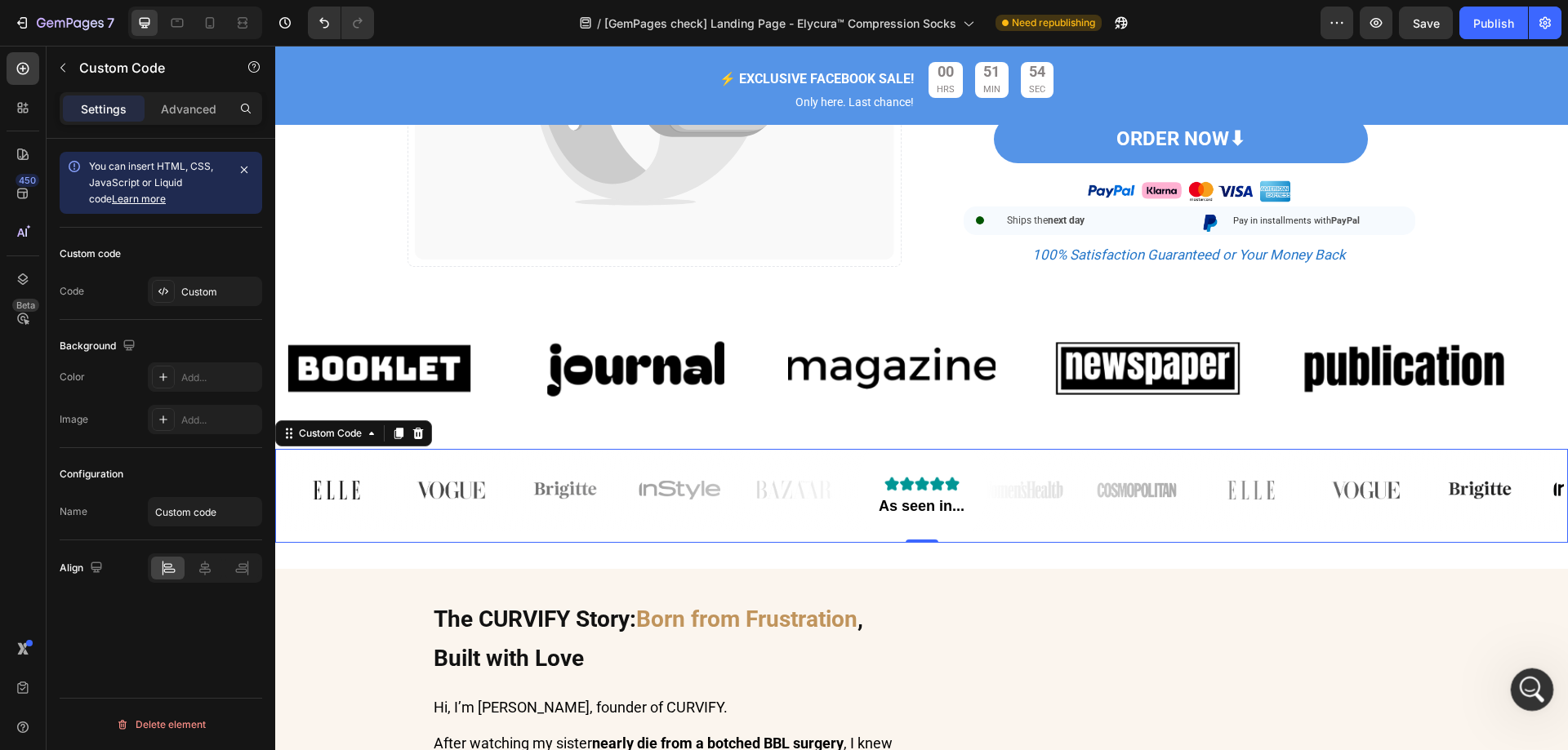
click at [1528, 682] on icon "開啟 Intercom Messenger" at bounding box center [1530, 687] width 27 height 27
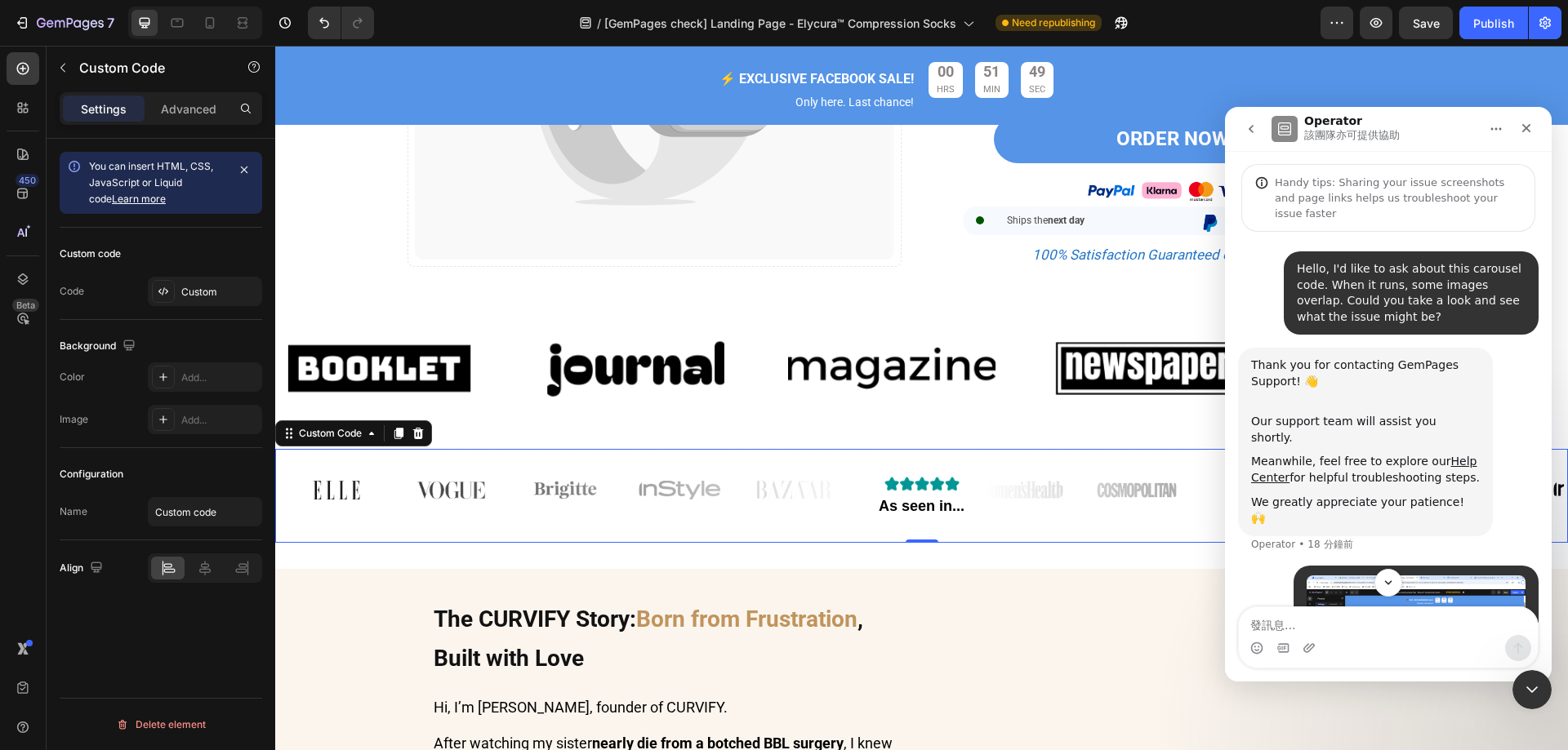
scroll to position [84, 0]
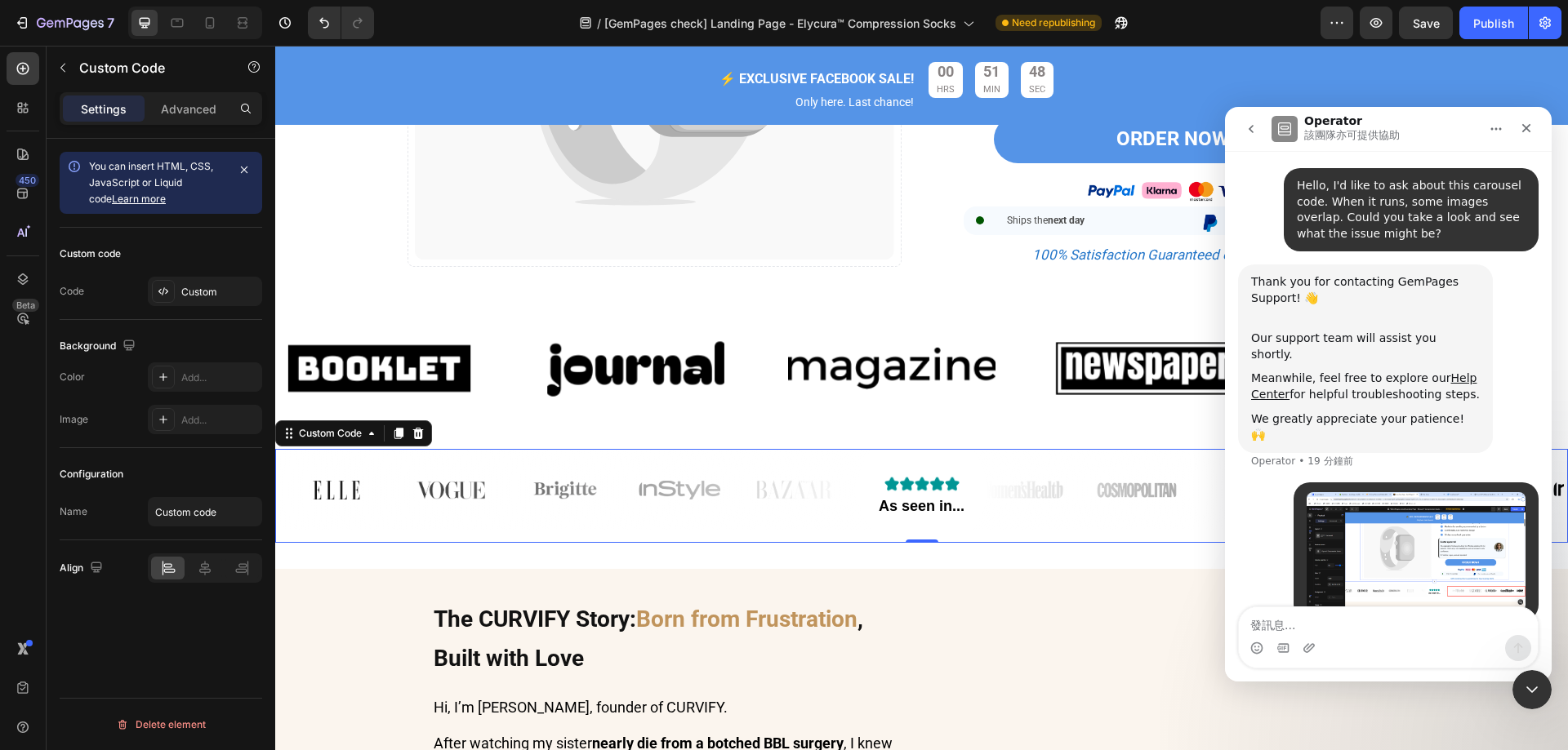
click at [1255, 124] on icon "go back" at bounding box center [1251, 129] width 13 height 13
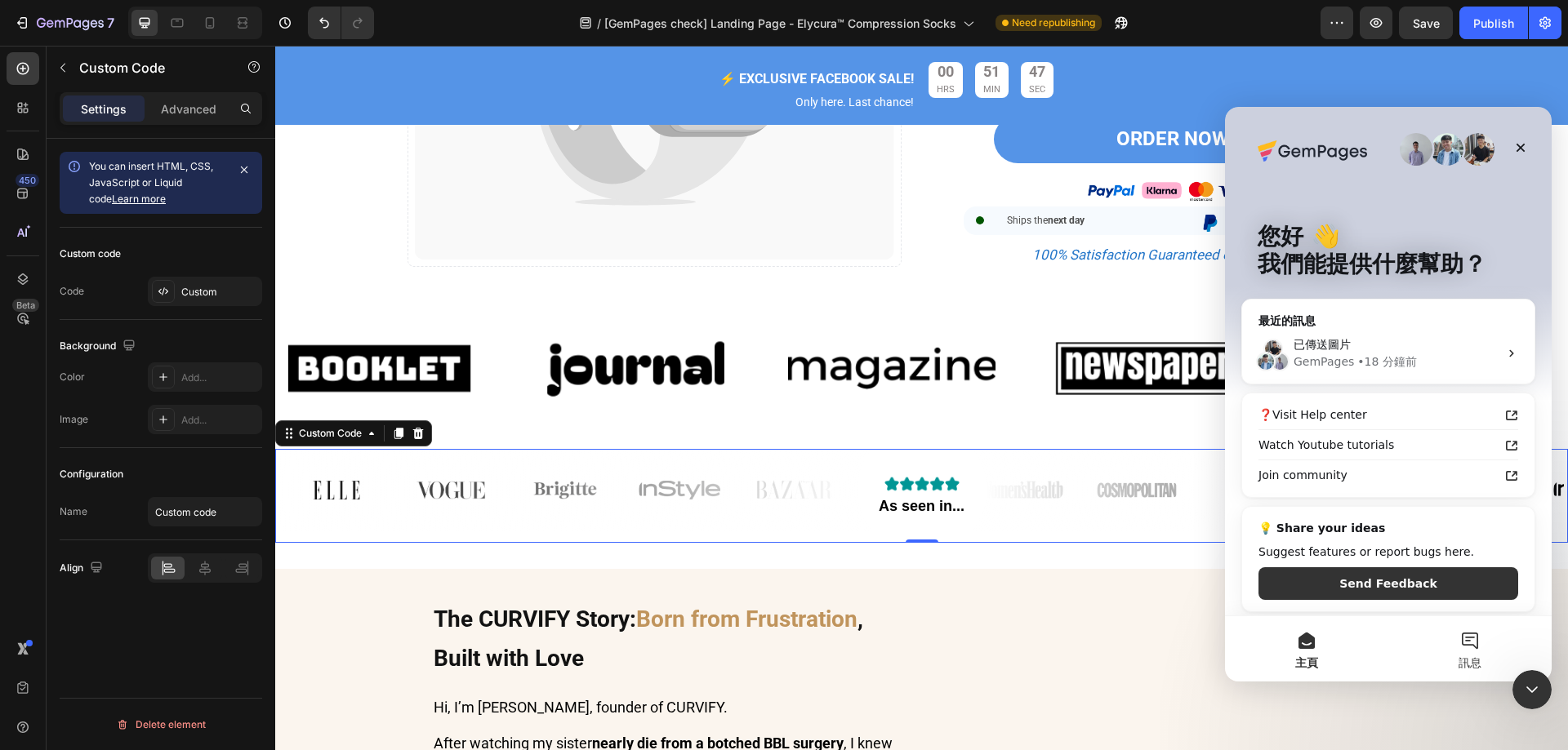
click at [1454, 635] on button "訊息" at bounding box center [1470, 649] width 164 height 65
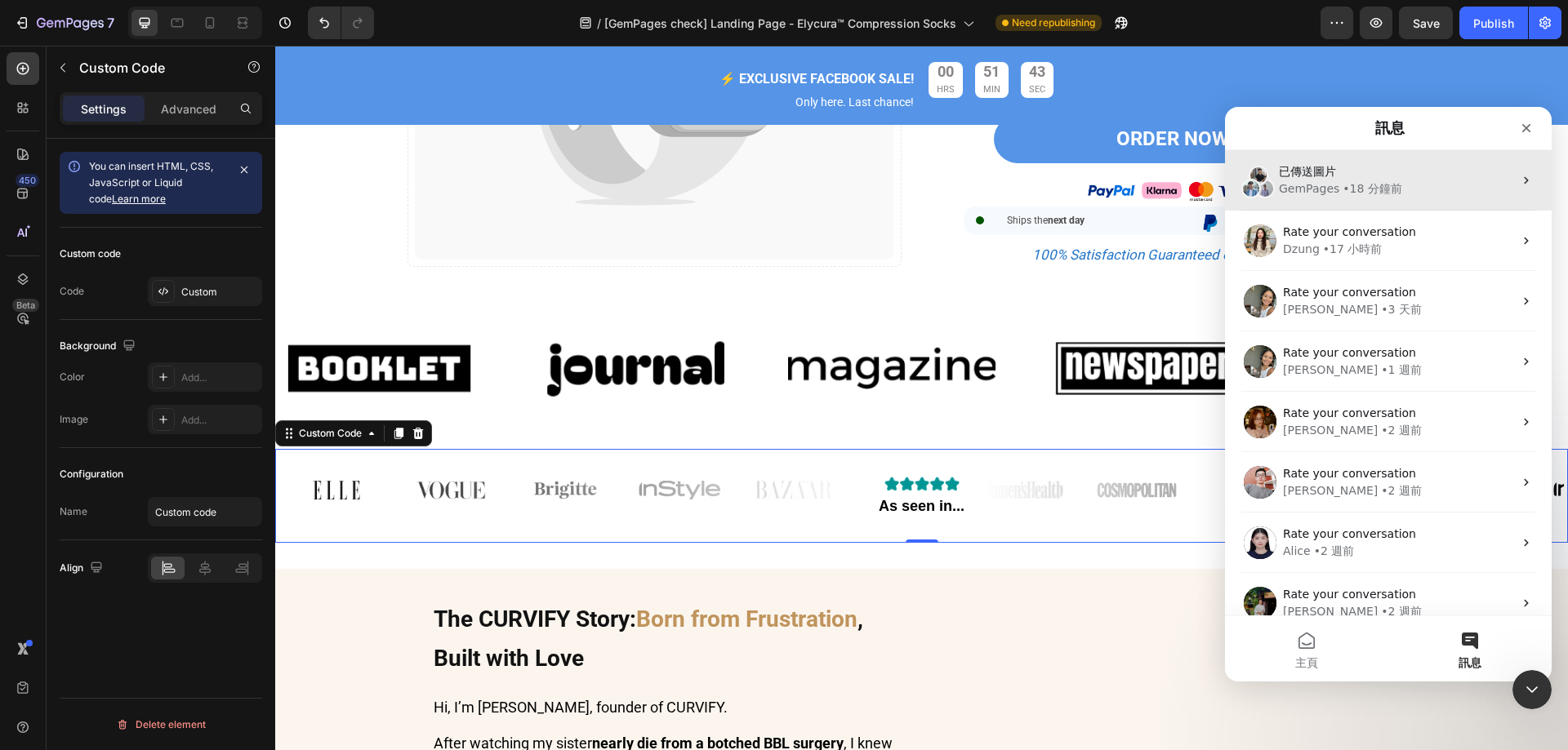
click at [1321, 186] on div "GemPages" at bounding box center [1309, 189] width 61 height 17
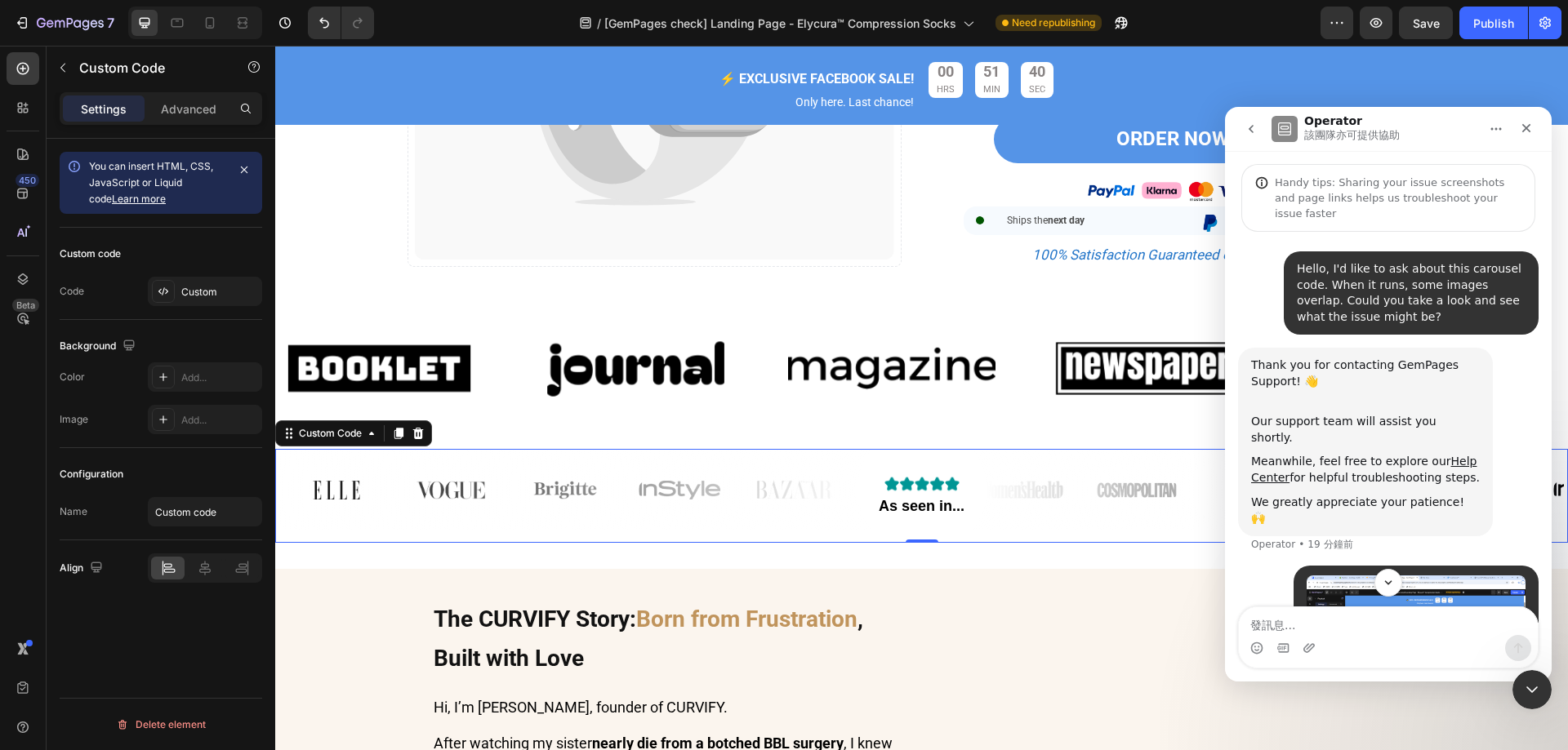
click at [1255, 133] on icon "go back" at bounding box center [1251, 129] width 13 height 13
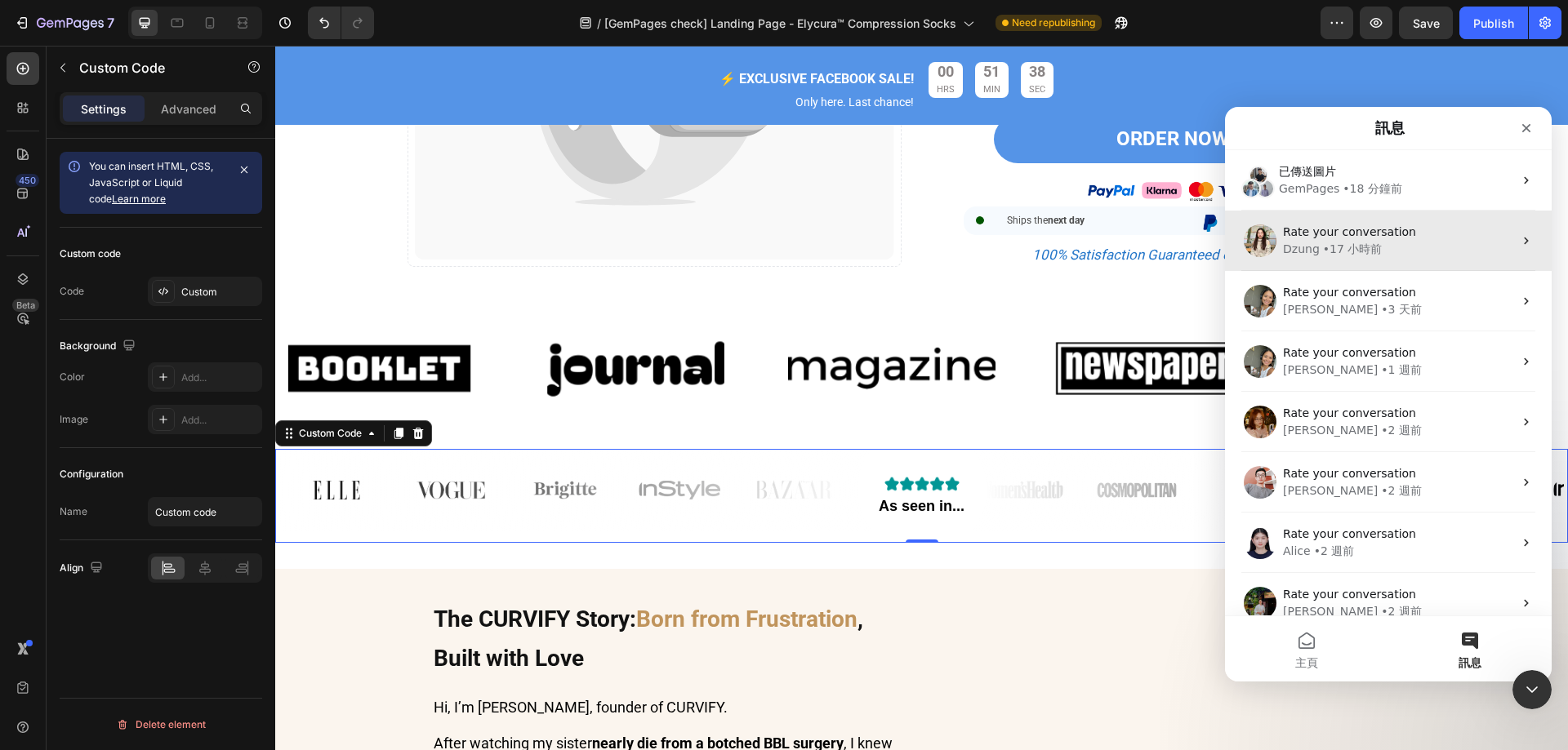
click at [1380, 247] on div "• 17 小時前" at bounding box center [1353, 249] width 60 height 17
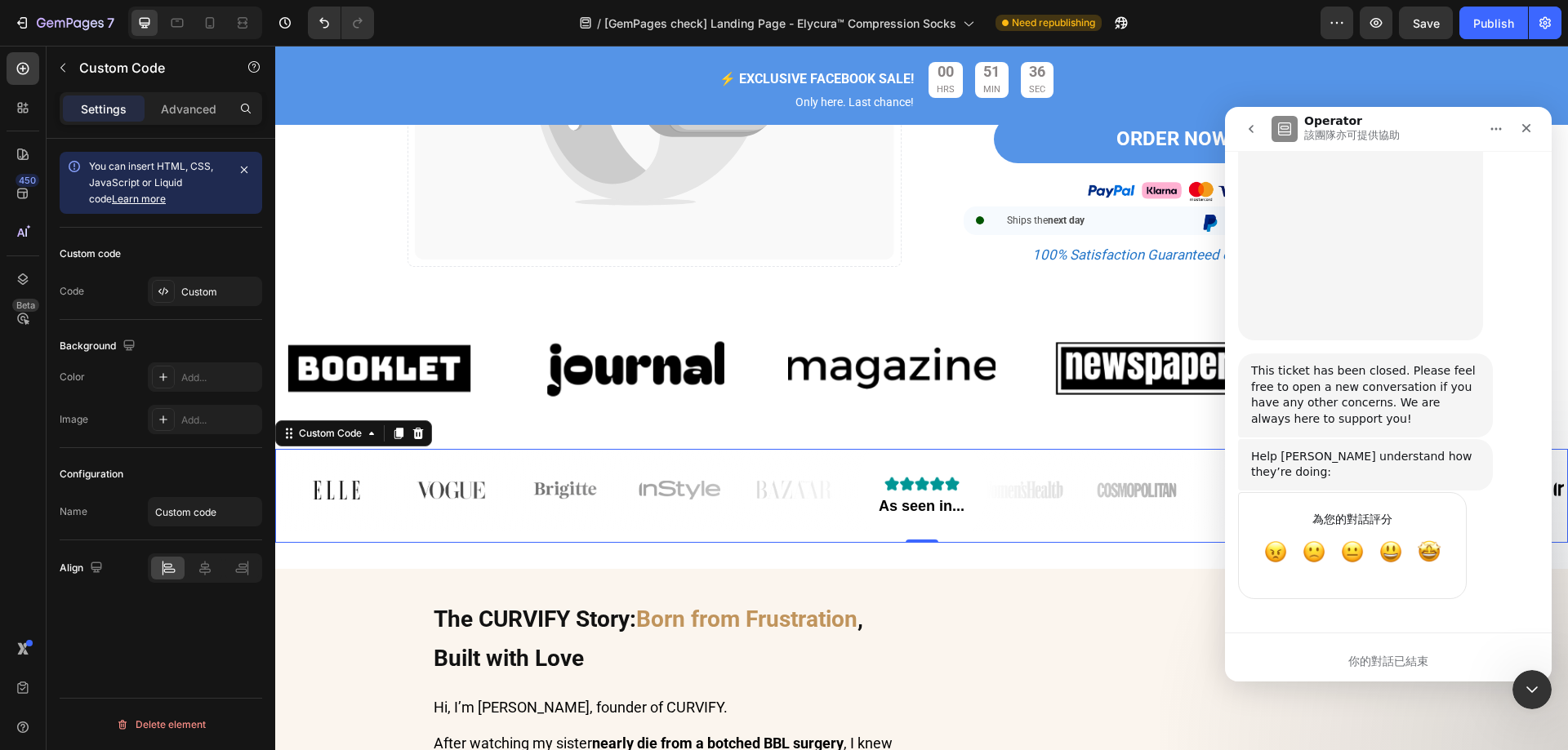
scroll to position [4110, 0]
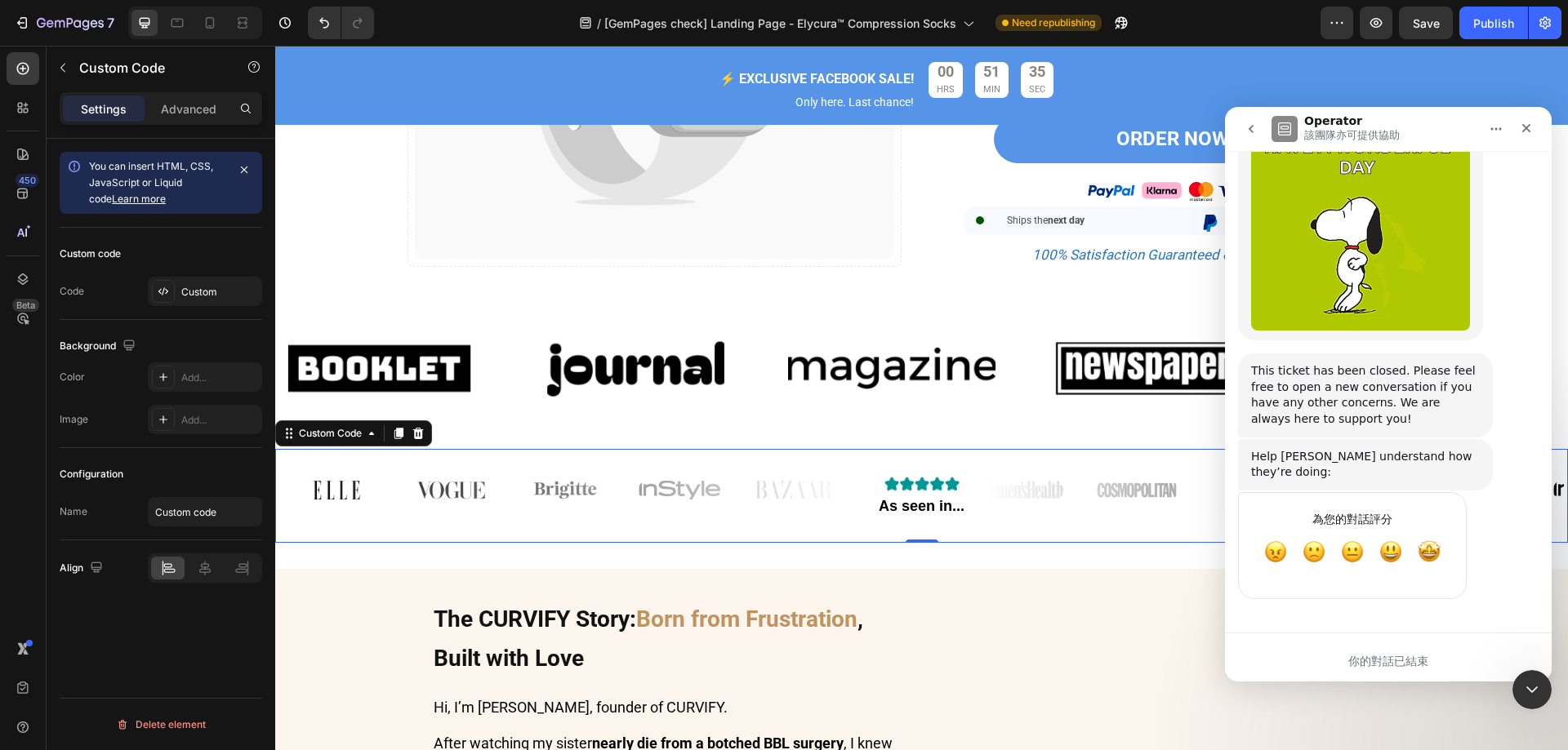
click at [1246, 136] on button "go back" at bounding box center [1251, 129] width 31 height 31
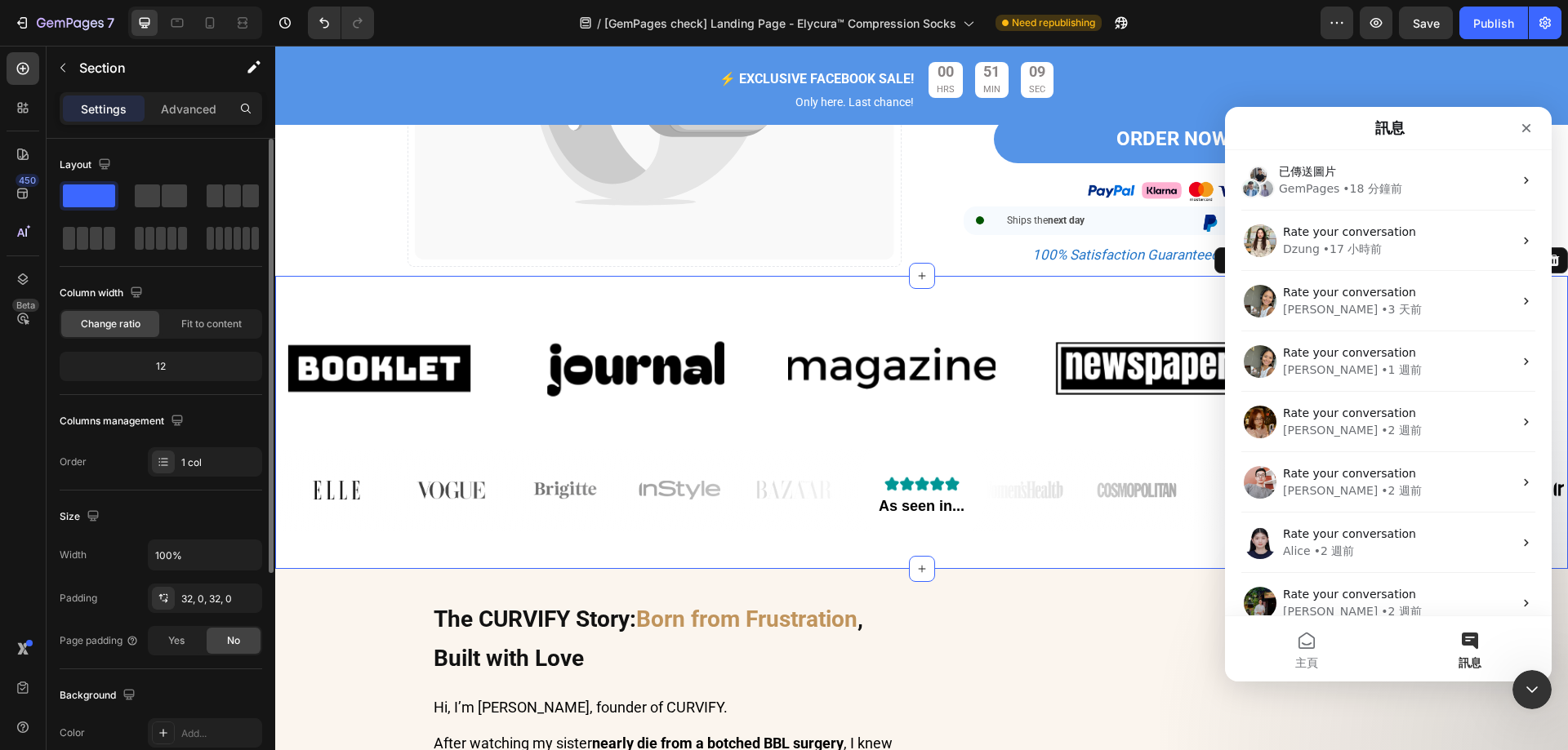
click at [980, 569] on div "Image Image Image Image Image Image Image Image Image Image Marquee As seen in.…" at bounding box center [921, 423] width 1293 height 294
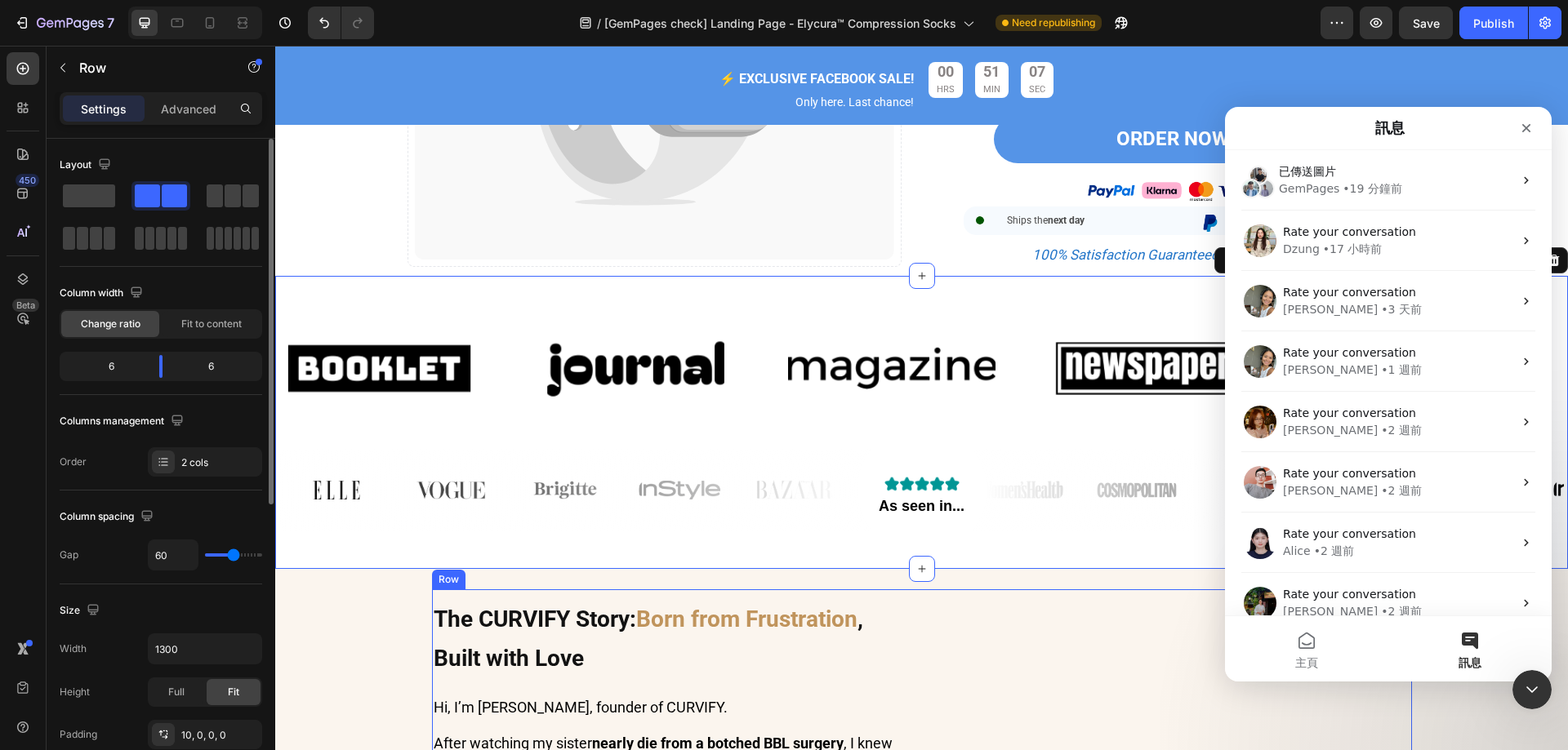
drag, startPoint x: 1523, startPoint y: 129, endPoint x: 2472, endPoint y: 213, distance: 952.7
click at [1523, 129] on icon "關閉" at bounding box center [1526, 128] width 13 height 13
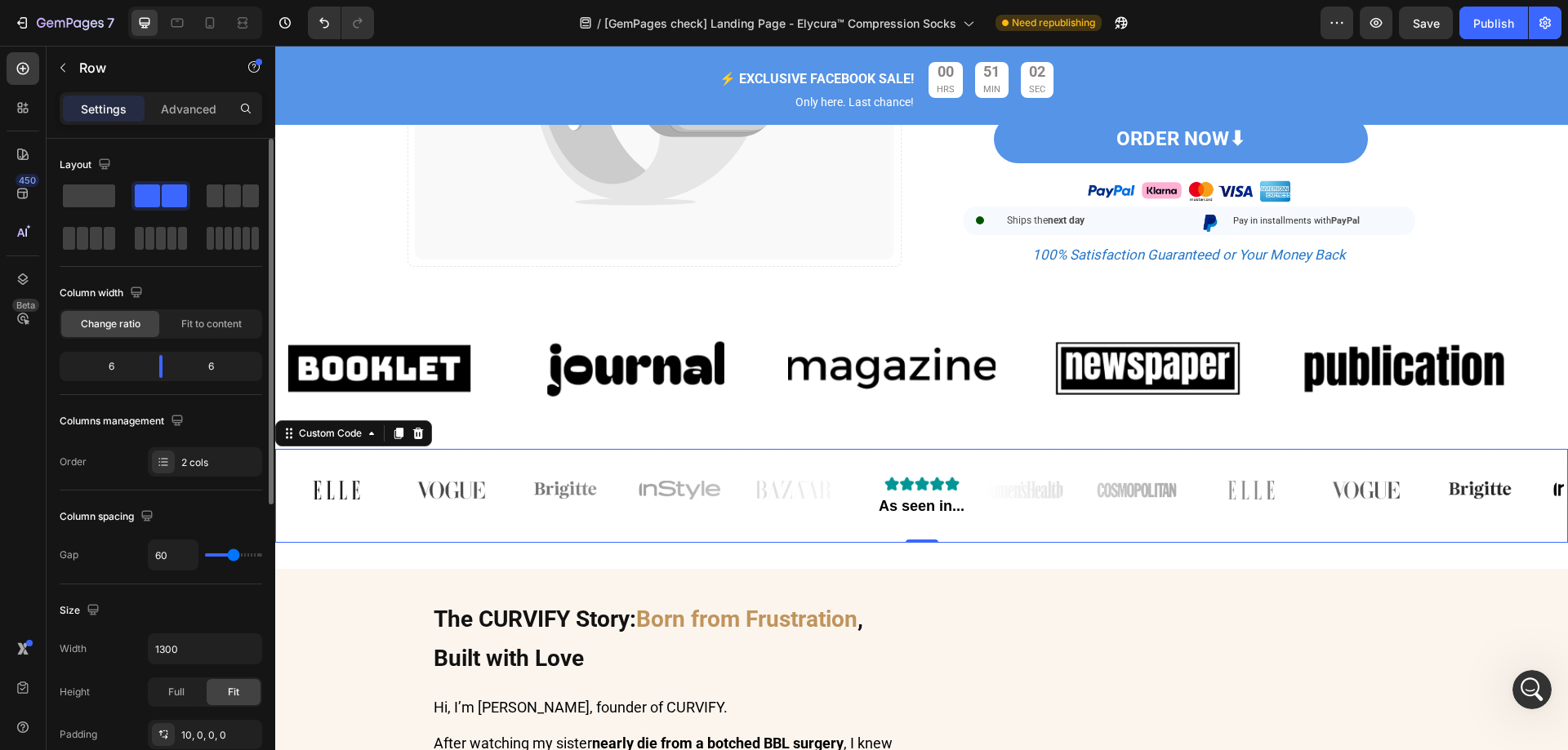
click at [1206, 502] on div "As seen in..." at bounding box center [921, 489] width 1285 height 82
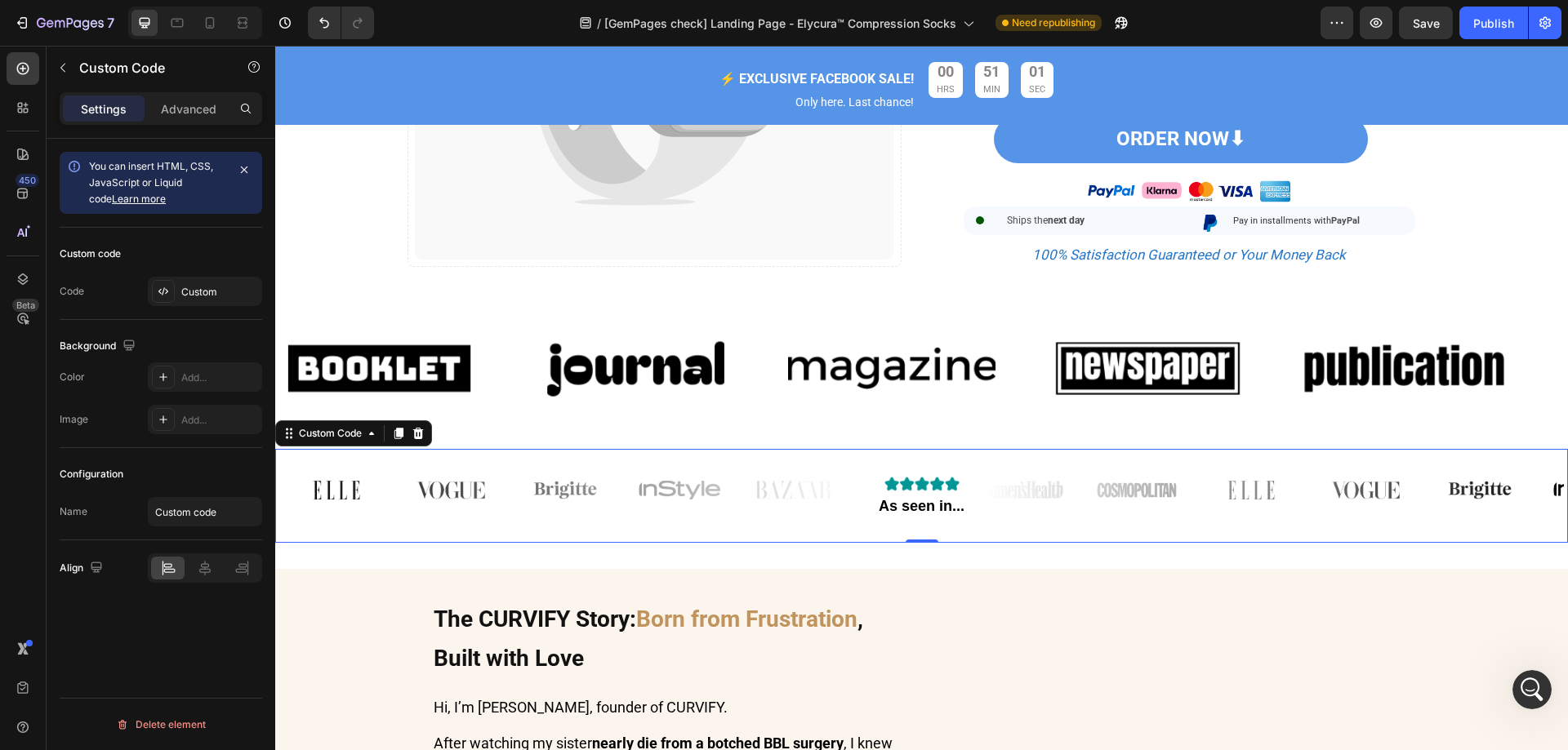
click at [1206, 502] on div "As seen in..." at bounding box center [921, 489] width 1285 height 82
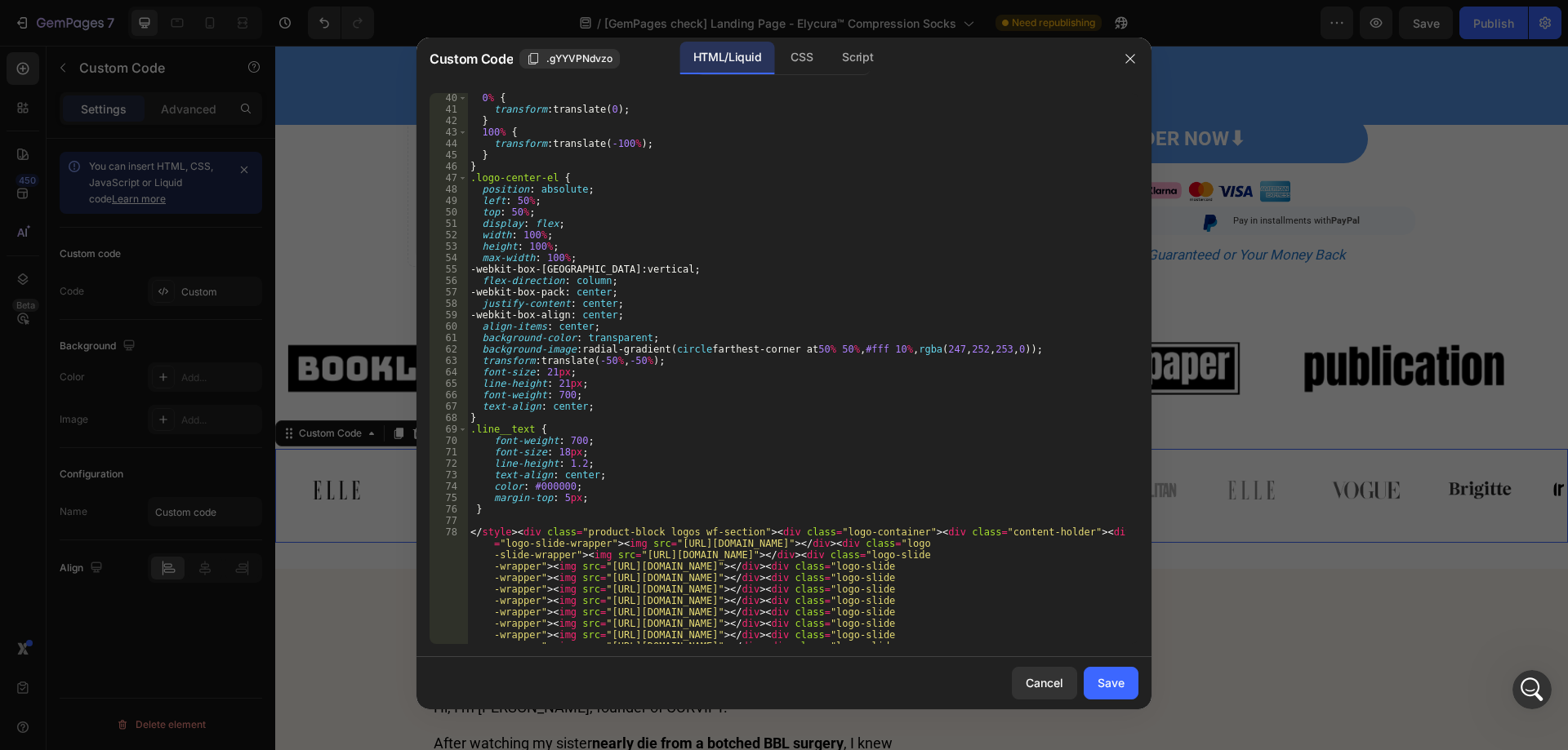
scroll to position [466, 0]
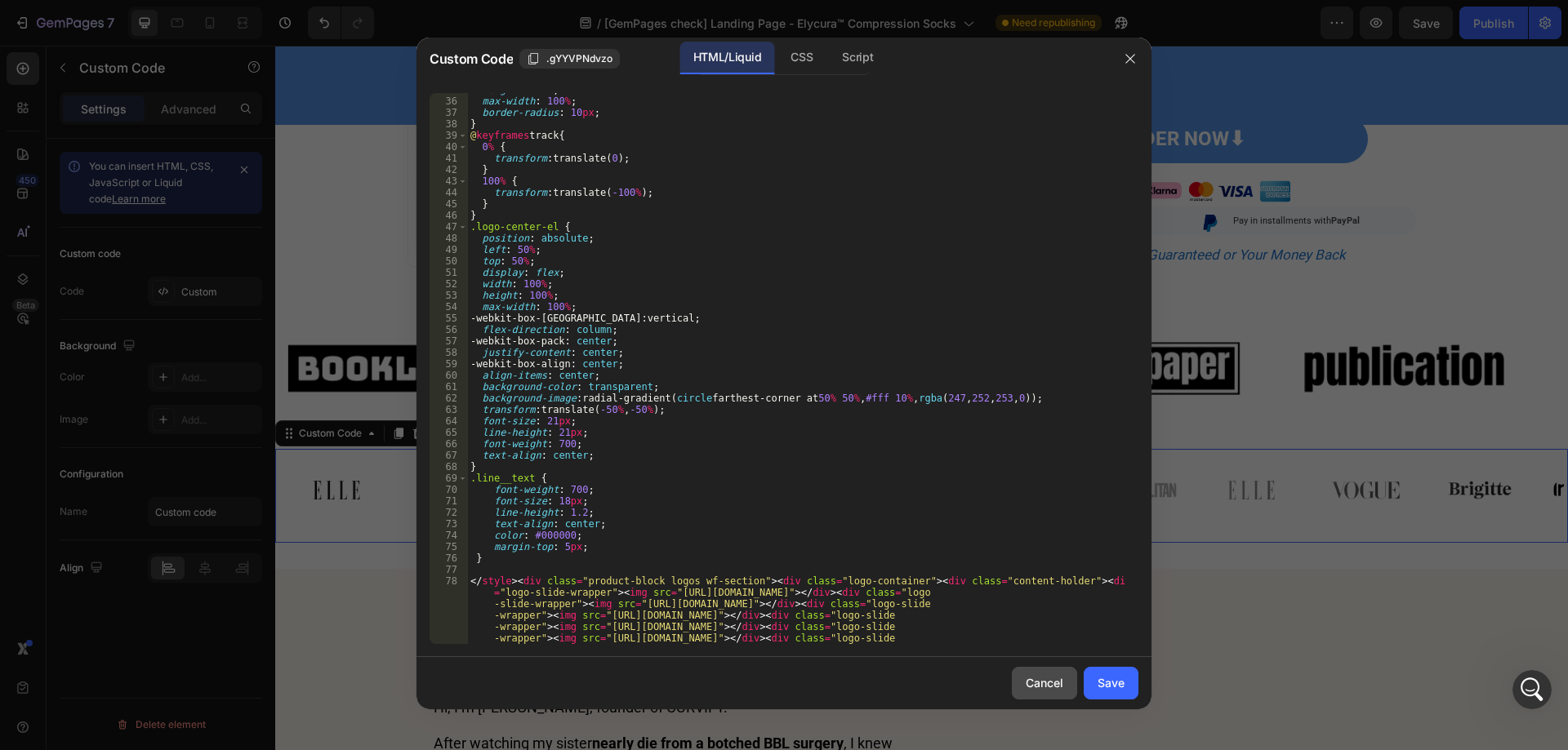
click at [1037, 682] on div "Cancel" at bounding box center [1044, 682] width 37 height 17
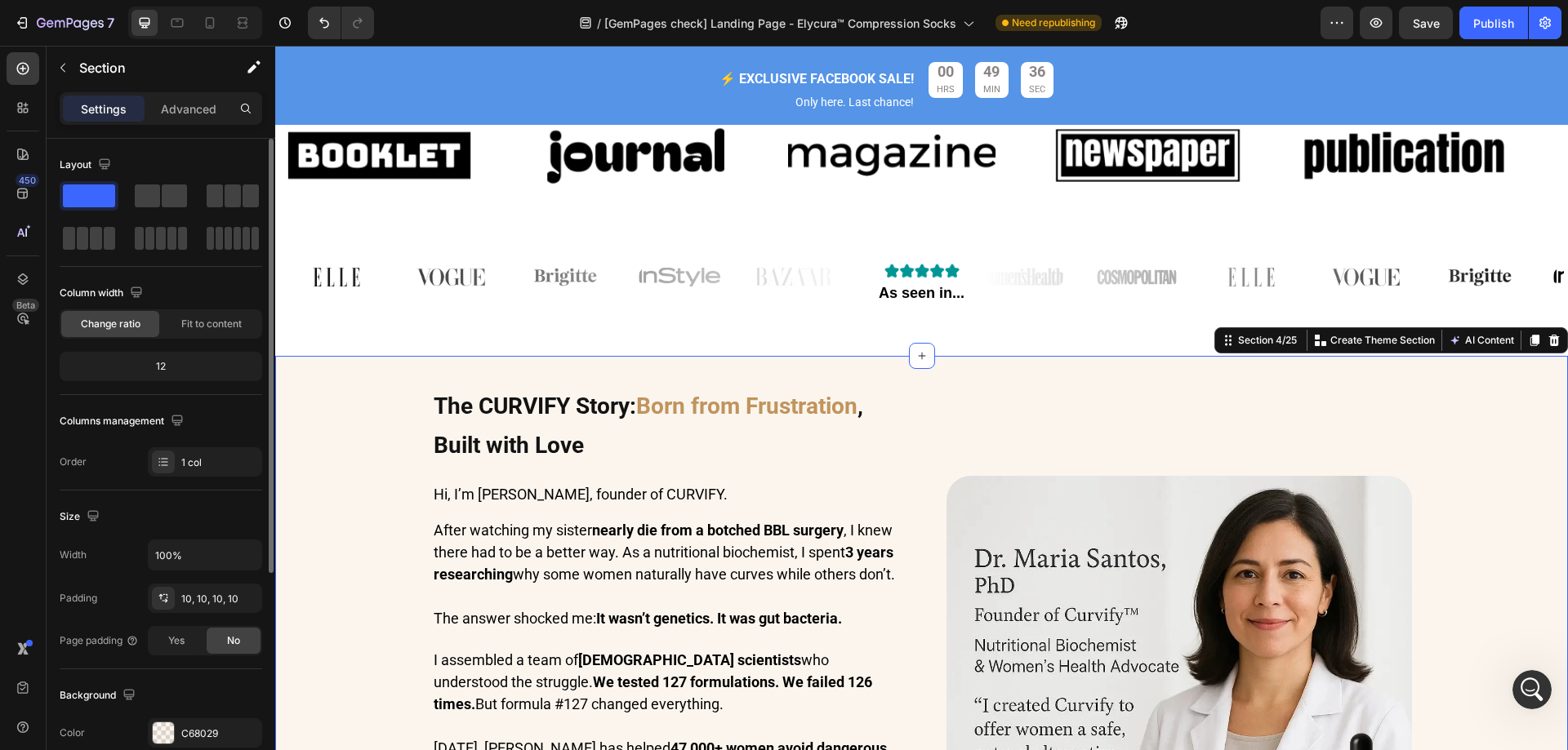
scroll to position [735, 0]
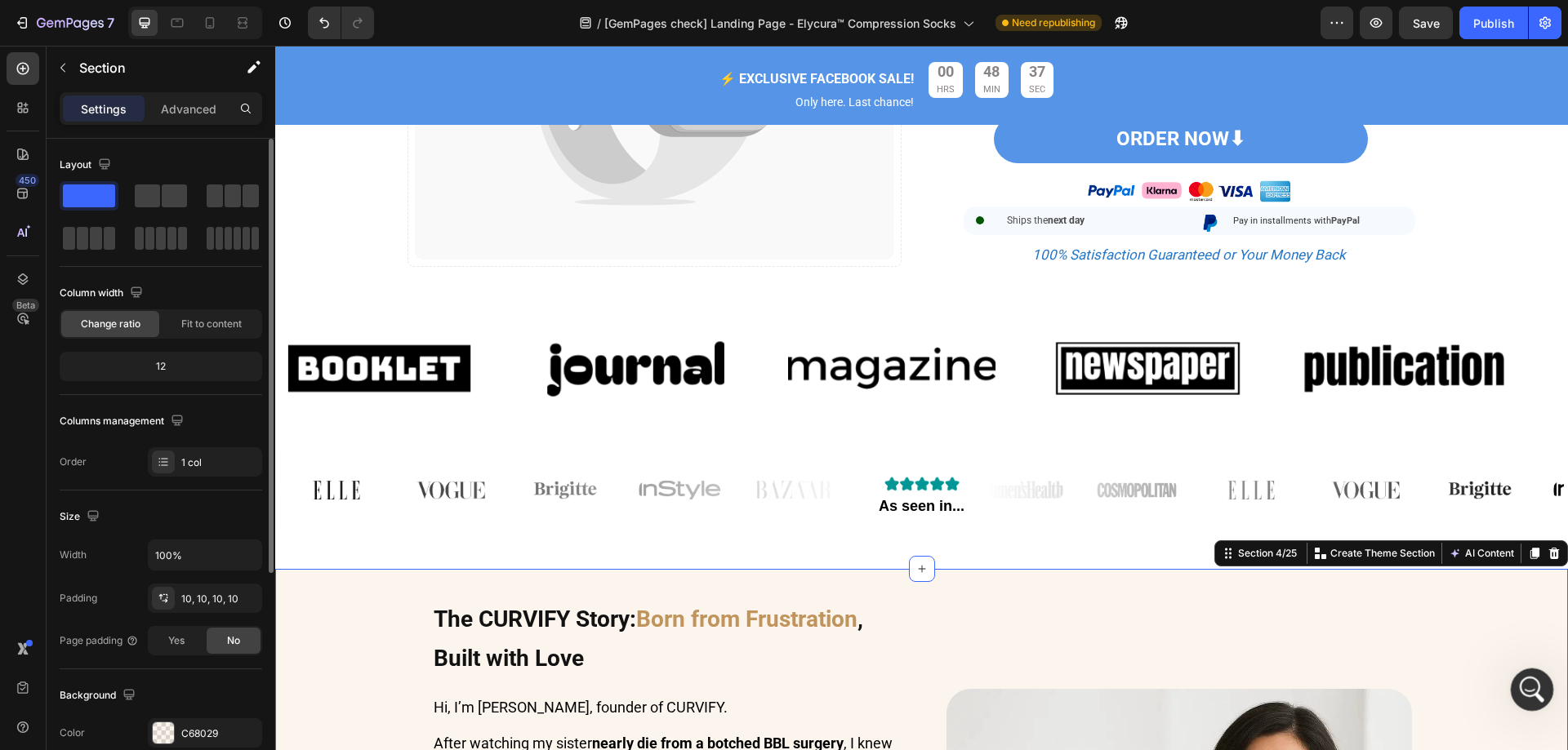
click at [1534, 684] on icon "開啟 Intercom Messenger" at bounding box center [1530, 687] width 27 height 27
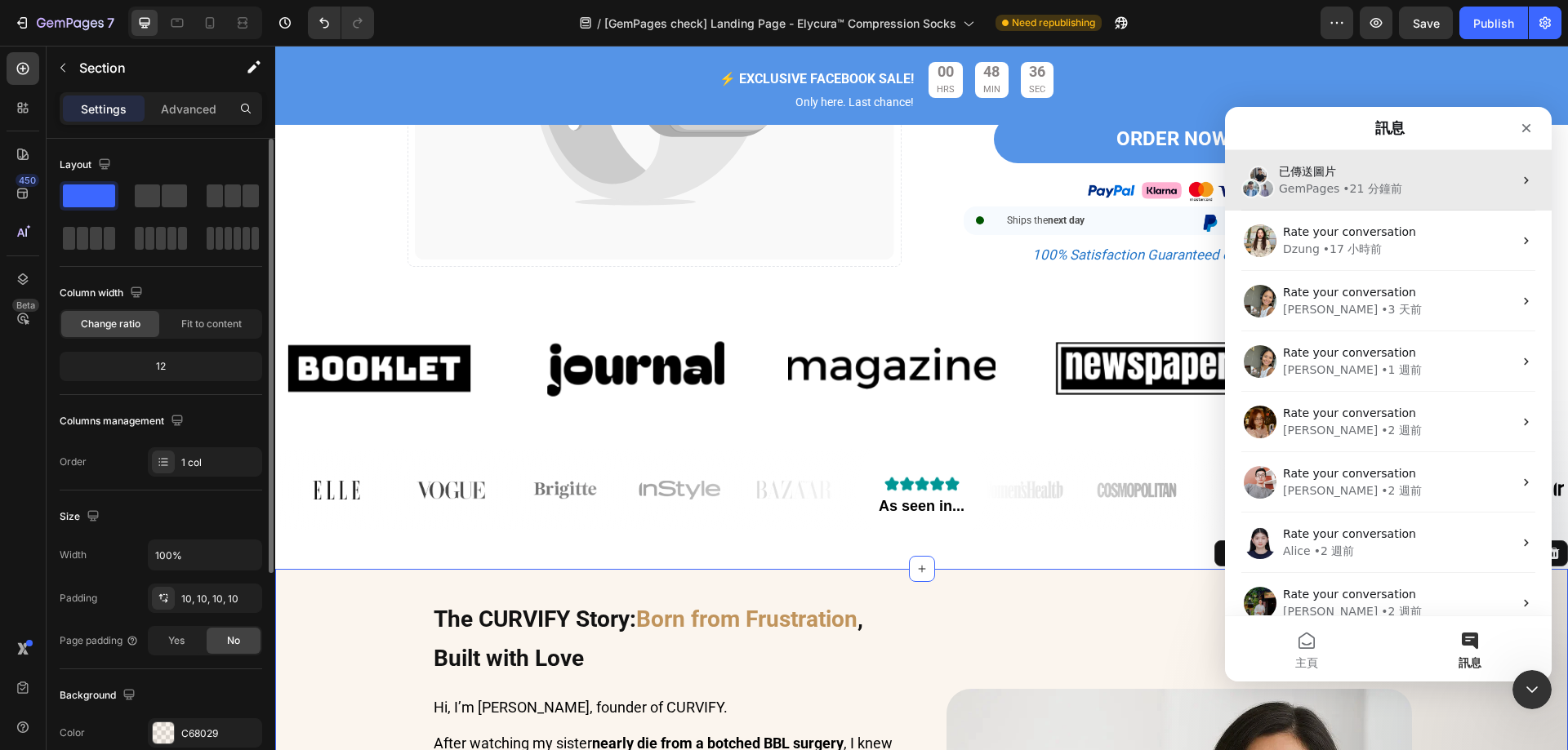
click at [1364, 182] on div "• 21 分鐘前" at bounding box center [1373, 189] width 60 height 17
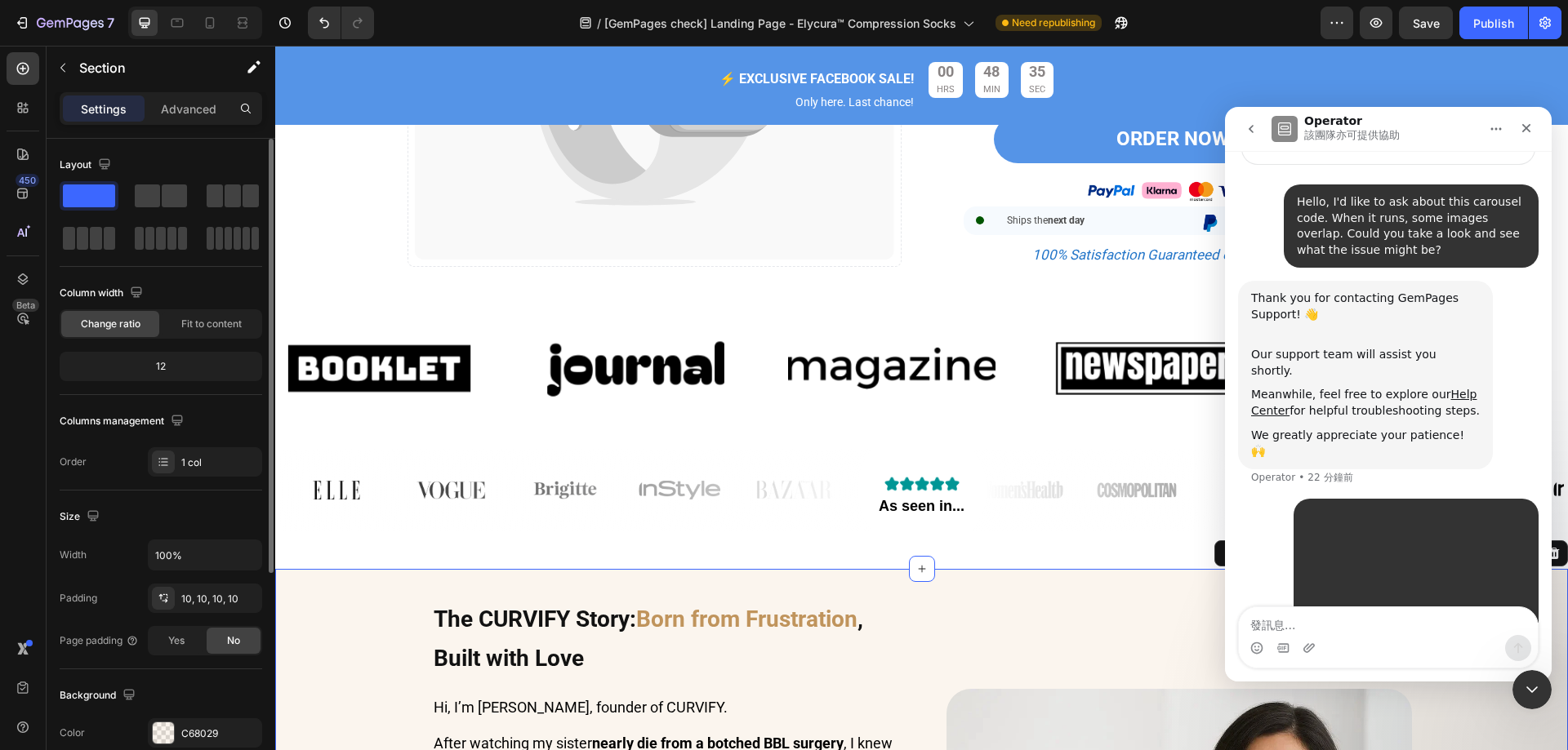
scroll to position [84, 0]
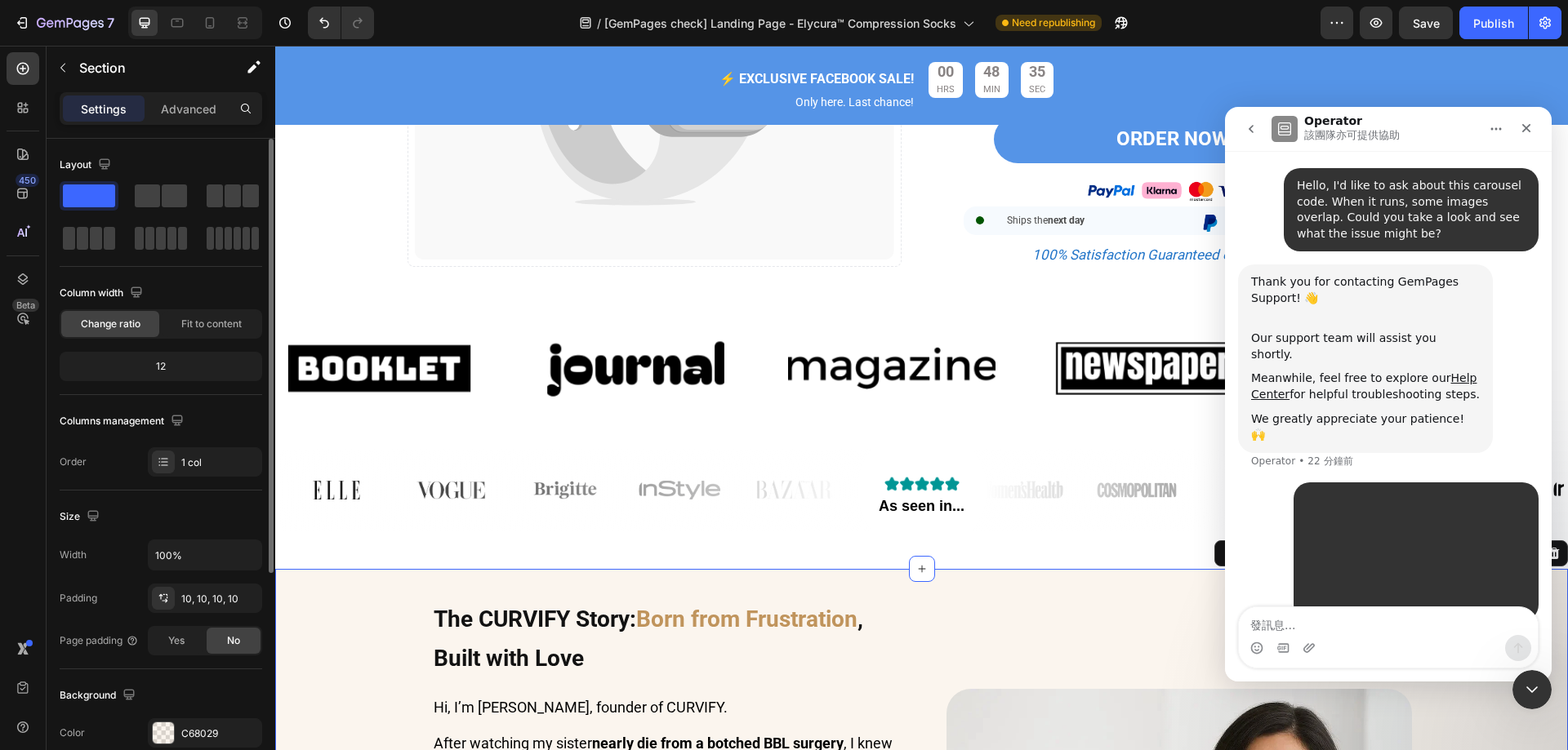
click at [1363, 636] on div "Intercom Messenger" at bounding box center [1388, 647] width 299 height 26
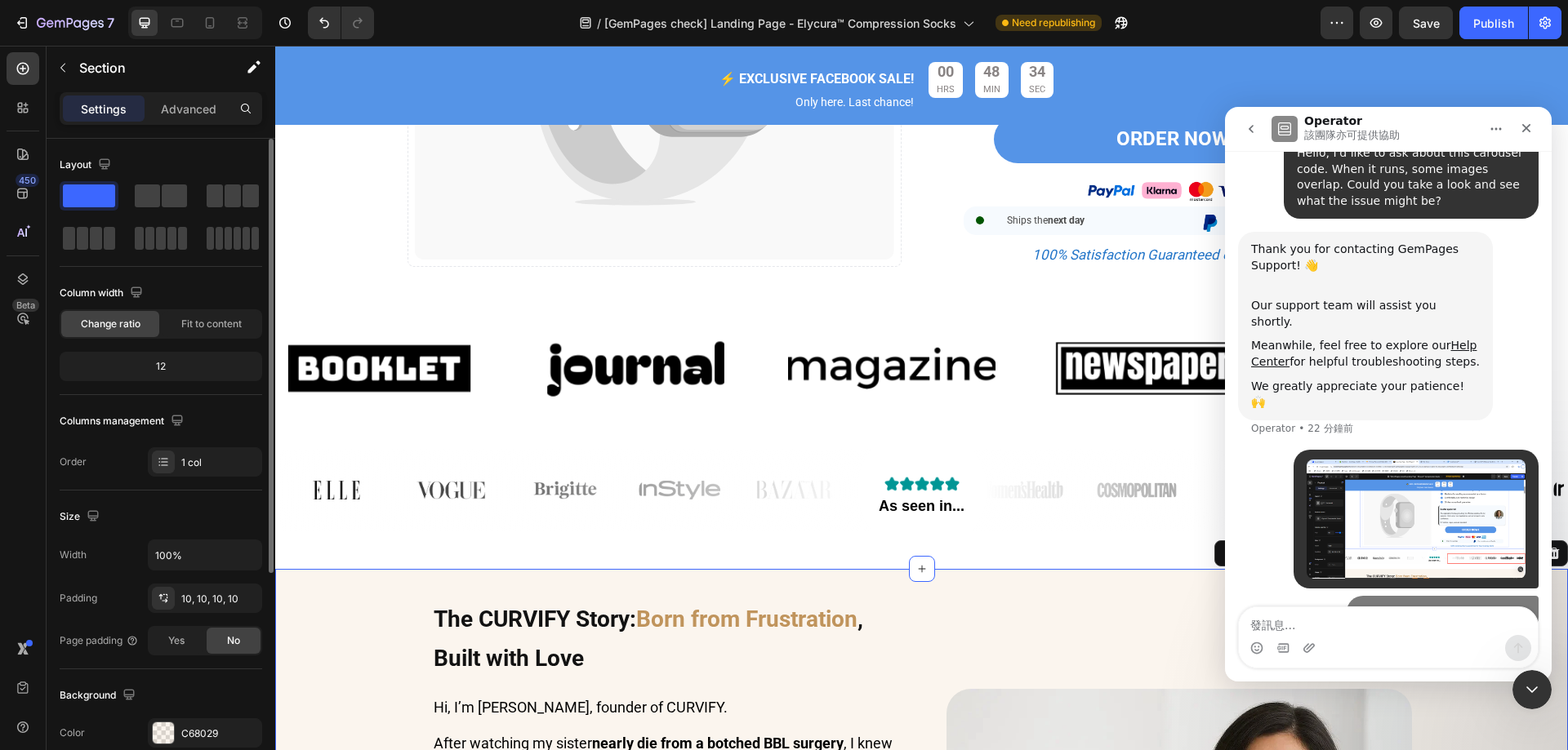
scroll to position [123, 0]
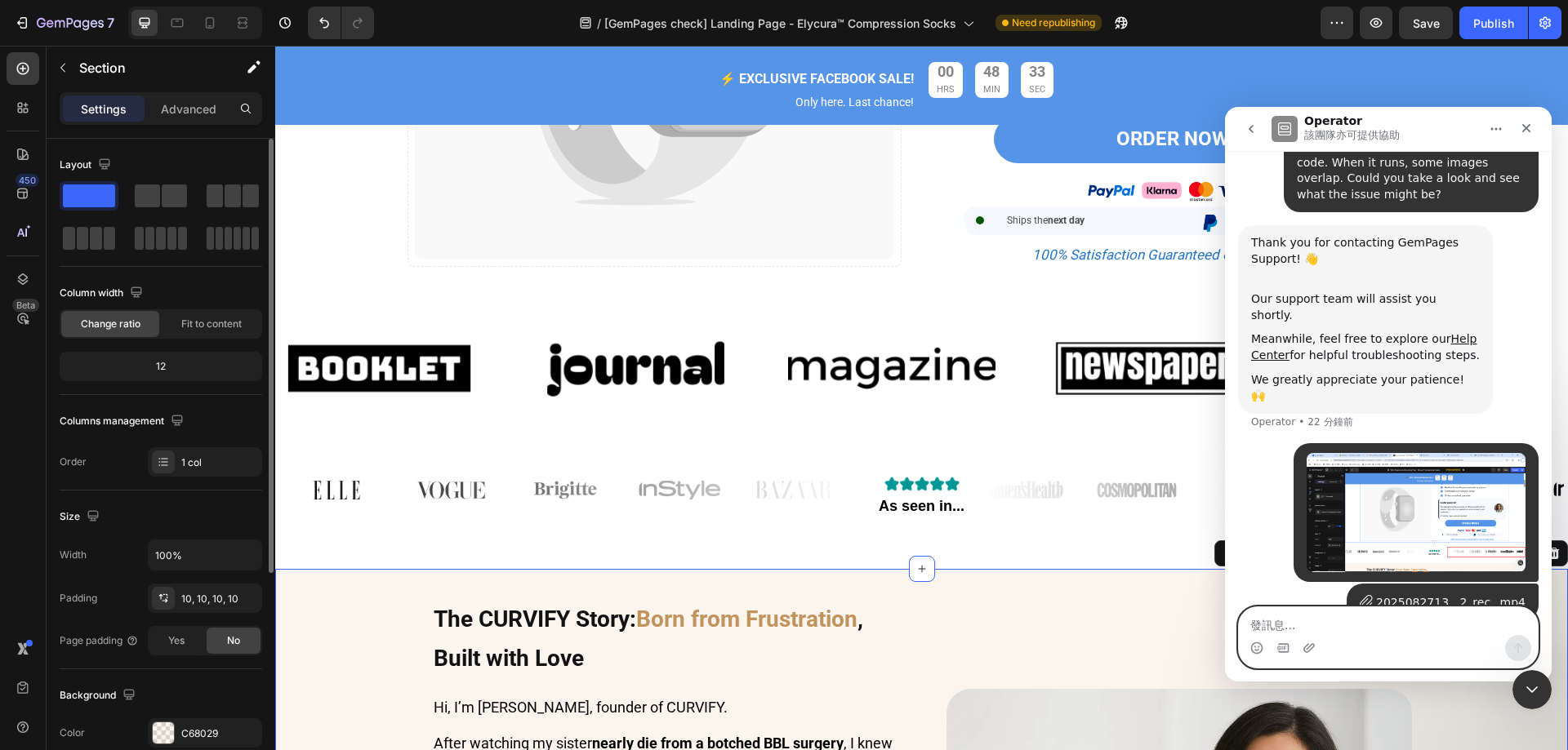
click at [1424, 626] on textarea "發訊息..." at bounding box center [1388, 621] width 299 height 28
type textarea "b"
paste textarea "When the image carousel scrolls to the left, it will pause for one second as no…"
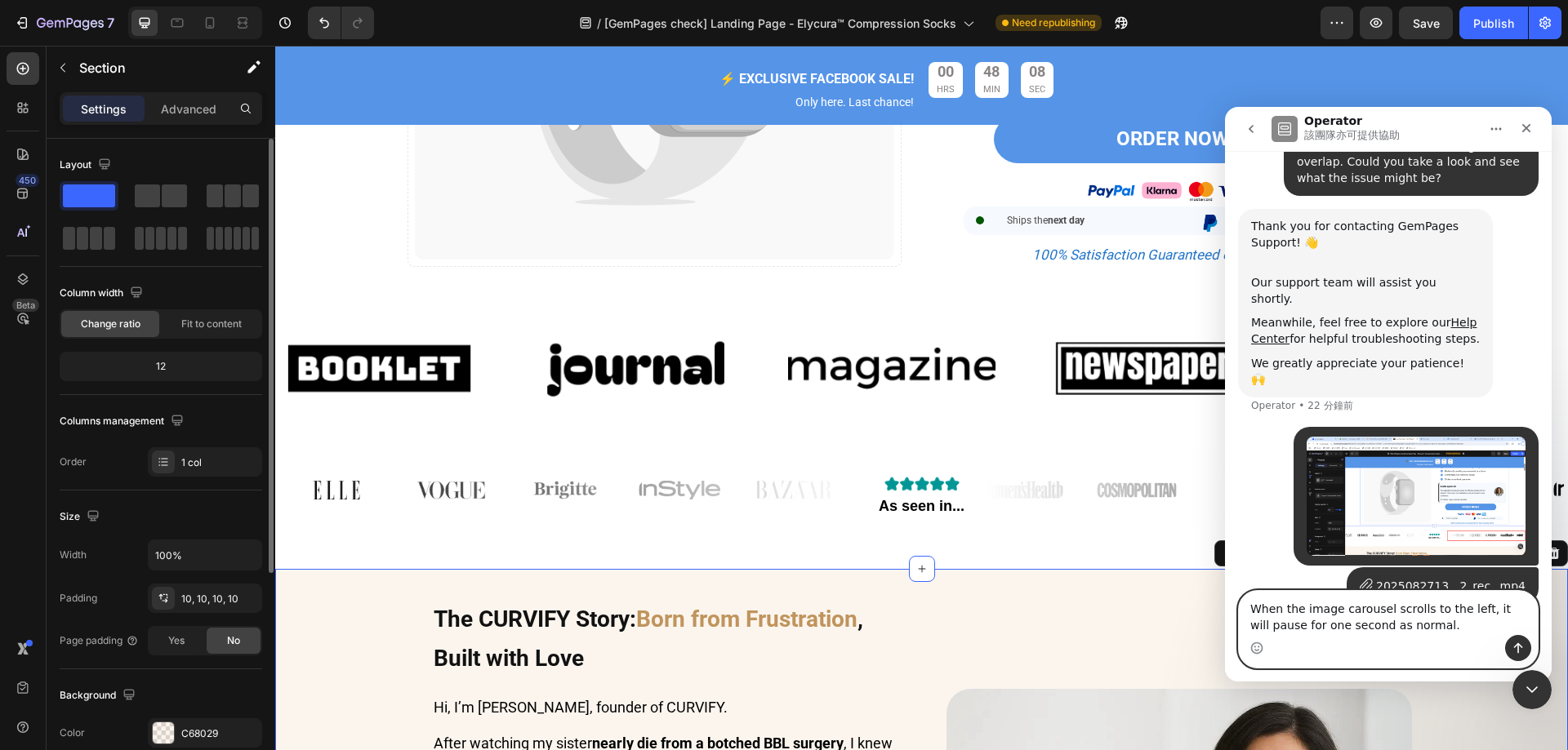
type textarea "When the image carousel scrolls to the left, it will pause for one second as no…"
click at [1513, 649] on icon "傳送訊息…" at bounding box center [1518, 647] width 13 height 13
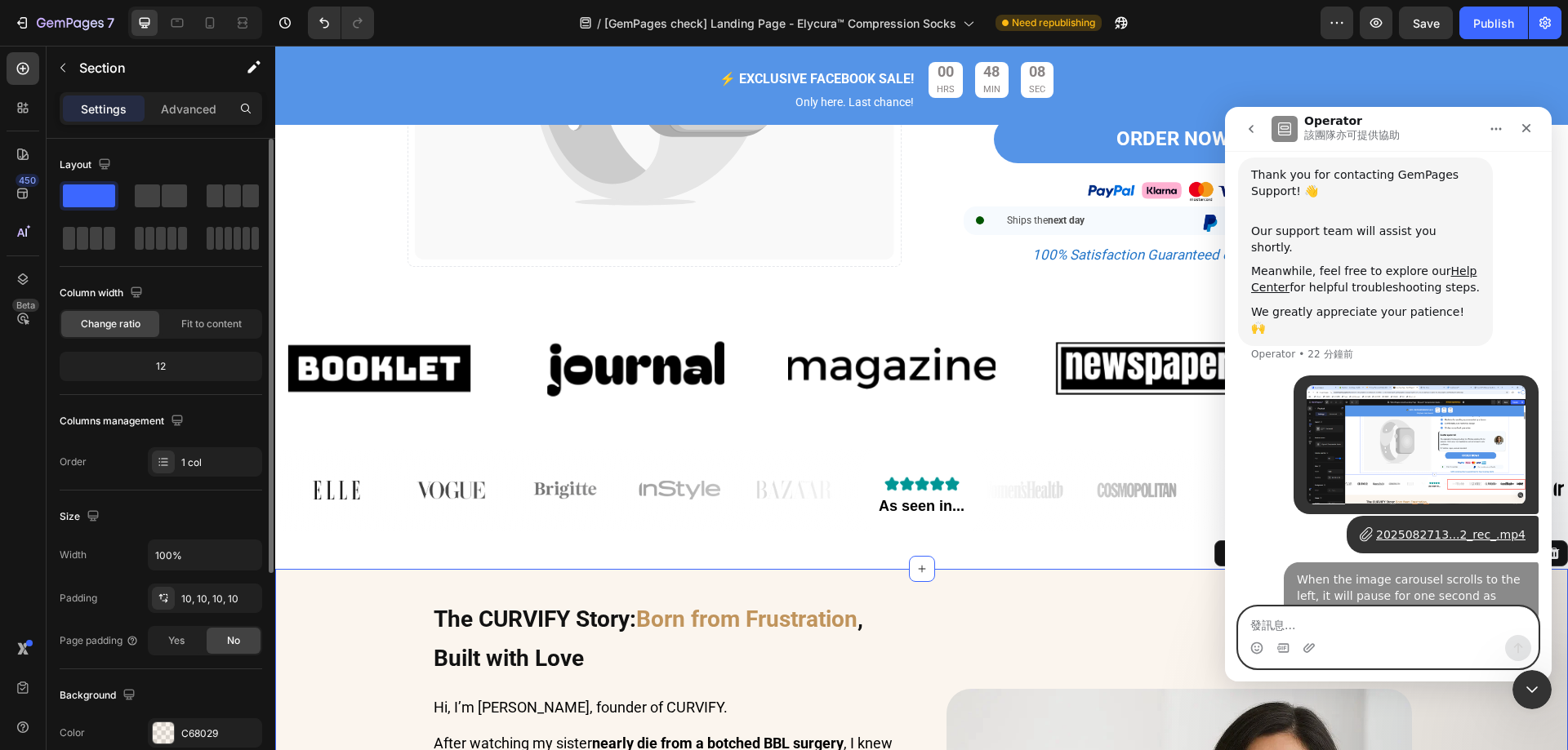
scroll to position [192, 0]
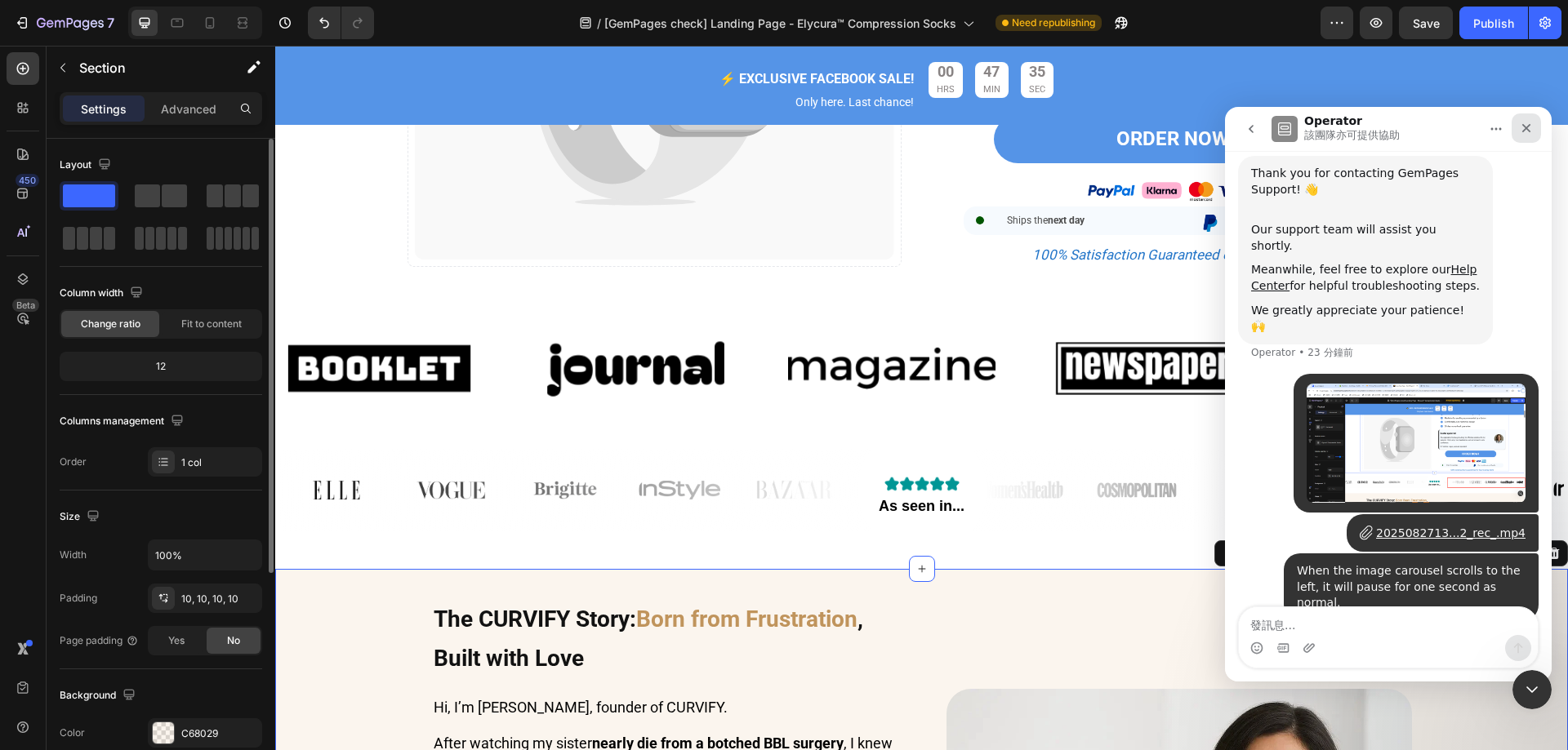
click at [1520, 126] on icon "關閉" at bounding box center [1526, 128] width 13 height 13
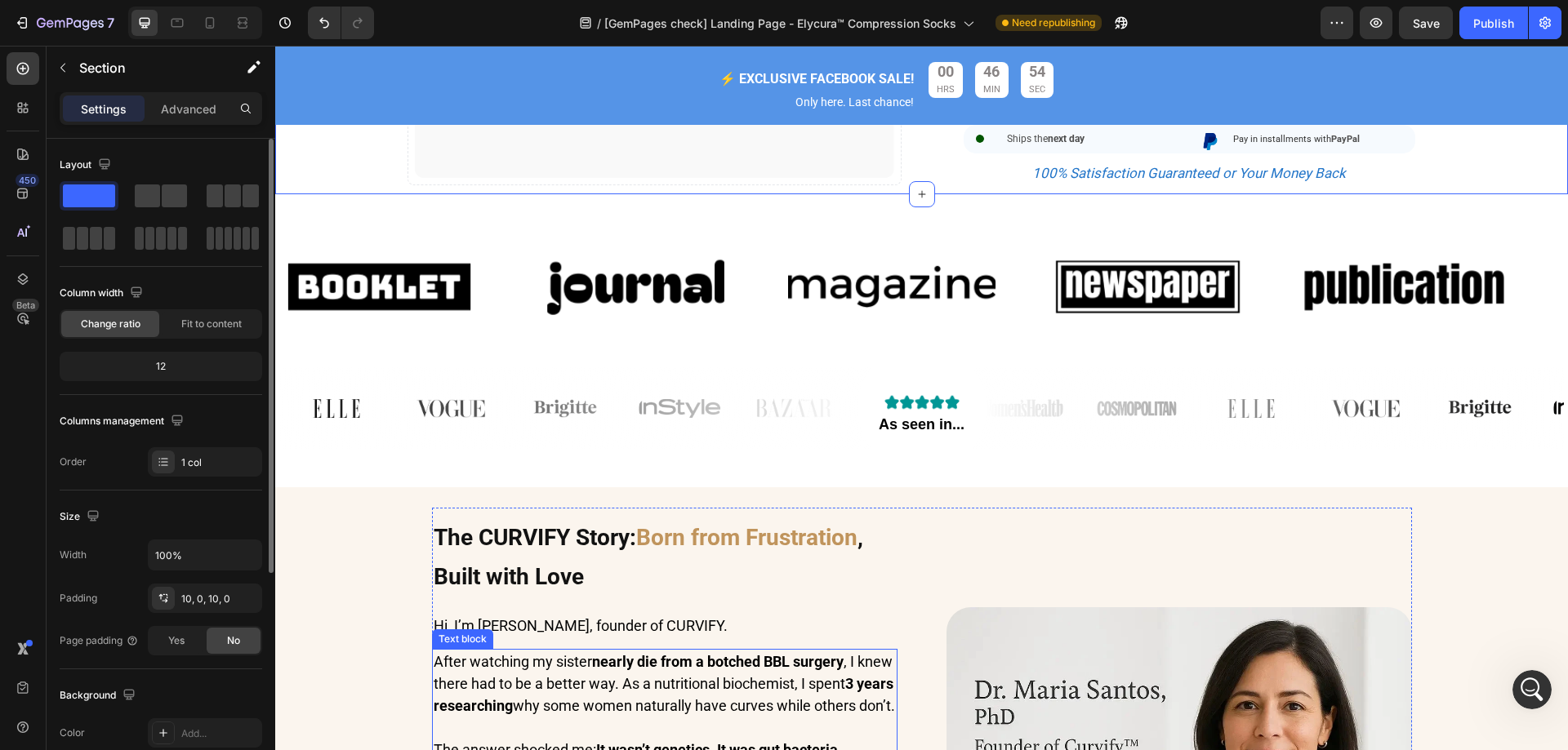
scroll to position [653, 0]
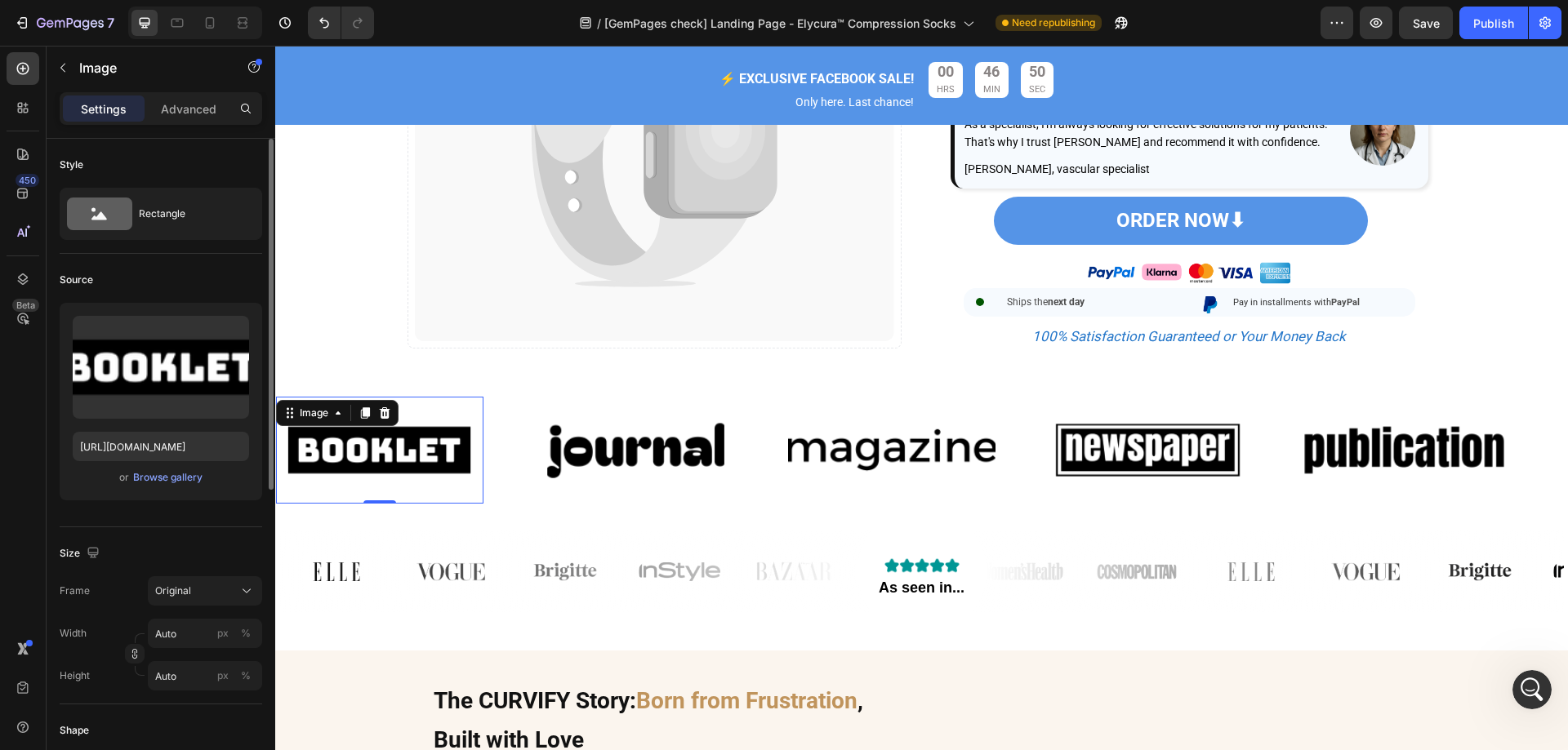
click at [426, 456] on img at bounding box center [380, 450] width 207 height 87
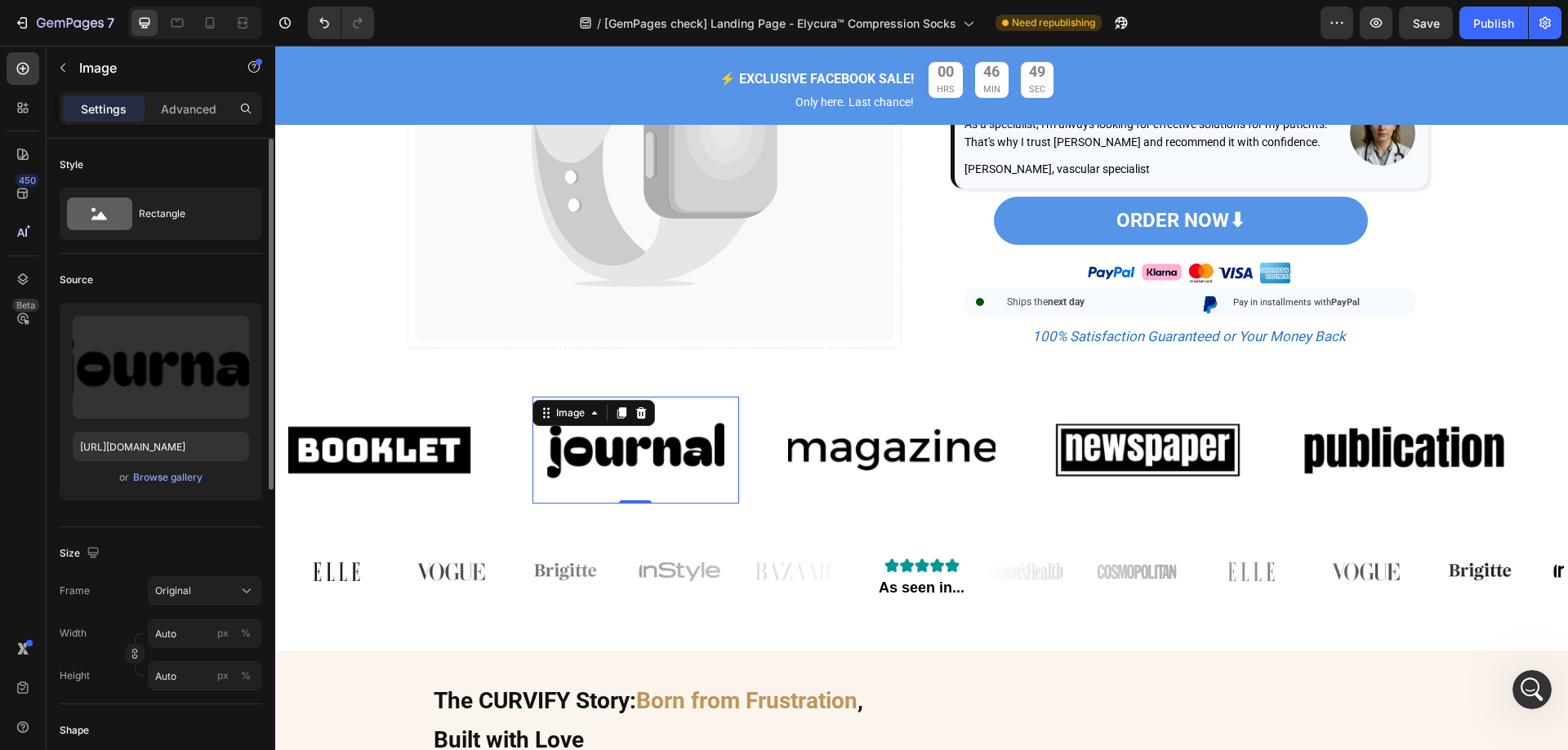
click at [579, 460] on img at bounding box center [636, 450] width 207 height 87
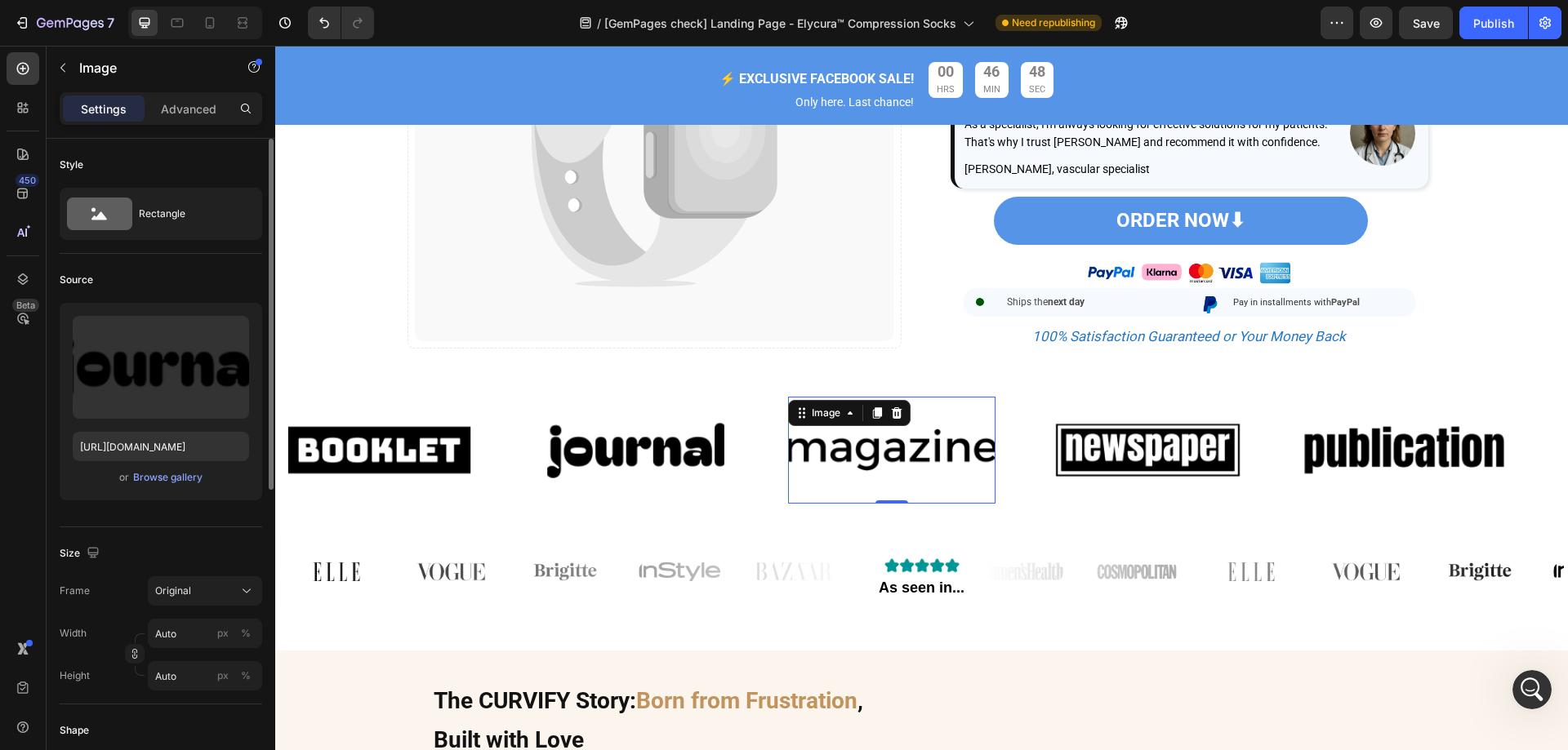
click at [828, 476] on img at bounding box center [891, 450] width 207 height 87
click at [715, 489] on img at bounding box center [636, 450] width 207 height 87
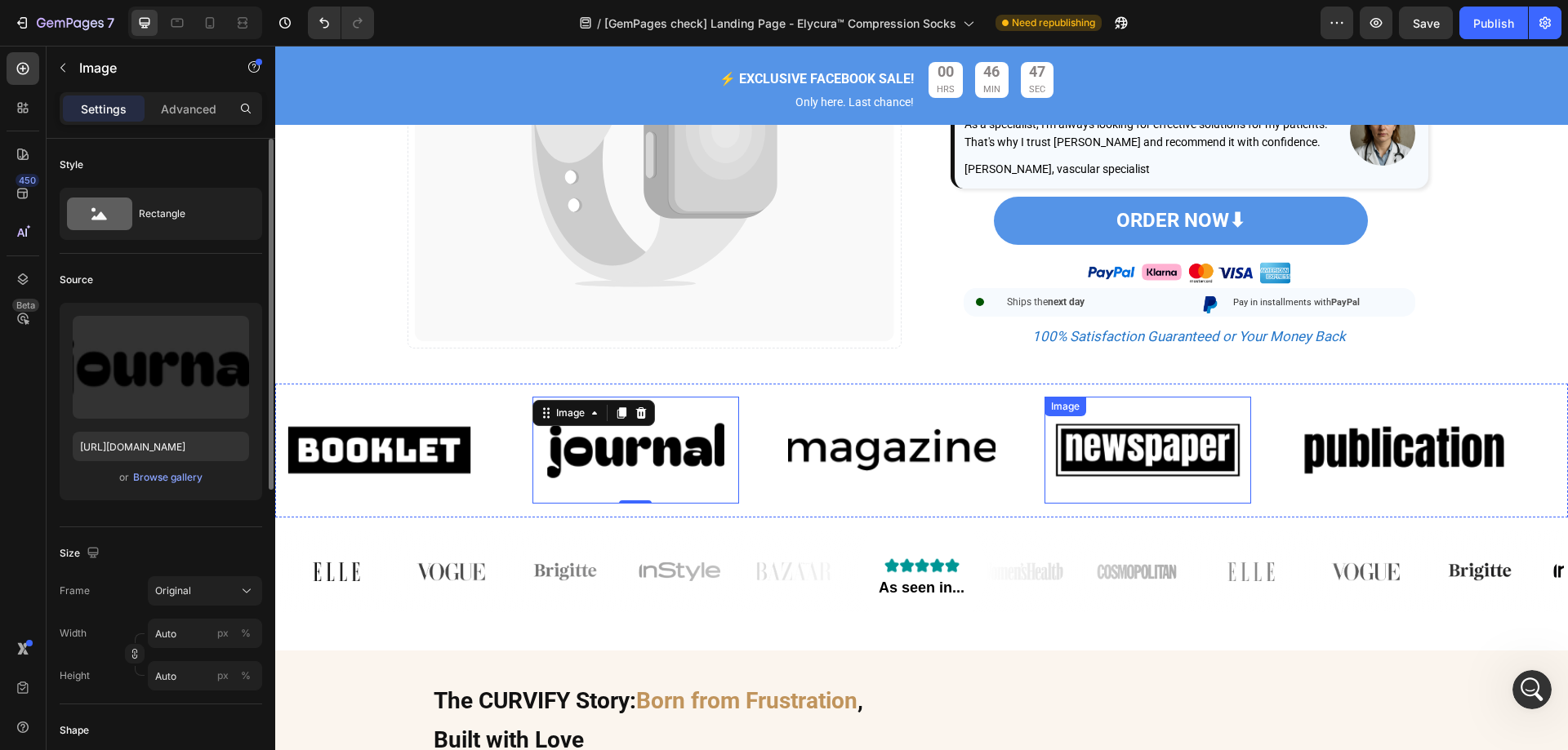
click at [1077, 486] on img at bounding box center [1148, 450] width 207 height 87
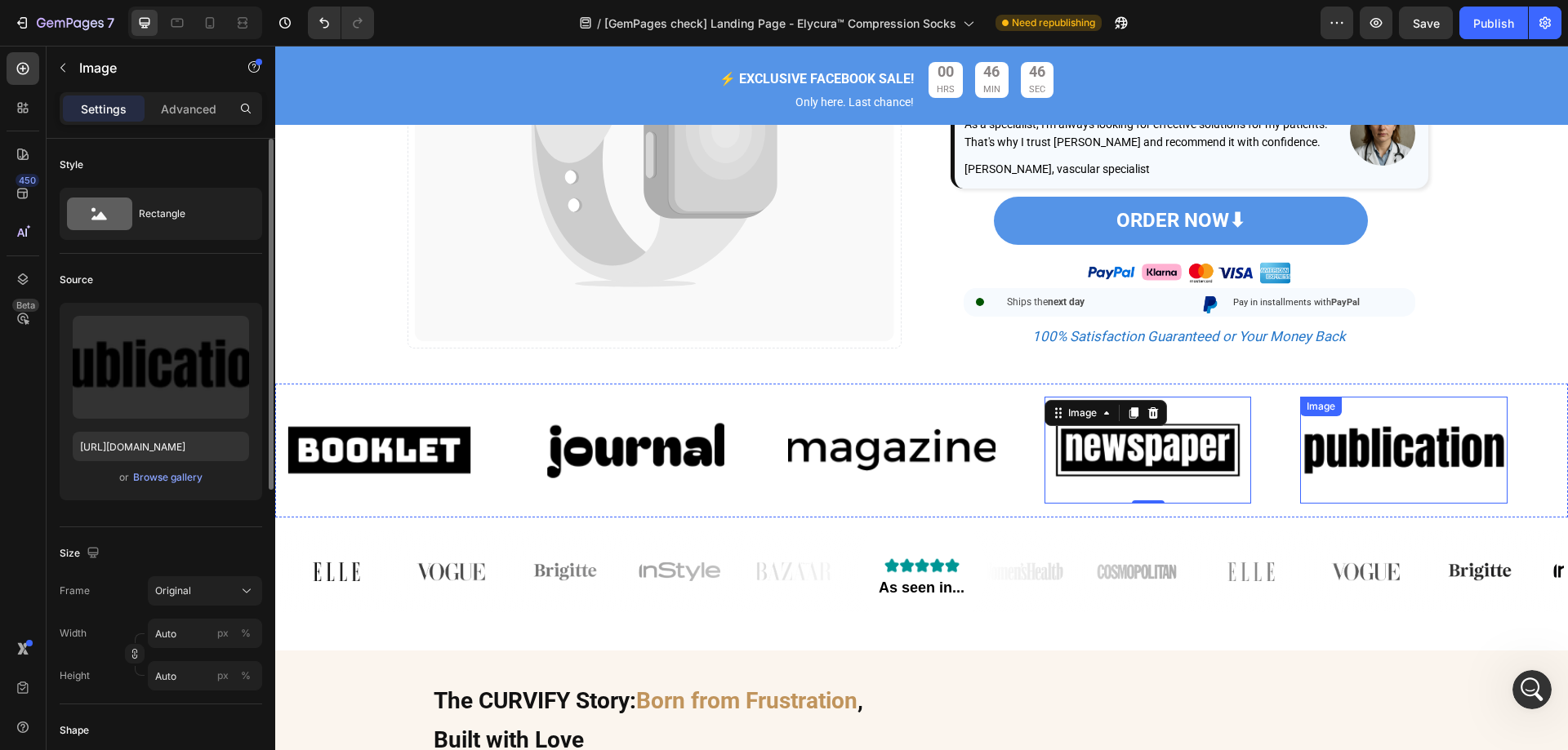
click at [1359, 479] on img at bounding box center [1404, 450] width 207 height 87
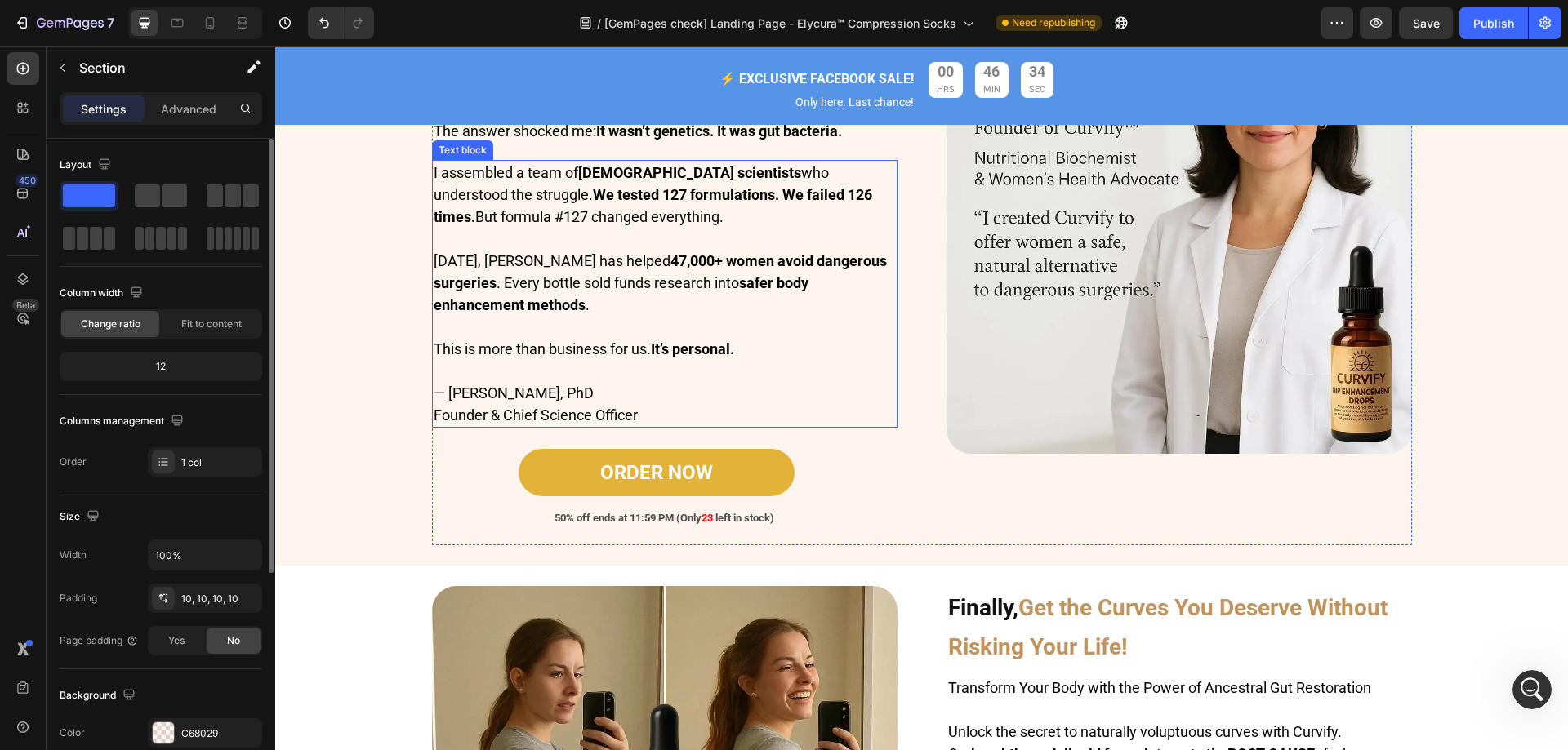
scroll to position [1469, 0]
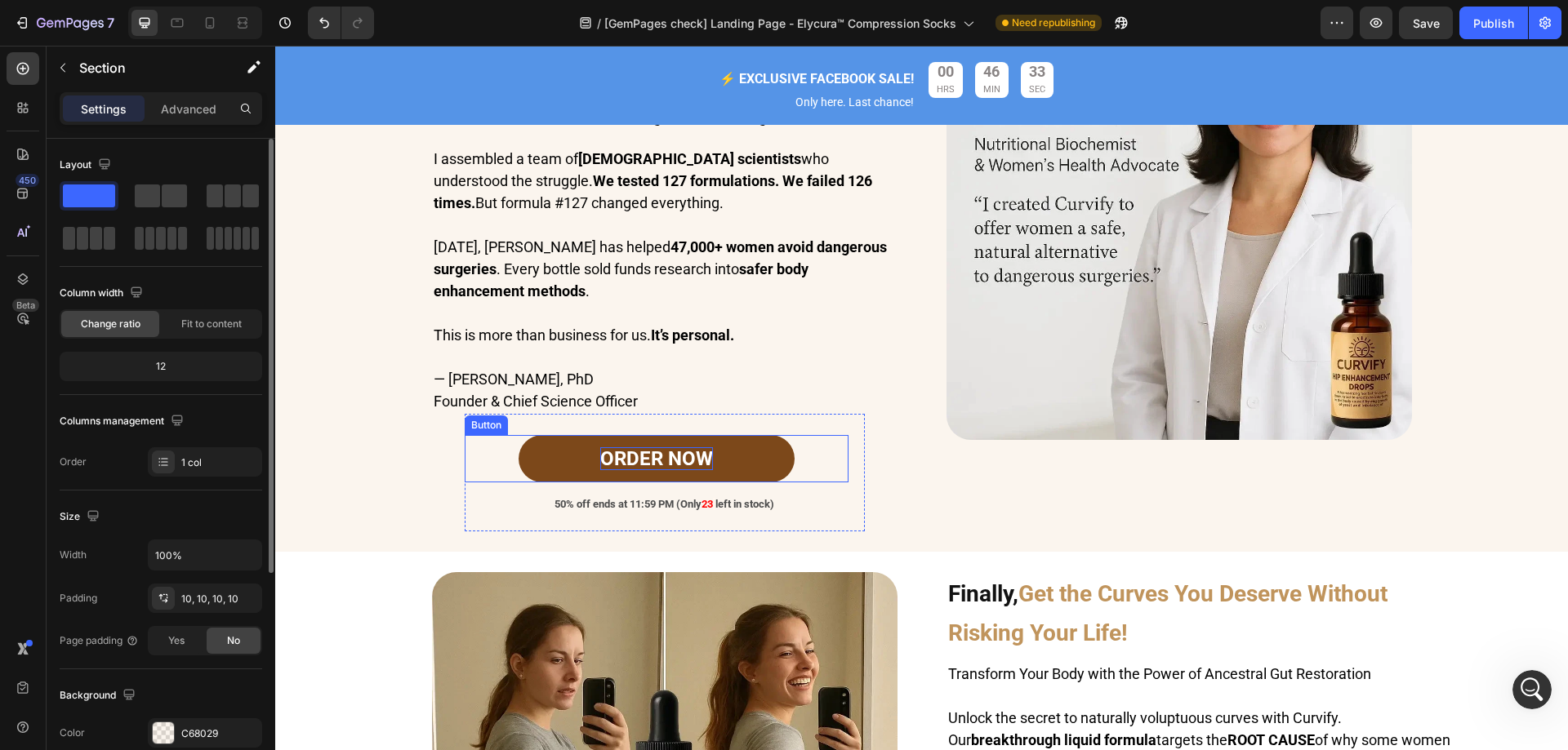
click at [705, 470] on strong "ORDER NOW" at bounding box center [657, 459] width 113 height 23
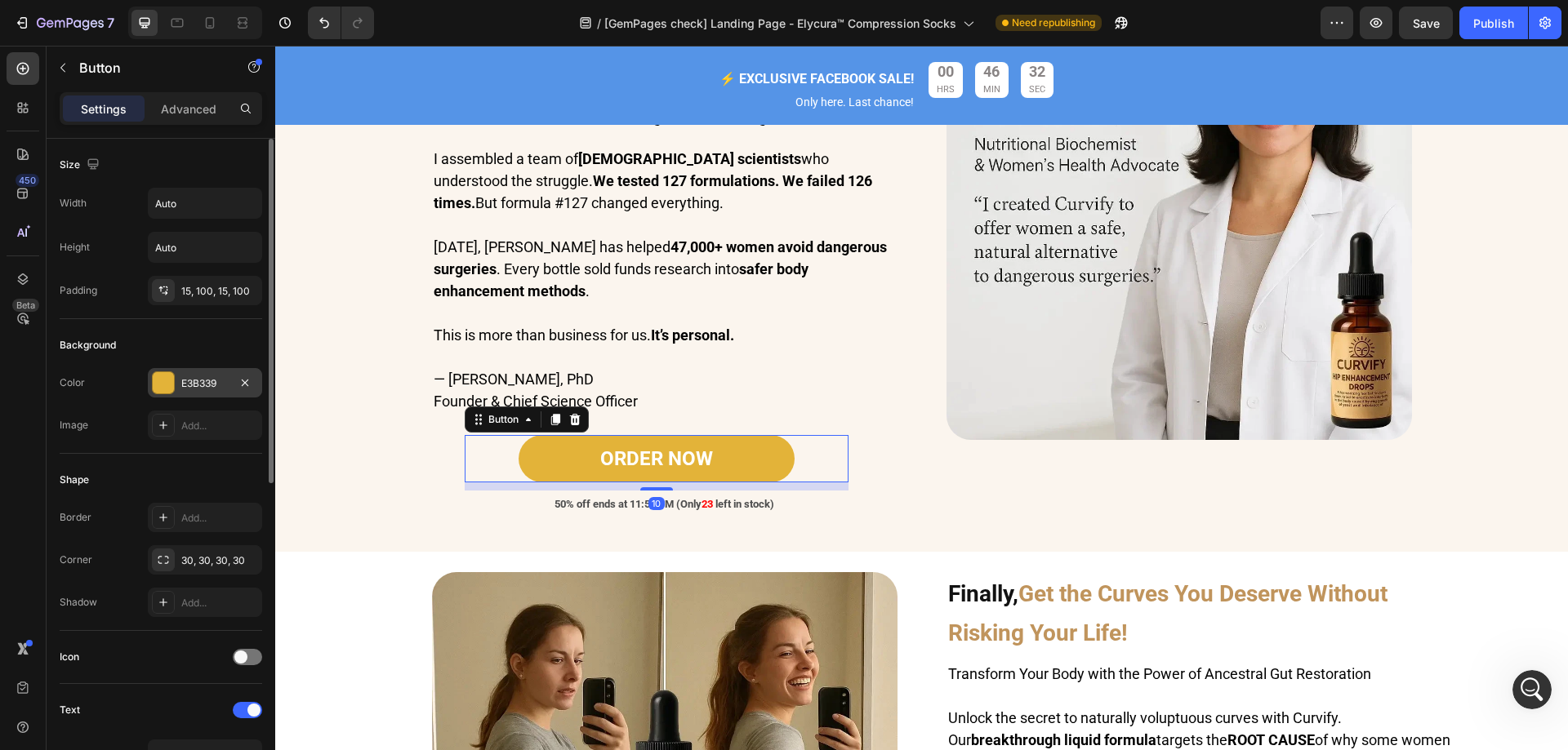
click at [174, 390] on div at bounding box center [163, 382] width 23 height 23
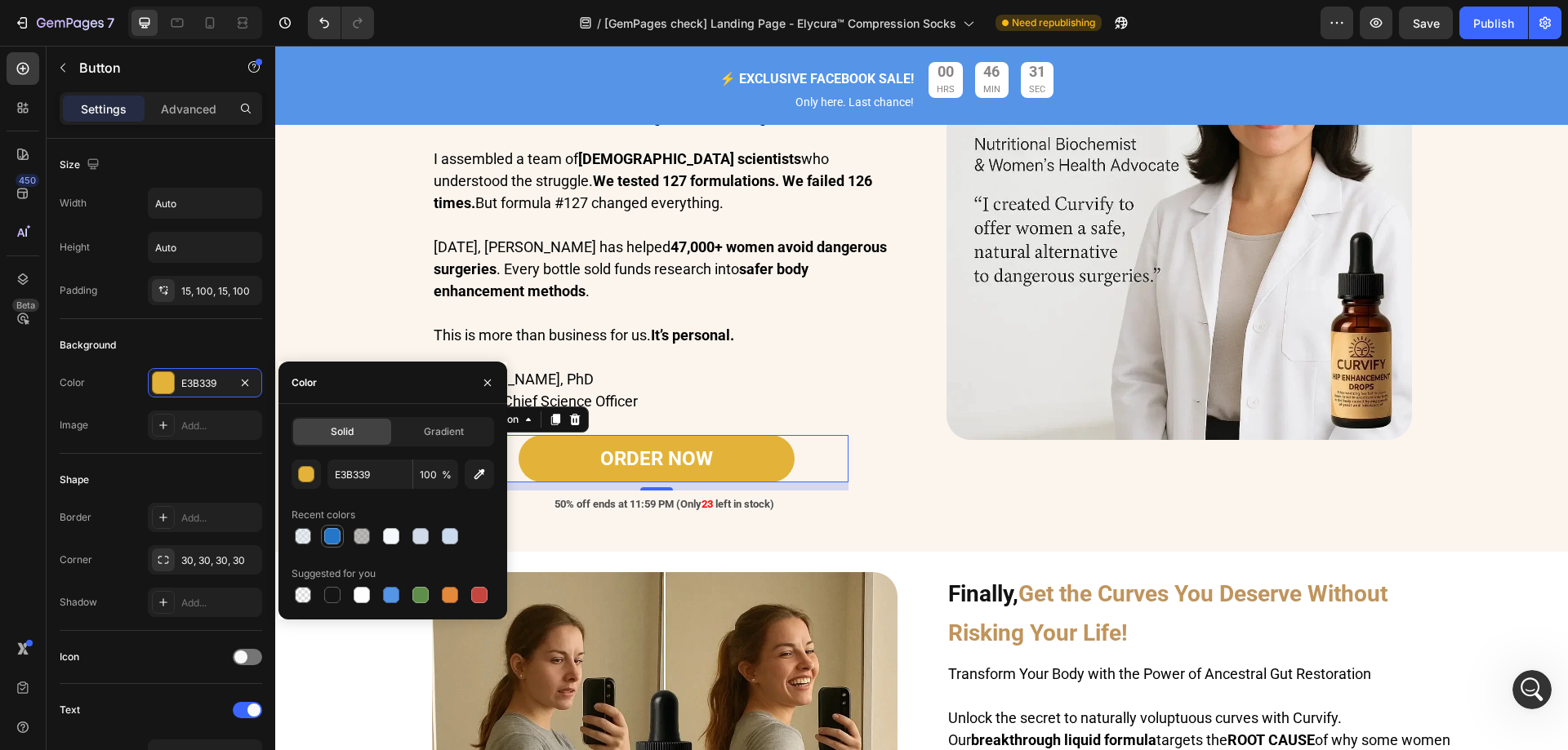
click at [327, 539] on div at bounding box center [332, 537] width 16 height 16
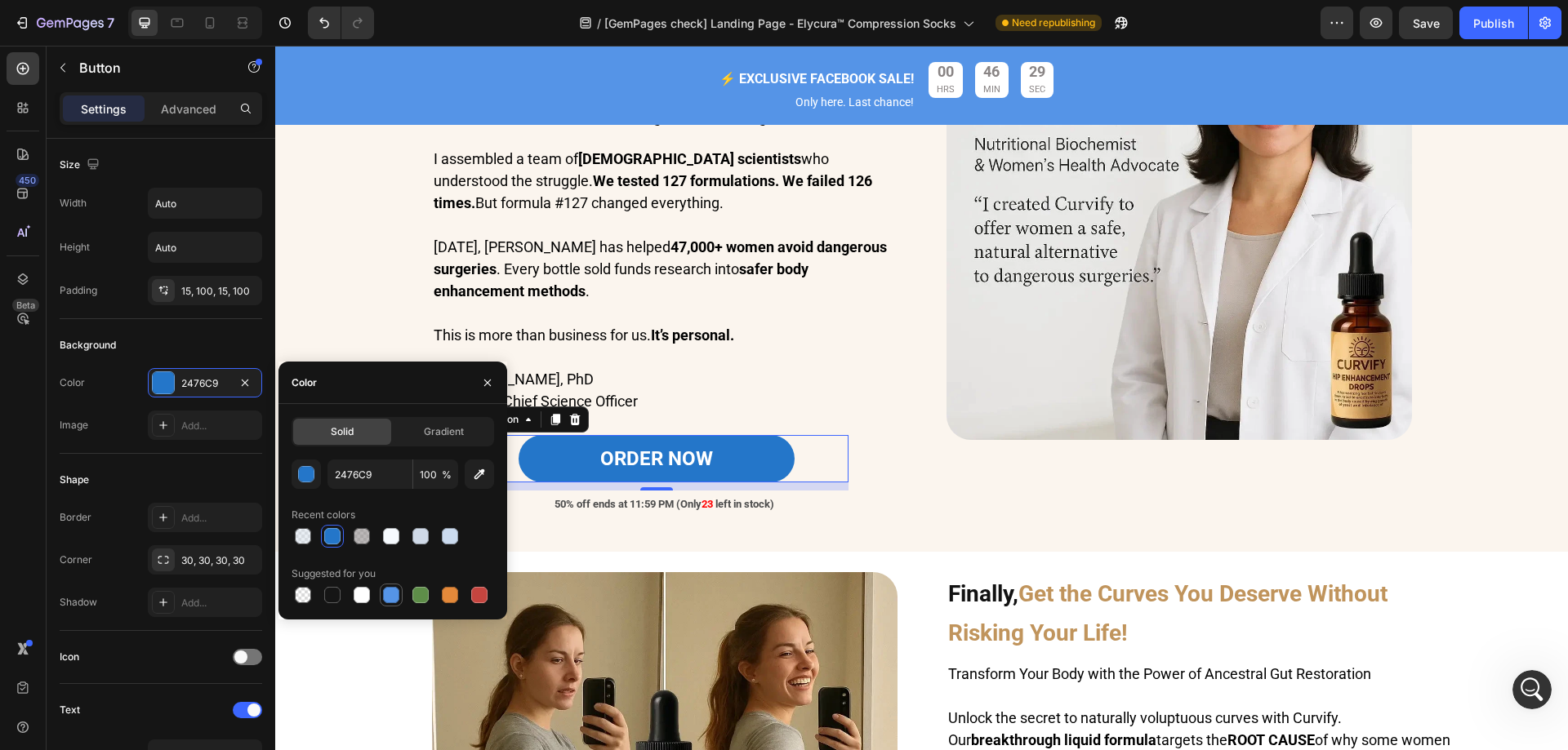
click at [395, 588] on div at bounding box center [392, 595] width 16 height 16
type input "5594E7"
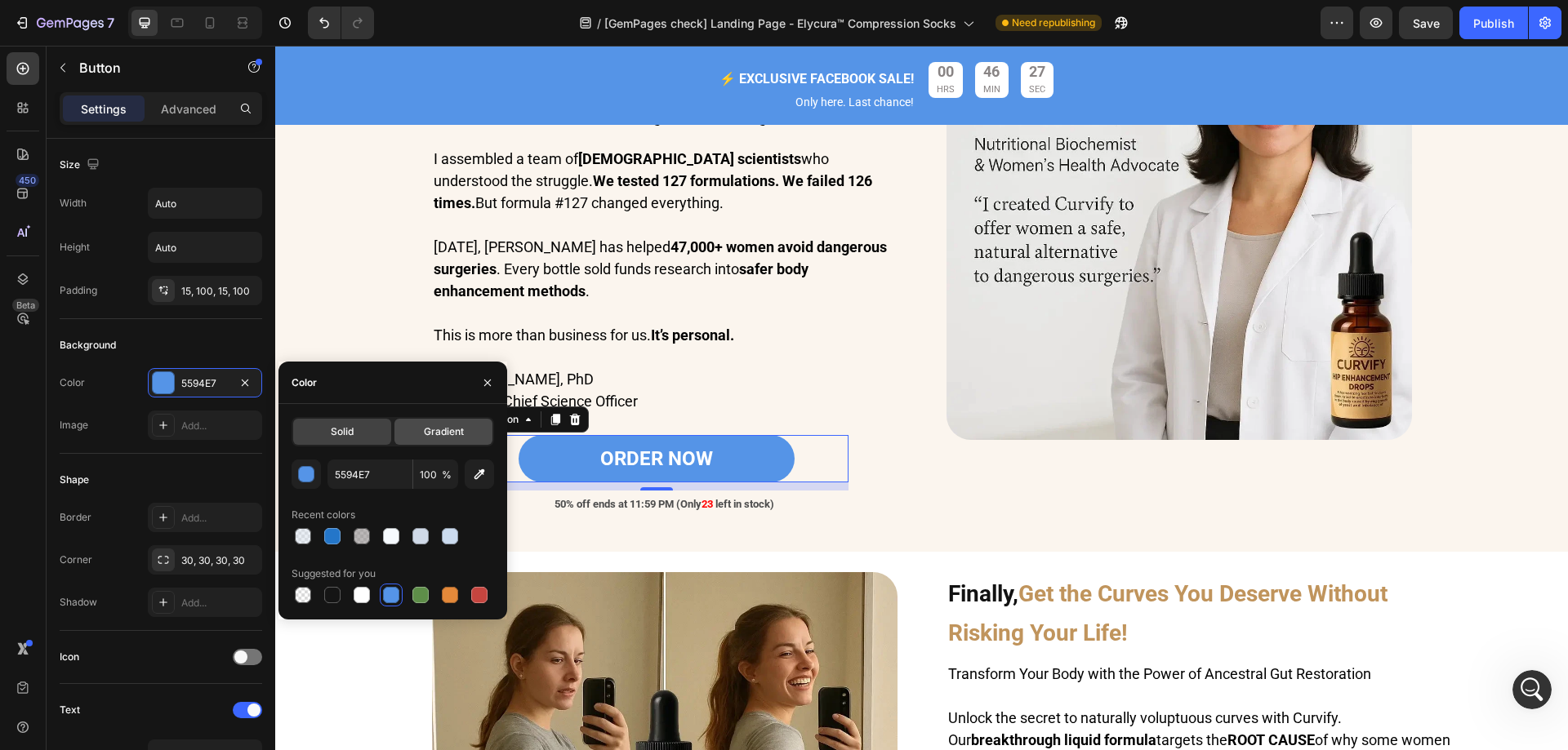
click at [416, 437] on div "Gradient" at bounding box center [443, 431] width 98 height 26
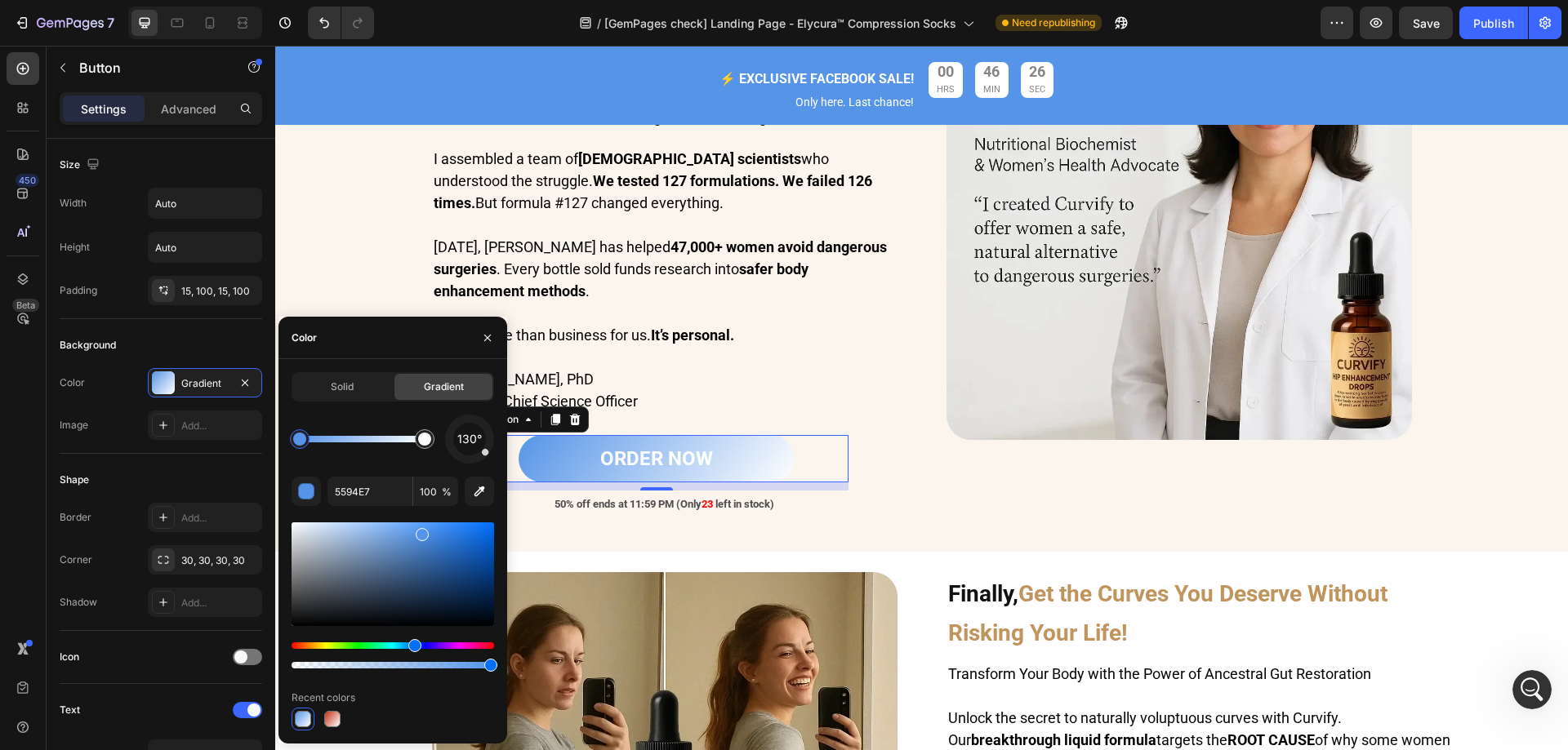
click at [354, 414] on div "Solid Gradient 130° 5594E7 100 % Recent colors" at bounding box center [392, 551] width 203 height 359
click at [348, 394] on div "Solid" at bounding box center [342, 387] width 98 height 26
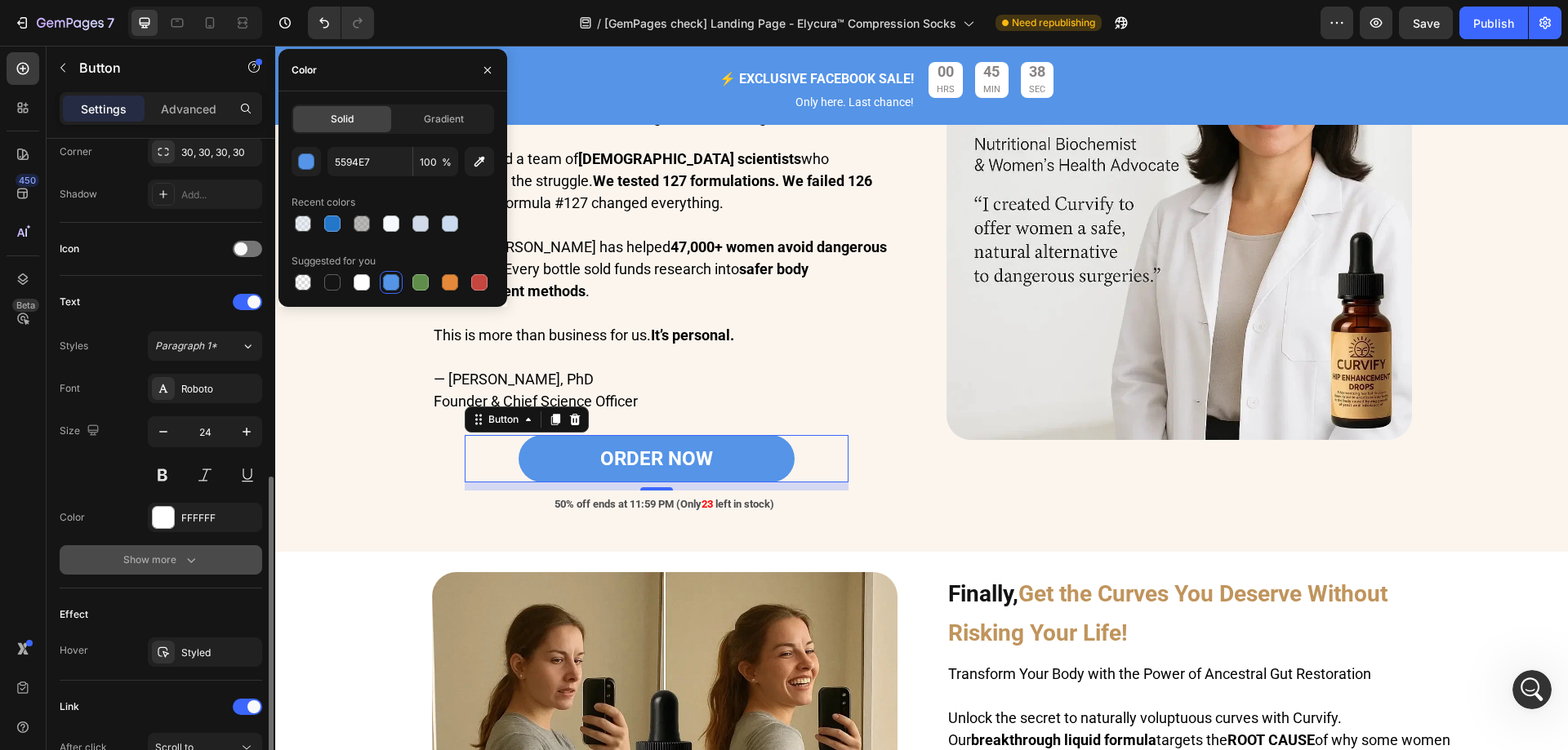
scroll to position [489, 0]
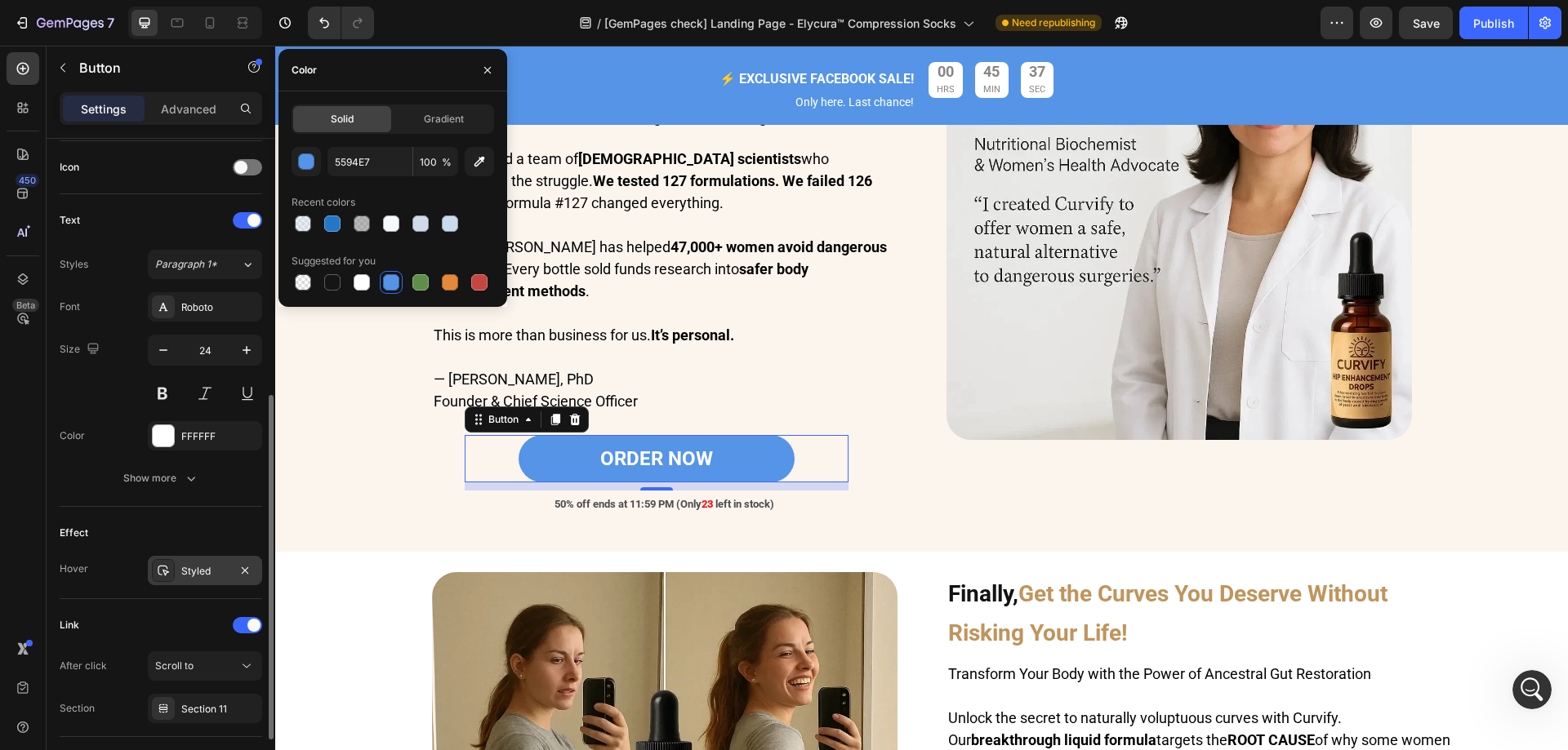
click at [184, 565] on div "Styled" at bounding box center [205, 571] width 47 height 15
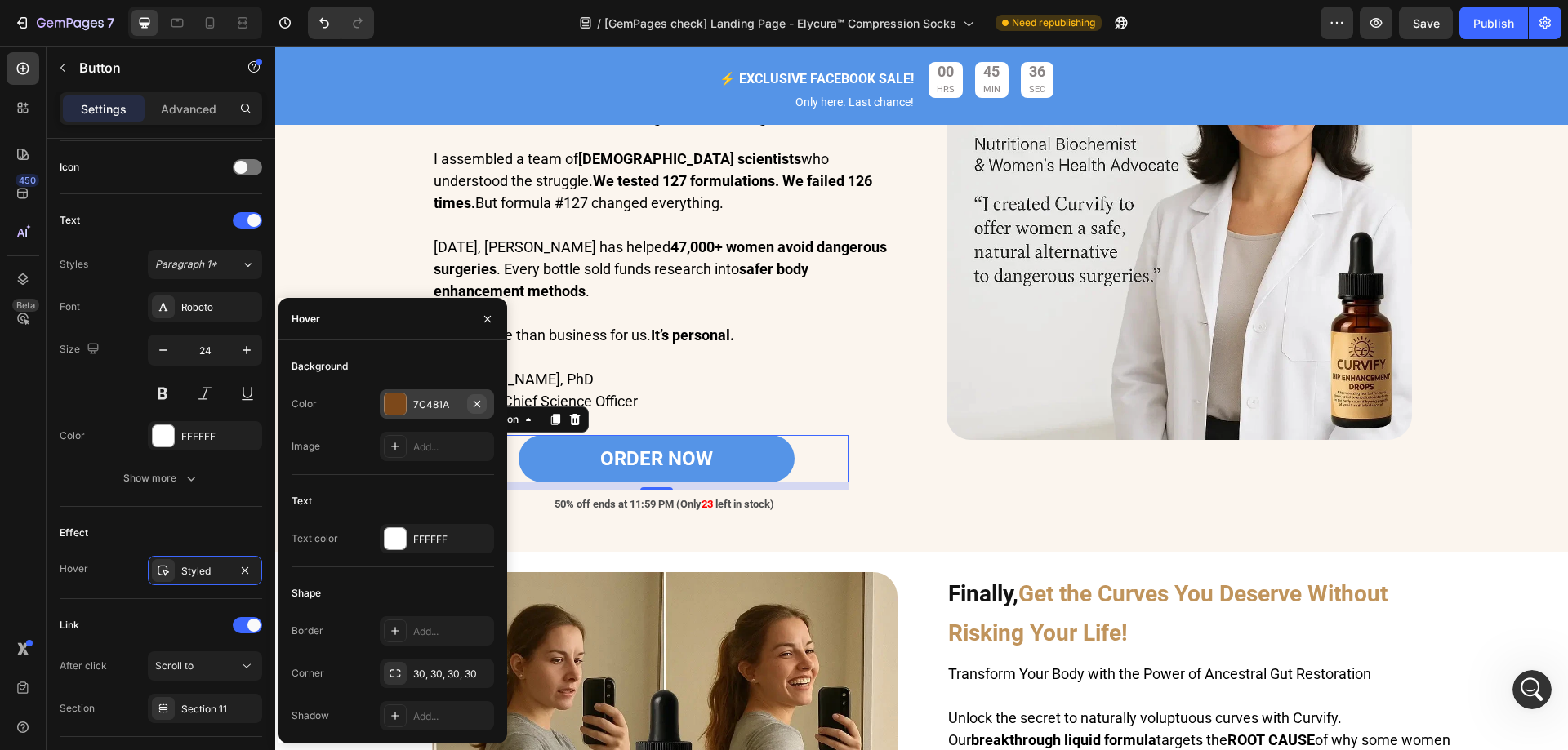
click at [481, 403] on icon "button" at bounding box center [477, 404] width 13 height 13
click at [389, 401] on icon at bounding box center [395, 404] width 13 height 13
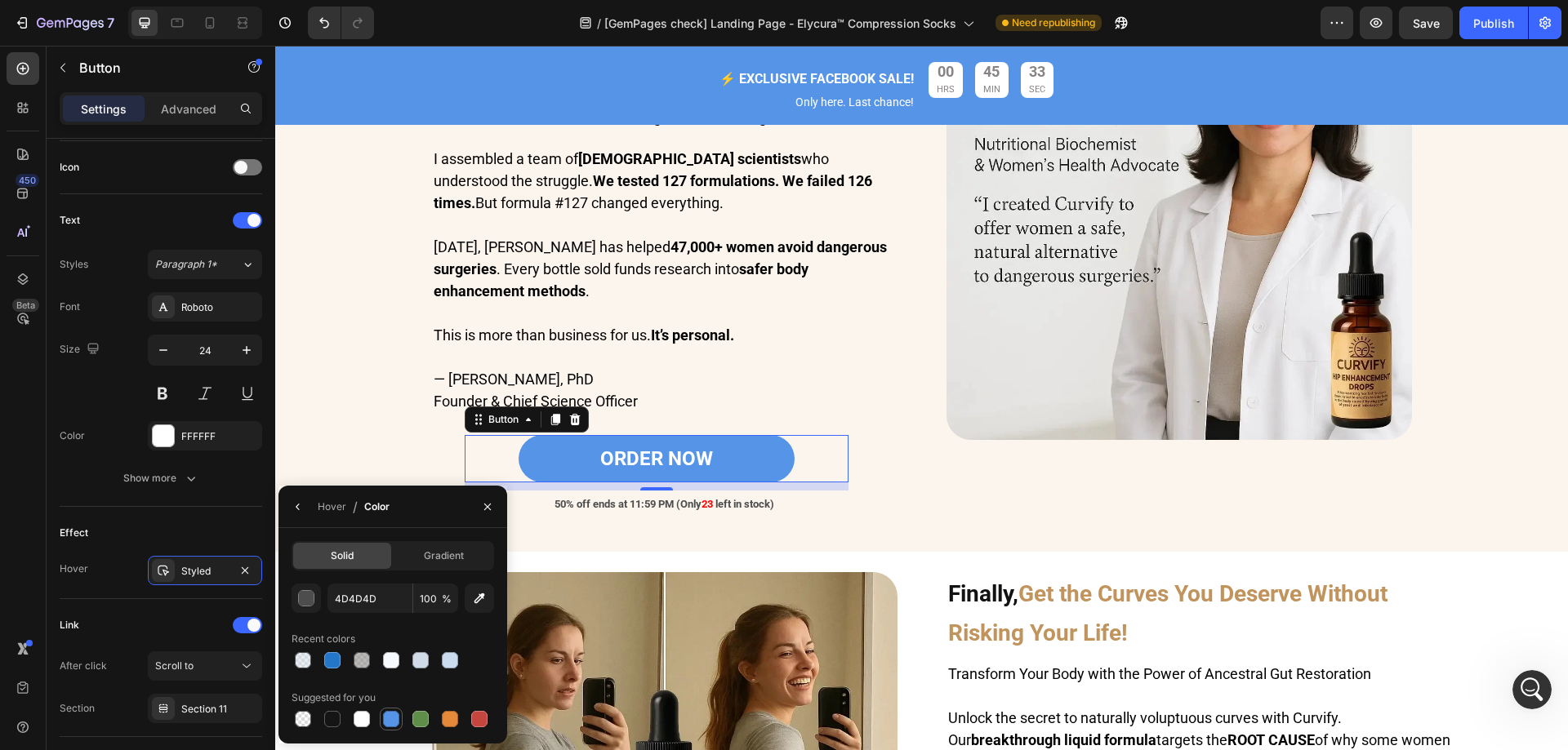
click at [386, 715] on div at bounding box center [392, 719] width 16 height 16
type input "5594E7"
click at [337, 508] on div "Hover" at bounding box center [332, 507] width 28 height 15
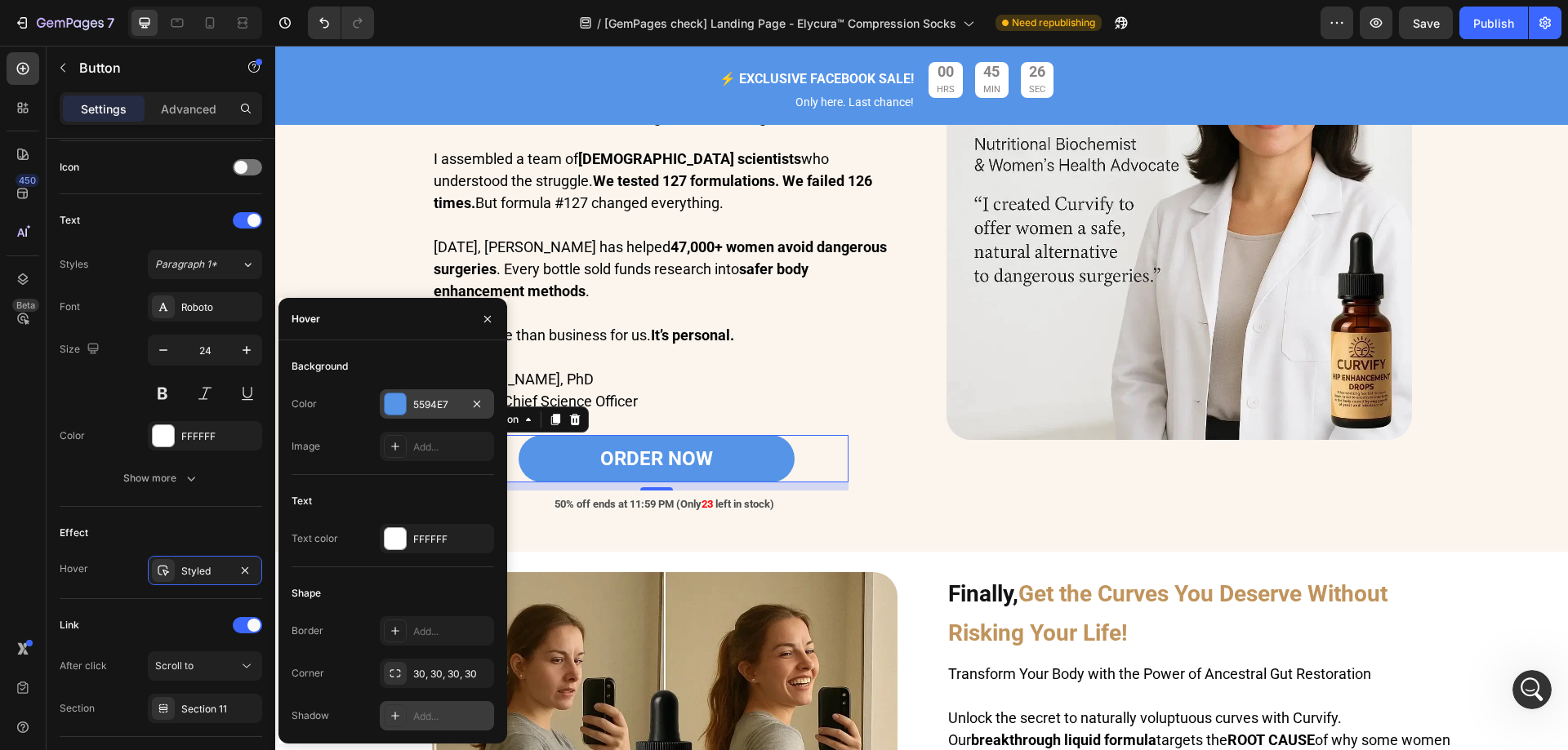
click at [407, 719] on div "Add..." at bounding box center [437, 715] width 114 height 29
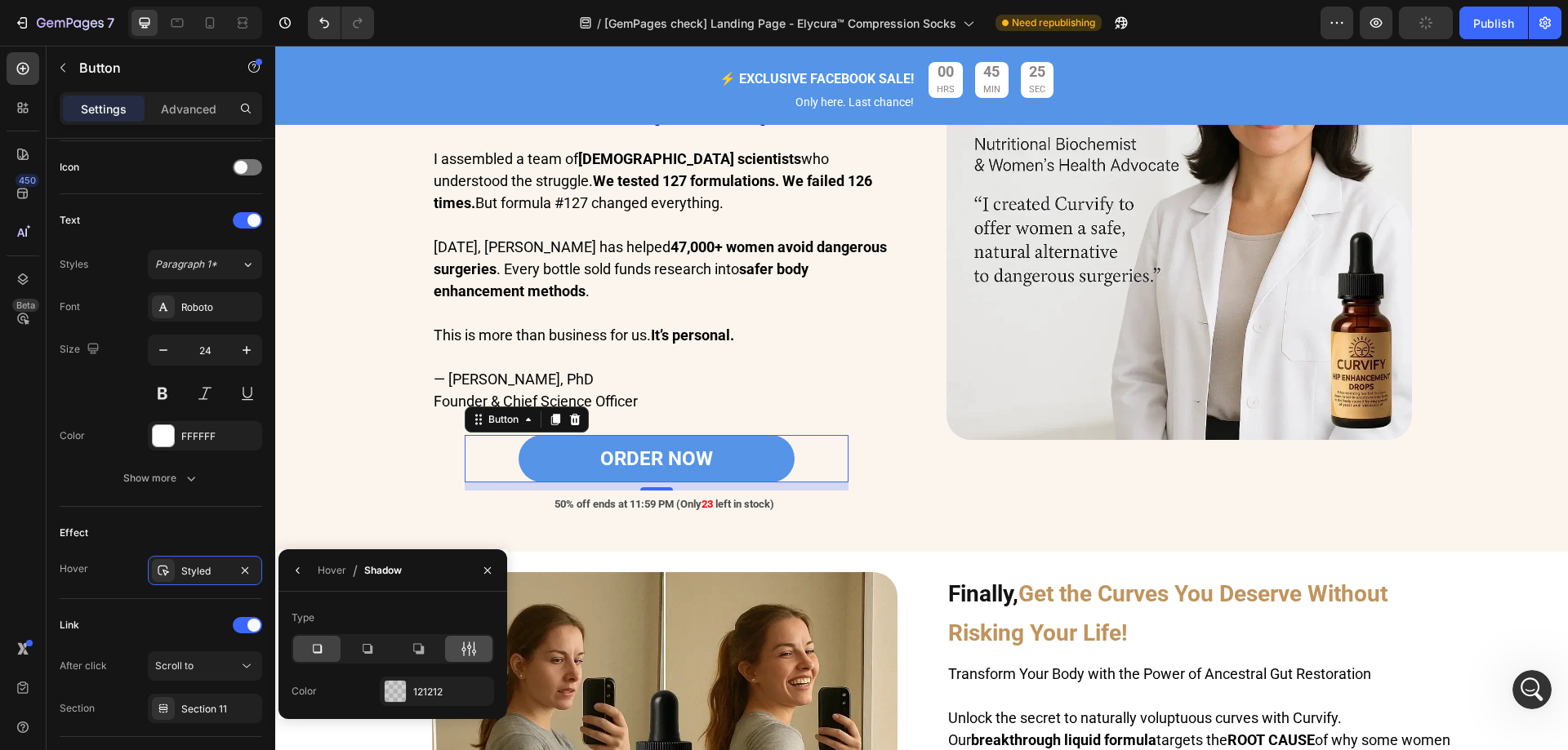
click at [490, 649] on div at bounding box center [469, 648] width 47 height 26
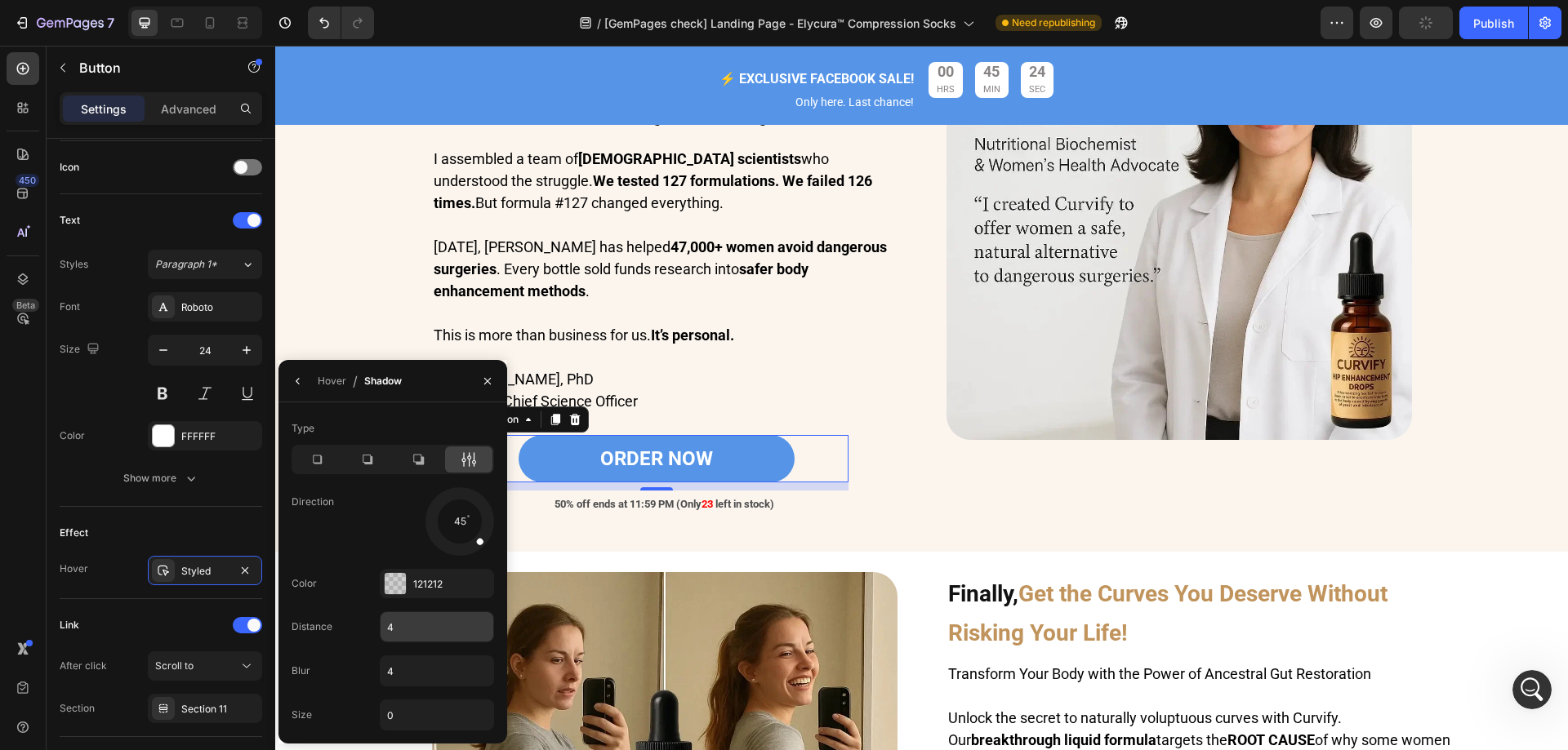
click at [412, 633] on input "4" at bounding box center [437, 627] width 113 height 29
type input "2"
click at [408, 670] on input "4" at bounding box center [437, 671] width 113 height 29
type input "2"
click at [415, 715] on input "0" at bounding box center [437, 715] width 113 height 29
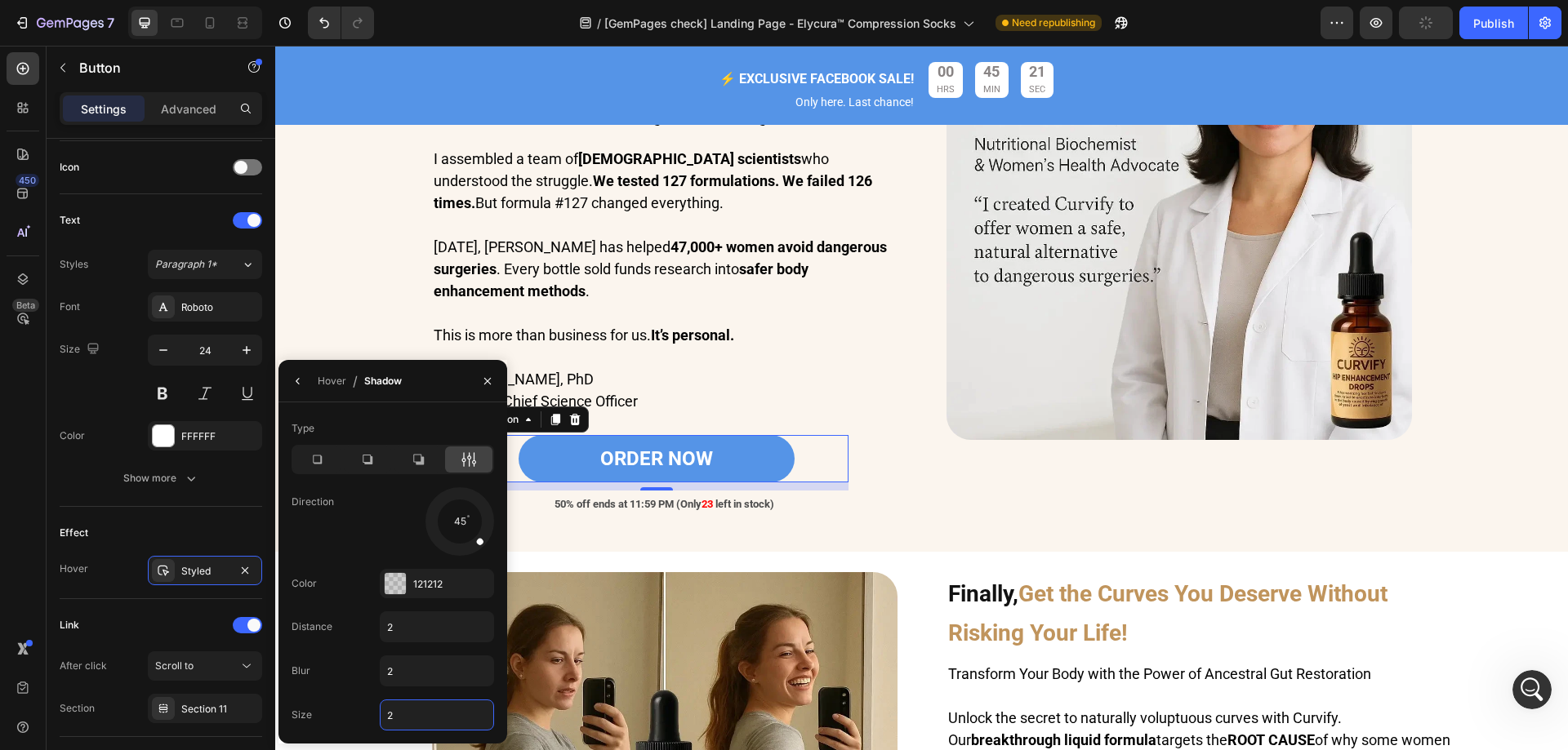
type input "2"
click at [382, 520] on div "45" at bounding box center [437, 522] width 114 height 69
click at [1116, 509] on div "Image" at bounding box center [1179, 207] width 465 height 648
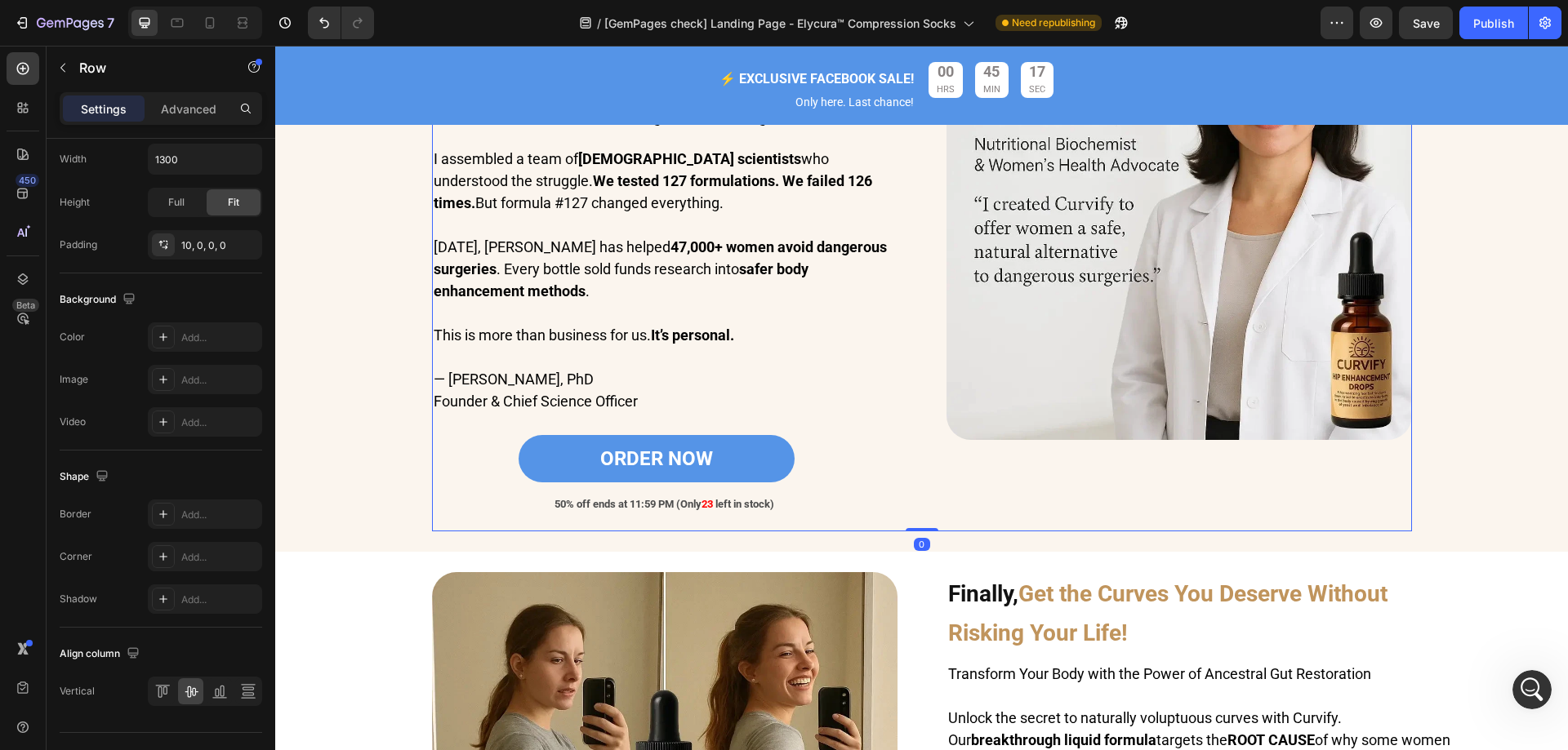
scroll to position [0, 0]
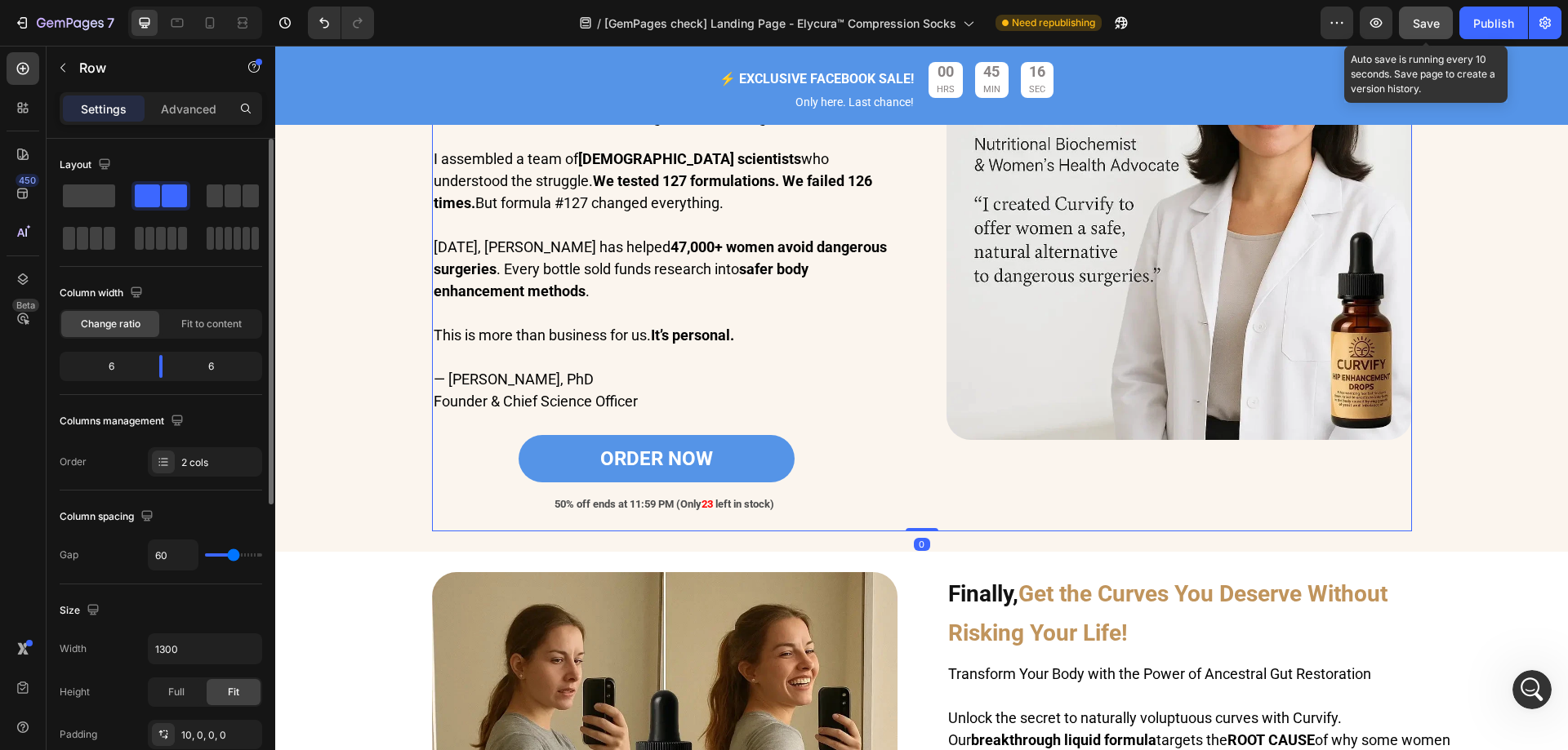
click at [1438, 27] on span "Save" at bounding box center [1426, 23] width 27 height 14
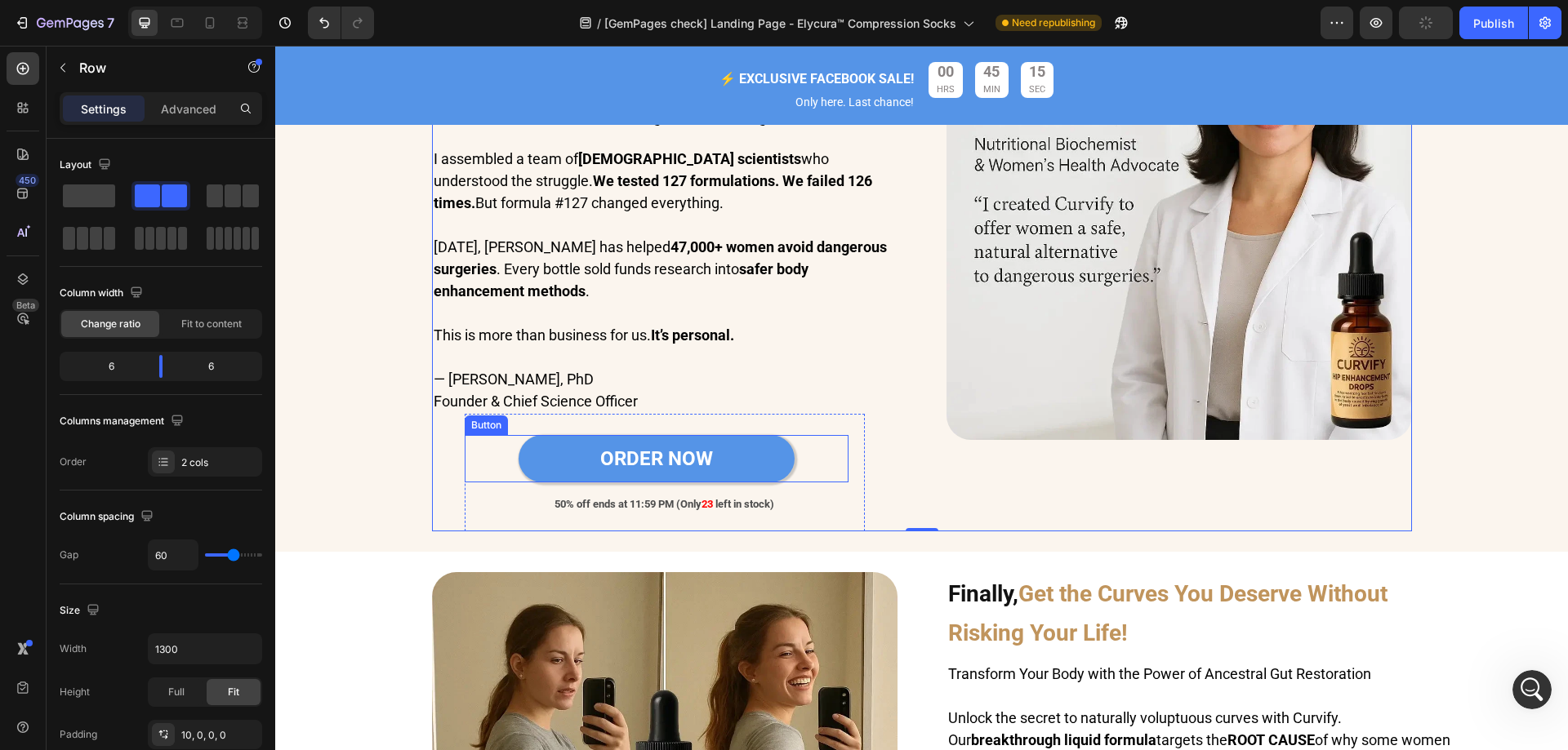
click at [779, 473] on link "ORDER NOW" at bounding box center [657, 459] width 276 height 48
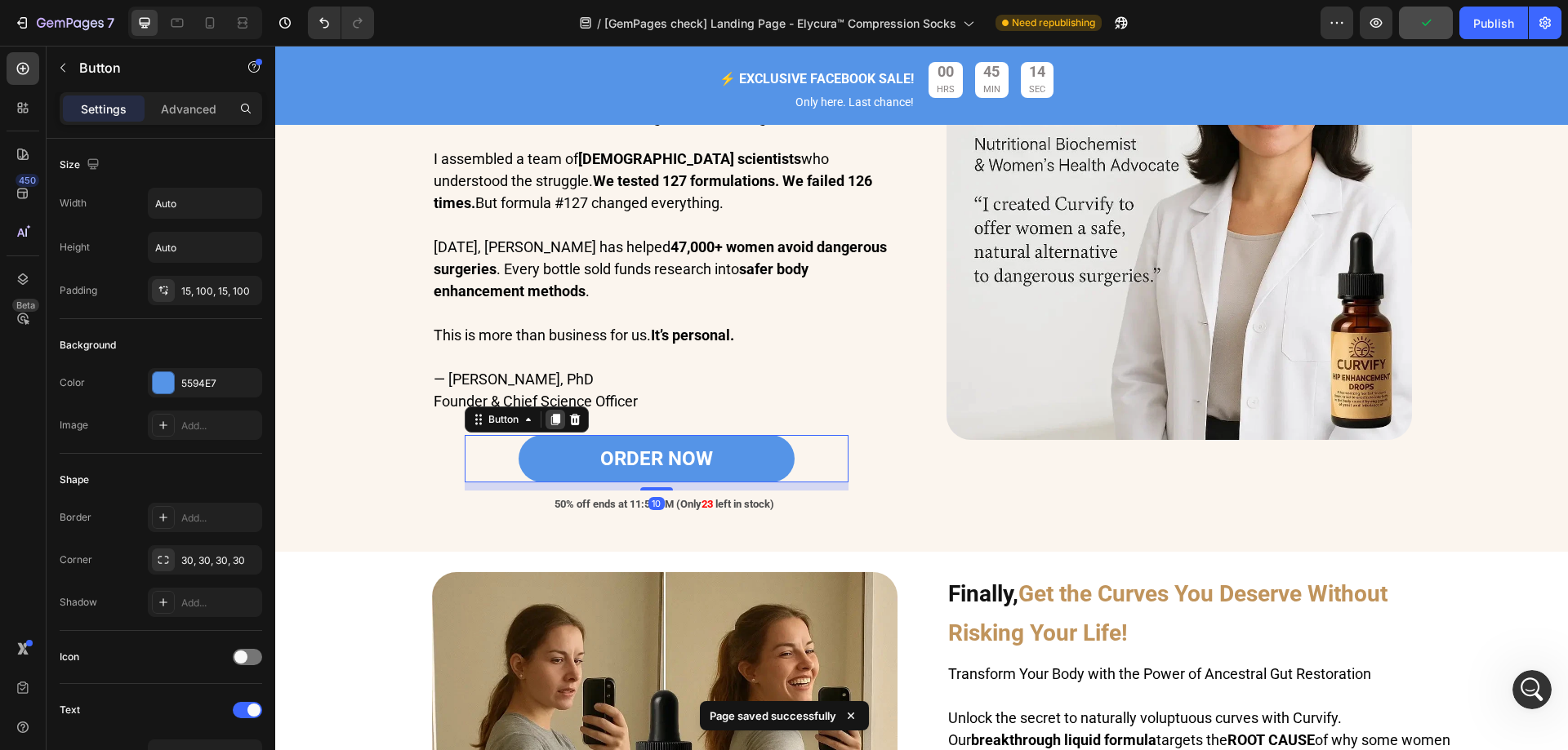
click at [549, 426] on icon at bounding box center [555, 419] width 13 height 13
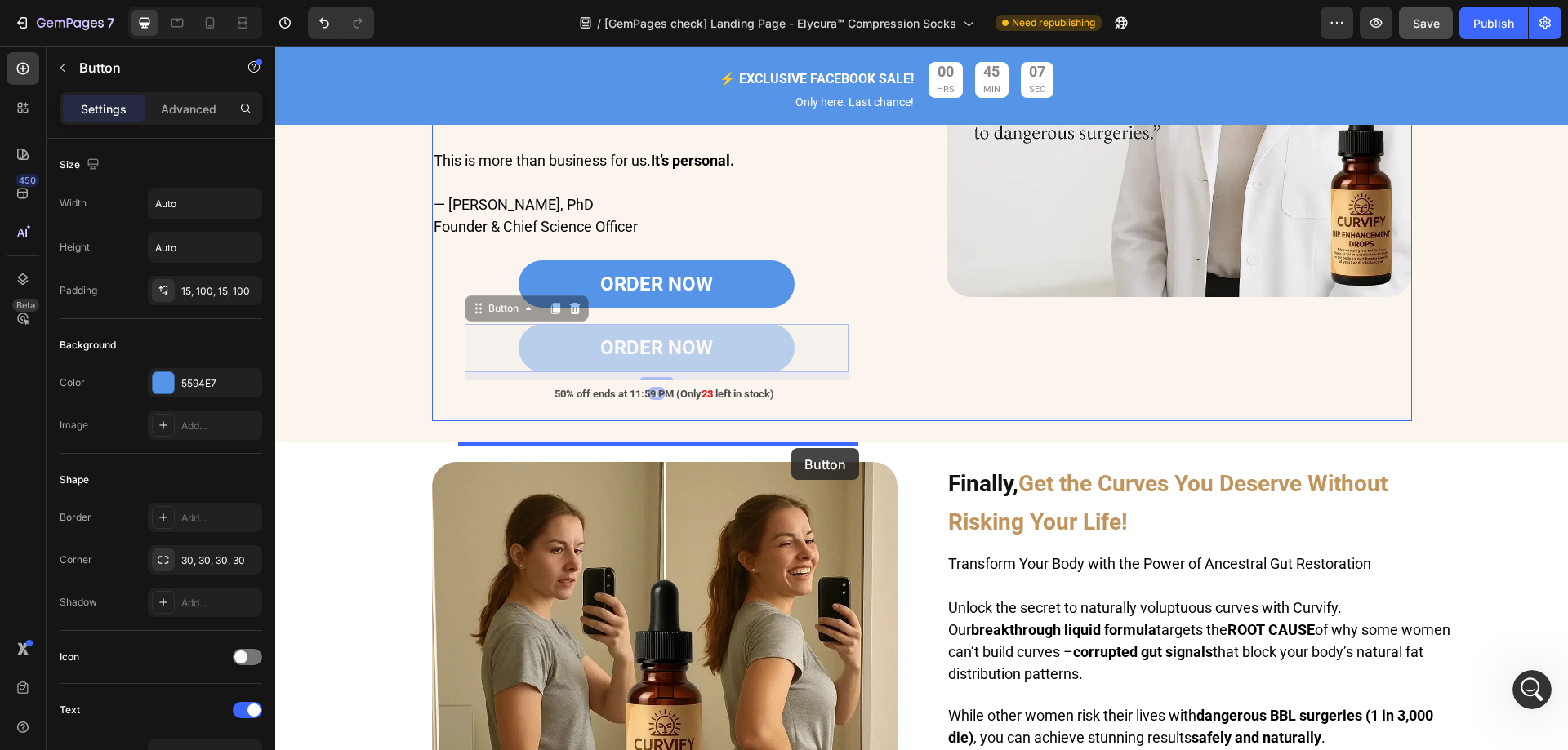
scroll to position [1633, 0]
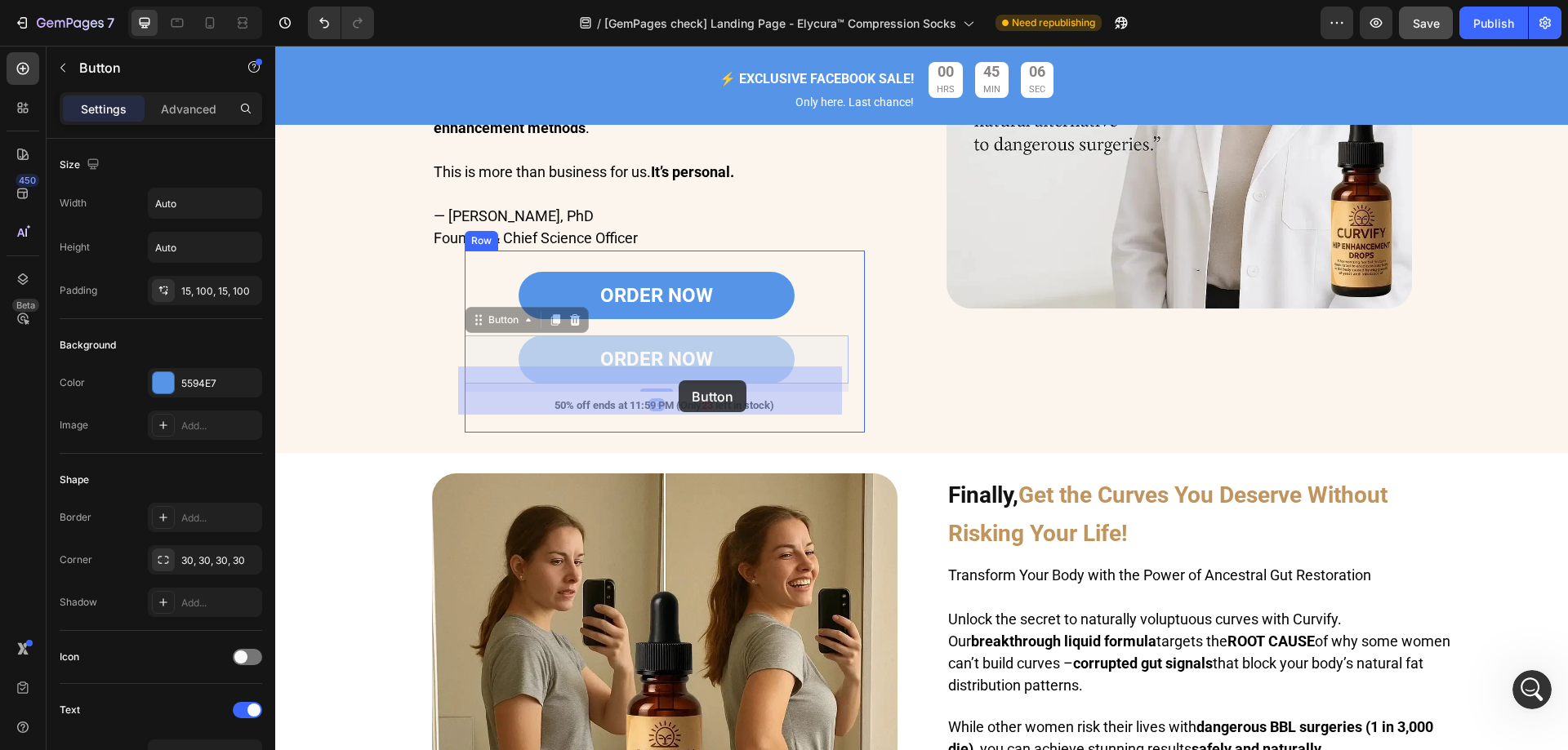
drag, startPoint x: 762, startPoint y: 538, endPoint x: 679, endPoint y: 380, distance: 178.5
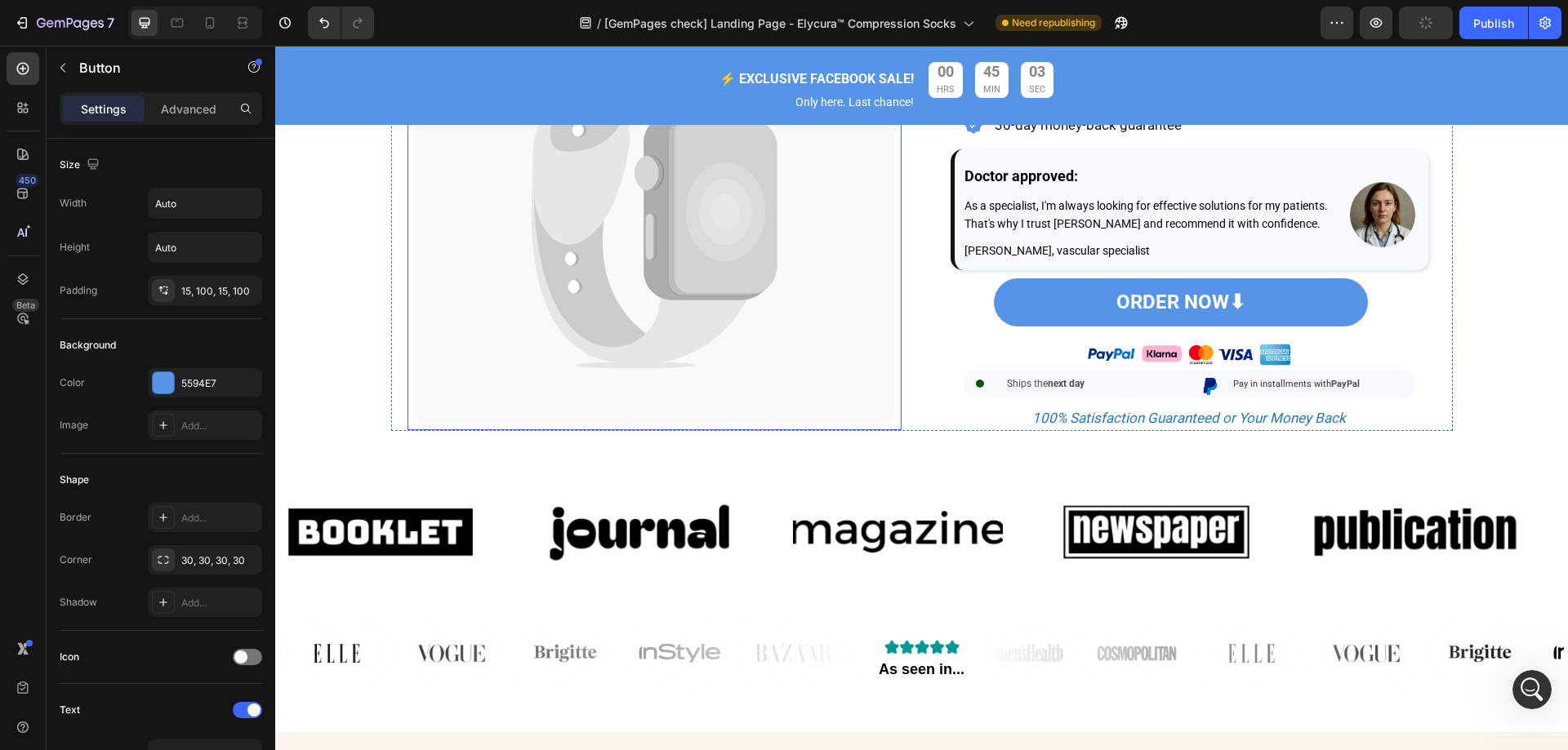
scroll to position [898, 0]
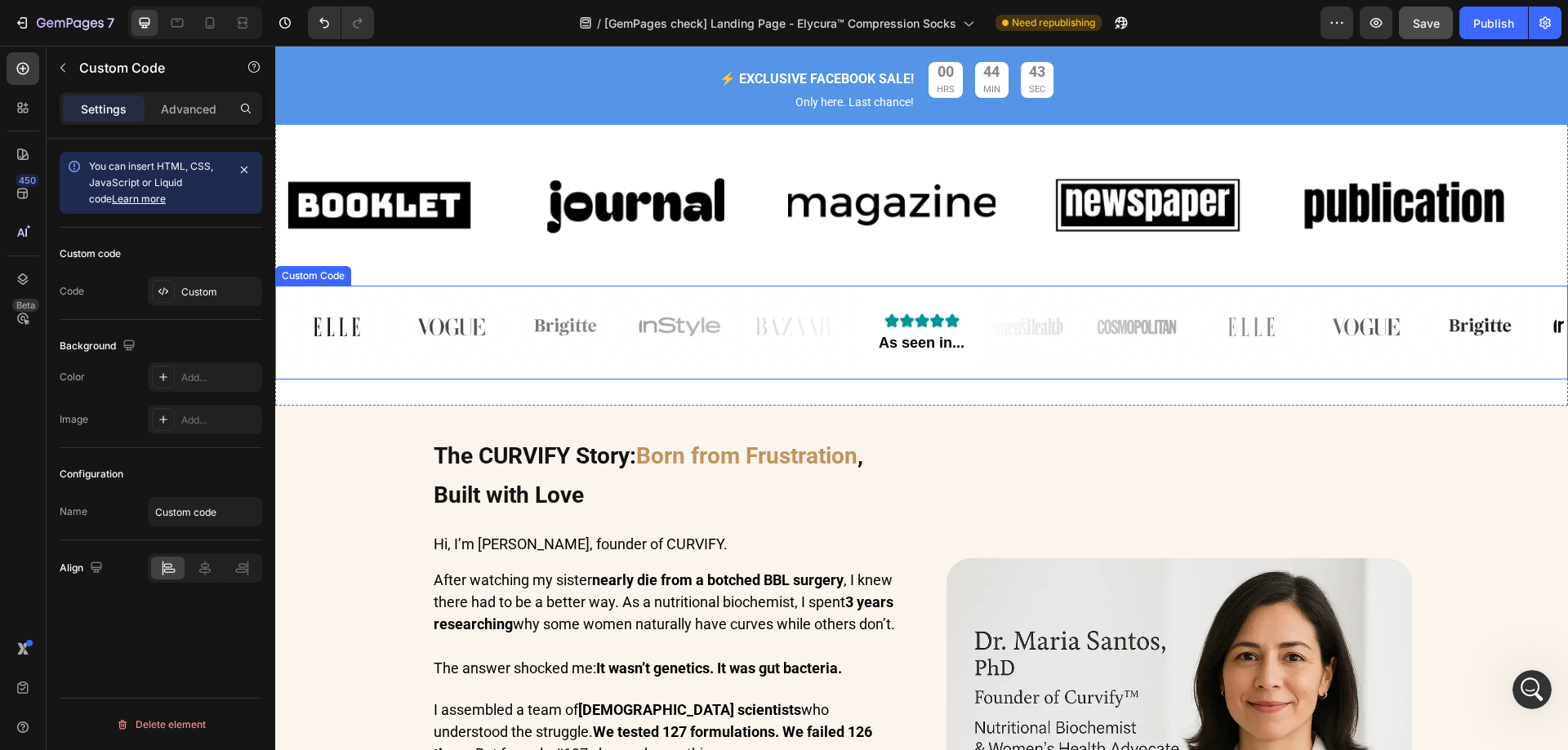
click at [640, 311] on div "As seen in..." at bounding box center [921, 327] width 1285 height 82
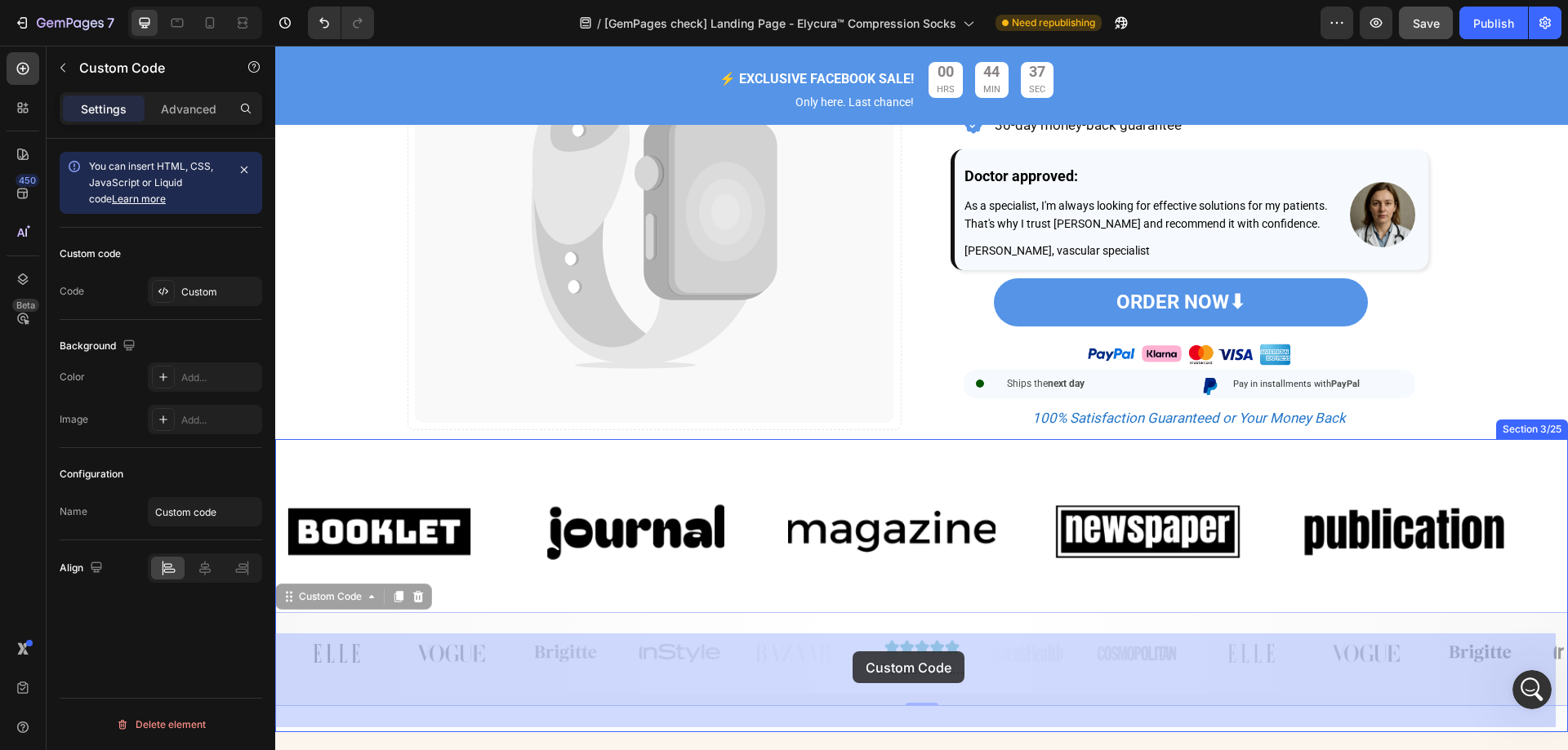
drag, startPoint x: 850, startPoint y: 641, endPoint x: 852, endPoint y: 651, distance: 10.2
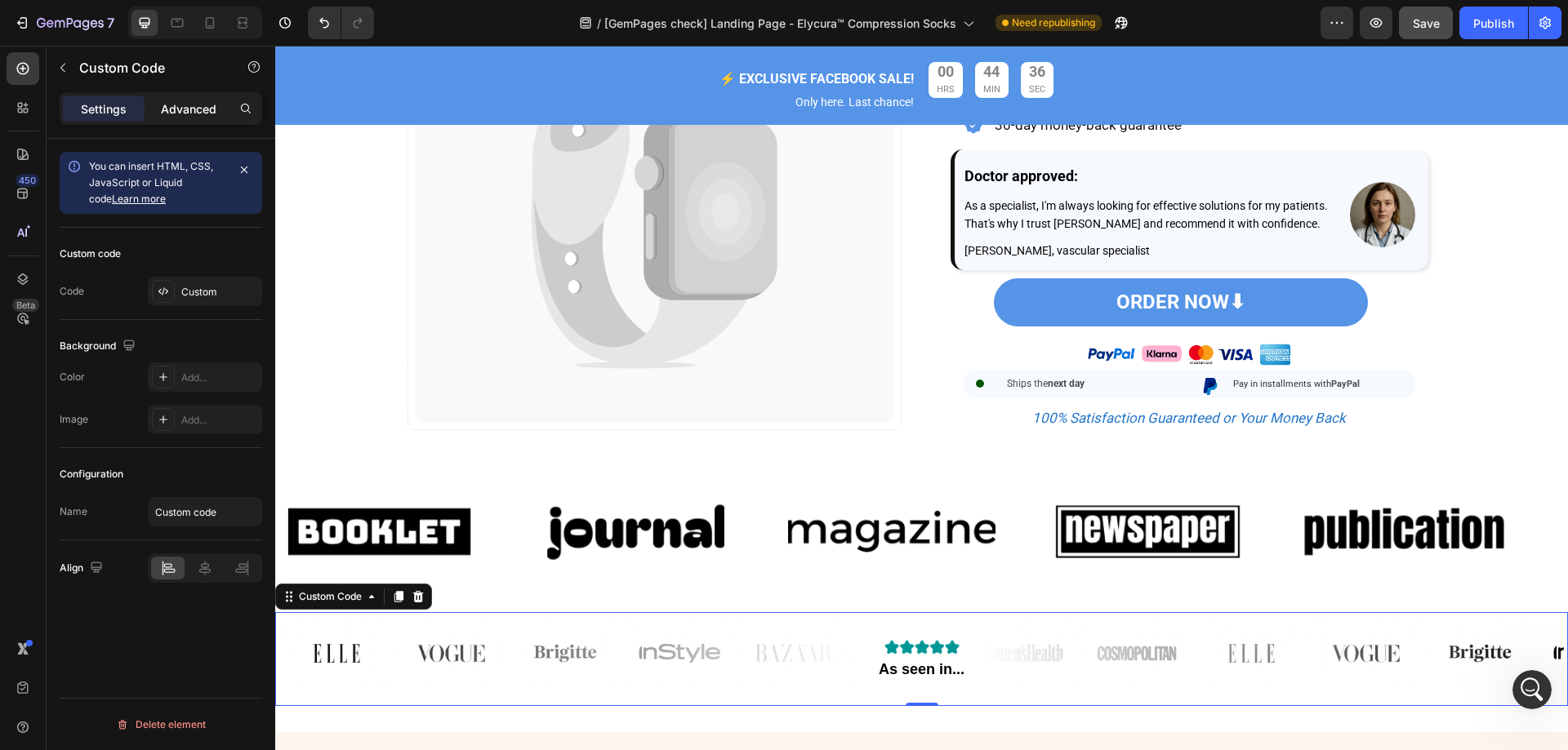
click at [194, 99] on div "Advanced" at bounding box center [189, 108] width 82 height 26
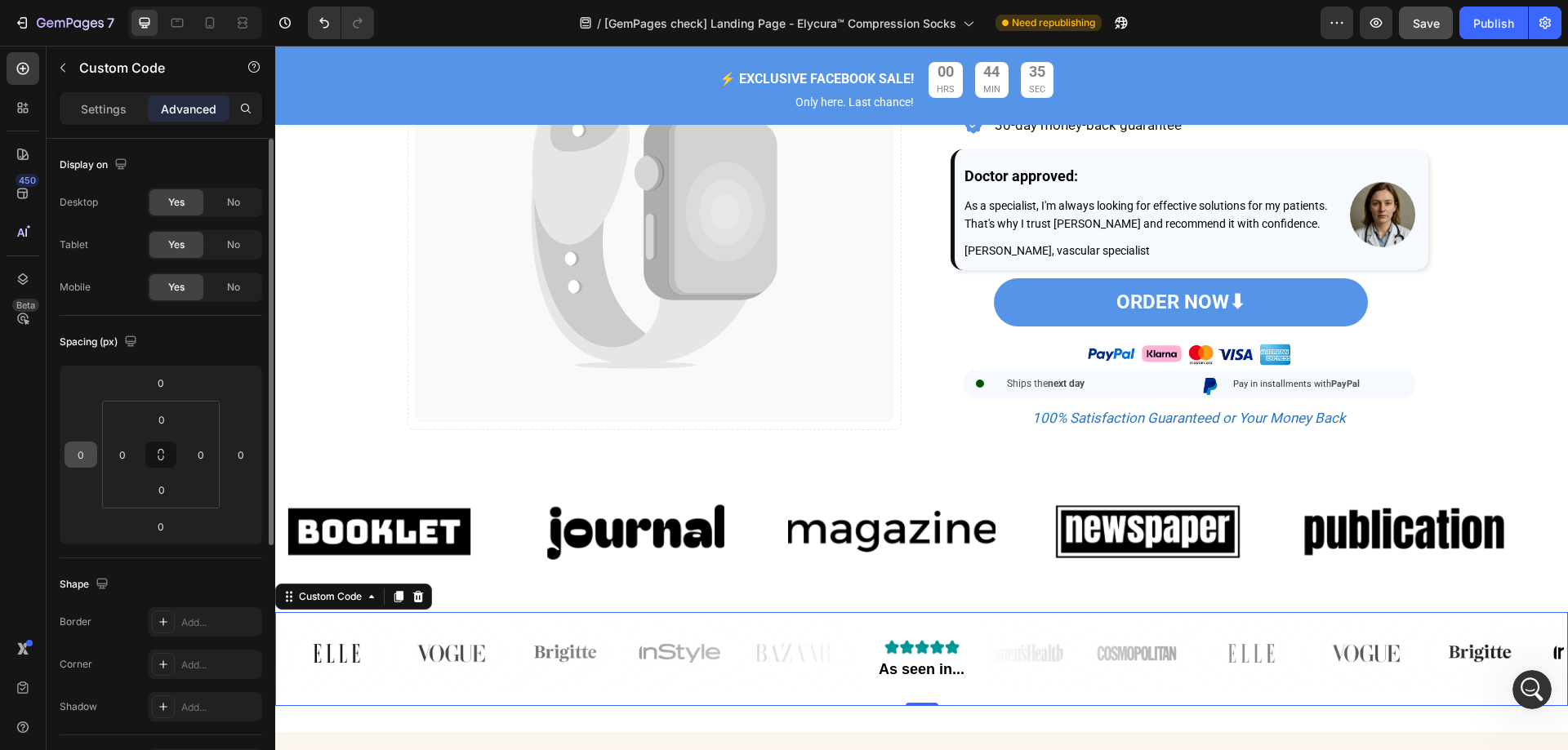
click at [82, 451] on input "0" at bounding box center [81, 454] width 25 height 25
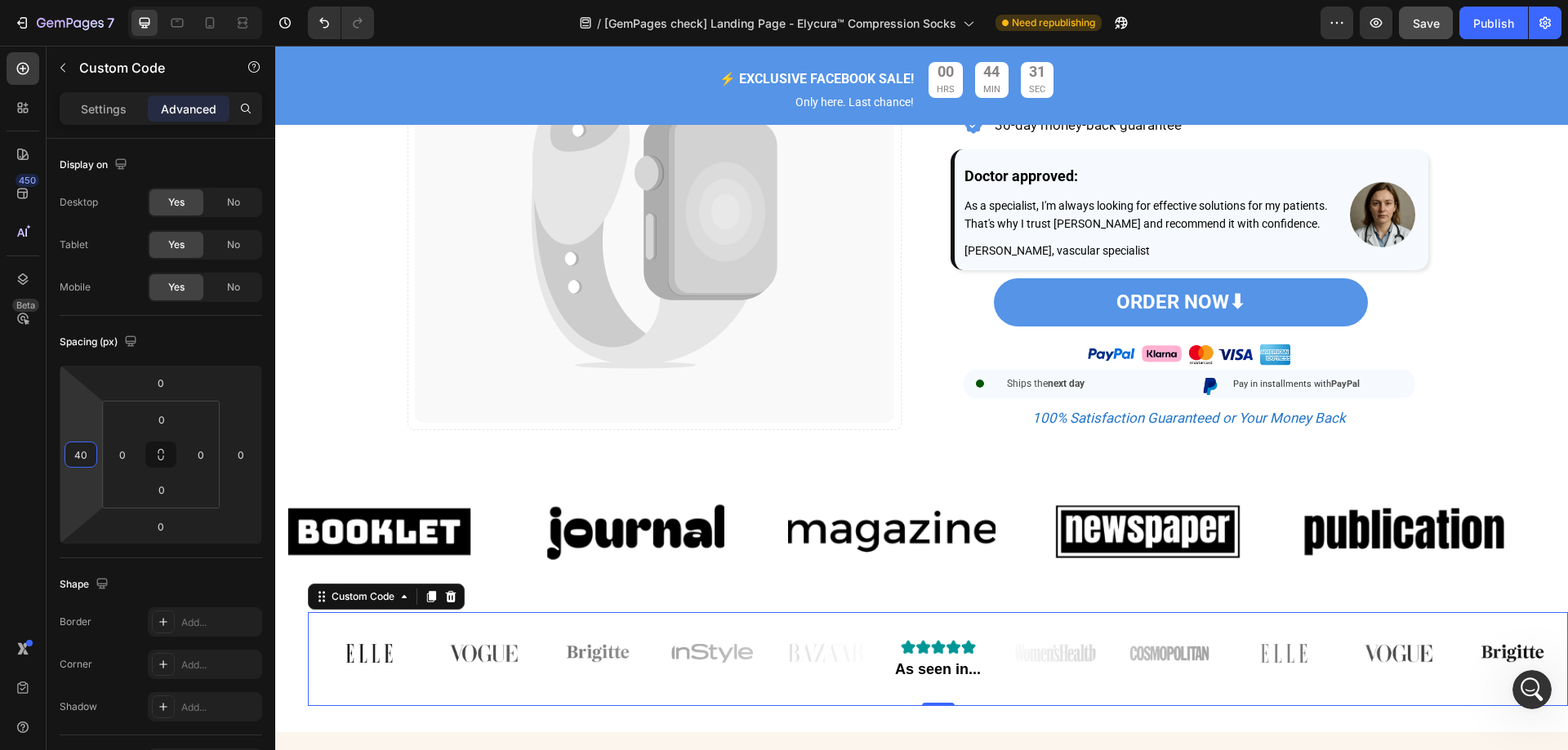
drag, startPoint x: 92, startPoint y: 449, endPoint x: 41, endPoint y: 453, distance: 51.2
click at [41, 453] on div "450 Beta Sections(18) Elements(83) Section Element Hero Section Product Detail …" at bounding box center [137, 398] width 275 height 705
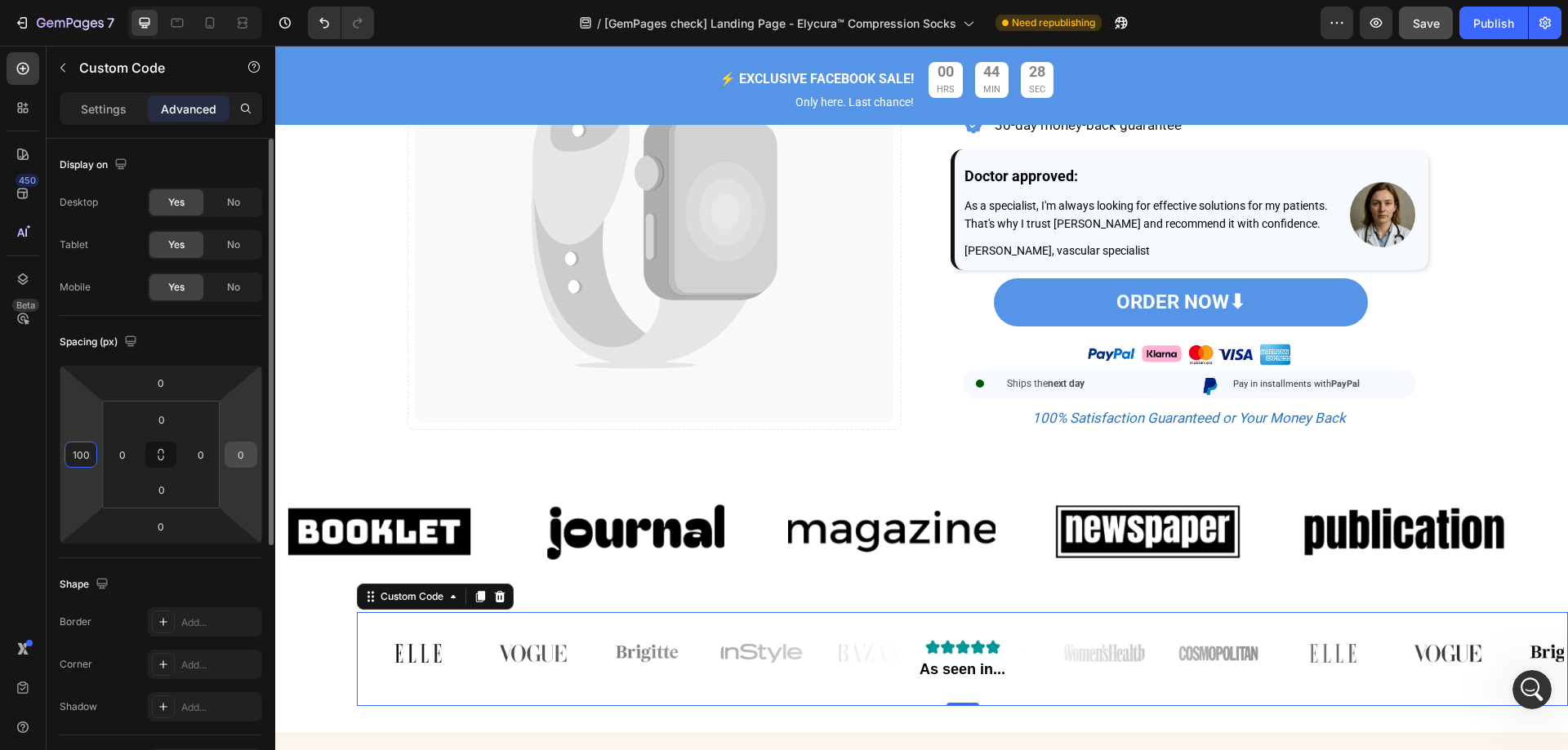
type input "100"
click at [243, 455] on input "0" at bounding box center [241, 454] width 25 height 25
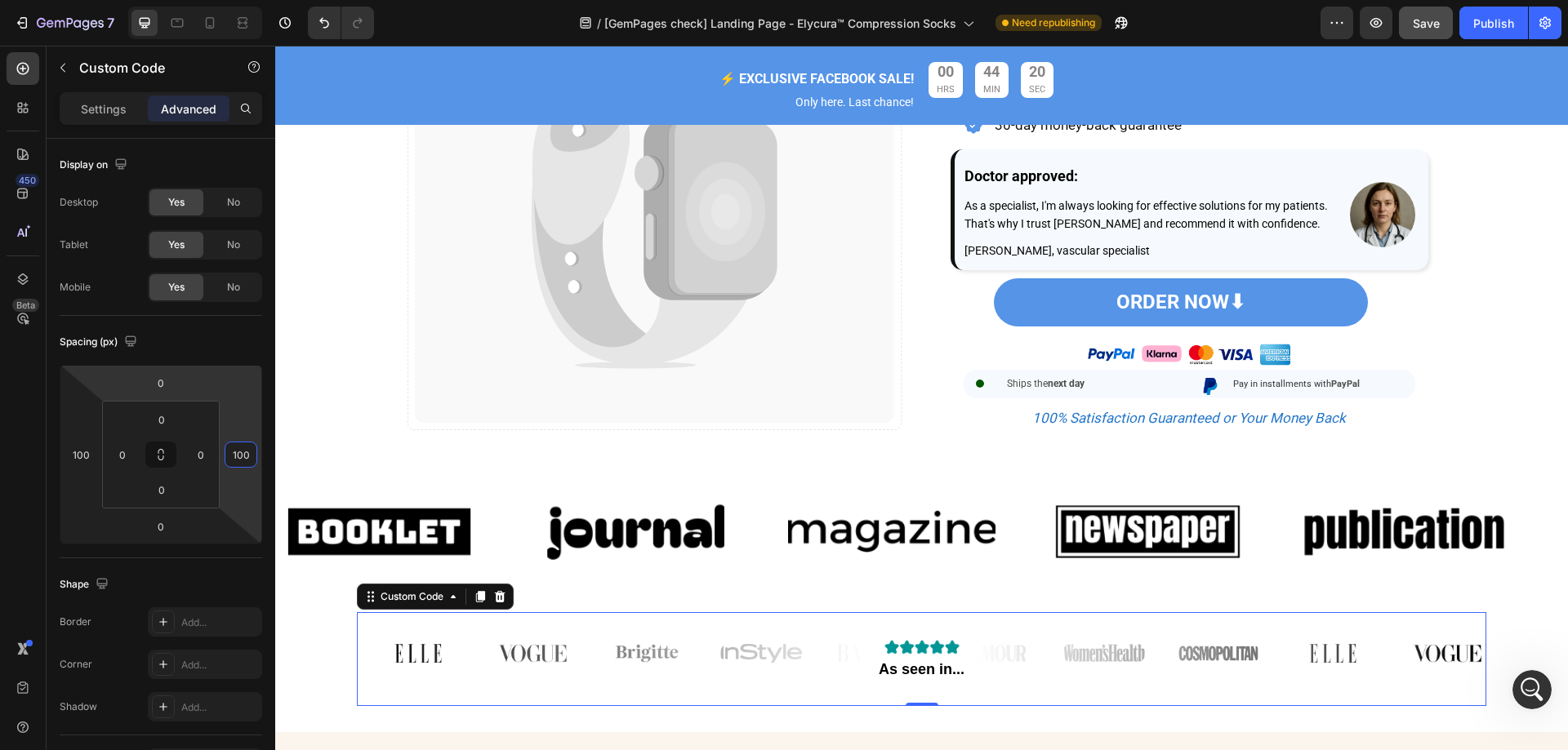
type input "100"
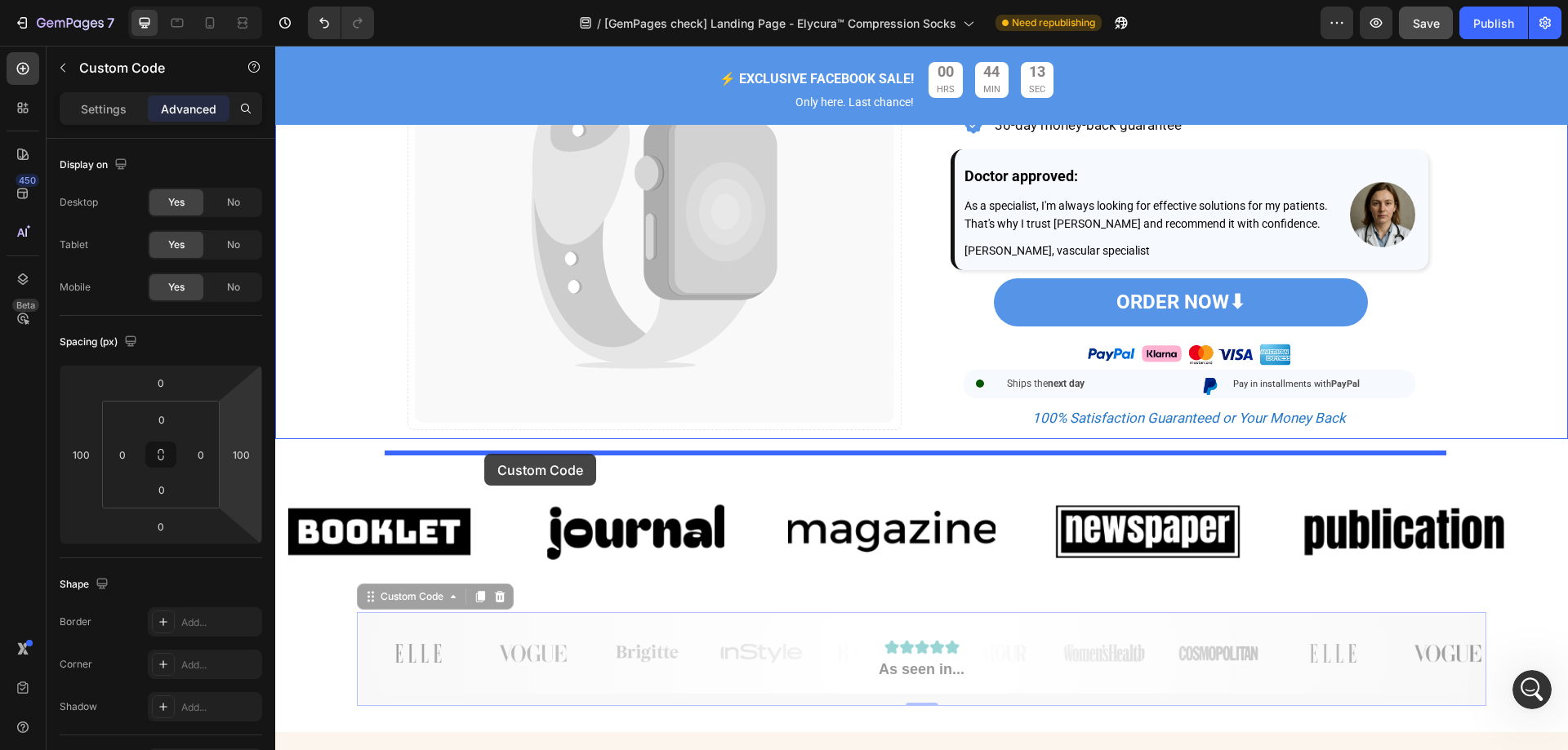
drag, startPoint x: 589, startPoint y: 644, endPoint x: 484, endPoint y: 454, distance: 217.1
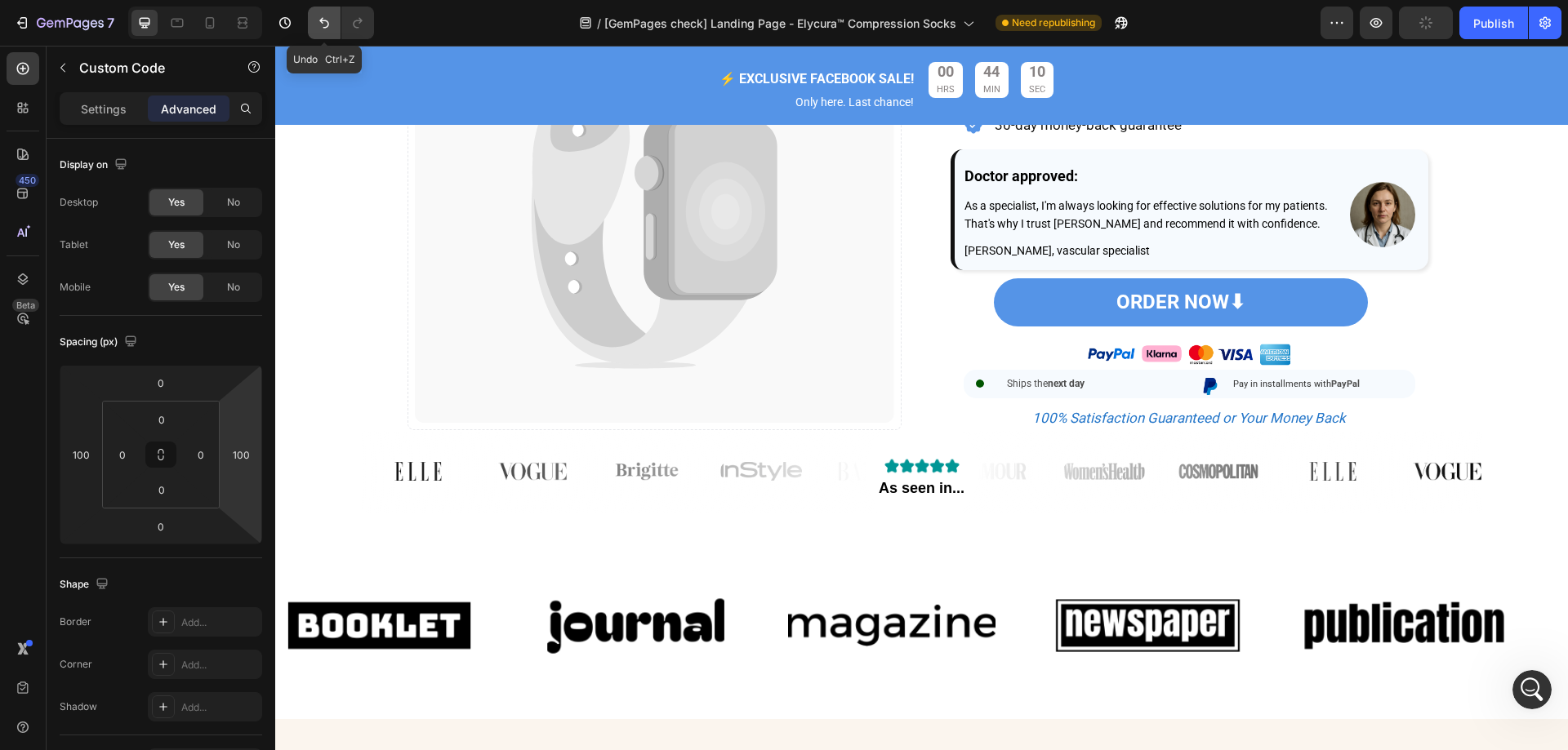
click at [327, 23] on icon "Undo/Redo" at bounding box center [324, 23] width 16 height 16
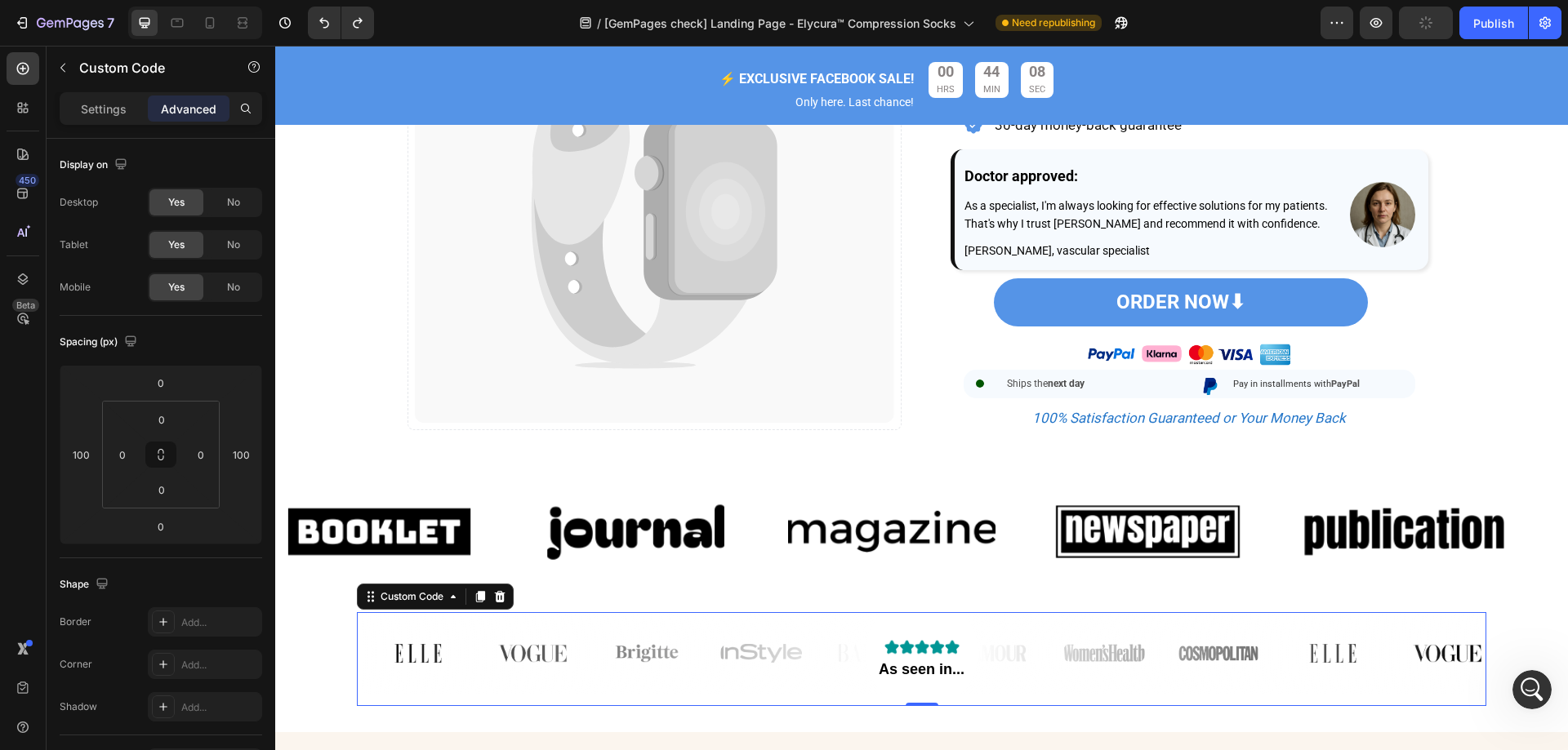
click at [446, 641] on div "As seen in..." at bounding box center [921, 653] width 1121 height 82
click at [97, 0] on html "7 Version history / [GemPages check] Landing Page - Elycura™ Compression Socks …" at bounding box center [784, 0] width 1568 height 0
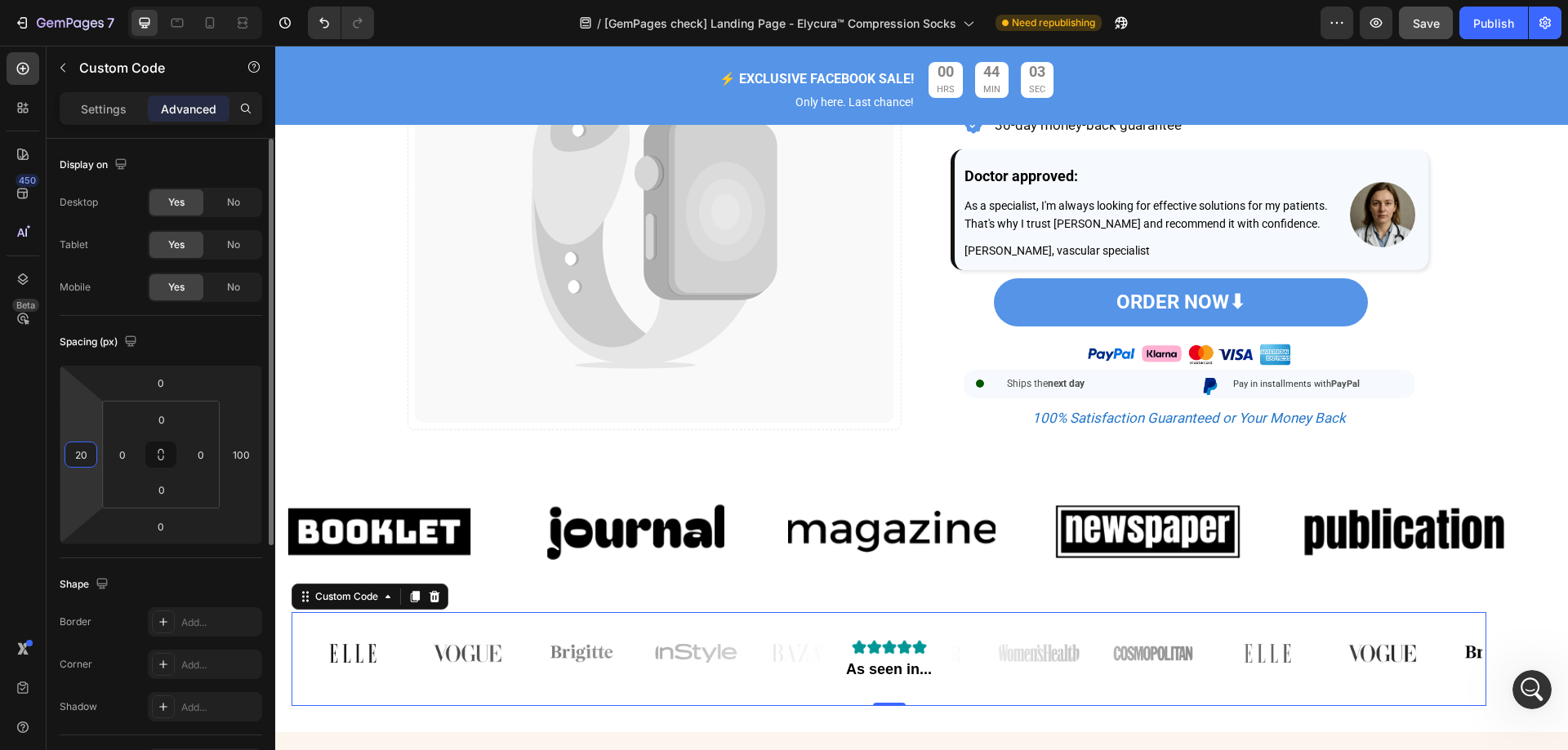
type input "2"
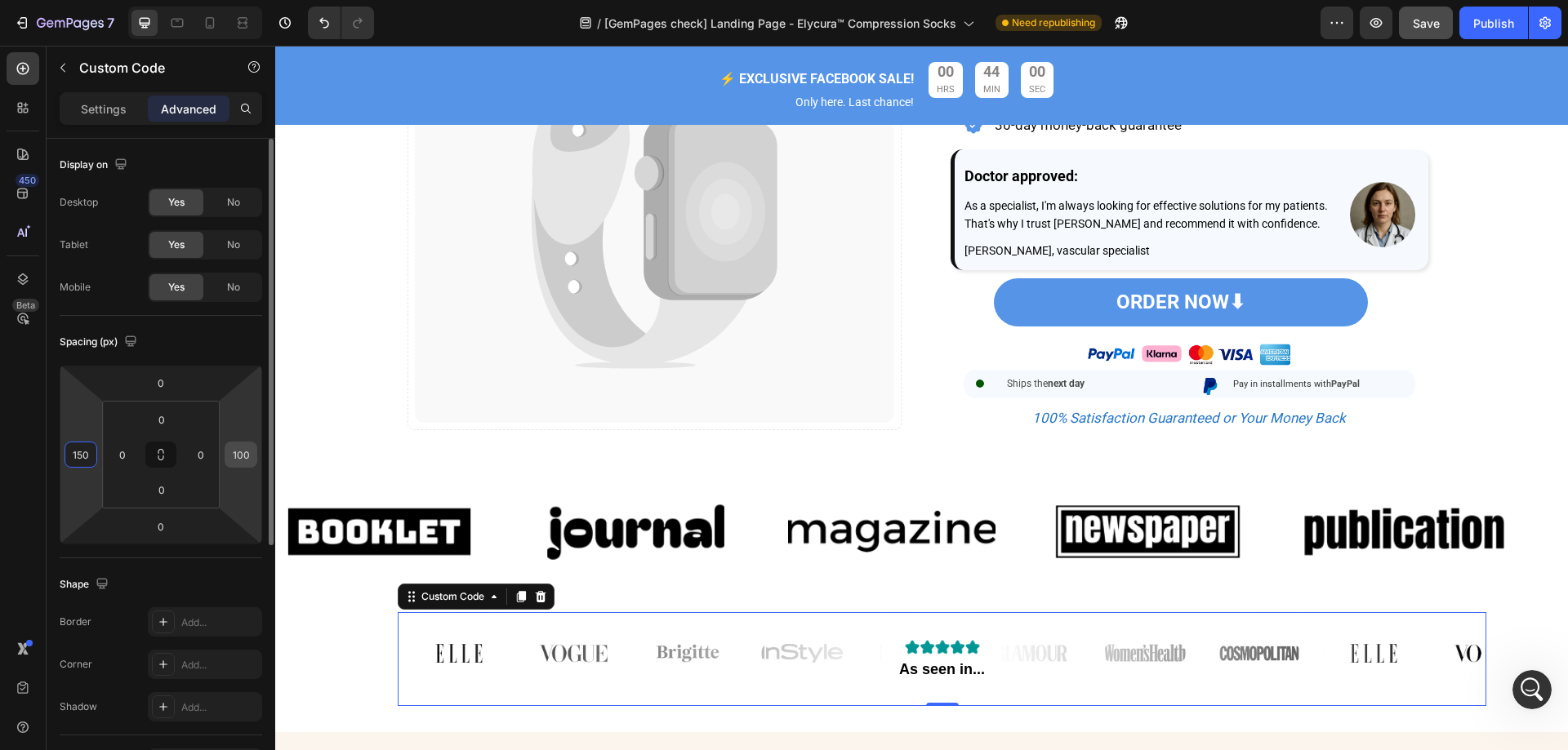
type input "150"
click at [245, 452] on input "100" at bounding box center [241, 454] width 25 height 25
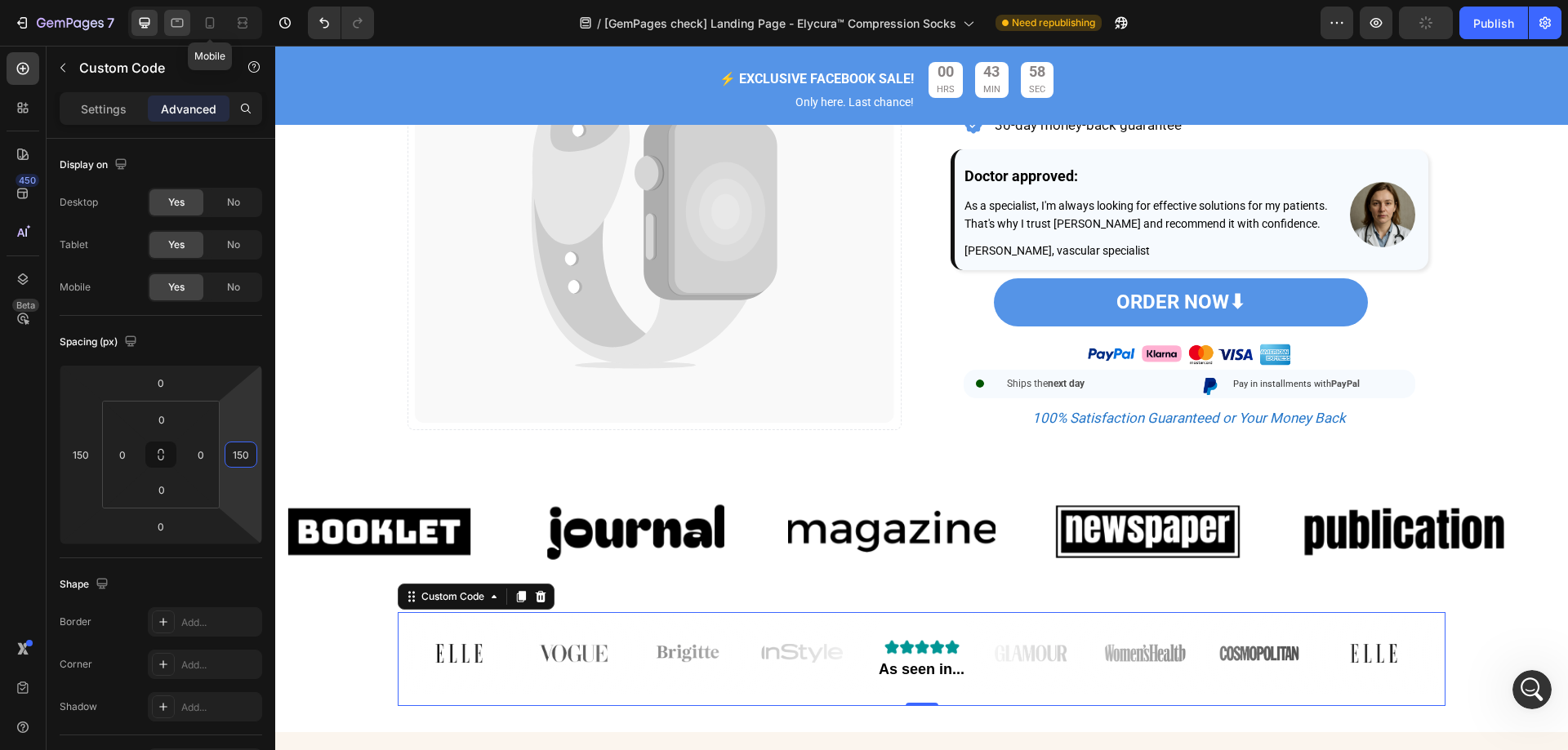
type input "150"
click at [176, 18] on icon at bounding box center [177, 23] width 16 height 16
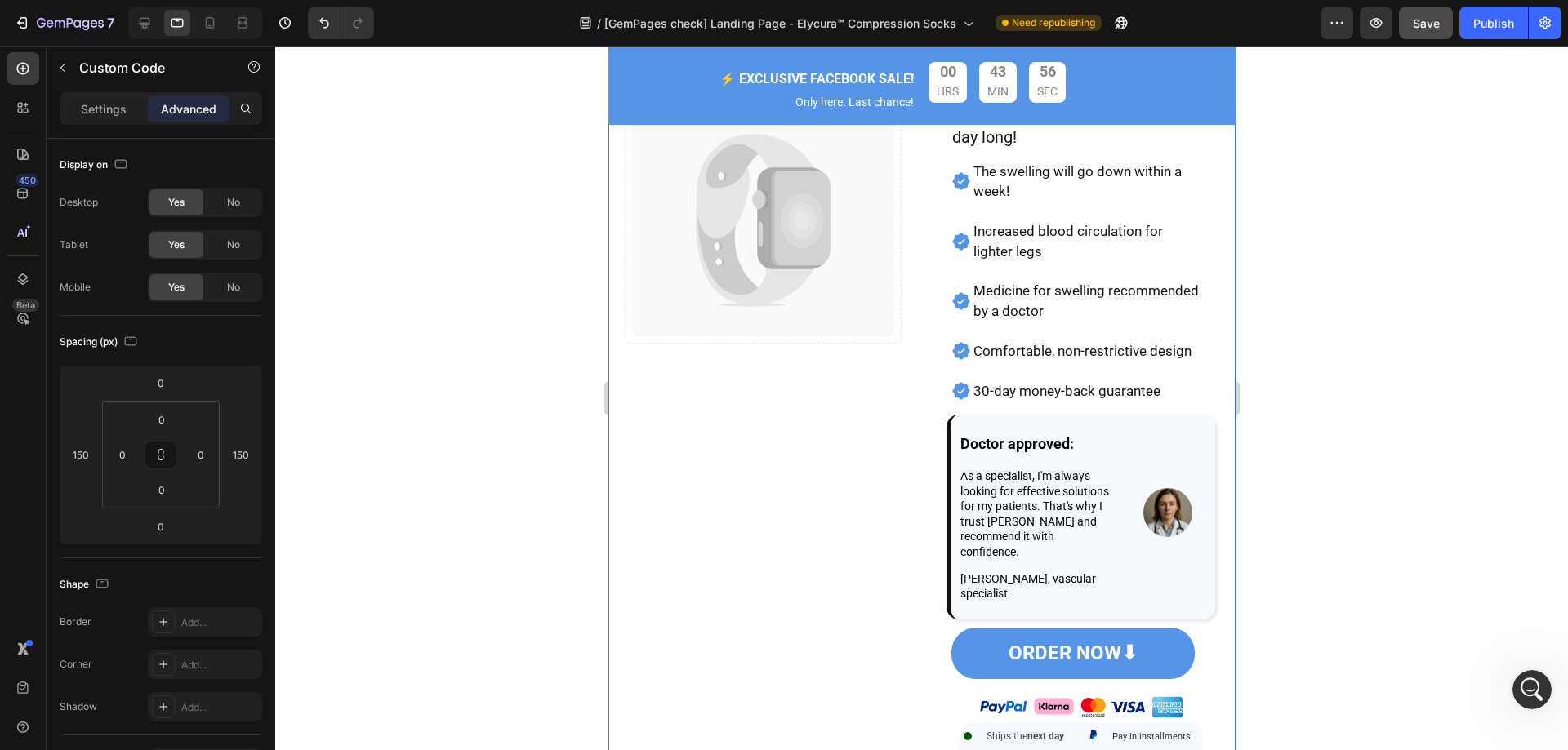
scroll to position [898, 0]
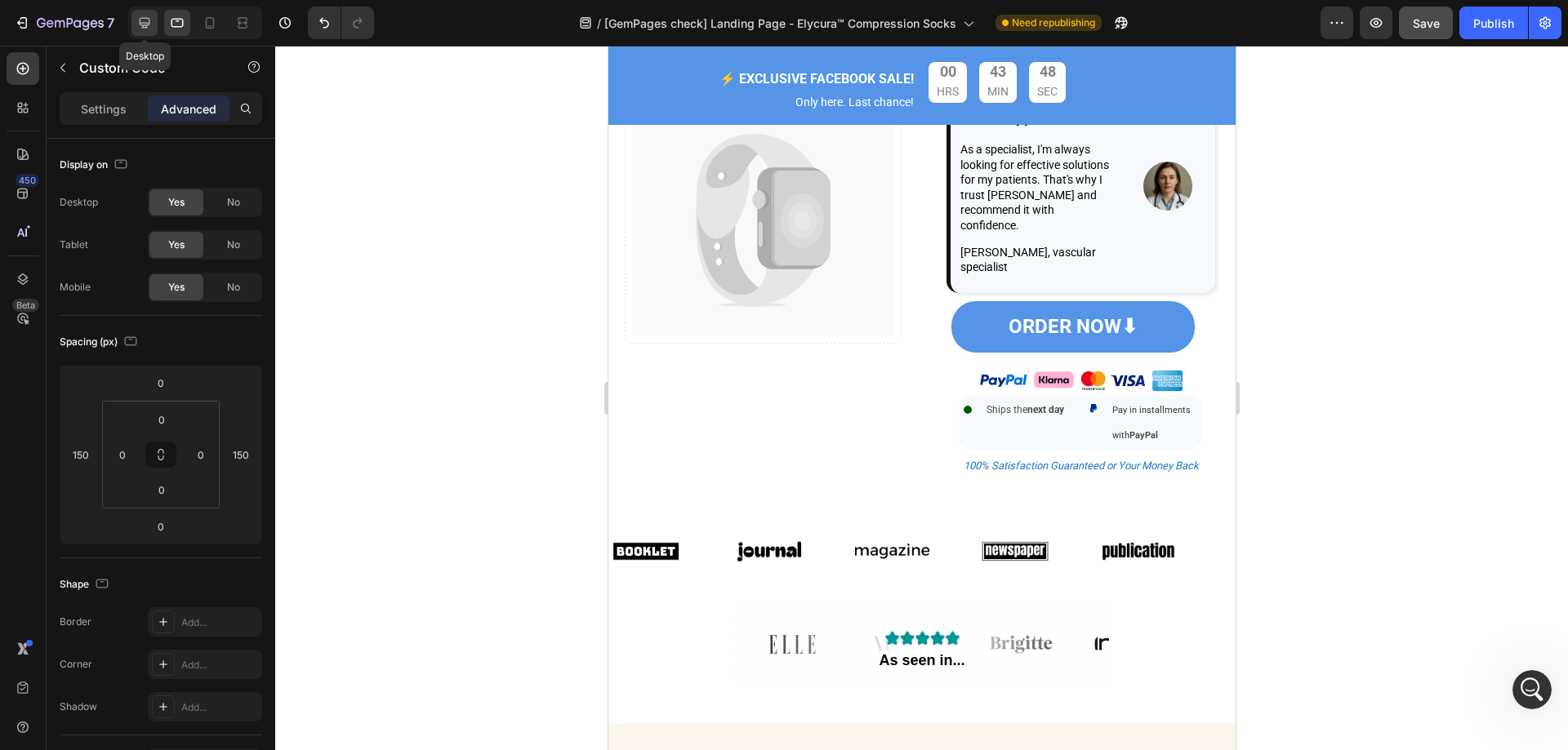
click at [141, 12] on div at bounding box center [144, 23] width 26 height 26
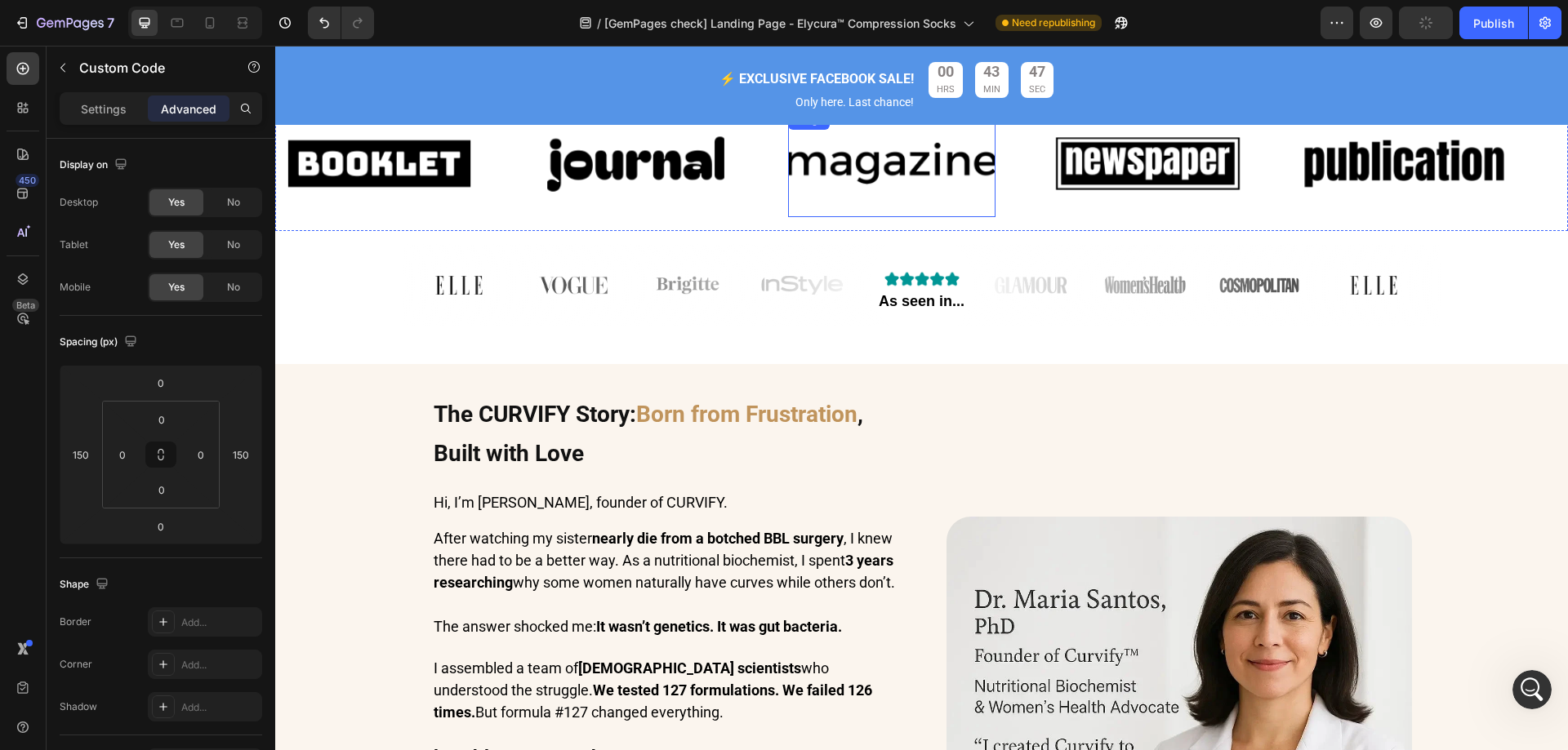
scroll to position [775, 0]
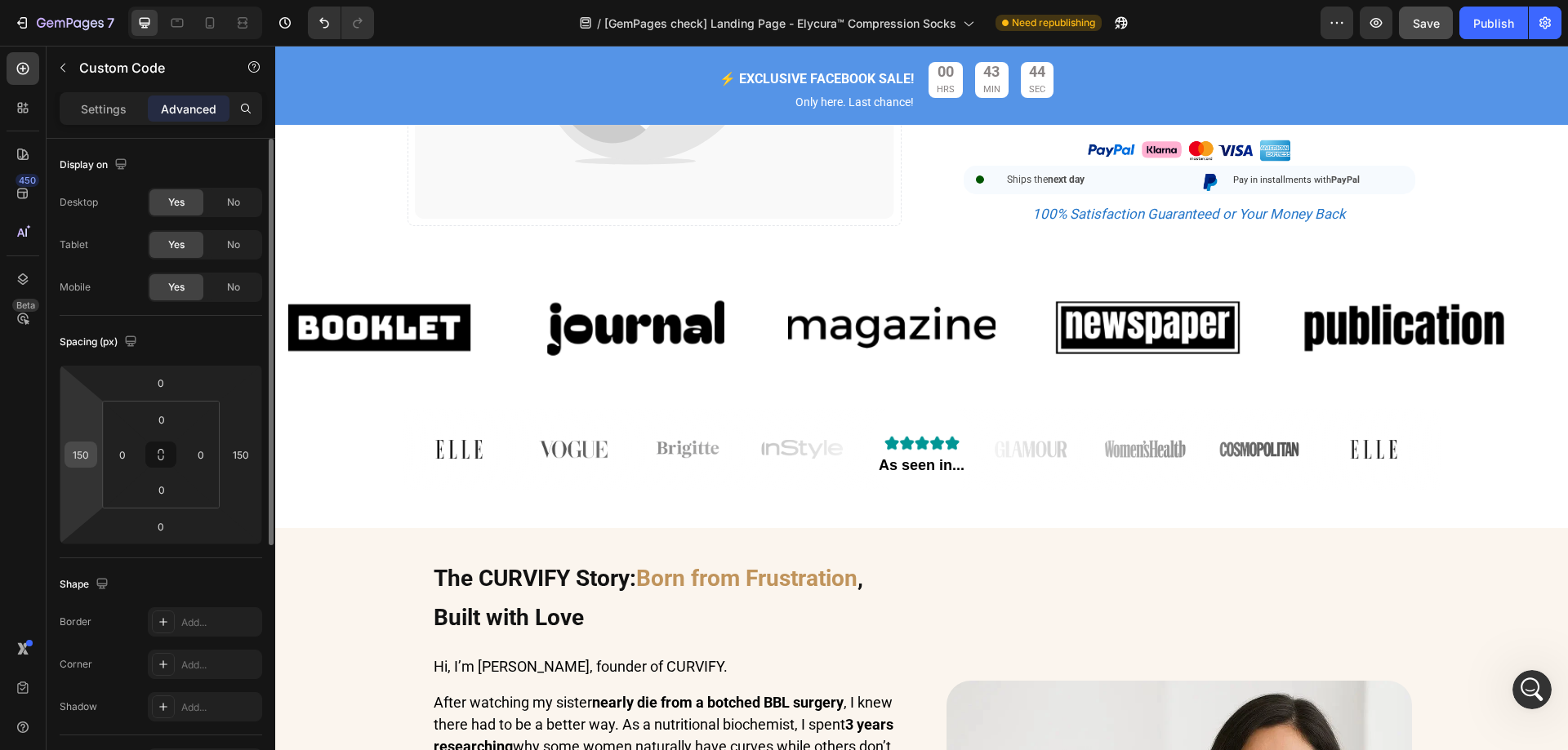
click at [83, 456] on input "150" at bounding box center [81, 454] width 25 height 25
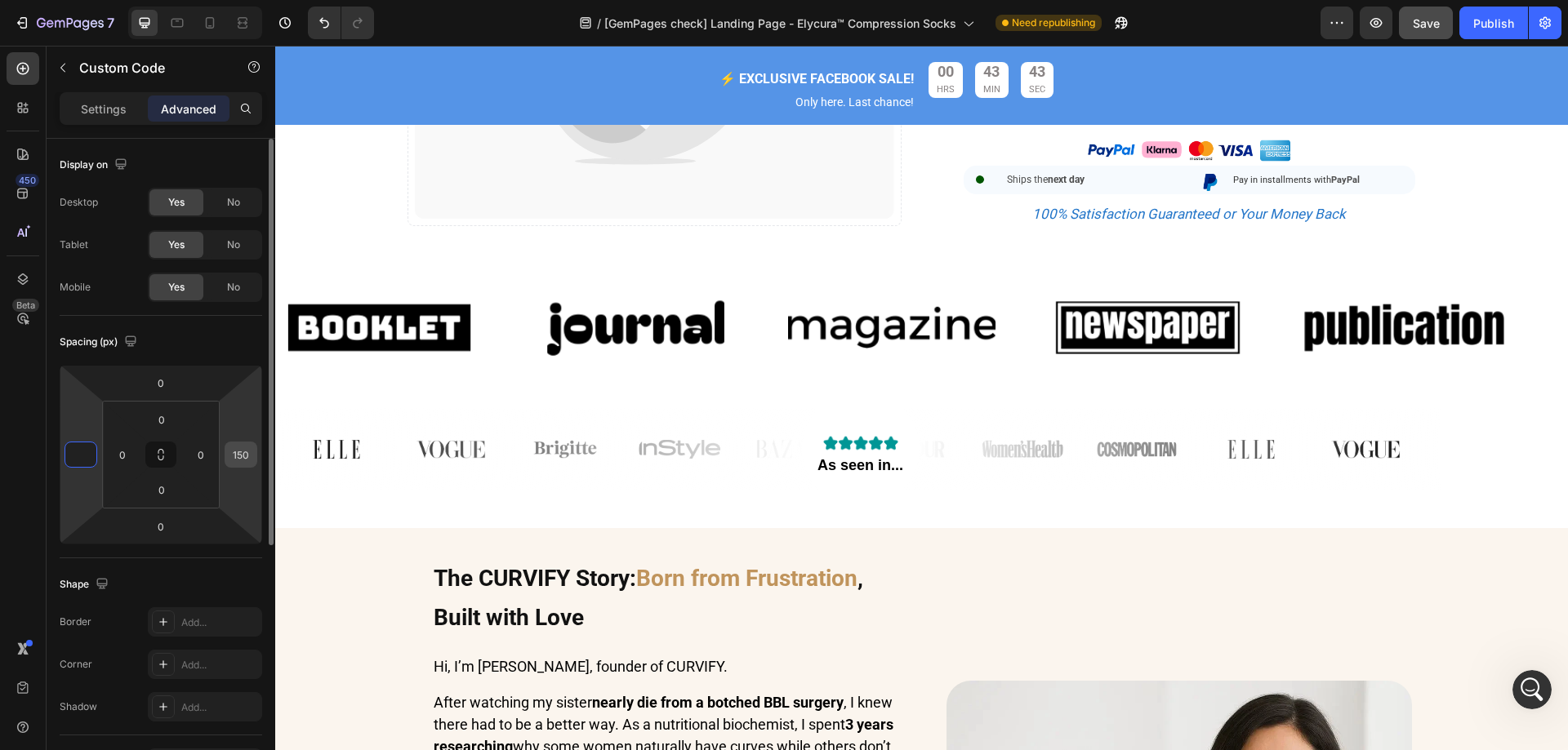
type input "0"
click at [249, 451] on input "150" at bounding box center [241, 454] width 25 height 25
type input "15"
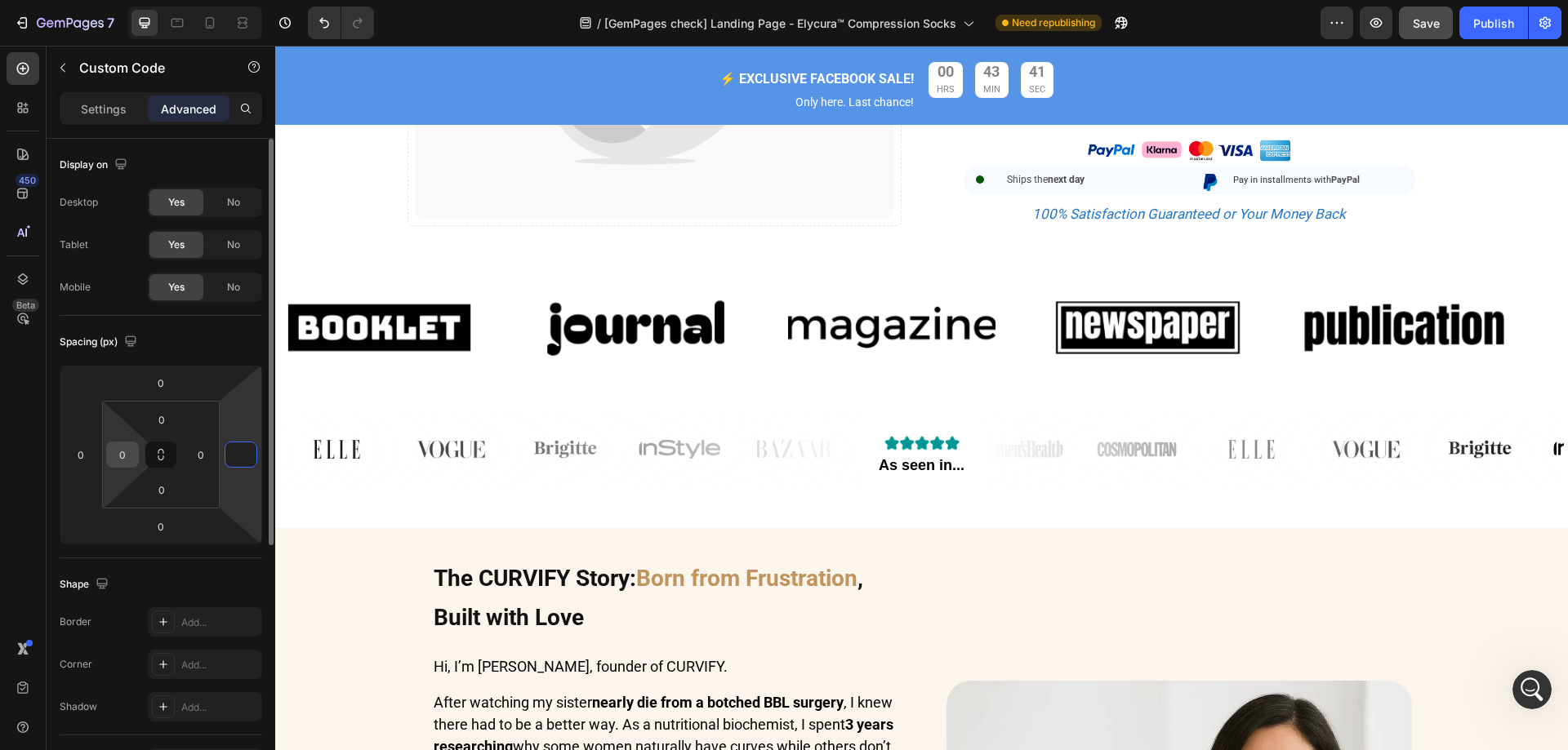
type input "0"
click at [134, 453] on input "0" at bounding box center [122, 454] width 25 height 25
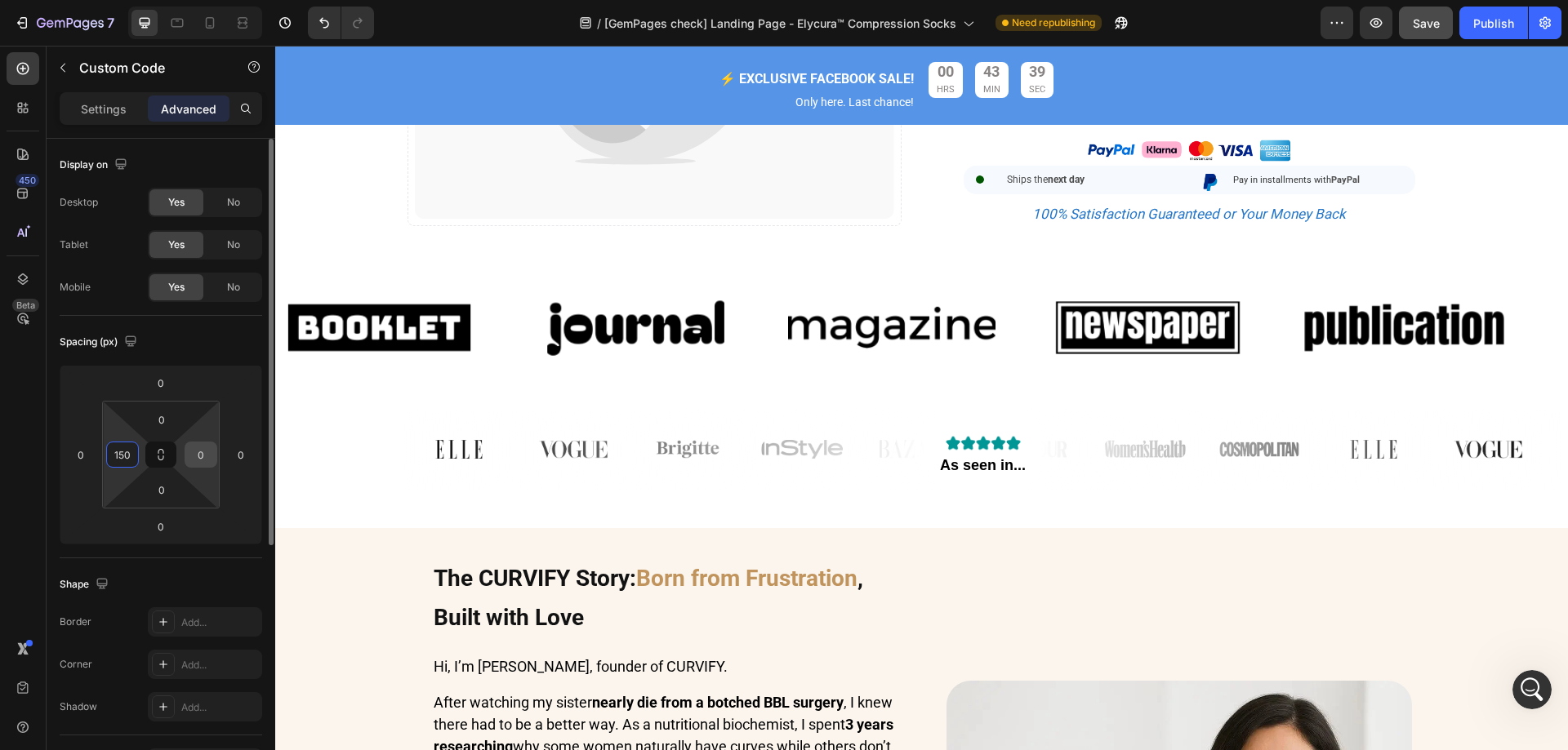
type input "150"
click at [206, 450] on input "0" at bounding box center [201, 454] width 25 height 25
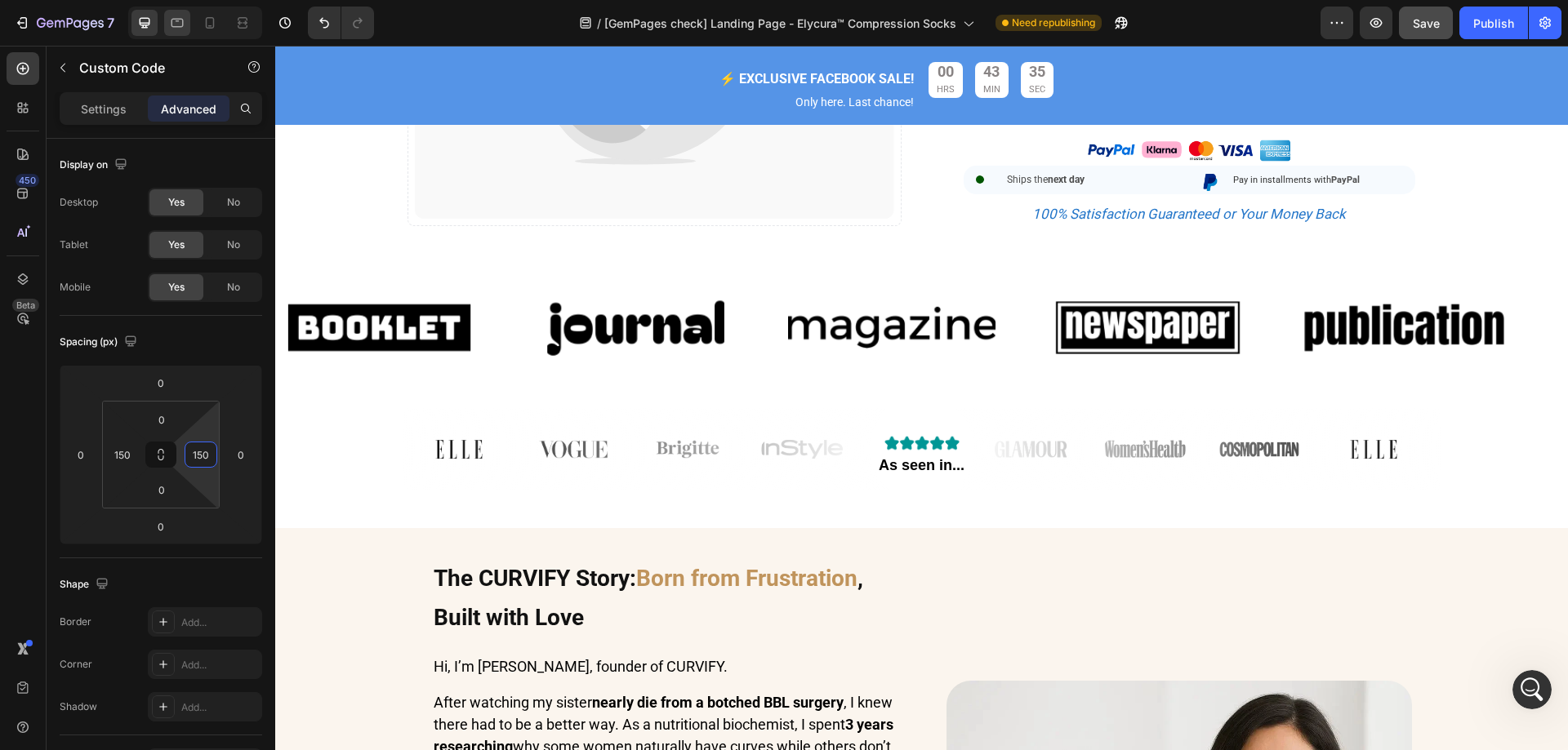
type input "150"
click at [186, 21] on div at bounding box center [177, 23] width 26 height 26
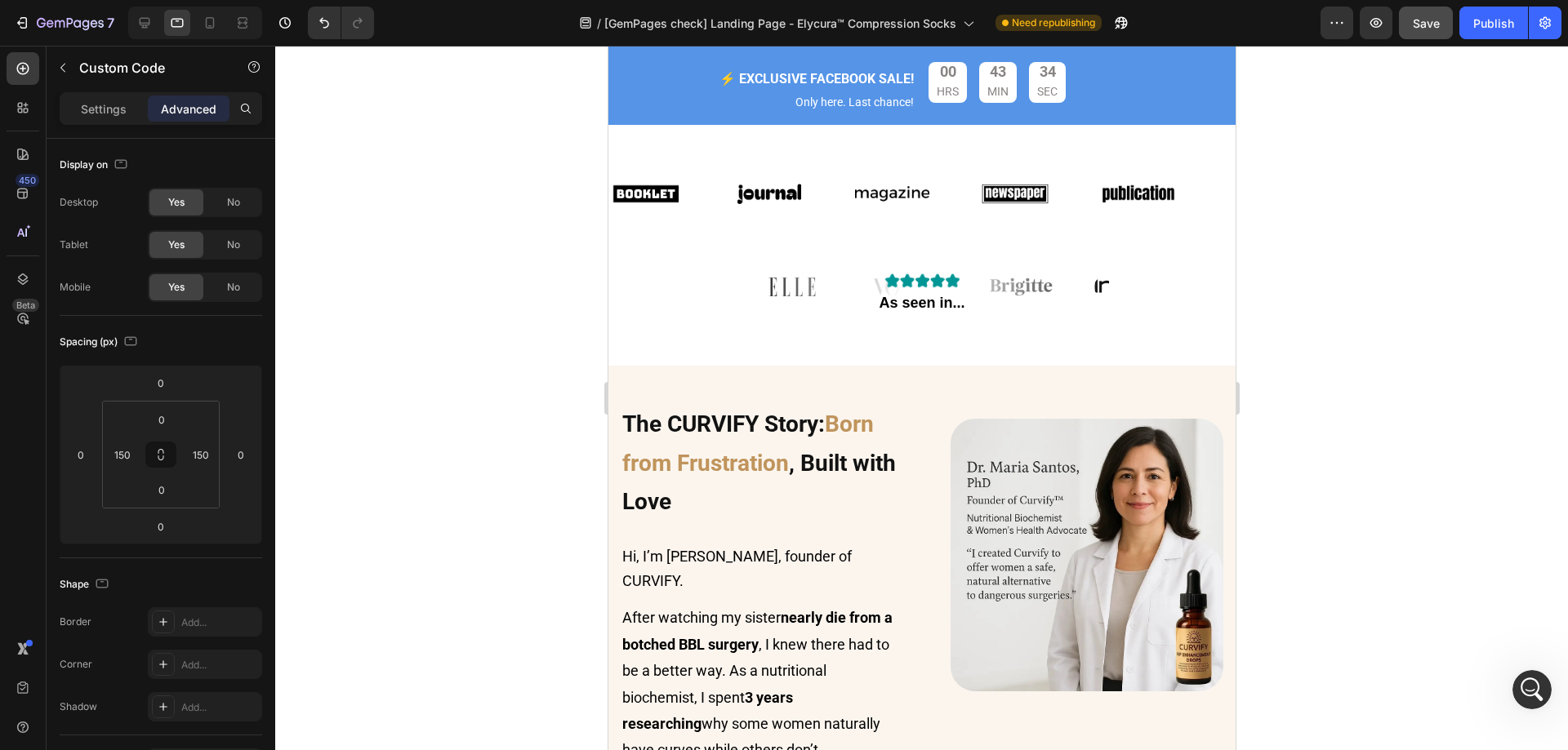
scroll to position [1148, 0]
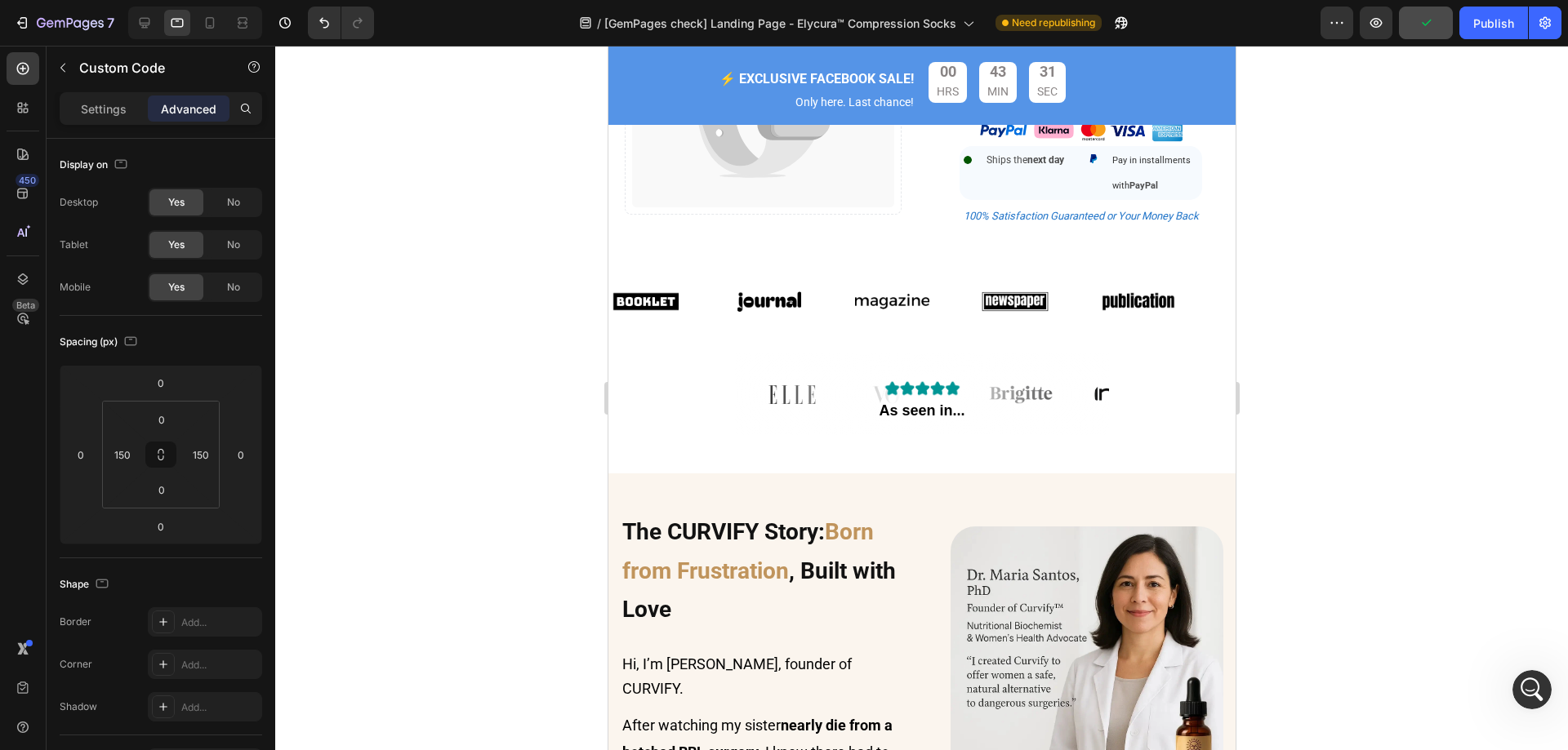
click at [162, 22] on div at bounding box center [194, 23] width 134 height 33
click at [150, 25] on icon at bounding box center [144, 23] width 16 height 16
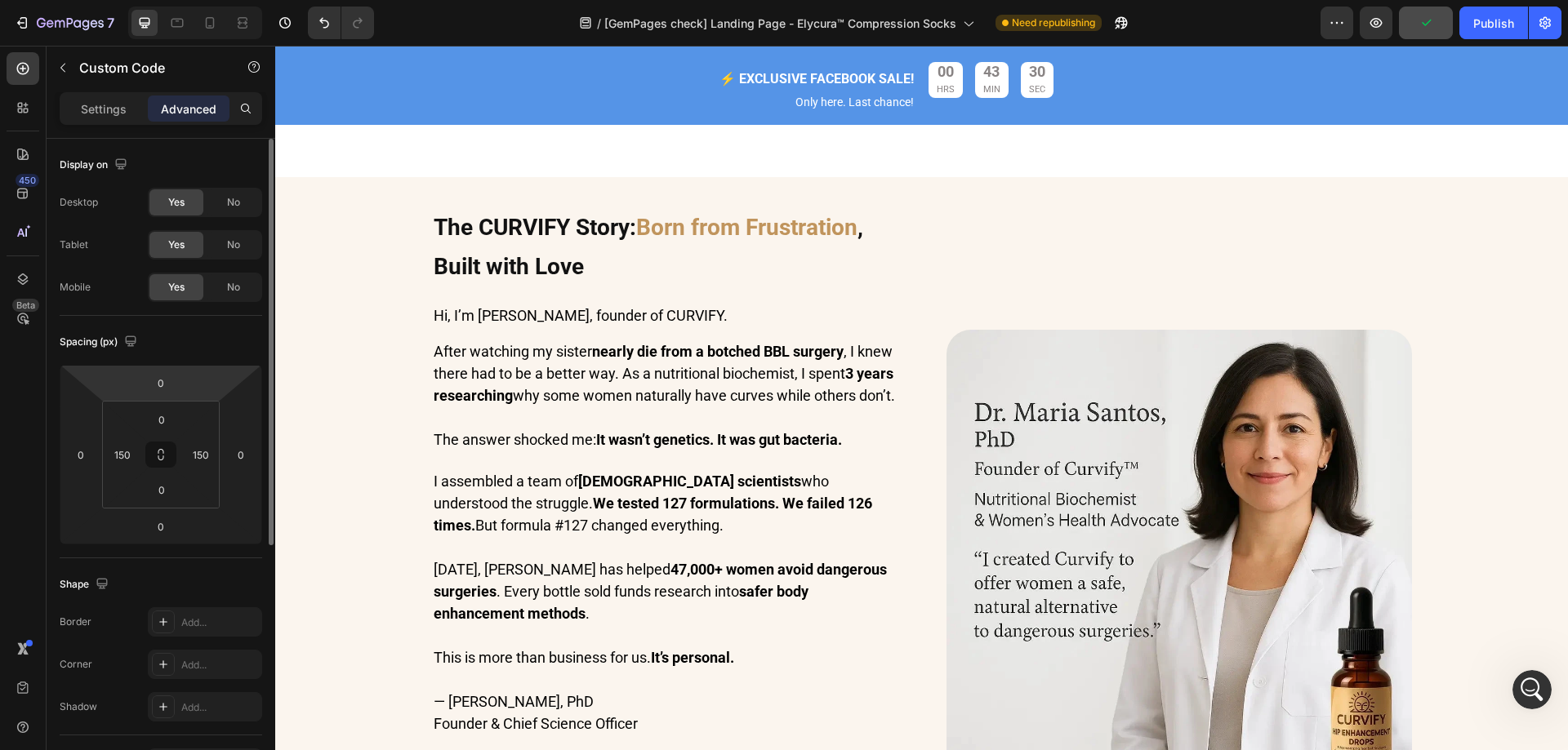
scroll to position [1101, 0]
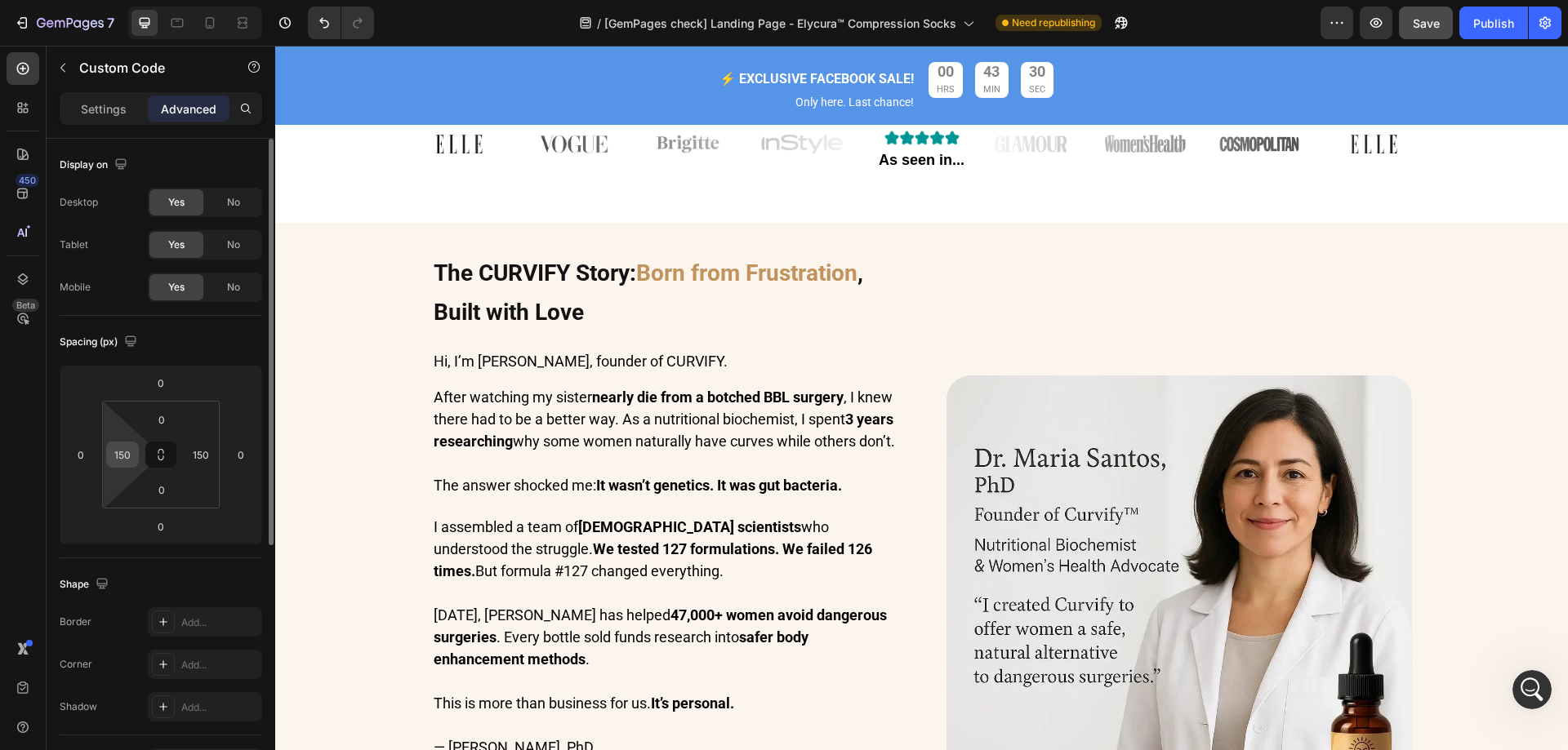
click at [133, 456] on input "150" at bounding box center [122, 454] width 25 height 25
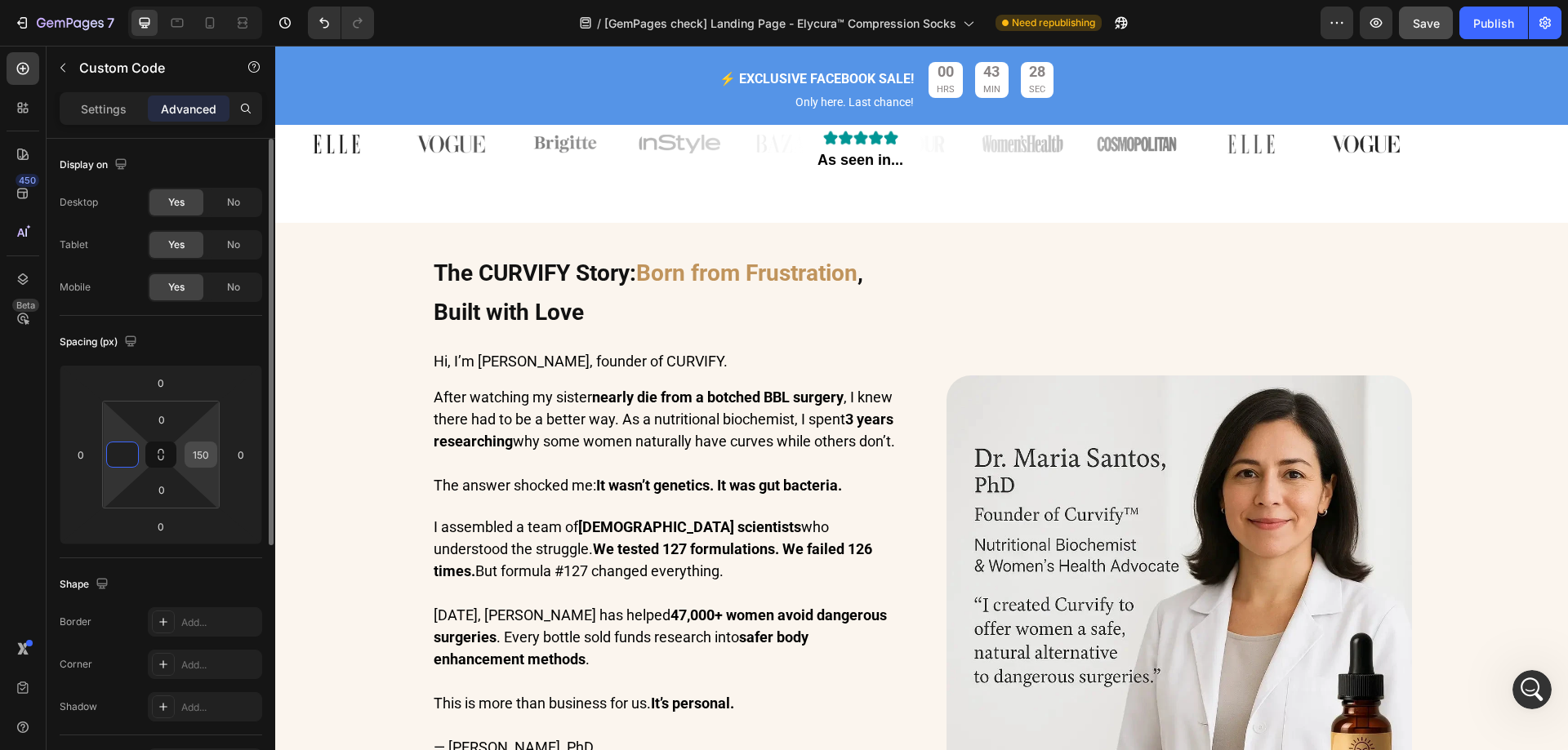
type input "0"
click at [211, 456] on input "150" at bounding box center [201, 454] width 25 height 25
type input "15"
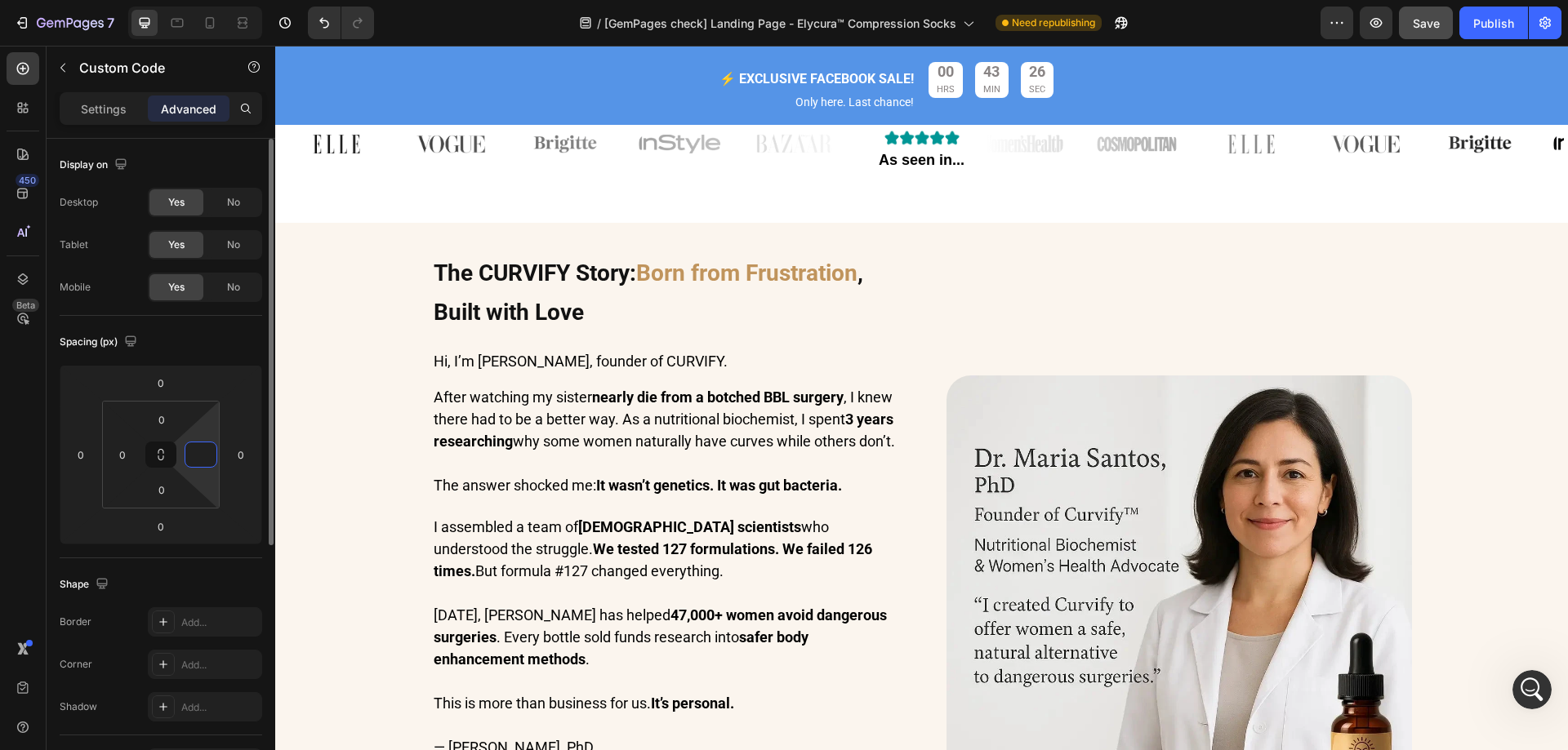
type input "0"
click at [224, 343] on div "Spacing (px)" at bounding box center [161, 341] width 203 height 26
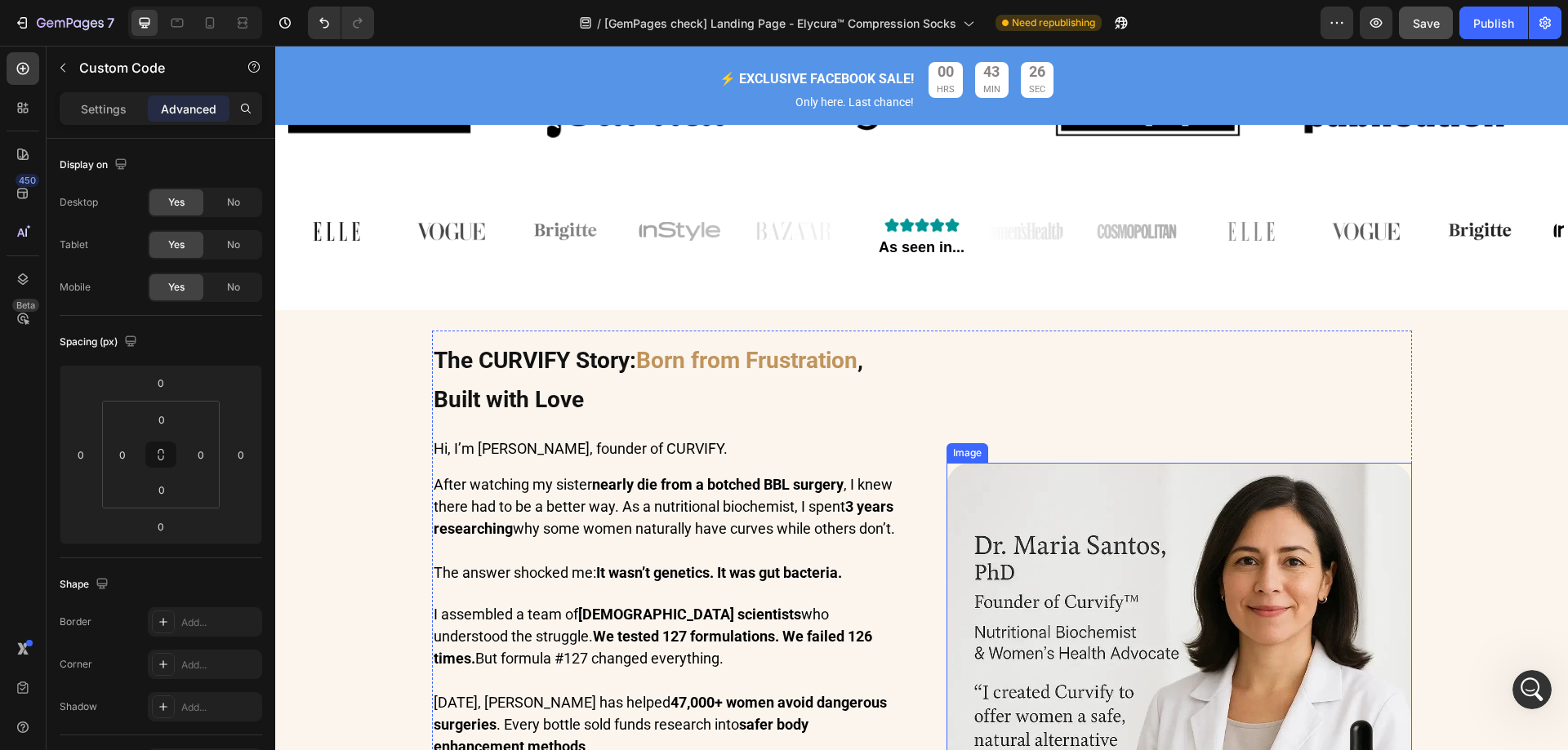
scroll to position [857, 0]
